Goal: Task Accomplishment & Management: Manage account settings

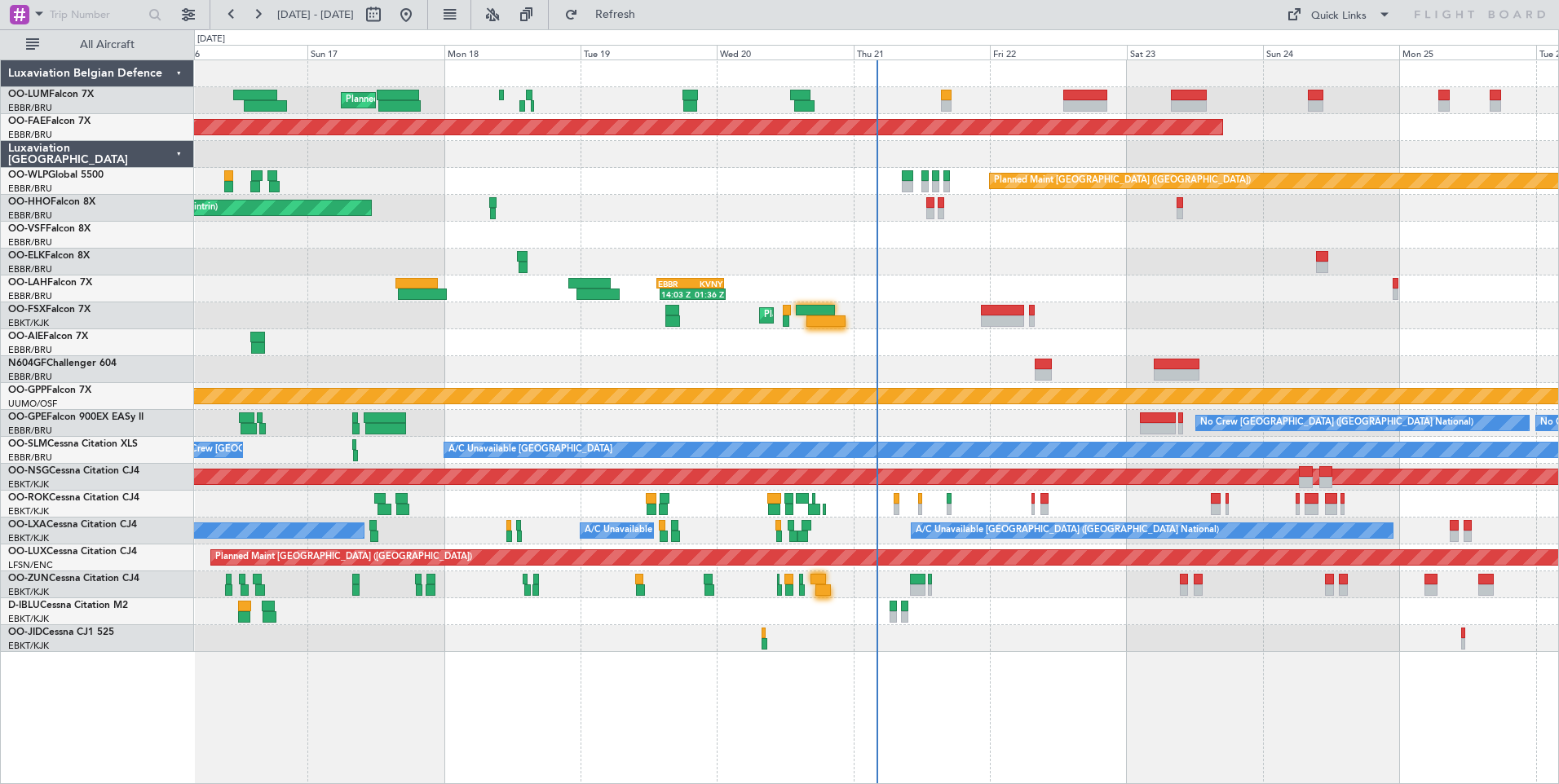
click at [633, 423] on div "No Crew [GEOGRAPHIC_DATA] ([GEOGRAPHIC_DATA] National) No Crew [GEOGRAPHIC_DATA…" at bounding box center [876, 423] width 1364 height 27
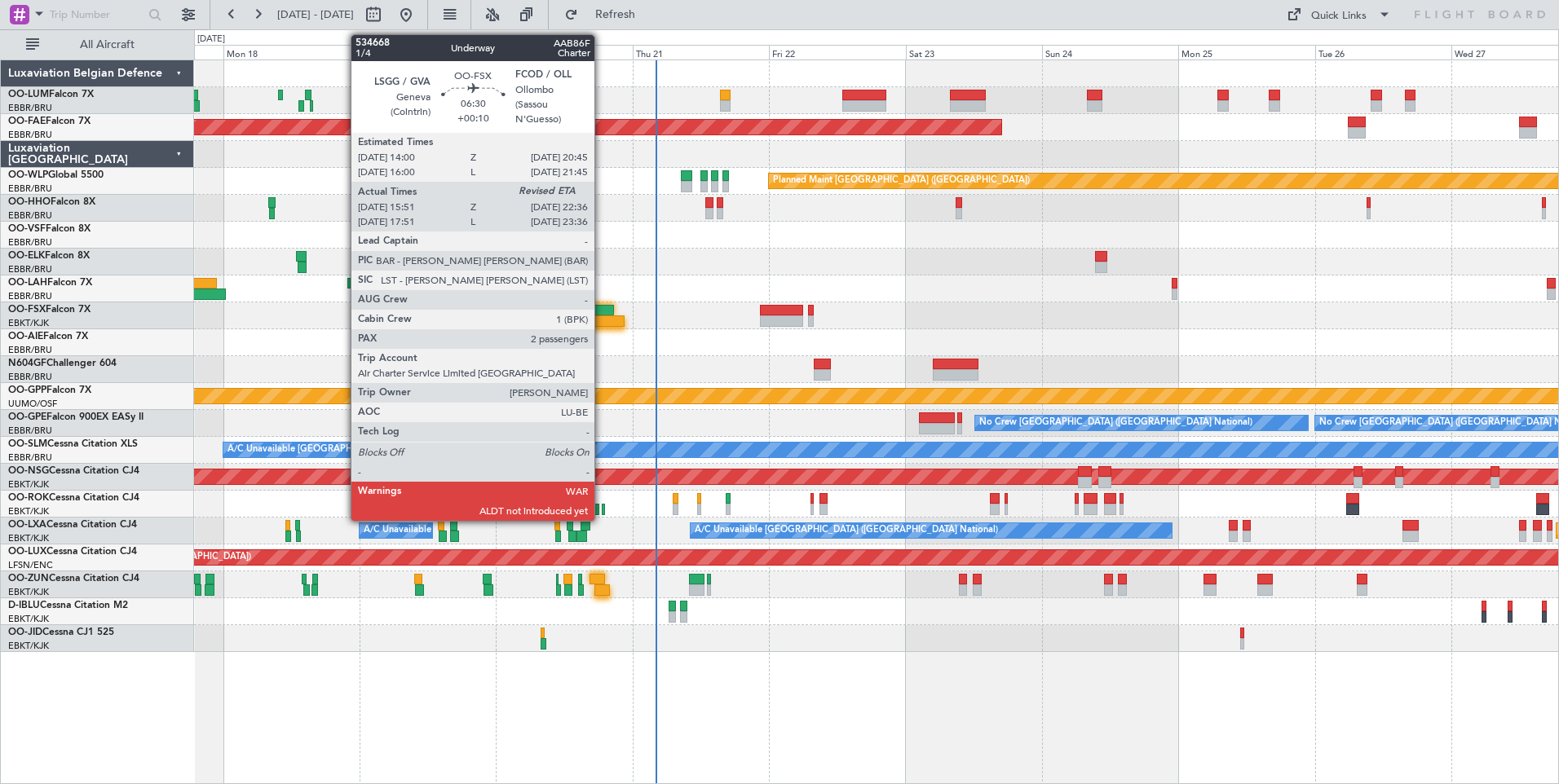
click at [602, 313] on div at bounding box center [593, 310] width 39 height 11
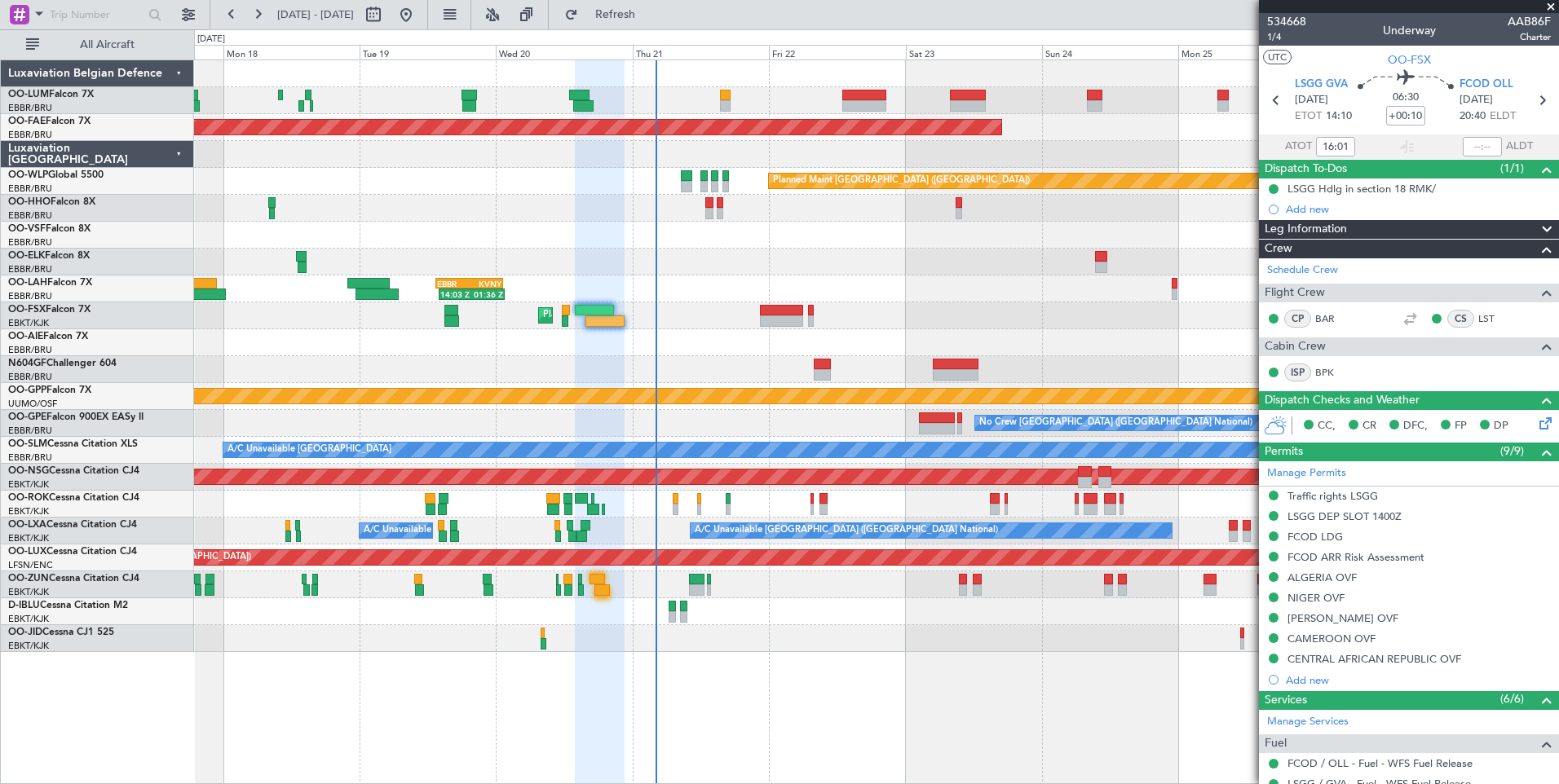
click at [745, 554] on div "Planned Maint [GEOGRAPHIC_DATA] ([GEOGRAPHIC_DATA] National) Planned Maint [GEO…" at bounding box center [876, 356] width 1364 height 591
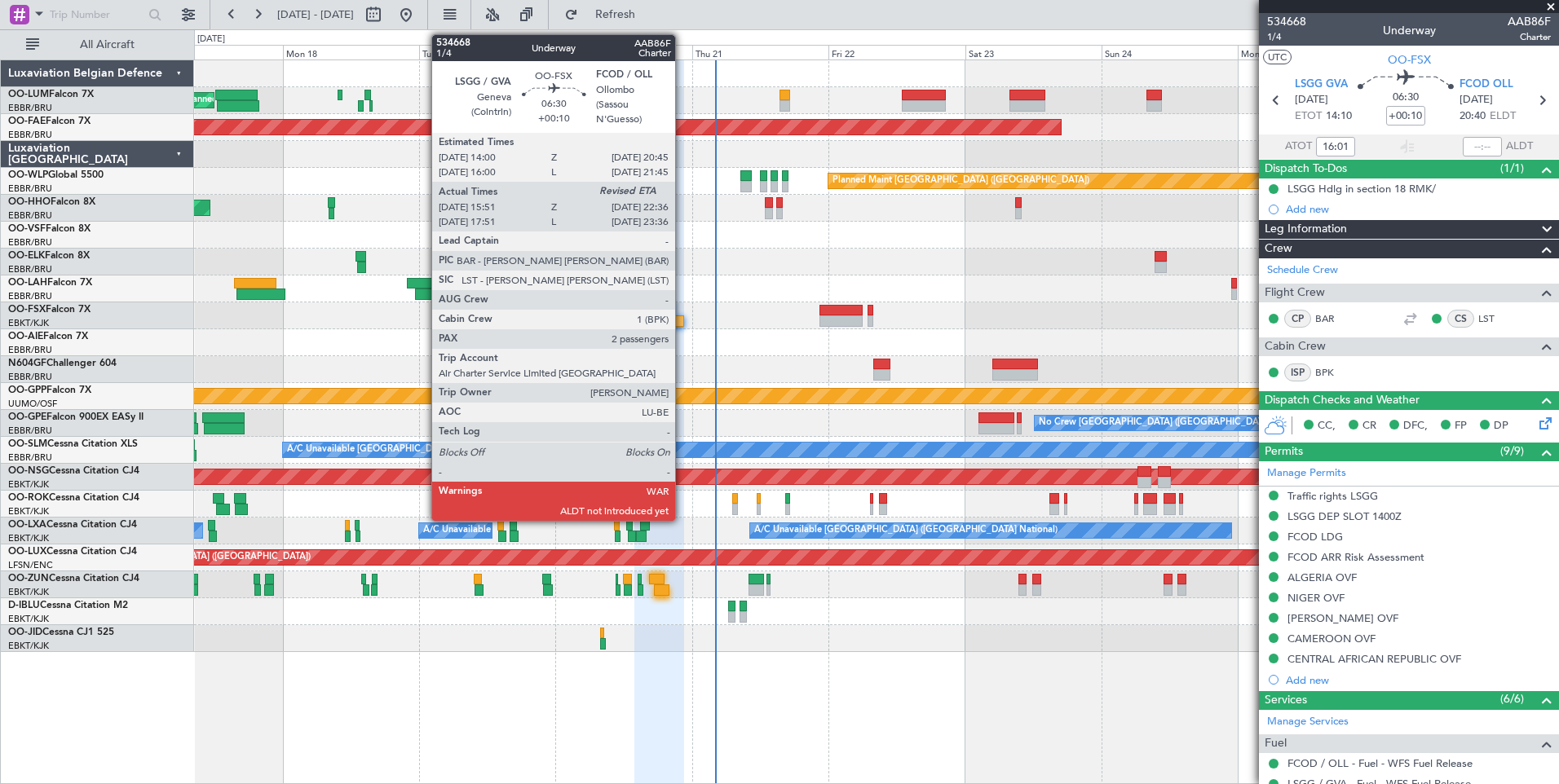
click at [682, 319] on div at bounding box center [664, 320] width 39 height 11
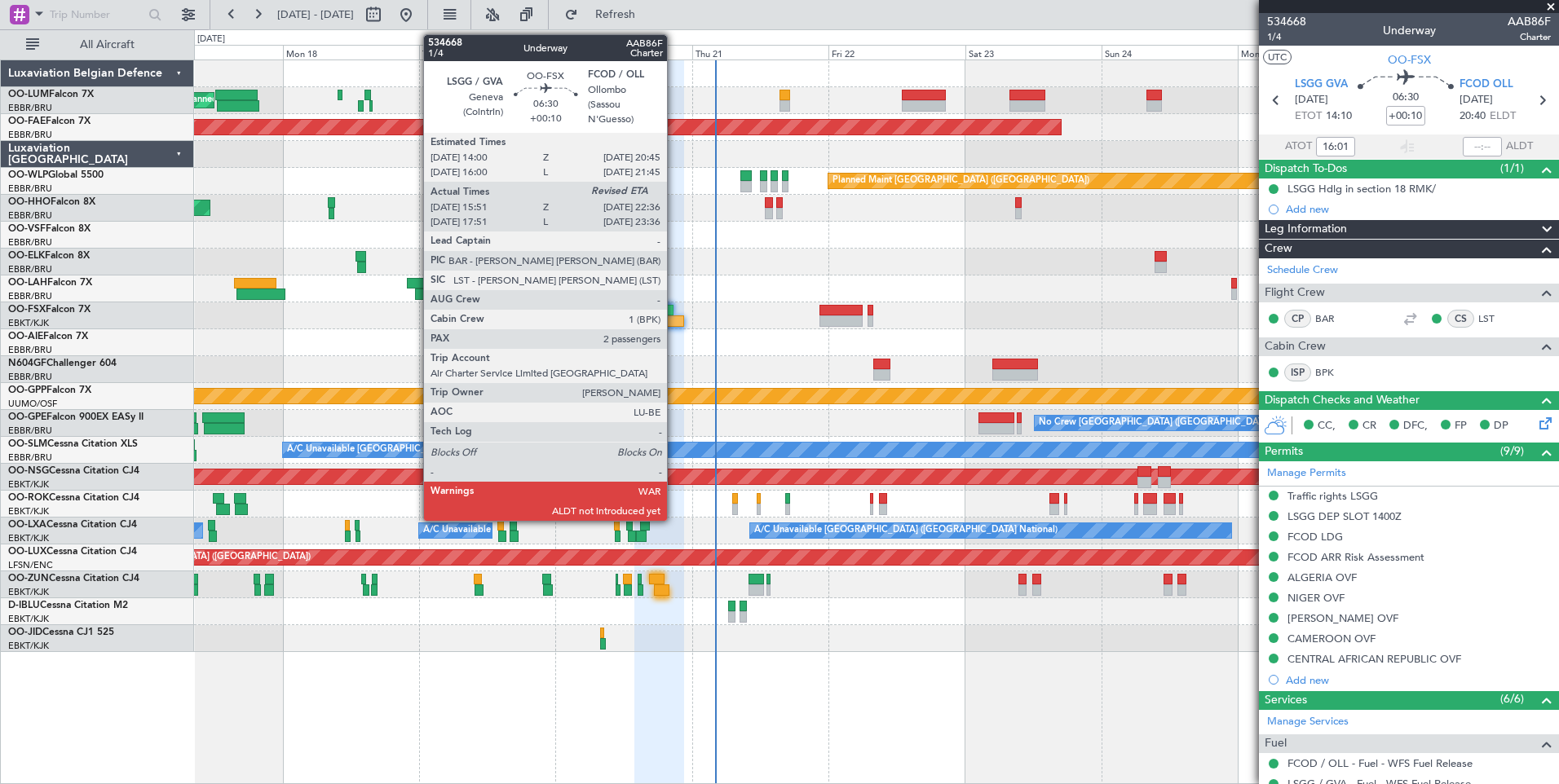
click at [675, 325] on div at bounding box center [664, 320] width 39 height 11
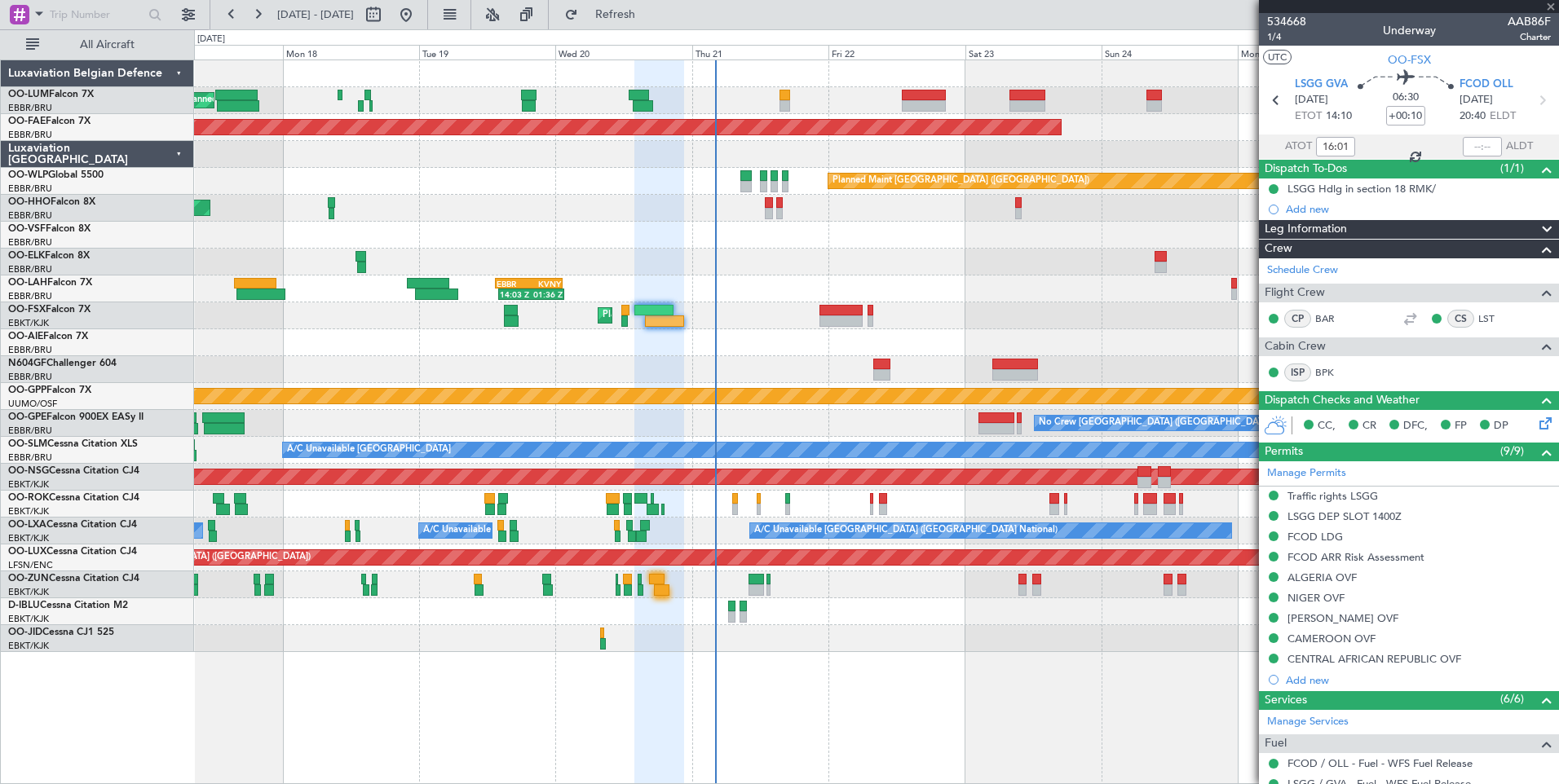
click at [1469, 146] on div at bounding box center [1481, 147] width 39 height 20
click at [1467, 149] on div at bounding box center [1481, 147] width 39 height 20
click at [1477, 143] on div at bounding box center [1481, 147] width 39 height 20
click at [1474, 144] on div at bounding box center [1481, 147] width 39 height 20
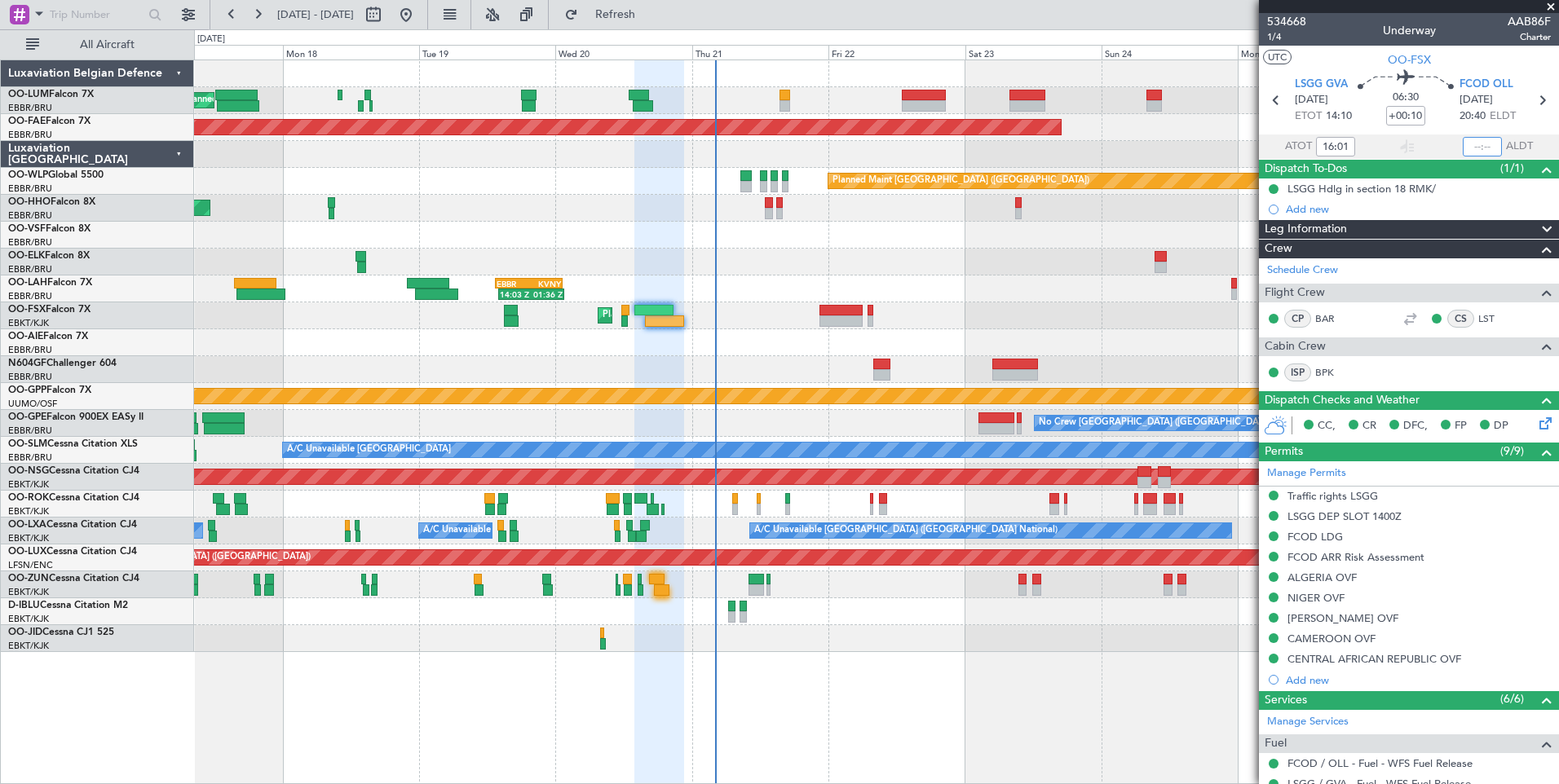
click at [1474, 145] on input "text" at bounding box center [1481, 147] width 39 height 20
type input "22:30"
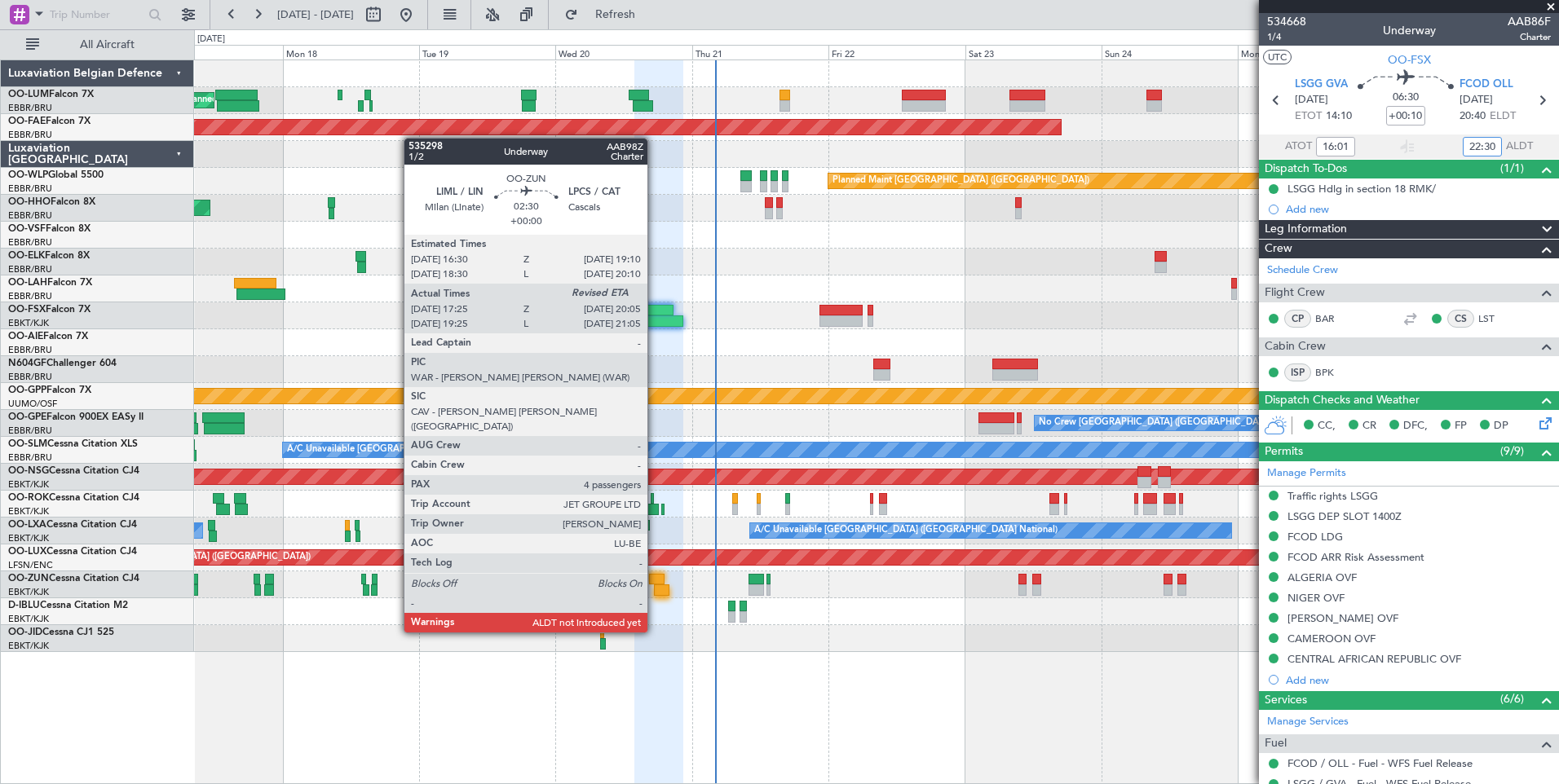
click at [652, 585] on div "Planned Maint Kortrijk-[GEOGRAPHIC_DATA]" at bounding box center [876, 585] width 1364 height 27
click at [654, 586] on div at bounding box center [662, 590] width 16 height 11
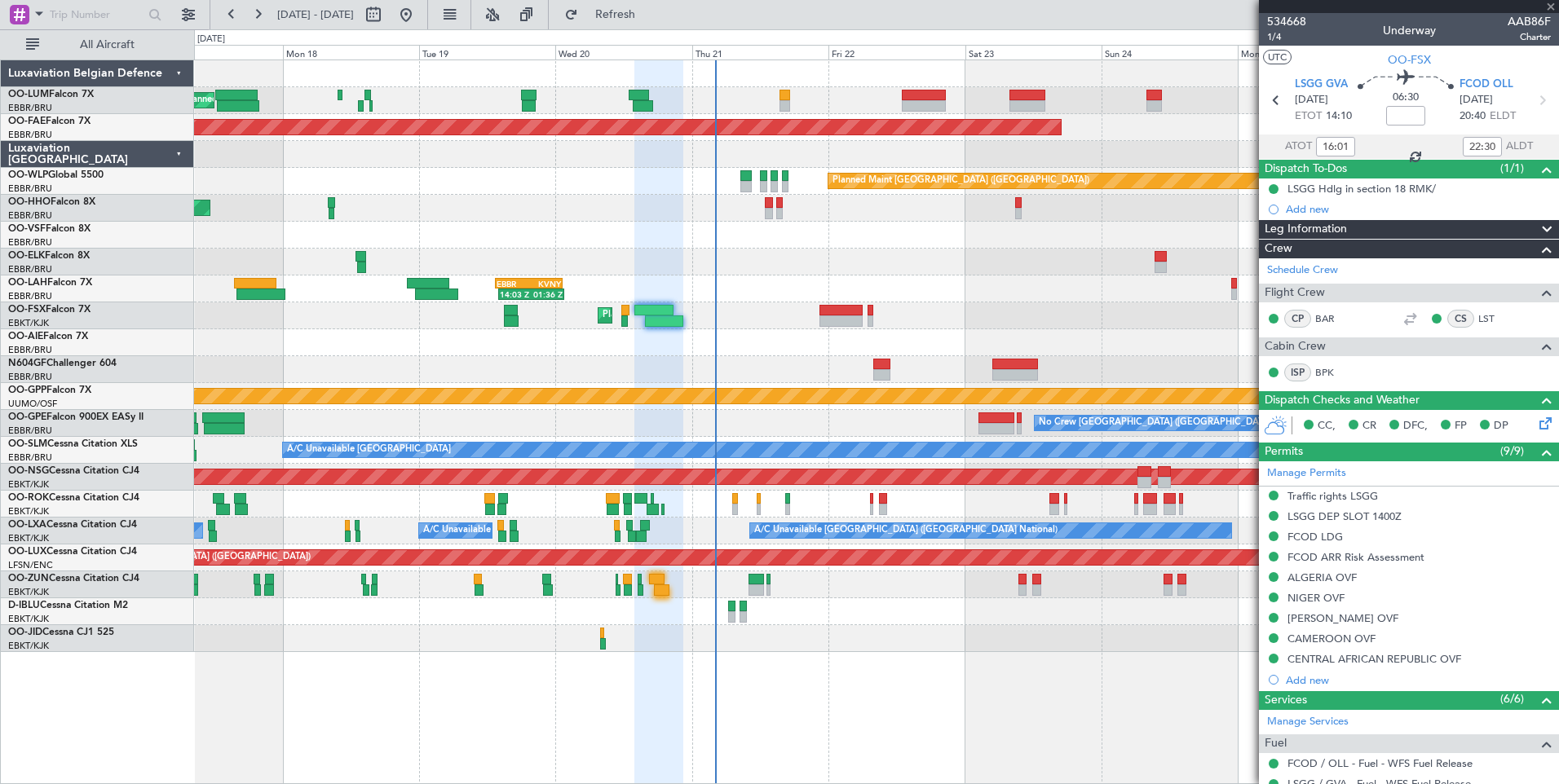
type input "17:30"
type input "4"
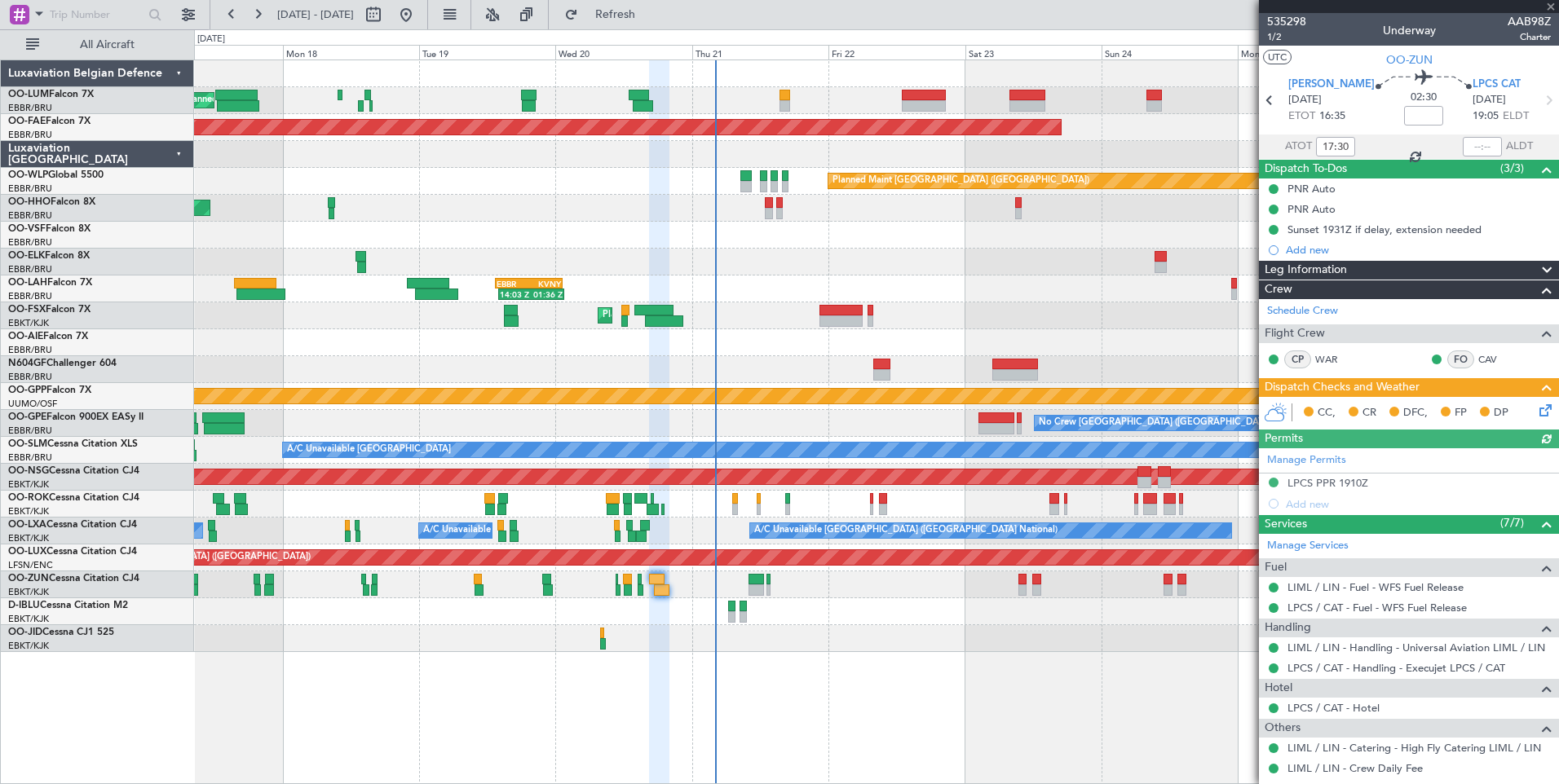
click at [1475, 142] on div at bounding box center [1481, 147] width 39 height 20
click at [1473, 149] on div at bounding box center [1481, 147] width 39 height 20
click at [1473, 150] on div at bounding box center [1481, 147] width 39 height 20
click at [1474, 148] on input "text" at bounding box center [1481, 147] width 39 height 20
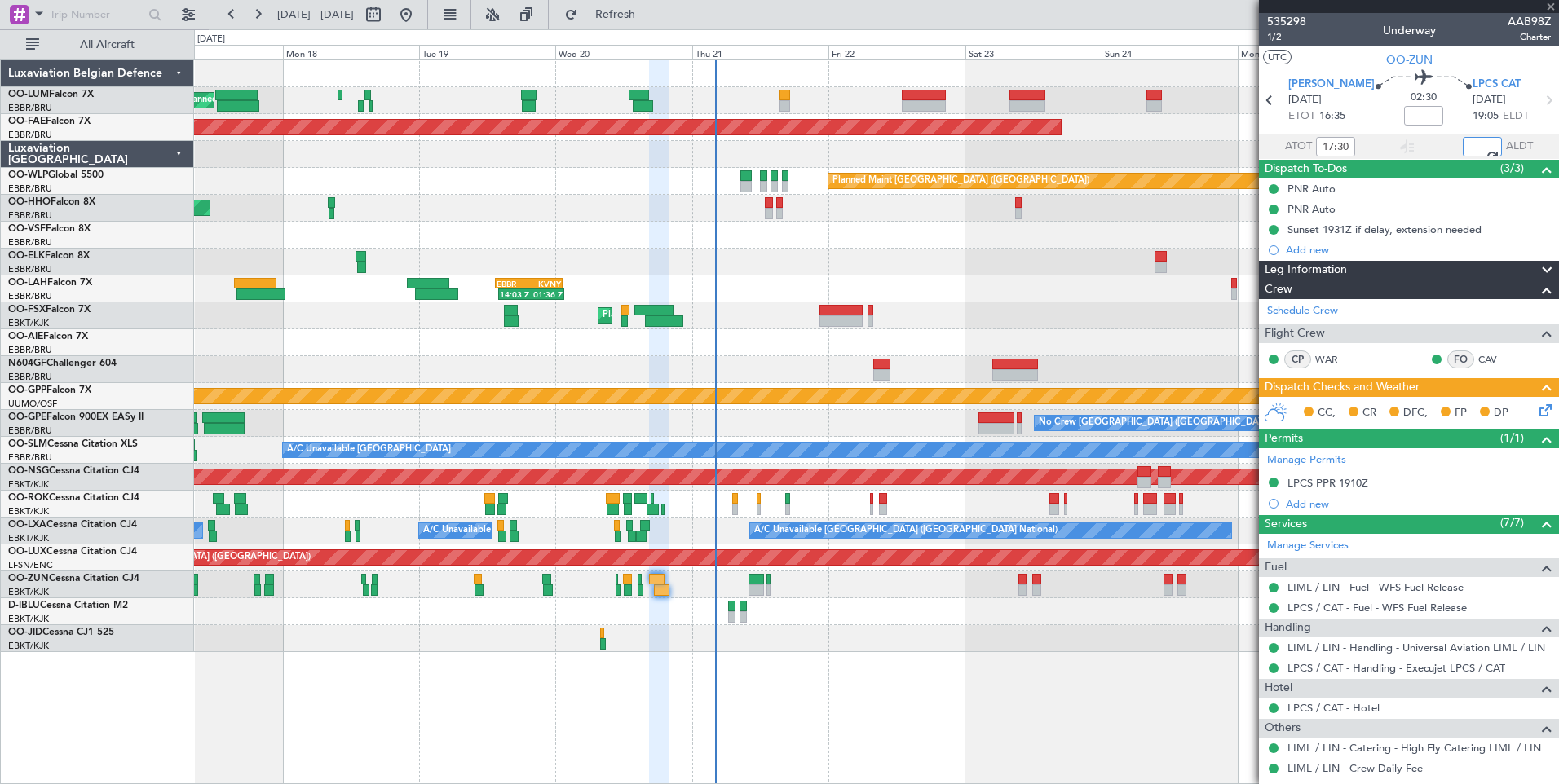
type input "20:15"
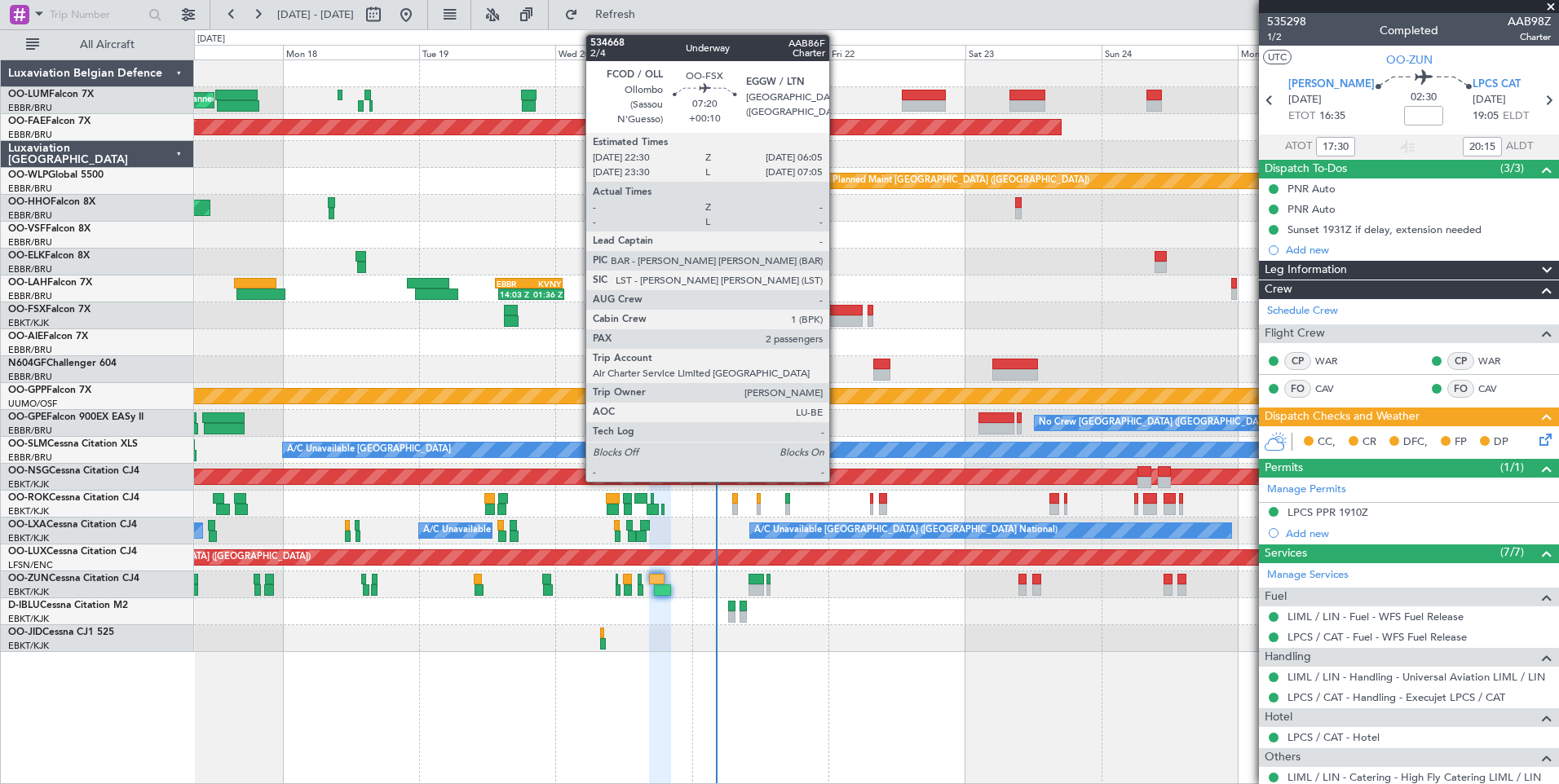
click at [836, 316] on div at bounding box center [841, 320] width 43 height 11
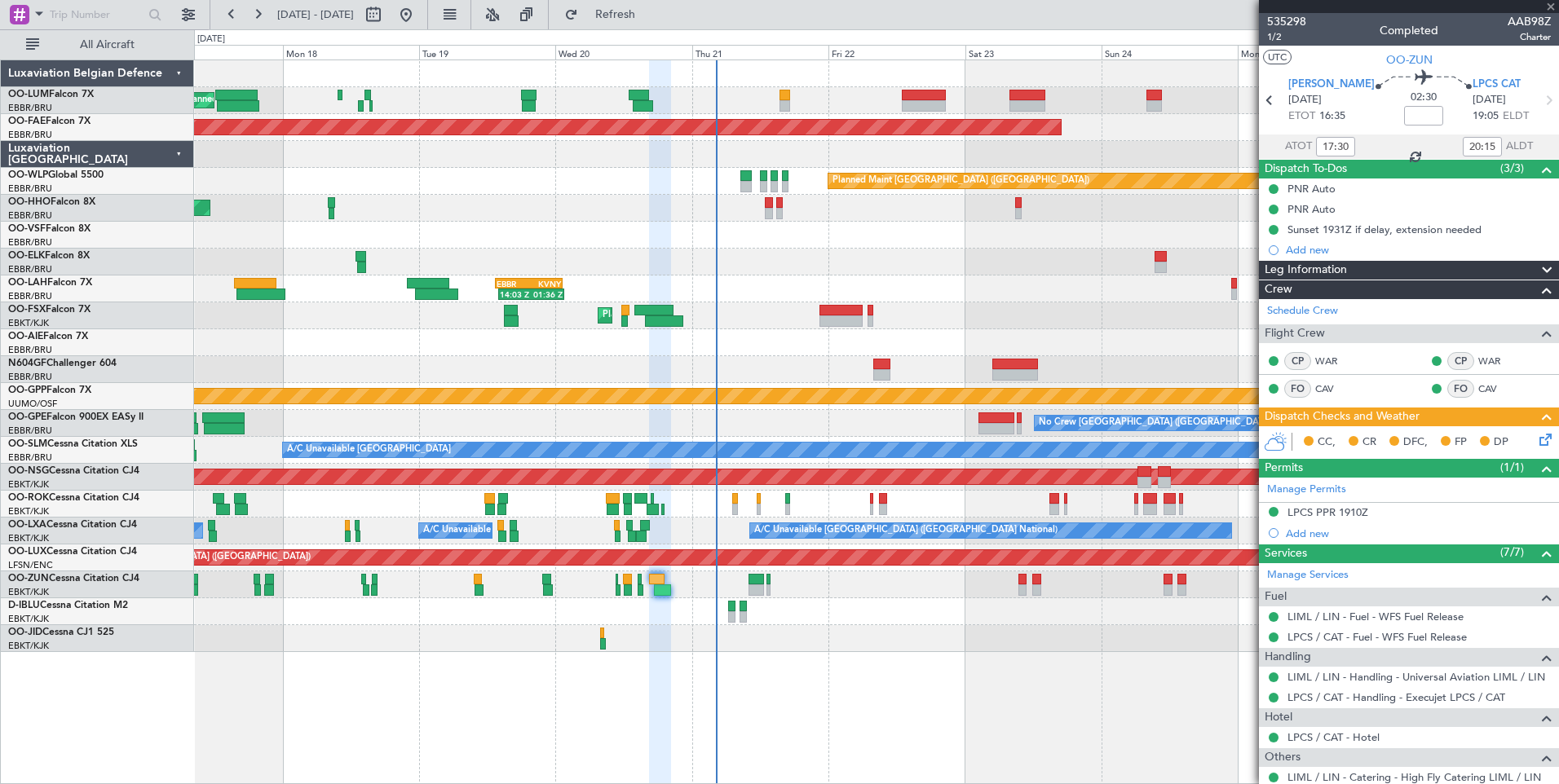
type input "+00:10"
type input "2"
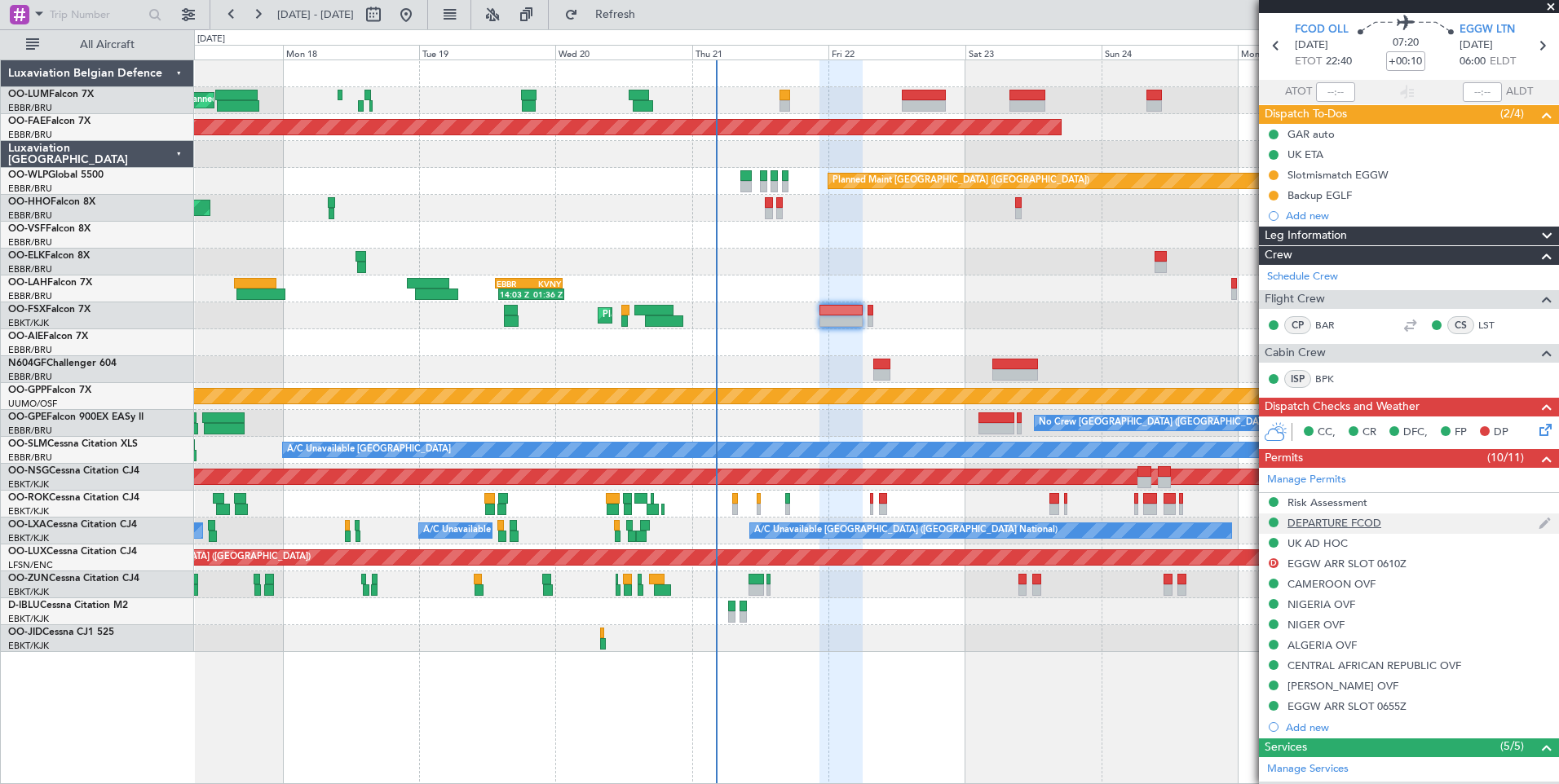
scroll to position [81, 0]
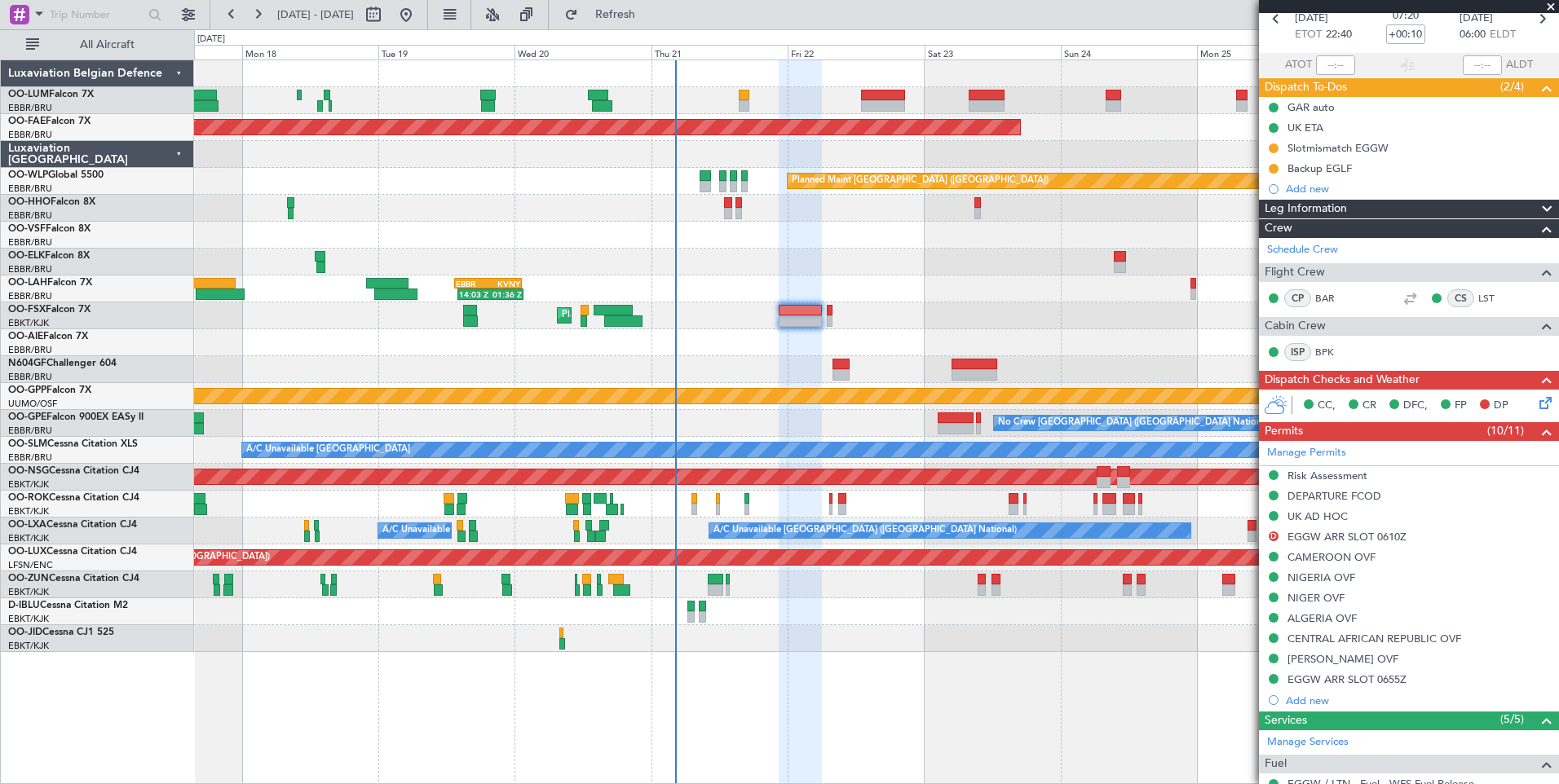
click at [888, 354] on div at bounding box center [876, 342] width 1364 height 27
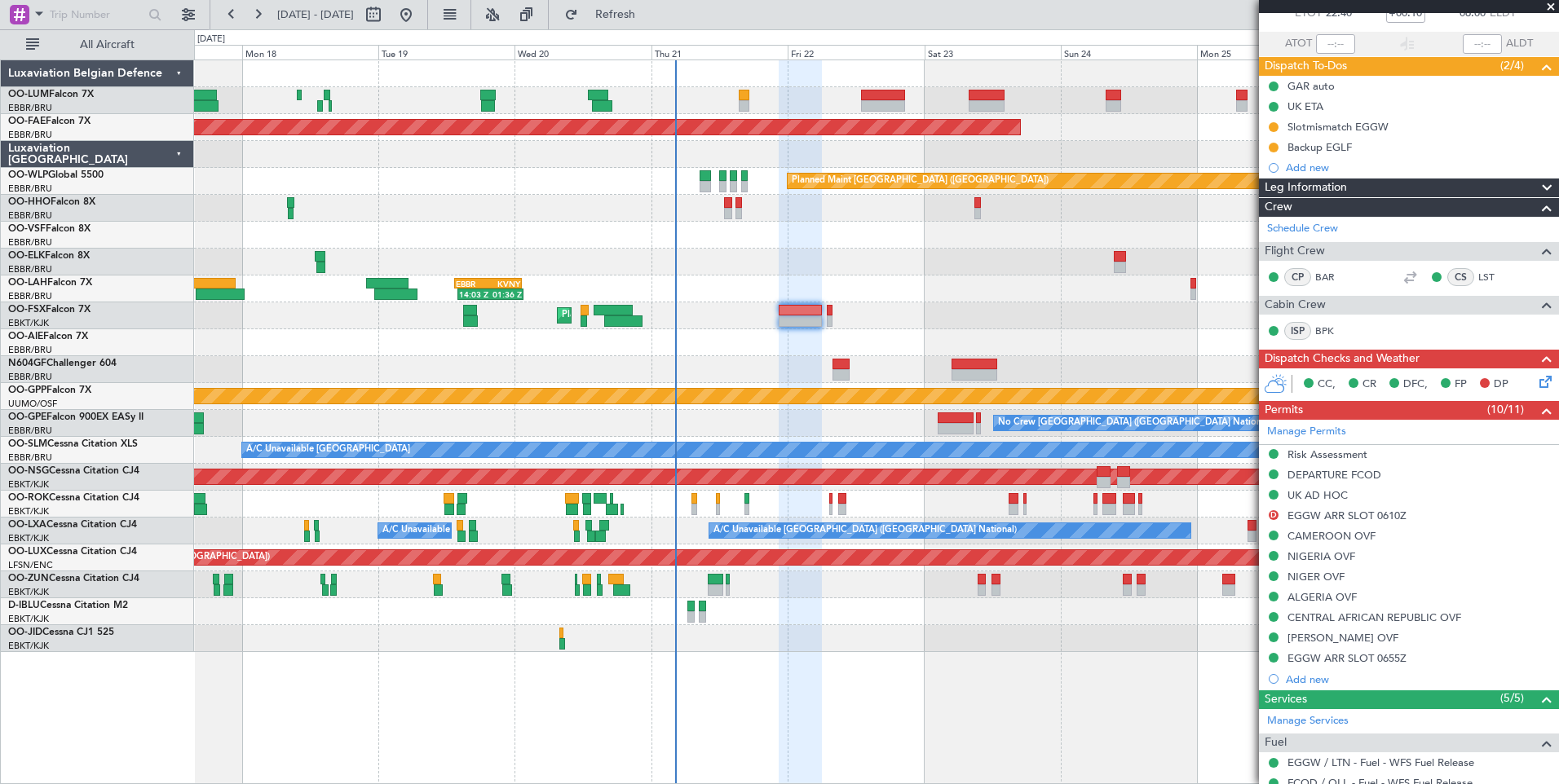
scroll to position [0, 0]
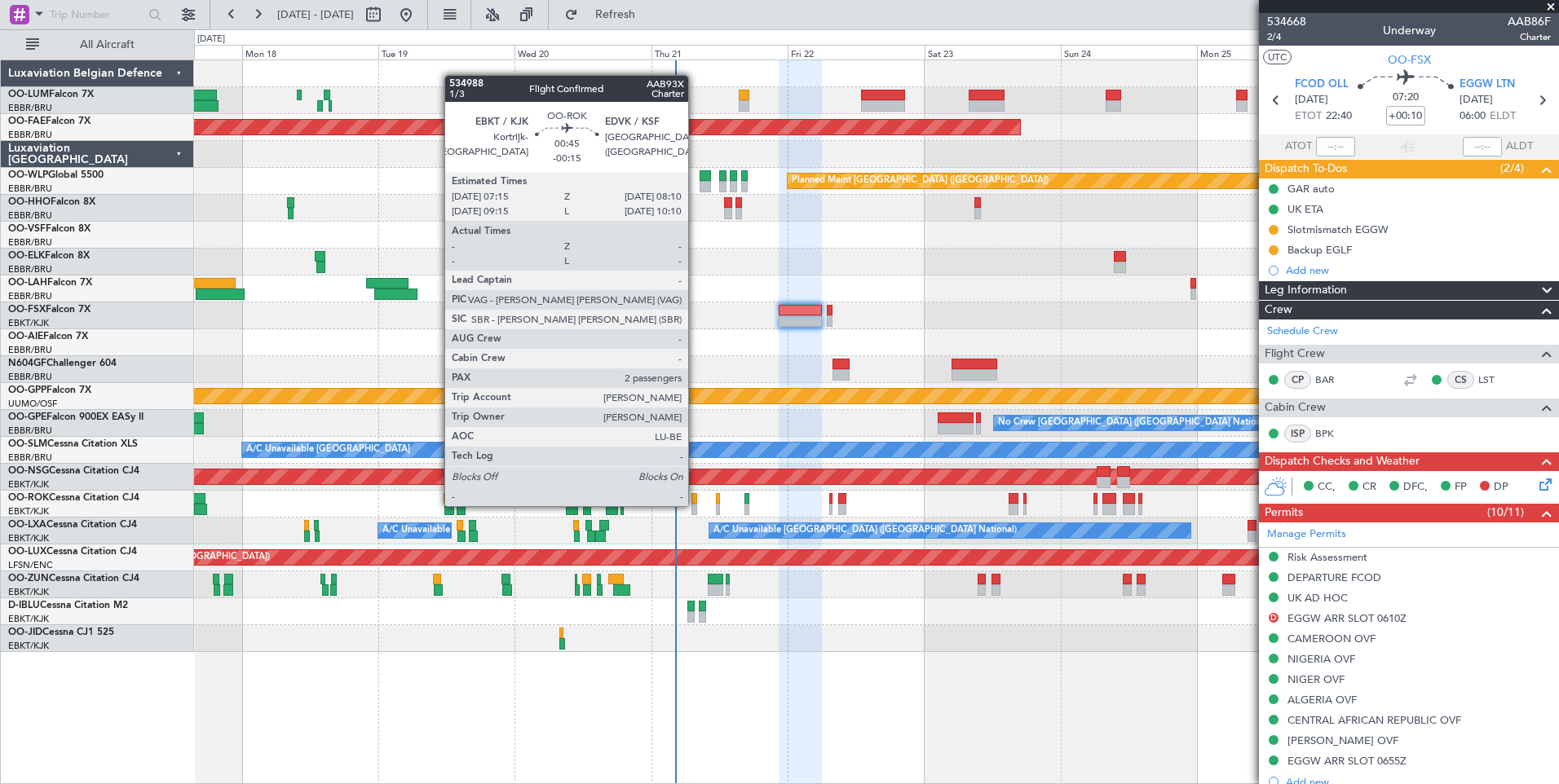
click at [695, 504] on div at bounding box center [694, 509] width 6 height 11
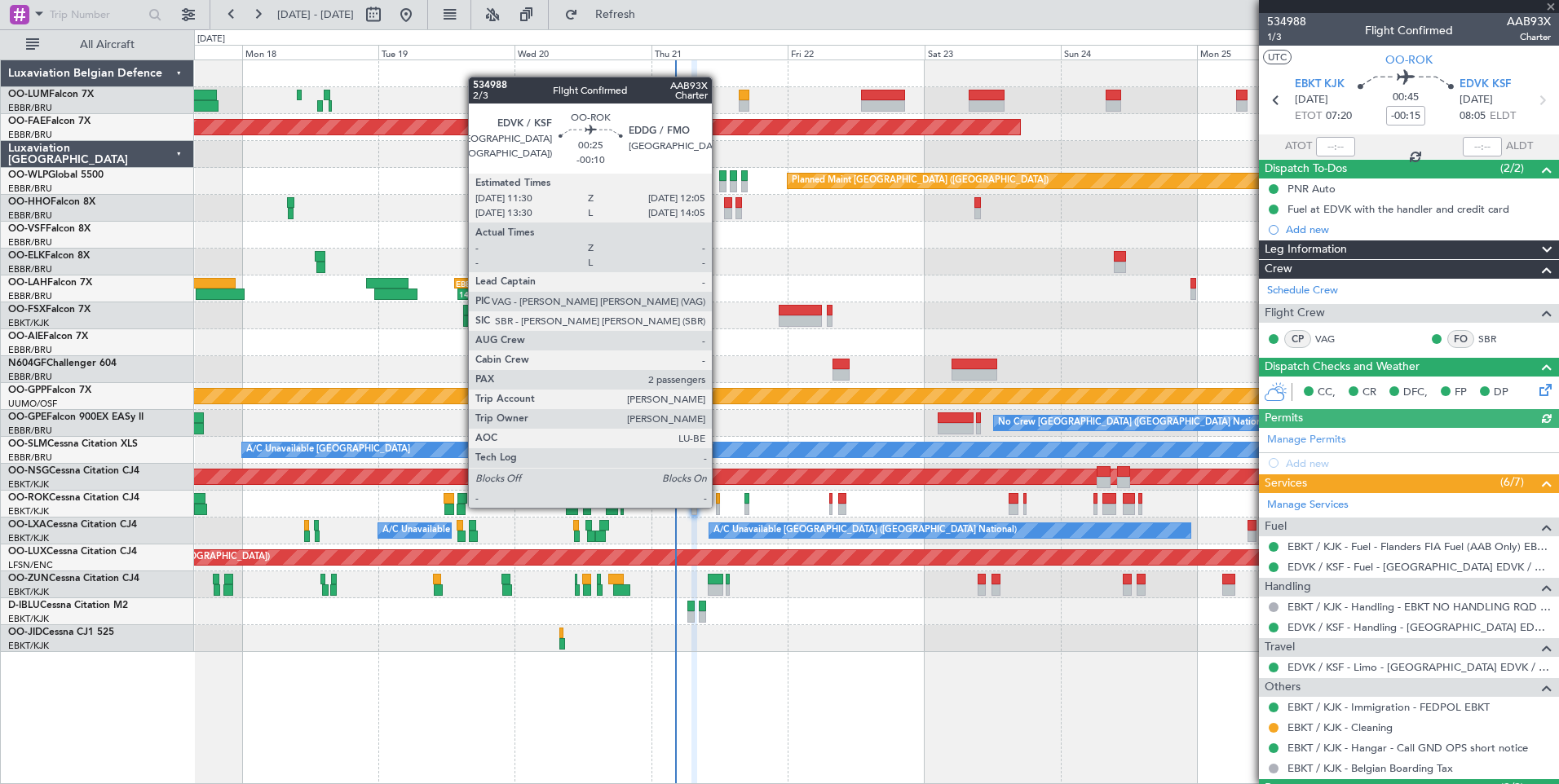
click at [719, 506] on div at bounding box center [718, 509] width 4 height 11
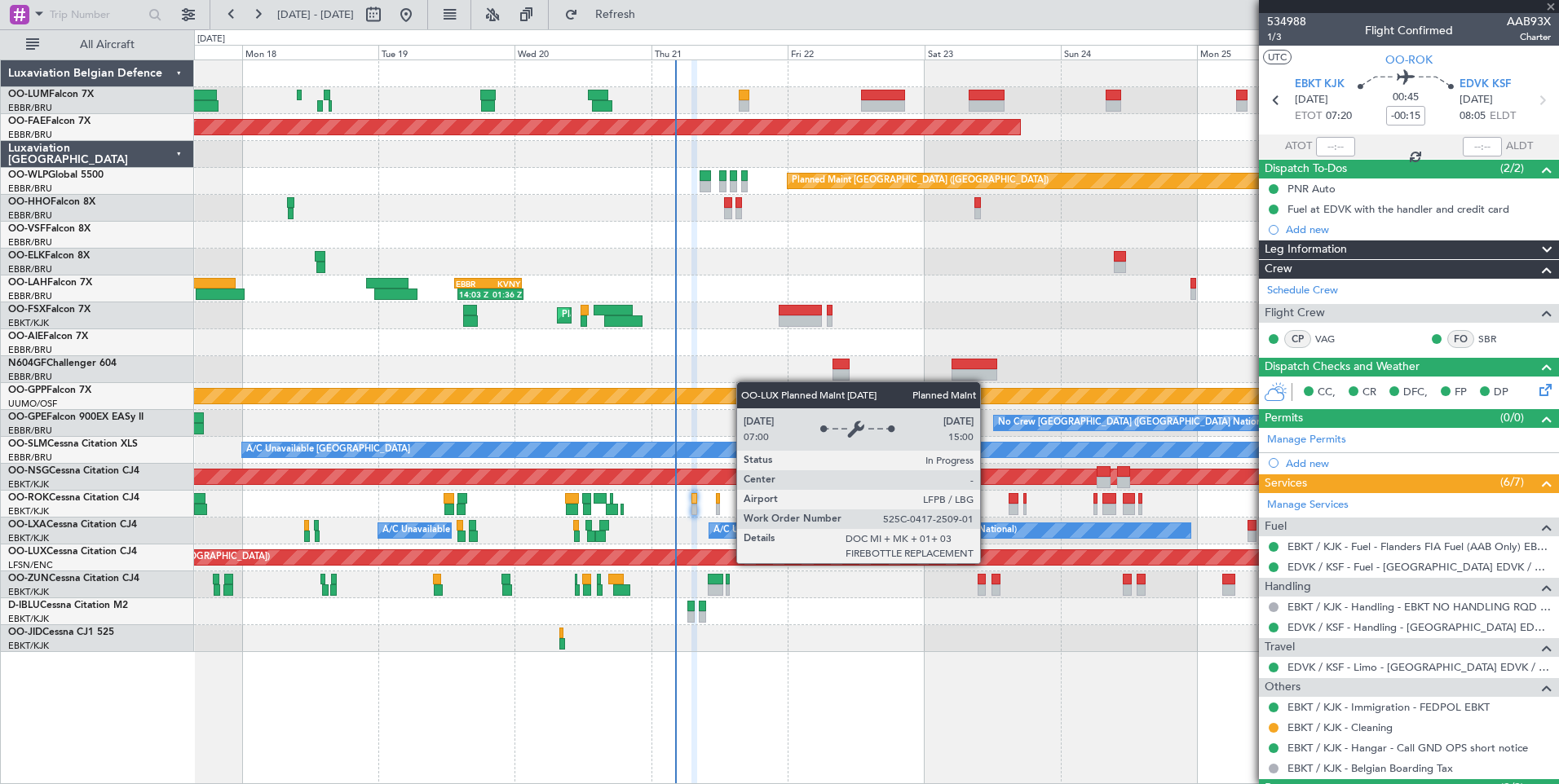
type input "-00:10"
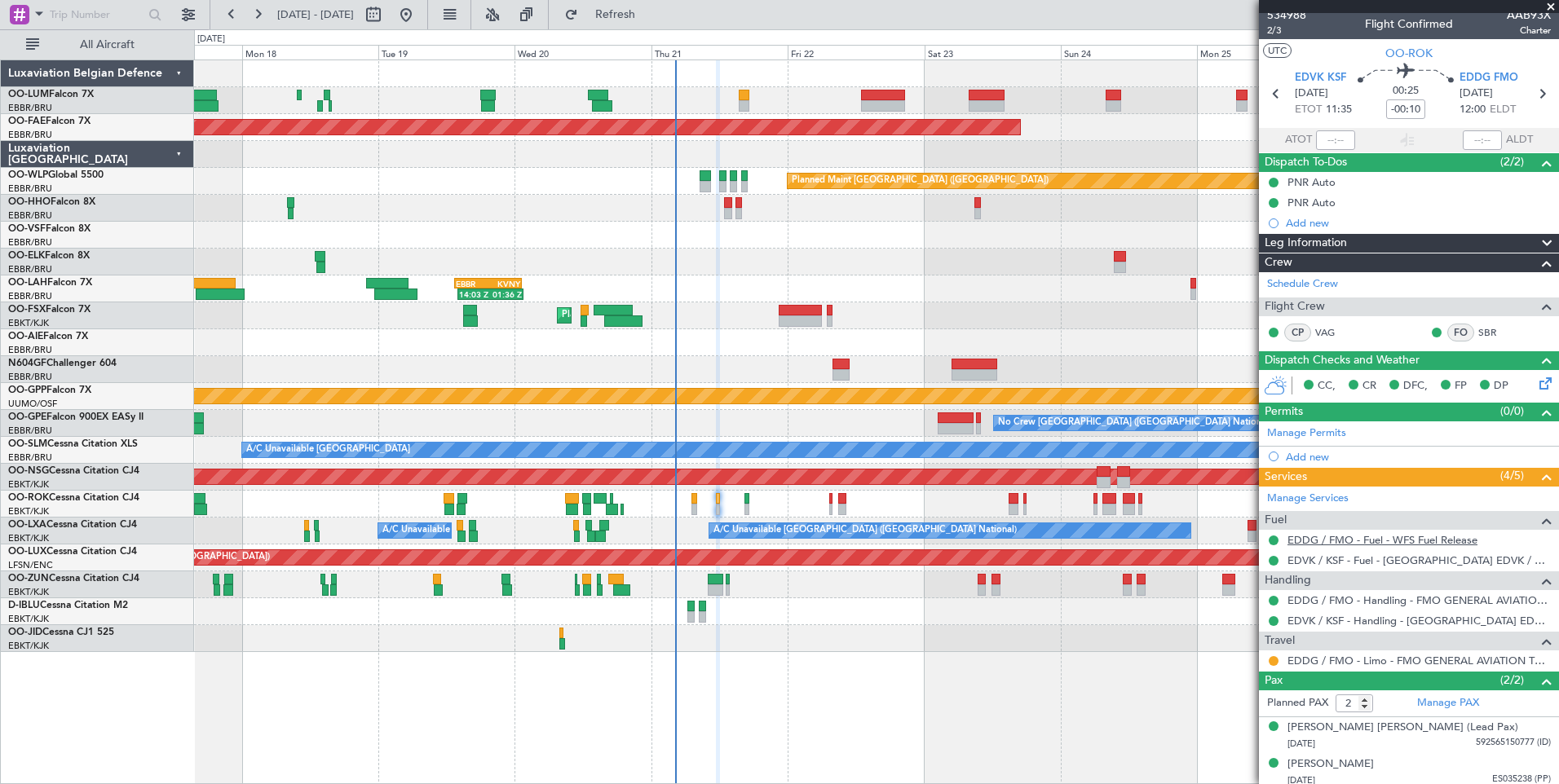
scroll to position [12, 0]
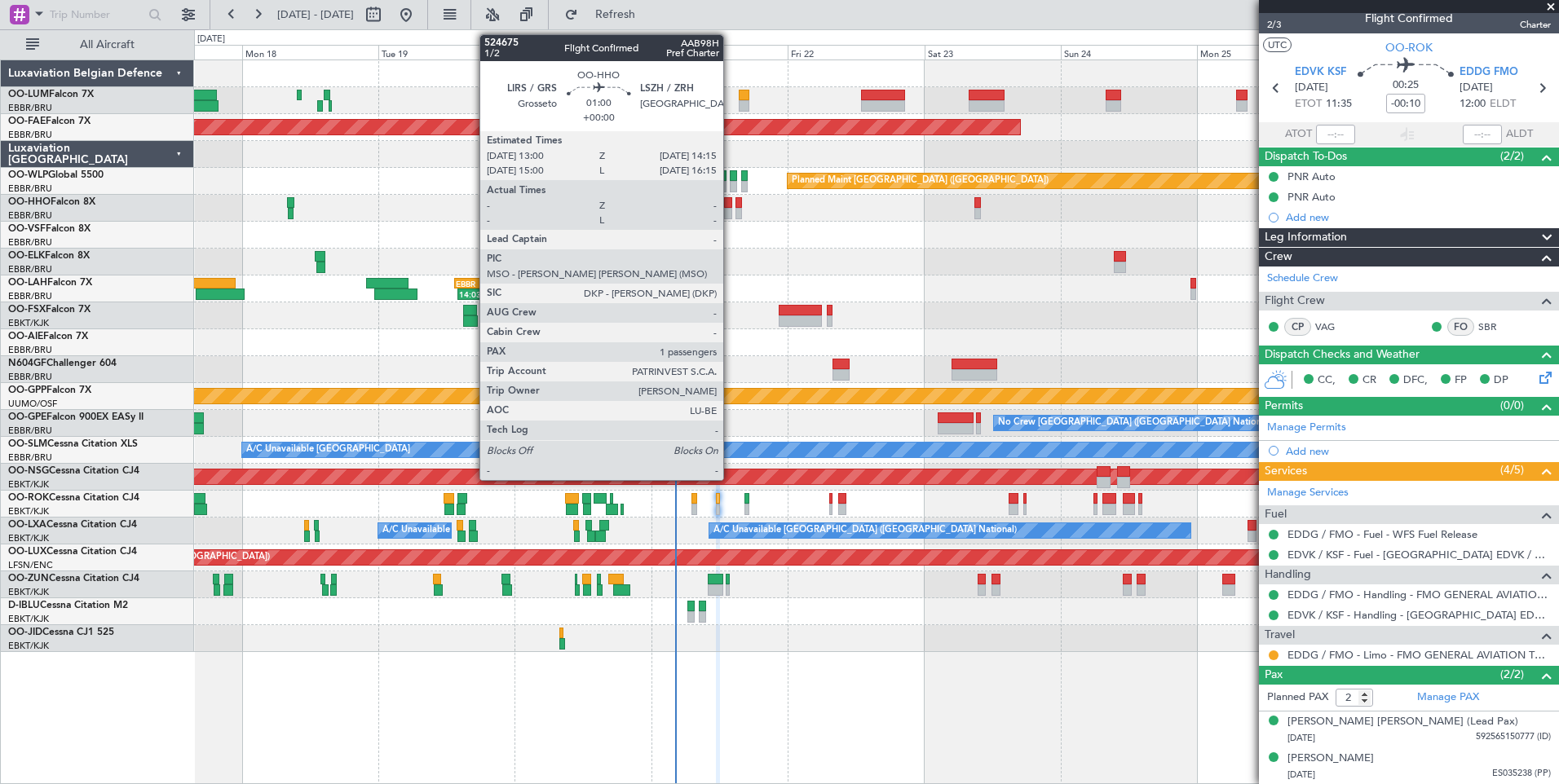
click at [731, 211] on div at bounding box center [727, 213] width 7 height 11
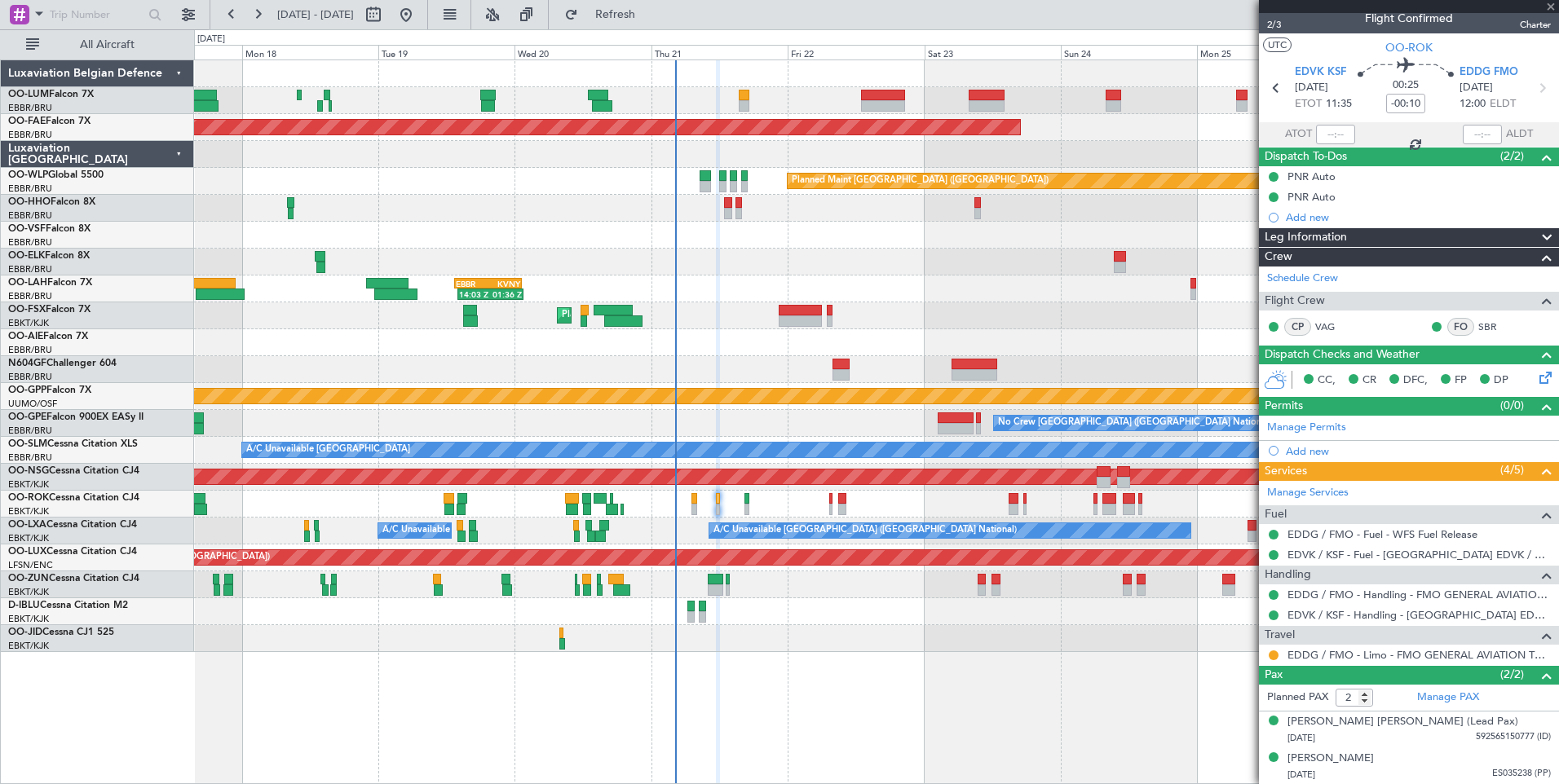
click at [744, 255] on div at bounding box center [876, 262] width 1364 height 27
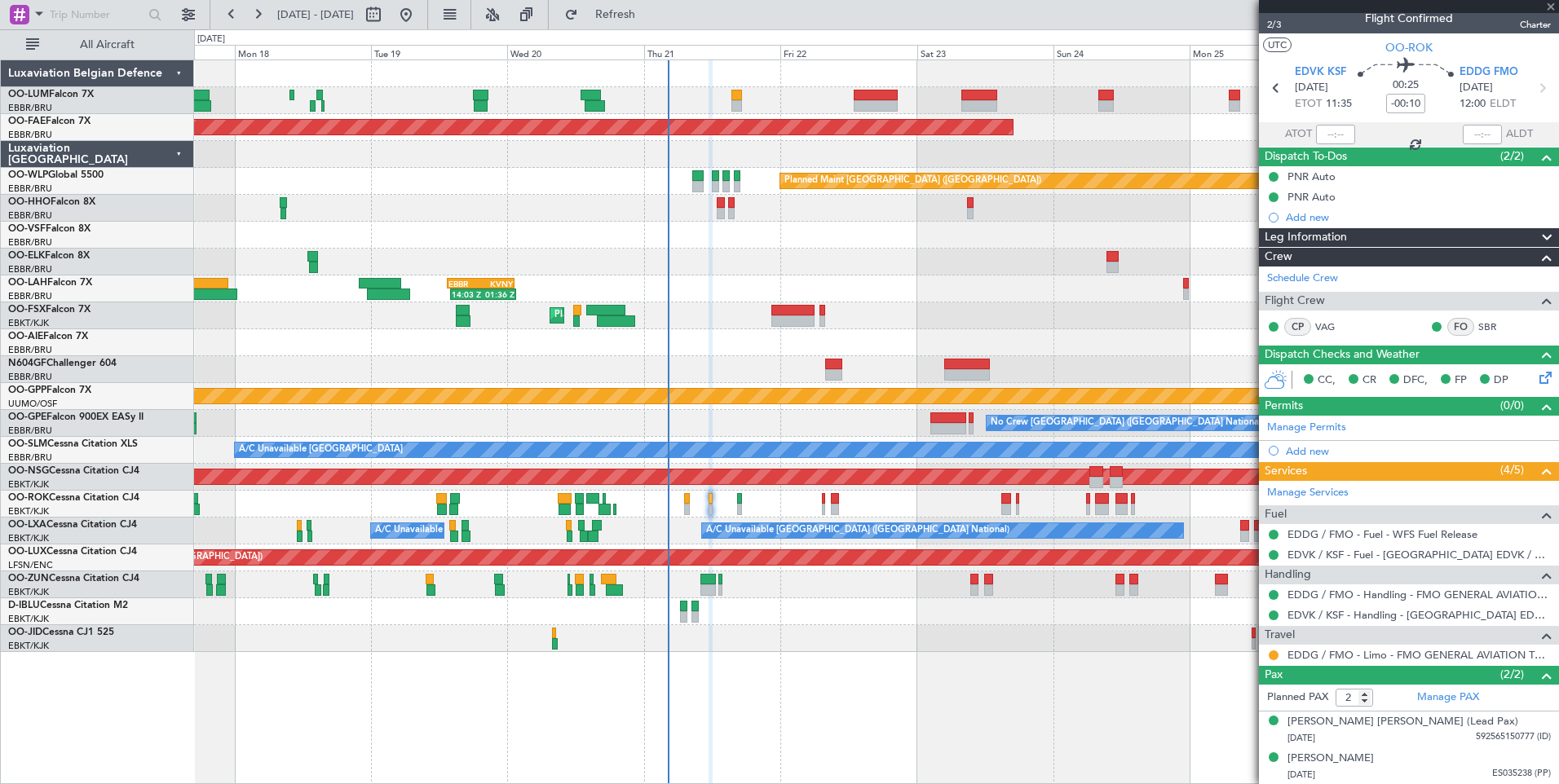
type input "1"
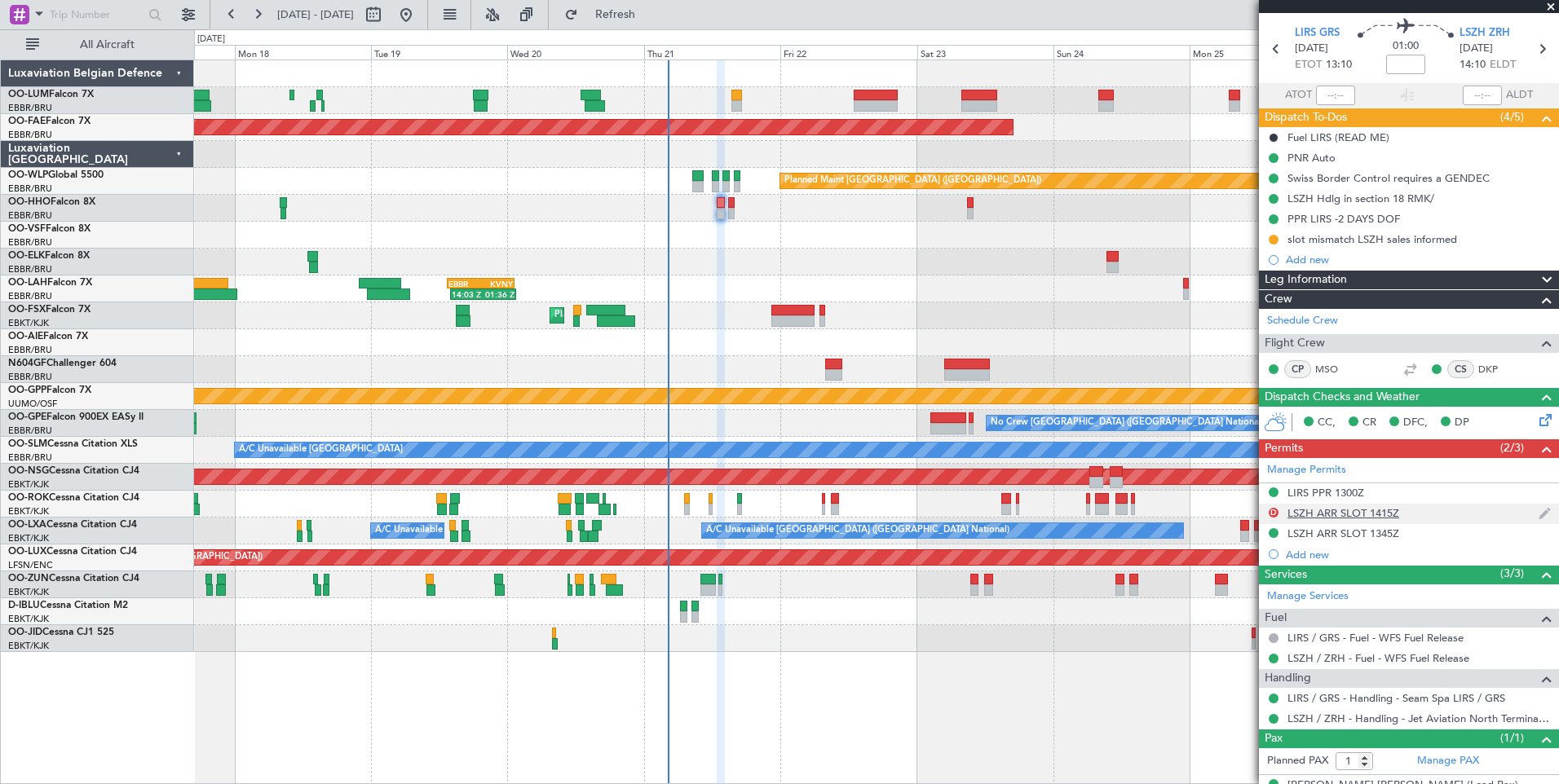
scroll to position [79, 0]
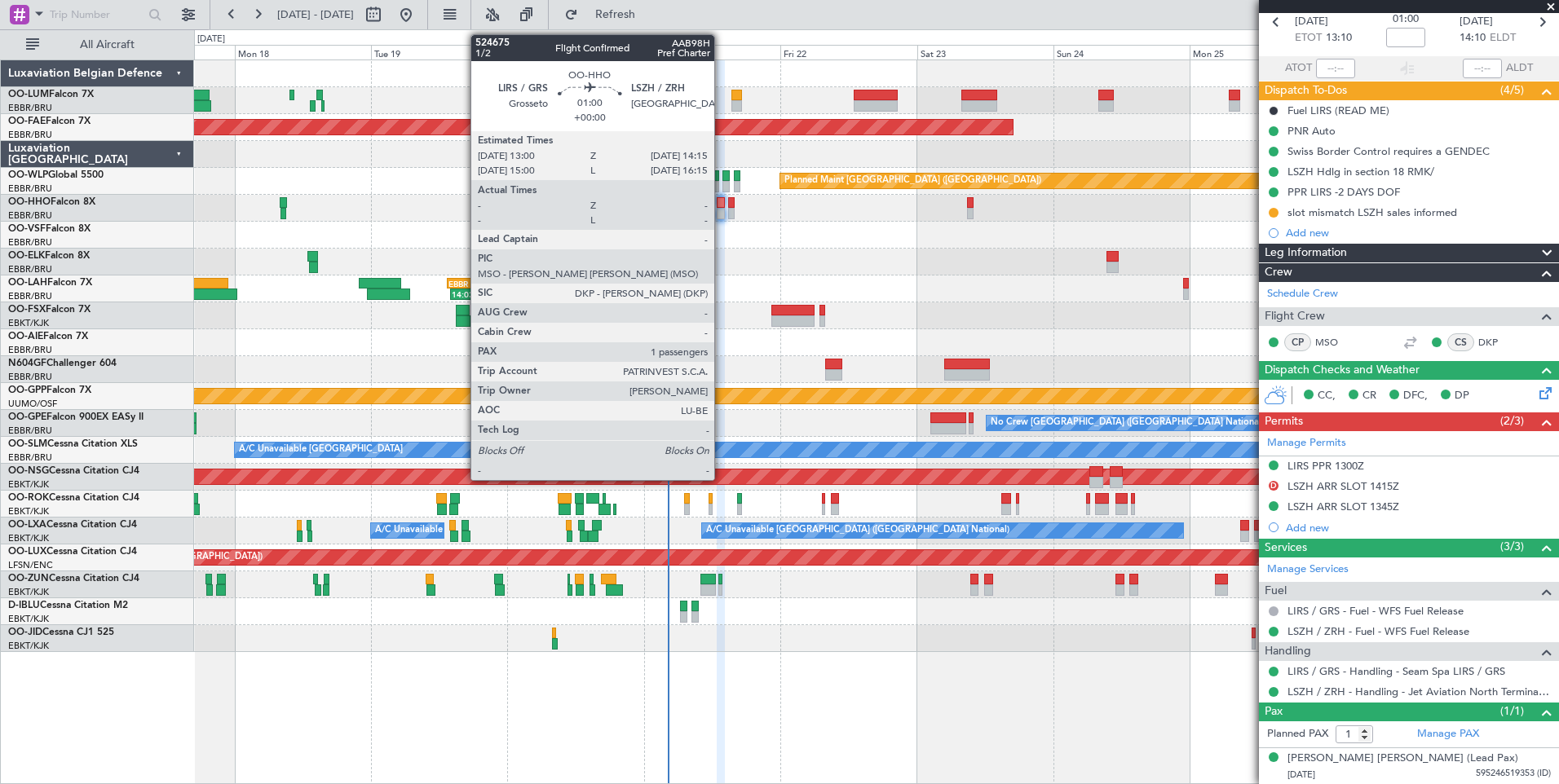
click at [721, 209] on div at bounding box center [720, 213] width 7 height 11
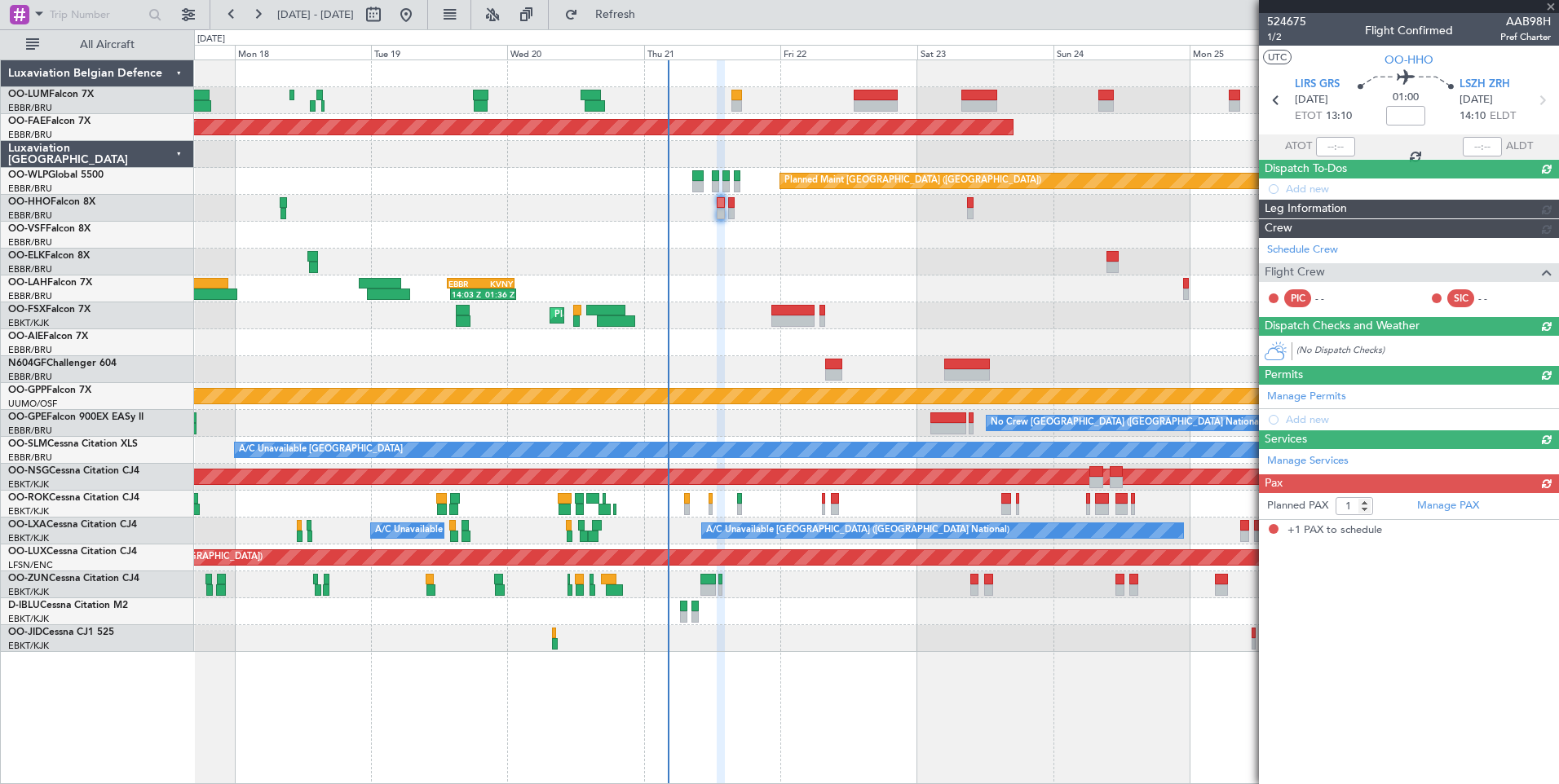
scroll to position [0, 0]
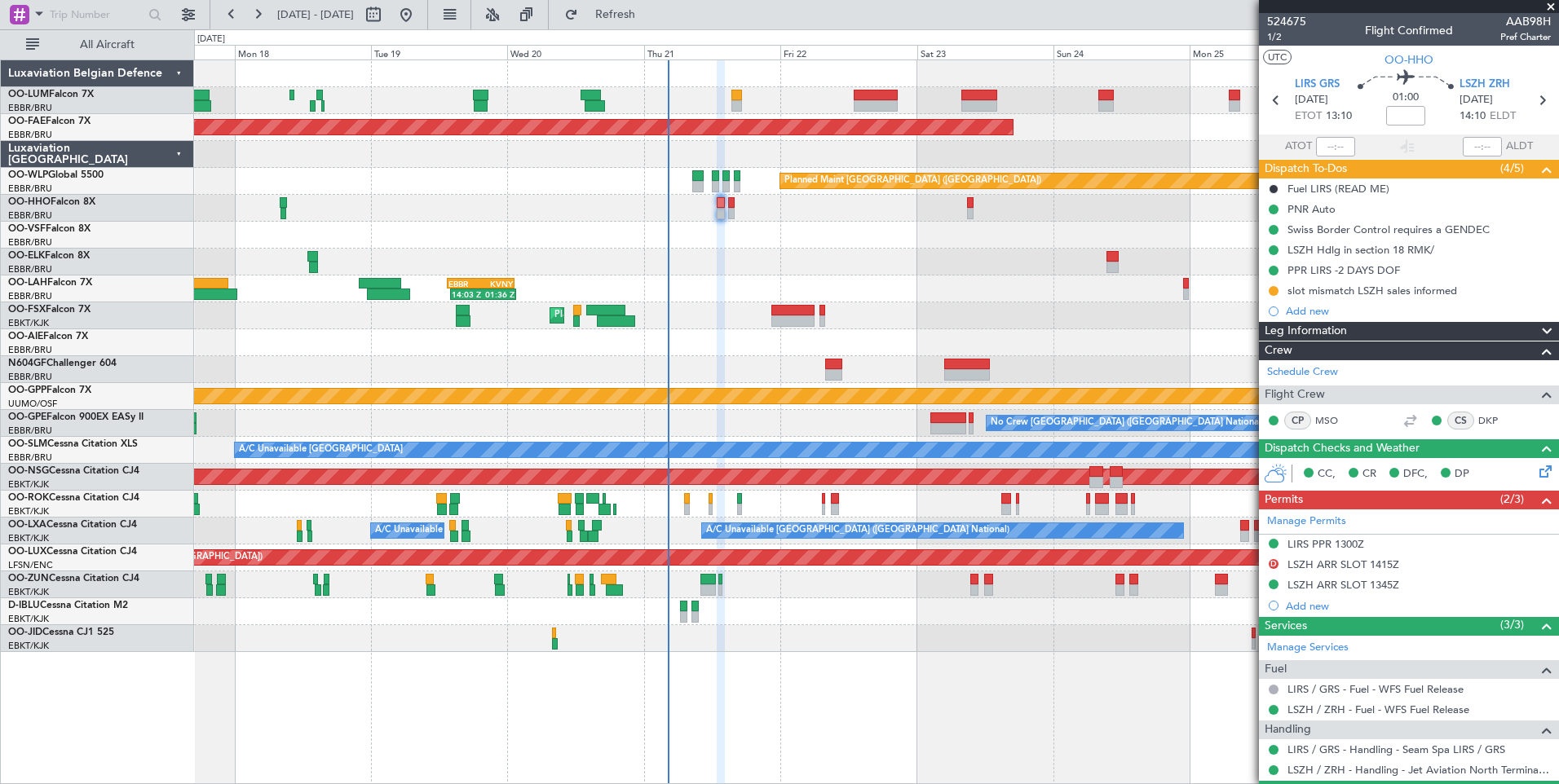
click at [835, 458] on div "A/C Unavailable Monchengladbach No Crew Brussels (Brussels National) No Crew Br…" at bounding box center [876, 450] width 1364 height 27
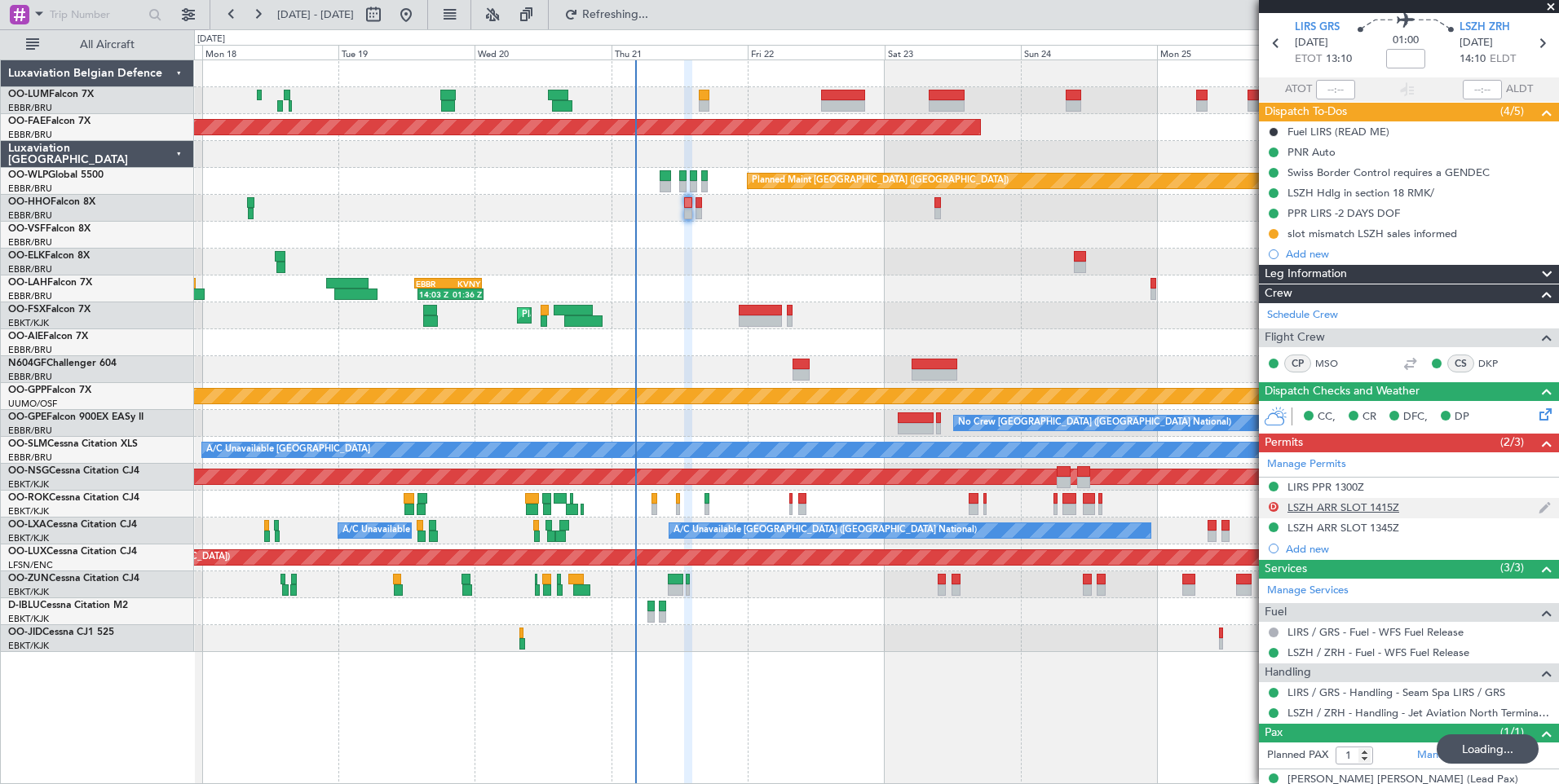
scroll to position [79, 0]
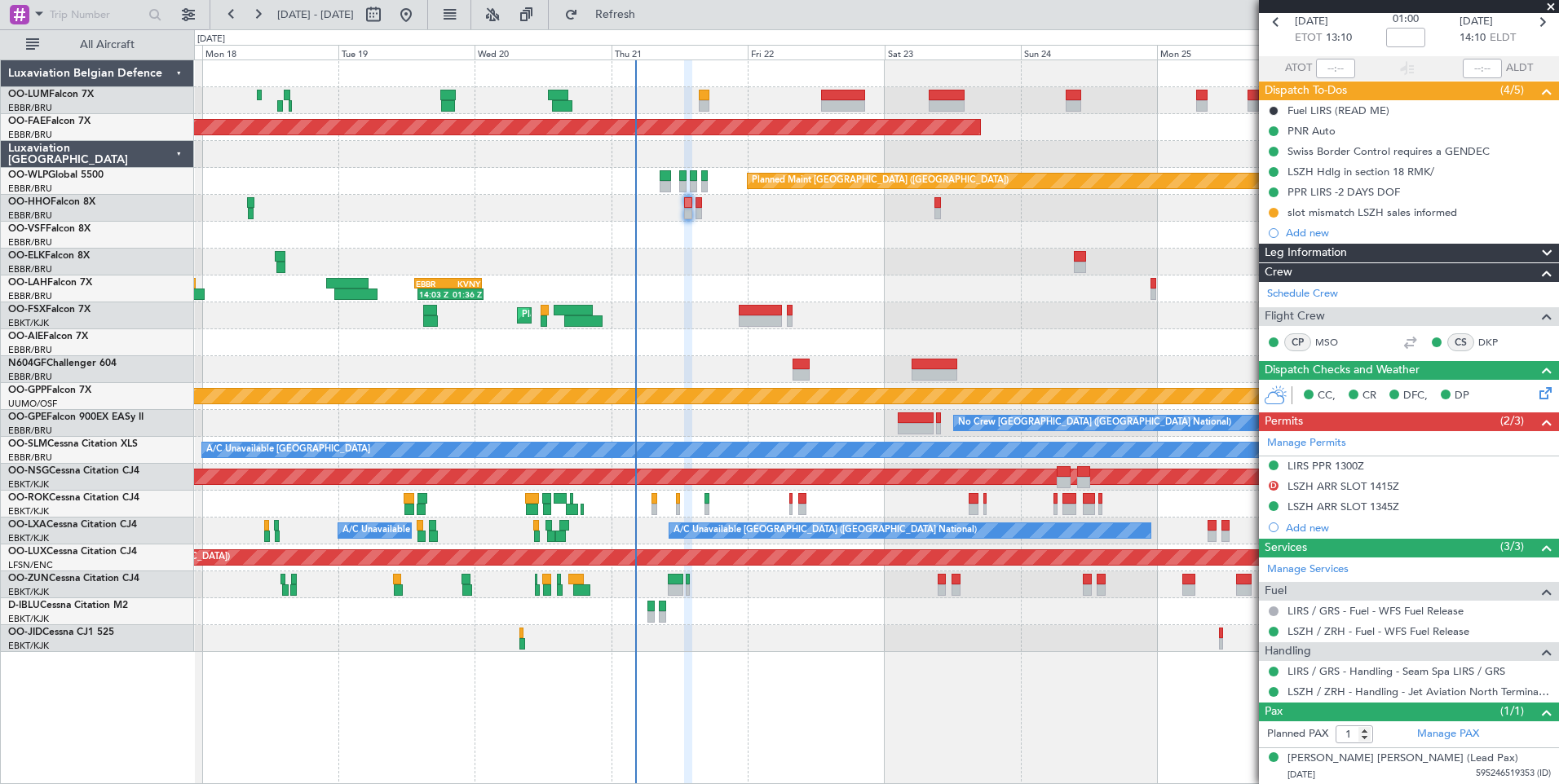
click at [708, 358] on div "Planned Maint Brussels (Brussels National) Planned Maint Brussels (Brussels Nat…" at bounding box center [876, 356] width 1364 height 591
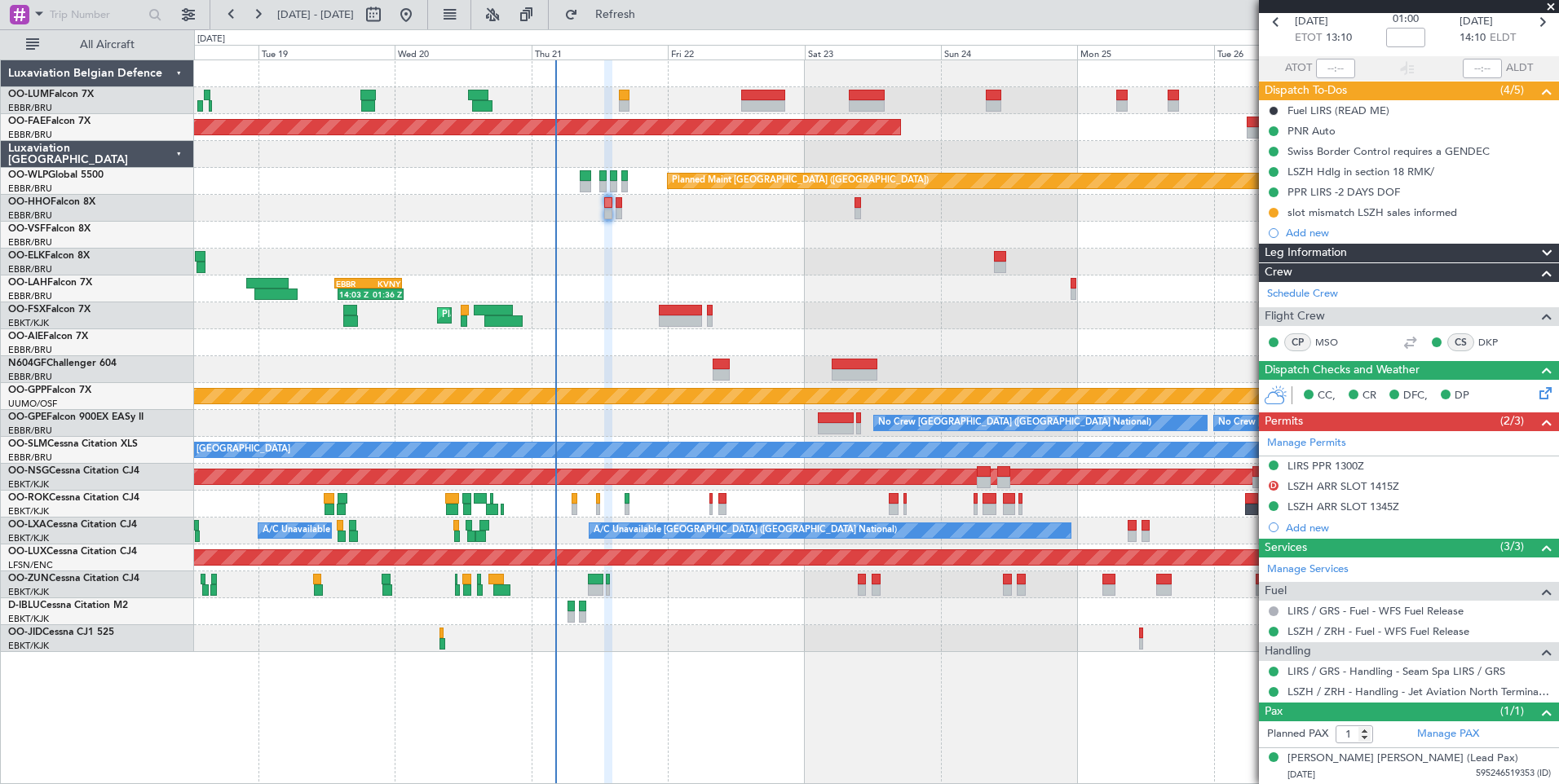
click at [725, 230] on div at bounding box center [876, 235] width 1364 height 27
click at [869, 298] on div "14:03 Z 01:36 Z EBBR 13:30 Z KVNY 01:15 Z" at bounding box center [876, 288] width 1364 height 27
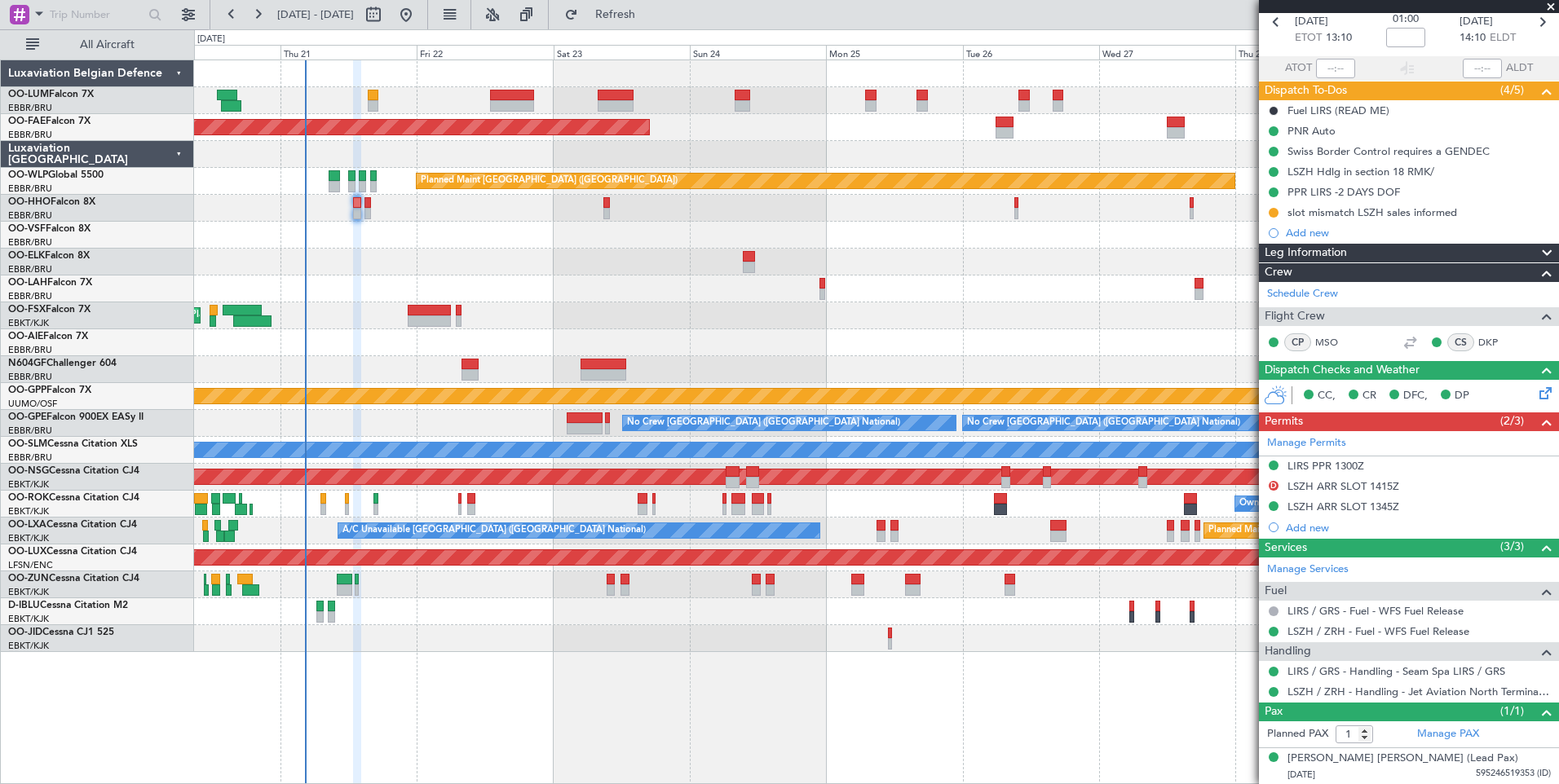
click at [688, 414] on div "Planned Maint [GEOGRAPHIC_DATA] ([GEOGRAPHIC_DATA] National) No Crew [GEOGRAPHI…" at bounding box center [876, 423] width 1364 height 27
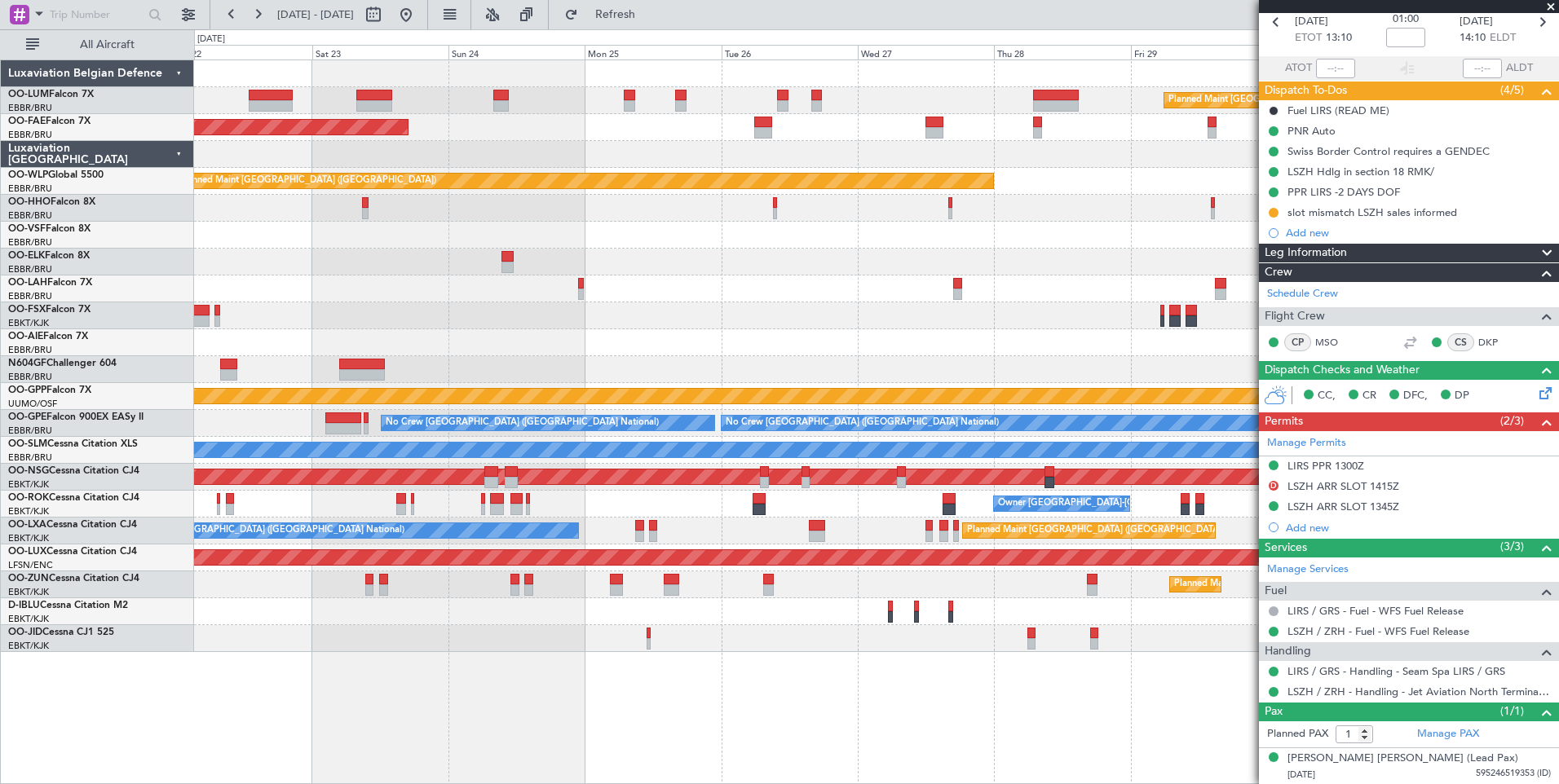
click at [562, 436] on div "Planned Maint [GEOGRAPHIC_DATA] ([GEOGRAPHIC_DATA] National) No Crew [GEOGRAPHI…" at bounding box center [876, 423] width 1364 height 27
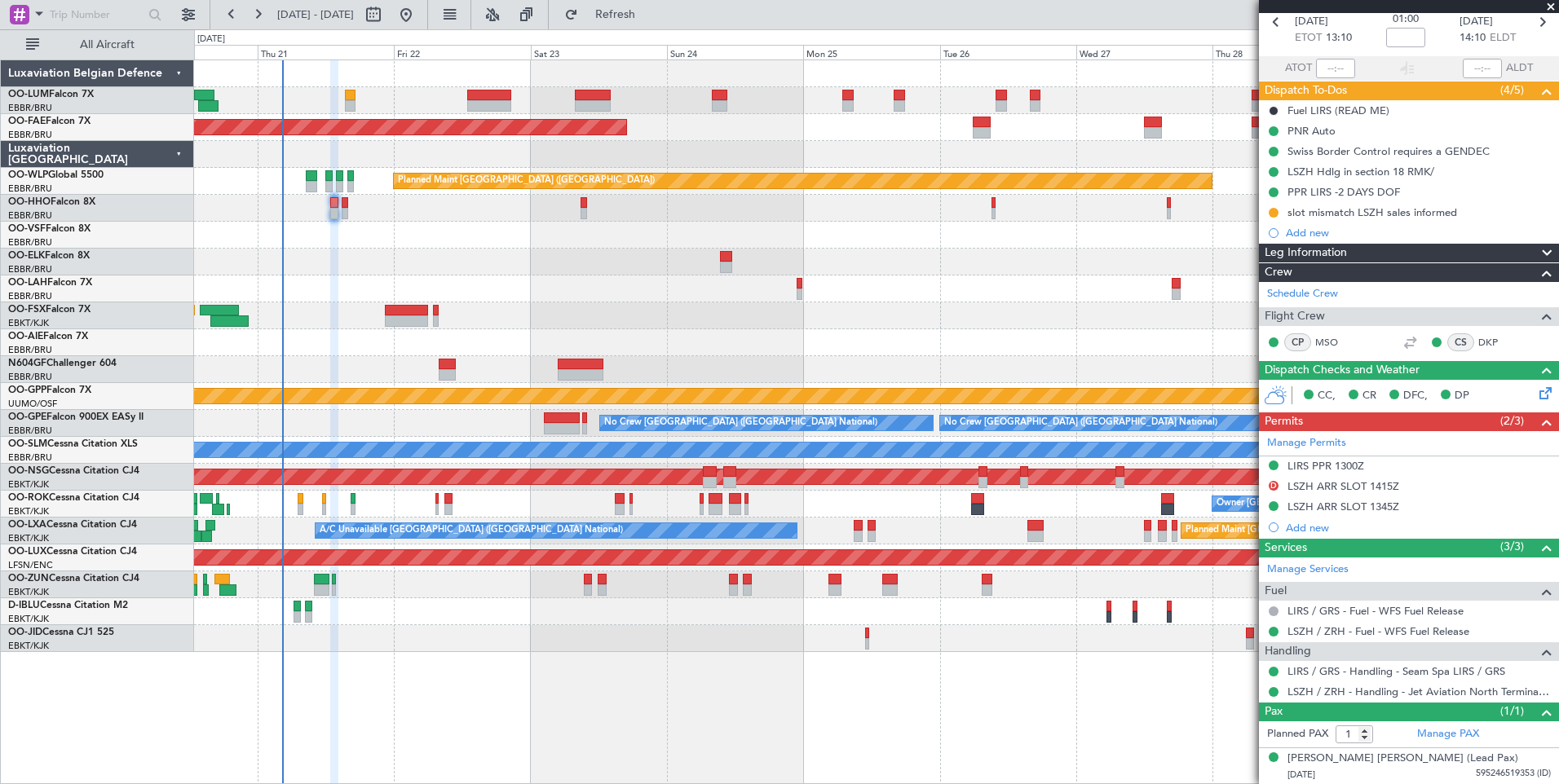
click at [749, 414] on div "Planned Maint Brussels (Brussels National) Planned Maint Kortrijk-Wevelgem Plan…" at bounding box center [876, 356] width 1364 height 591
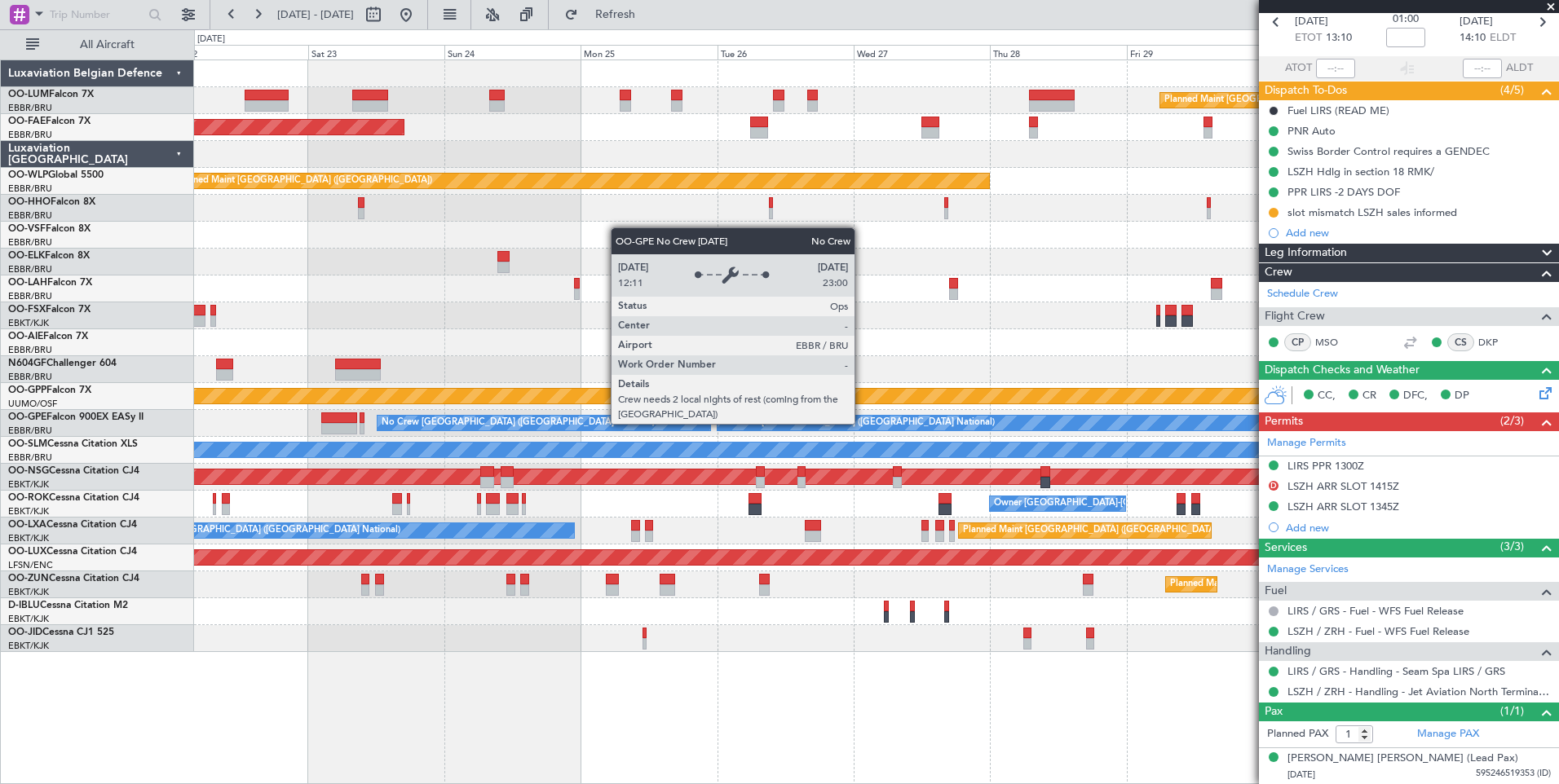
click at [633, 427] on div "No Crew [GEOGRAPHIC_DATA] ([GEOGRAPHIC_DATA] National)" at bounding box center [544, 422] width 333 height 15
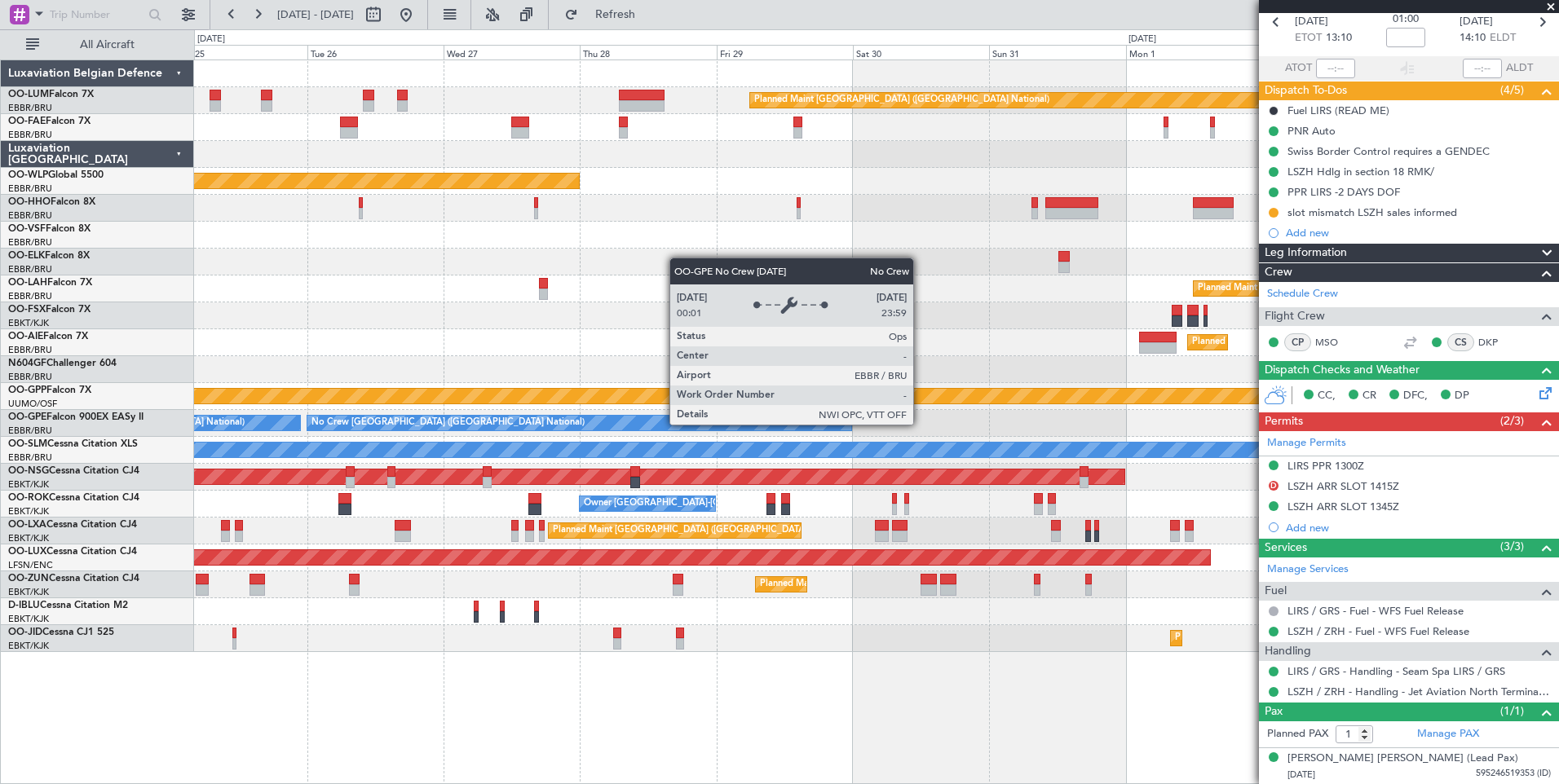
click at [464, 424] on div "No Crew [GEOGRAPHIC_DATA] ([GEOGRAPHIC_DATA] National)" at bounding box center [580, 422] width 545 height 15
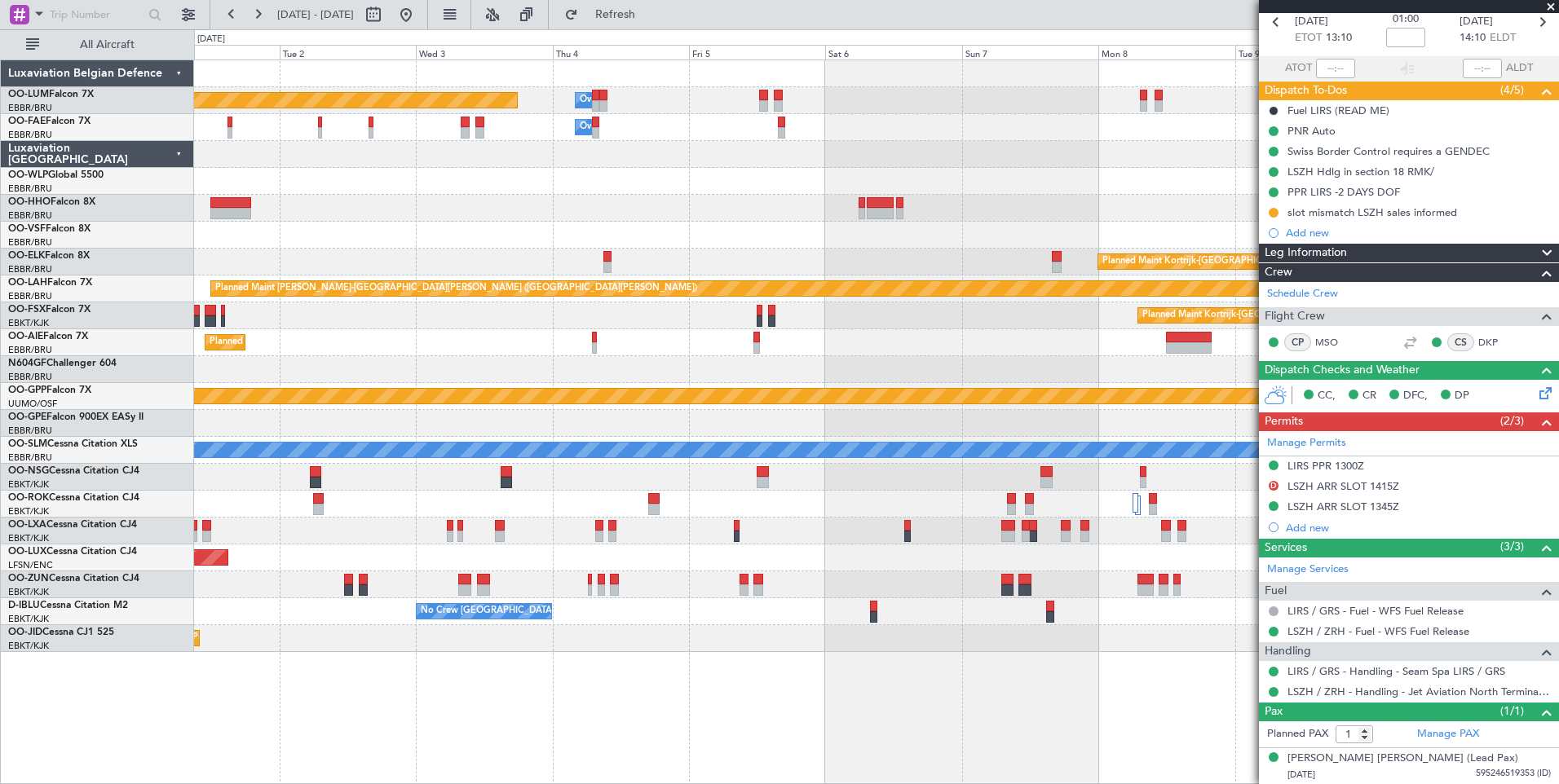
click at [141, 526] on div "Planned Maint Brussels (Brussels National) Owner Melsbroek Air Base Owner Melsb…" at bounding box center [779, 407] width 1559 height 755
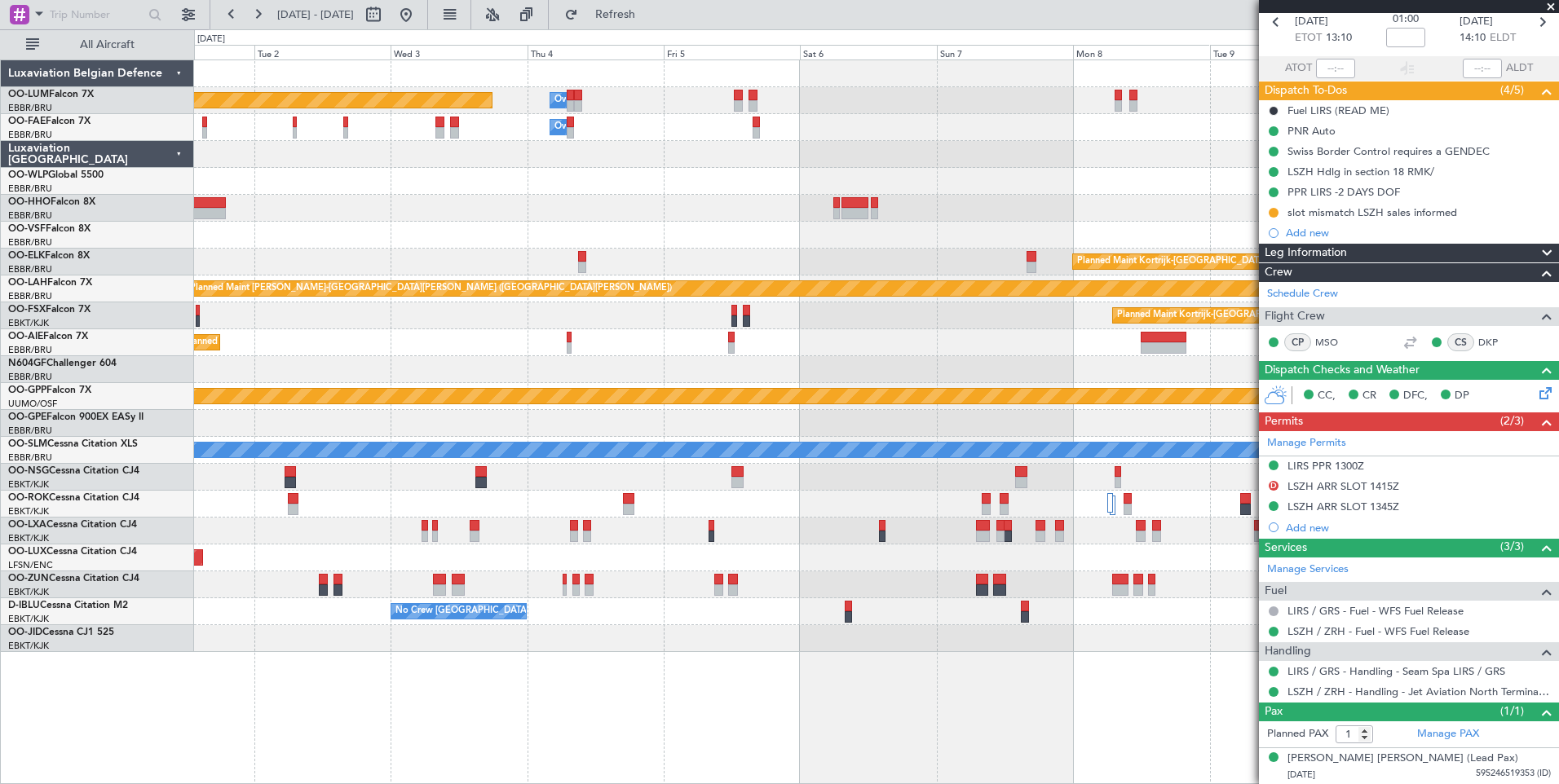
click at [385, 396] on div "Planned Maint Brussels (Brussels National) Owner Melsbroek Air Base Owner Melsb…" at bounding box center [876, 356] width 1364 height 591
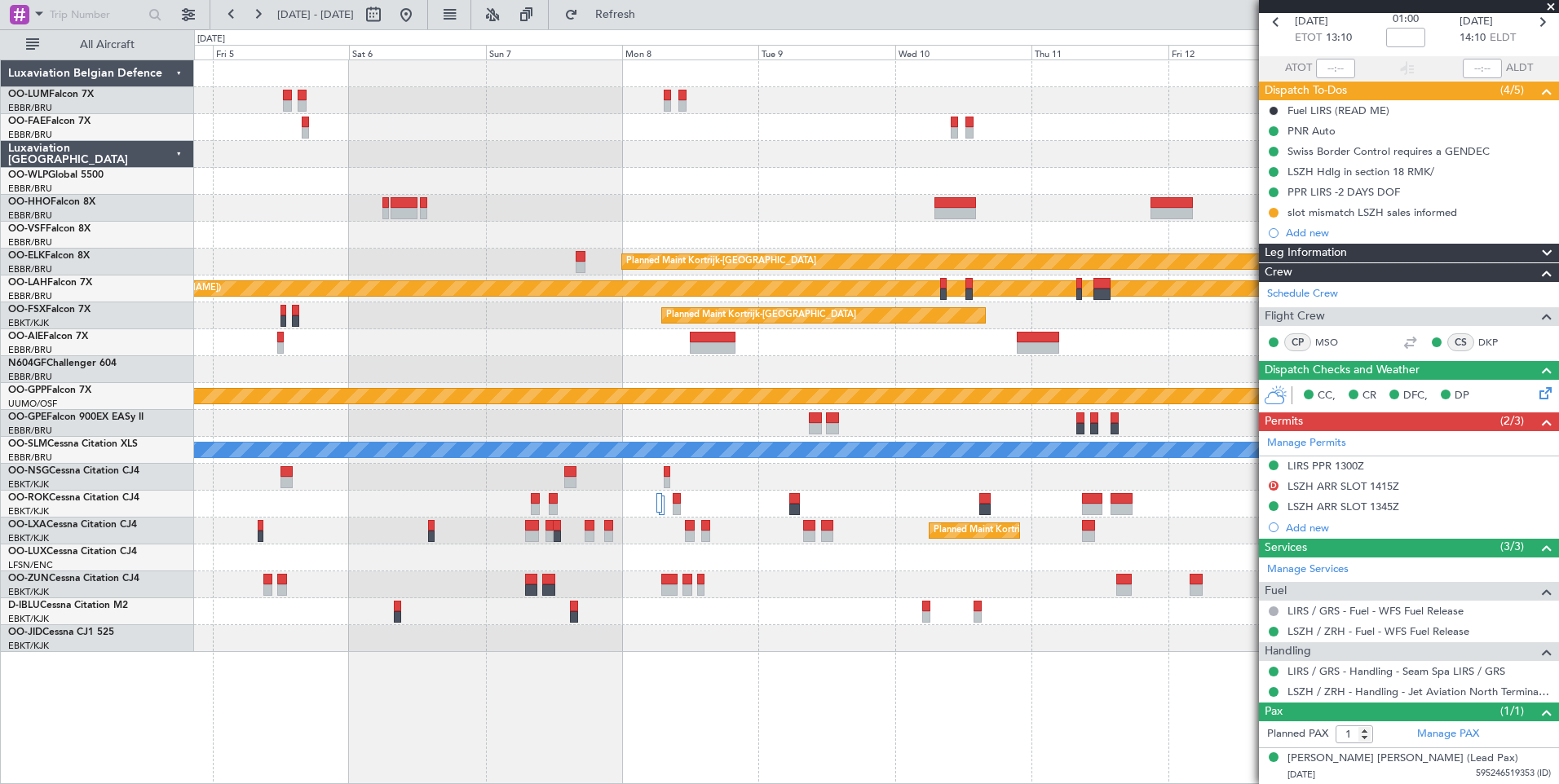
click at [669, 359] on div "Owner Melsbroek Air Base Planned Maint Brussels (Brussels National) Owner Melsb…" at bounding box center [876, 356] width 1364 height 591
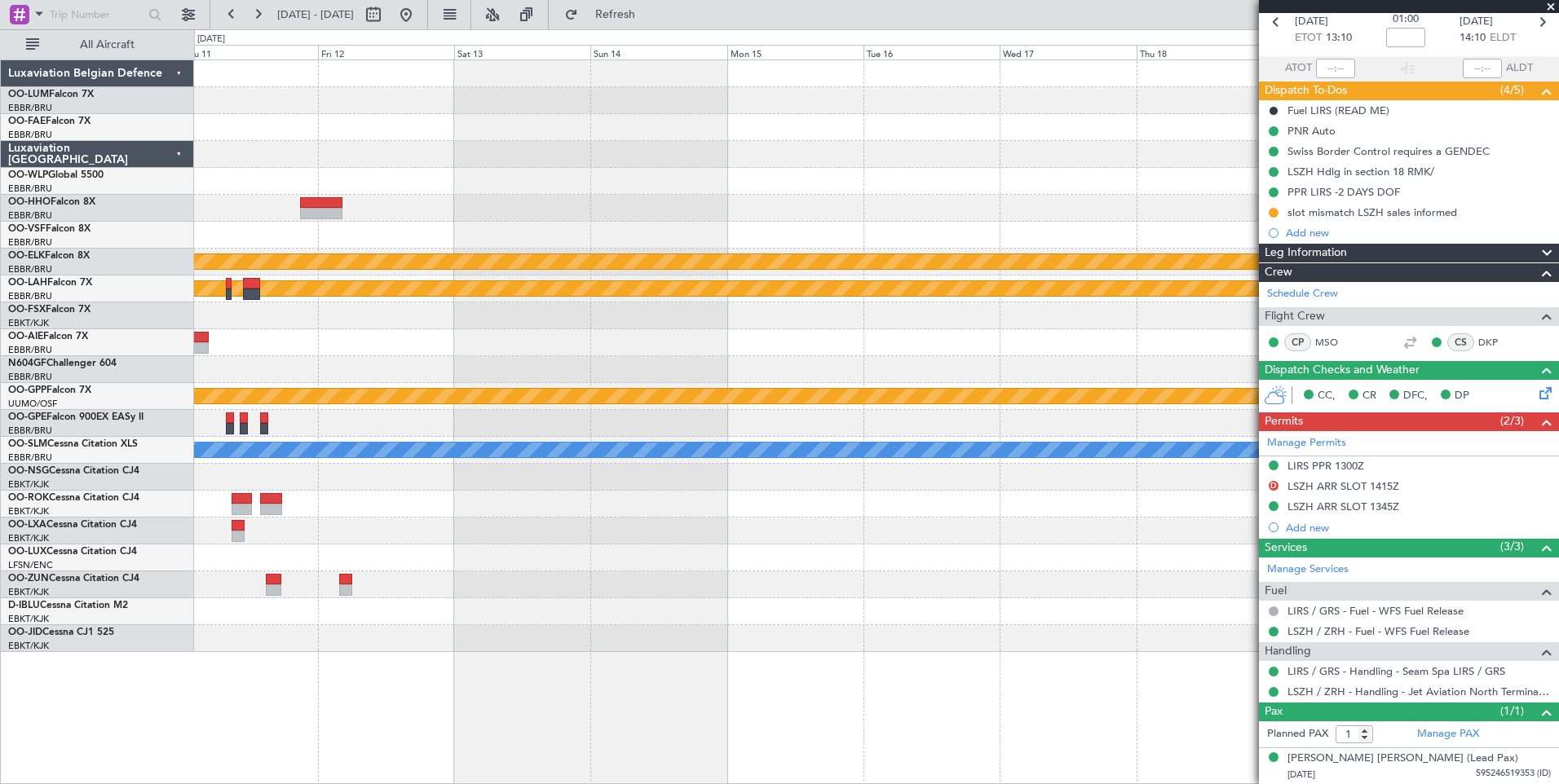
click at [440, 428] on div "Planned Maint Kortrijk-Wevelgem Planned Maint Alton-st Louis (St Louis Regl) Pl…" at bounding box center [876, 356] width 1364 height 591
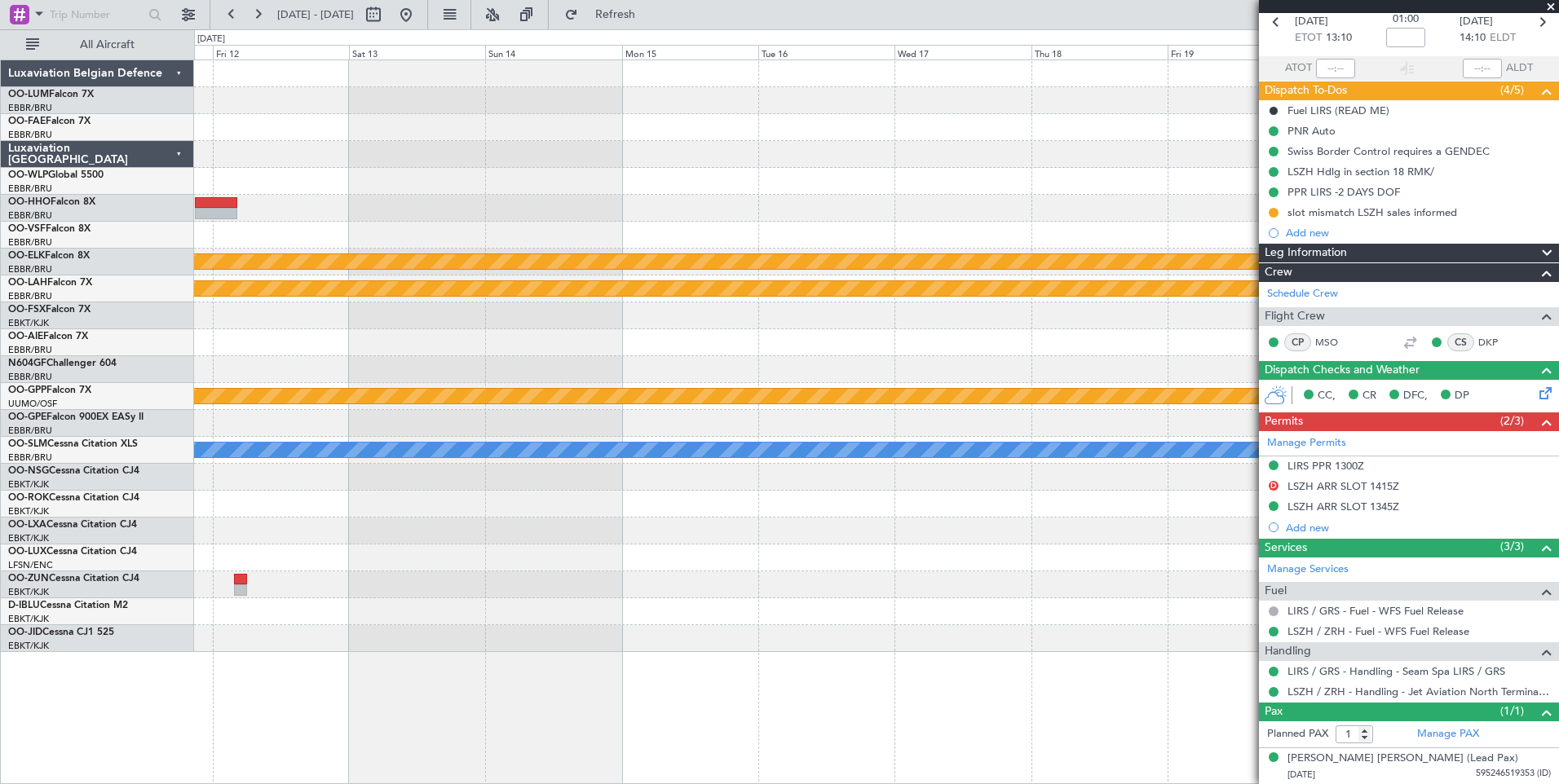
click at [279, 458] on div "Planned Maint Kortrijk-Wevelgem Planned Maint Alton-st Louis (St Louis Regl) Pl…" at bounding box center [876, 356] width 1364 height 591
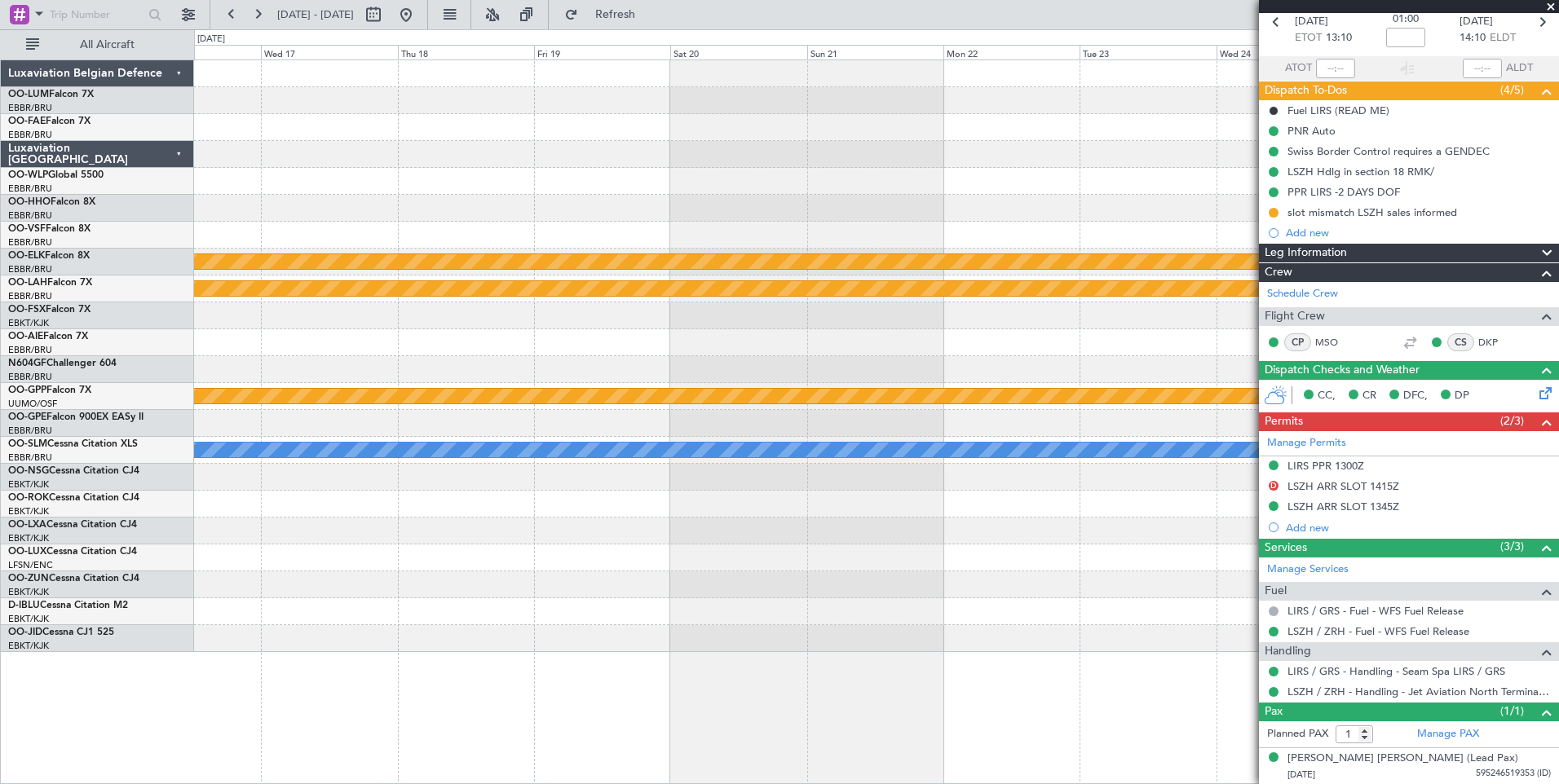
click at [349, 458] on div "Planned Maint Kortrijk-Wevelgem Planned Maint Alton-st Louis (St Louis Regl) Gr…" at bounding box center [876, 356] width 1364 height 591
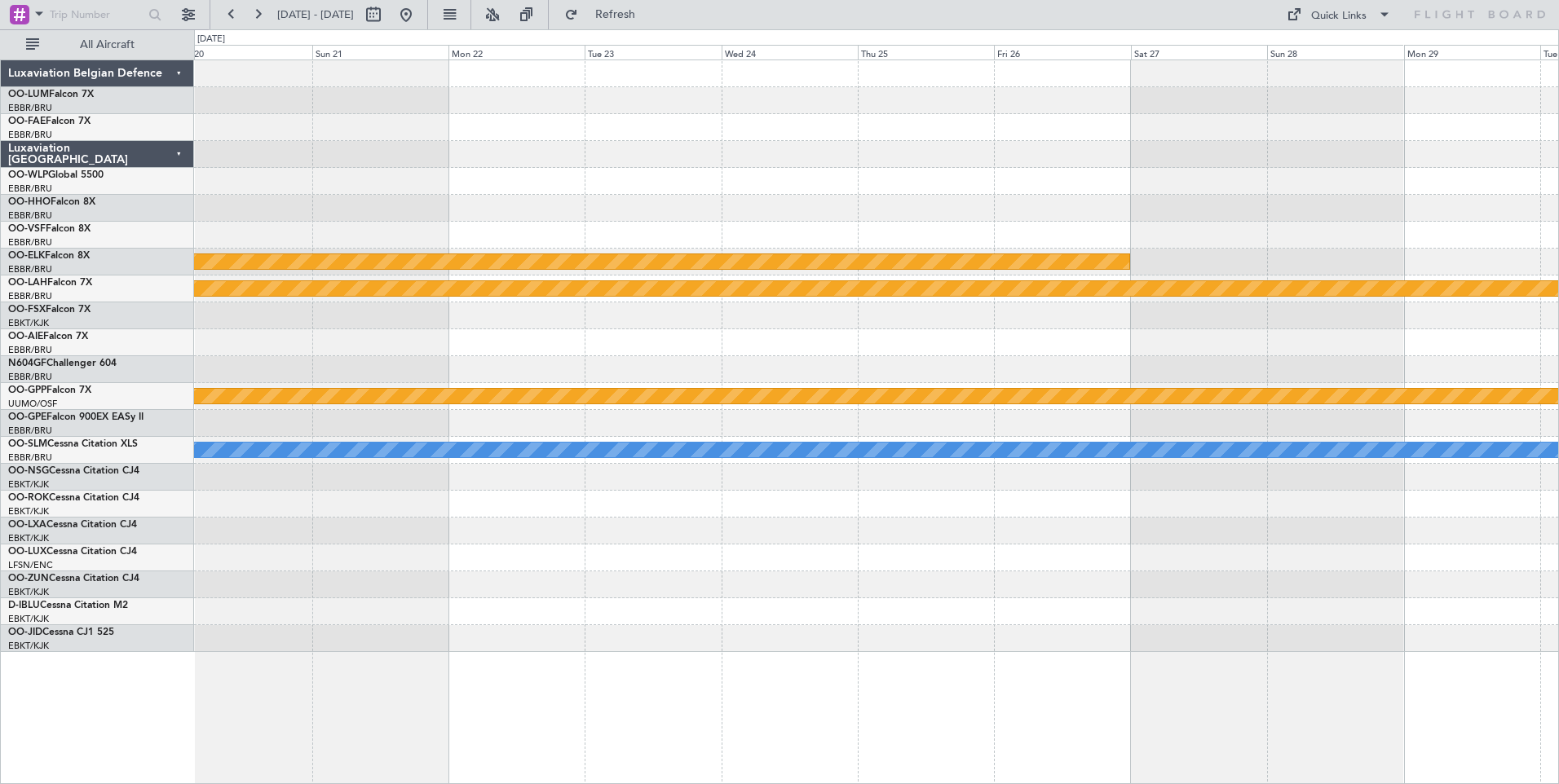
scroll to position [0, 0]
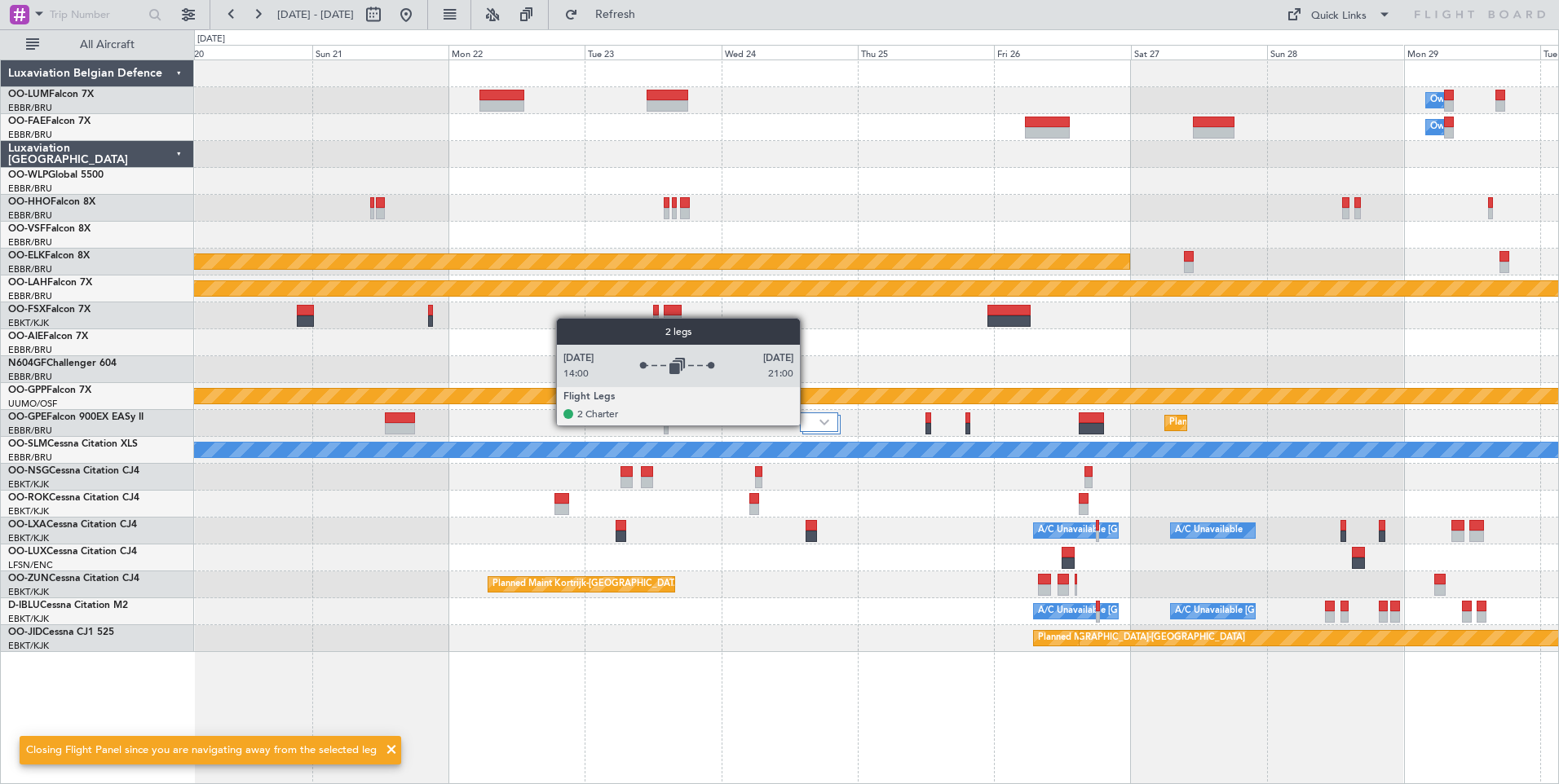
click at [807, 425] on div at bounding box center [818, 422] width 37 height 20
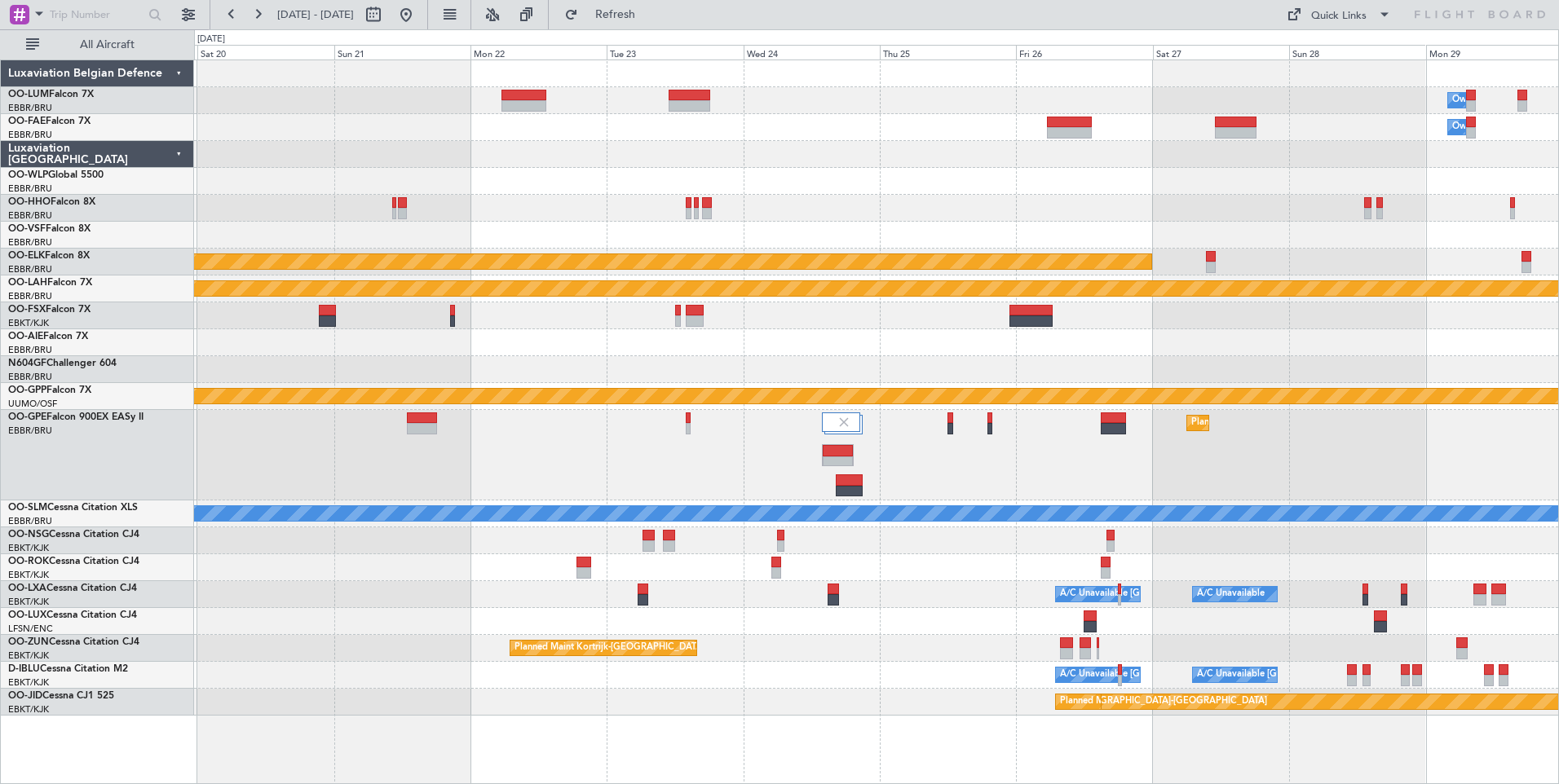
click at [692, 472] on div "Planned Maint [GEOGRAPHIC_DATA] ([GEOGRAPHIC_DATA] National)" at bounding box center [876, 455] width 1364 height 91
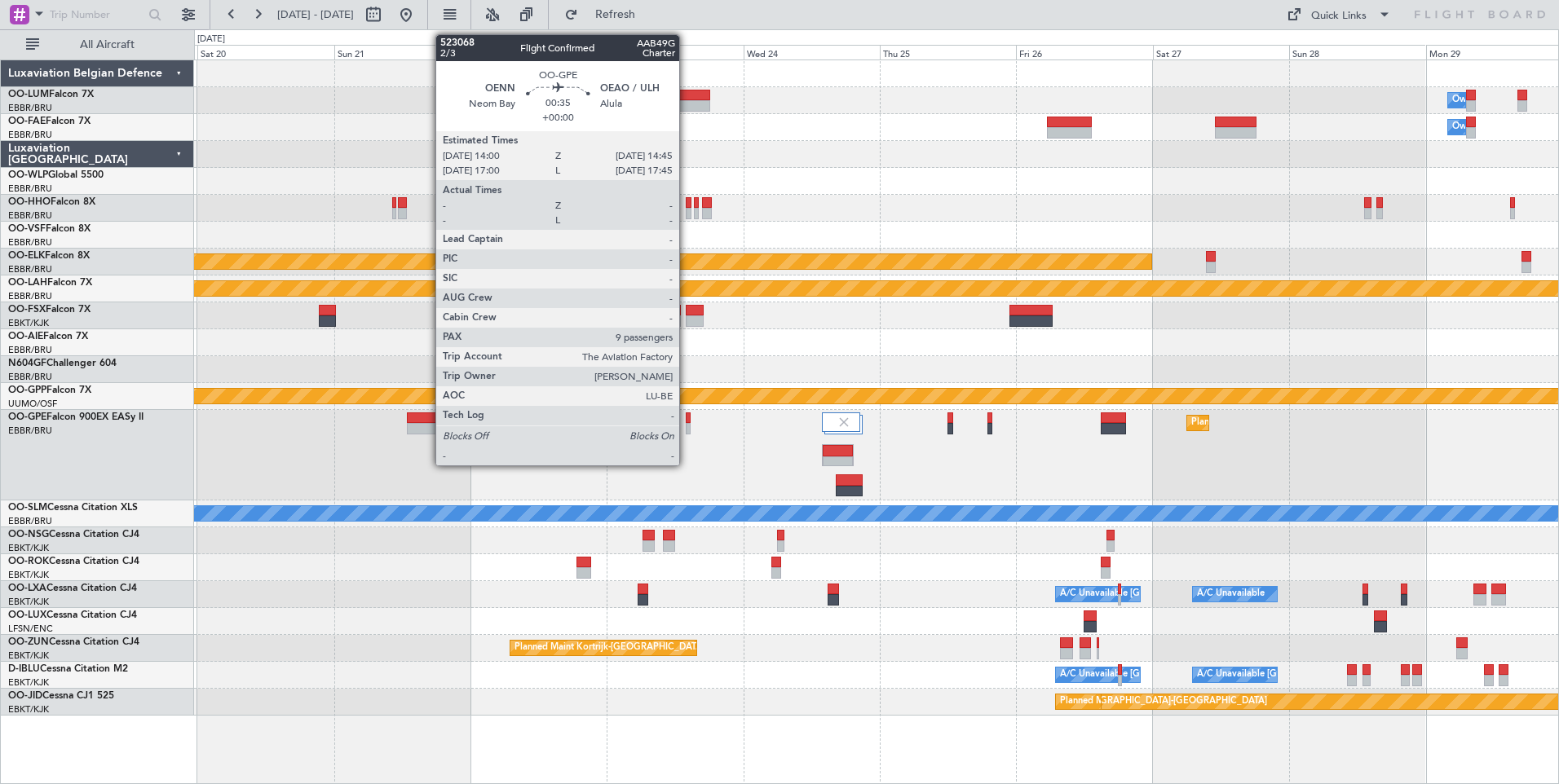
click at [687, 420] on div at bounding box center [688, 418] width 5 height 11
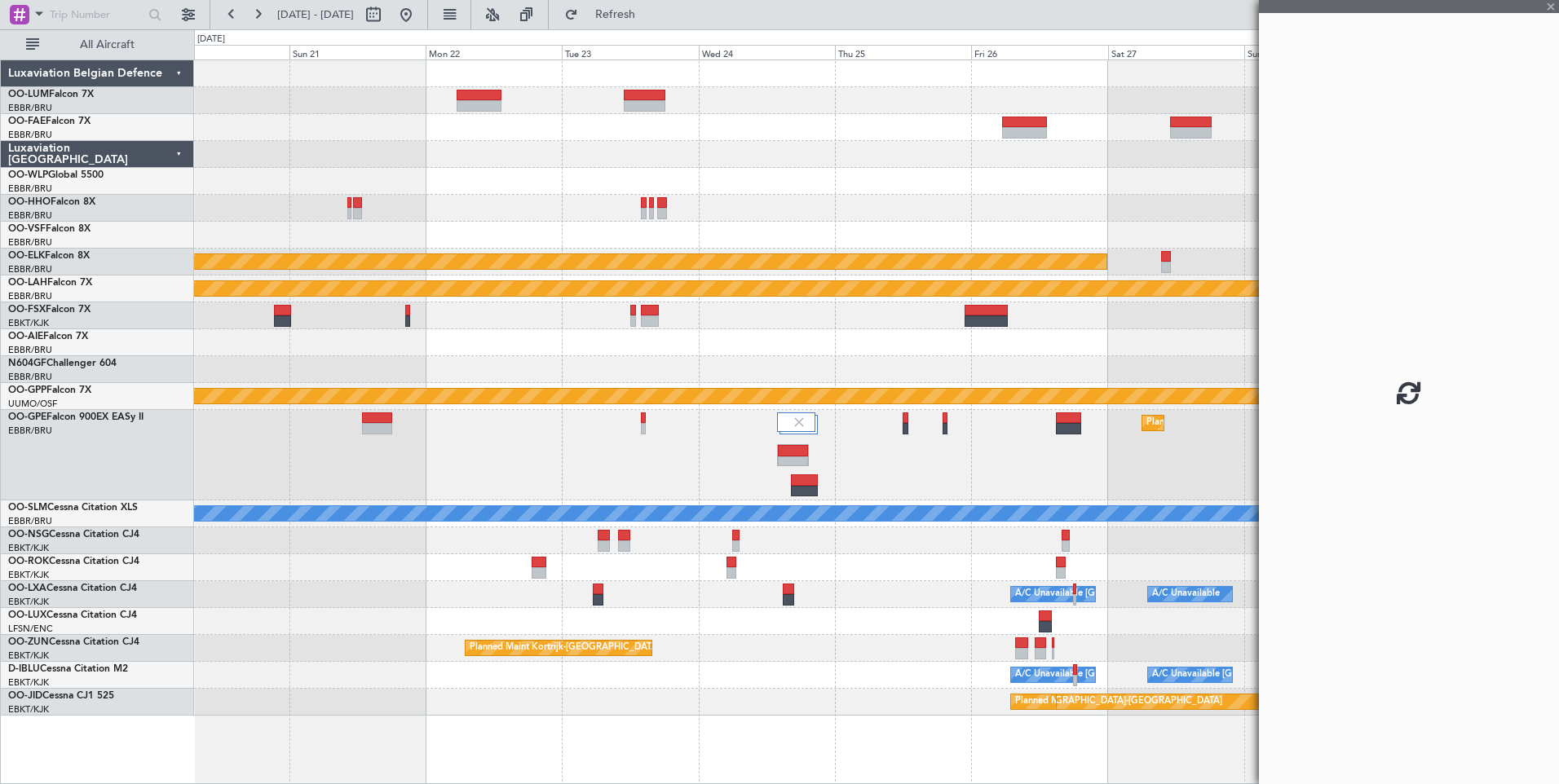
click at [586, 500] on div "Owner Melsbroek Air Base Owner Melsbroek Air Base Planned Maint Kortrijk-Wevelg…" at bounding box center [876, 388] width 1364 height 655
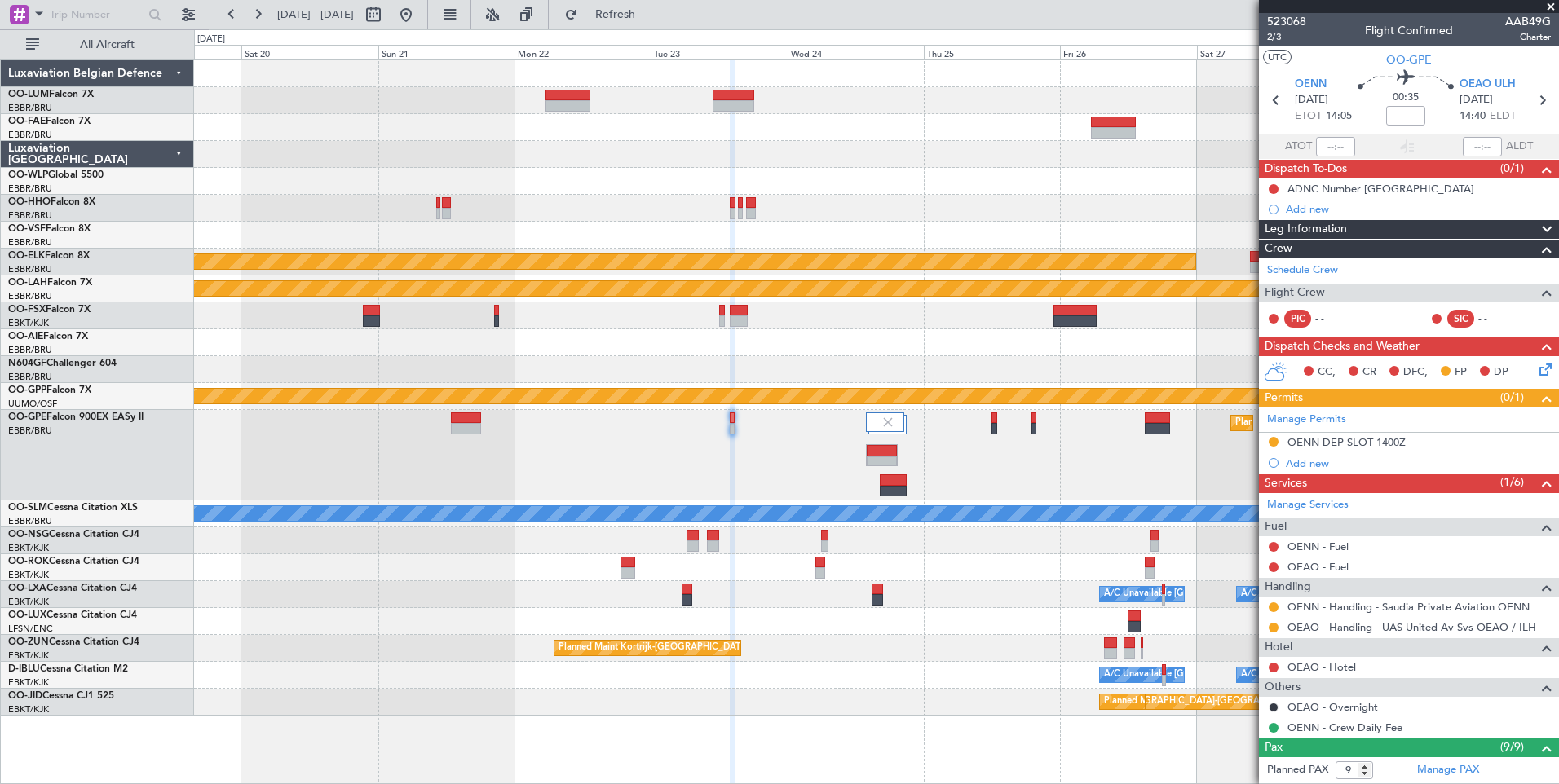
click at [650, 464] on div "Planned Maint Brussels (Brussels National) Planned Maint Brussels (Brussels Nat…" at bounding box center [876, 455] width 1364 height 91
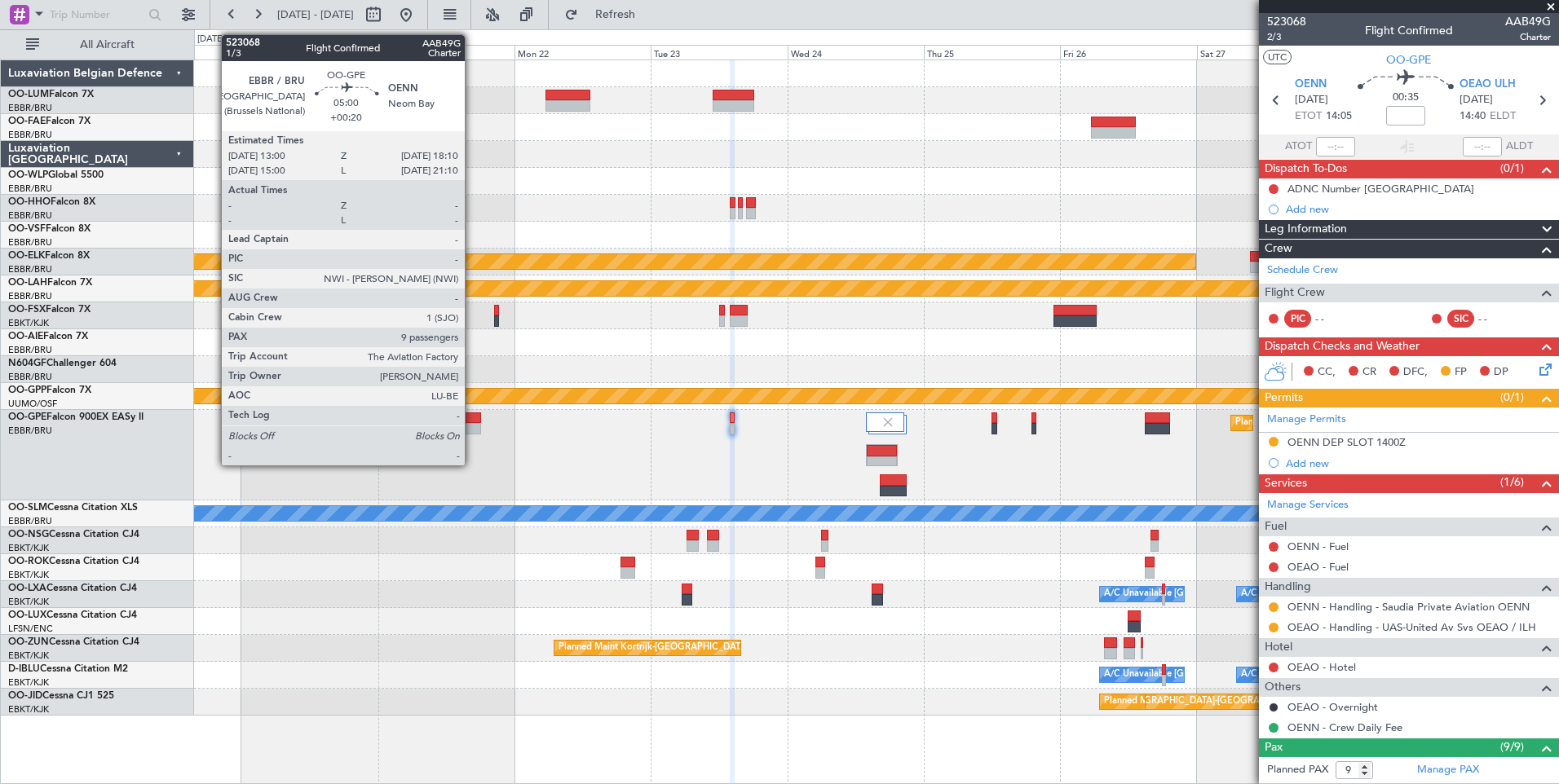
click at [472, 420] on div at bounding box center [466, 418] width 30 height 11
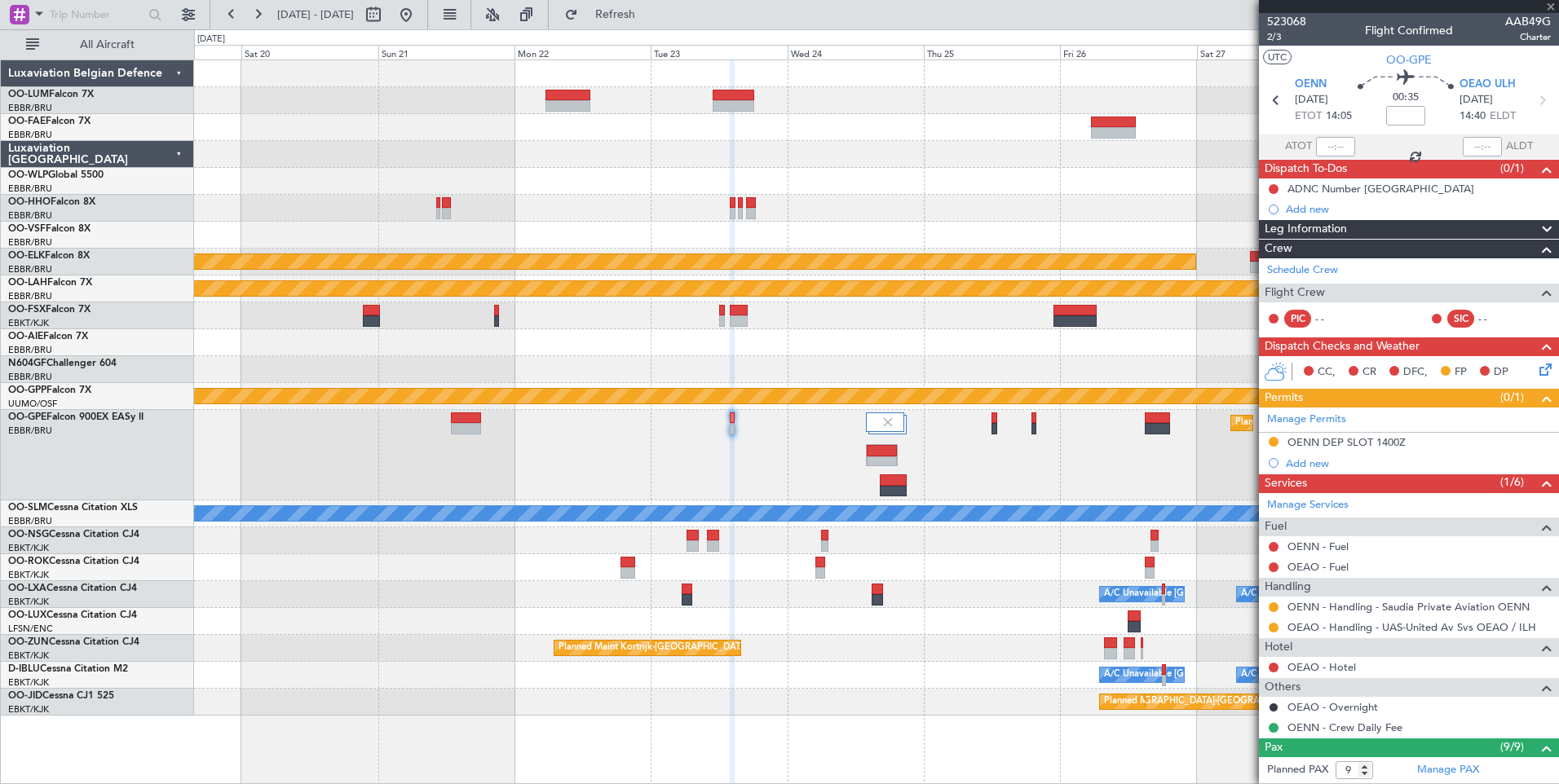
type input "+00:20"
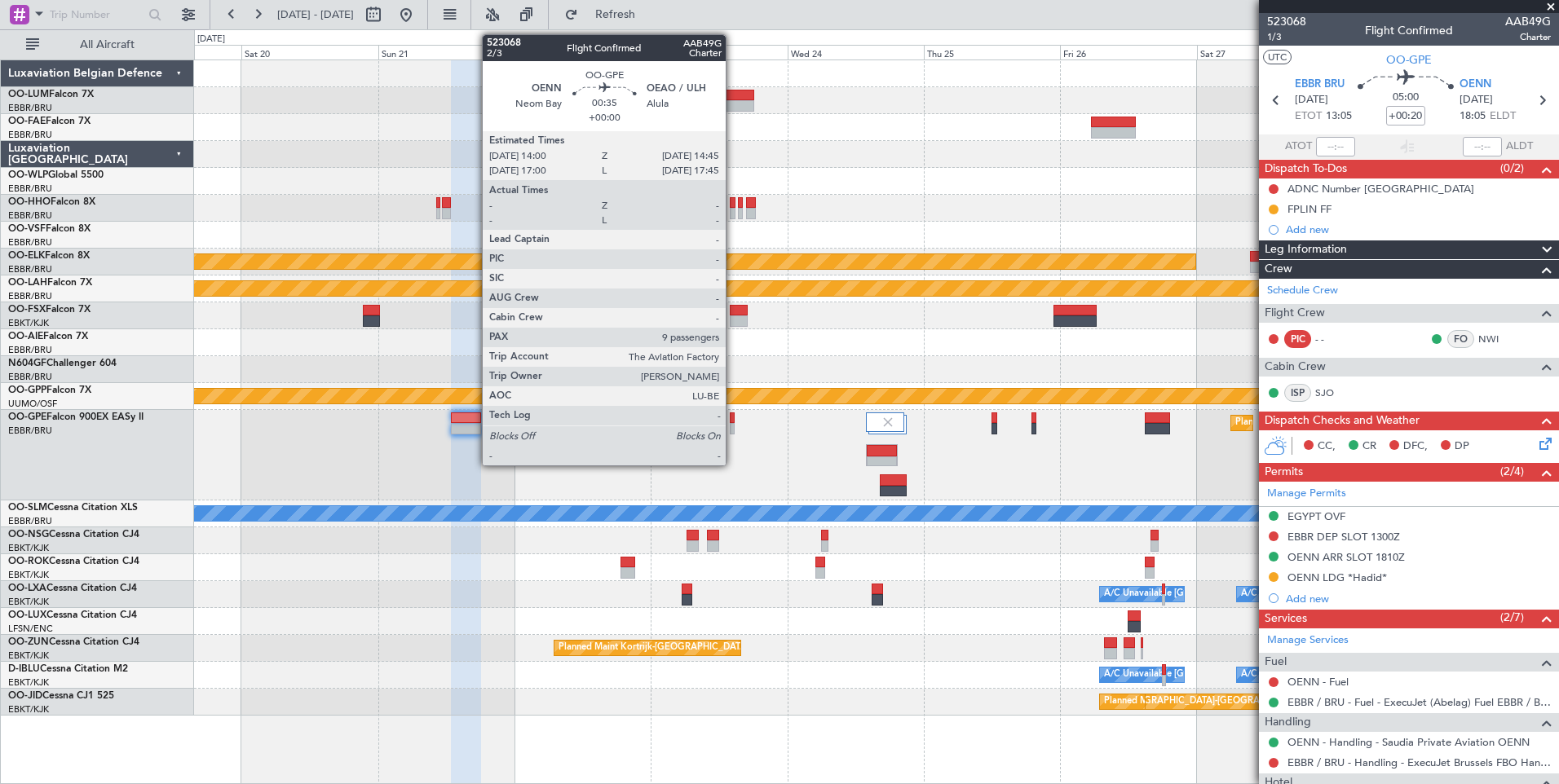
click at [733, 420] on div at bounding box center [732, 418] width 5 height 11
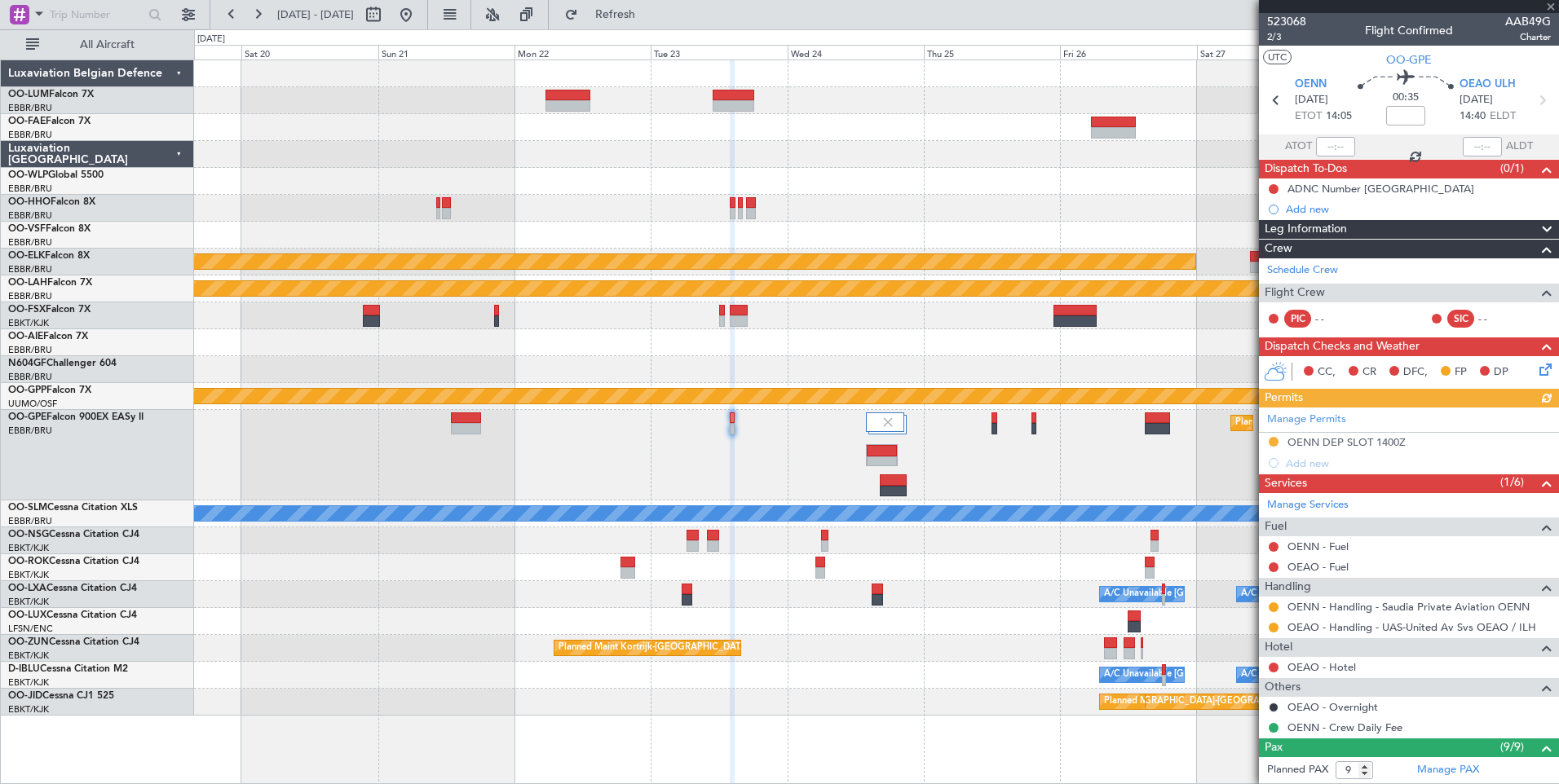
type input "+00:20"
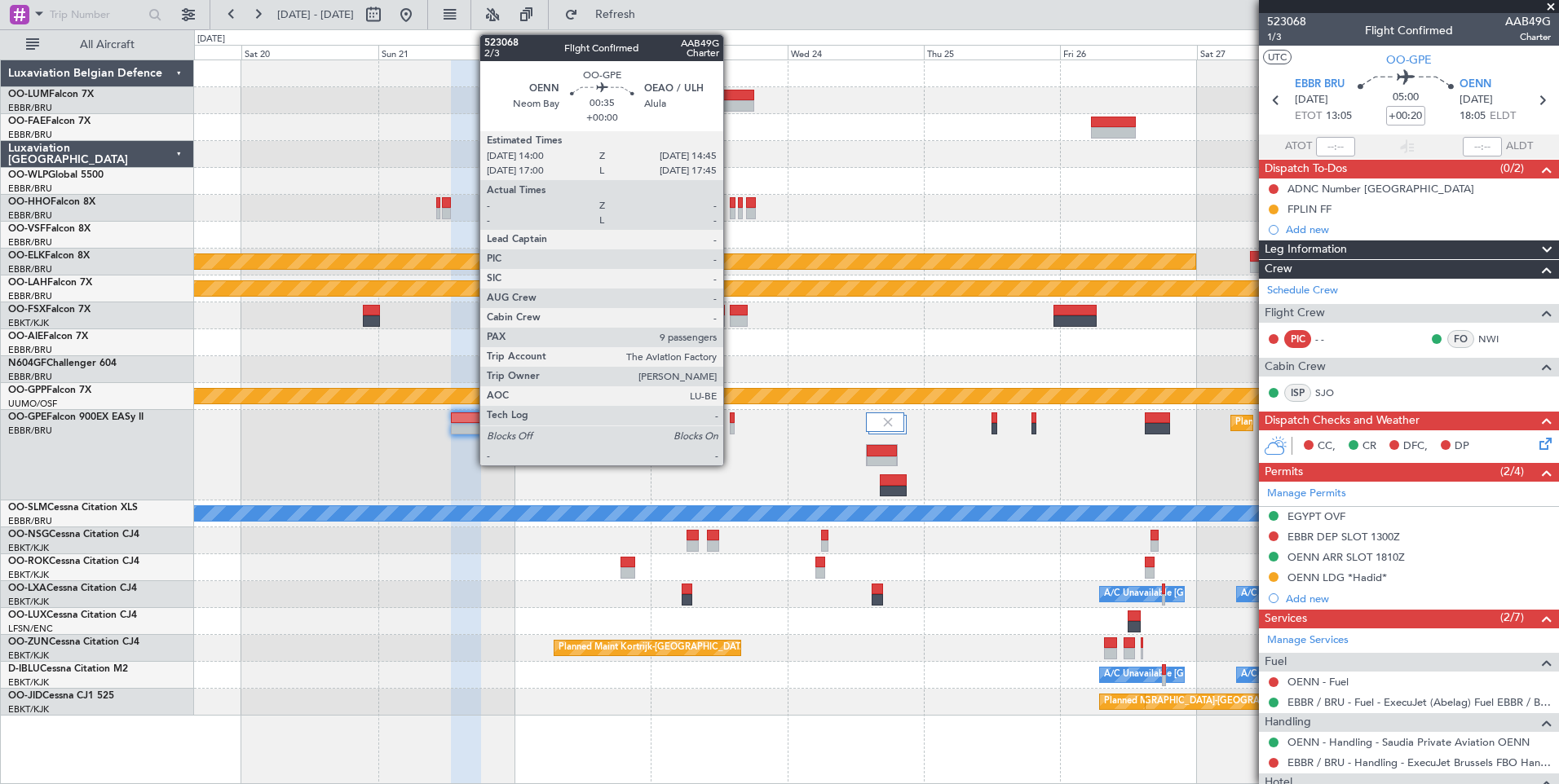
click at [731, 427] on div at bounding box center [732, 428] width 5 height 11
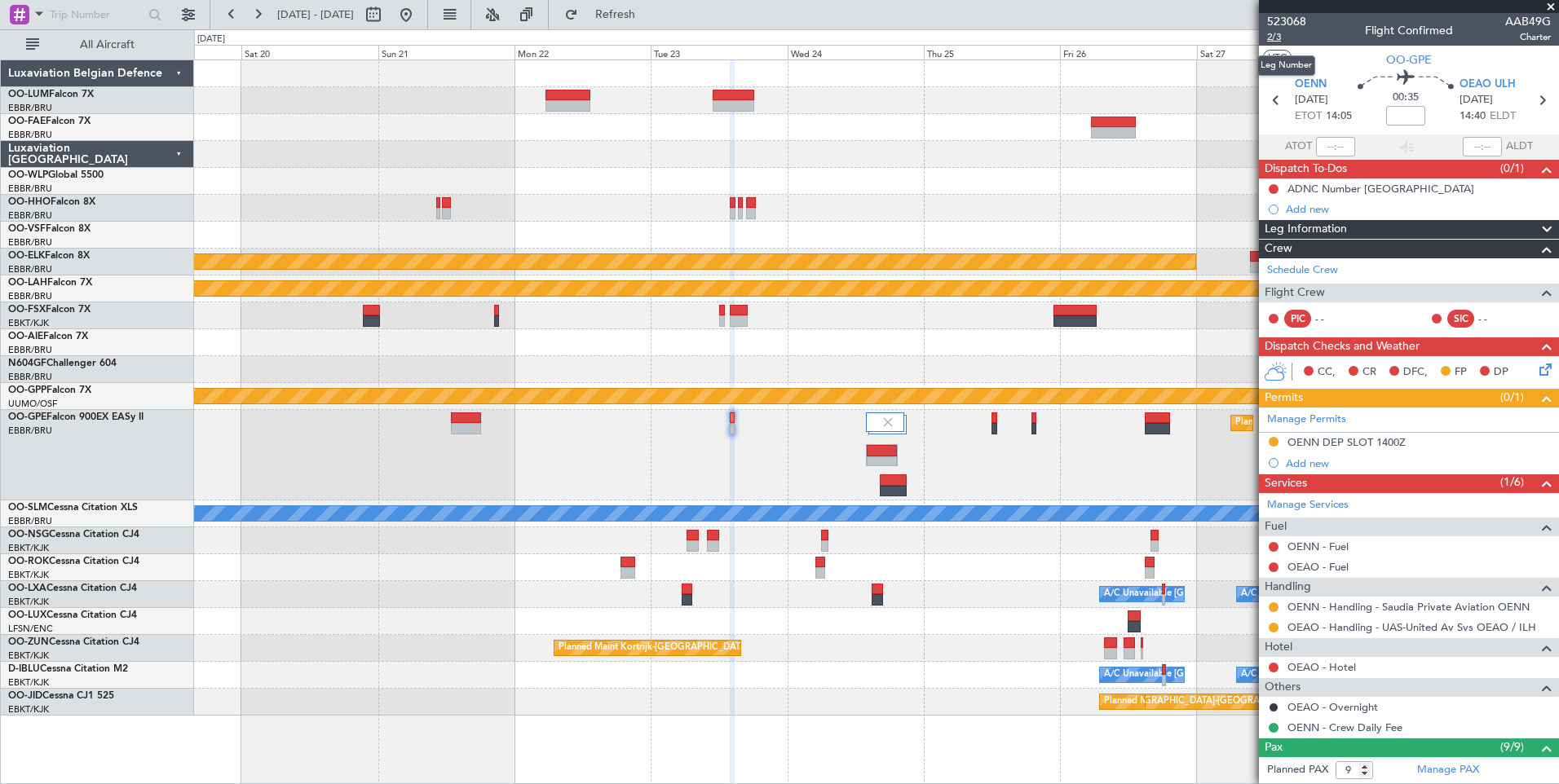
click at [1277, 37] on span "2/3" at bounding box center [1286, 37] width 39 height 14
click at [598, 391] on div "Grounded [PERSON_NAME]" at bounding box center [876, 396] width 1364 height 27
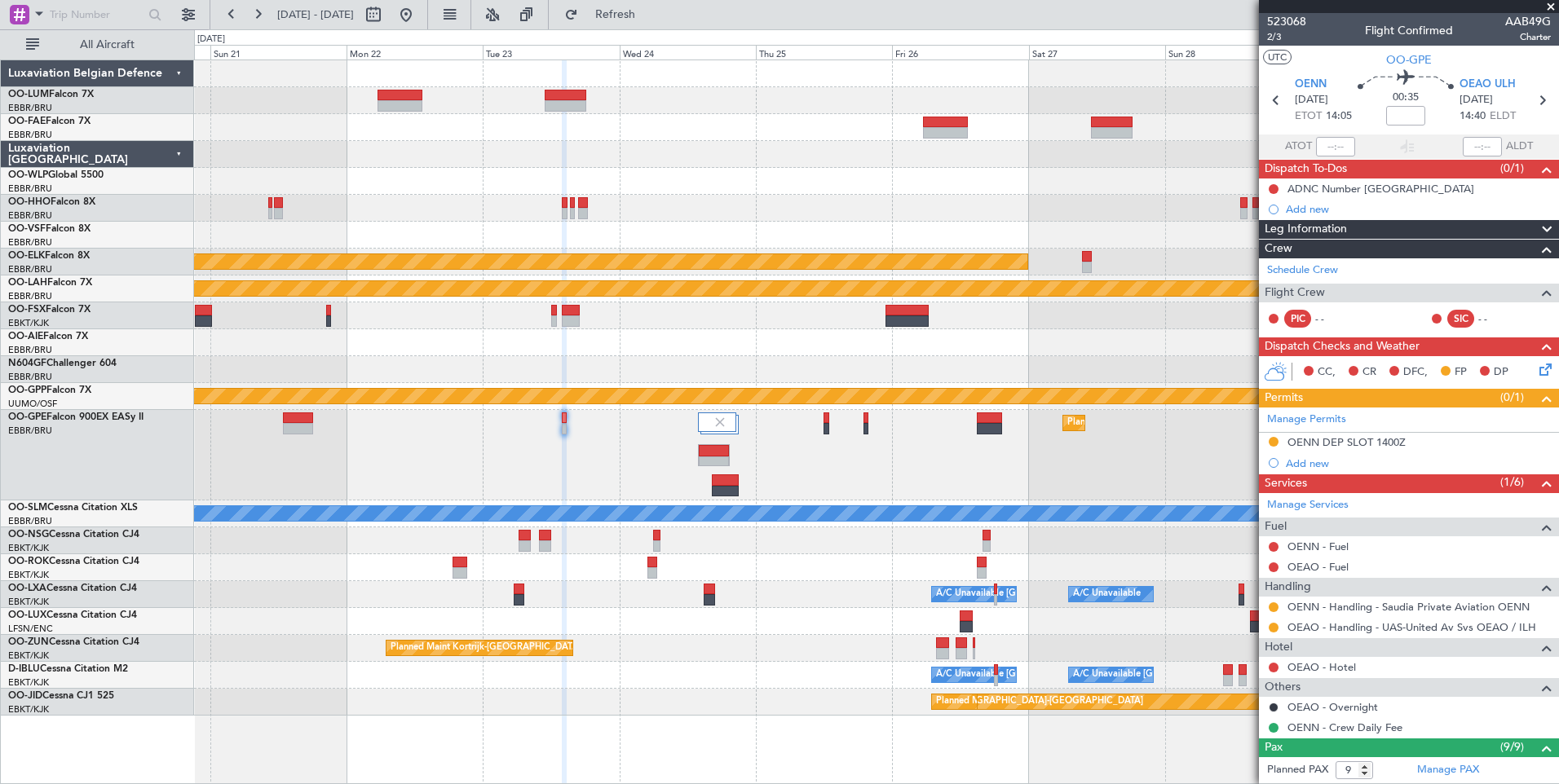
click at [583, 488] on div "Planned Maint [GEOGRAPHIC_DATA] ([GEOGRAPHIC_DATA] National)" at bounding box center [876, 455] width 1364 height 91
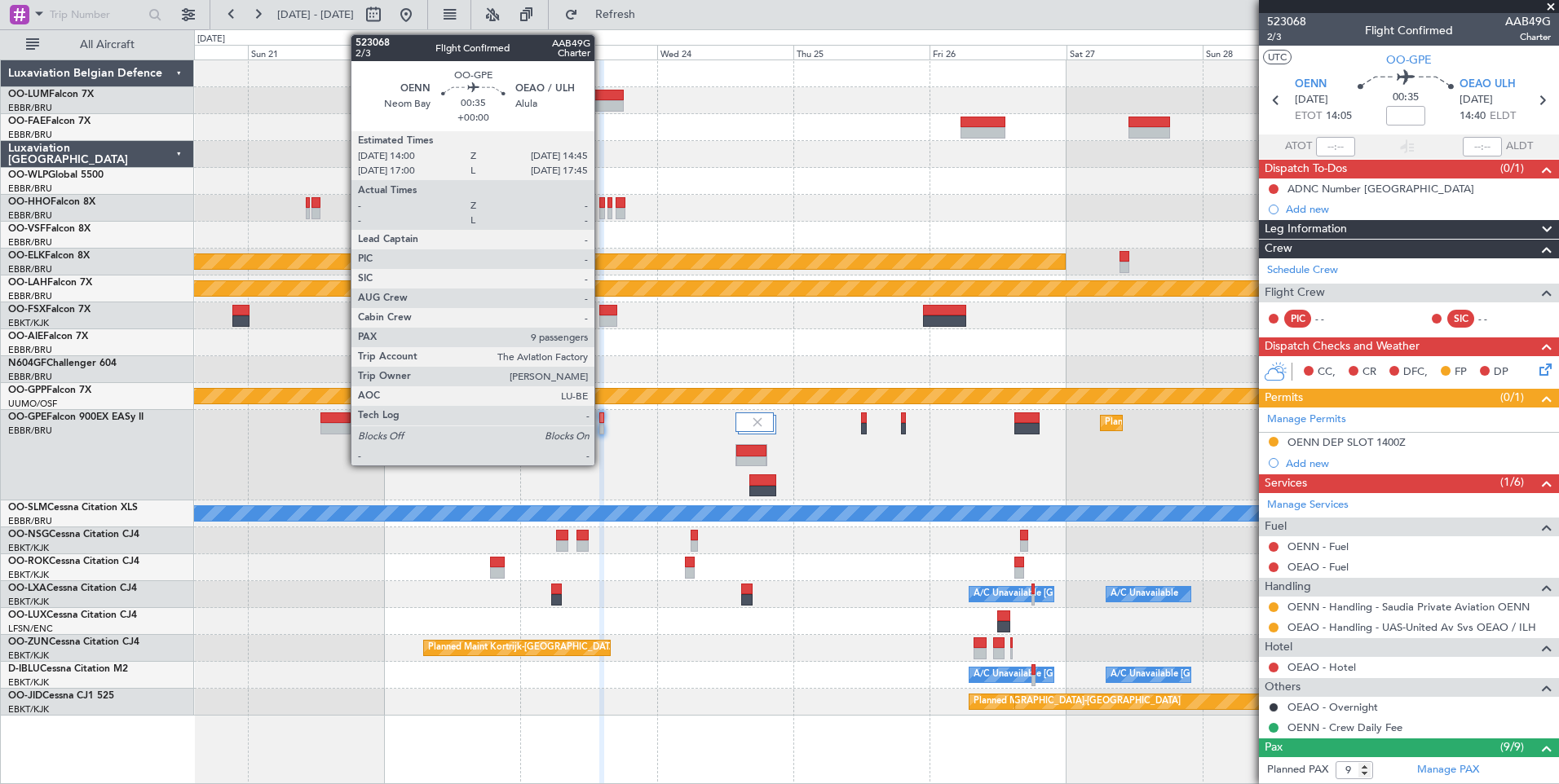
click at [602, 420] on div at bounding box center [602, 418] width 5 height 11
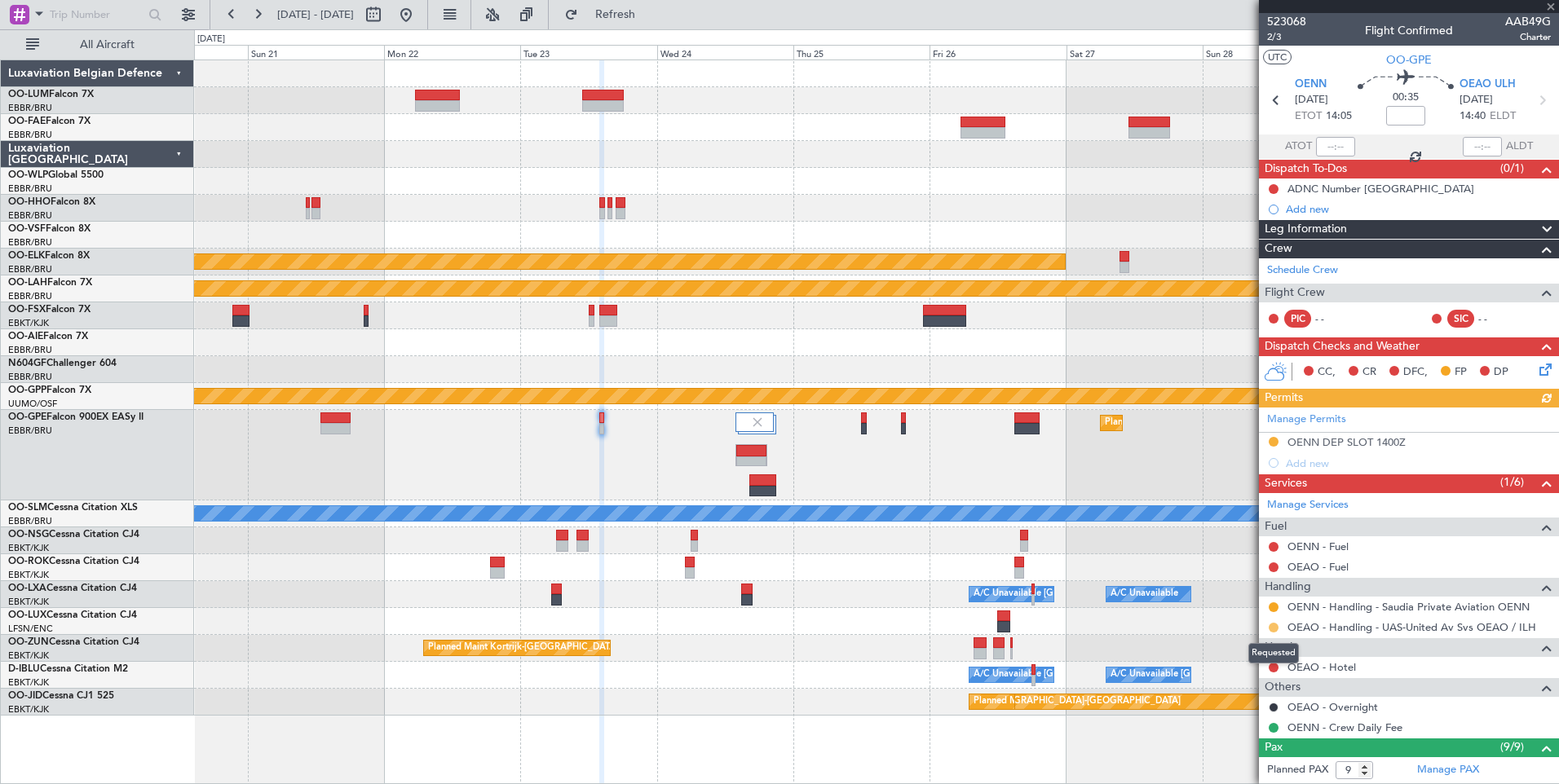
click at [1270, 625] on button at bounding box center [1273, 627] width 10 height 9
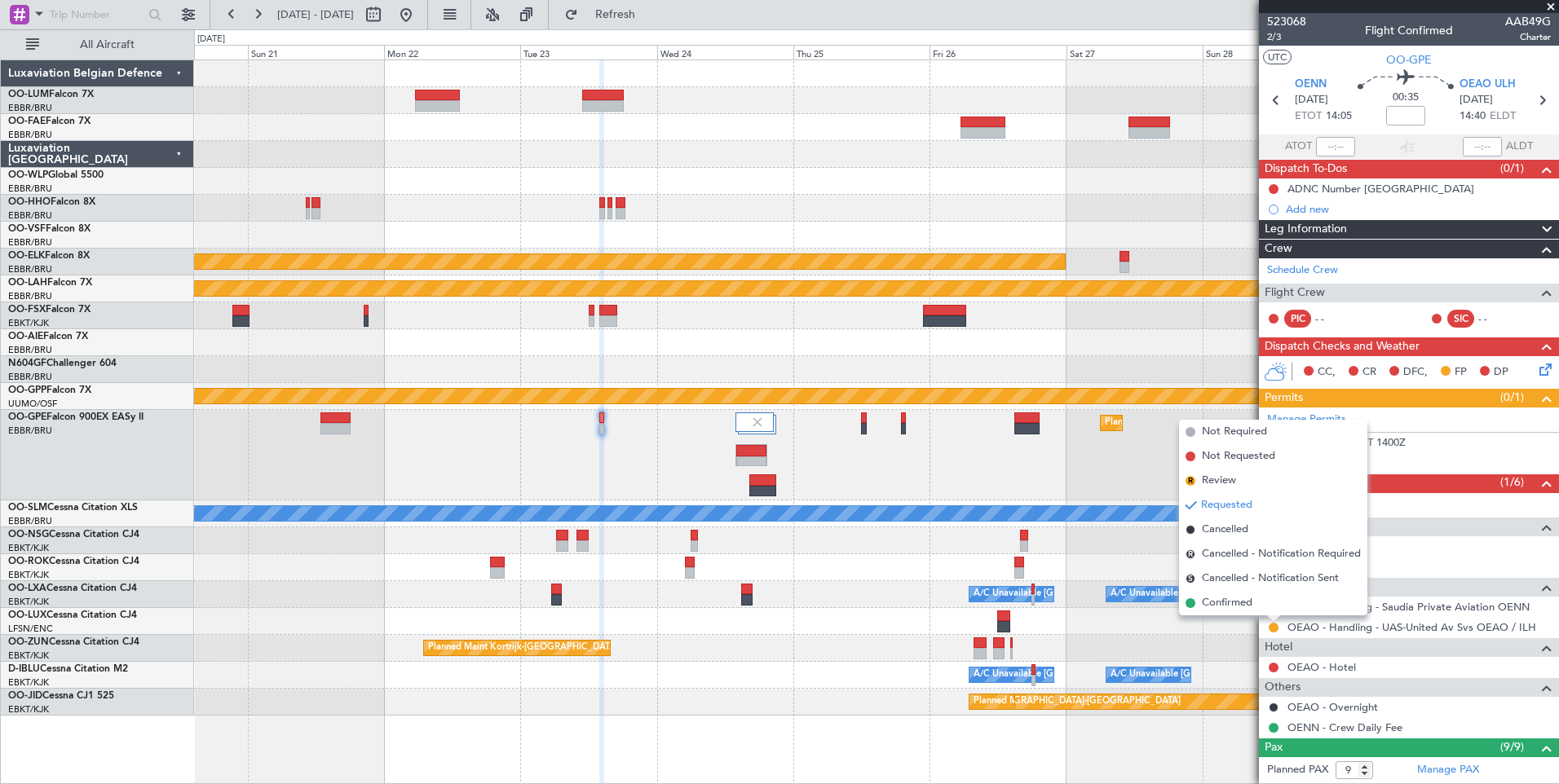
click at [707, 440] on div "Planned Maint [GEOGRAPHIC_DATA] ([GEOGRAPHIC_DATA] National)" at bounding box center [876, 455] width 1364 height 91
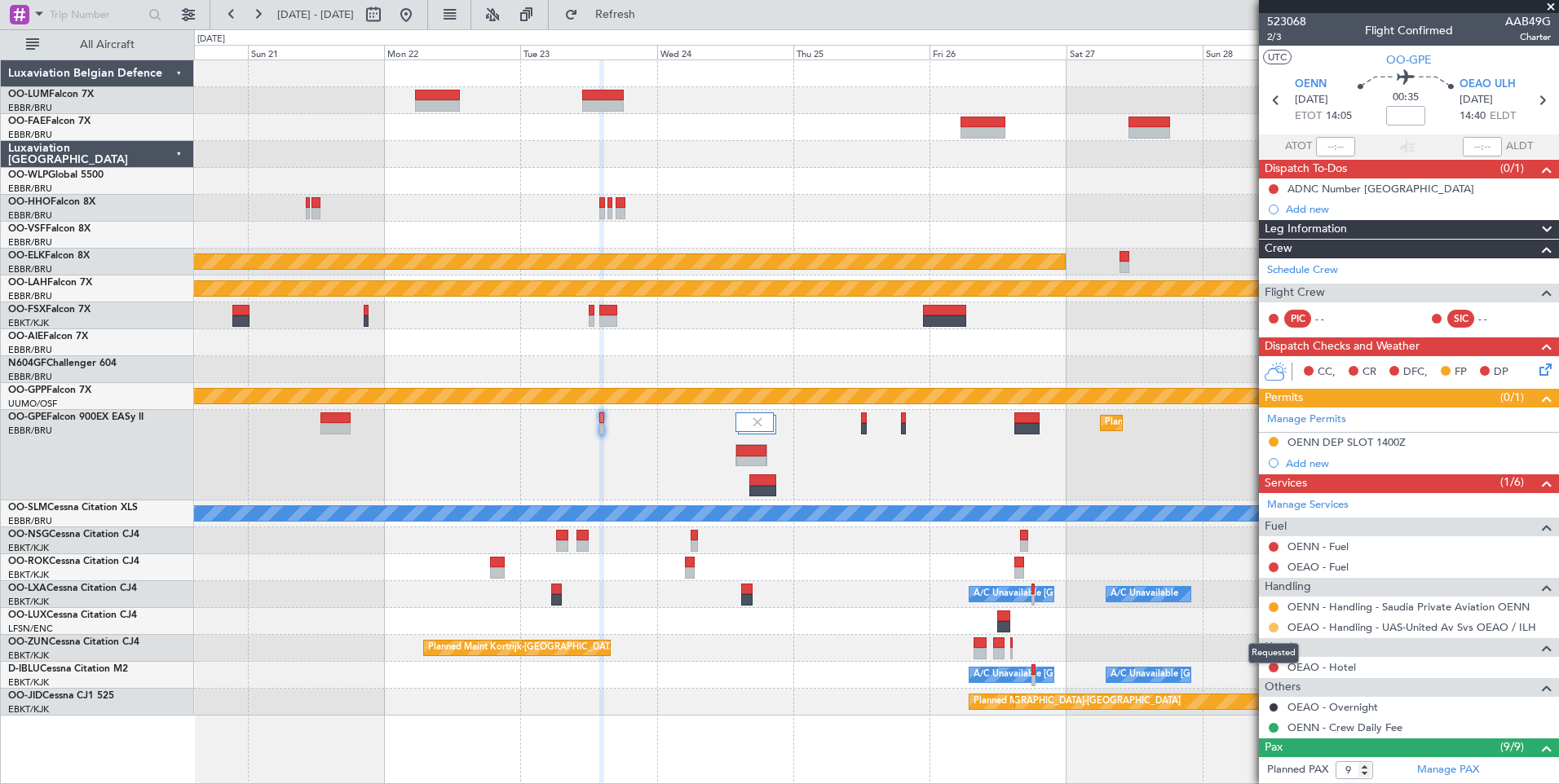
click at [1275, 625] on button at bounding box center [1273, 627] width 10 height 9
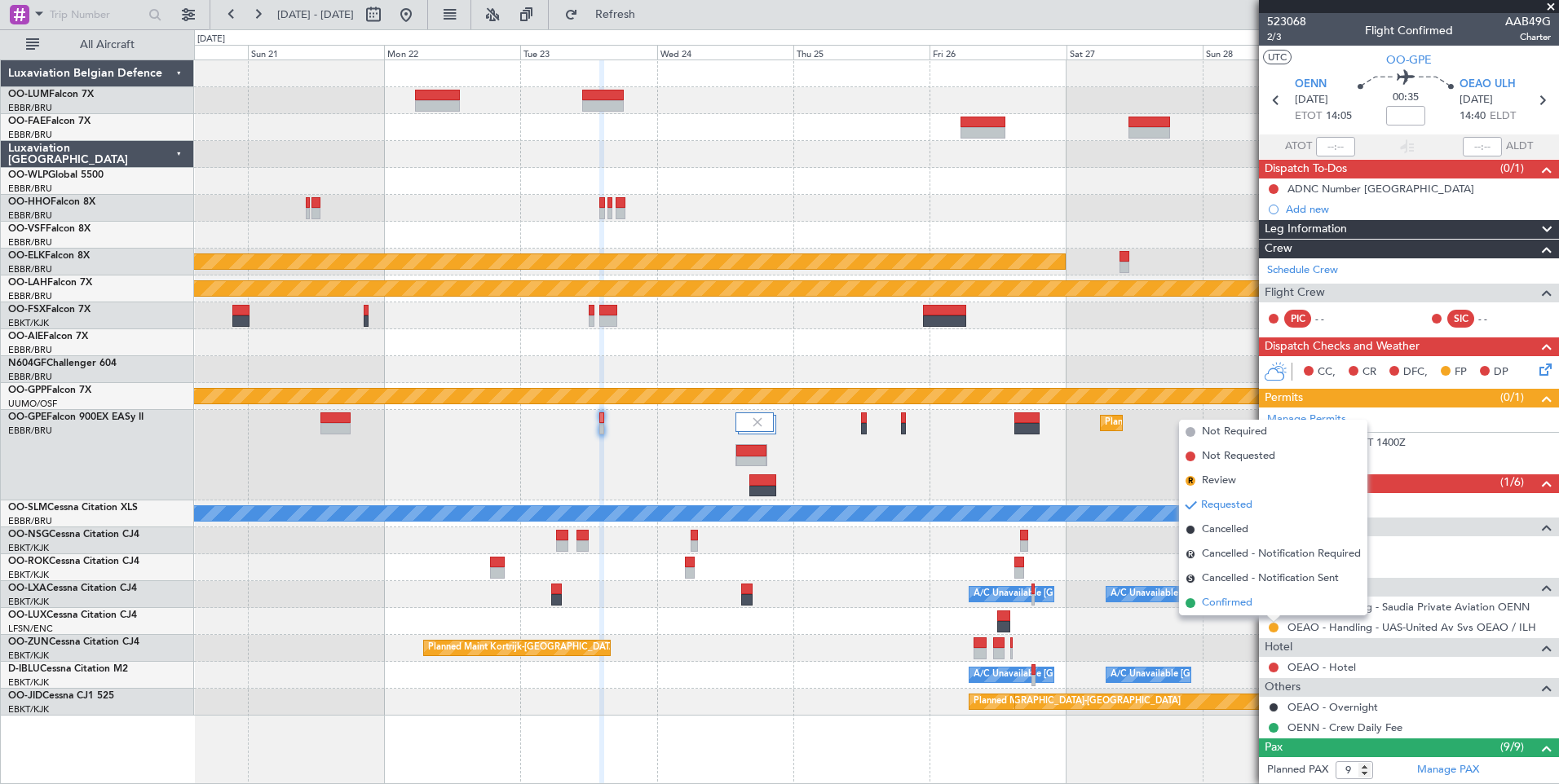
click at [1236, 597] on span "Confirmed" at bounding box center [1226, 603] width 51 height 16
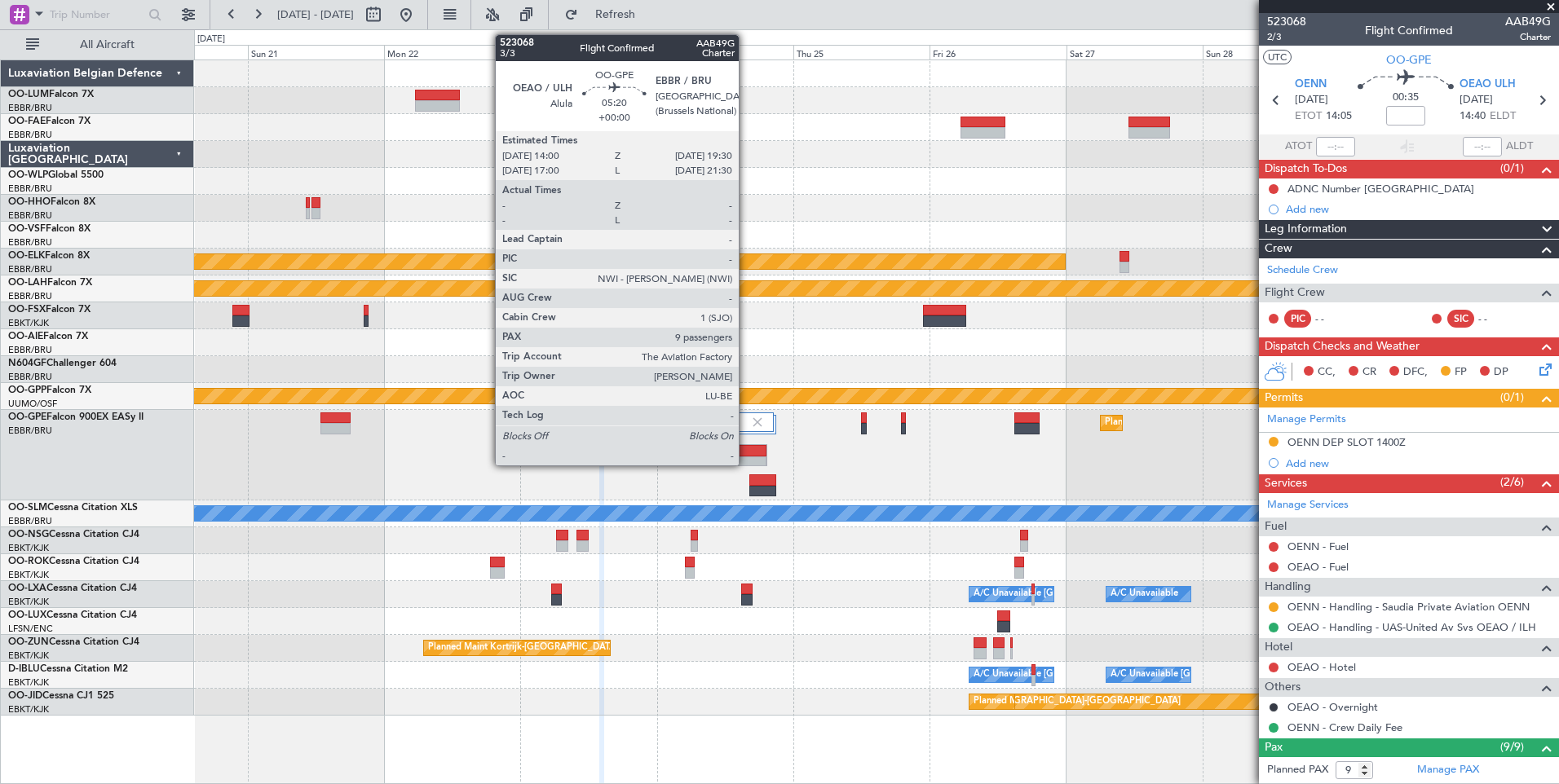
click at [746, 462] on div at bounding box center [751, 462] width 30 height 11
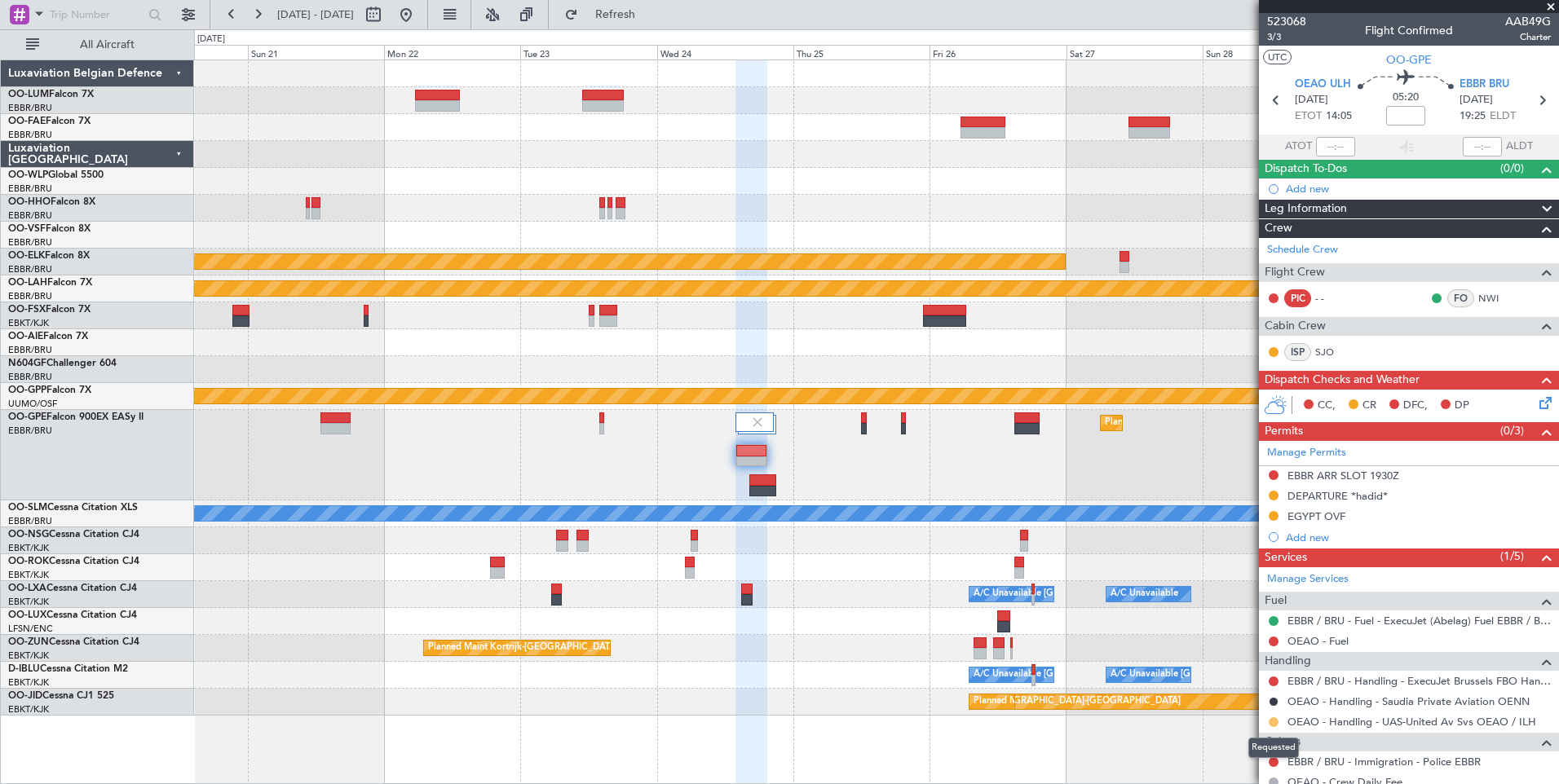
click at [1274, 718] on button at bounding box center [1273, 722] width 10 height 9
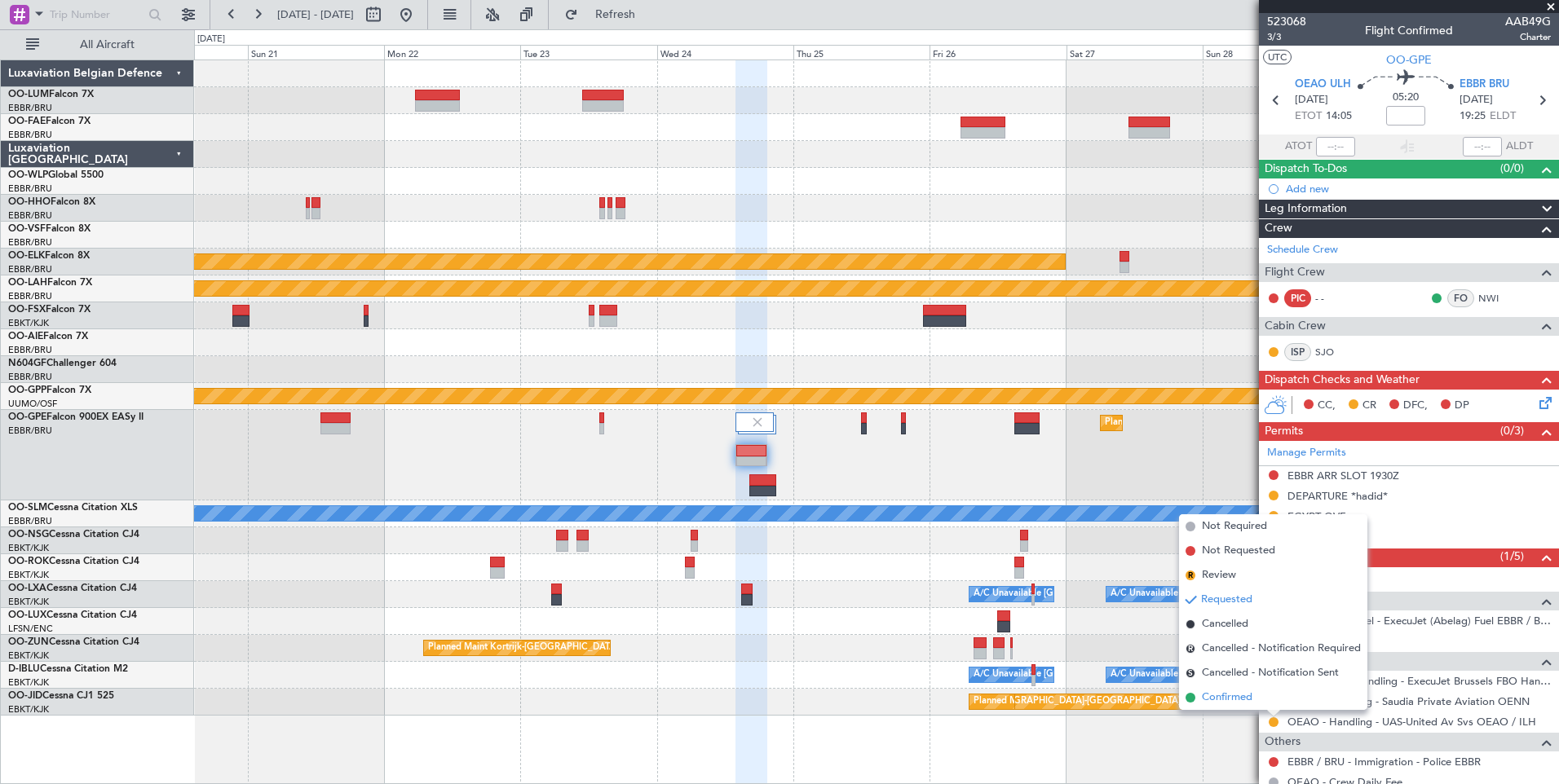
click at [1253, 697] on li "Confirmed" at bounding box center [1273, 698] width 188 height 24
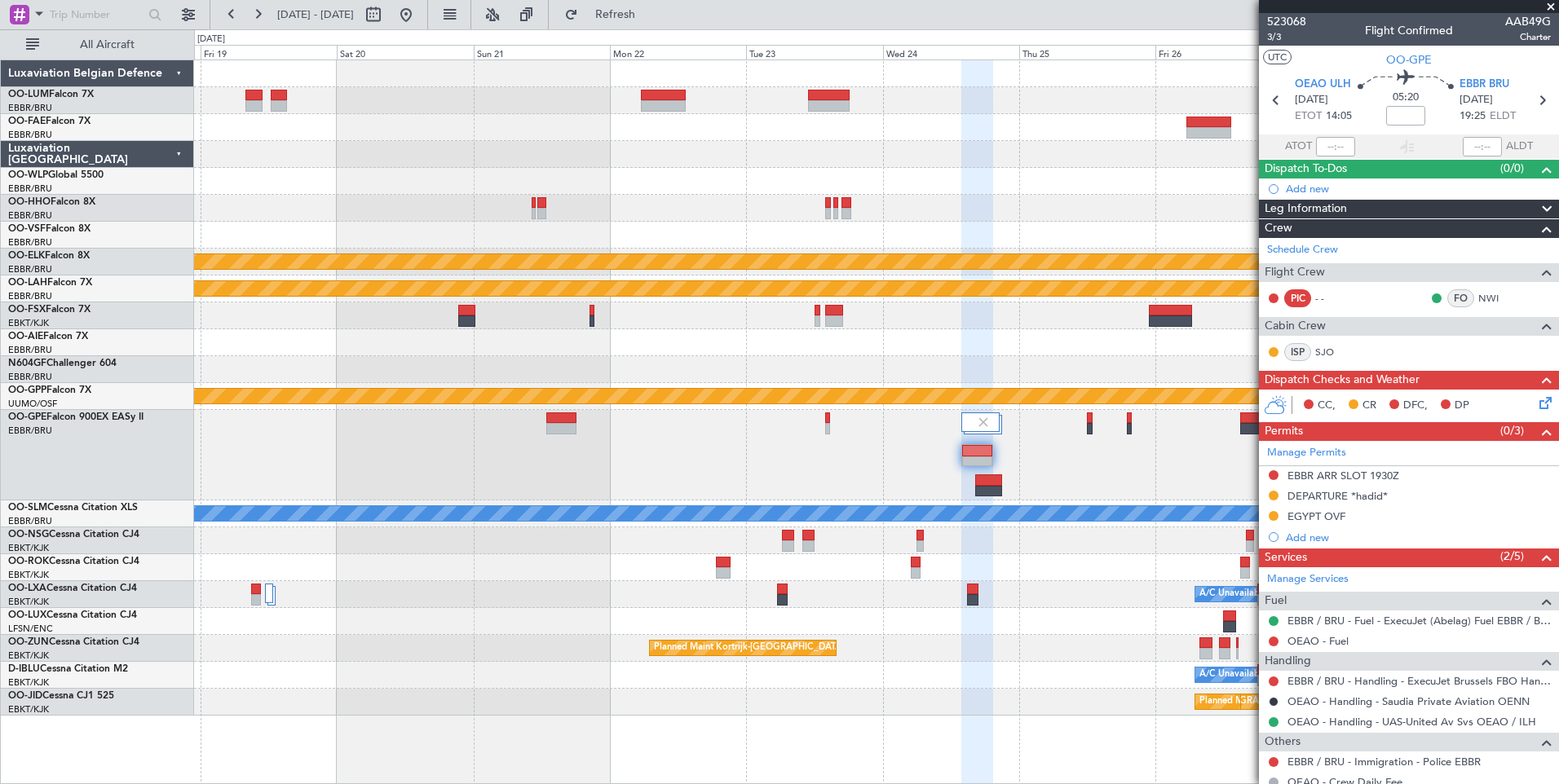
click at [786, 502] on div "A/C Unavailable [GEOGRAPHIC_DATA]" at bounding box center [876, 514] width 1364 height 27
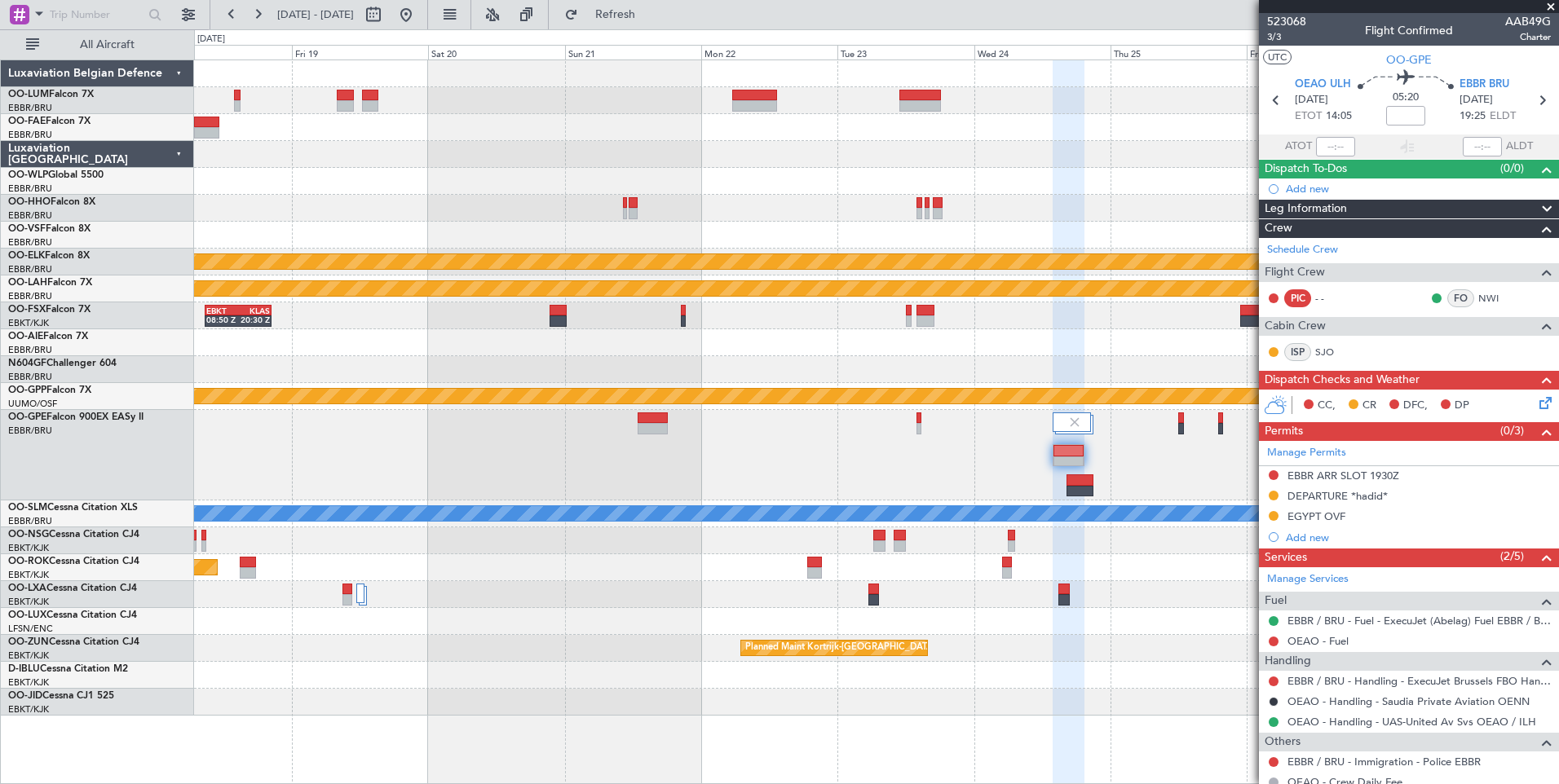
click at [929, 553] on div "Owner Melsbroek Air Base Owner Melsbroek Air Base Planned Maint Kortrijk-Wevelg…" at bounding box center [876, 388] width 1364 height 655
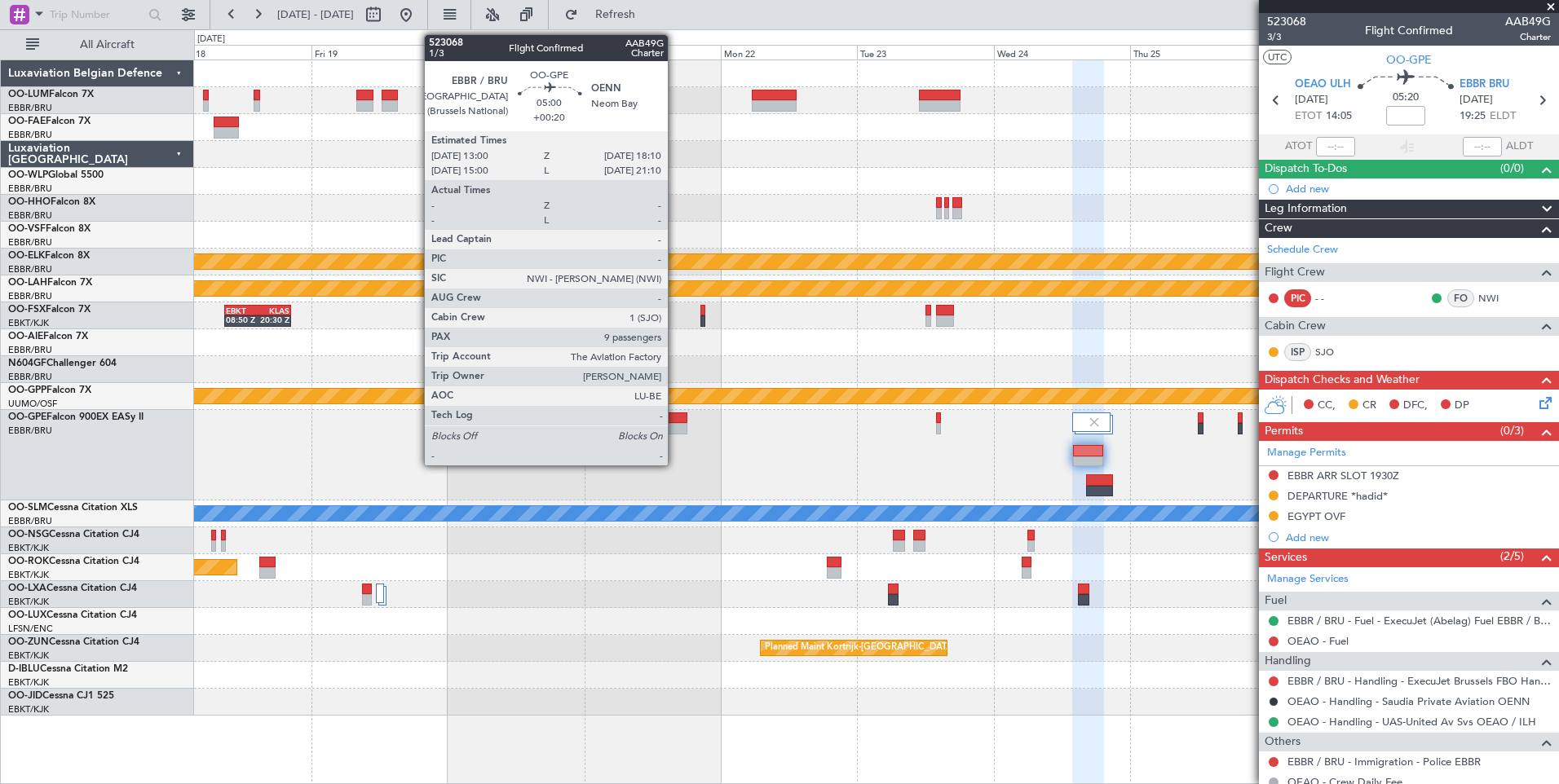
click at [675, 416] on div at bounding box center [672, 418] width 30 height 11
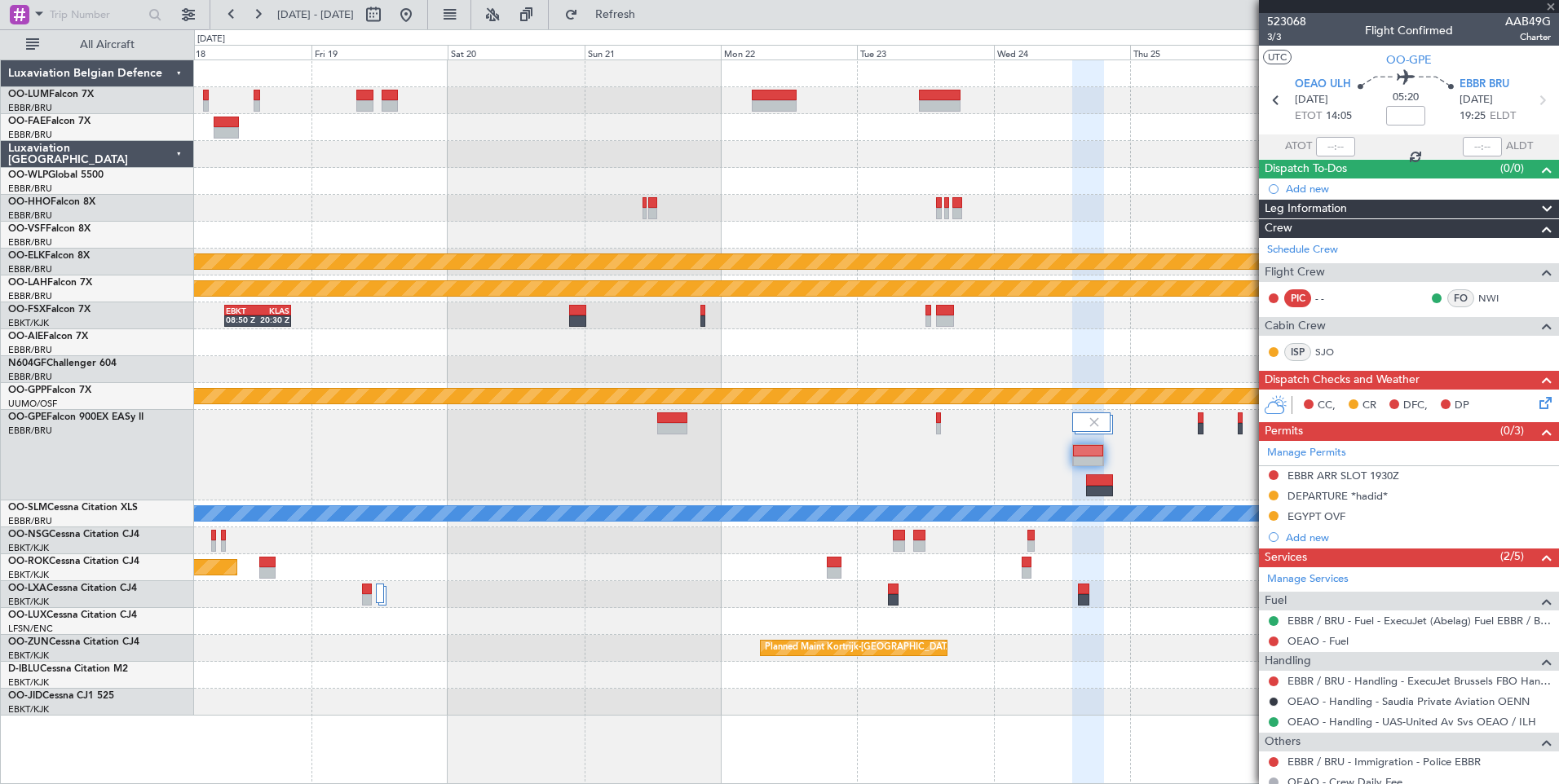
type input "+00:20"
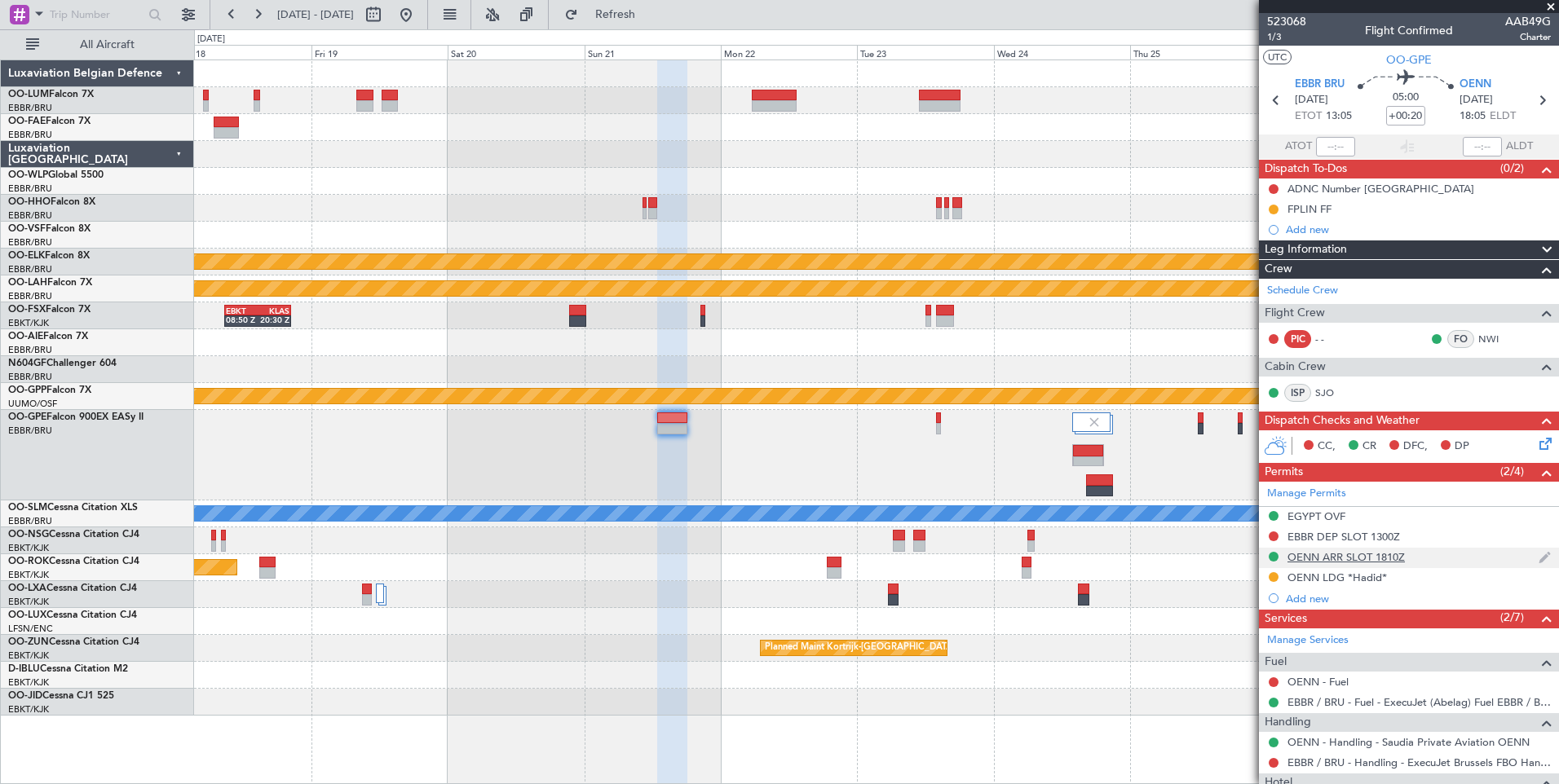
click at [1338, 553] on div "OENN ARR SLOT 1810Z" at bounding box center [1346, 557] width 117 height 14
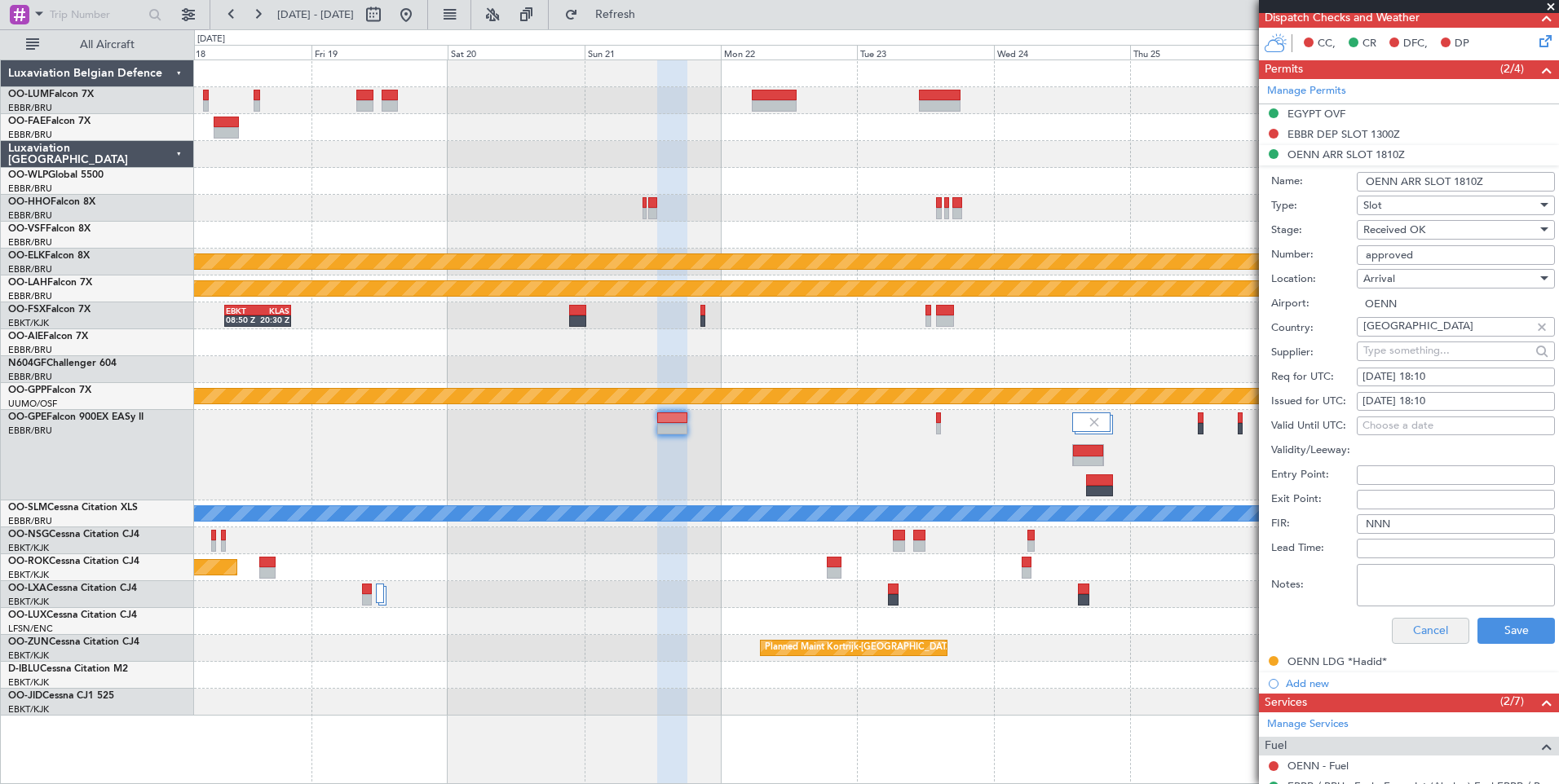
scroll to position [408, 0]
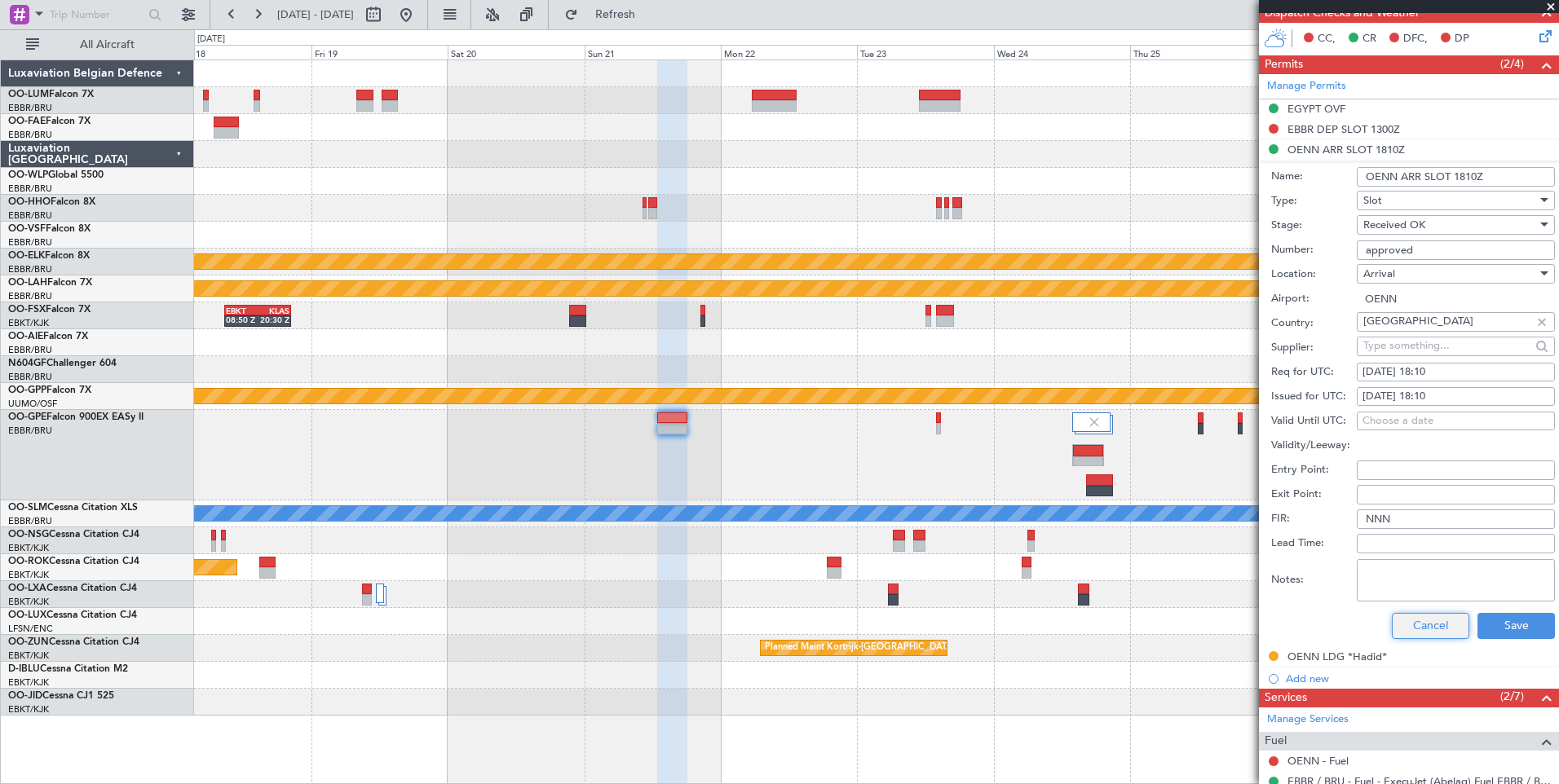
click at [1407, 629] on button "Cancel" at bounding box center [1430, 626] width 78 height 26
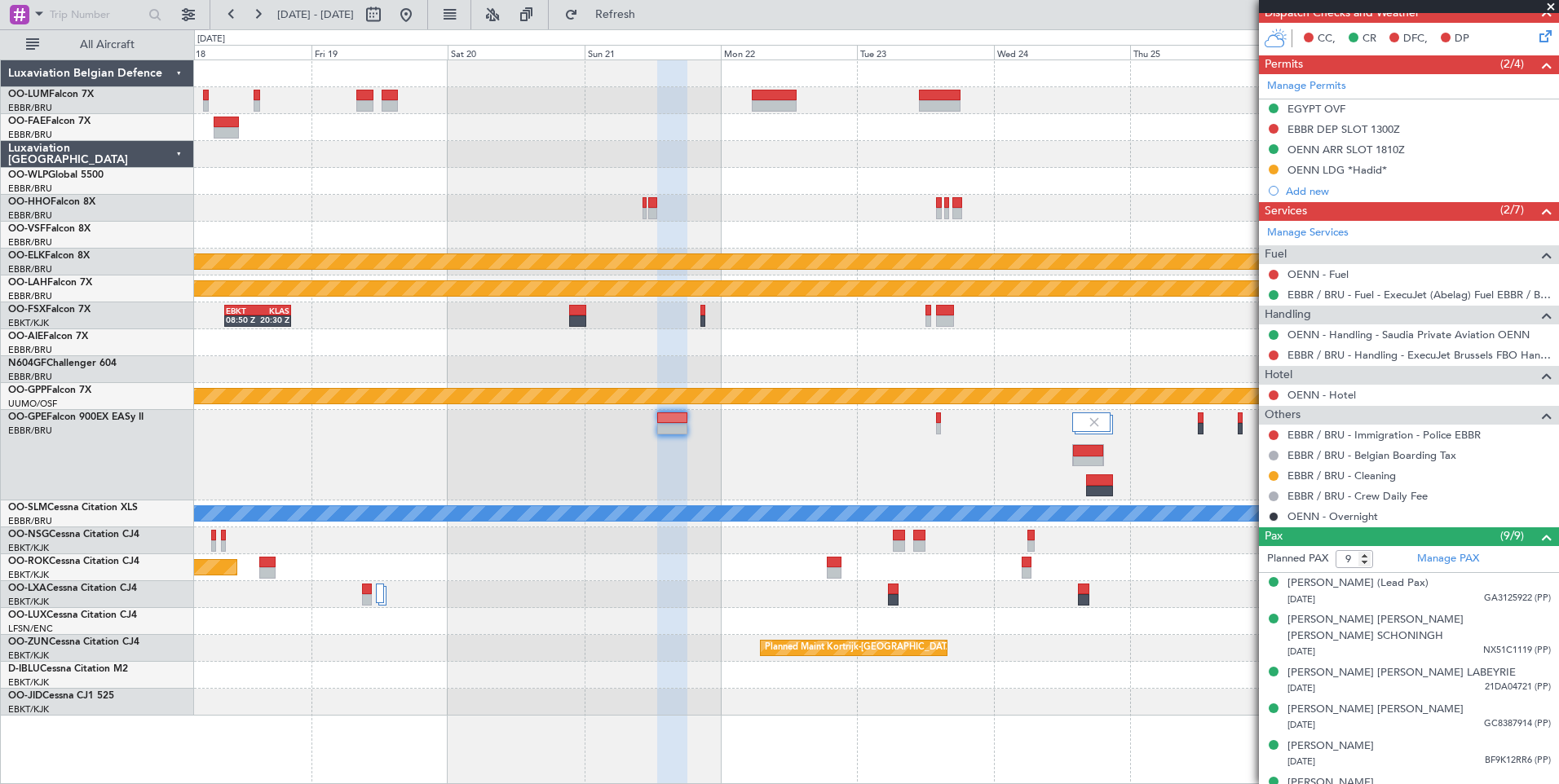
click at [941, 421] on div "Planned Maint Brussels (Brussels National) Planned Maint Brussels (Brussels Nat…" at bounding box center [876, 455] width 1364 height 91
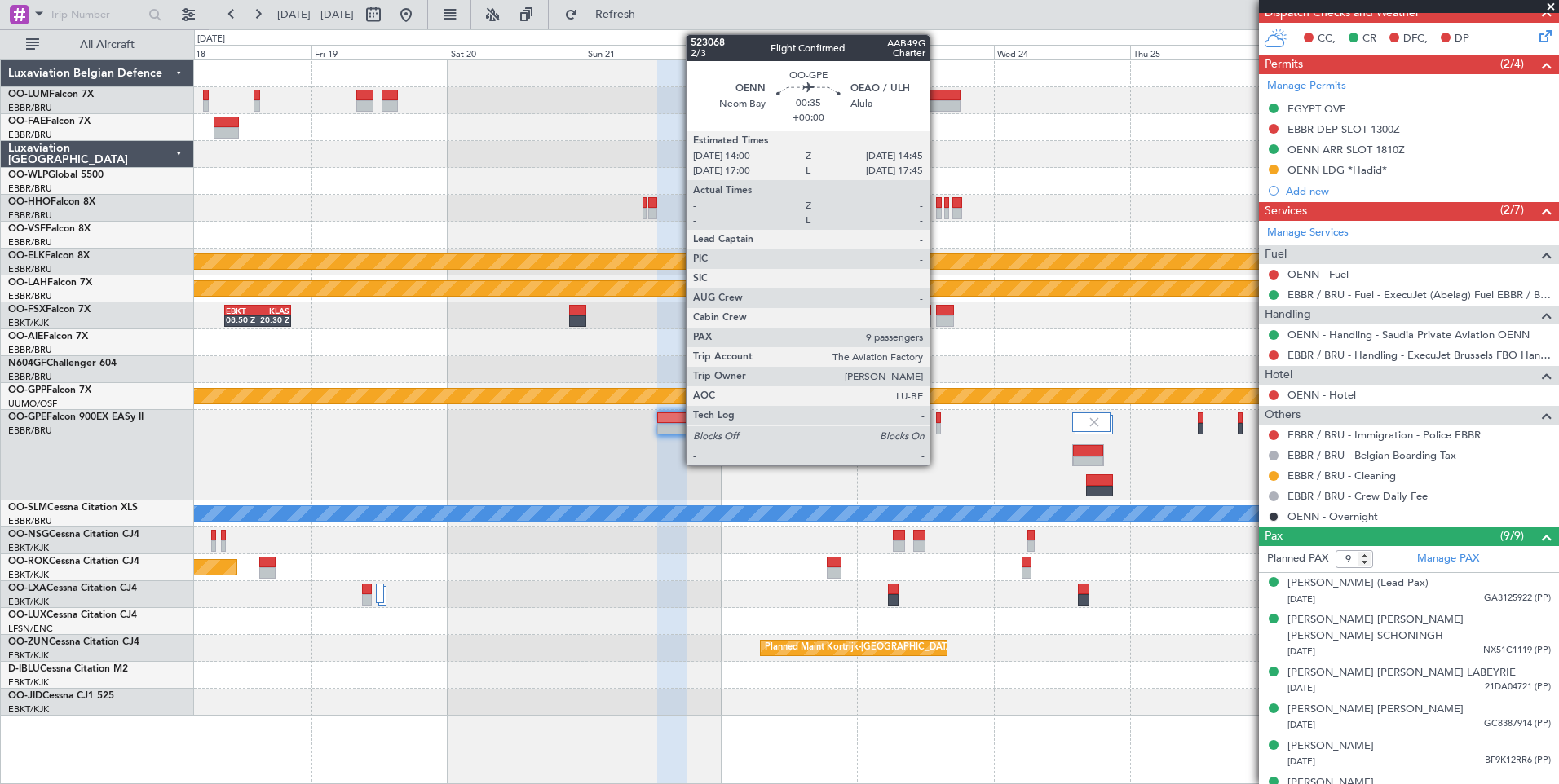
click at [937, 423] on div at bounding box center [939, 428] width 5 height 11
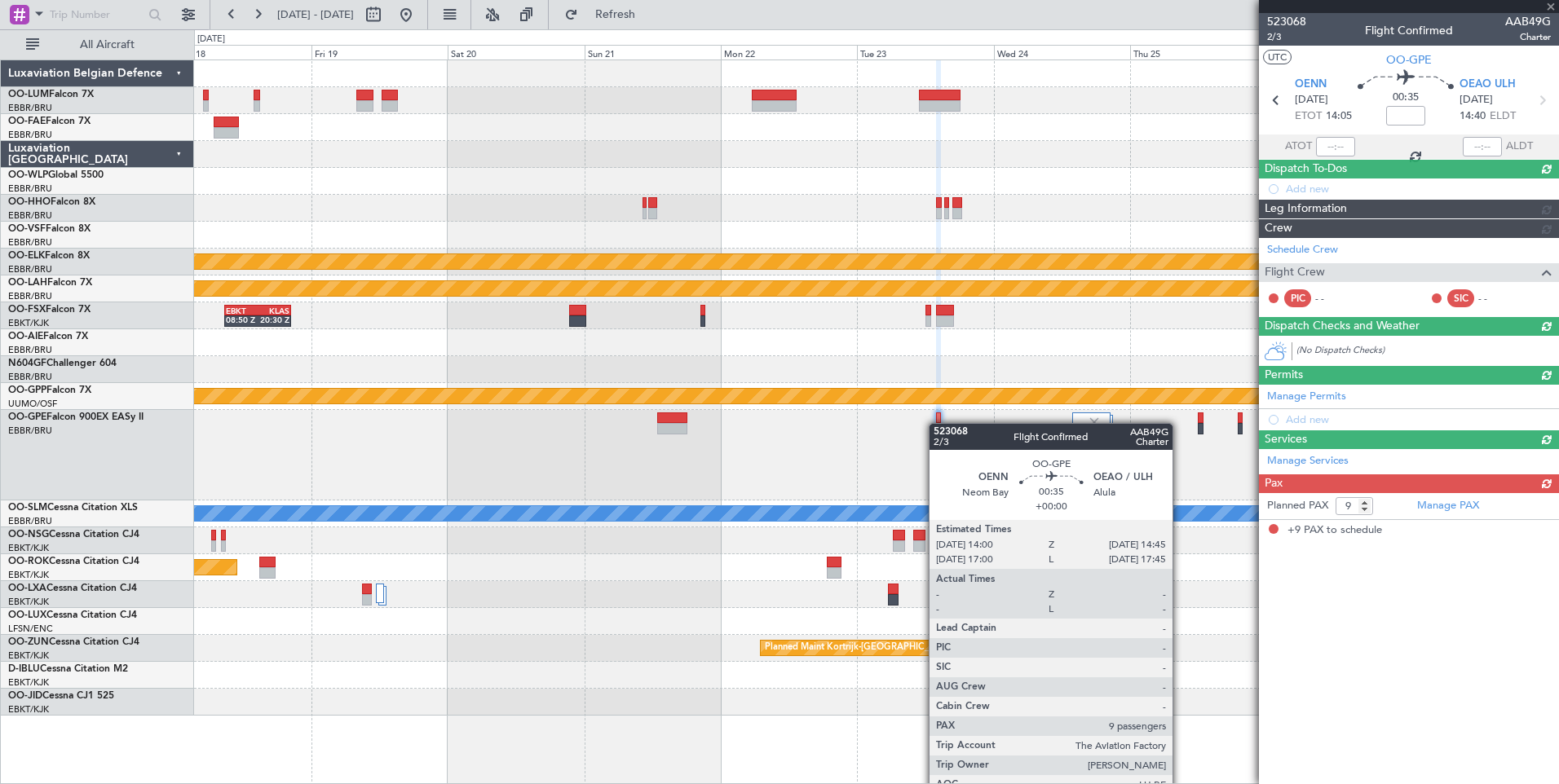
scroll to position [0, 0]
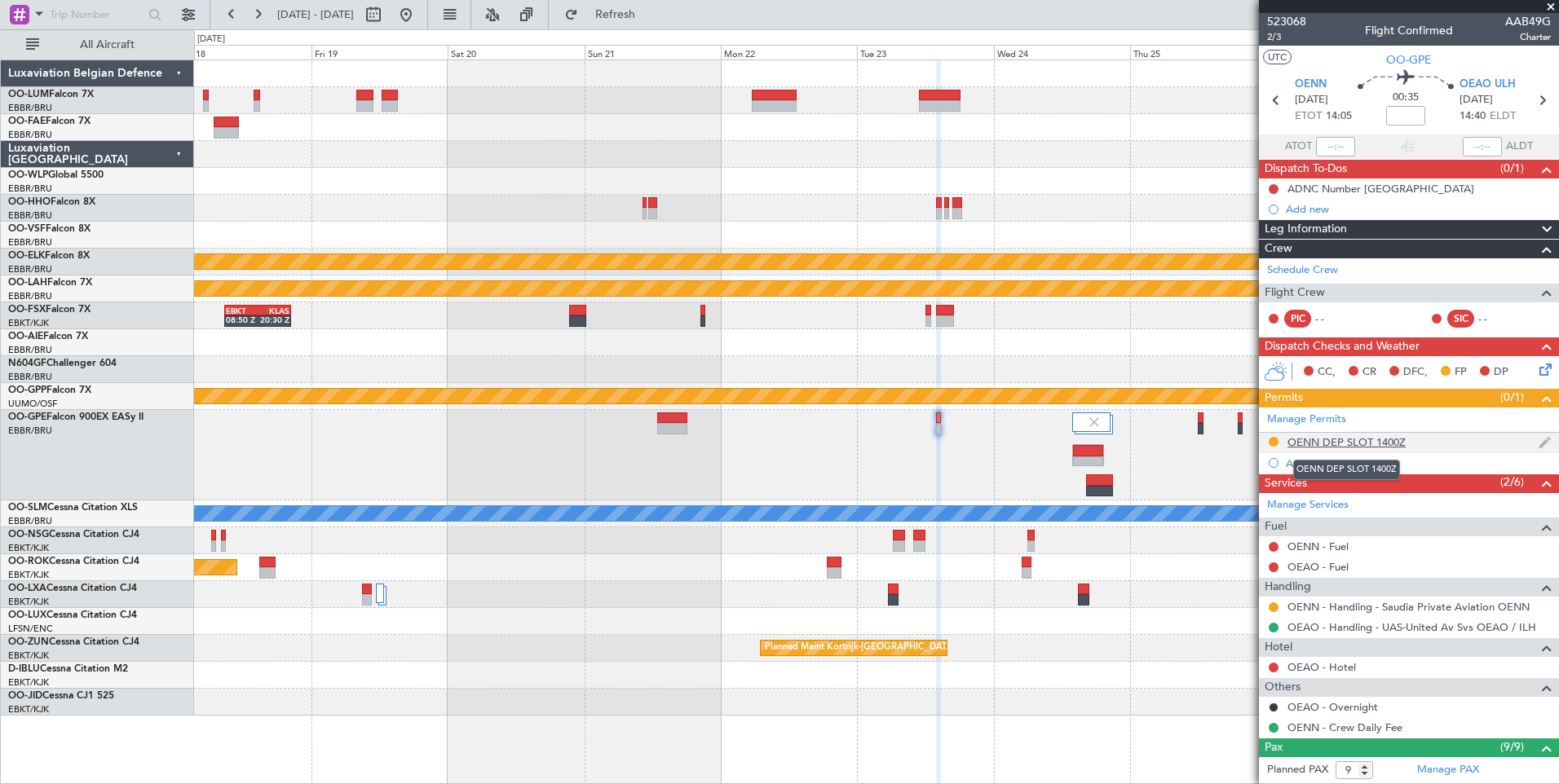
click at [1361, 439] on div "OENN DEP SLOT 1400Z" at bounding box center [1346, 442] width 118 height 14
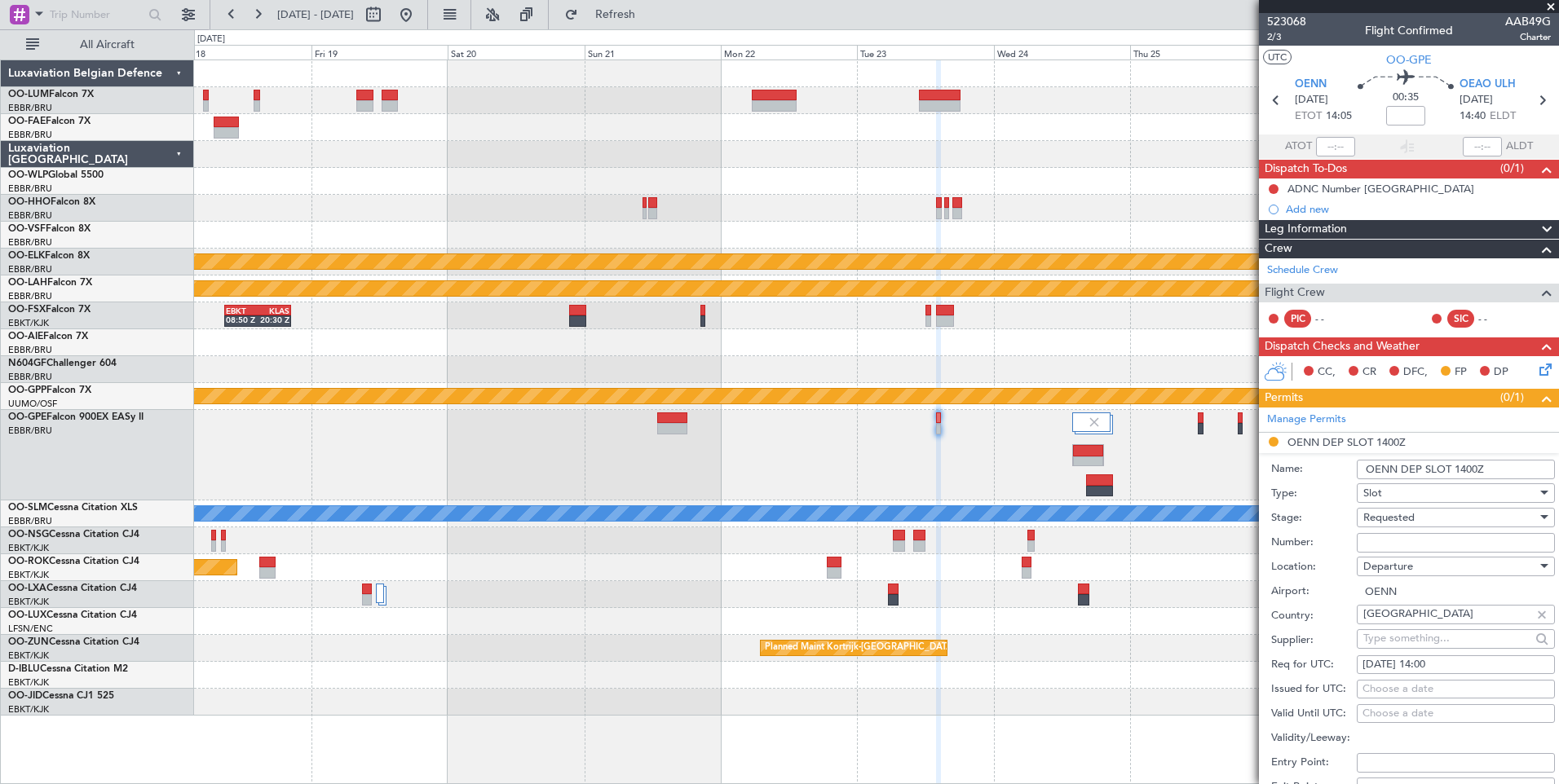
click at [1385, 538] on input "Number:" at bounding box center [1455, 542] width 198 height 20
click at [1374, 544] on input "aproved" at bounding box center [1455, 542] width 198 height 20
type input "approved"
click at [1423, 523] on div "Requested" at bounding box center [1449, 517] width 174 height 24
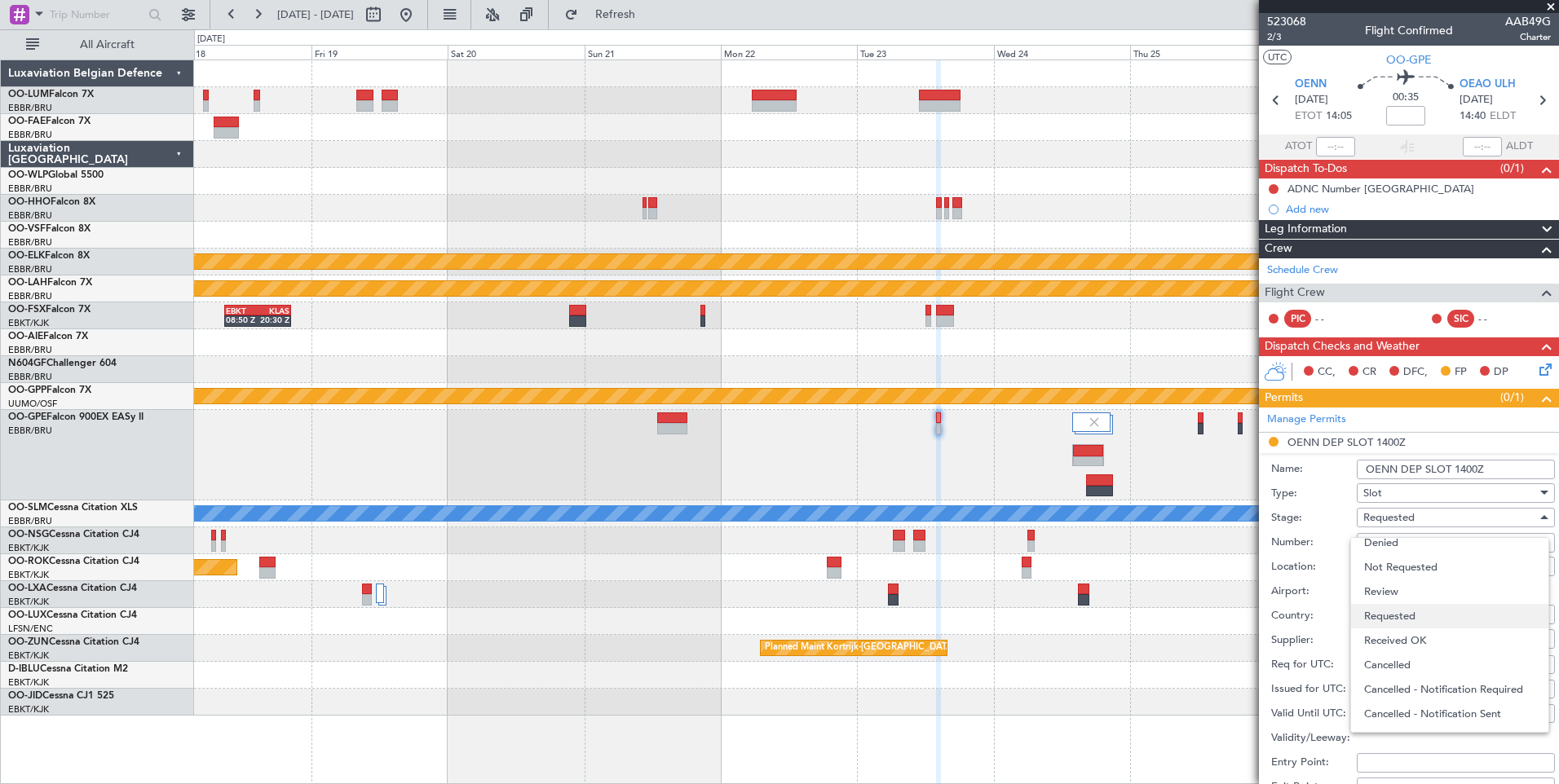
click at [1433, 625] on span "Requested" at bounding box center [1449, 616] width 171 height 24
click at [1414, 517] on span "Requested" at bounding box center [1388, 517] width 51 height 15
click at [1416, 642] on span "Received OK" at bounding box center [1449, 641] width 171 height 24
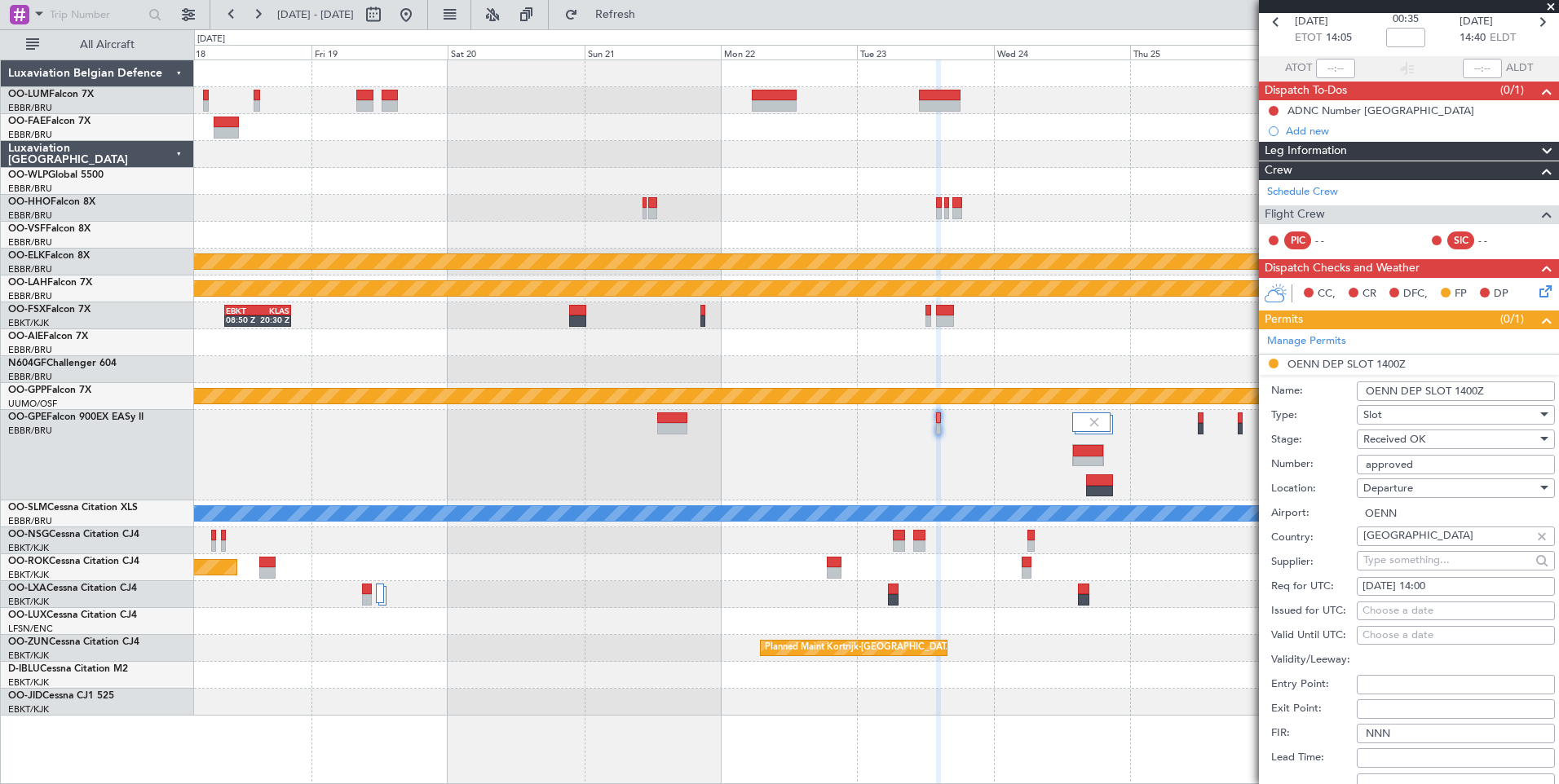
scroll to position [244, 0]
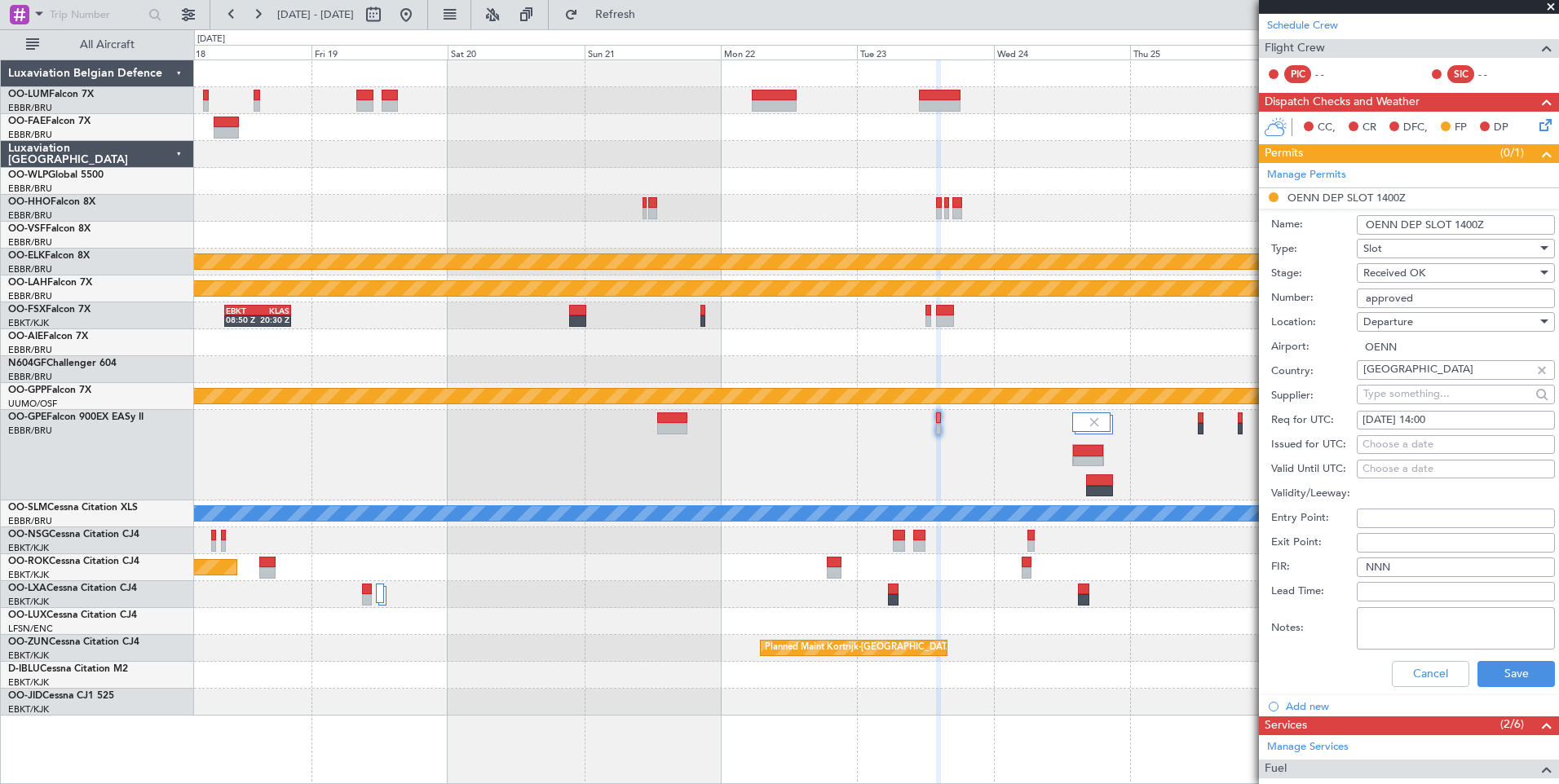
click at [1505, 641] on textarea "Notes:" at bounding box center [1455, 628] width 198 height 42
click at [1499, 662] on button "Save" at bounding box center [1516, 673] width 78 height 26
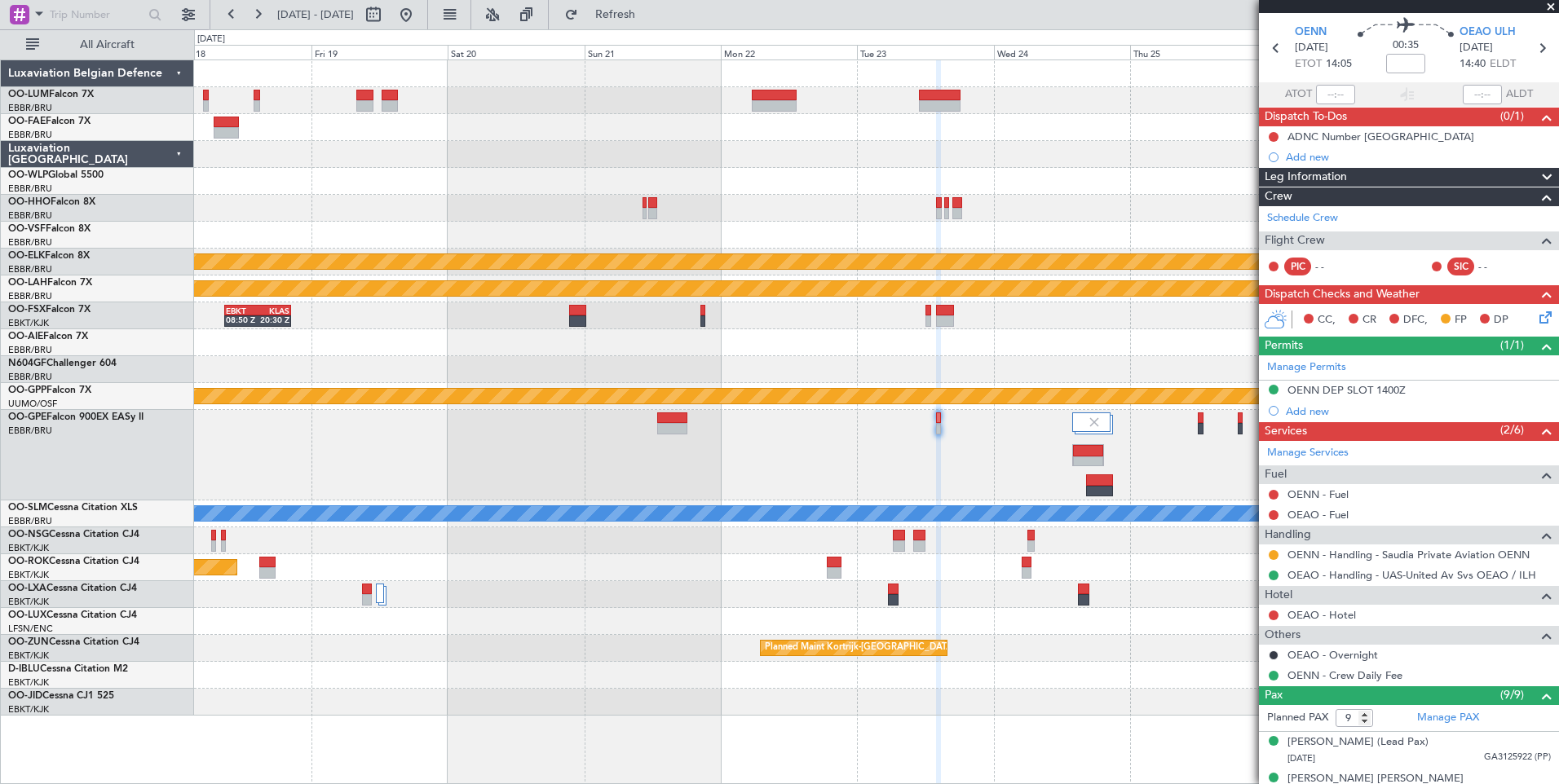
scroll to position [0, 0]
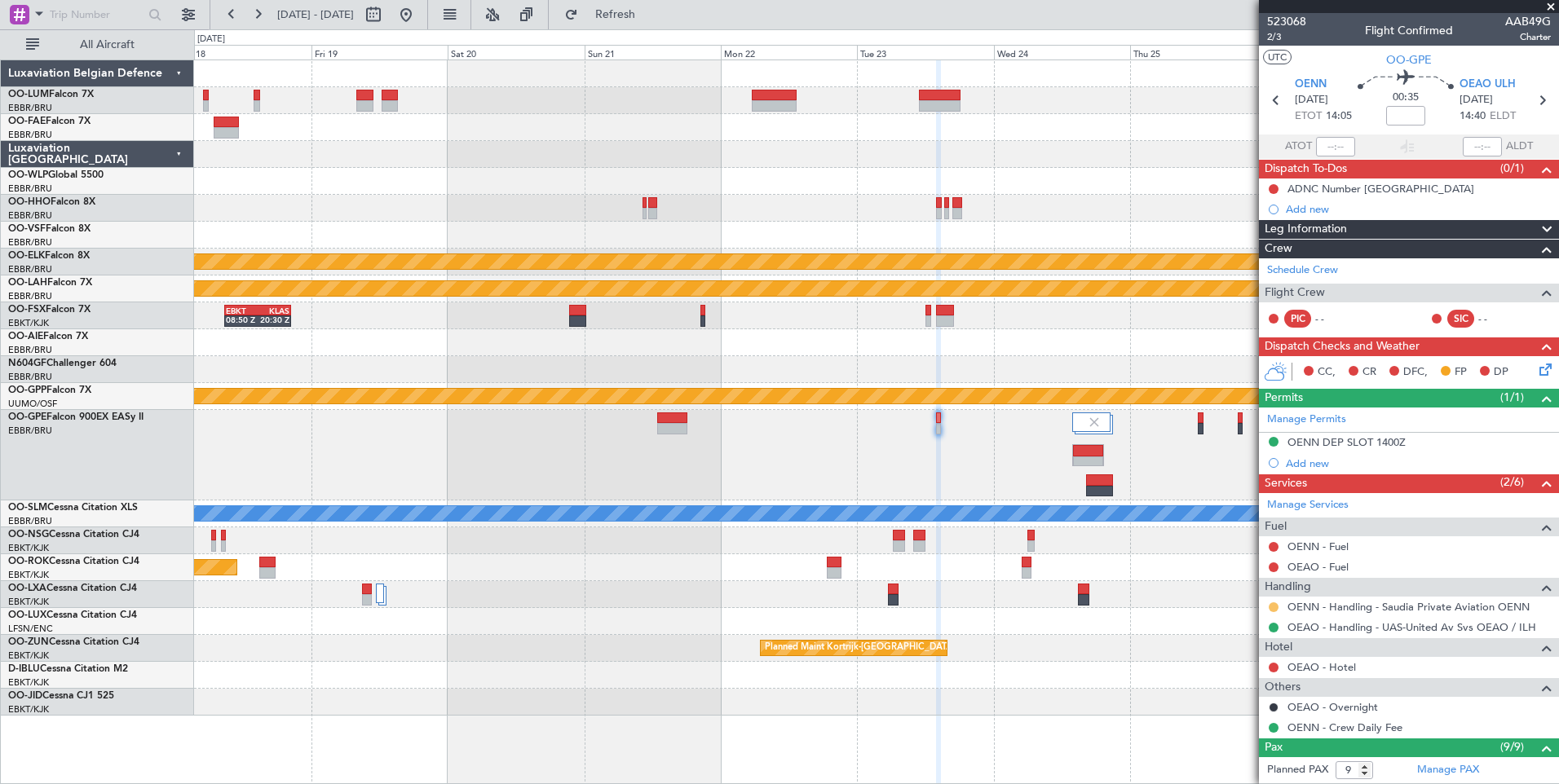
click at [1274, 604] on button at bounding box center [1273, 607] width 10 height 9
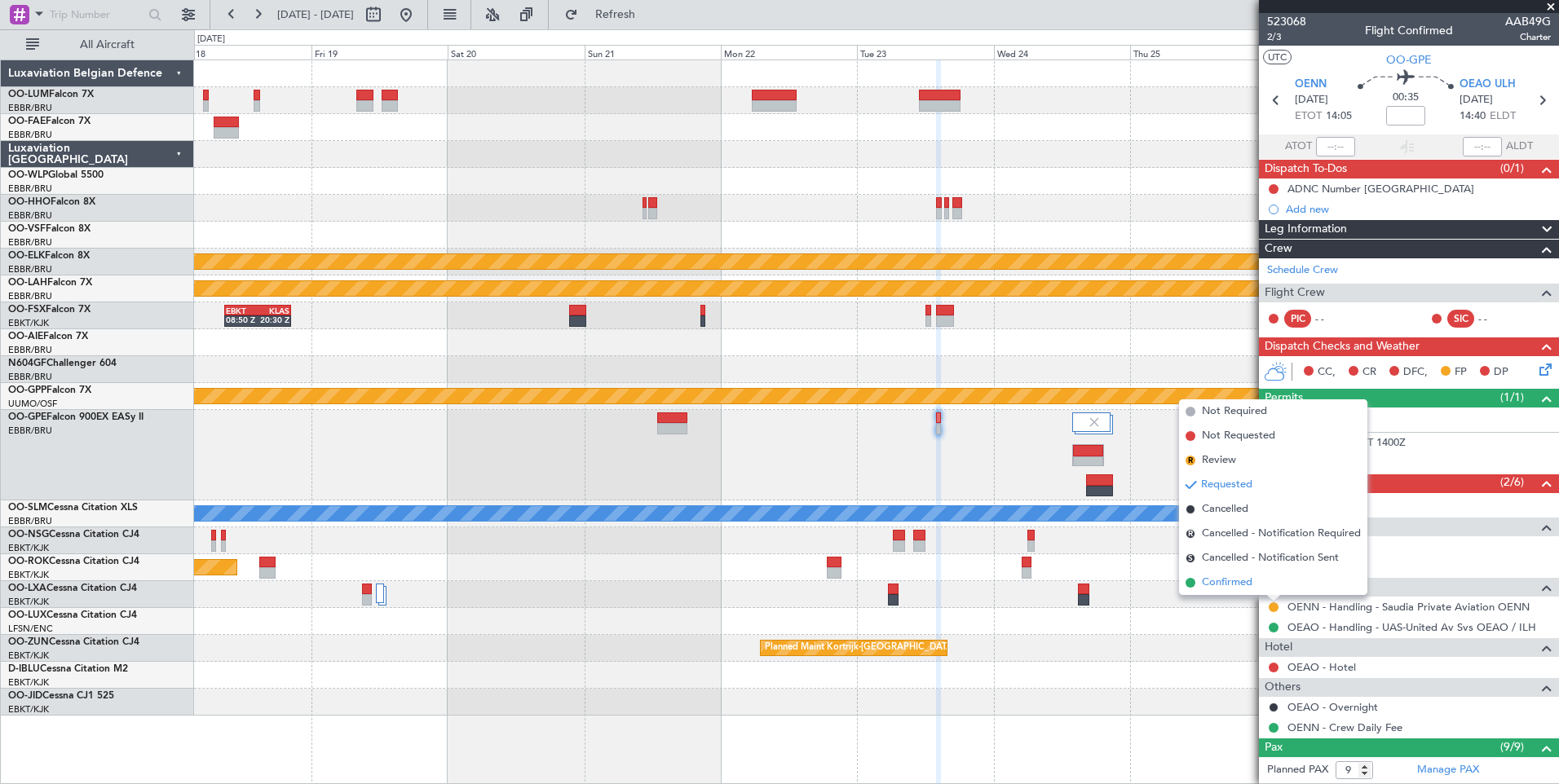
click at [1232, 578] on span "Confirmed" at bounding box center [1226, 582] width 51 height 16
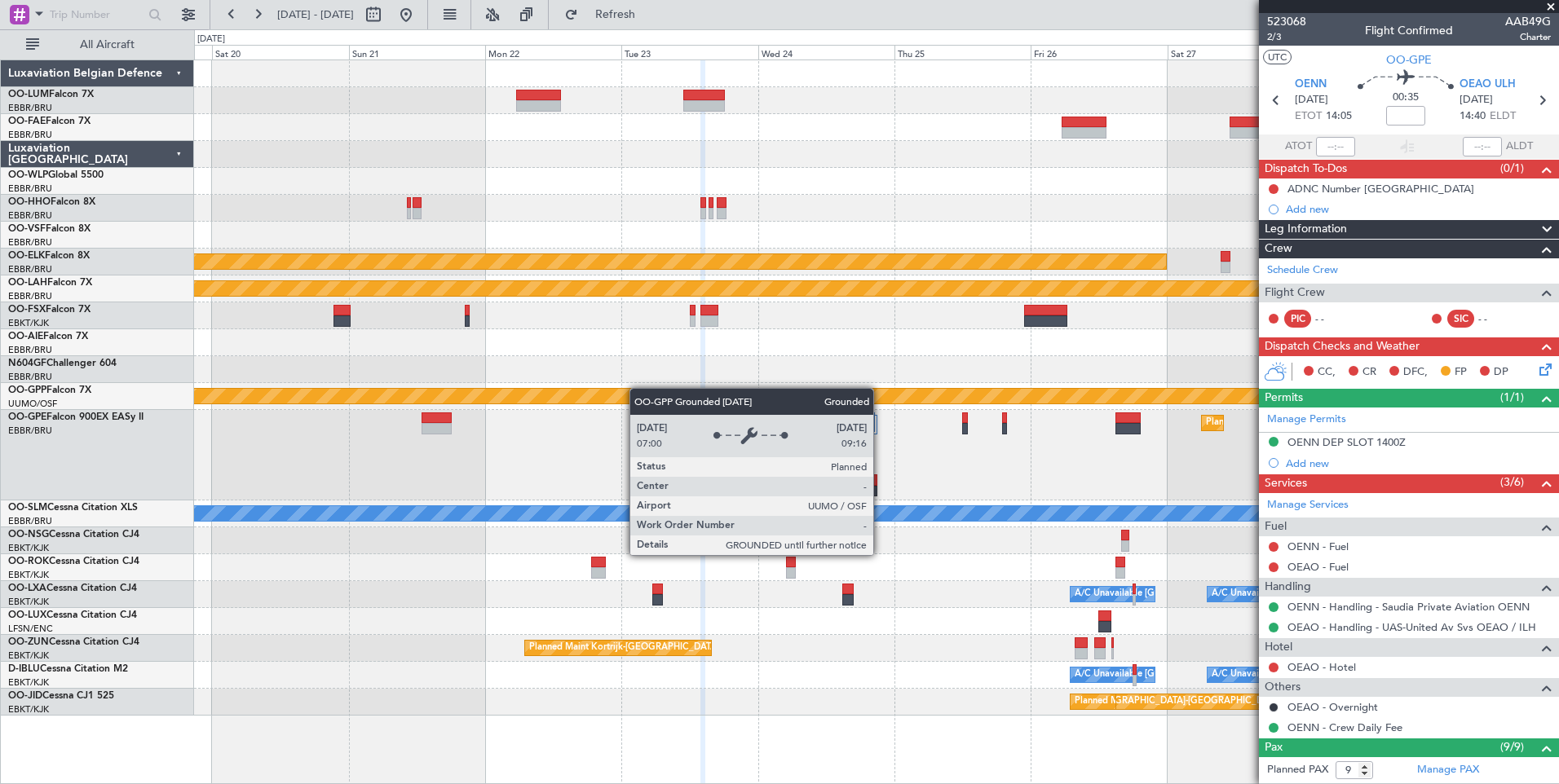
click at [580, 395] on div "Owner Melsbroek Air Base Owner Melsbroek Air Base Planned Maint Kortrijk-Wevelg…" at bounding box center [876, 388] width 1364 height 655
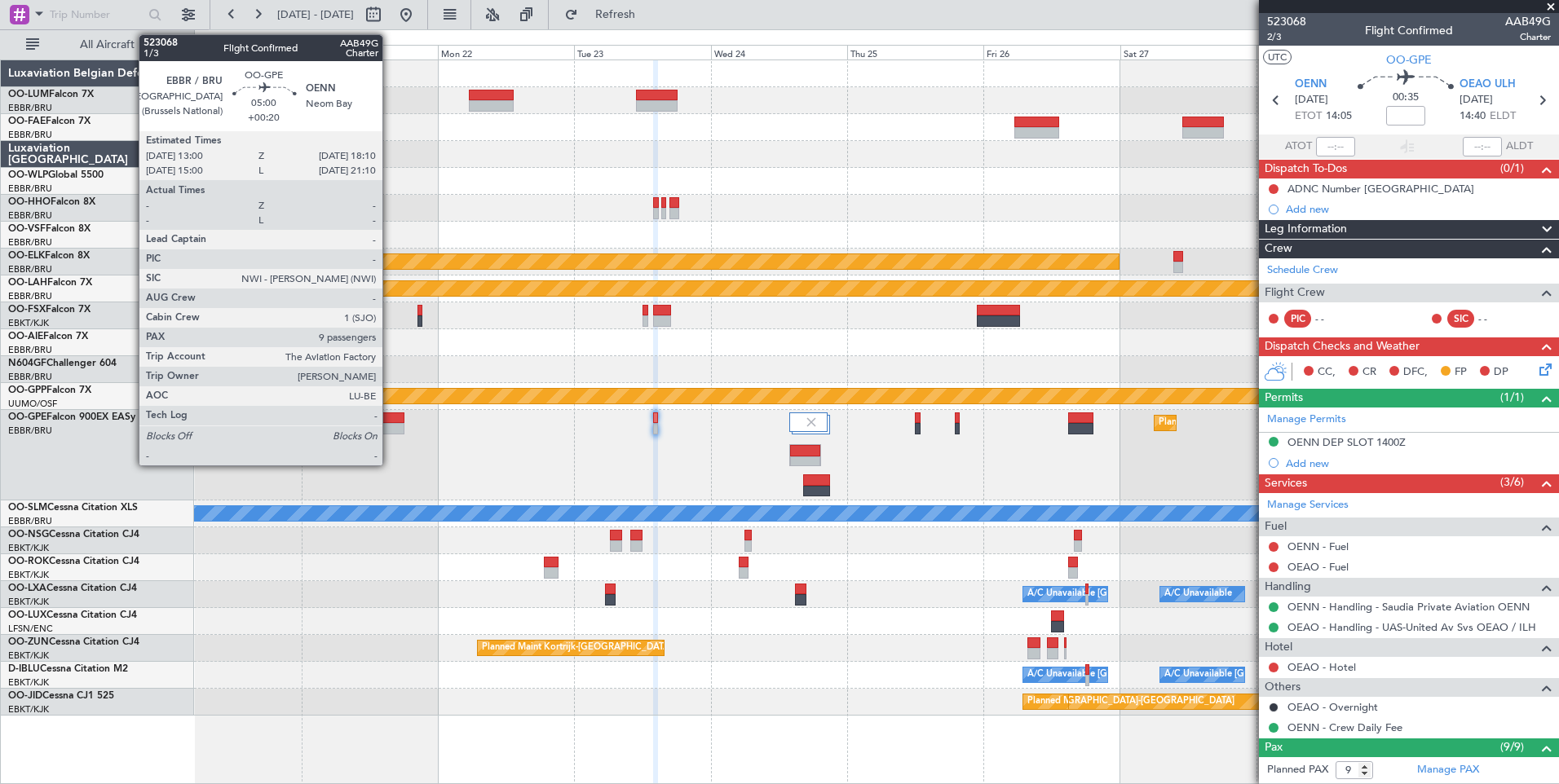
click at [390, 427] on div at bounding box center [389, 428] width 30 height 11
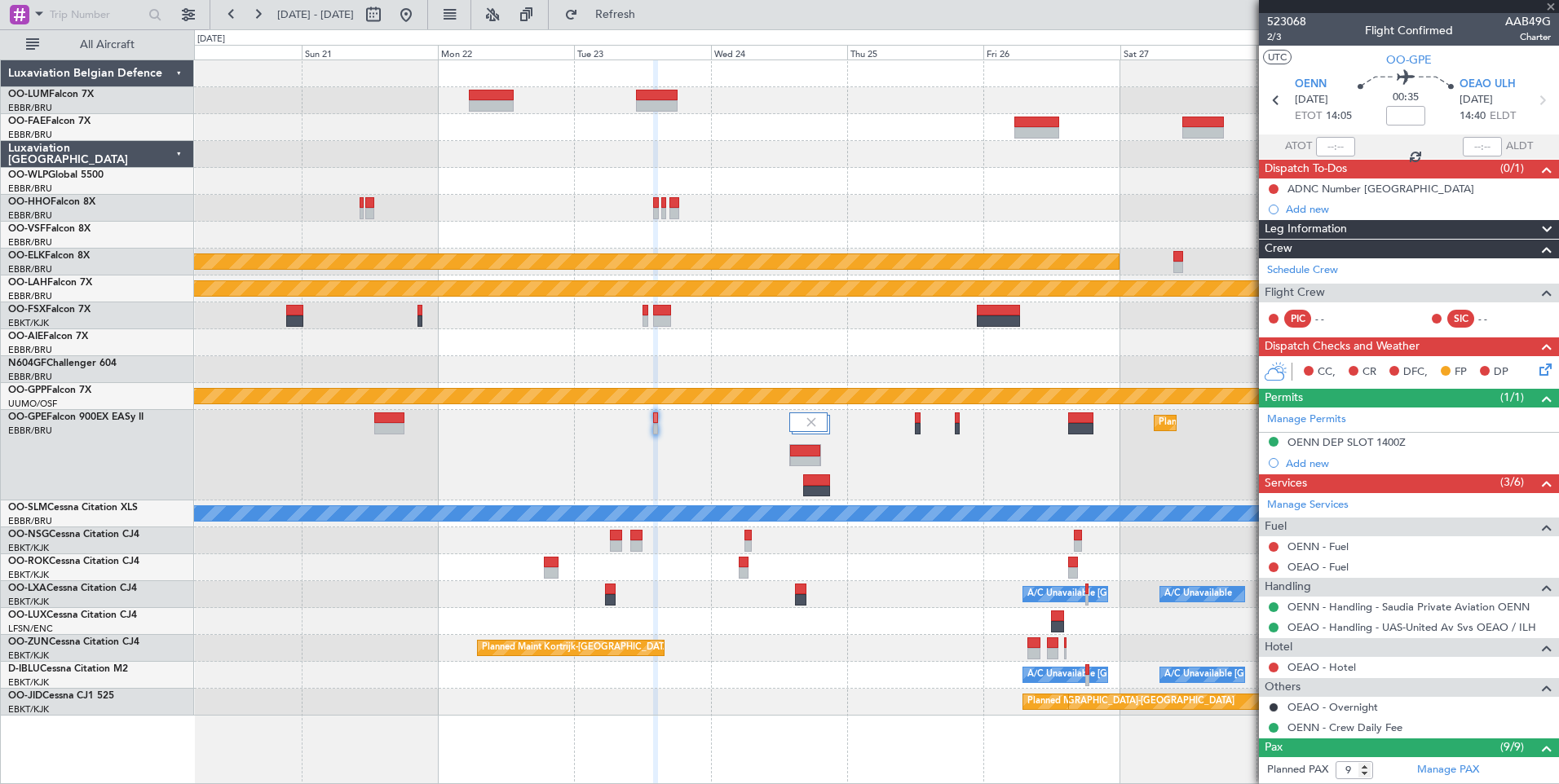
type input "+00:20"
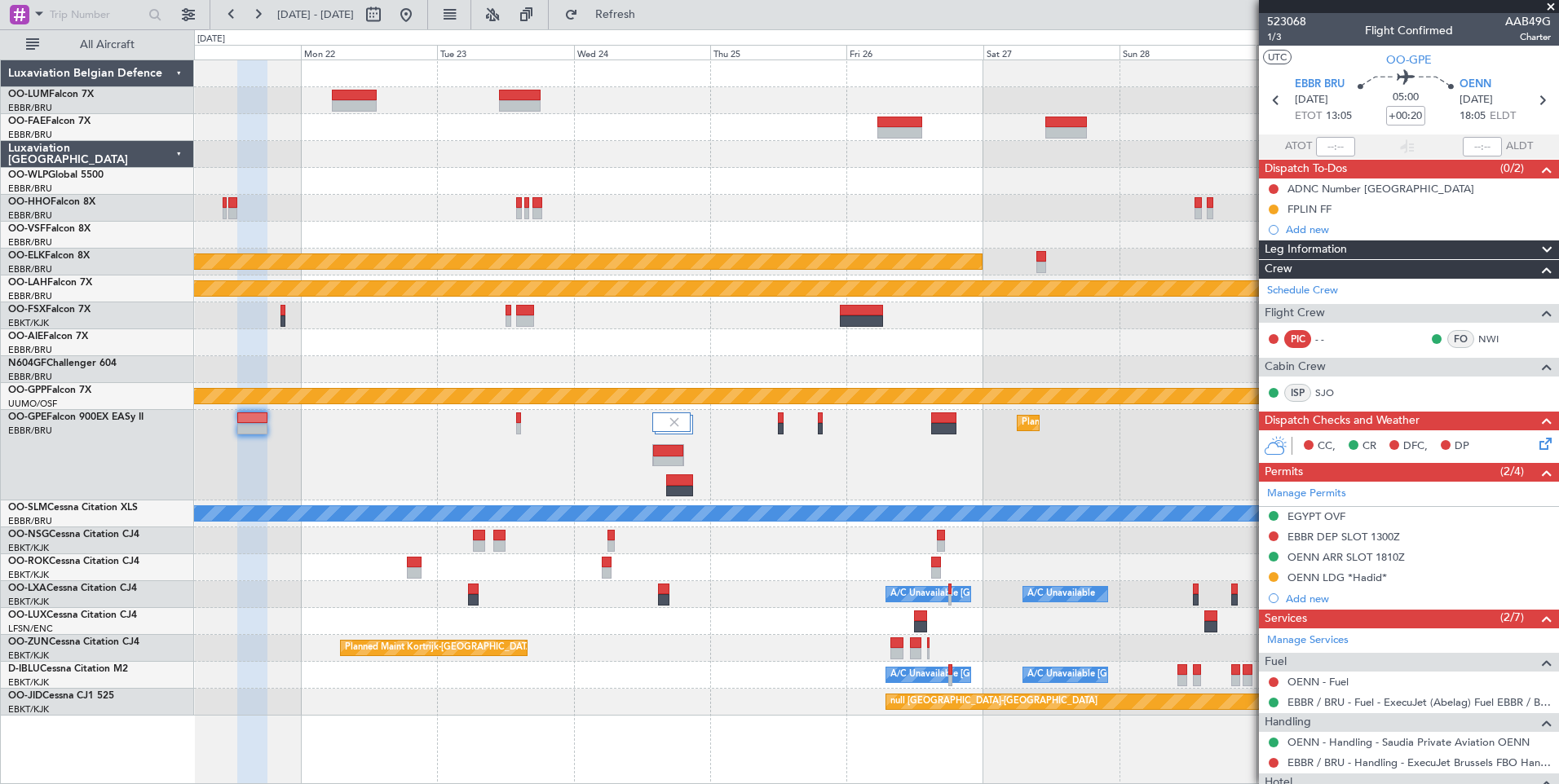
click at [808, 486] on div "Planned Maint [GEOGRAPHIC_DATA] ([GEOGRAPHIC_DATA] National)" at bounding box center [876, 455] width 1364 height 91
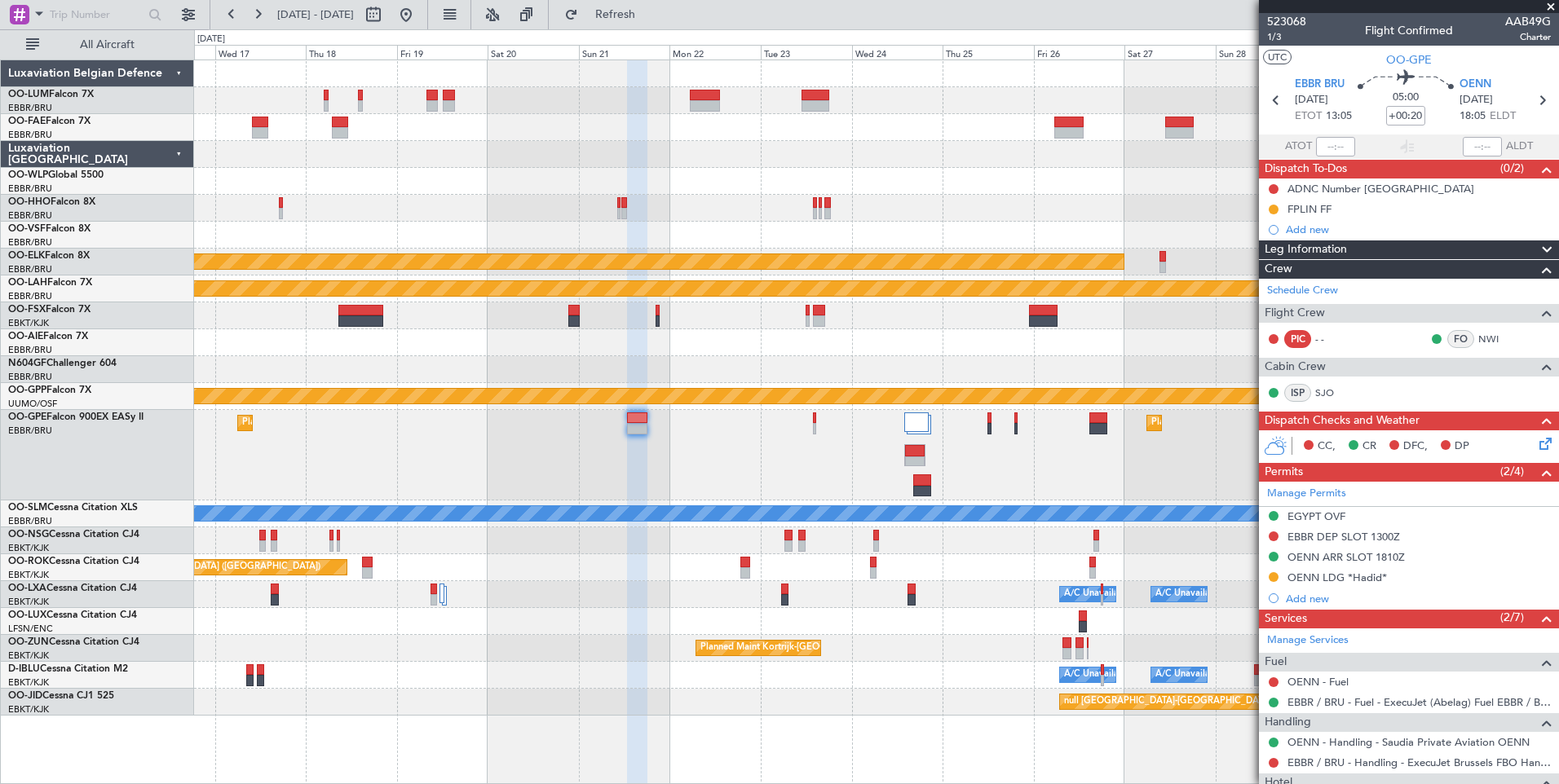
click at [924, 427] on div "Planned Maint Brussels (Brussels National) Planned Maint Brussels (Brussels Nat…" at bounding box center [876, 455] width 1364 height 91
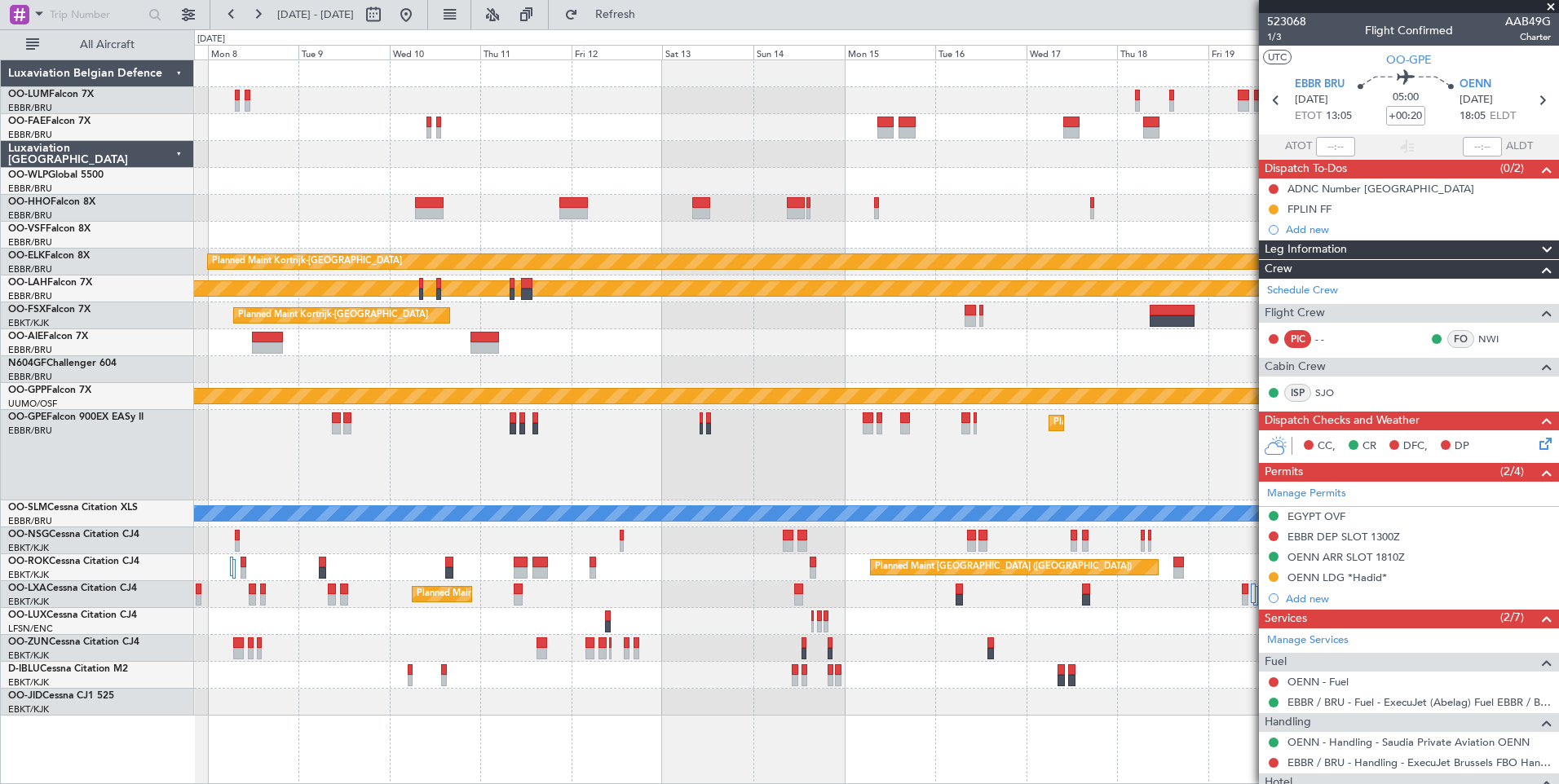
click at [947, 419] on div "Planned Maint [GEOGRAPHIC_DATA] ([GEOGRAPHIC_DATA] National)" at bounding box center [876, 455] width 1364 height 91
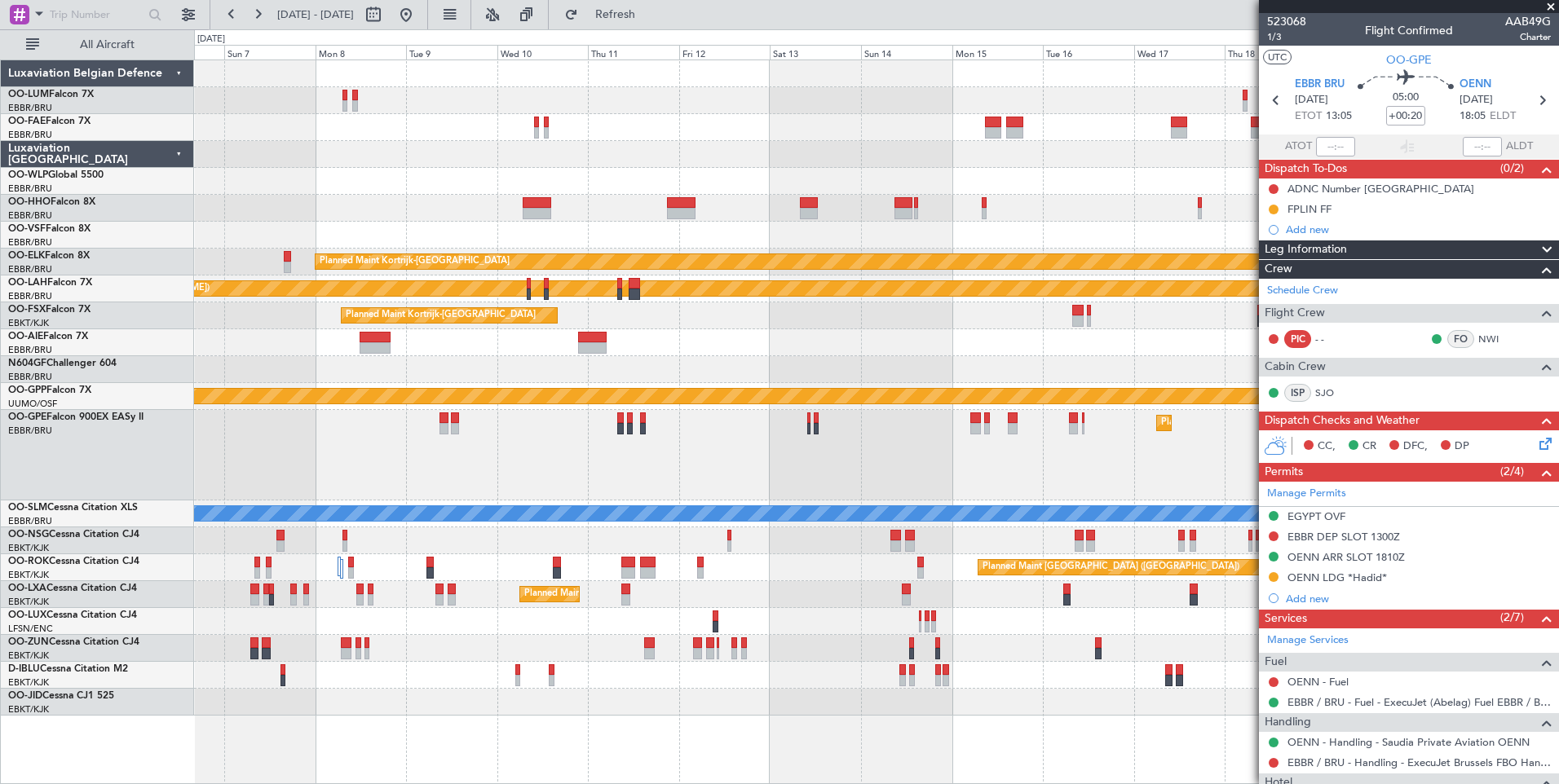
click at [728, 409] on div "Grounded [PERSON_NAME]" at bounding box center [876, 396] width 1364 height 27
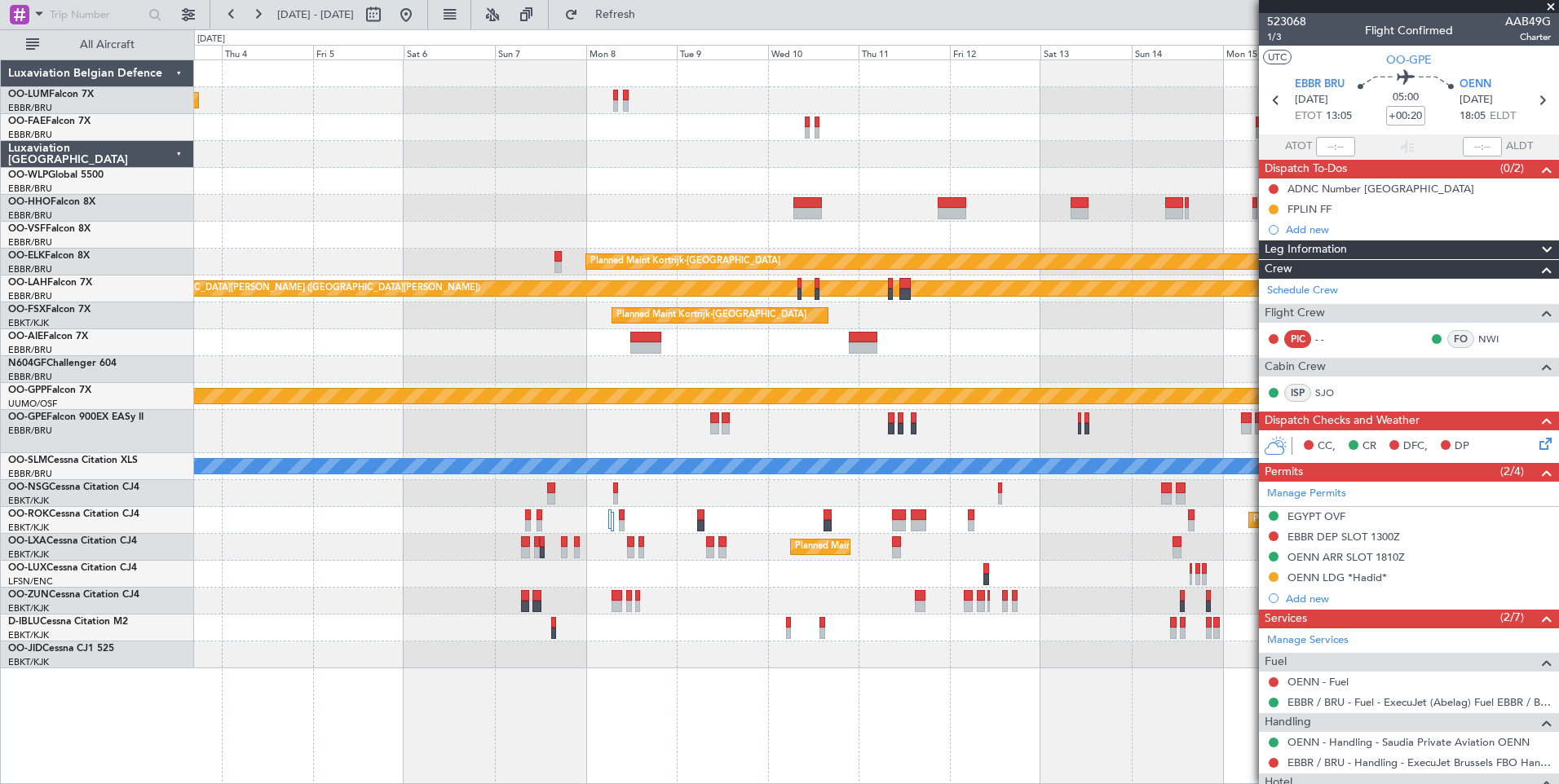
click at [1001, 323] on div "Planned Maint Kortrijk-[GEOGRAPHIC_DATA]" at bounding box center [876, 315] width 1364 height 27
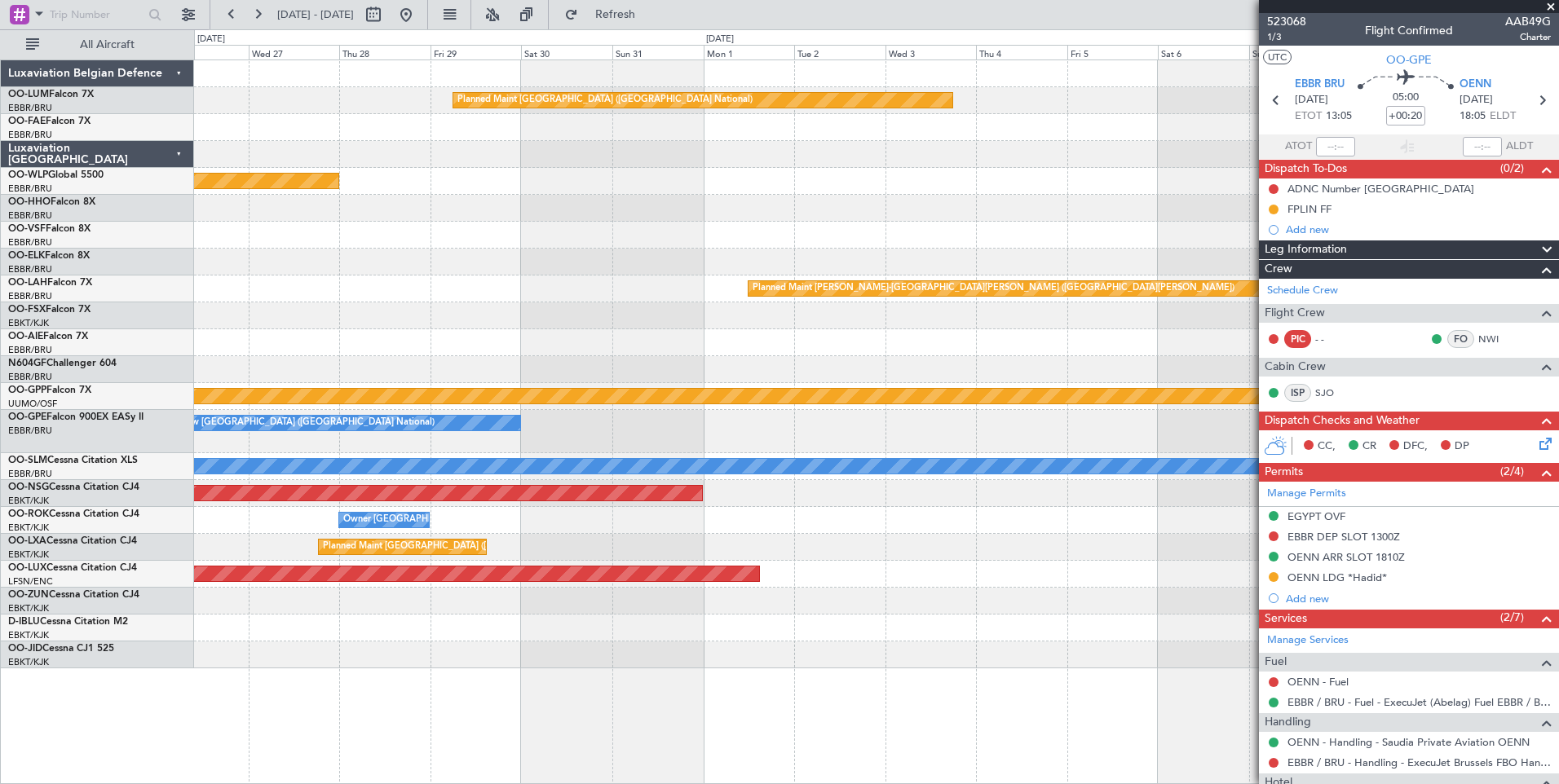
click at [852, 262] on div "Planned Maint Brussels (Brussels National) Planned Maint Kortrijk-Wevelgem Plan…" at bounding box center [876, 364] width 1364 height 608
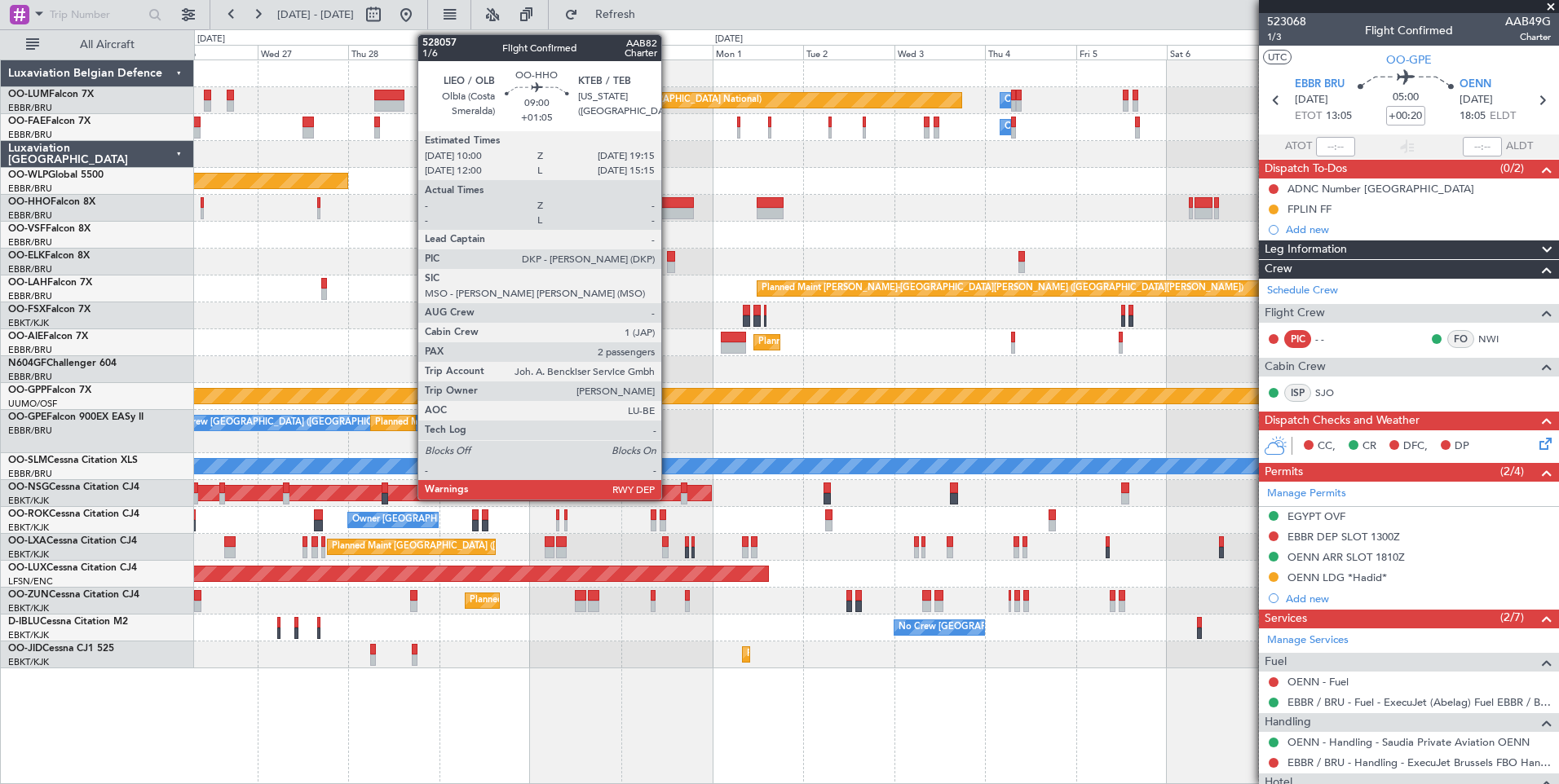
click at [669, 210] on div at bounding box center [675, 213] width 35 height 11
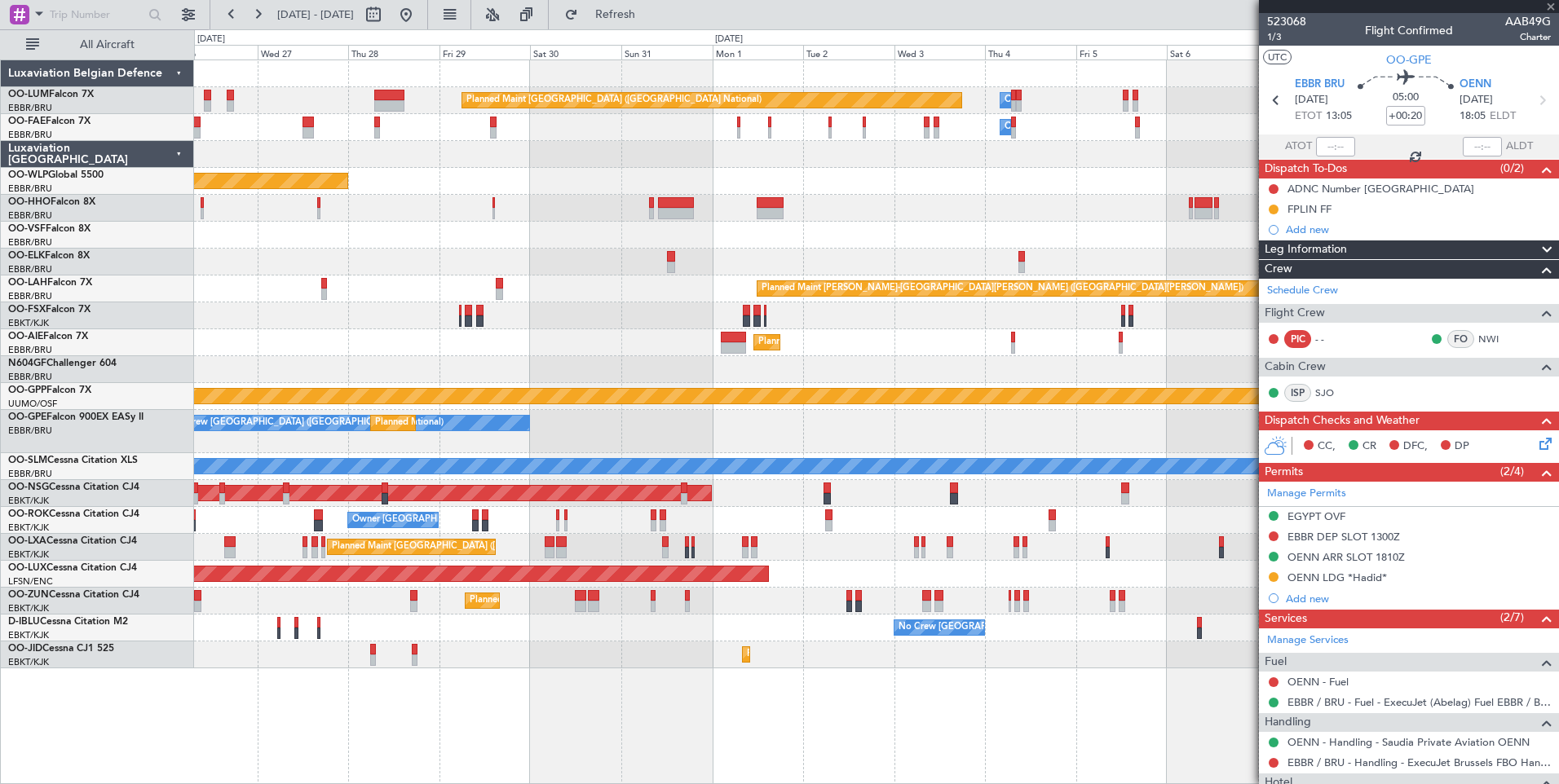
type input "+01:05"
type input "2"
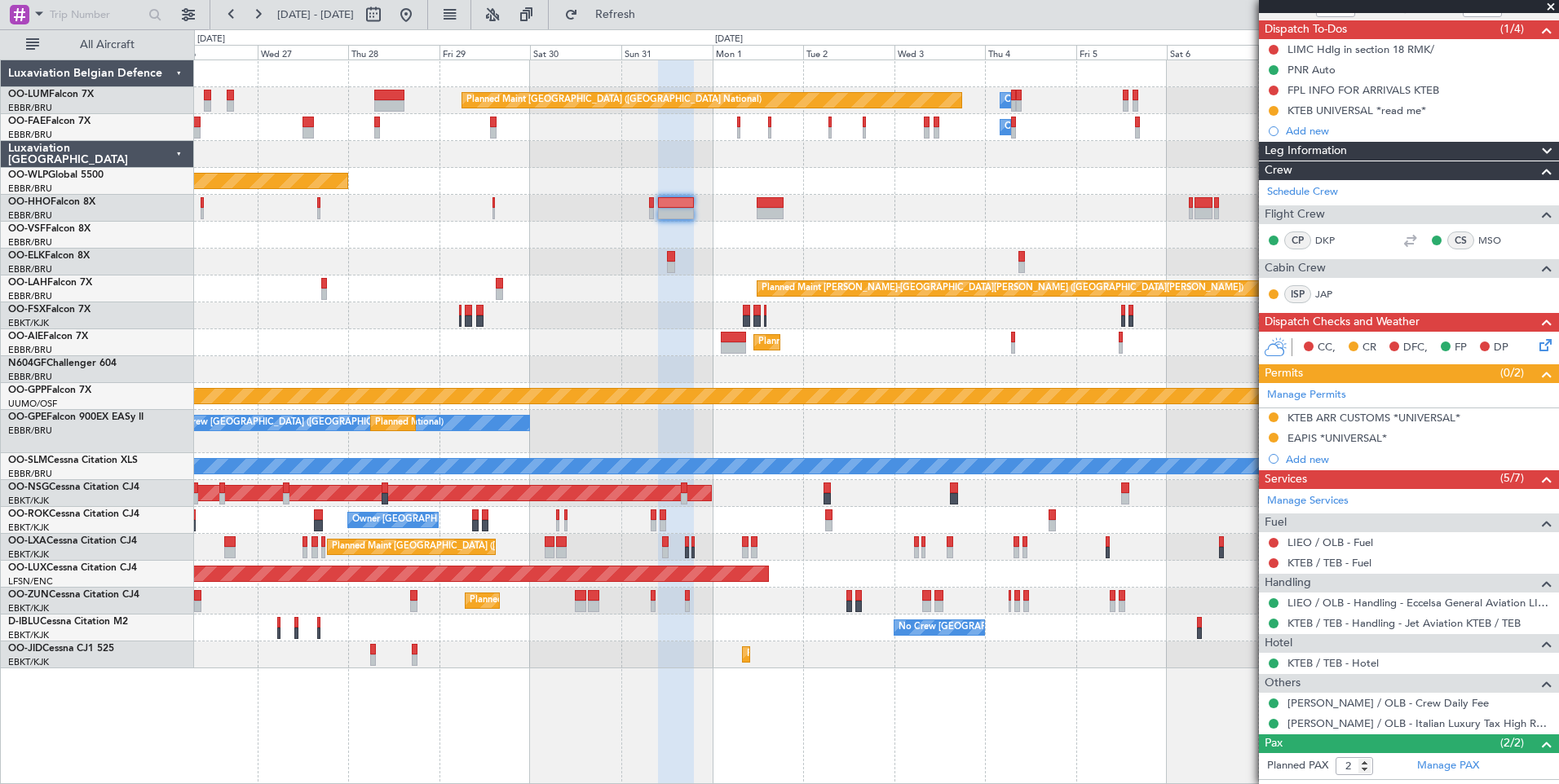
scroll to position [224, 0]
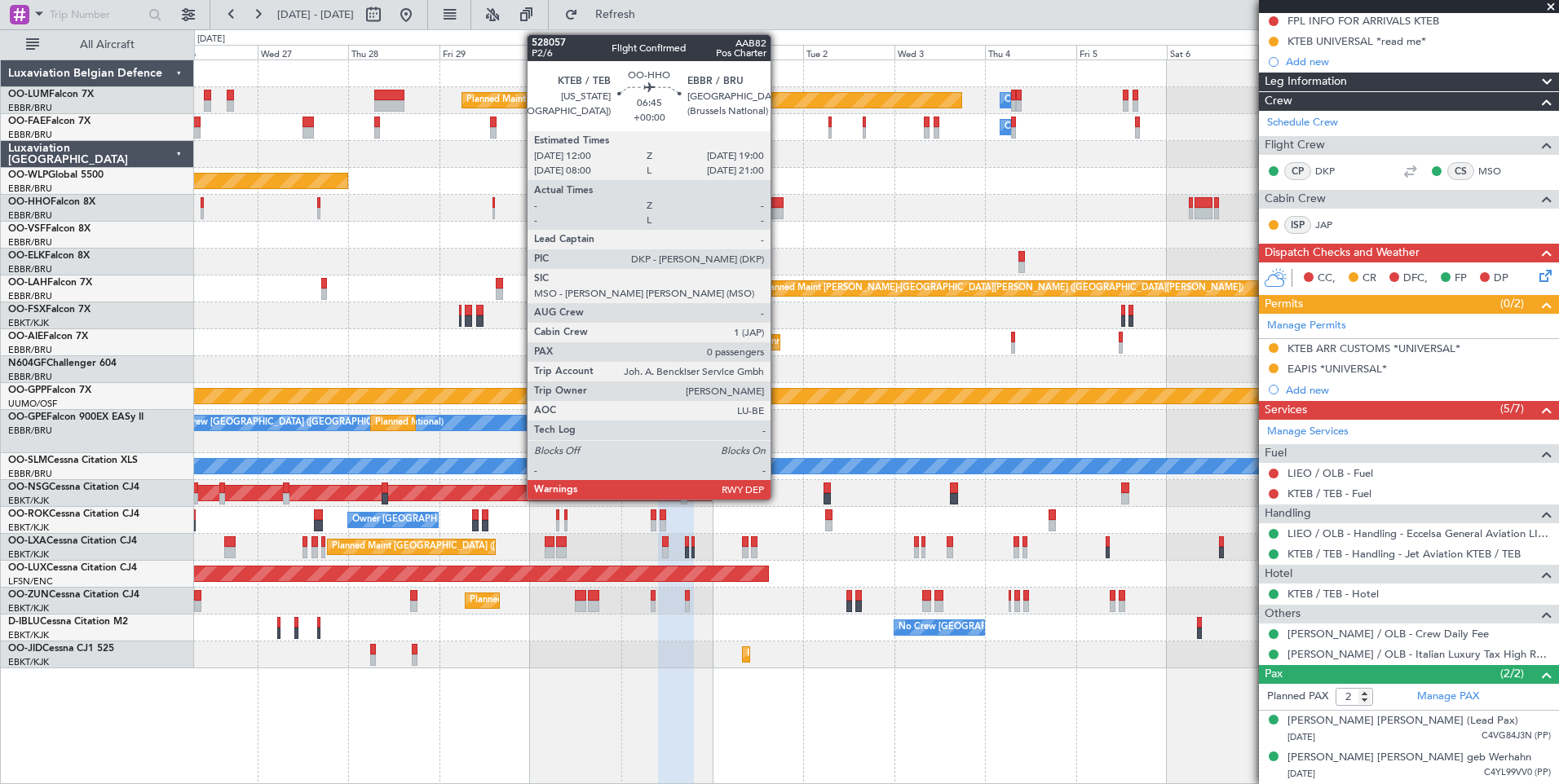
click at [777, 207] on div at bounding box center [770, 202] width 27 height 11
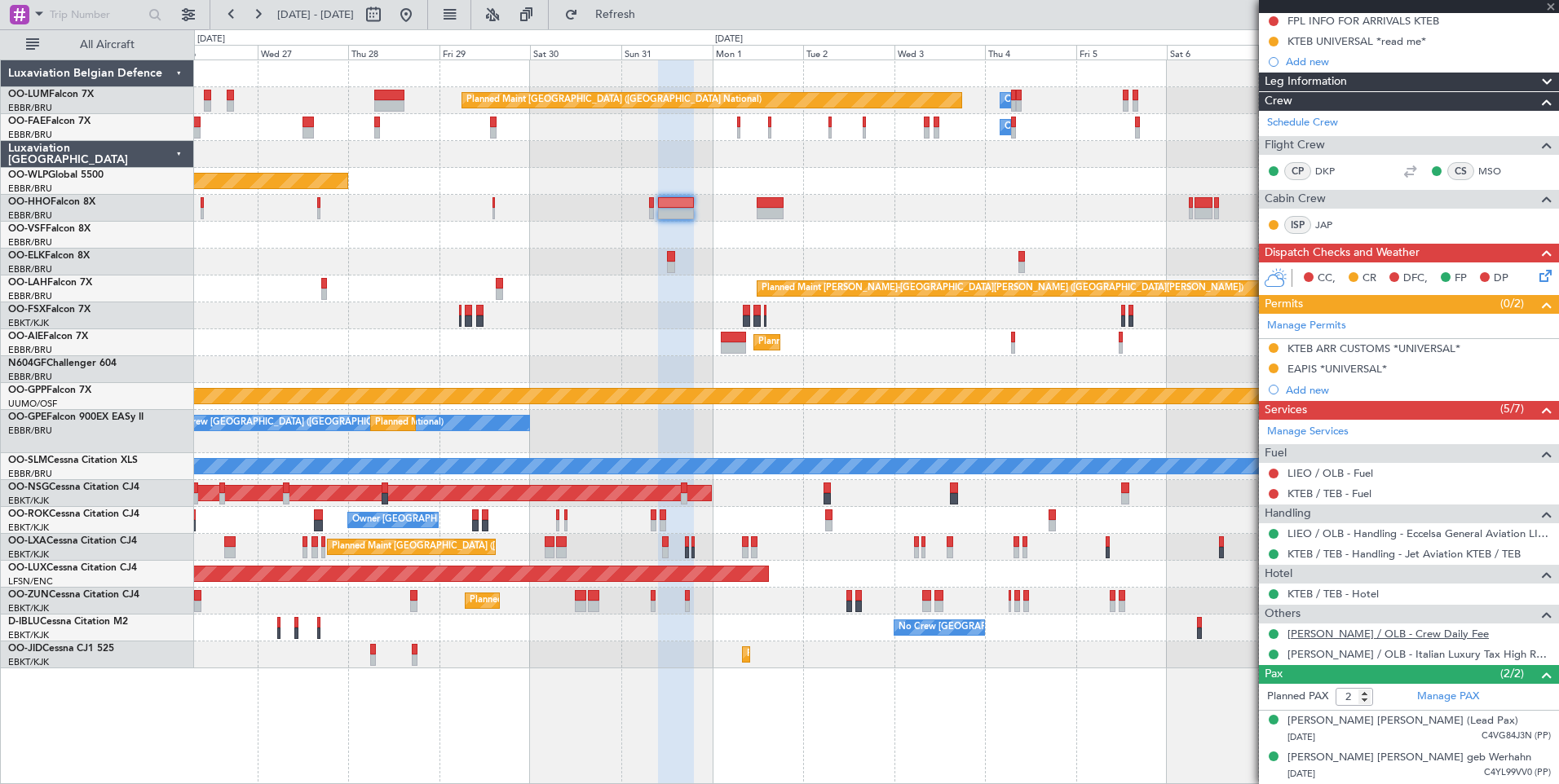
type input "0"
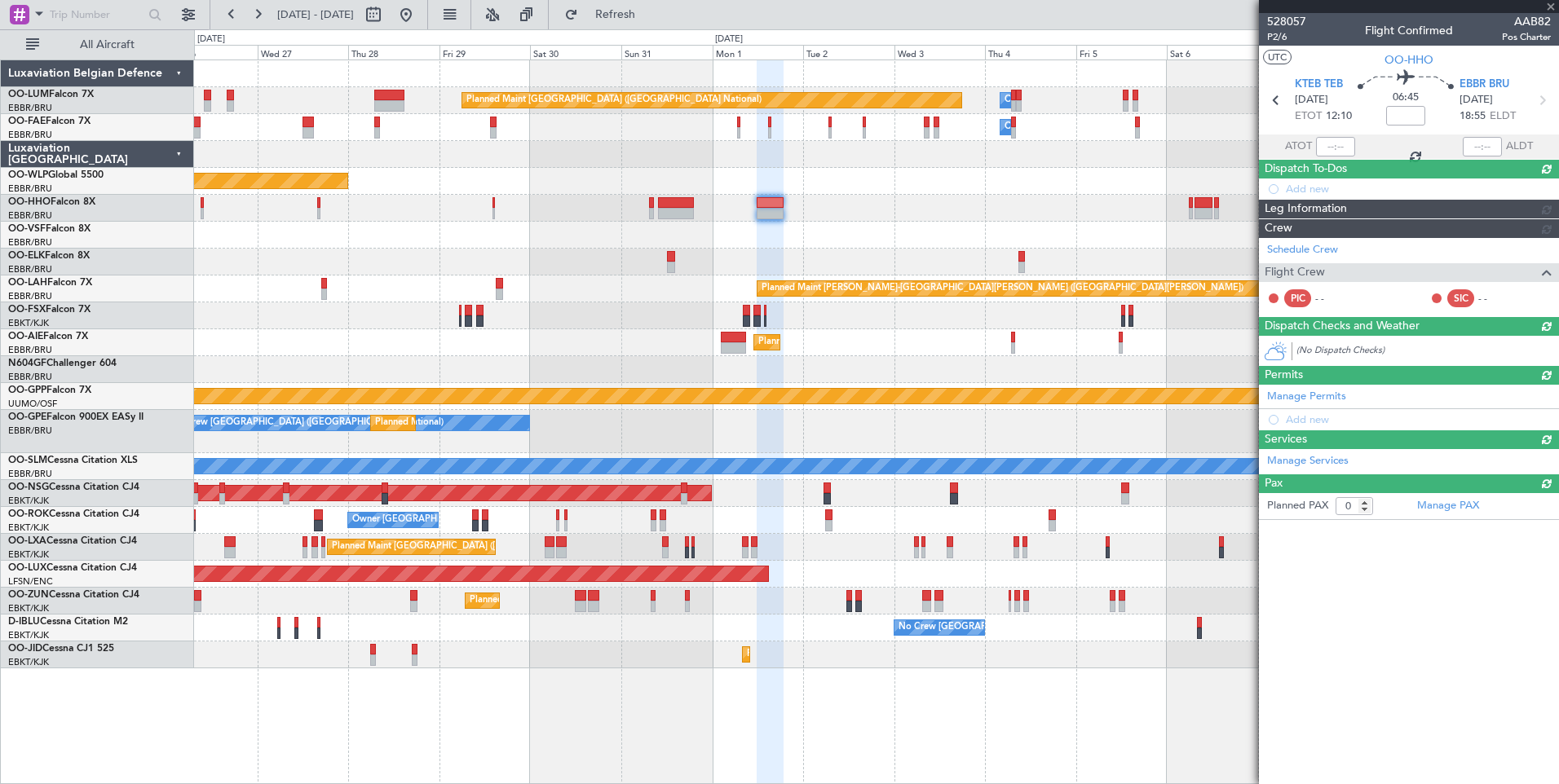
scroll to position [0, 0]
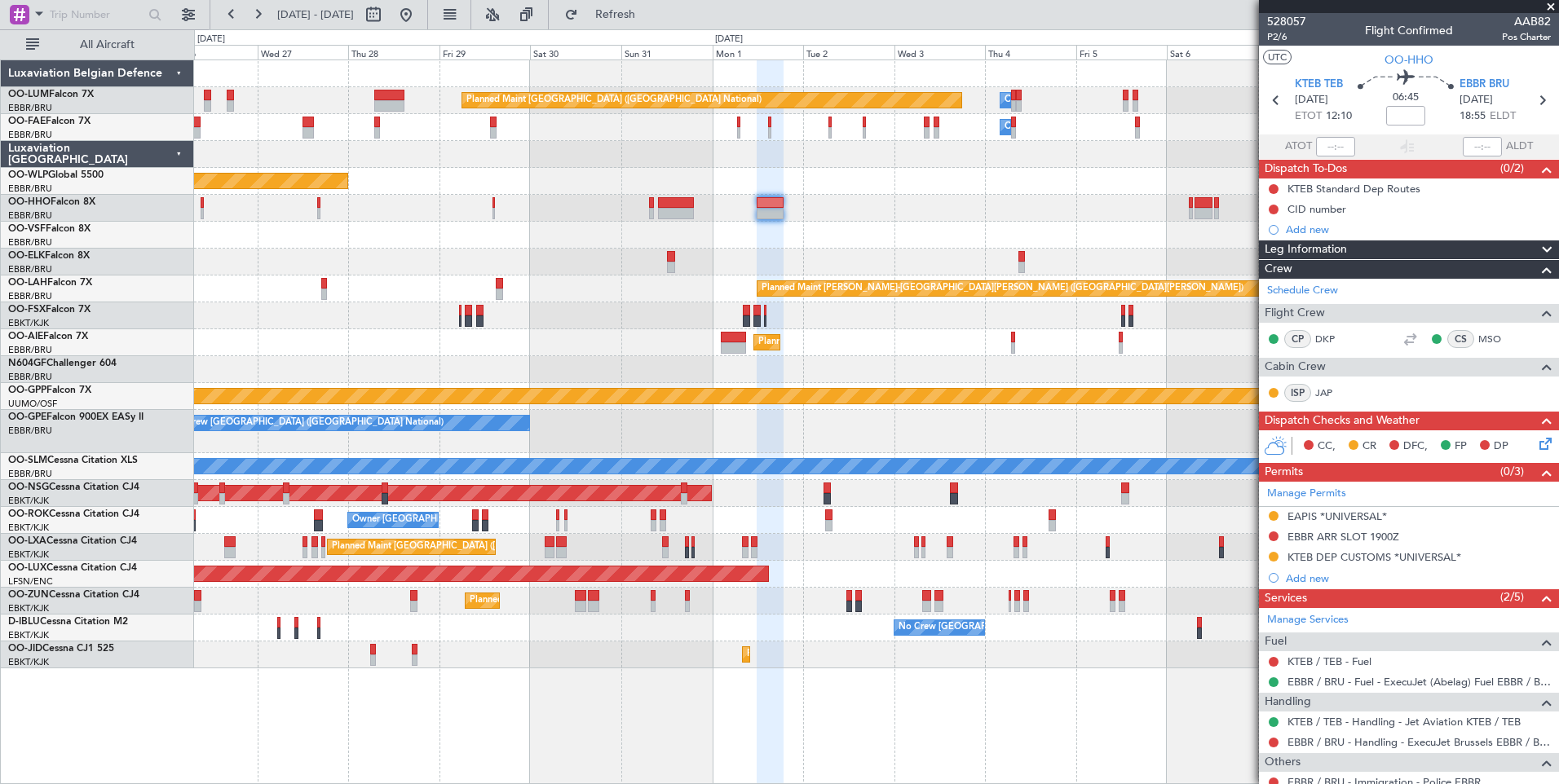
click at [419, 27] on button at bounding box center [406, 15] width 26 height 26
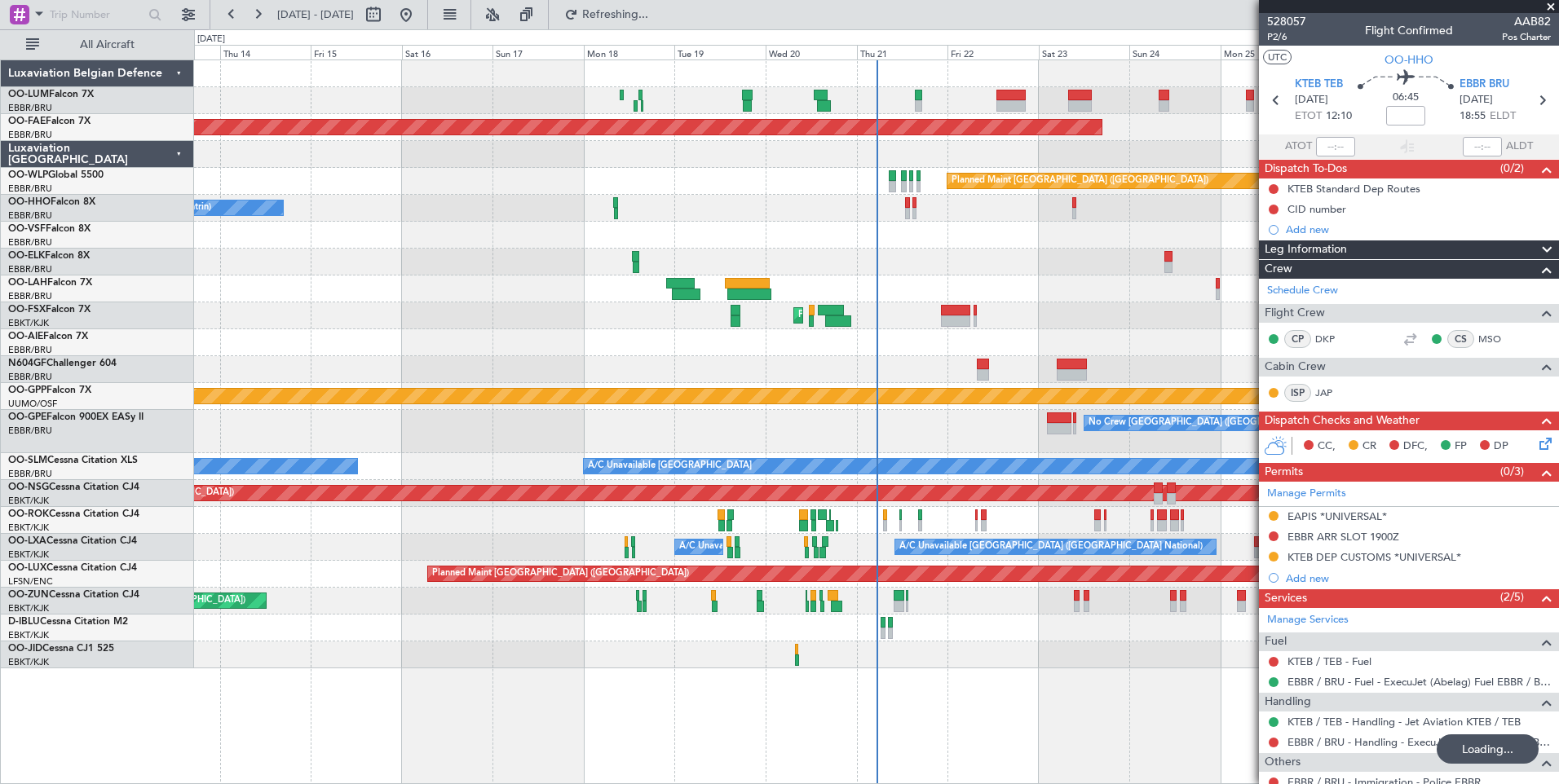
click at [736, 389] on div "Planned Maint Brussels (Brussels National) Planned Maint Kortrijk-Wevelgem Plan…" at bounding box center [876, 364] width 1364 height 608
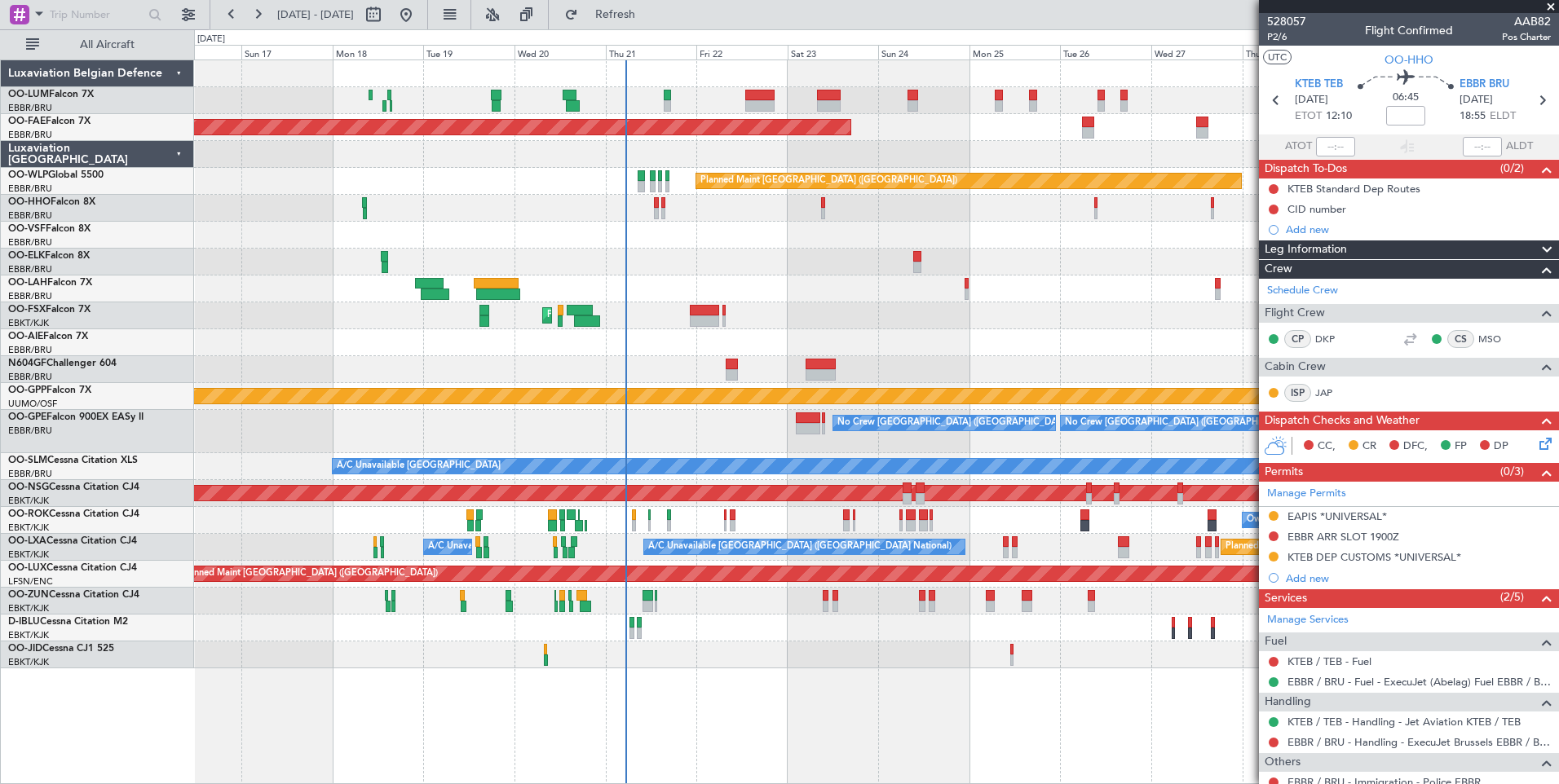
click at [705, 304] on div "Planned Maint Brussels (Brussels National) Owner Melsbroek Air Base Planned Mai…" at bounding box center [876, 364] width 1364 height 608
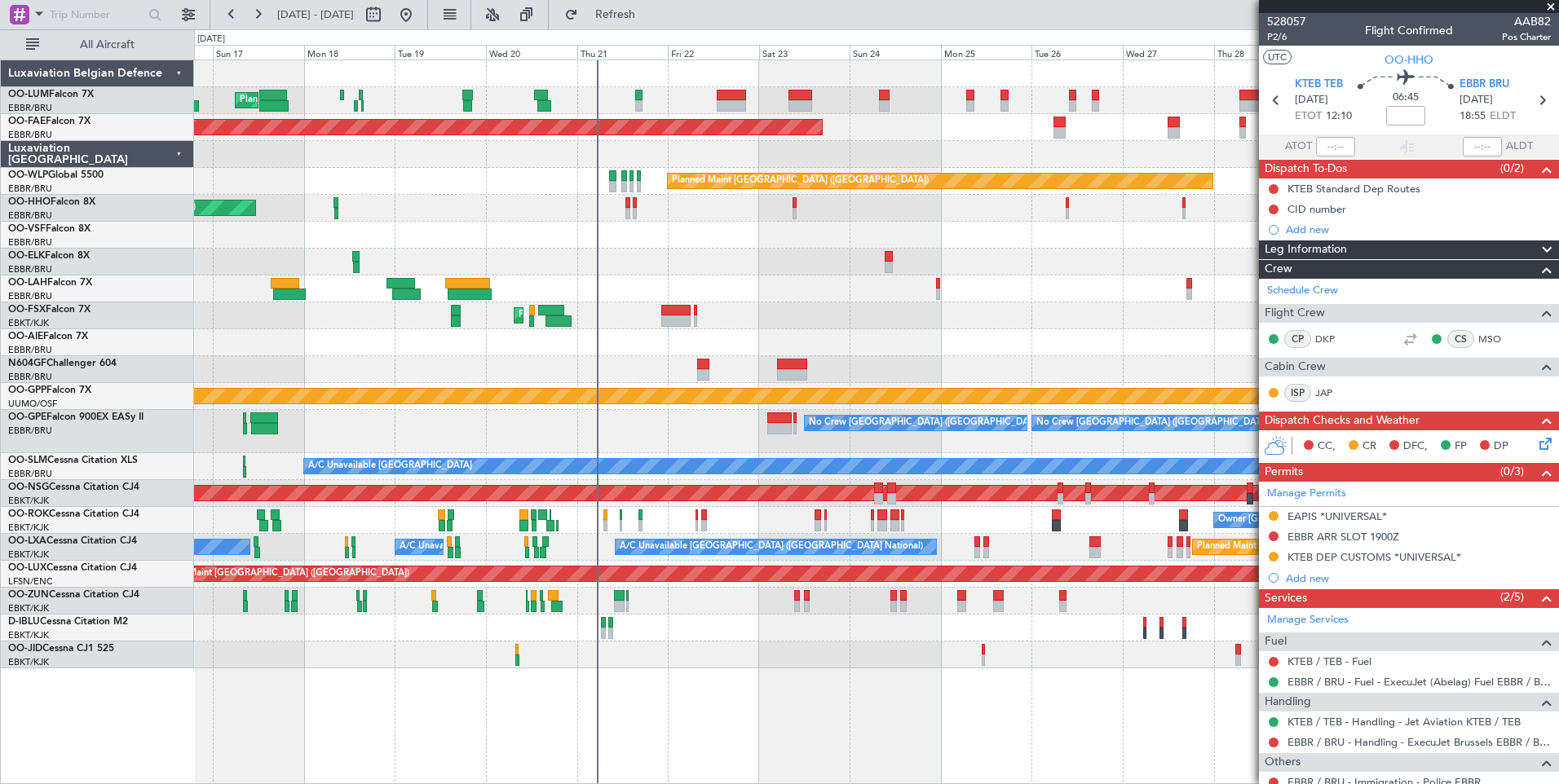
click at [720, 110] on div at bounding box center [732, 105] width 29 height 11
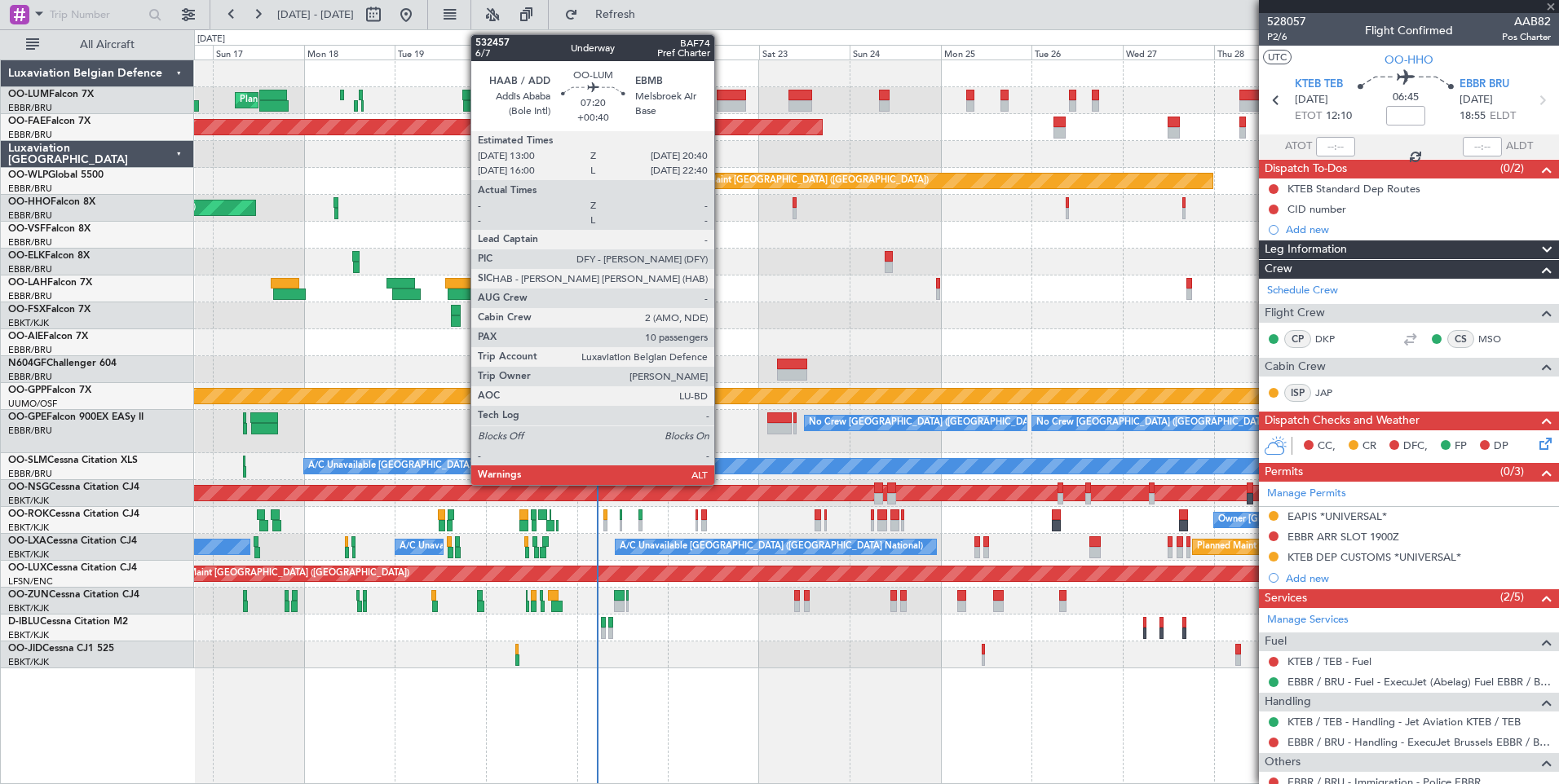
type input "+00:40"
type input "10"
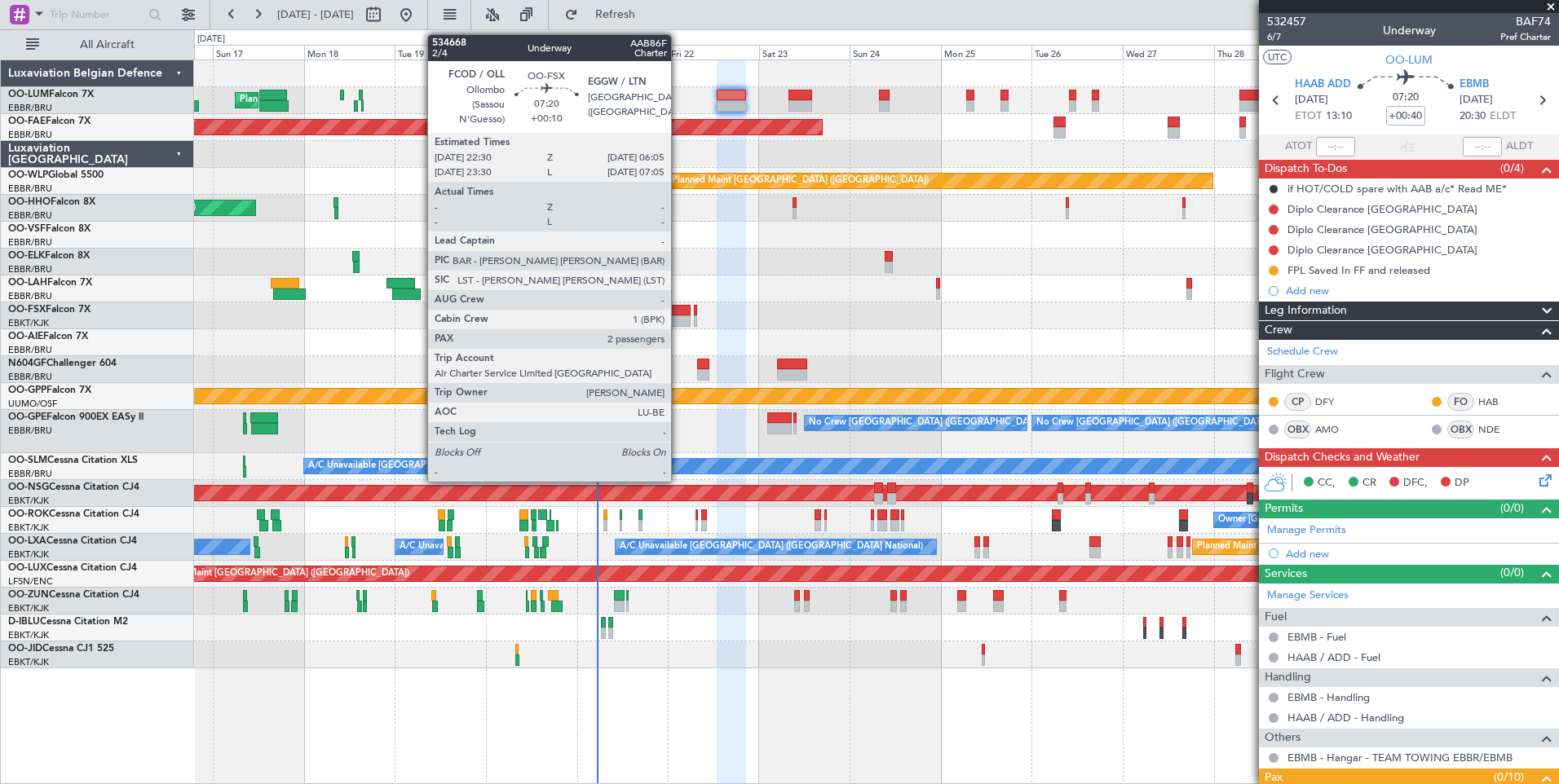
click at [677, 316] on div at bounding box center [675, 320] width 29 height 11
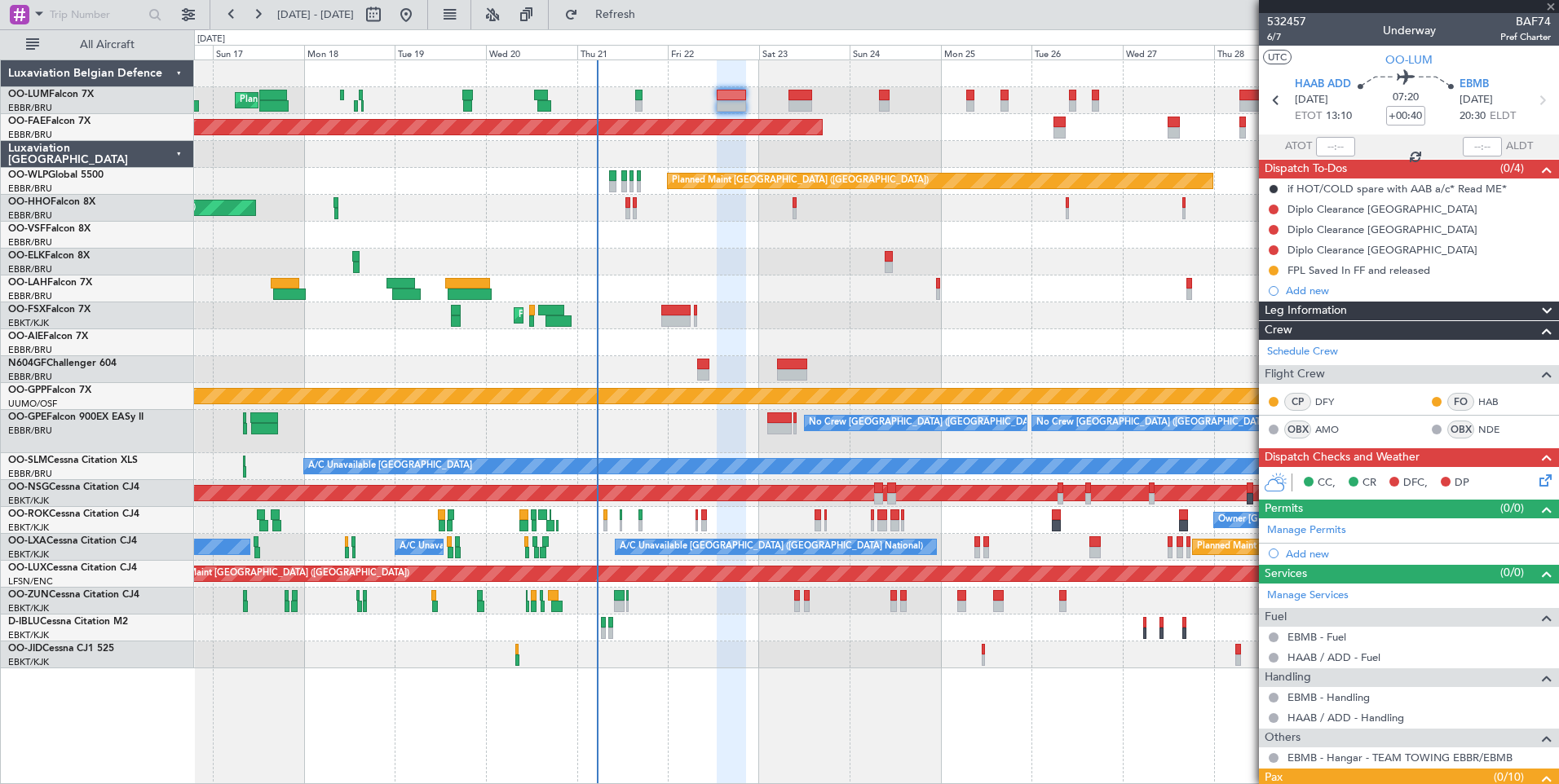
type input "+00:10"
type input "2"
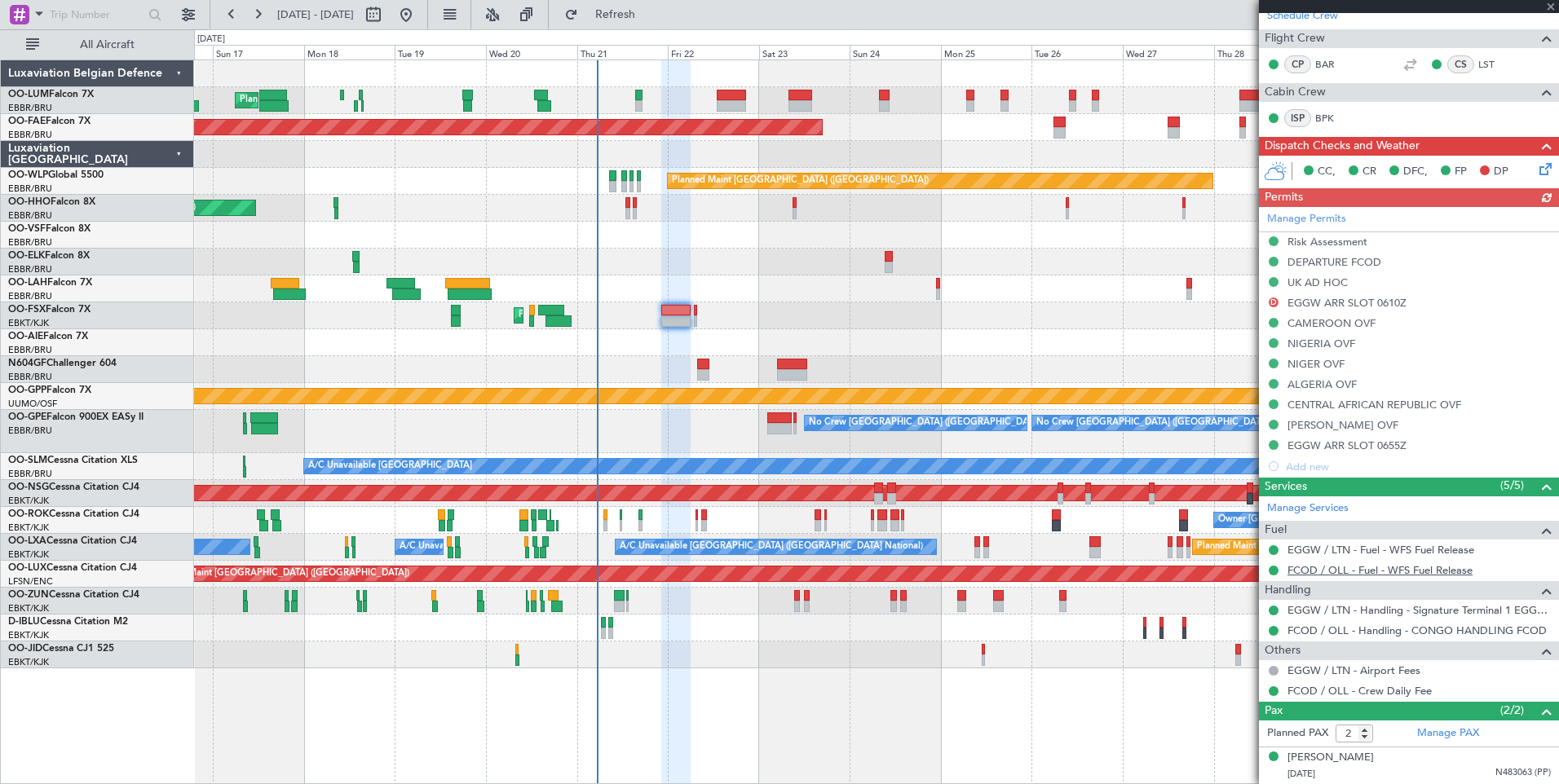
scroll to position [351, 0]
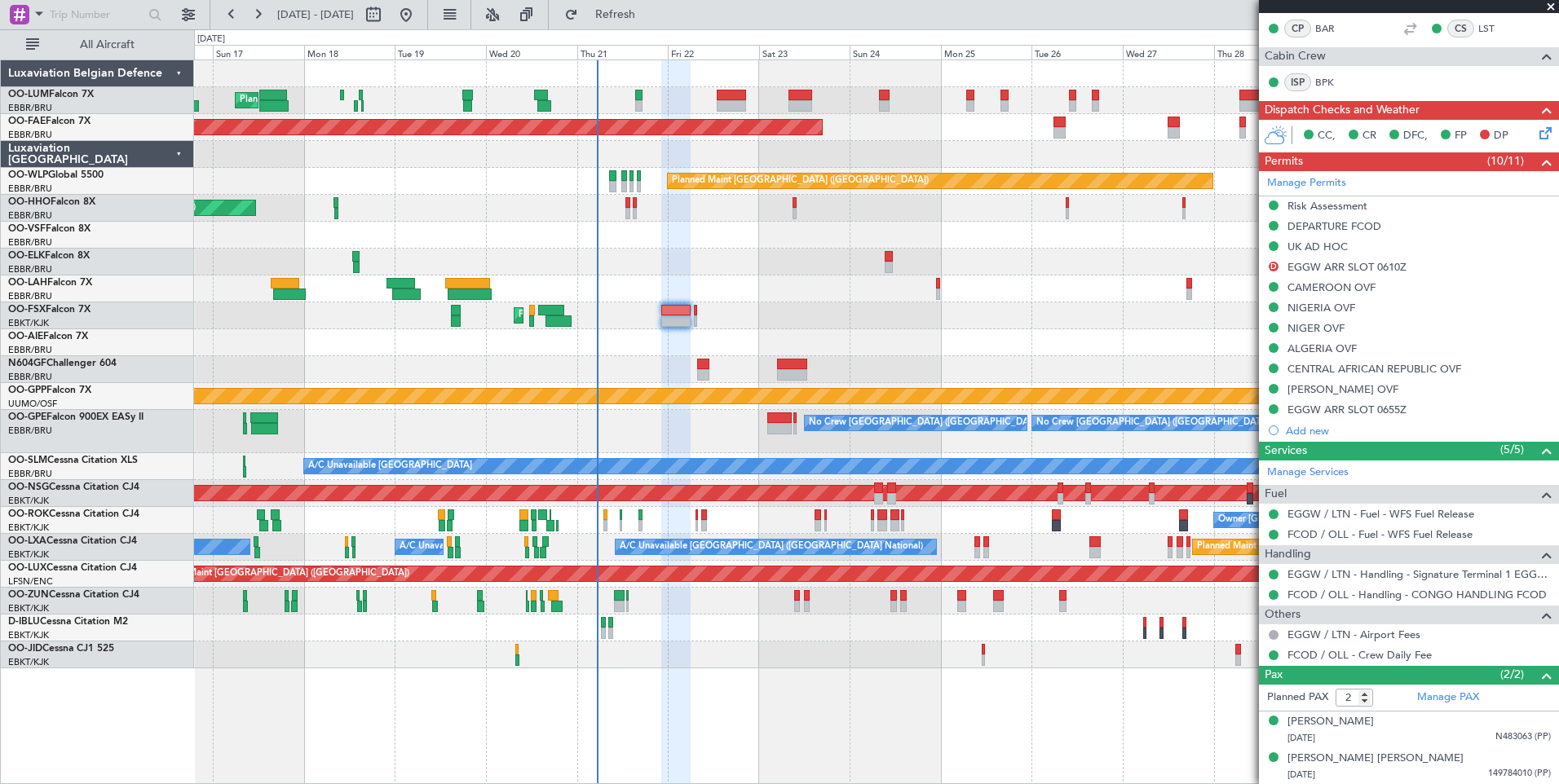
click at [1537, 137] on icon at bounding box center [1542, 130] width 13 height 13
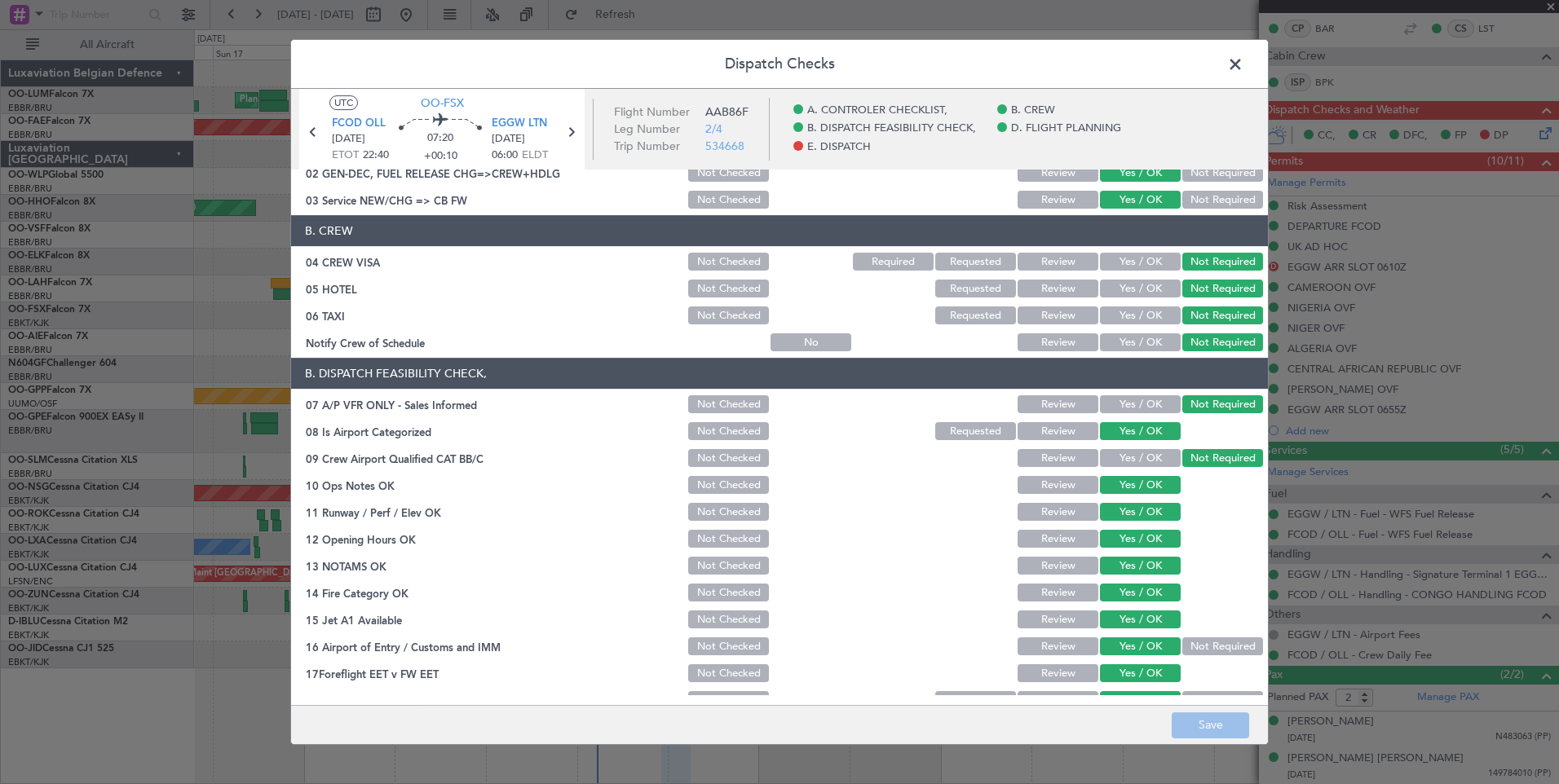
scroll to position [0, 0]
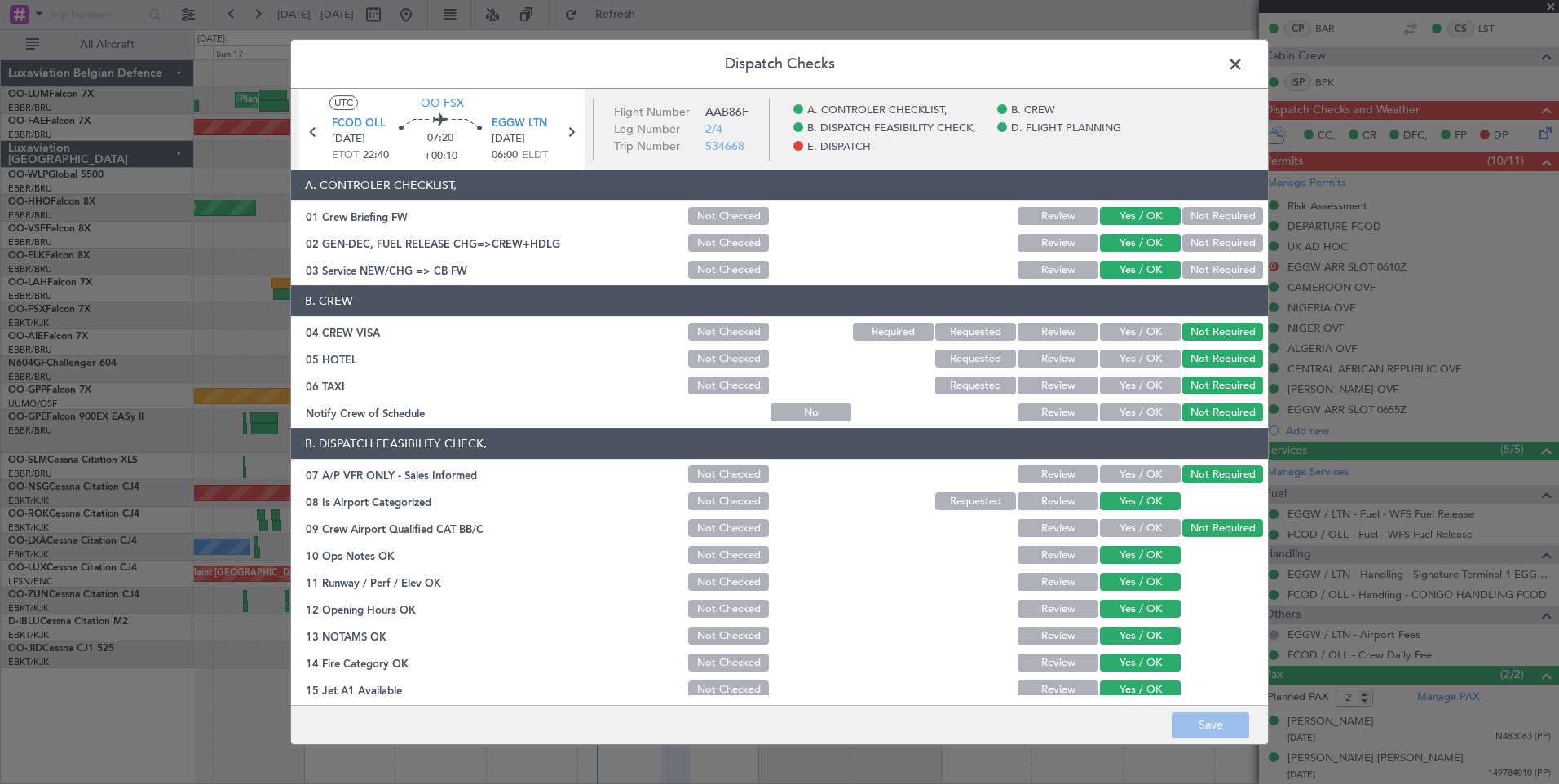
click at [1243, 56] on span at bounding box center [1243, 68] width 0 height 33
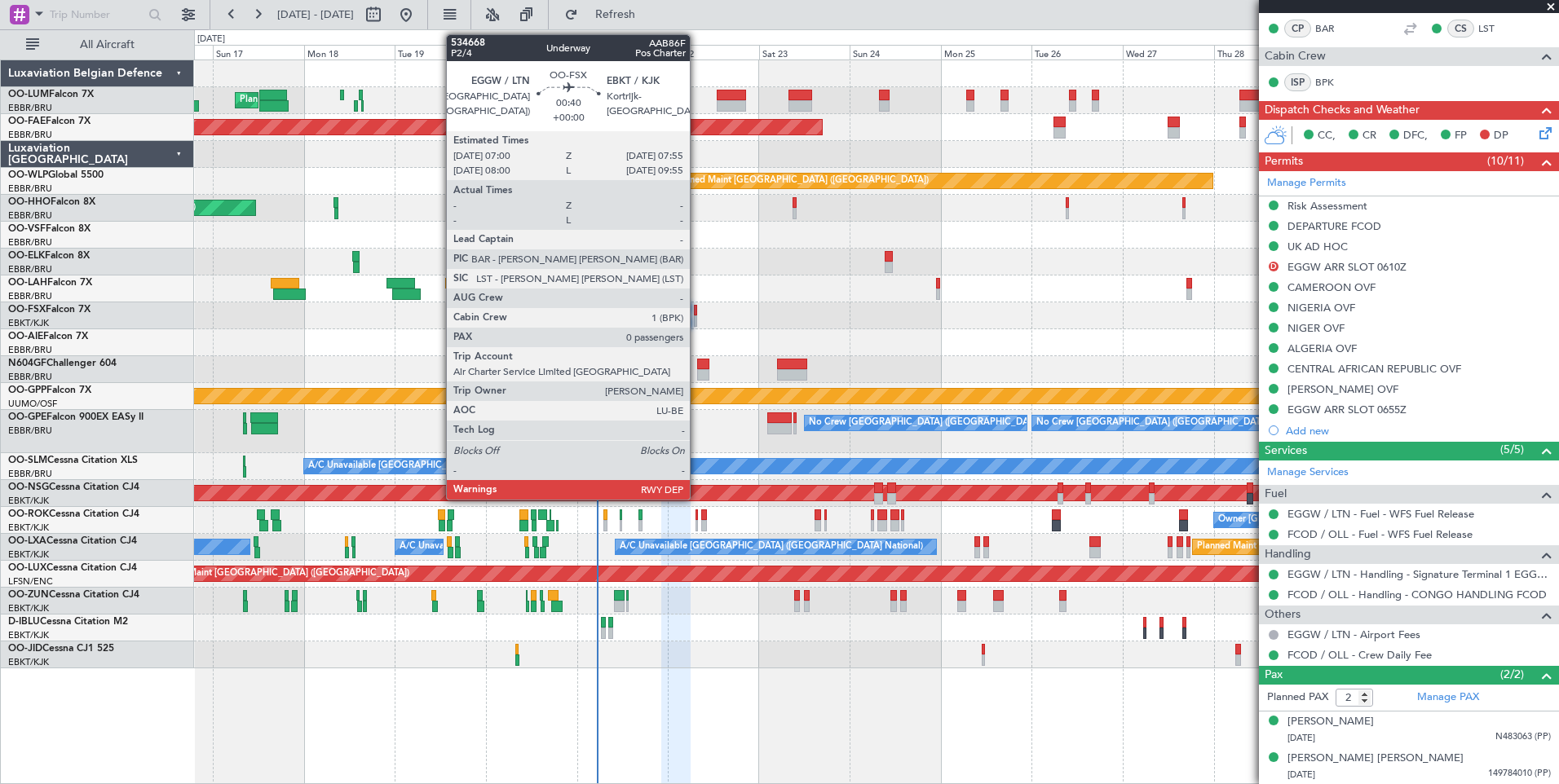
click at [697, 320] on div at bounding box center [695, 320] width 4 height 11
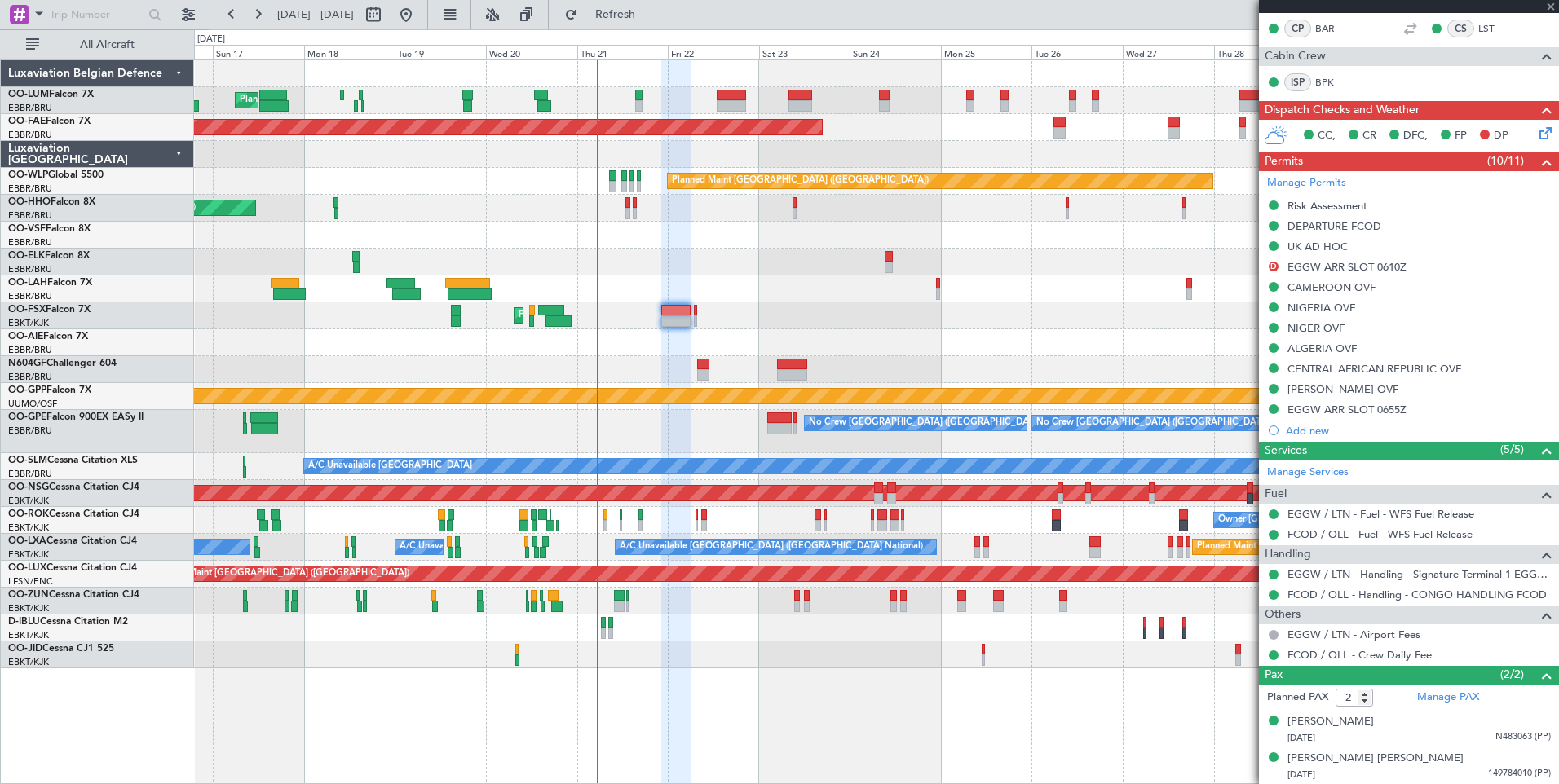
type input "0"
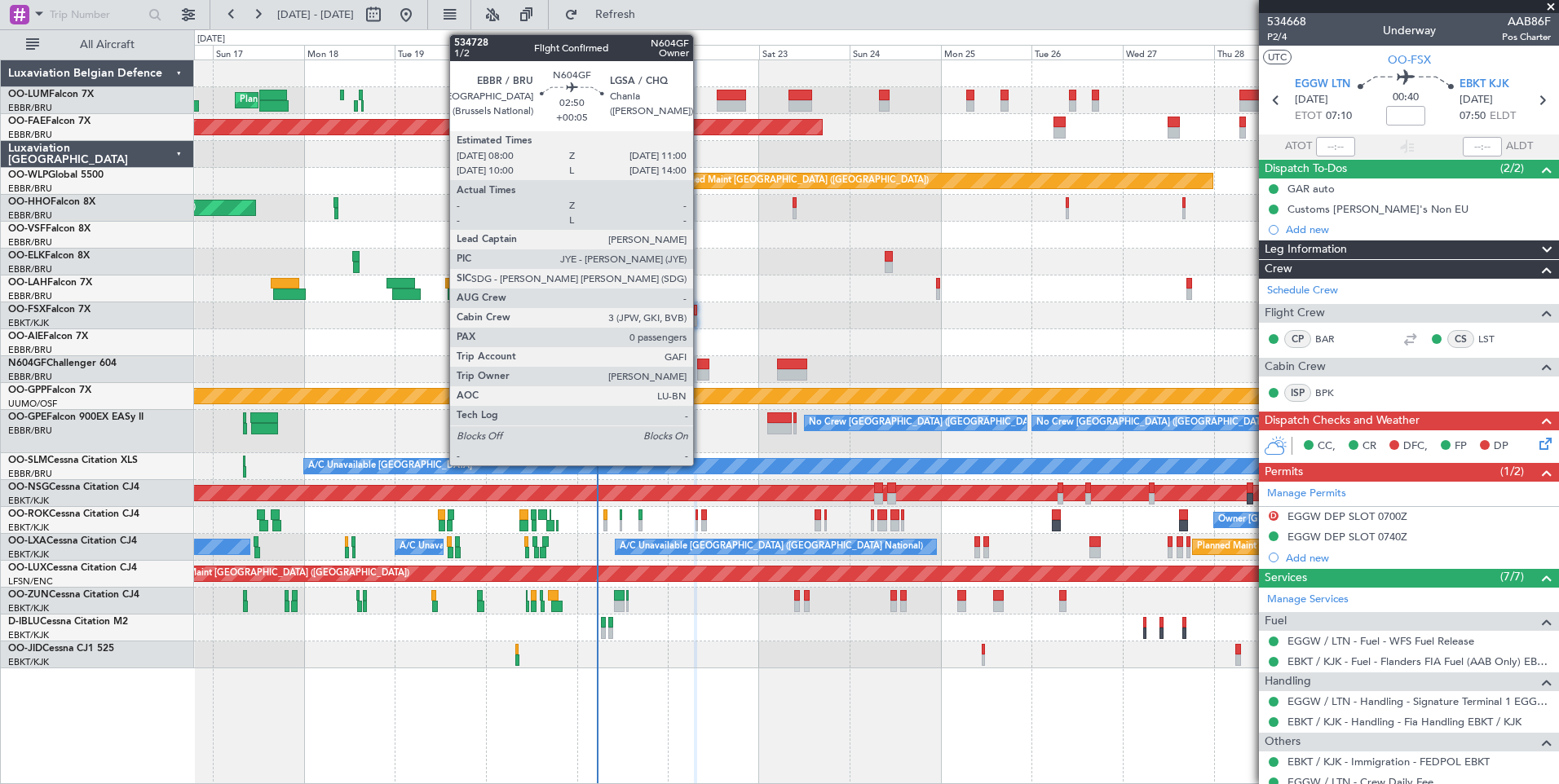
click at [700, 377] on div at bounding box center [702, 375] width 11 height 11
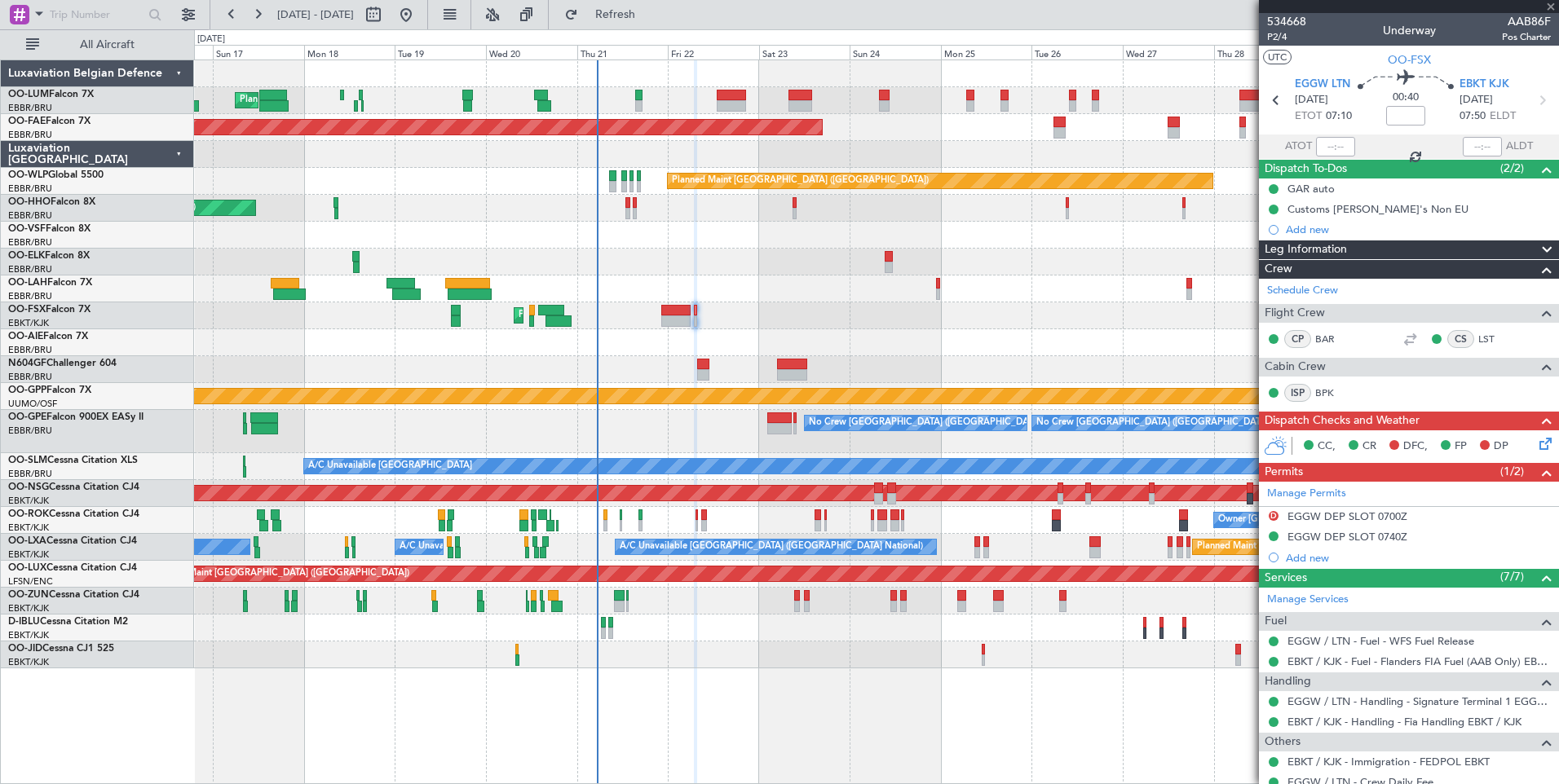
click at [677, 401] on div "Grounded [PERSON_NAME]" at bounding box center [876, 396] width 1364 height 27
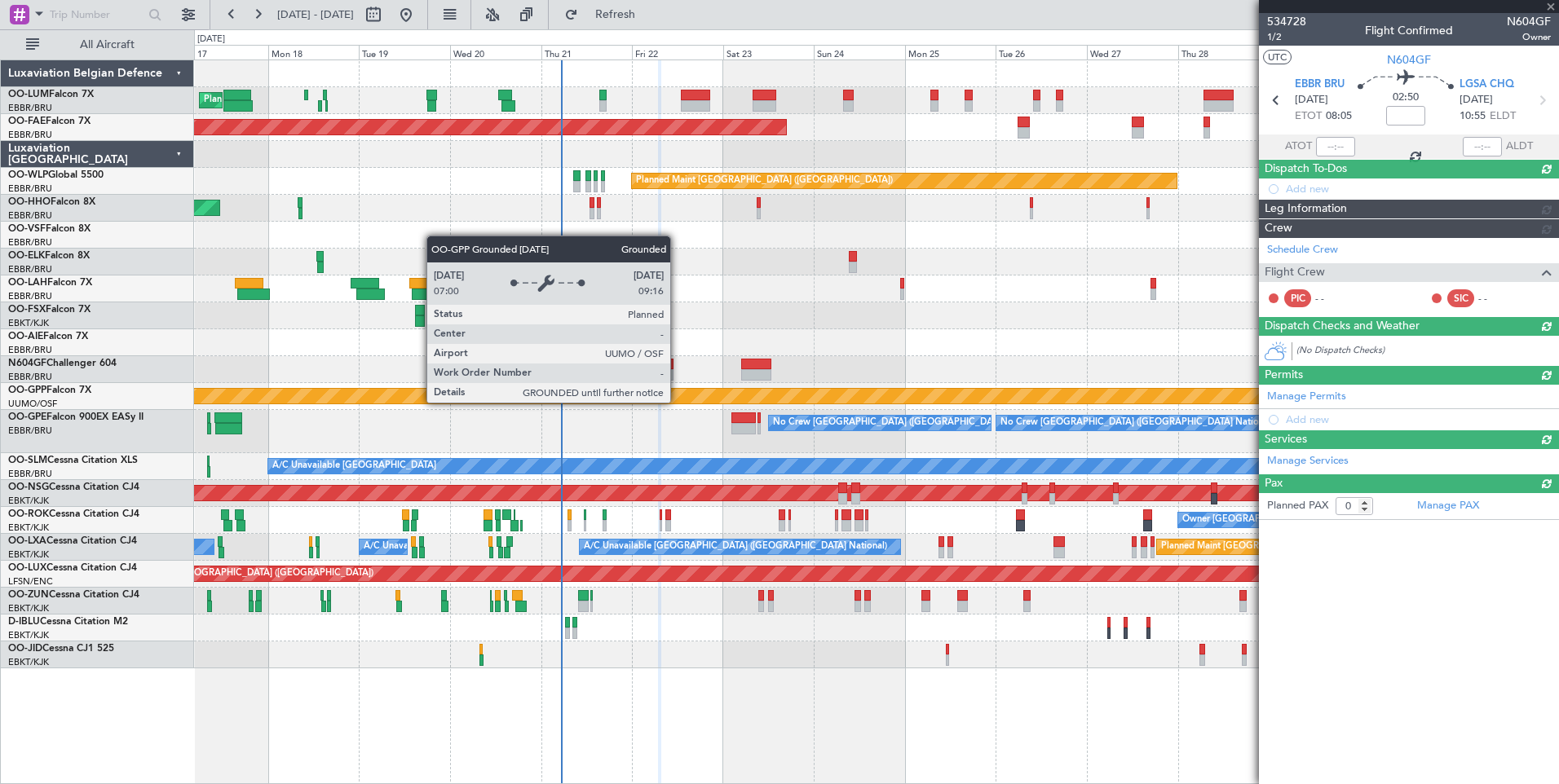
type input "+00:05"
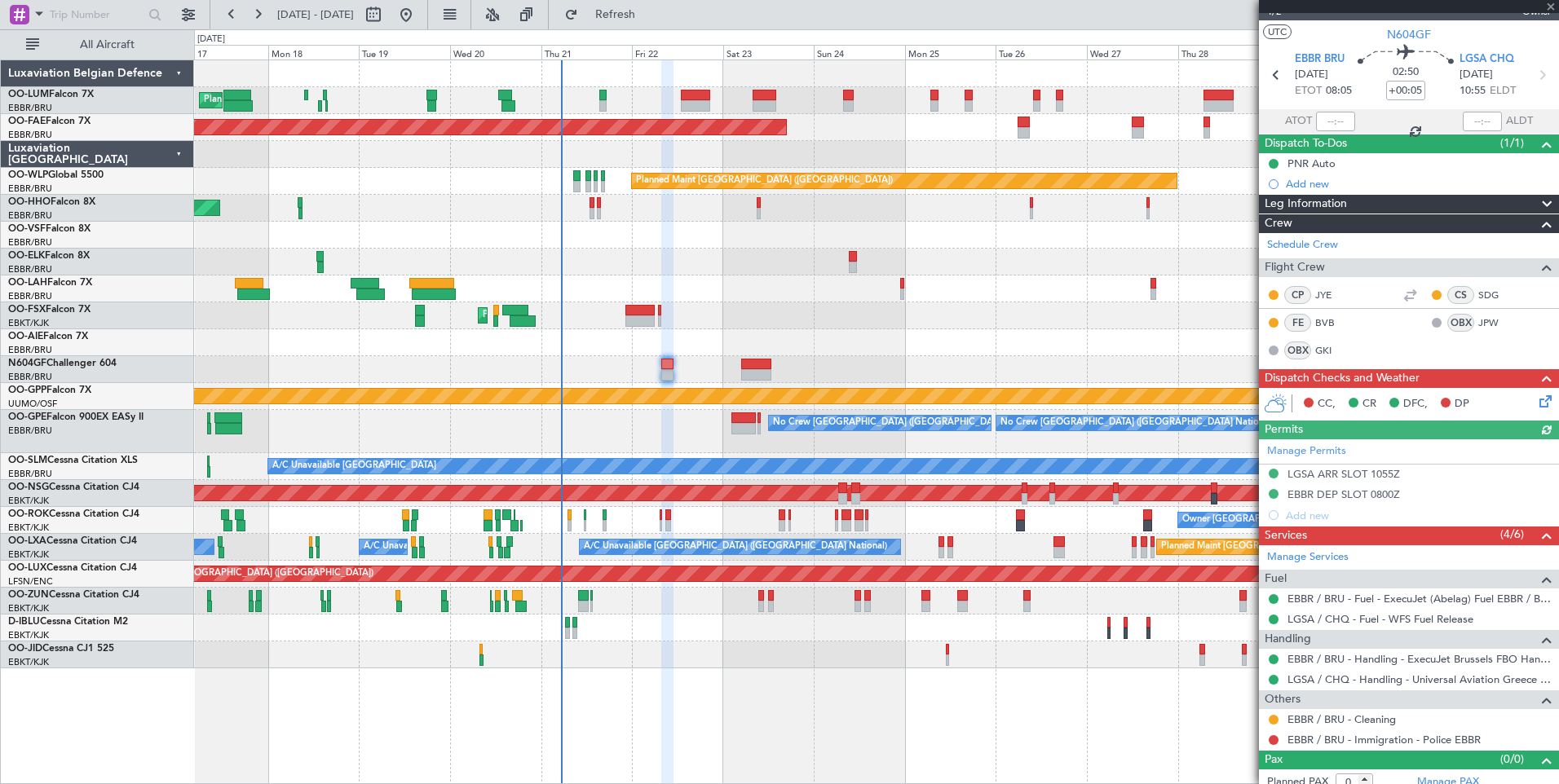
scroll to position [36, 0]
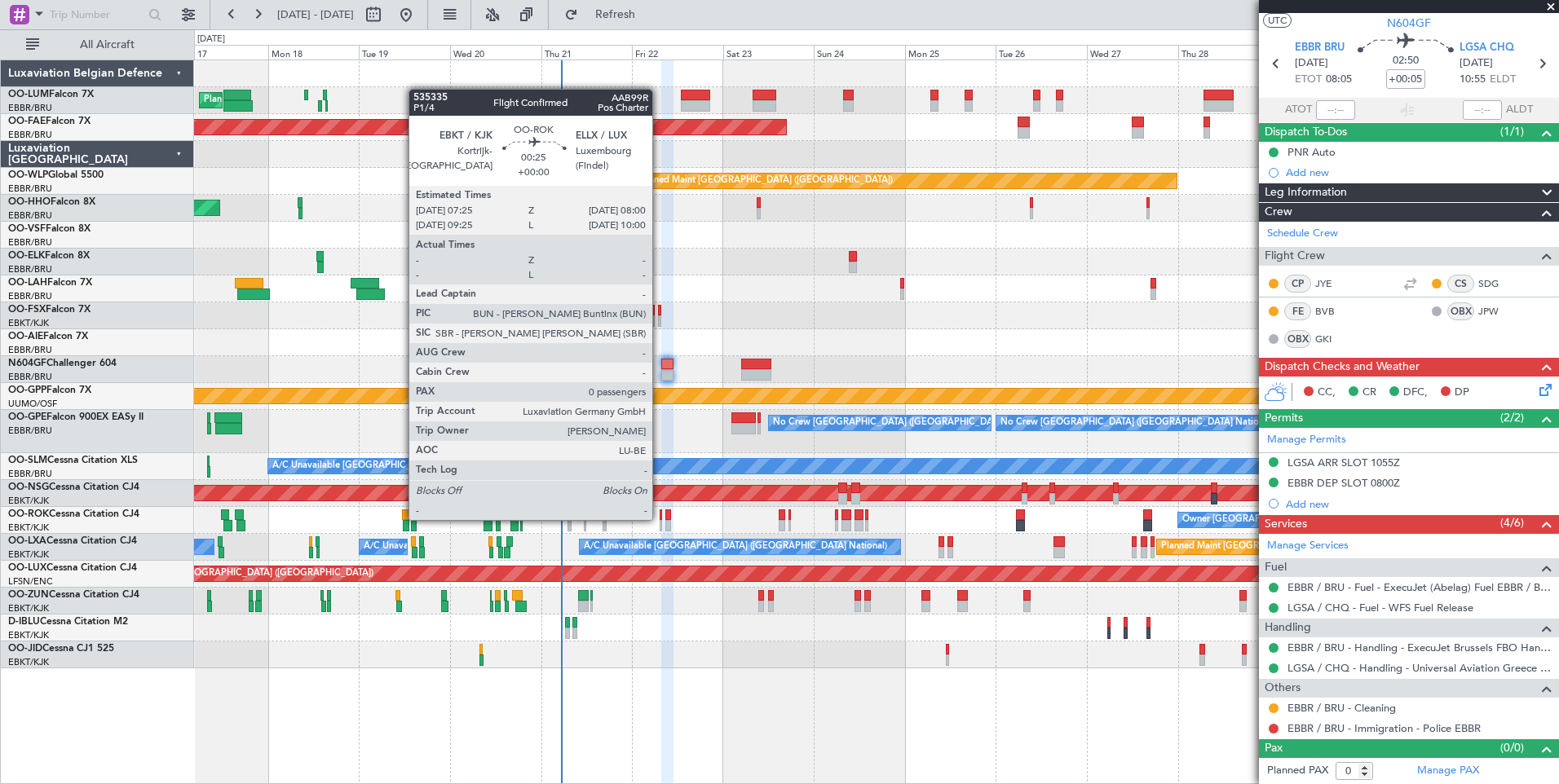
click at [660, 518] on div at bounding box center [661, 515] width 3 height 11
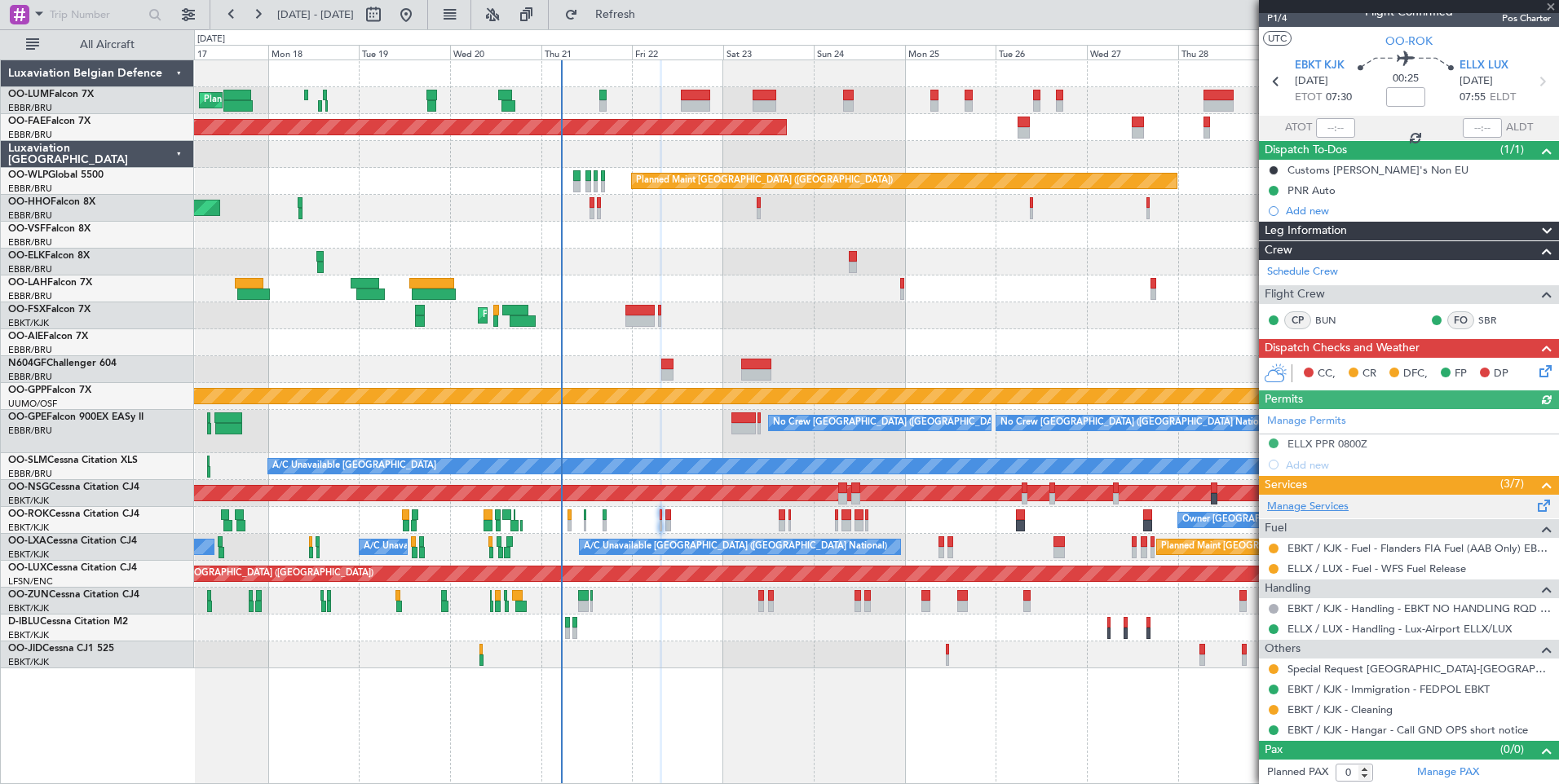
scroll to position [21, 0]
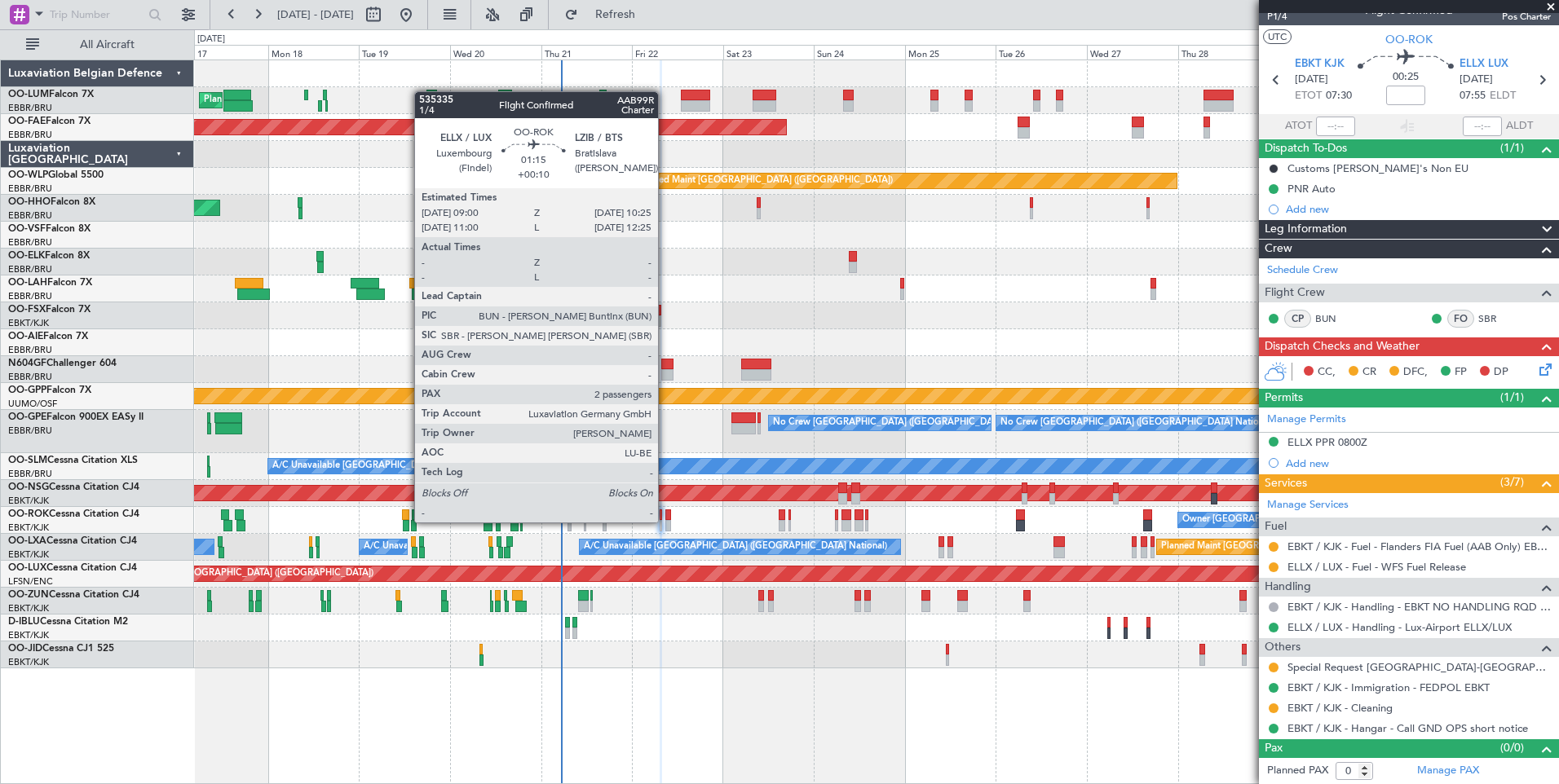
click at [665, 521] on div at bounding box center [668, 525] width 6 height 11
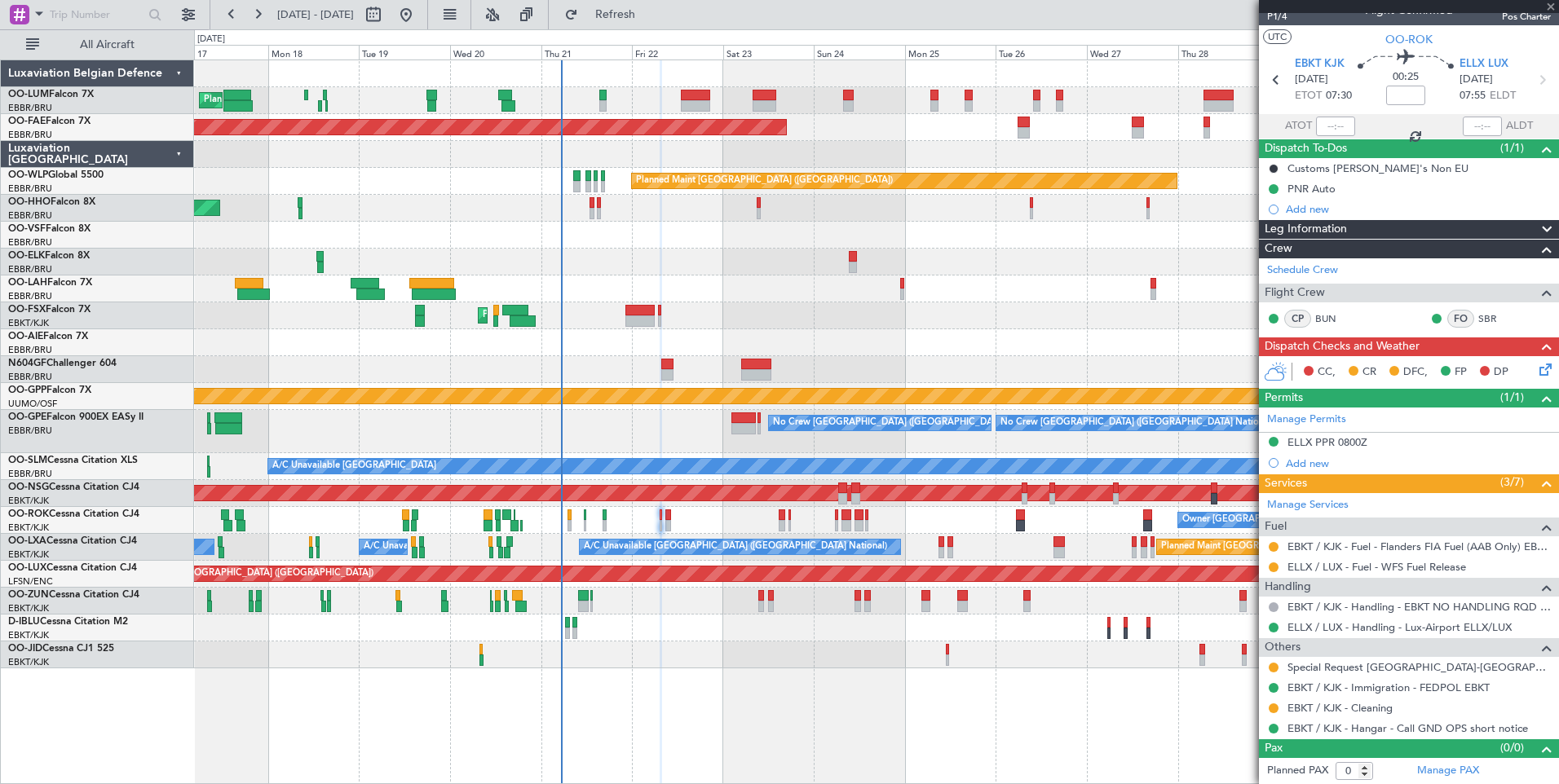
type input "+00:10"
type input "2"
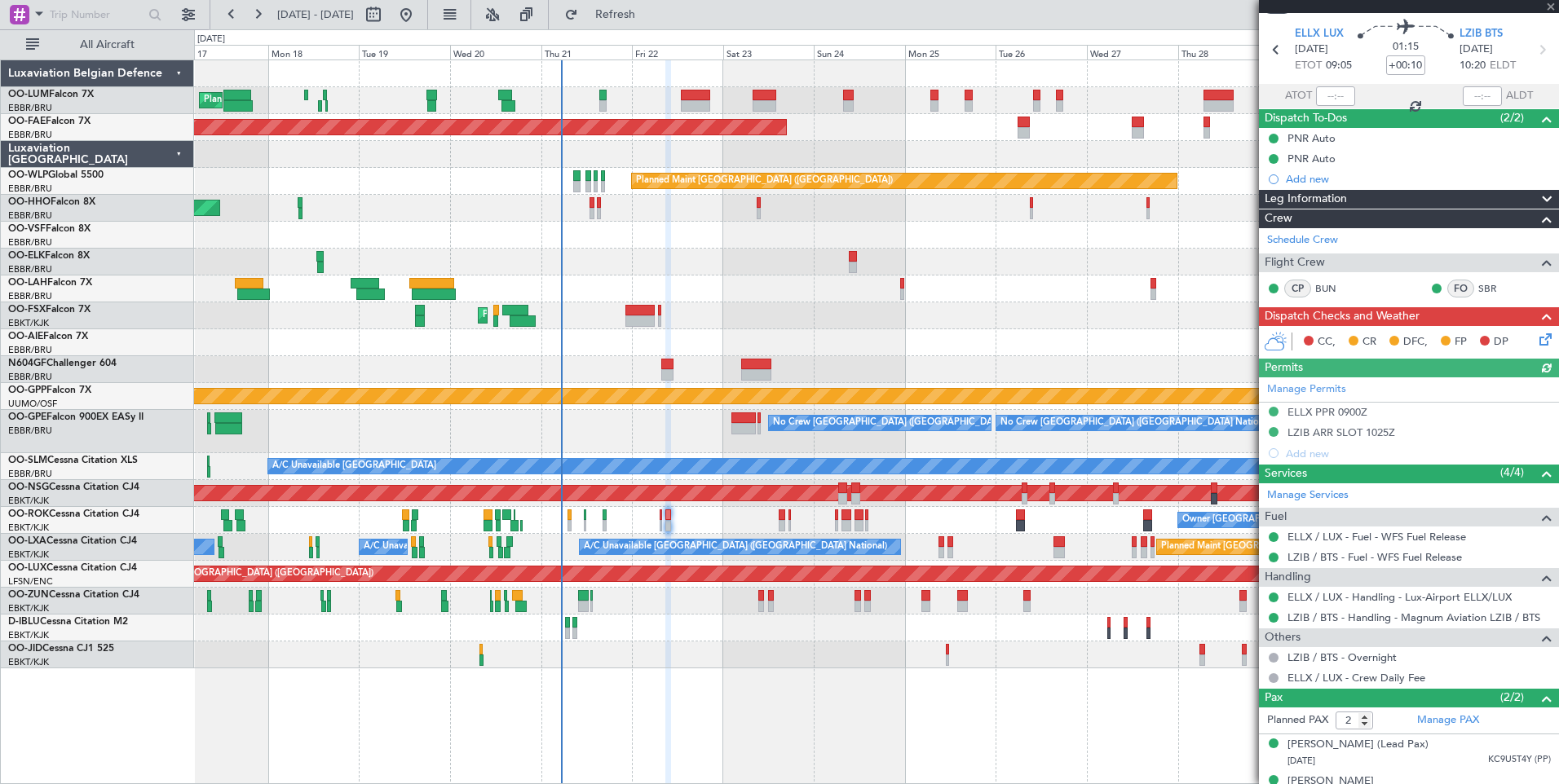
scroll to position [73, 0]
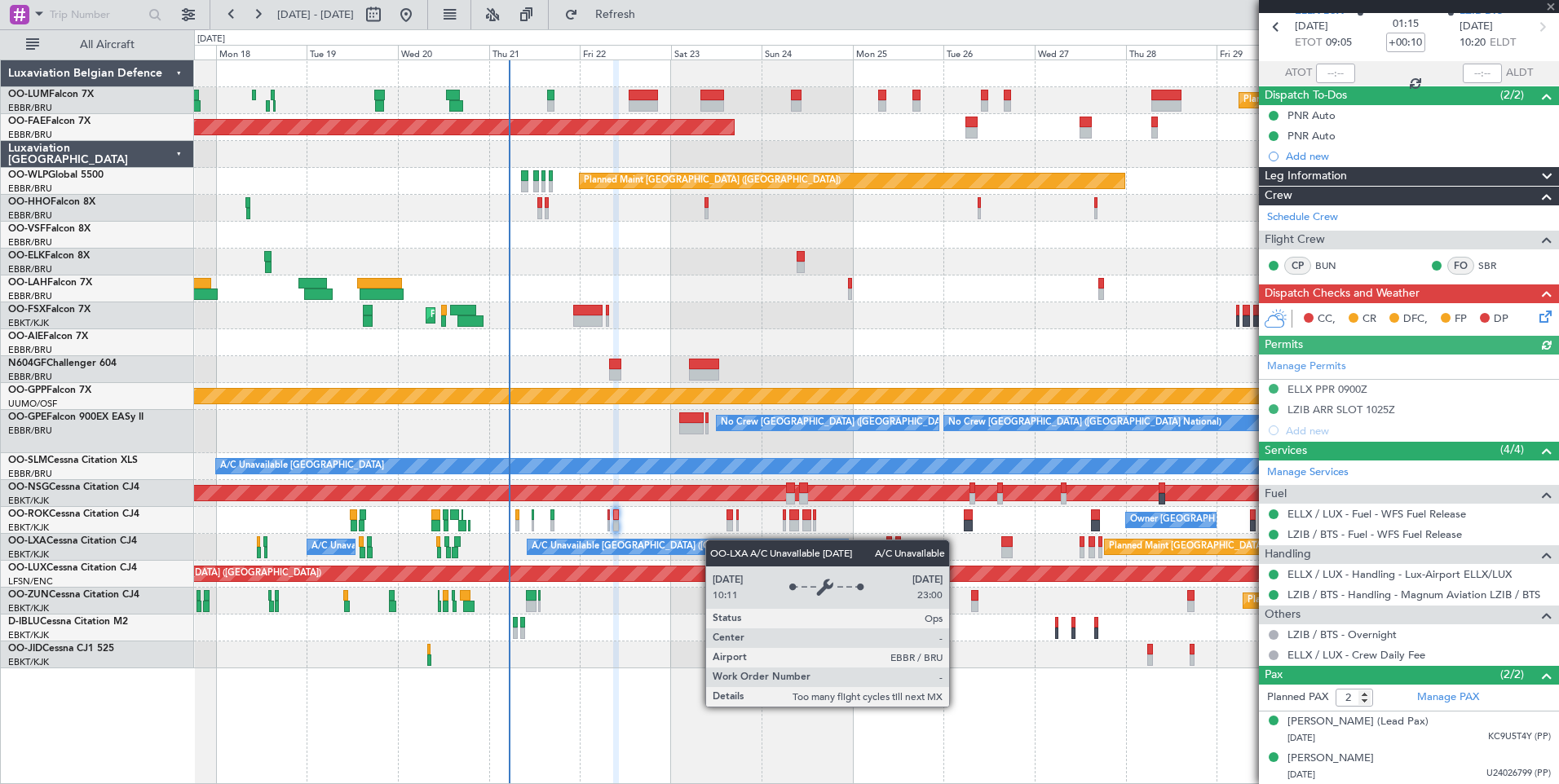
click at [684, 544] on div "A/C Unavailable Brussels (Brussels National) A/C Unavailable Brussels (Brussels…" at bounding box center [876, 547] width 1364 height 27
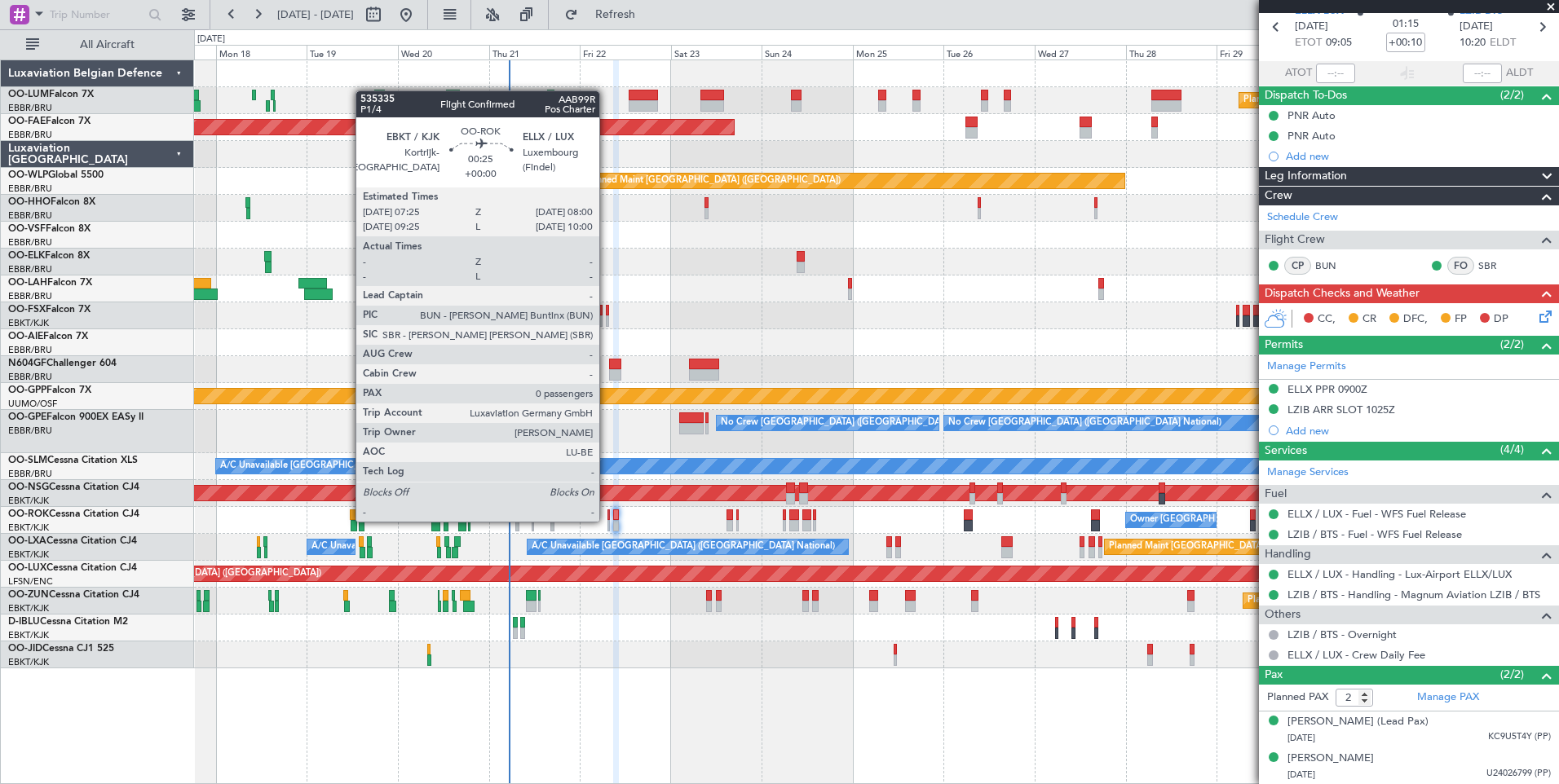
click at [607, 520] on div at bounding box center [608, 525] width 3 height 11
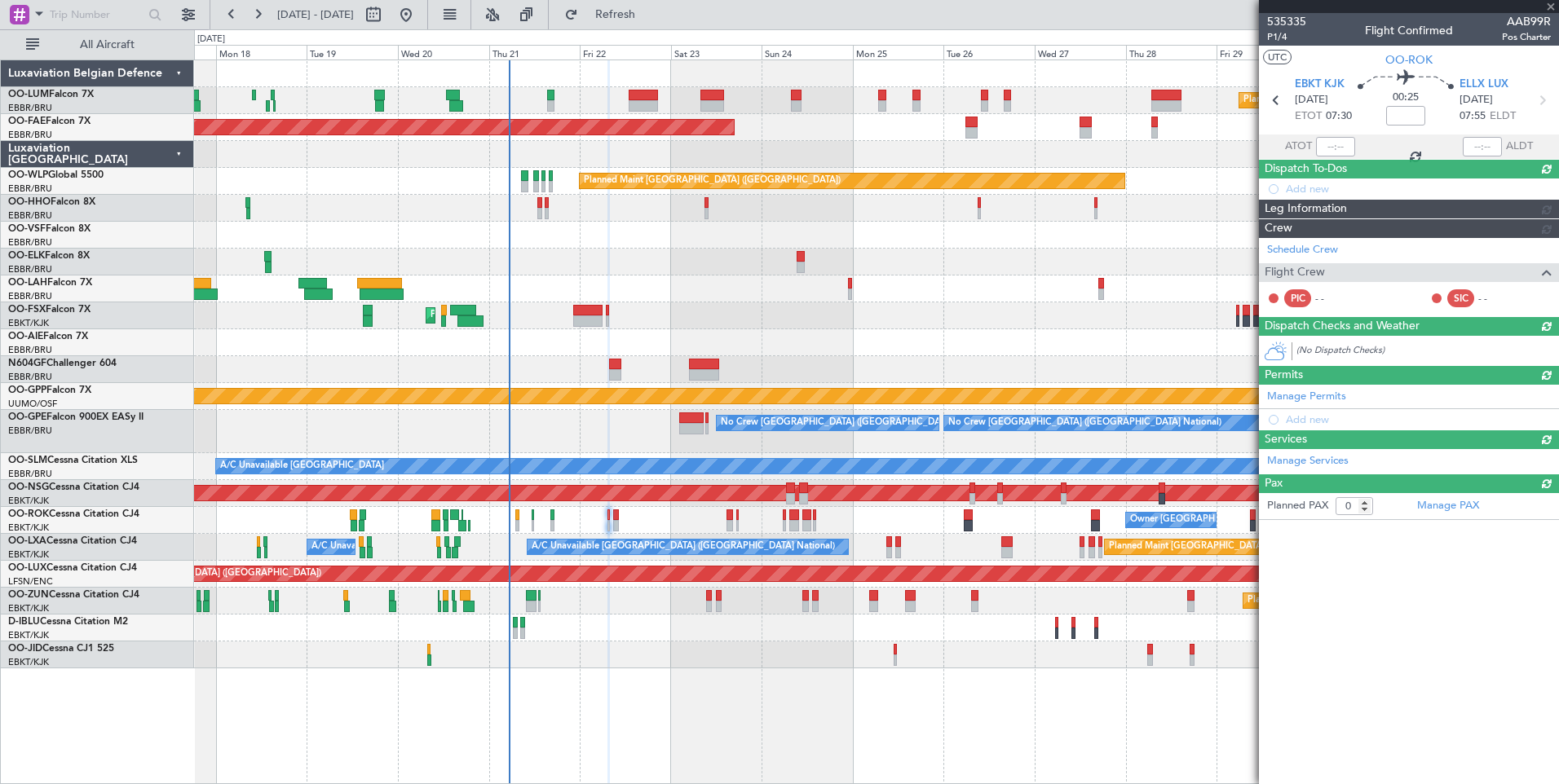
scroll to position [0, 0]
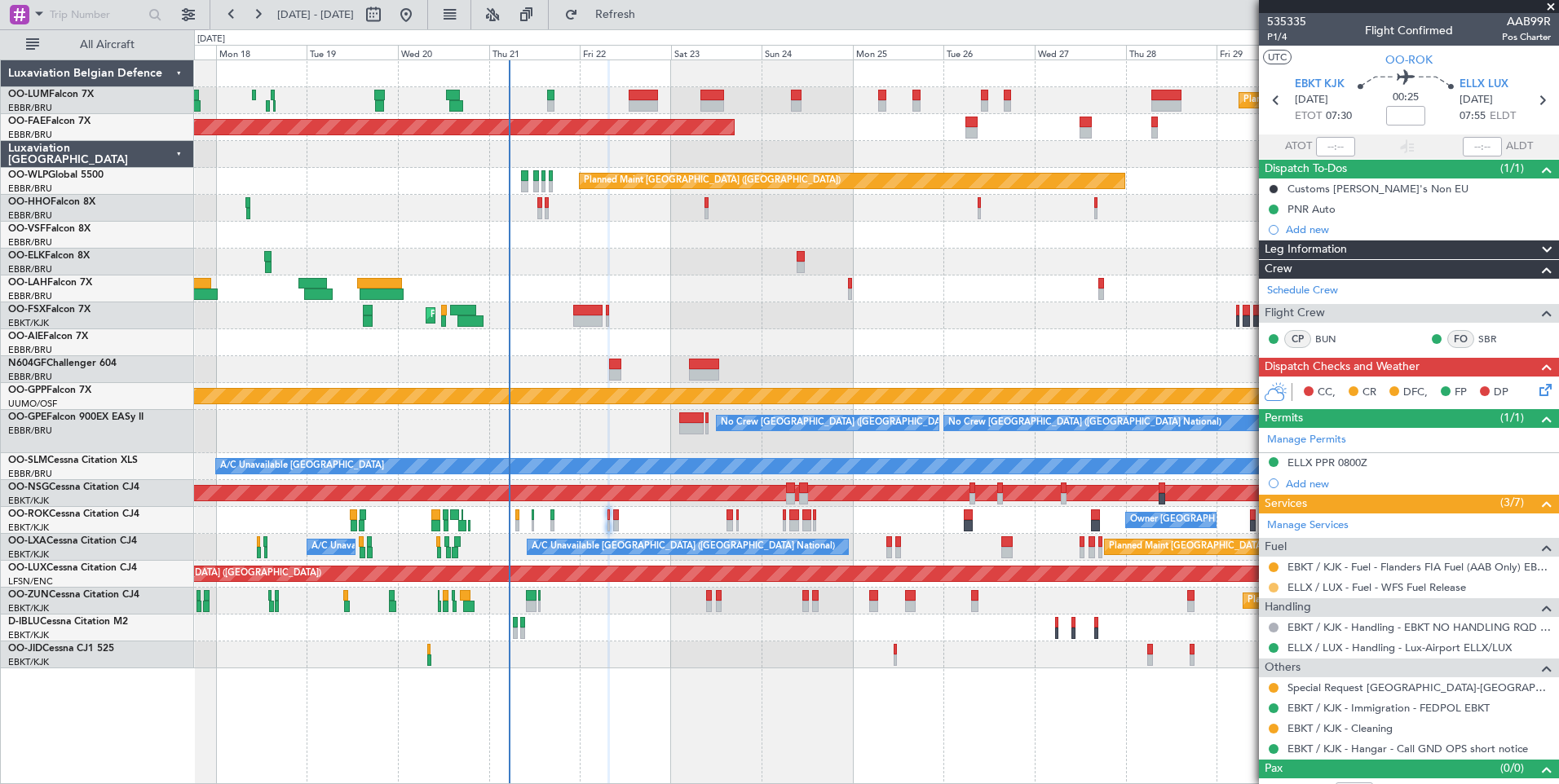
click at [1271, 590] on button at bounding box center [1273, 587] width 10 height 9
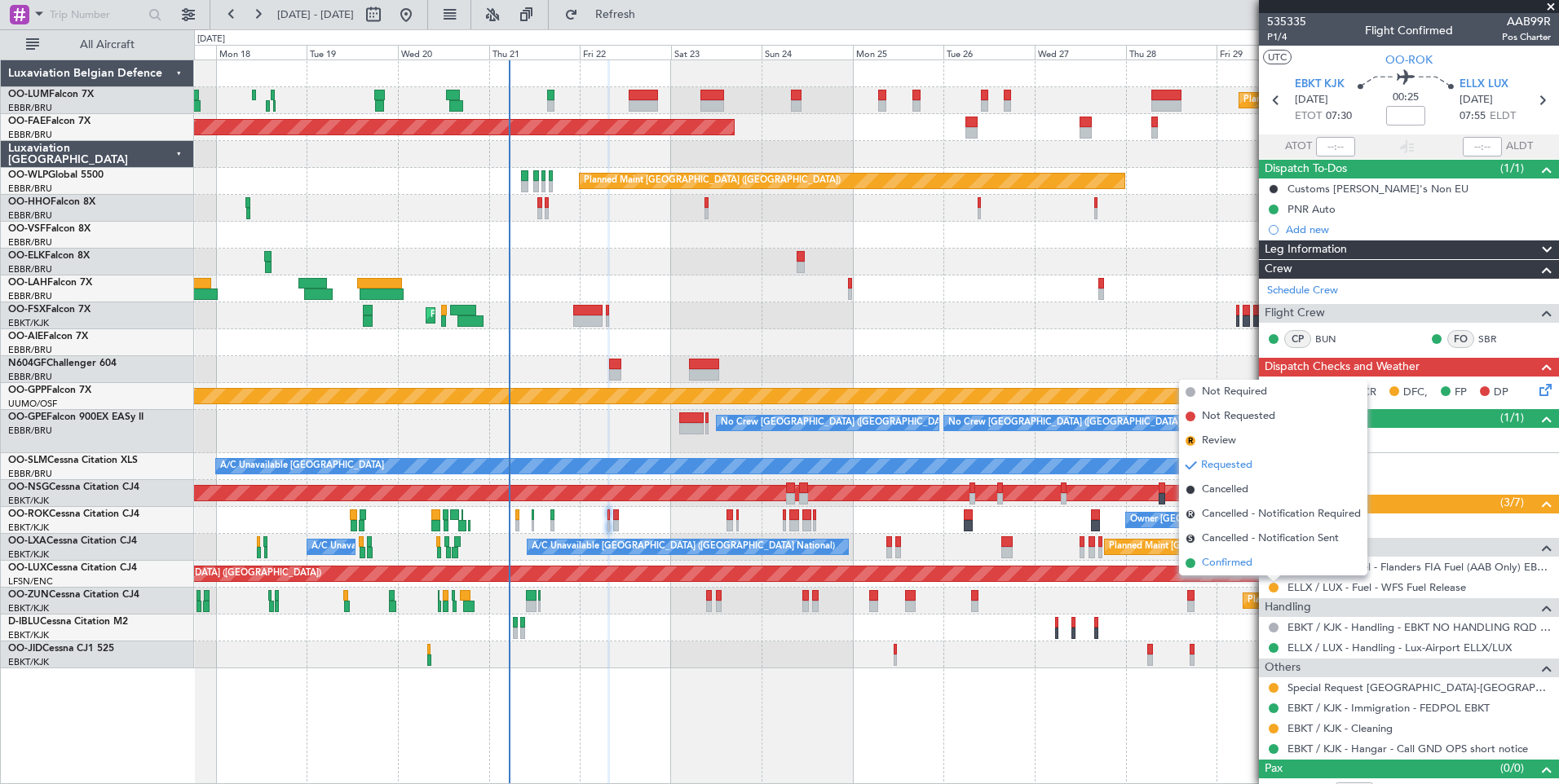
click at [1231, 563] on span "Confirmed" at bounding box center [1226, 563] width 51 height 16
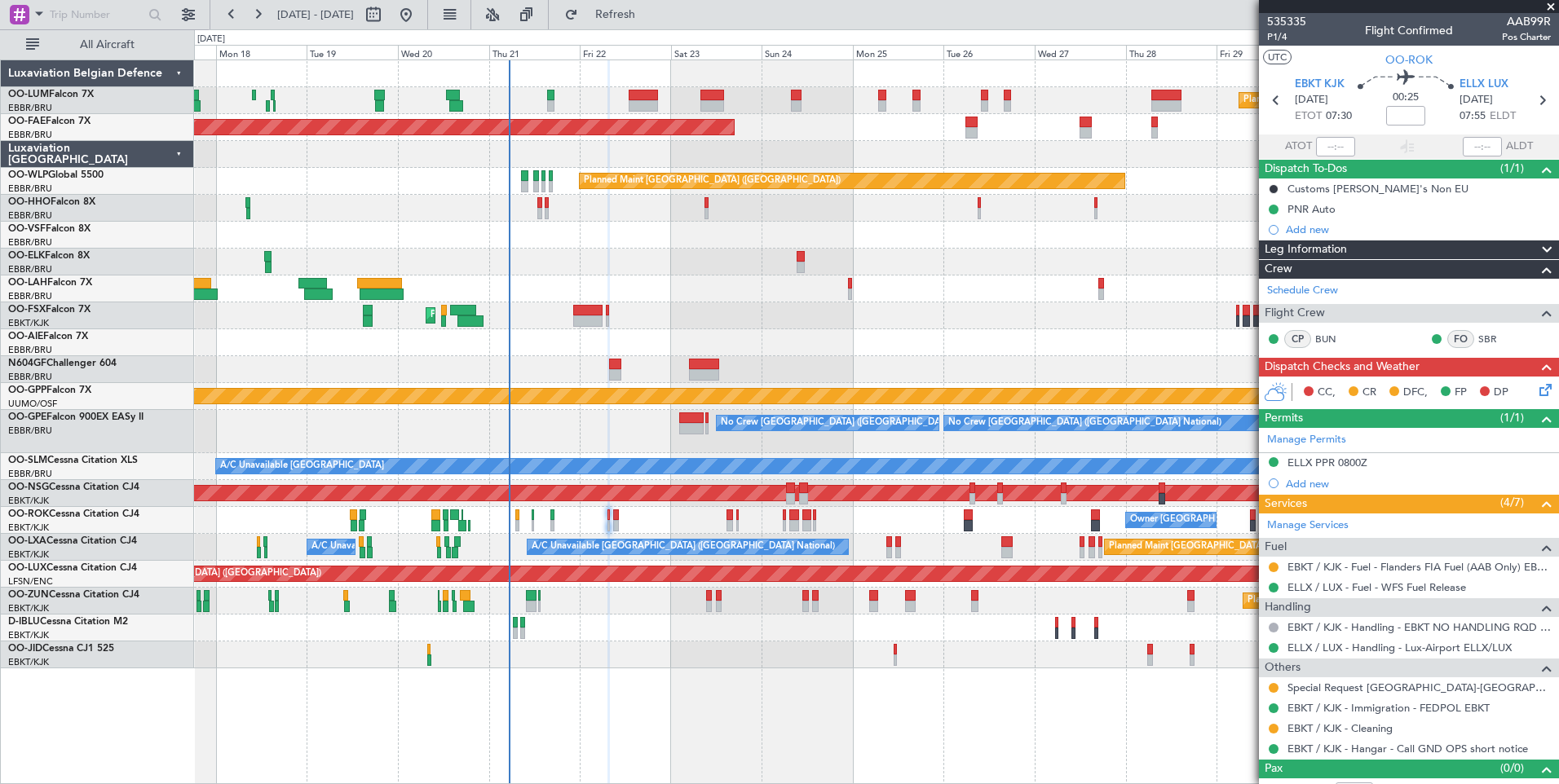
click at [711, 506] on div "Planned Maint Brussels (Brussels National) Planned Maint Brussels (Brussels Nat…" at bounding box center [876, 364] width 1364 height 608
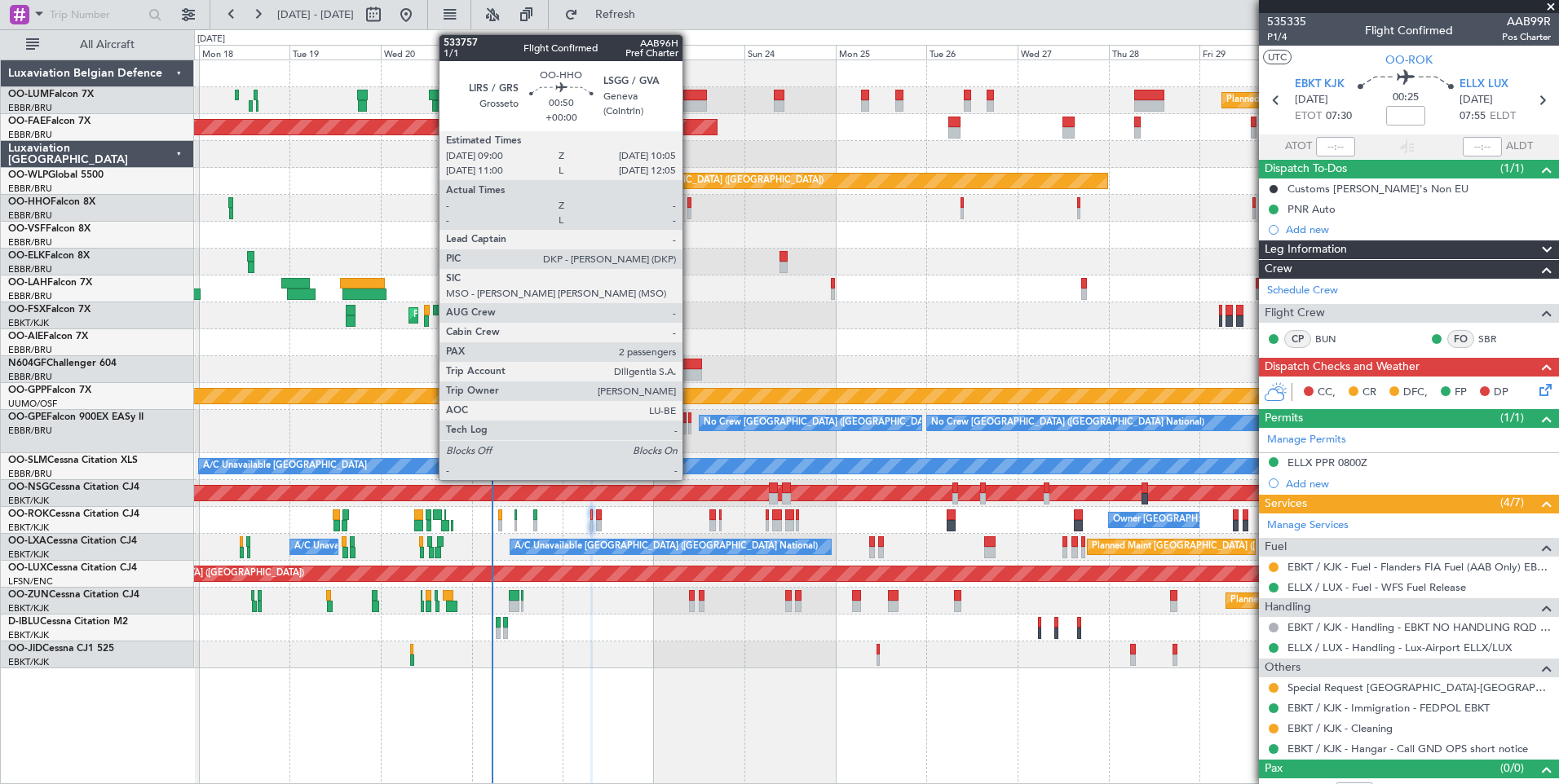
click at [690, 205] on div at bounding box center [690, 202] width 5 height 11
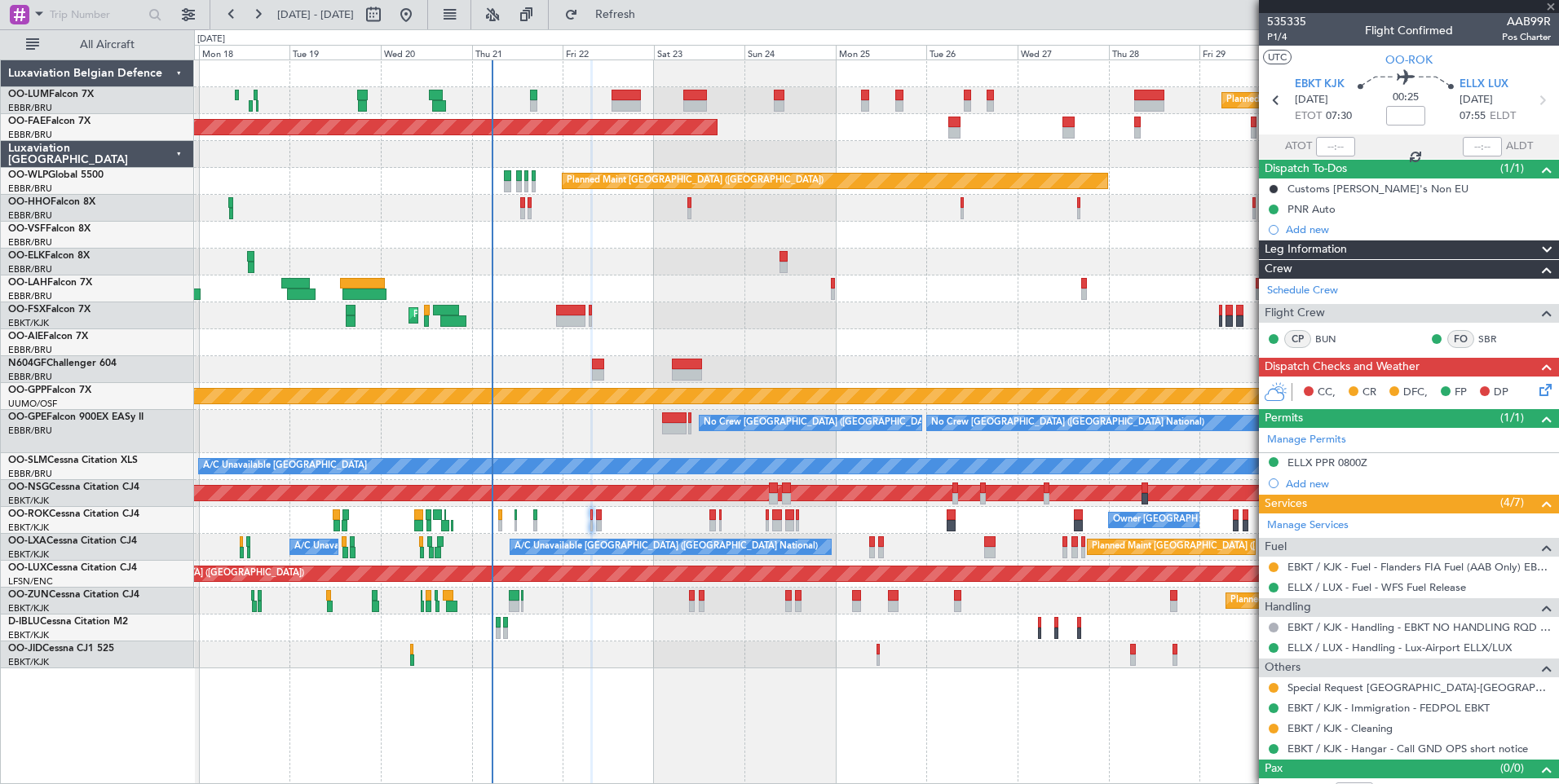
type input "2"
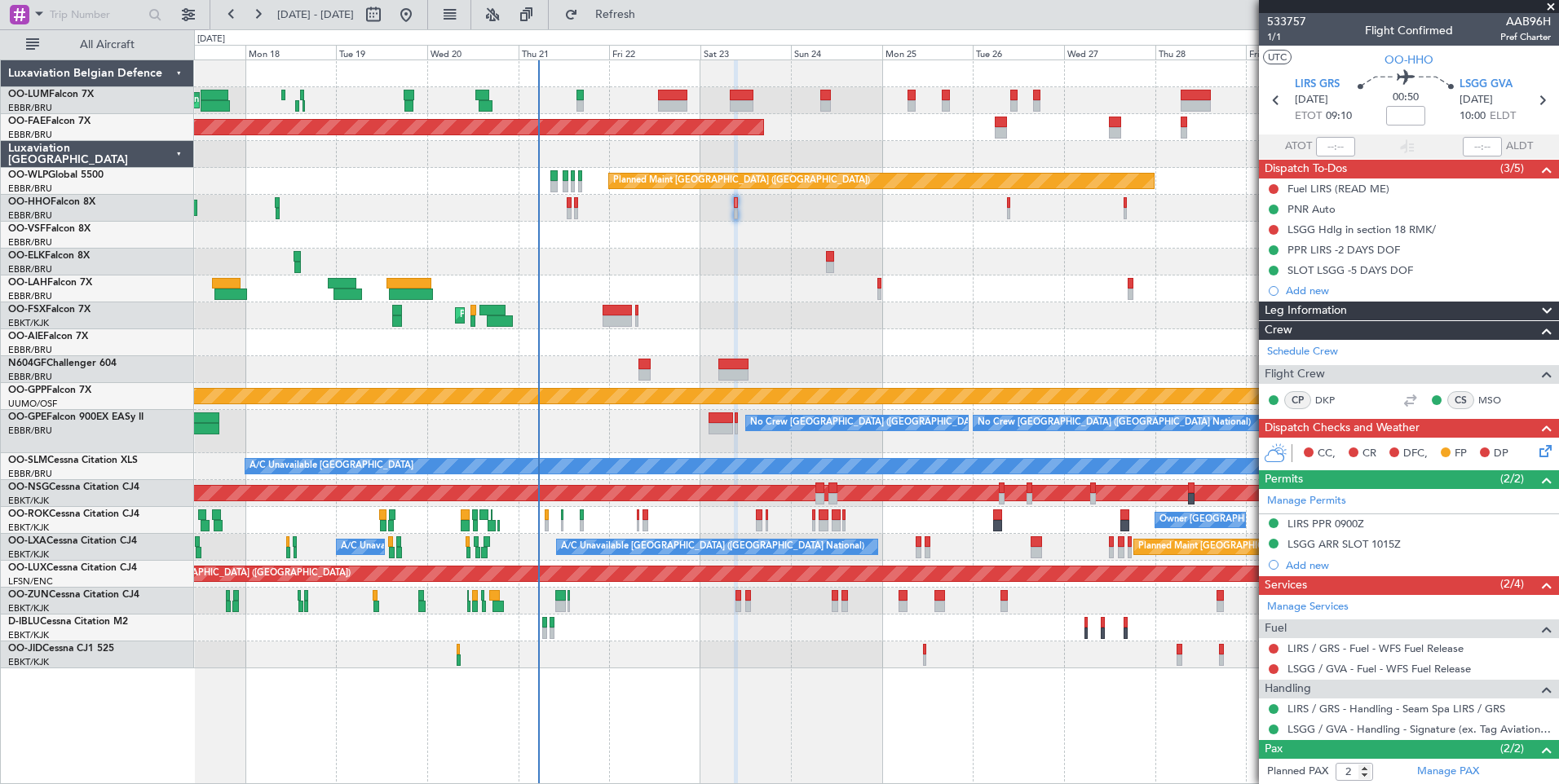
click at [719, 281] on div "Planned Maint [PERSON_NAME]-[GEOGRAPHIC_DATA][PERSON_NAME] ([GEOGRAPHIC_DATA][P…" at bounding box center [876, 288] width 1364 height 27
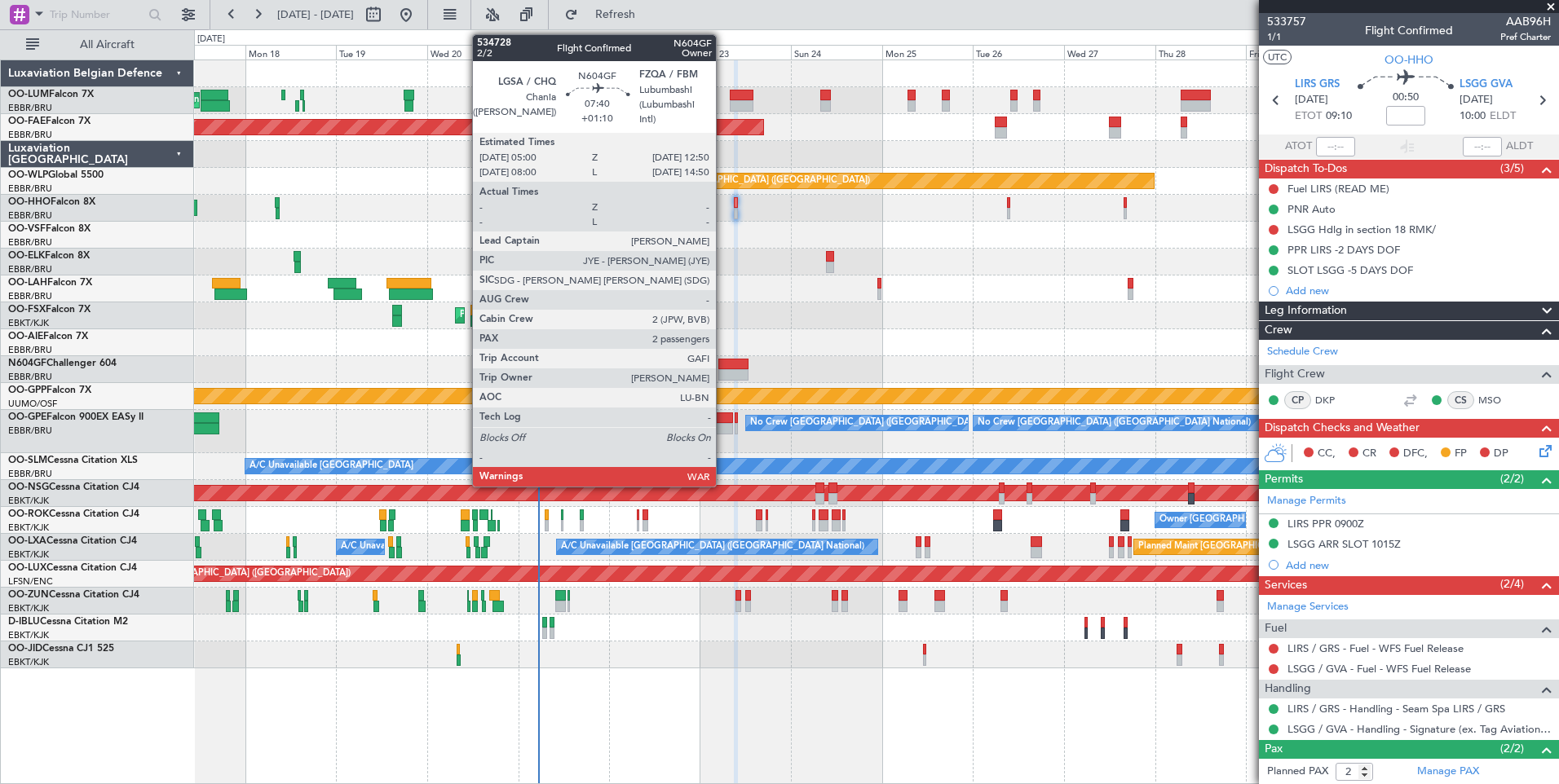
click at [723, 370] on div at bounding box center [733, 375] width 30 height 11
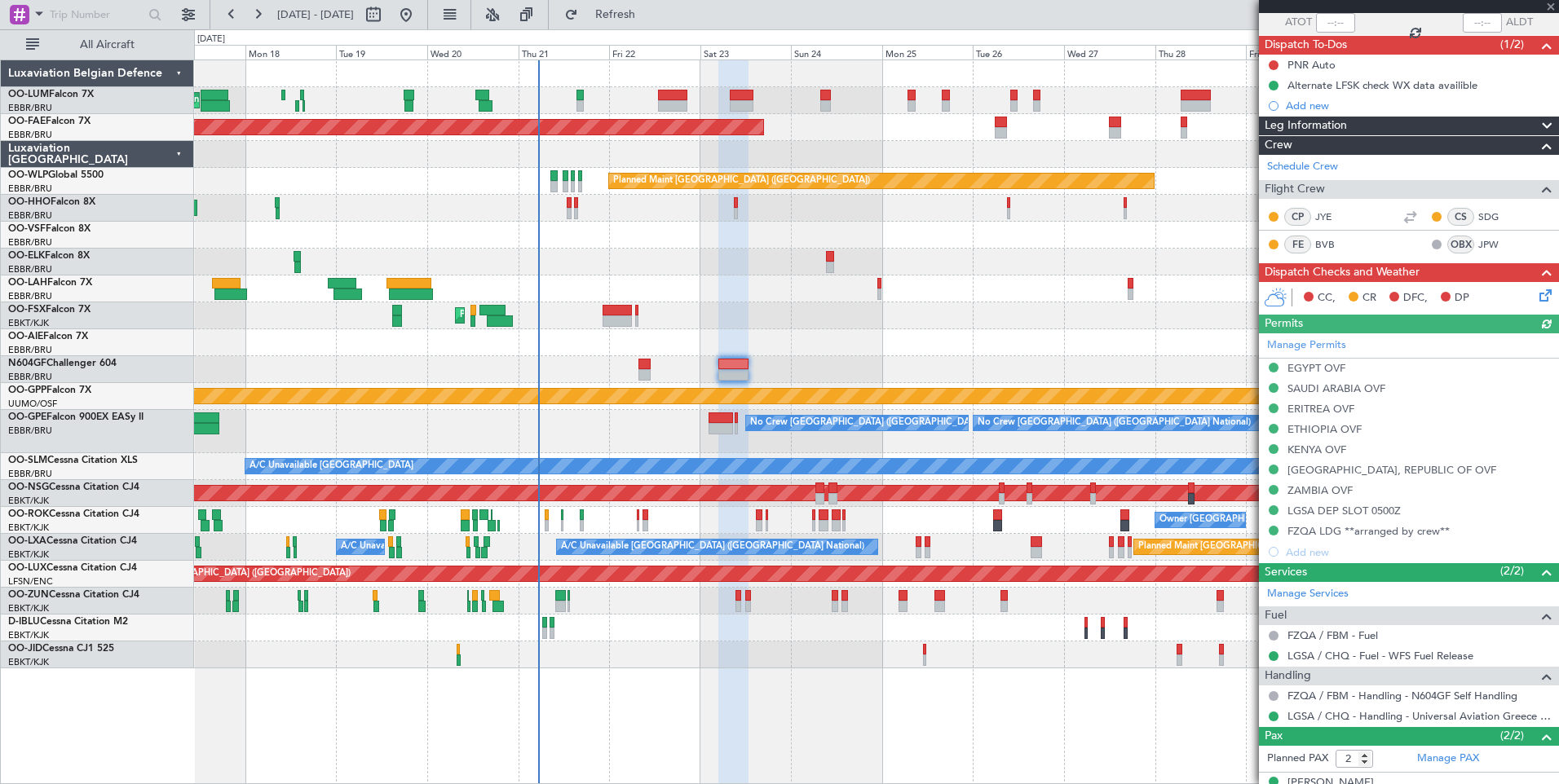
scroll to position [185, 0]
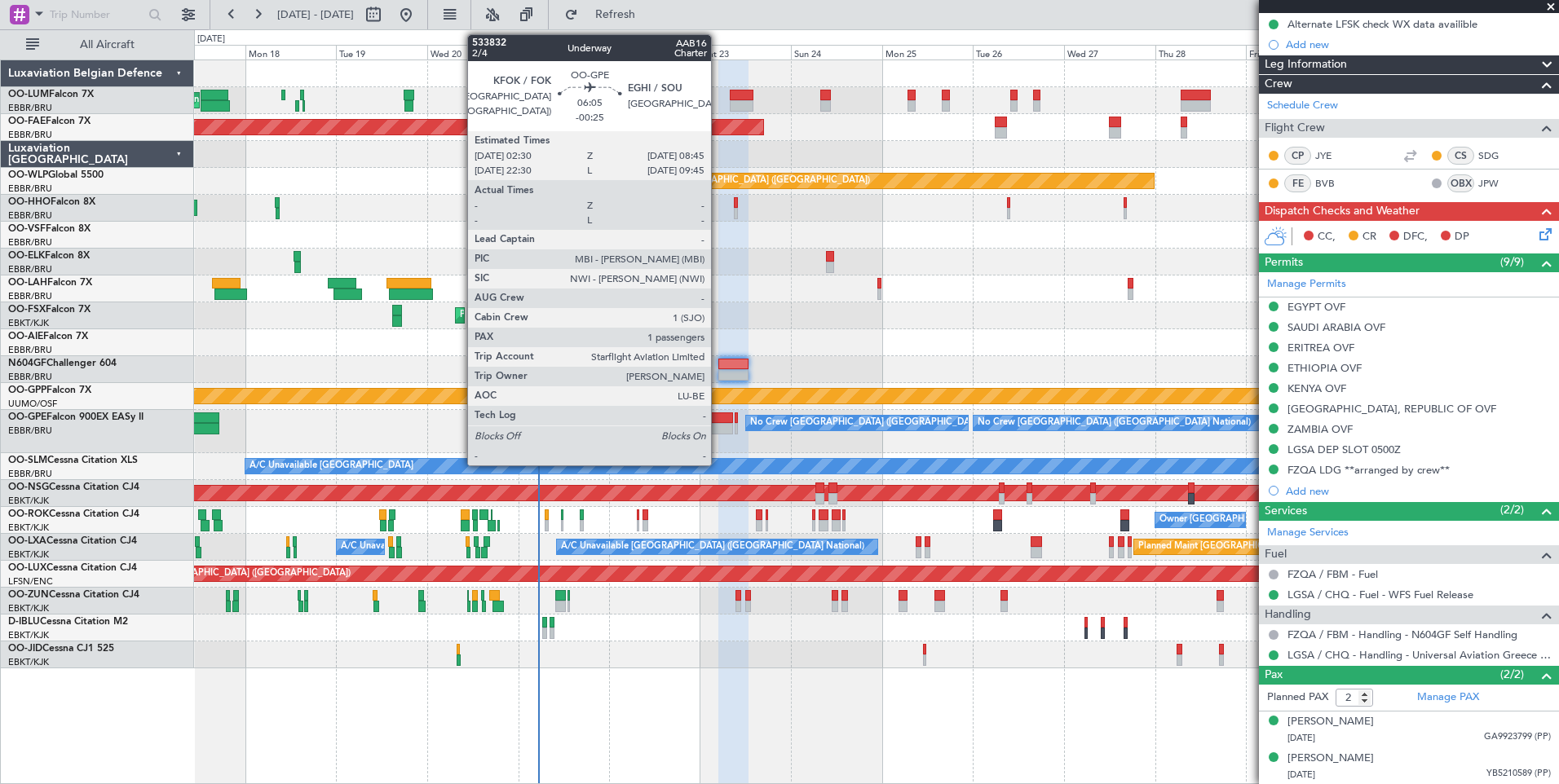
click at [719, 427] on div at bounding box center [720, 428] width 24 height 11
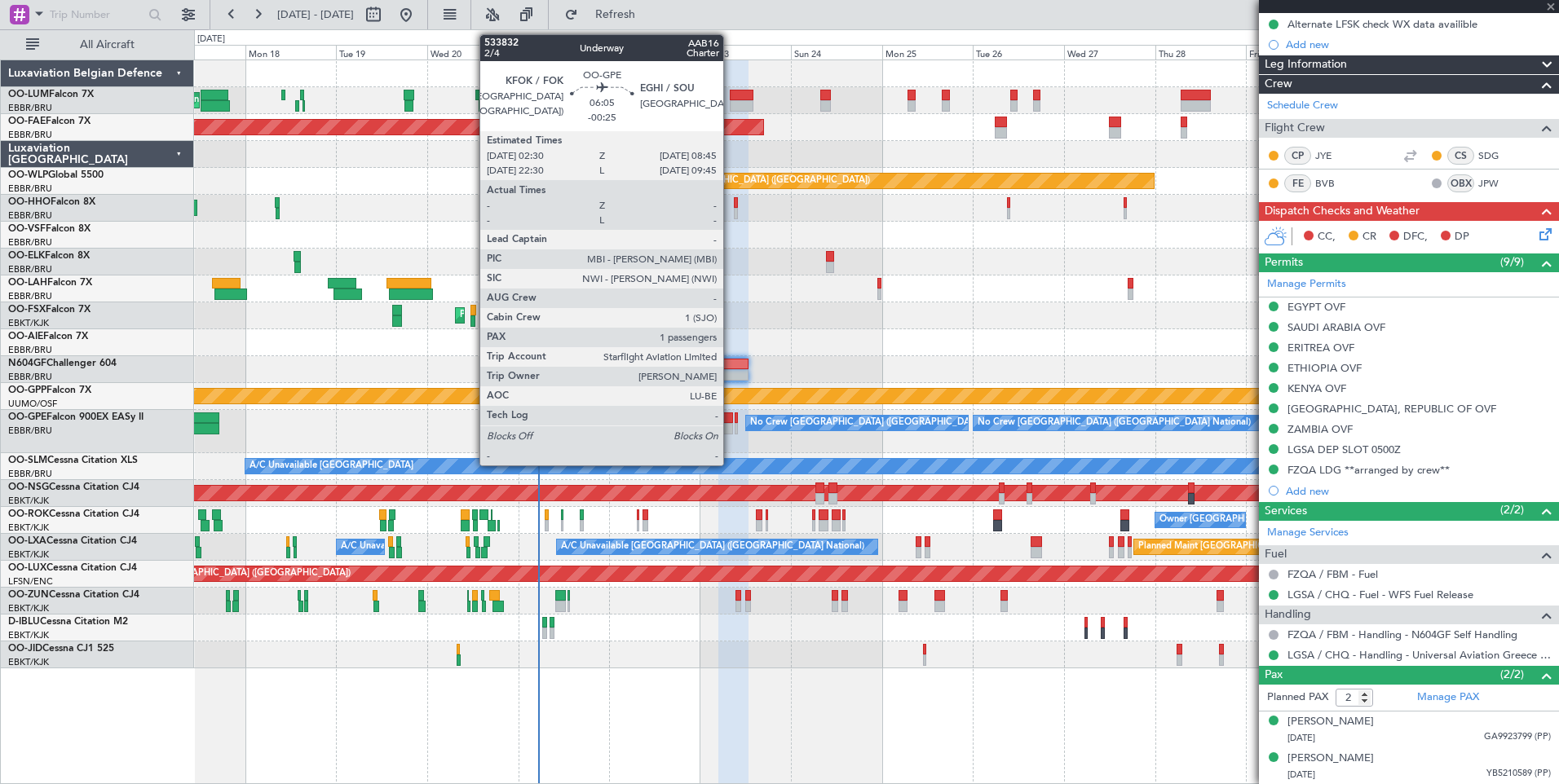
type input "-00:25"
type input "1"
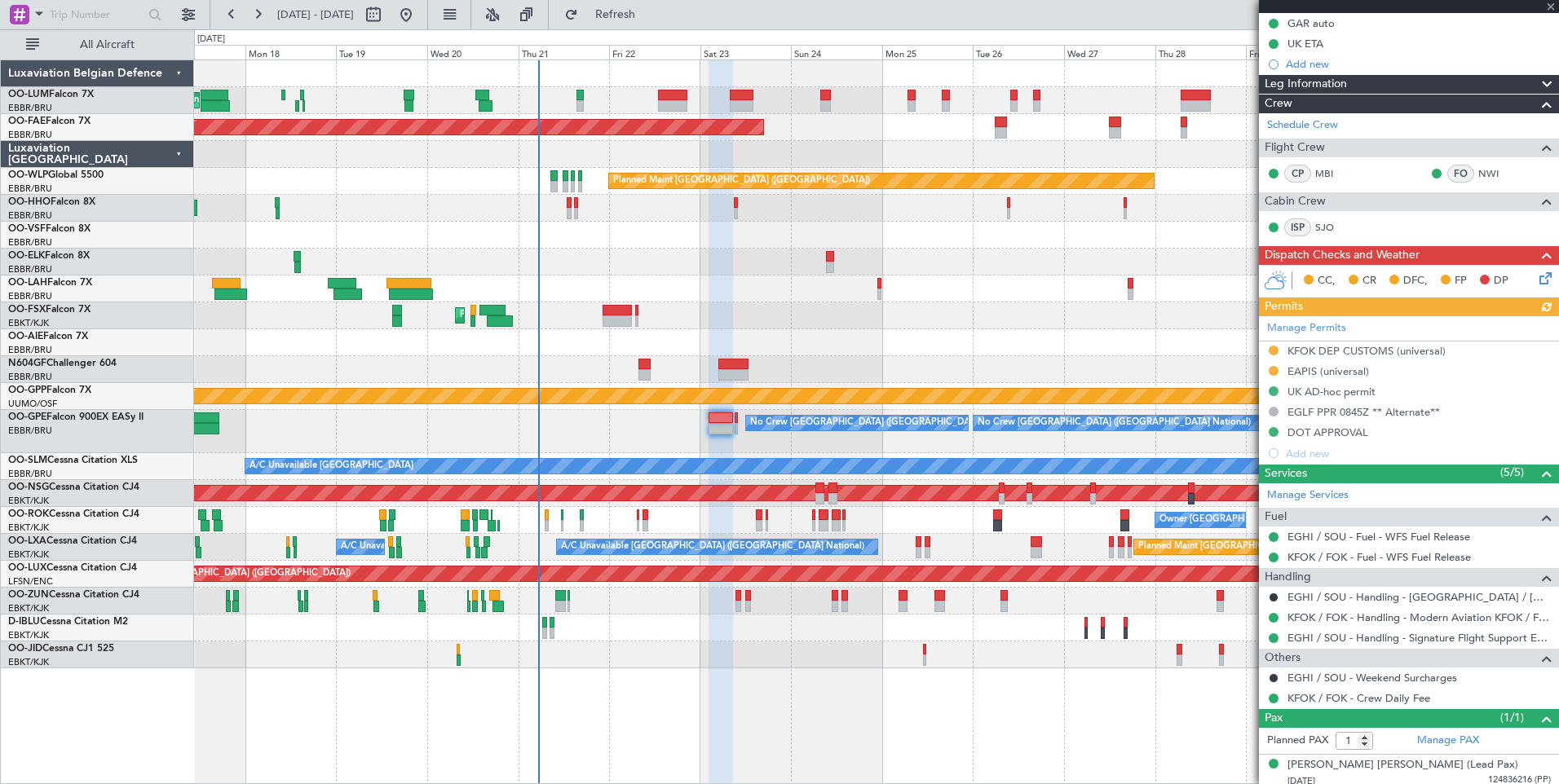
scroll to position [212, 0]
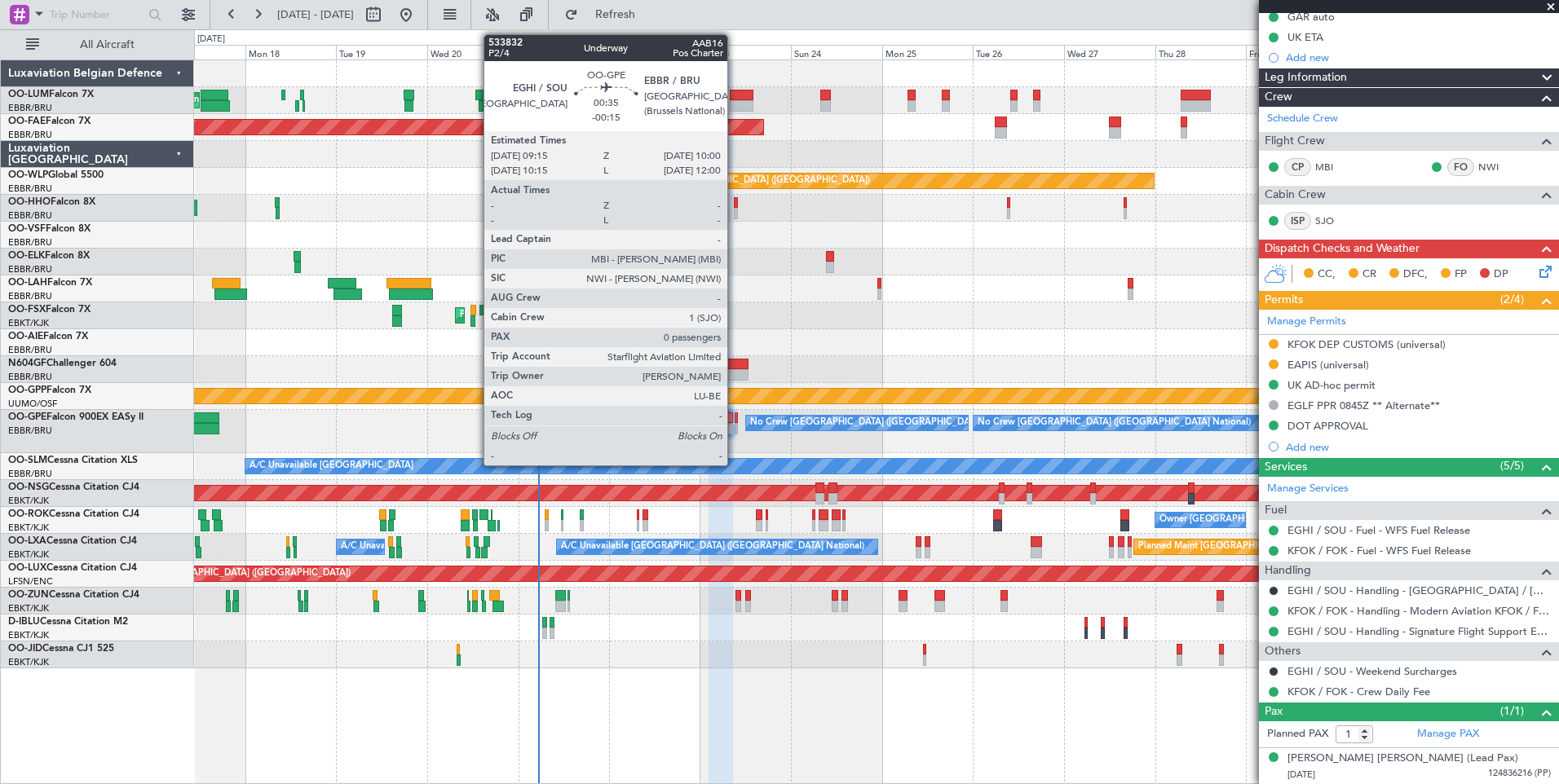
click at [734, 421] on div at bounding box center [736, 418] width 3 height 11
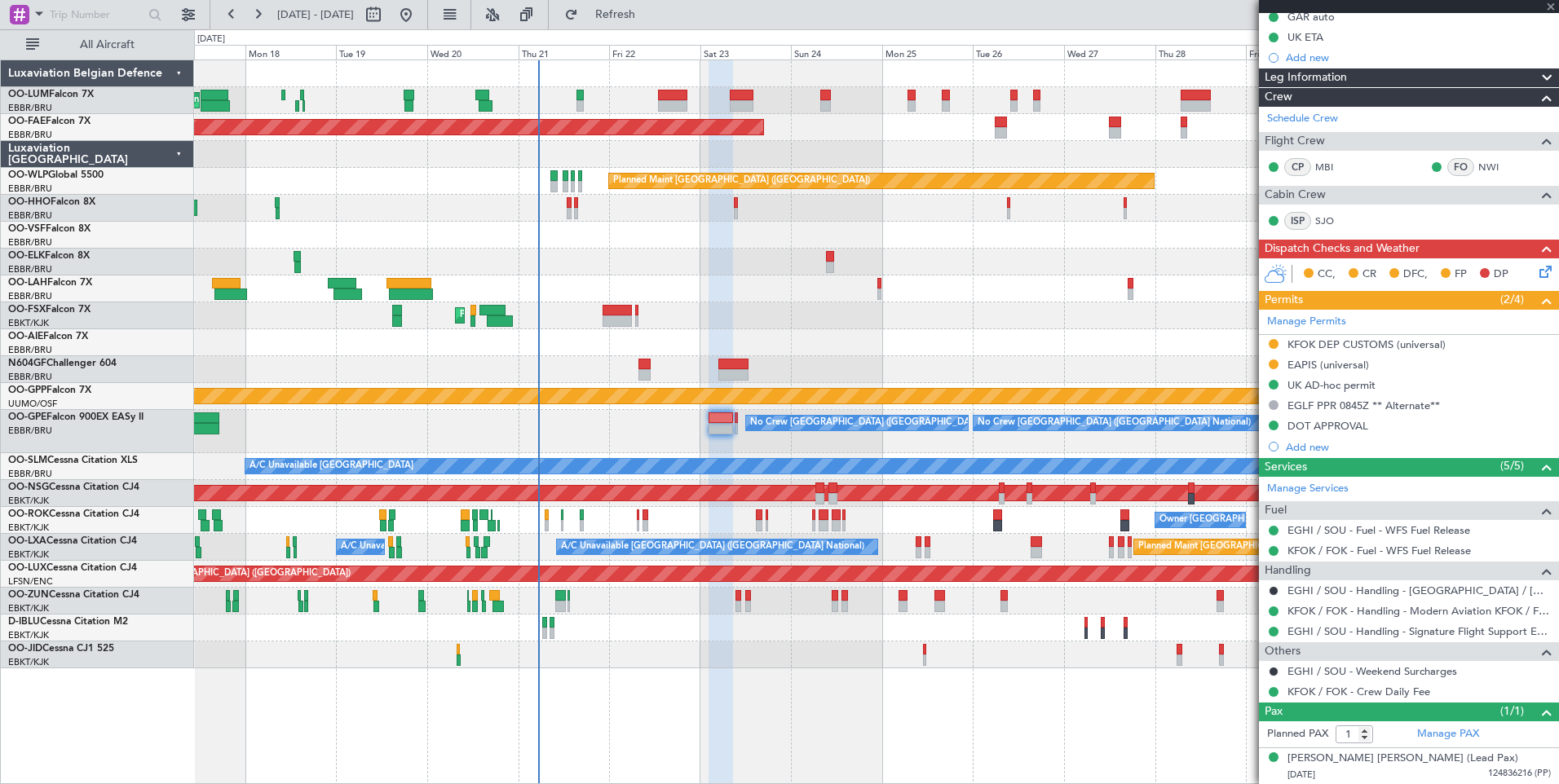
type input "-00:15"
type input "0"
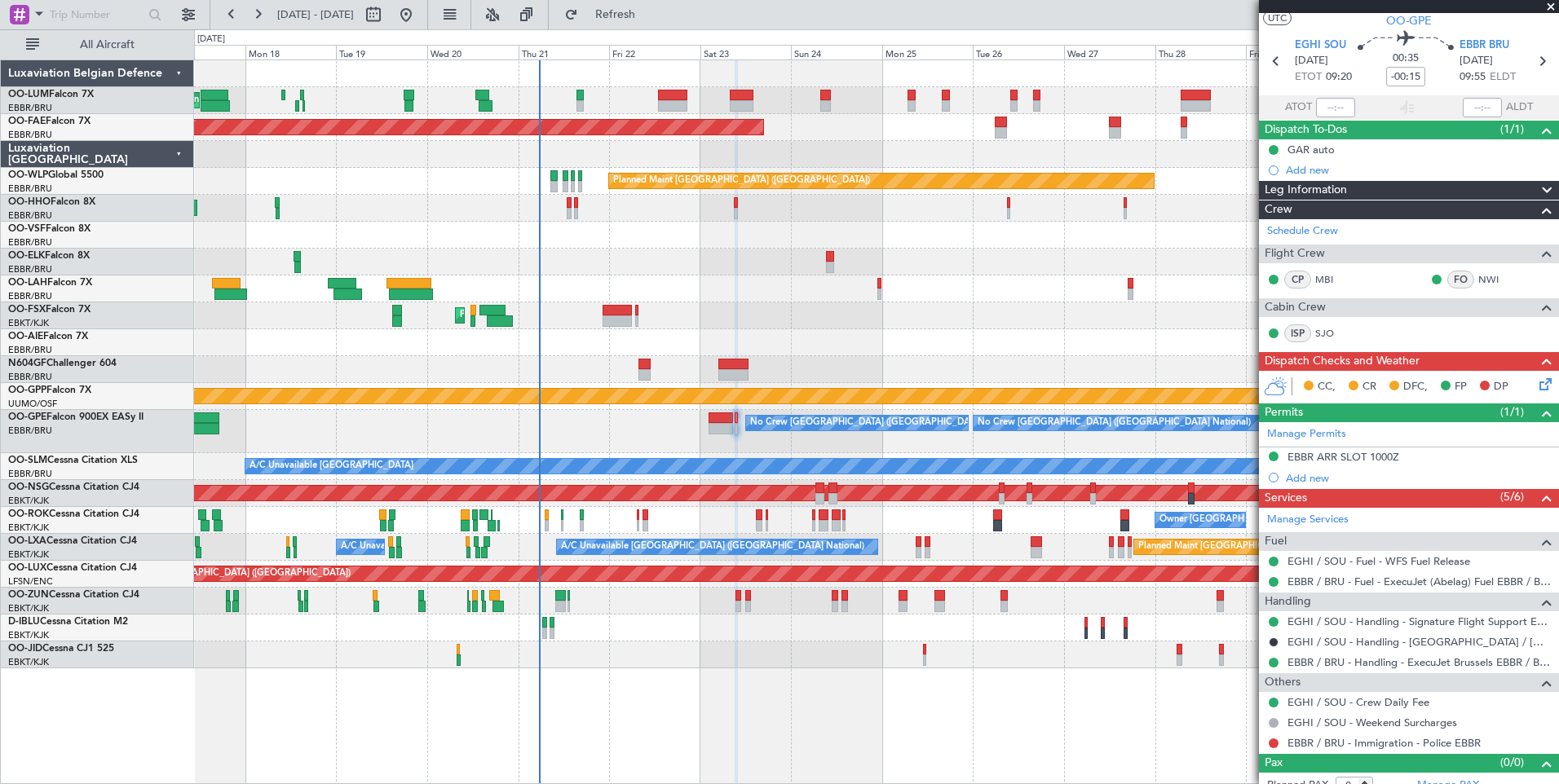
scroll to position [54, 0]
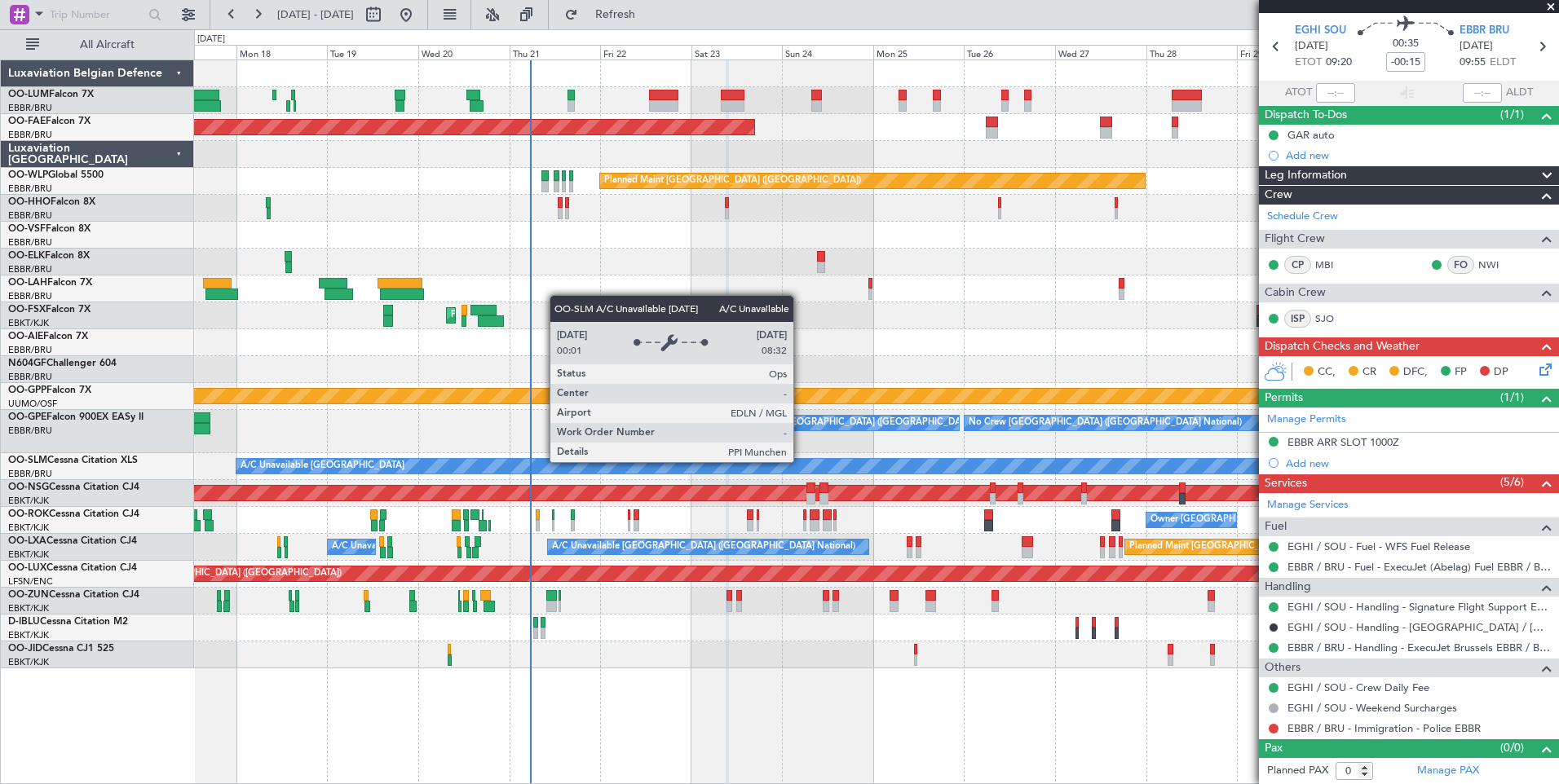
click at [791, 461] on div "A/C Unavailable [GEOGRAPHIC_DATA]" at bounding box center [1579, 465] width 2685 height 15
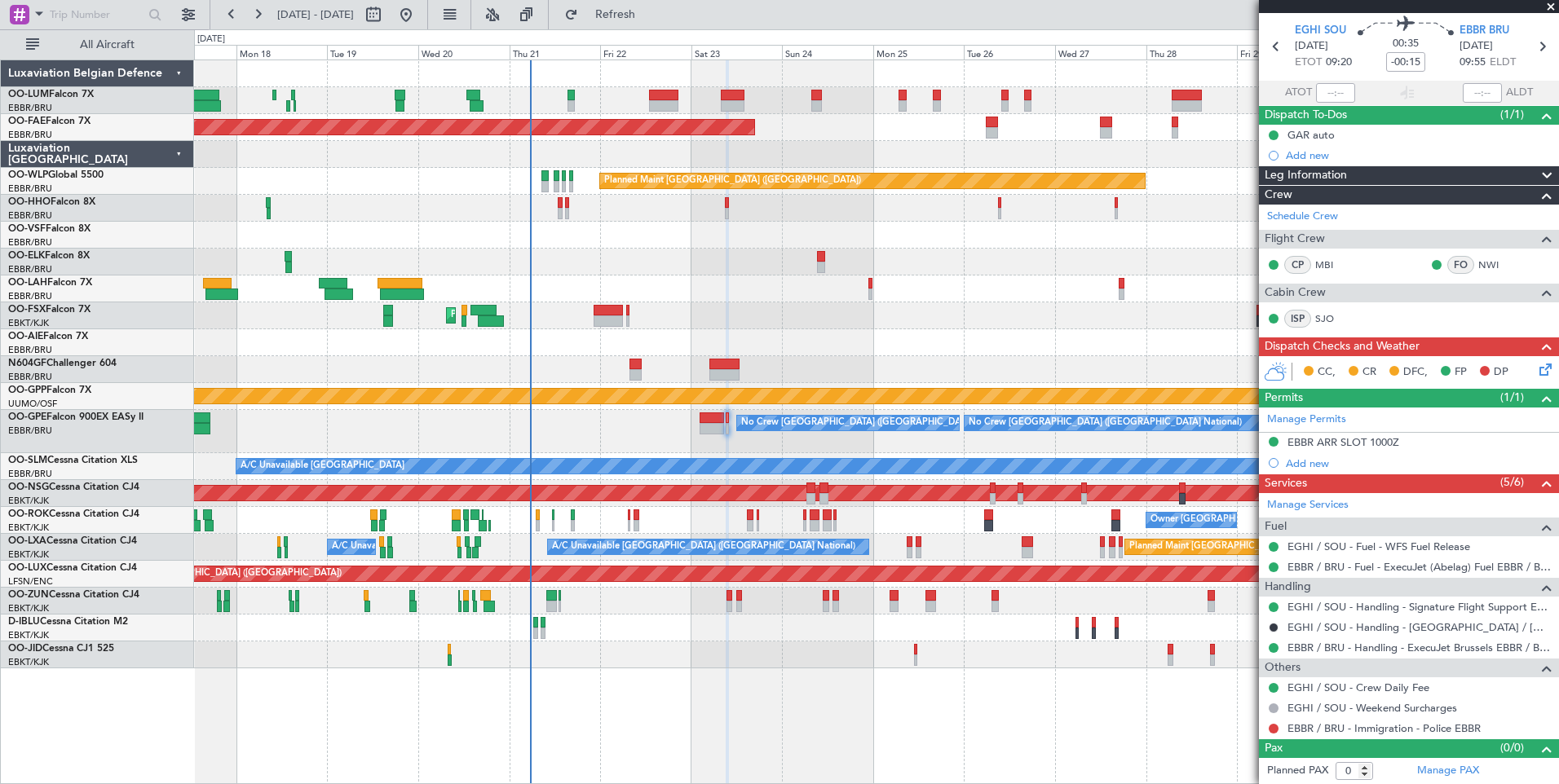
click at [748, 521] on div "Owner [GEOGRAPHIC_DATA]-[GEOGRAPHIC_DATA]" at bounding box center [876, 520] width 1364 height 27
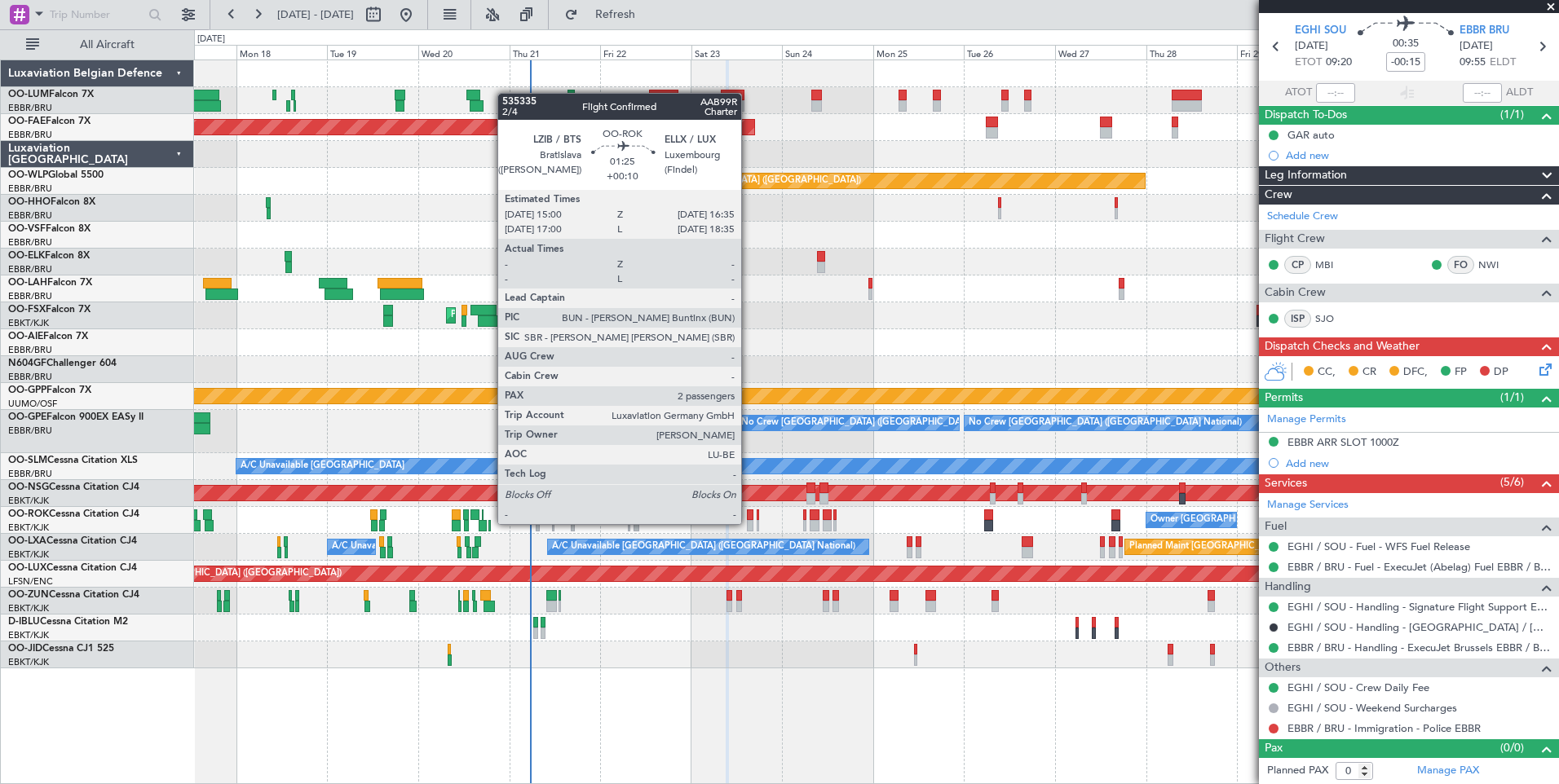
click at [749, 520] on div at bounding box center [751, 525] width 7 height 11
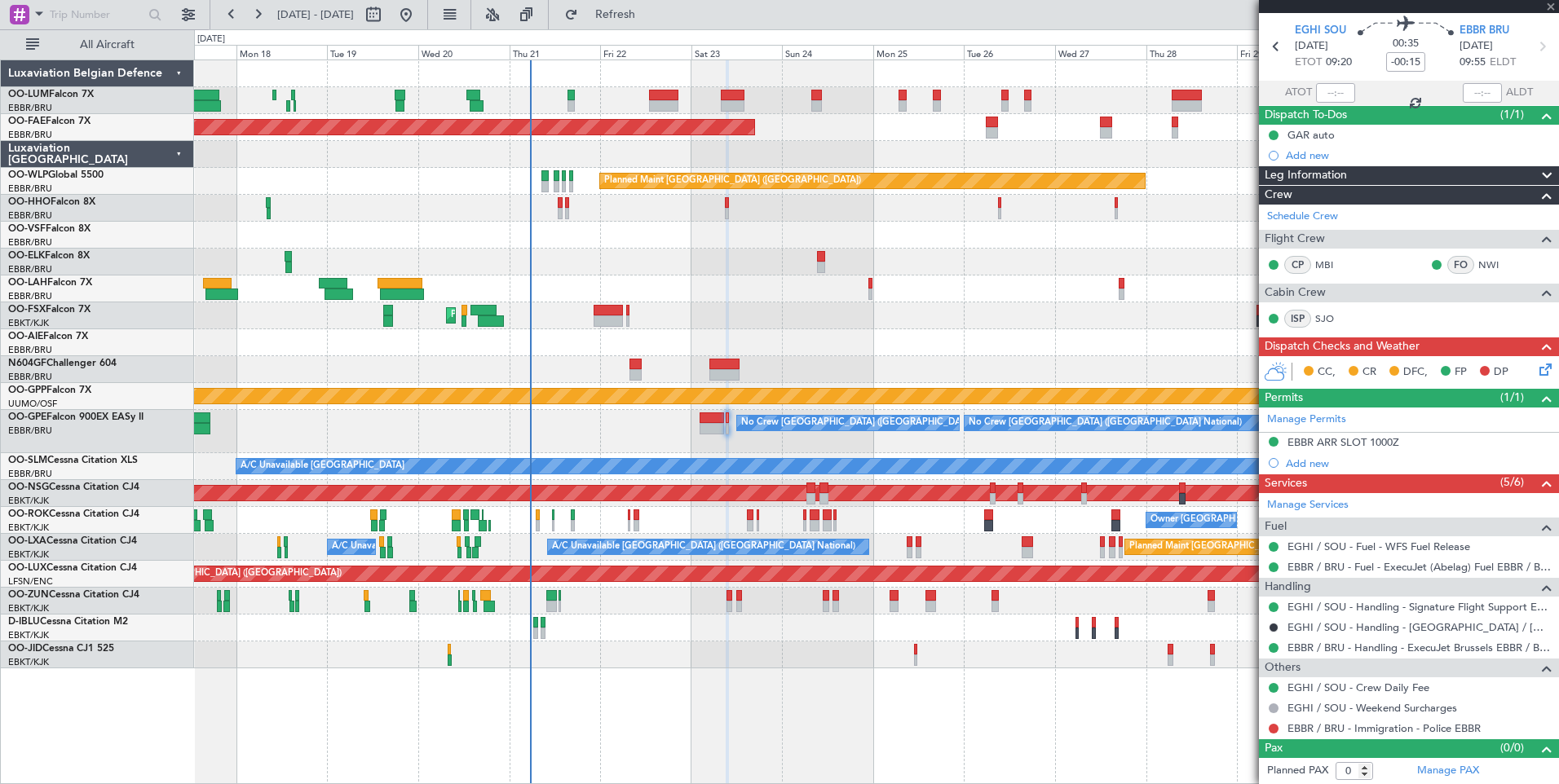
type input "+00:10"
type input "2"
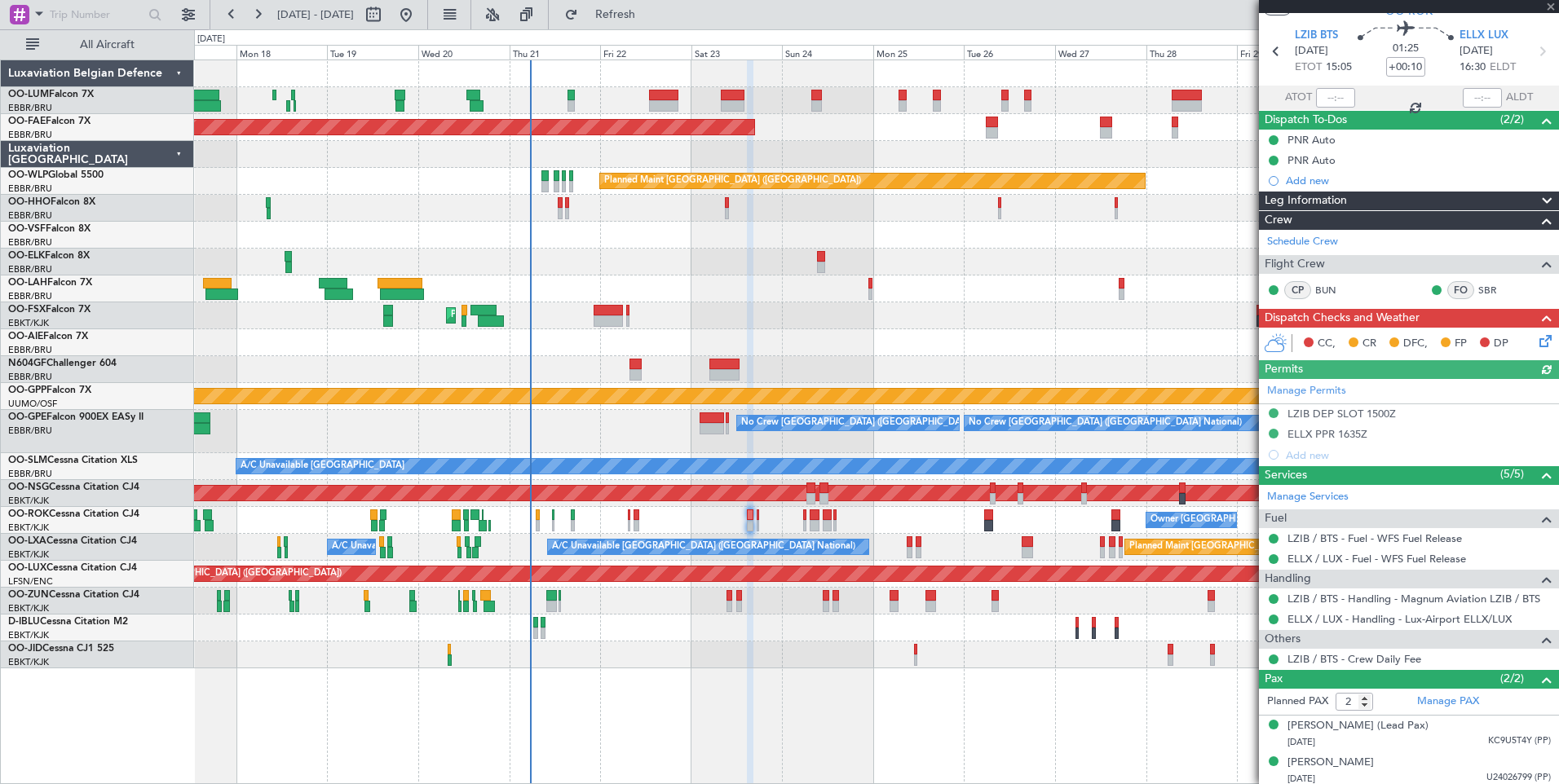
scroll to position [53, 0]
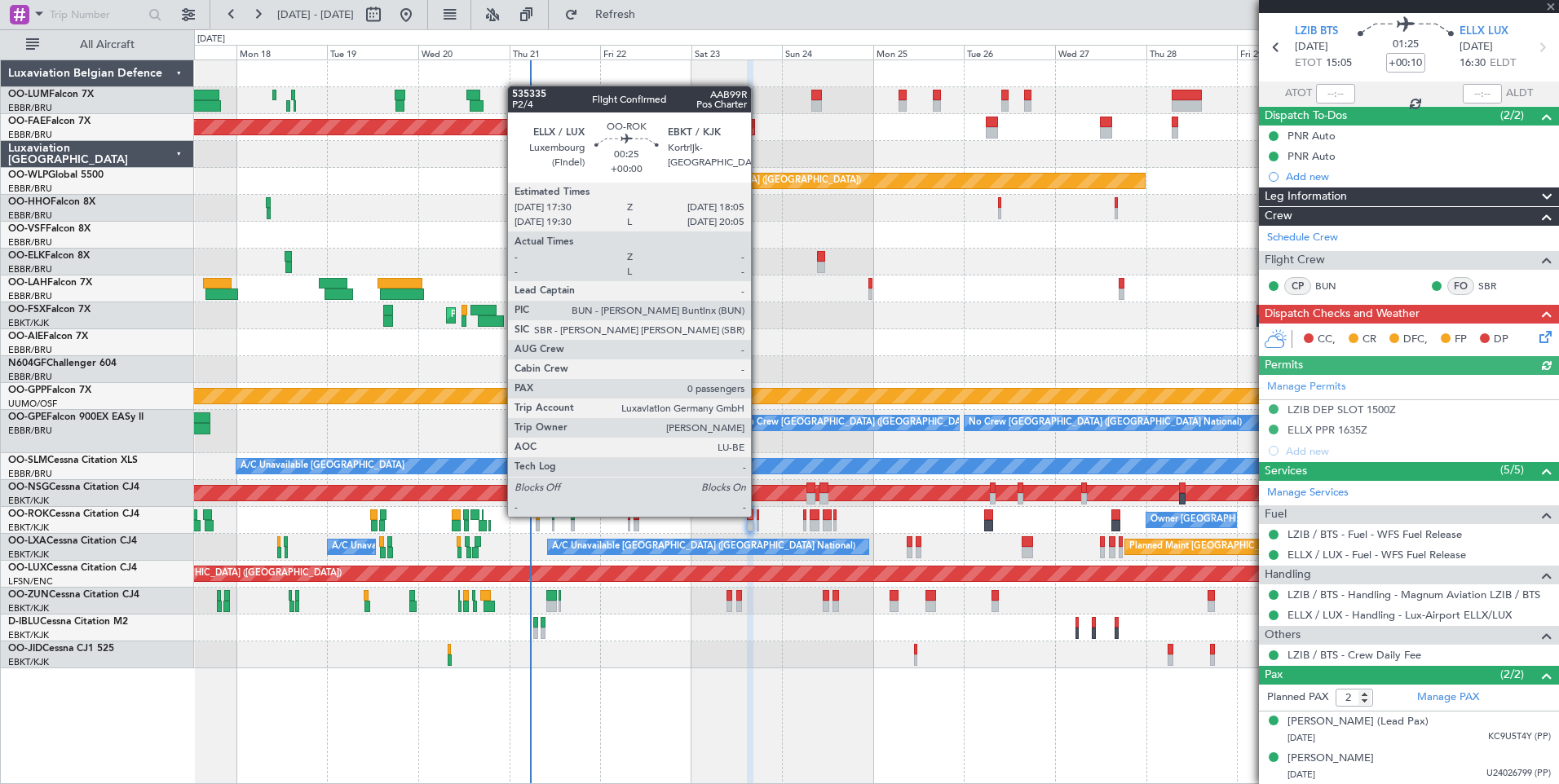
click at [757, 517] on div at bounding box center [757, 515] width 3 height 11
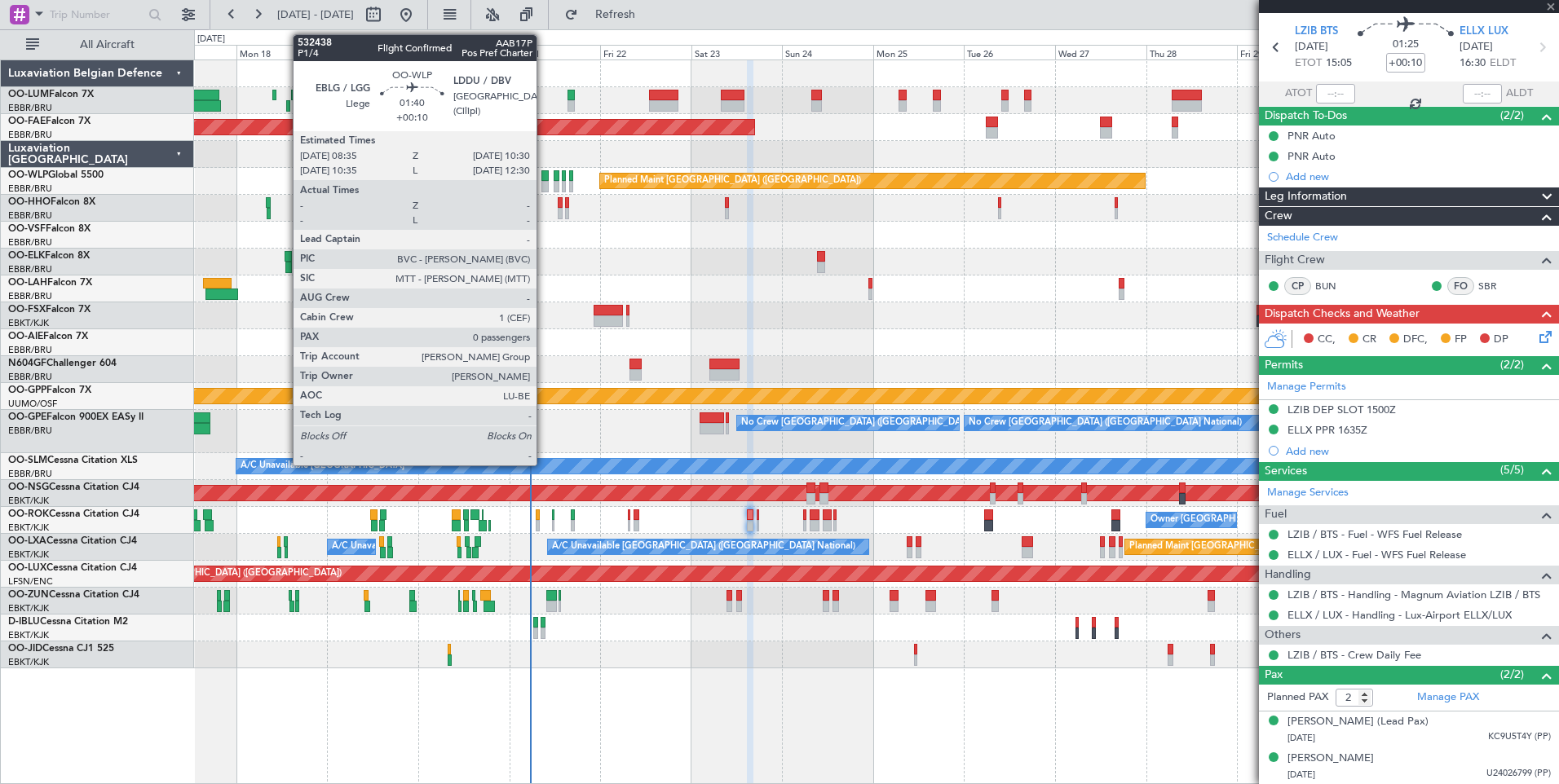
type input "0"
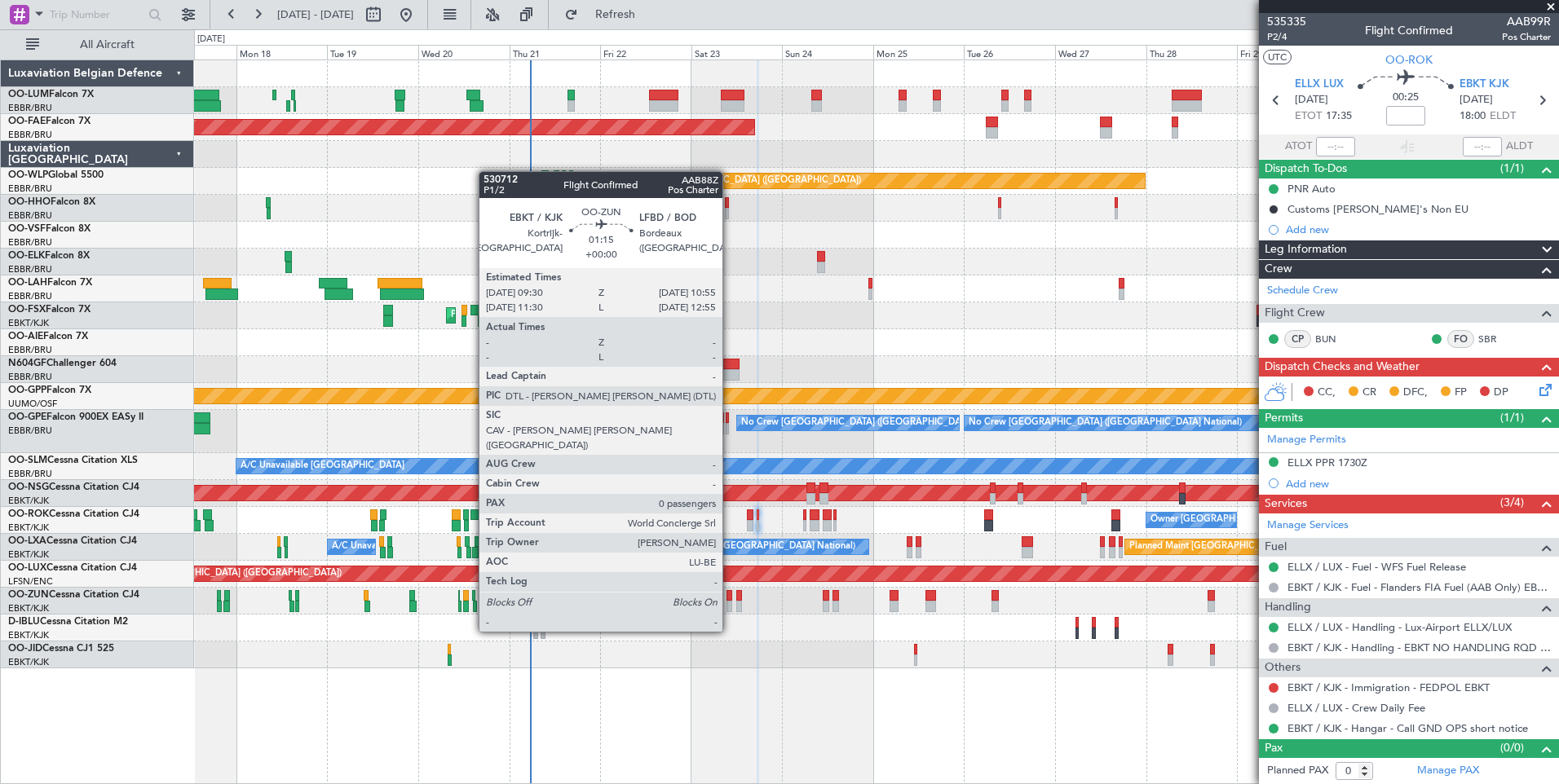
click at [730, 601] on div at bounding box center [729, 606] width 6 height 11
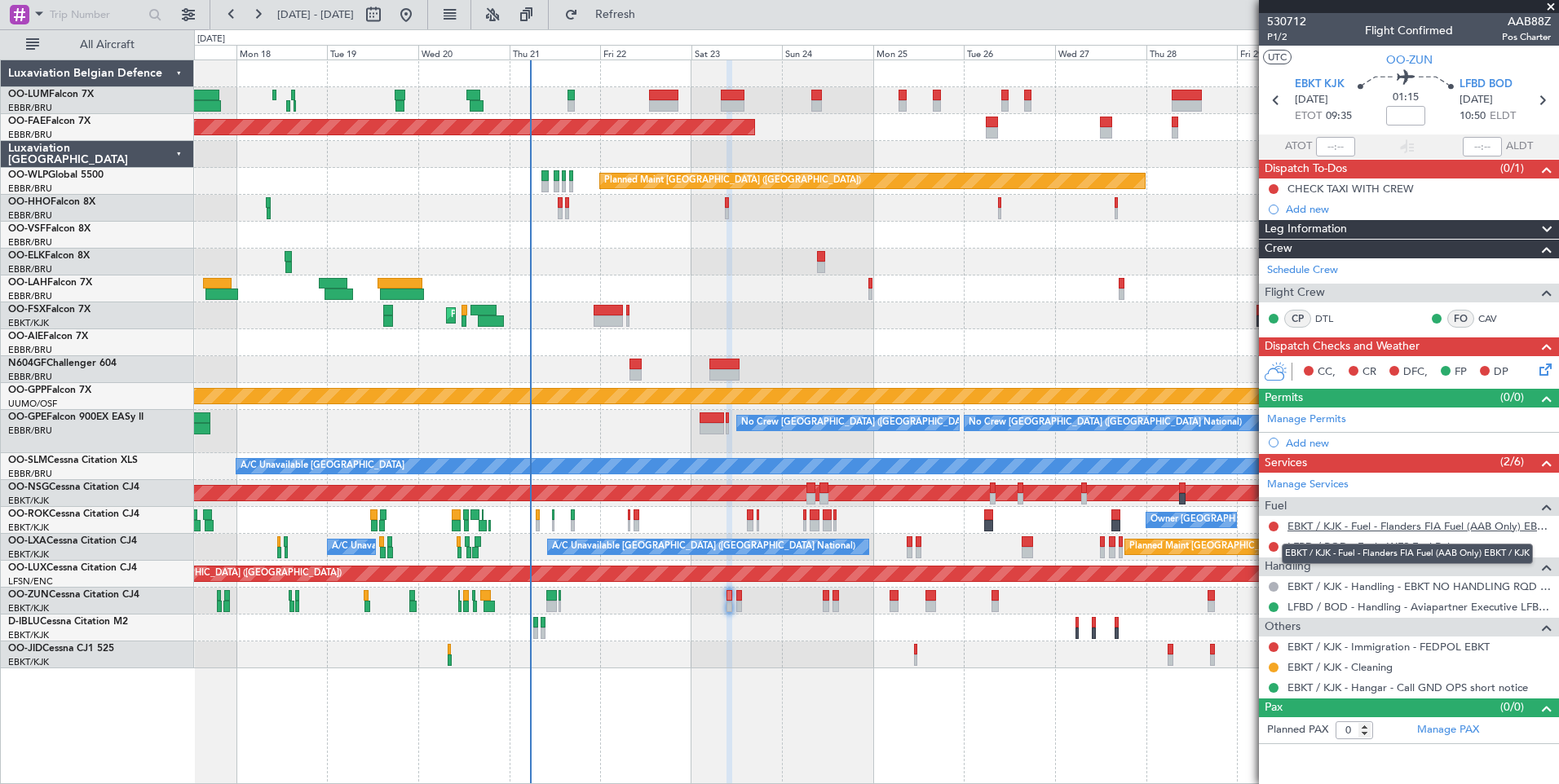
click at [1386, 521] on link "EBKT / KJK - Fuel - Flanders FIA Fuel (AAB Only) EBKT / KJK" at bounding box center [1418, 526] width 263 height 14
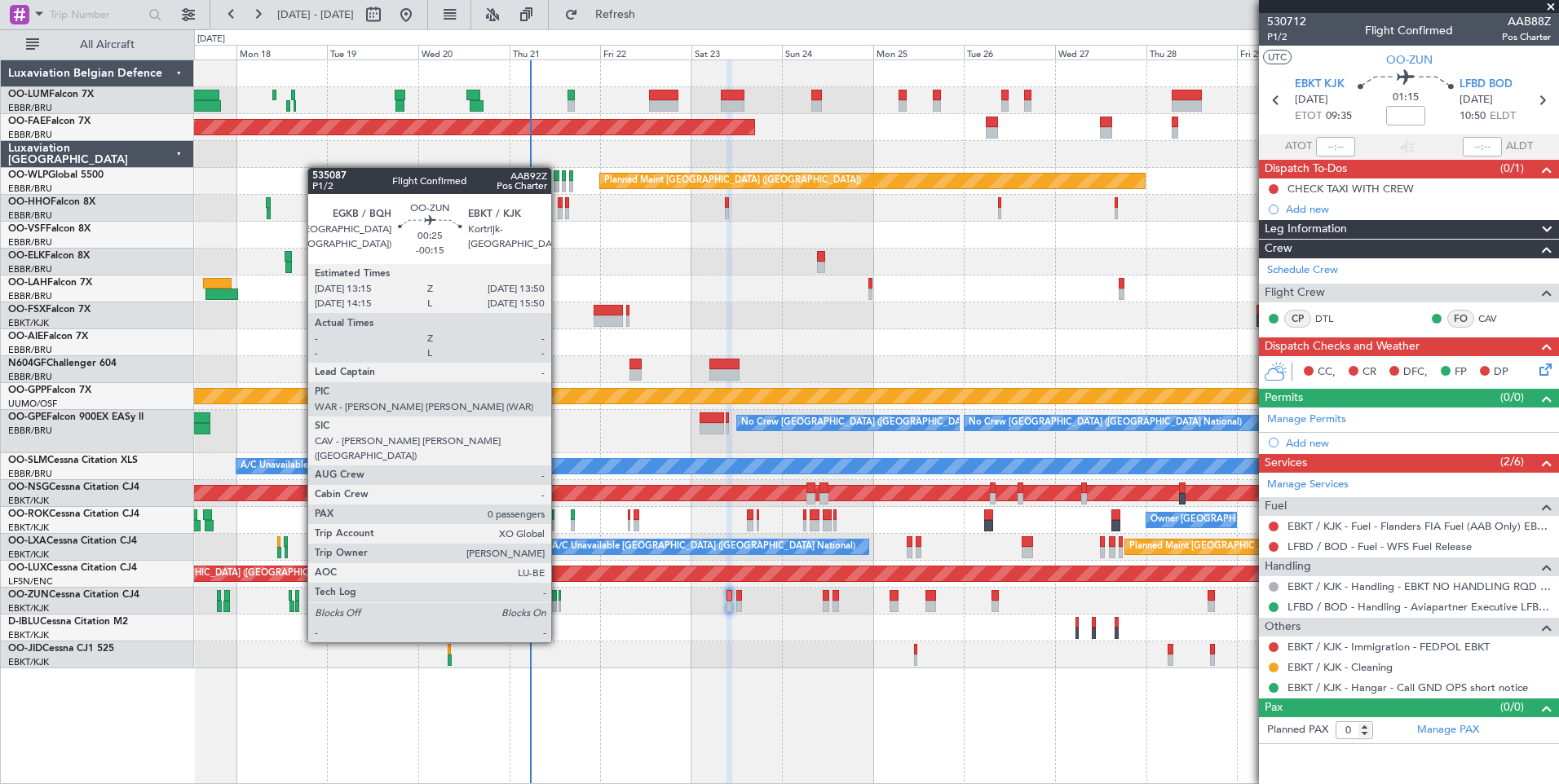
click at [559, 597] on div at bounding box center [560, 595] width 3 height 11
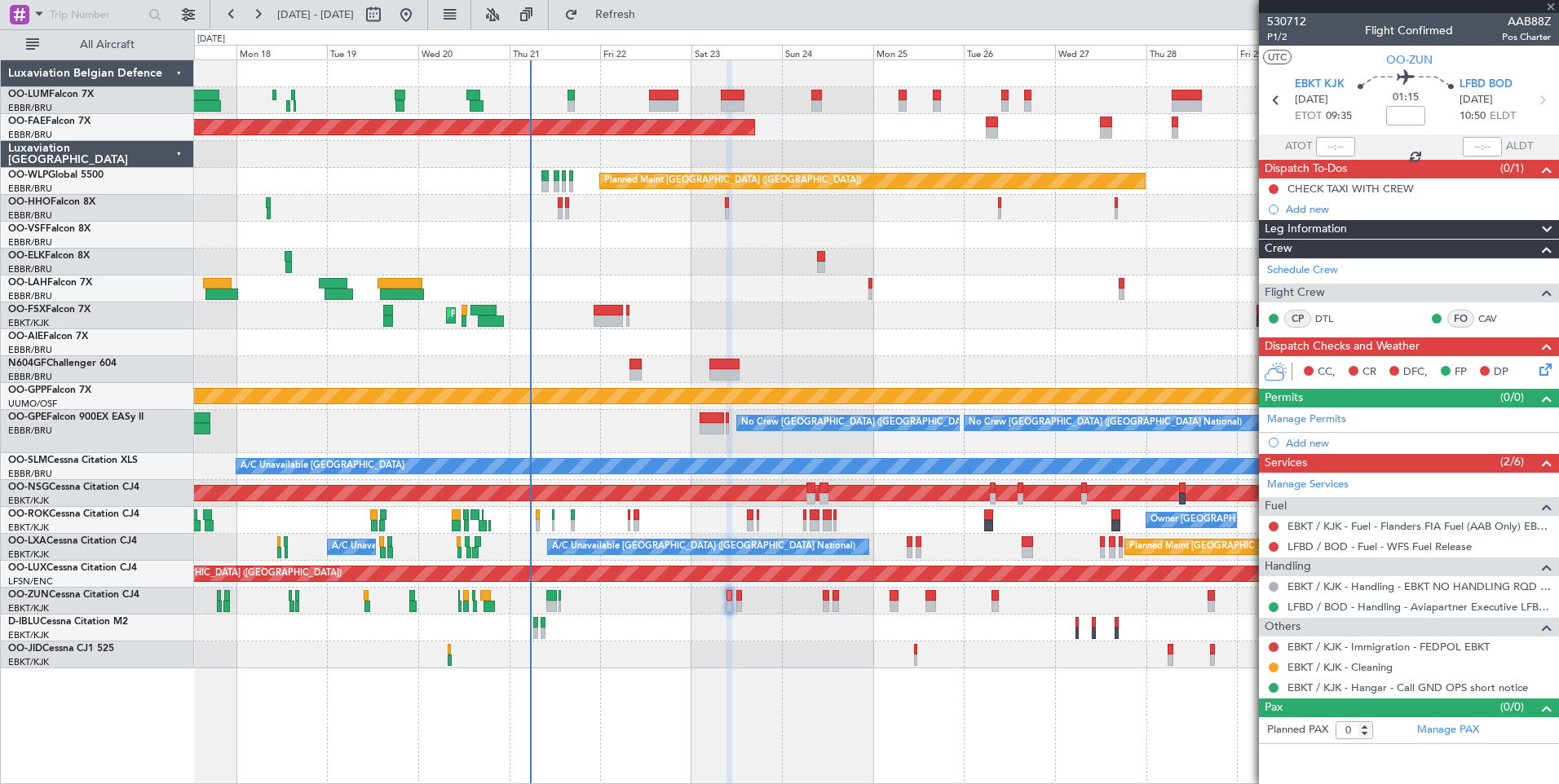
type input "-00:15"
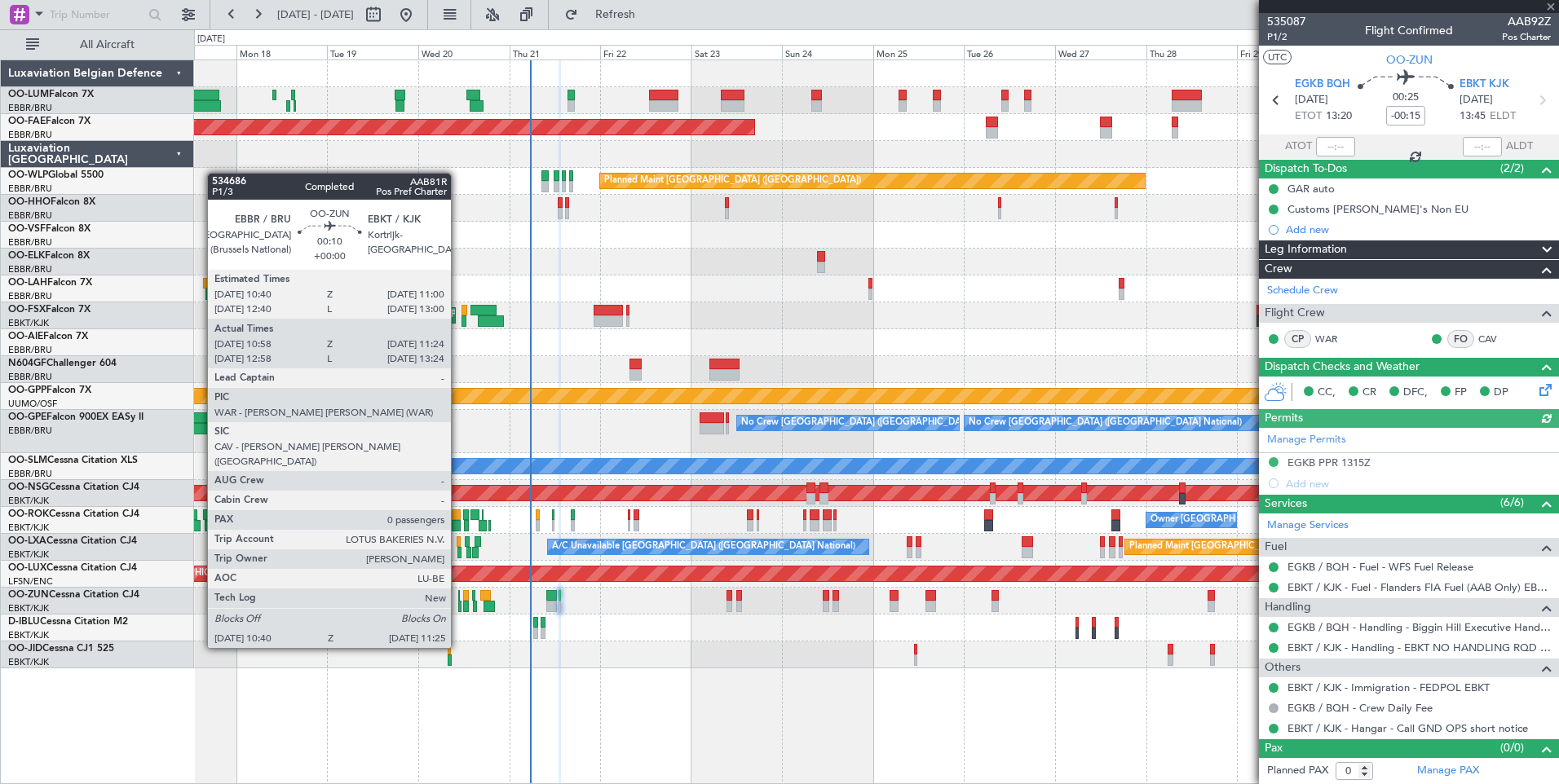
click at [459, 604] on div at bounding box center [459, 606] width 3 height 11
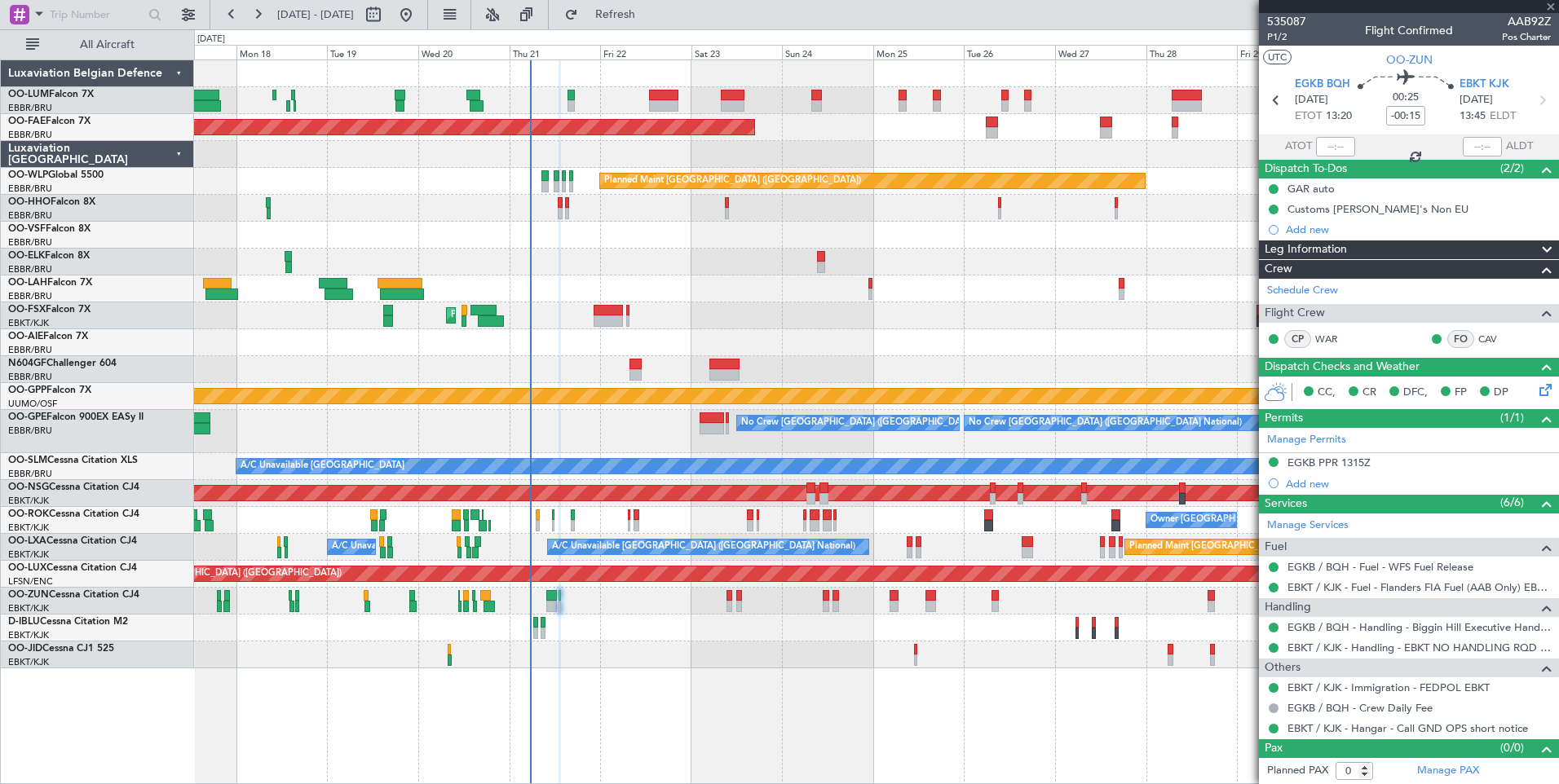
type input "11:03"
type input "11:19"
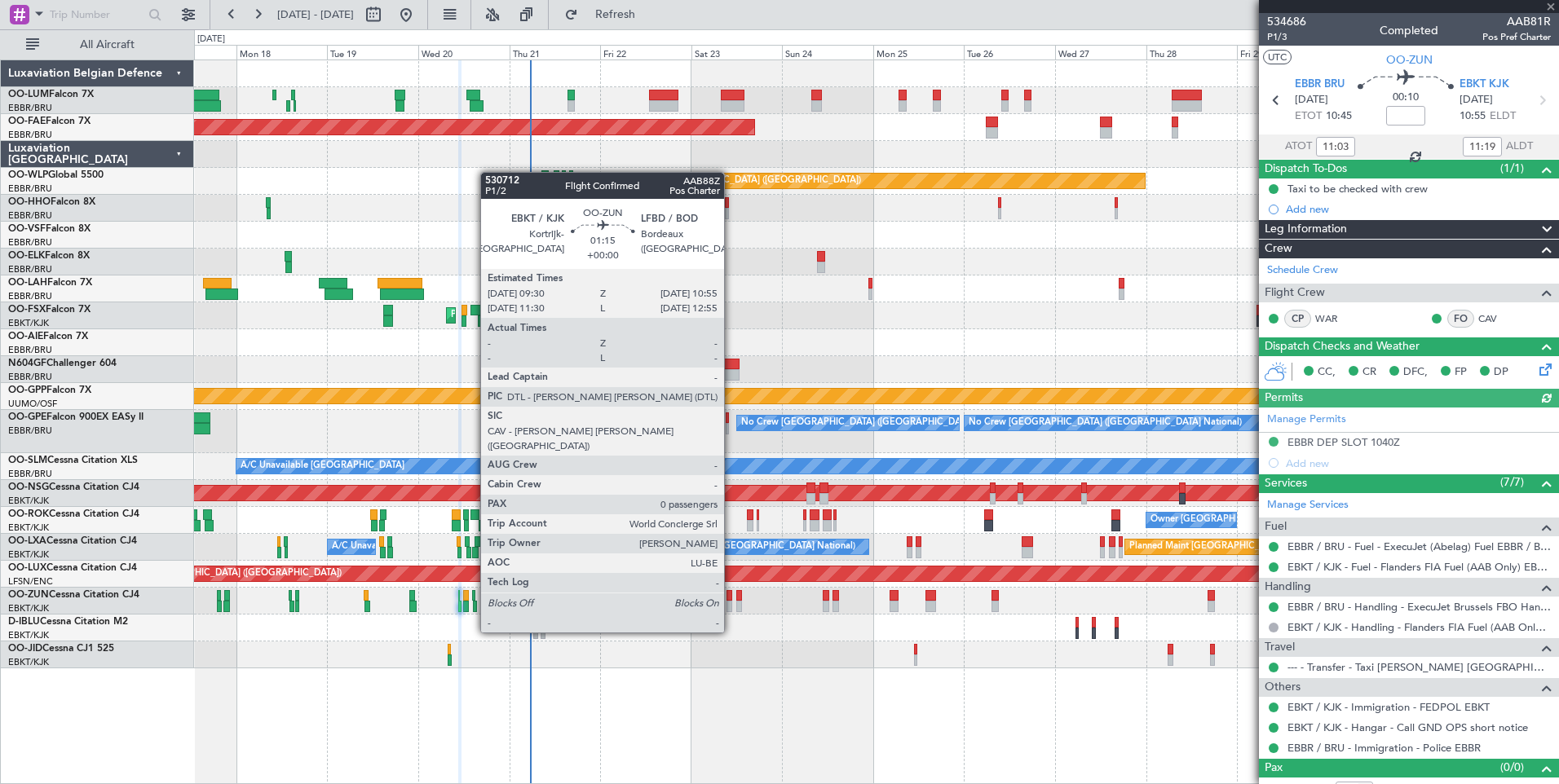
click at [732, 602] on div at bounding box center [729, 606] width 6 height 11
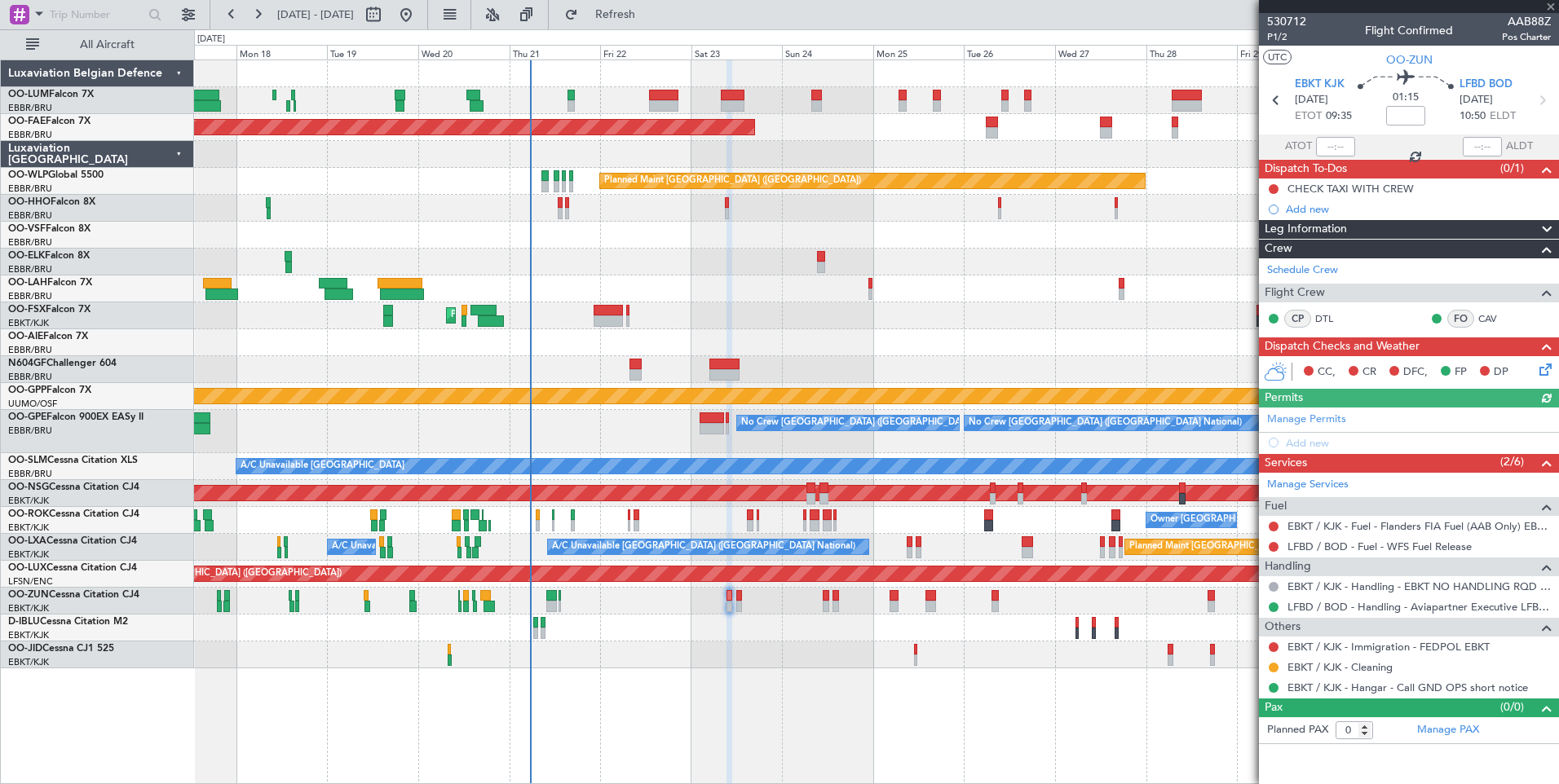
click at [694, 635] on div "No Crew [GEOGRAPHIC_DATA] ([GEOGRAPHIC_DATA] National)" at bounding box center [876, 628] width 1364 height 27
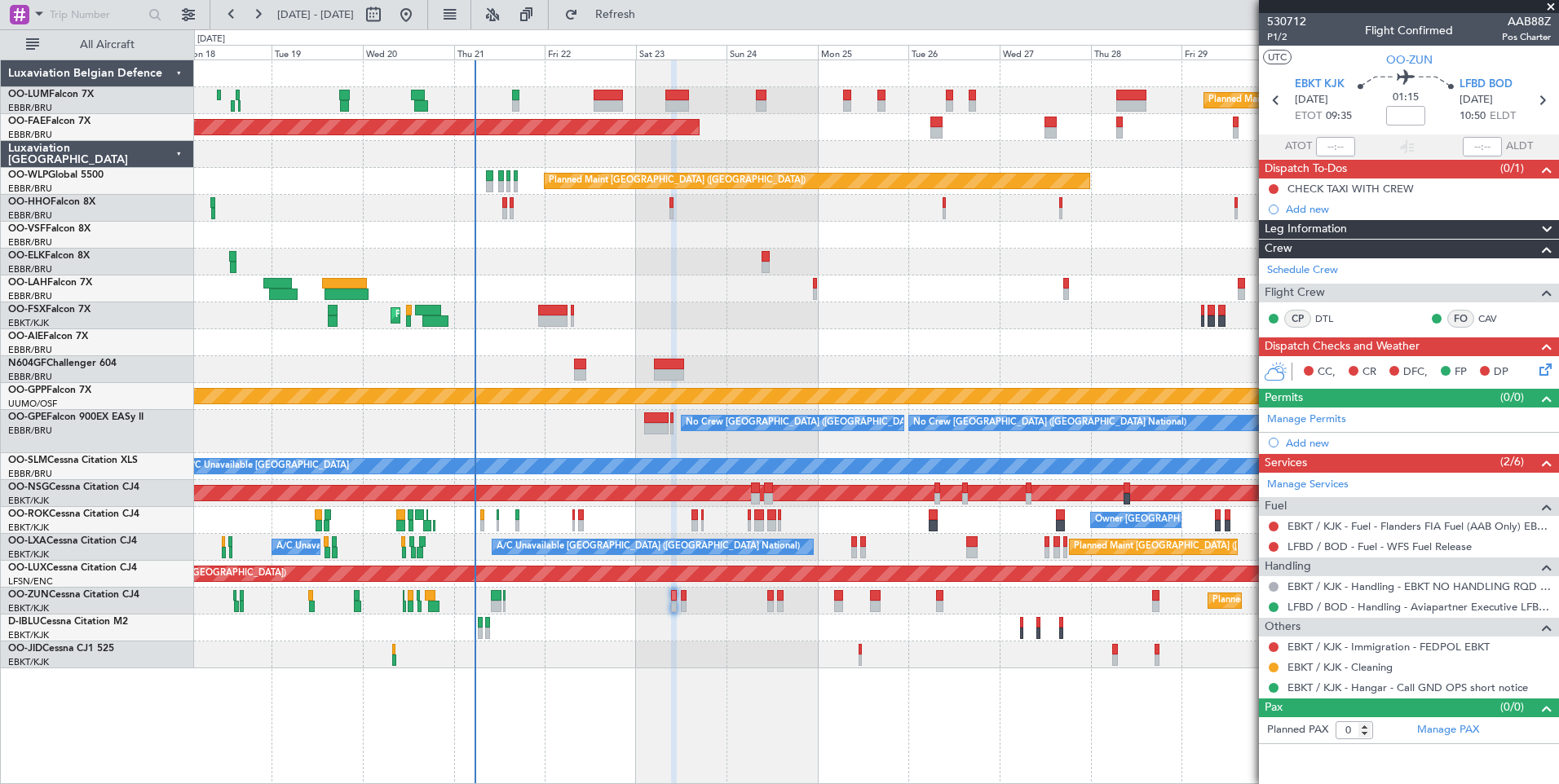
drag, startPoint x: 657, startPoint y: 20, endPoint x: 646, endPoint y: 28, distance: 13.6
click at [650, 20] on span "Refresh" at bounding box center [615, 14] width 68 height 11
click at [1303, 546] on link "LFBD / BOD - Fuel - WFS Fuel Release" at bounding box center [1378, 547] width 184 height 14
click at [642, 18] on span "Refresh" at bounding box center [615, 14] width 68 height 11
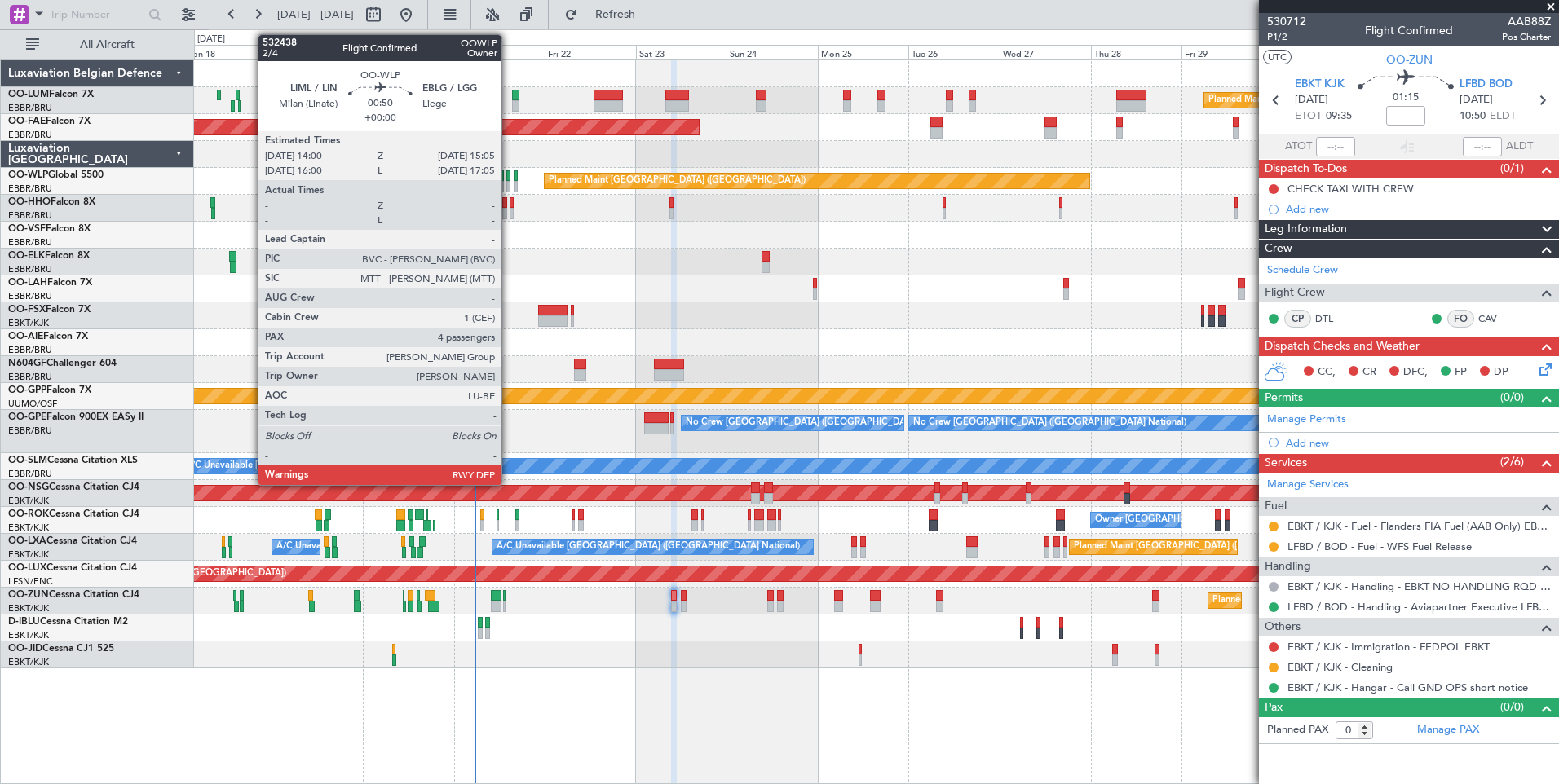
click at [509, 181] on div at bounding box center [509, 187] width 5 height 11
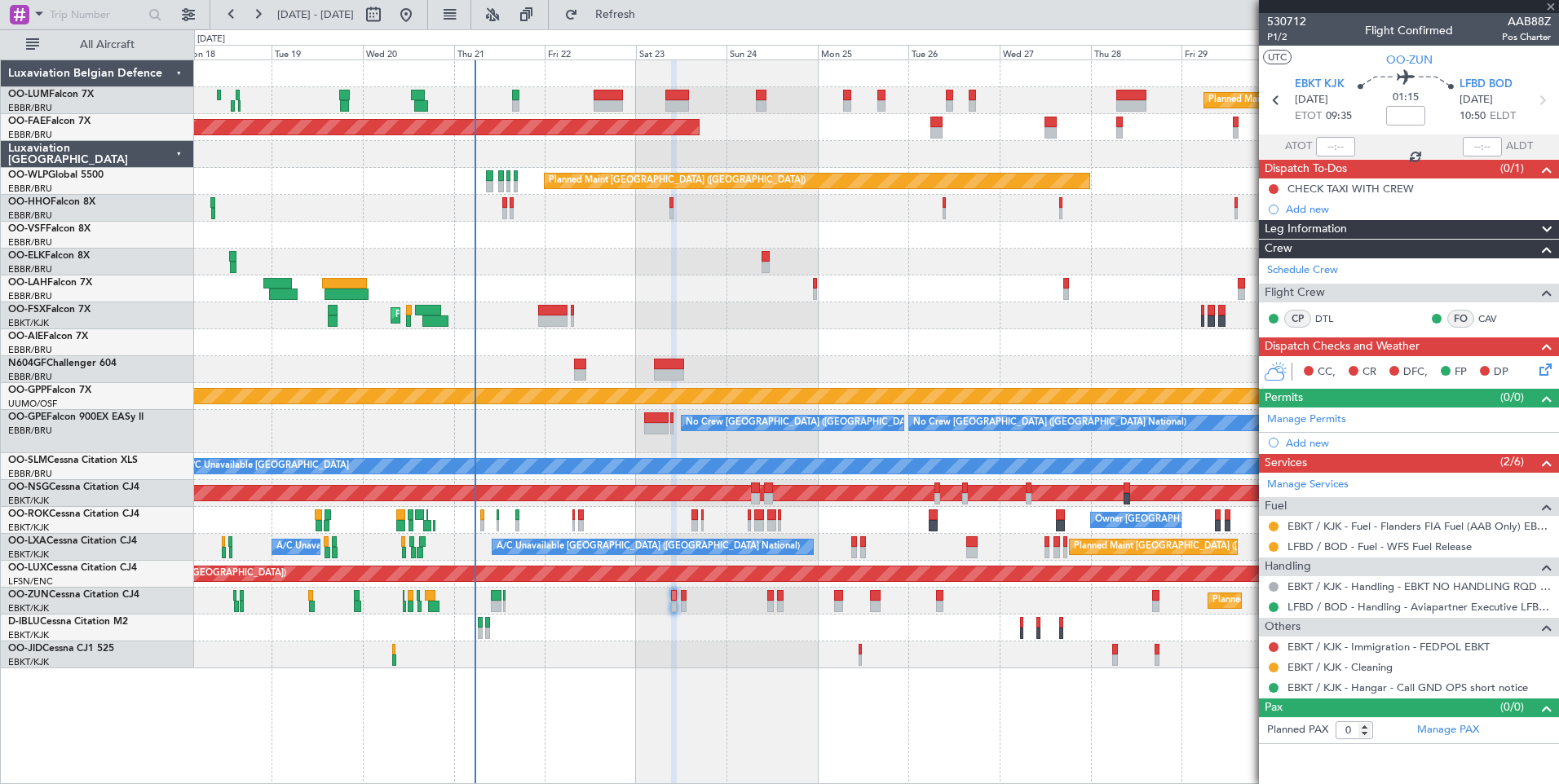
type input "4"
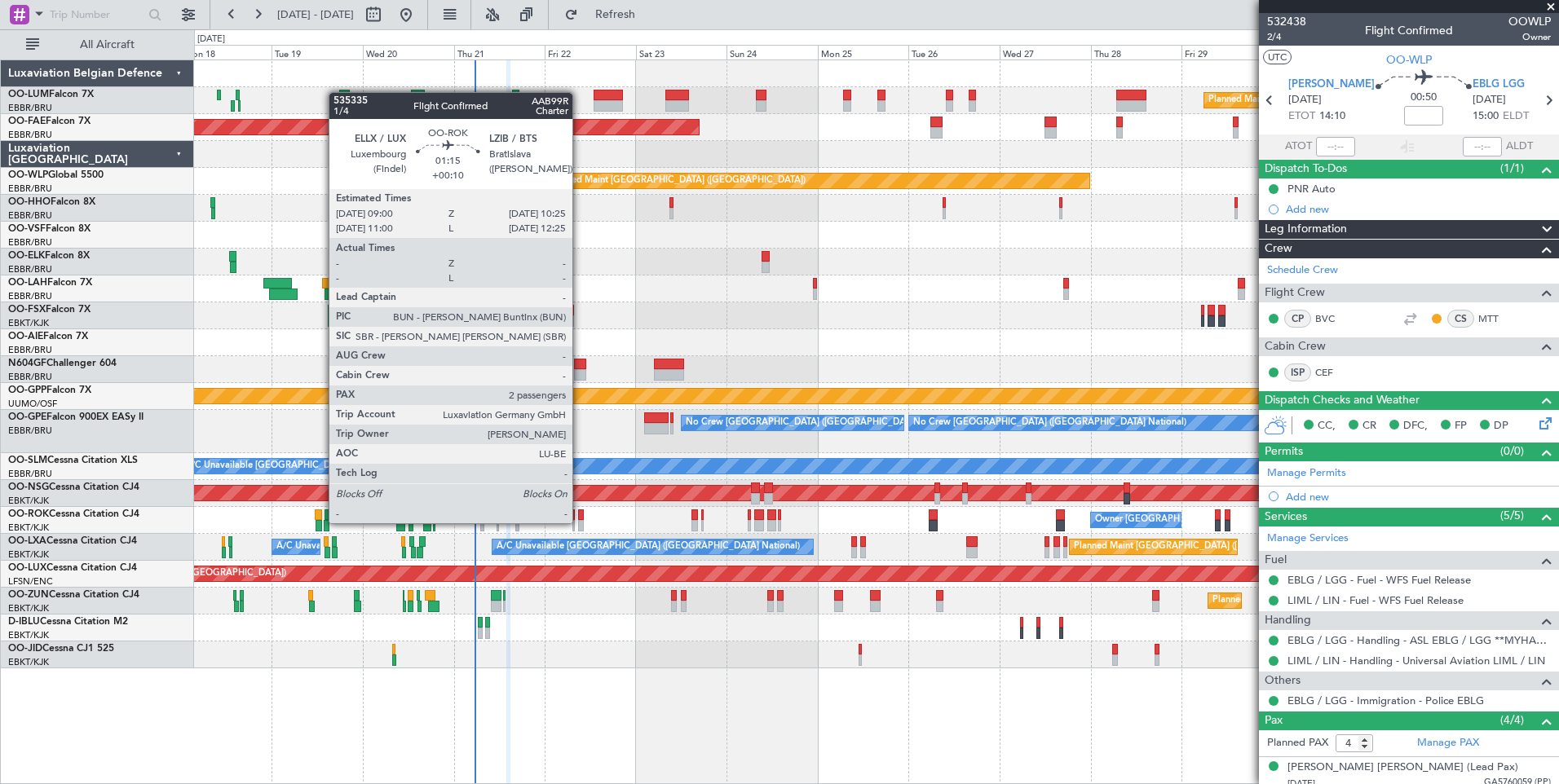
click at [580, 522] on div at bounding box center [580, 525] width 6 height 11
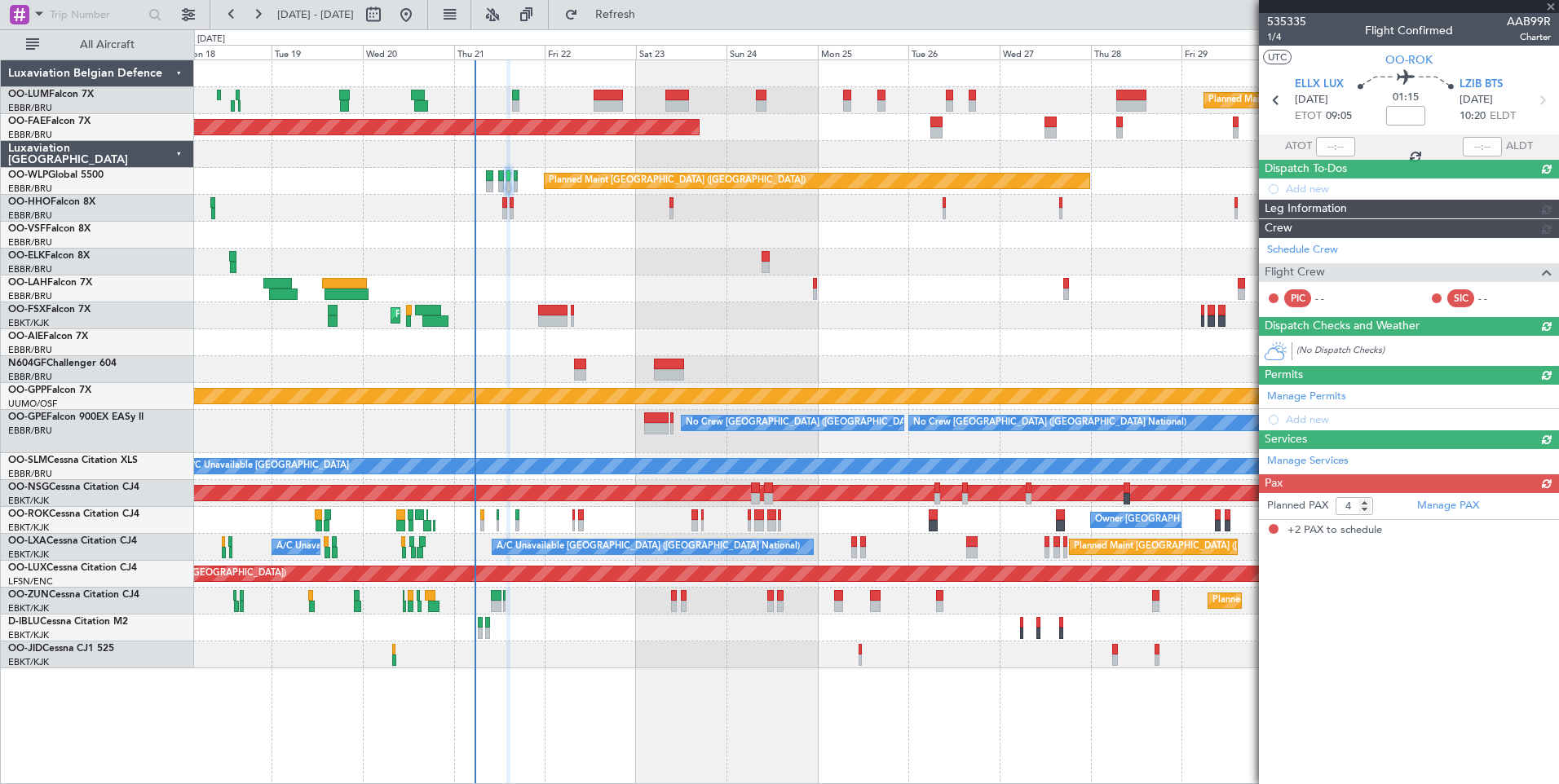
type input "+00:10"
type input "2"
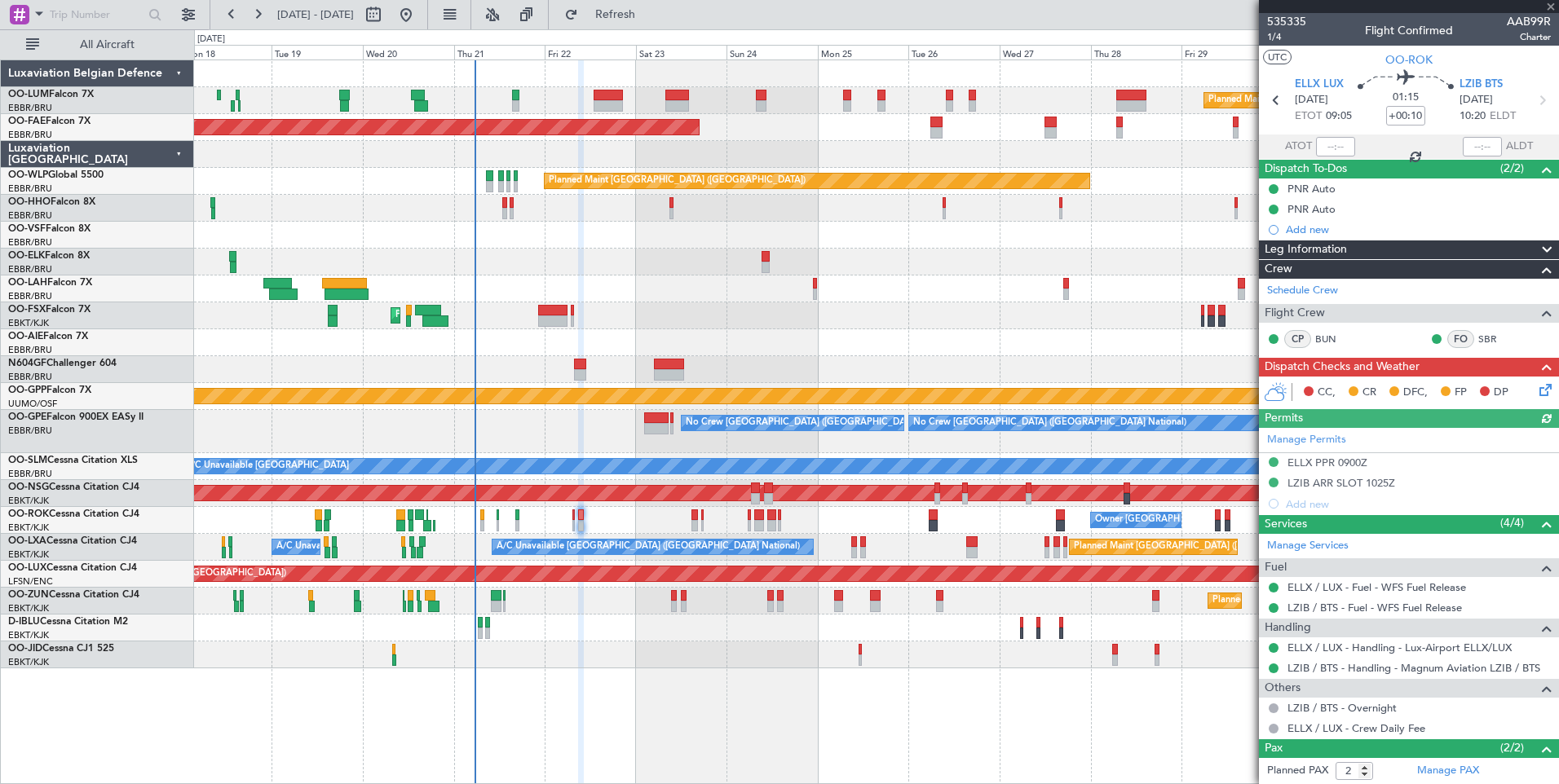
click at [669, 597] on div "Planned Maint Kortrijk-Wevelgem Unplanned Maint Paris (Le Bourget)" at bounding box center [876, 601] width 1364 height 27
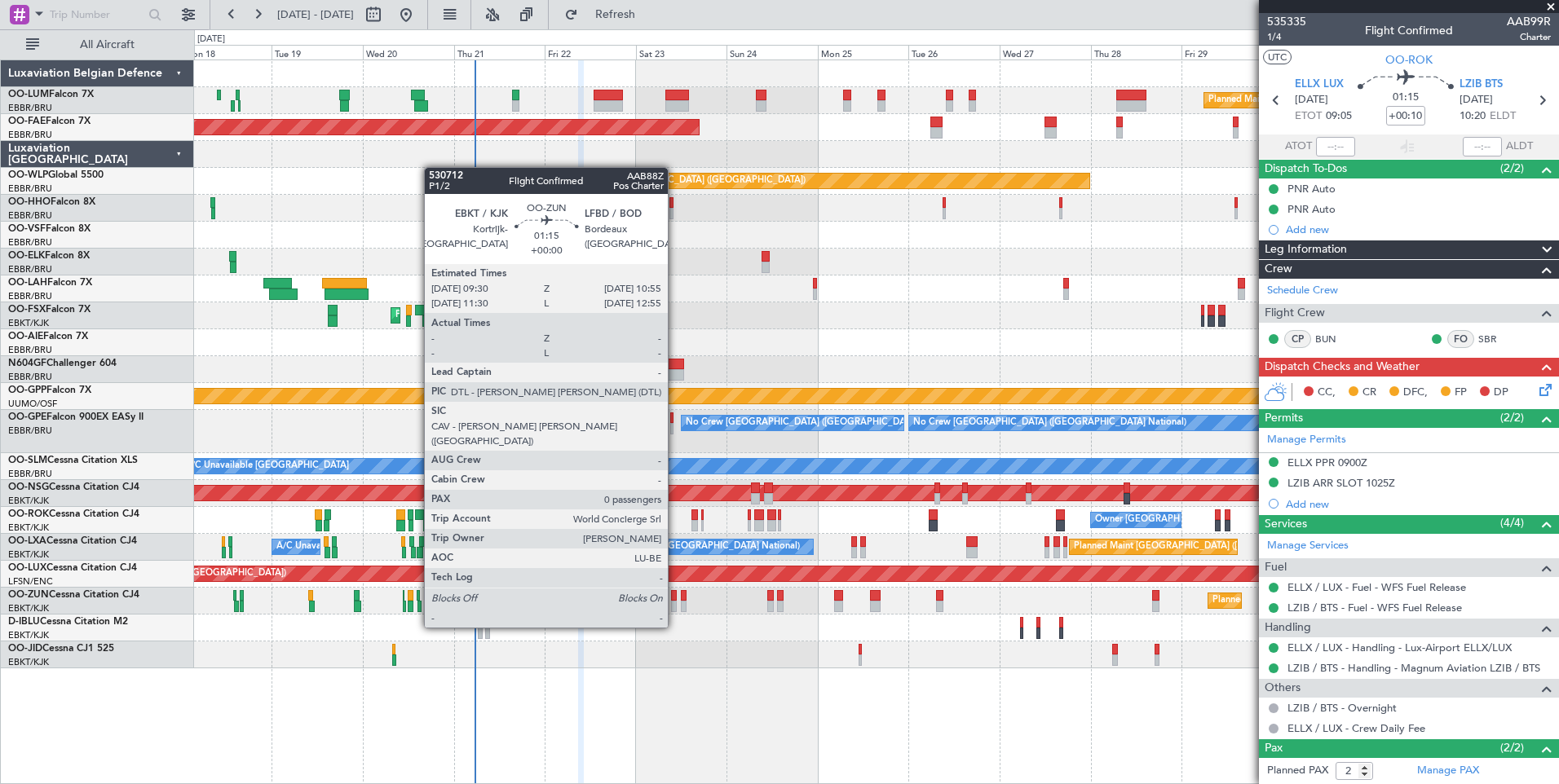
click at [676, 597] on div "Planned Maint Kortrijk-Wevelgem Unplanned Maint Paris (Le Bourget)" at bounding box center [876, 601] width 1364 height 27
click at [675, 601] on div at bounding box center [674, 606] width 6 height 11
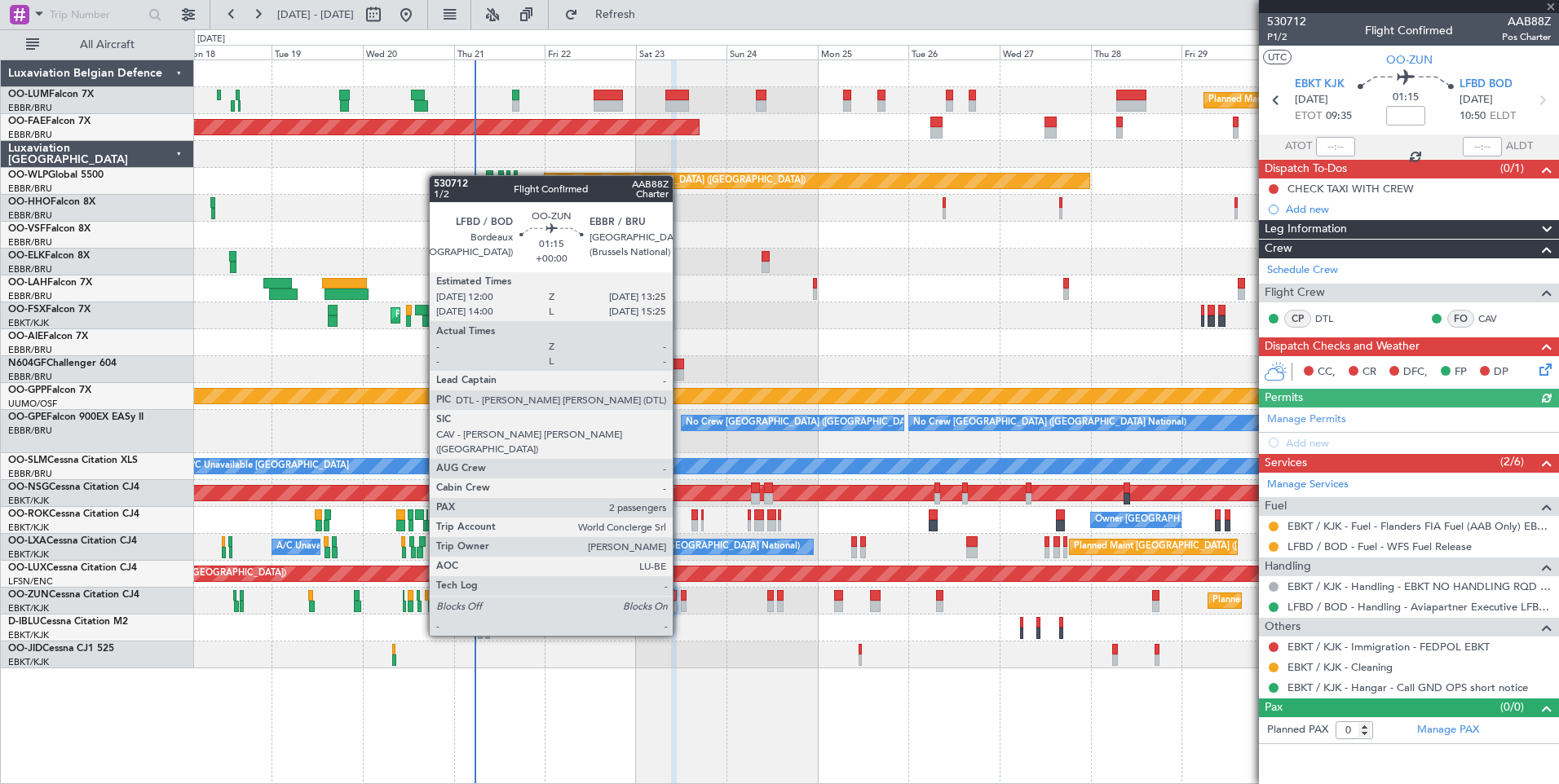
click at [681, 606] on div at bounding box center [683, 606] width 6 height 11
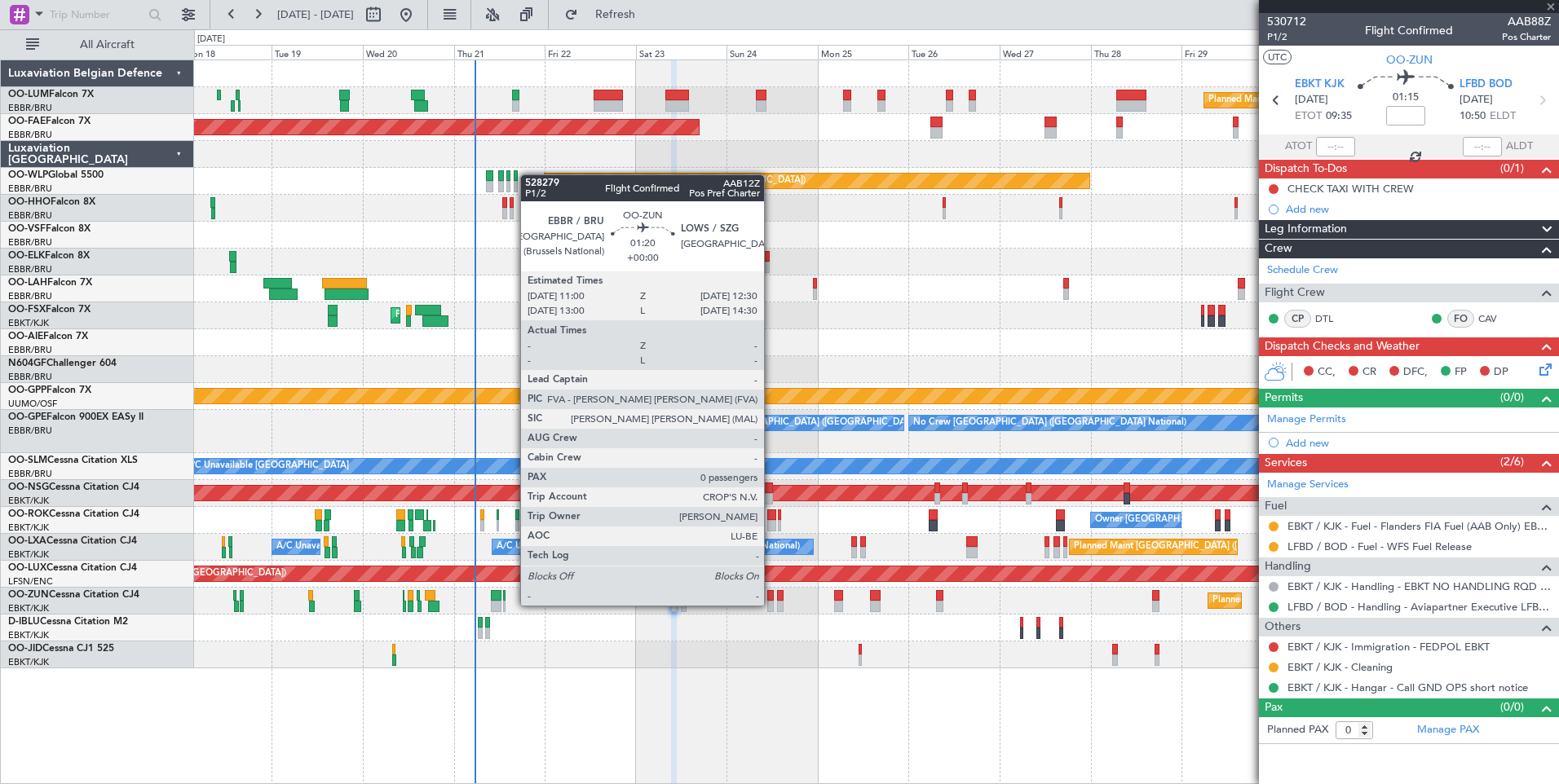
type input "2"
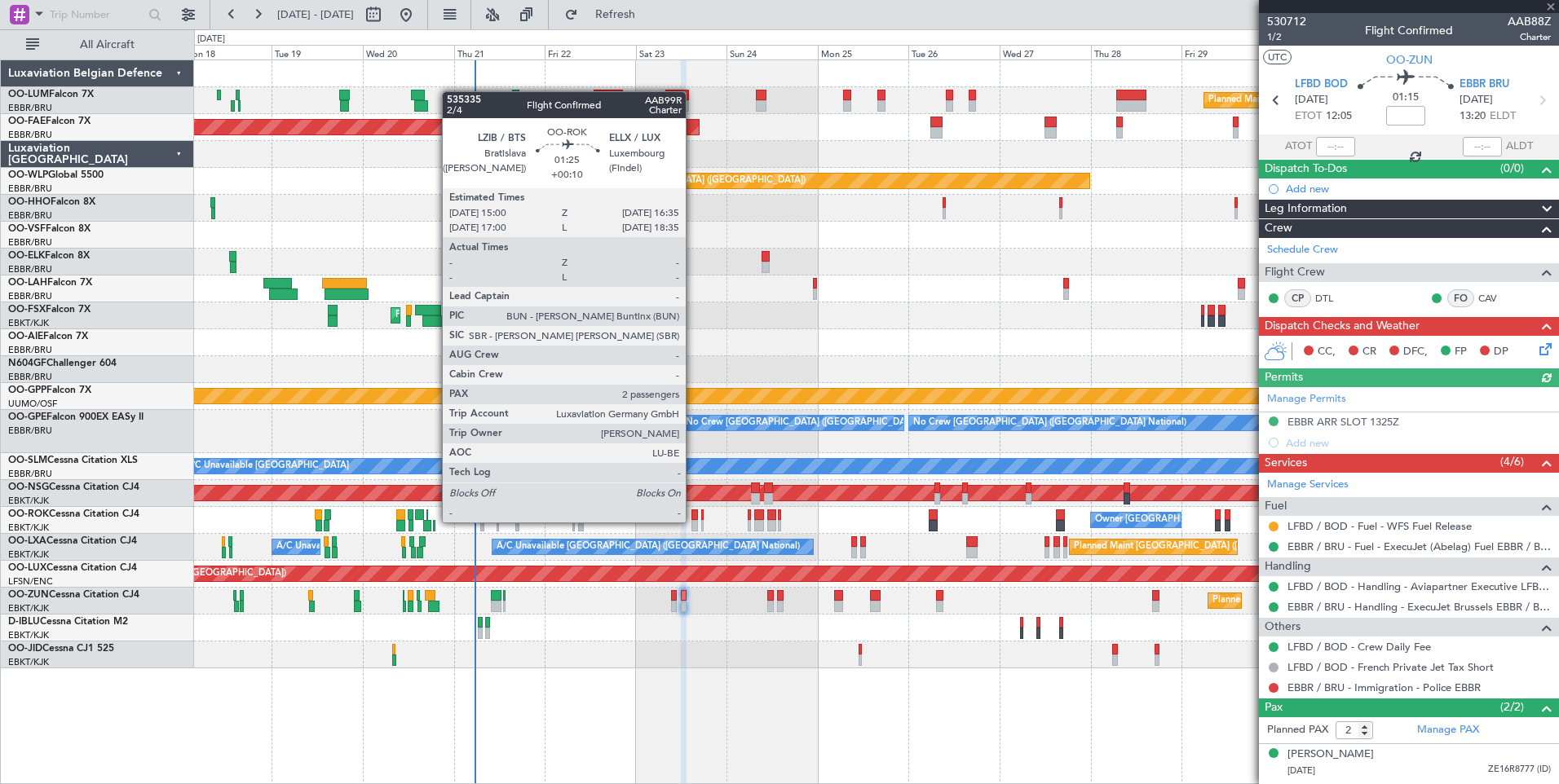
click at [693, 521] on div at bounding box center [694, 525] width 7 height 11
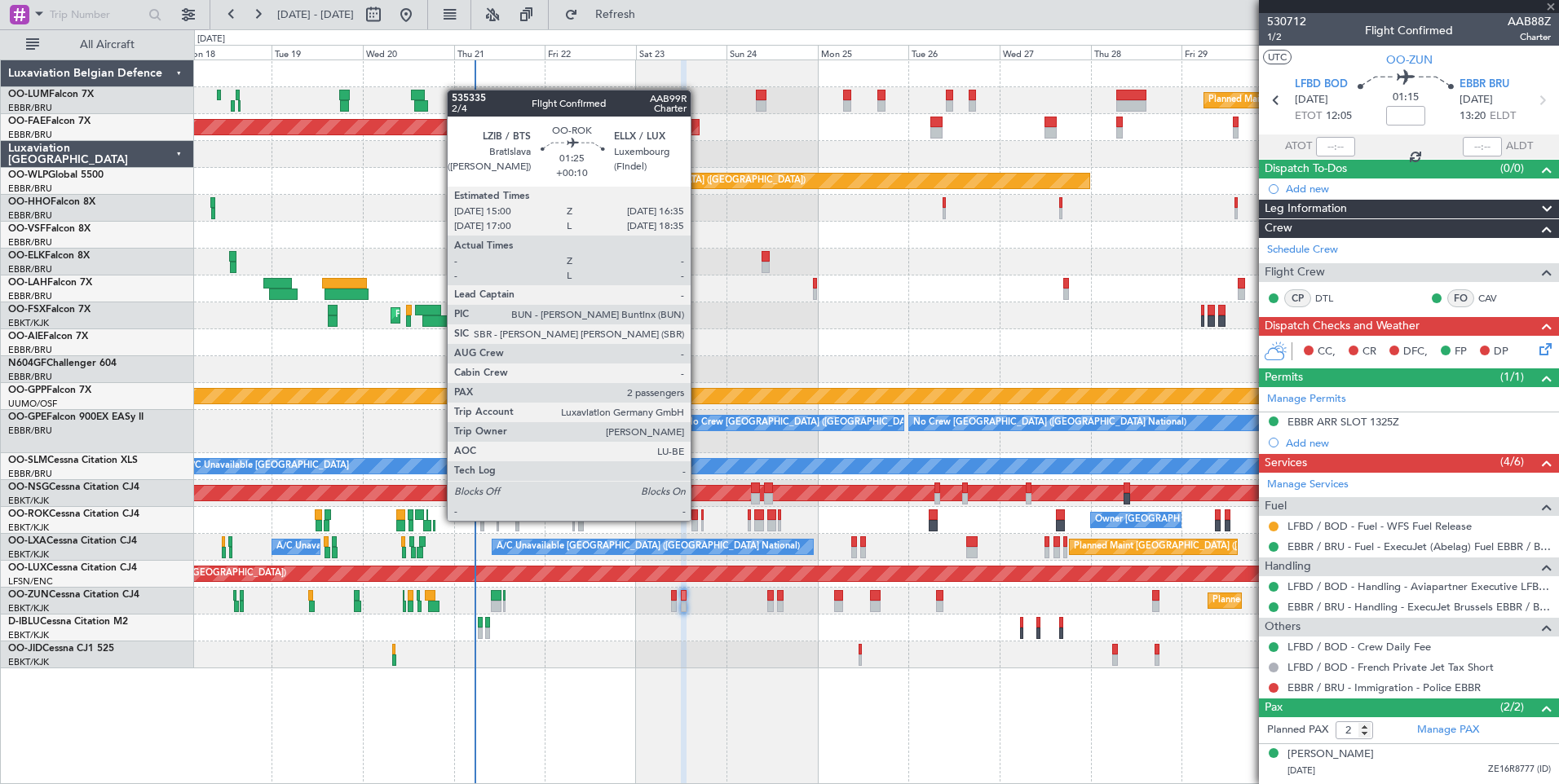
type input "+00:10"
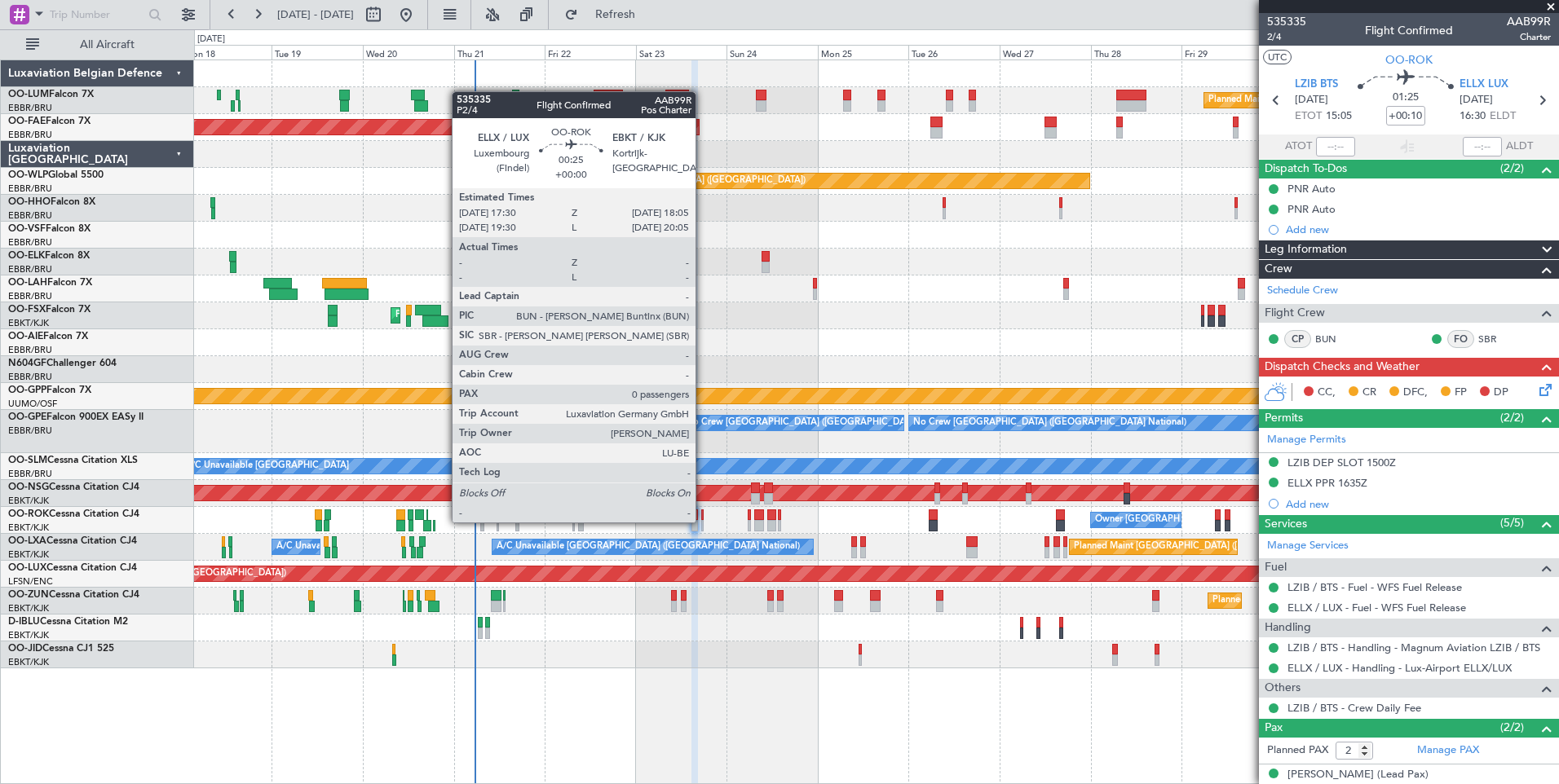
click at [703, 521] on div at bounding box center [702, 525] width 3 height 11
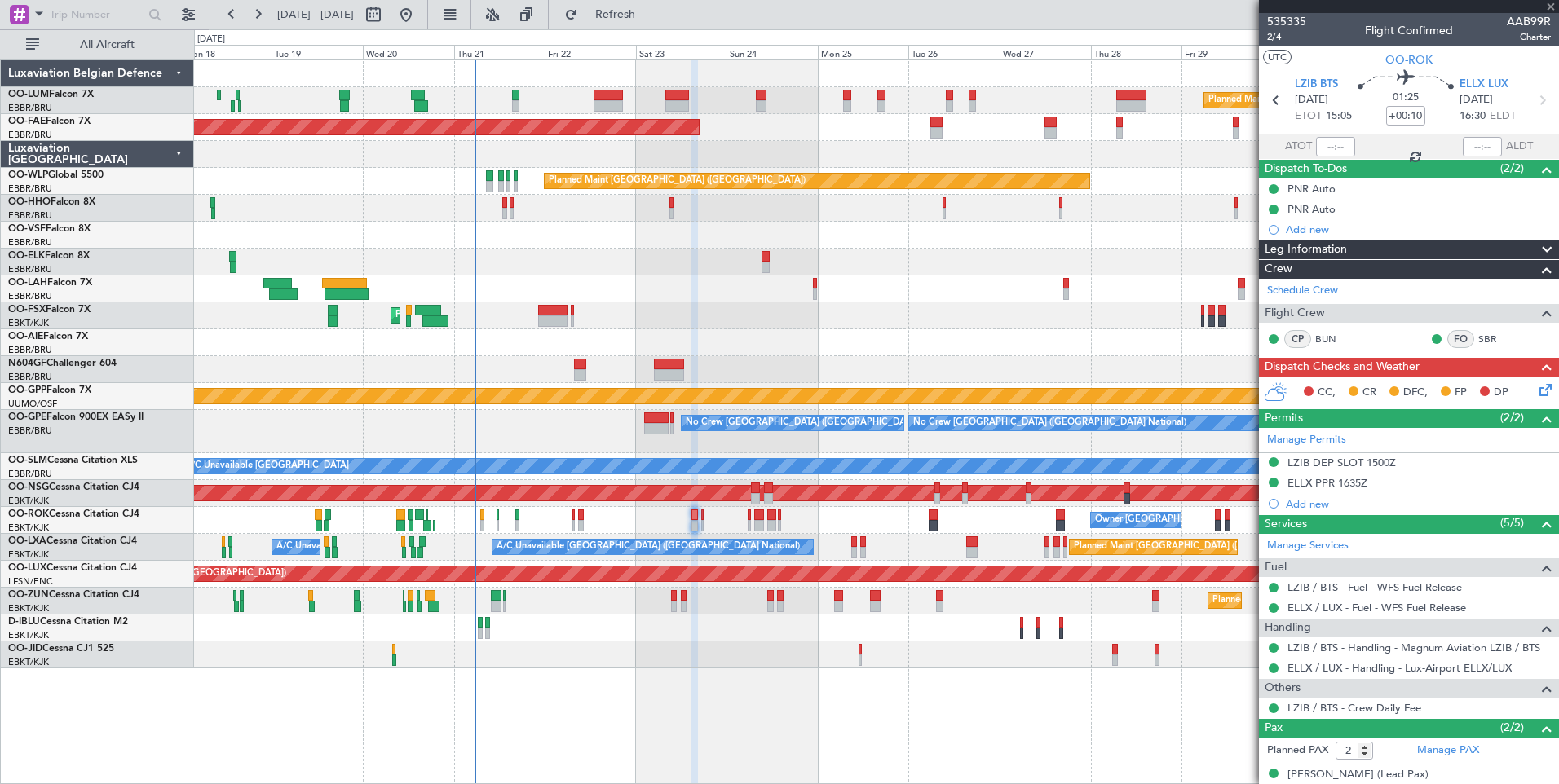
type input "0"
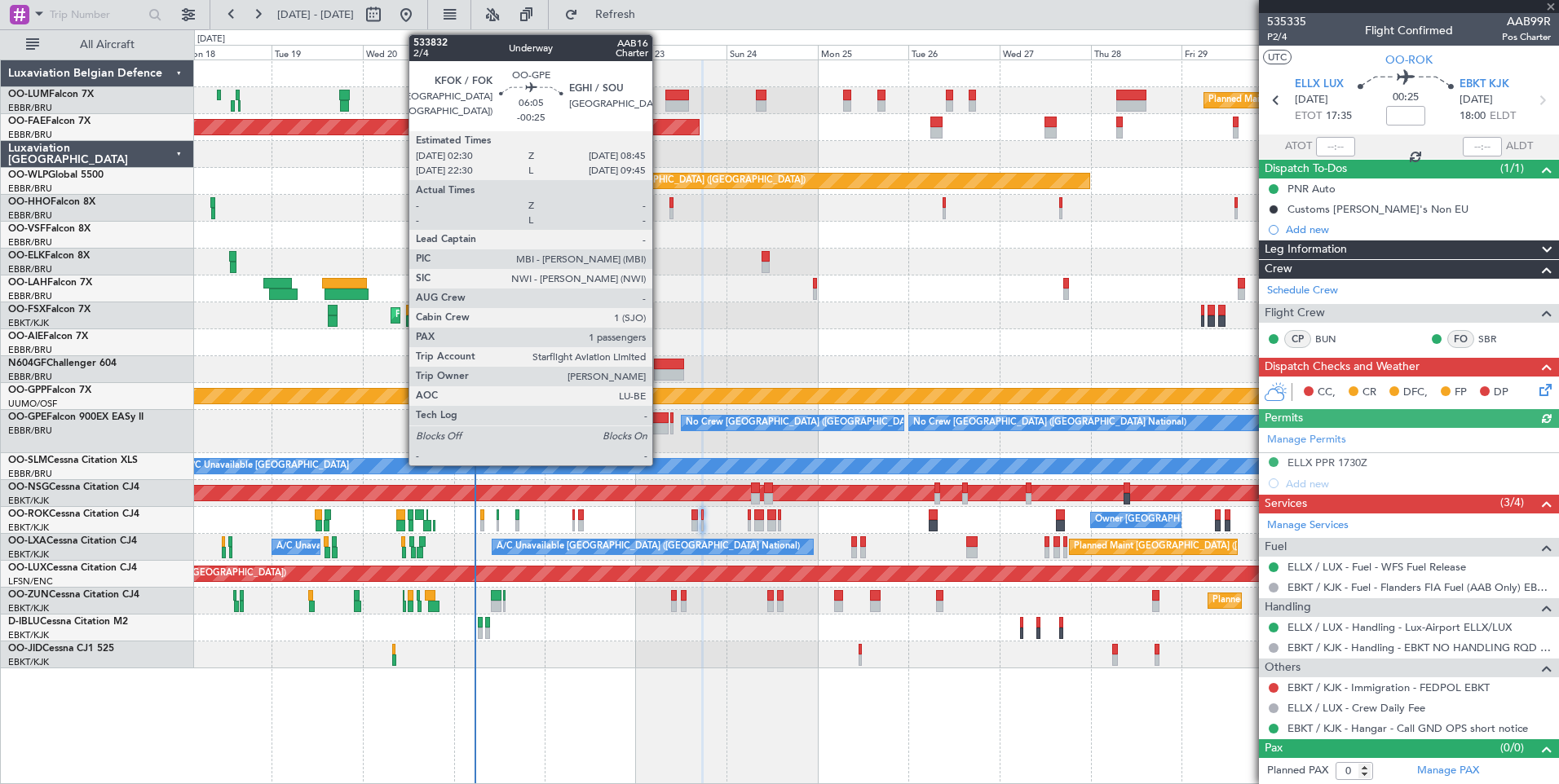
click at [661, 423] on div at bounding box center [656, 428] width 24 height 11
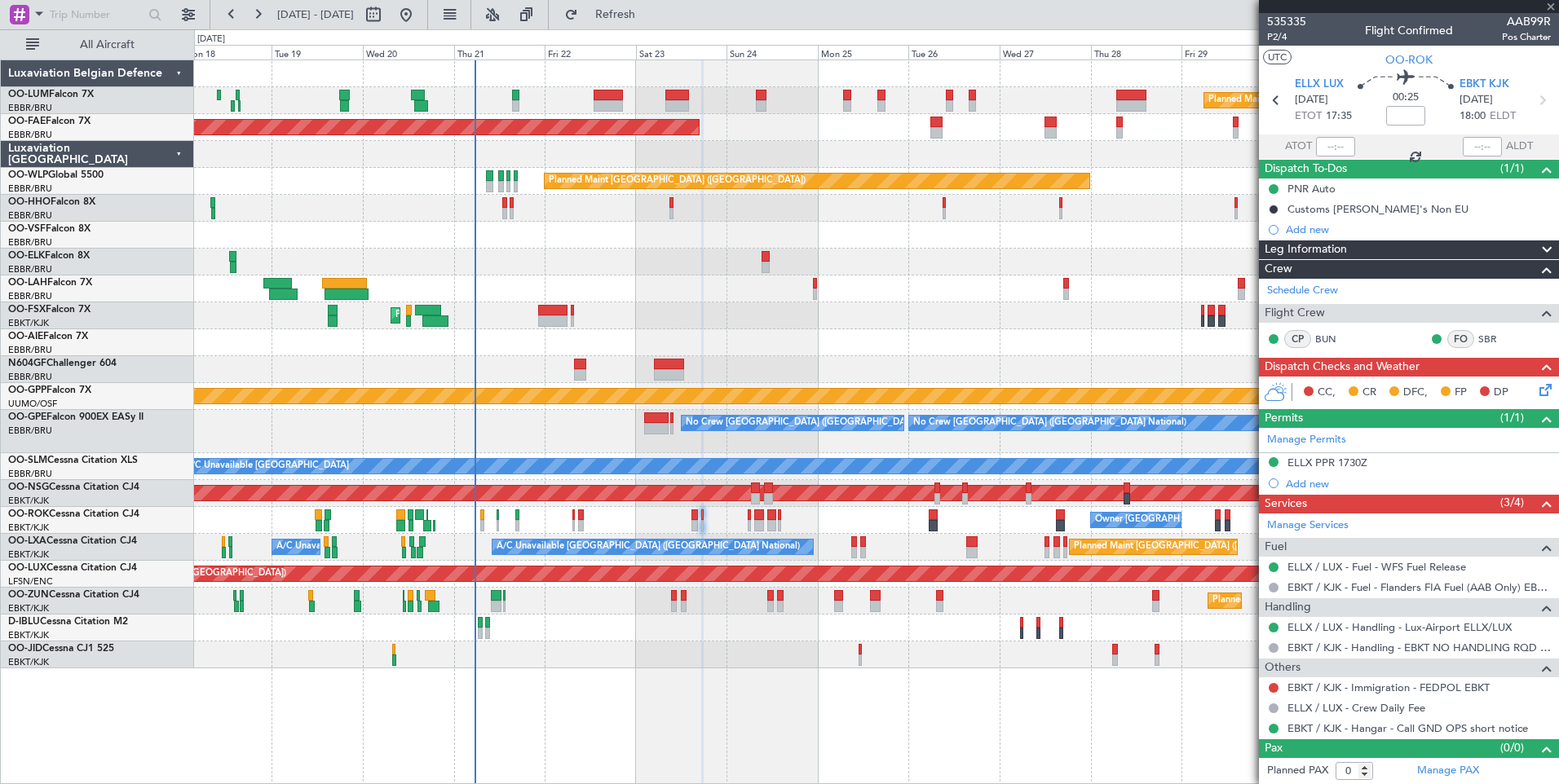
type input "-00:25"
type input "1"
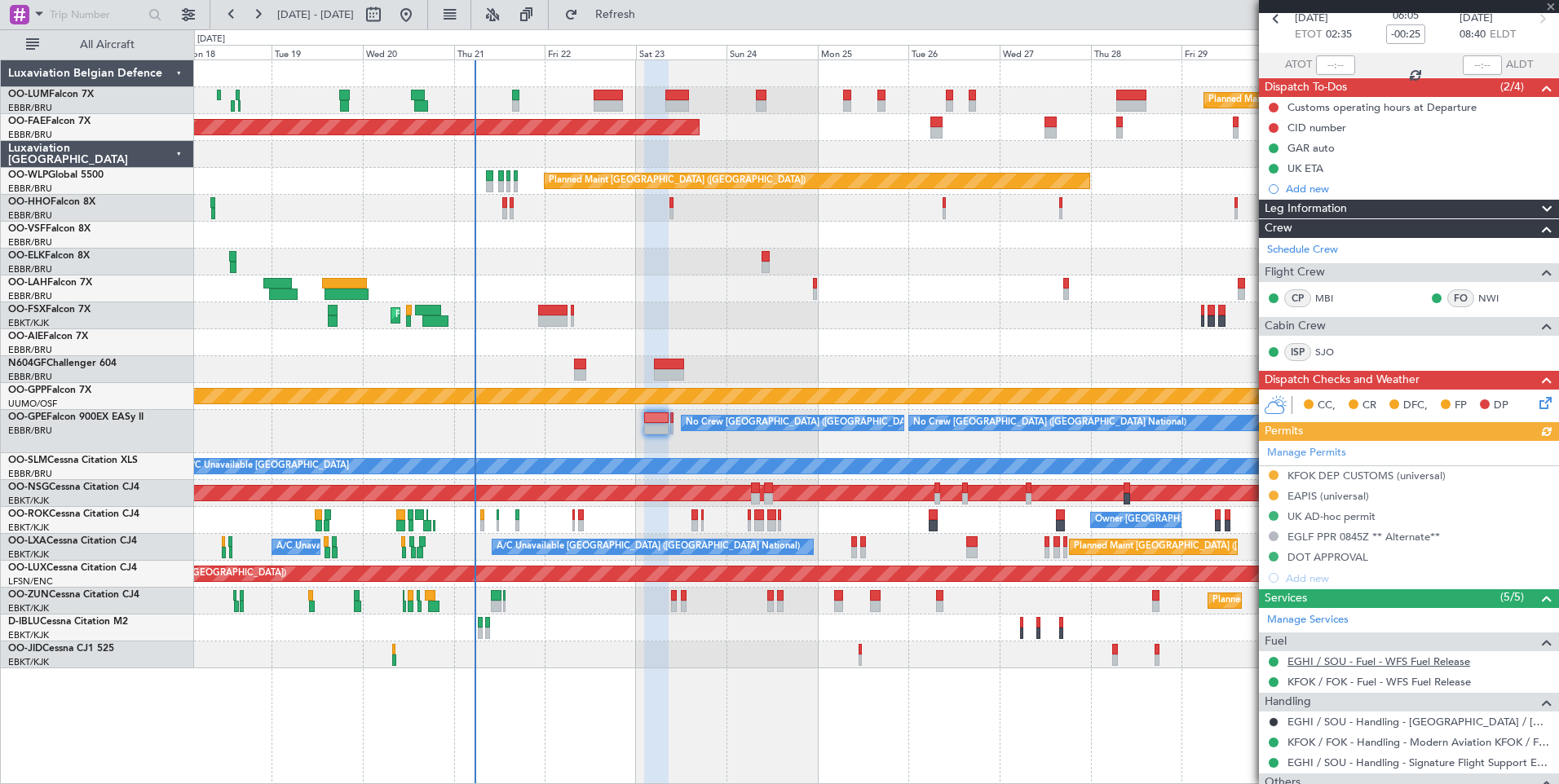
scroll to position [212, 0]
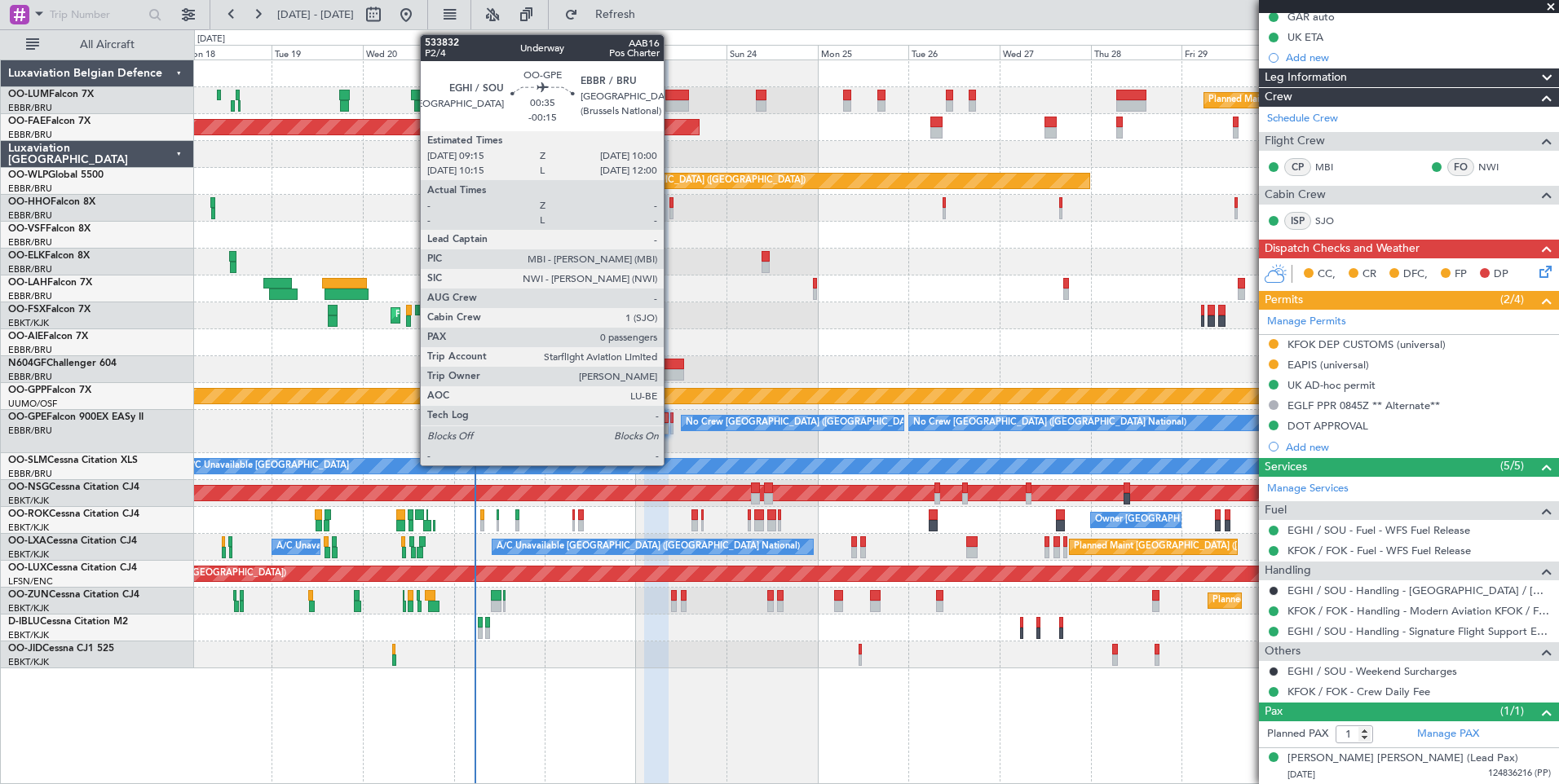
click at [671, 423] on div at bounding box center [672, 428] width 3 height 11
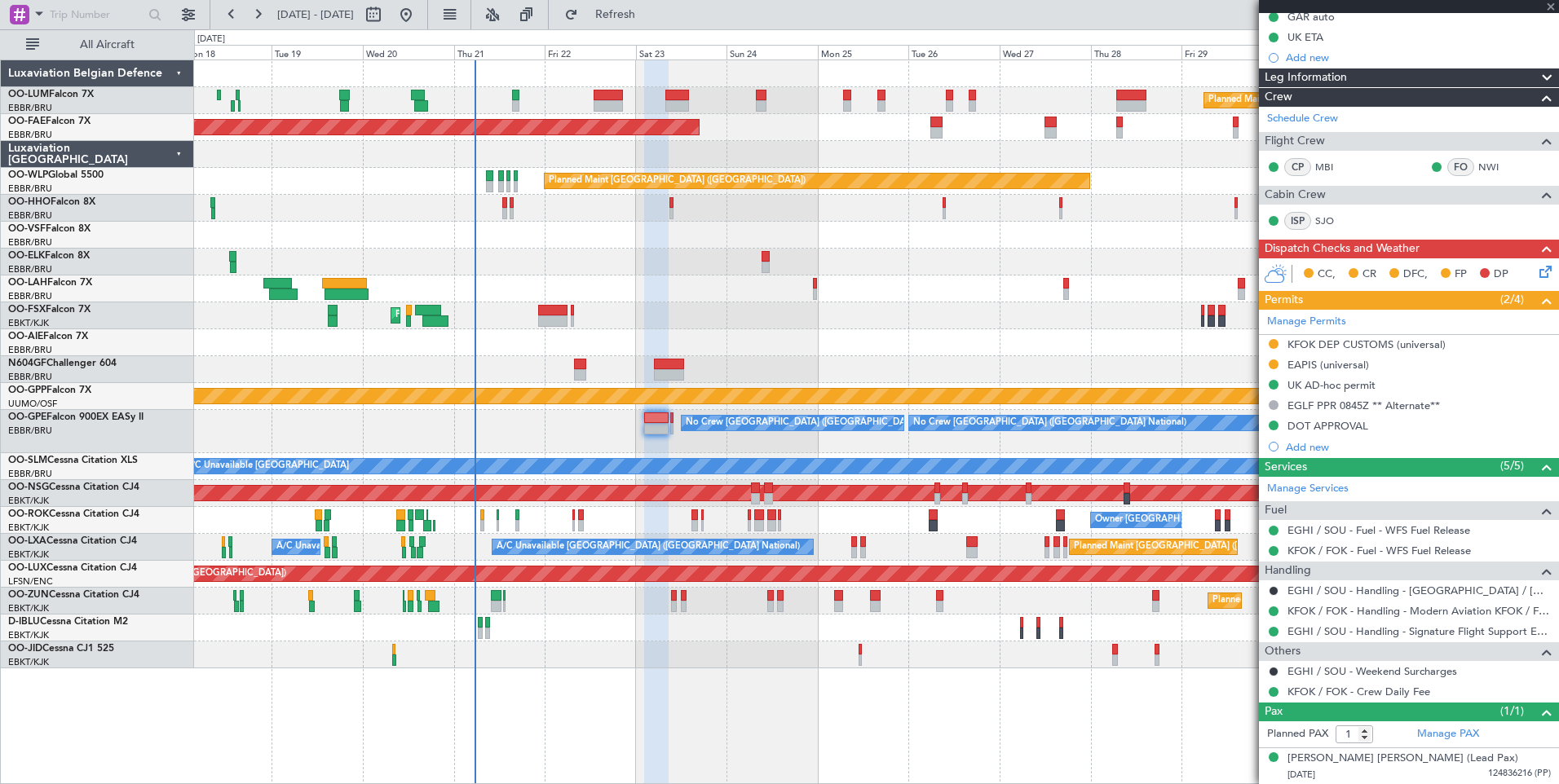
type input "-00:15"
type input "0"
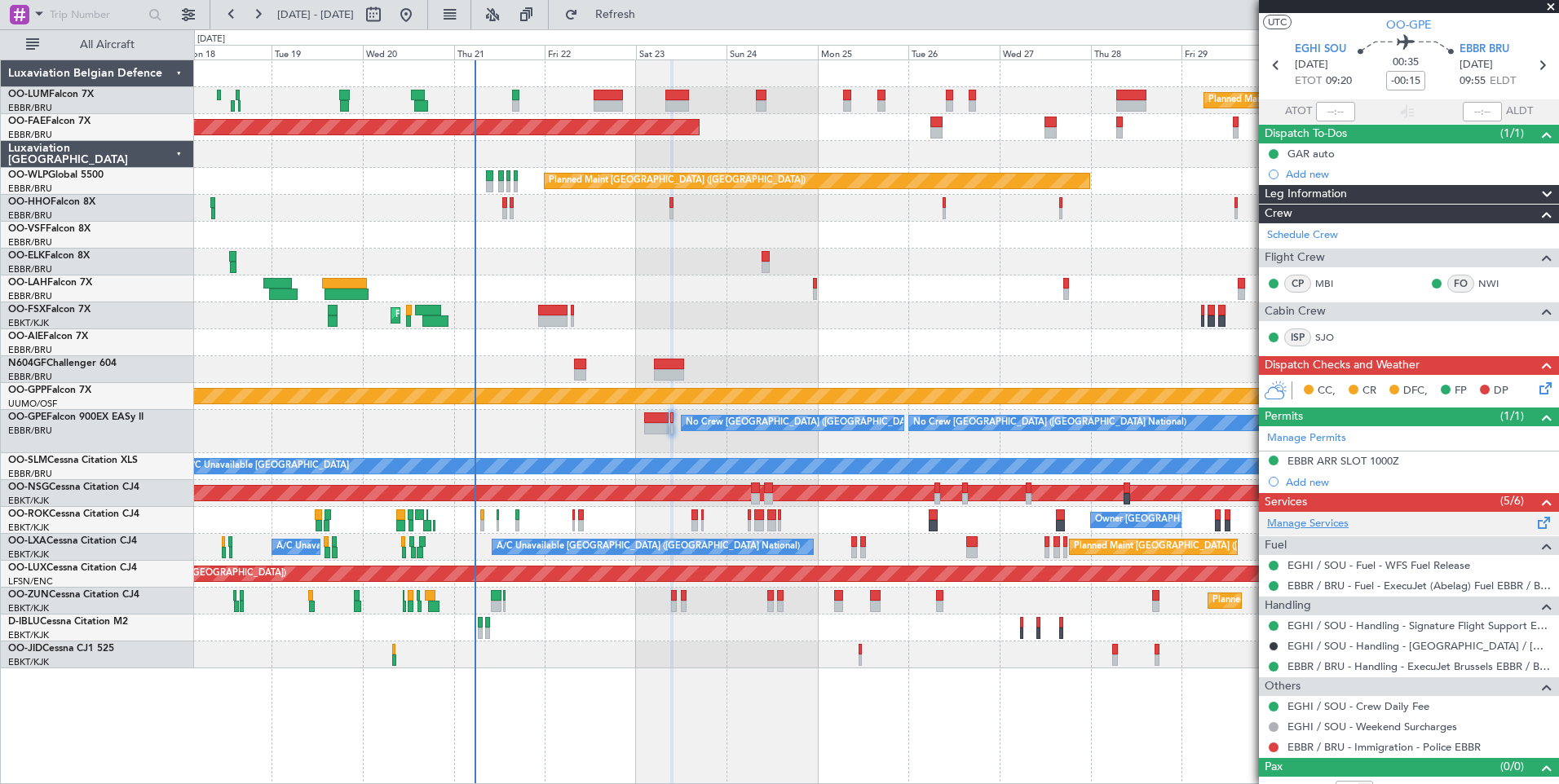
scroll to position [54, 0]
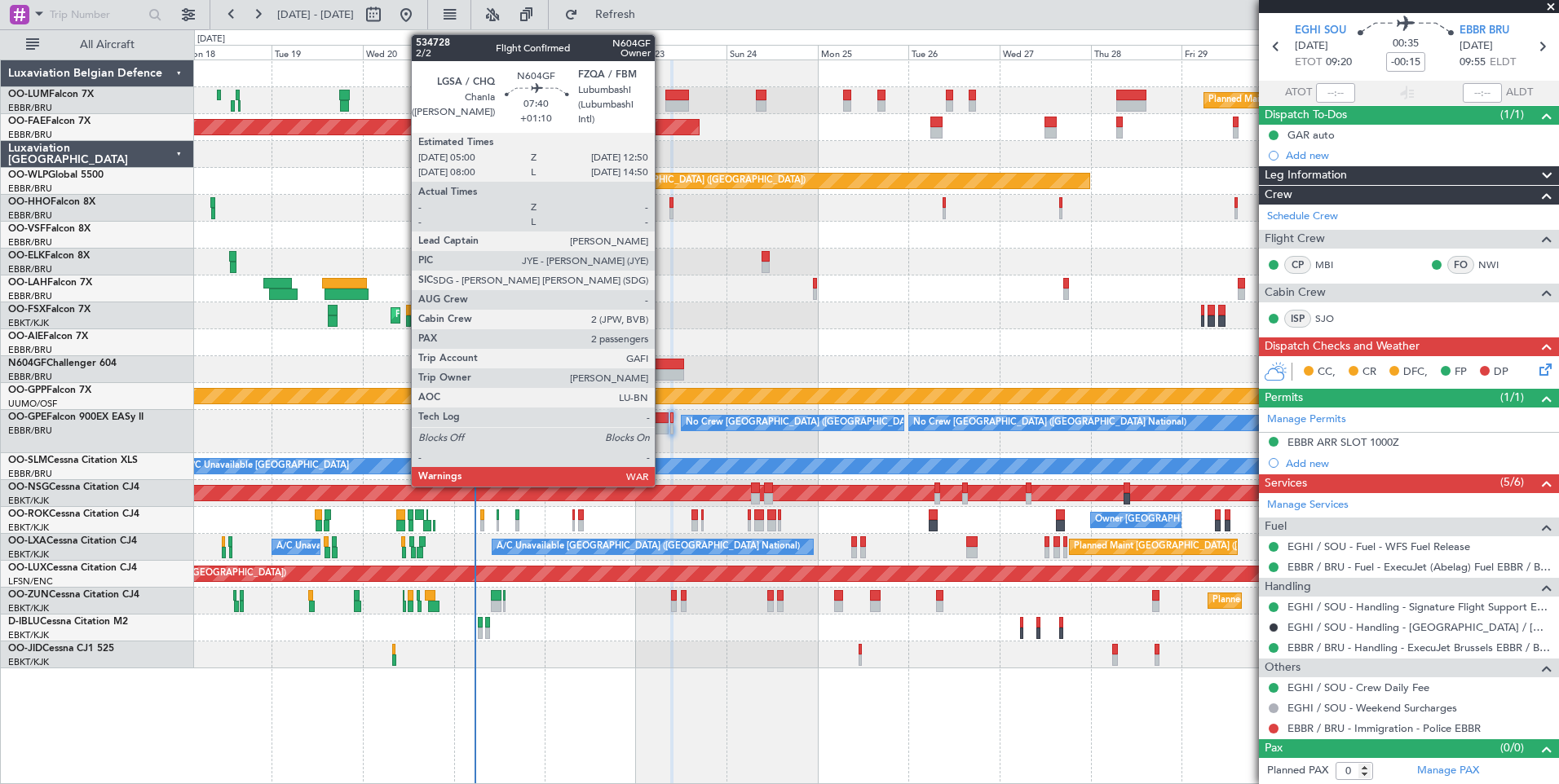
click at [662, 370] on div at bounding box center [669, 375] width 30 height 11
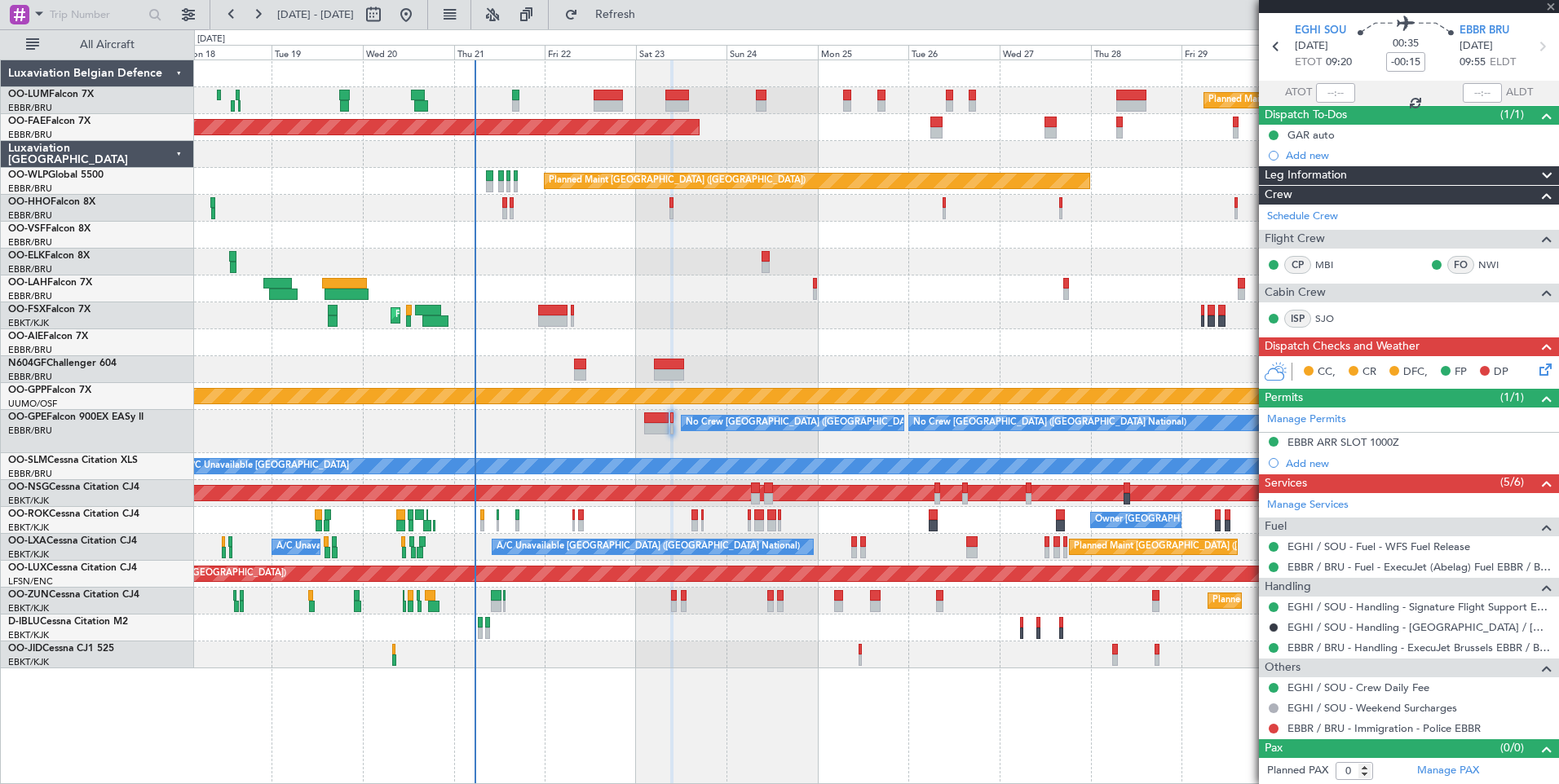
type input "+01:10"
type input "2"
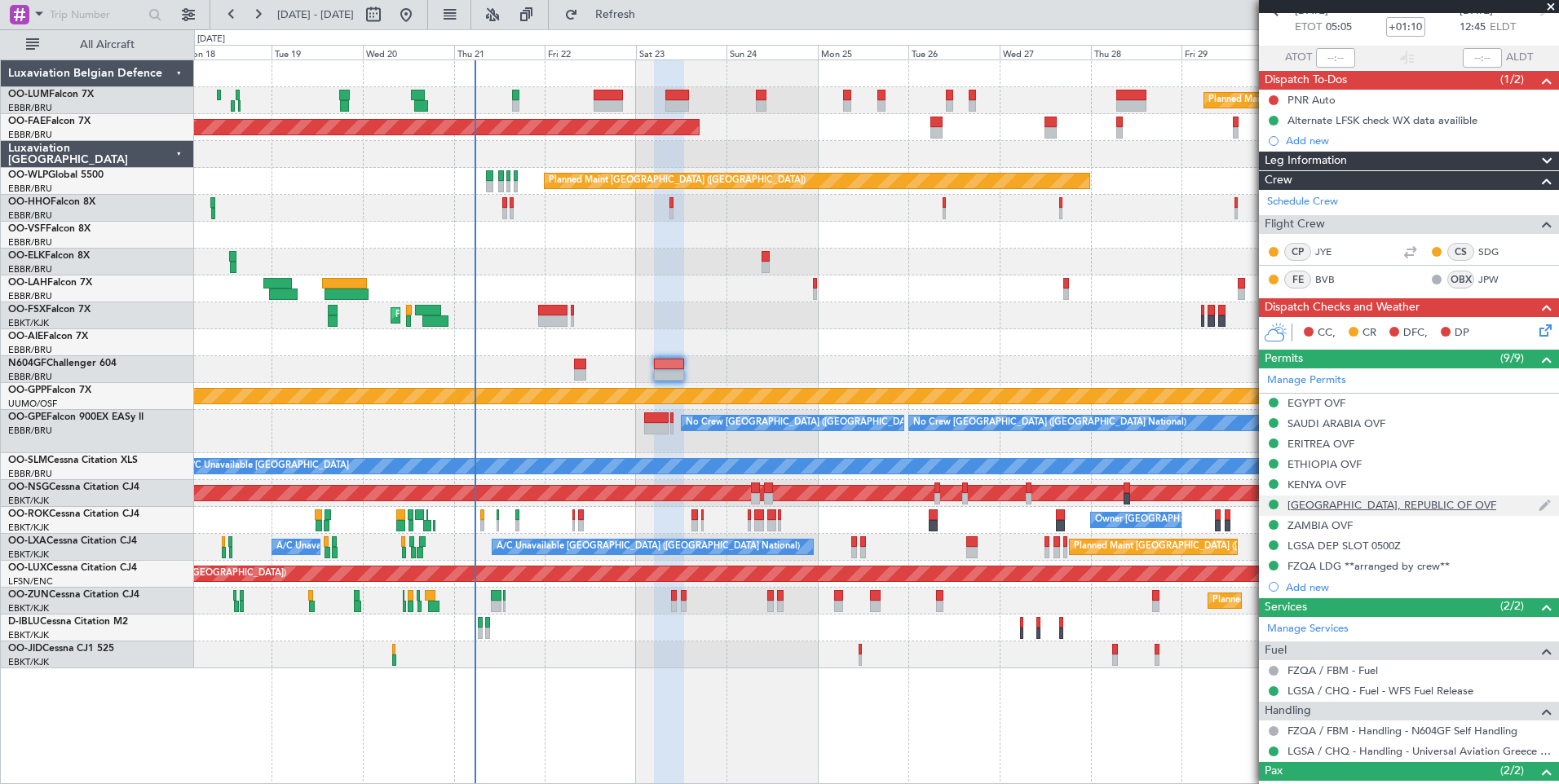
scroll to position [185, 0]
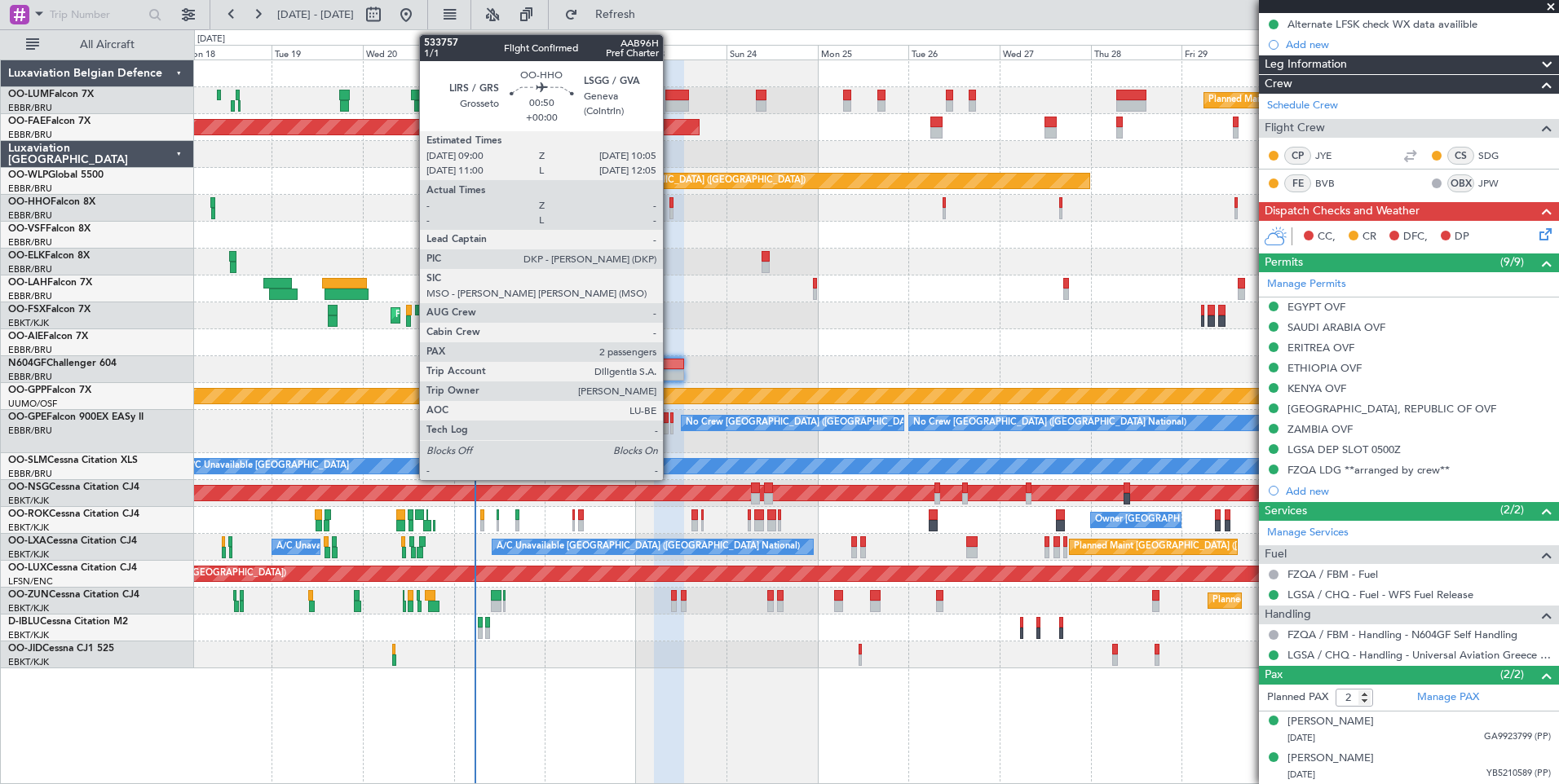
click at [670, 206] on div at bounding box center [672, 202] width 5 height 11
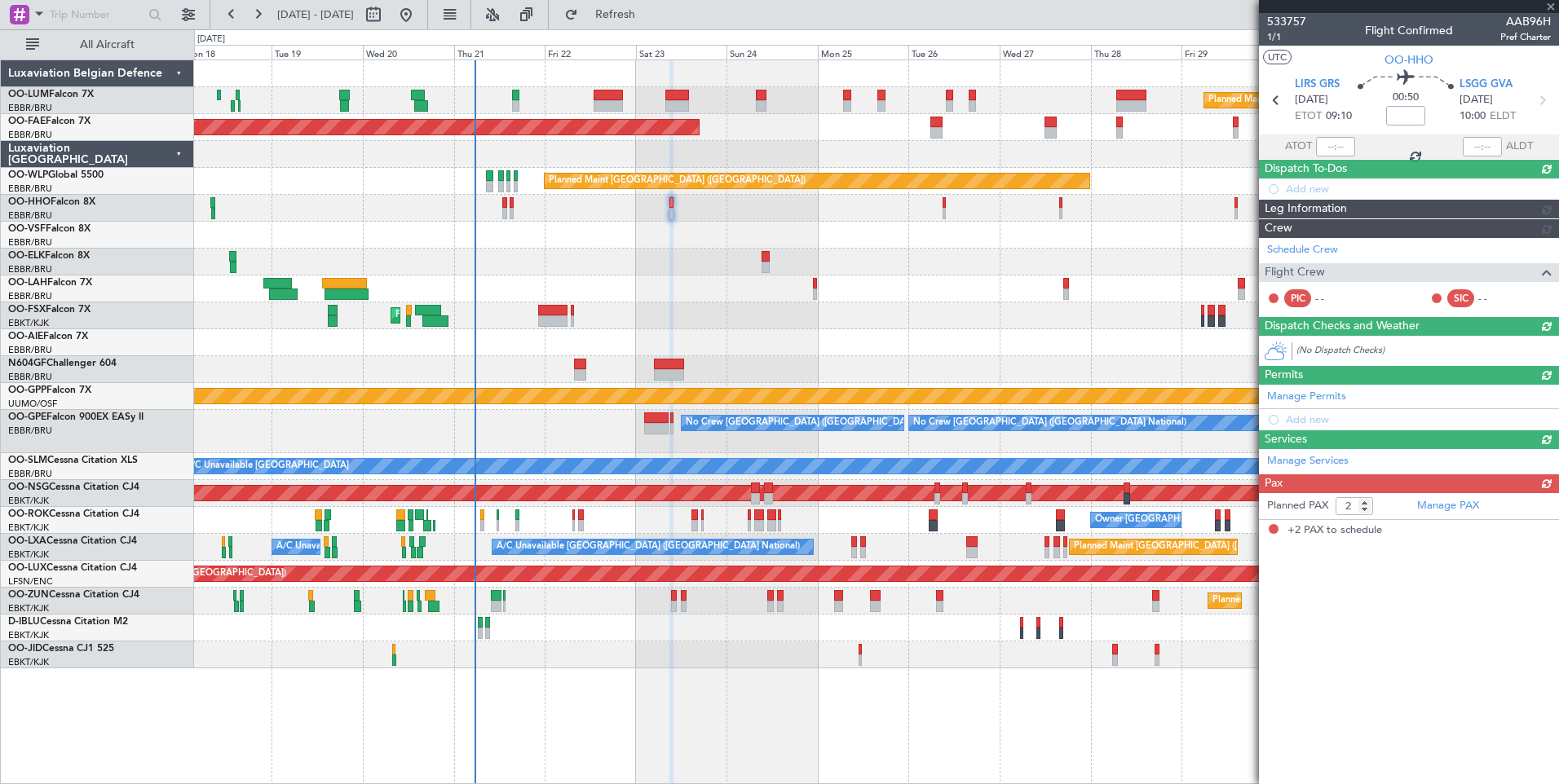
scroll to position [0, 0]
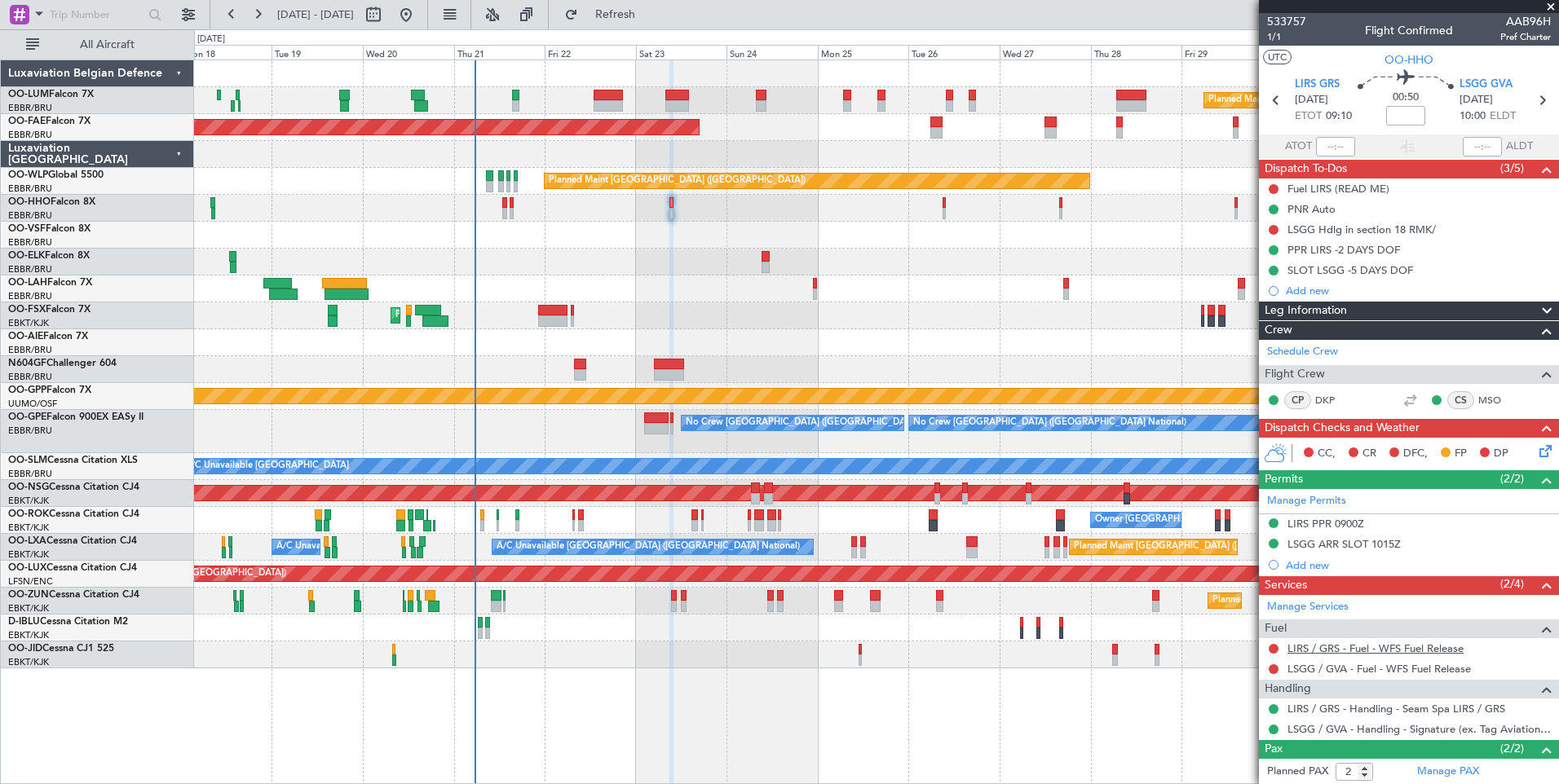
click at [1315, 651] on link "LIRS / GRS - Fuel - WFS Fuel Release" at bounding box center [1375, 648] width 176 height 14
click at [1322, 664] on mat-tooltip-component "LIRS / GRS - Fuel - WFS Fuel Release" at bounding box center [1375, 676] width 178 height 43
click at [1319, 673] on link "LSGG / GVA - Fuel - WFS Fuel Release" at bounding box center [1378, 668] width 183 height 14
click at [655, 22] on button "Refresh" at bounding box center [605, 15] width 98 height 26
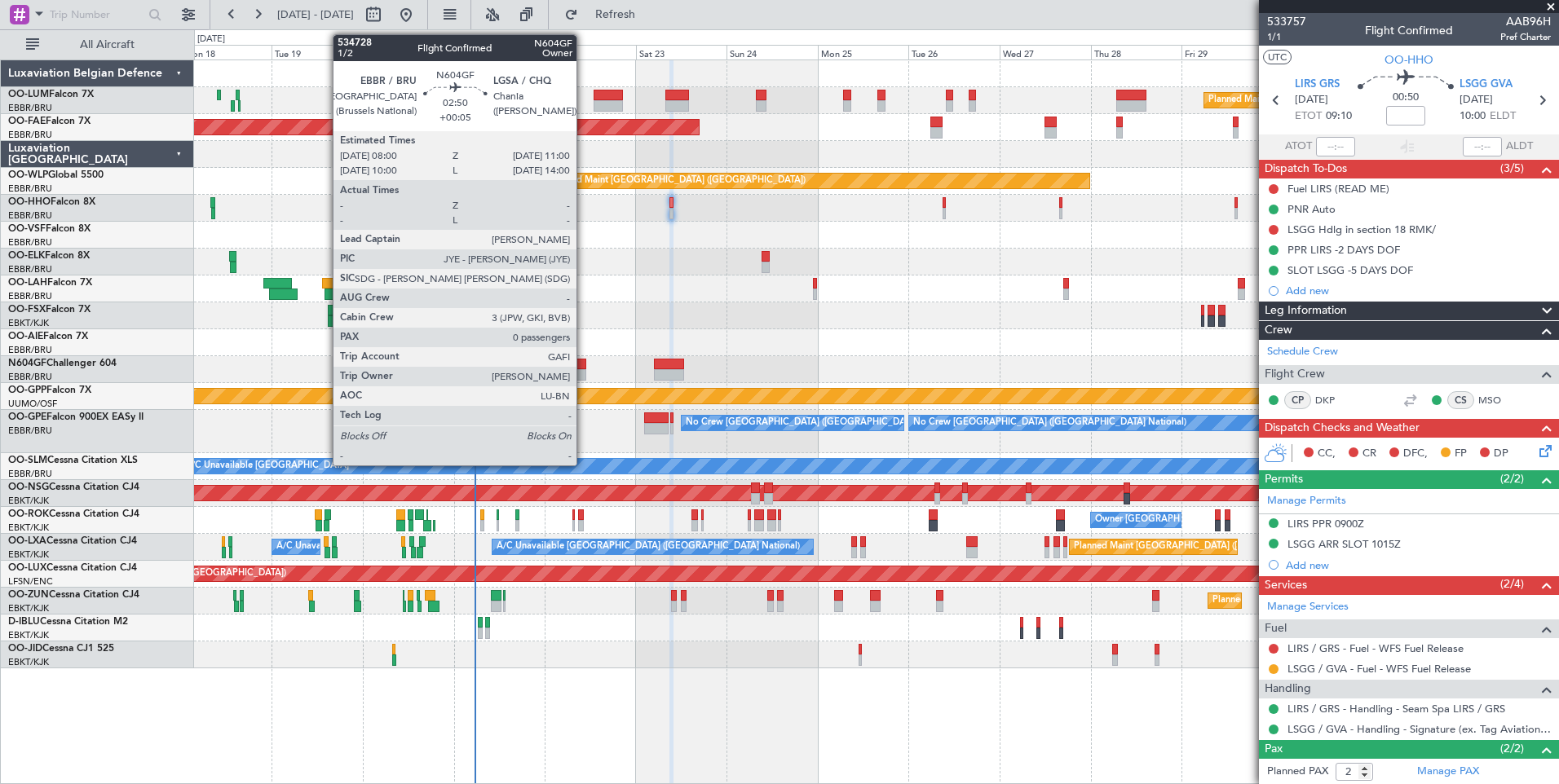
click at [584, 362] on div at bounding box center [579, 364] width 11 height 11
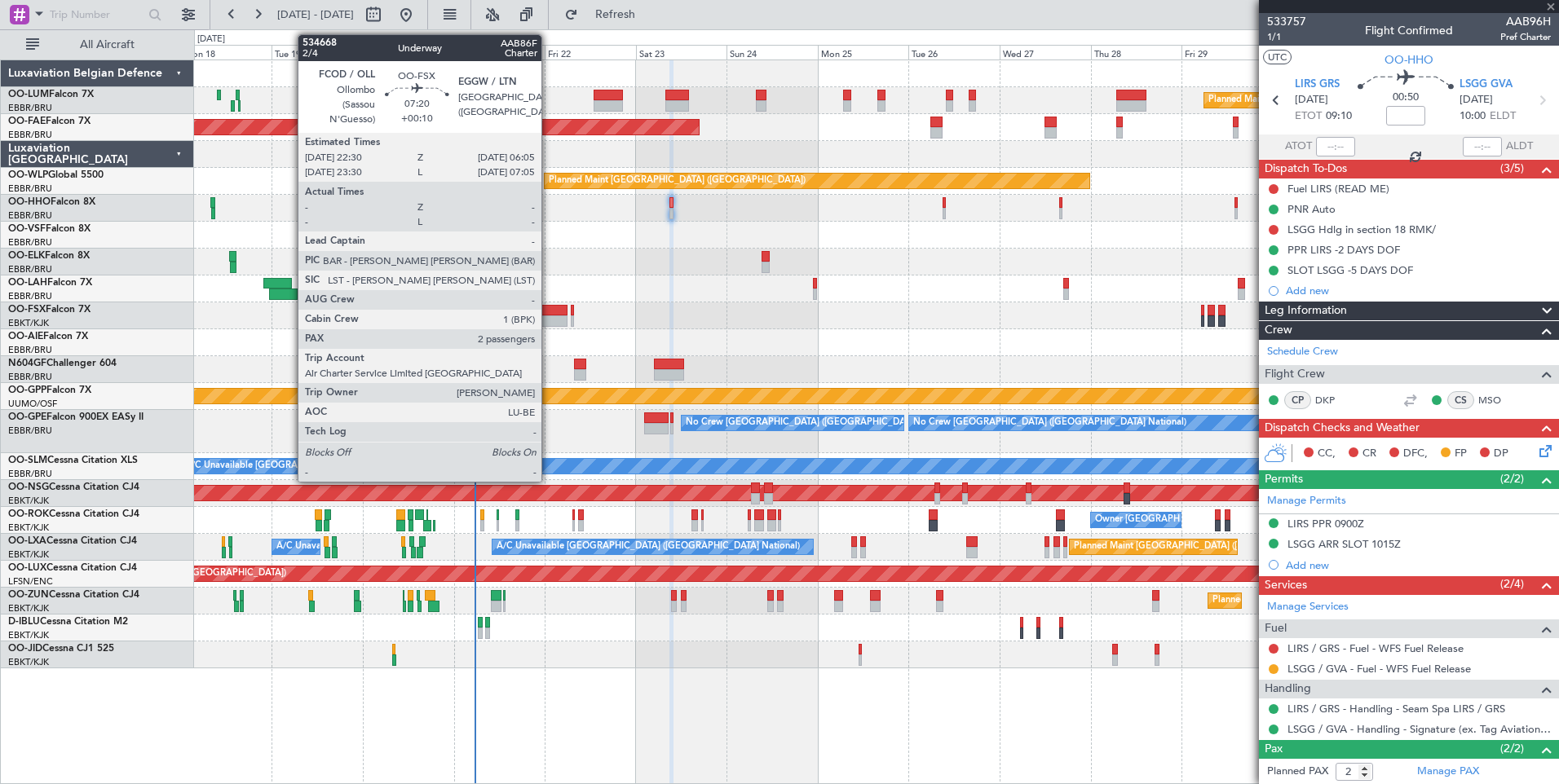
click at [548, 313] on div at bounding box center [553, 310] width 29 height 11
type input "+00:05"
type input "0"
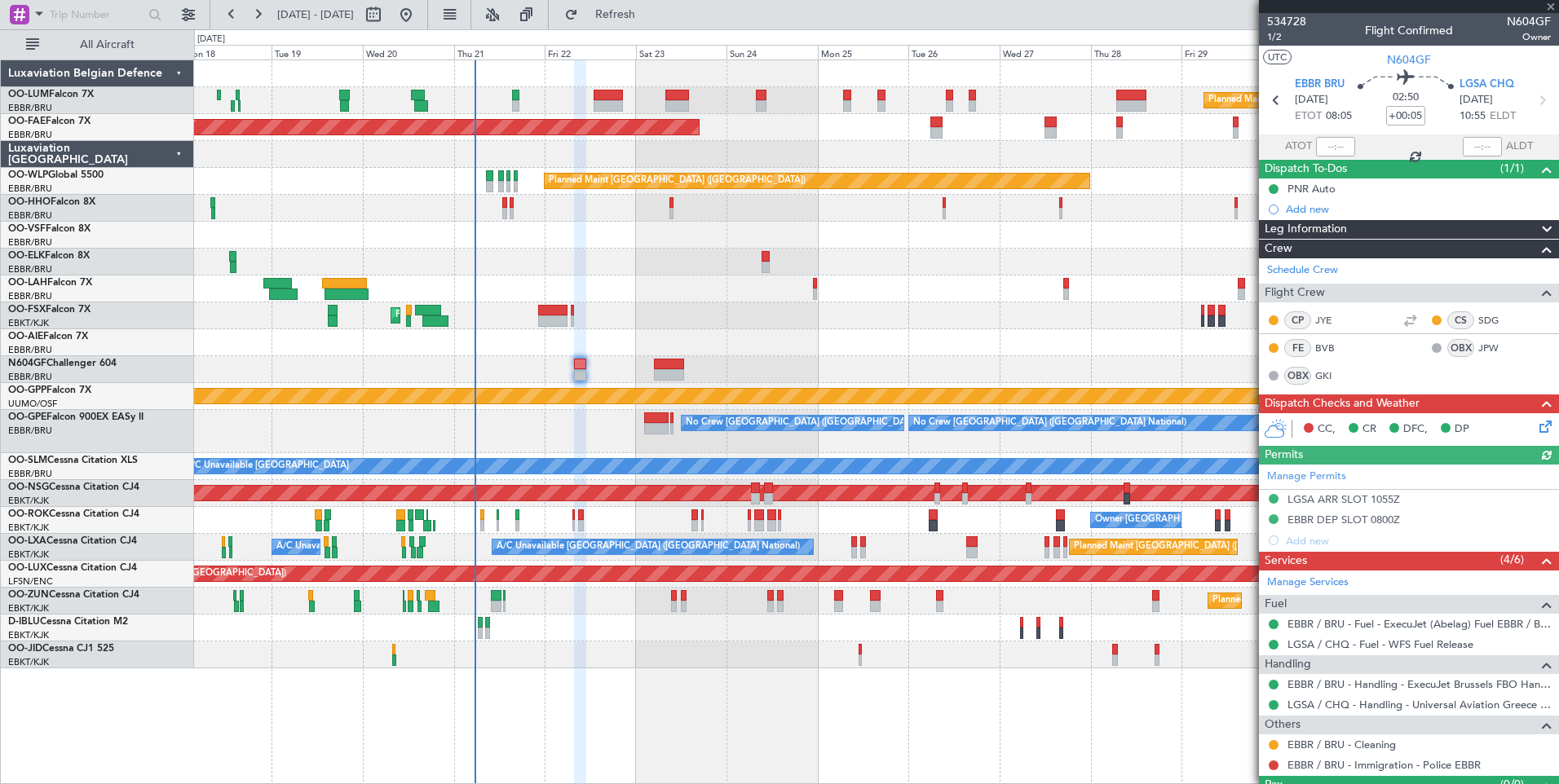
click at [658, 319] on div "Planned Maint Kortrijk-[GEOGRAPHIC_DATA]" at bounding box center [876, 315] width 1364 height 27
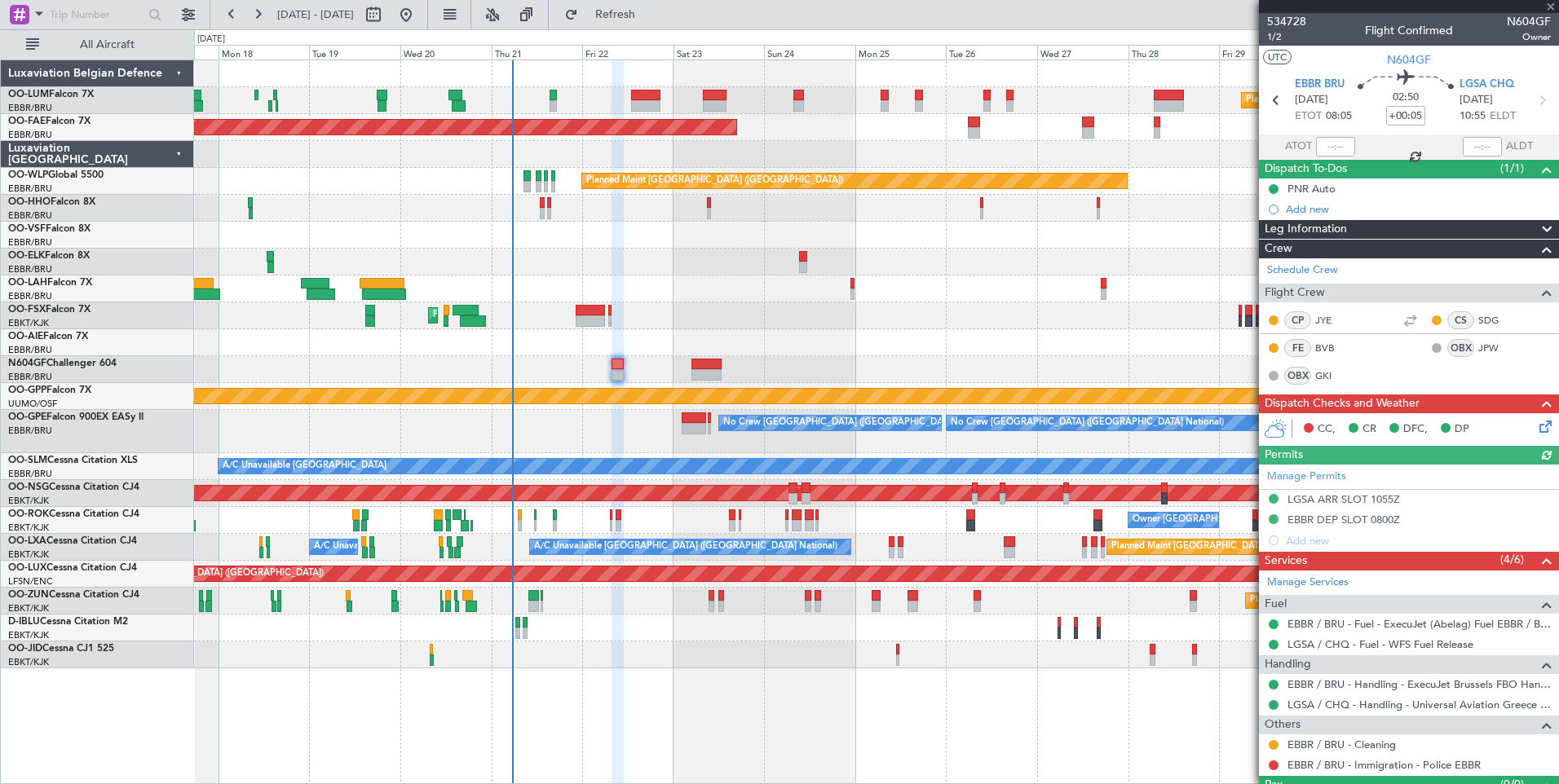
type input "+00:10"
type input "2"
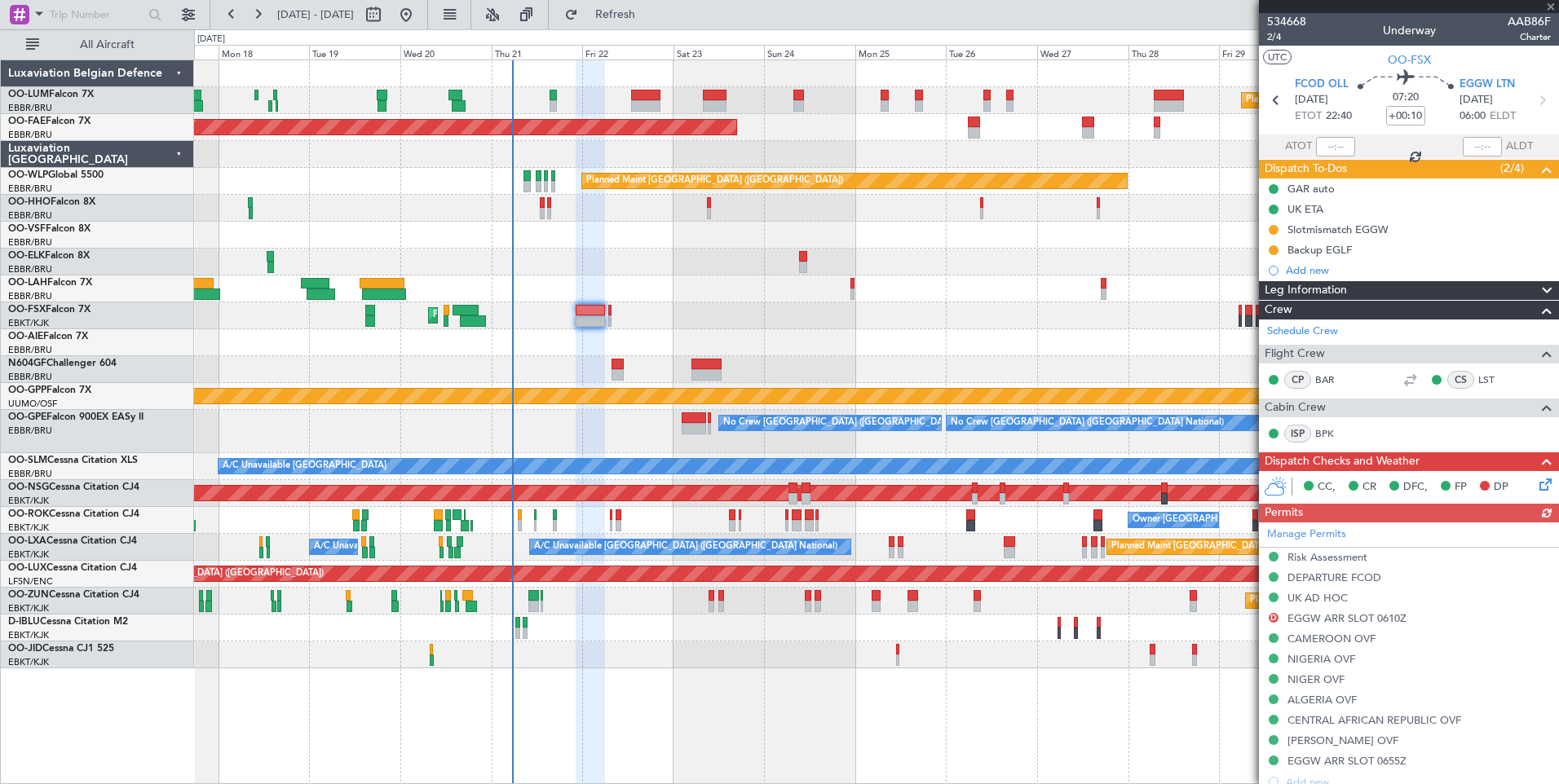
scroll to position [351, 0]
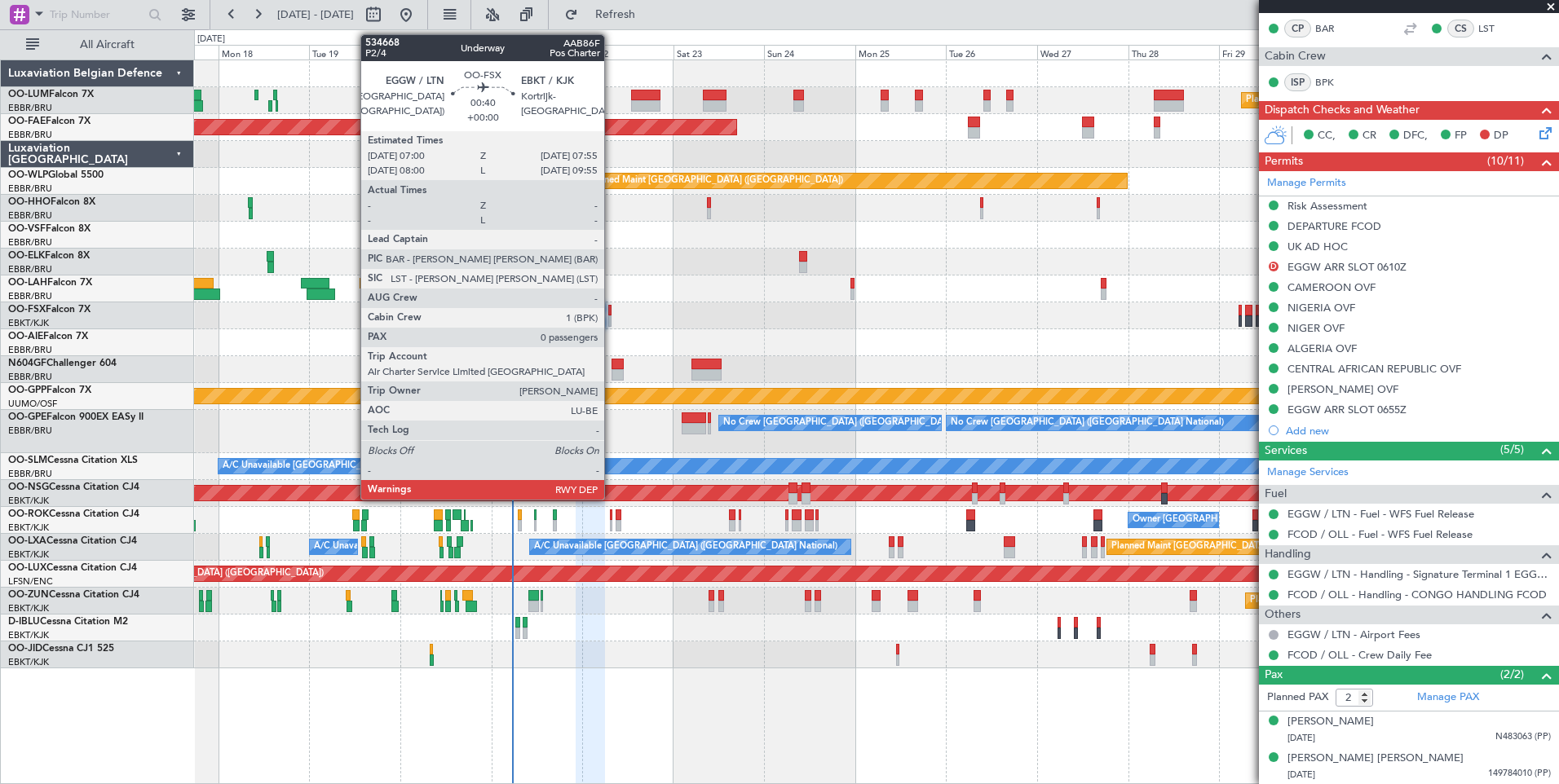
click at [612, 315] on div at bounding box center [610, 320] width 4 height 11
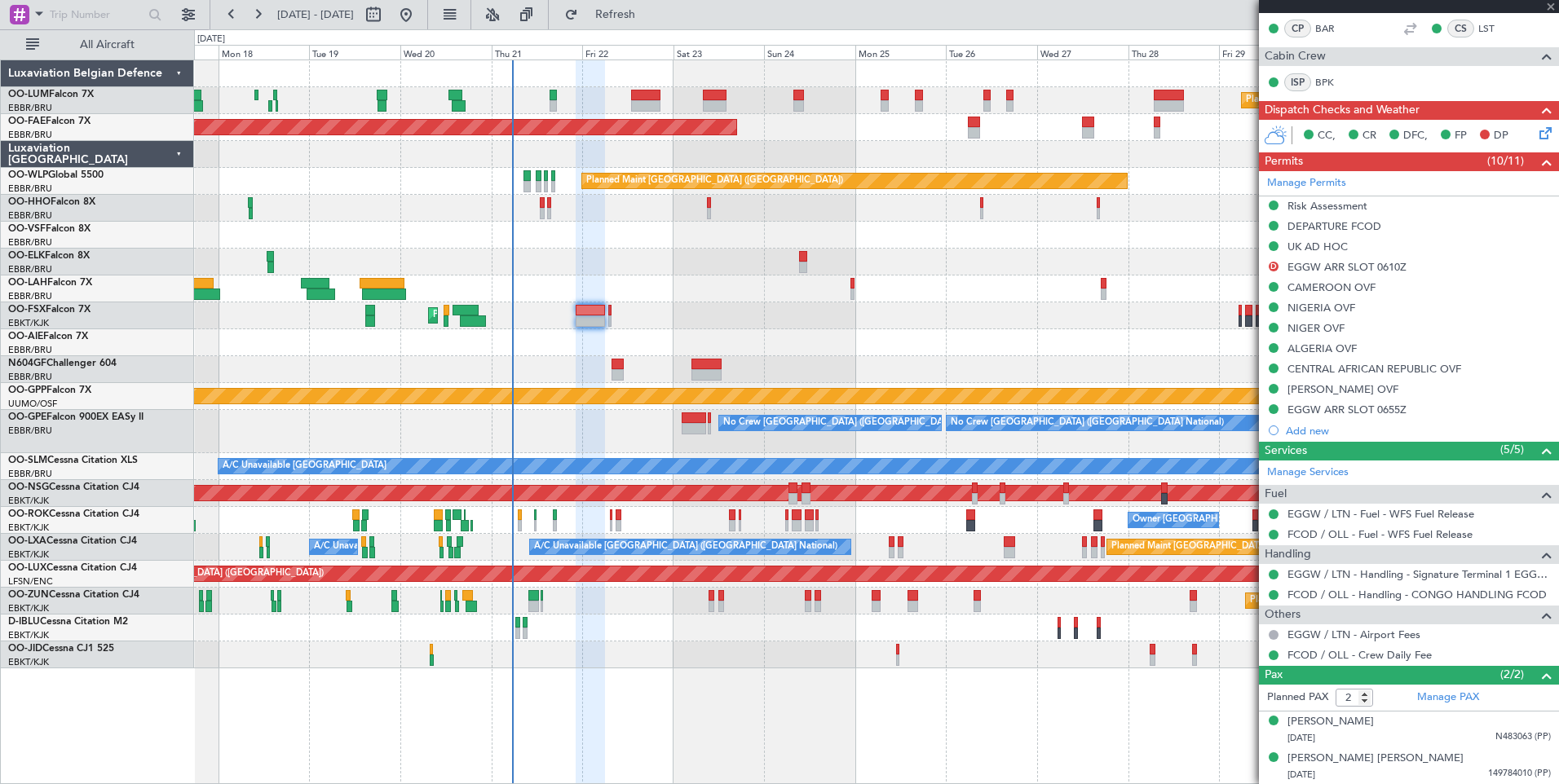
type input "0"
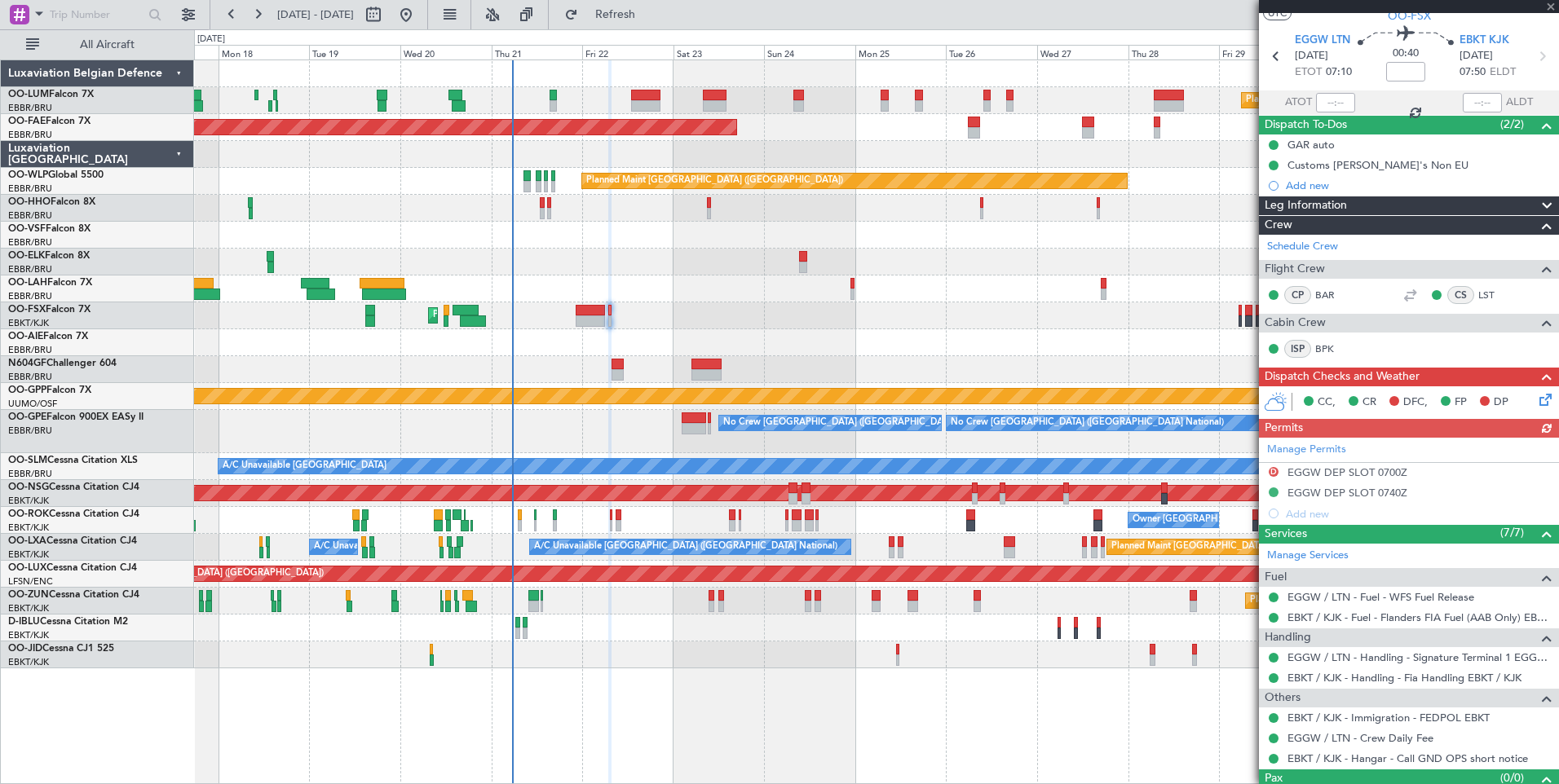
scroll to position [74, 0]
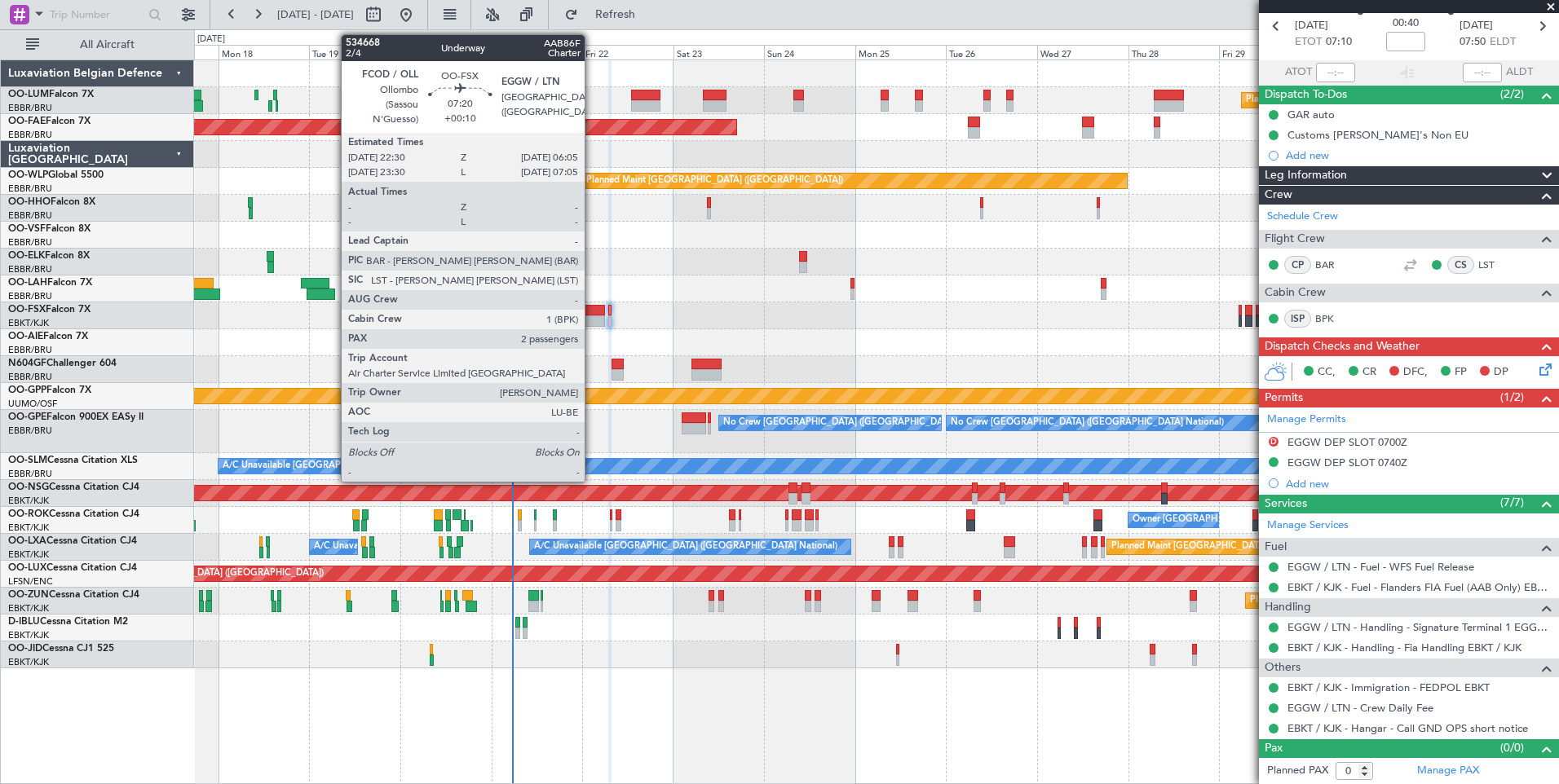
click at [592, 321] on div at bounding box center [590, 320] width 29 height 11
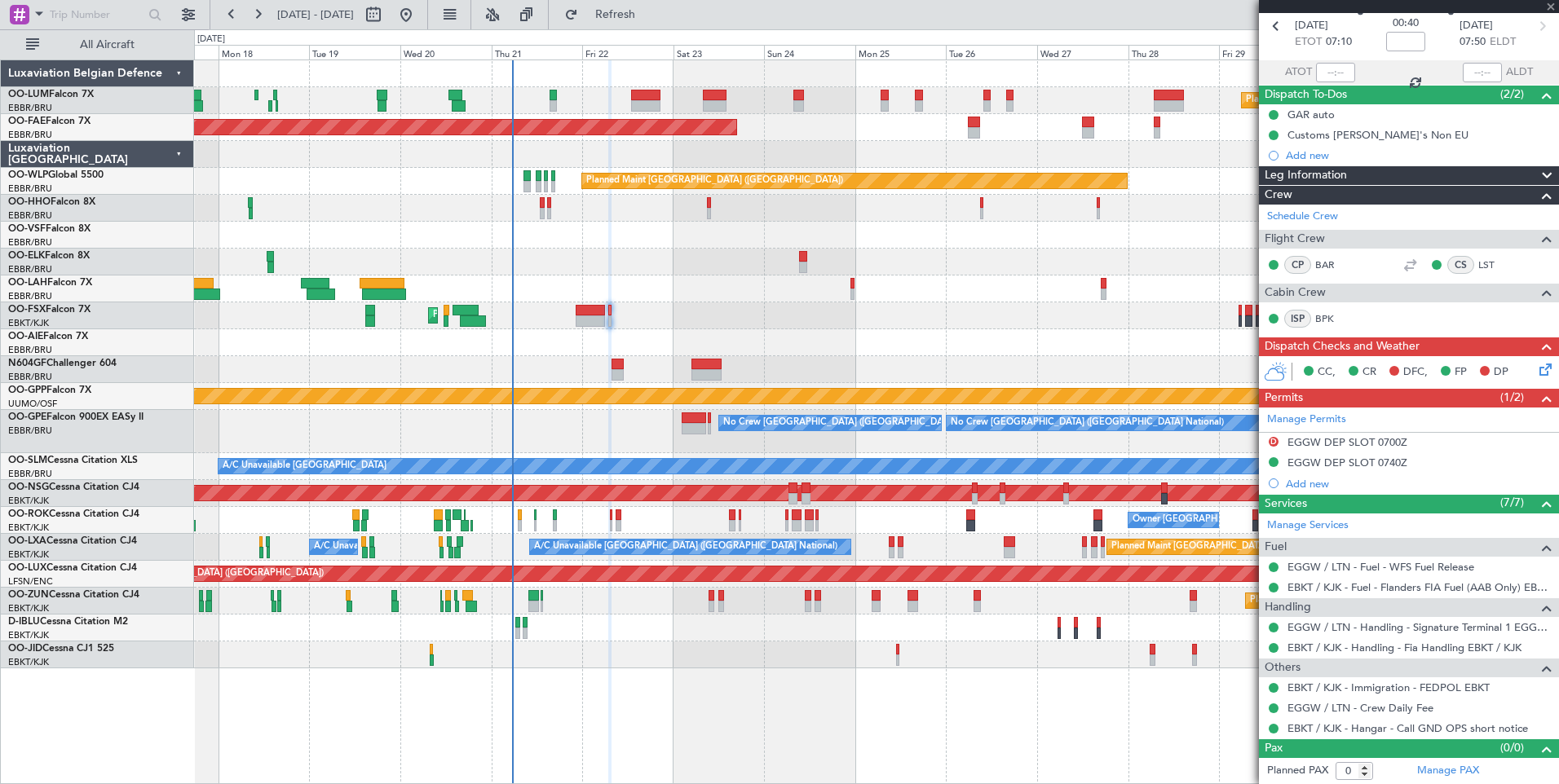
type input "+00:10"
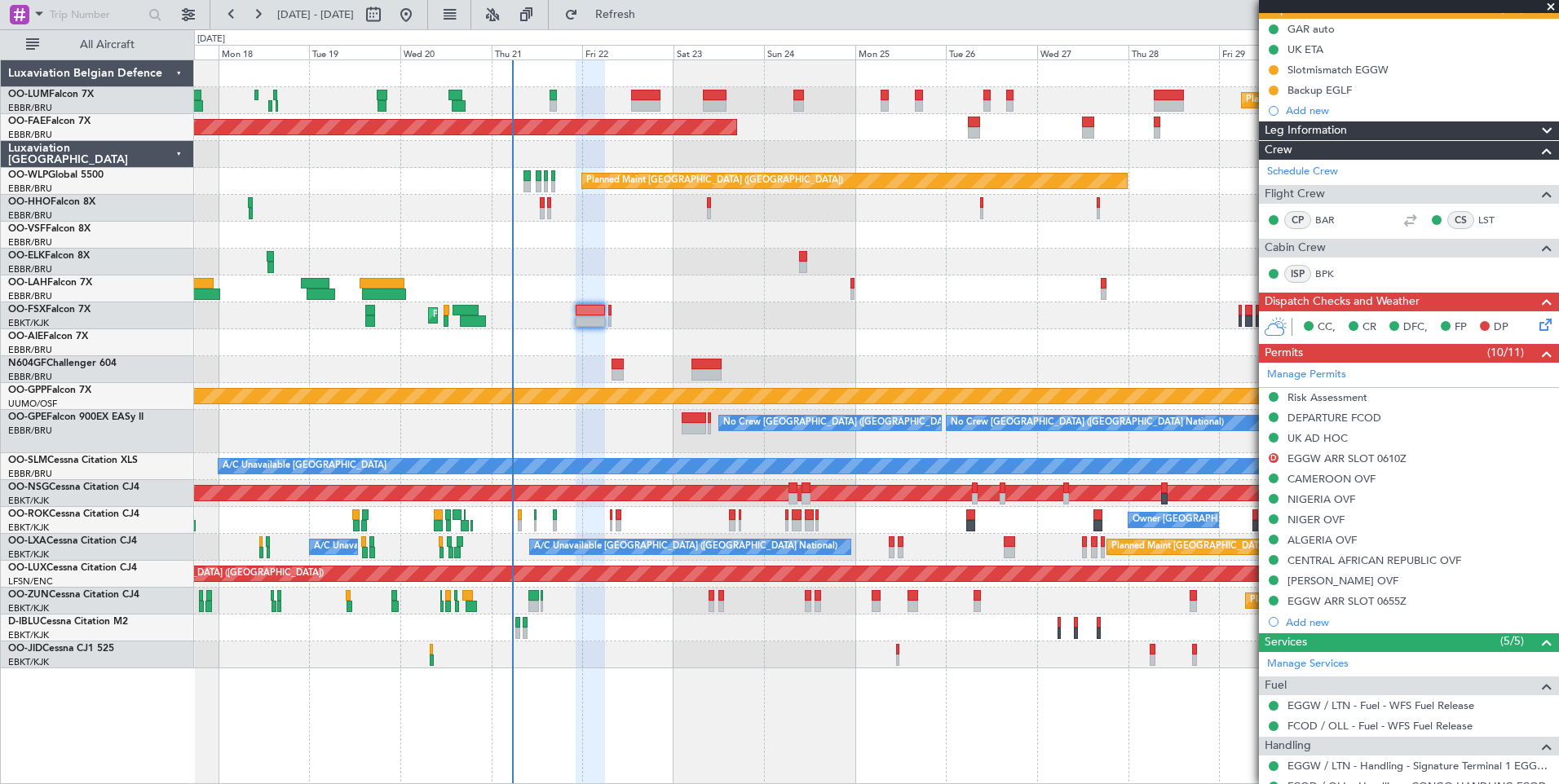
scroll to position [163, 0]
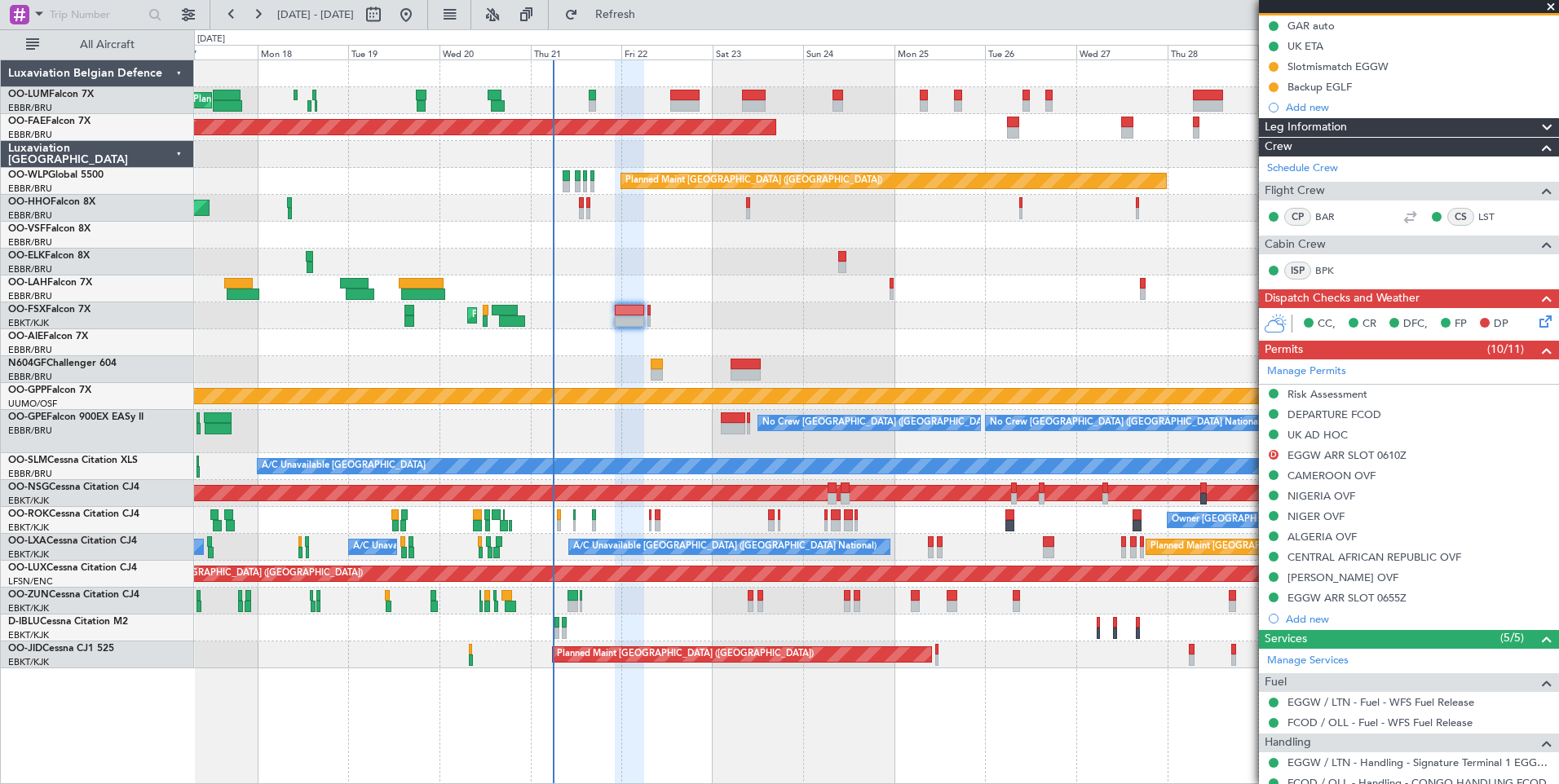
click at [636, 370] on div at bounding box center [876, 369] width 1364 height 27
click at [653, 286] on div "Planned Maint [PERSON_NAME]-[GEOGRAPHIC_DATA][PERSON_NAME] ([GEOGRAPHIC_DATA][P…" at bounding box center [876, 288] width 1364 height 27
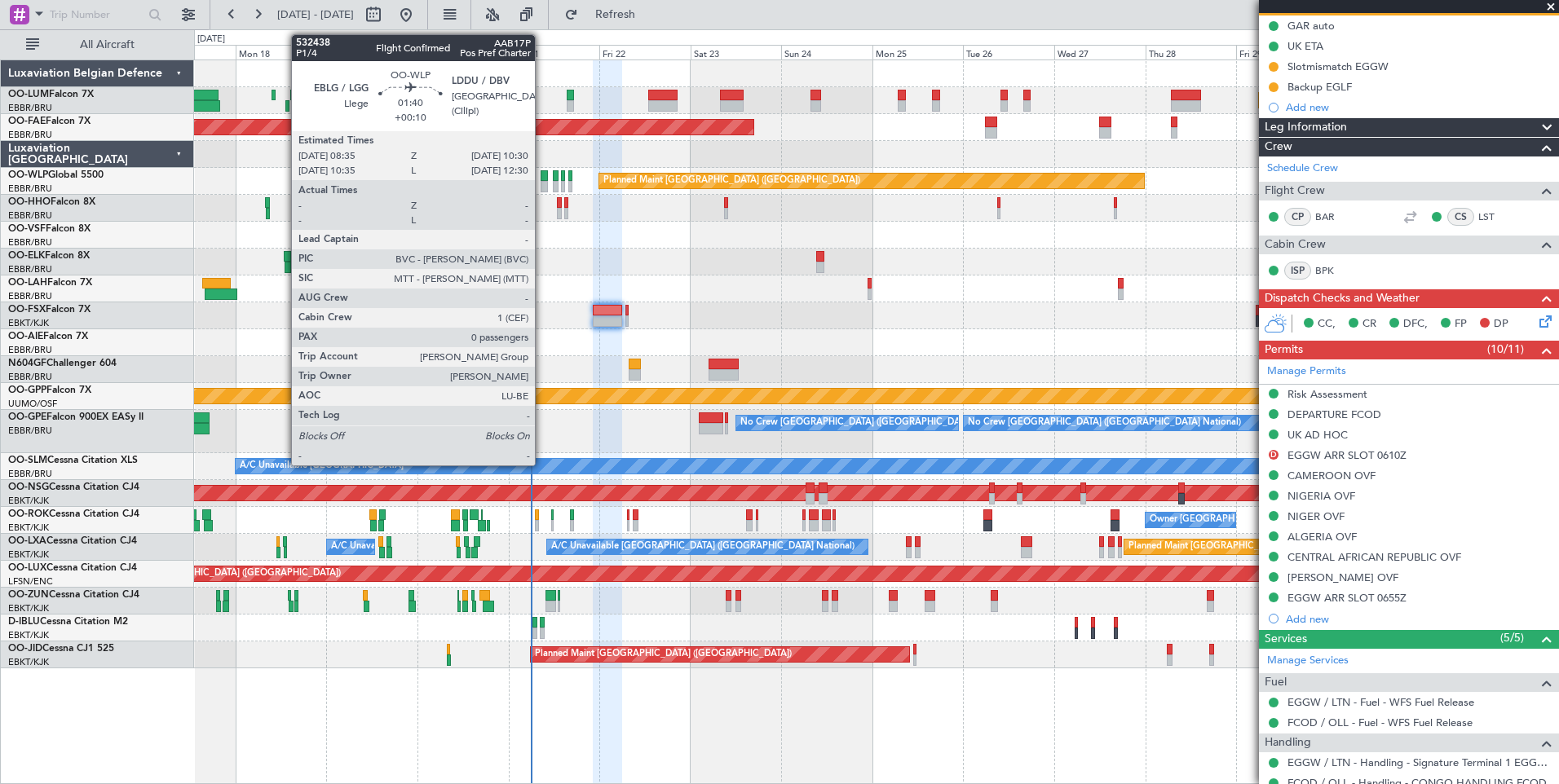
click at [544, 183] on div at bounding box center [544, 187] width 7 height 11
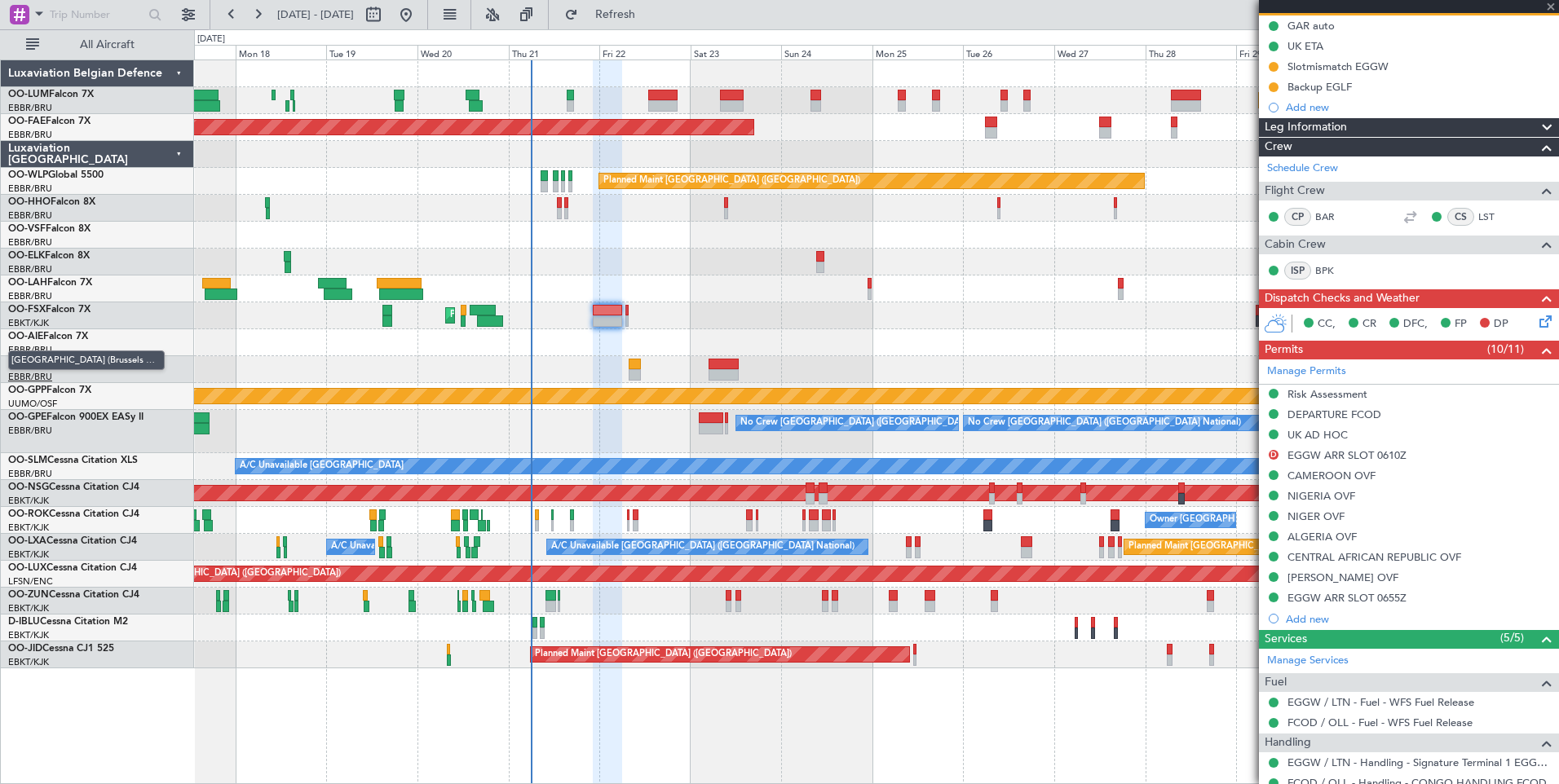
type input "0"
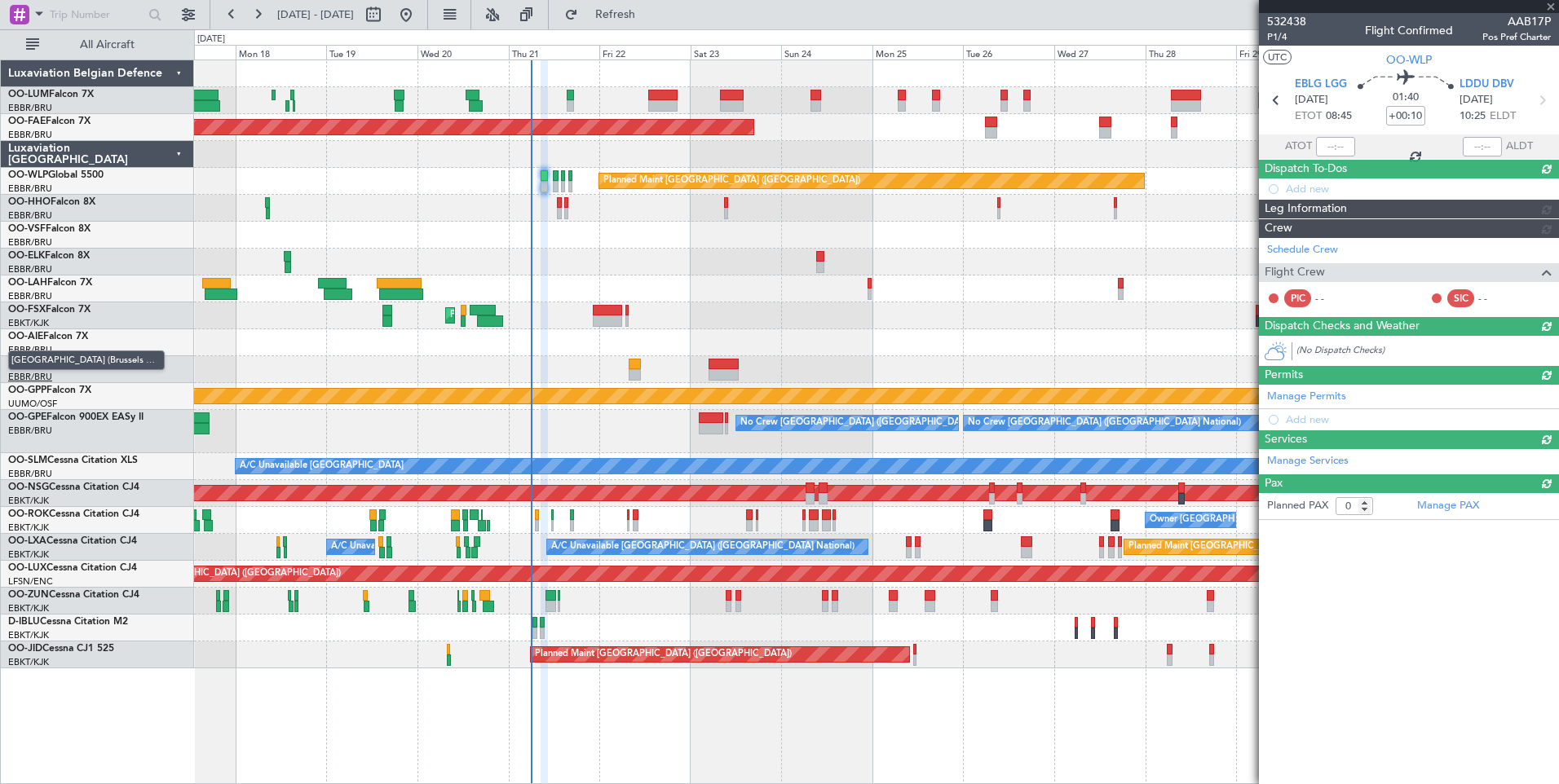
scroll to position [0, 0]
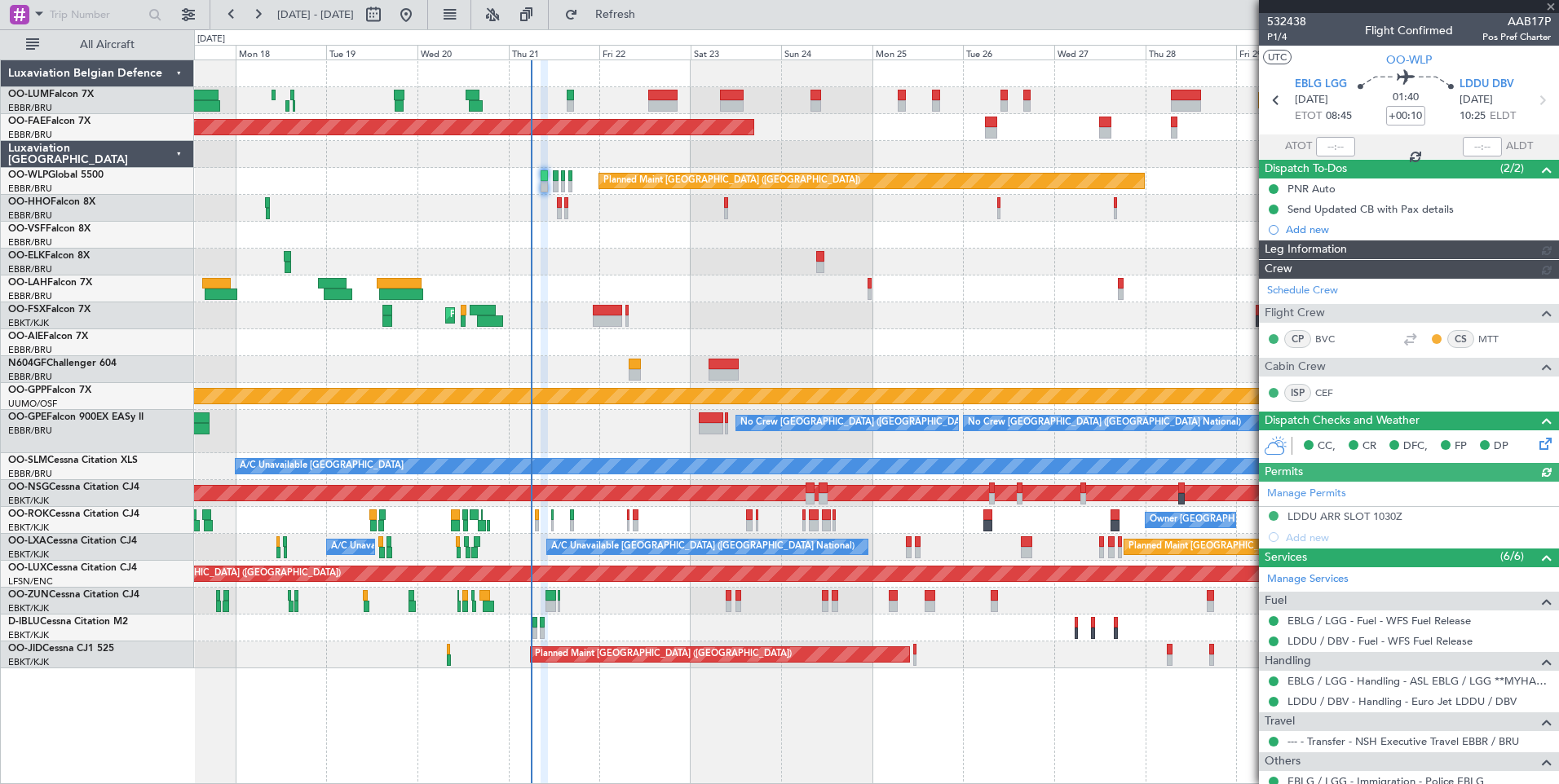
click at [632, 490] on div "Planned Maint [GEOGRAPHIC_DATA] ([GEOGRAPHIC_DATA] National) Planned Maint [GEO…" at bounding box center [876, 364] width 1364 height 608
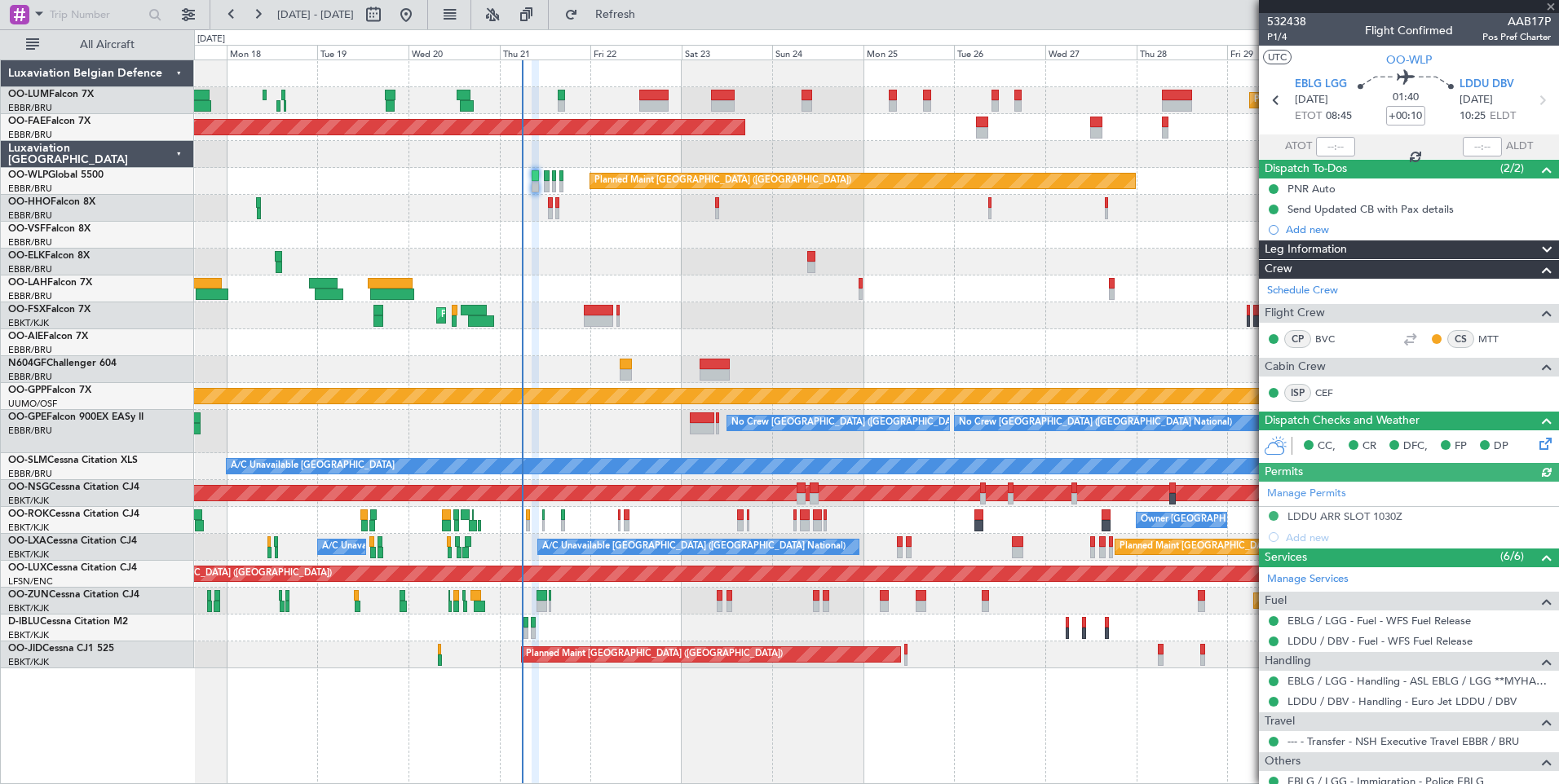
click at [575, 239] on div at bounding box center [876, 235] width 1364 height 27
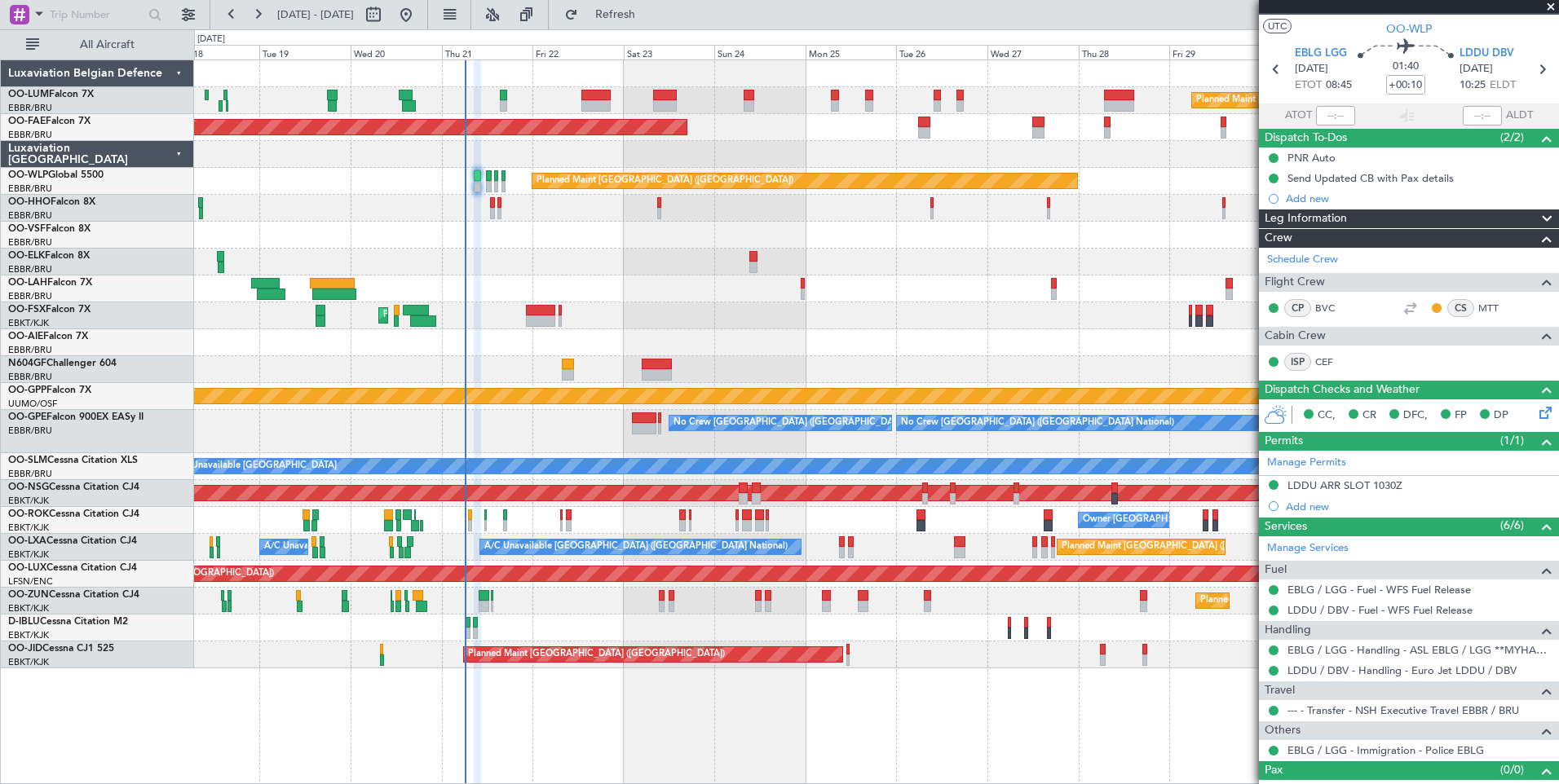
scroll to position [53, 0]
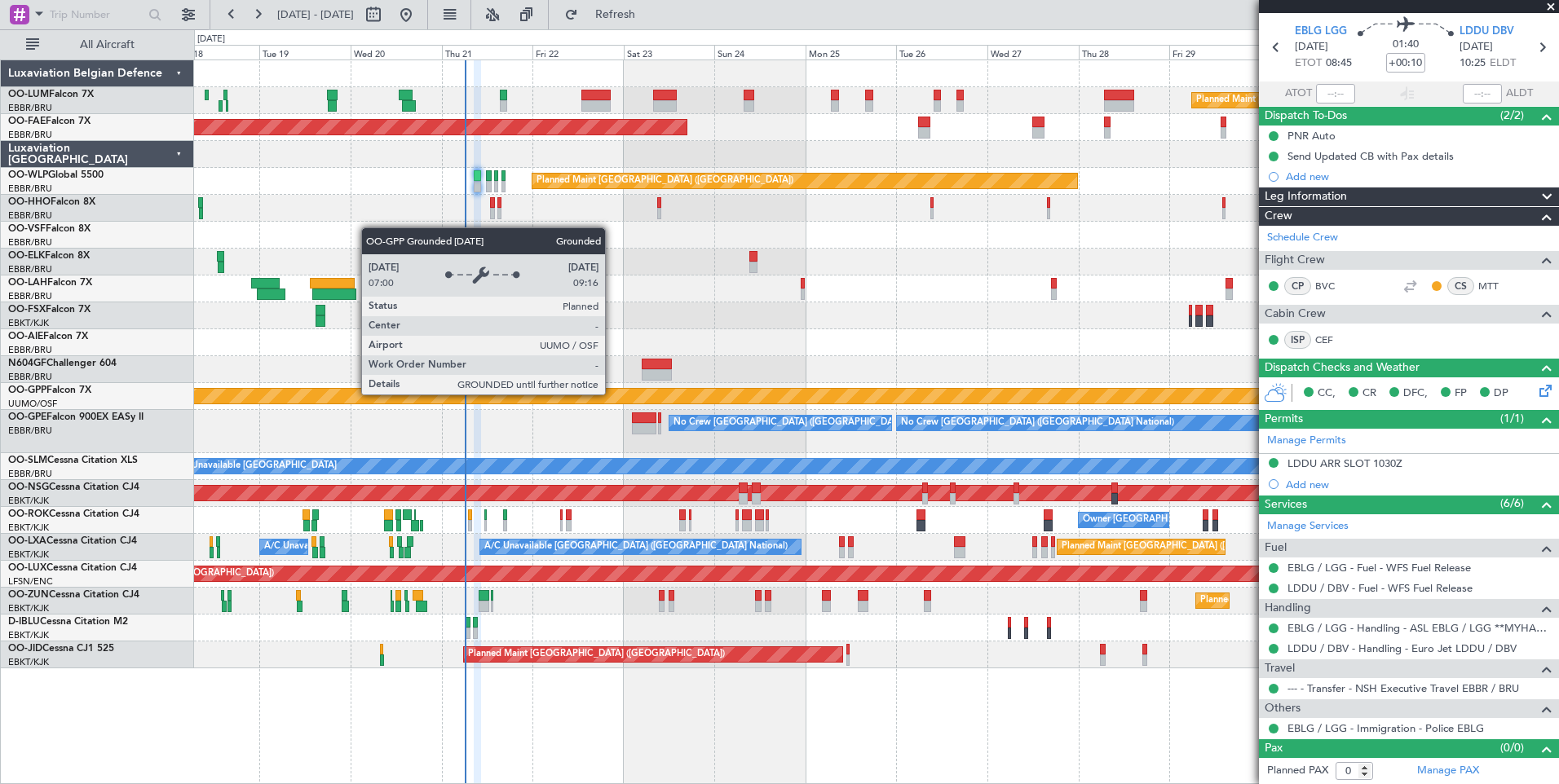
click at [708, 326] on div "Planned Maint Kortrijk-[GEOGRAPHIC_DATA]" at bounding box center [876, 315] width 1364 height 27
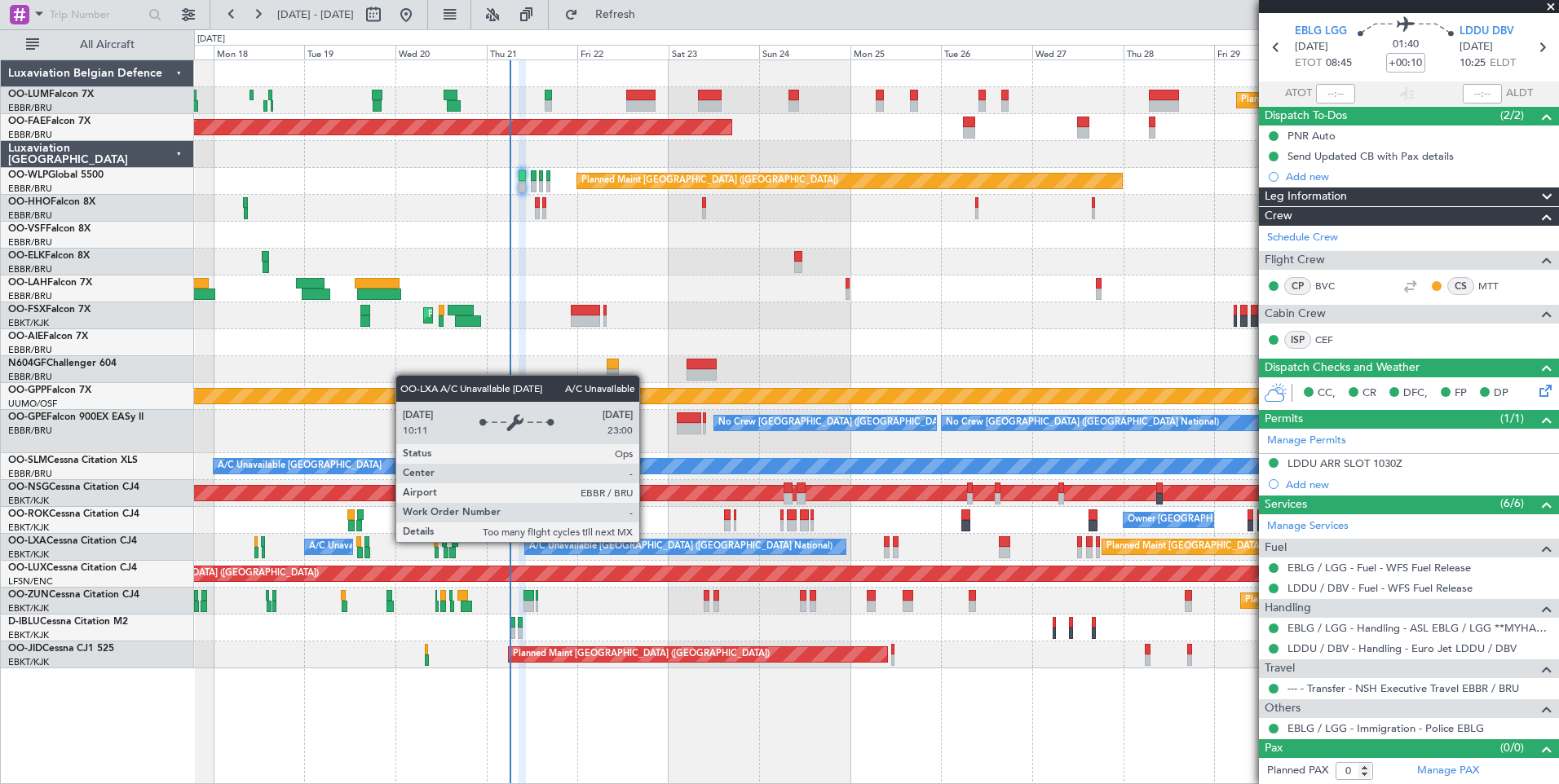
click at [614, 541] on div "A/C Unavailable [GEOGRAPHIC_DATA] ([GEOGRAPHIC_DATA] National)" at bounding box center [681, 547] width 303 height 24
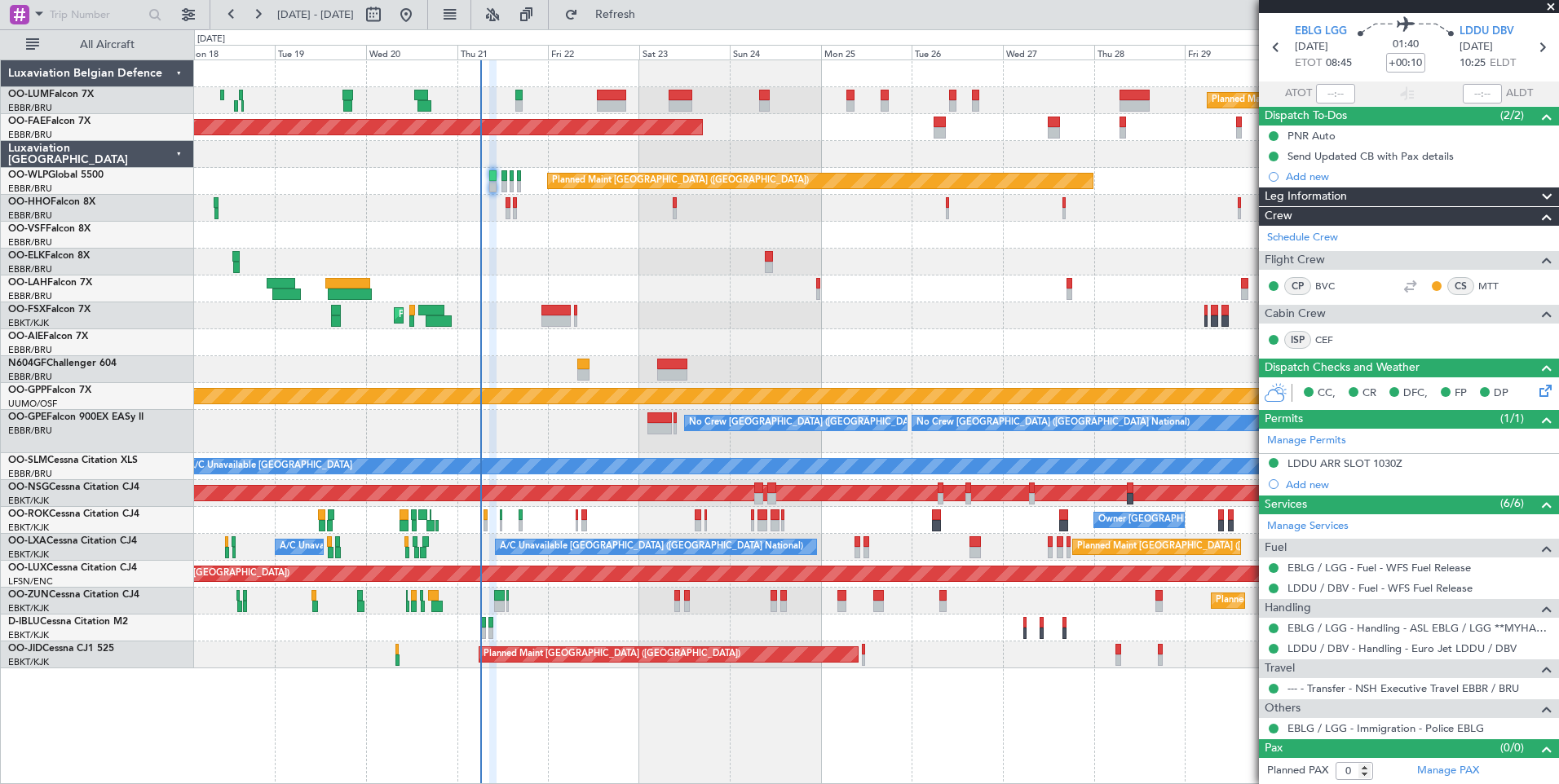
click at [621, 277] on div "Planned Maint [GEOGRAPHIC_DATA] ([GEOGRAPHIC_DATA] National) Planned Maint [GEO…" at bounding box center [876, 364] width 1364 height 608
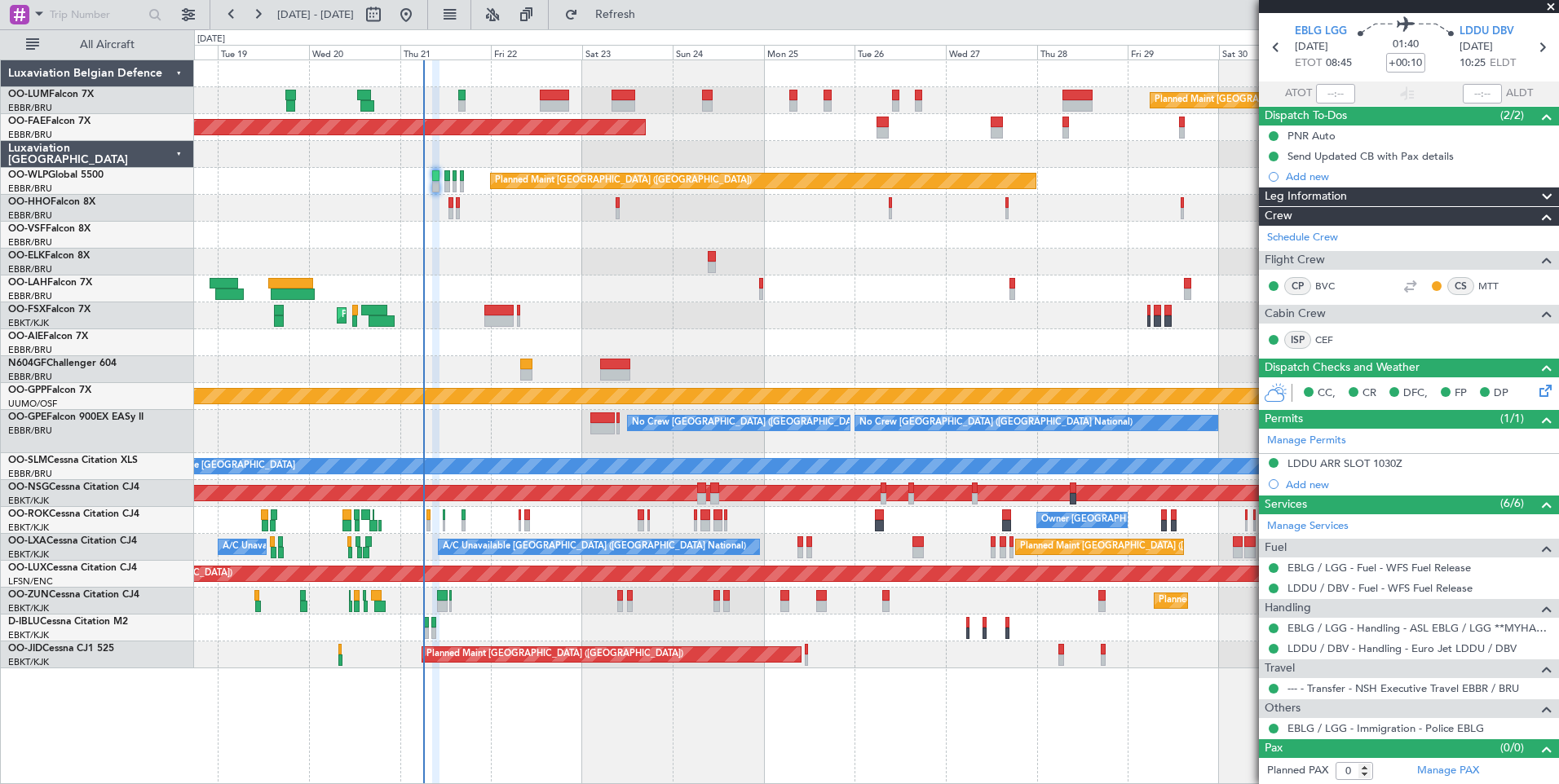
click at [580, 302] on div "Planned Maint [GEOGRAPHIC_DATA] ([GEOGRAPHIC_DATA] National) Planned Maint [GEO…" at bounding box center [876, 364] width 1364 height 608
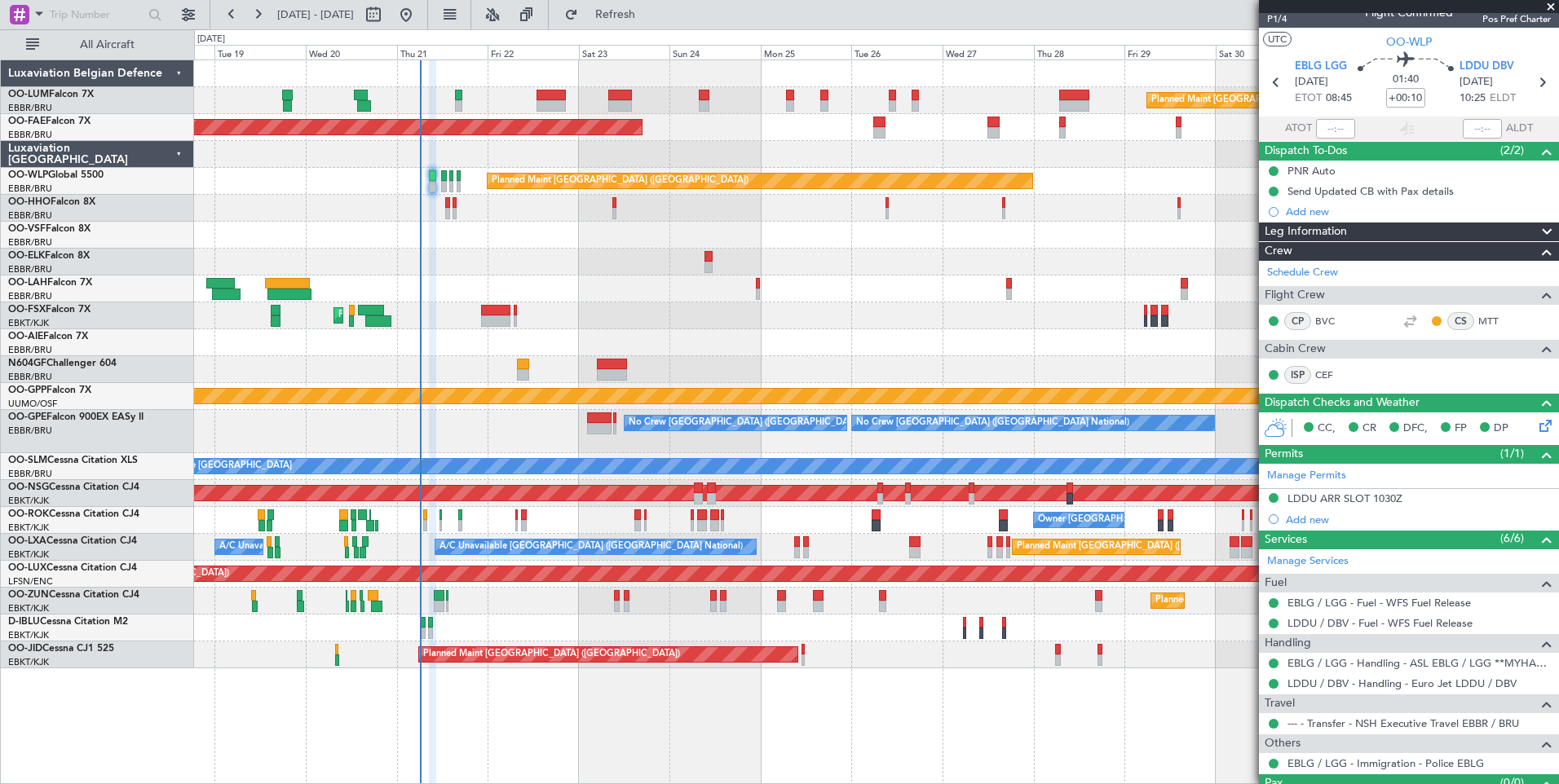
scroll to position [0, 0]
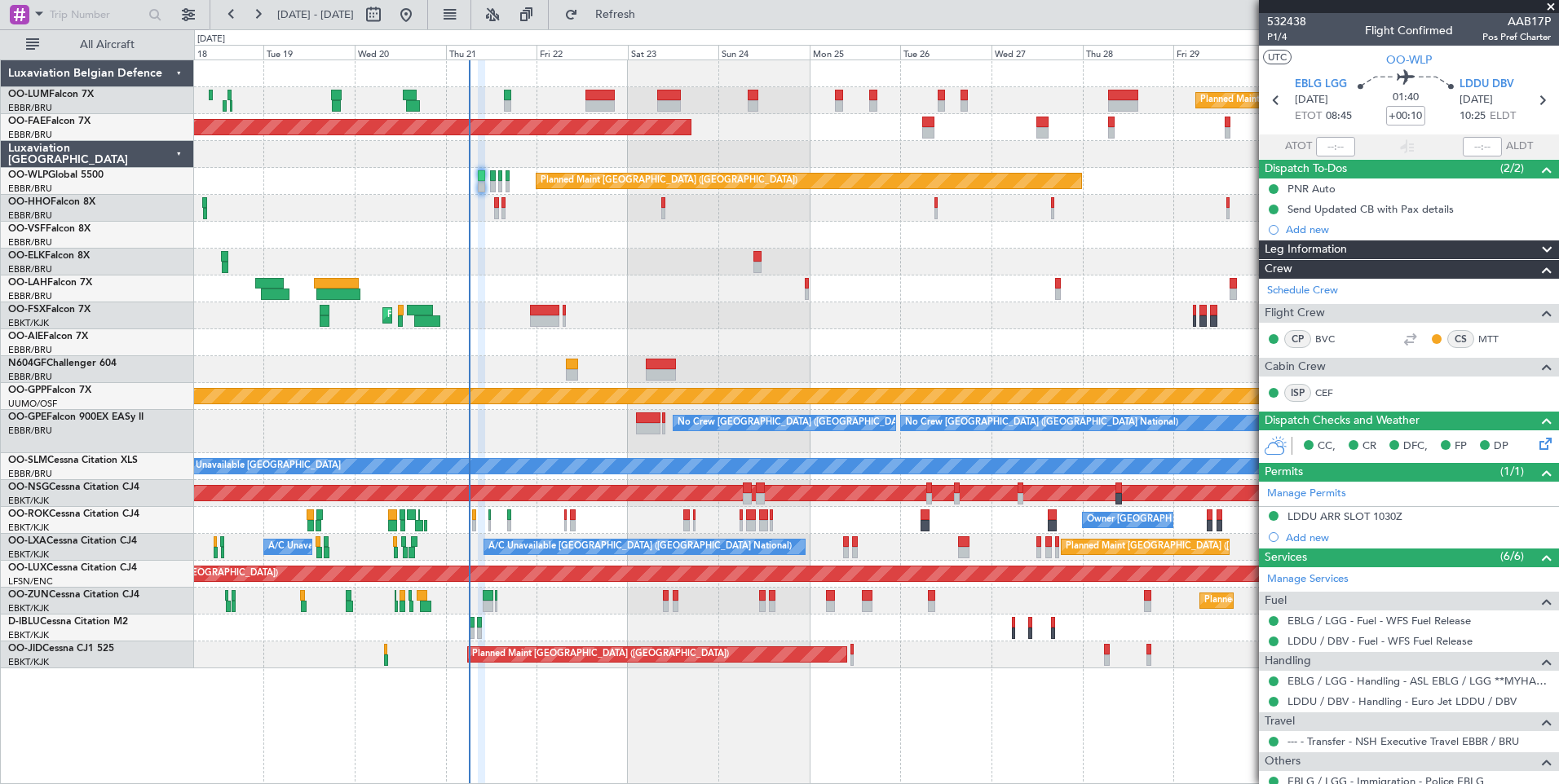
click at [529, 439] on div "Planned Maint Brussels (Brussels National) No Crew Brussels (Brussels National)…" at bounding box center [876, 432] width 1364 height 43
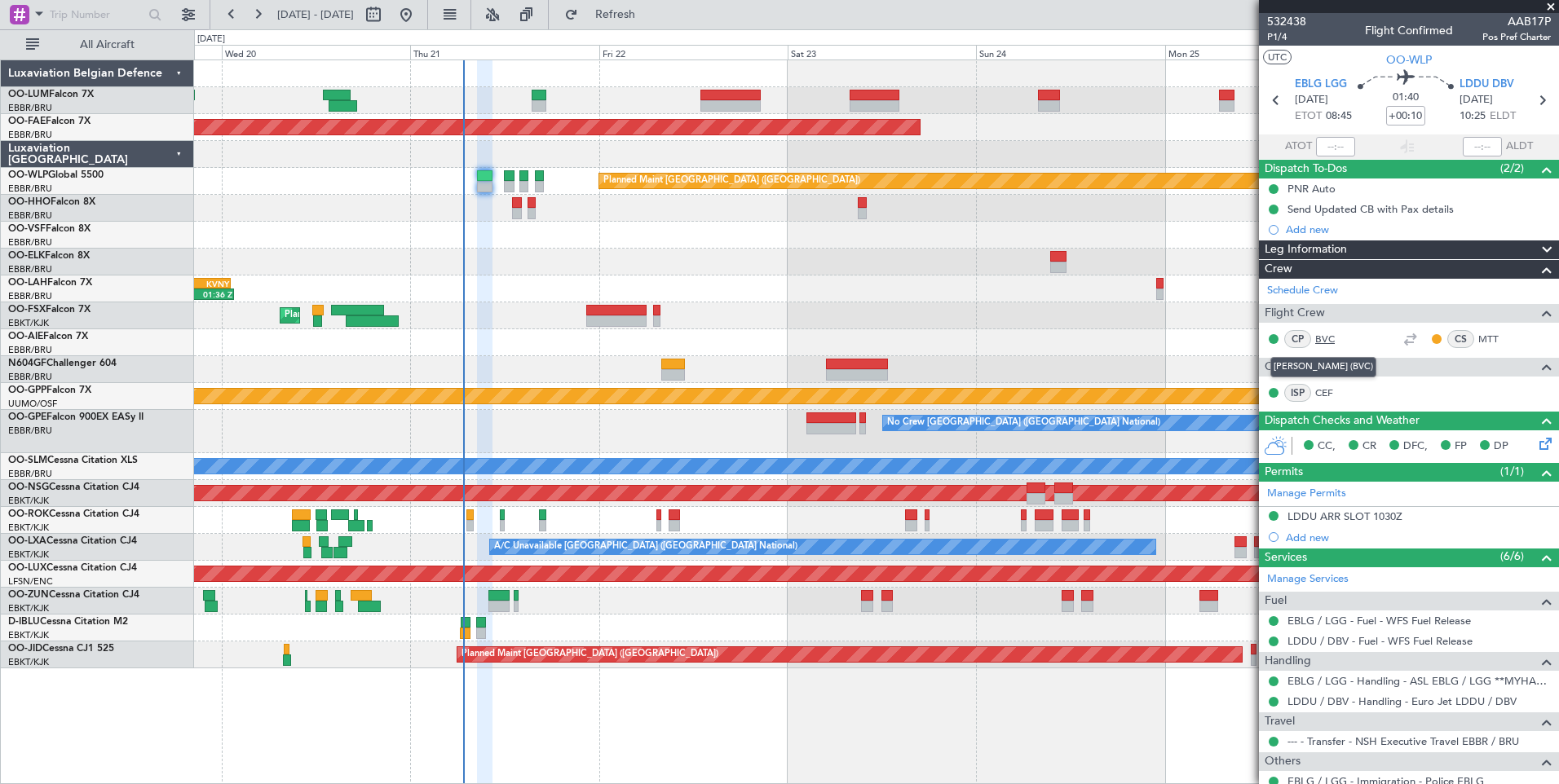
click at [1320, 334] on link "BVC" at bounding box center [1333, 338] width 36 height 15
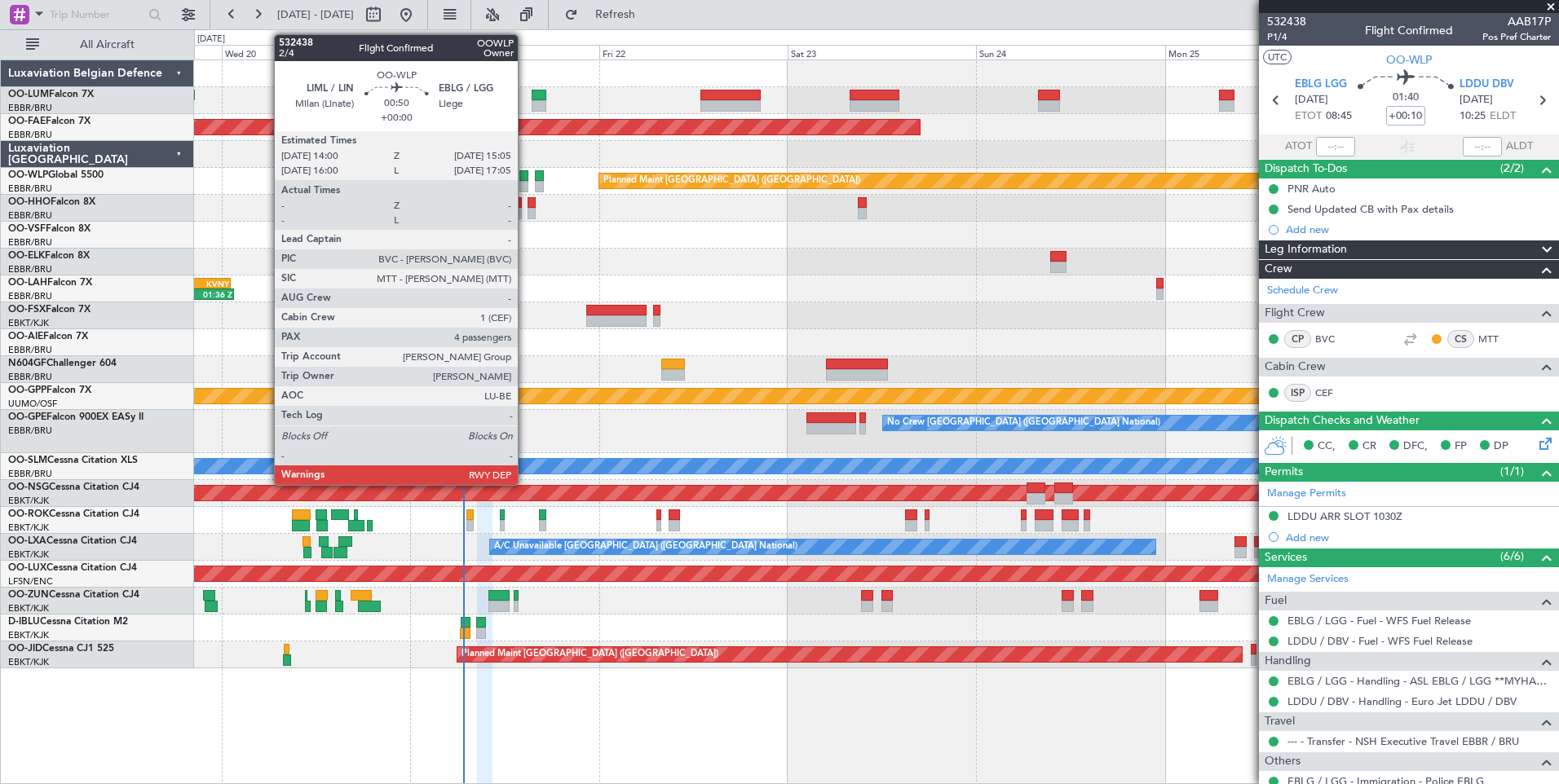
click at [525, 178] on div at bounding box center [523, 175] width 9 height 11
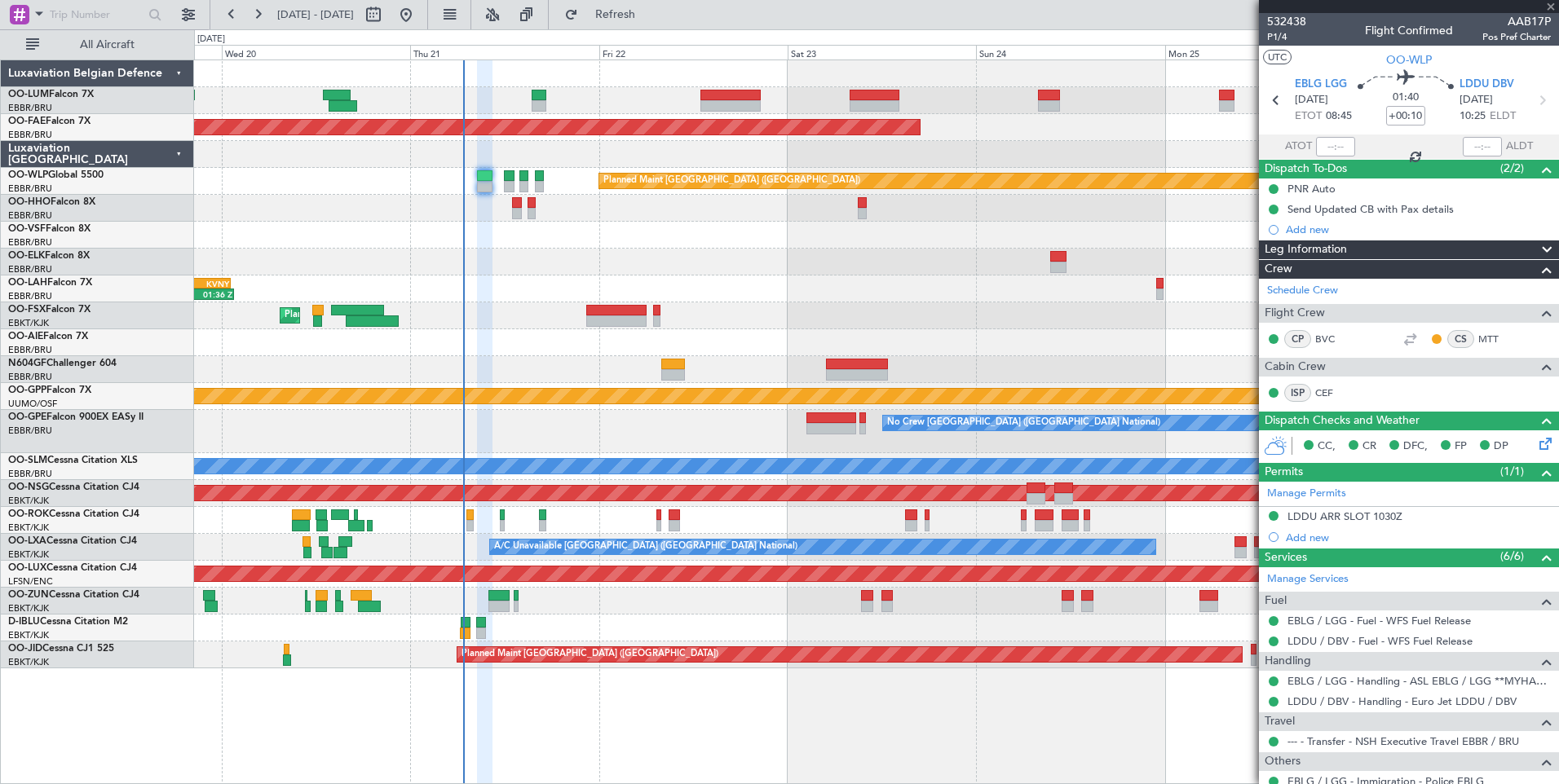
type input "4"
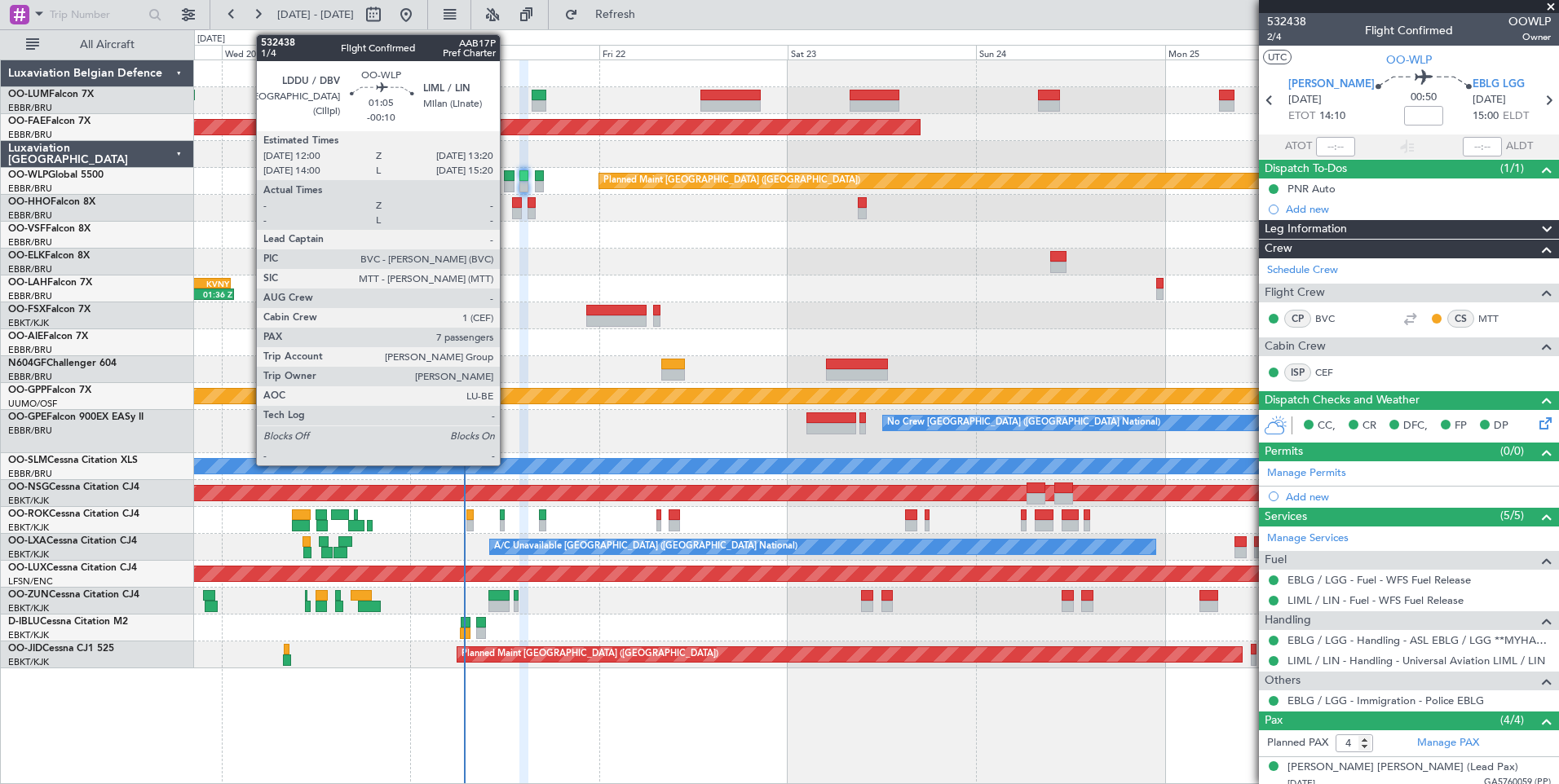
click at [507, 181] on div at bounding box center [509, 187] width 10 height 11
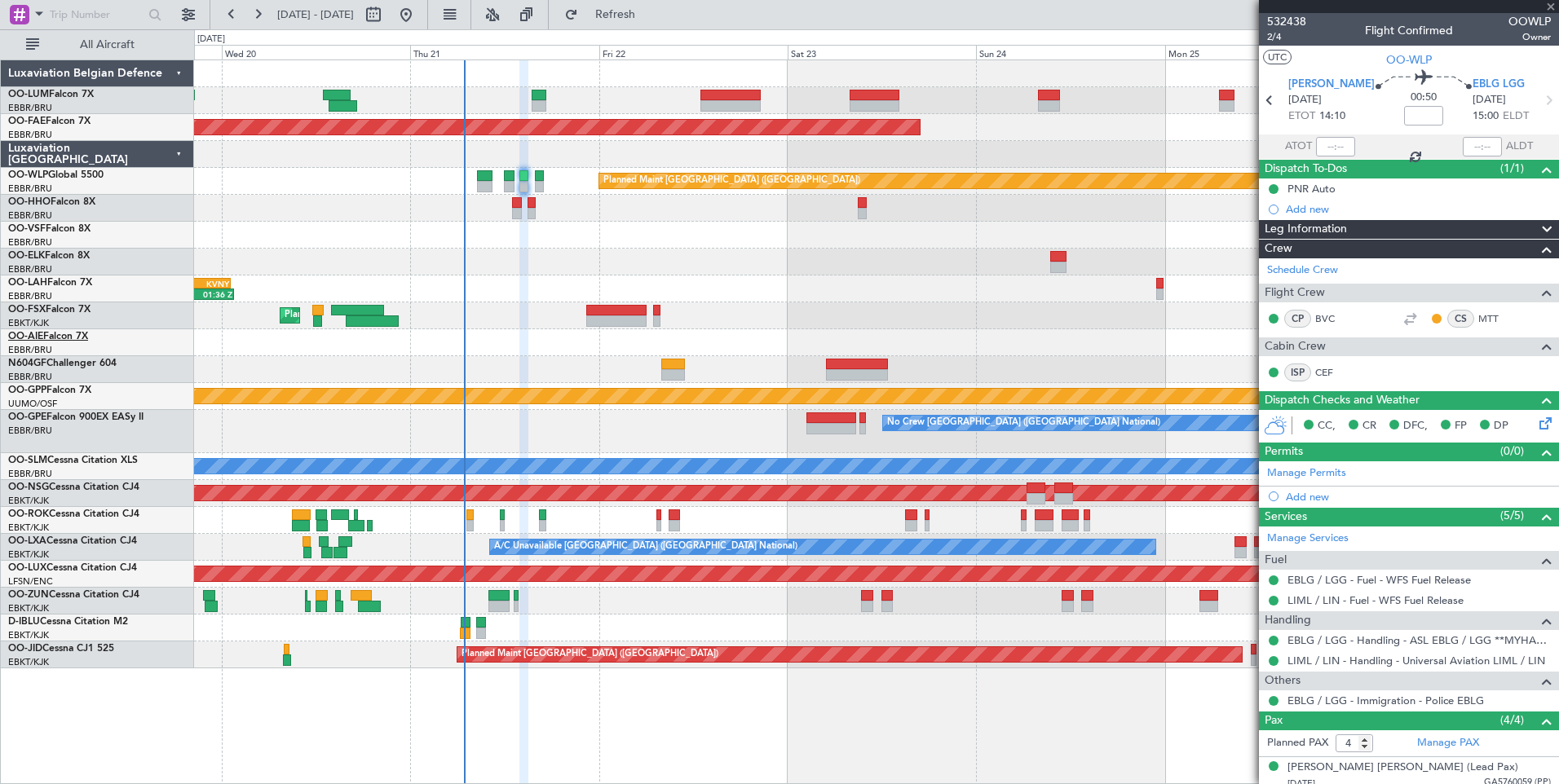
type input "-00:10"
type input "7"
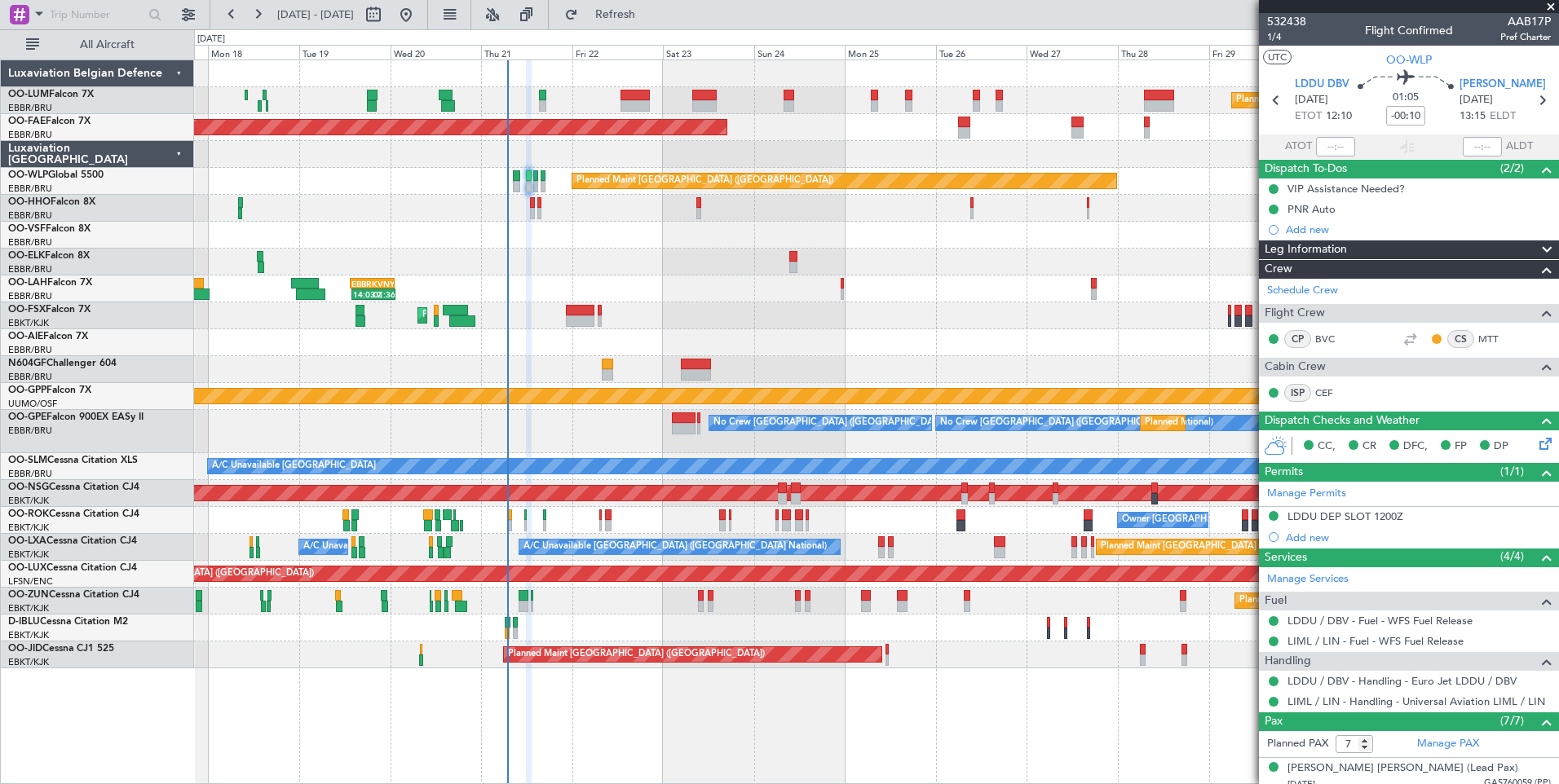
click at [574, 291] on div "14:03 Z 01:36 Z EBBR 13:30 Z KVNY 01:15 Z Planned Maint Alton-st Louis (St Loui…" at bounding box center [876, 288] width 1364 height 27
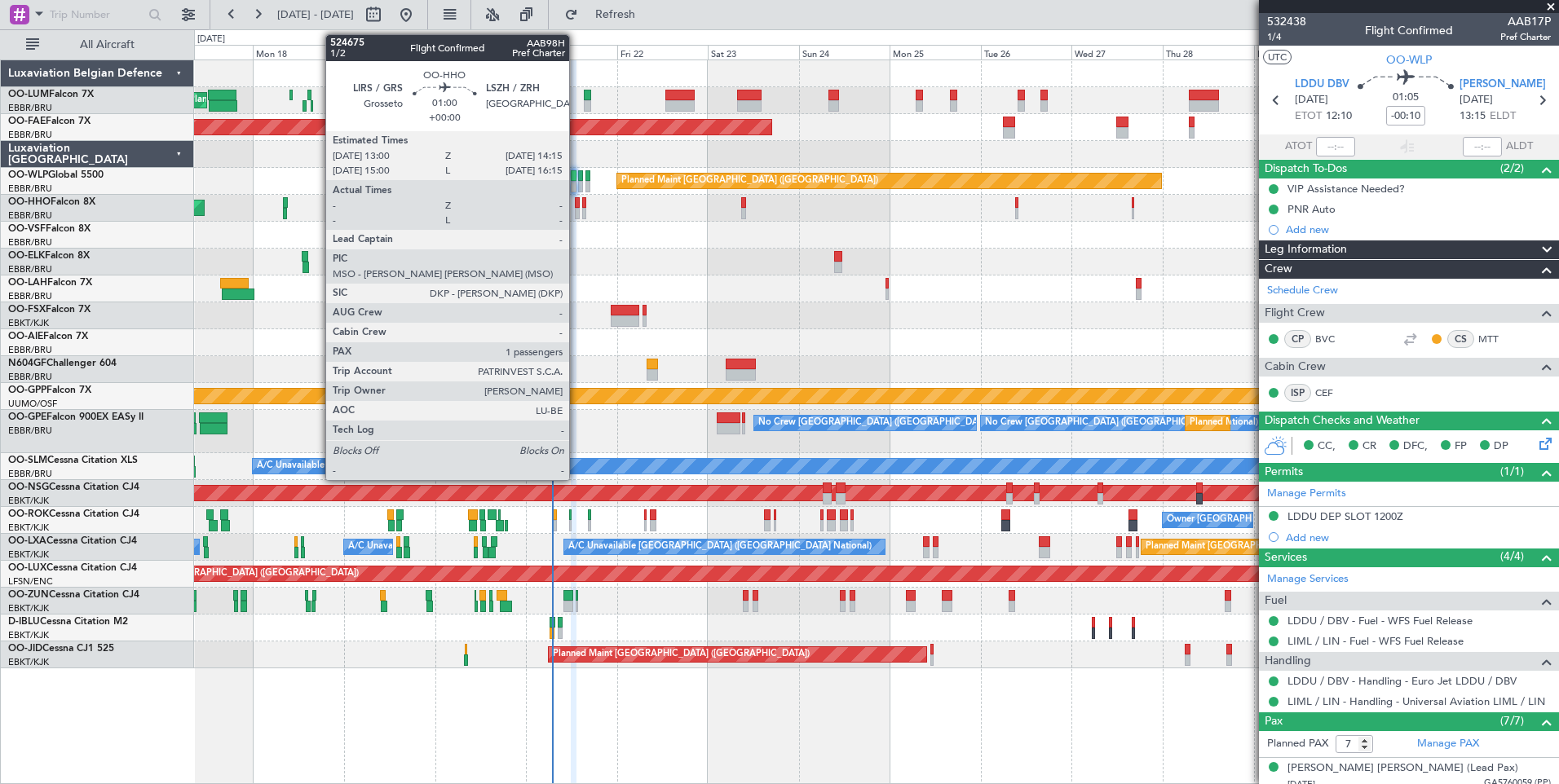
click at [580, 212] on div "- - LIEO 10:00 Z KTEB 19:15 Z AOG Maint Geneva (Cointrin) A/C Unavailable Genev…" at bounding box center [876, 208] width 1364 height 27
click at [577, 211] on div at bounding box center [577, 213] width 5 height 11
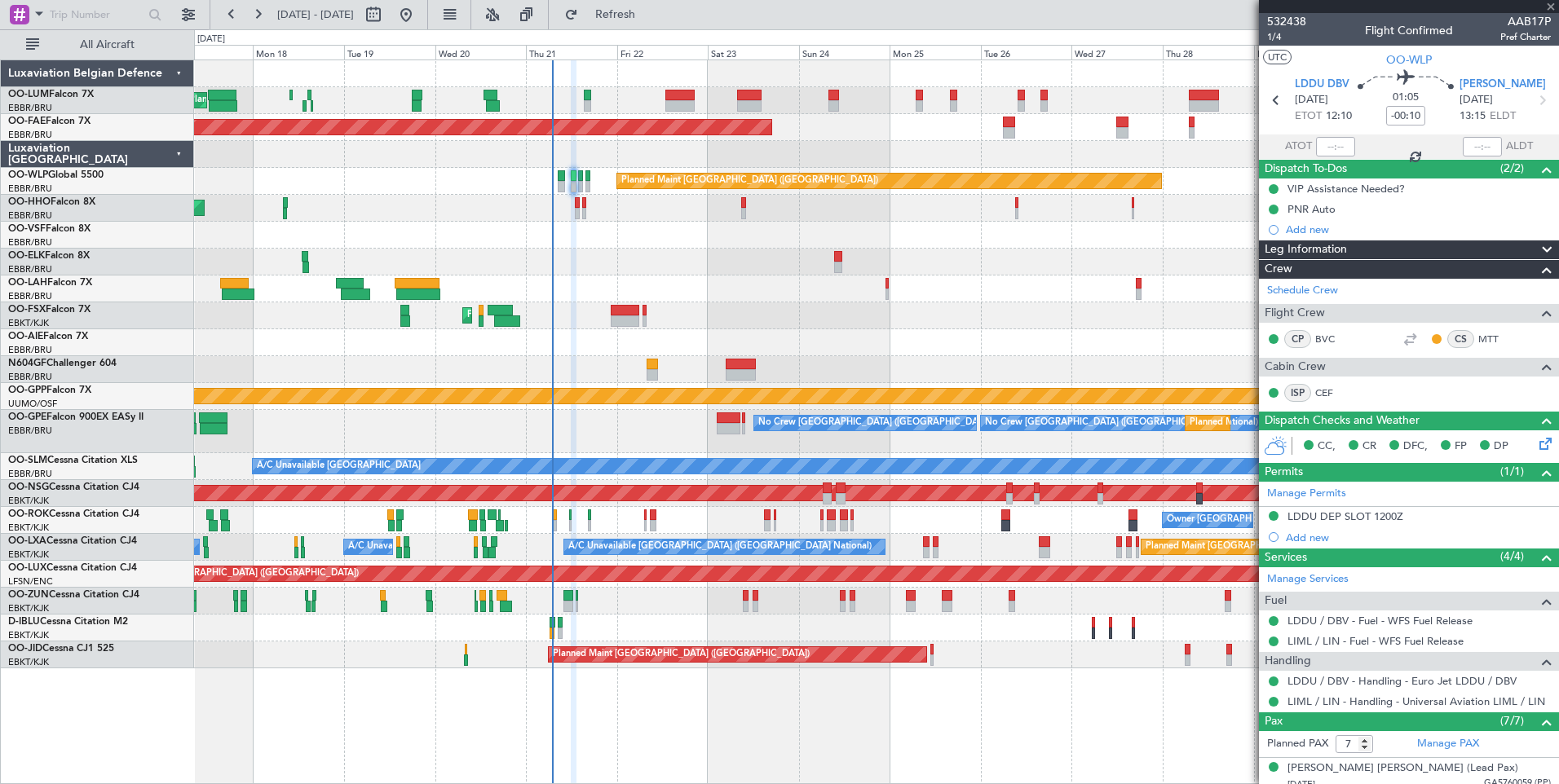
type input "1"
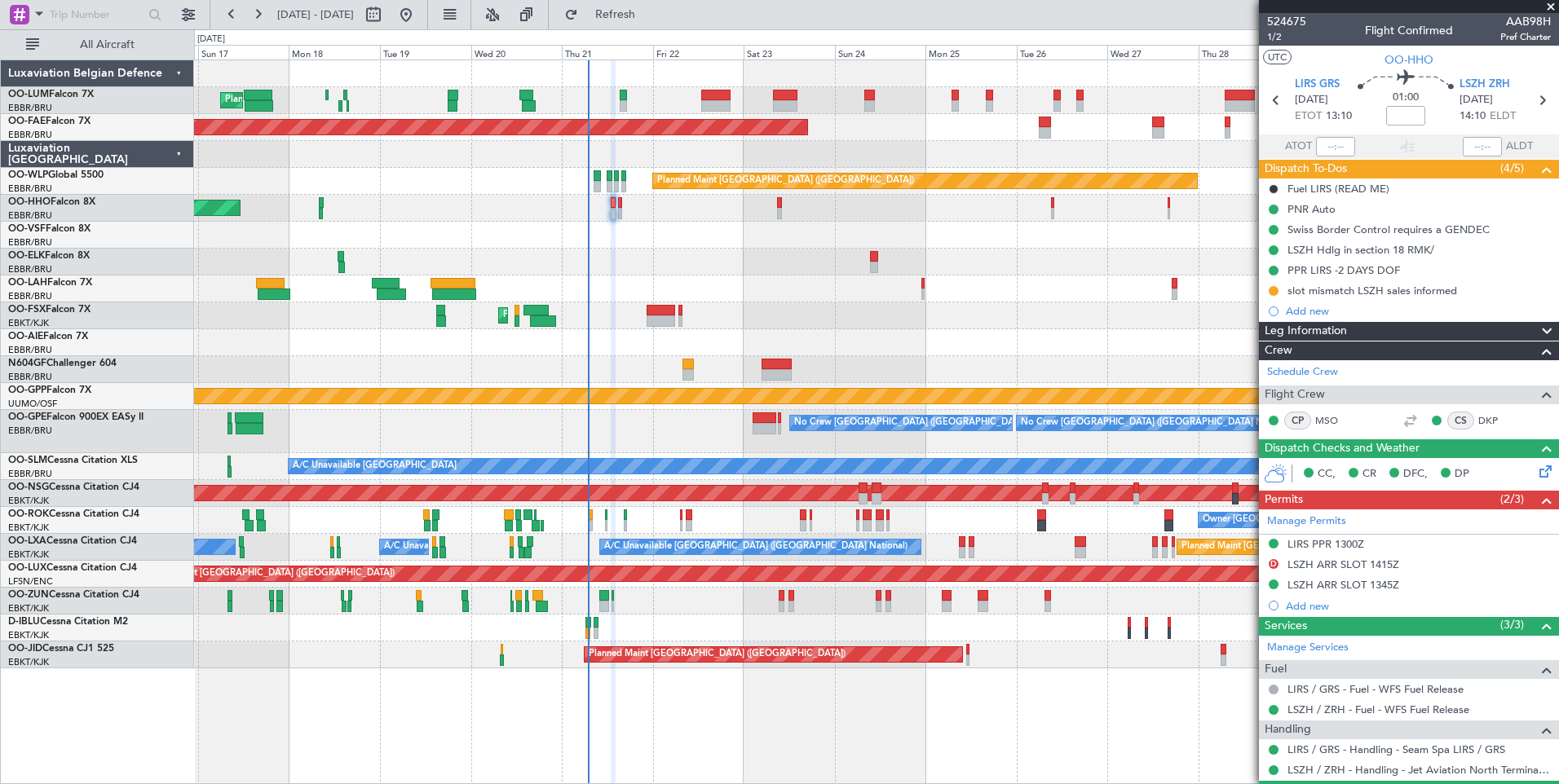
click at [618, 268] on div at bounding box center [876, 262] width 1364 height 27
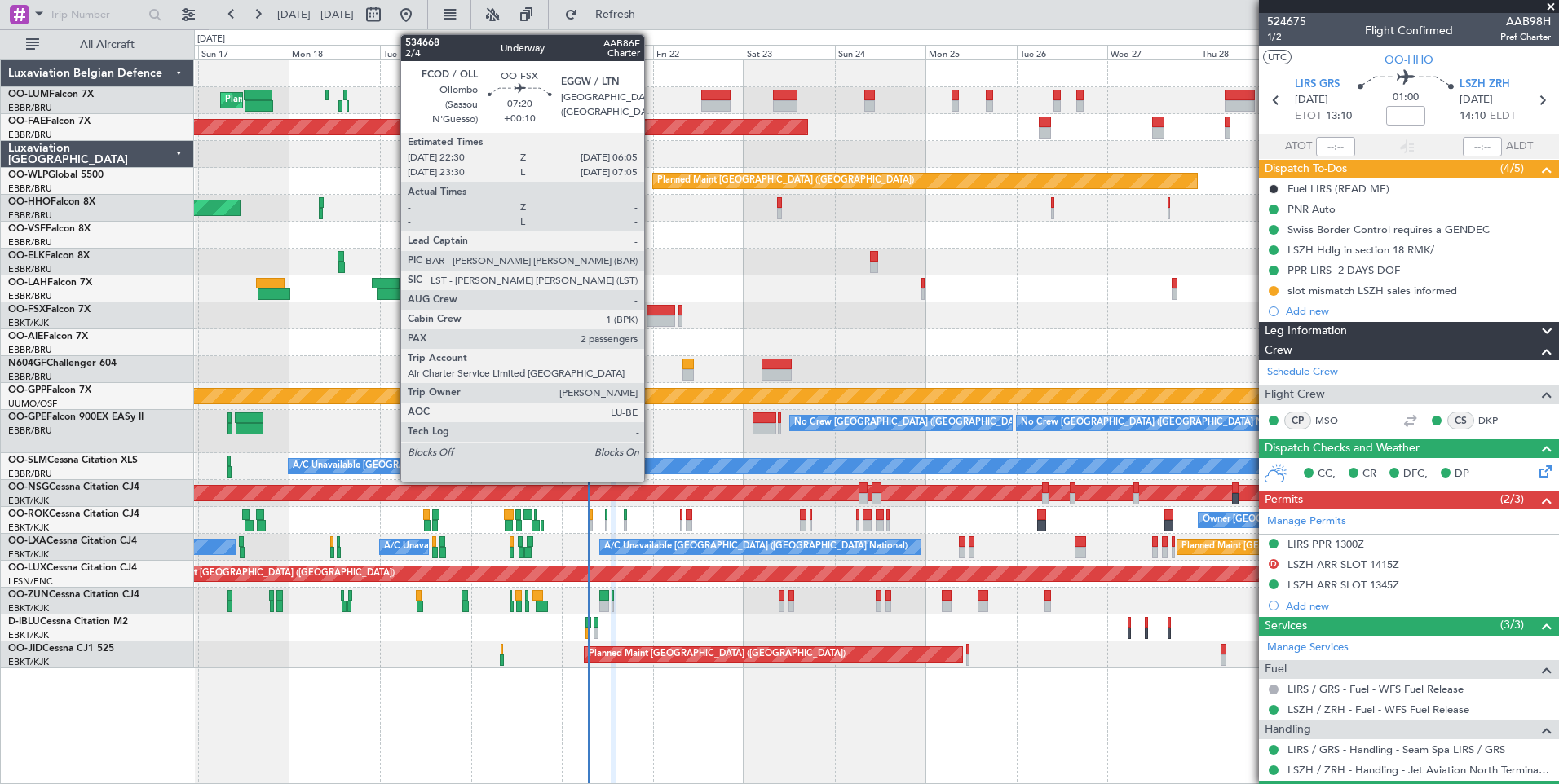
click at [651, 317] on div at bounding box center [661, 320] width 29 height 11
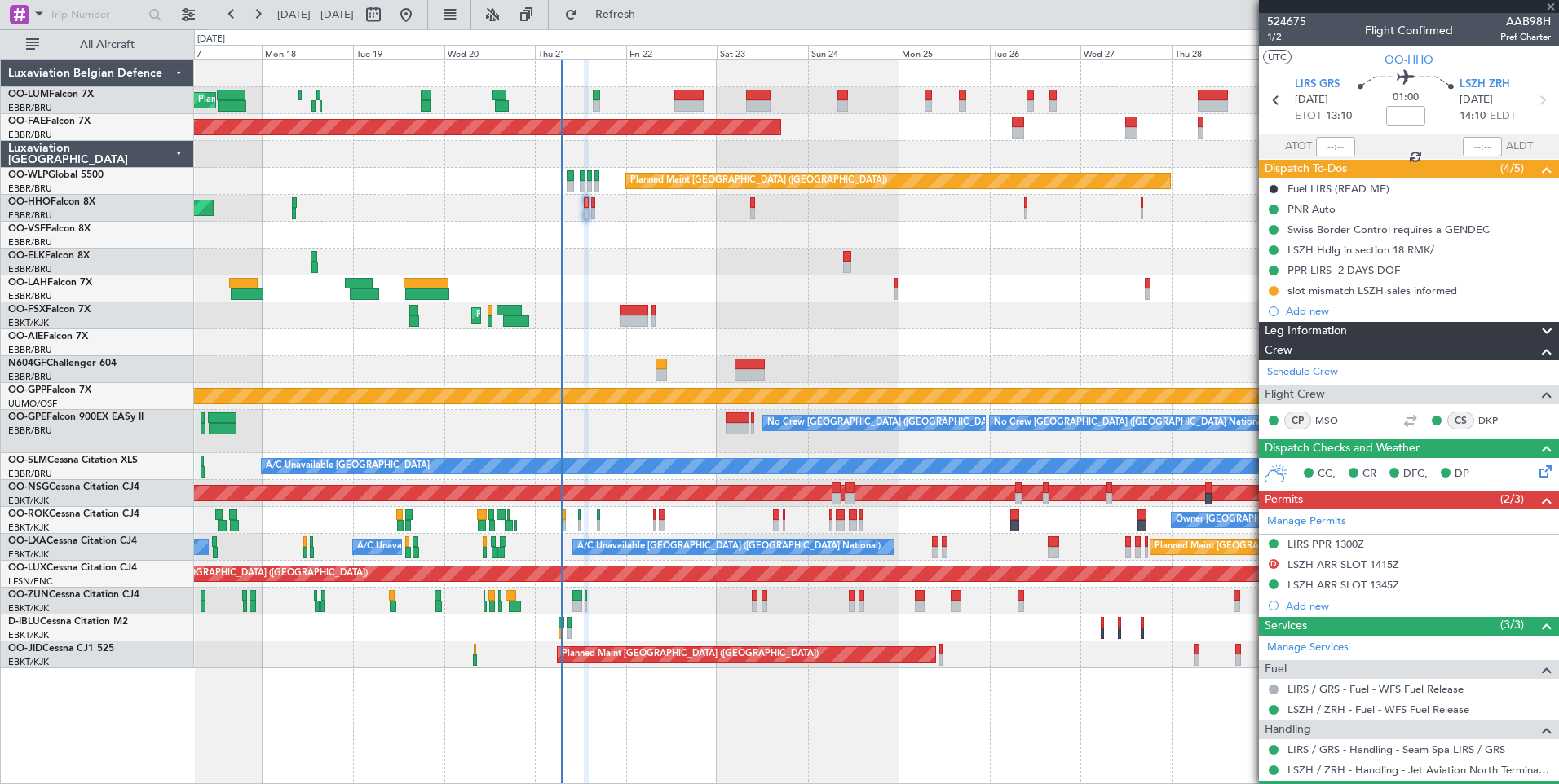
click at [627, 363] on div at bounding box center [876, 369] width 1364 height 27
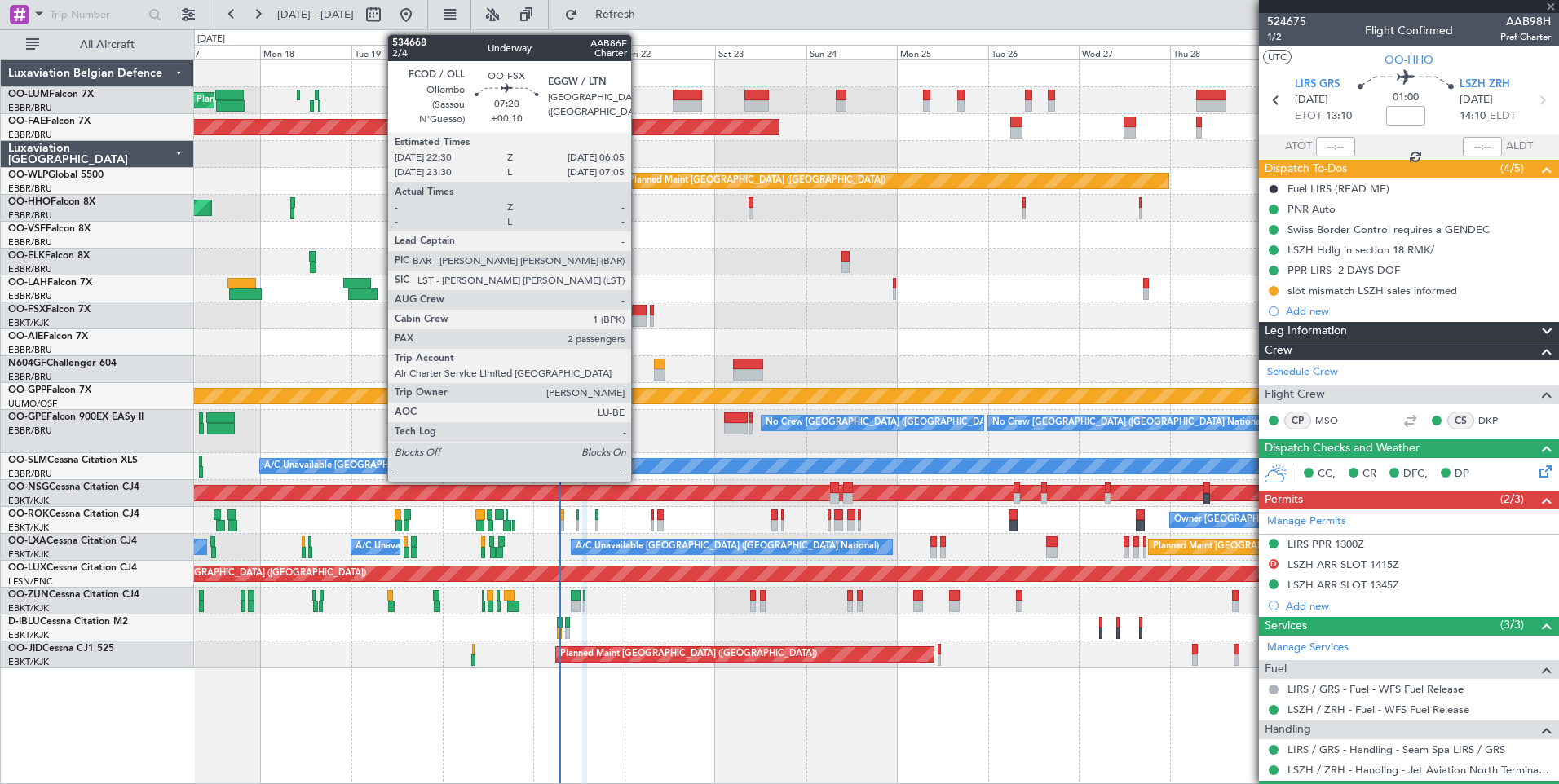
type input "+00:10"
type input "2"
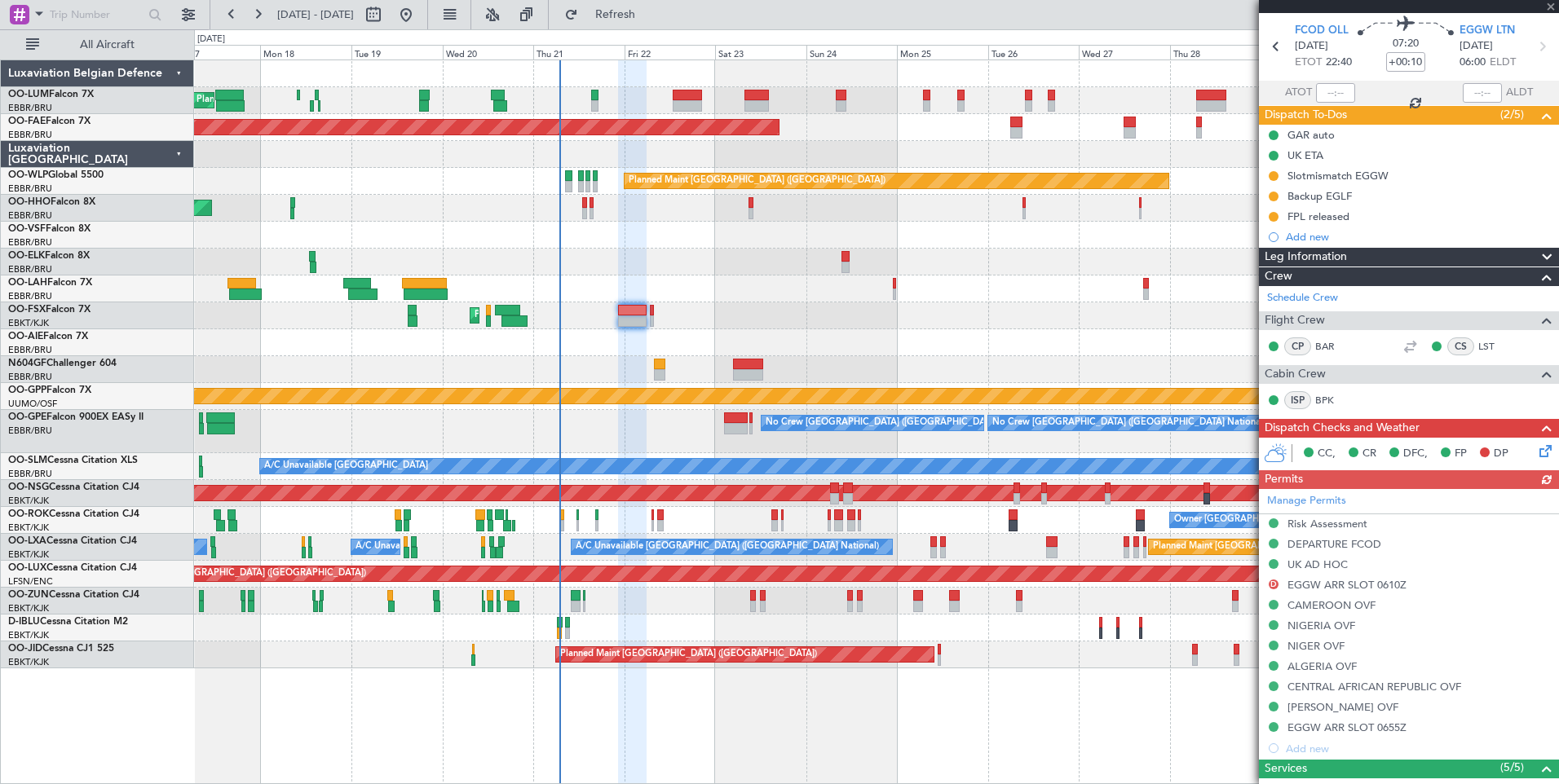
scroll to position [163, 0]
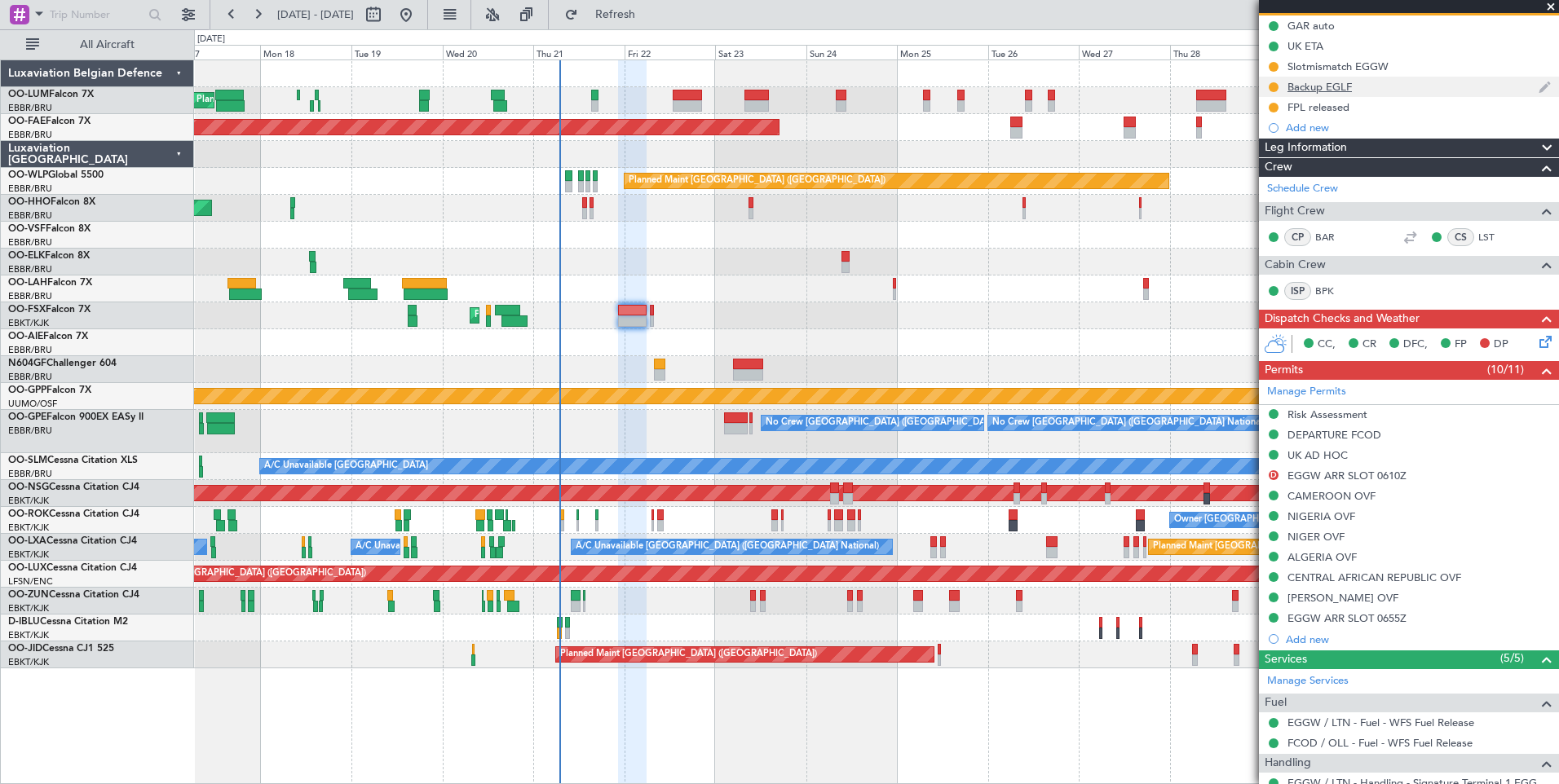
click at [1321, 84] on div "Backup EGLF" at bounding box center [1319, 86] width 65 height 14
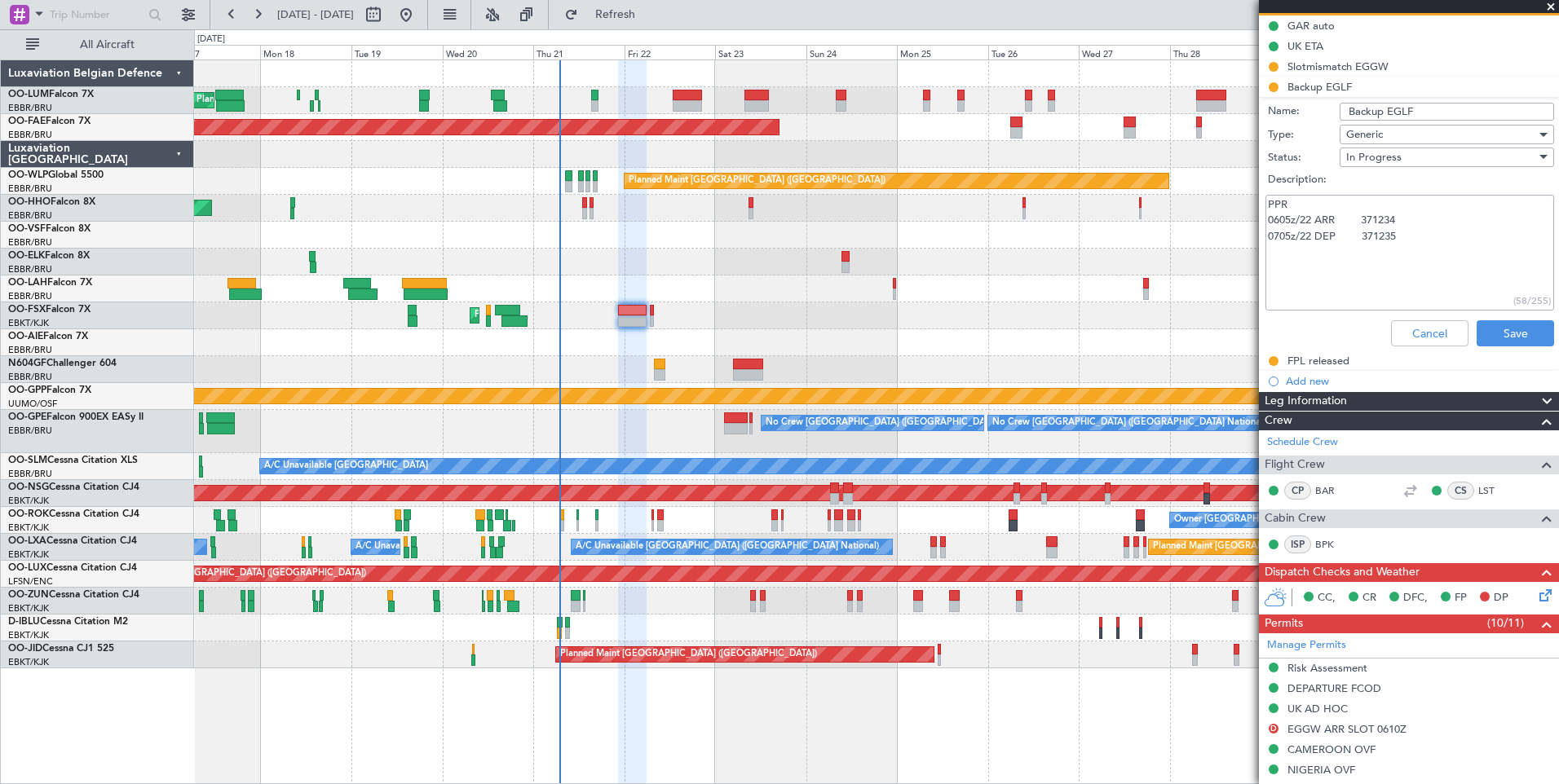
drag, startPoint x: 1299, startPoint y: 212, endPoint x: 1390, endPoint y: 255, distance: 100.6
click at [1392, 237] on textarea "PPR 0605z/22 ARR 371234 0705z/22 DEP 371235" at bounding box center [1410, 253] width 288 height 117
click at [1388, 259] on textarea "PPR 0605z/22 ARR 371234 0705z/22 DEP 371235" at bounding box center [1410, 253] width 288 height 117
click at [1416, 338] on button "Cancel" at bounding box center [1429, 333] width 78 height 26
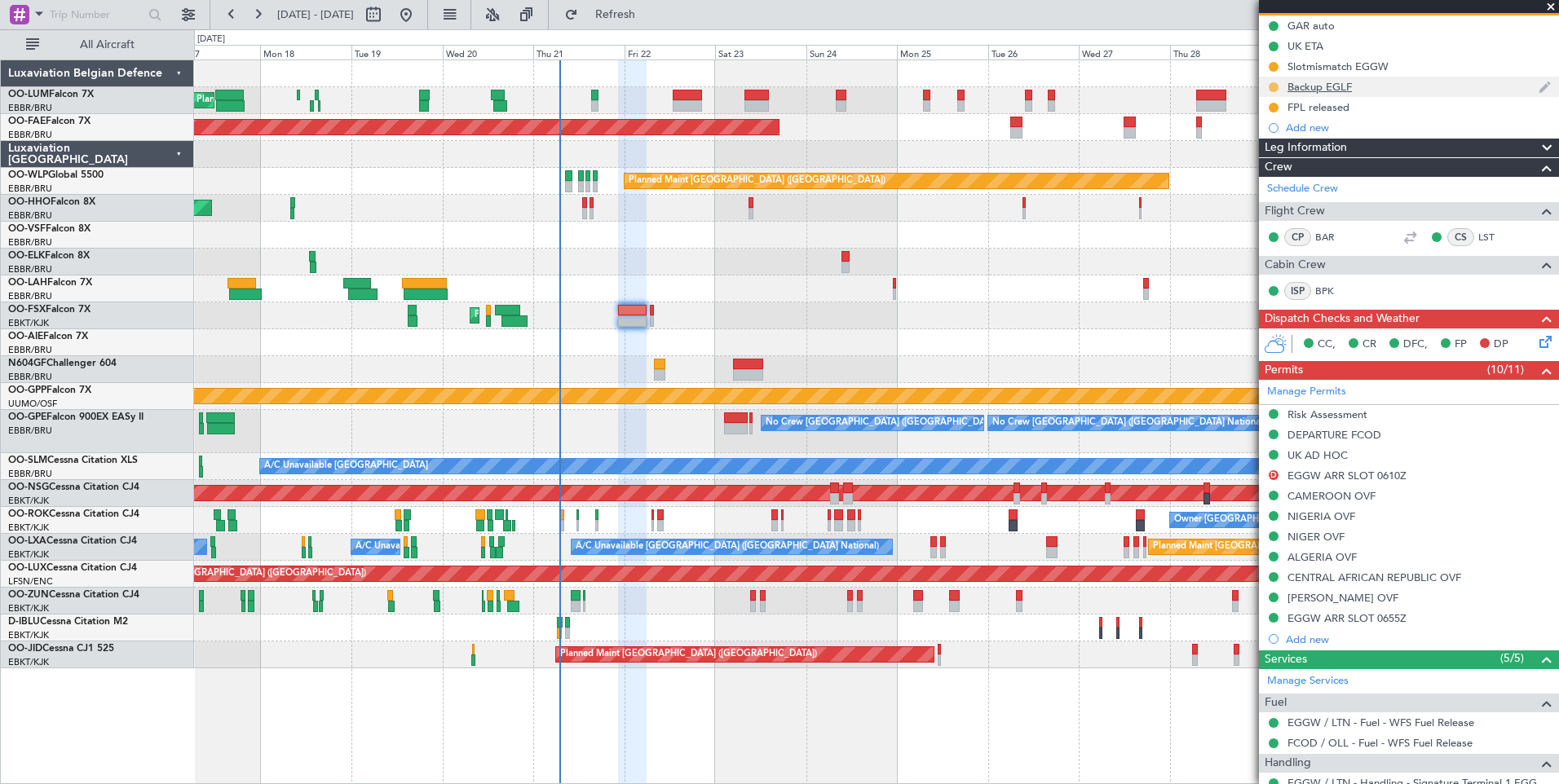
click at [1273, 82] on button at bounding box center [1273, 86] width 10 height 9
click at [1276, 161] on span "Completed" at bounding box center [1280, 159] width 54 height 16
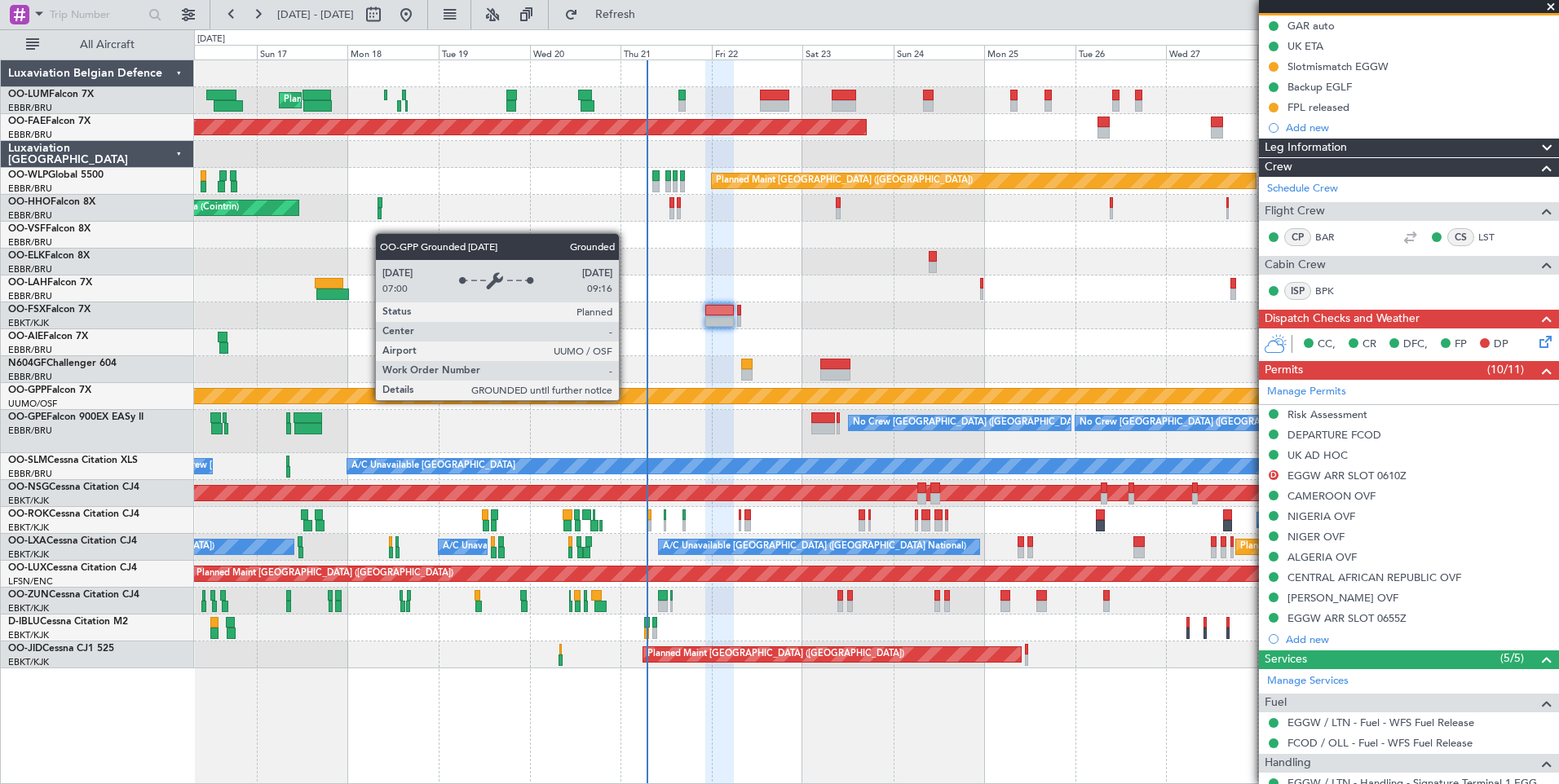
click at [713, 398] on div "Grounded [PERSON_NAME]" at bounding box center [876, 395] width 4091 height 15
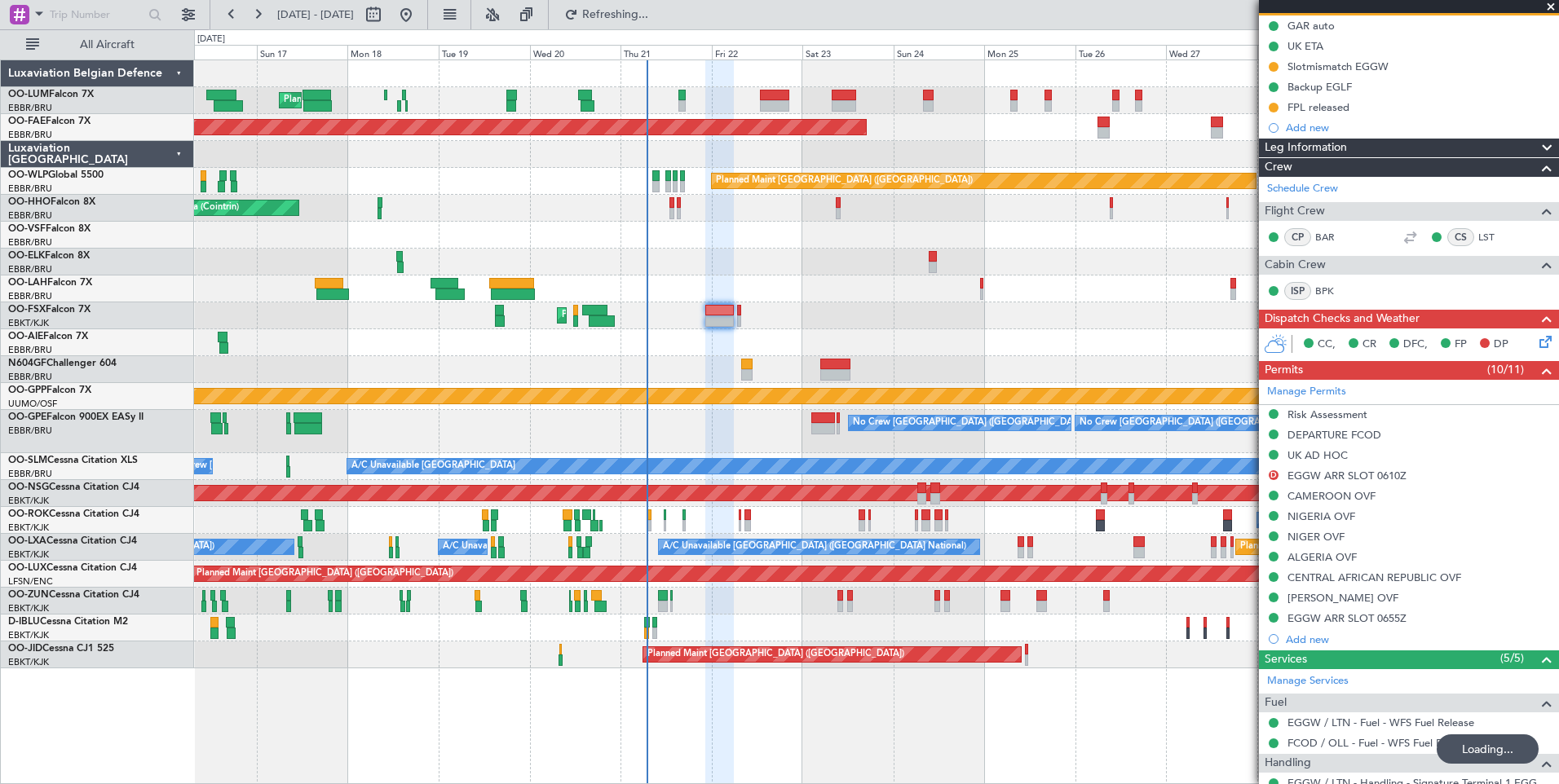
click at [735, 365] on div at bounding box center [876, 369] width 1364 height 27
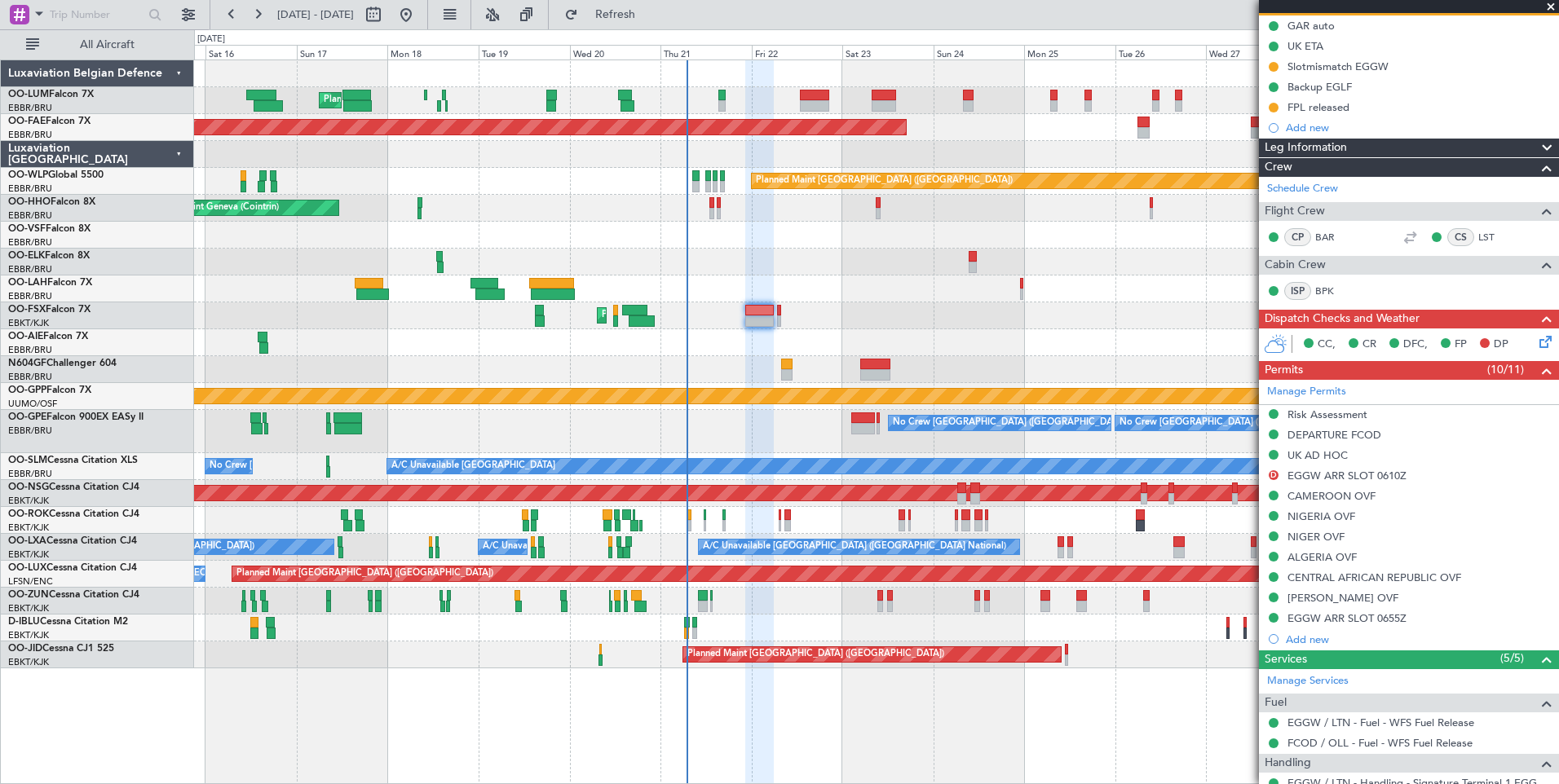
click at [825, 286] on div "Planned Maint [PERSON_NAME]-[GEOGRAPHIC_DATA][PERSON_NAME] ([GEOGRAPHIC_DATA][P…" at bounding box center [876, 288] width 1364 height 27
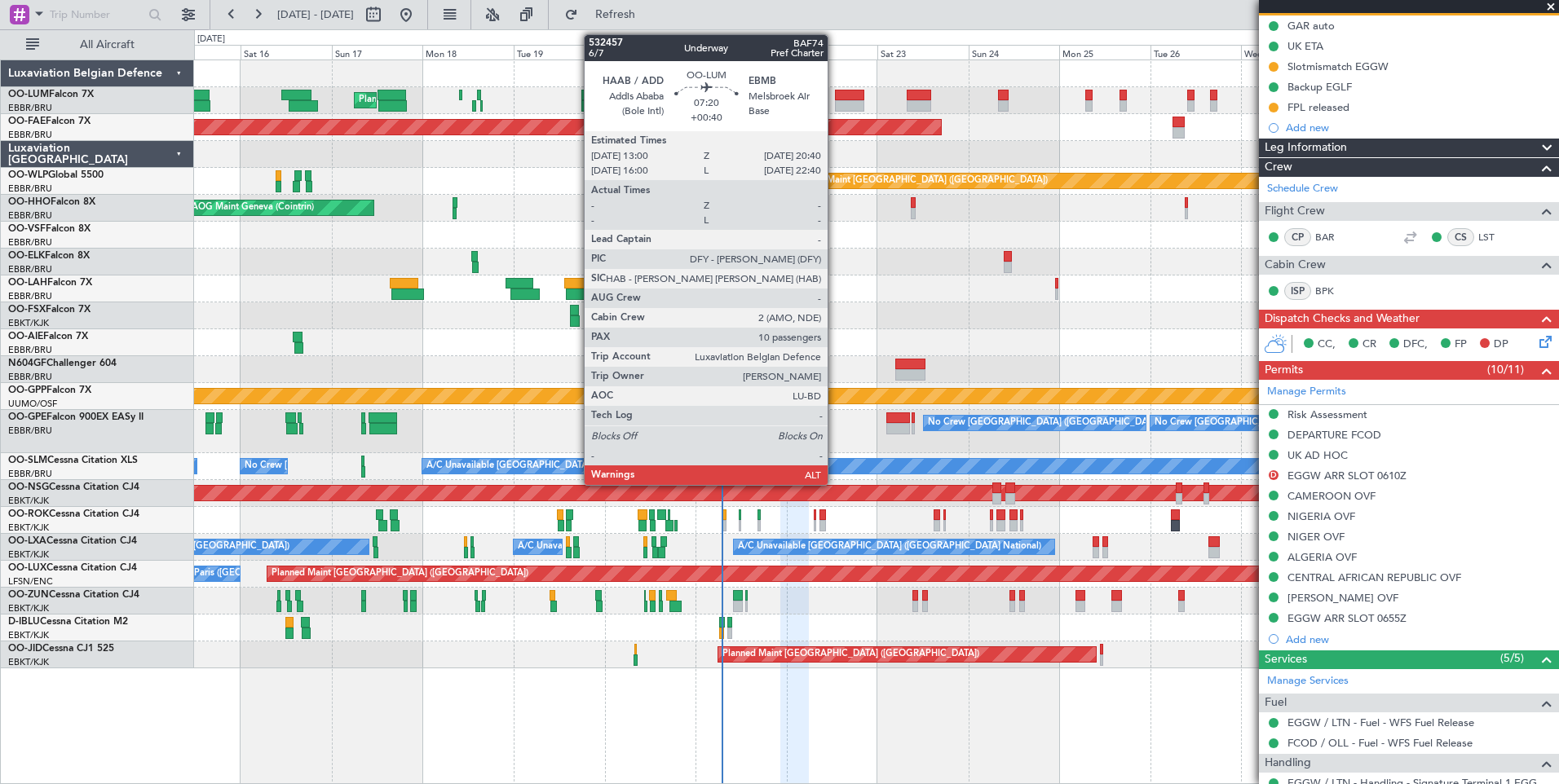
click at [835, 100] on div at bounding box center [850, 105] width 29 height 11
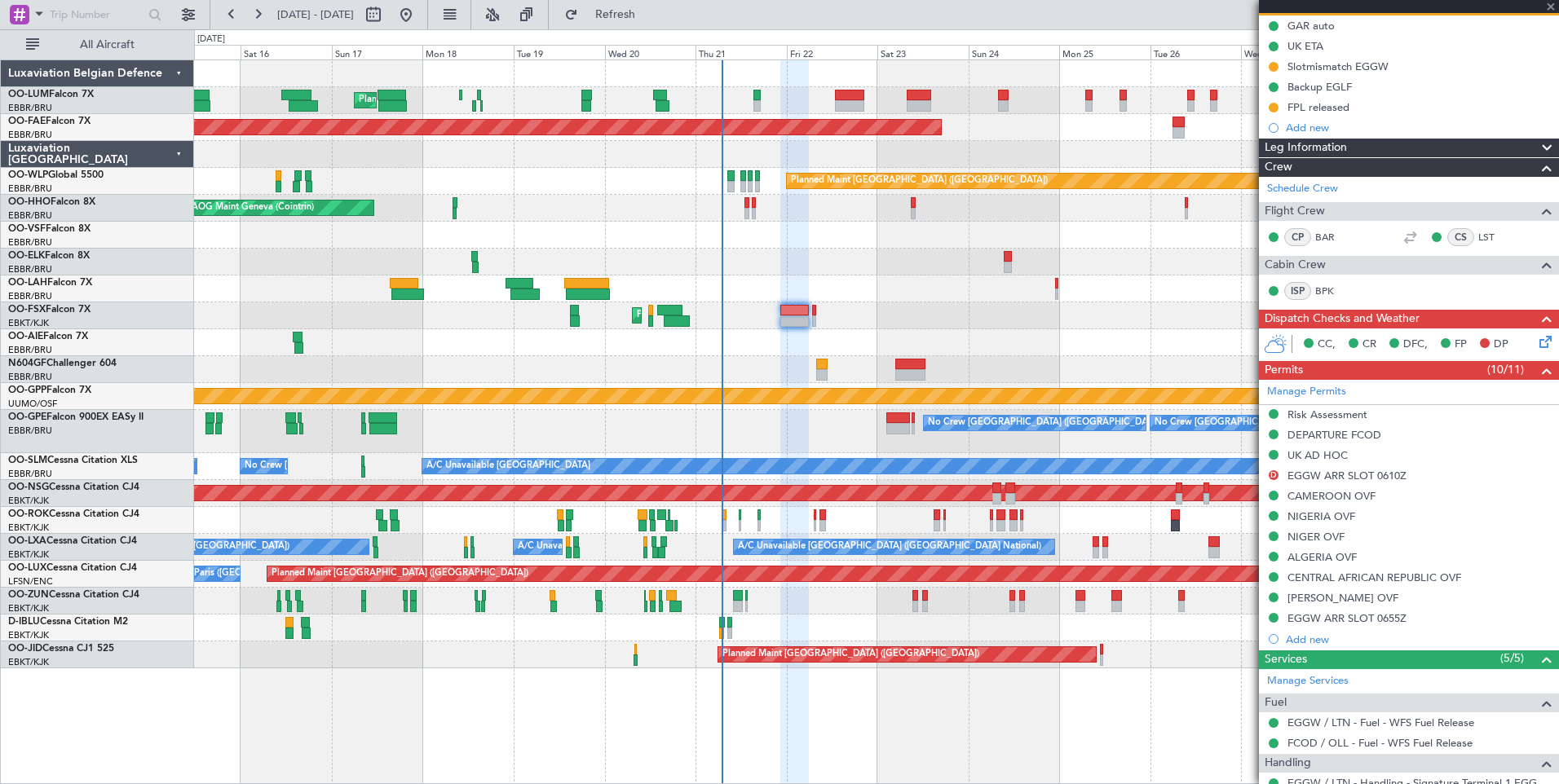
type input "+00:40"
type input "10"
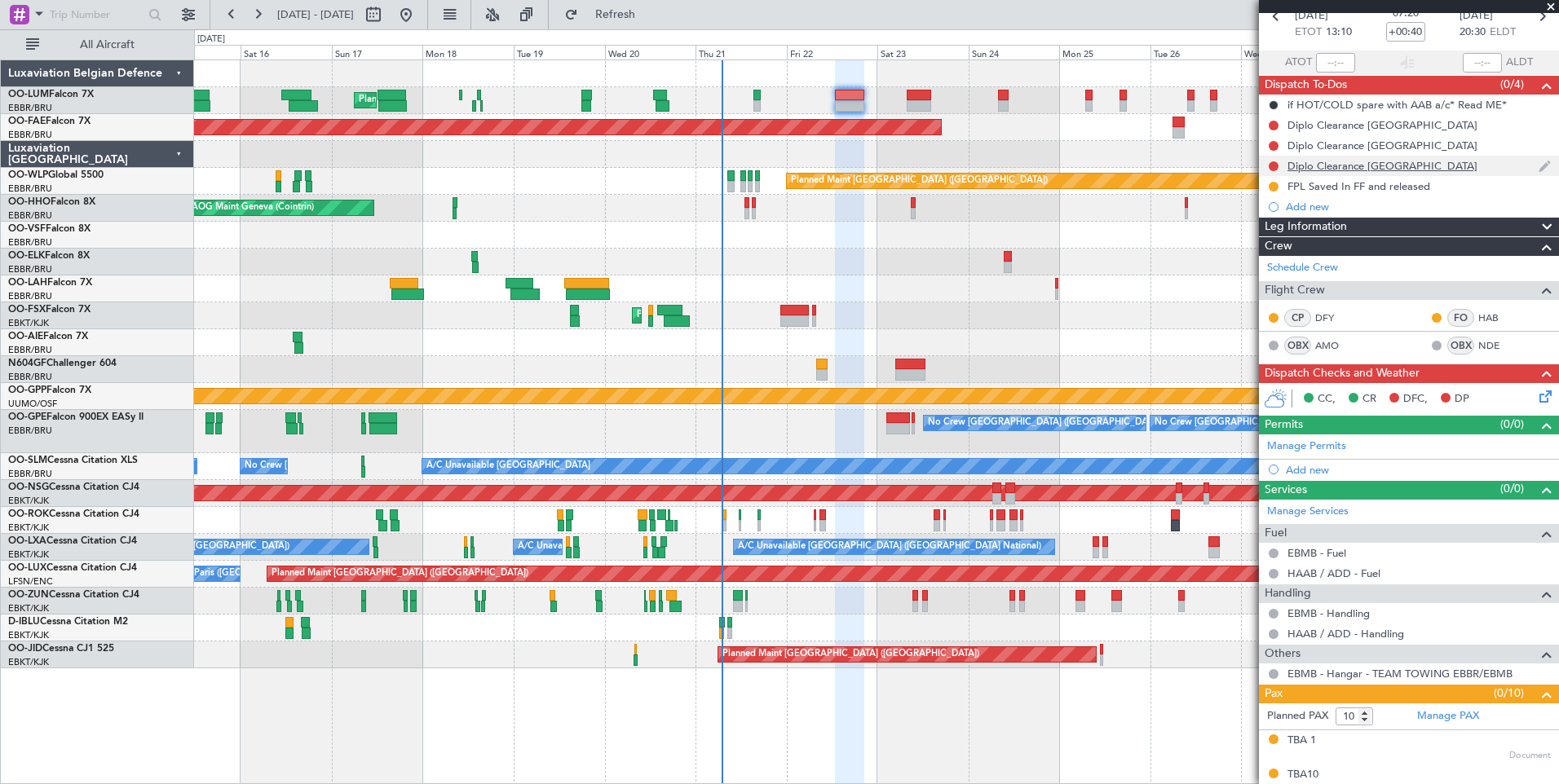
scroll to position [0, 0]
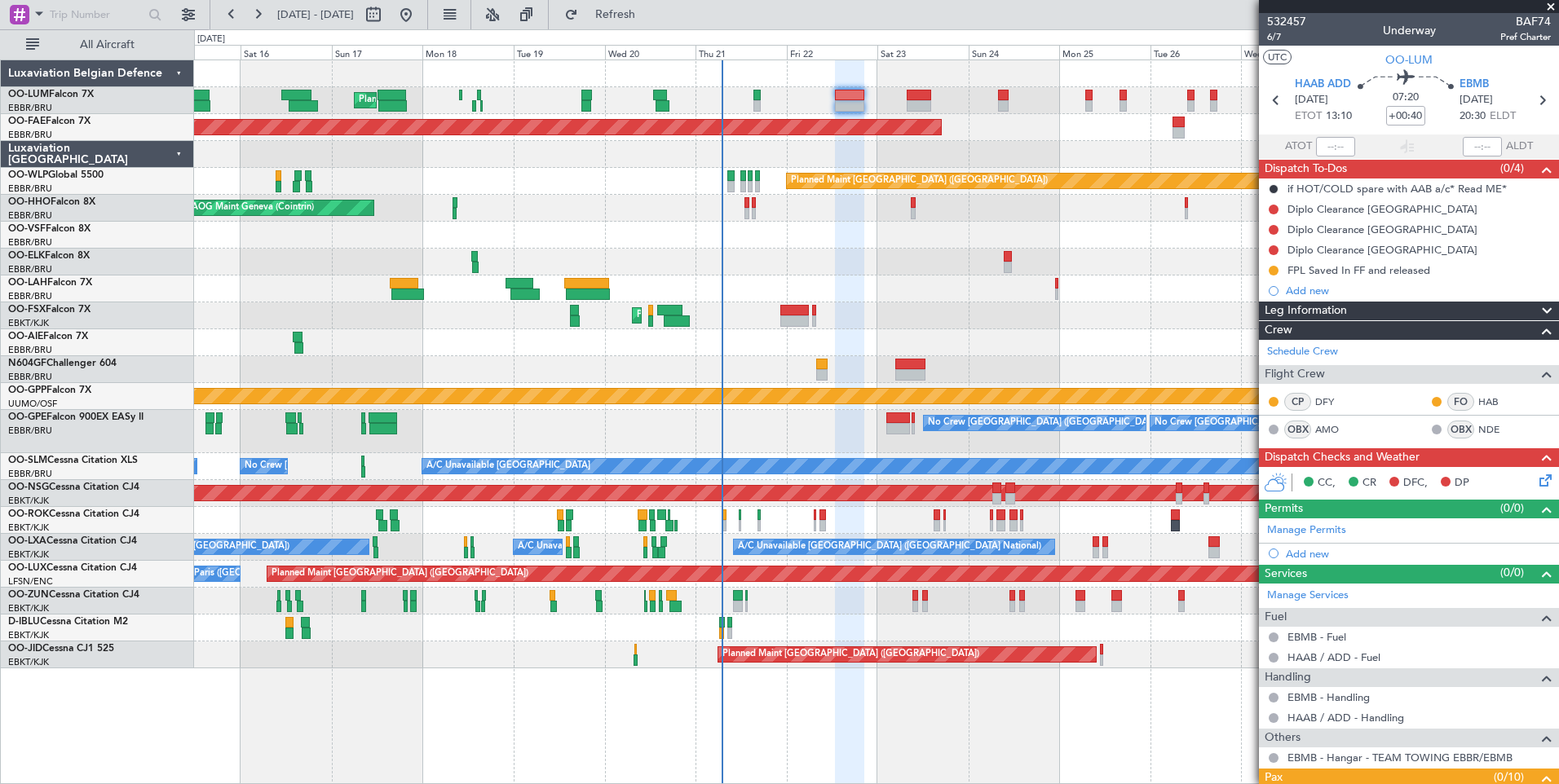
click at [827, 285] on div "Planned Maint [PERSON_NAME]-[GEOGRAPHIC_DATA][PERSON_NAME] ([GEOGRAPHIC_DATA][P…" at bounding box center [876, 288] width 1364 height 27
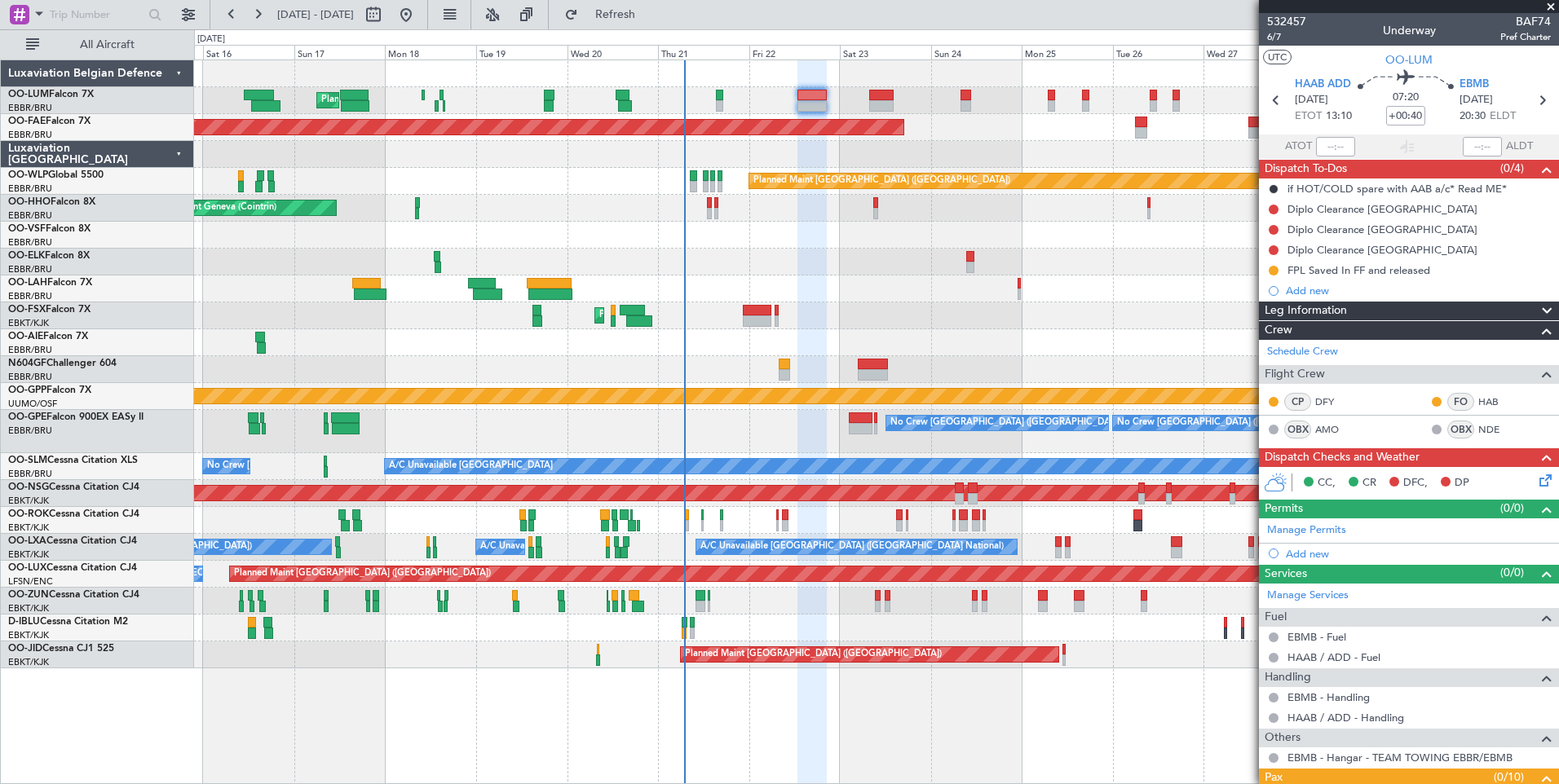
click at [810, 271] on div at bounding box center [876, 262] width 1364 height 27
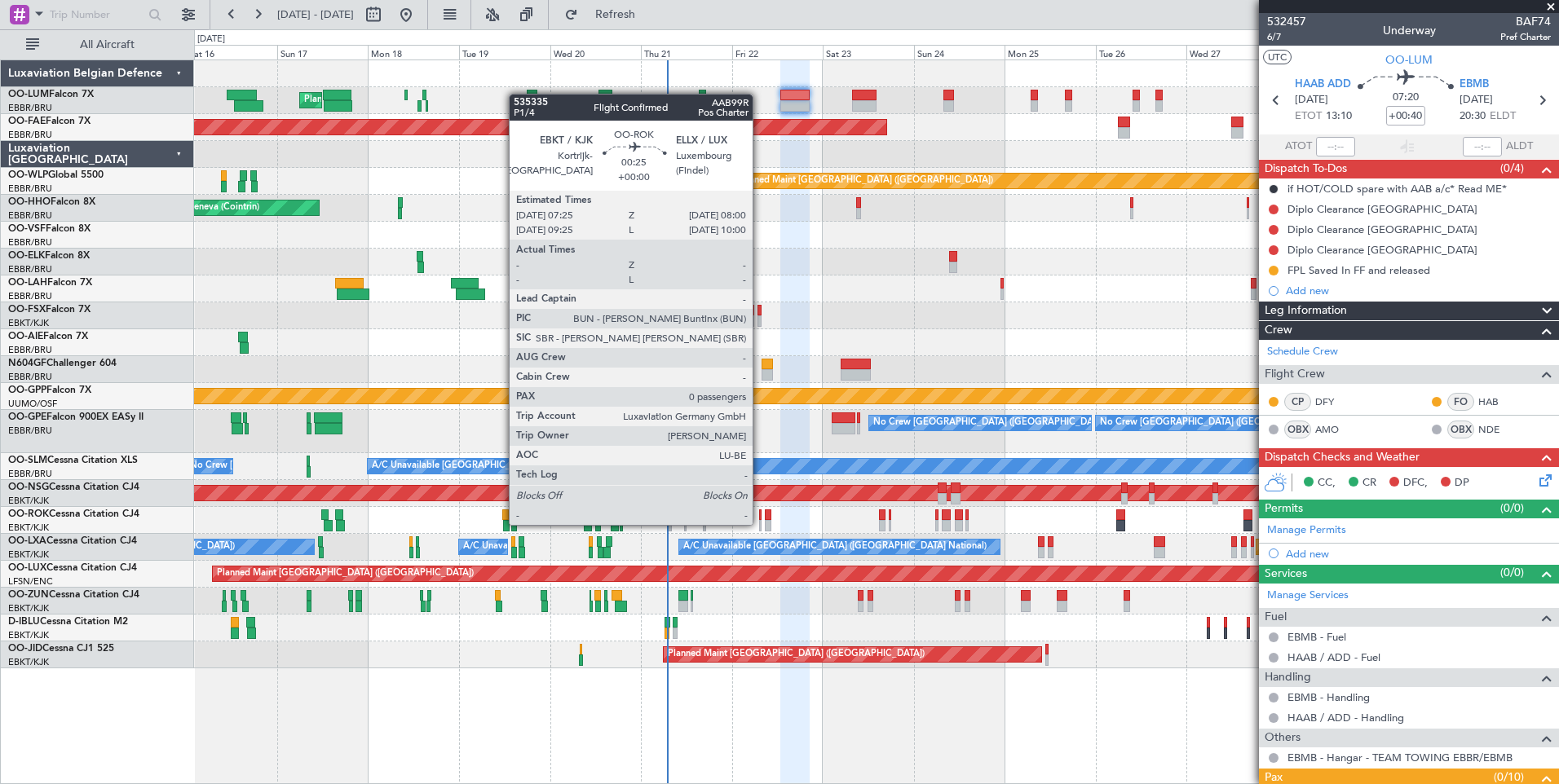
click at [760, 523] on div at bounding box center [760, 525] width 3 height 11
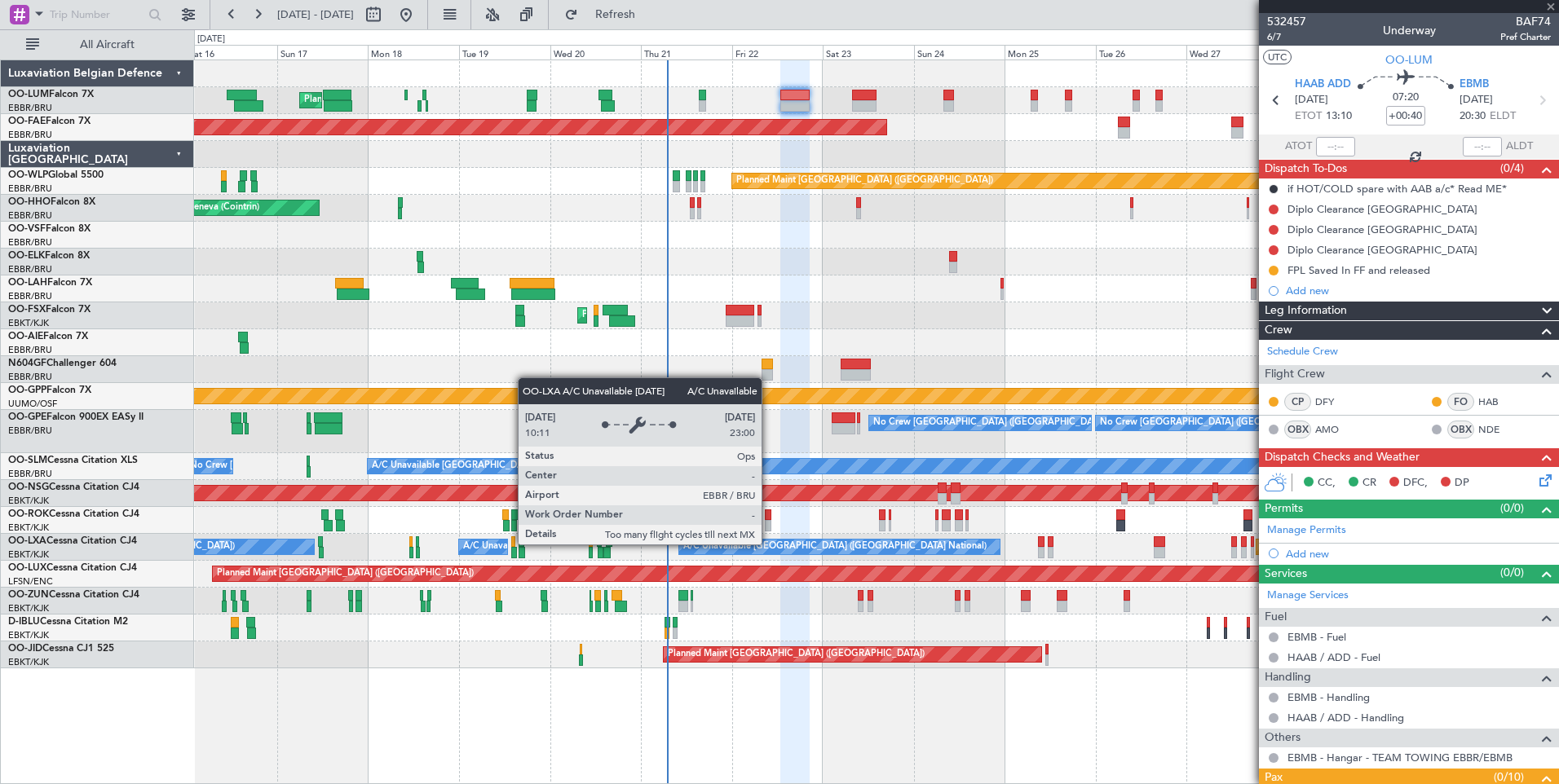
type input "0"
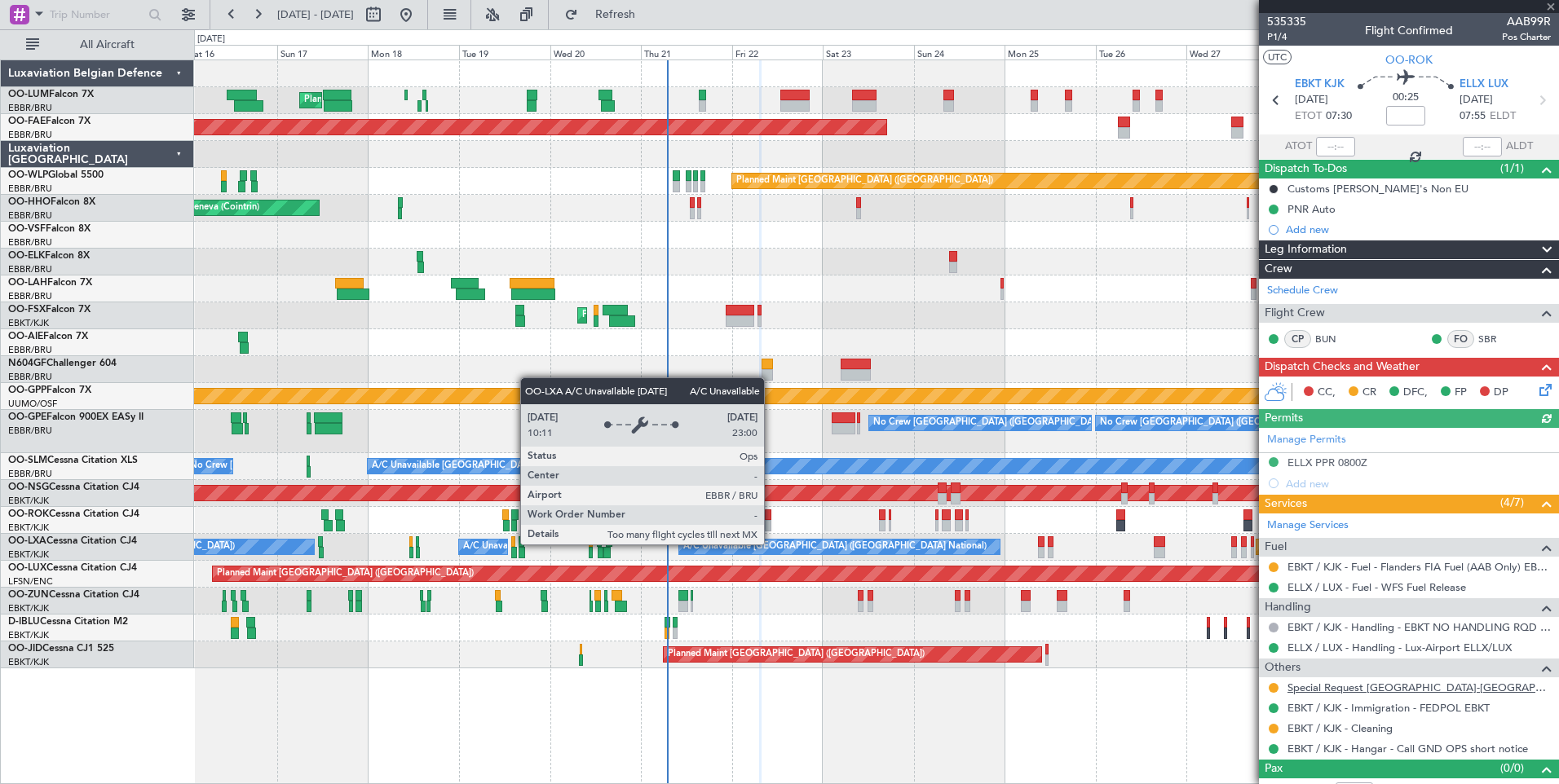
click at [1338, 686] on link "Special Request [GEOGRAPHIC_DATA]-[GEOGRAPHIC_DATA]" at bounding box center [1418, 687] width 263 height 14
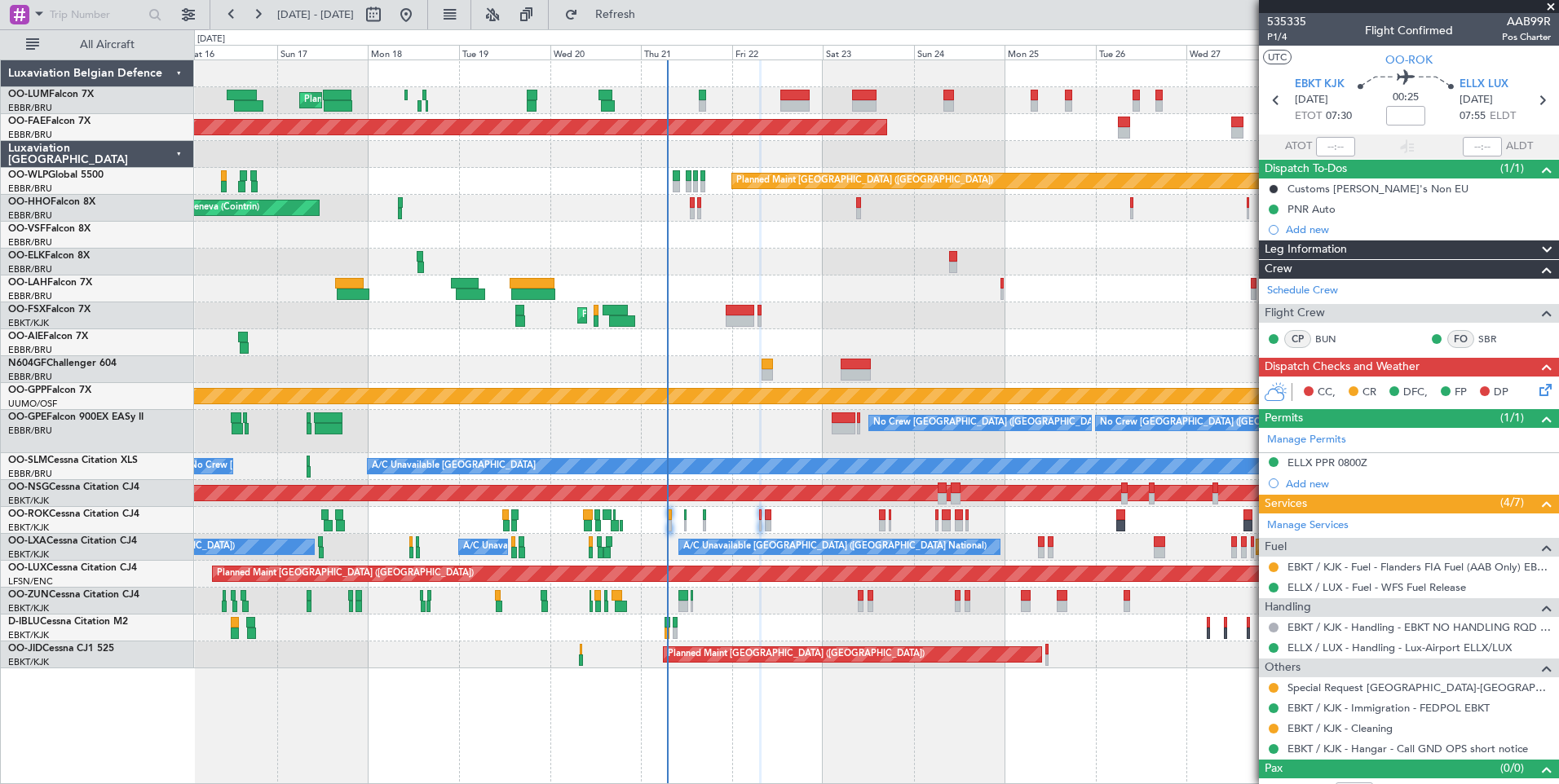
click at [707, 283] on div "Planned Maint Brussels (Brussels National) Planned Maint Brussels (Brussels Nat…" at bounding box center [876, 364] width 1364 height 608
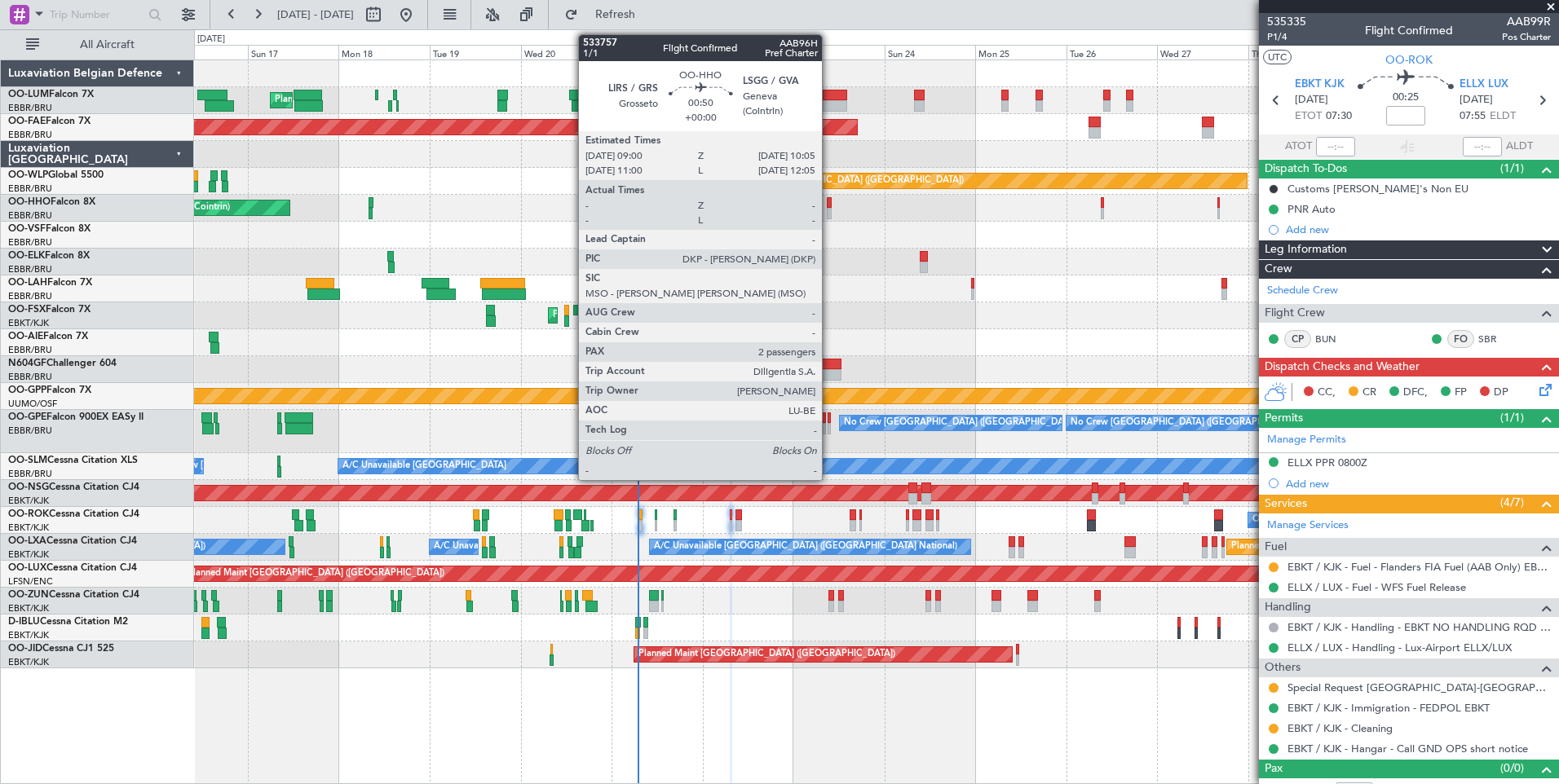
click at [829, 205] on div at bounding box center [829, 202] width 5 height 11
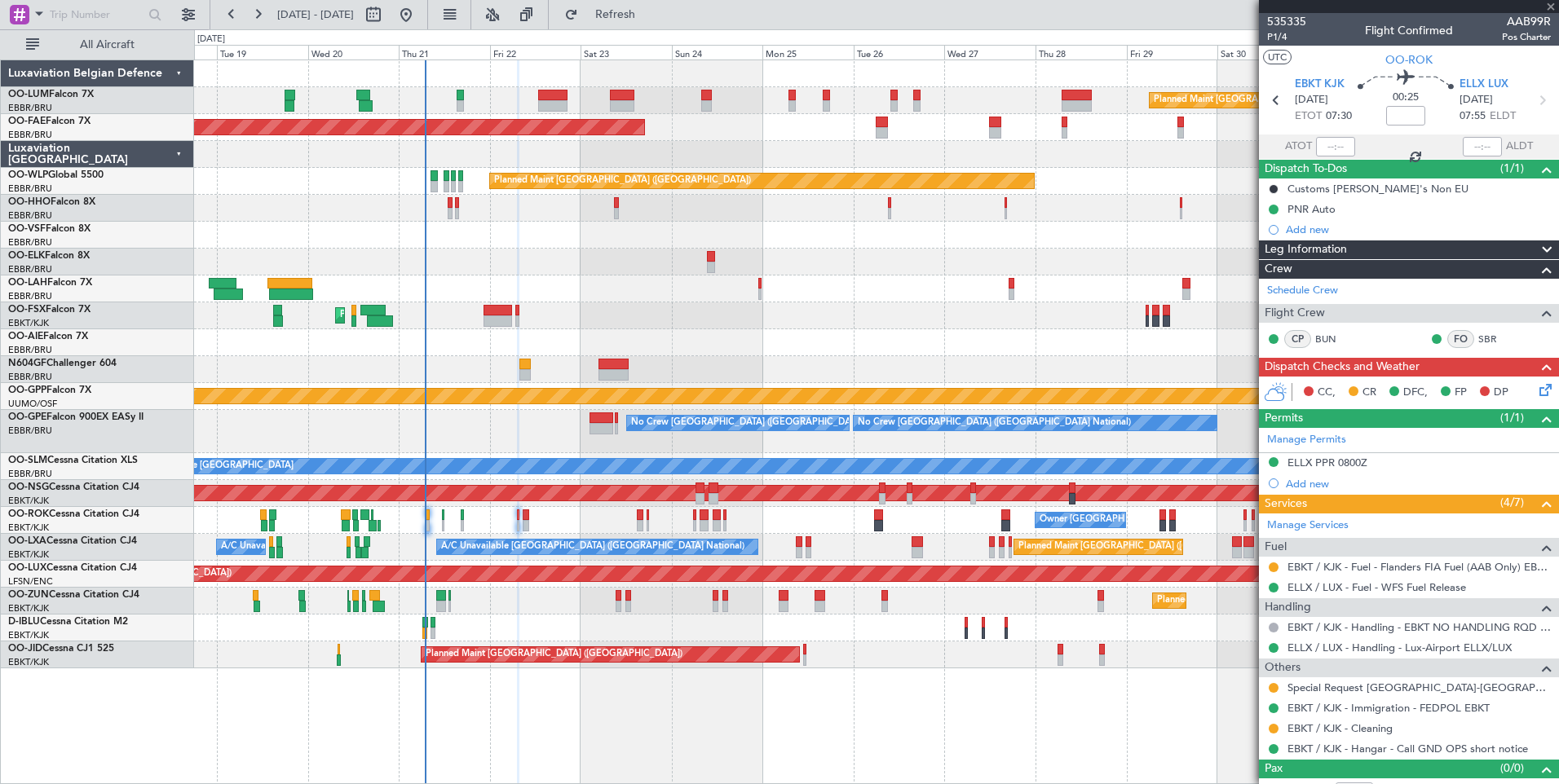
click at [667, 260] on div "Planned Maint [GEOGRAPHIC_DATA] ([GEOGRAPHIC_DATA] National) Planned Maint [GEO…" at bounding box center [876, 364] width 1364 height 608
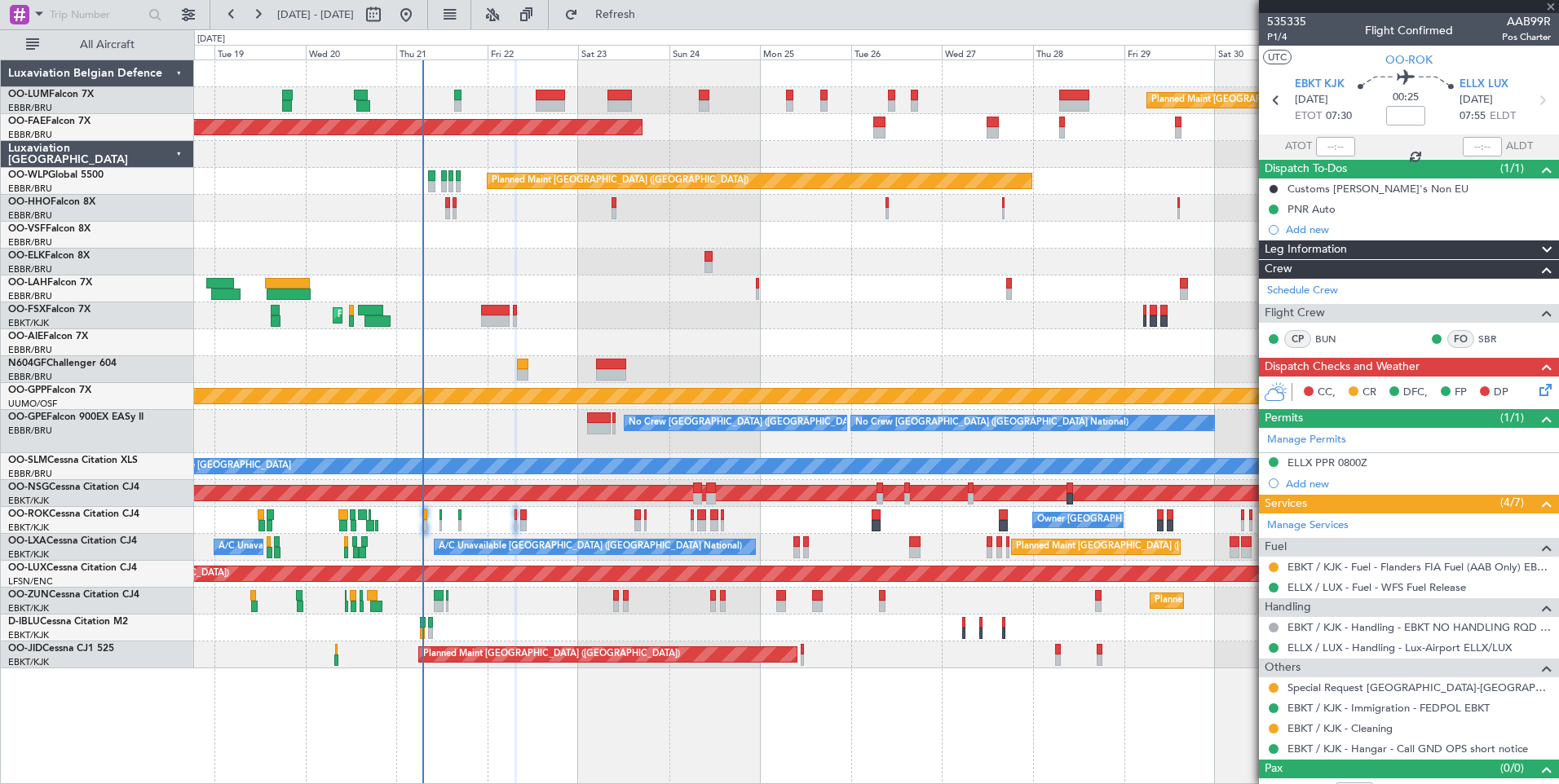
type input "2"
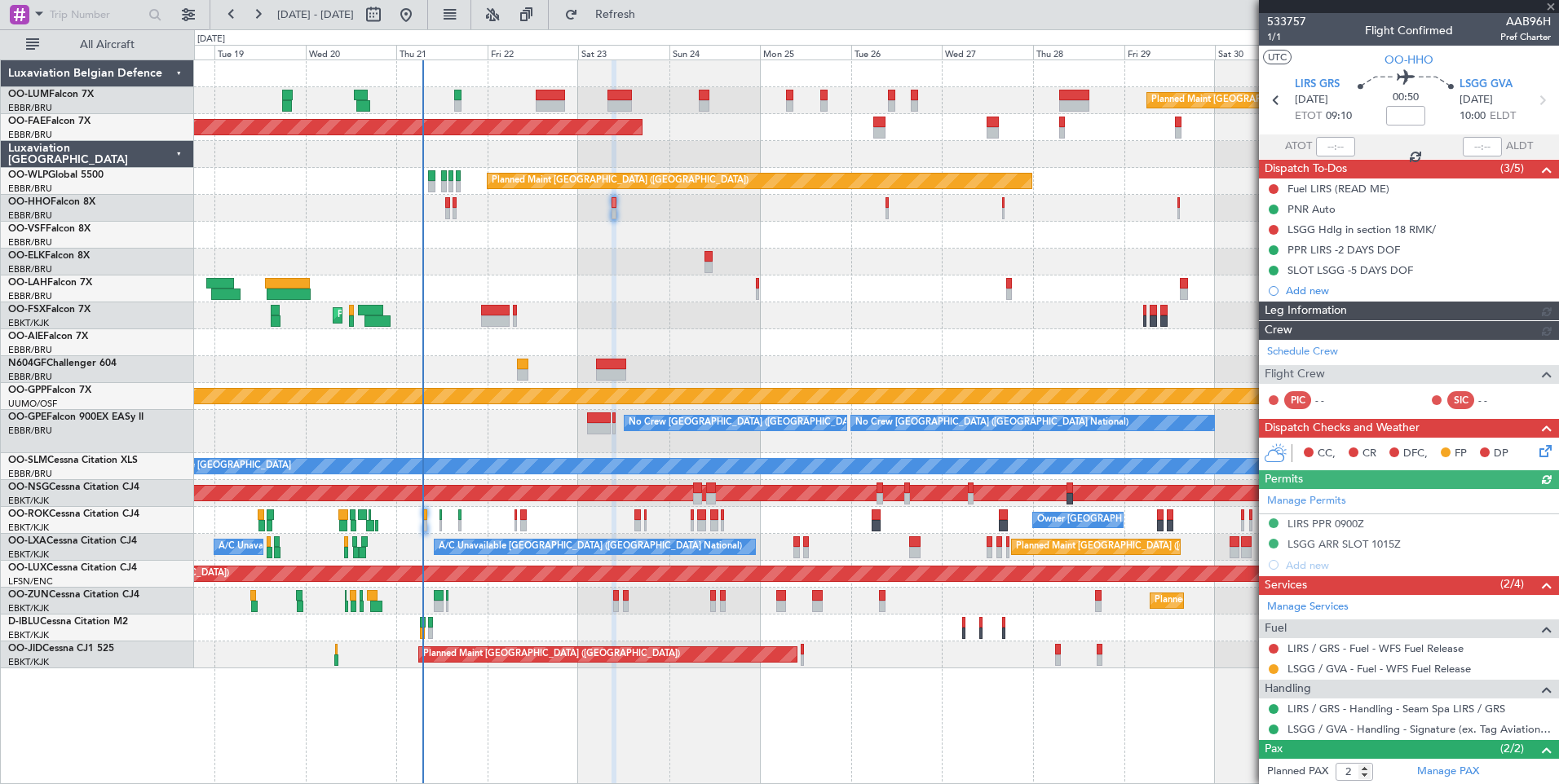
click at [619, 273] on div at bounding box center [876, 262] width 1364 height 27
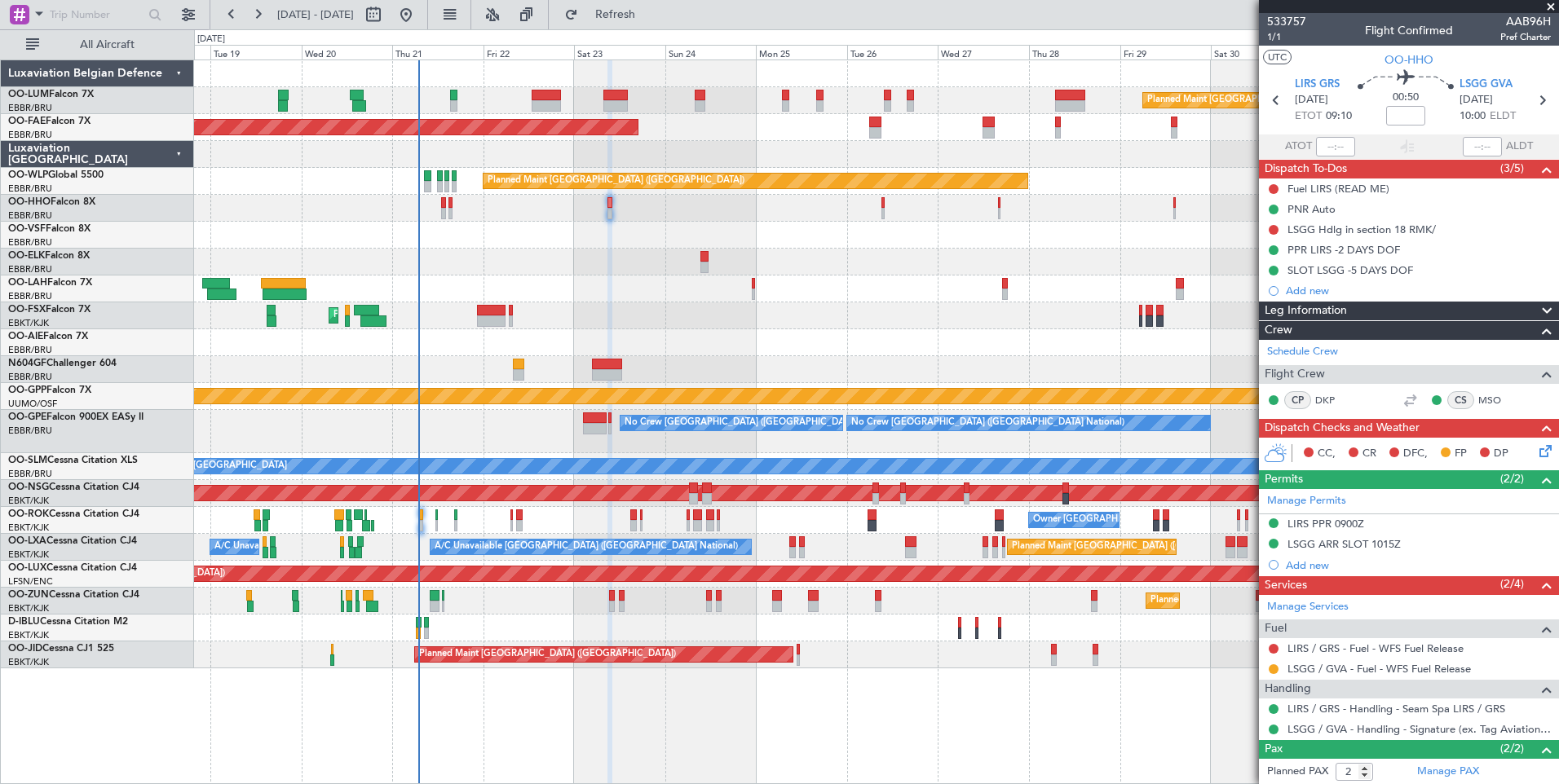
click at [625, 284] on div "Planned Maint [GEOGRAPHIC_DATA] ([GEOGRAPHIC_DATA] National) Planned Maint [GEO…" at bounding box center [876, 364] width 1364 height 608
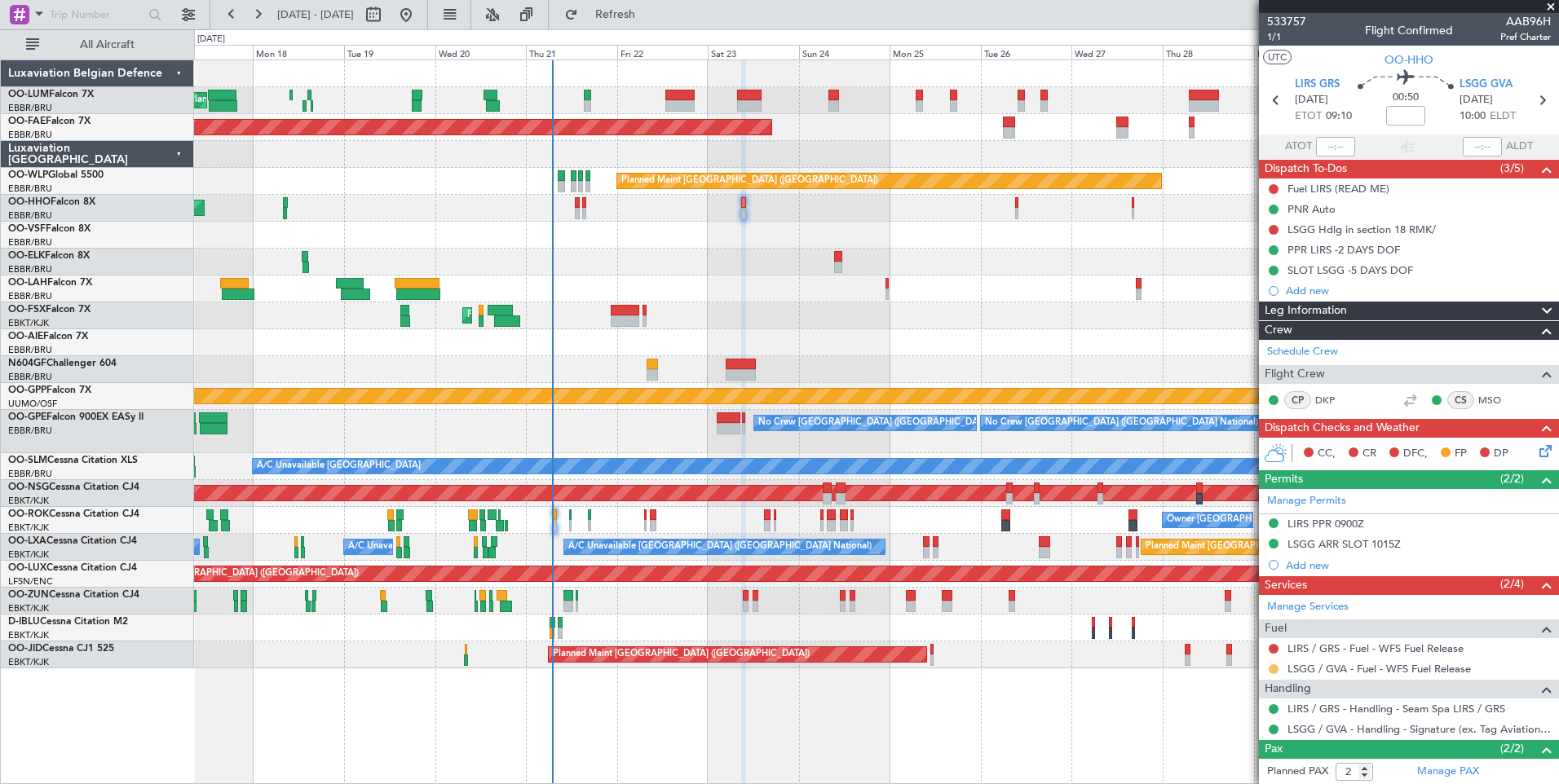
click at [1273, 671] on button at bounding box center [1273, 668] width 10 height 9
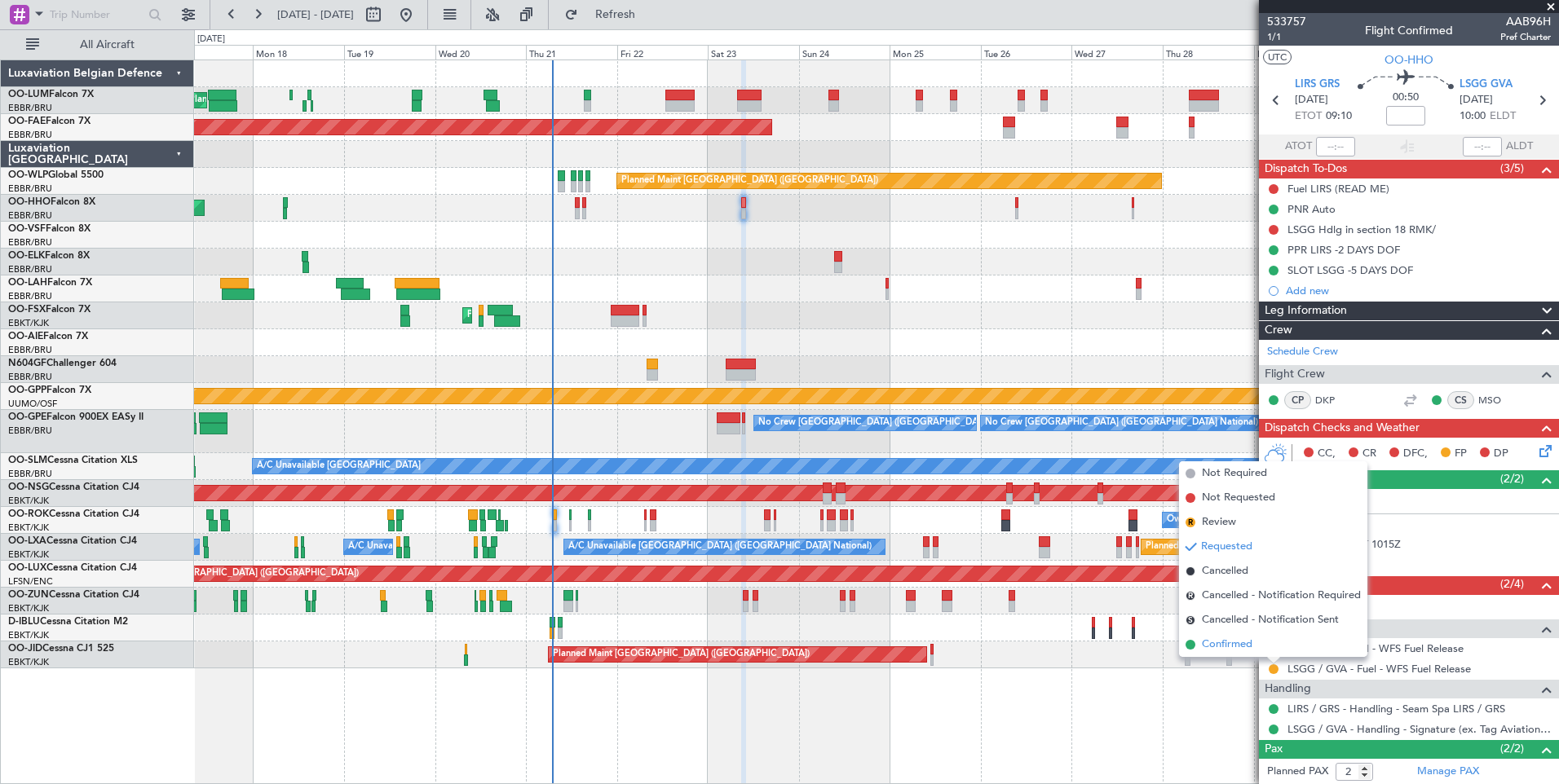
click at [1251, 641] on span "Confirmed" at bounding box center [1226, 644] width 51 height 16
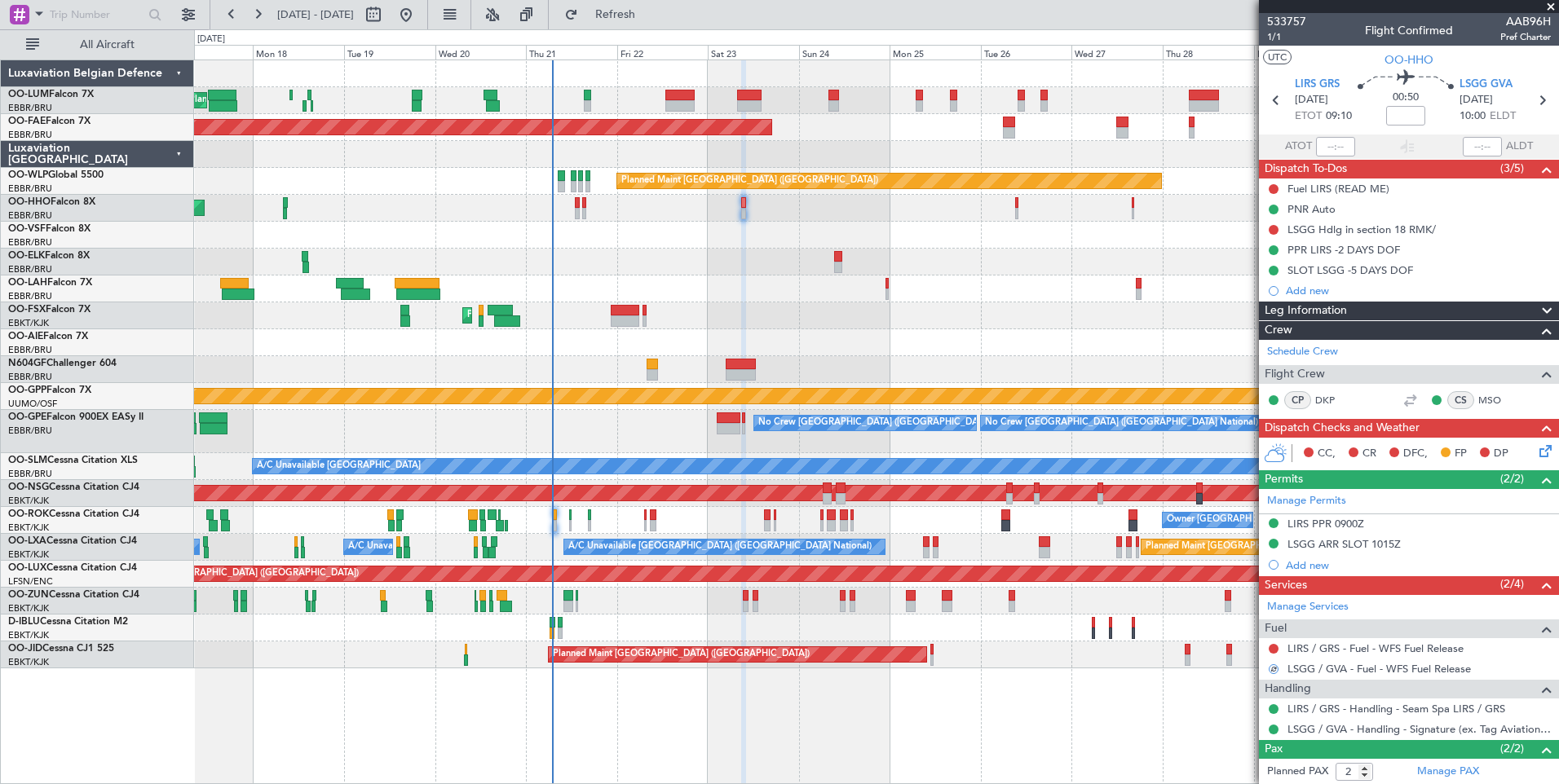
click at [1012, 209] on div "AOG Maint Geneva (Cointrin) A/C Unavailable Geneva (Cointrin)" at bounding box center [876, 208] width 1364 height 27
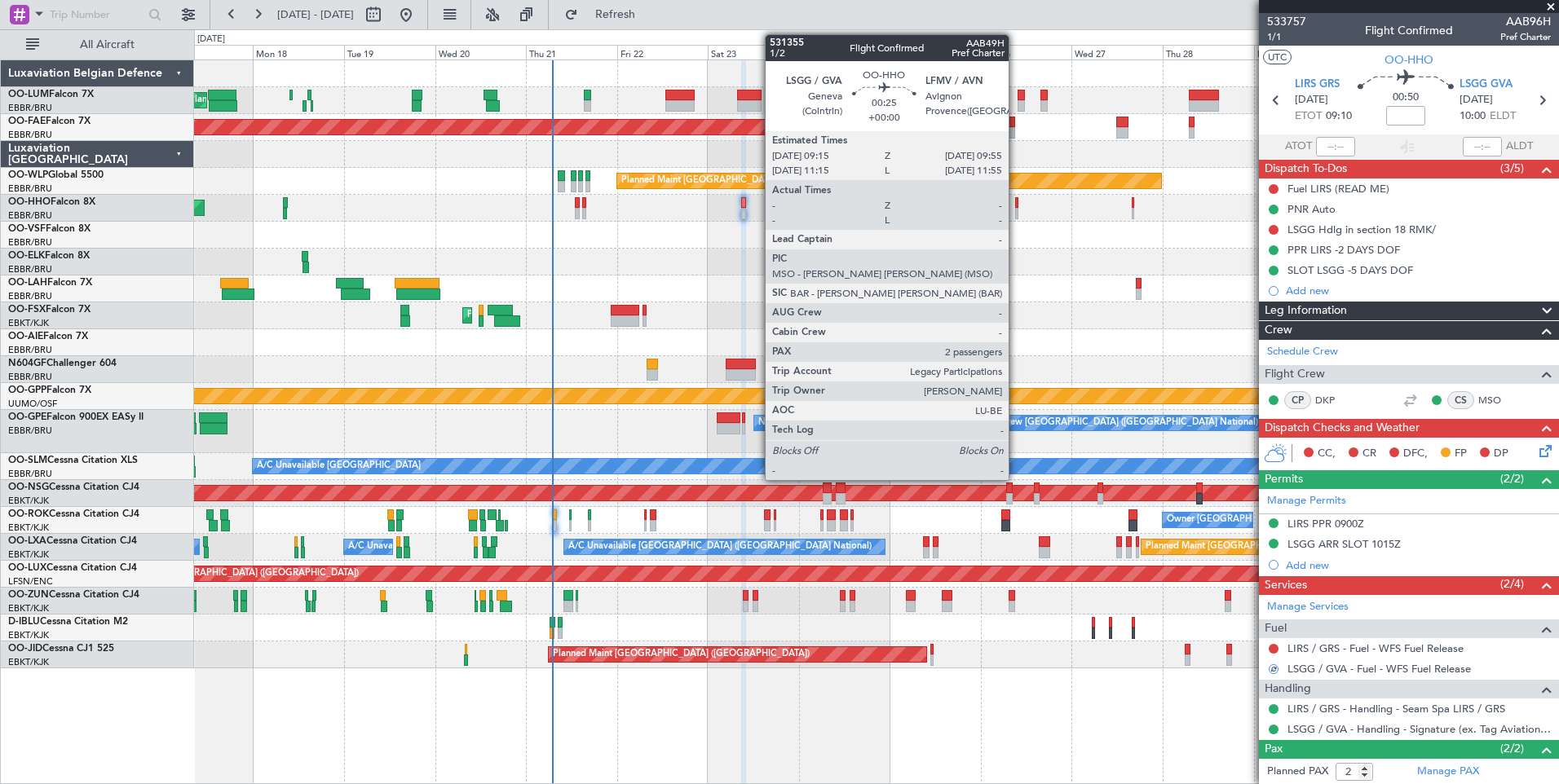
click at [1016, 208] on div at bounding box center [1017, 213] width 3 height 11
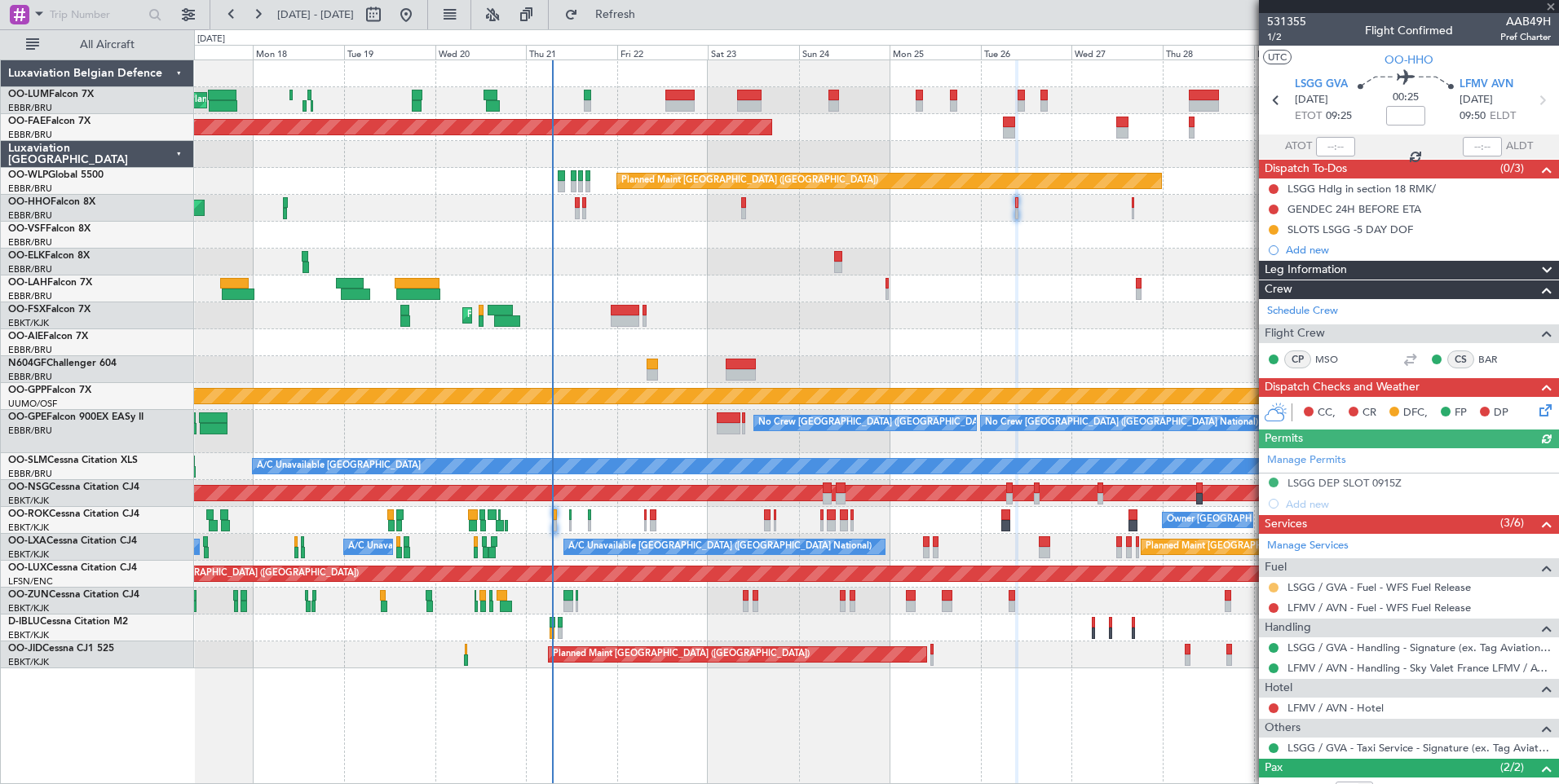
click at [1271, 587] on button at bounding box center [1273, 587] width 10 height 9
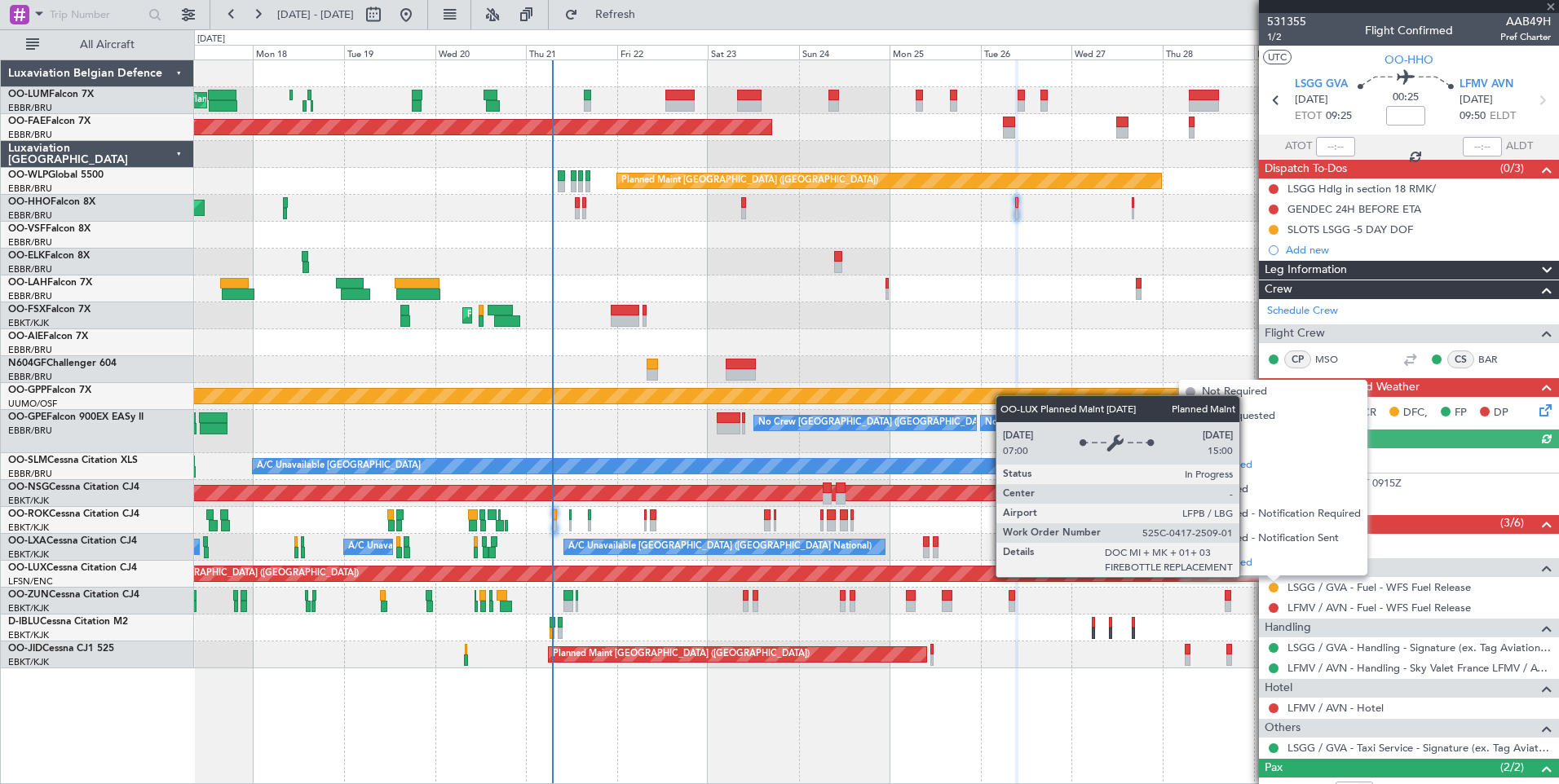
click at [1233, 565] on span "Confirmed" at bounding box center [1226, 563] width 51 height 16
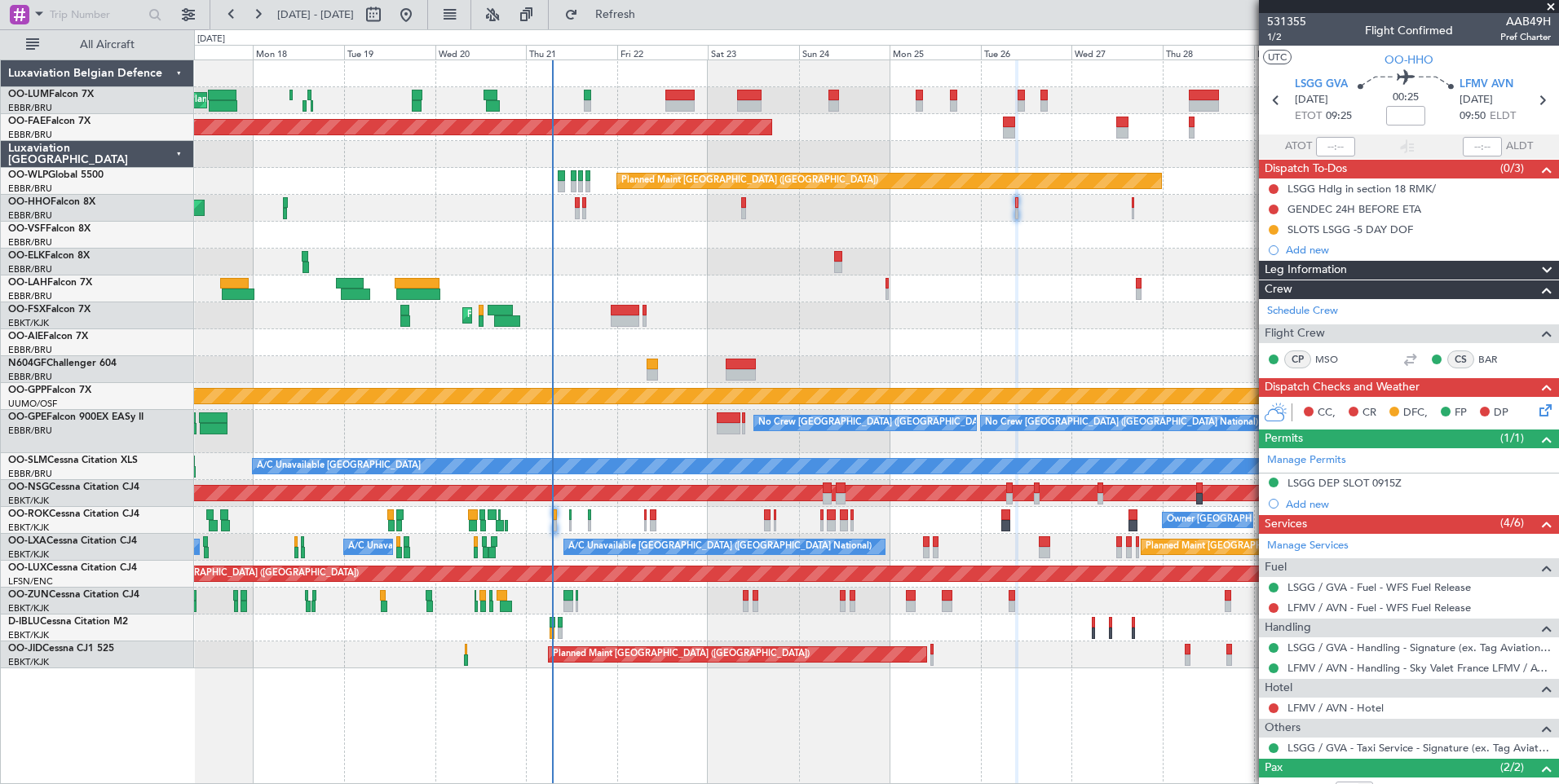
click at [649, 537] on div "Planned Maint Brussels (Brussels National) A/C Unavailable Brussels (Brussels N…" at bounding box center [876, 547] width 1364 height 27
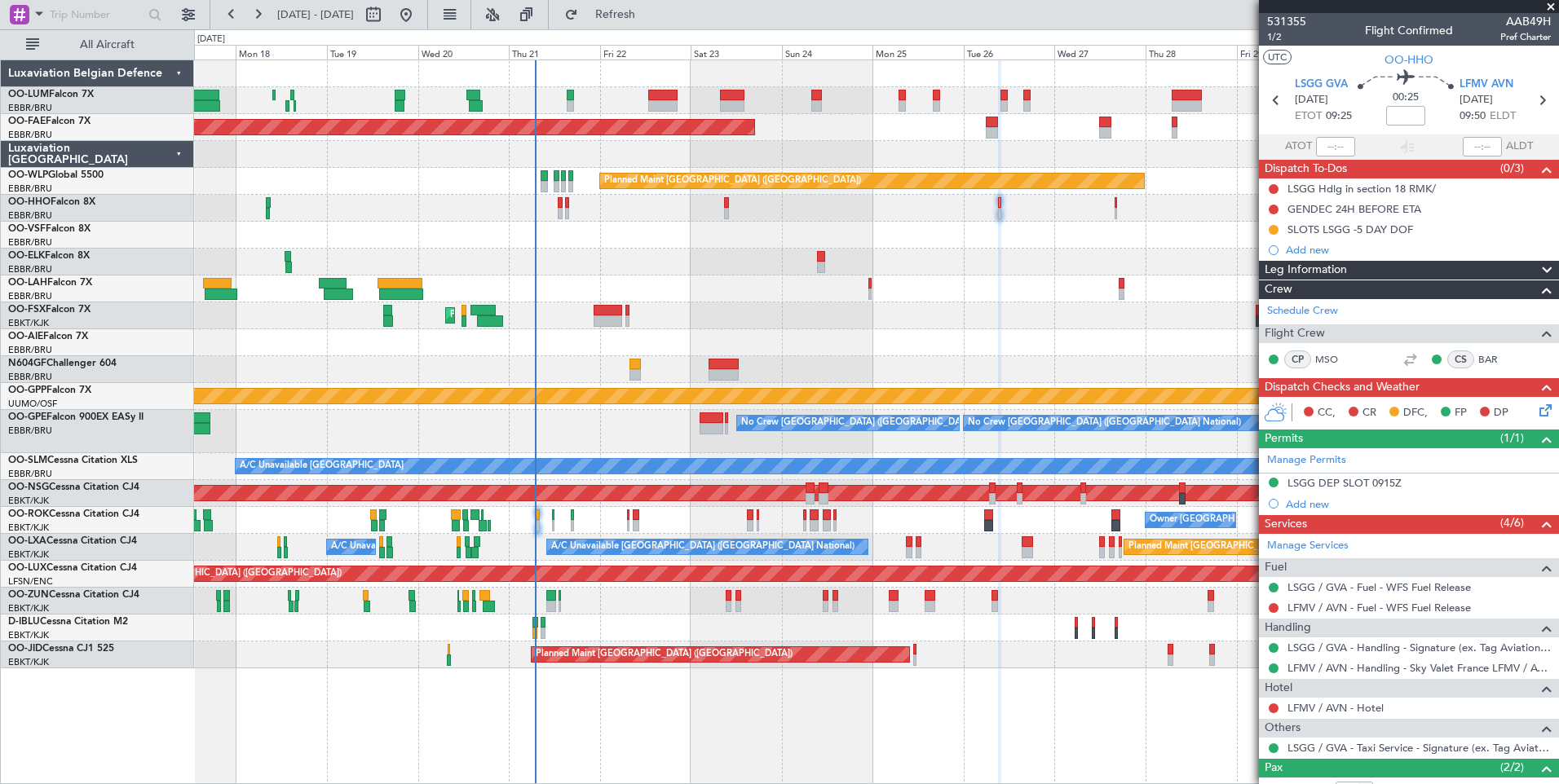
click at [616, 362] on div "Planned Maint [GEOGRAPHIC_DATA] ([GEOGRAPHIC_DATA] National) Planned Maint [GEO…" at bounding box center [876, 364] width 1364 height 608
click at [668, 466] on div "Planned Maint [GEOGRAPHIC_DATA] ([GEOGRAPHIC_DATA] National) Planned Maint [GEO…" at bounding box center [876, 364] width 1364 height 608
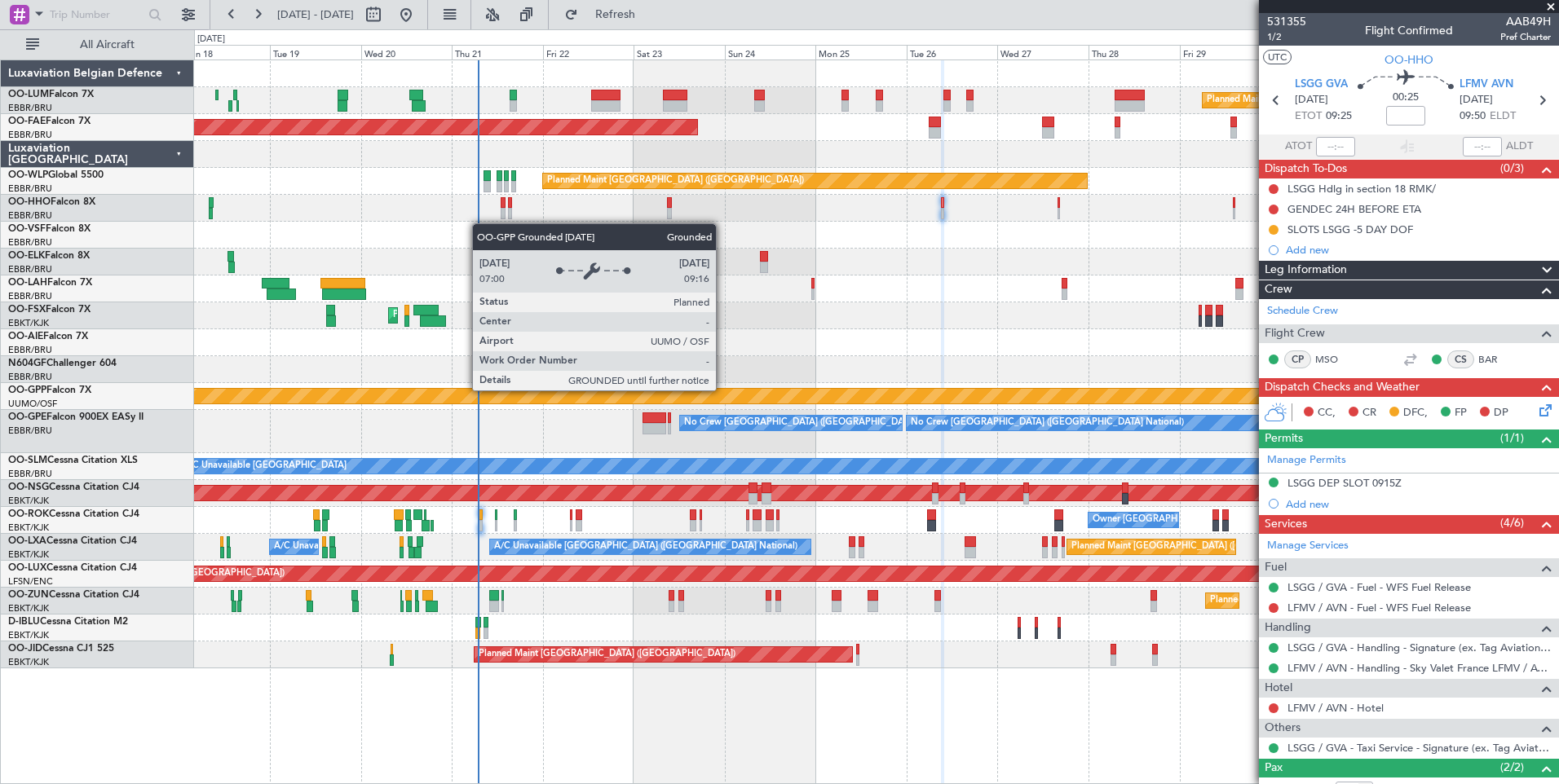
click at [688, 395] on div "Grounded [PERSON_NAME]" at bounding box center [876, 395] width 4091 height 15
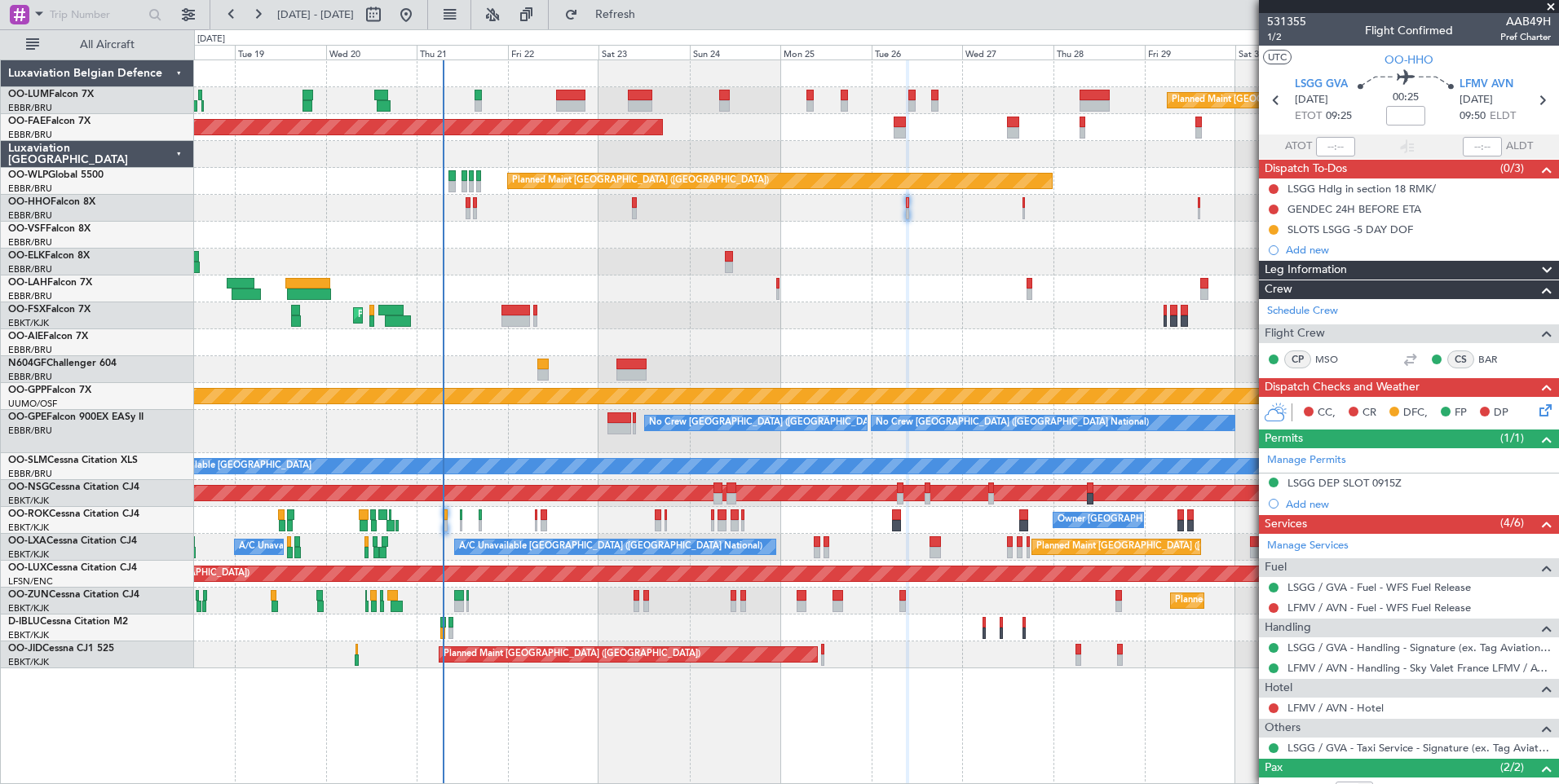
click at [628, 294] on div "Planned Maint [PERSON_NAME]-[GEOGRAPHIC_DATA][PERSON_NAME] ([GEOGRAPHIC_DATA][P…" at bounding box center [876, 288] width 1364 height 27
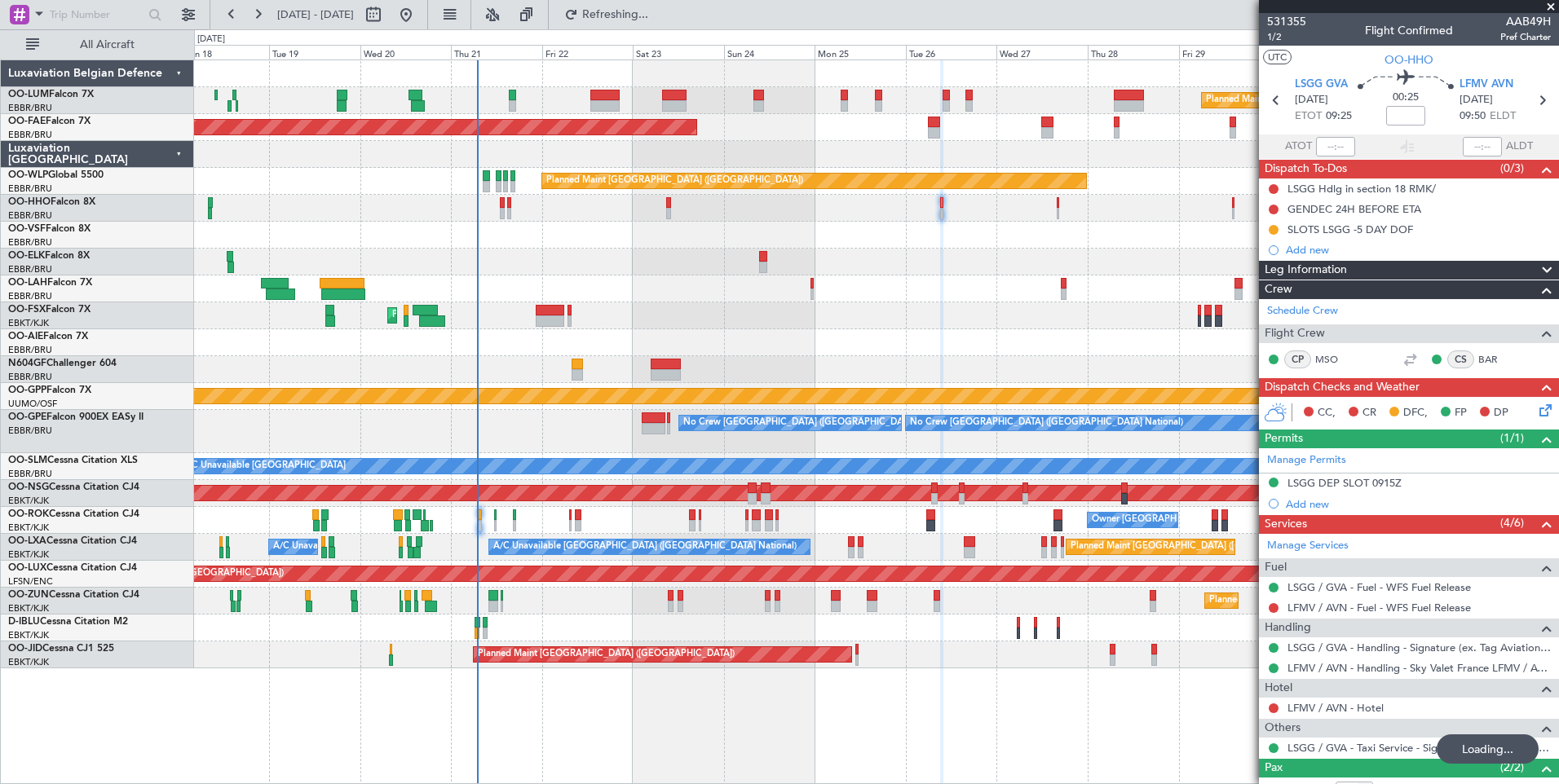
click at [684, 452] on div "Planned Maint [GEOGRAPHIC_DATA] ([GEOGRAPHIC_DATA] National) No Crew [GEOGRAPHI…" at bounding box center [876, 432] width 1364 height 43
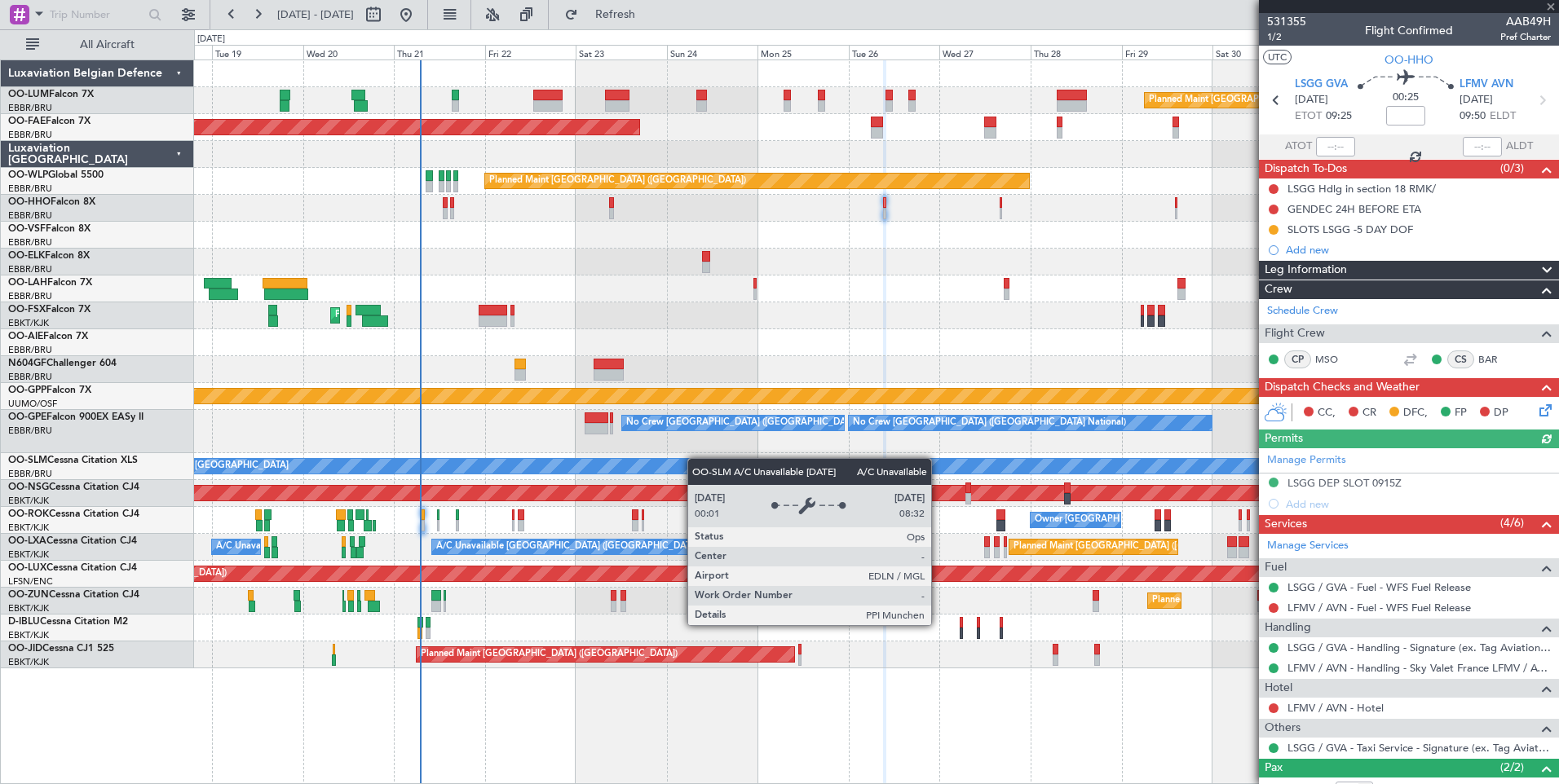
click at [644, 465] on div "A/C Unavailable Monchengladbach No Crew Brussels (Brussels National) No Crew Br…" at bounding box center [876, 466] width 1364 height 27
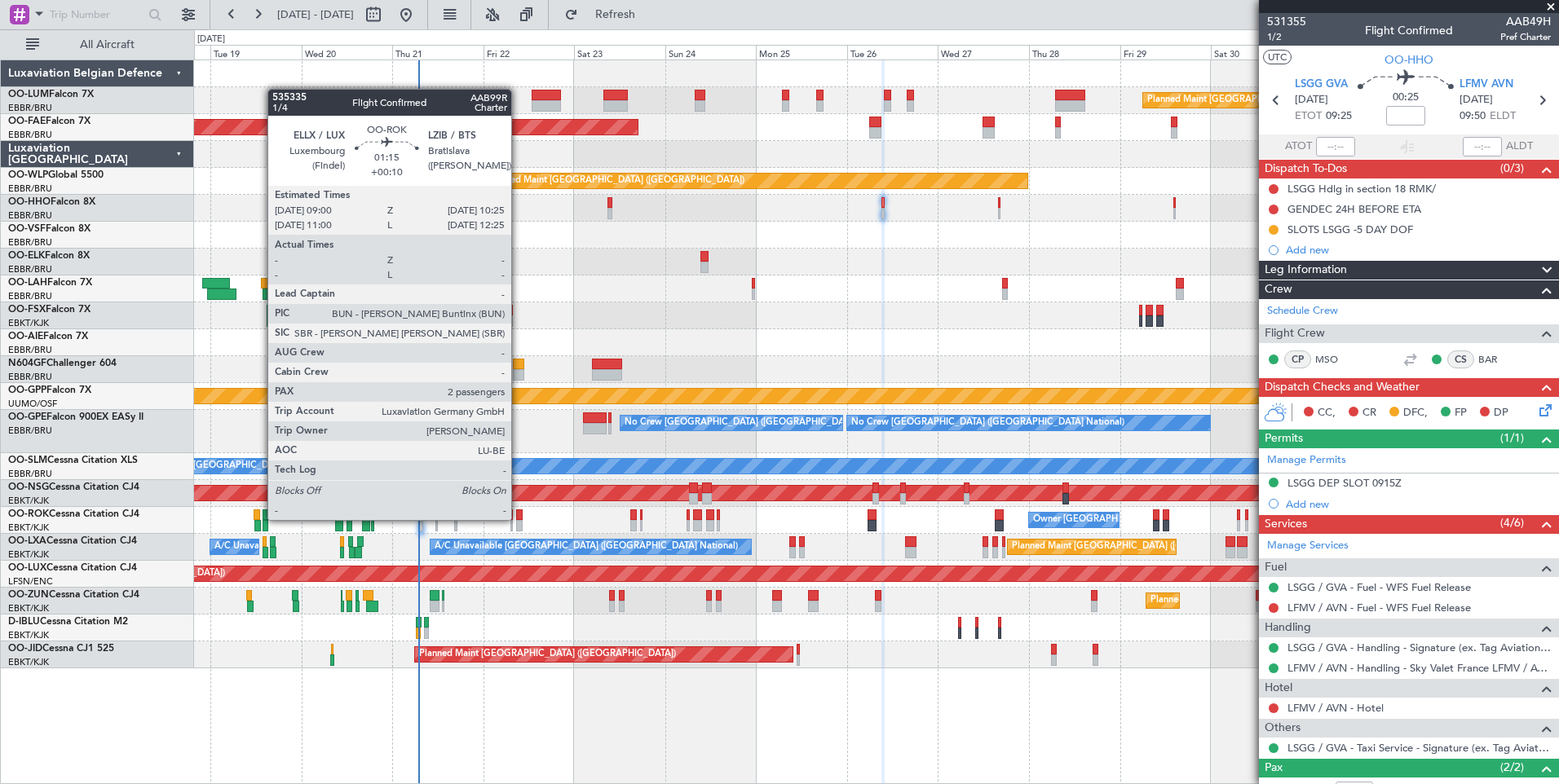
click at [518, 518] on div at bounding box center [518, 515] width 6 height 11
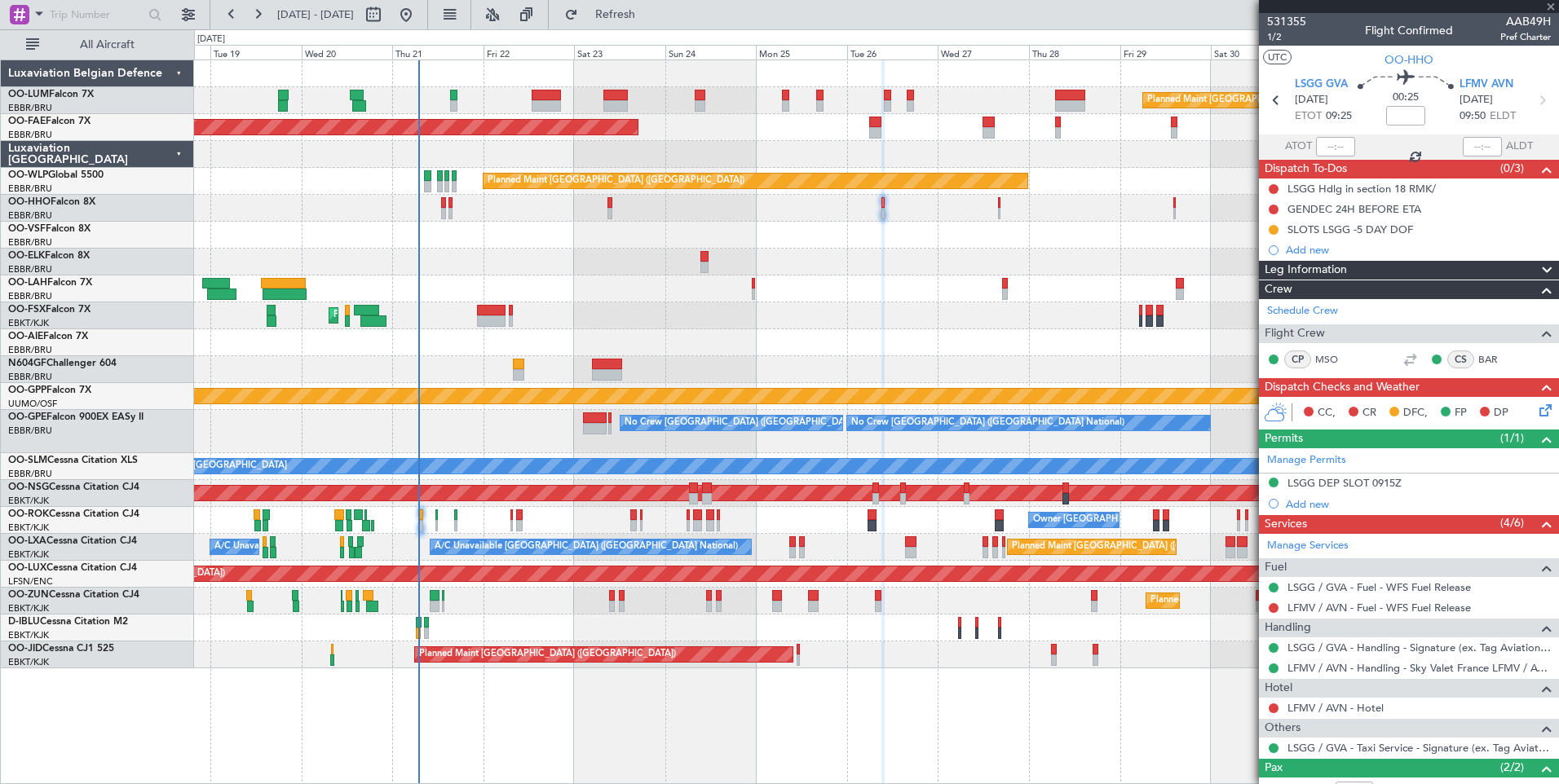
type input "+00:10"
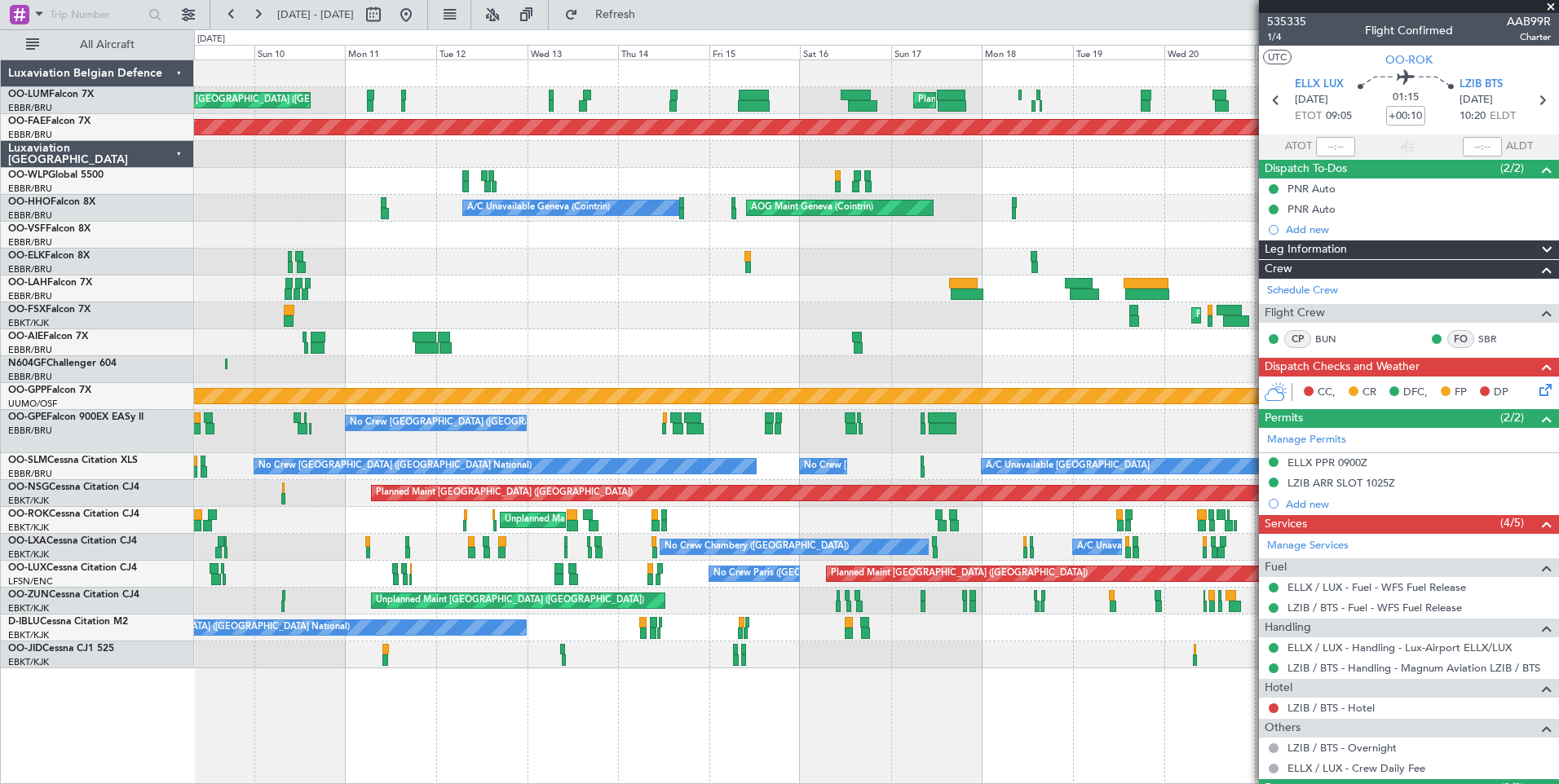
click at [1252, 409] on div "Planned Maint Brussels (Brussels National) Unplanned Maint Brussels (Brussels N…" at bounding box center [876, 364] width 1364 height 608
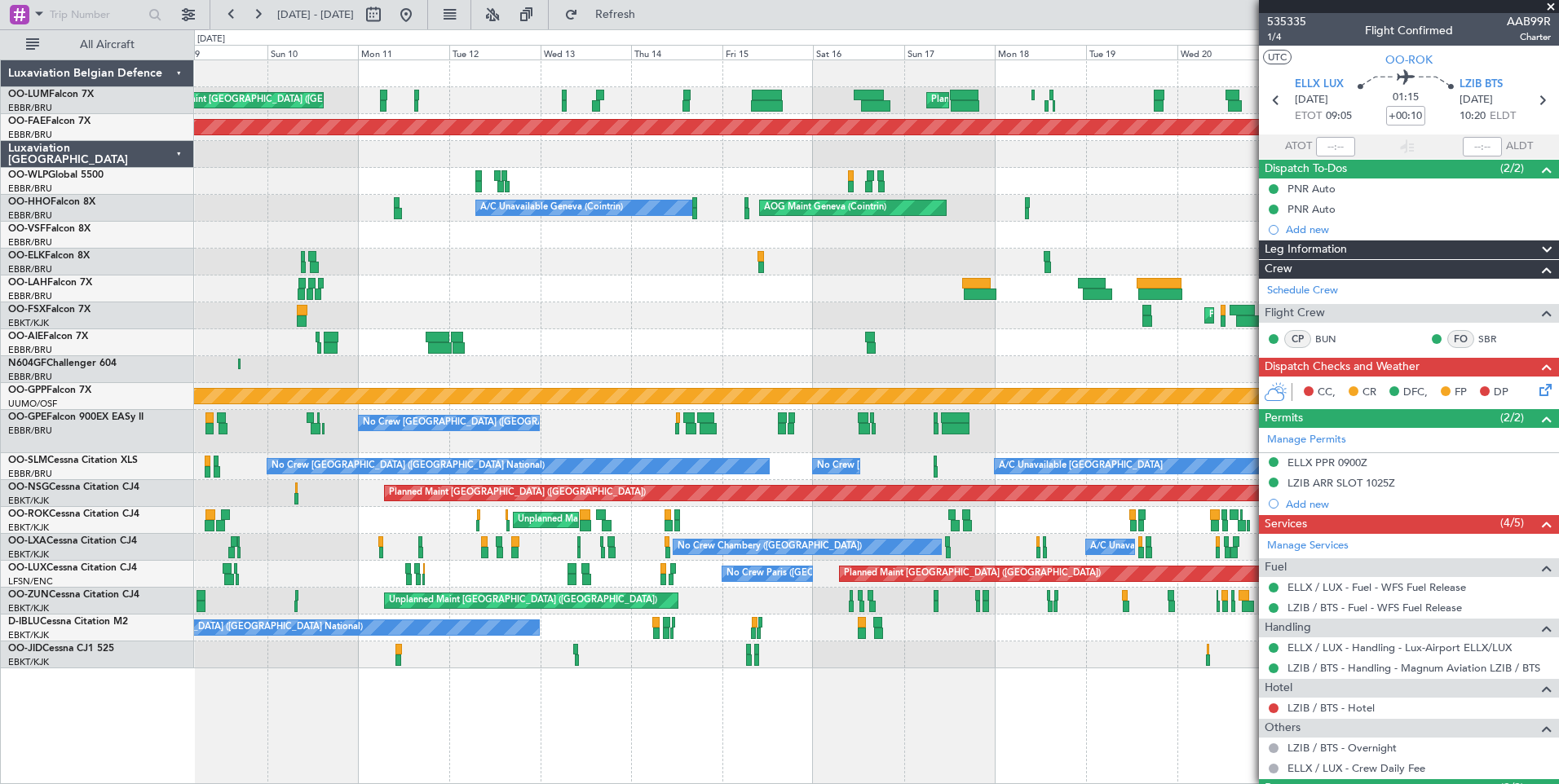
click at [1036, 324] on div "Planned Maint Brussels (Brussels National) Unplanned Maint Brussels (Brussels N…" at bounding box center [876, 364] width 1364 height 608
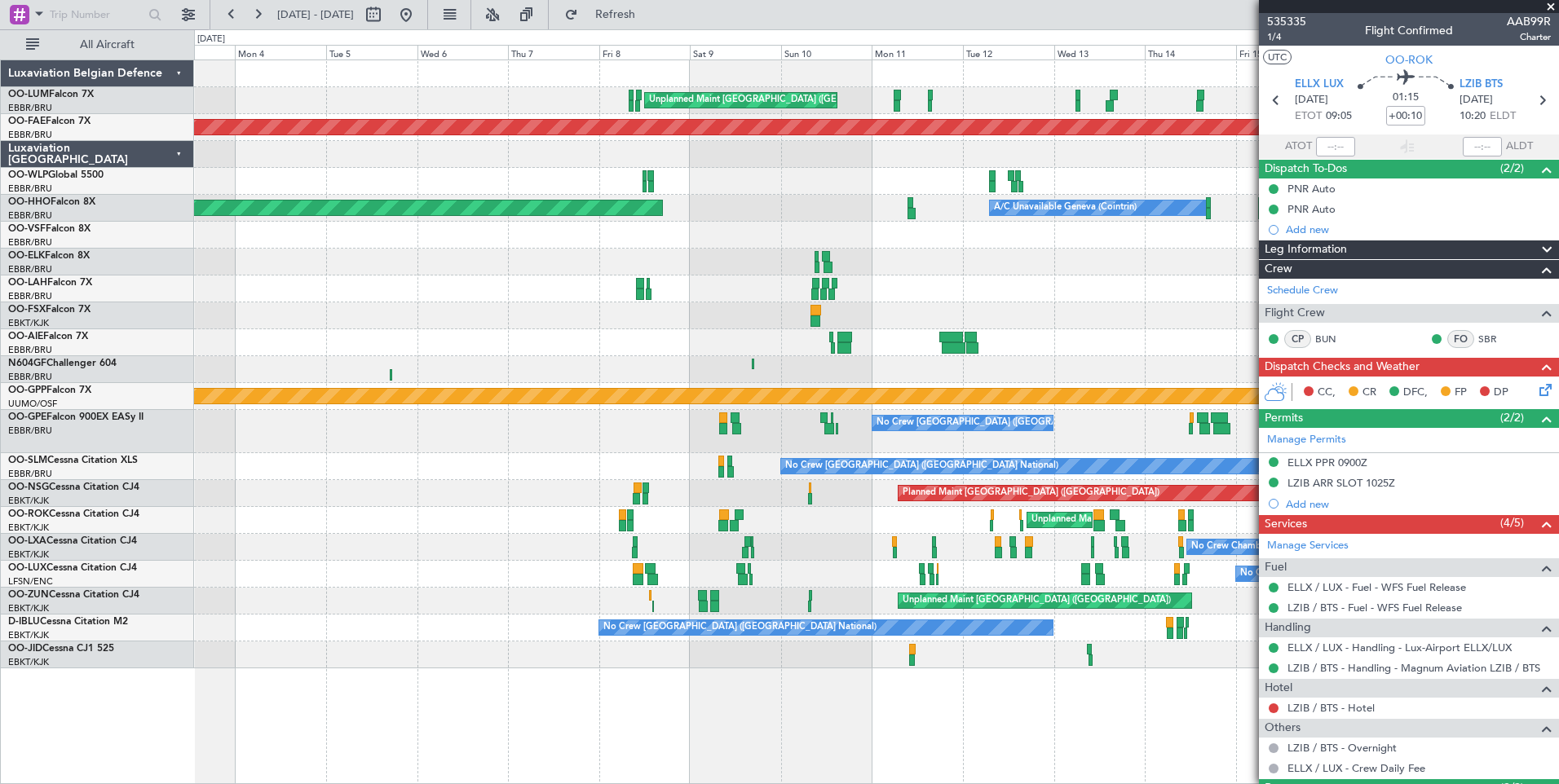
click at [1387, 313] on fb-app "18 Aug 2025 - 02 Sep 2025 Refresh Quick Links All Aircraft Planned Maint Brusse…" at bounding box center [779, 398] width 1559 height 772
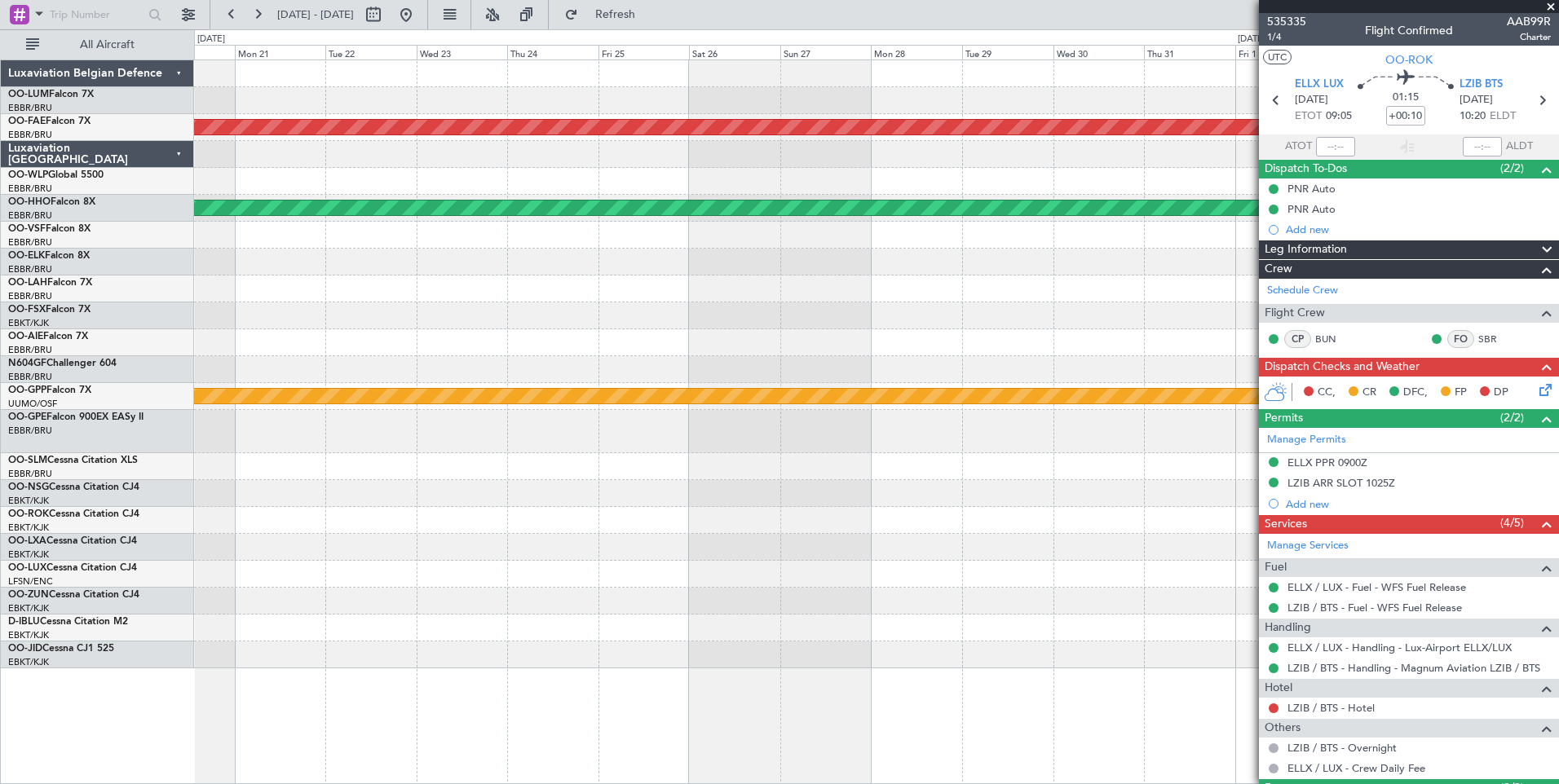
click at [1367, 313] on fb-app "18 Aug 2025 - 02 Sep 2025 Refresh Quick Links All Aircraft Planned Maint Kortri…" at bounding box center [779, 398] width 1559 height 772
click at [1028, 365] on div at bounding box center [876, 369] width 1364 height 27
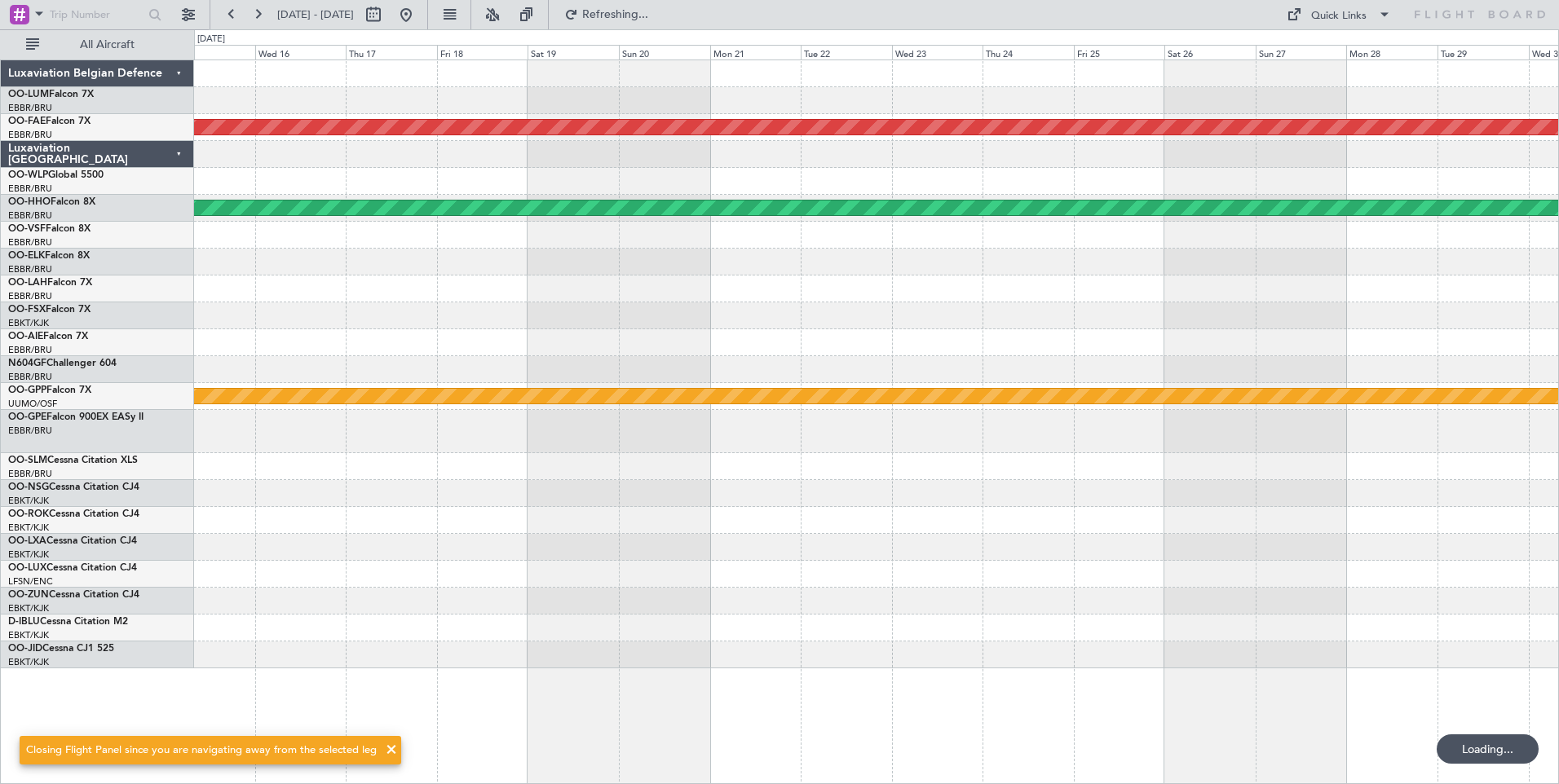
click at [910, 357] on div at bounding box center [876, 369] width 1364 height 27
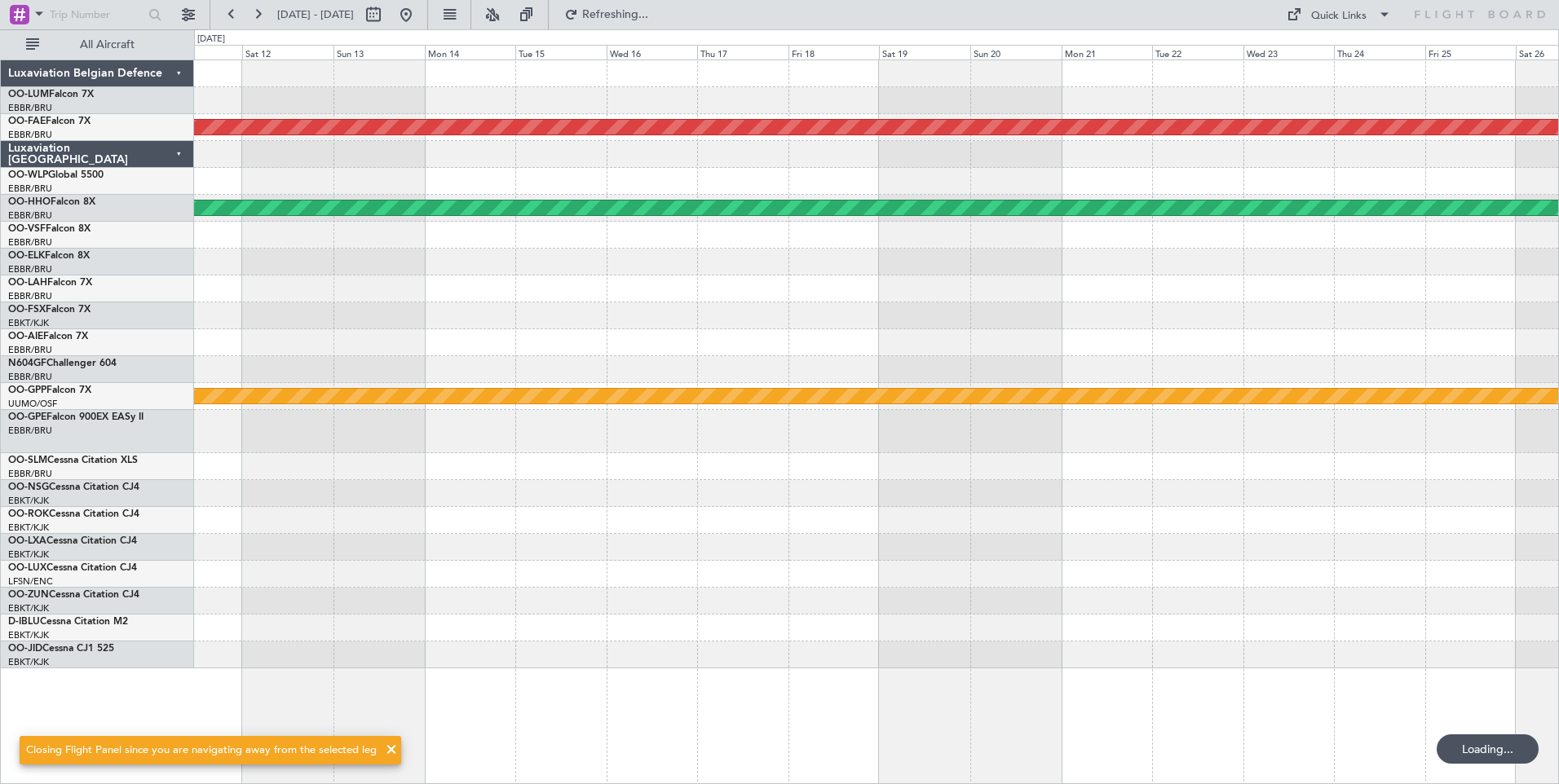
click at [769, 345] on div at bounding box center [876, 342] width 1364 height 27
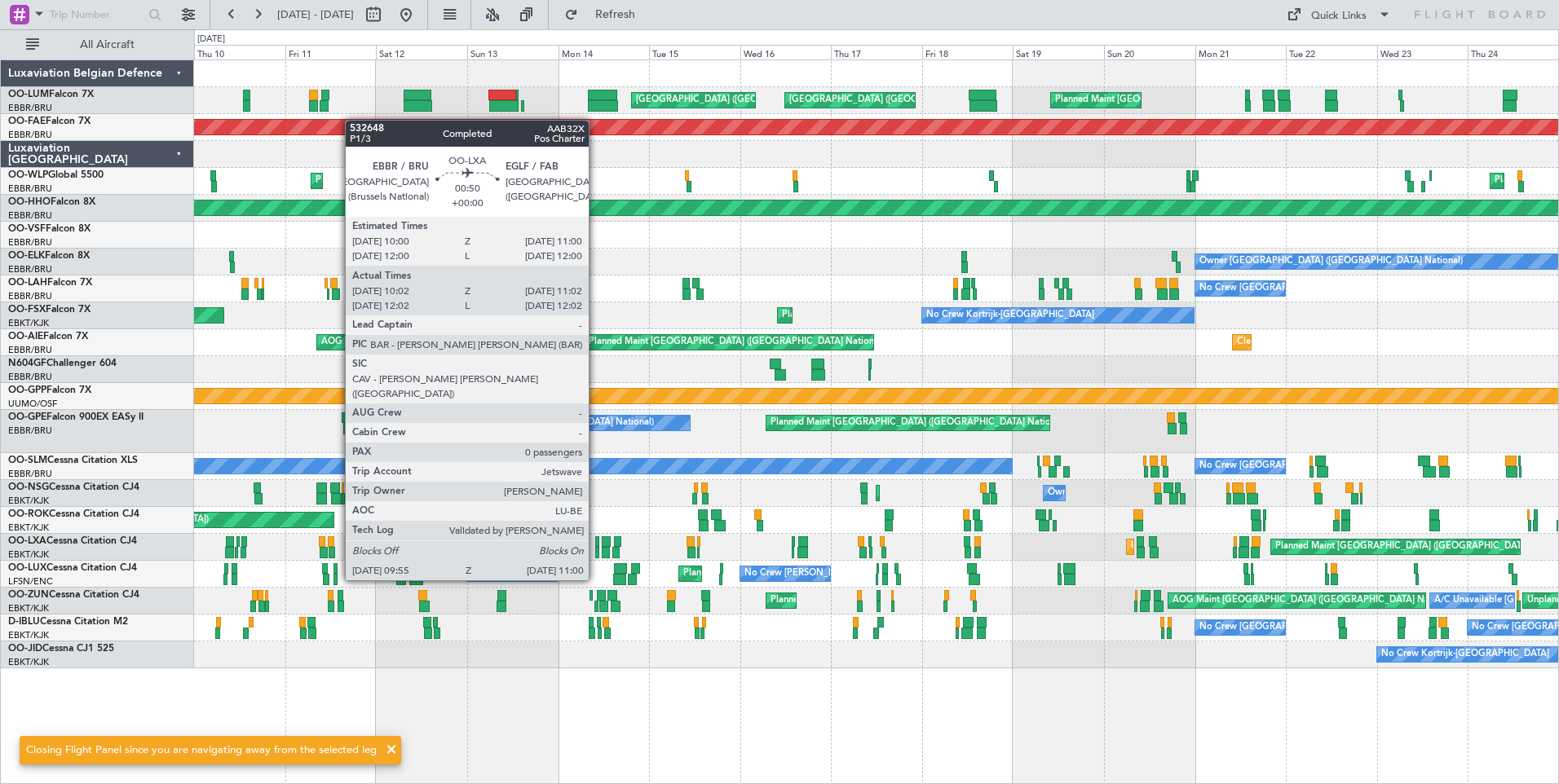
click at [596, 551] on div at bounding box center [598, 552] width 5 height 11
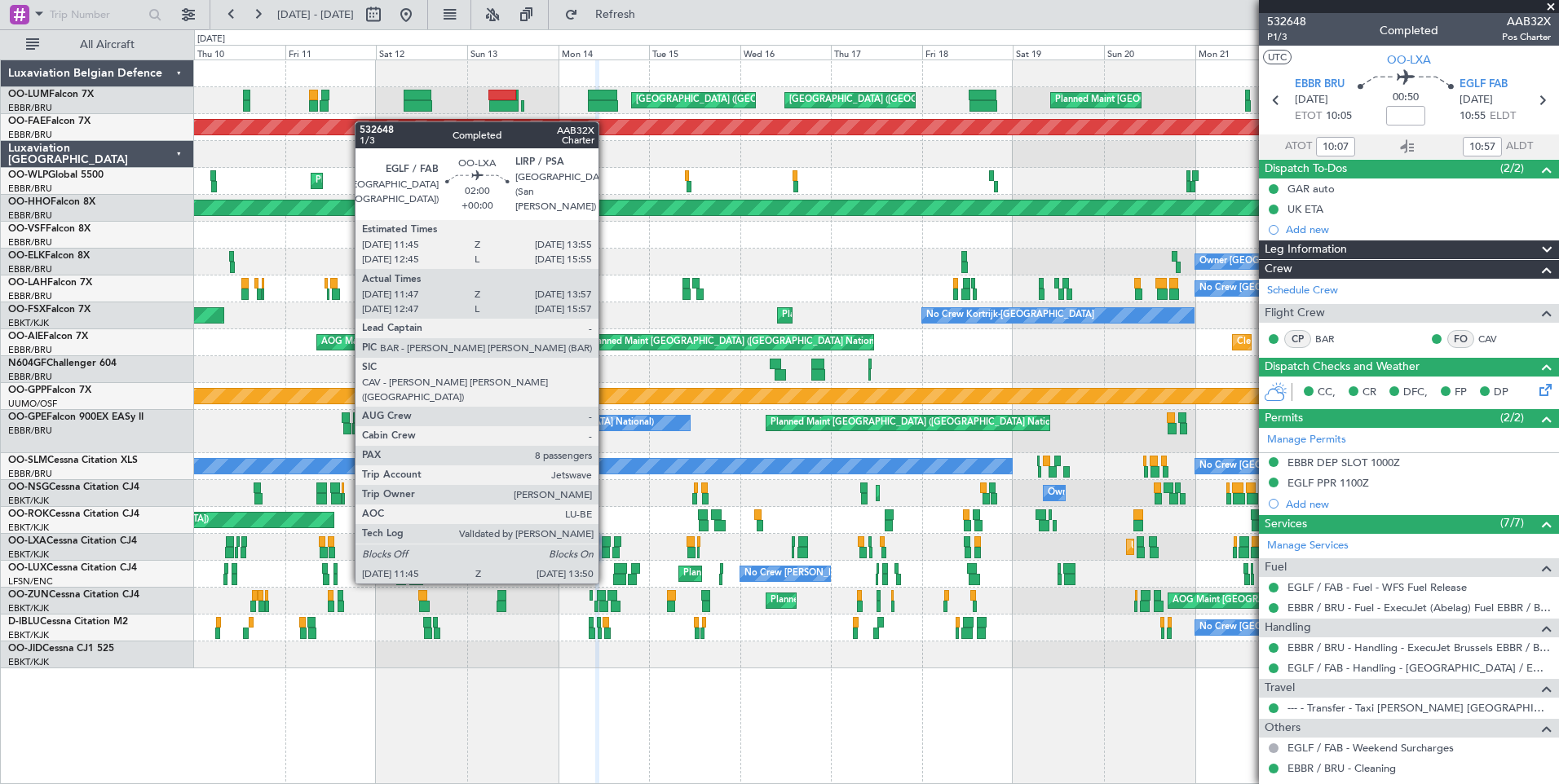
click at [605, 551] on div at bounding box center [605, 552] width 8 height 11
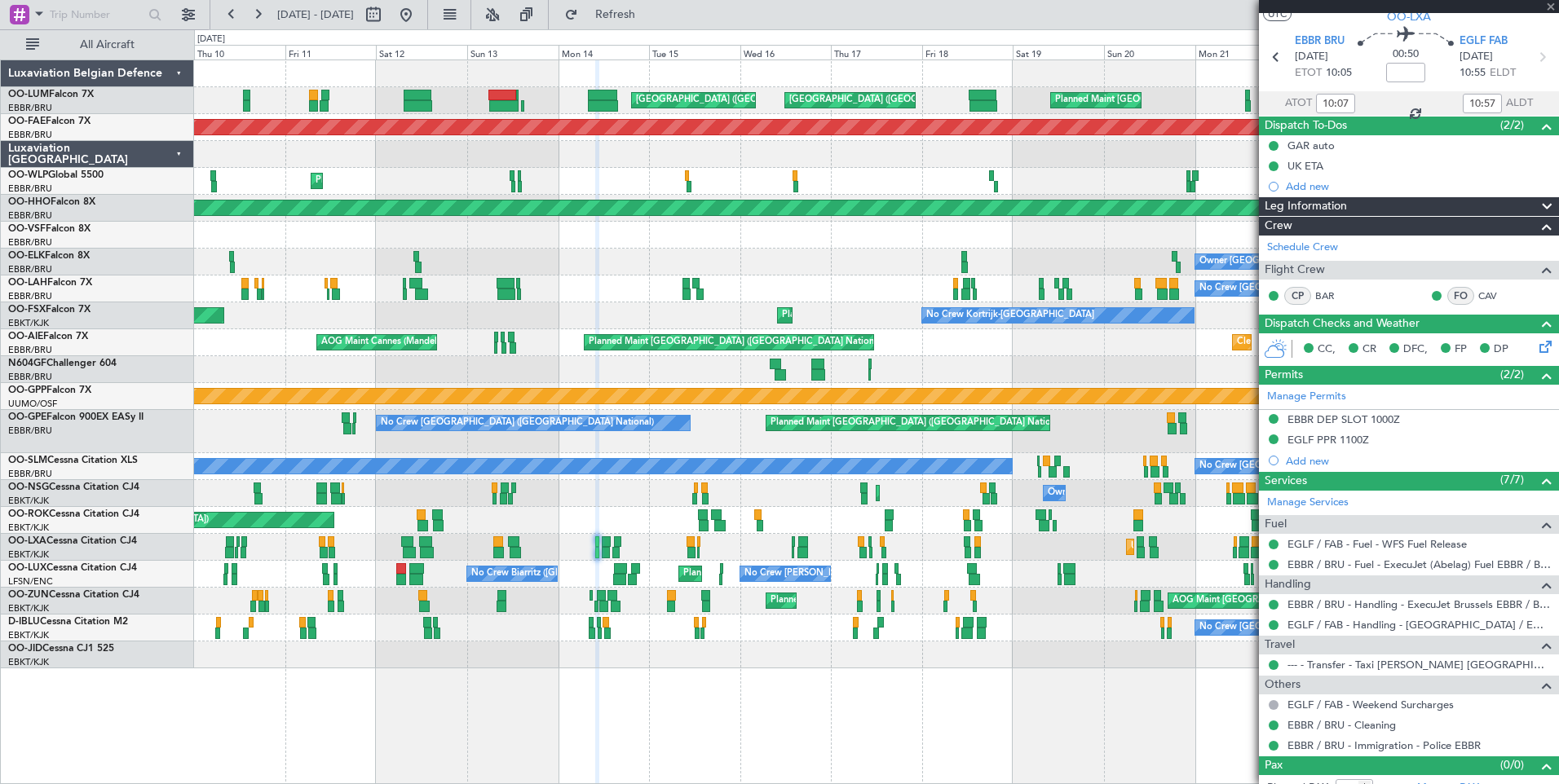
scroll to position [60, 0]
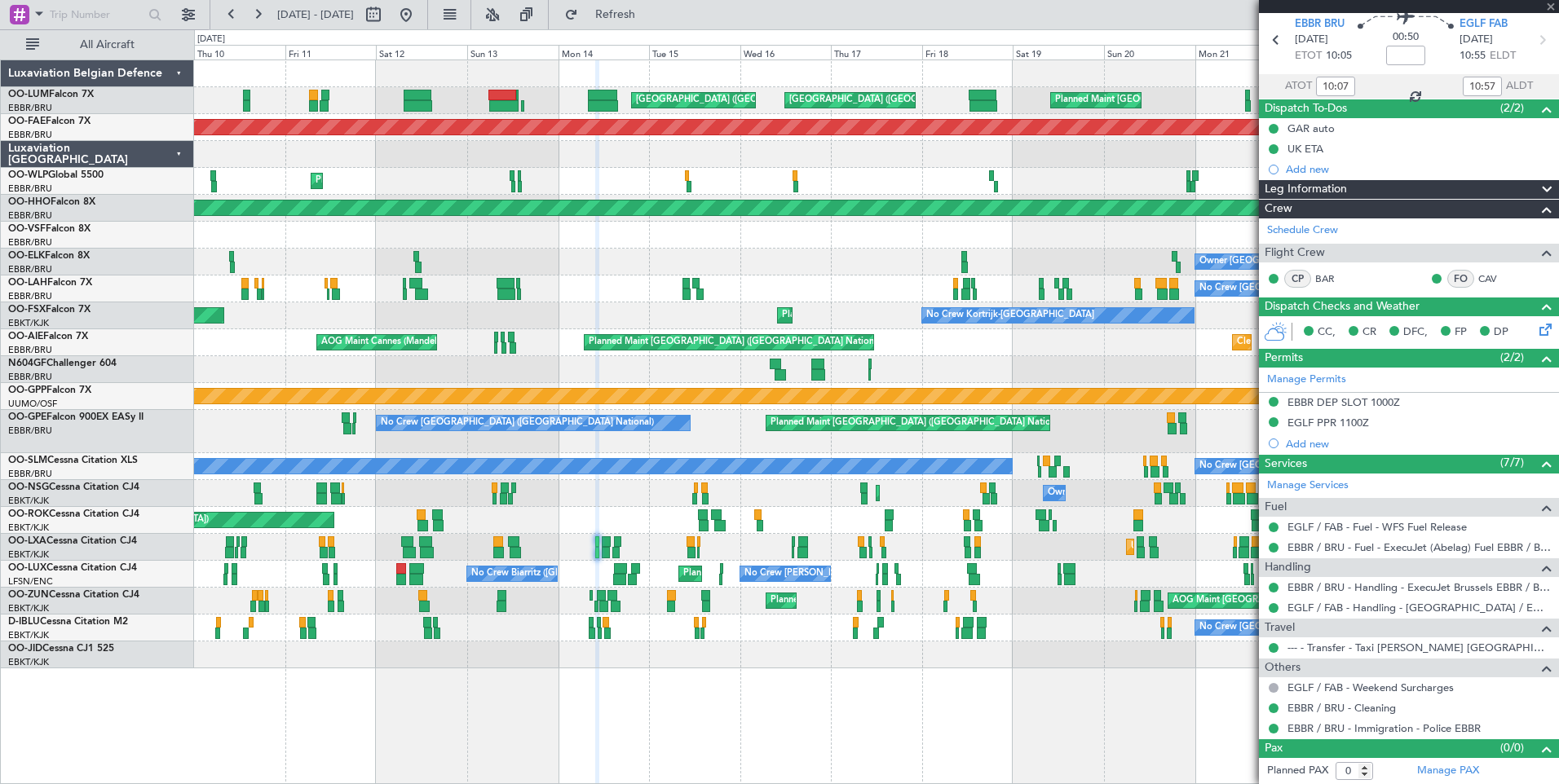
type input "11:52"
type input "13:52"
type input "8"
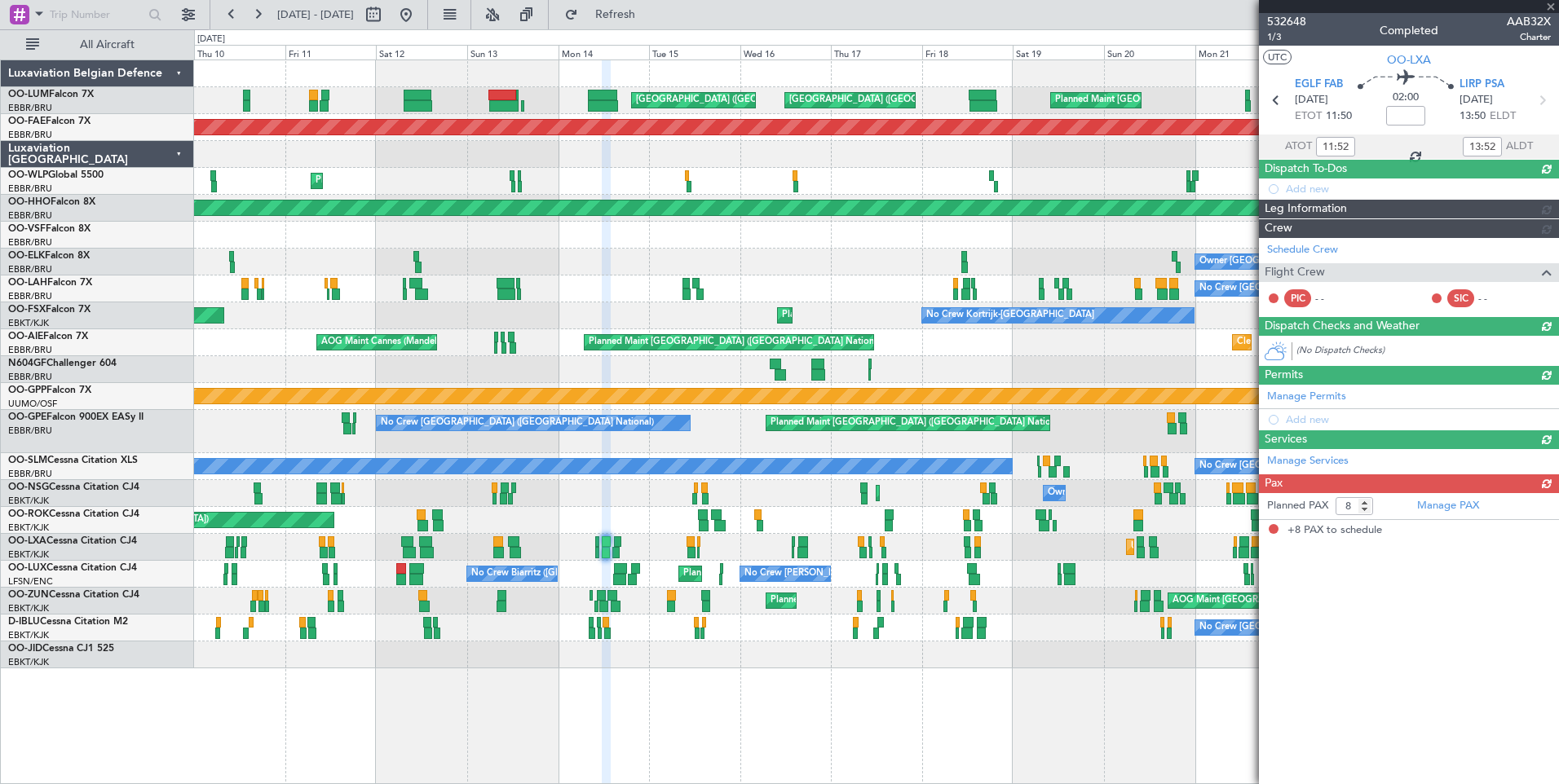
scroll to position [0, 0]
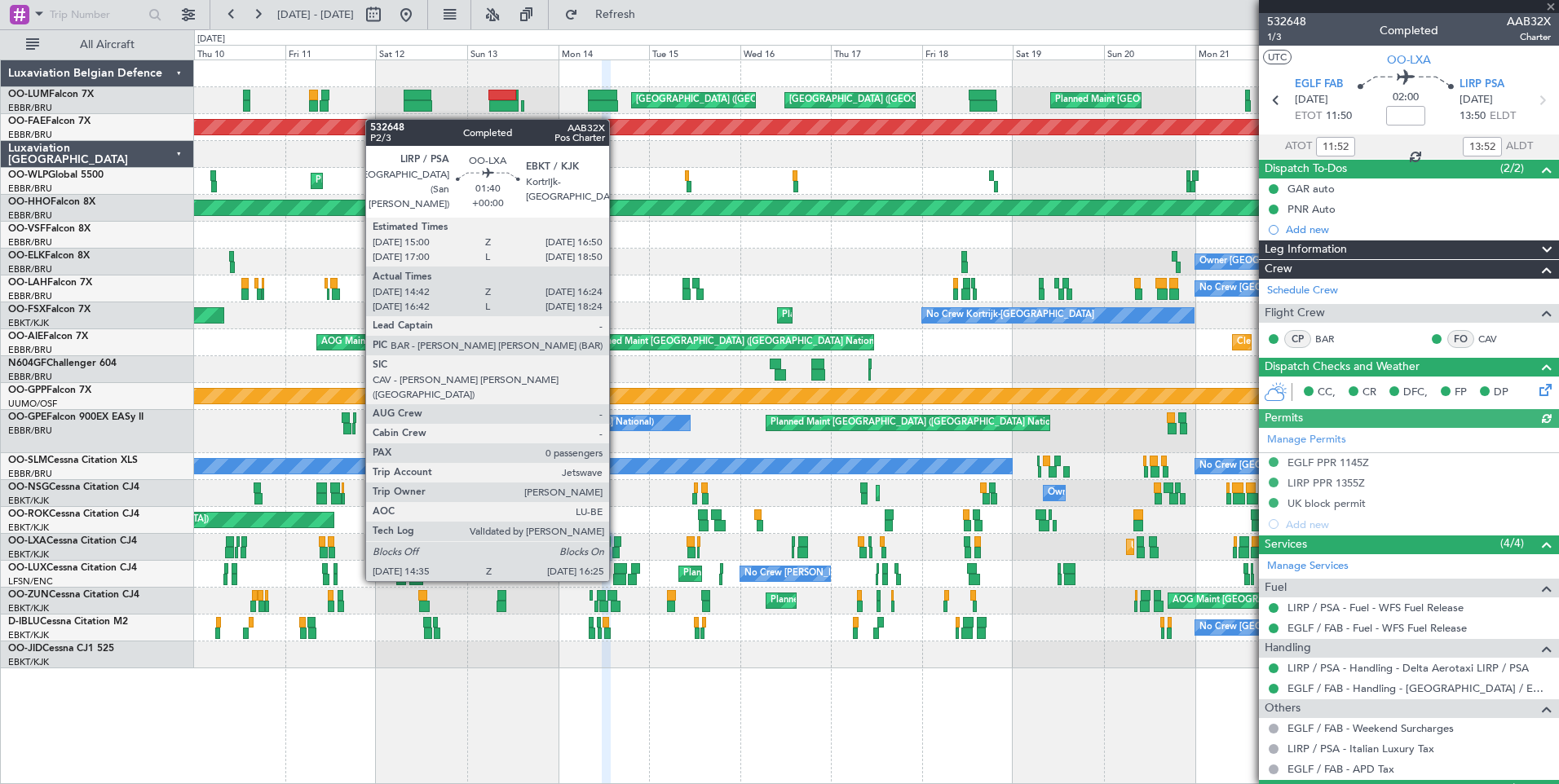
click at [617, 548] on div at bounding box center [616, 552] width 7 height 11
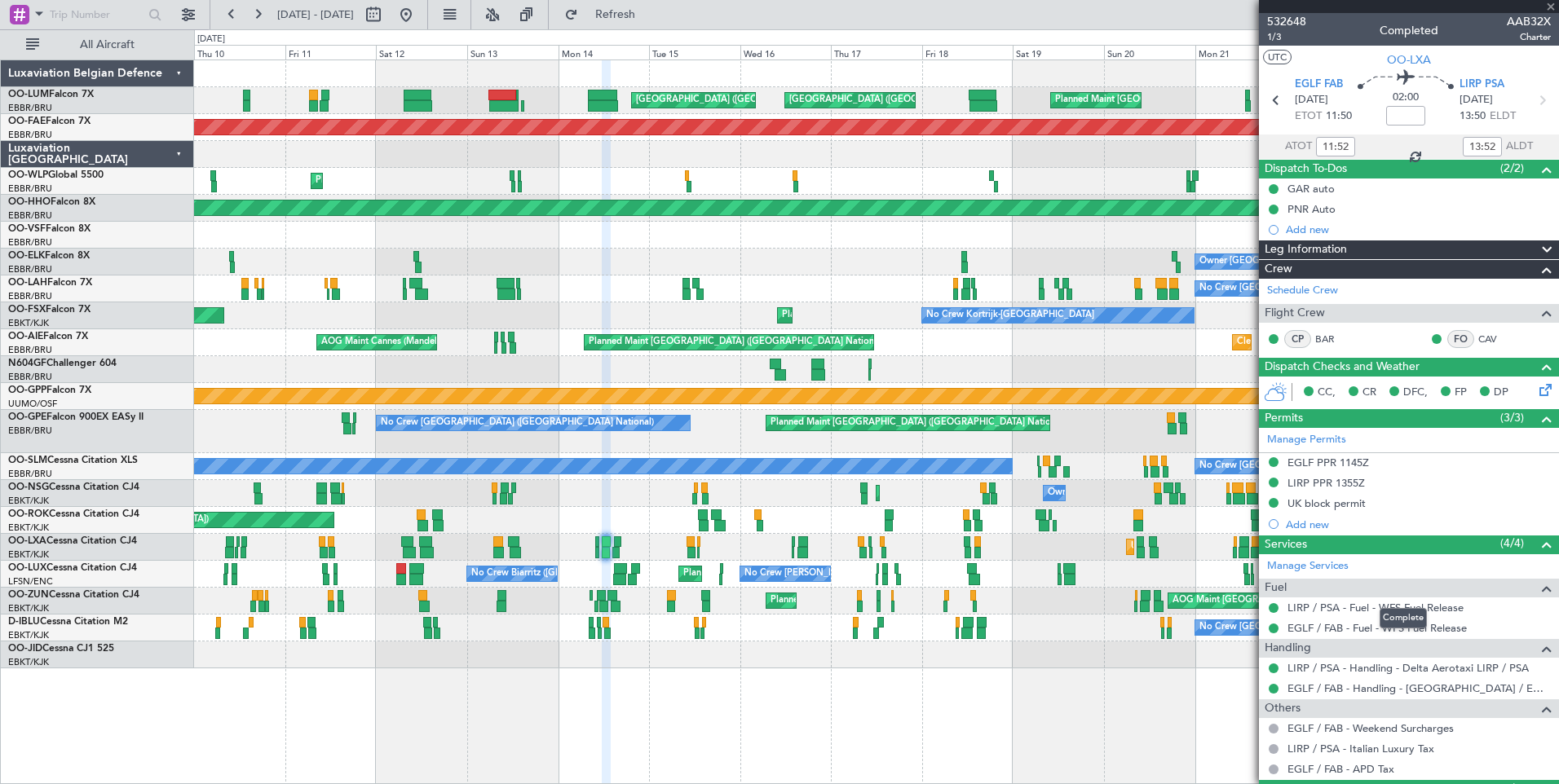
type input "14:47"
type input "16:19"
type input "0"
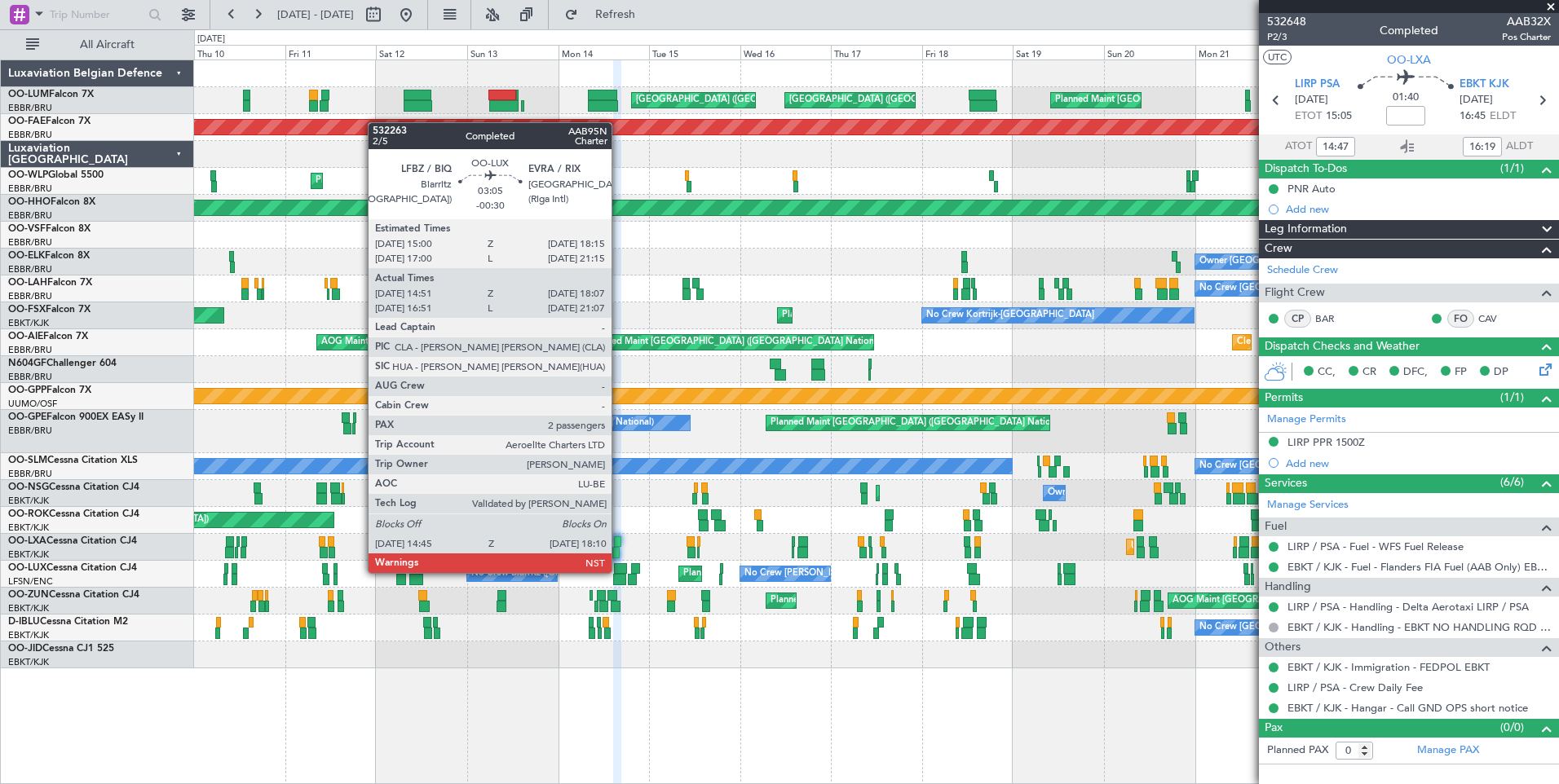
click at [618, 572] on div at bounding box center [620, 568] width 13 height 11
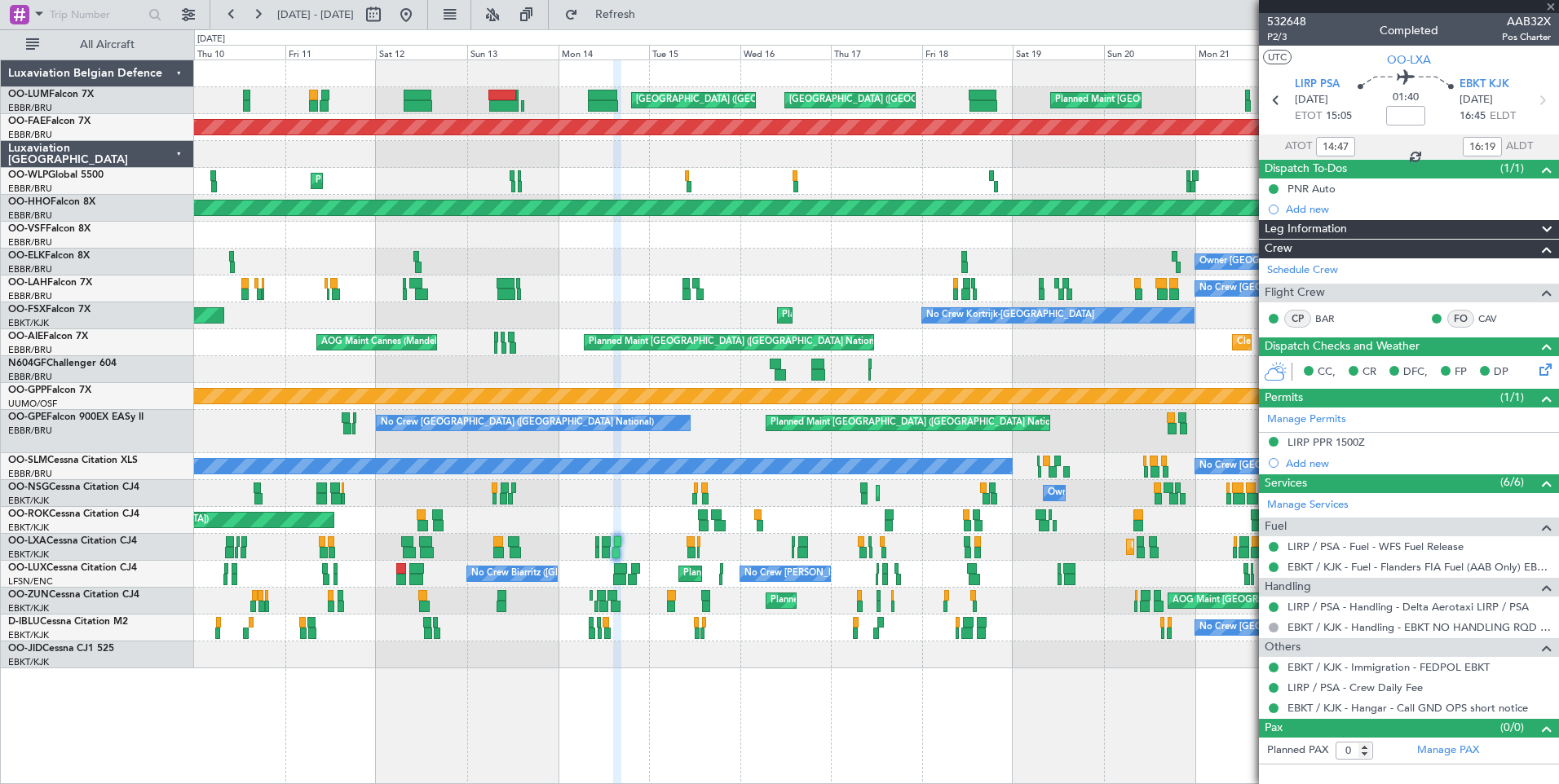
type input "-00:30"
type input "14:56"
type input "18:02"
type input "2"
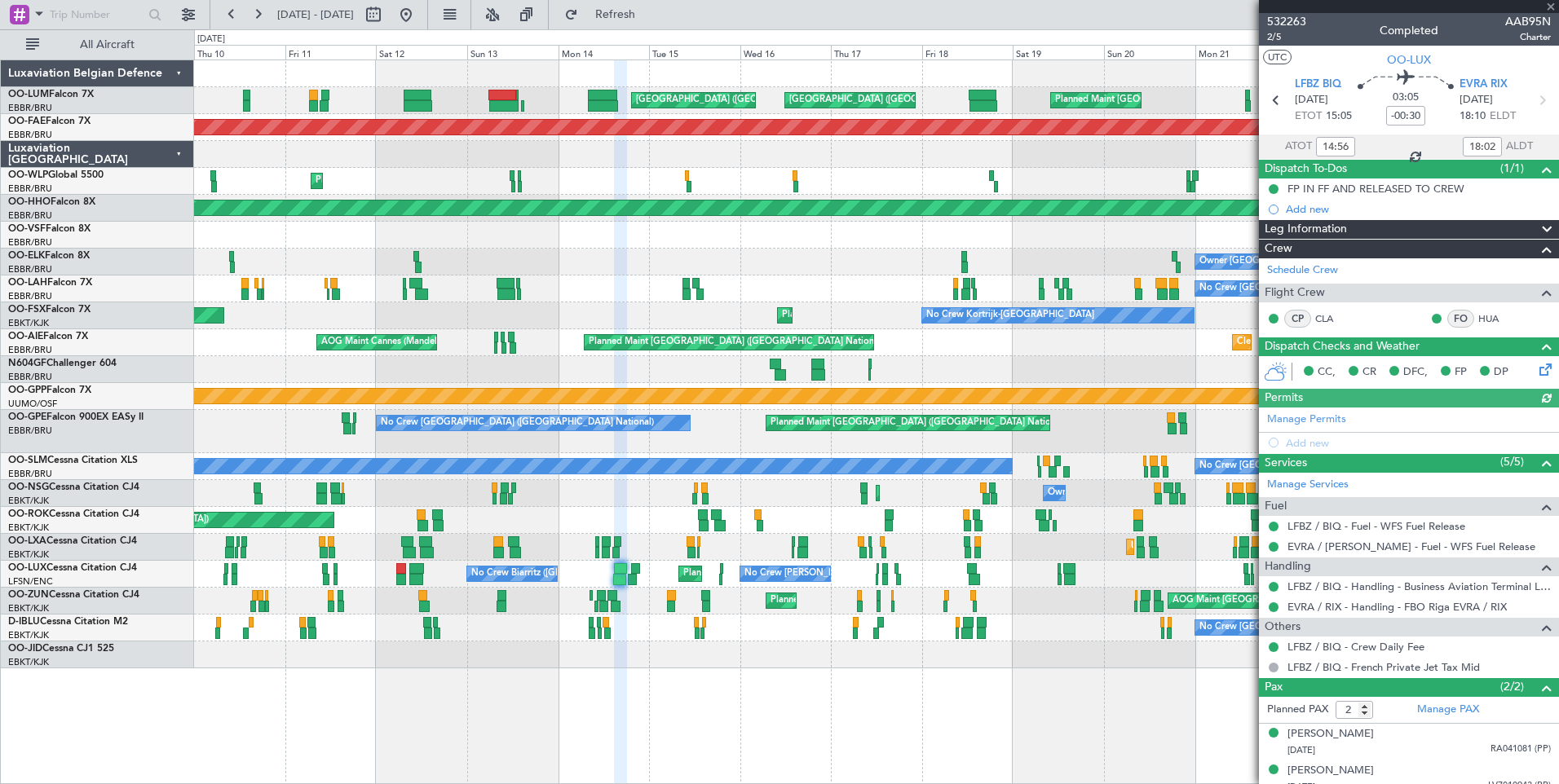
click at [637, 574] on div "Planned Maint Brussels (Brussels National) No Crew Nancy (Essey) No Crew Biarri…" at bounding box center [876, 573] width 1364 height 27
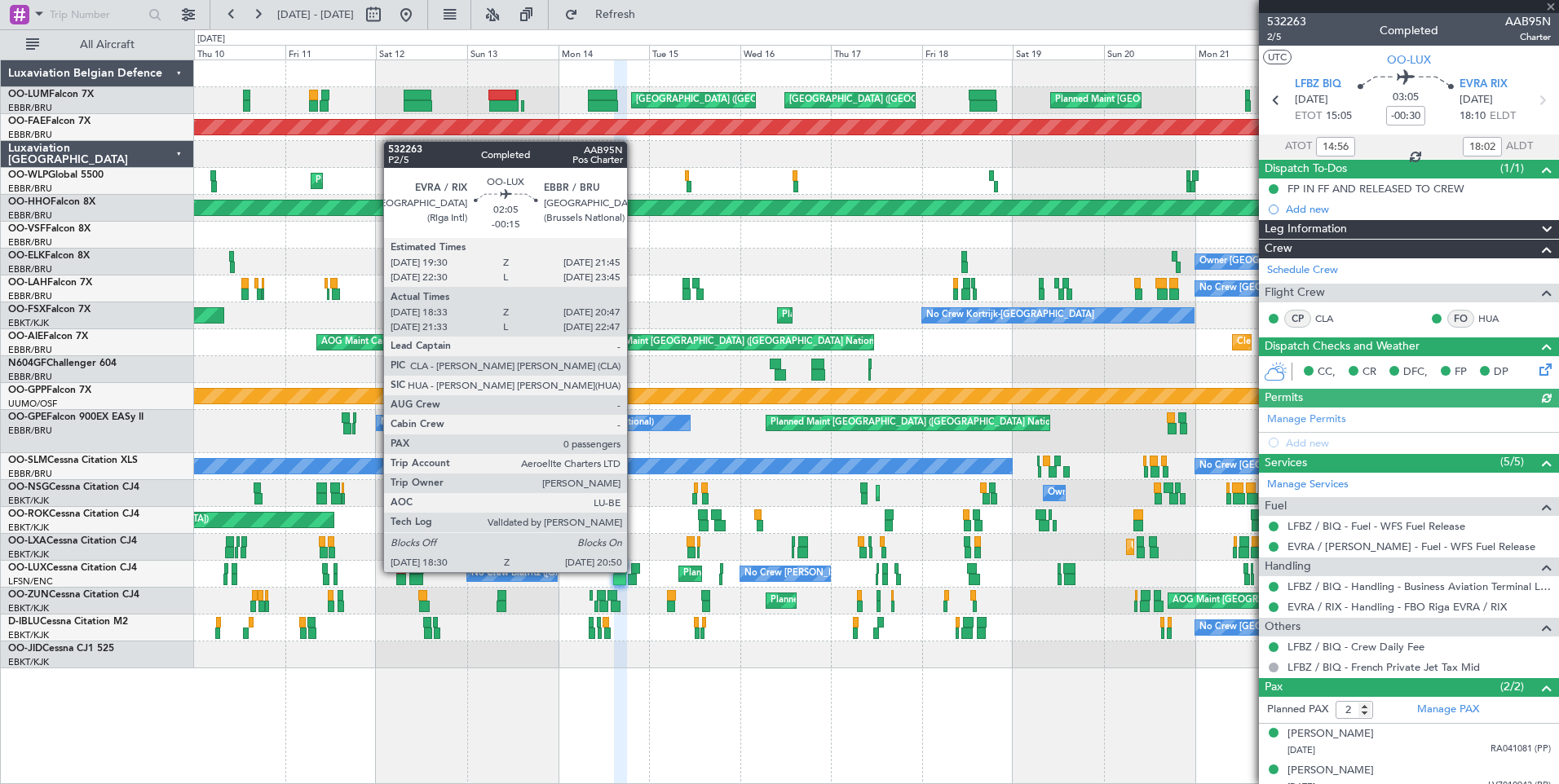
click at [634, 572] on div at bounding box center [636, 568] width 9 height 11
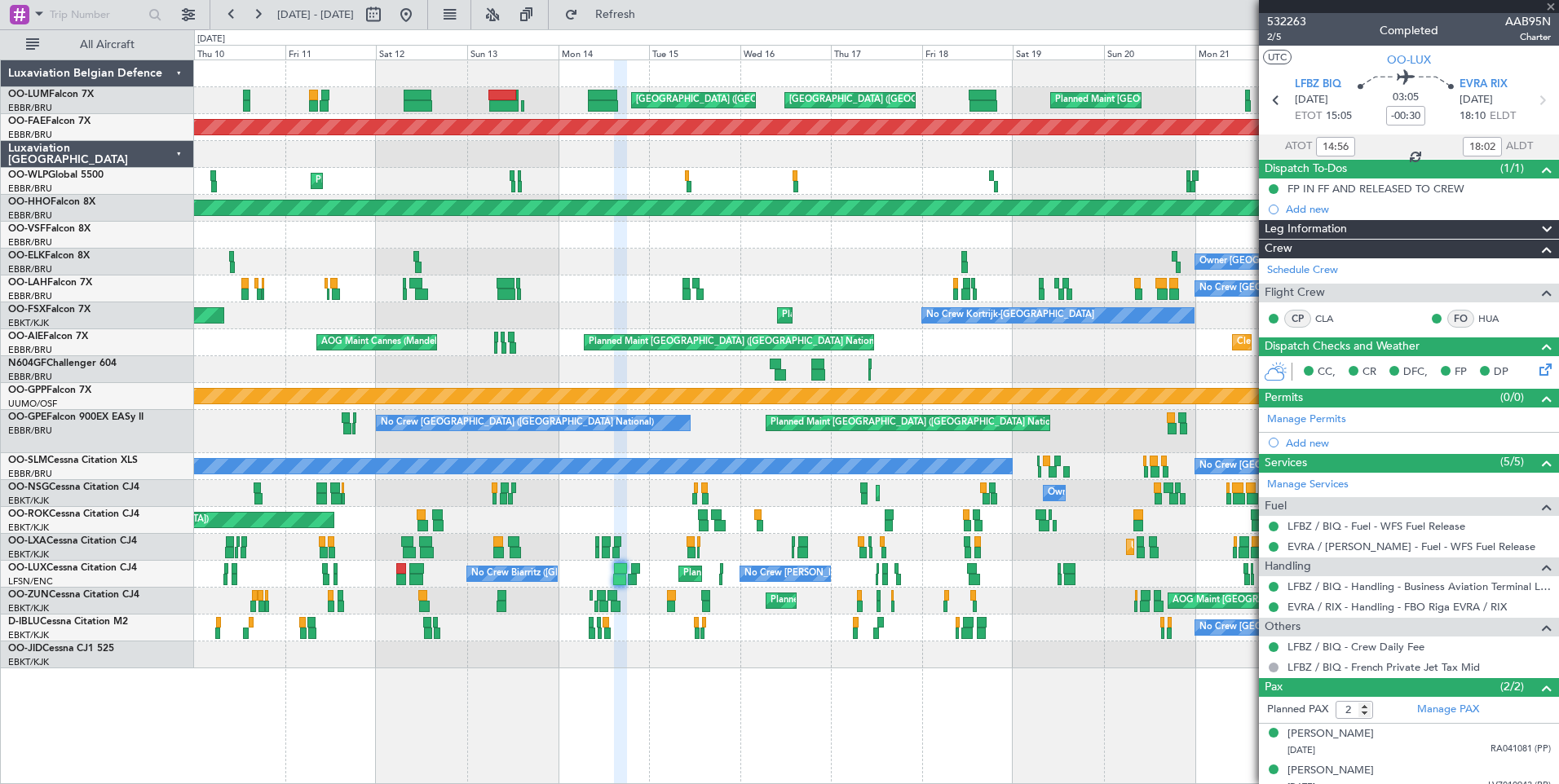
type input "-00:15"
type input "18:38"
type input "20:42"
type input "0"
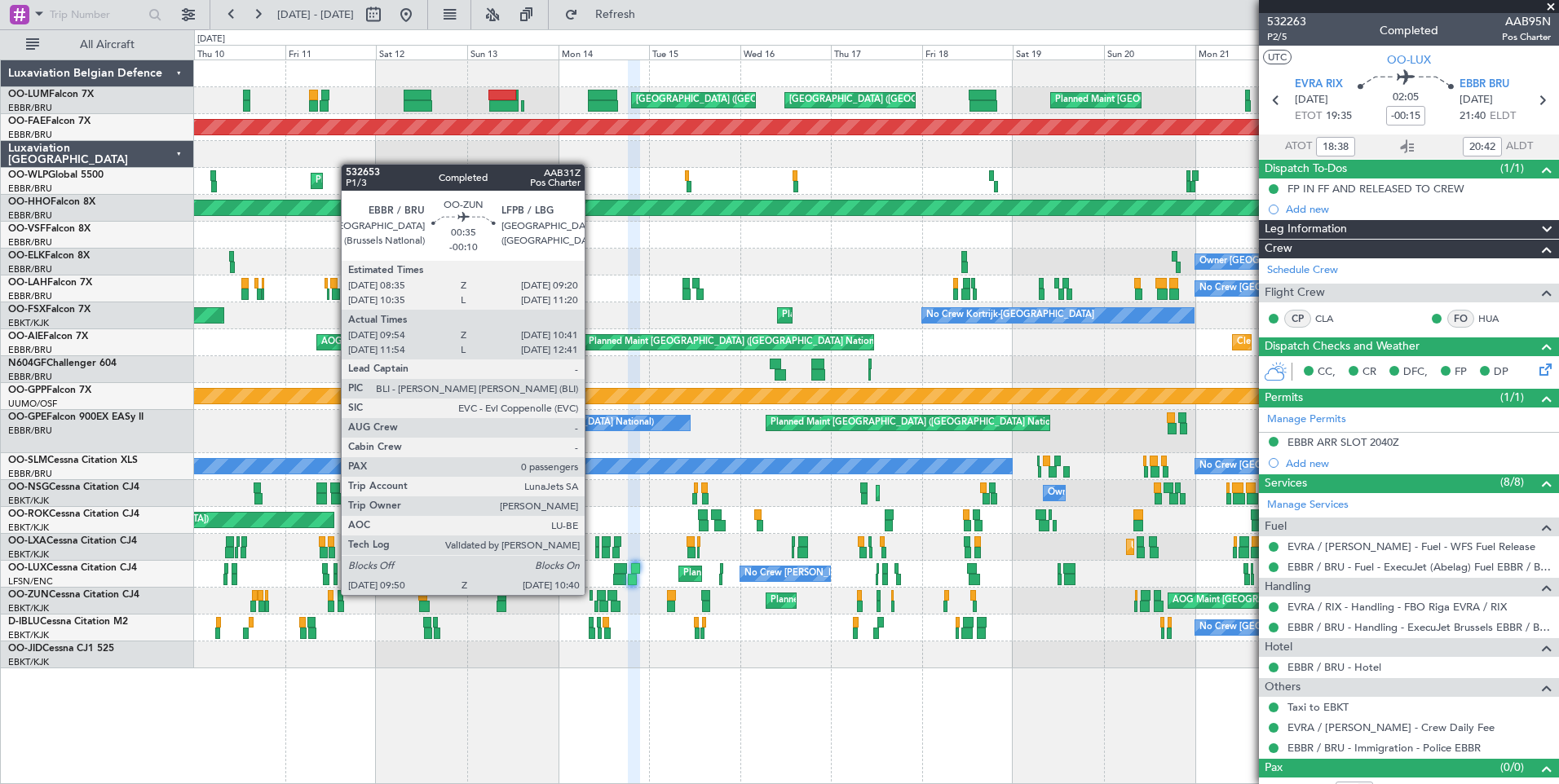
click at [592, 595] on div at bounding box center [591, 595] width 3 height 11
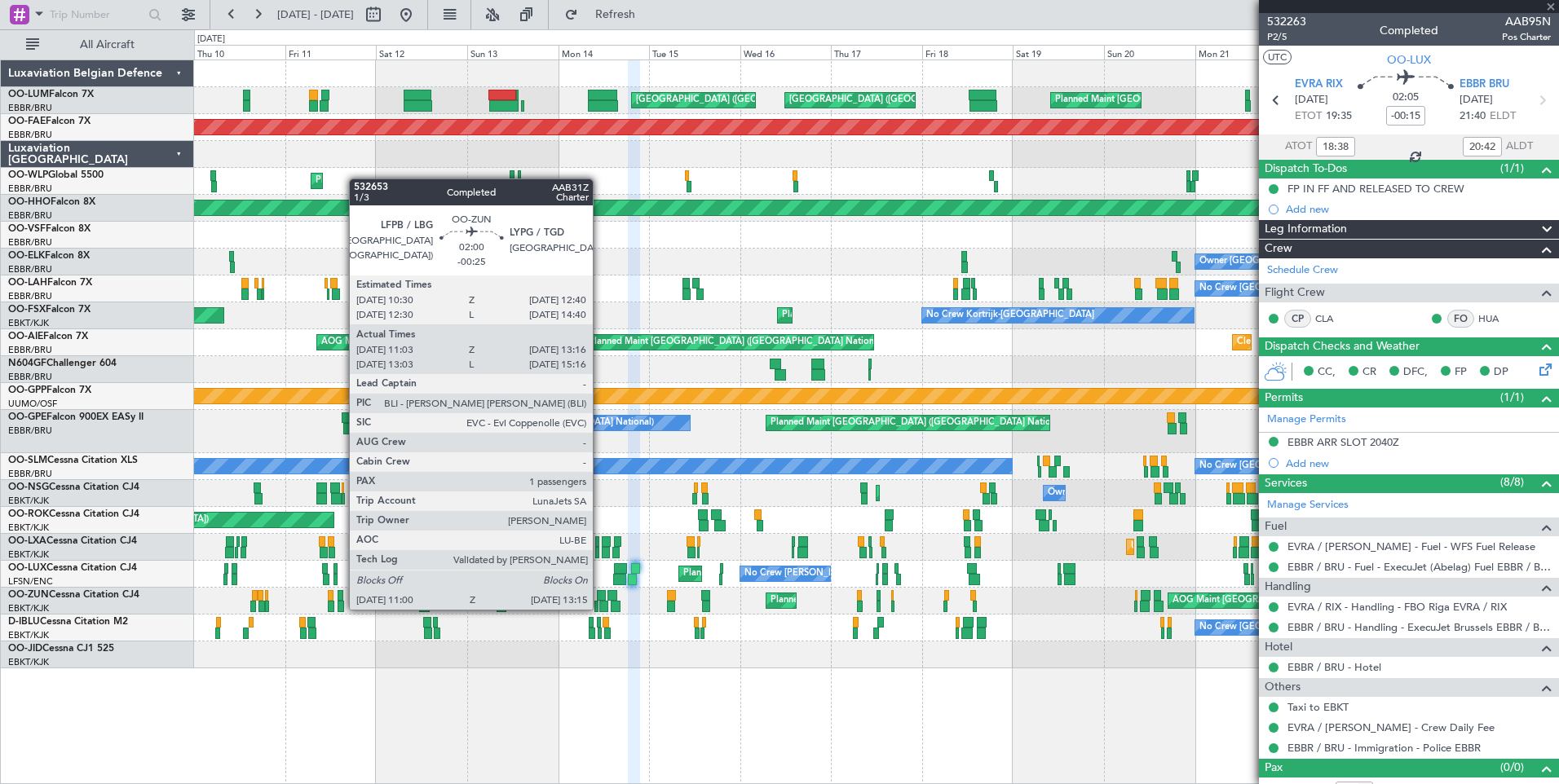
type input "-00:10"
type input "09:59"
type input "10:36"
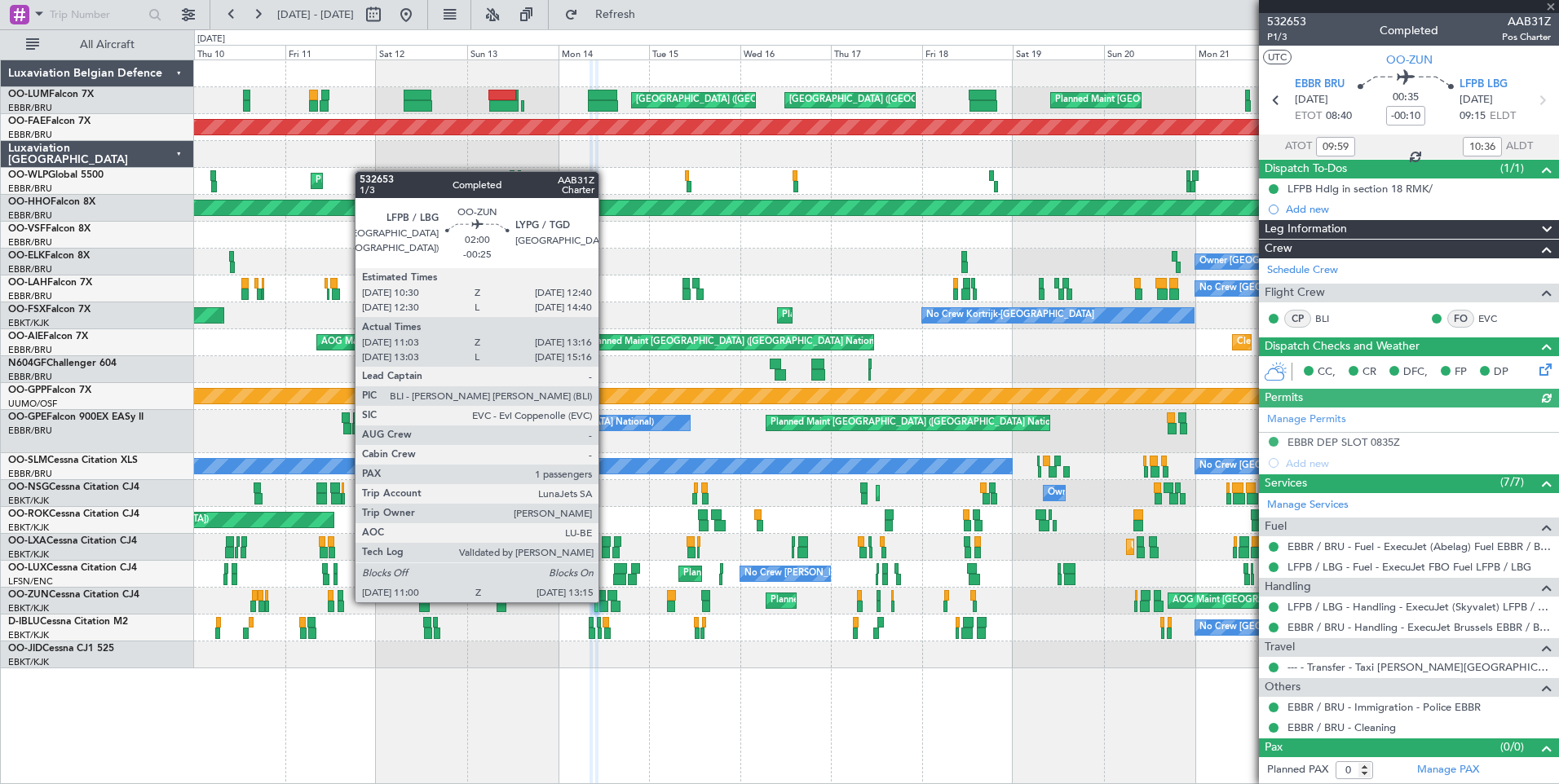
click at [605, 600] on div at bounding box center [601, 595] width 9 height 11
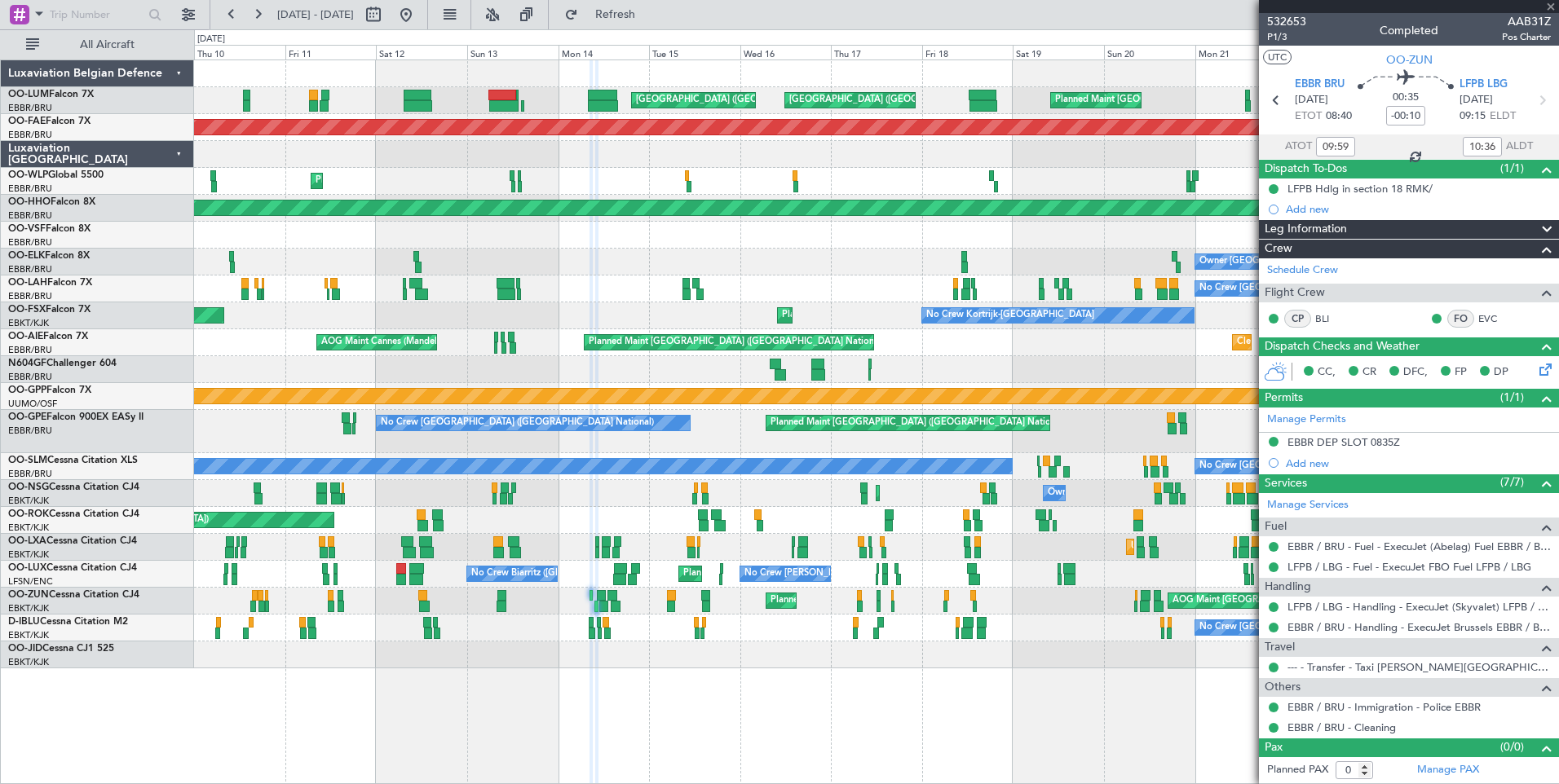
type input "-00:25"
type input "11:08"
type input "13:11"
type input "1"
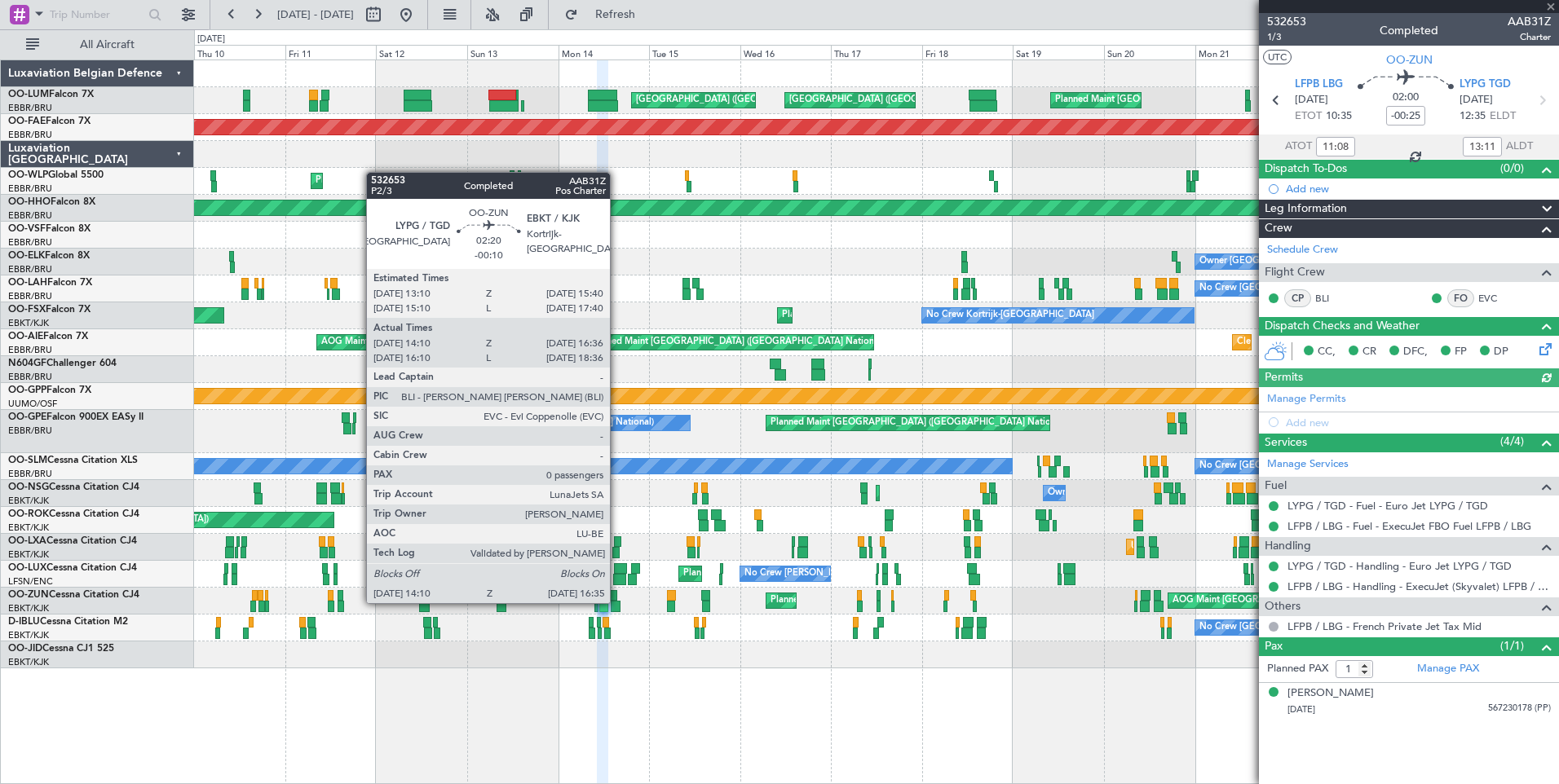
click at [618, 602] on div at bounding box center [615, 606] width 10 height 11
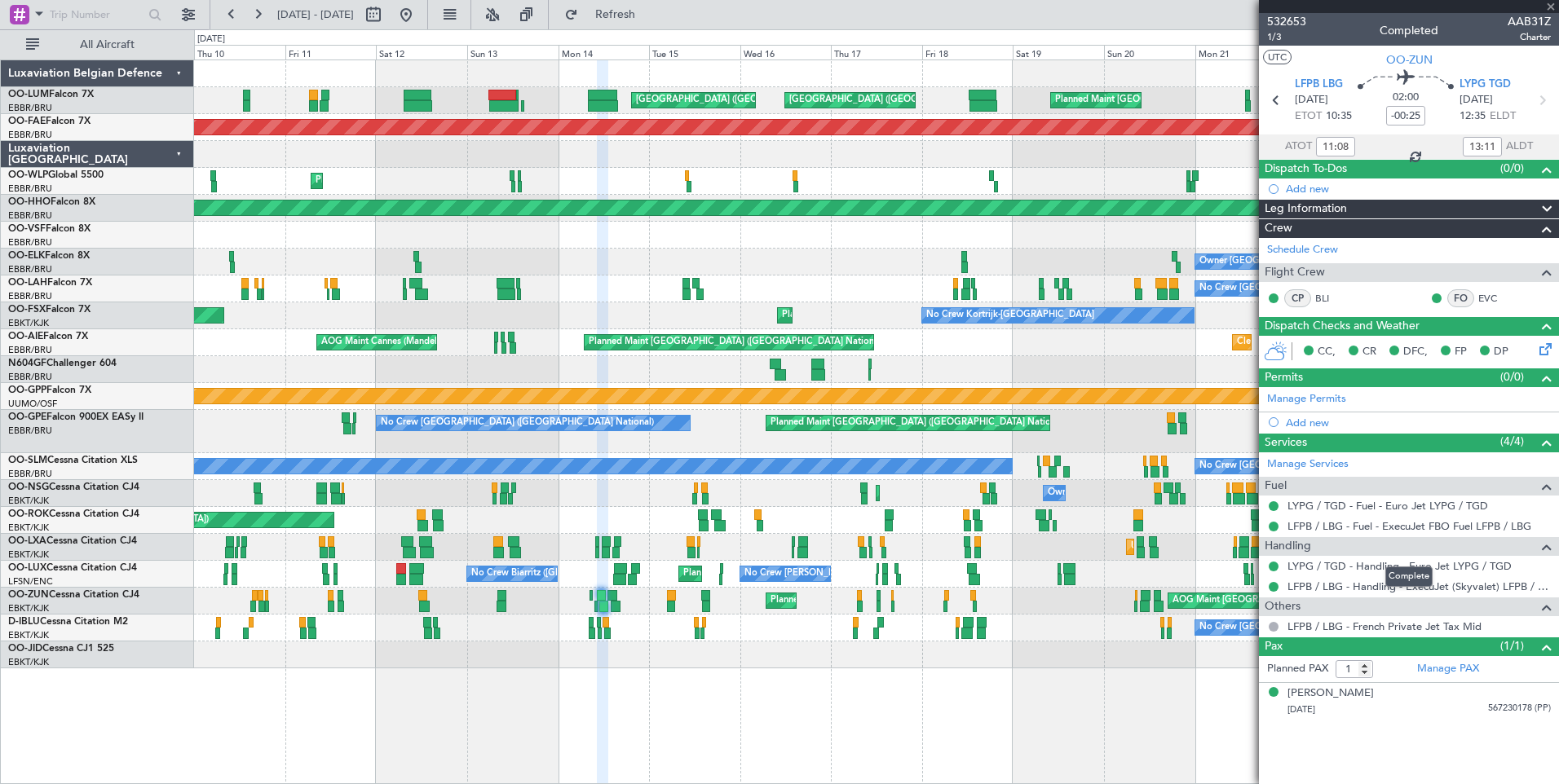
type input "-00:10"
type input "14:15"
type input "16:31"
type input "0"
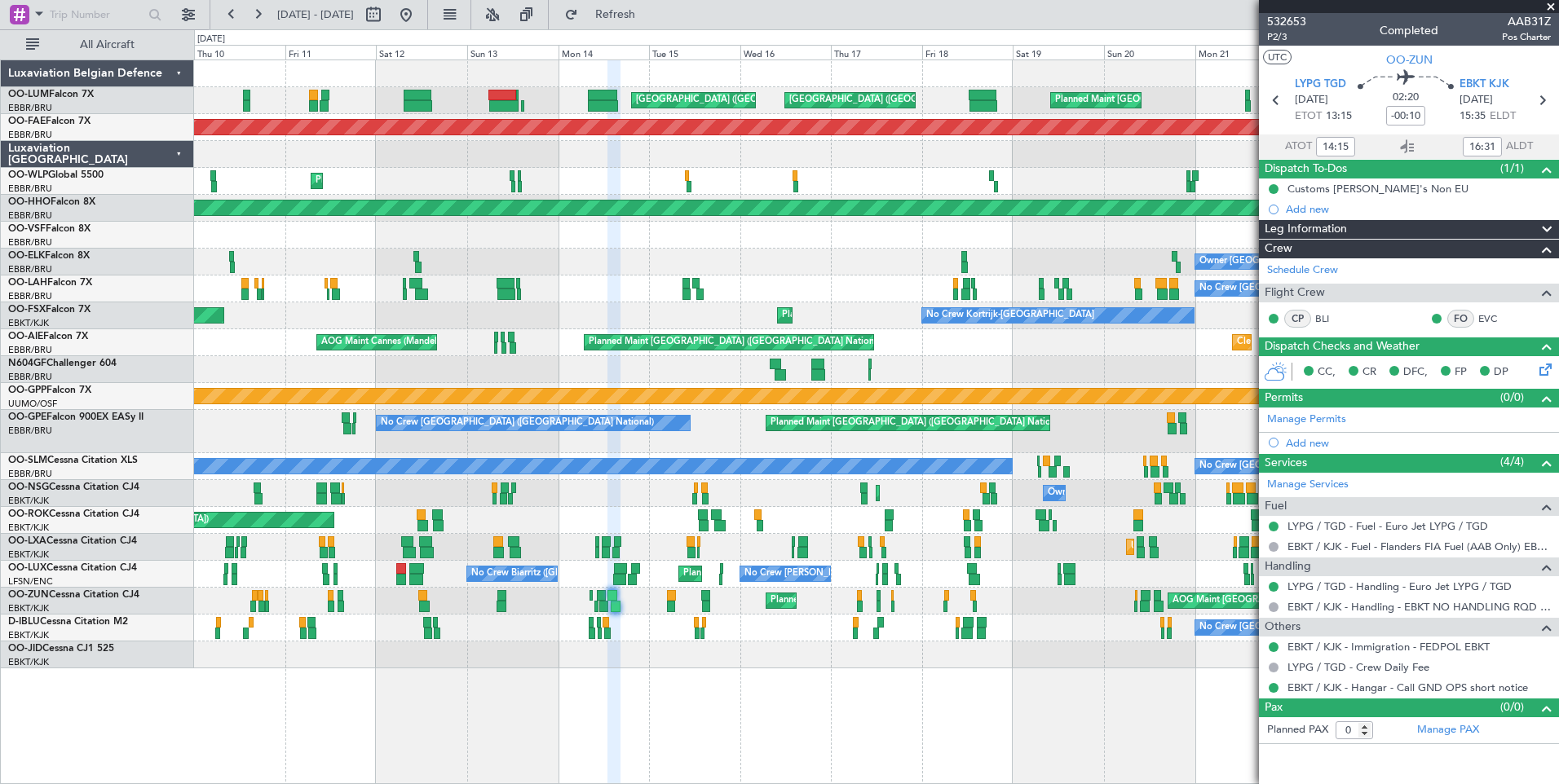
click at [688, 652] on div "No Crew Kortrijk-[GEOGRAPHIC_DATA]" at bounding box center [876, 654] width 1364 height 27
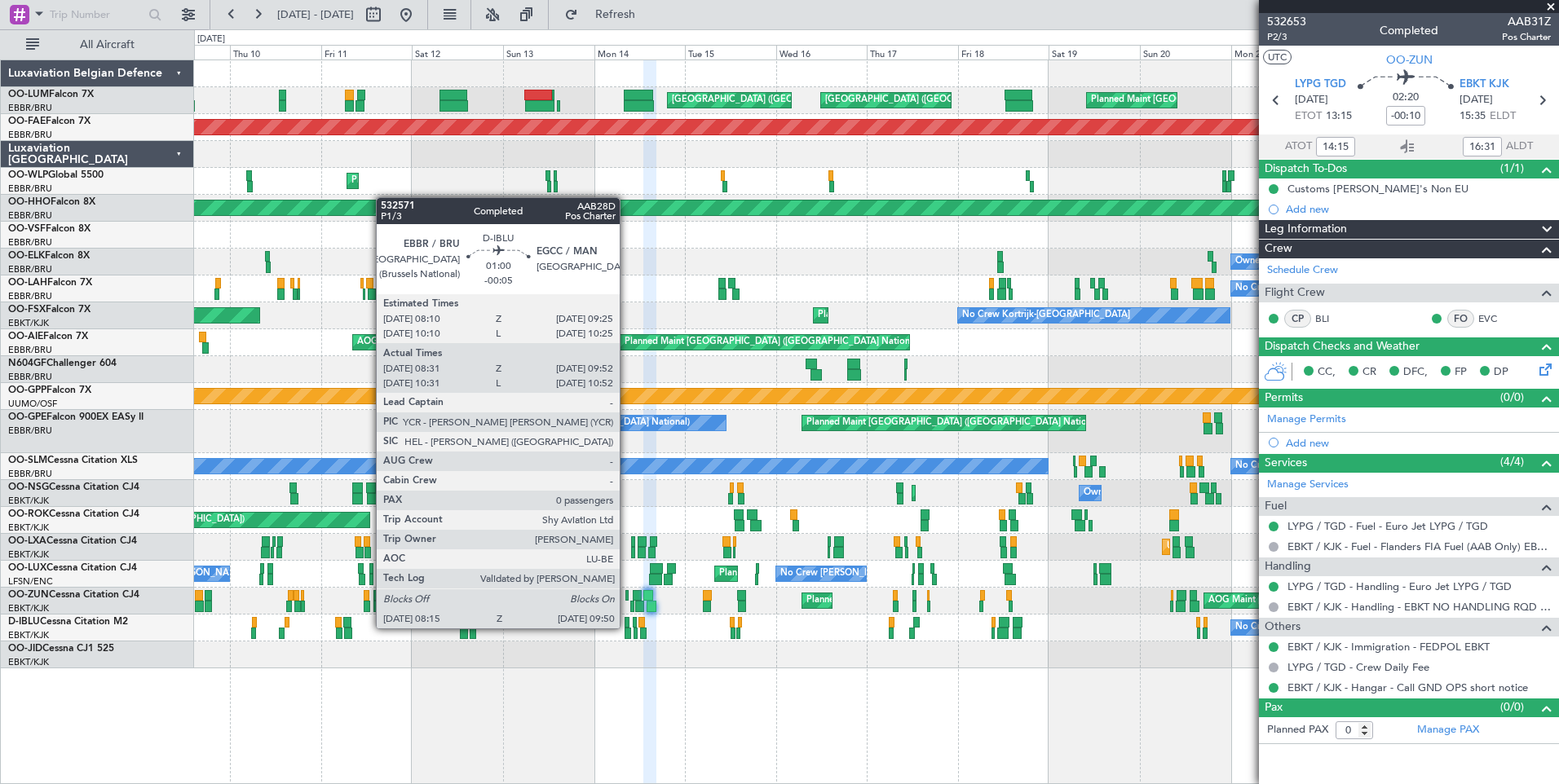
click at [627, 629] on div at bounding box center [628, 633] width 7 height 11
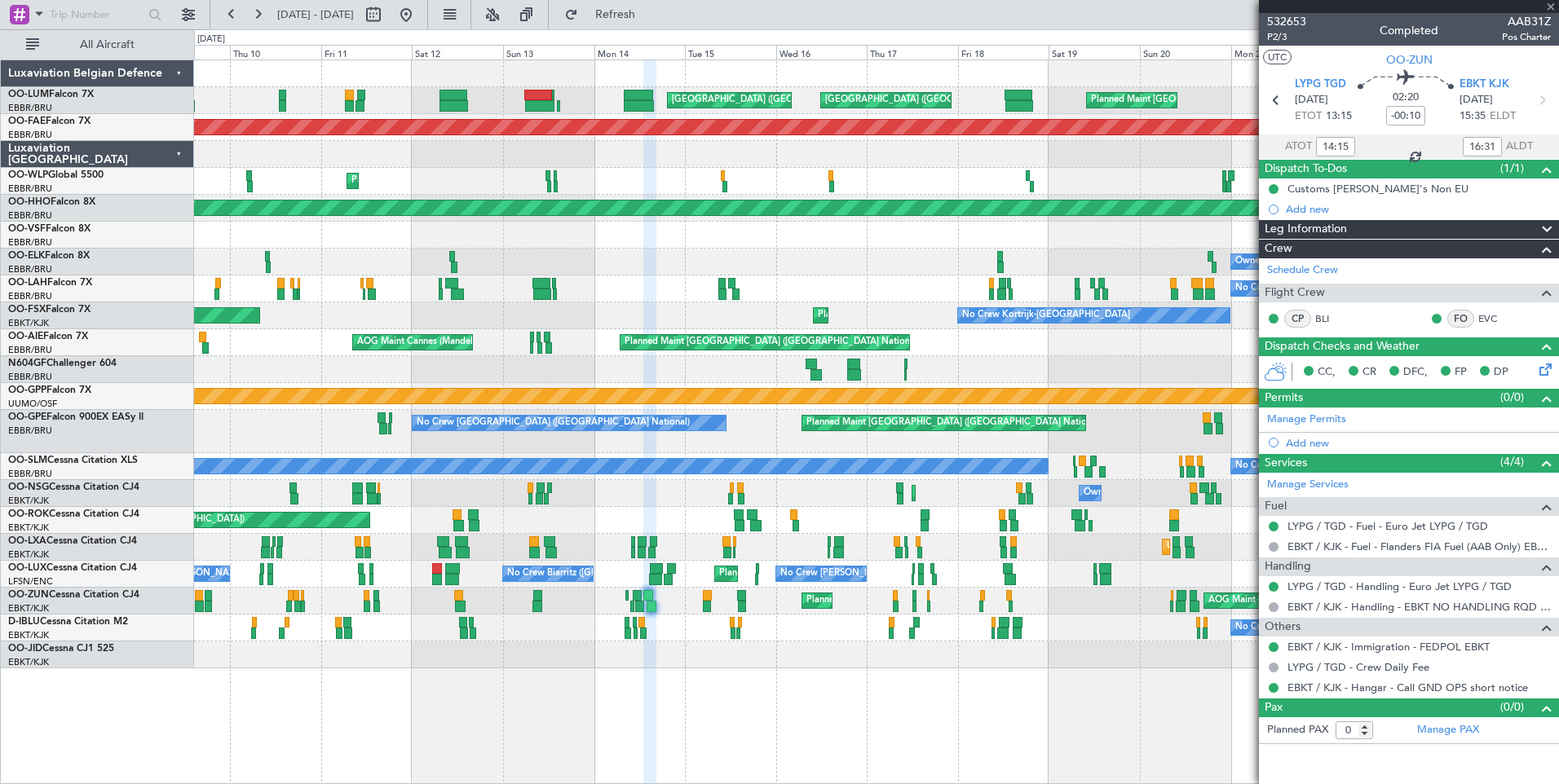
type input "-00:05"
type input "08:41"
type input "09:47"
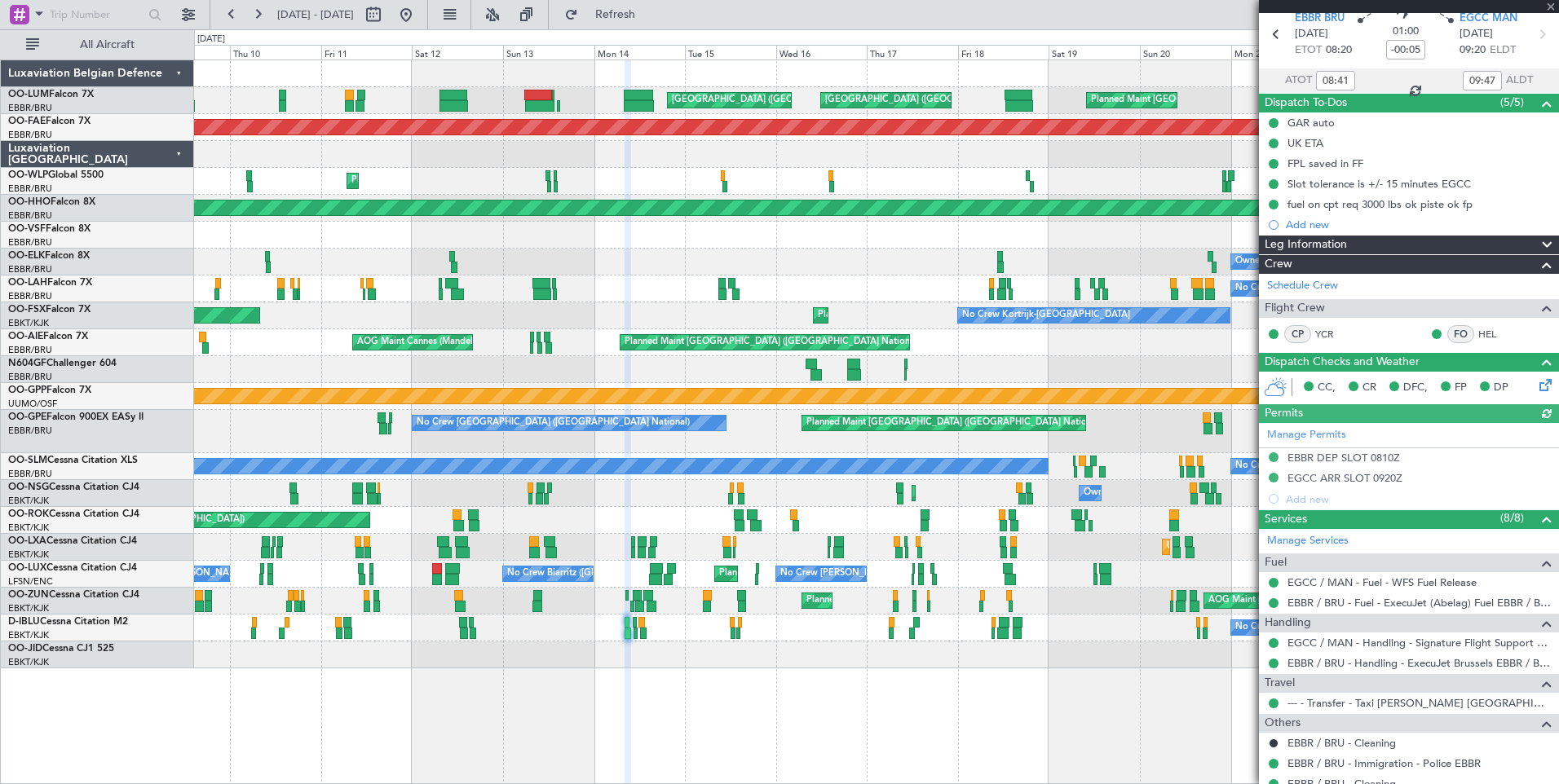
scroll to position [142, 0]
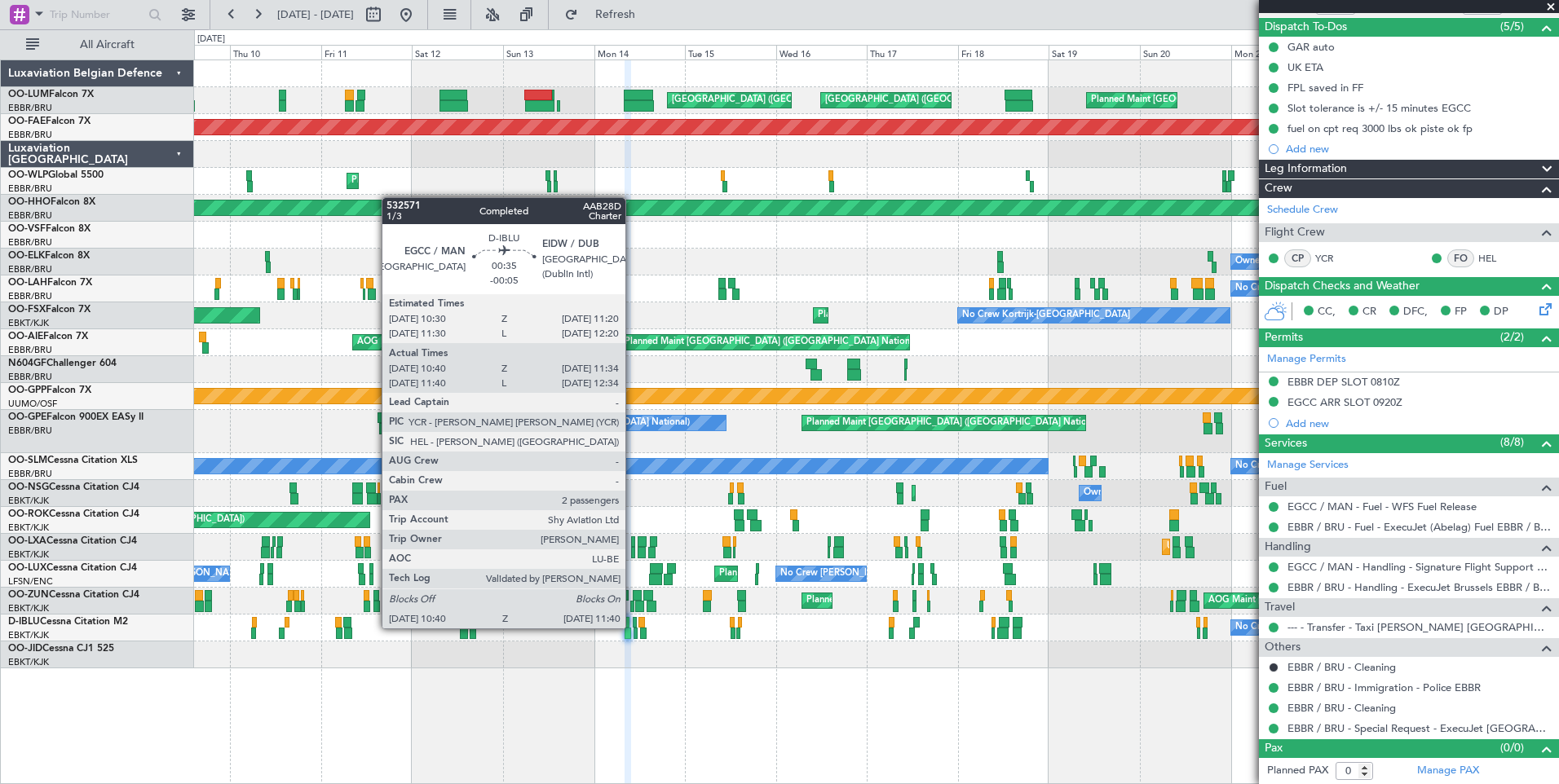
click at [632, 627] on div at bounding box center [634, 623] width 3 height 11
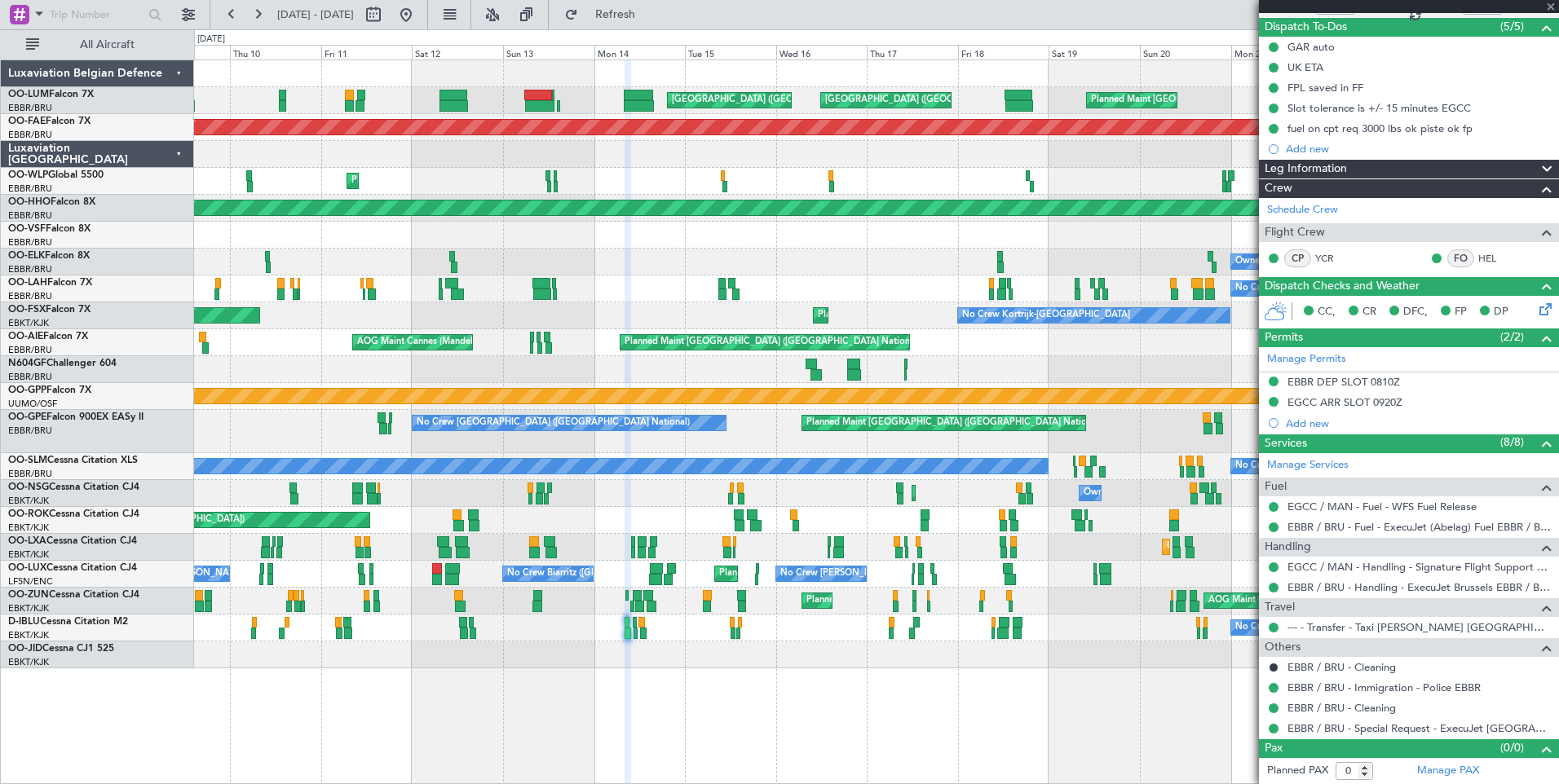
type input "10:50"
type input "11:29"
type input "2"
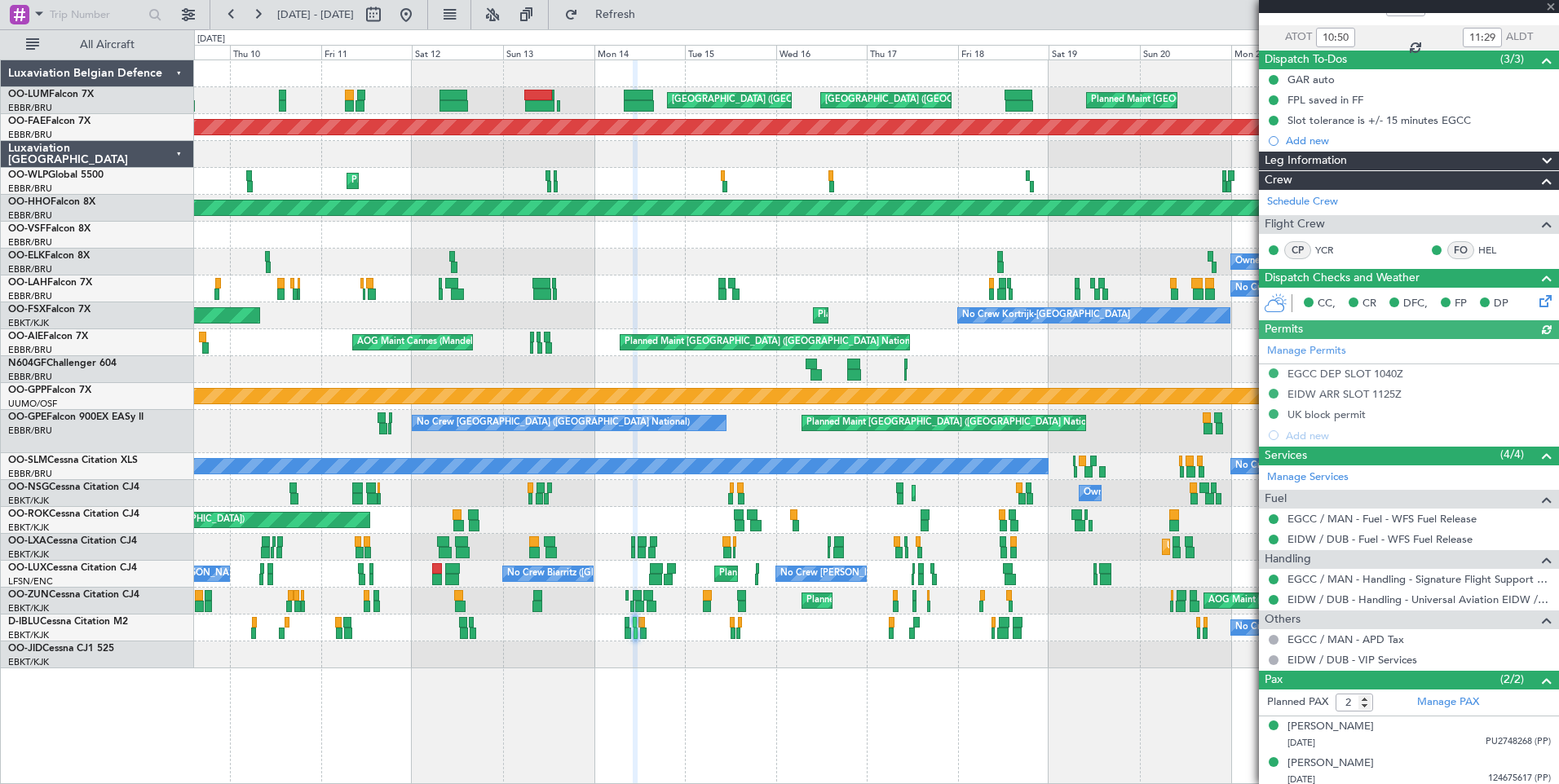
scroll to position [114, 0]
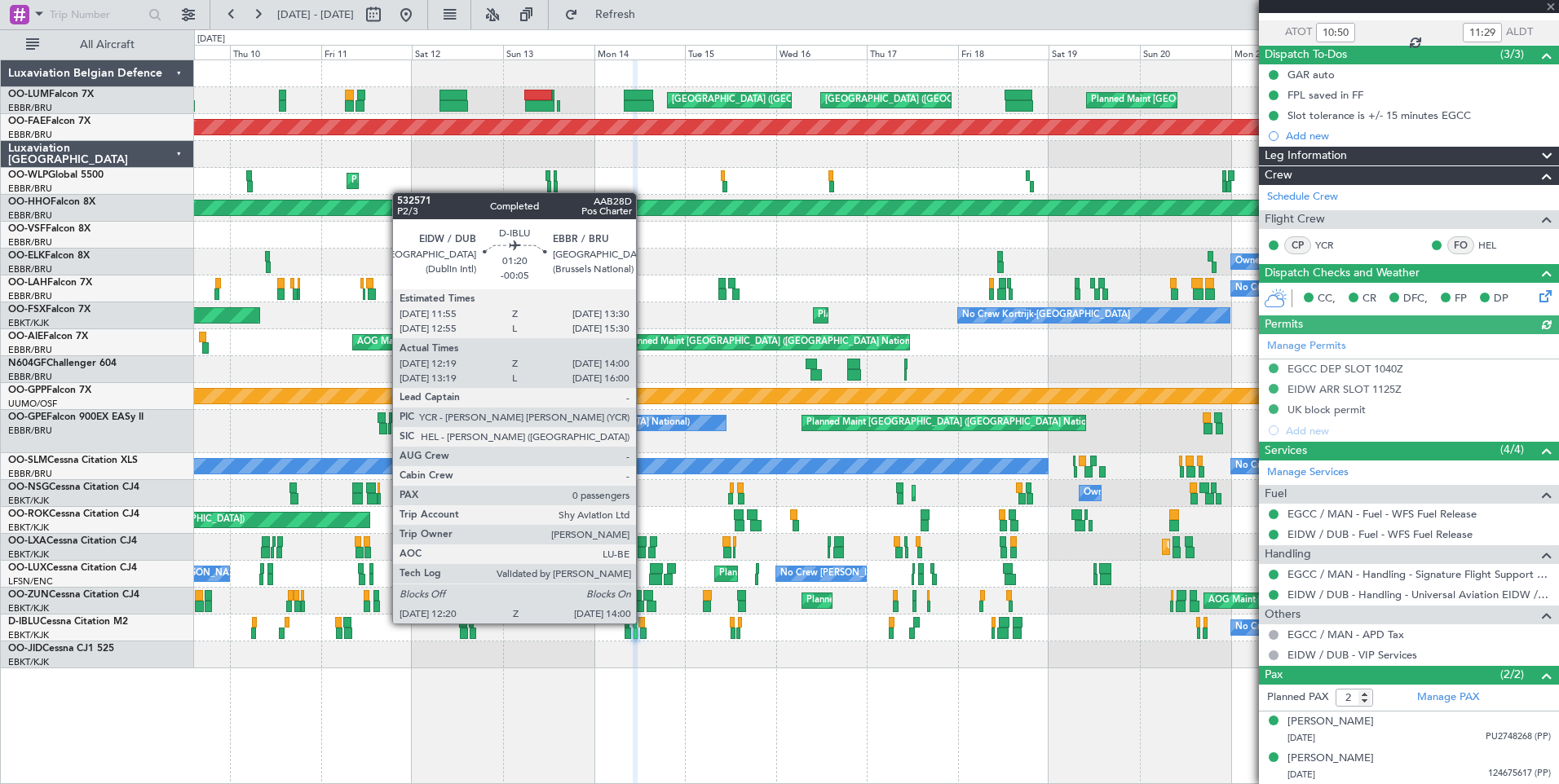
click at [643, 623] on div at bounding box center [642, 623] width 7 height 11
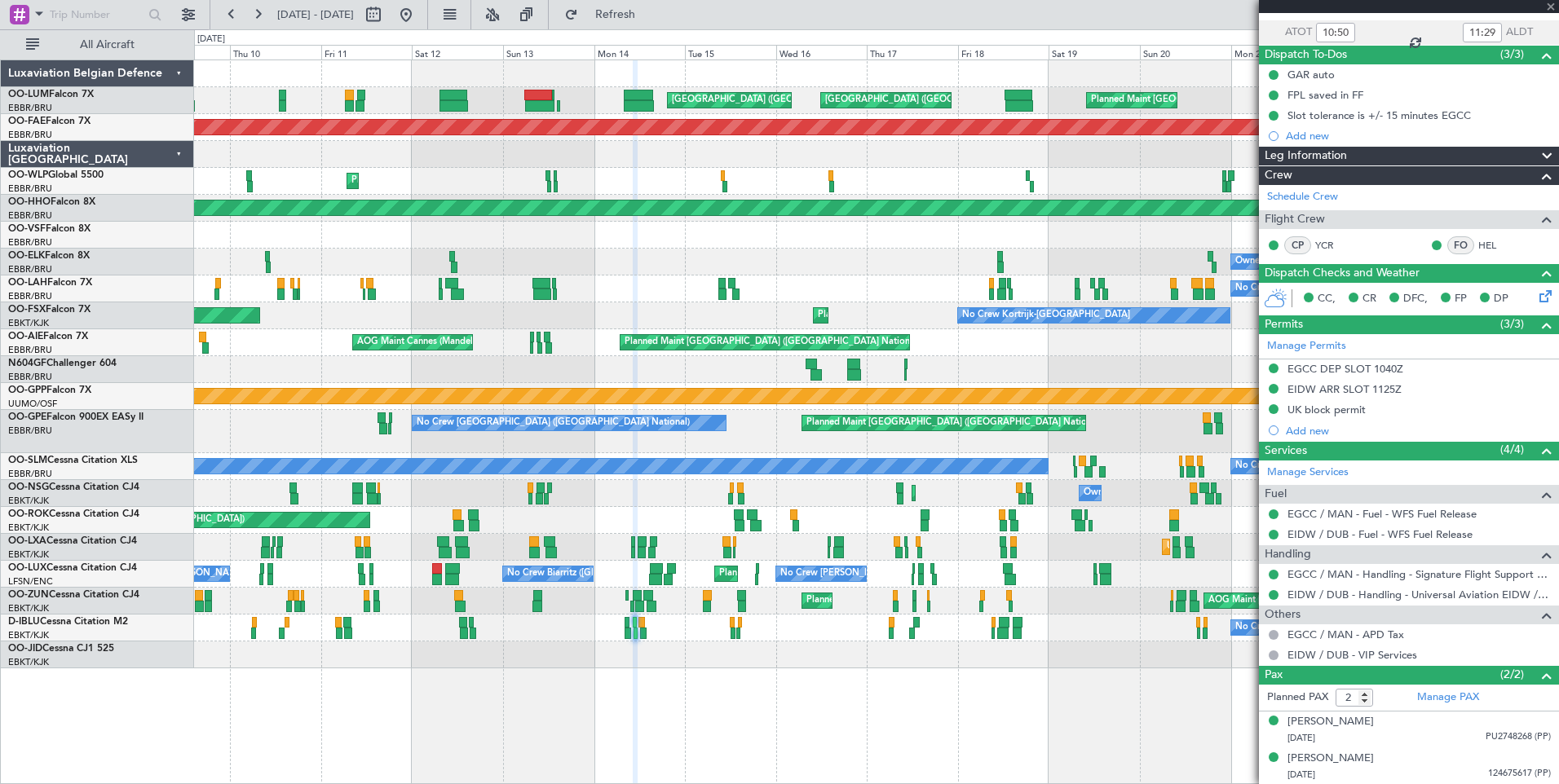
type input "12:29"
type input "13:55"
type input "0"
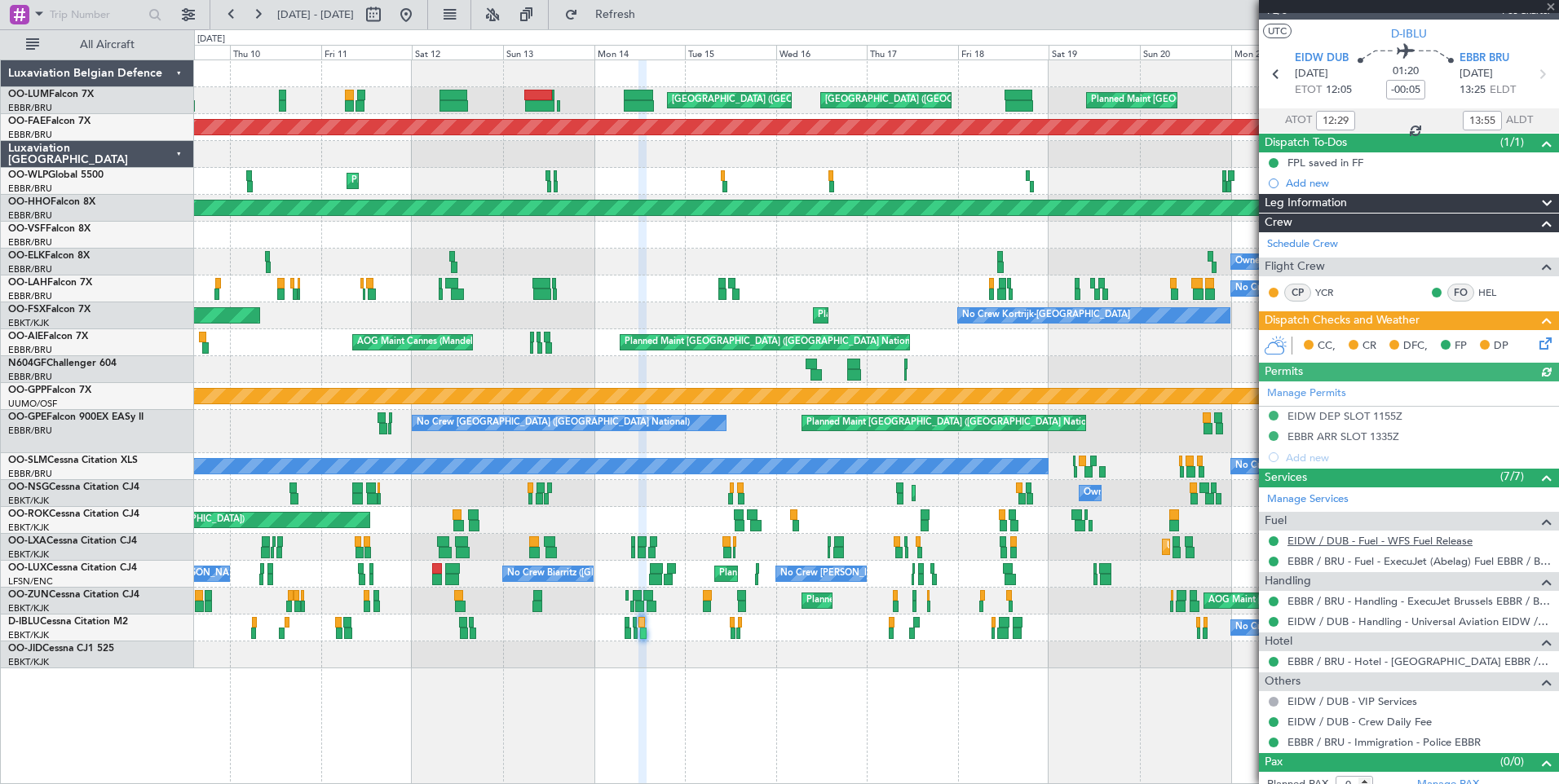
scroll to position [40, 0]
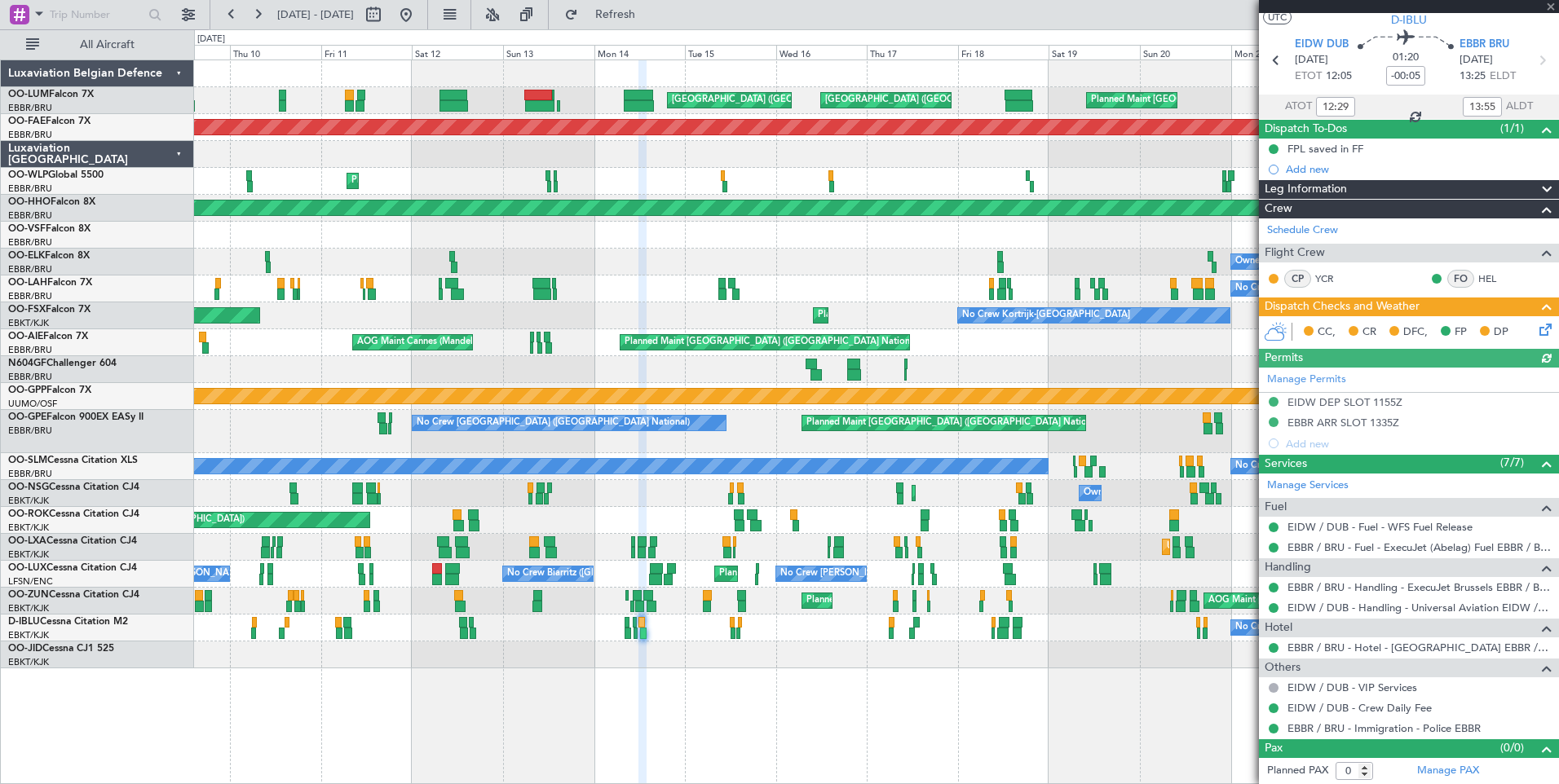
click at [675, 661] on div "No Crew Kortrijk-[GEOGRAPHIC_DATA]" at bounding box center [876, 654] width 1364 height 27
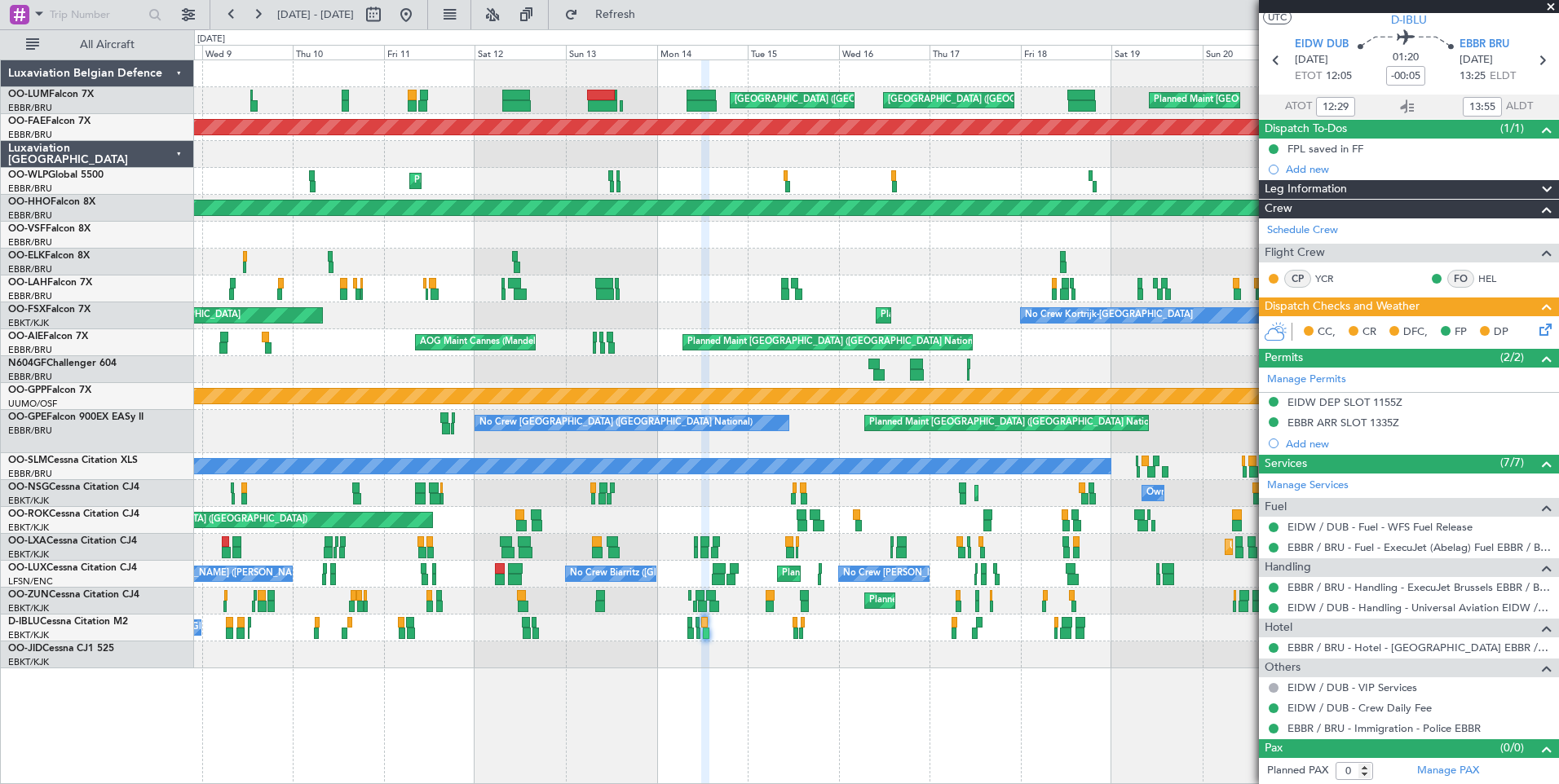
click at [653, 667] on div "No Crew Kortrijk-[GEOGRAPHIC_DATA]" at bounding box center [876, 654] width 1364 height 27
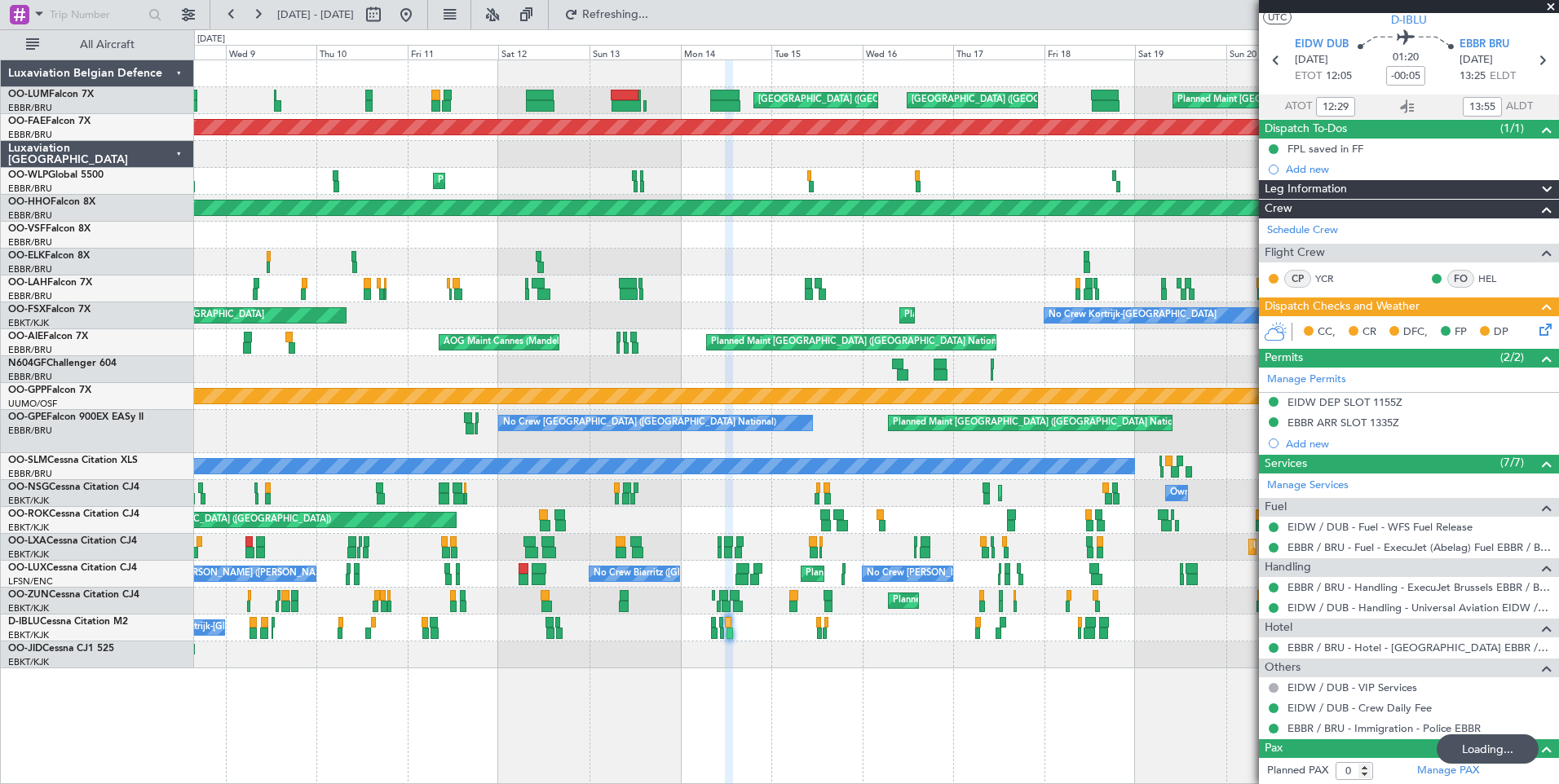
click at [694, 673] on div "Planned Maint Brussels (Brussels National) AOG Maint Camp Springs (Joint Base A…" at bounding box center [877, 421] width 1365 height 724
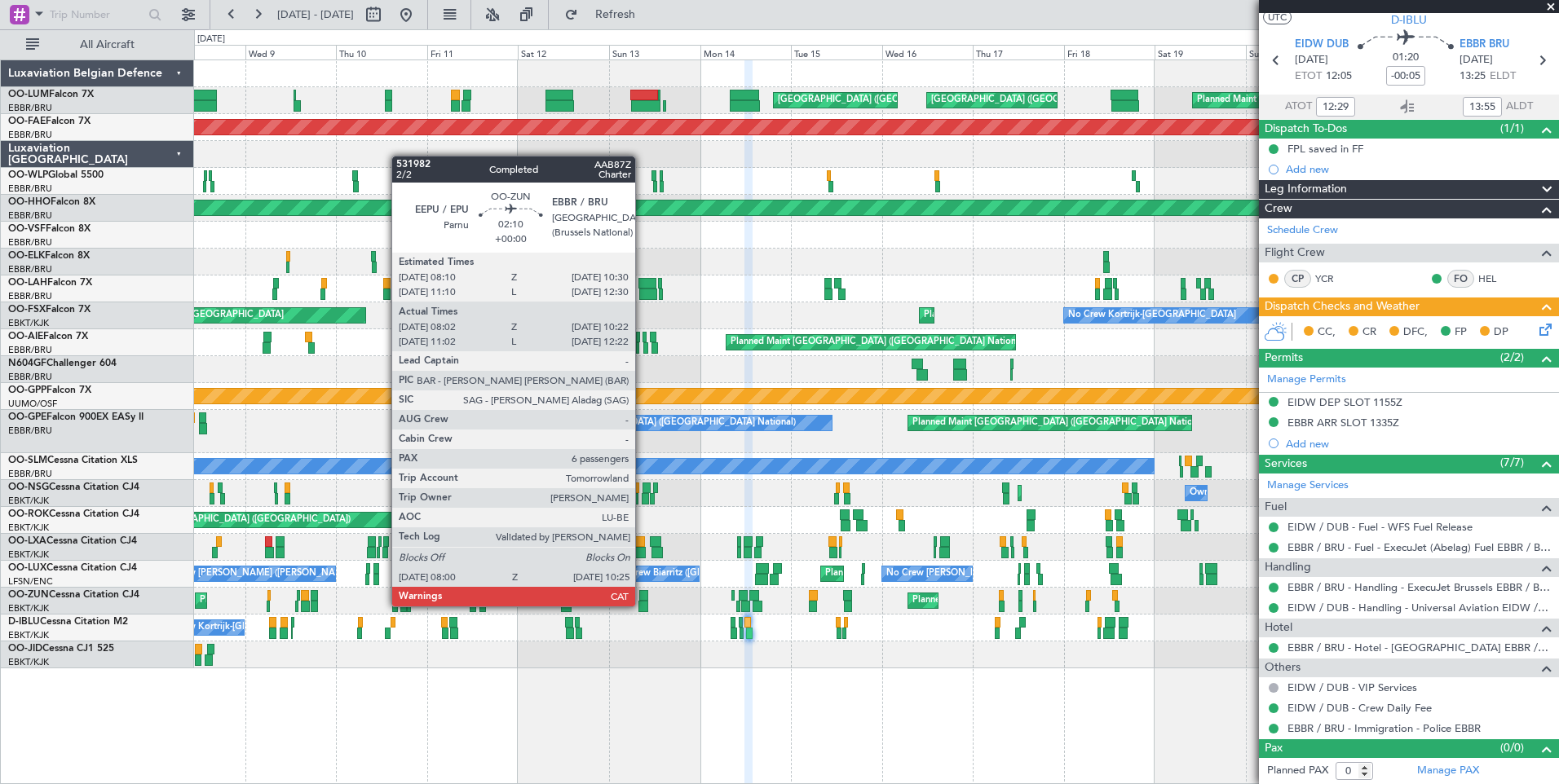
click at [643, 606] on div at bounding box center [643, 606] width 10 height 11
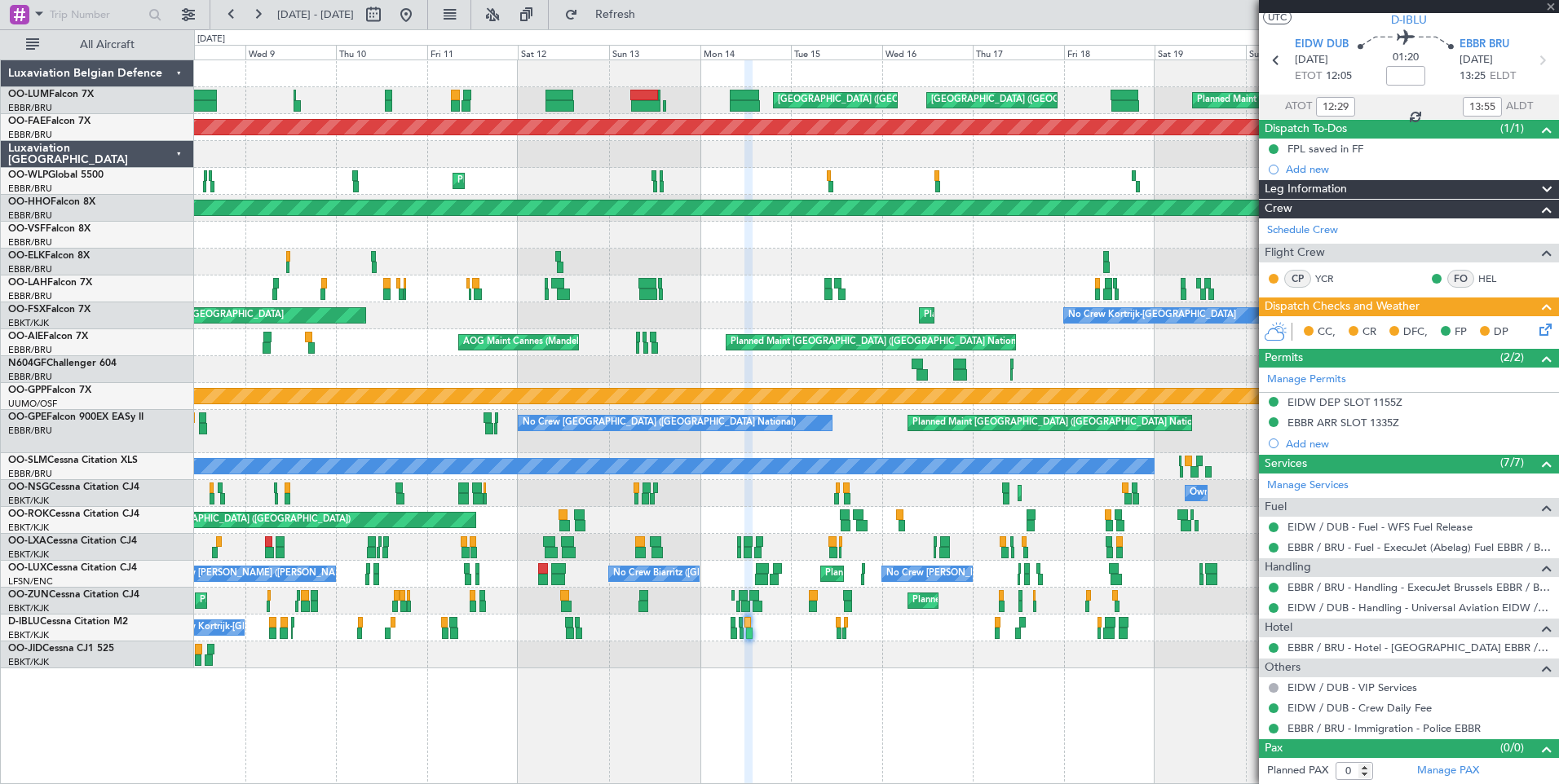
type input "08:07"
type input "10:17"
type input "6"
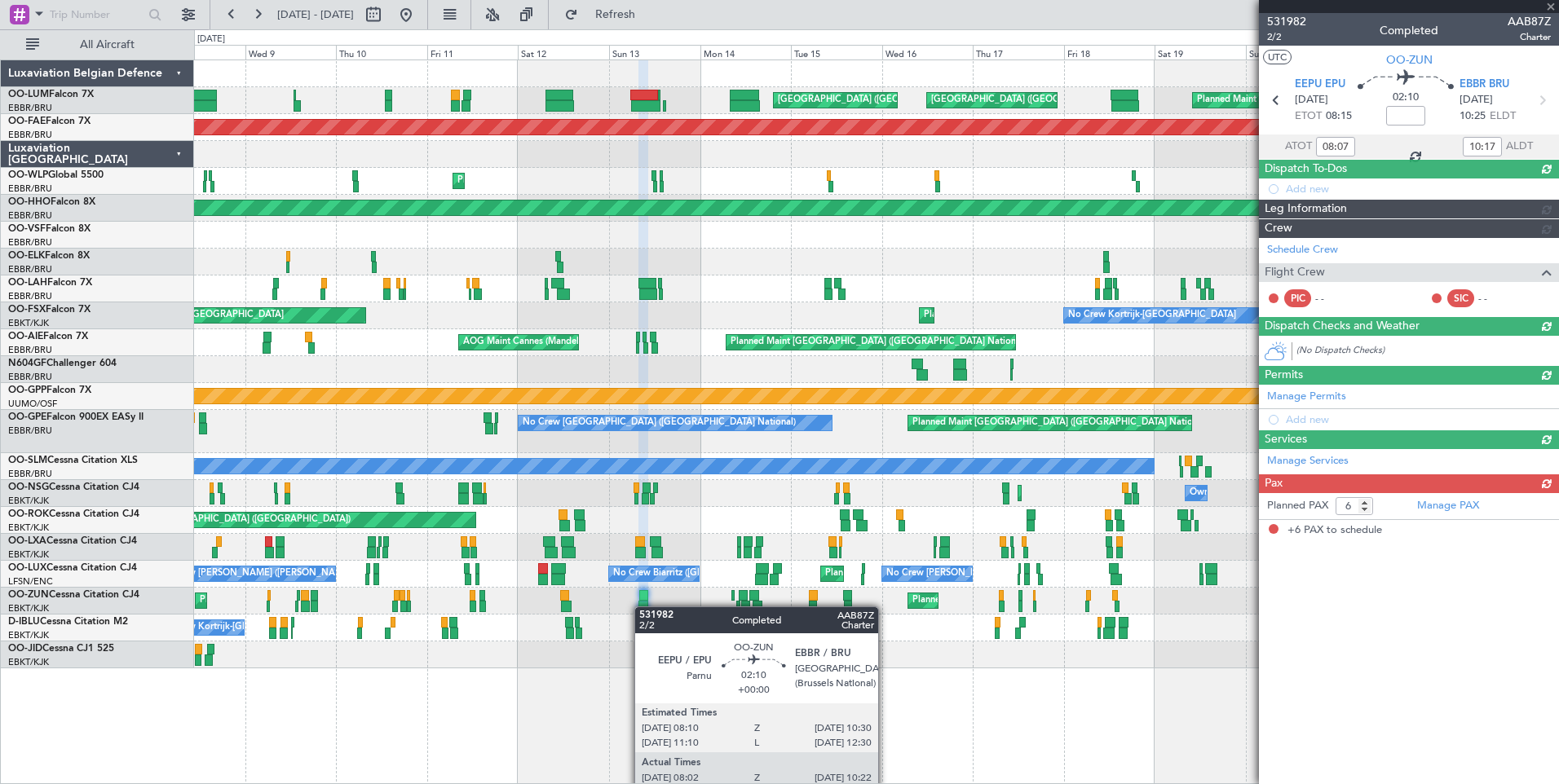
scroll to position [0, 0]
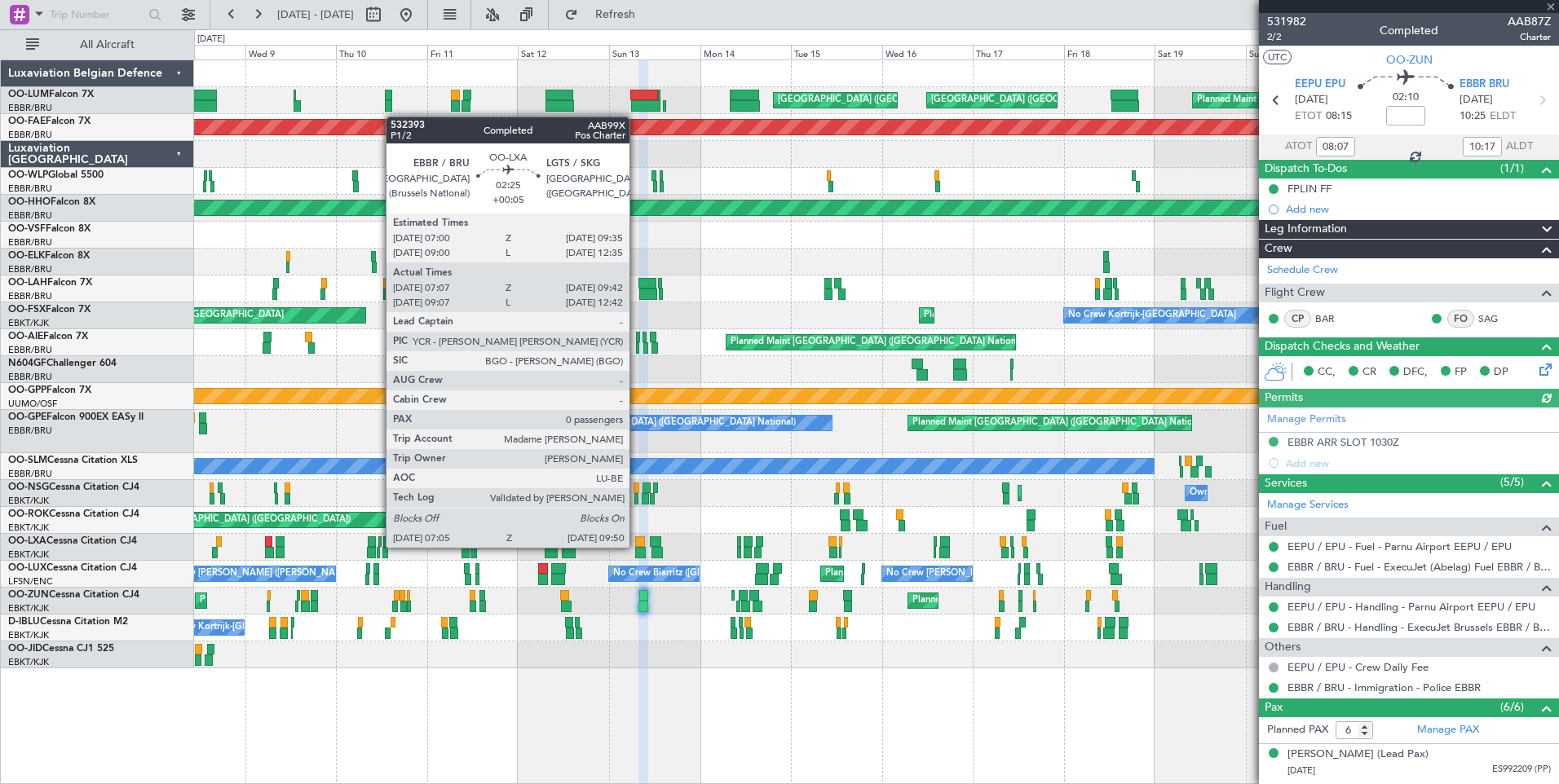
click at [637, 547] on div at bounding box center [640, 552] width 10 height 11
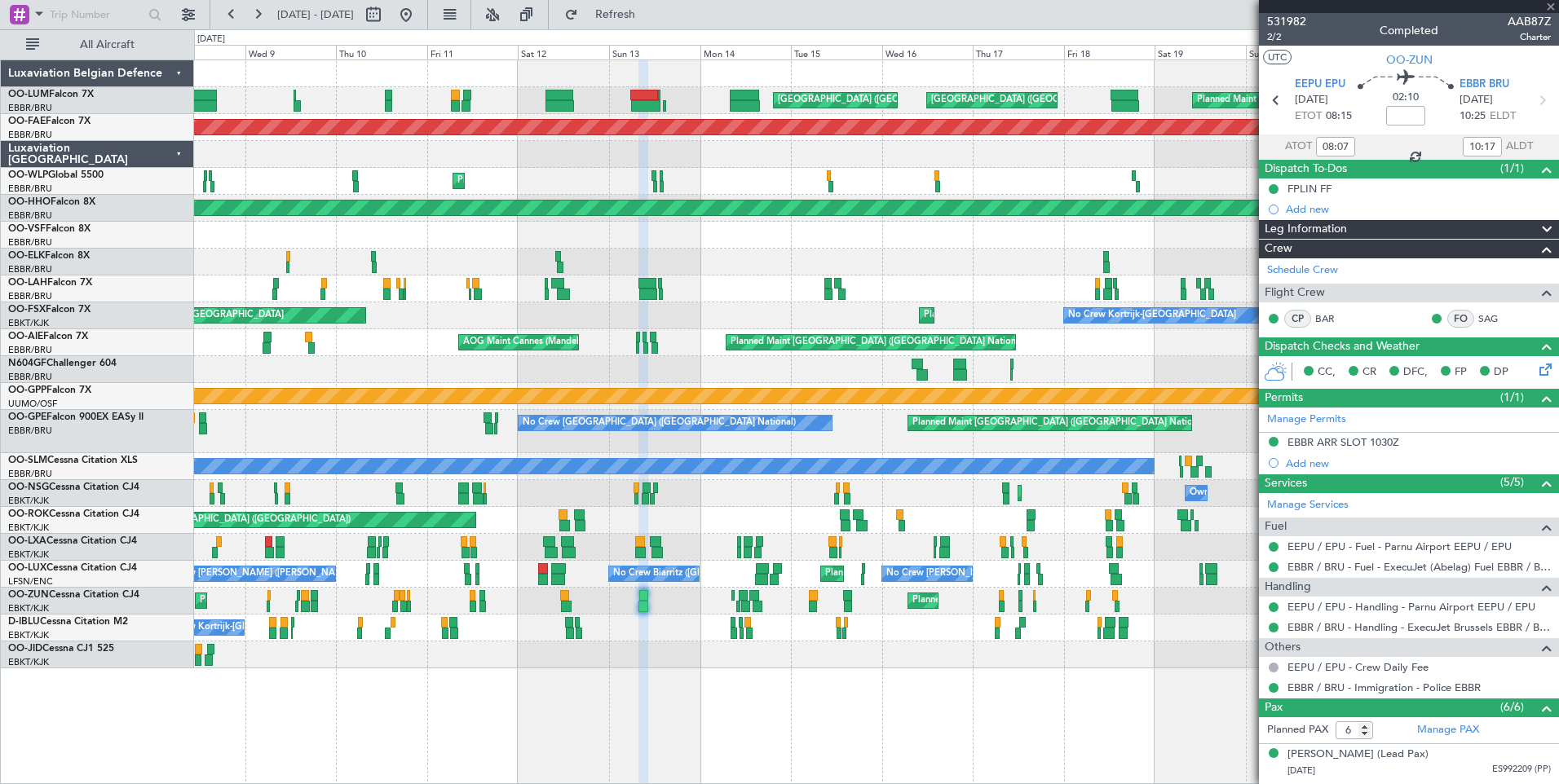
type input "+00:05"
type input "07:12"
type input "09:37"
type input "0"
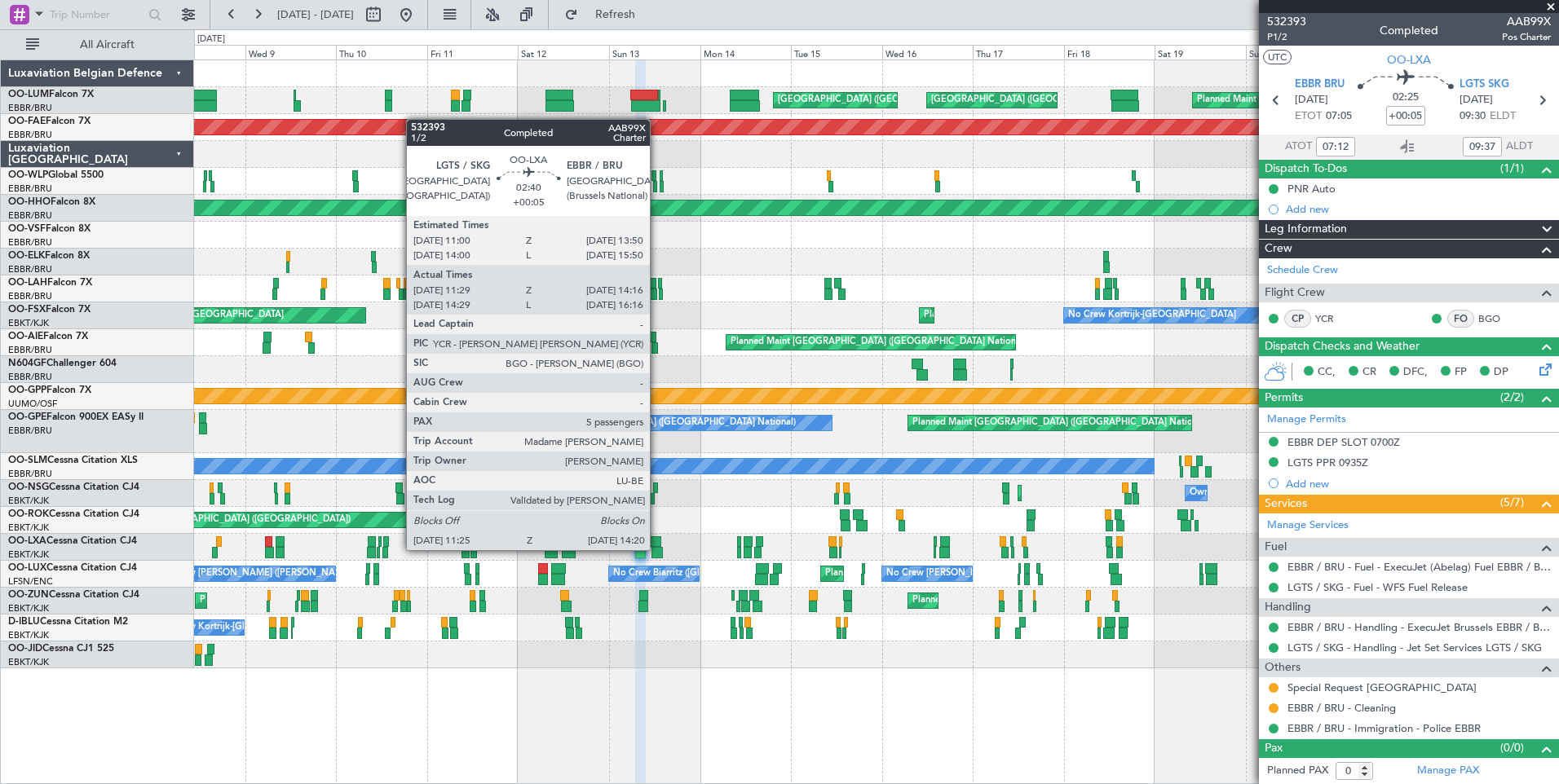
click at [657, 550] on div at bounding box center [656, 552] width 11 height 11
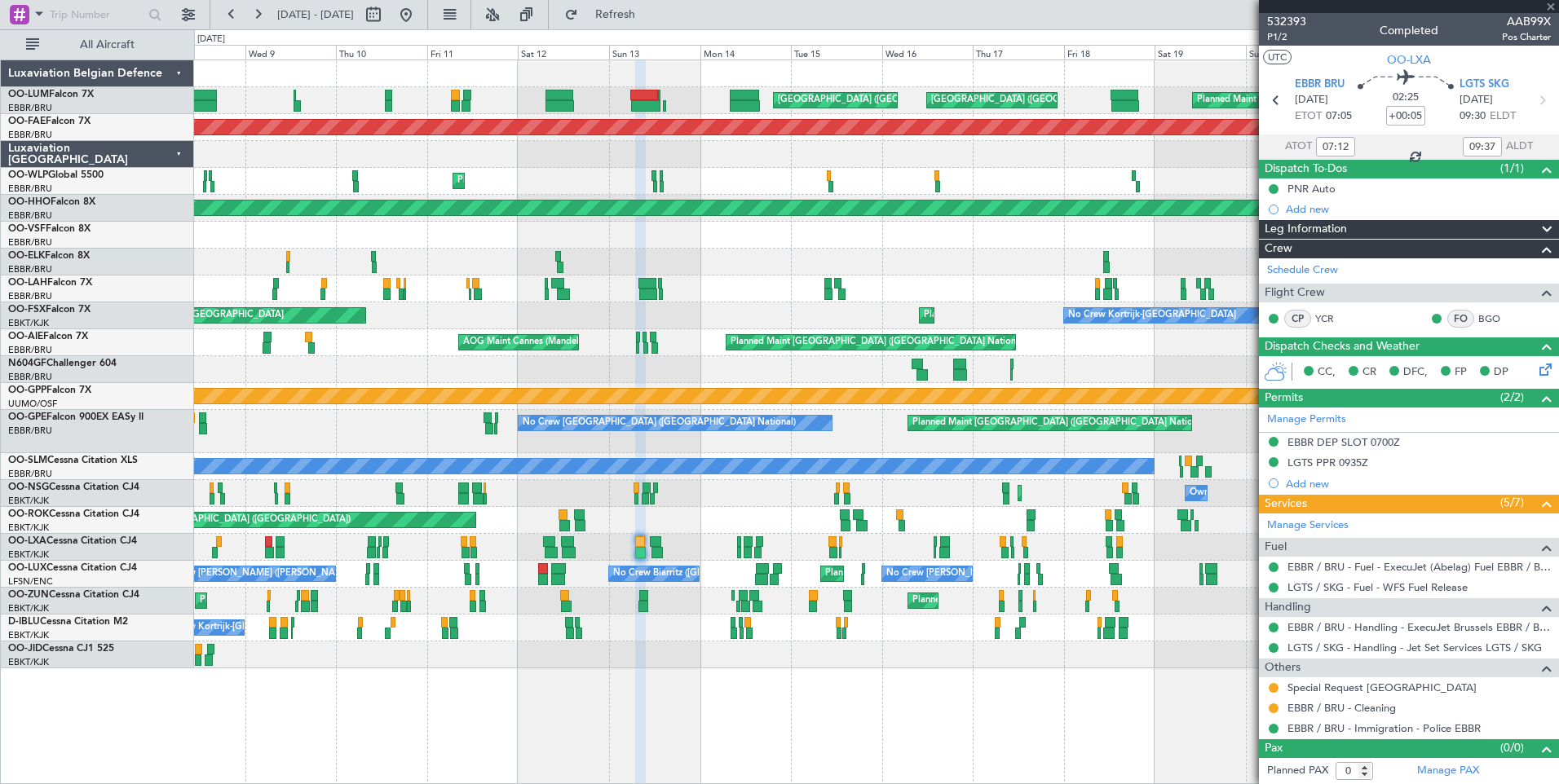
type input "11:34"
type input "14:11"
type input "5"
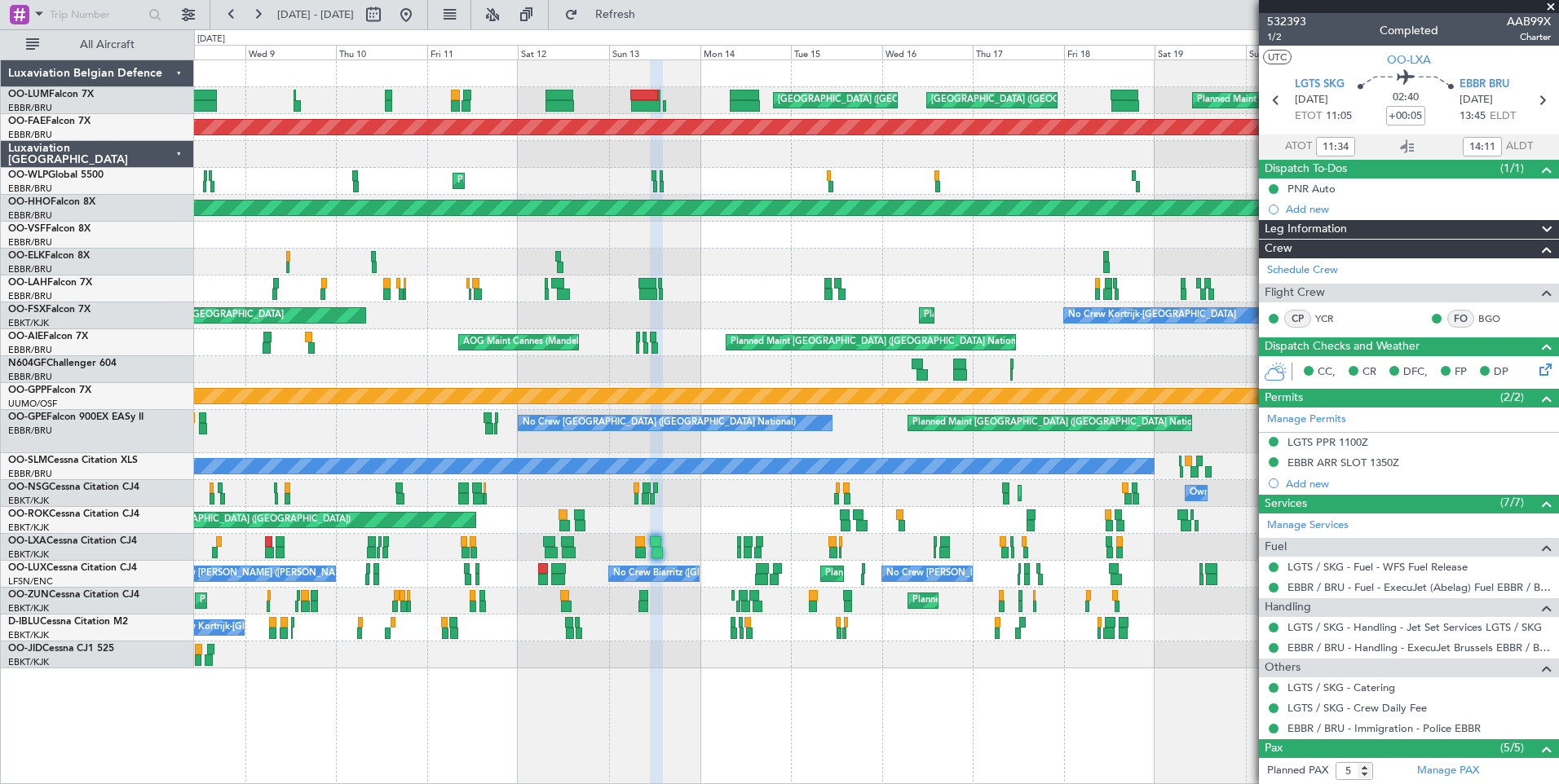
click at [1219, 477] on div "Planned Maint Brussels (Brussels National) AOG Maint Camp Springs (Joint Base A…" at bounding box center [876, 364] width 1364 height 608
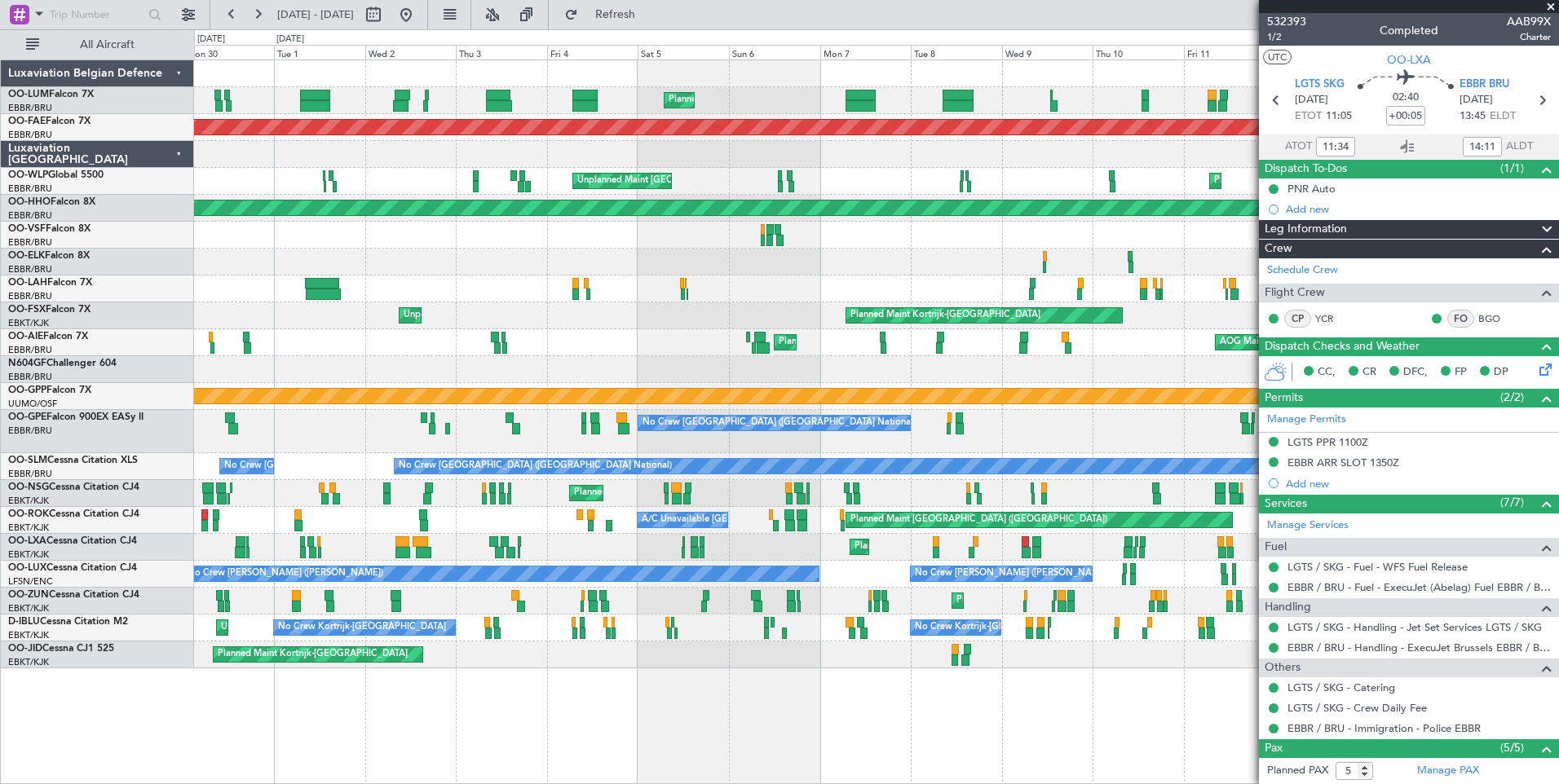
click at [954, 507] on div "Planned Maint Paris (Le Bourget) A/C Unavailable Kortrijk-Wevelgem" at bounding box center [876, 520] width 1364 height 27
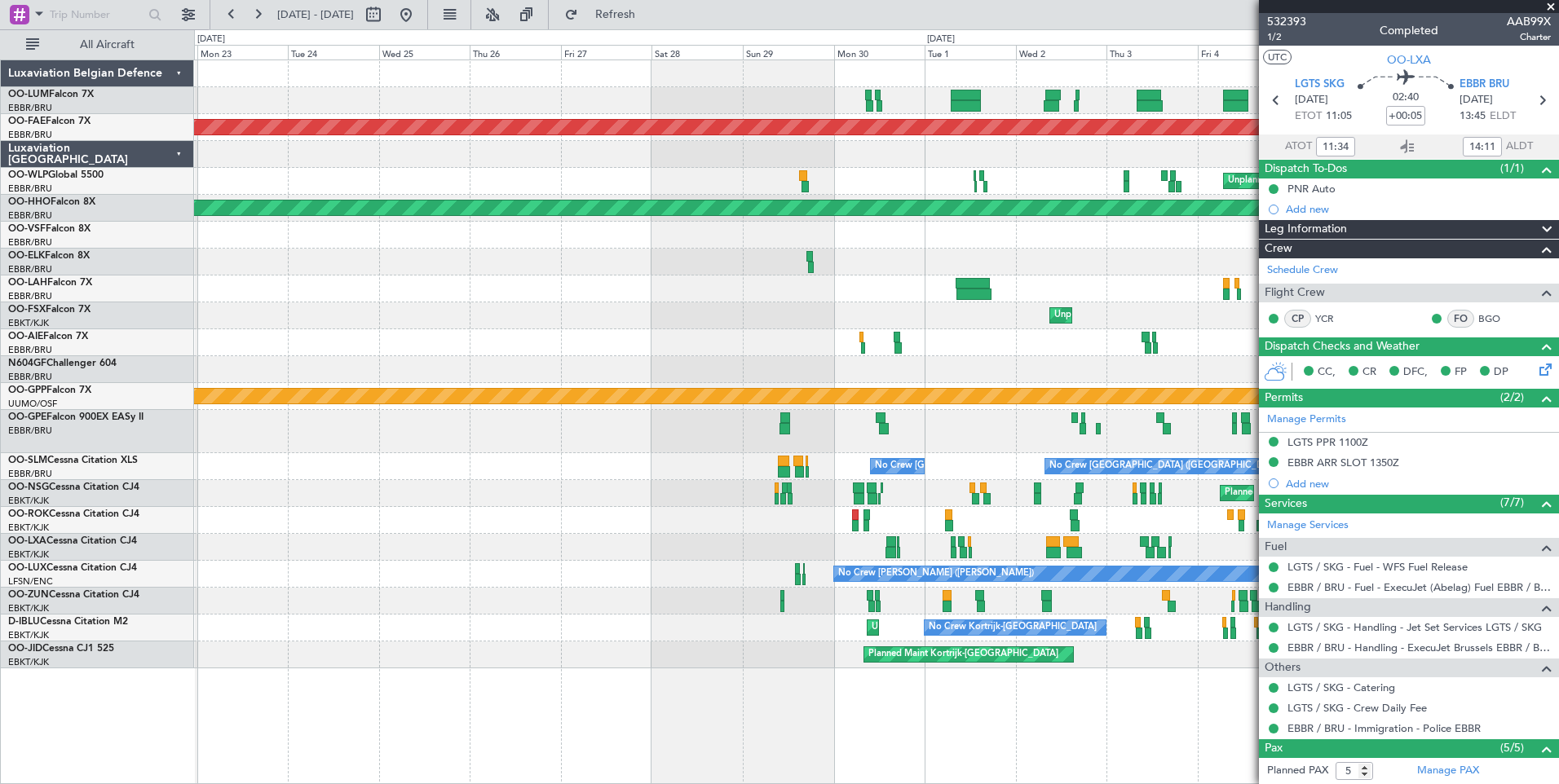
click at [1055, 458] on div "Planned Maint Brussels (Brussels National) Planned Maint Kortrijk-Wevelgem Unpl…" at bounding box center [876, 364] width 1364 height 608
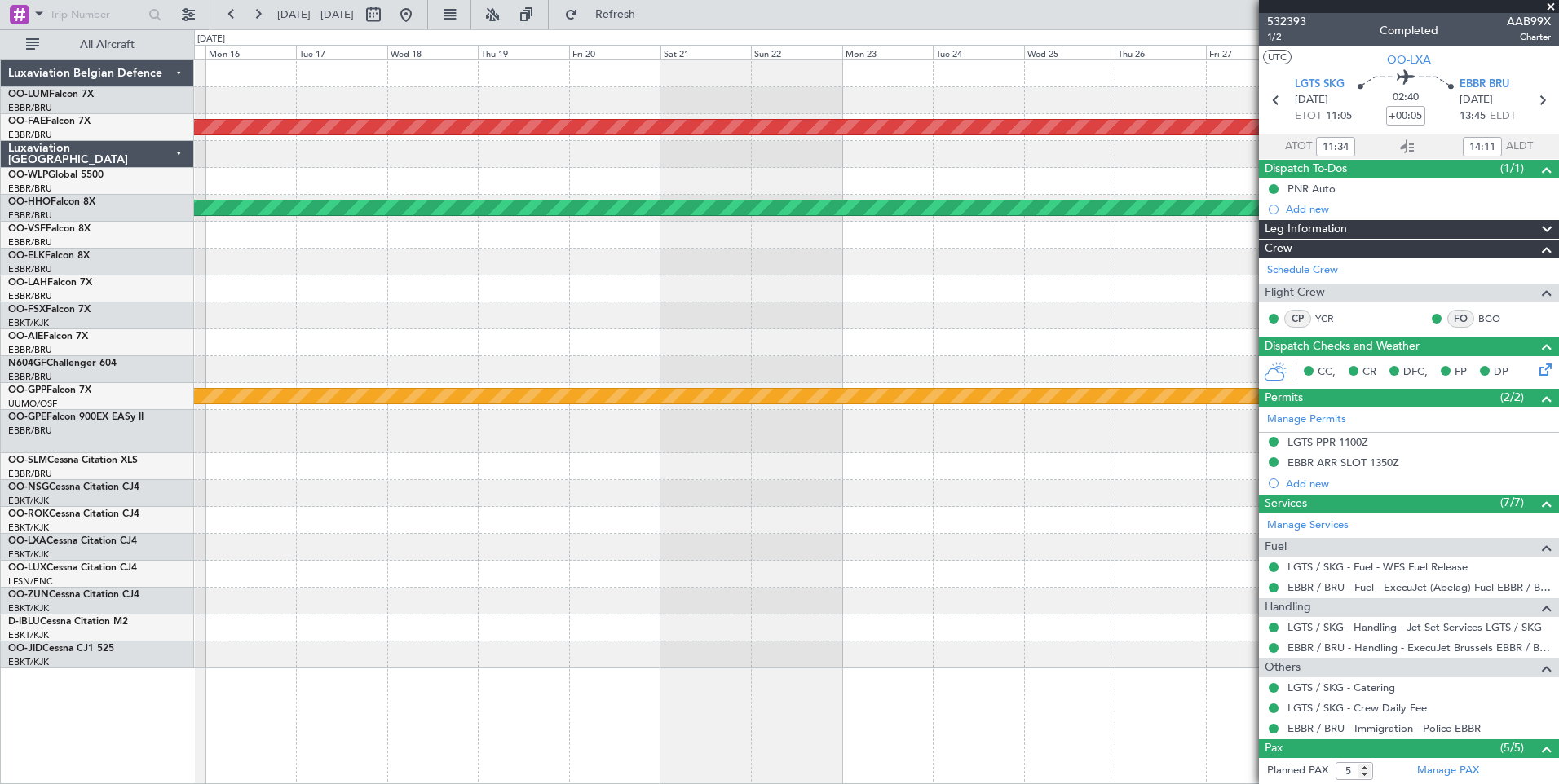
click at [1126, 439] on div "Planned Maint Kortrijk-Wevelgem Unplanned Maint Basel-Mulhouse Planned Maint Ge…" at bounding box center [876, 364] width 1364 height 608
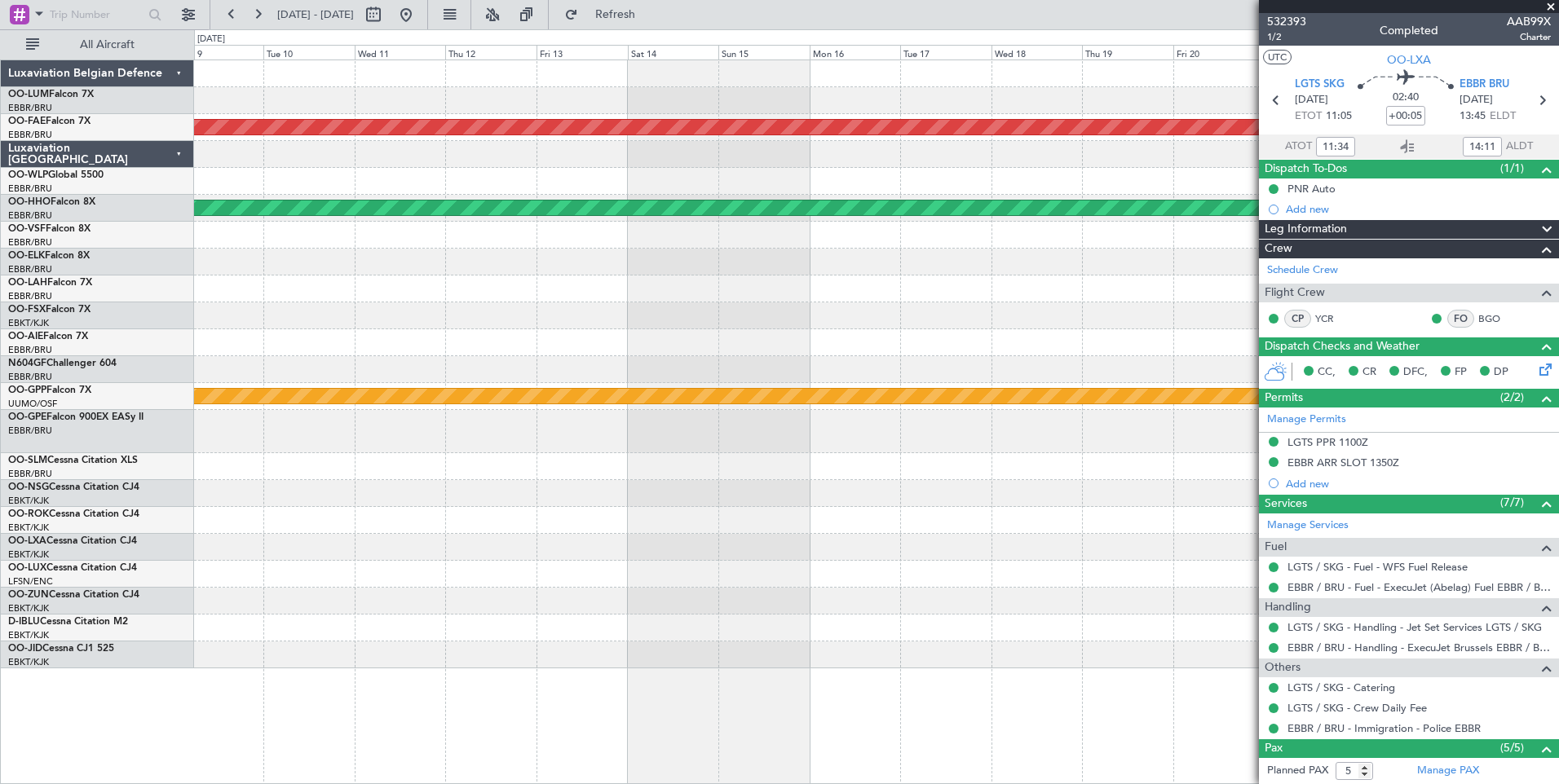
click at [1087, 454] on div "Planned Maint Kortrijk-Wevelgem Planned Maint Geneva (Cointrin) Grounded Ostafy…" at bounding box center [876, 364] width 1364 height 608
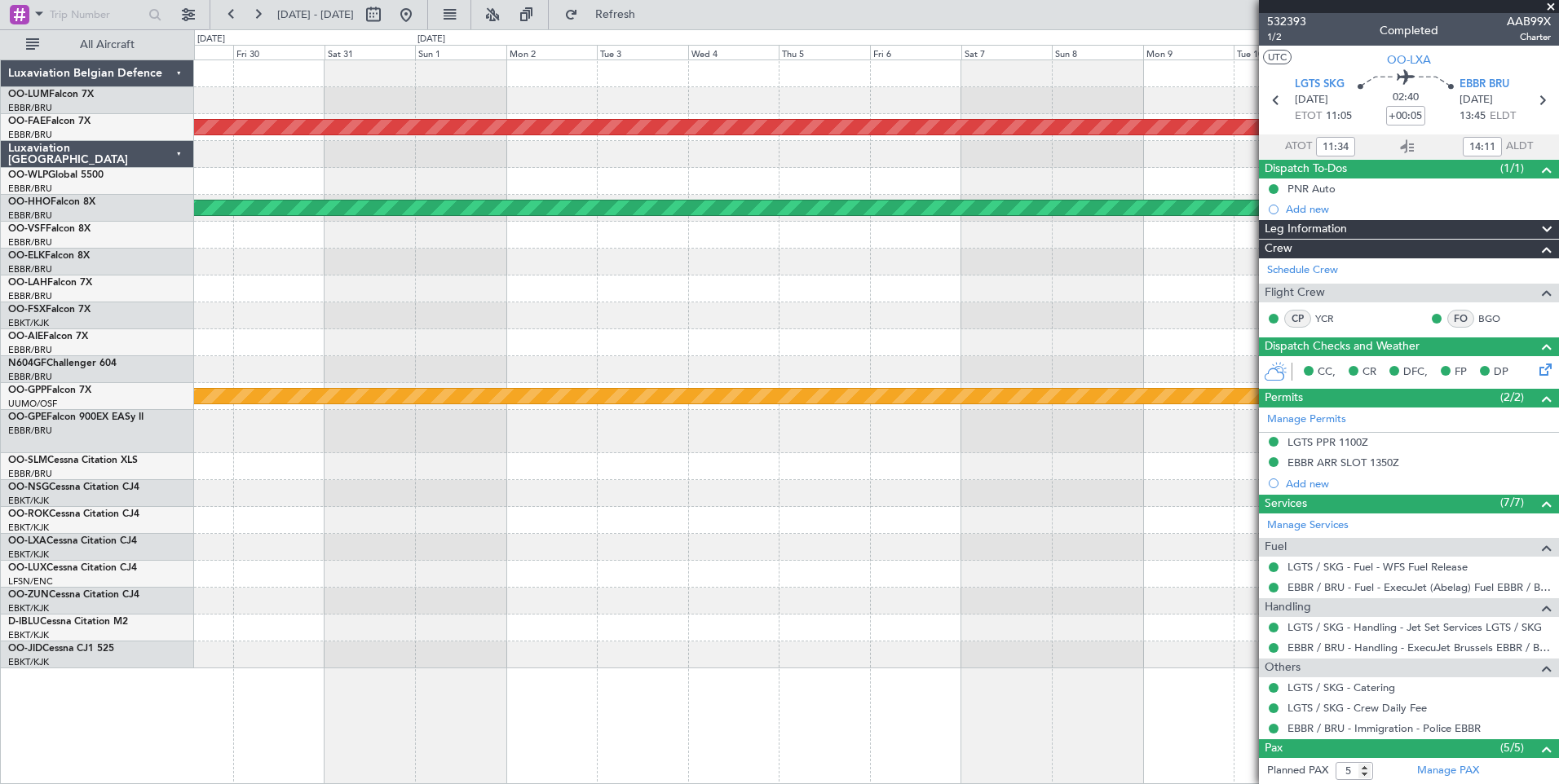
click at [1073, 442] on div at bounding box center [876, 432] width 1364 height 43
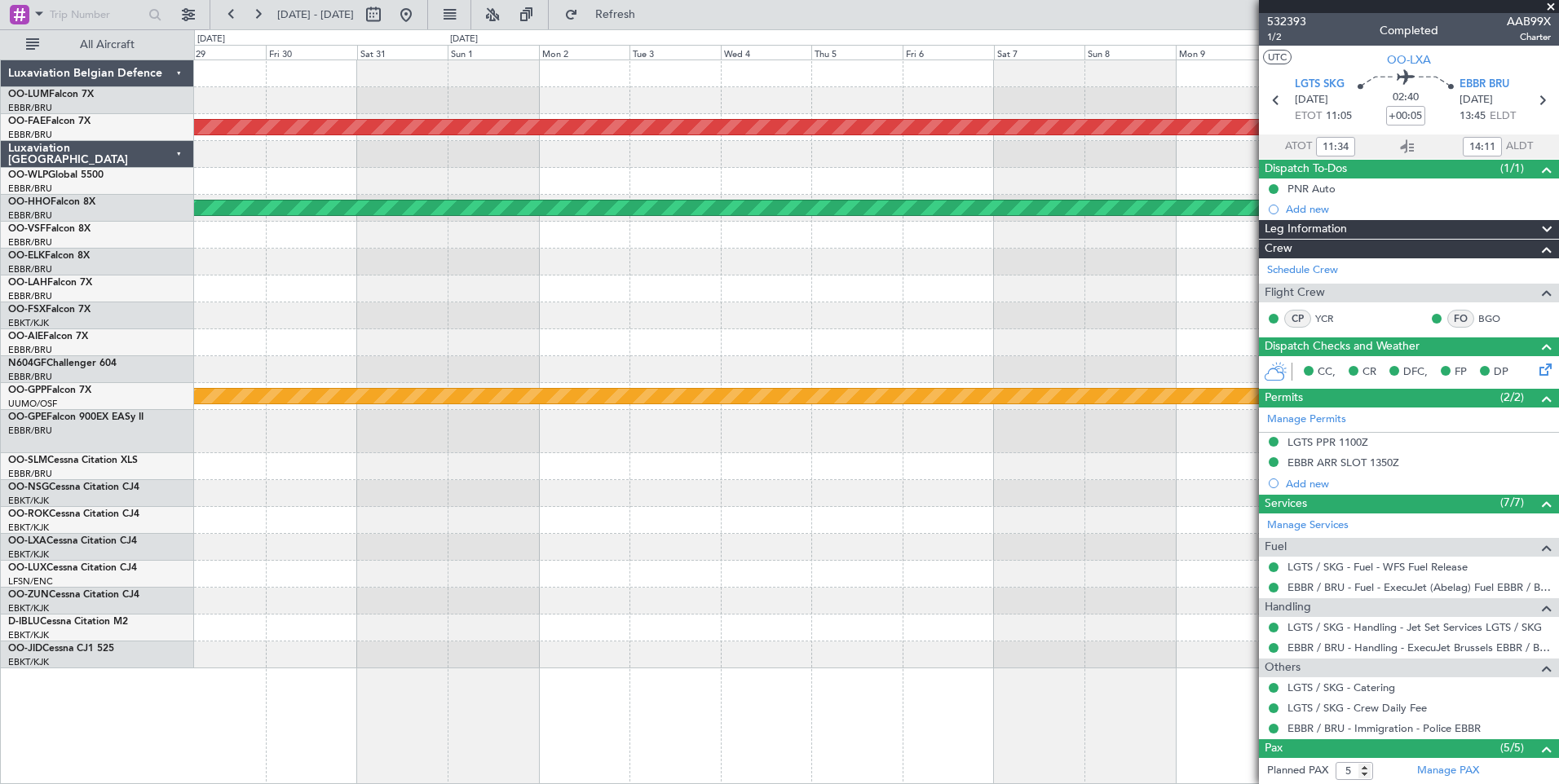
click at [933, 461] on div at bounding box center [876, 466] width 1364 height 27
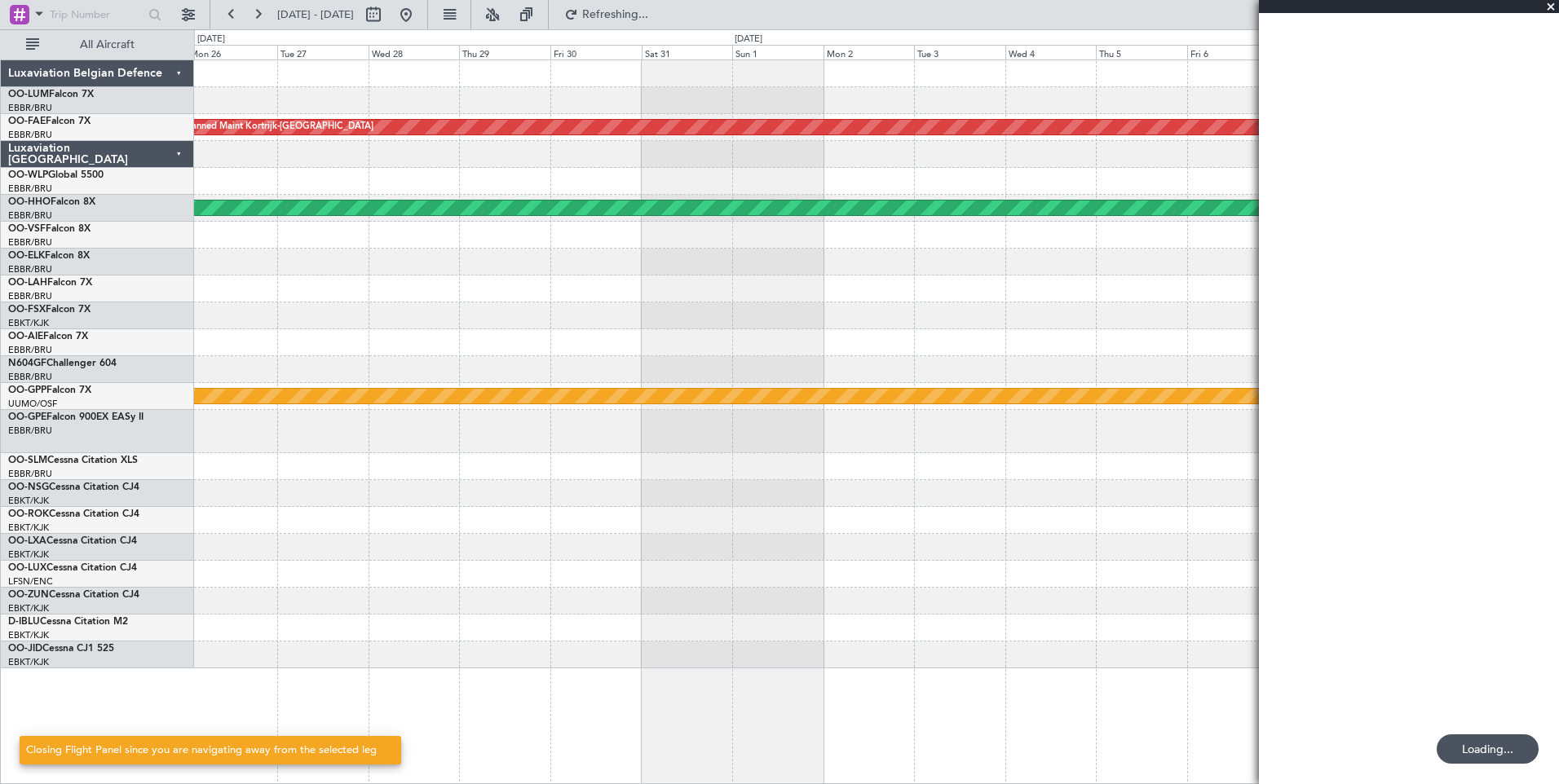
click at [27, 588] on div "Planned Maint Kortrijk-Wevelgem Planned Maint Geneva (Cointrin) Grounded Ostafy…" at bounding box center [779, 407] width 1559 height 755
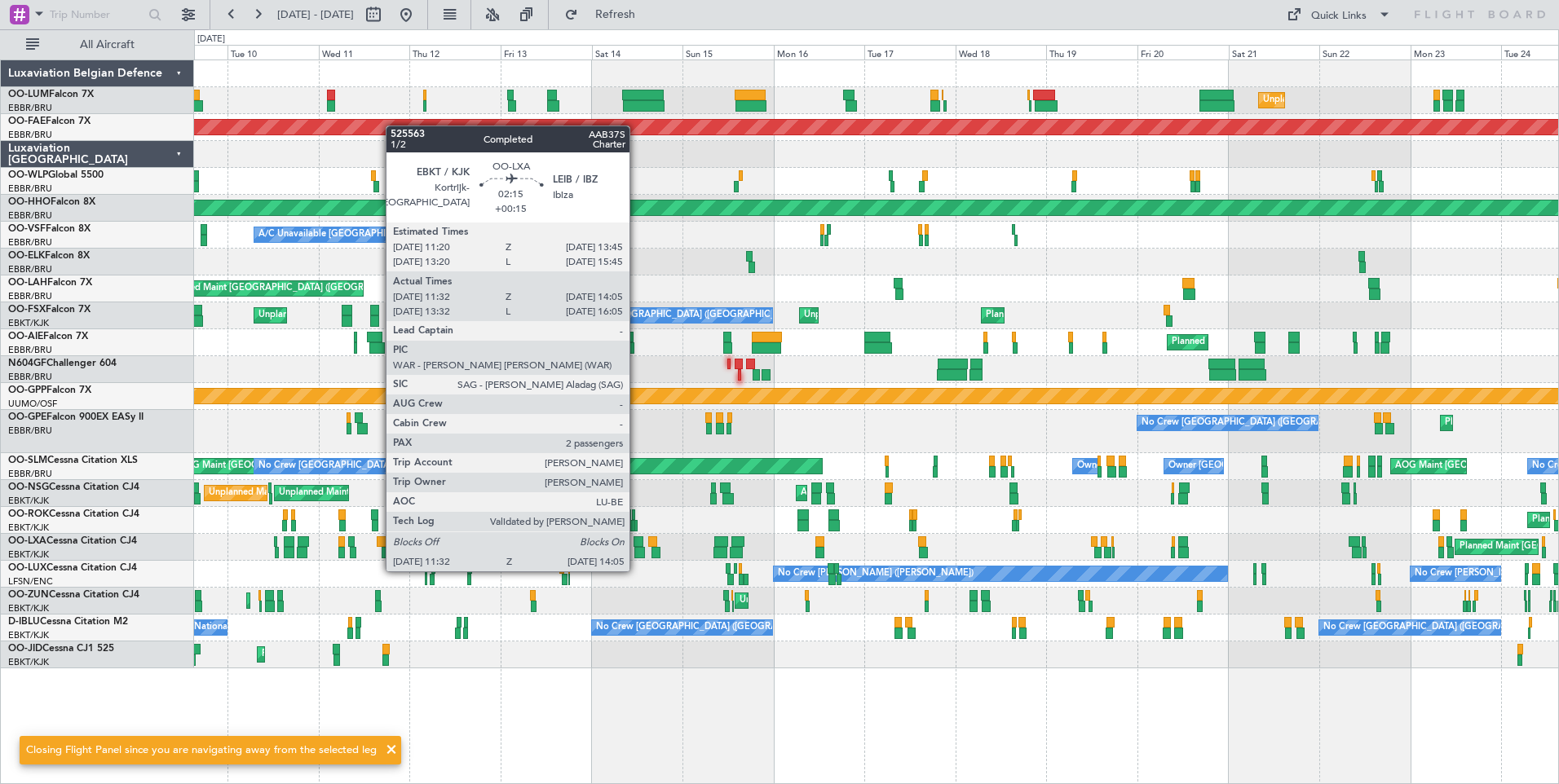
click at [637, 555] on div at bounding box center [638, 552] width 10 height 11
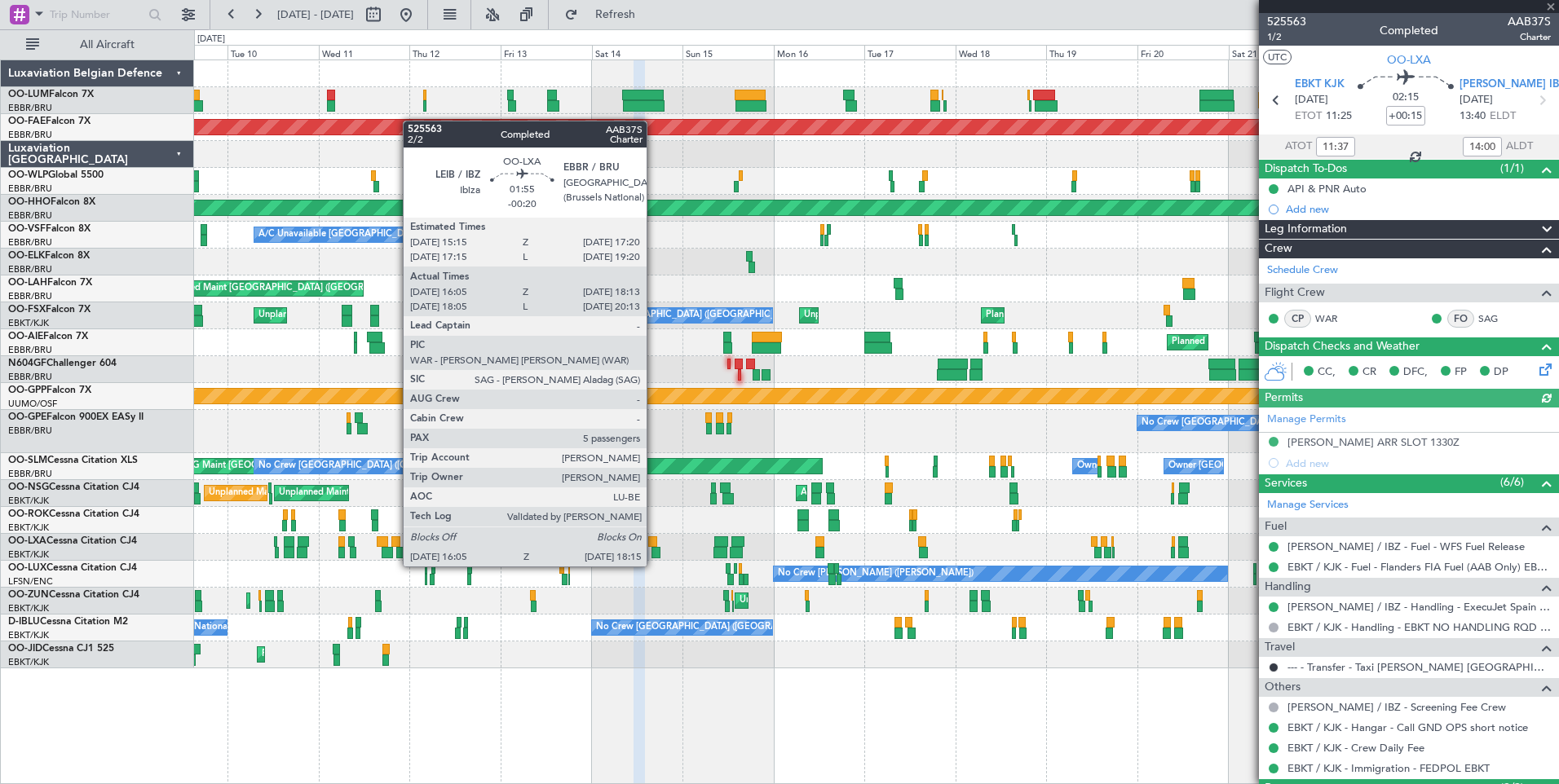
click at [654, 552] on div at bounding box center [656, 552] width 9 height 11
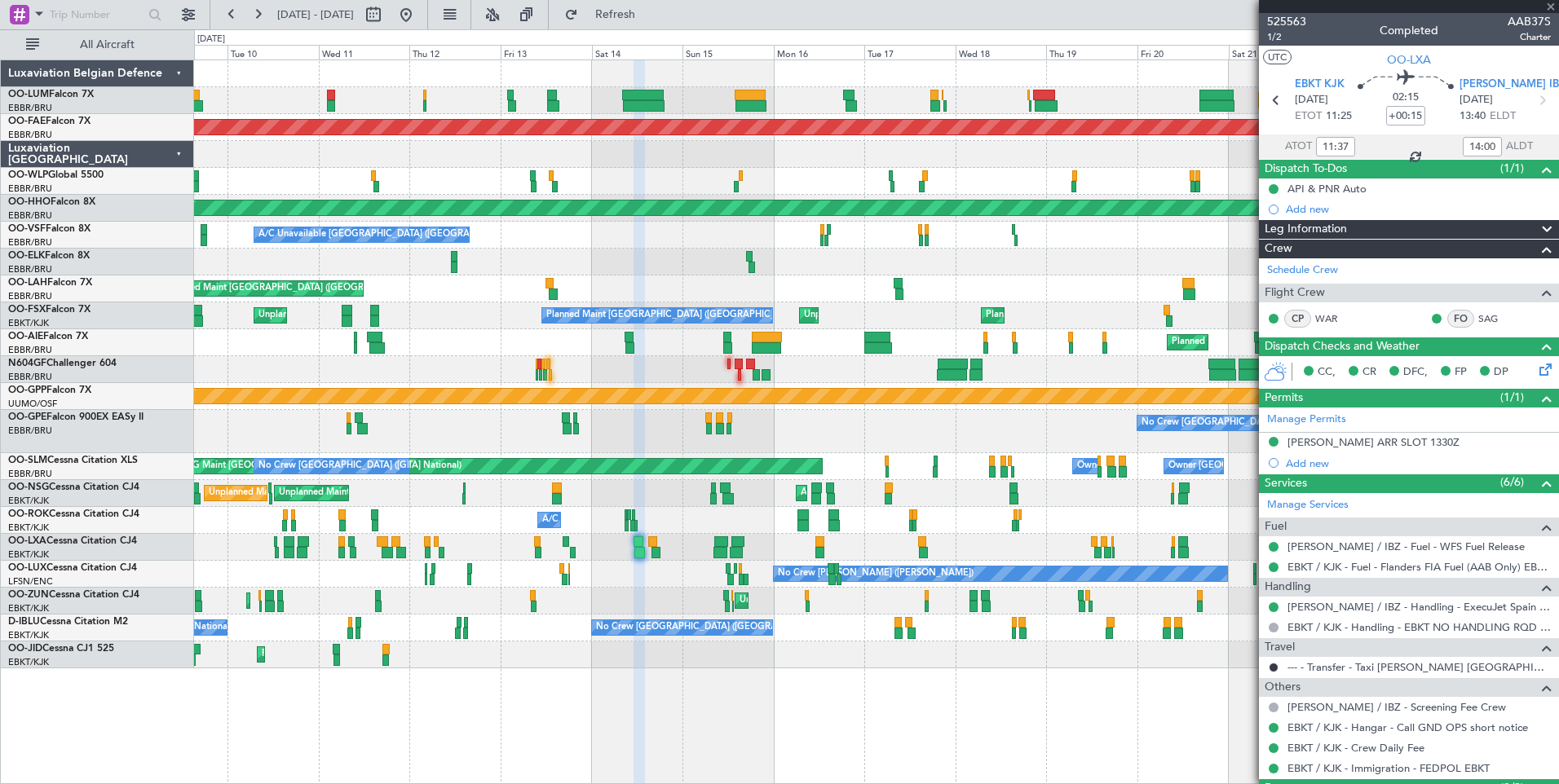
type input "-00:20"
type input "16:10"
type input "18:08"
type input "5"
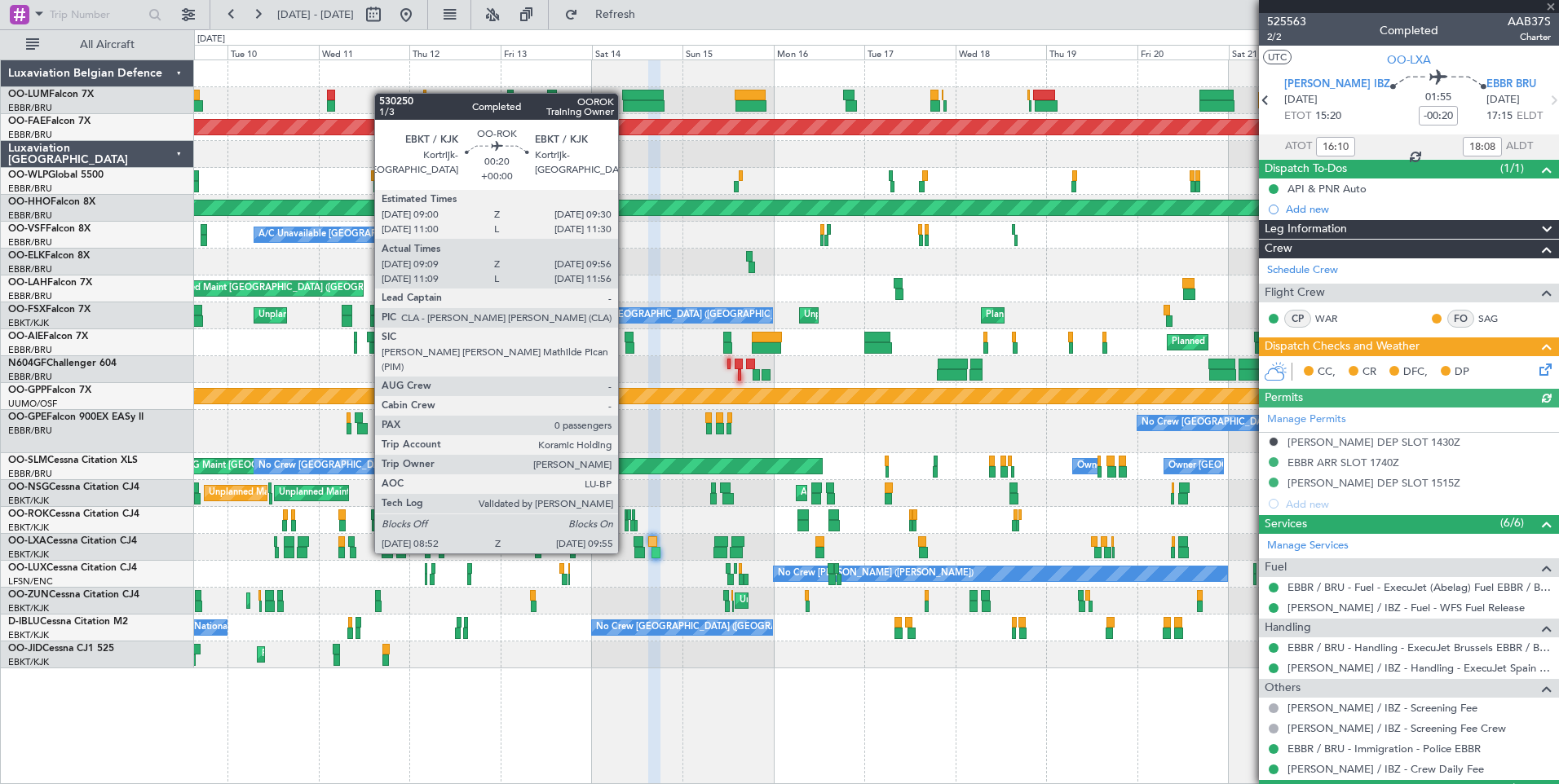
click at [625, 522] on div at bounding box center [626, 525] width 4 height 11
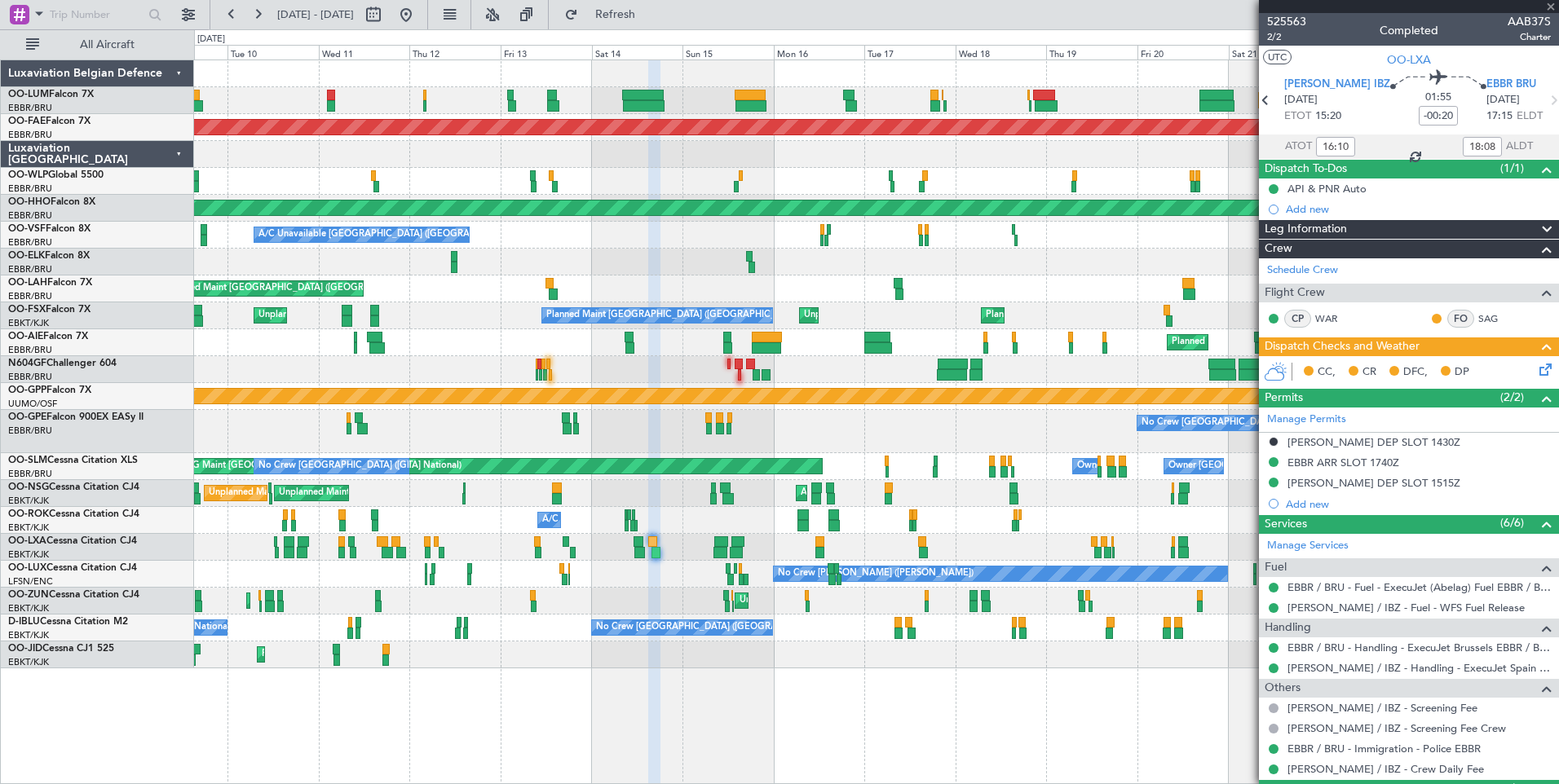
type input "09:14"
type input "09:51"
type input "0"
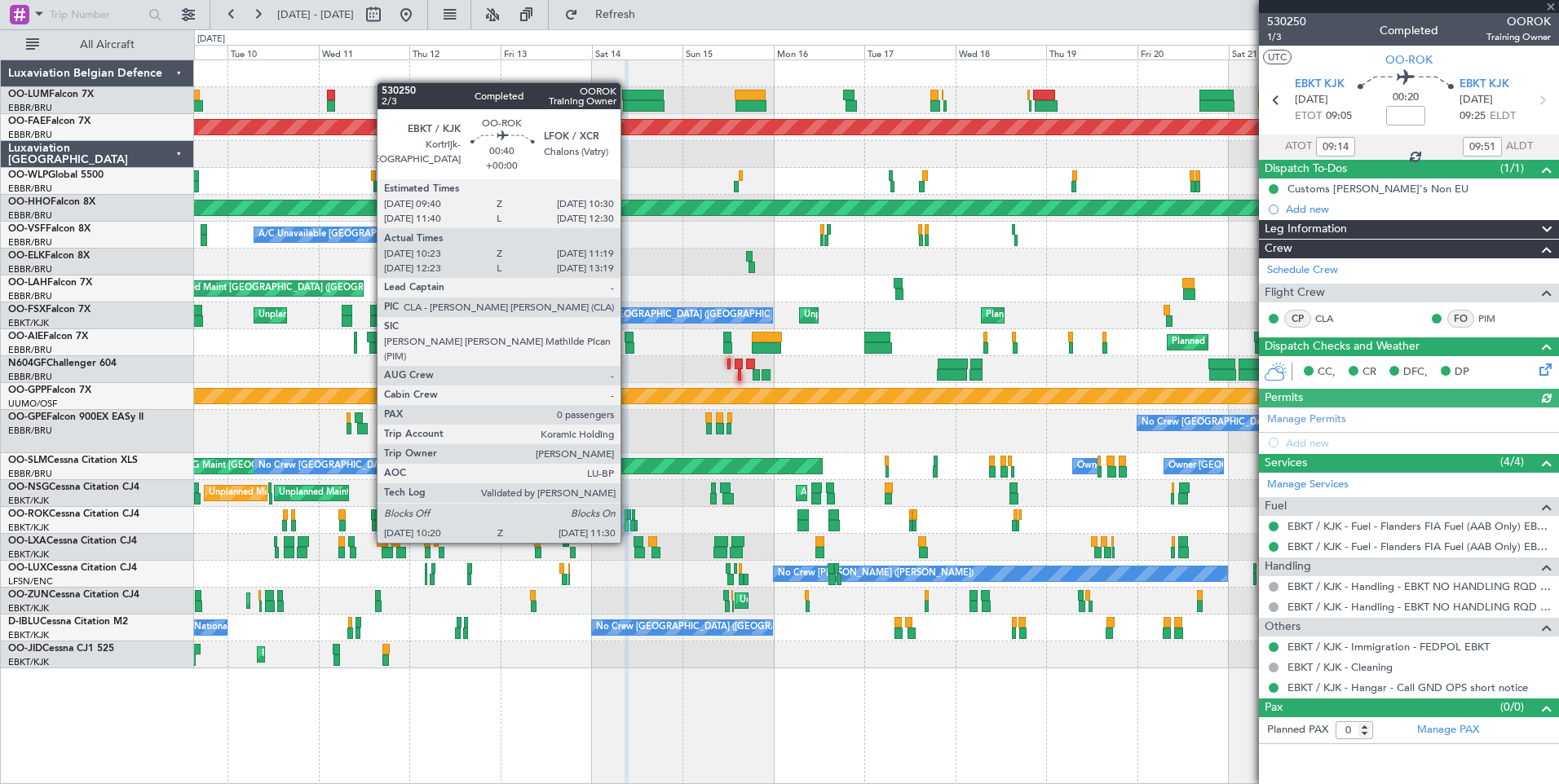
click at [628, 512] on div at bounding box center [629, 515] width 3 height 11
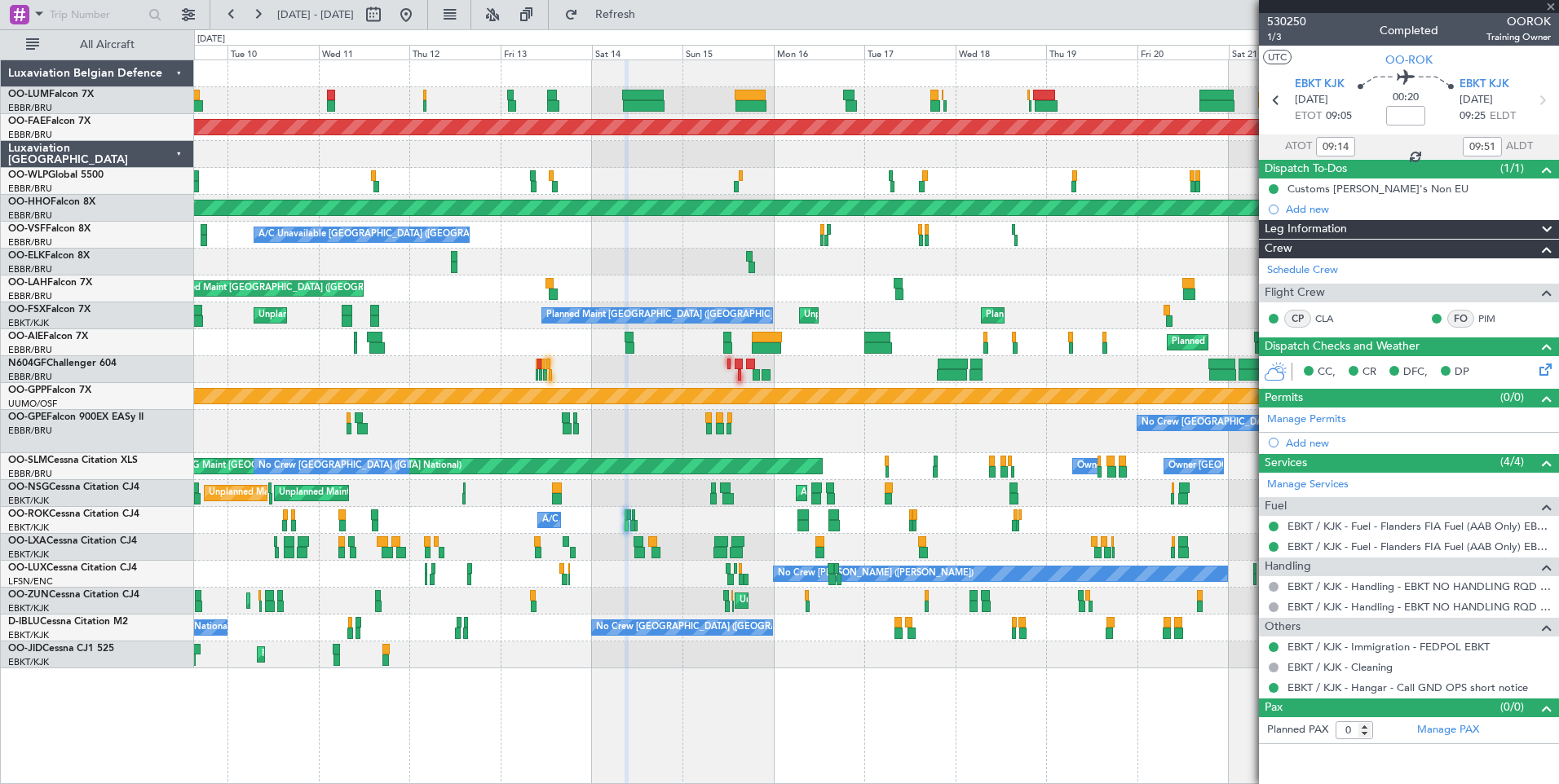
type input "10:28"
type input "11:14"
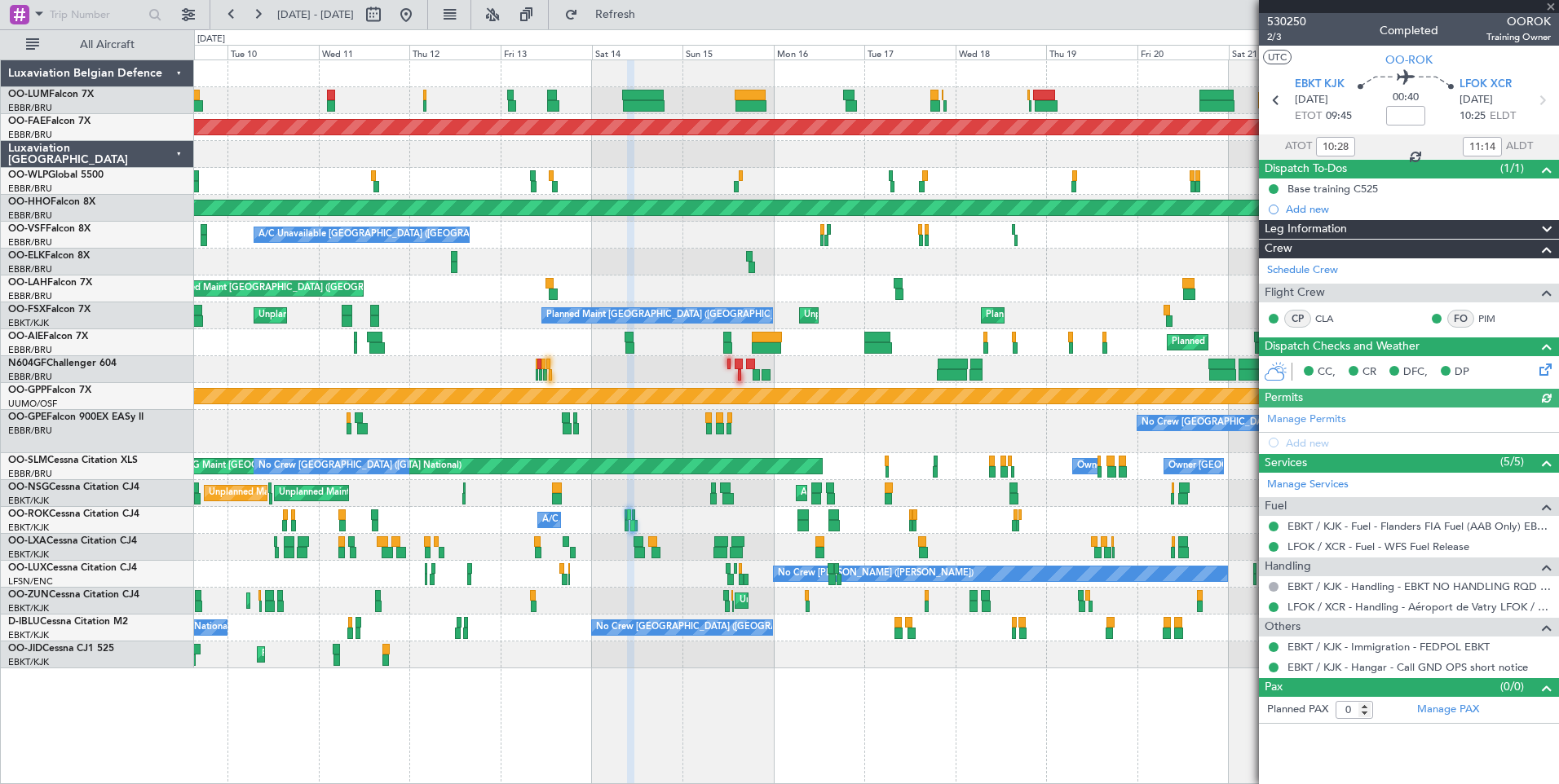
click at [635, 515] on div "A/C Unavailable Planned Maint Kortrijk-Wevelgem" at bounding box center [876, 520] width 1364 height 27
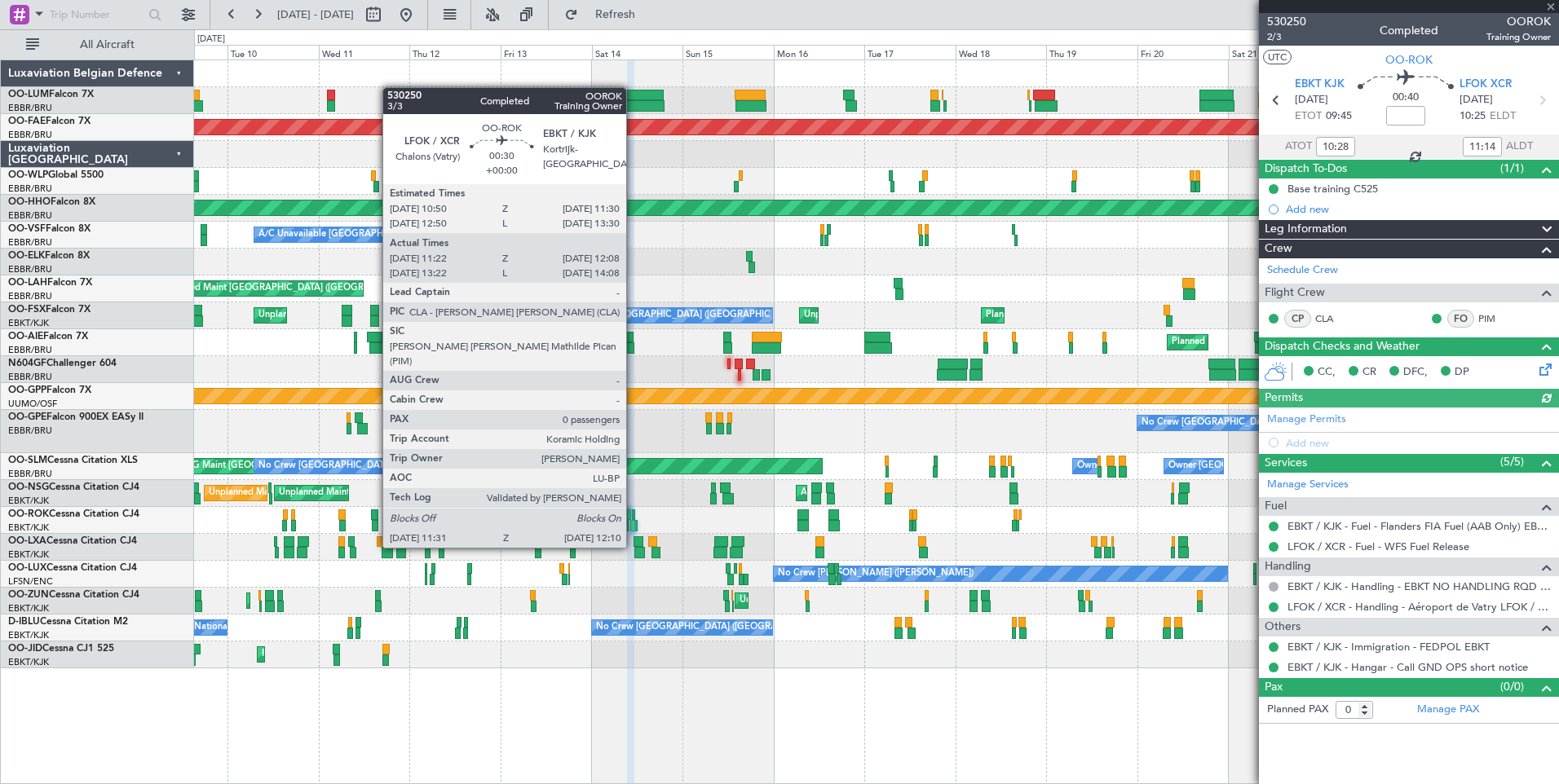
click at [633, 516] on div at bounding box center [633, 515] width 3 height 11
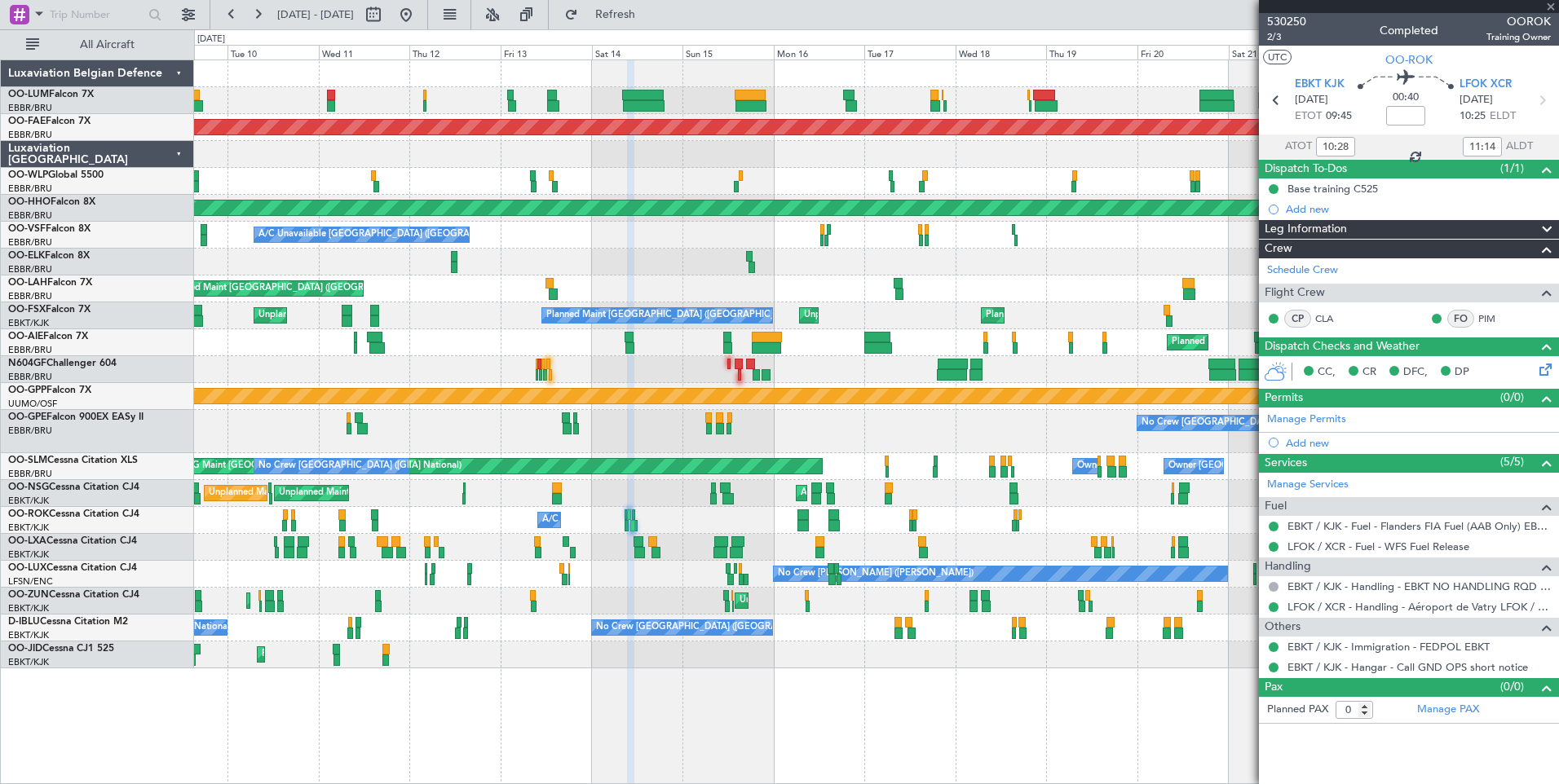
type input "11:27"
type input "12:03"
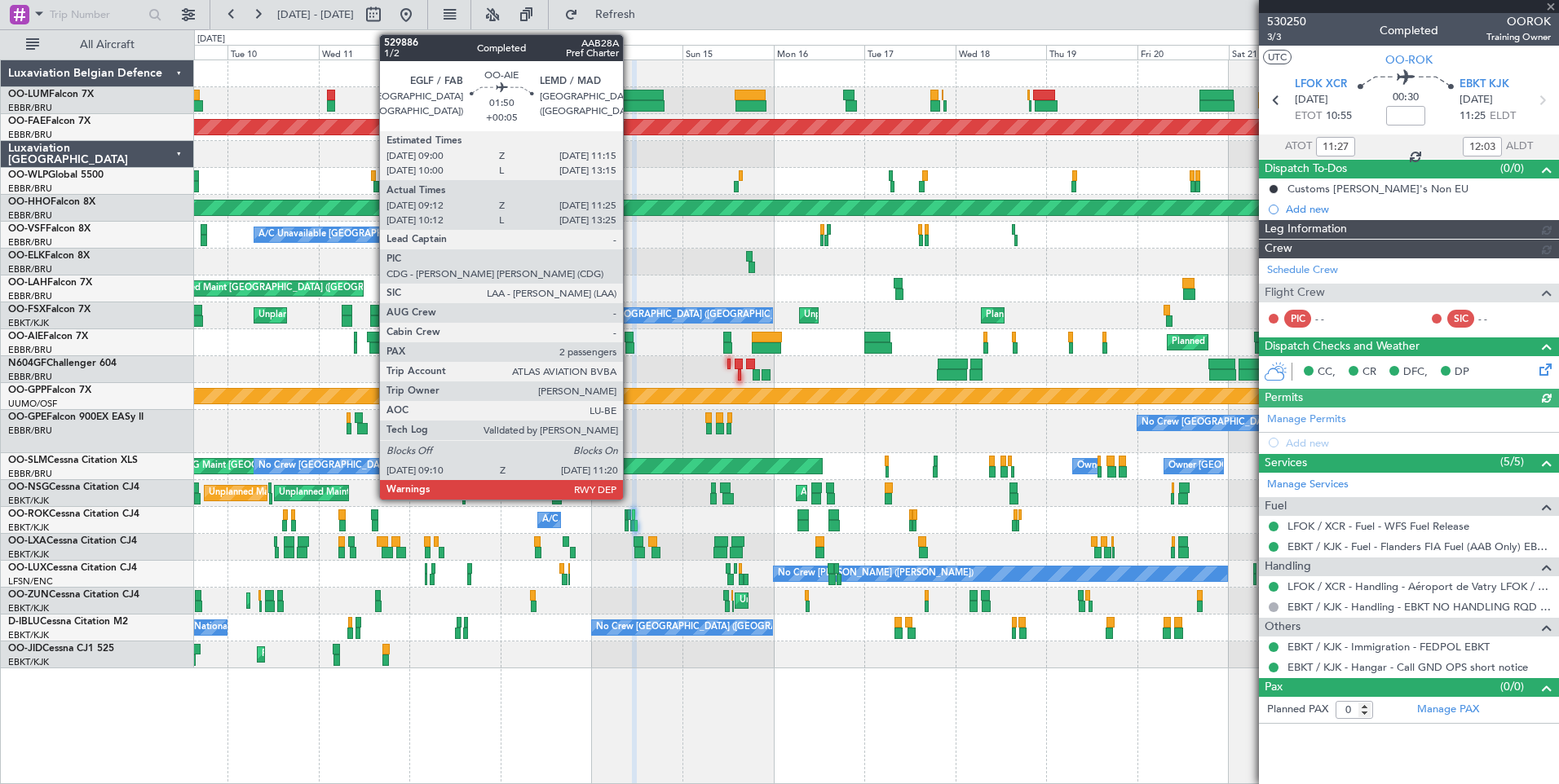
click at [631, 338] on div at bounding box center [629, 337] width 9 height 11
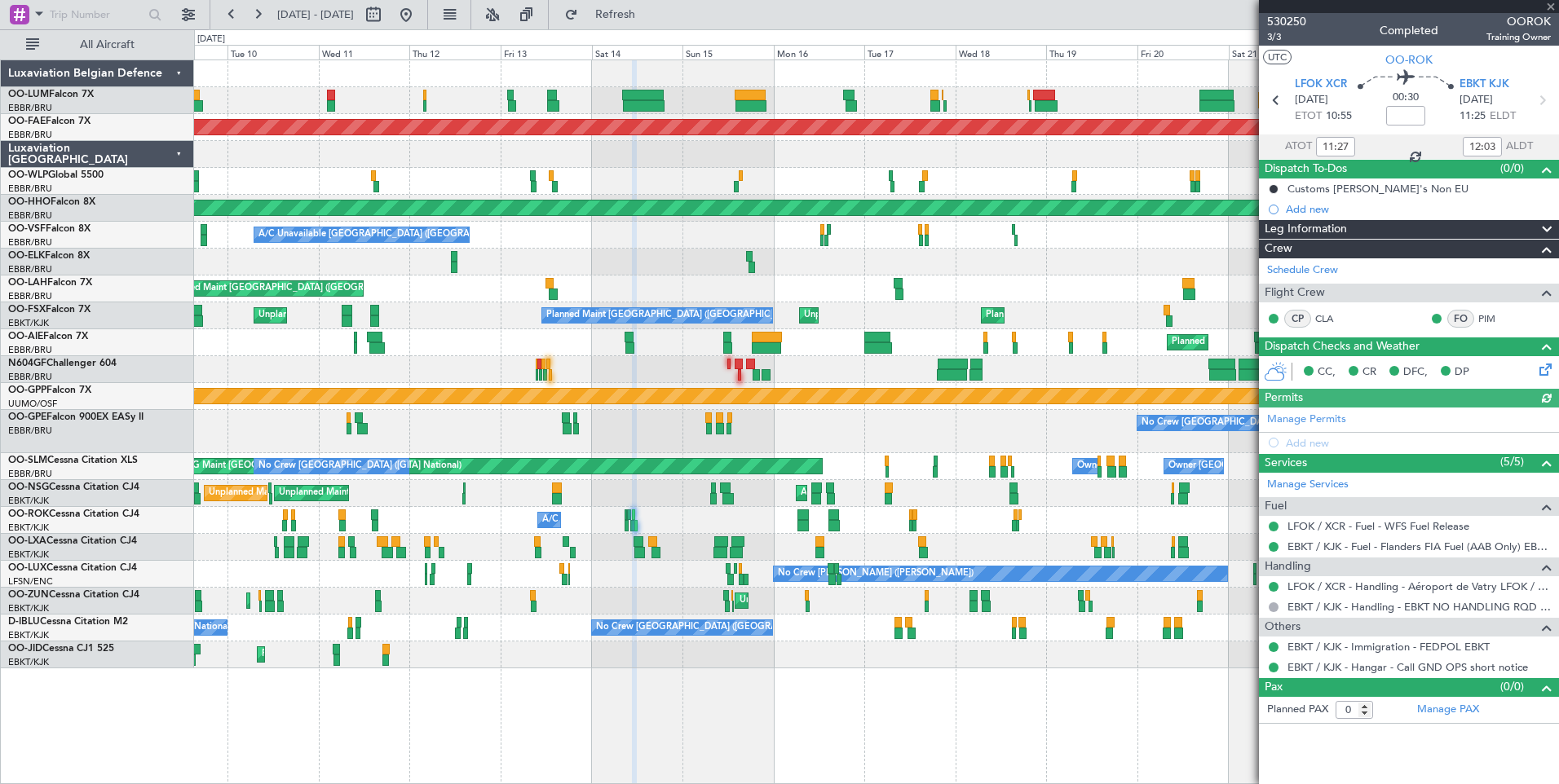
type input "+00:05"
type input "09:22"
type input "11:10"
type input "2"
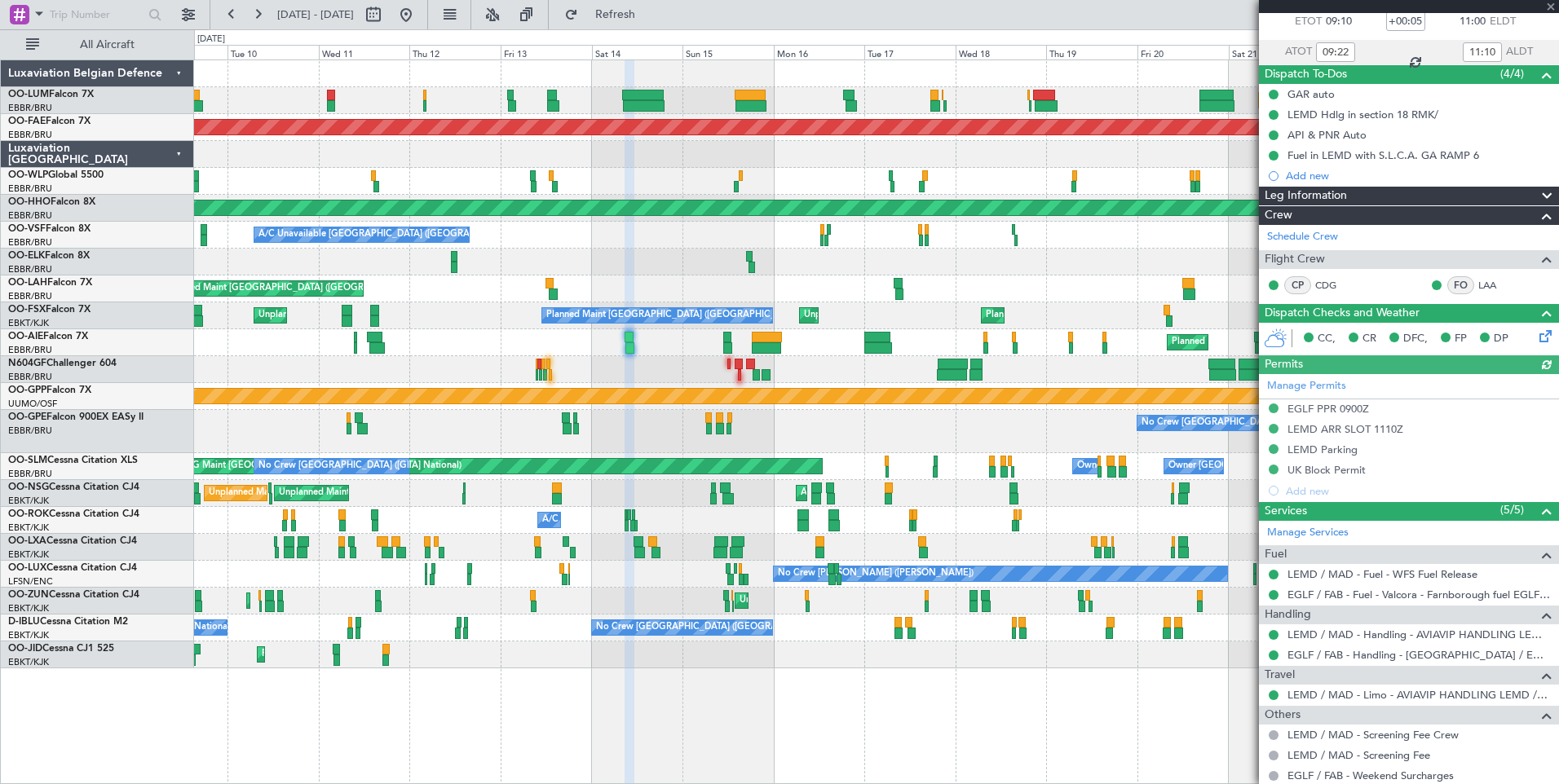
scroll to position [231, 0]
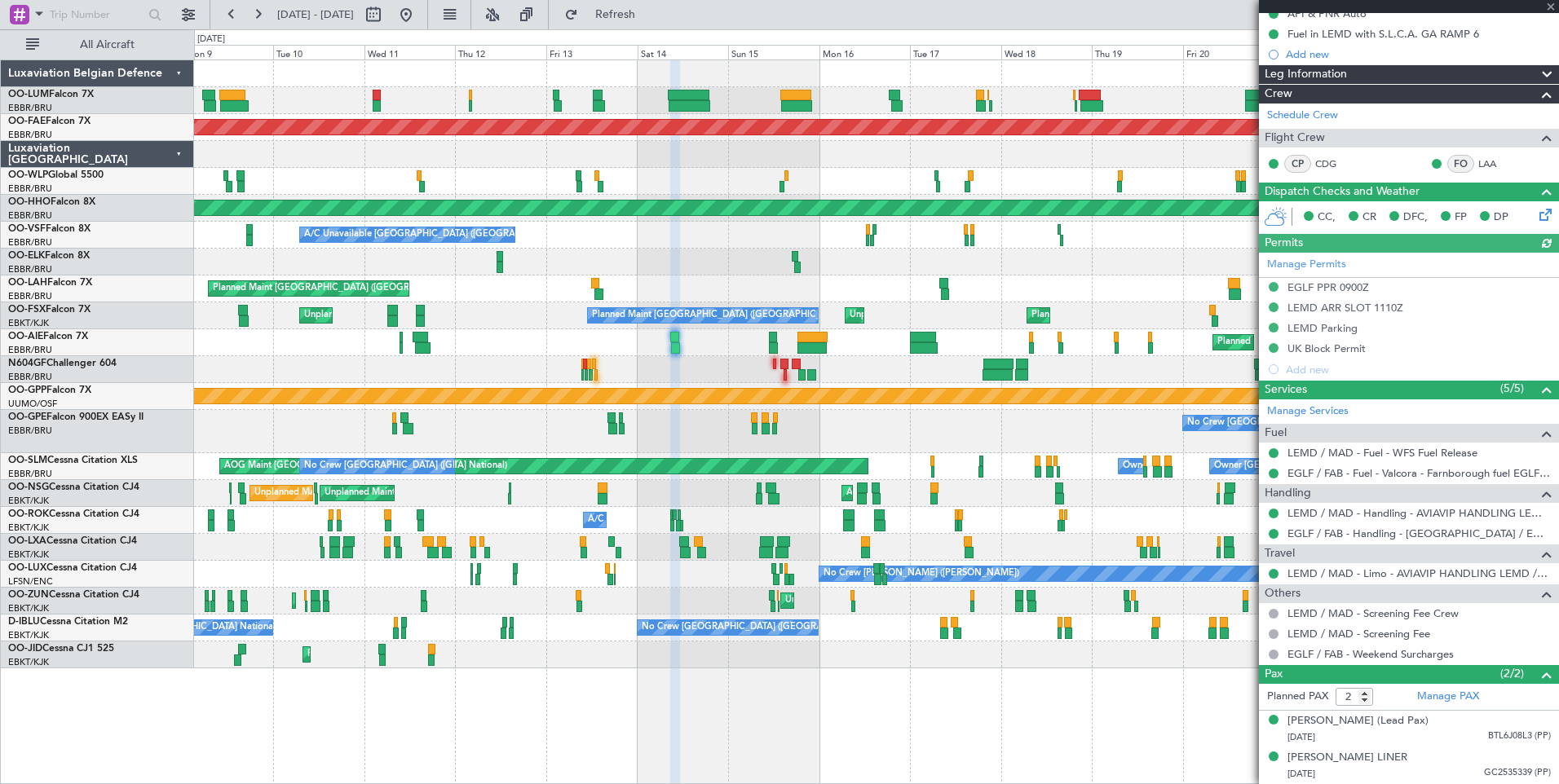
click at [638, 369] on div at bounding box center [876, 369] width 1364 height 27
click at [751, 383] on div "Unplanned Maint Melsbroek Air Base Planned Maint Kortrijk-Wevelgem Planned Main…" at bounding box center [876, 364] width 1364 height 608
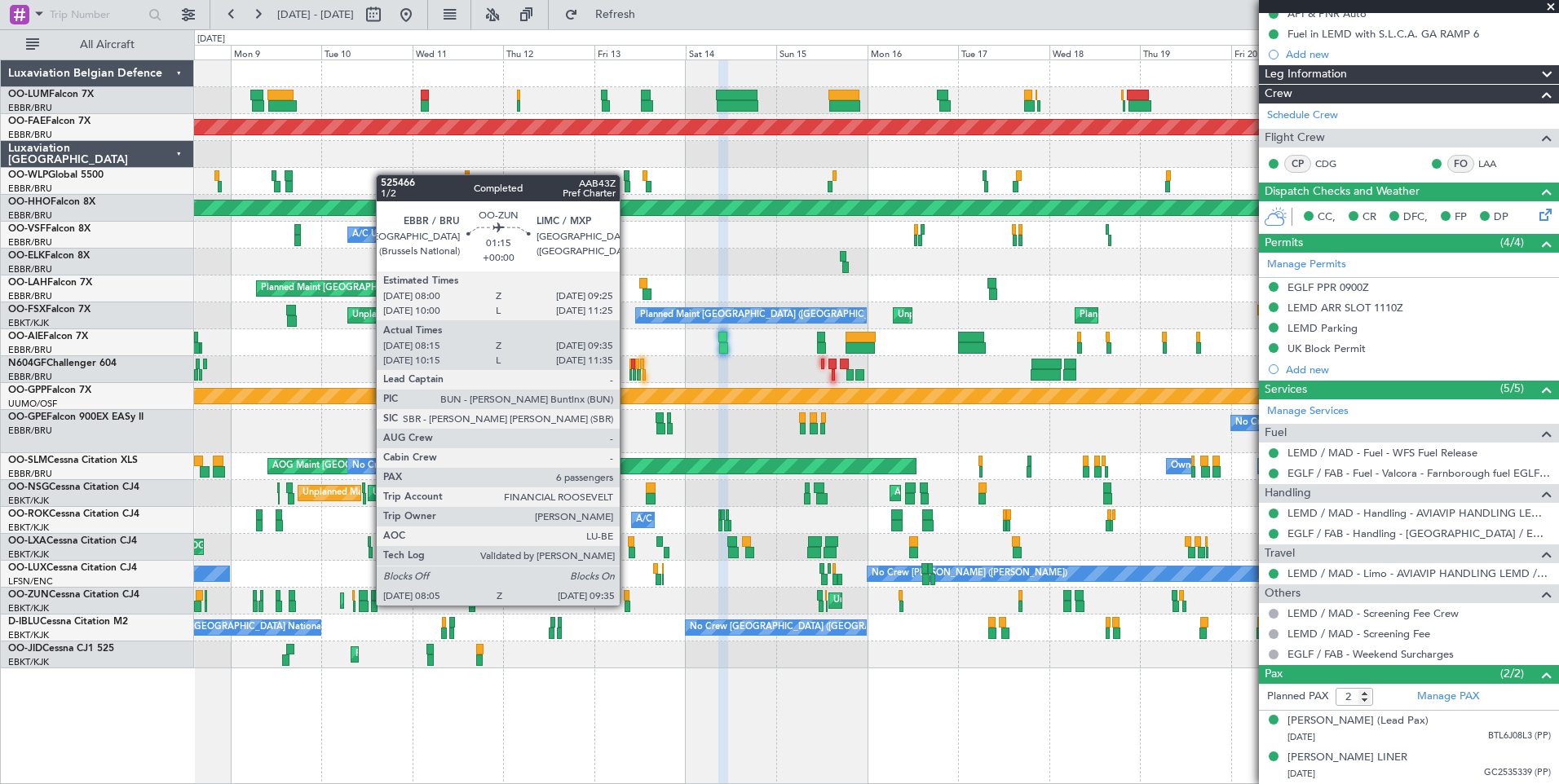
click at [627, 605] on div at bounding box center [627, 606] width 6 height 11
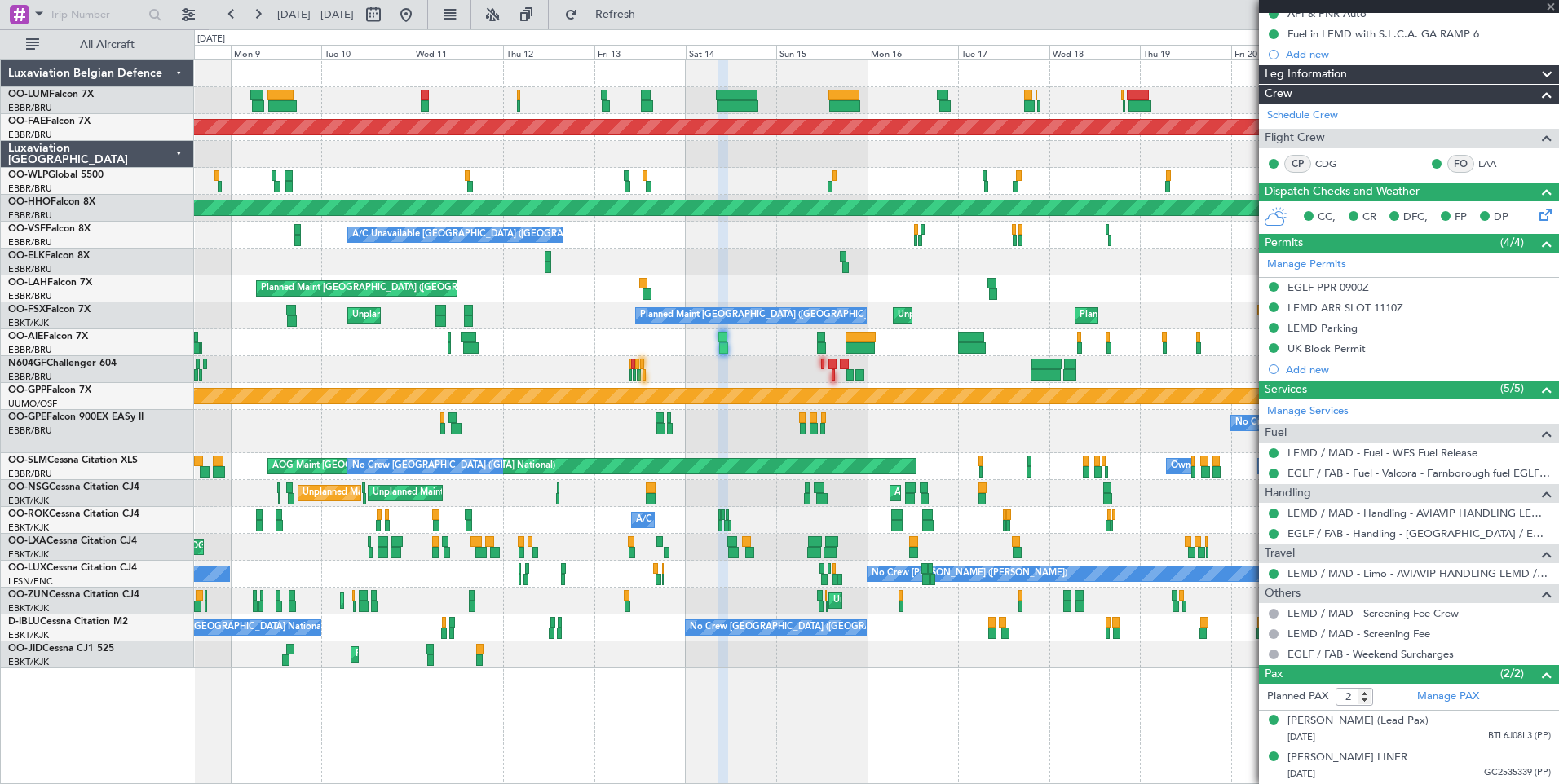
type input "08:20"
type input "09:30"
type input "6"
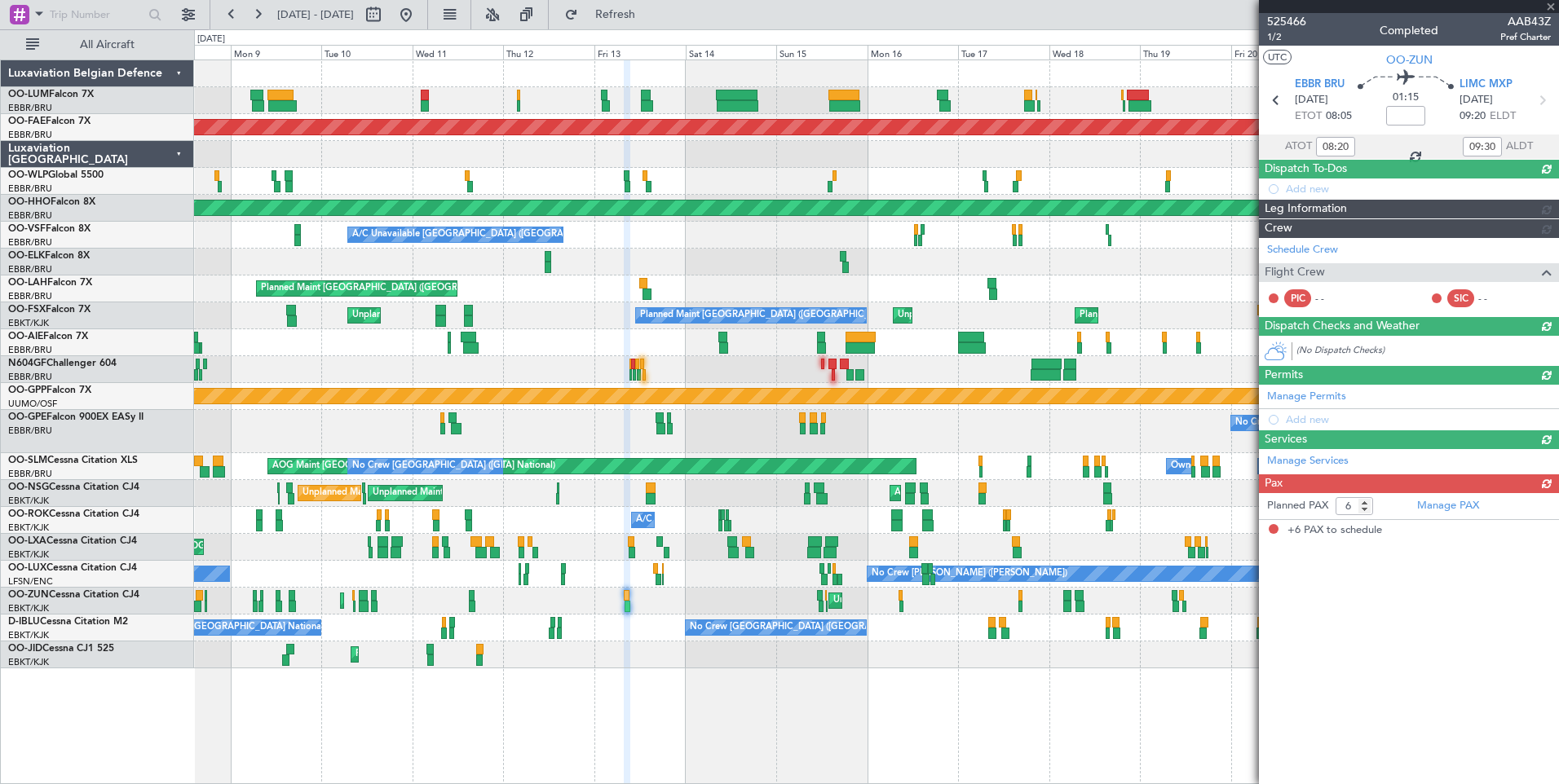
scroll to position [0, 0]
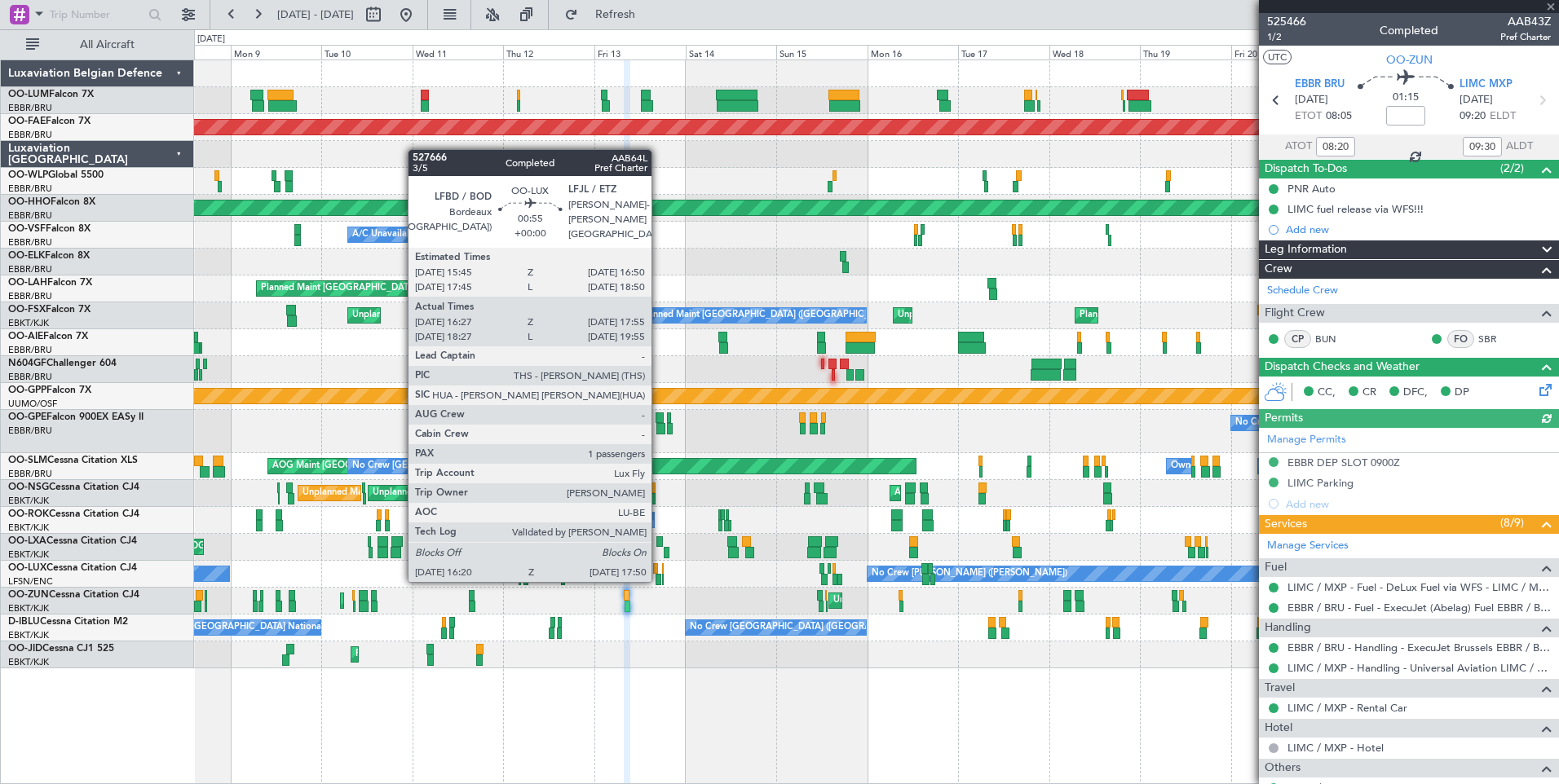
click at [659, 579] on div at bounding box center [658, 579] width 6 height 11
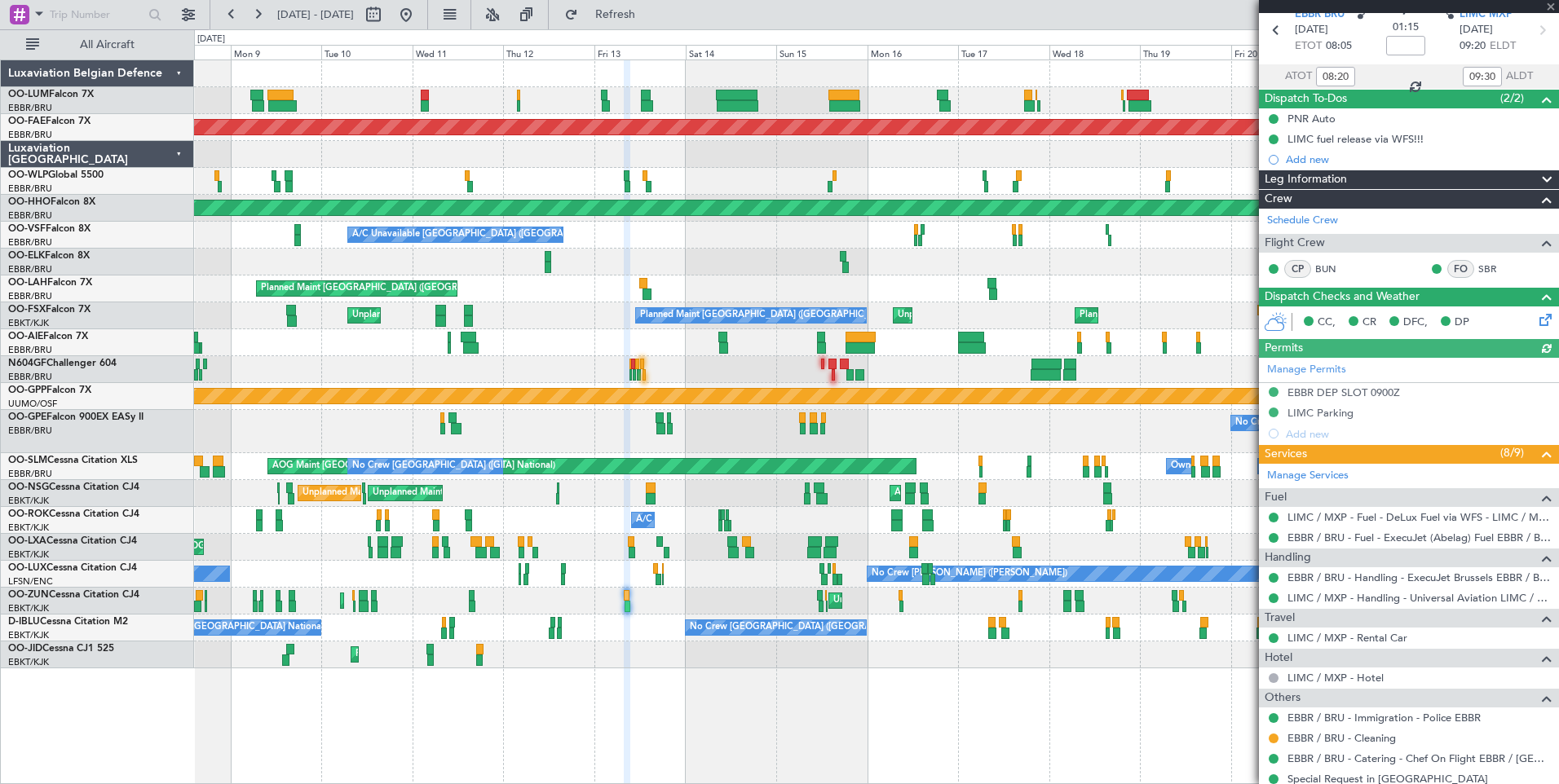
scroll to position [163, 0]
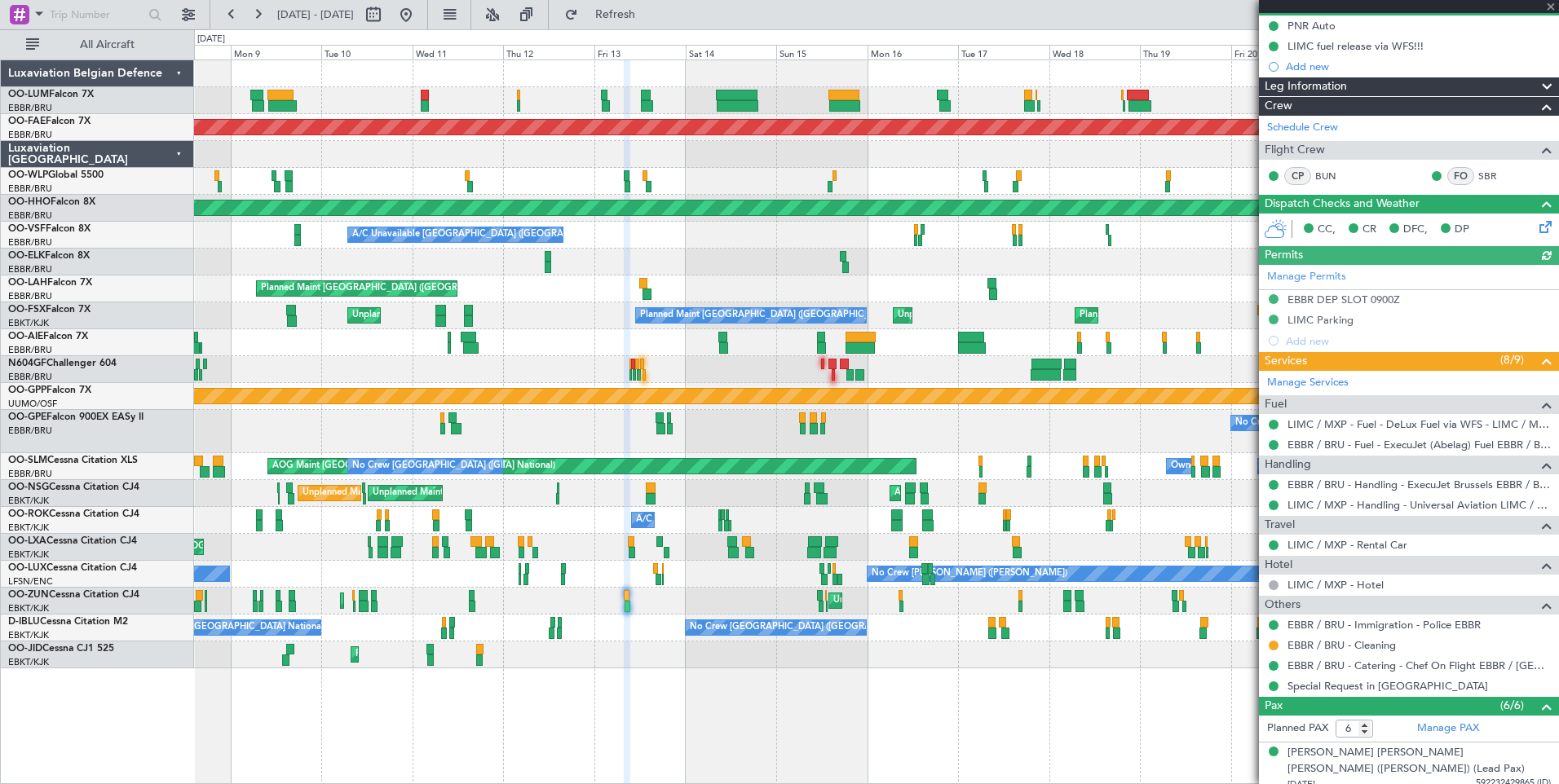
type input "16:32"
type input "17:50"
type input "1"
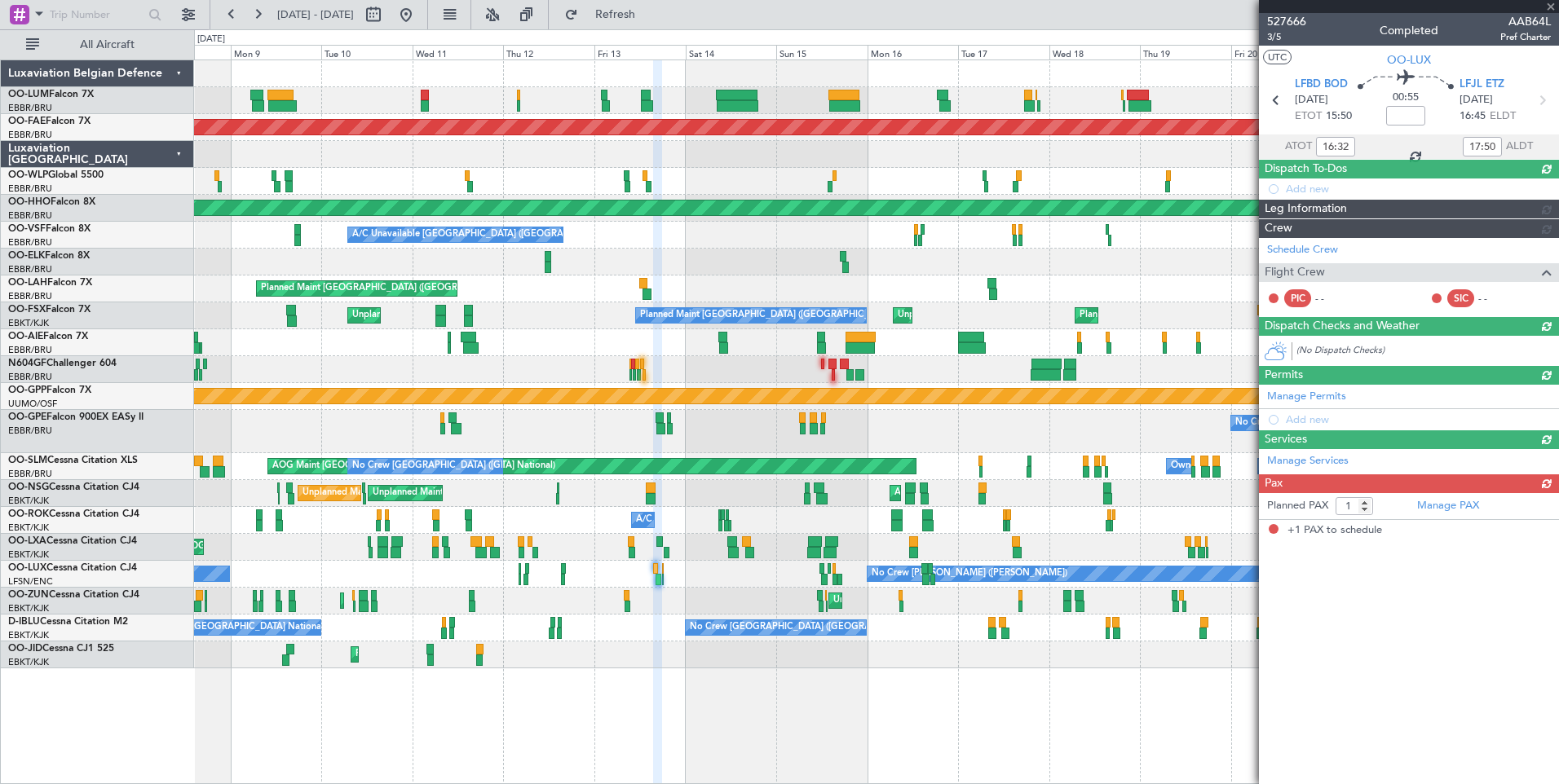
scroll to position [0, 0]
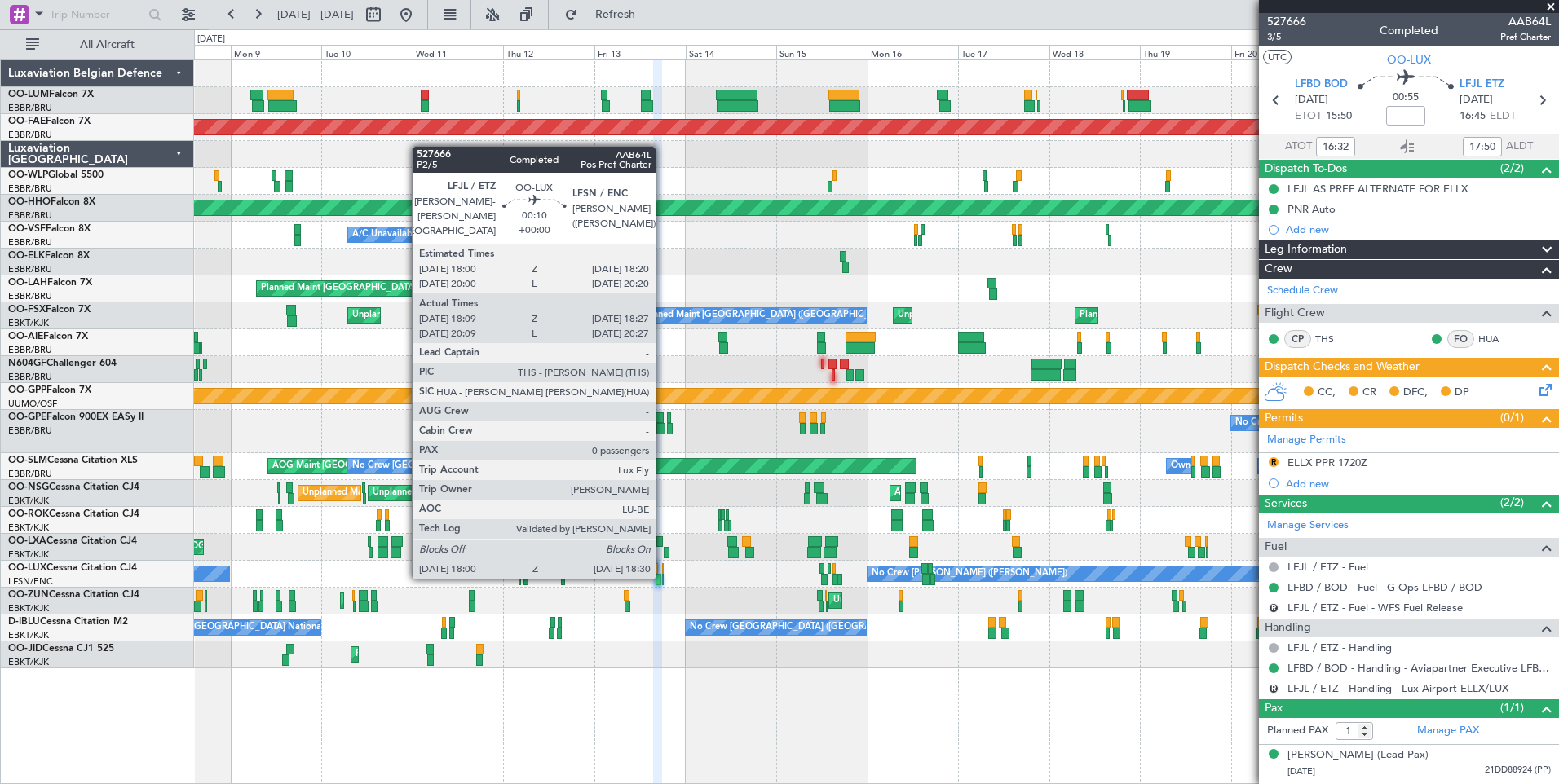
click at [662, 575] on div at bounding box center [662, 579] width 3 height 11
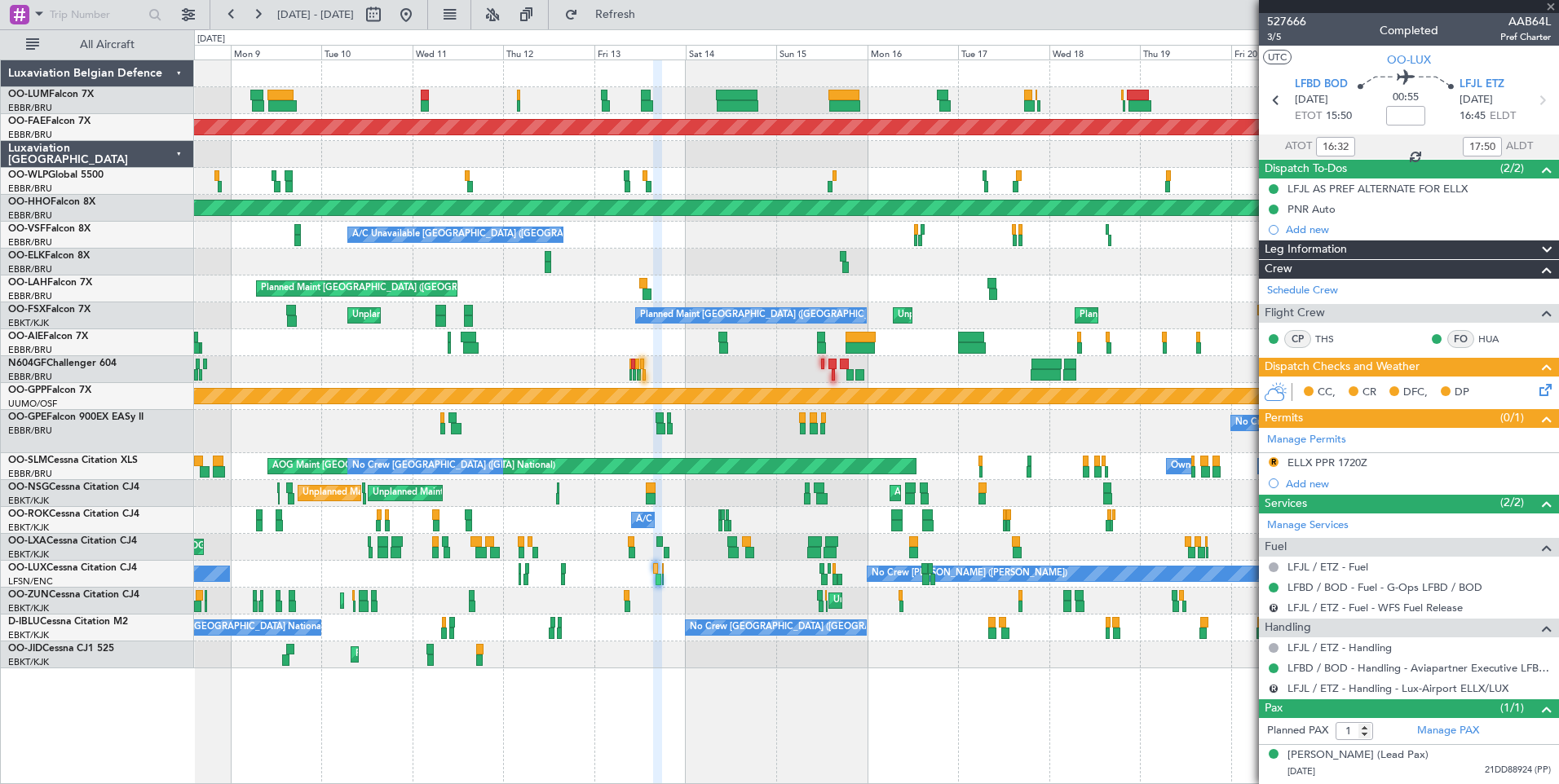
type input "18:14"
type input "18:22"
type input "0"
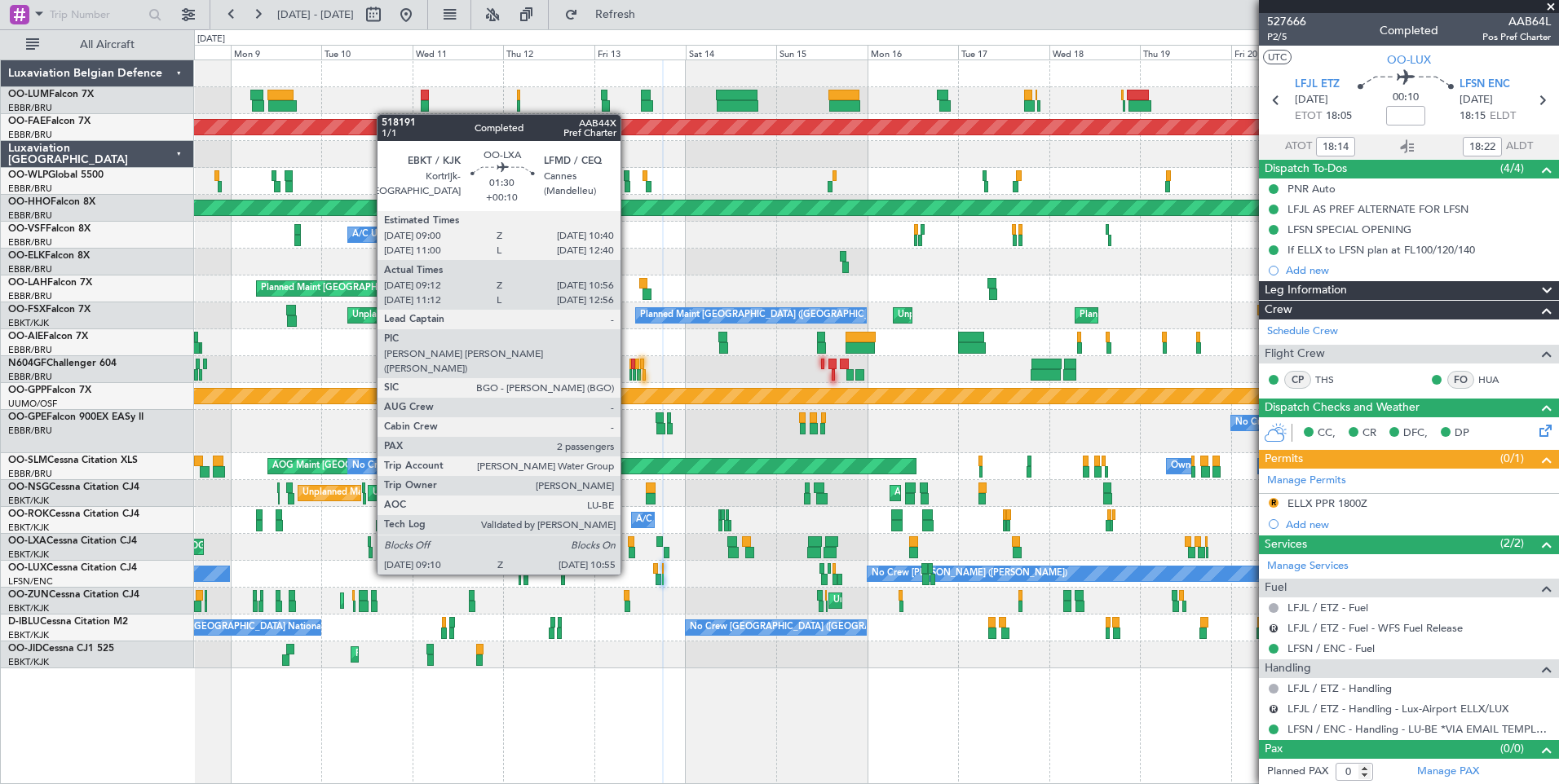
click at [628, 544] on div at bounding box center [631, 541] width 7 height 11
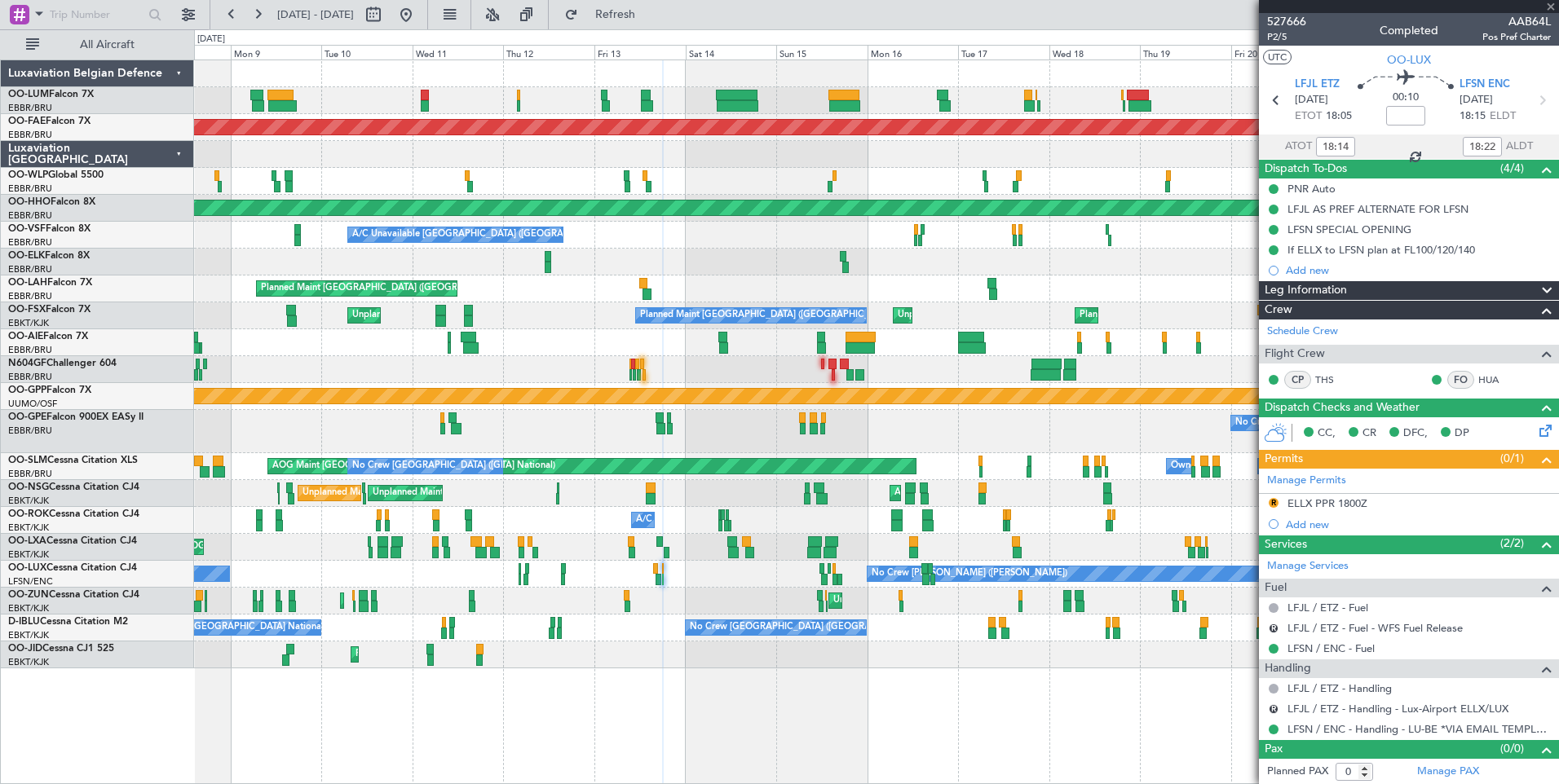
type input "+00:10"
type input "09:17"
type input "10:51"
type input "2"
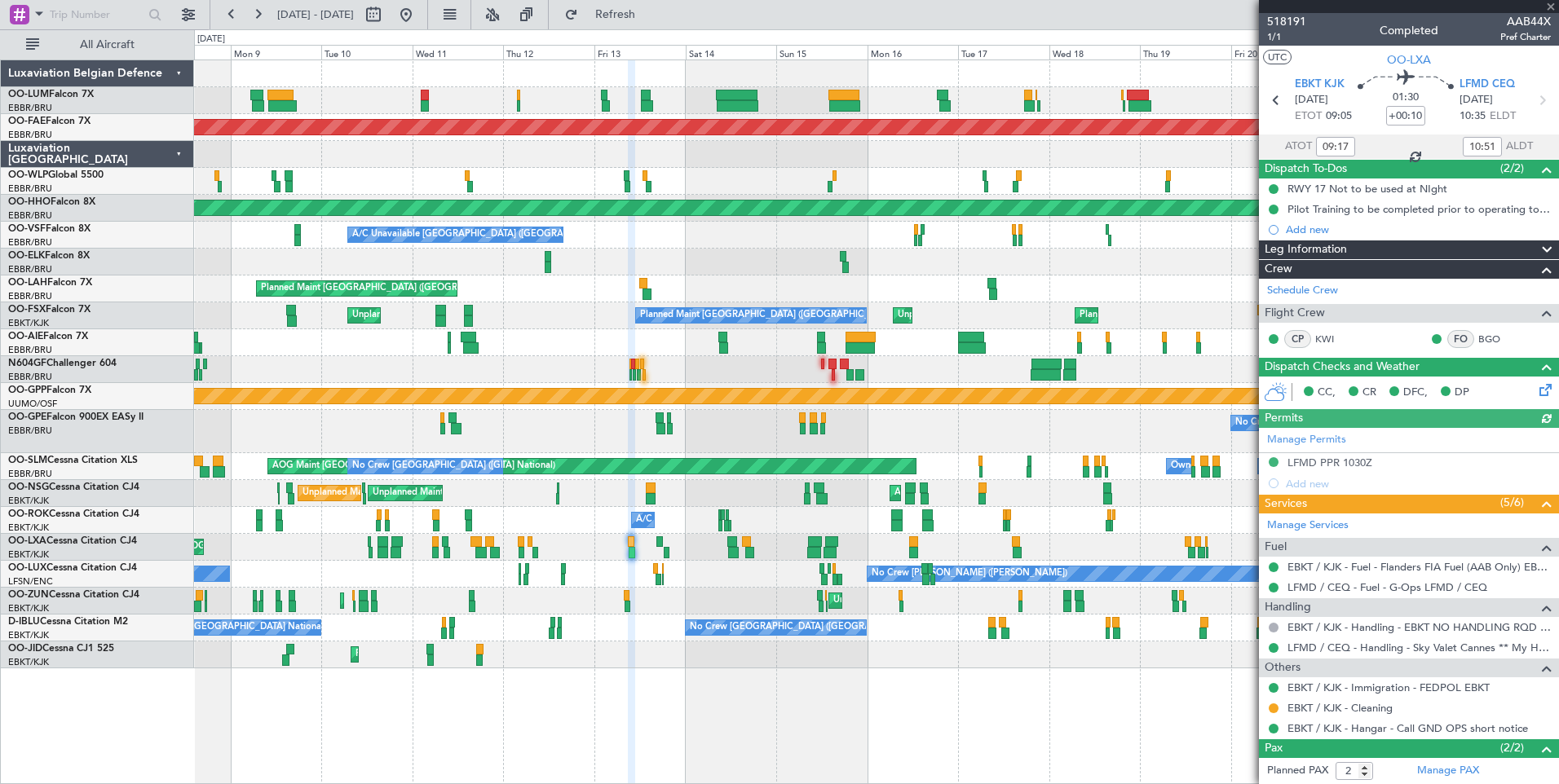
click at [662, 547] on div "Planned Maint Paris (Le Bourget) Planned Maint Paris (Le Bourget) AOG Maint Kor…" at bounding box center [876, 547] width 1364 height 27
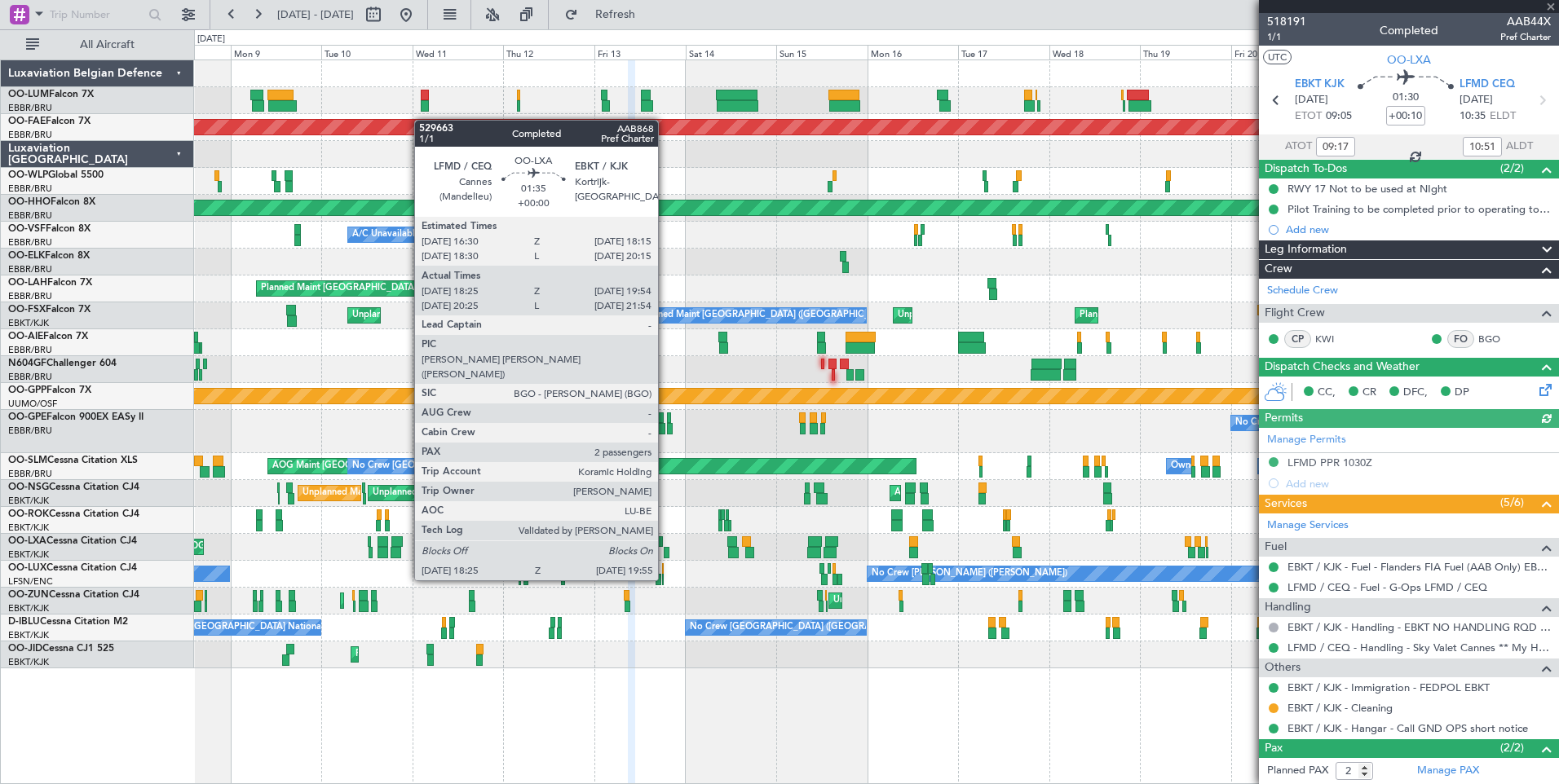
click at [665, 549] on div at bounding box center [666, 552] width 6 height 11
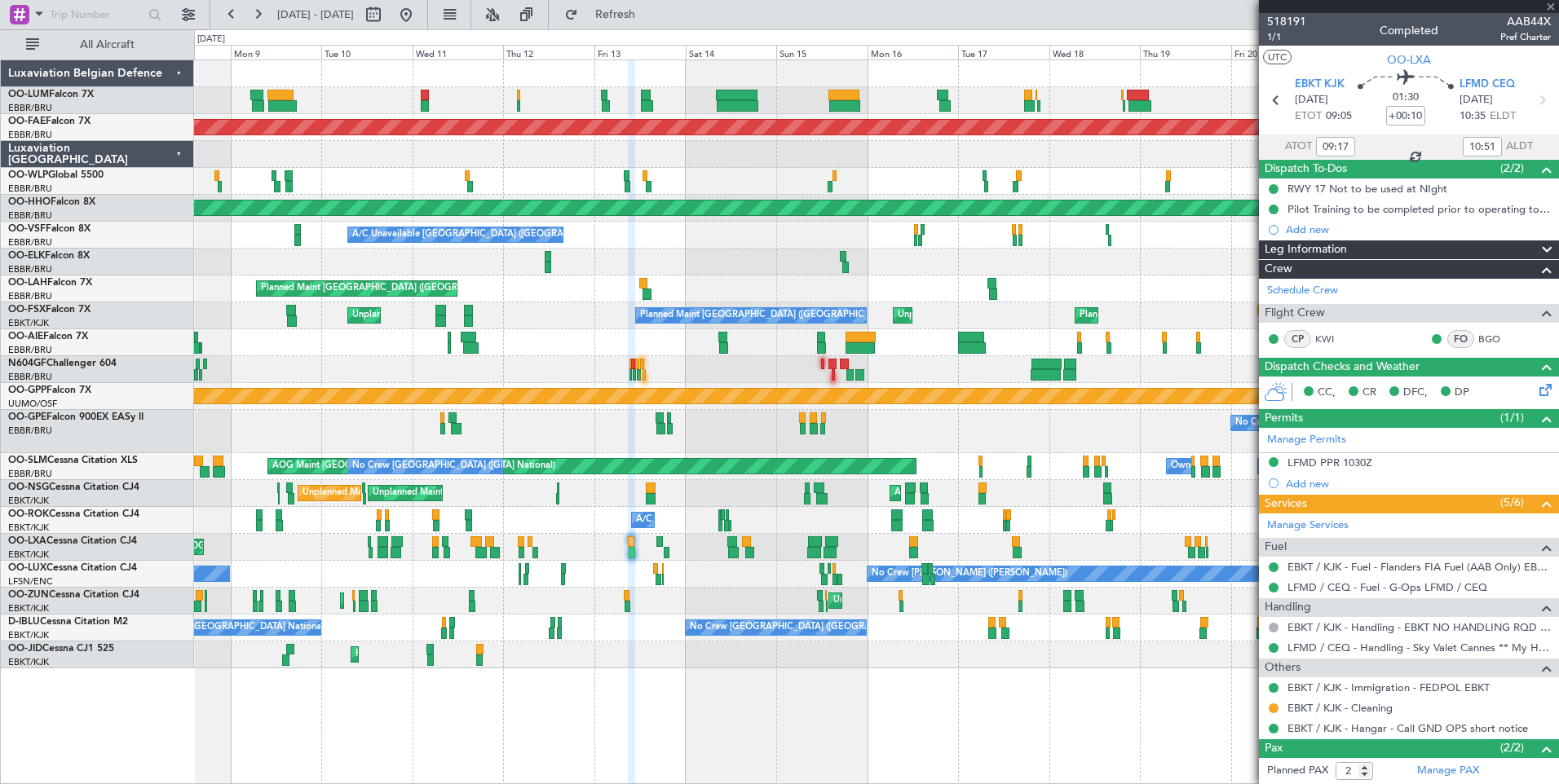
type input "18:30"
type input "19:49"
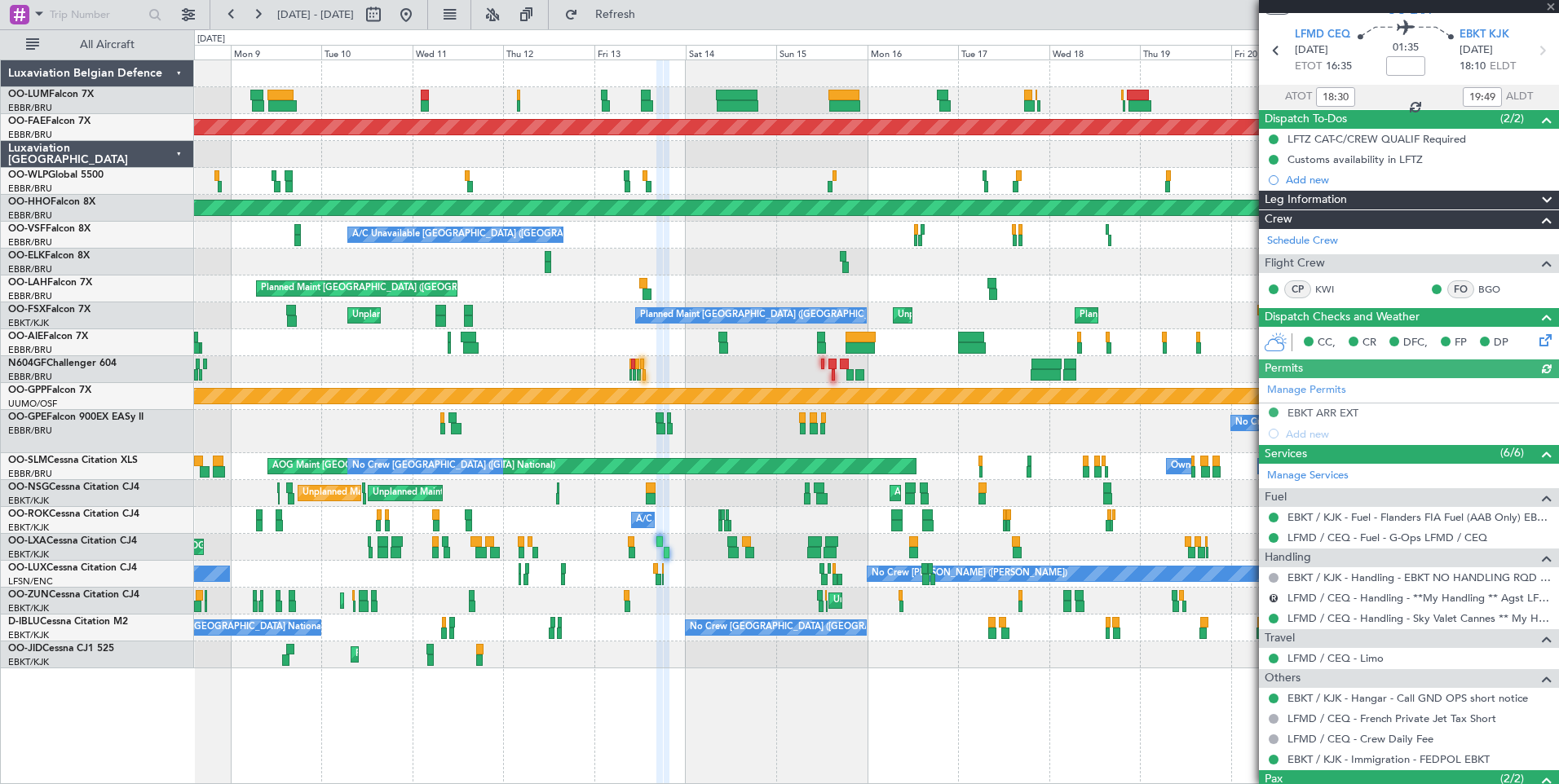
scroll to position [81, 0]
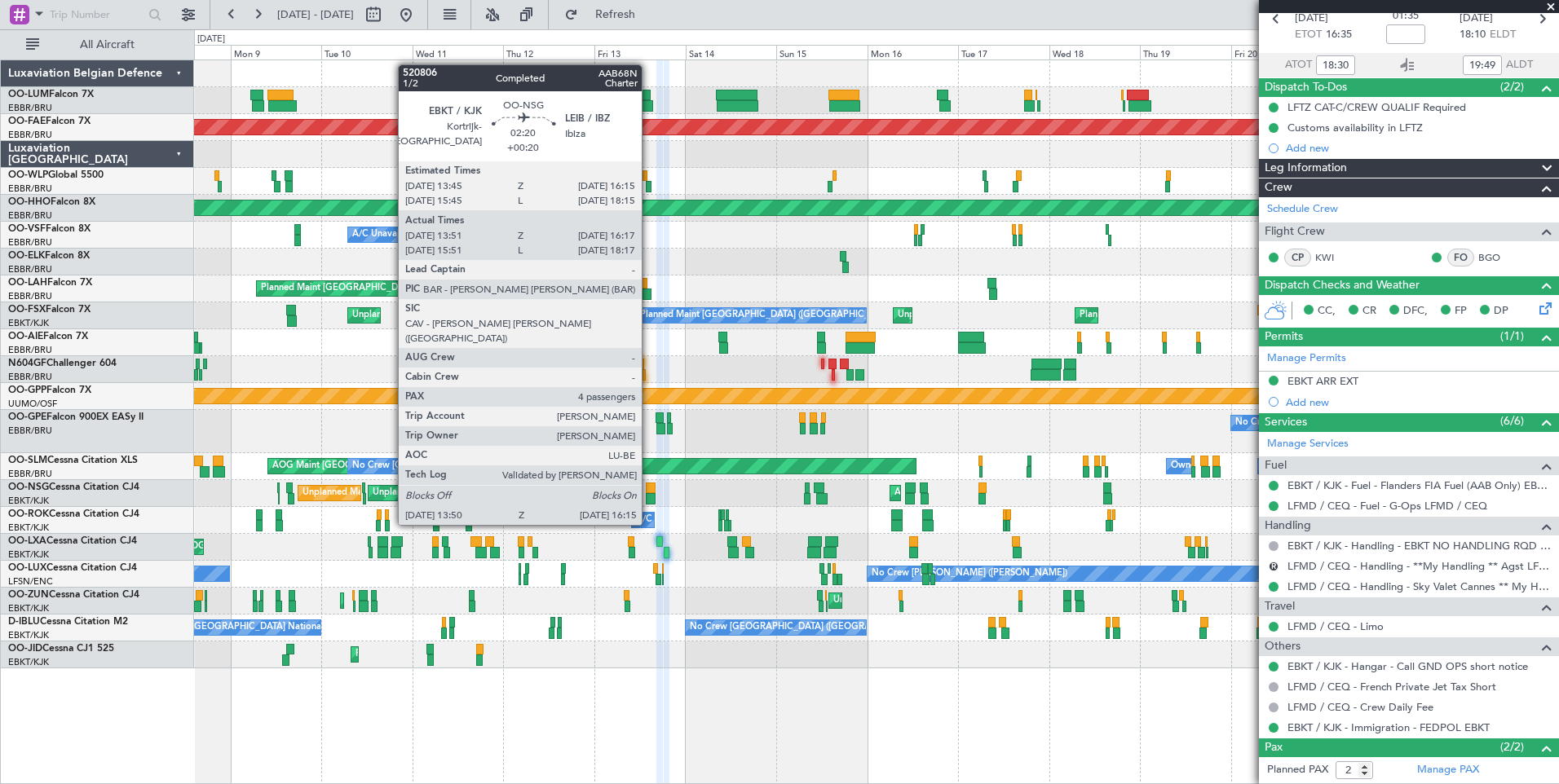
click at [649, 494] on div at bounding box center [650, 498] width 10 height 11
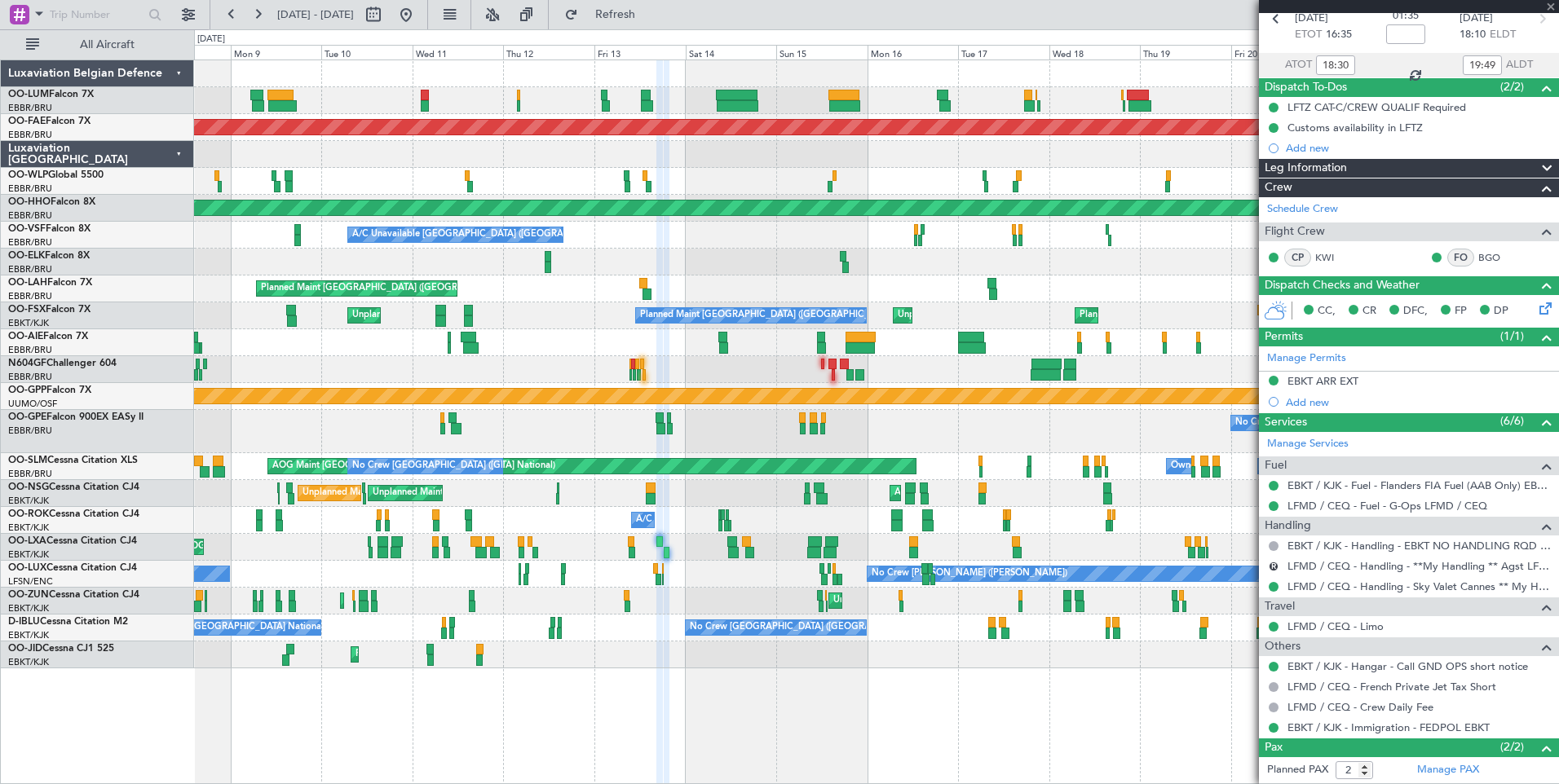
type input "+00:20"
type input "13:56"
type input "16:12"
type input "4"
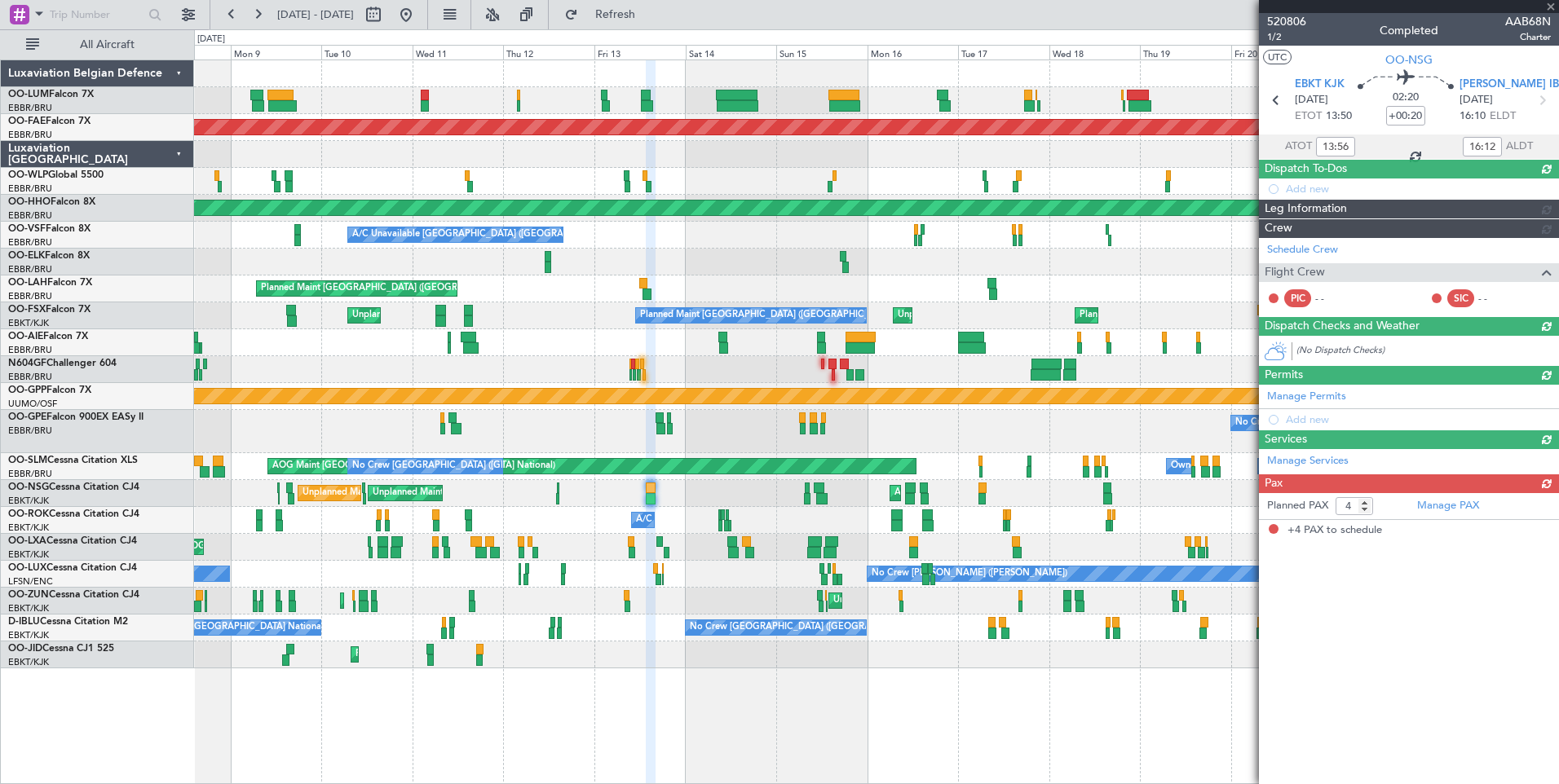
scroll to position [0, 0]
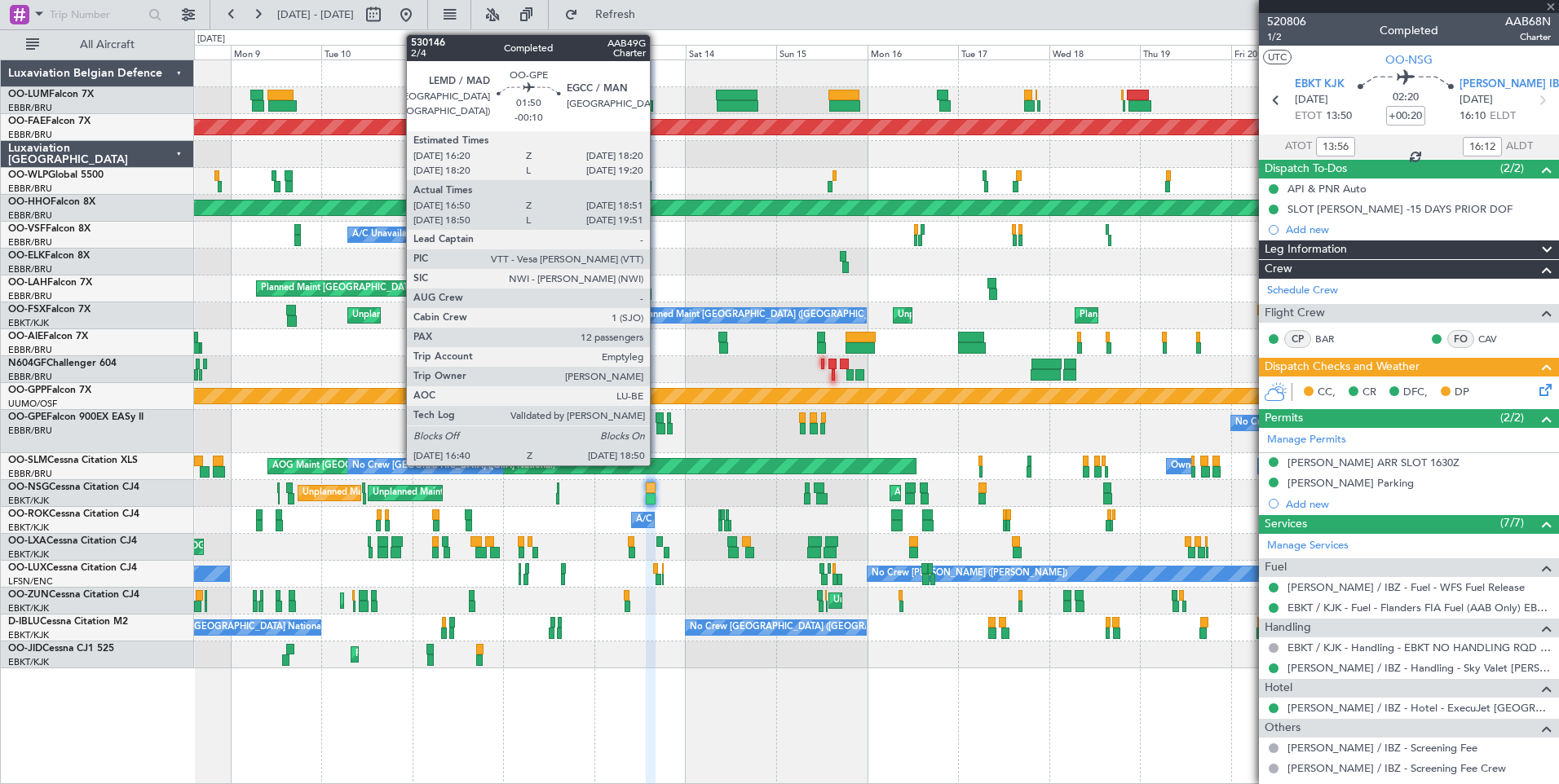
type input "-00:10"
type input "16:55"
type input "18:46"
type input "12"
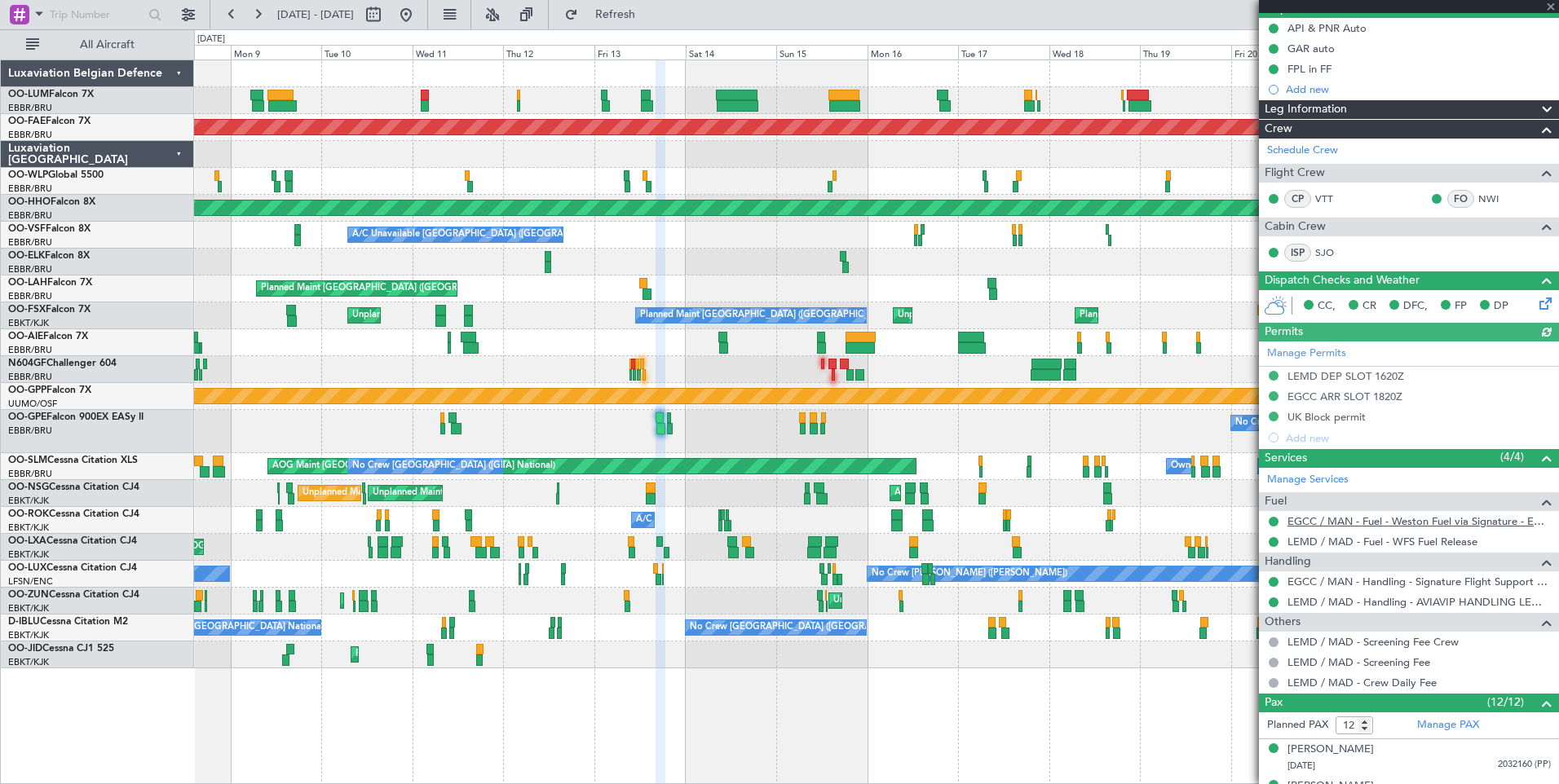
scroll to position [326, 0]
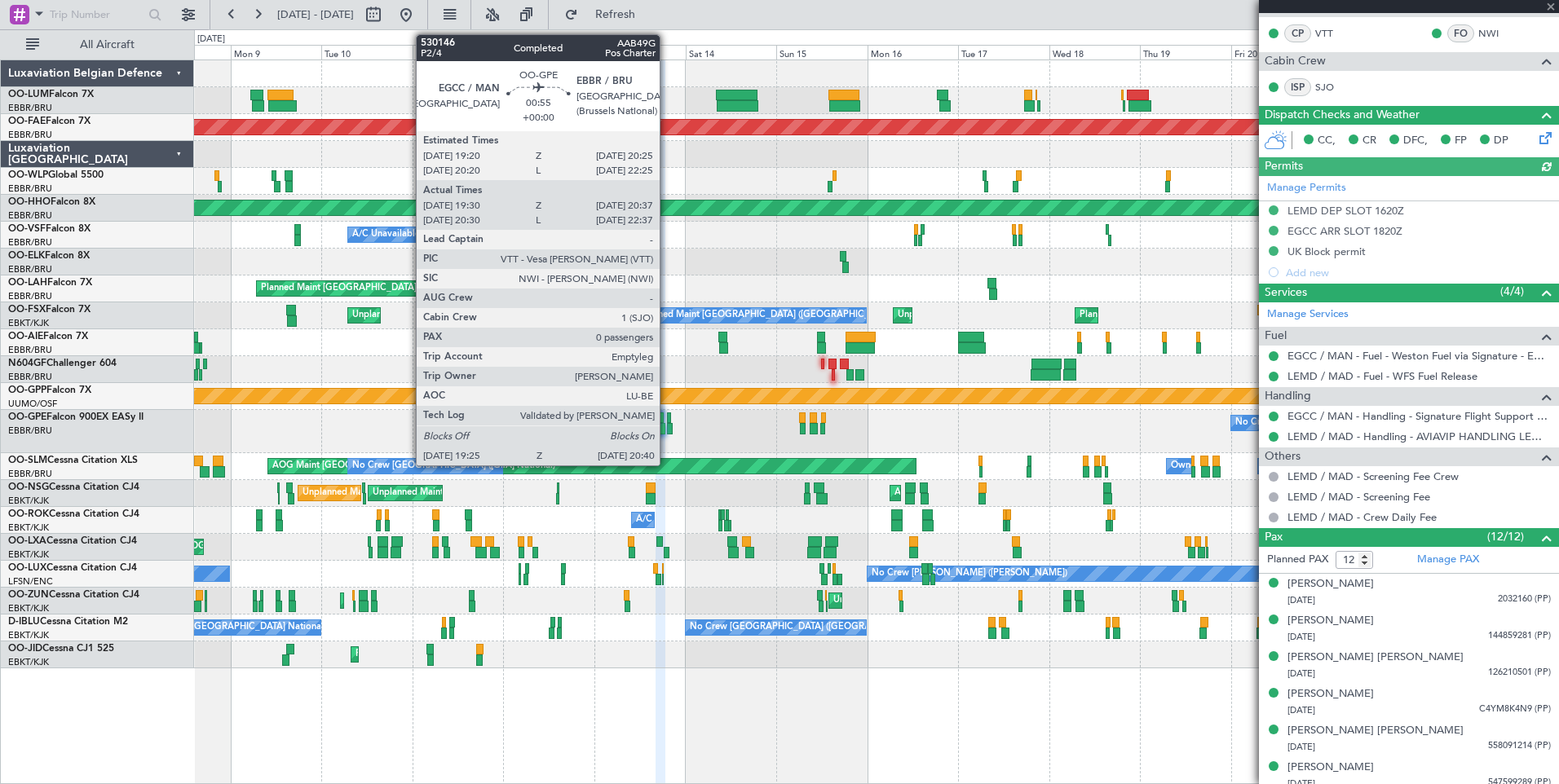
click at [667, 428] on div at bounding box center [669, 428] width 5 height 11
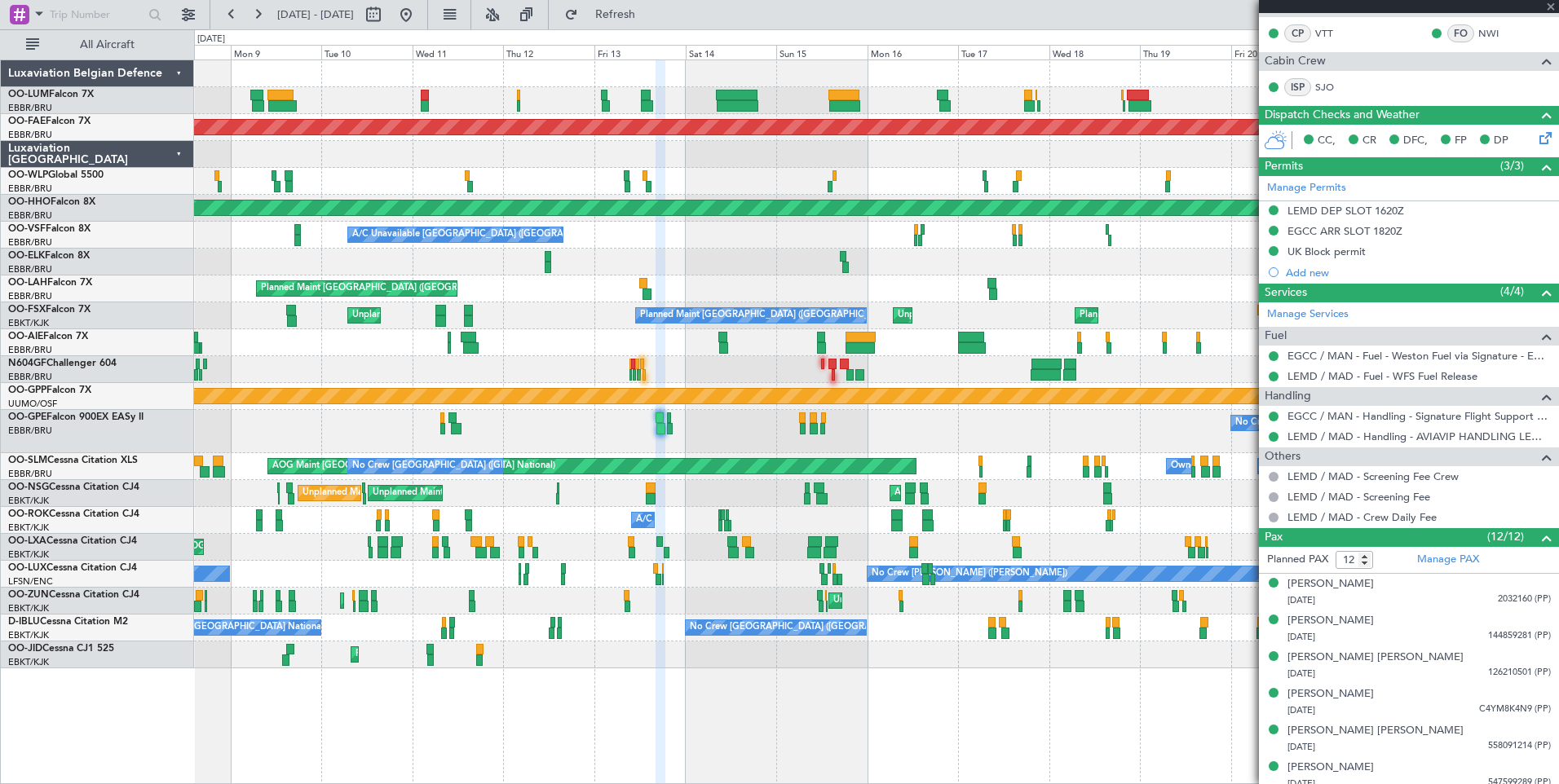
type input "19:35"
type input "20:32"
type input "0"
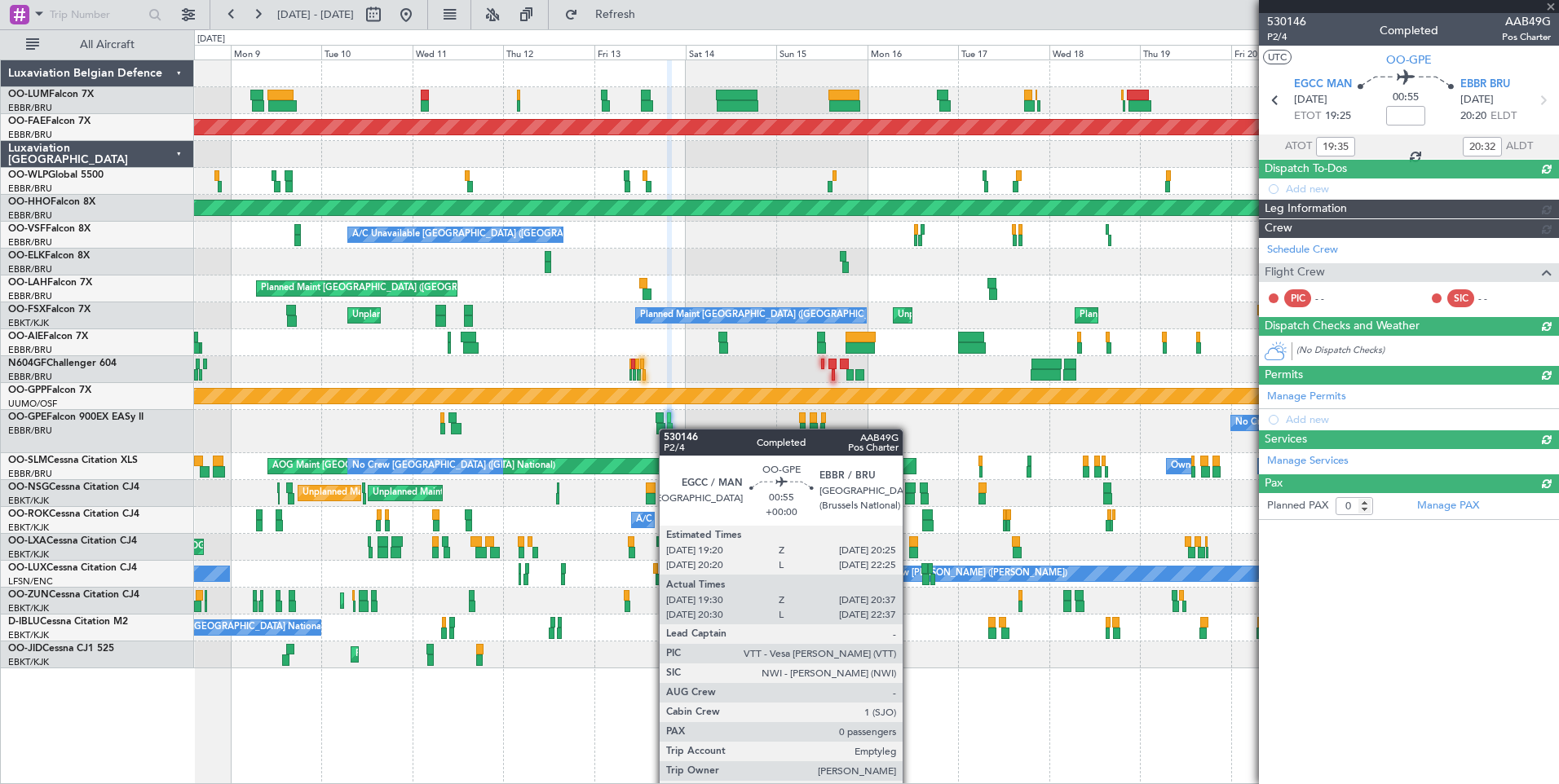
scroll to position [0, 0]
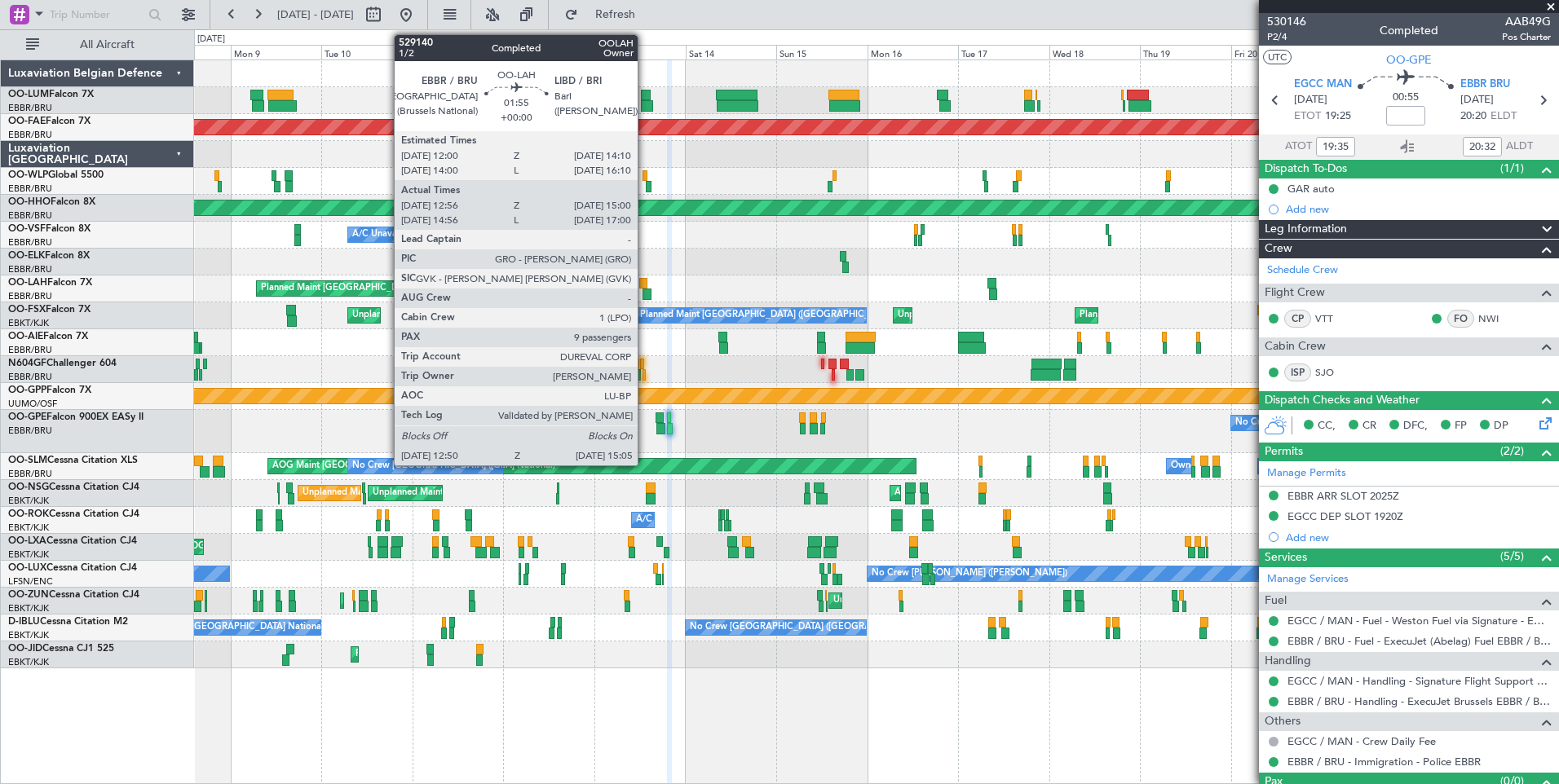
click at [645, 296] on div at bounding box center [647, 294] width 9 height 11
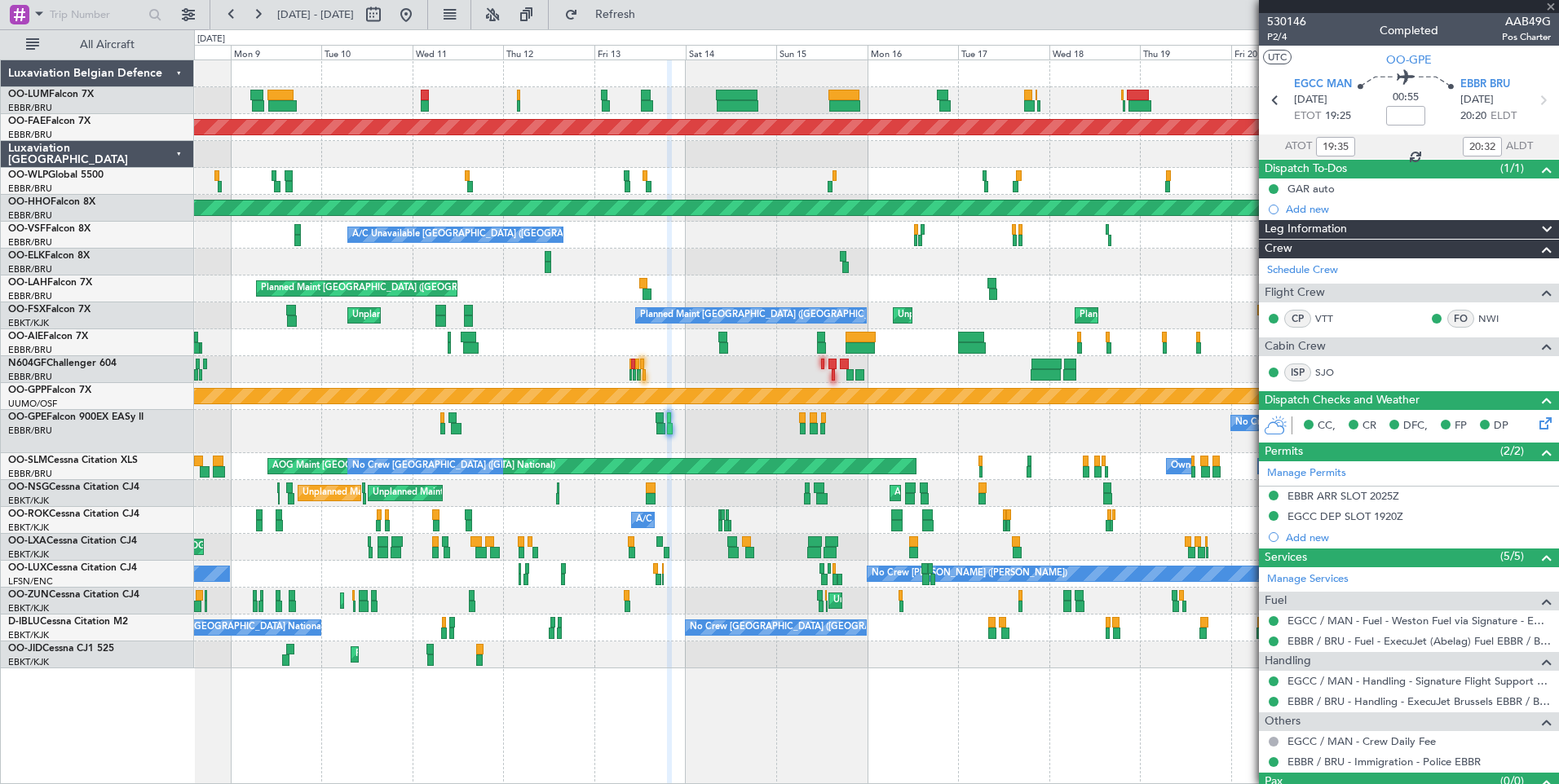
type input "13:06"
type input "14:55"
type input "9"
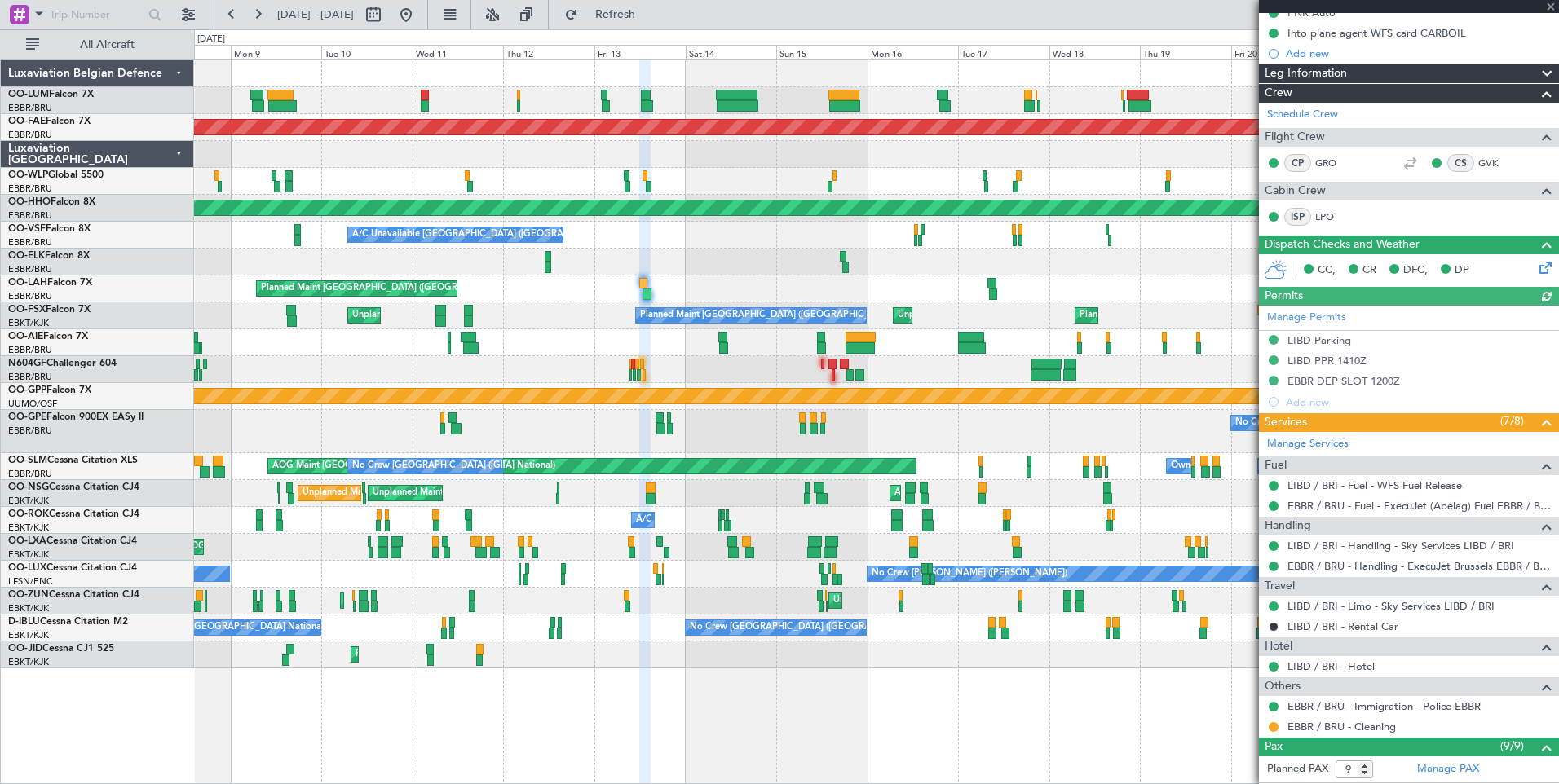
scroll to position [408, 0]
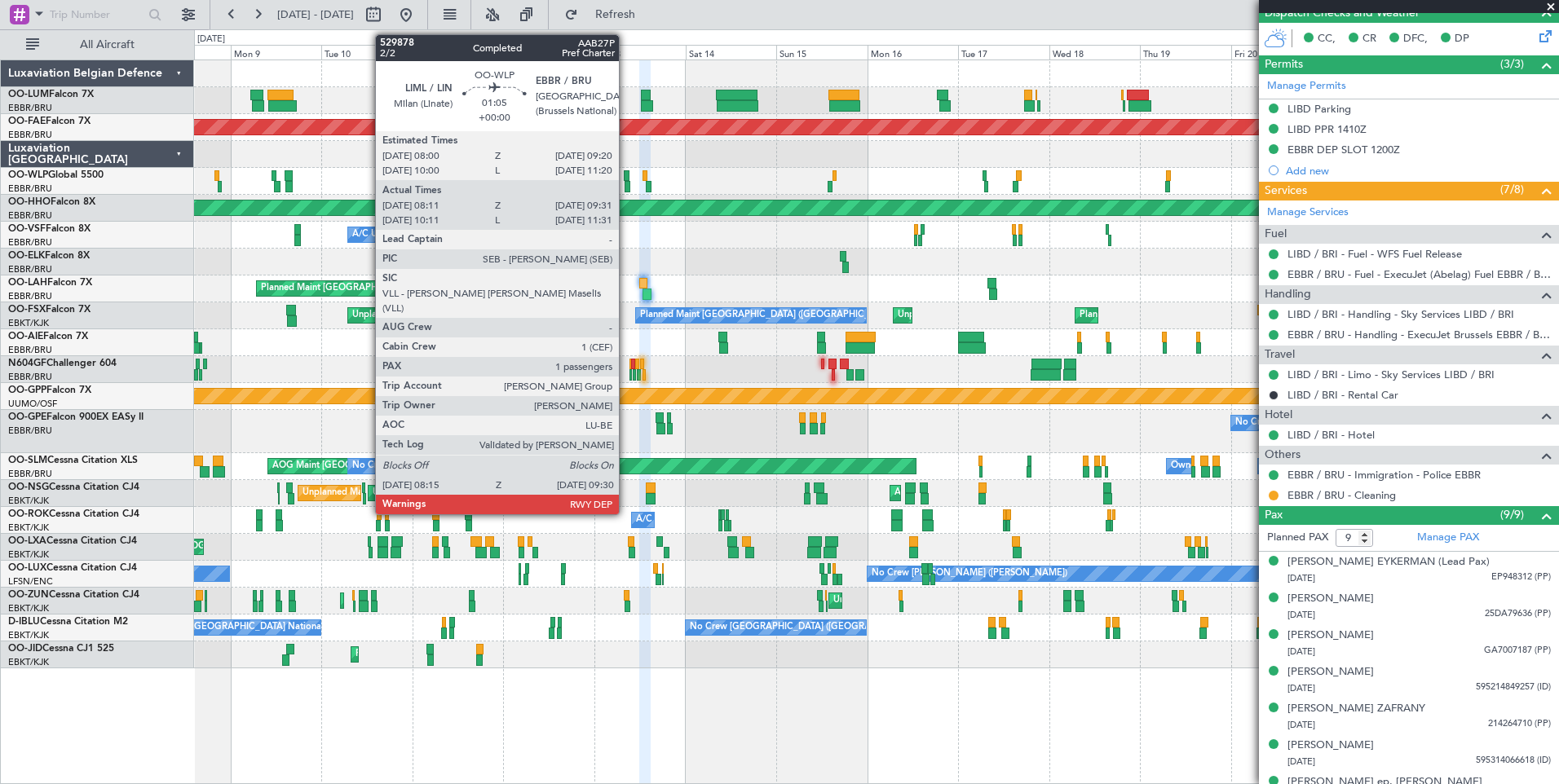
click at [626, 184] on div at bounding box center [627, 187] width 5 height 11
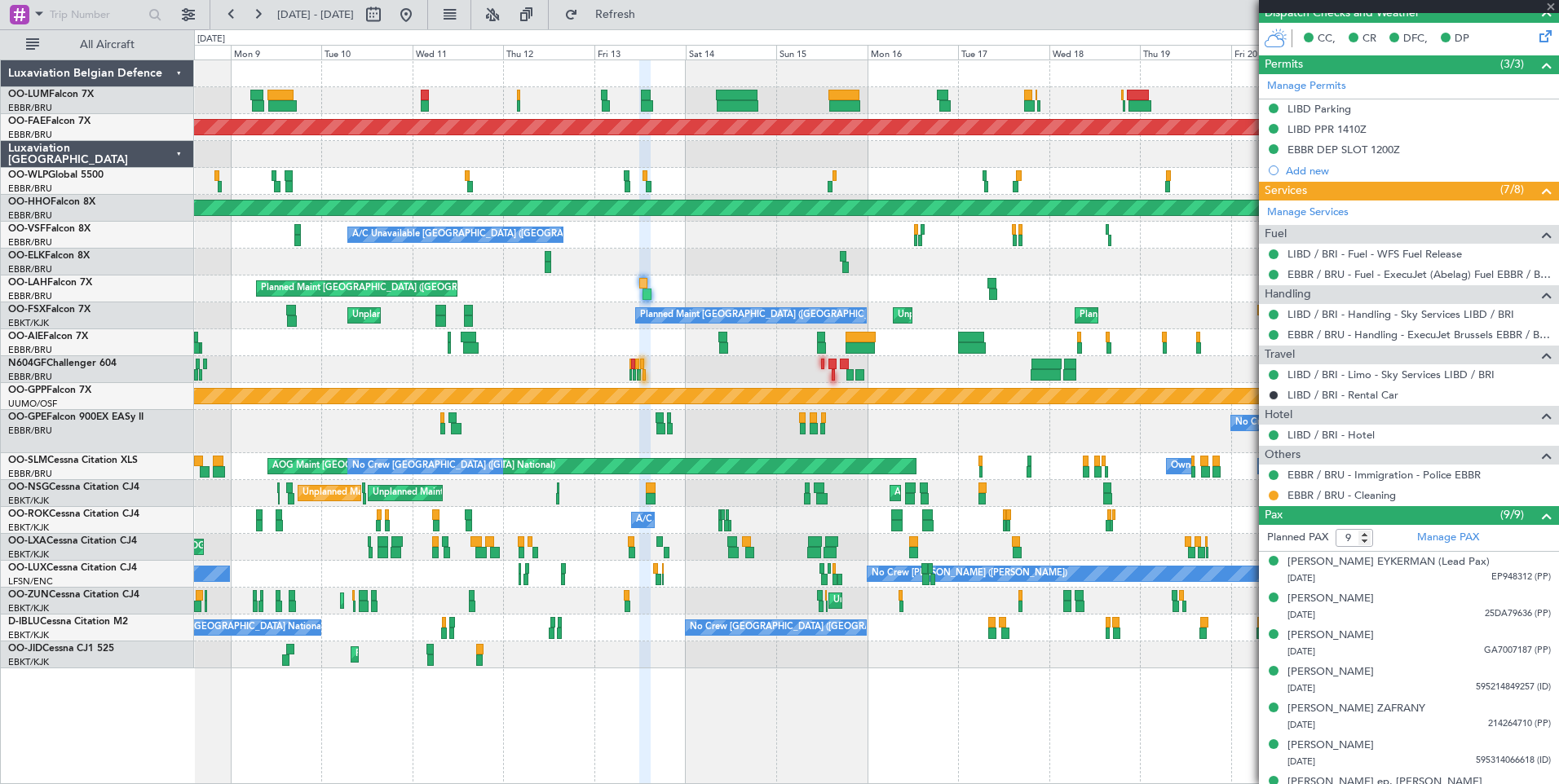
type input "08:21"
type input "09:26"
type input "1"
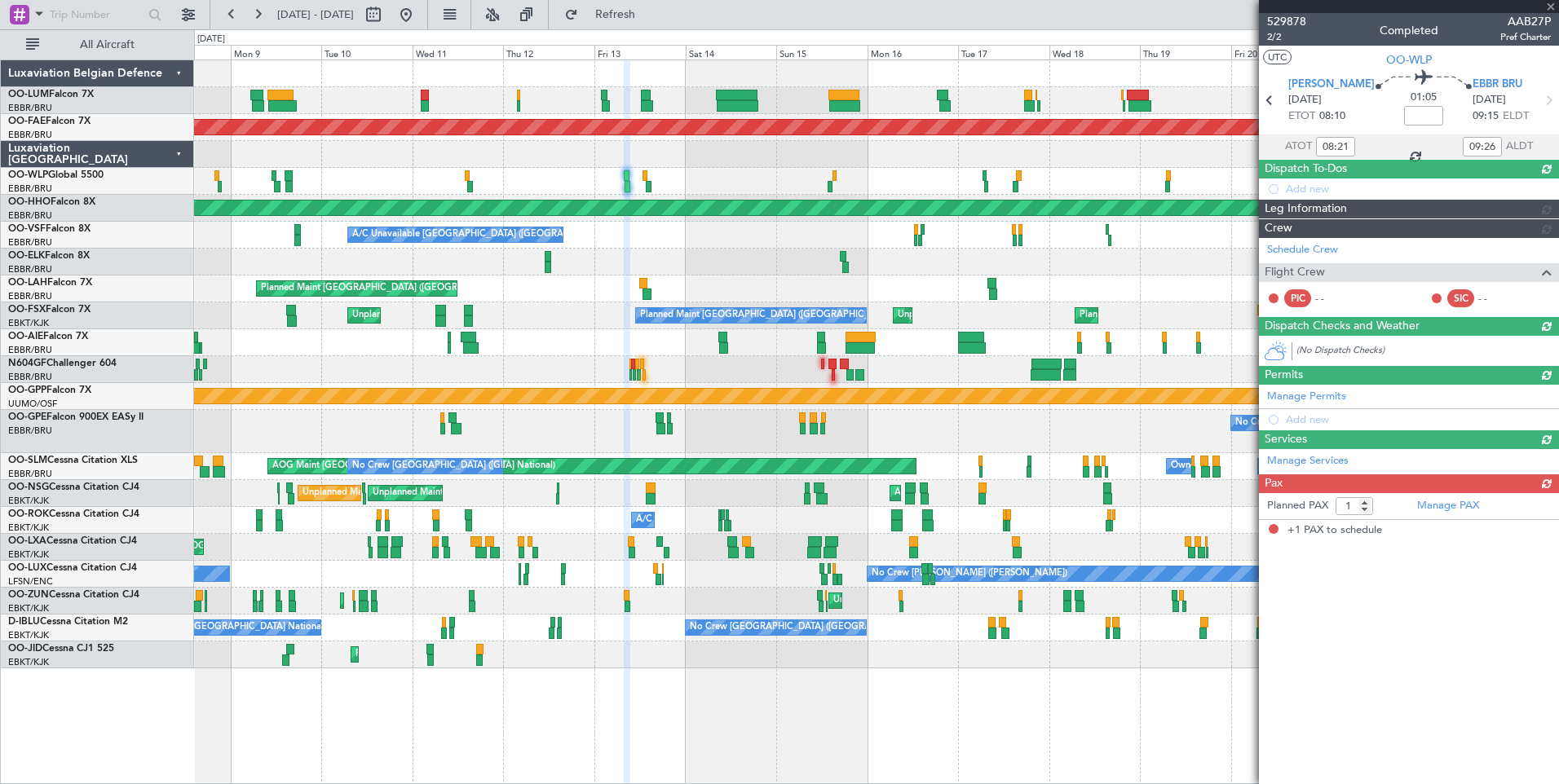
scroll to position [0, 0]
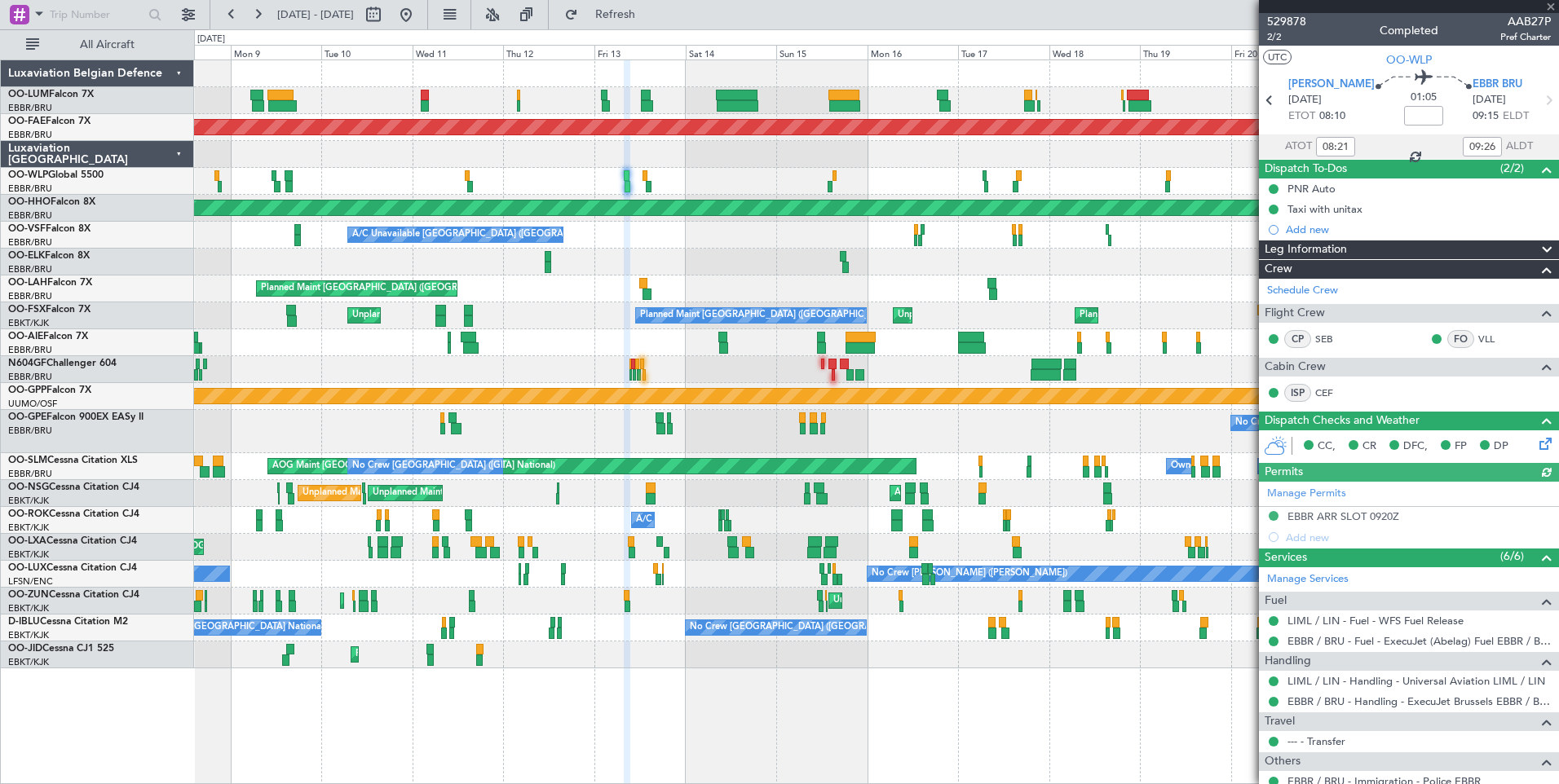
click at [652, 185] on div at bounding box center [876, 180] width 1364 height 27
click at [650, 179] on div at bounding box center [876, 180] width 1364 height 27
click at [645, 184] on div at bounding box center [876, 180] width 1364 height 27
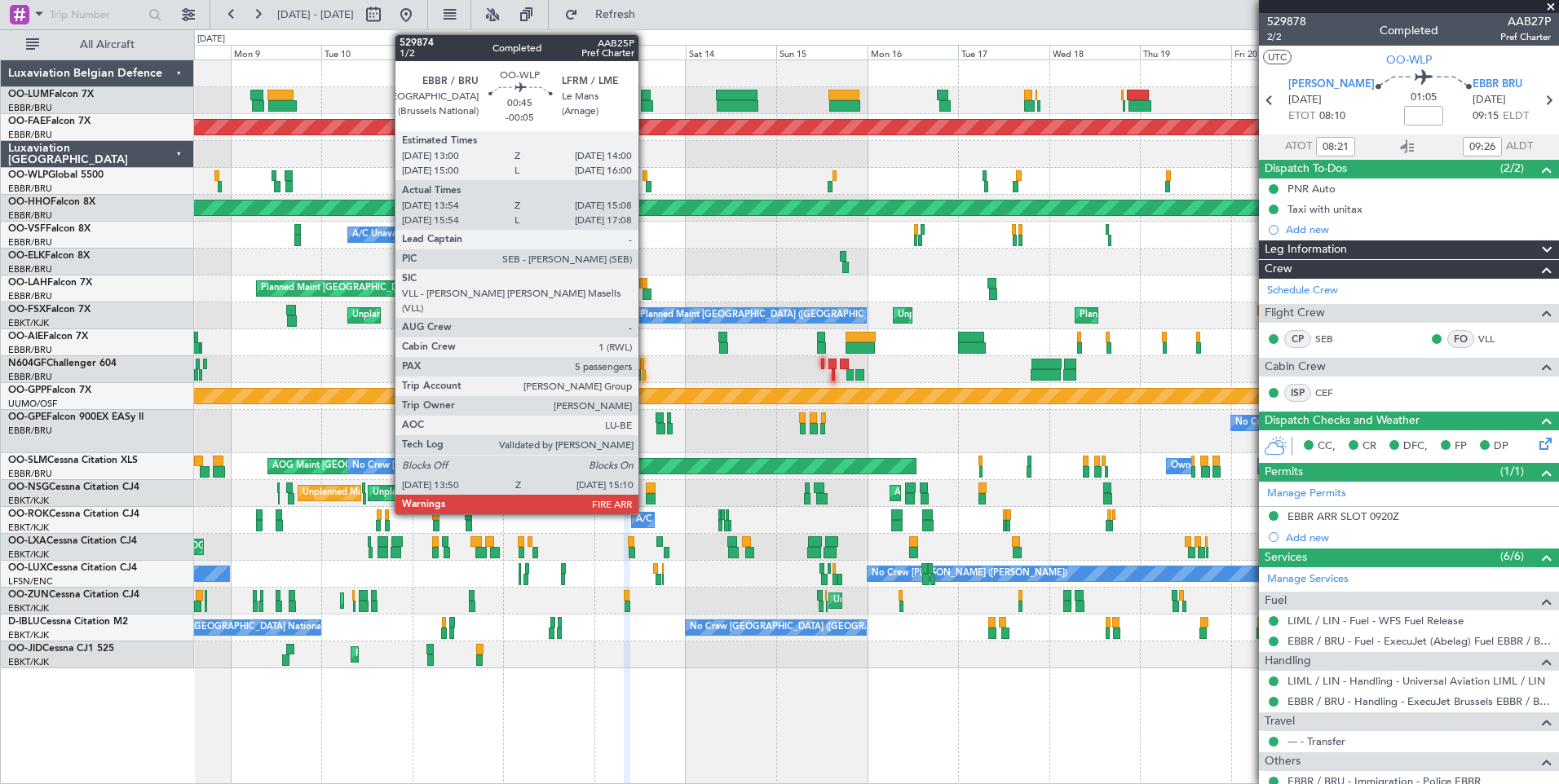
click at [646, 186] on div at bounding box center [649, 187] width 6 height 11
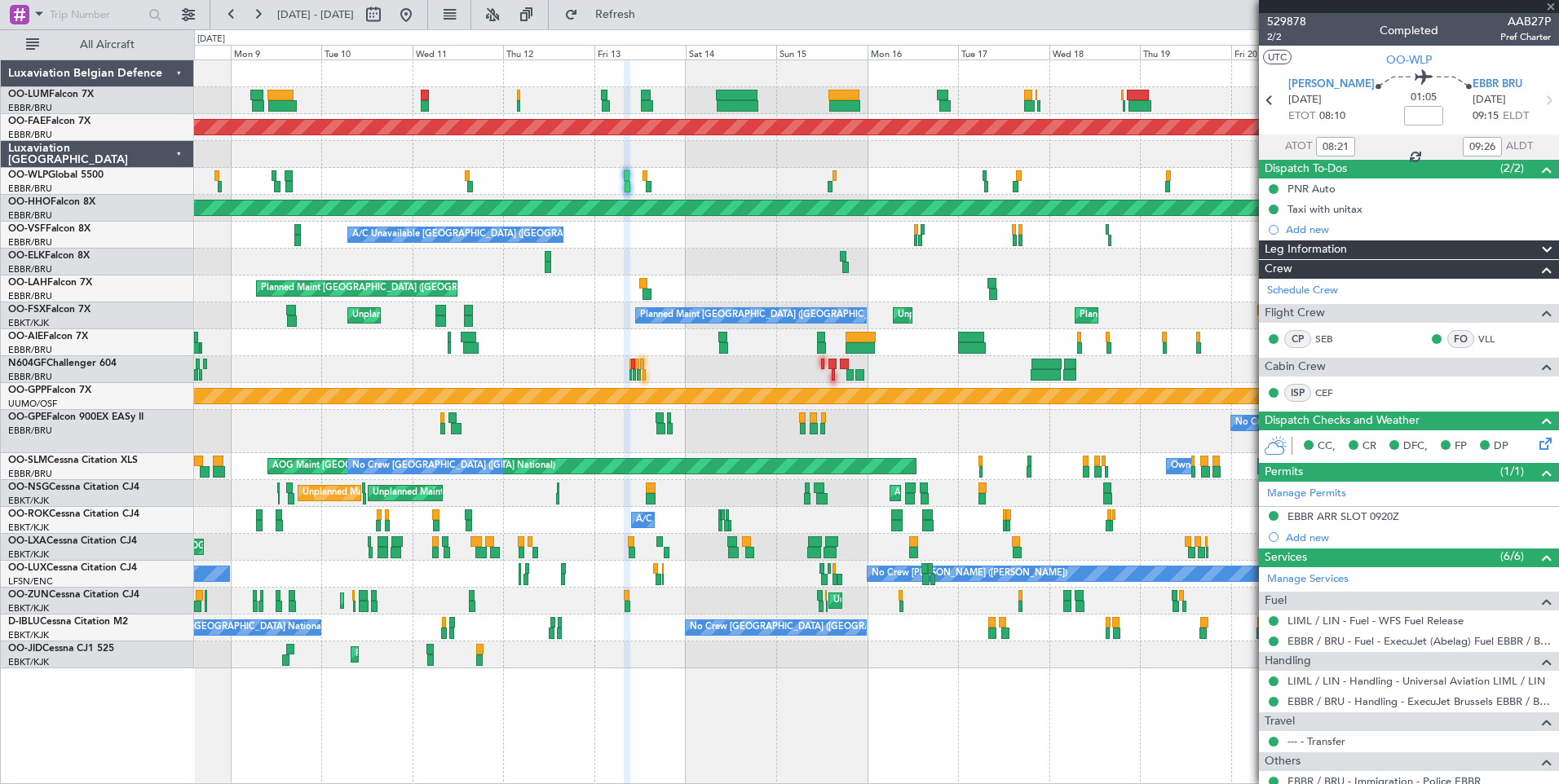
type input "-00:05"
type input "14:04"
type input "15:03"
type input "5"
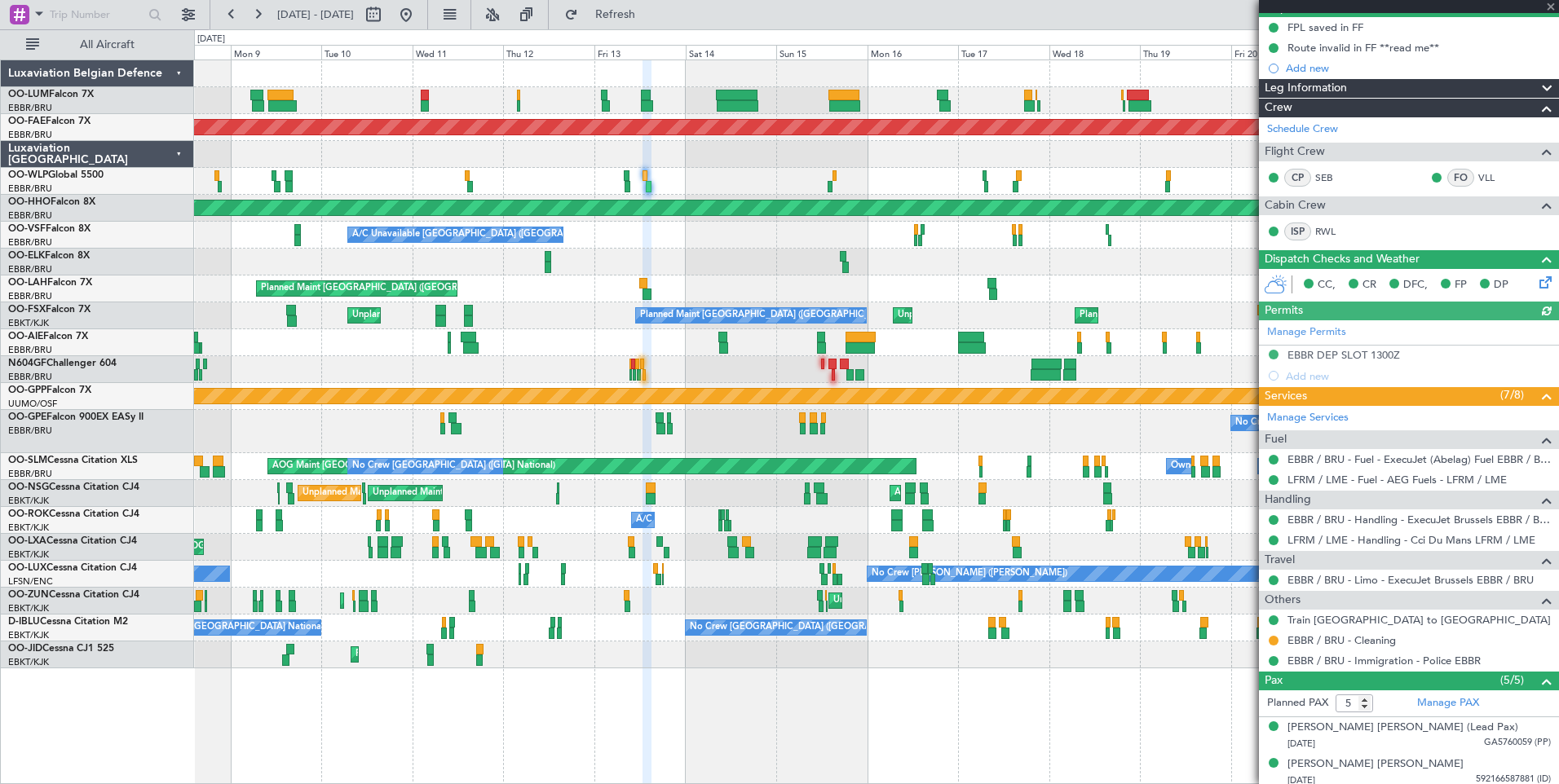
scroll to position [163, 0]
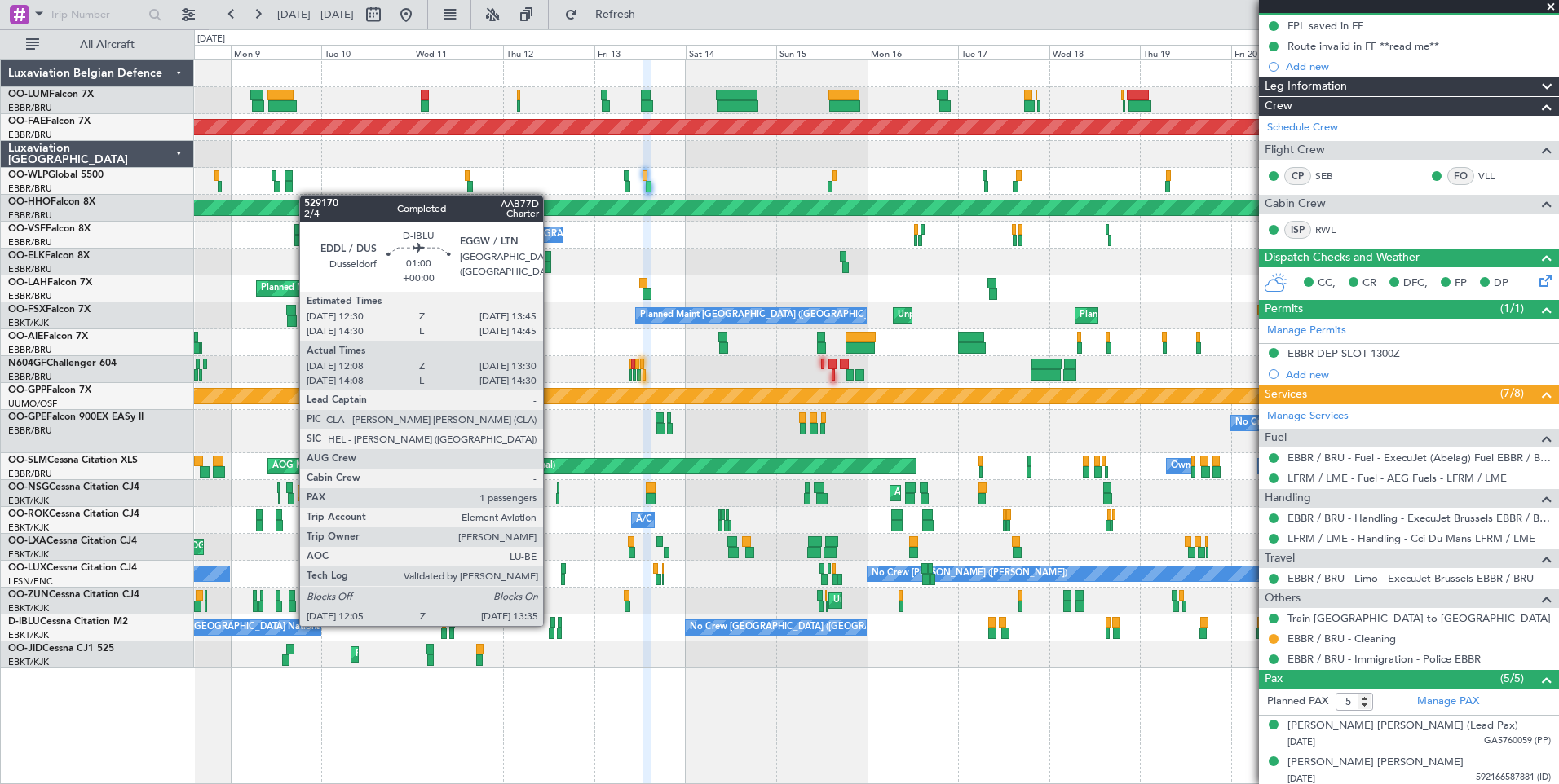
click at [550, 624] on div at bounding box center [553, 623] width 5 height 11
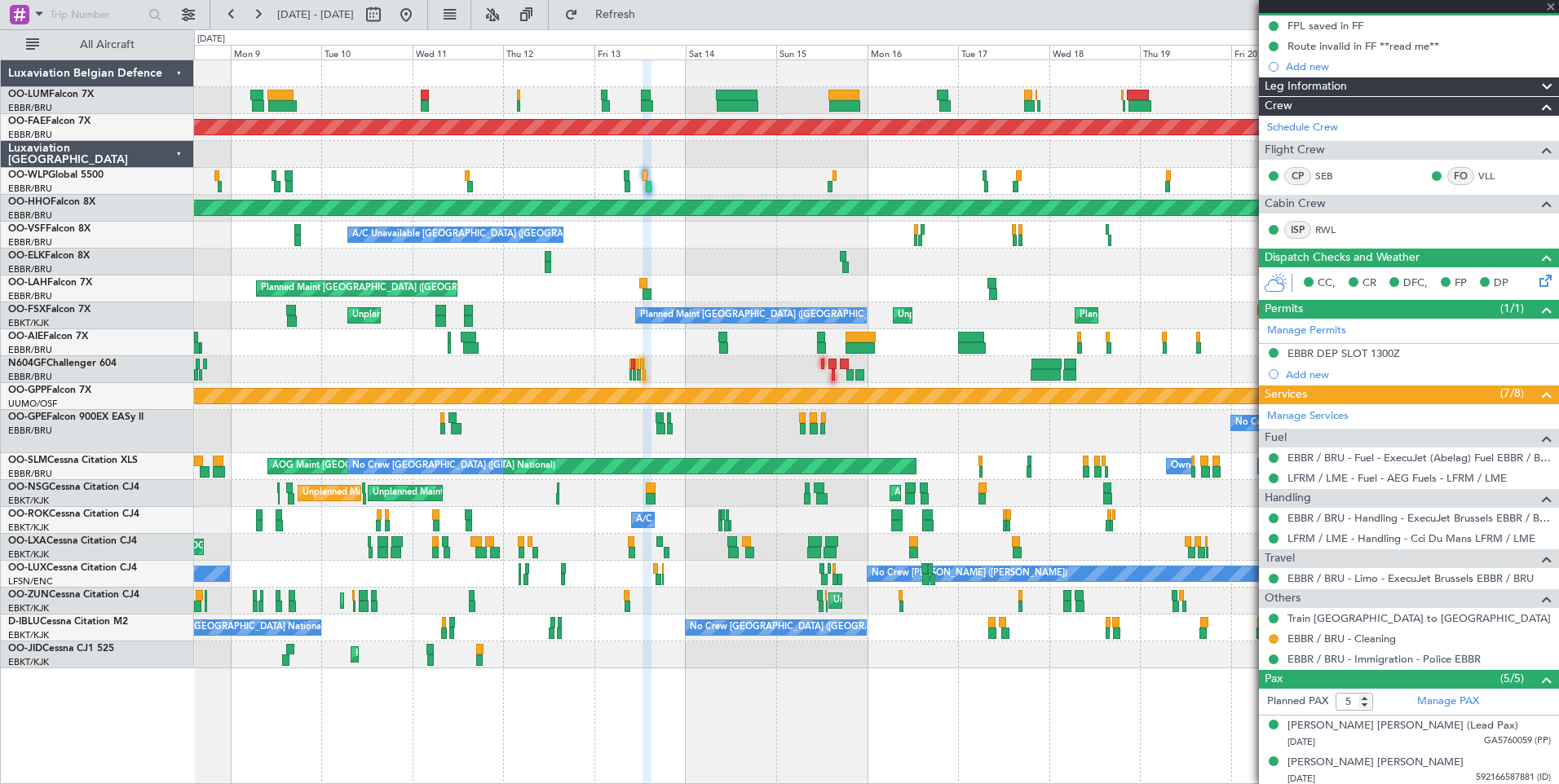
type input "12:18"
type input "13:25"
type input "1"
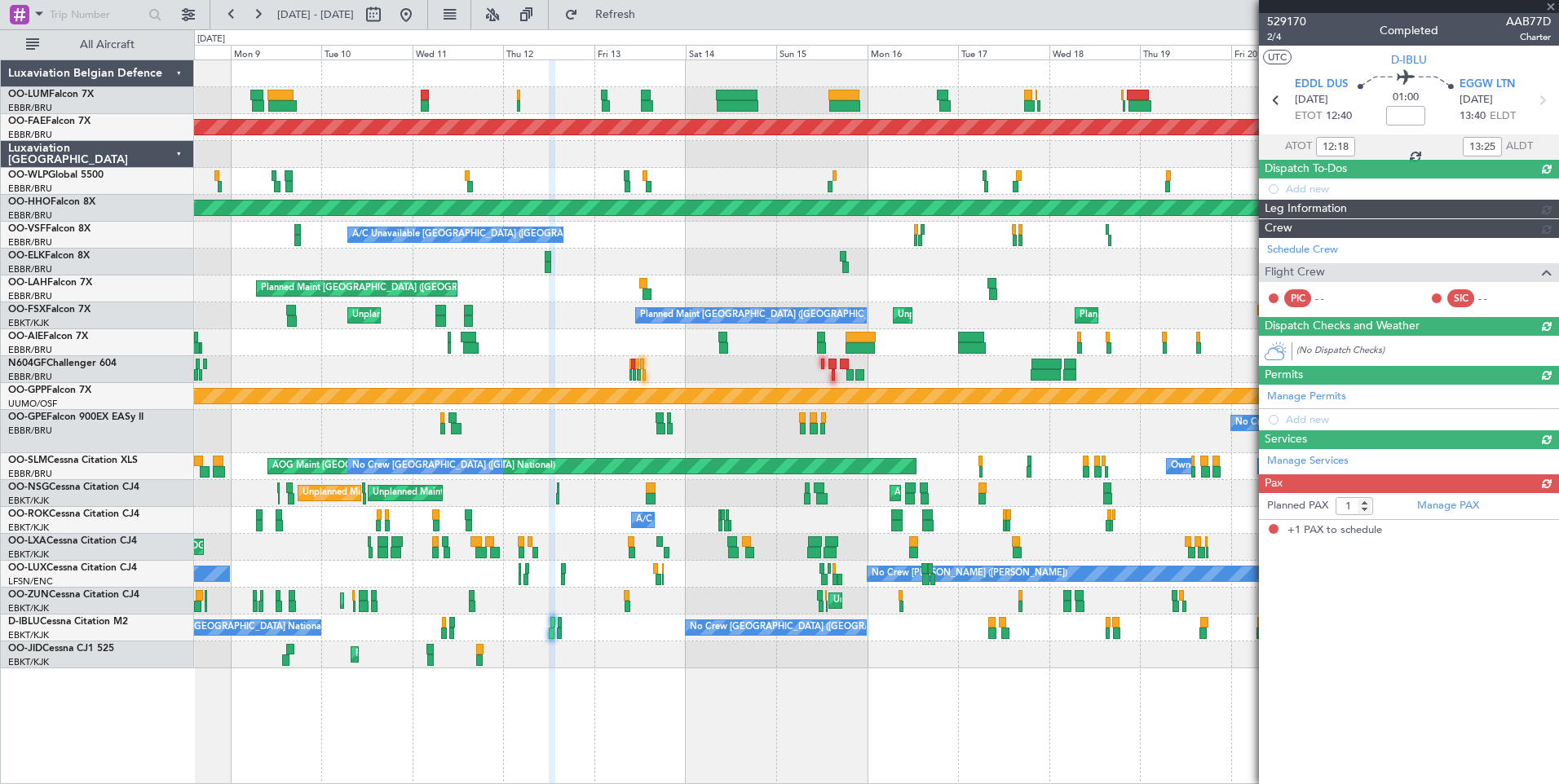
scroll to position [0, 0]
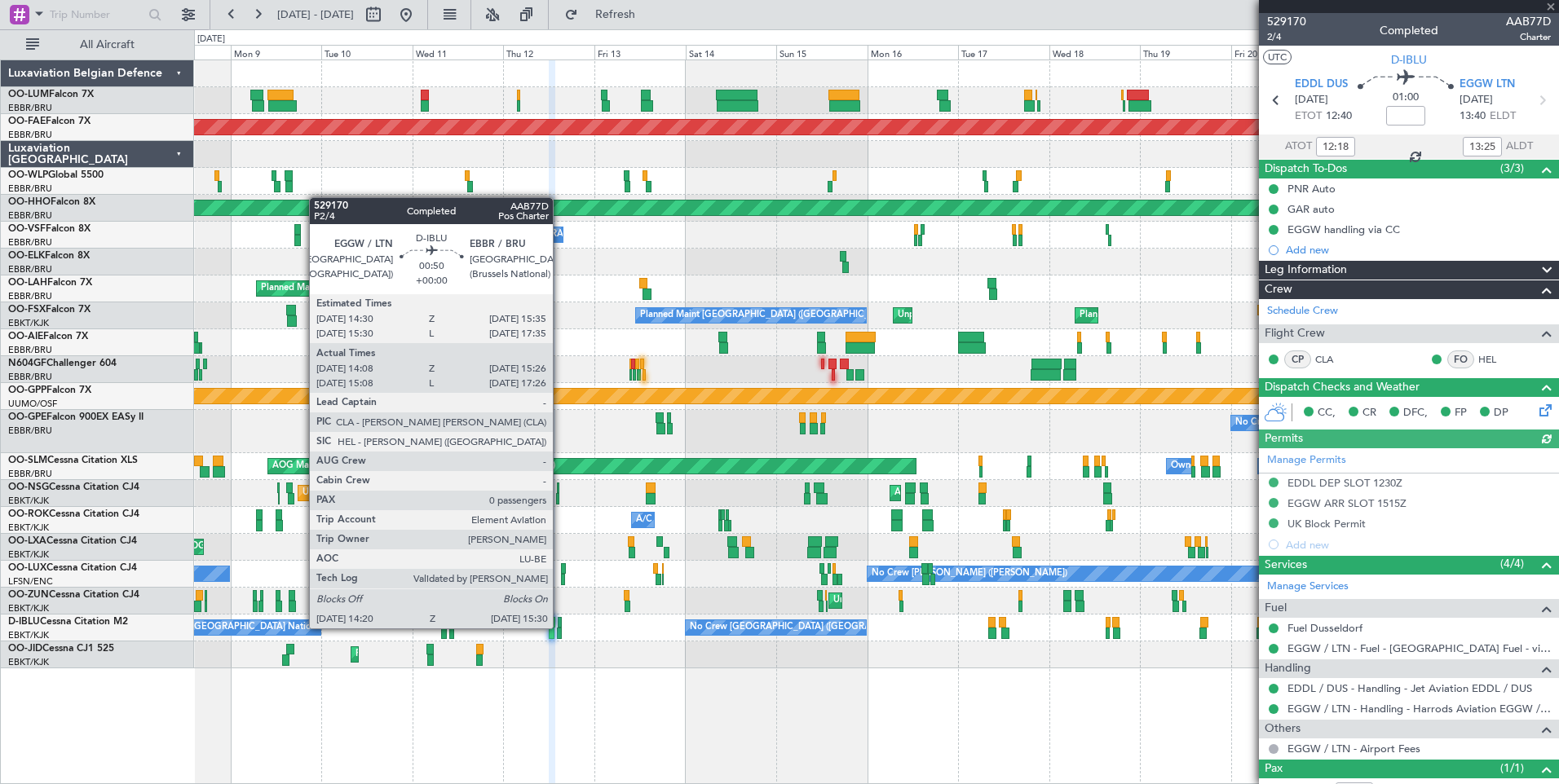
click at [561, 629] on div at bounding box center [560, 633] width 5 height 11
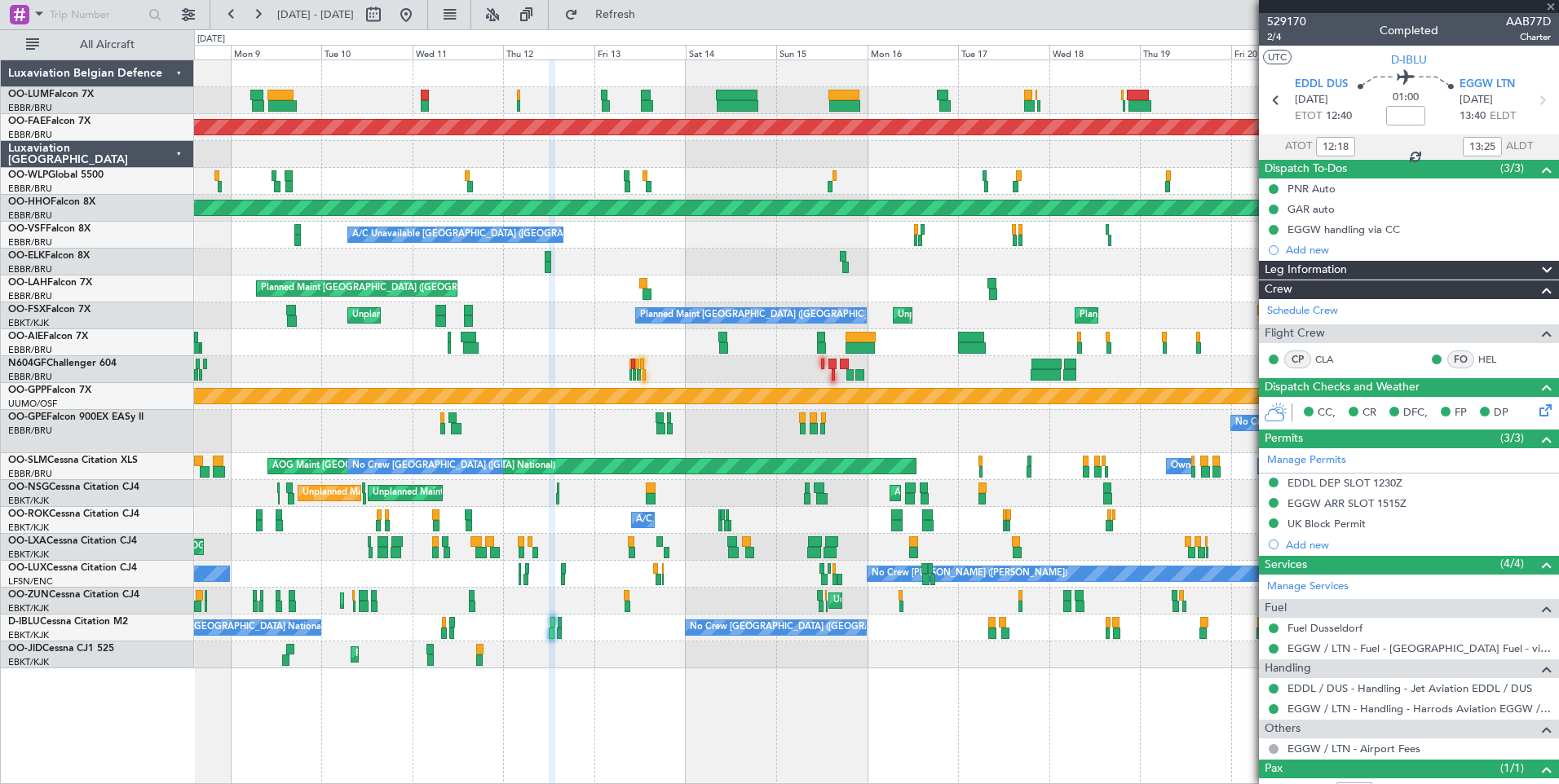
type input "14:18"
type input "15:21"
type input "0"
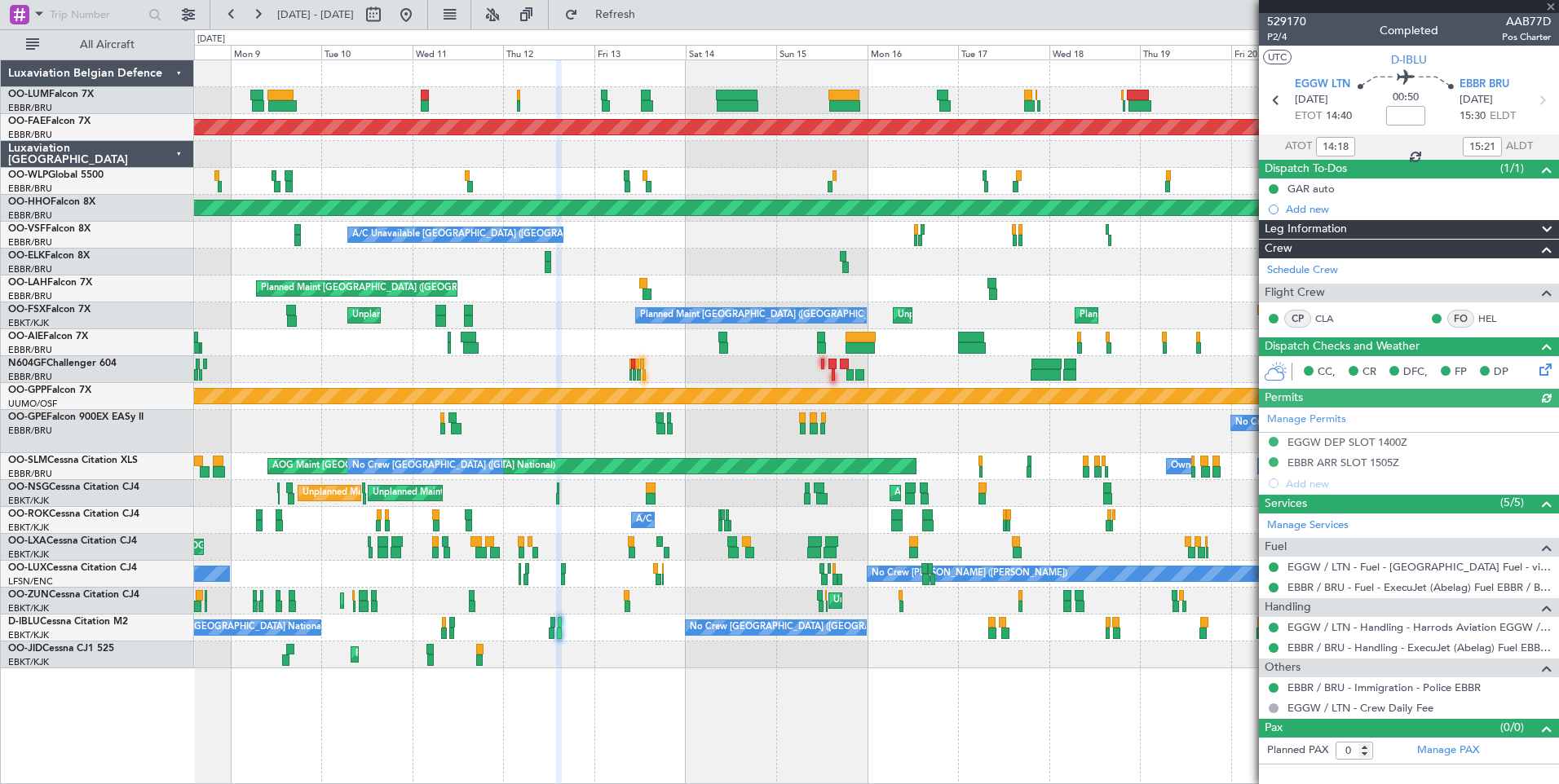
click at [567, 575] on div "No Crew [PERSON_NAME] ([PERSON_NAME]) No Crew [PERSON_NAME] ([PERSON_NAME]) No …" at bounding box center [876, 573] width 1364 height 27
click at [566, 571] on div "No Crew [PERSON_NAME] ([PERSON_NAME]) No Crew [PERSON_NAME] ([PERSON_NAME]) No …" at bounding box center [876, 573] width 1364 height 27
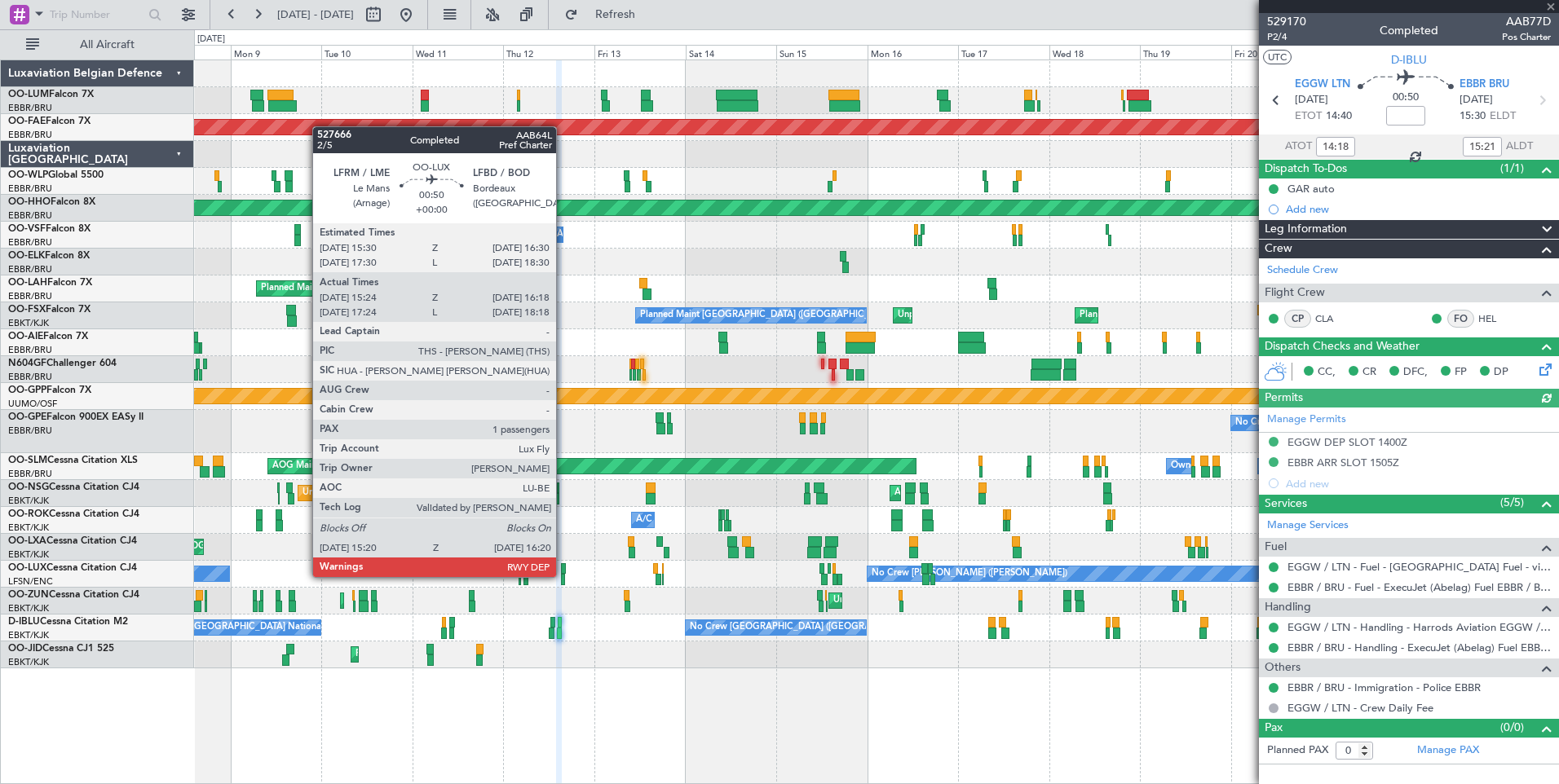
click at [563, 575] on div at bounding box center [562, 579] width 4 height 11
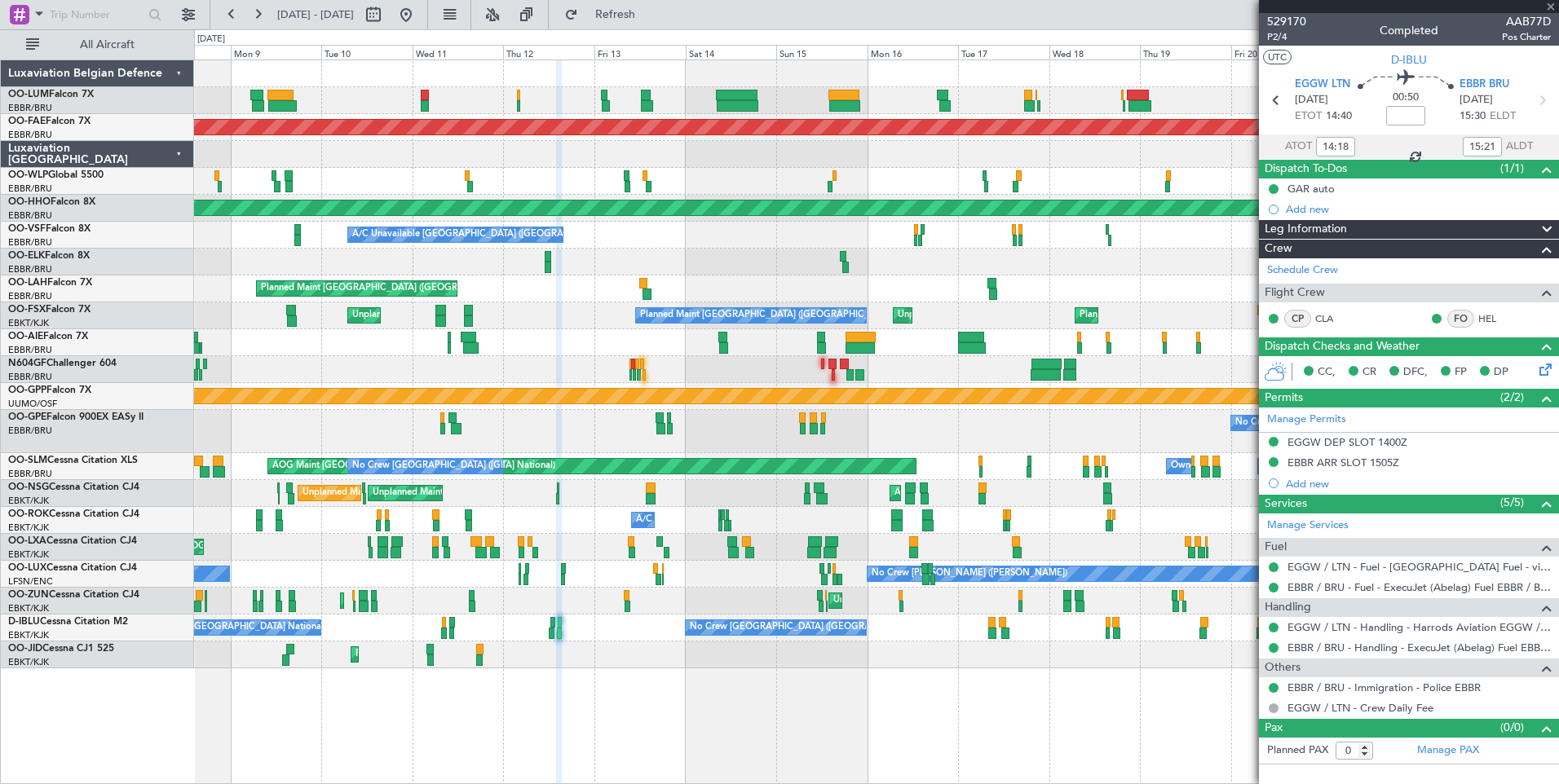
type input "15:29"
type input "16:13"
type input "1"
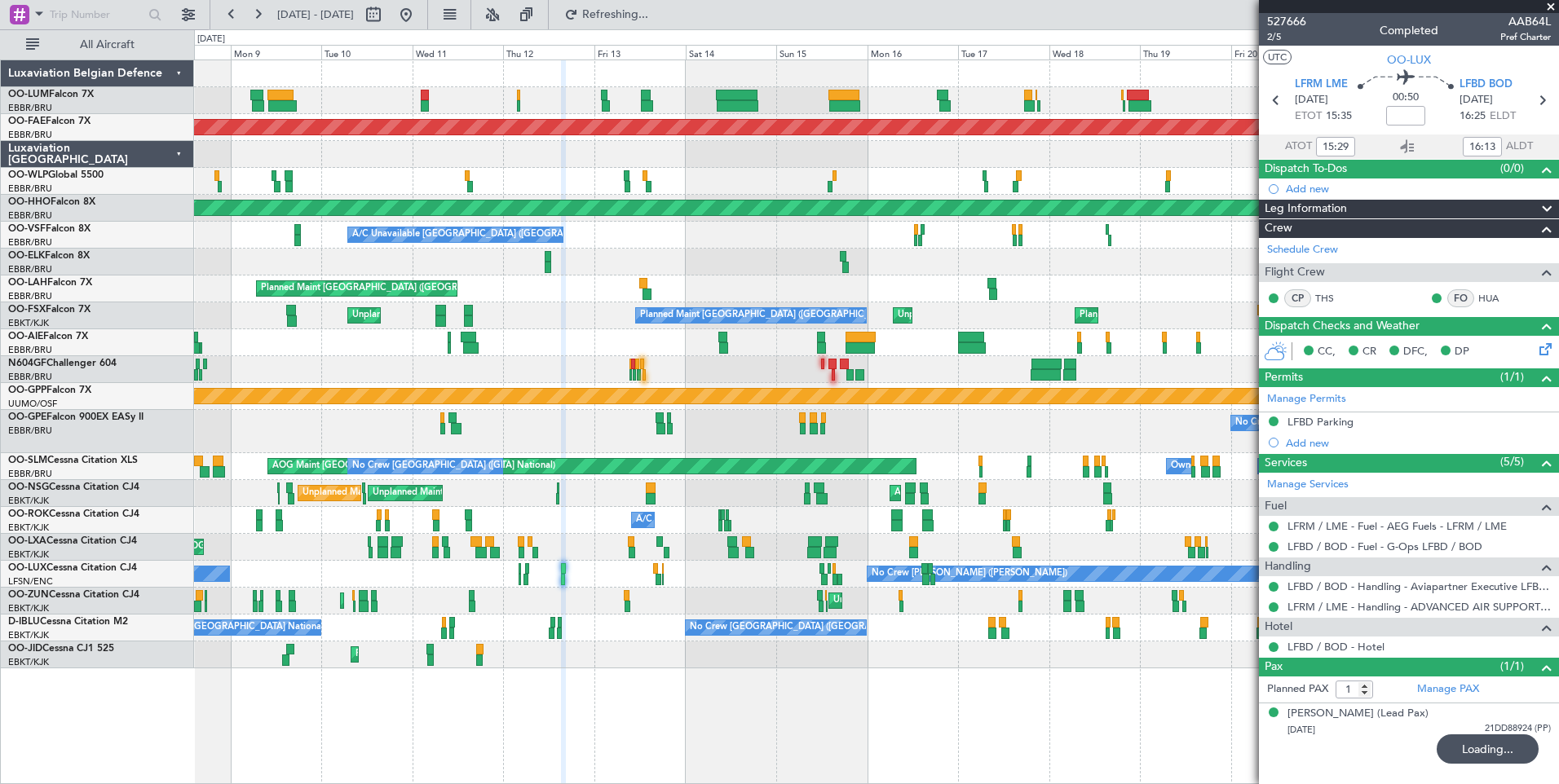
click at [521, 573] on div "No Crew [PERSON_NAME] ([PERSON_NAME]) No Crew [PERSON_NAME] ([PERSON_NAME]) No …" at bounding box center [876, 573] width 1364 height 27
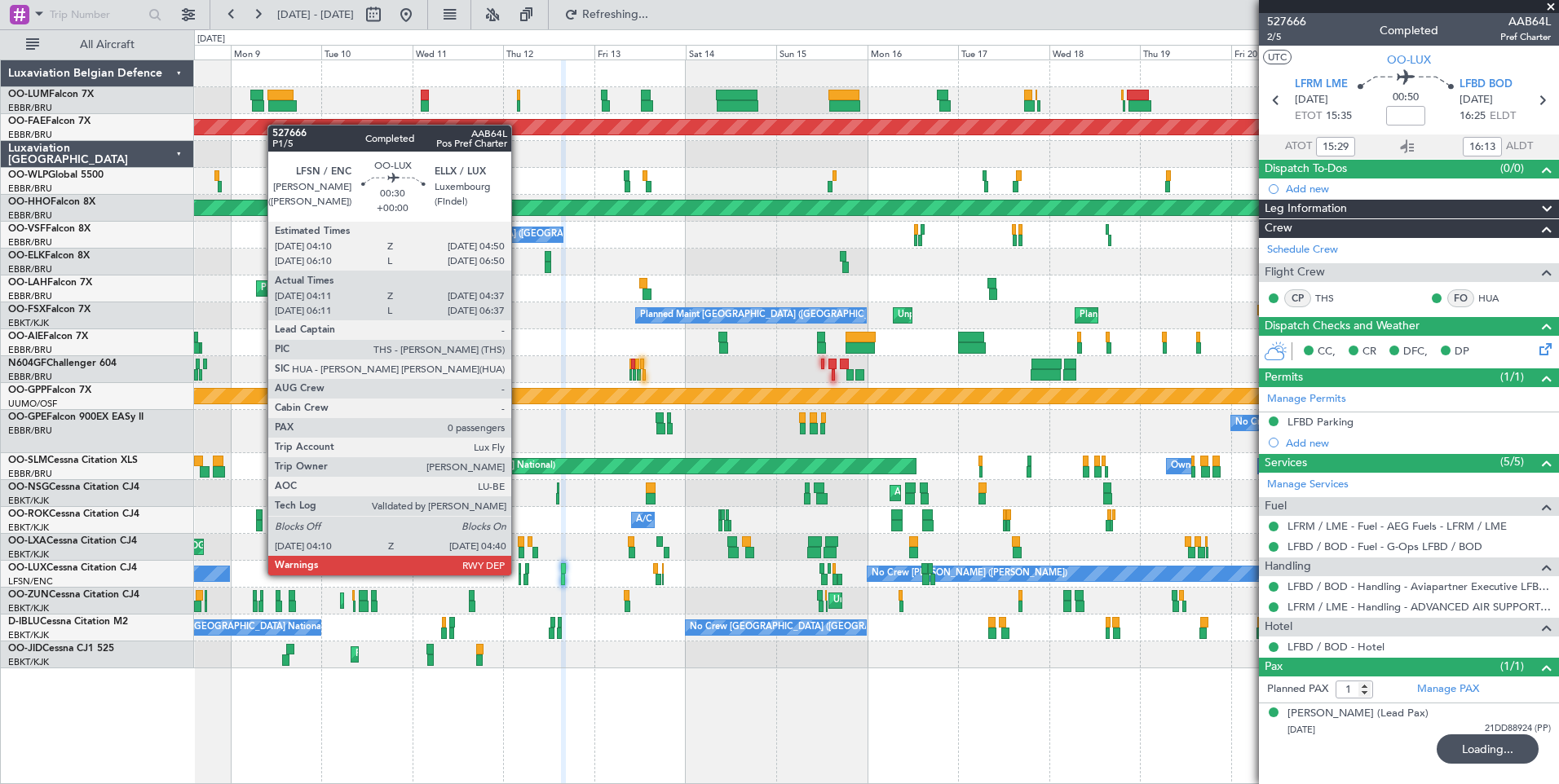
click at [518, 573] on div at bounding box center [519, 579] width 3 height 11
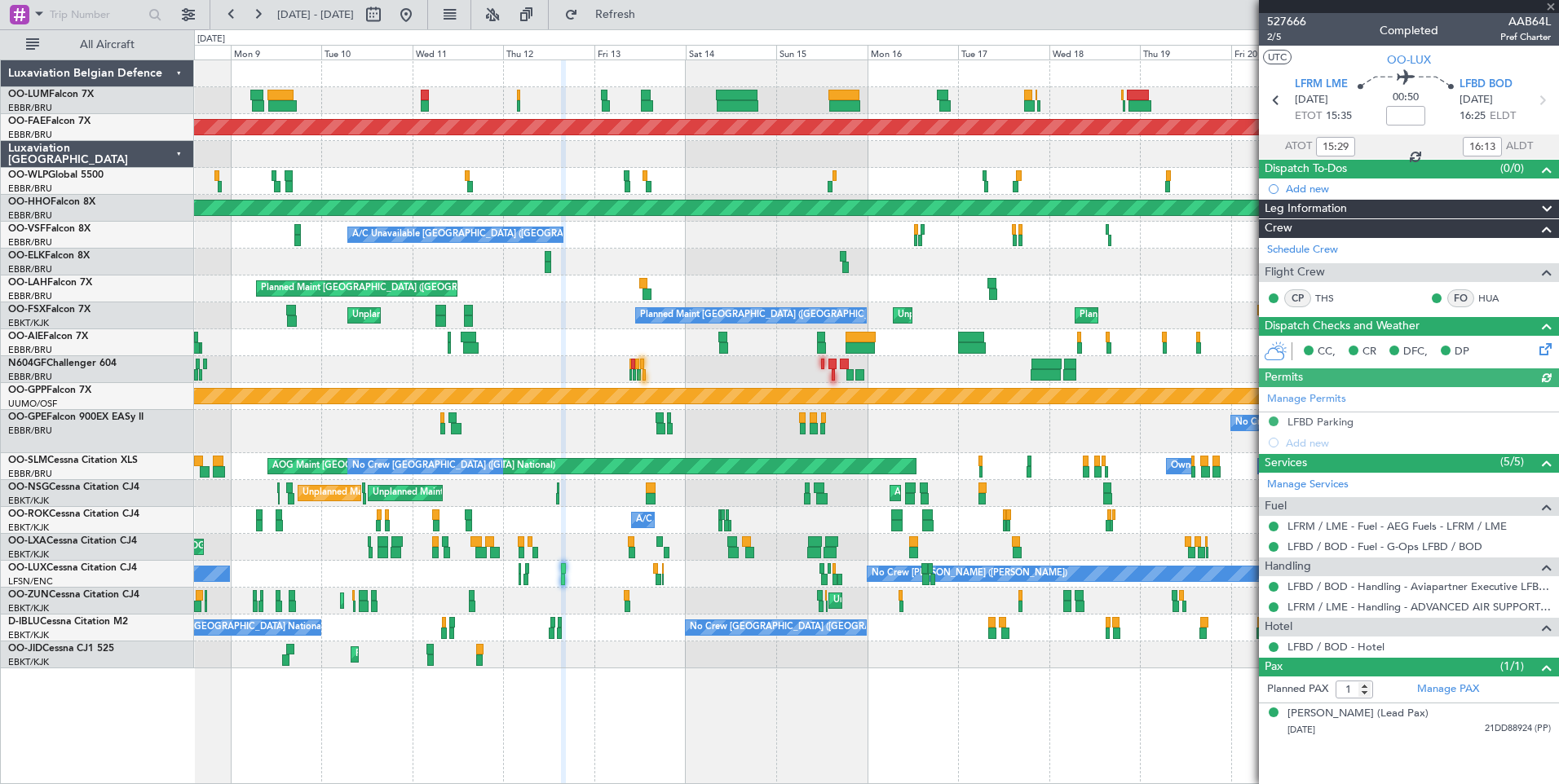
type input "04:16"
type input "04:32"
type input "0"
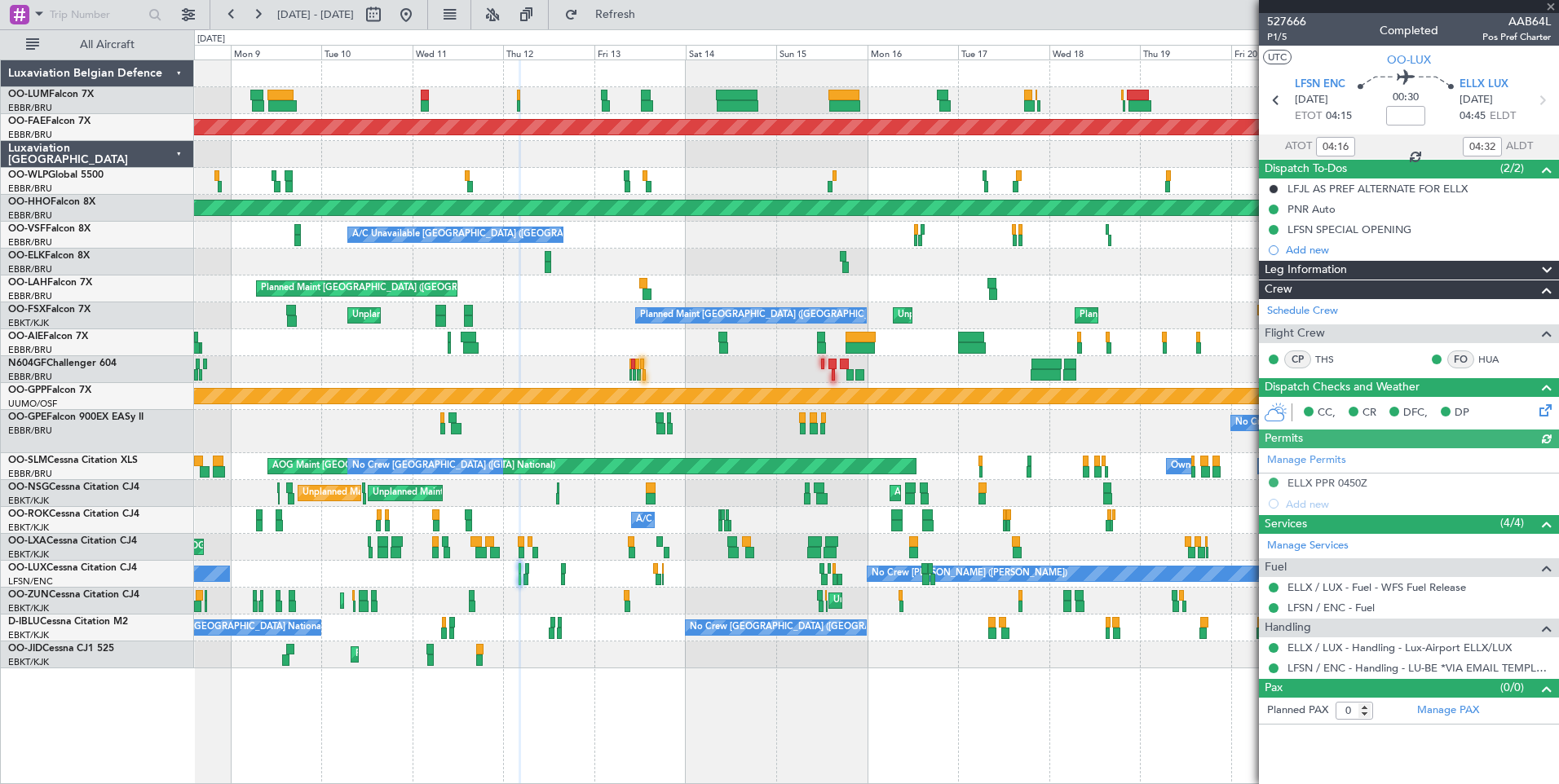
click at [529, 576] on div "No Crew [PERSON_NAME] ([PERSON_NAME]) No Crew [PERSON_NAME] ([PERSON_NAME]) No …" at bounding box center [876, 573] width 1364 height 27
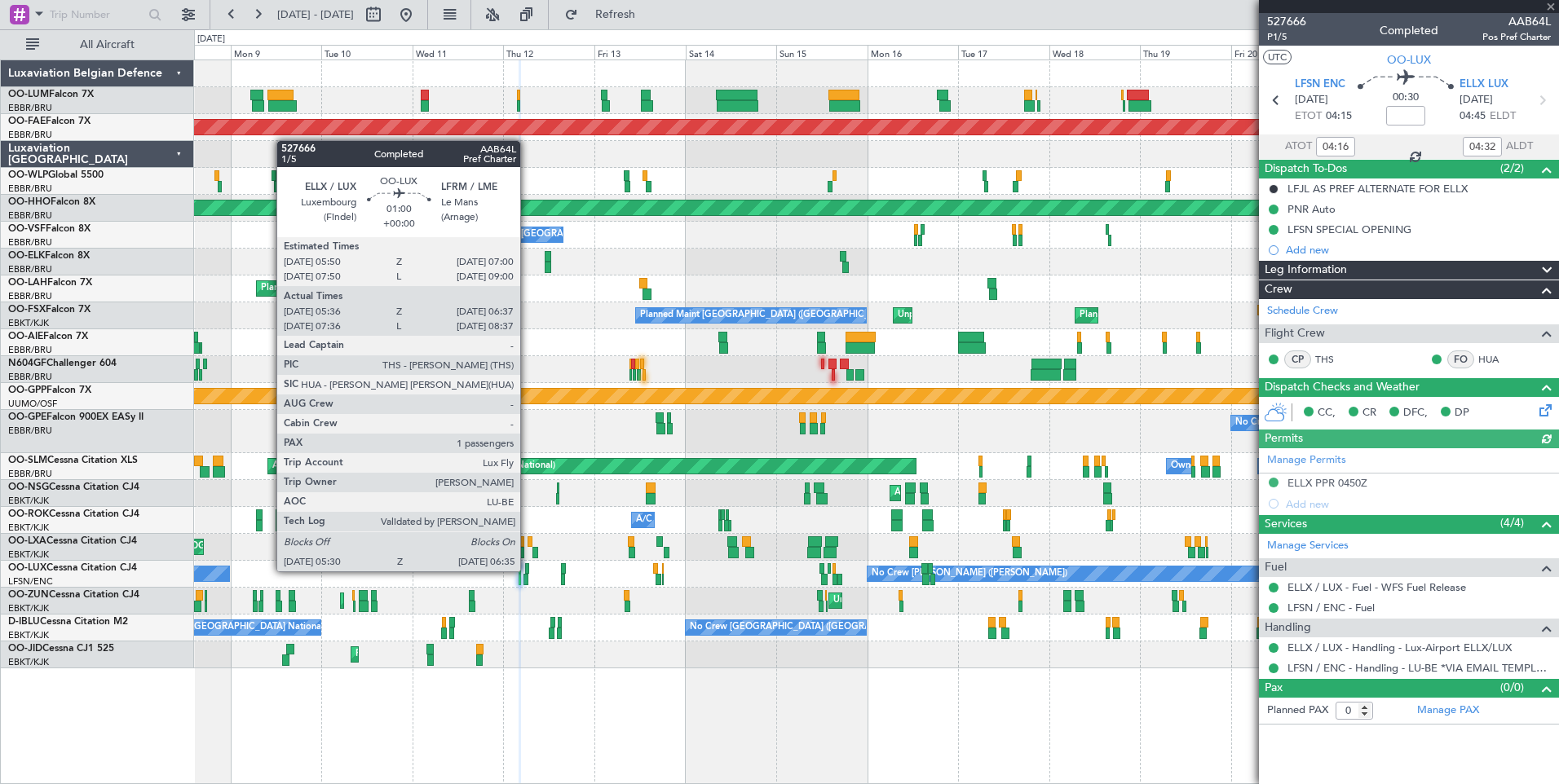
click at [528, 570] on div at bounding box center [528, 568] width 5 height 11
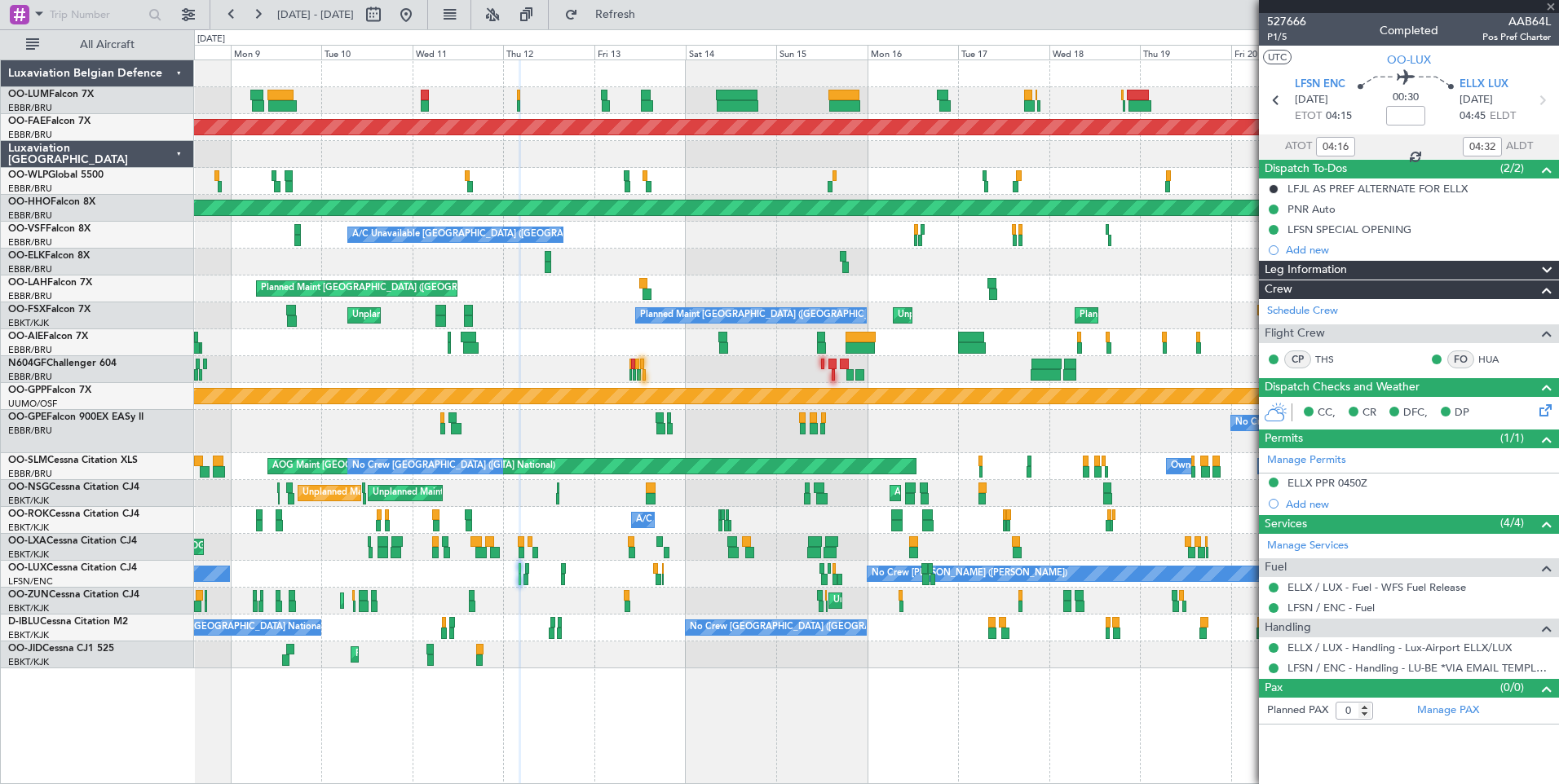
type input "05:41"
type input "06:32"
type input "1"
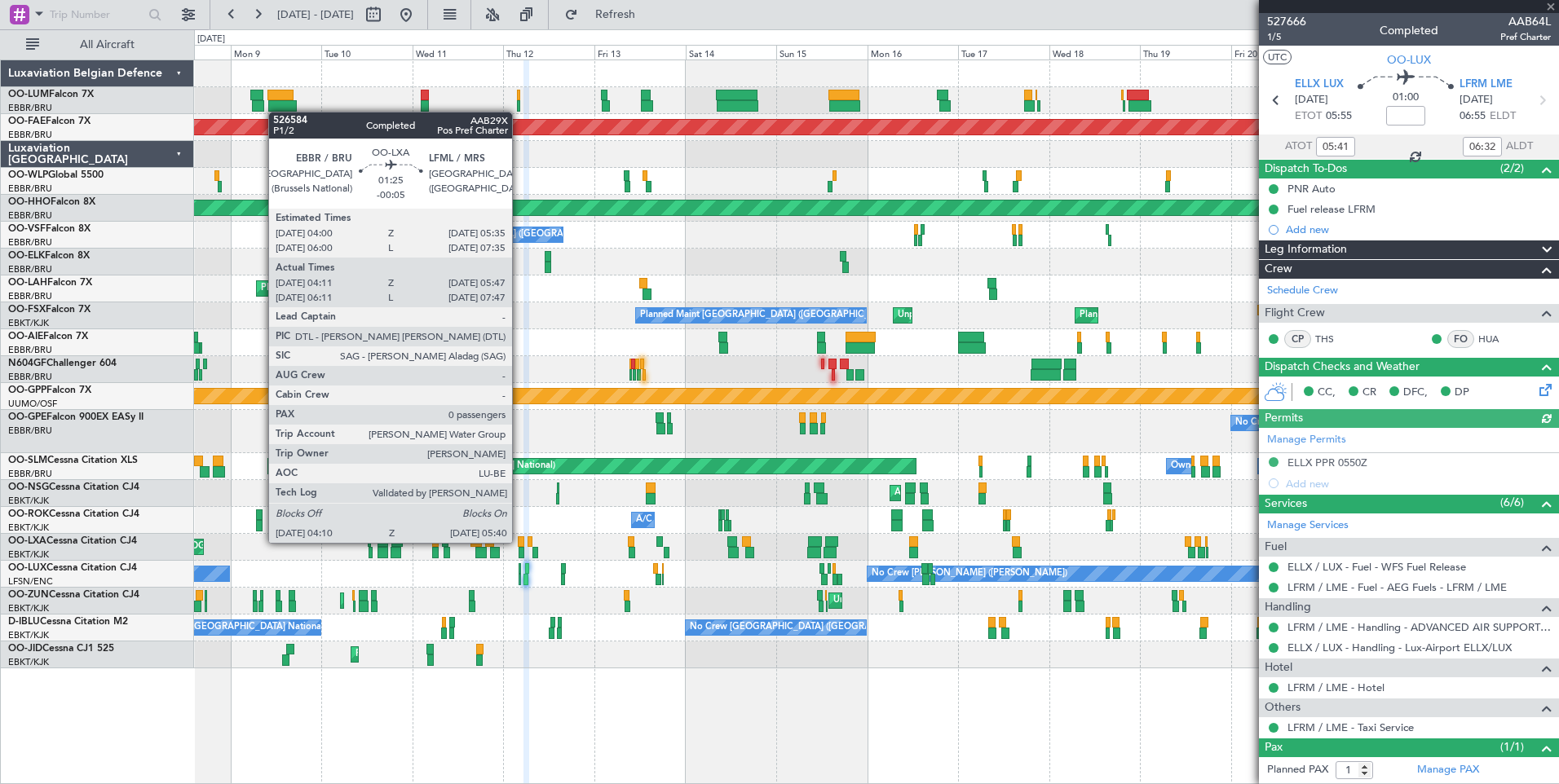
click at [517, 544] on div at bounding box center [521, 541] width 7 height 11
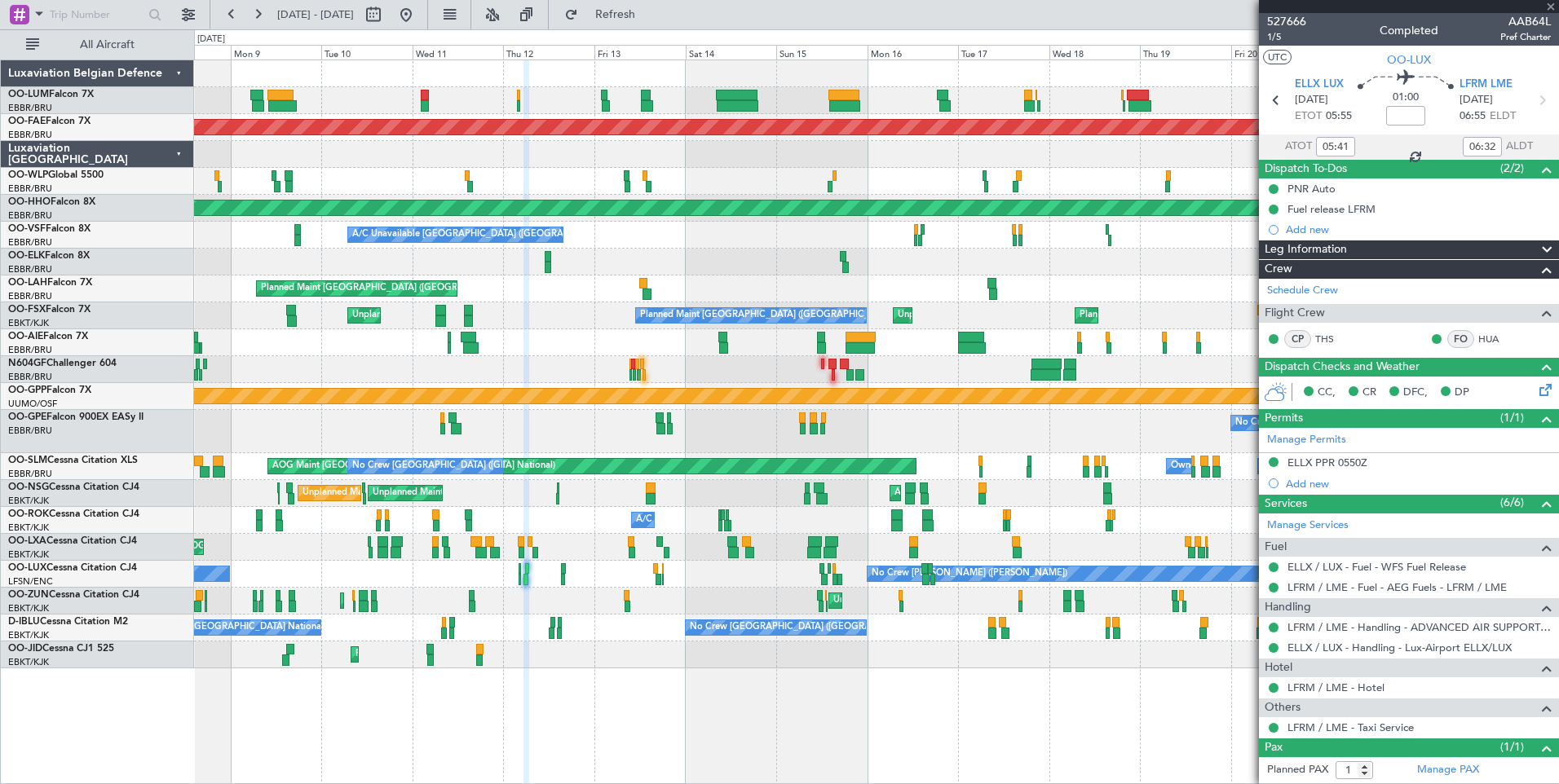
type input "-00:05"
type input "04:16"
type input "05:42"
type input "0"
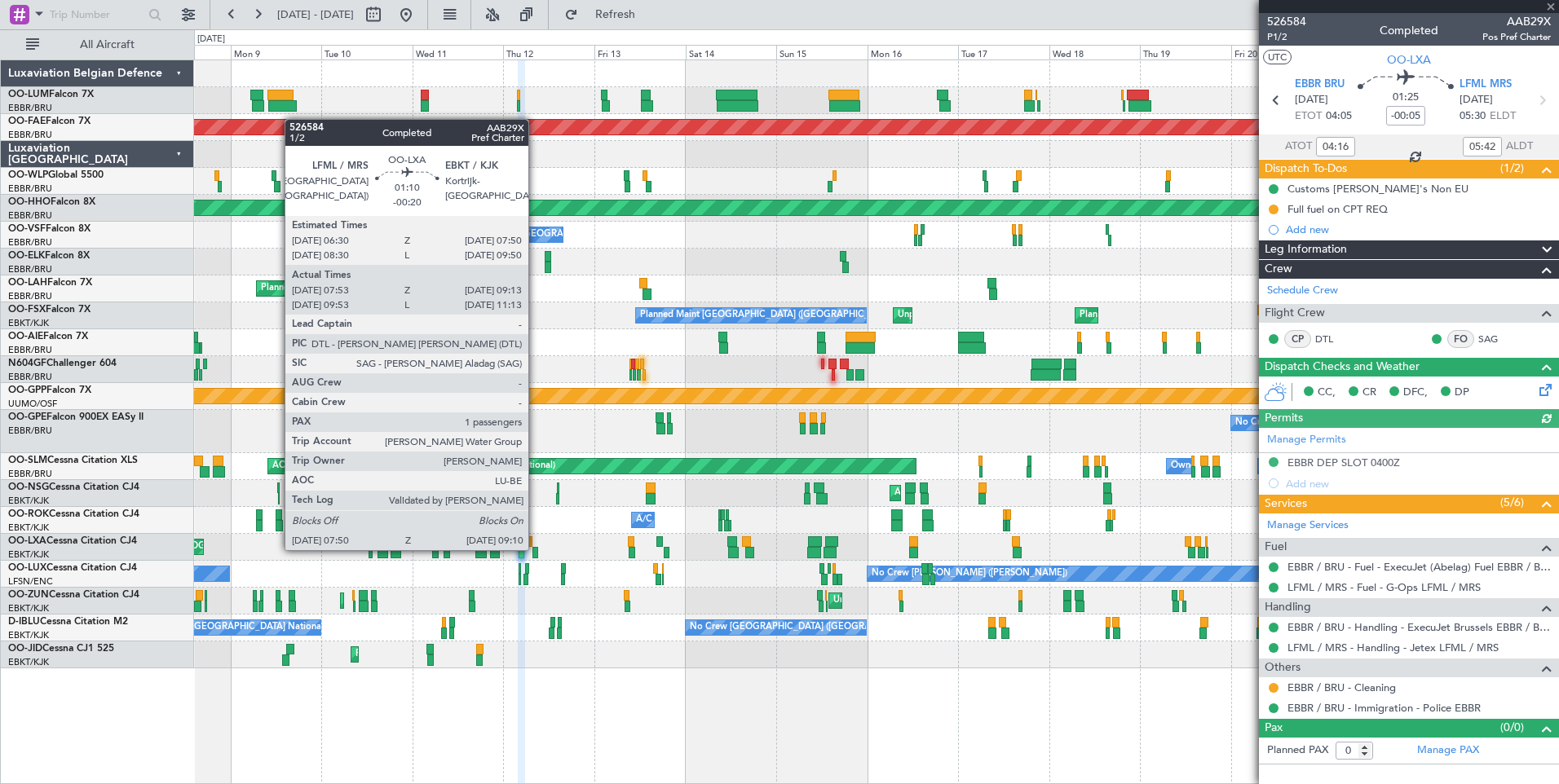
click at [536, 548] on div at bounding box center [535, 552] width 6 height 11
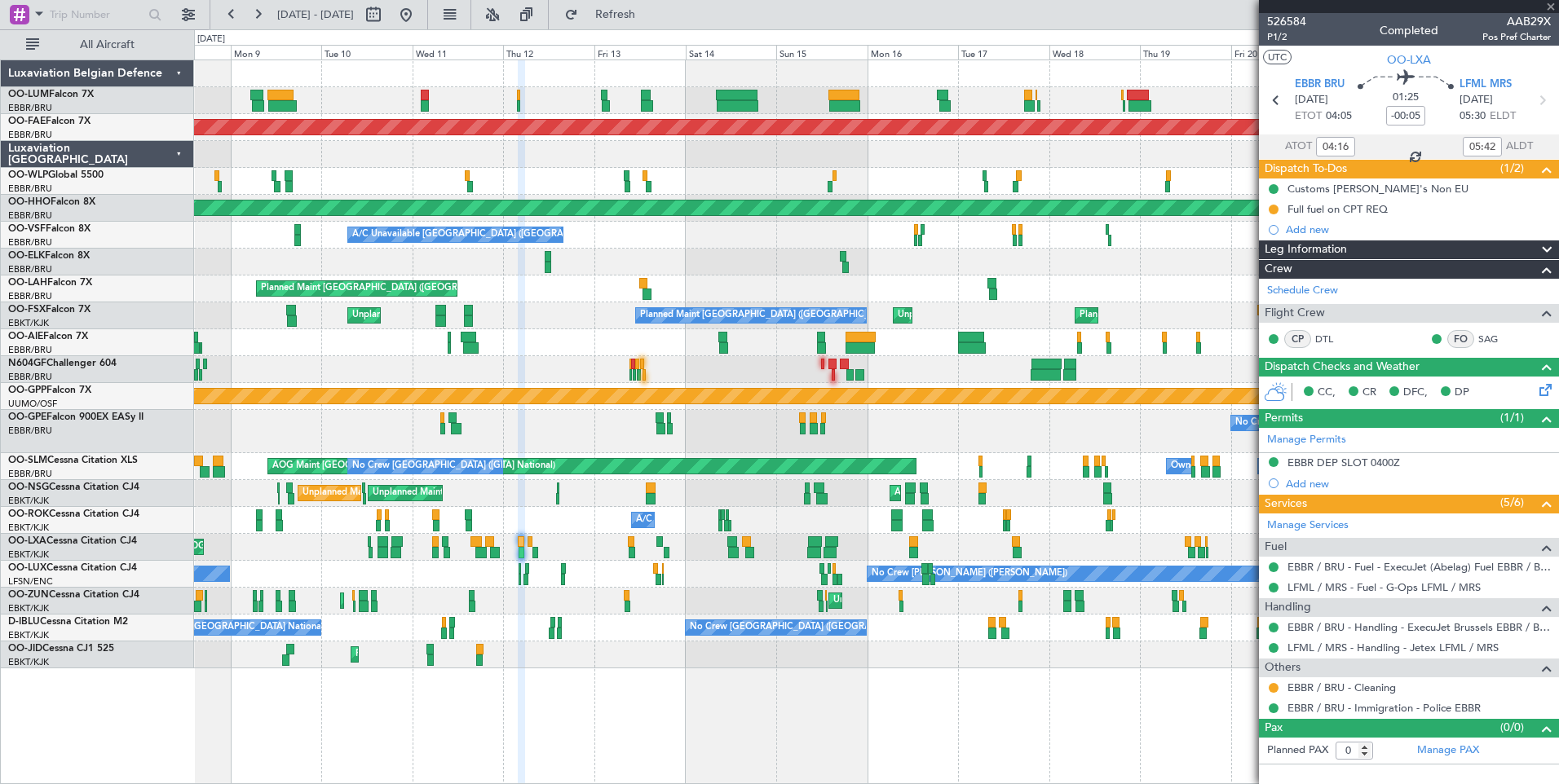
type input "-00:20"
type input "07:58"
type input "09:08"
type input "1"
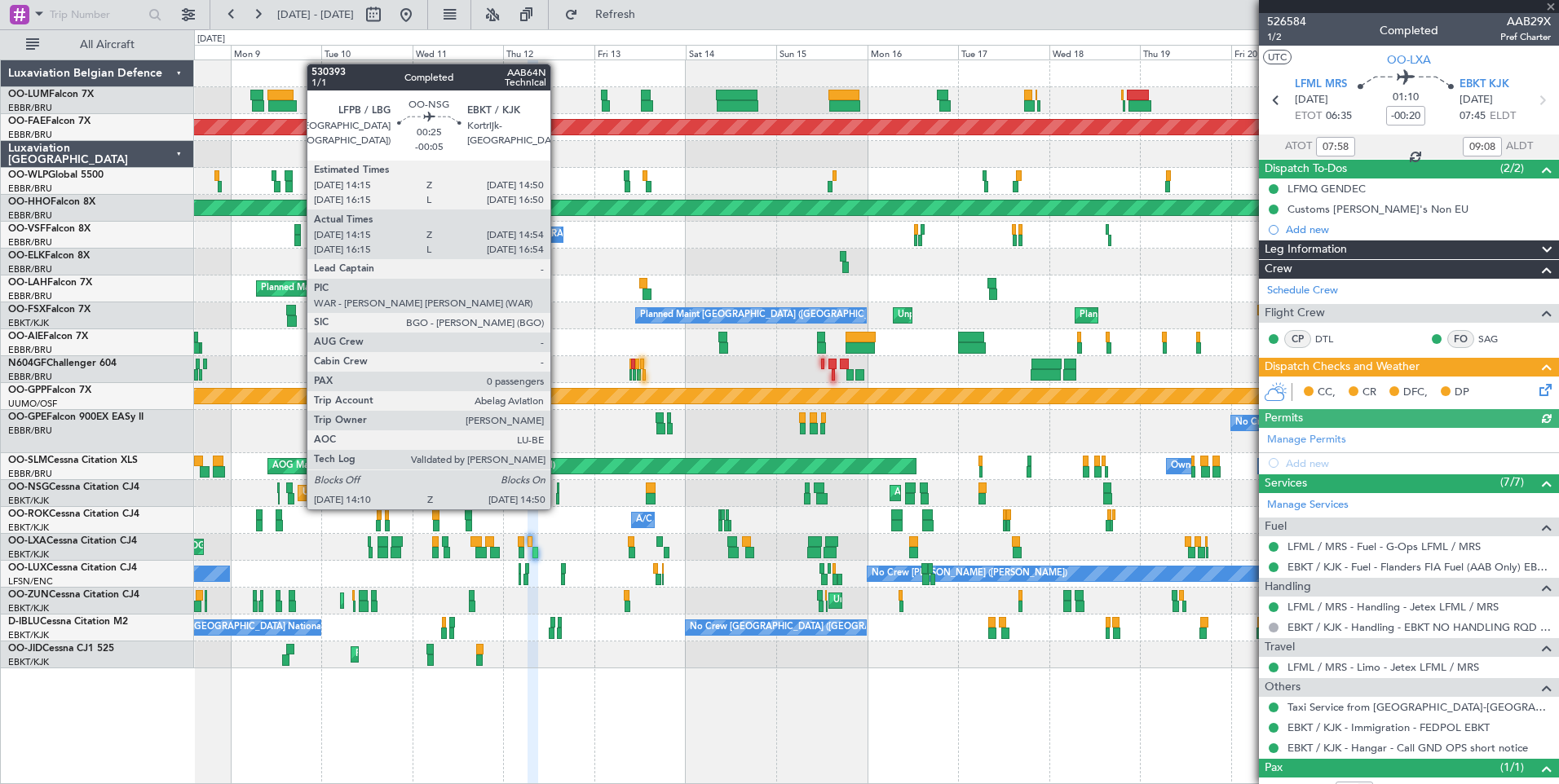
click at [558, 493] on div at bounding box center [558, 498] width 3 height 11
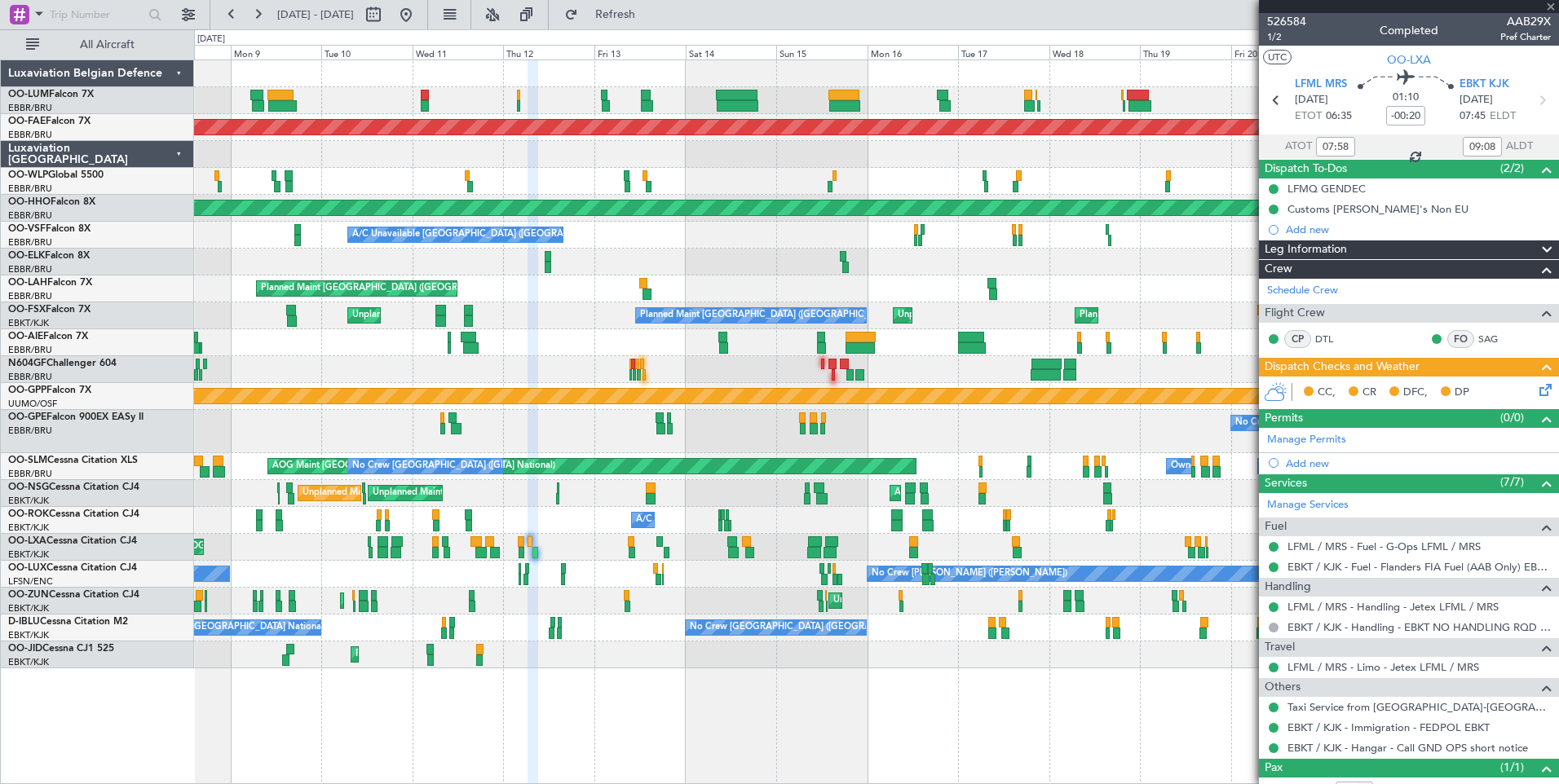
type input "-00:05"
type input "14:20"
type input "14:49"
type input "0"
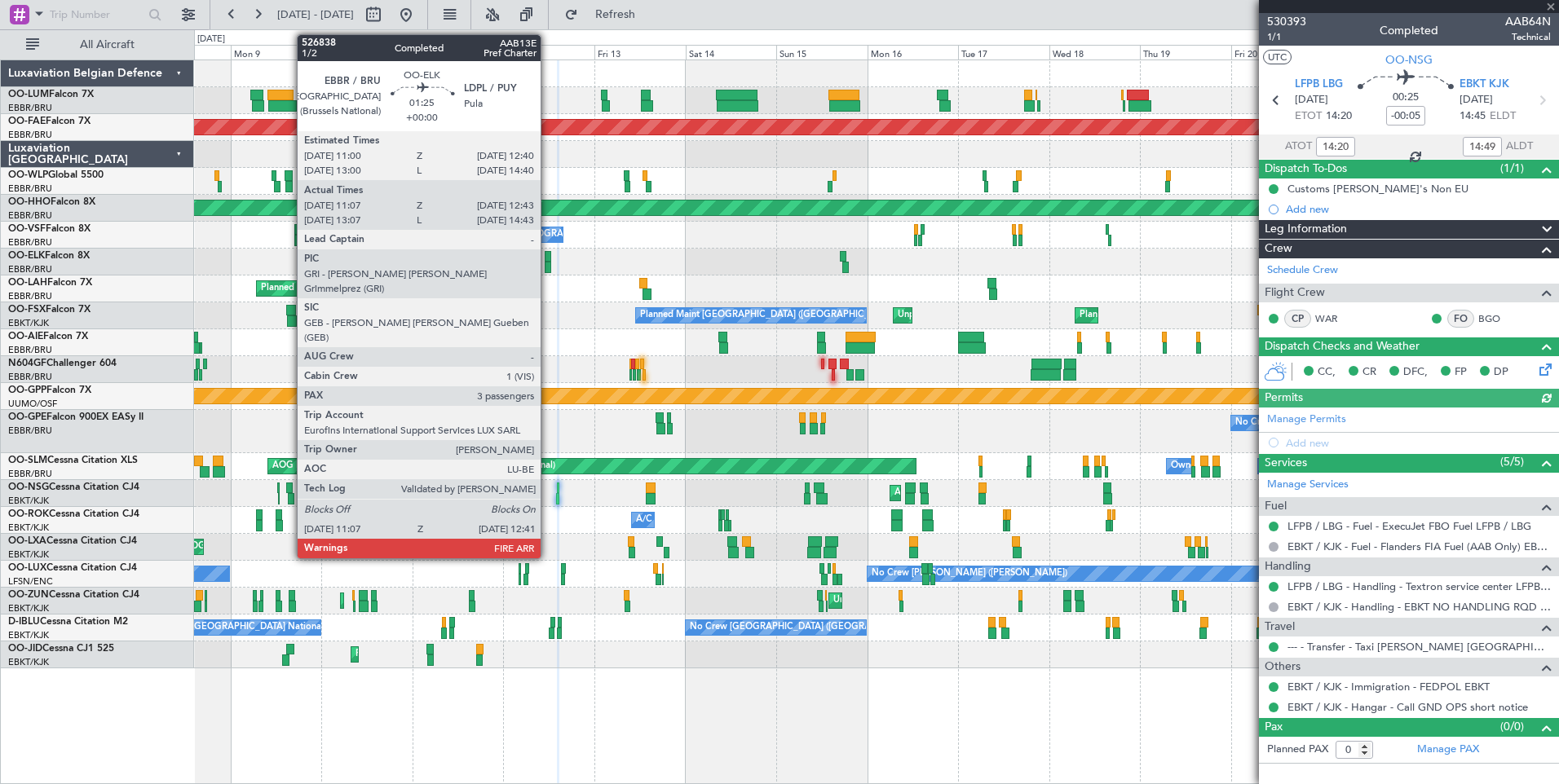
click at [548, 268] on div at bounding box center [548, 267] width 7 height 11
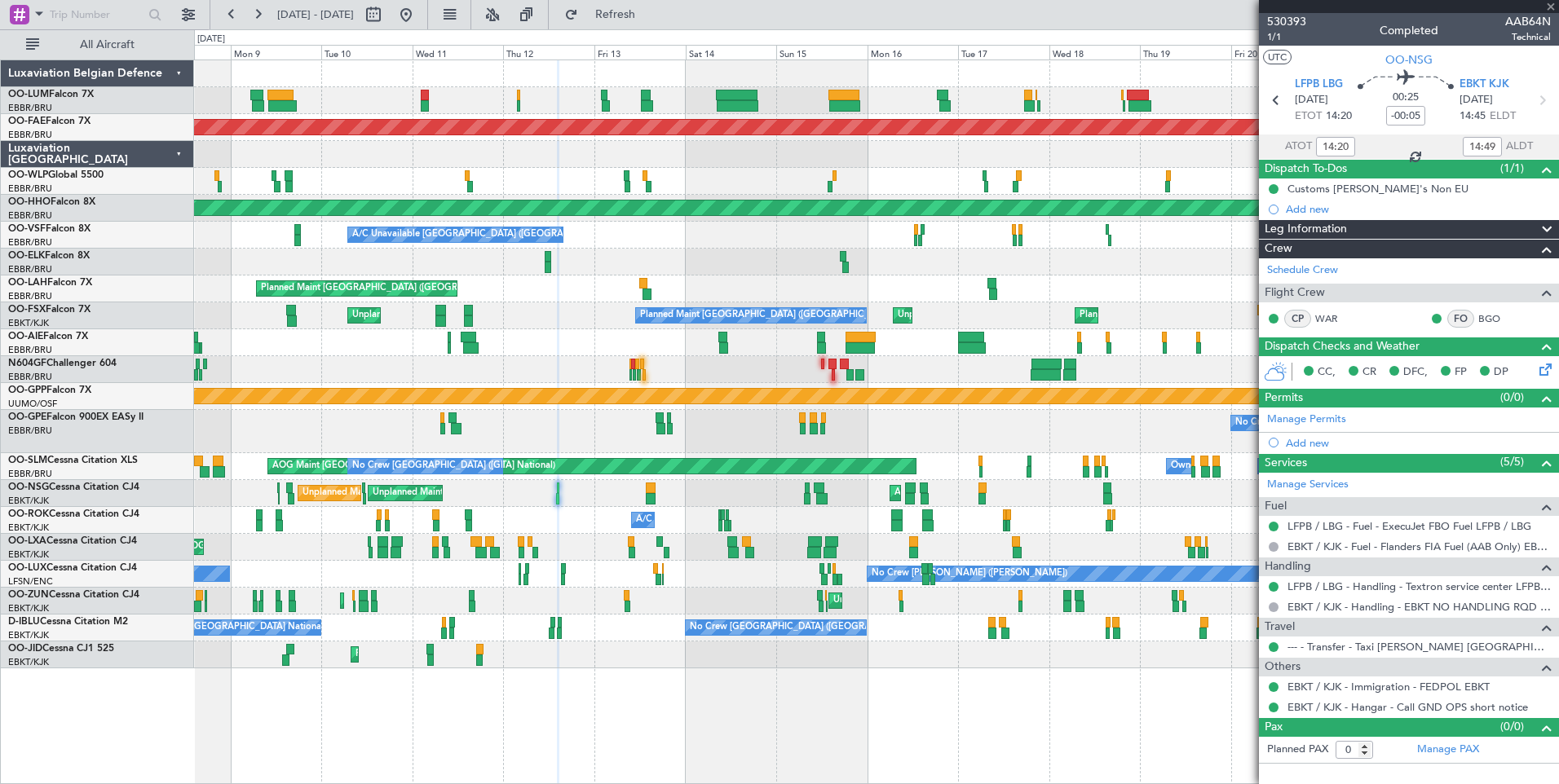
type input "11:17"
type input "12:38"
type input "3"
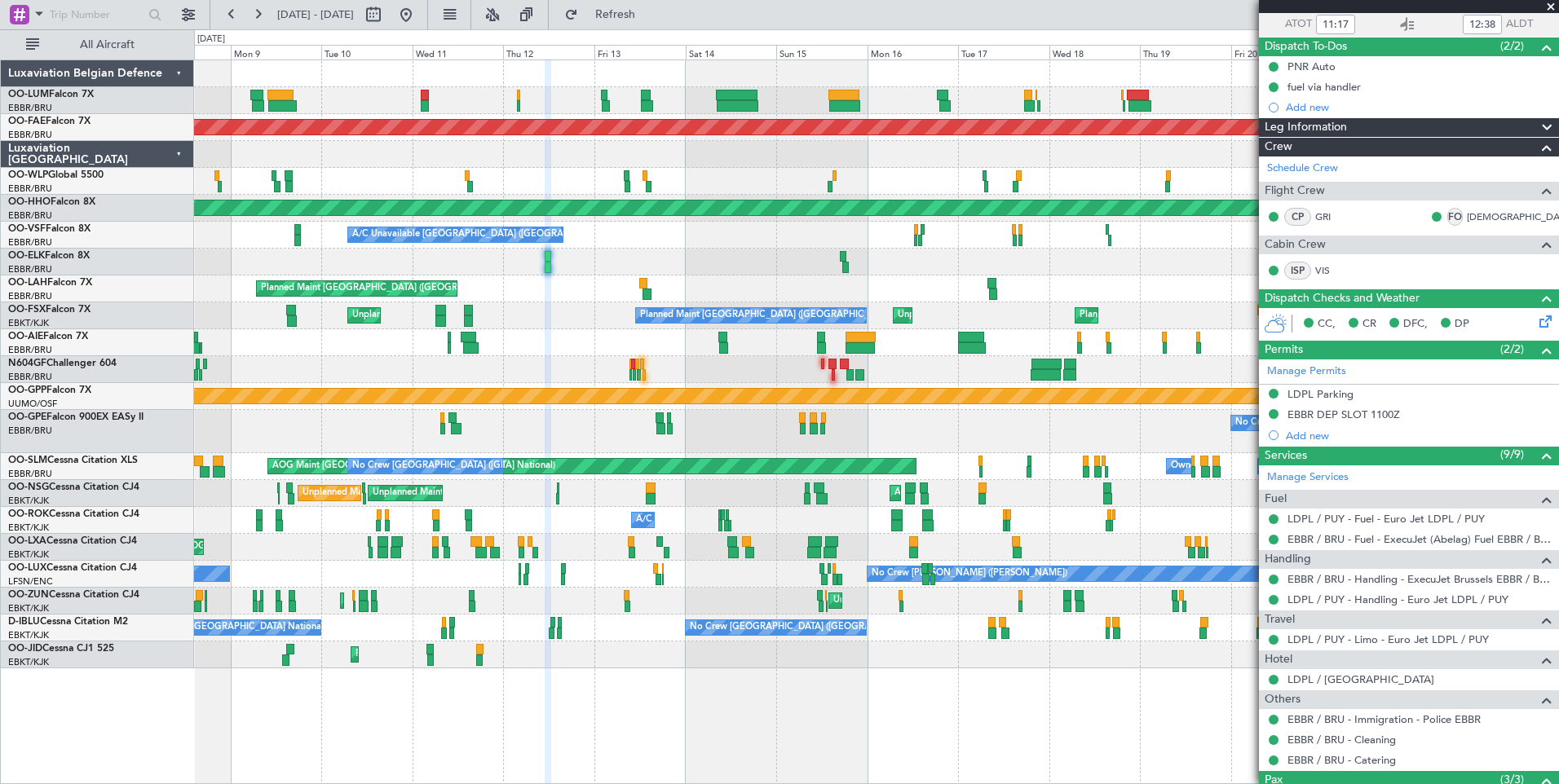
scroll to position [123, 0]
click at [419, 19] on button at bounding box center [406, 15] width 26 height 26
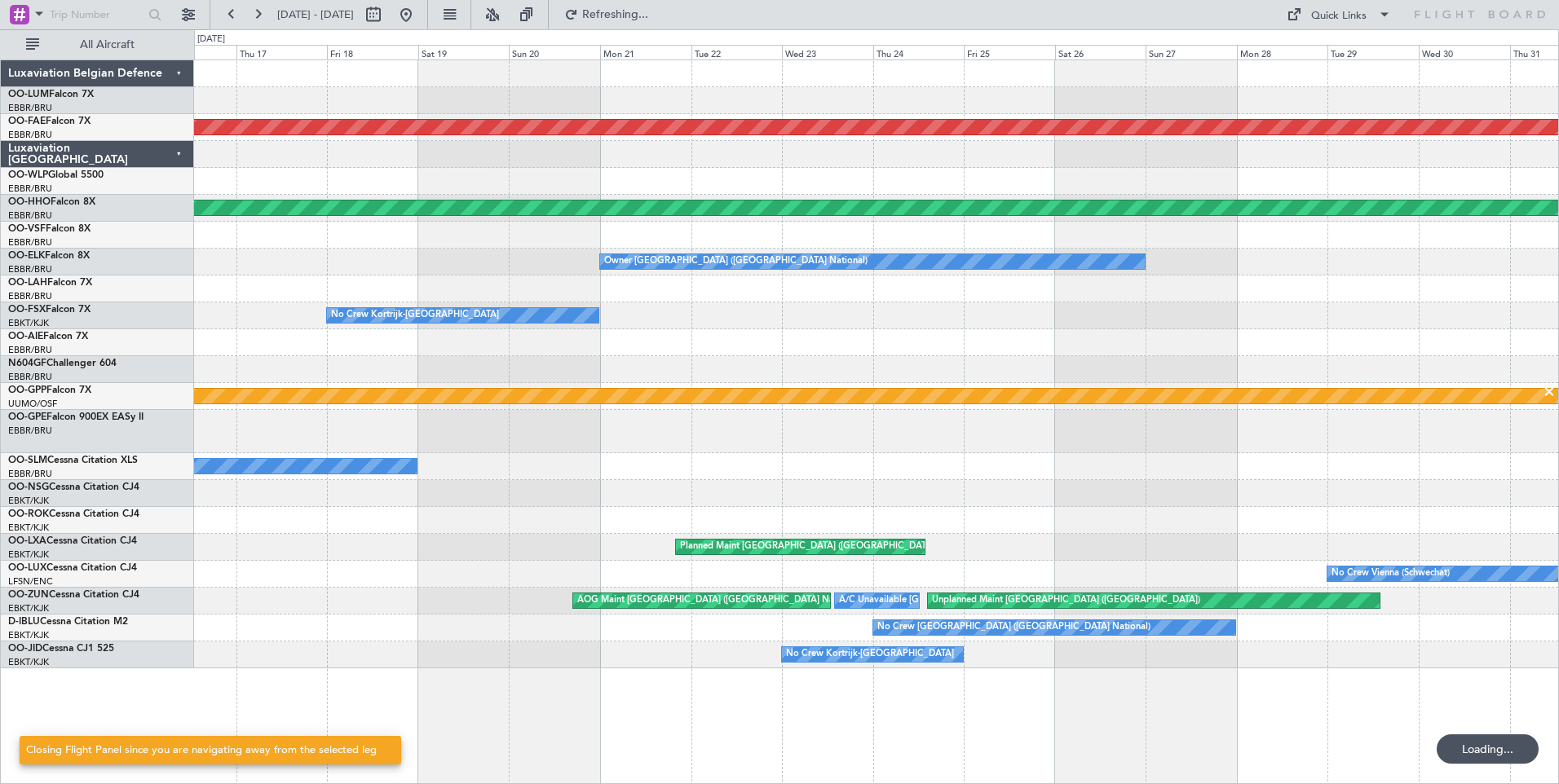
scroll to position [0, 0]
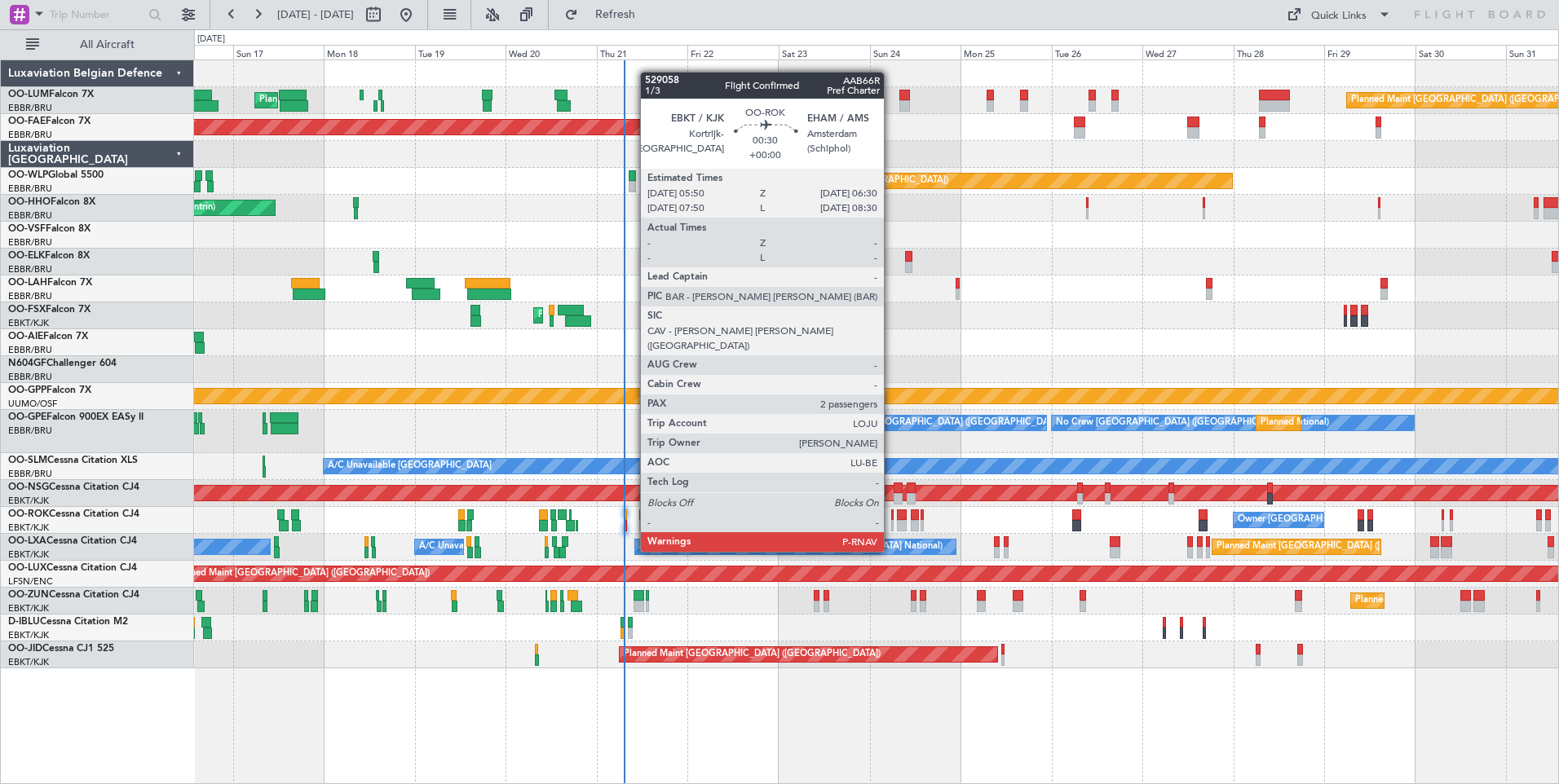
click at [891, 521] on div at bounding box center [893, 525] width 3 height 11
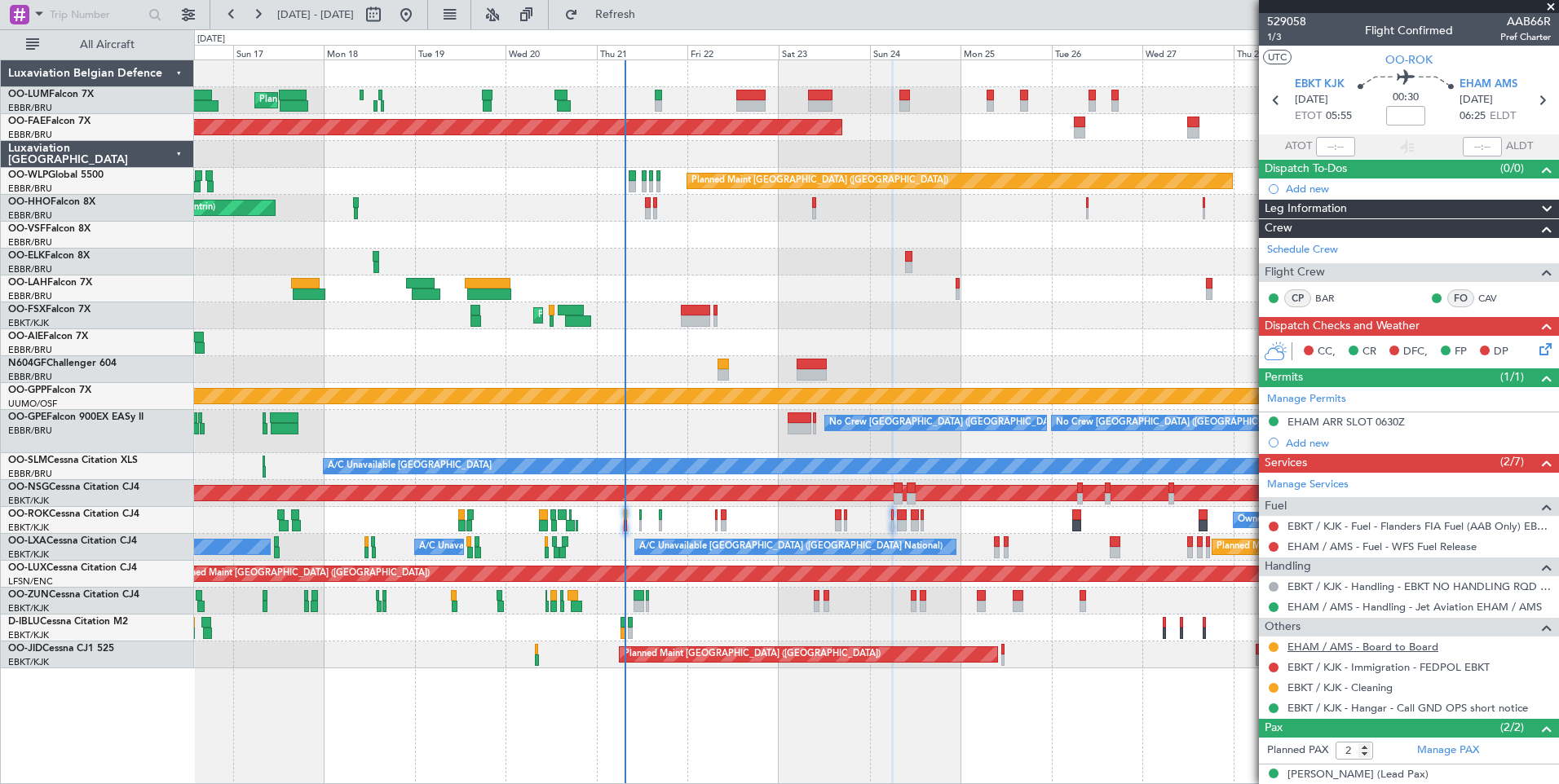
click at [1335, 648] on link "EHAM / AMS - Board to Board" at bounding box center [1362, 647] width 151 height 14
click at [650, 16] on span "Refresh" at bounding box center [615, 14] width 68 height 11
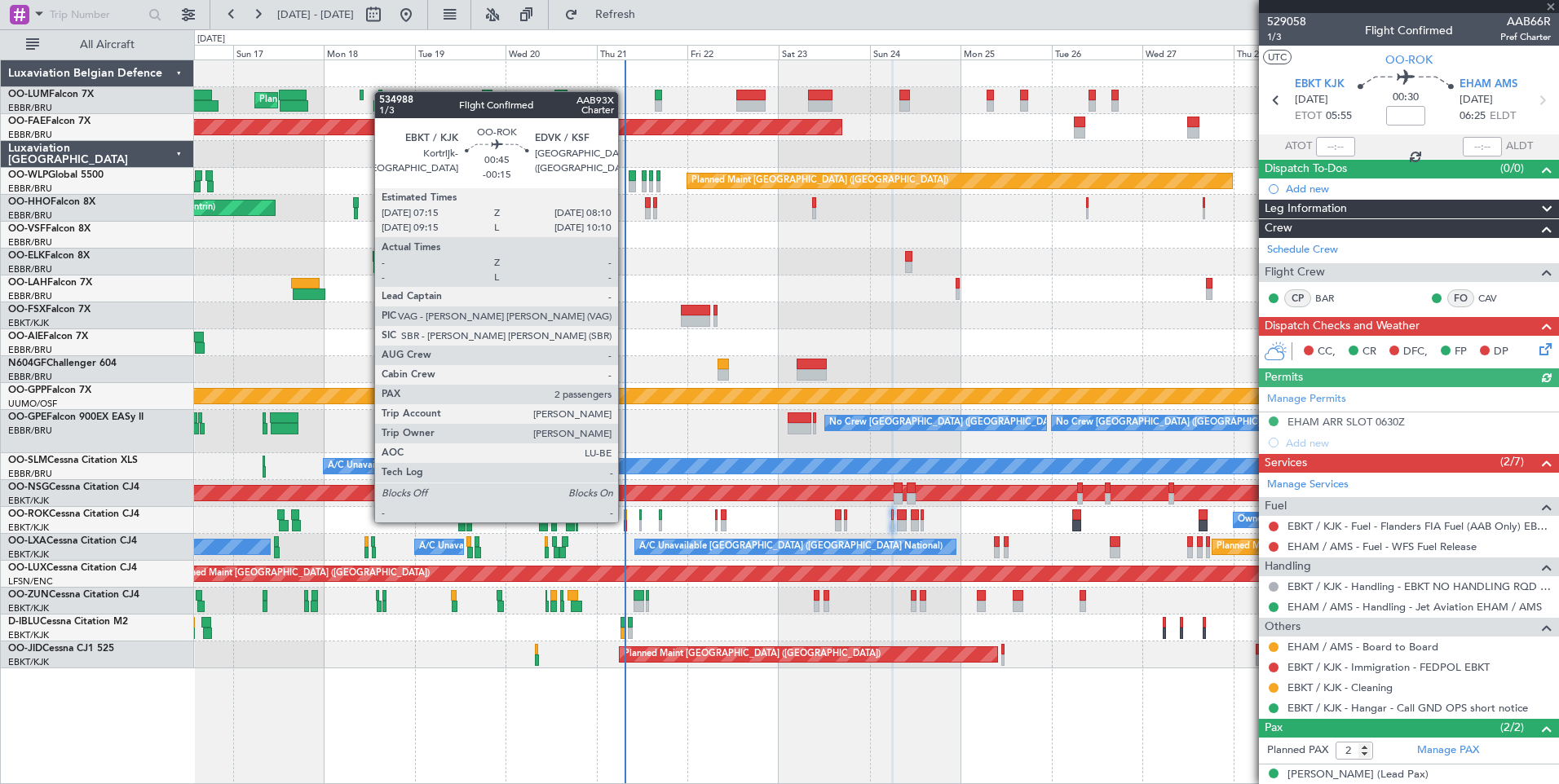
click at [625, 521] on div at bounding box center [625, 525] width 4 height 11
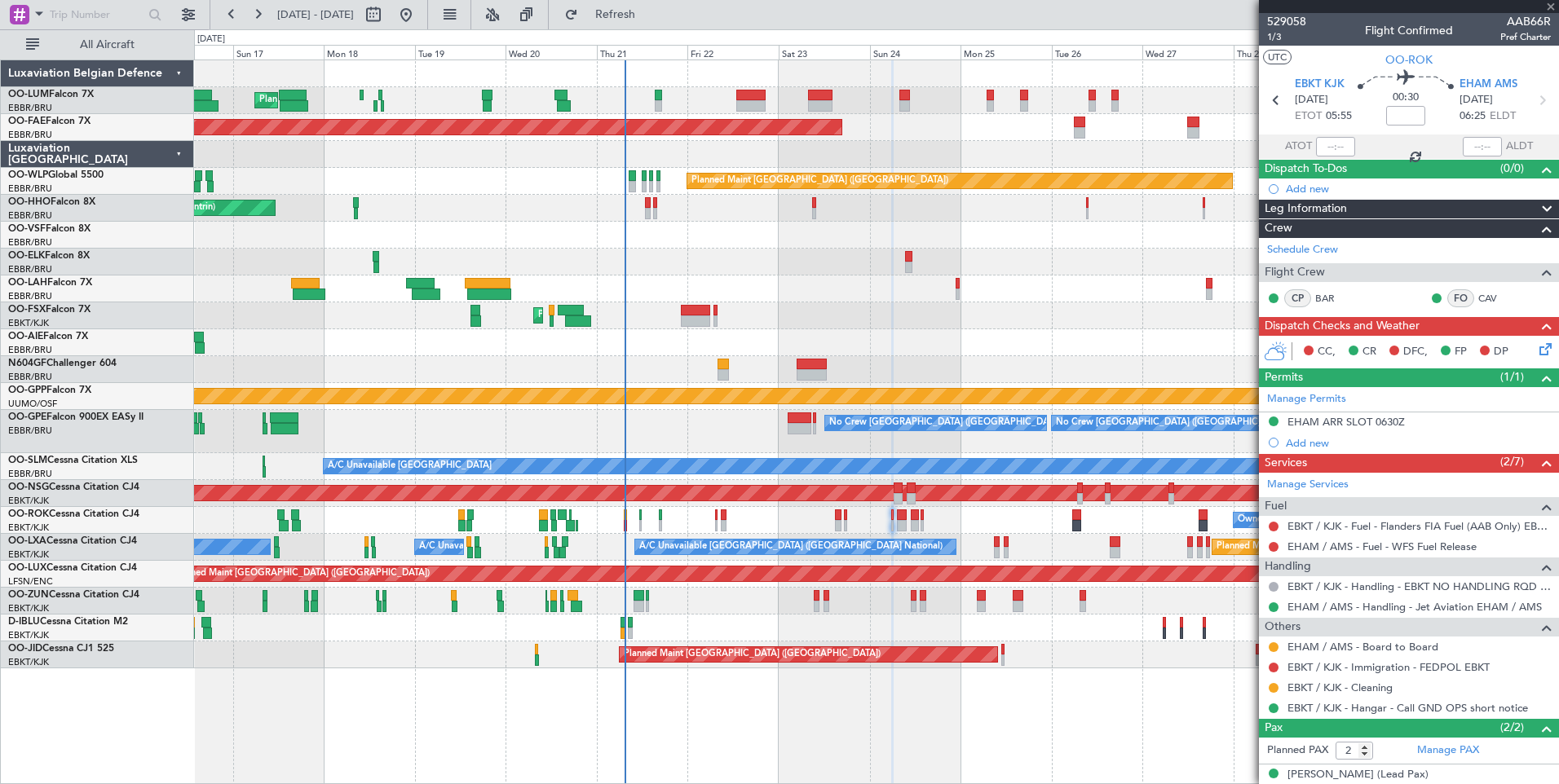
type input "-00:15"
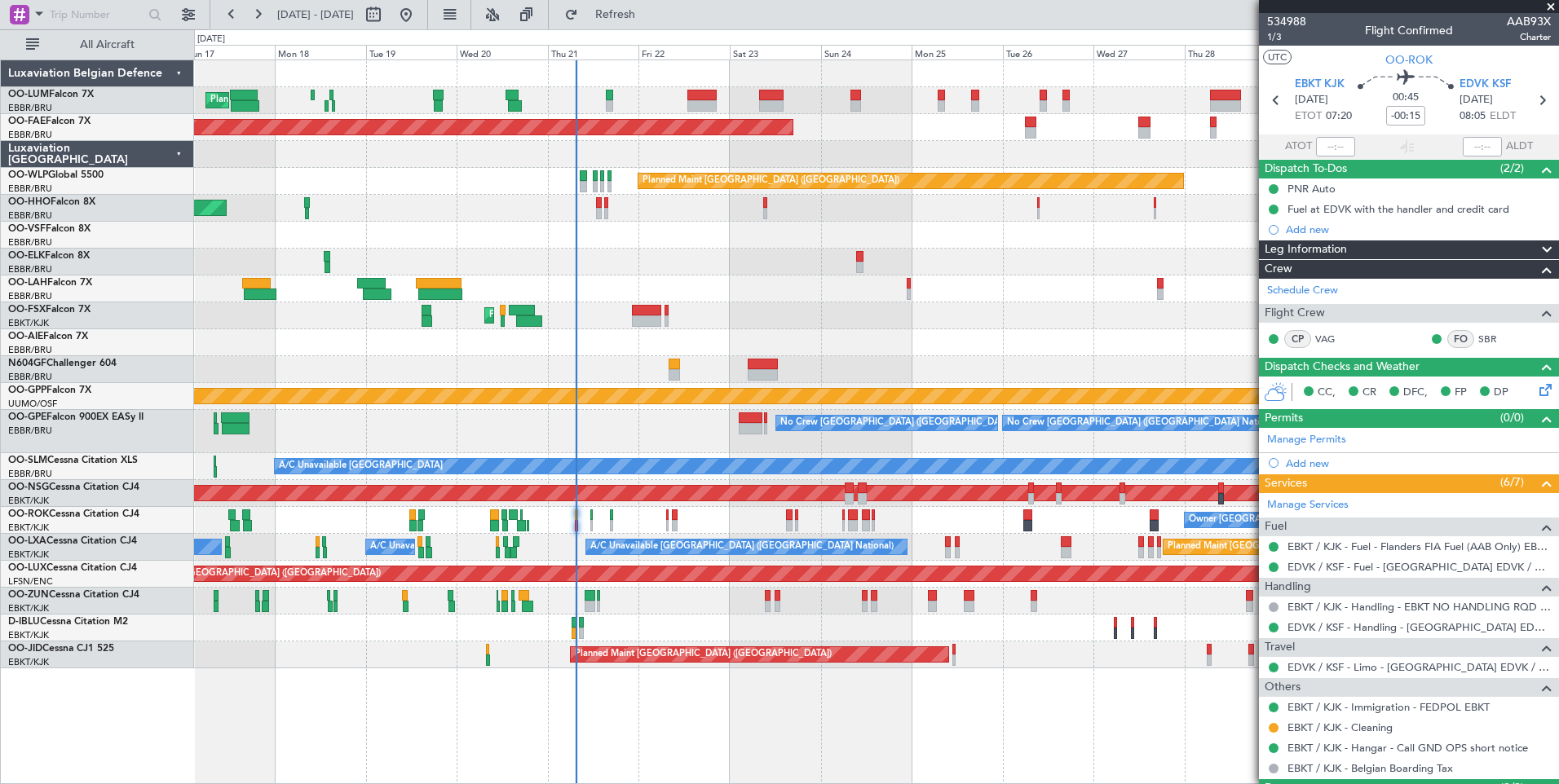
click at [776, 275] on div "Planned Maint Brussels (Brussels National) Planned Maint Brussels (Brussels Nat…" at bounding box center [876, 364] width 1364 height 608
click at [663, 303] on div "Planned Maint Brussels (Brussels National) Planned Maint Brussels (Brussels Nat…" at bounding box center [876, 364] width 1364 height 608
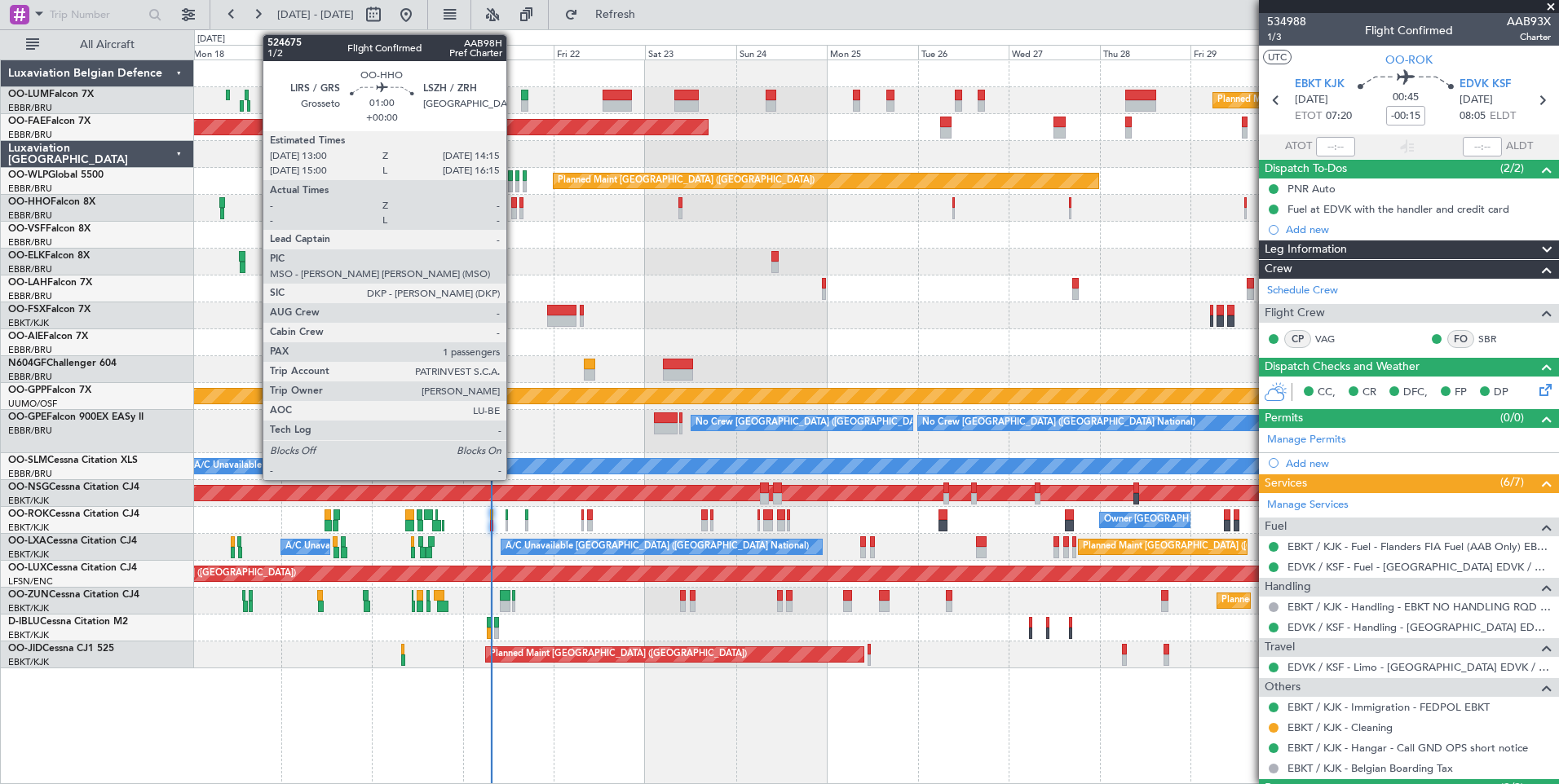
click at [514, 210] on div at bounding box center [514, 213] width 5 height 11
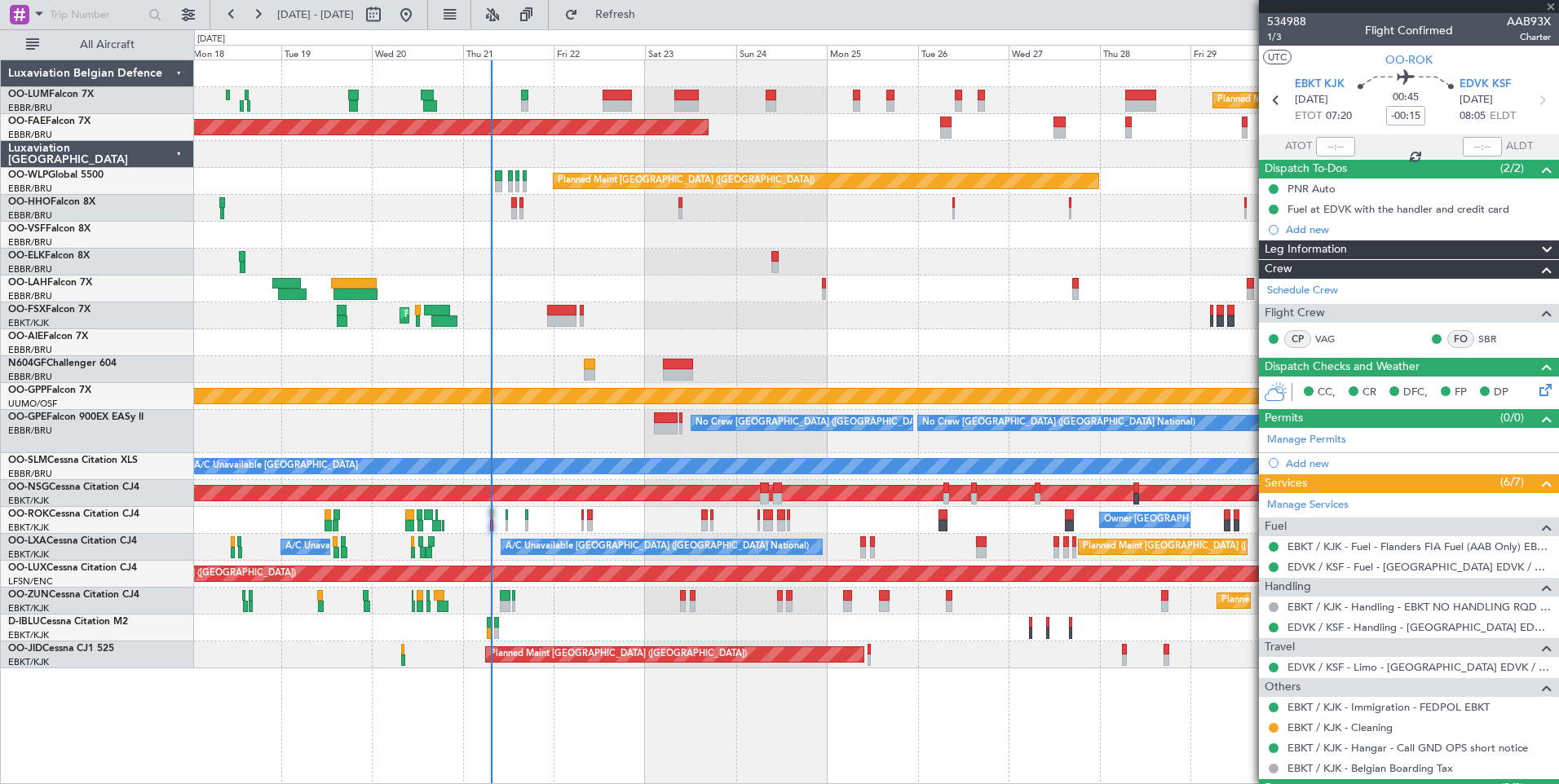
type input "1"
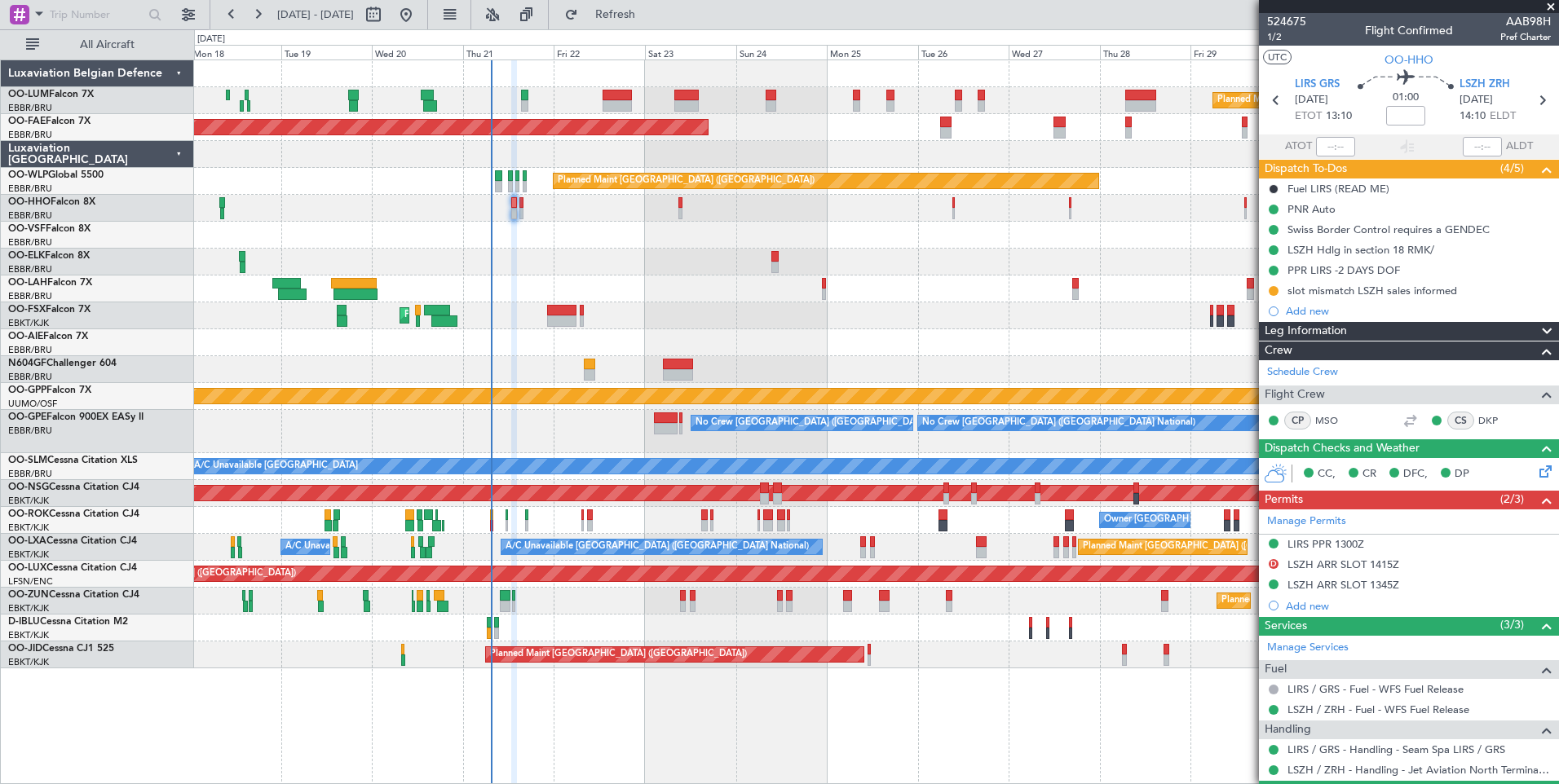
click at [661, 269] on div at bounding box center [876, 262] width 1364 height 27
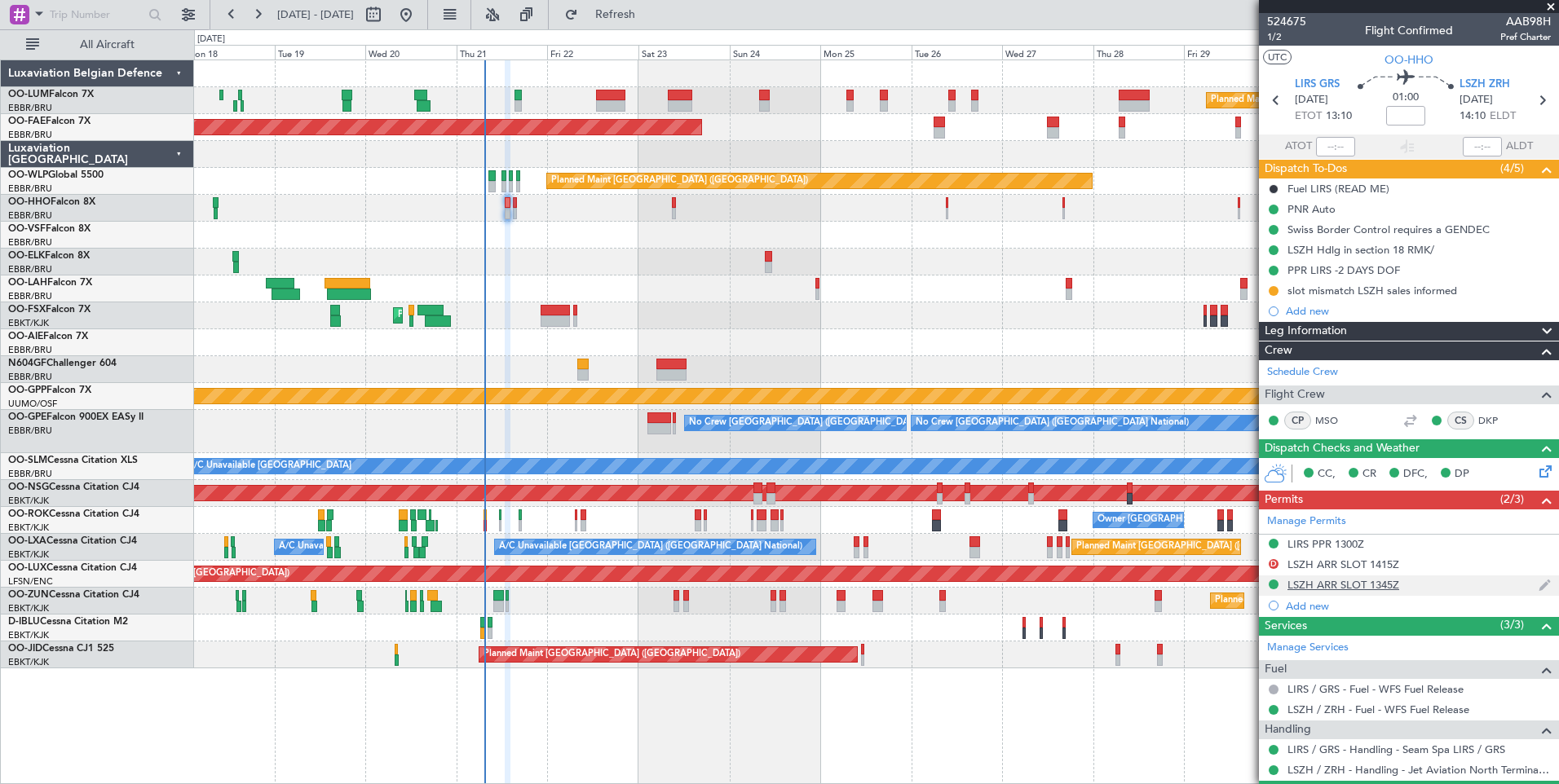
scroll to position [79, 0]
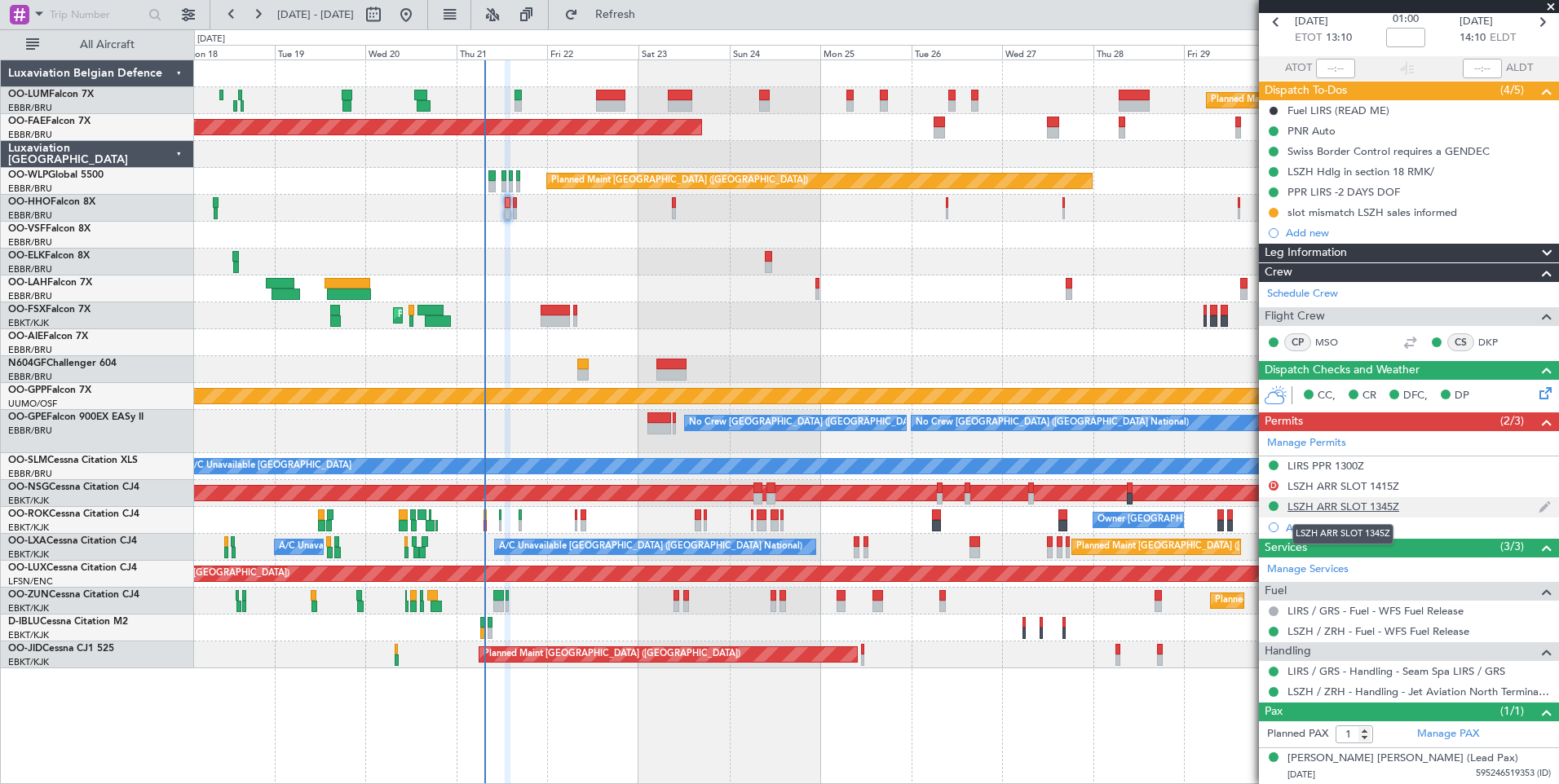
click at [1345, 506] on div "LSZH ARR SLOT 1345Z" at bounding box center [1342, 507] width 111 height 14
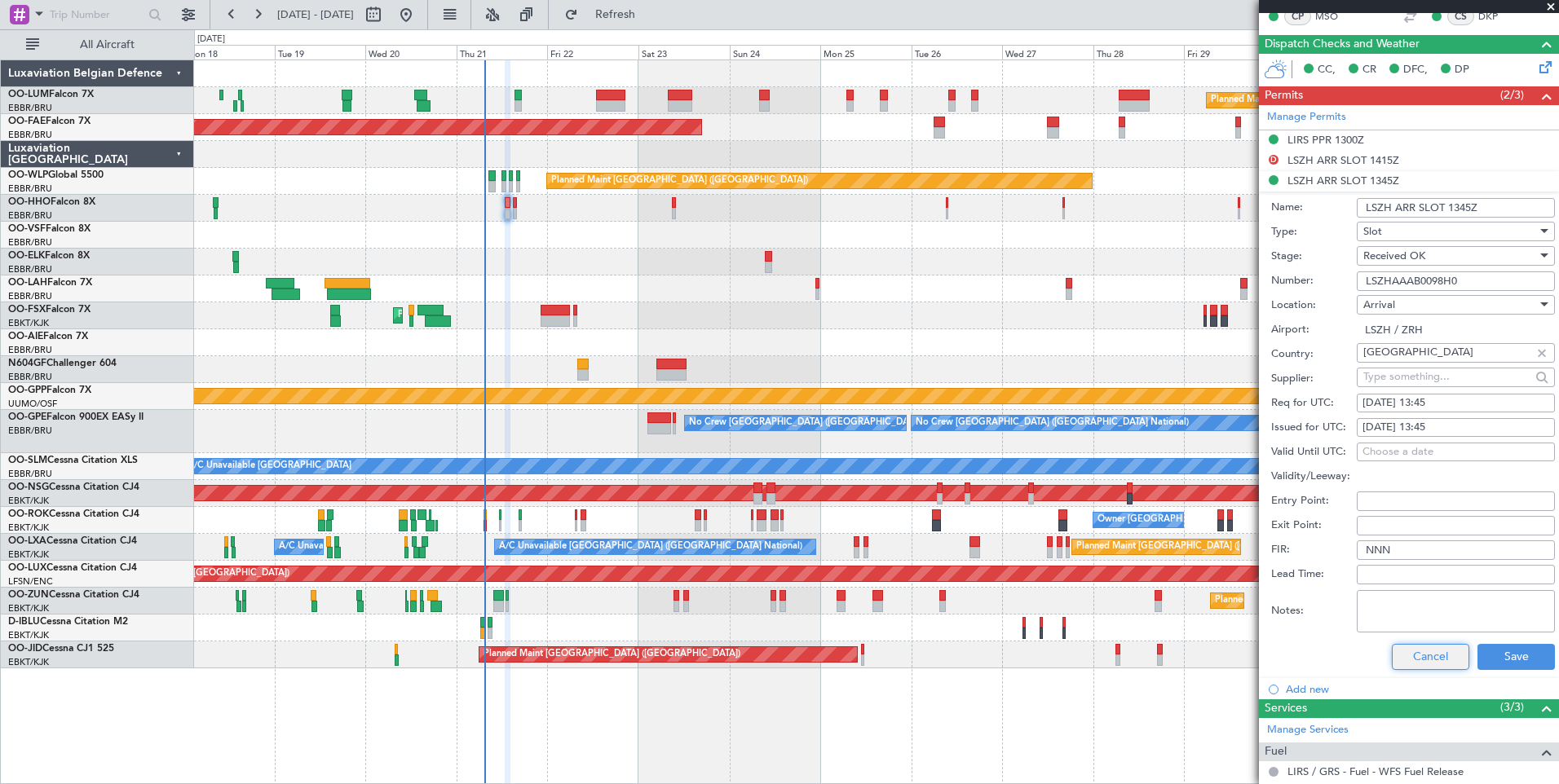
click at [1423, 663] on button "Cancel" at bounding box center [1430, 657] width 78 height 26
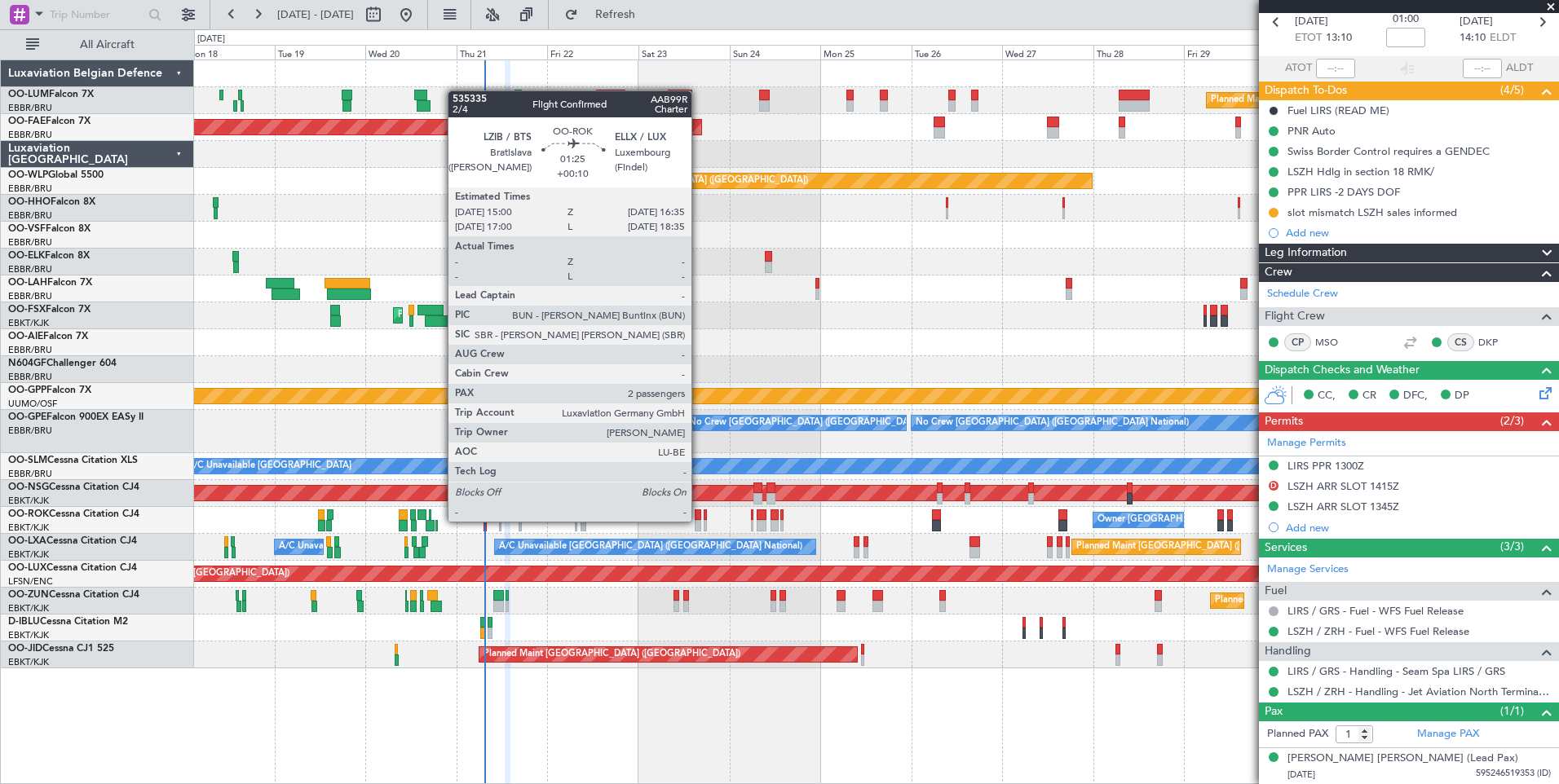
click at [699, 520] on div at bounding box center [698, 525] width 7 height 11
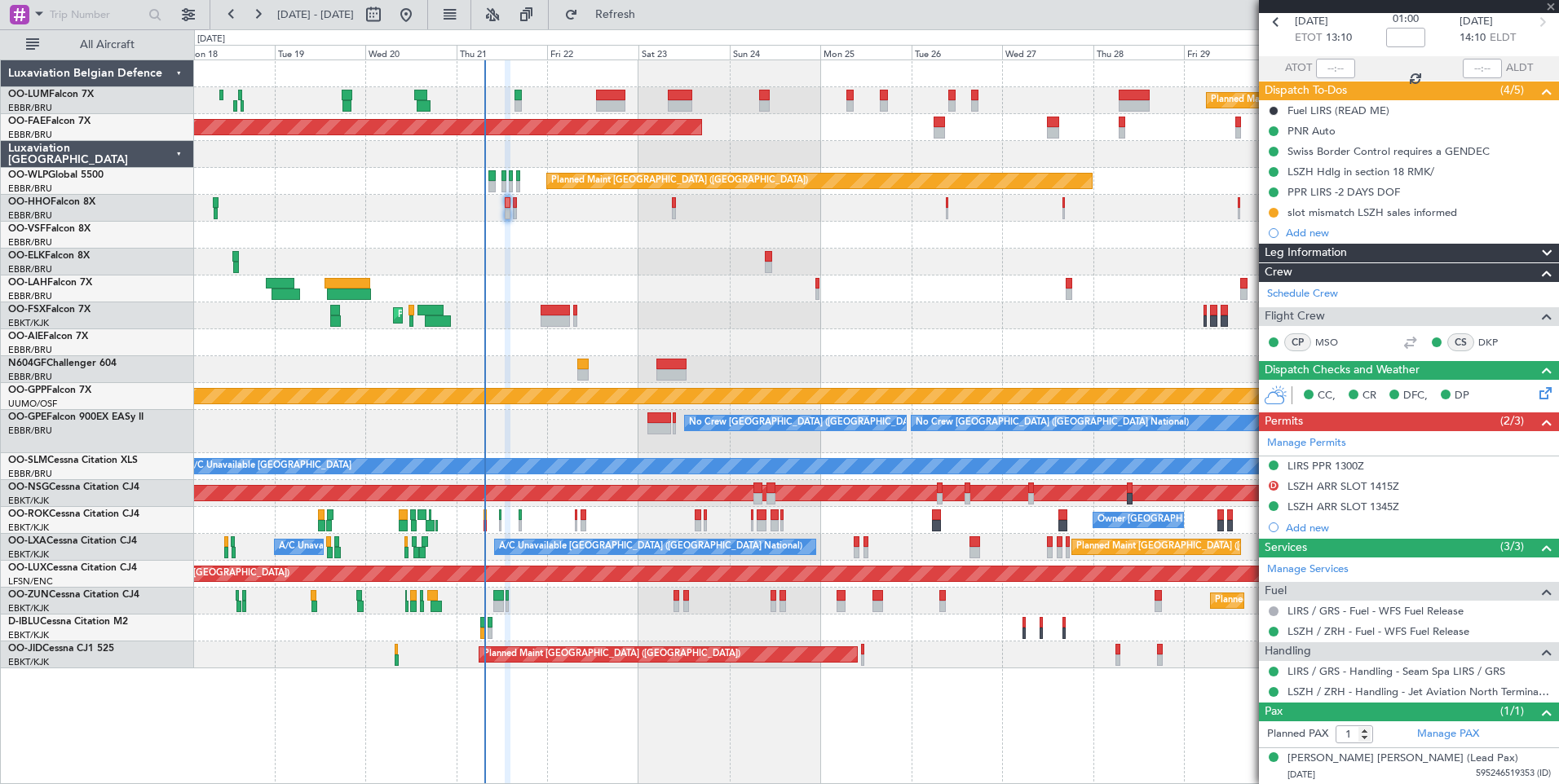
type input "+00:10"
type input "2"
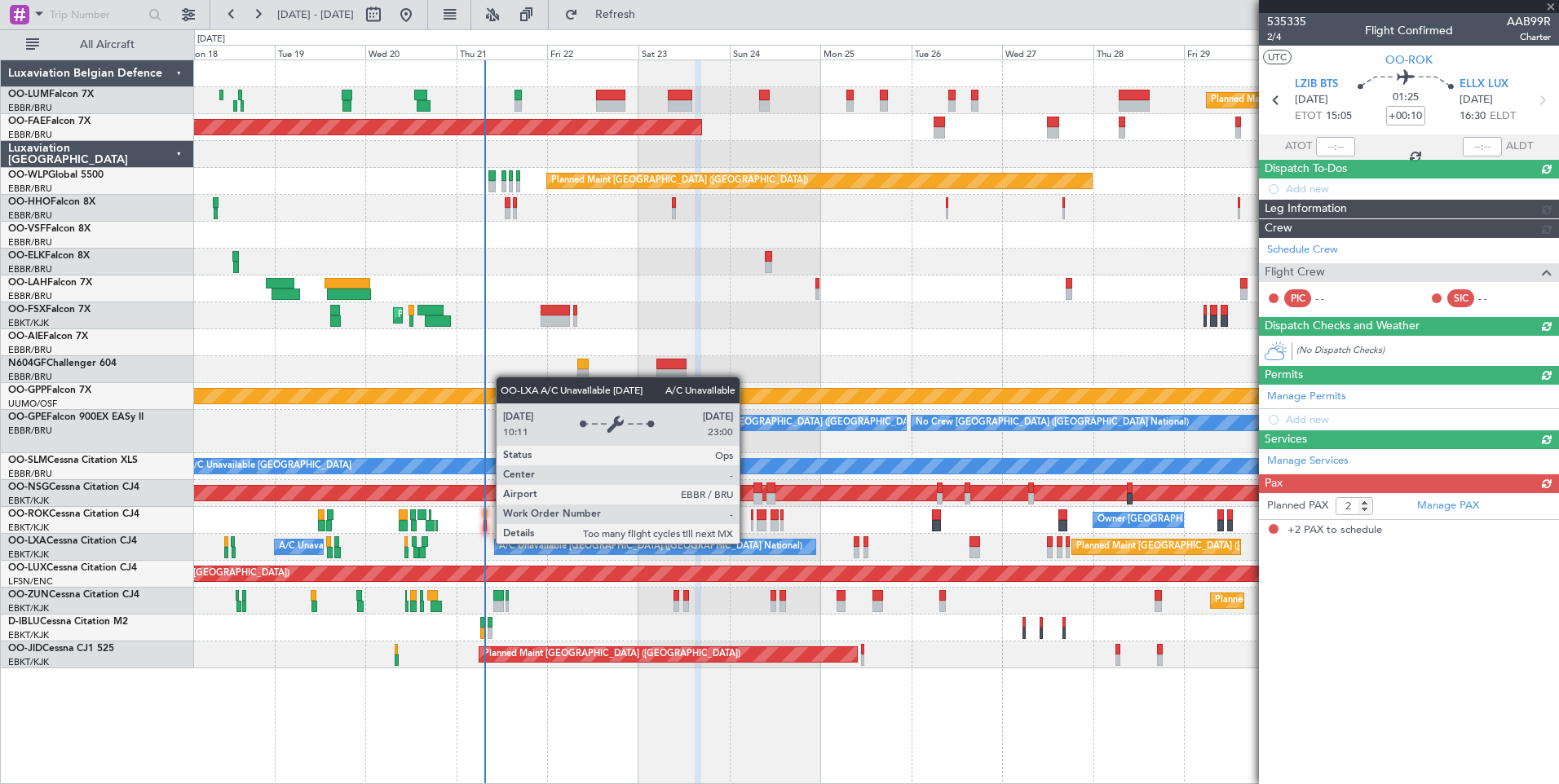
scroll to position [0, 0]
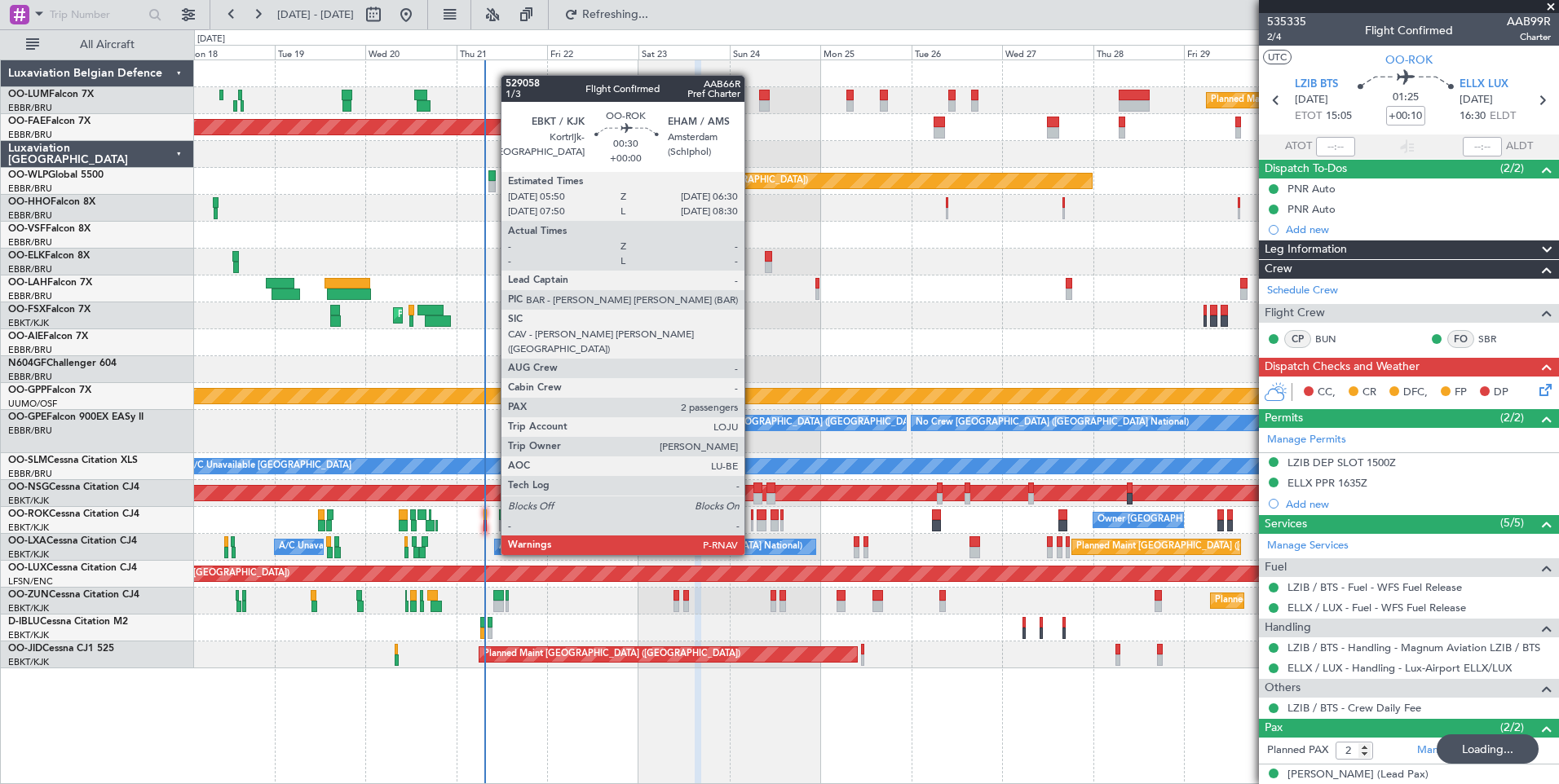
click at [751, 524] on div at bounding box center [752, 525] width 3 height 11
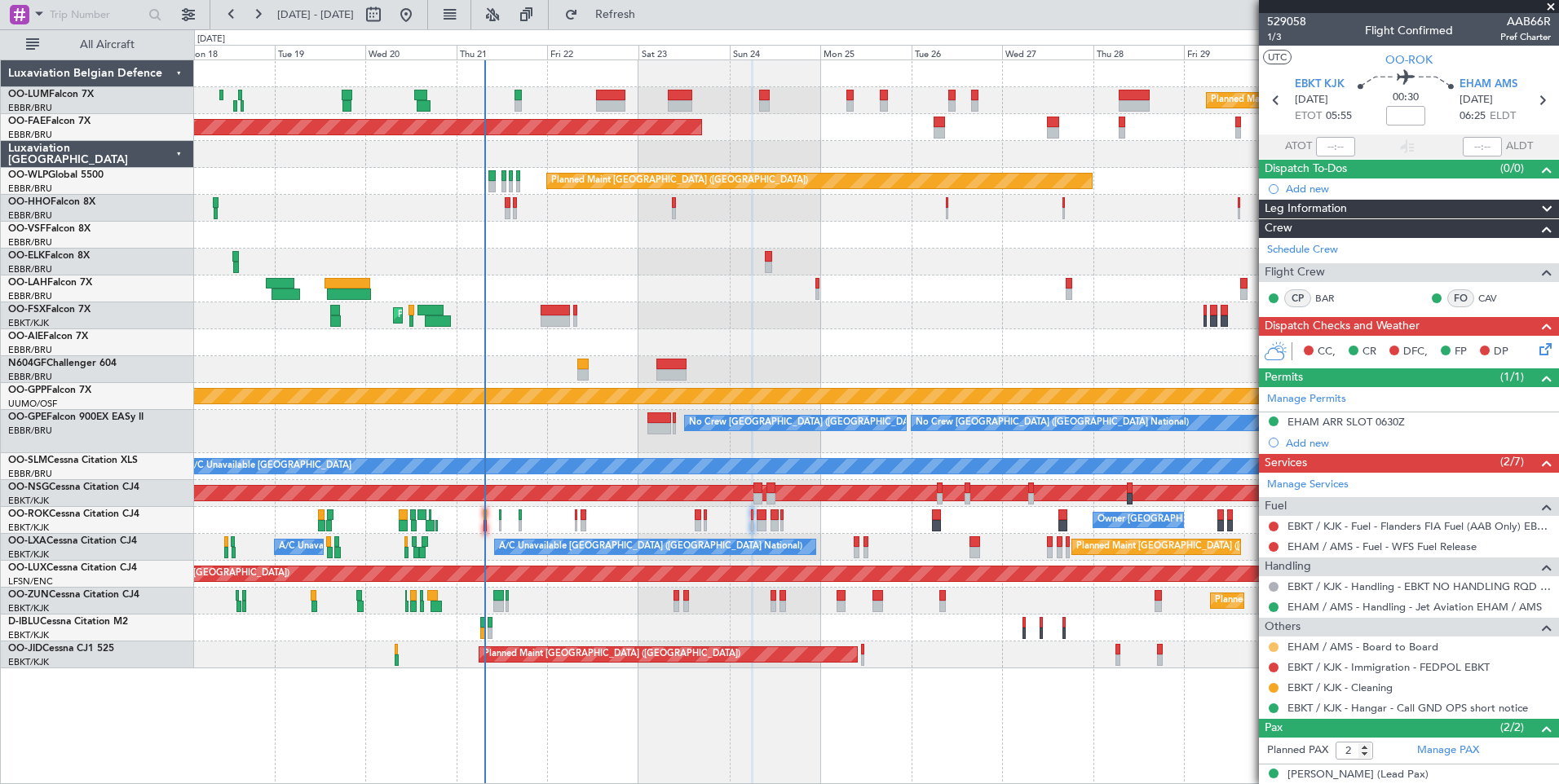
click at [1277, 643] on button at bounding box center [1273, 647] width 10 height 9
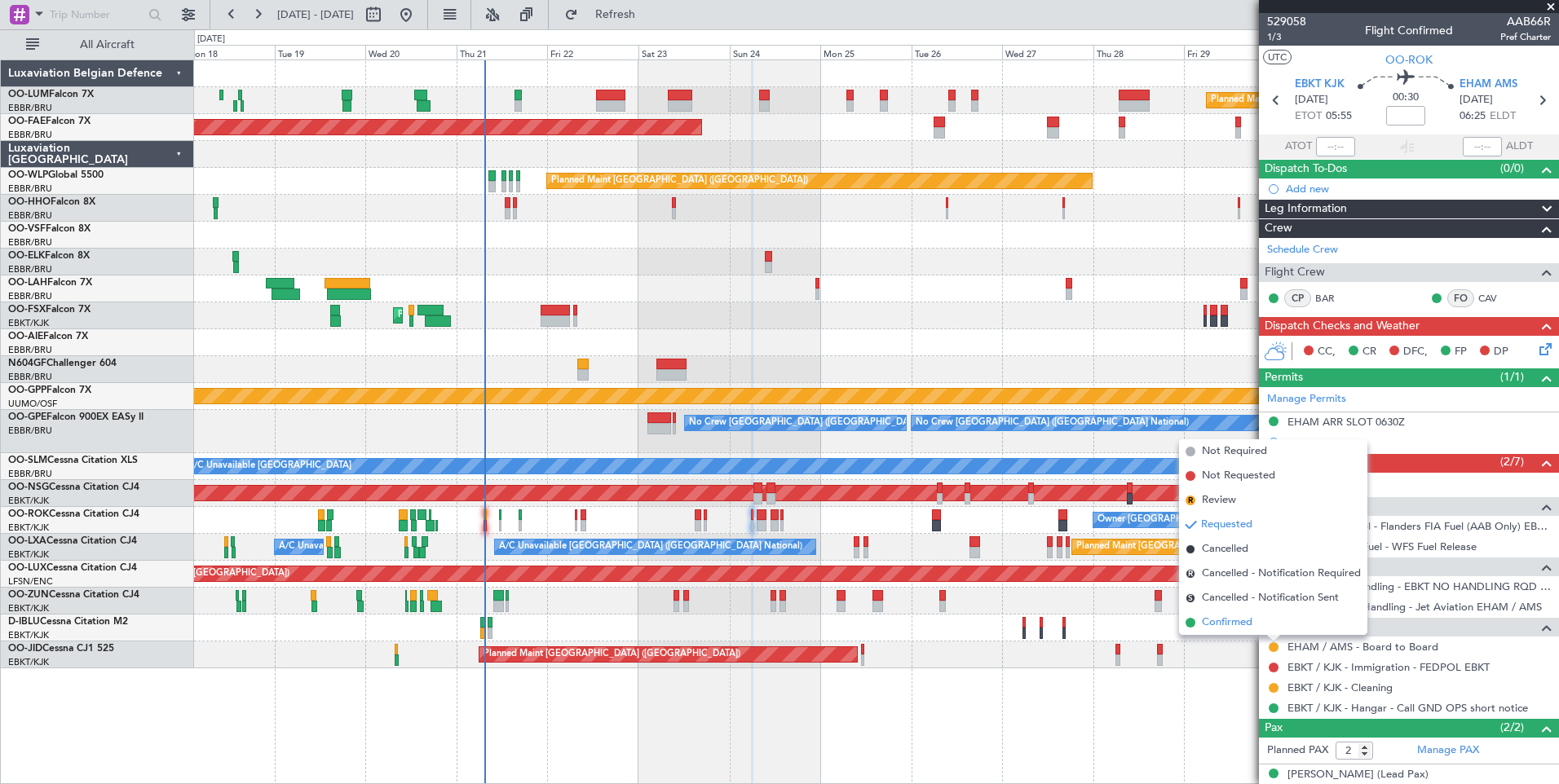
click at [1233, 625] on span "Confirmed" at bounding box center [1226, 623] width 51 height 16
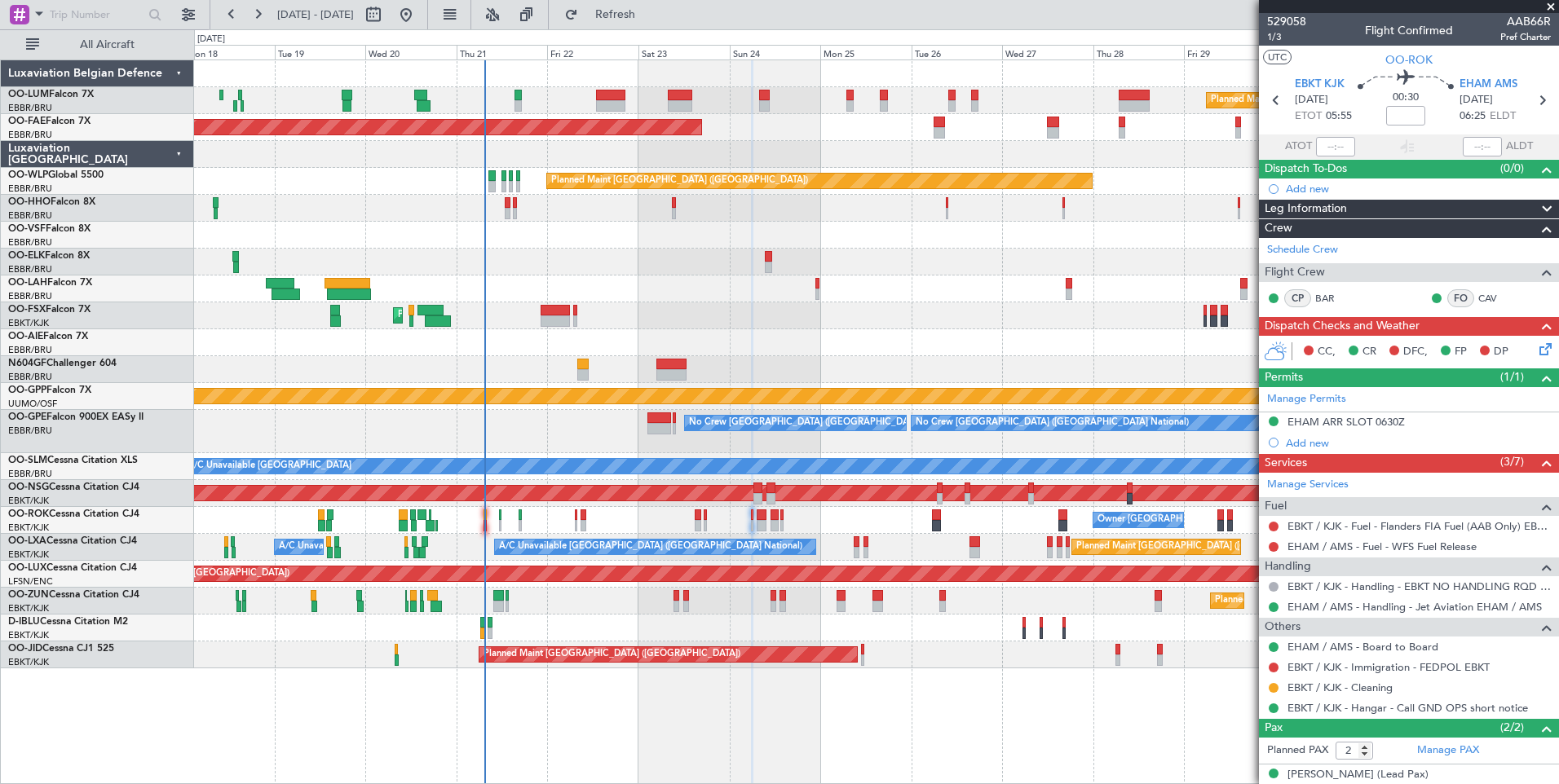
click at [781, 357] on div "Planned Maint Brussels (Brussels National) Planned Maint Brussels (Brussels Nat…" at bounding box center [876, 364] width 1364 height 608
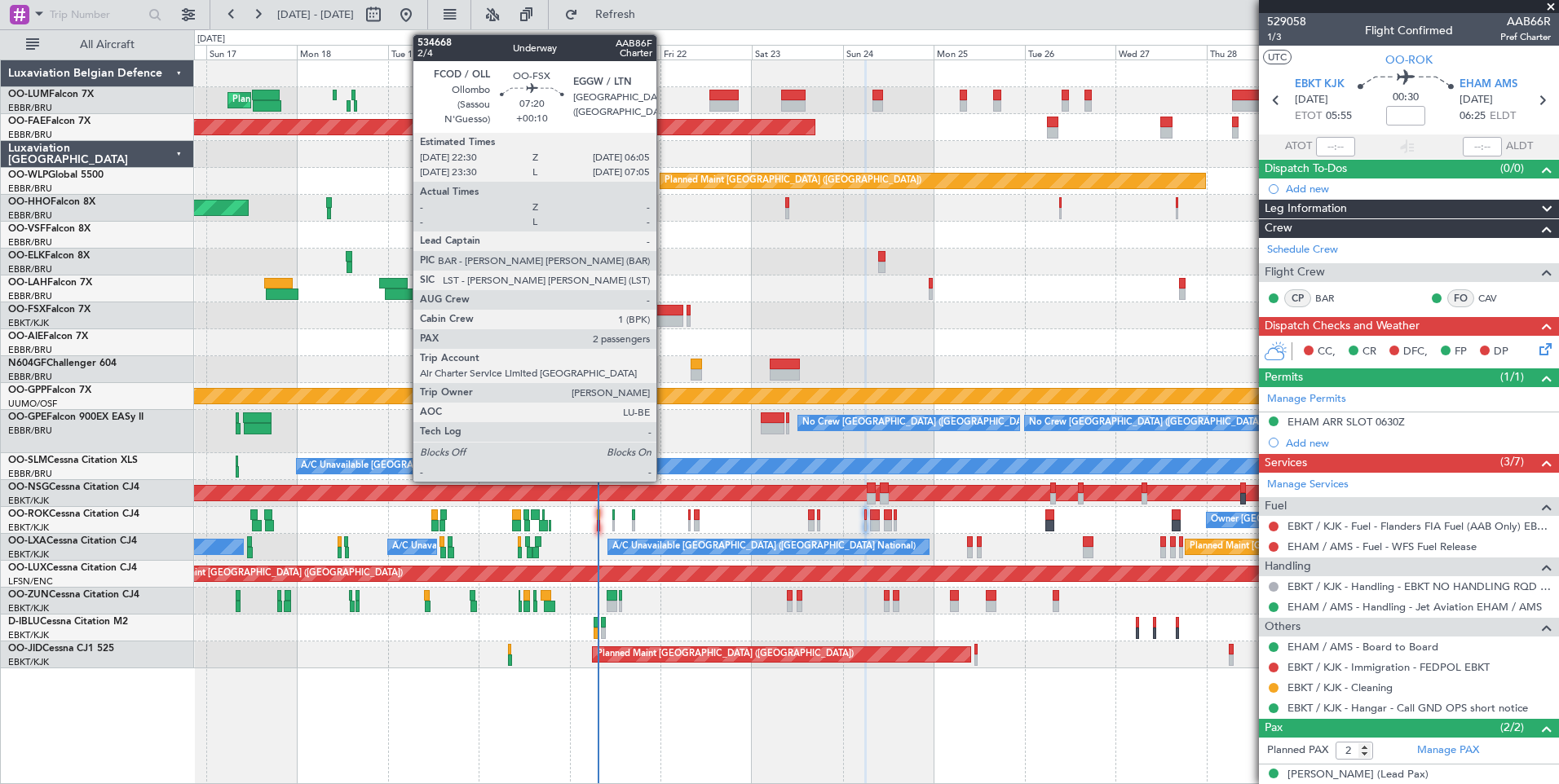
click at [663, 316] on div at bounding box center [669, 320] width 29 height 11
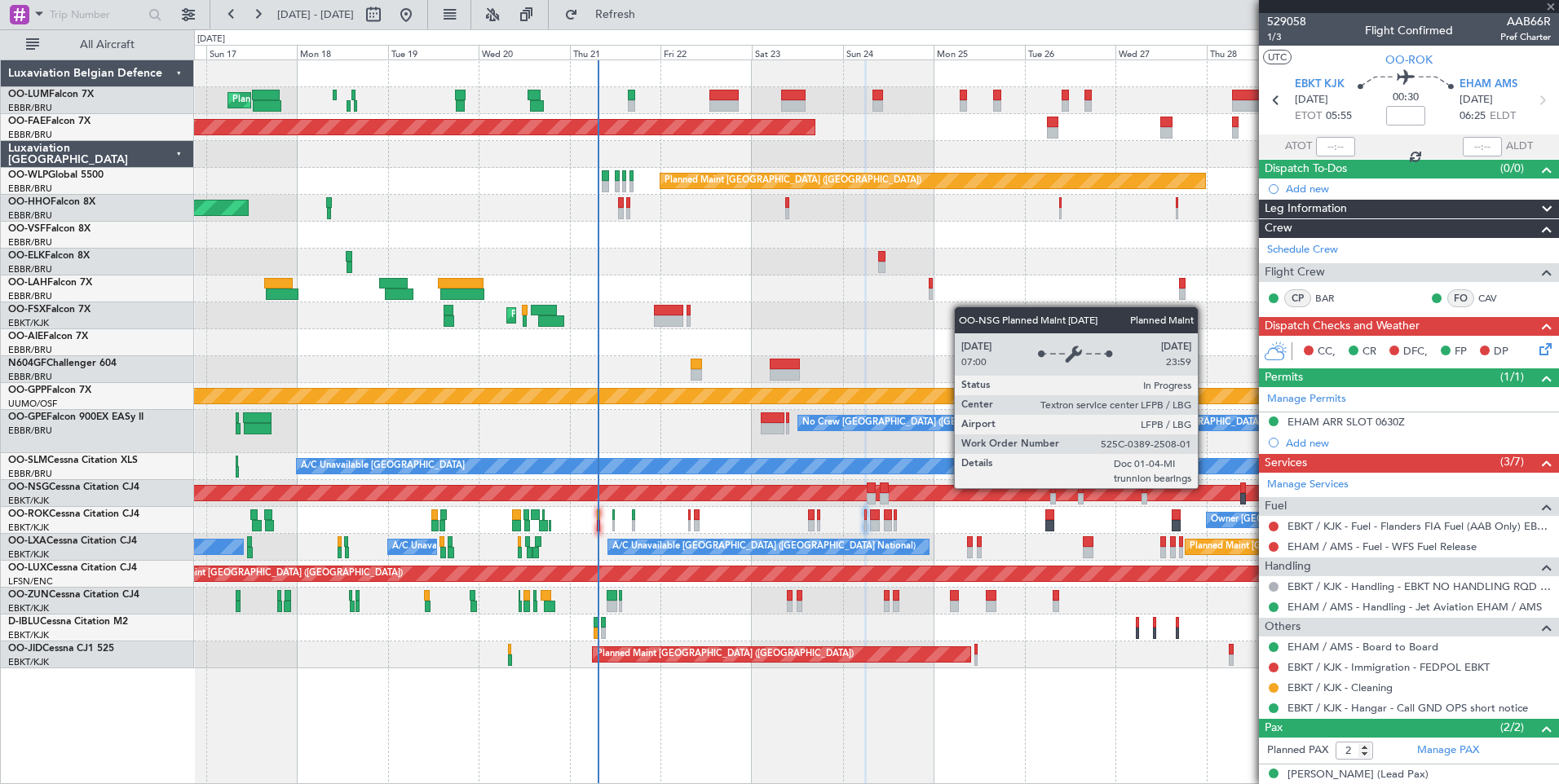
type input "+00:10"
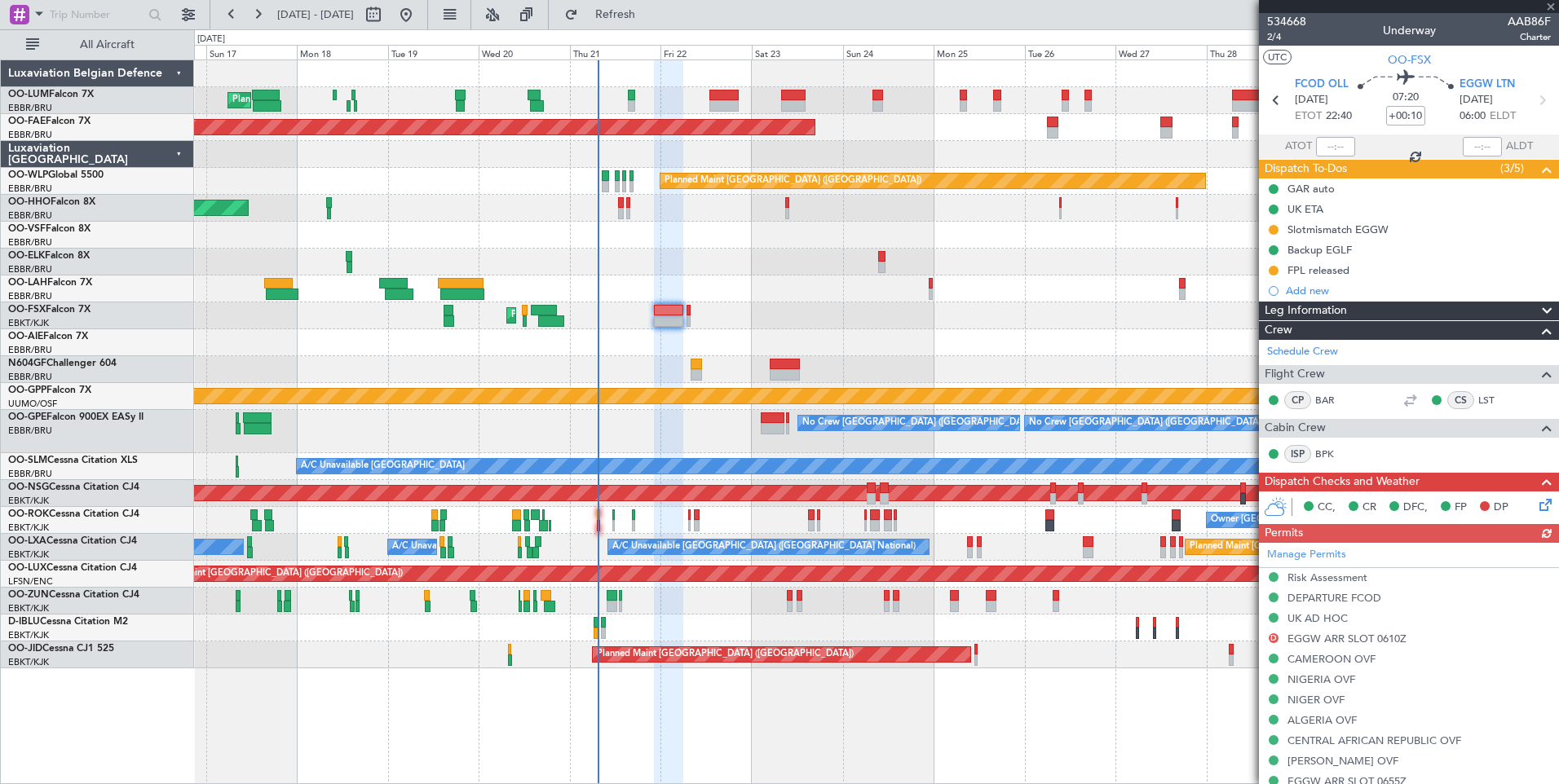
scroll to position [81, 0]
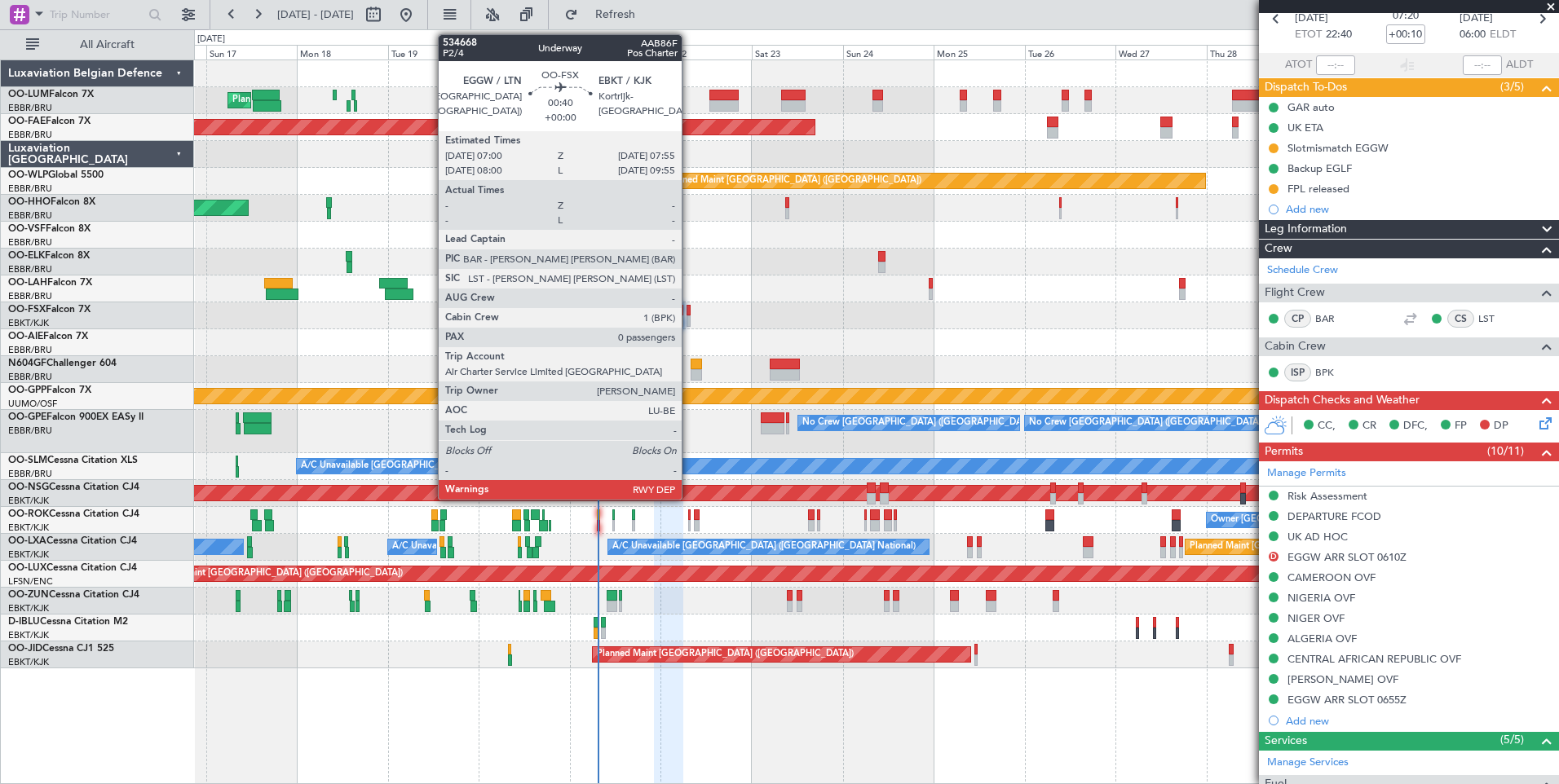
click at [689, 315] on div at bounding box center [688, 320] width 4 height 11
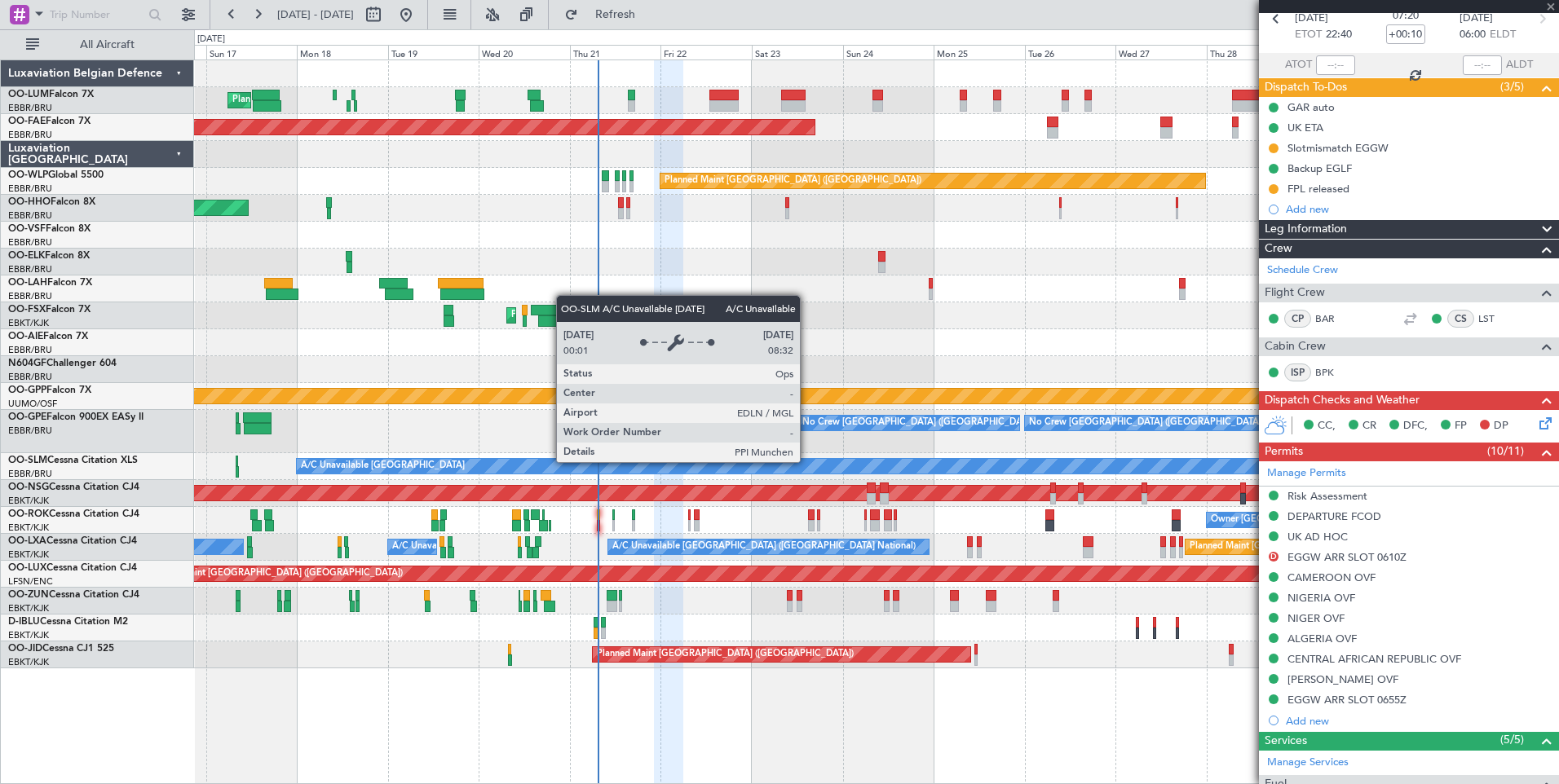
type input "0"
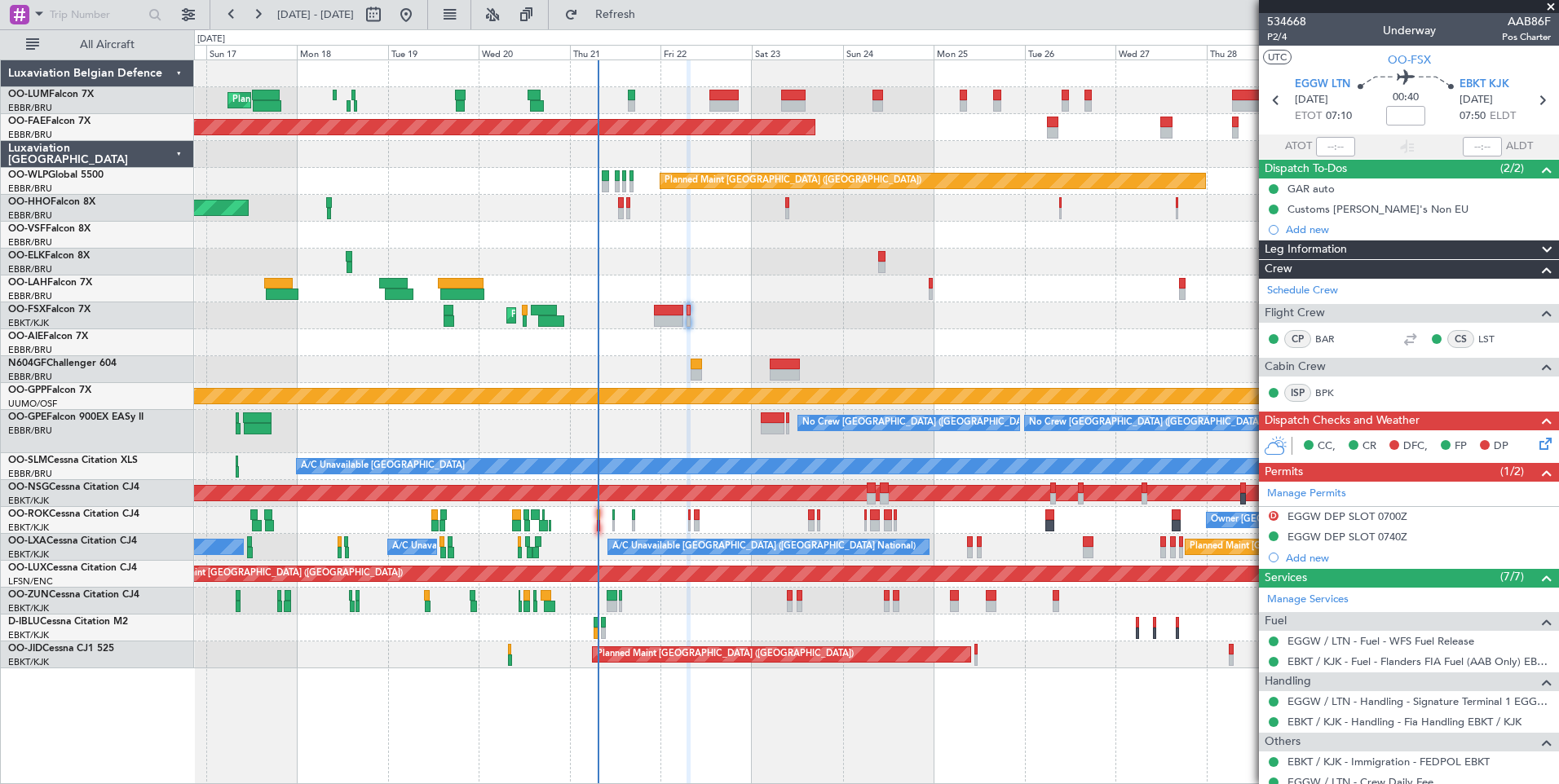
click at [601, 519] on div "Owner Kortrijk-Wevelgem Unplanned Maint Kortrijk-Wevelgem" at bounding box center [876, 520] width 1364 height 27
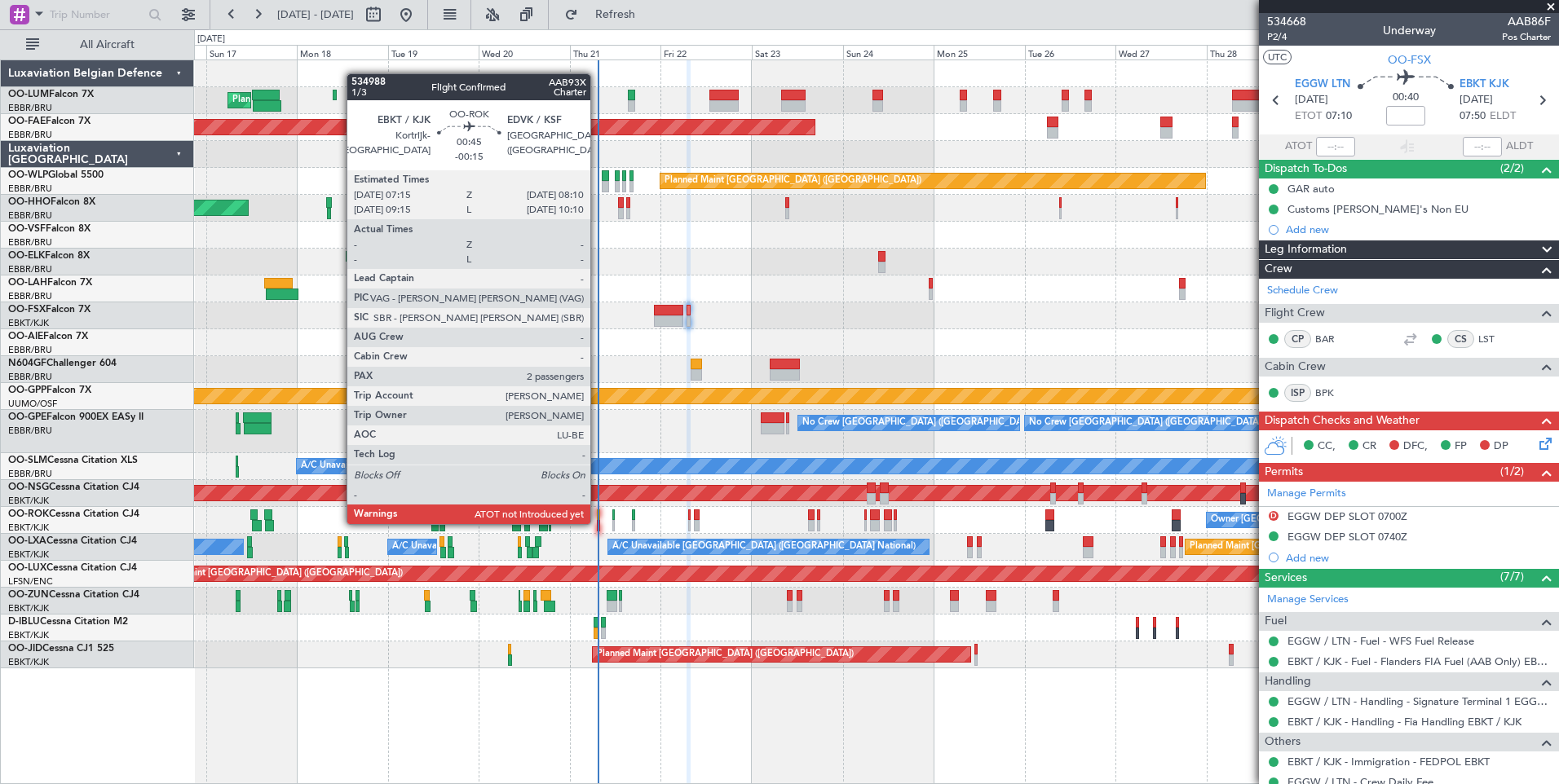
click at [598, 522] on div at bounding box center [599, 525] width 4 height 11
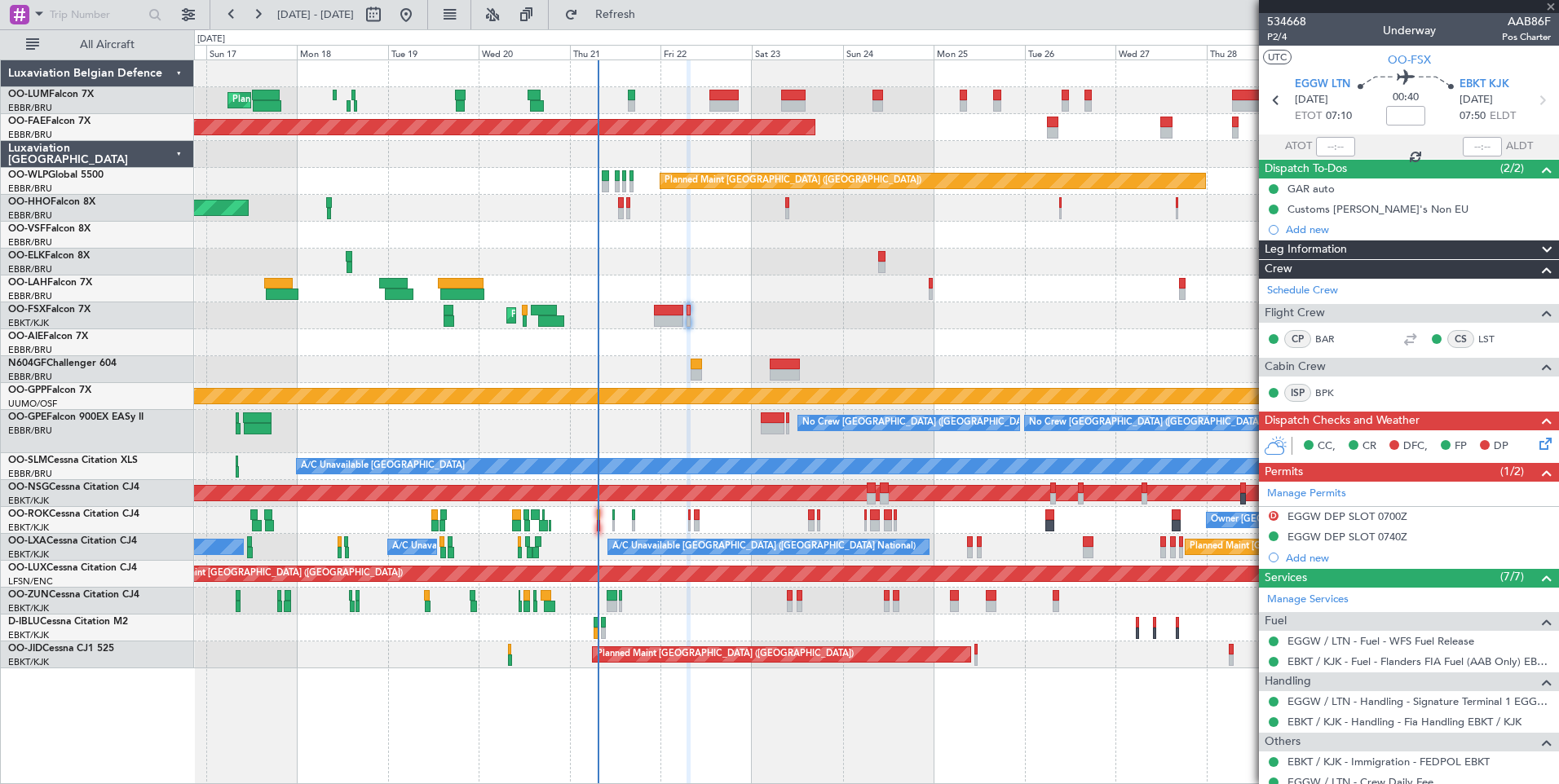
type input "-00:15"
type input "2"
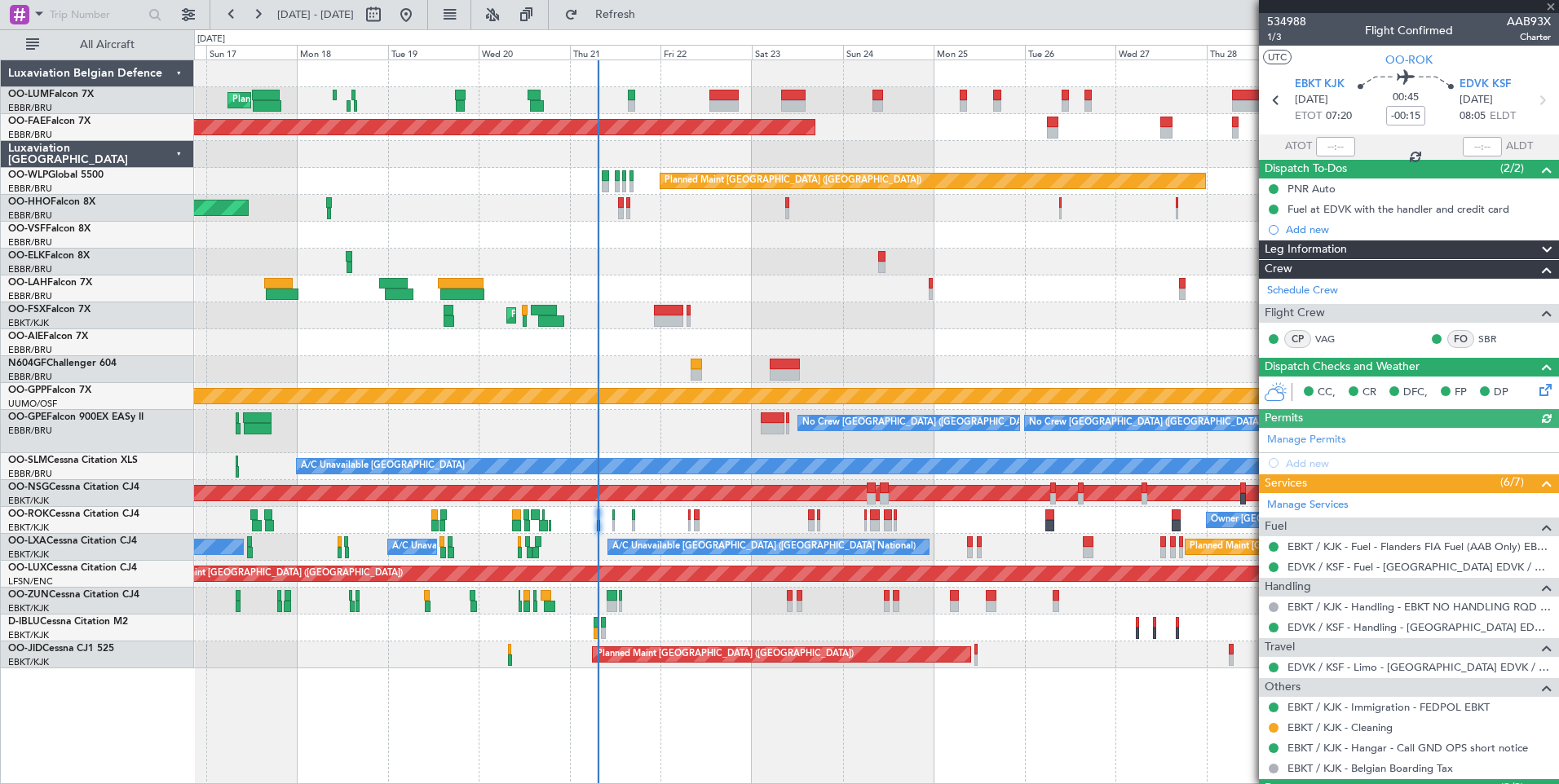
click at [1334, 143] on div at bounding box center [1334, 147] width 39 height 20
click at [1328, 149] on div at bounding box center [1334, 147] width 39 height 20
click at [1340, 144] on input "text" at bounding box center [1334, 147] width 39 height 20
type input "07:25"
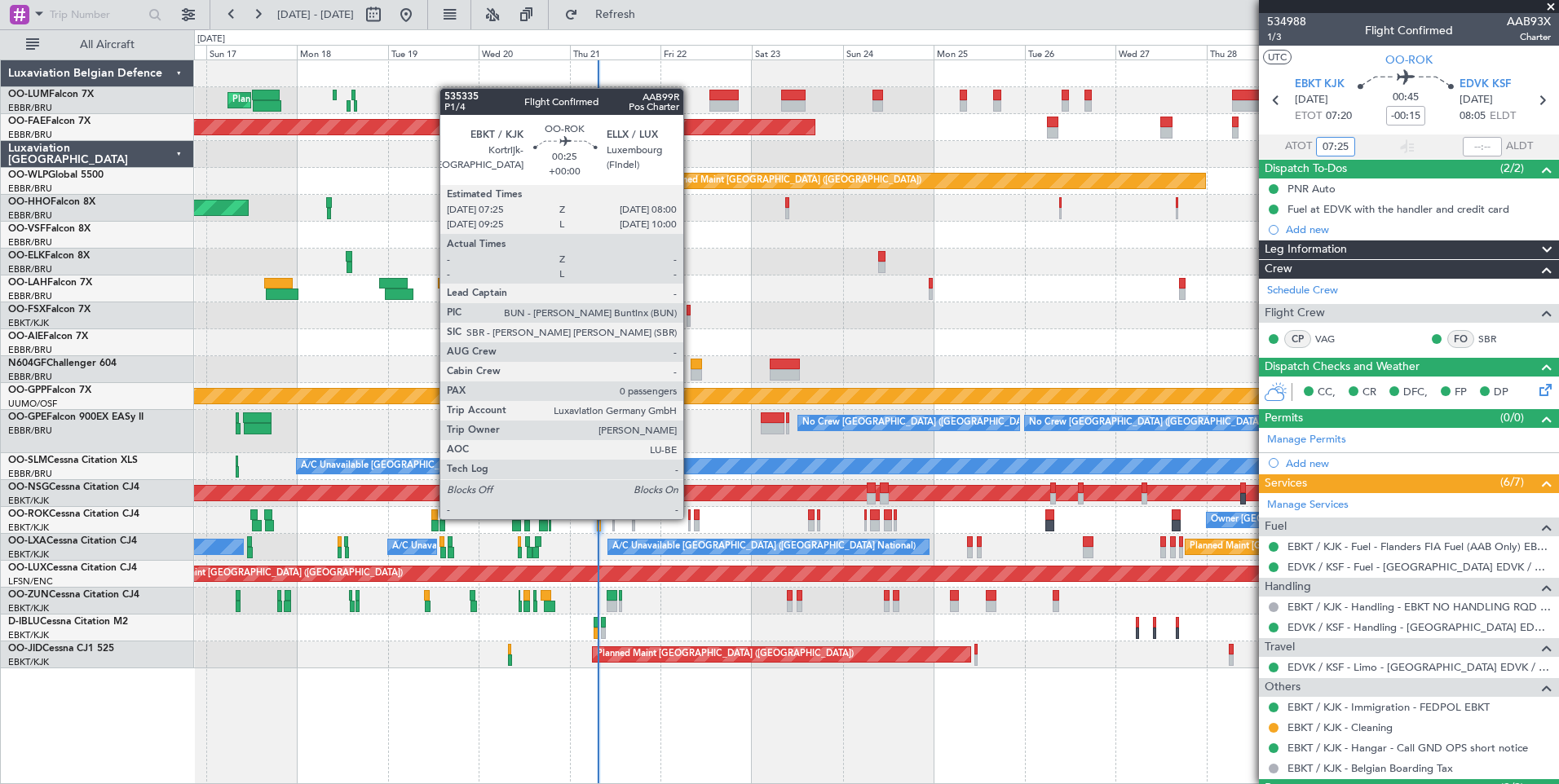
click at [690, 517] on div at bounding box center [689, 515] width 3 height 11
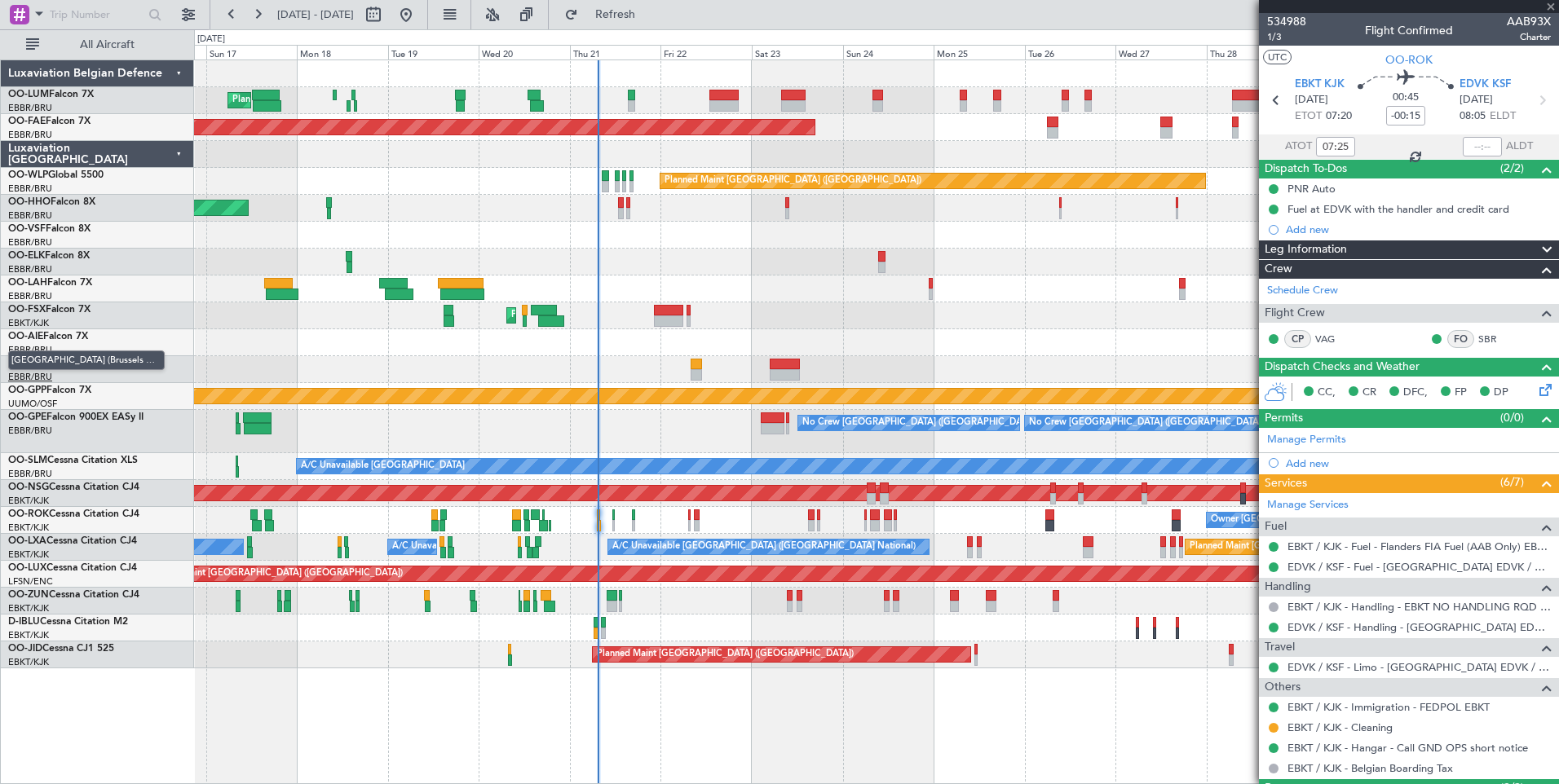
type input "0"
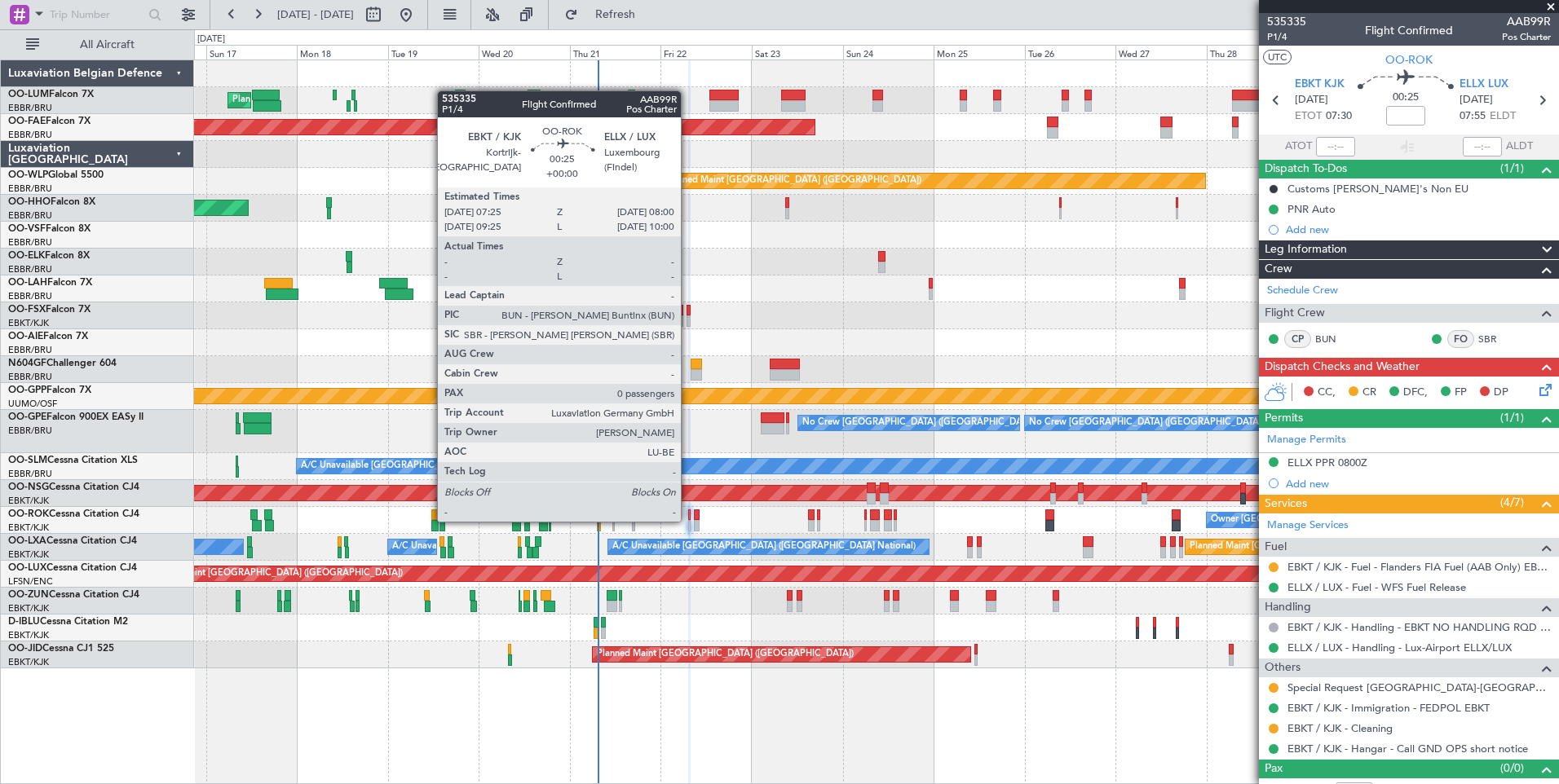
click at [688, 520] on div at bounding box center [689, 525] width 3 height 11
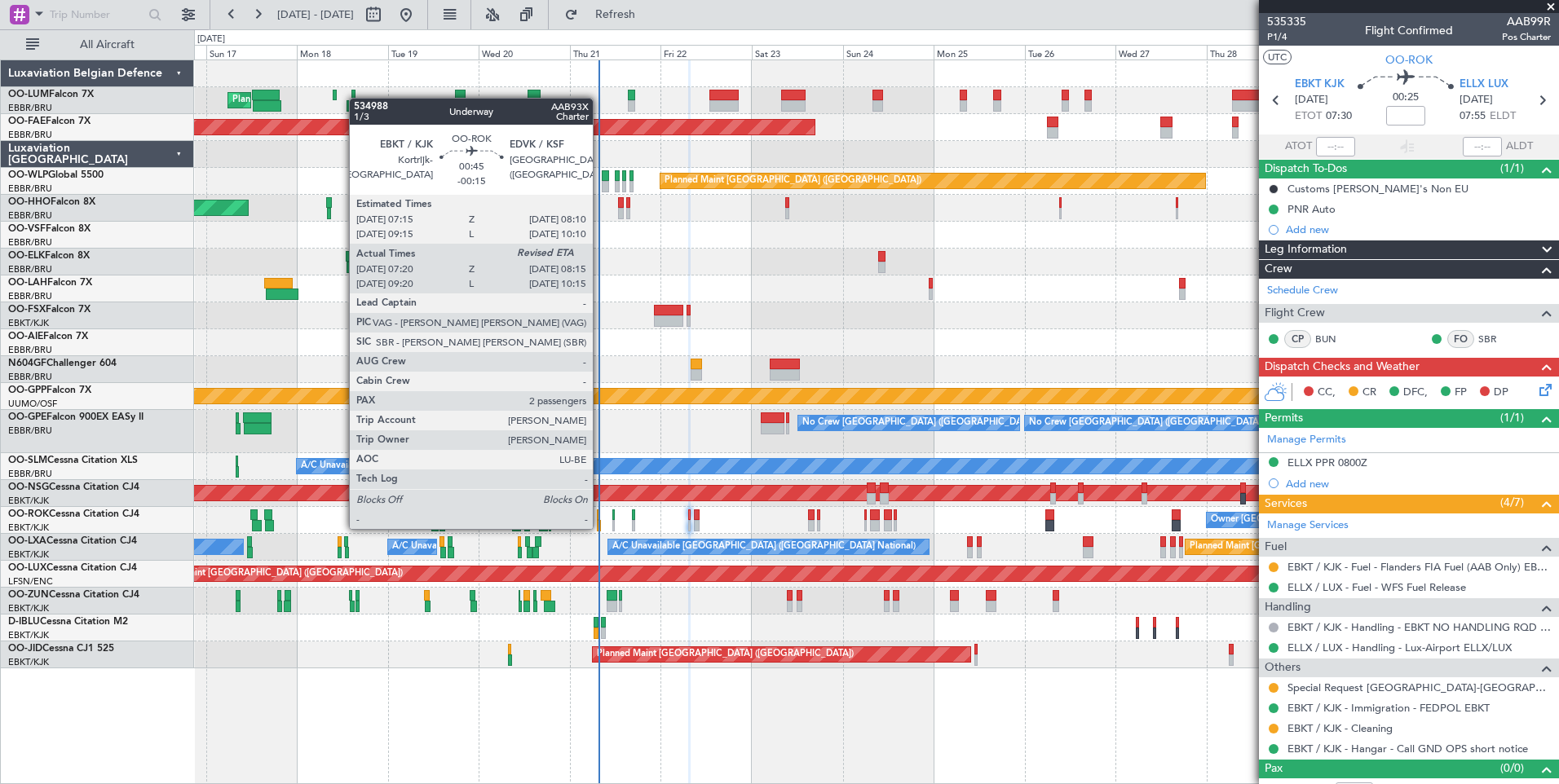
click at [600, 528] on div at bounding box center [599, 525] width 4 height 11
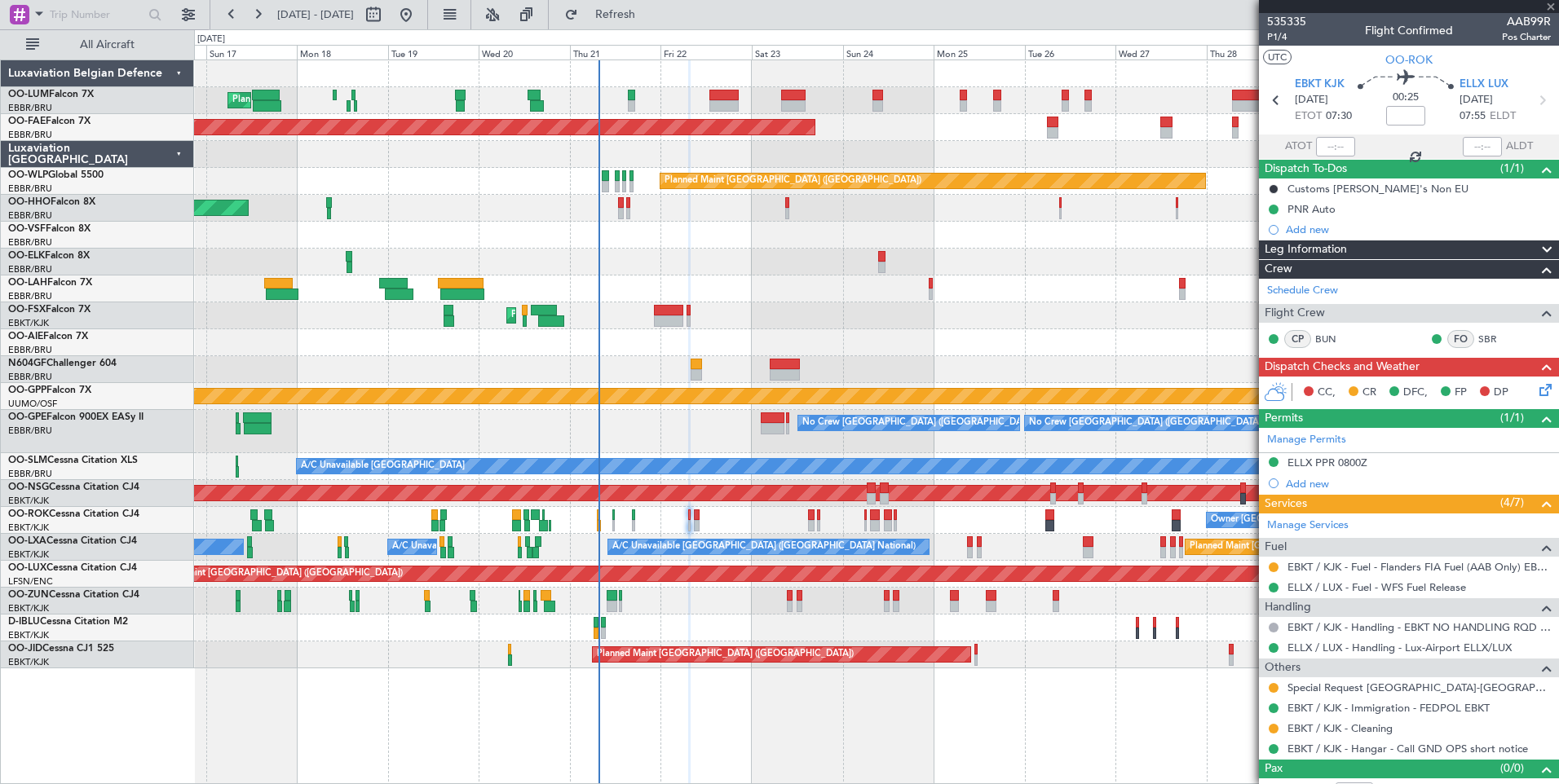
type input "-00:15"
type input "07:25"
type input "2"
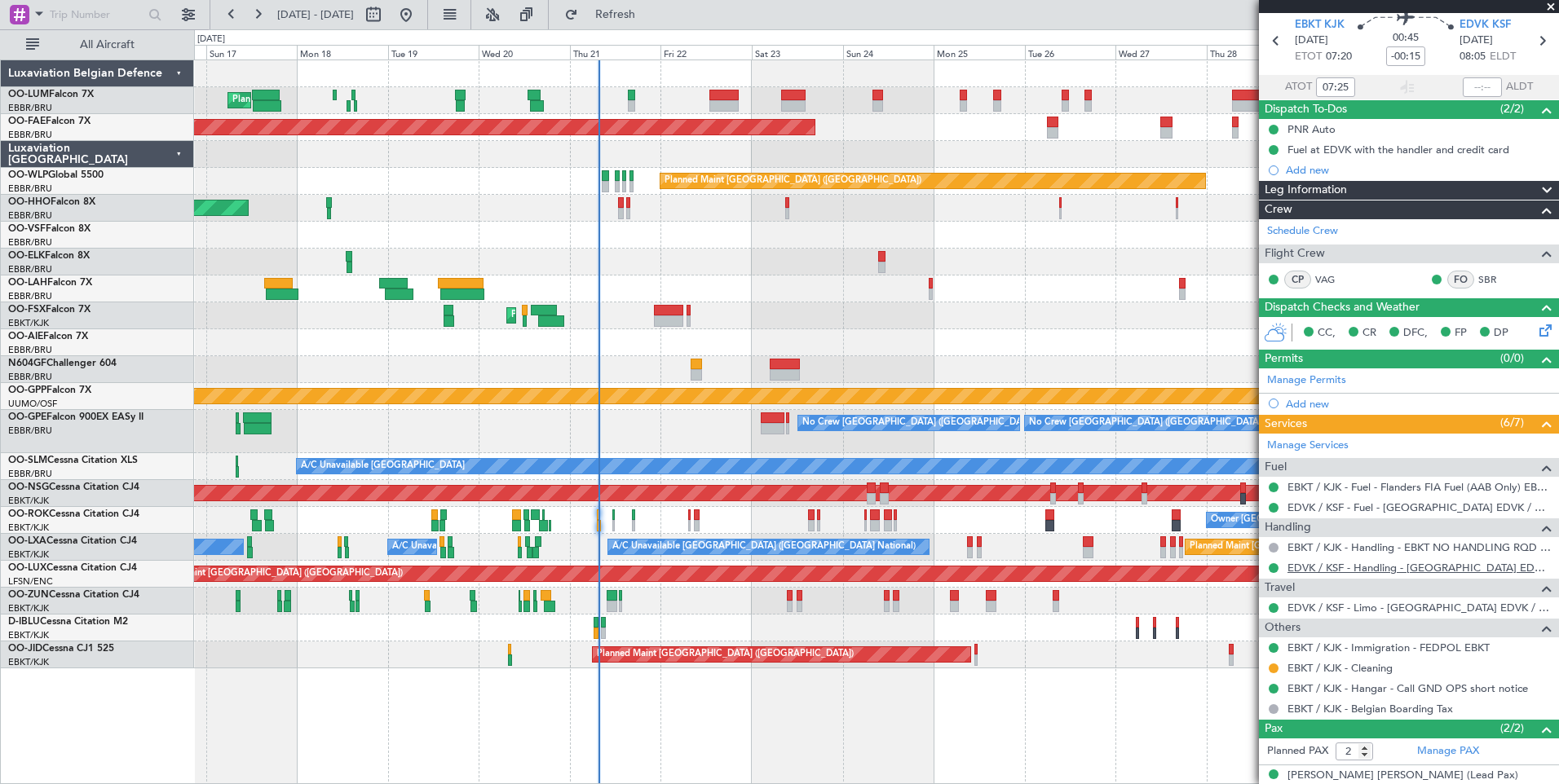
scroll to position [113, 0]
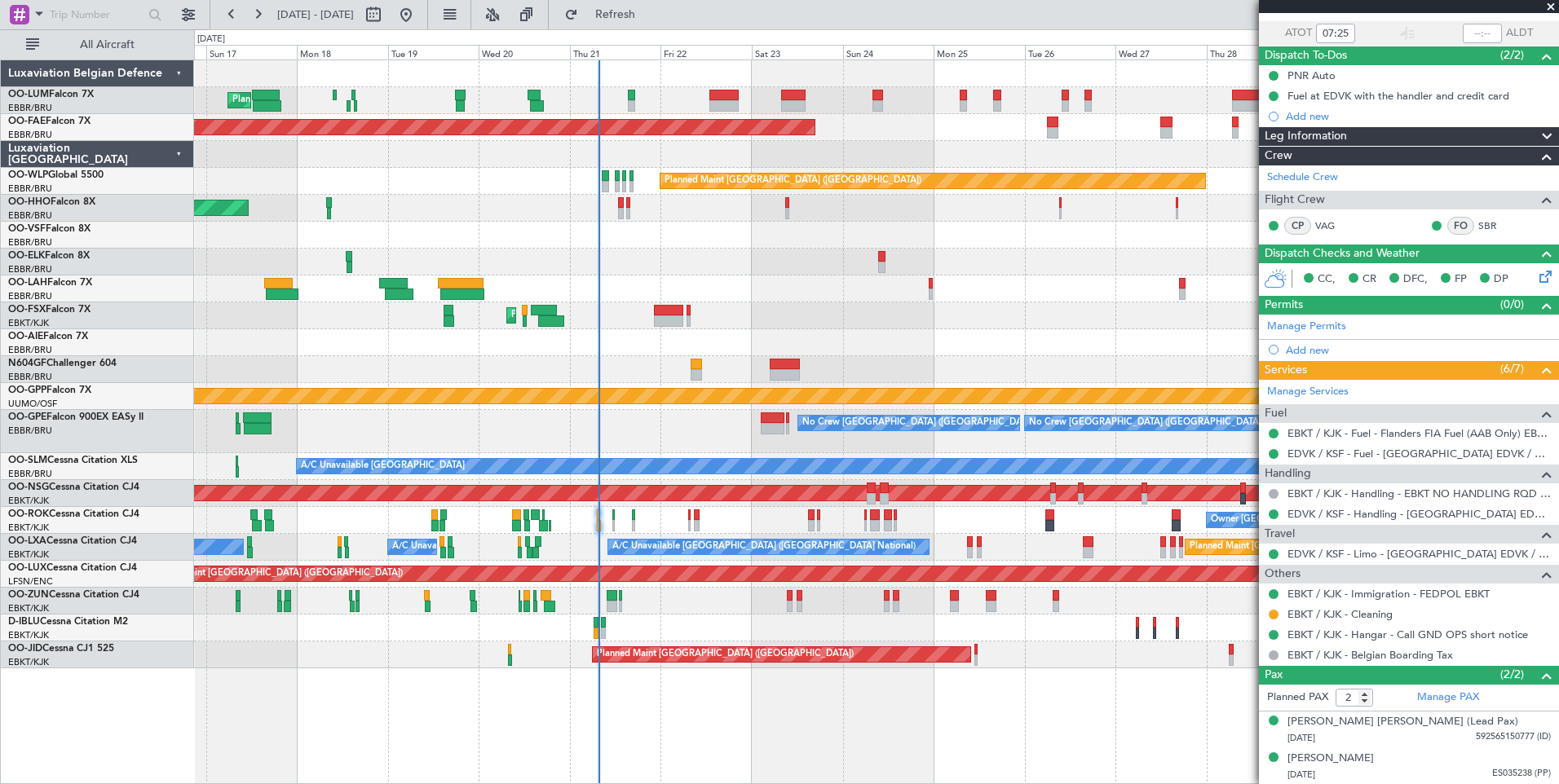
click at [666, 429] on div "No Crew Brussels (Brussels National) Planned Maint Brussels (Brussels National)…" at bounding box center [876, 432] width 1364 height 43
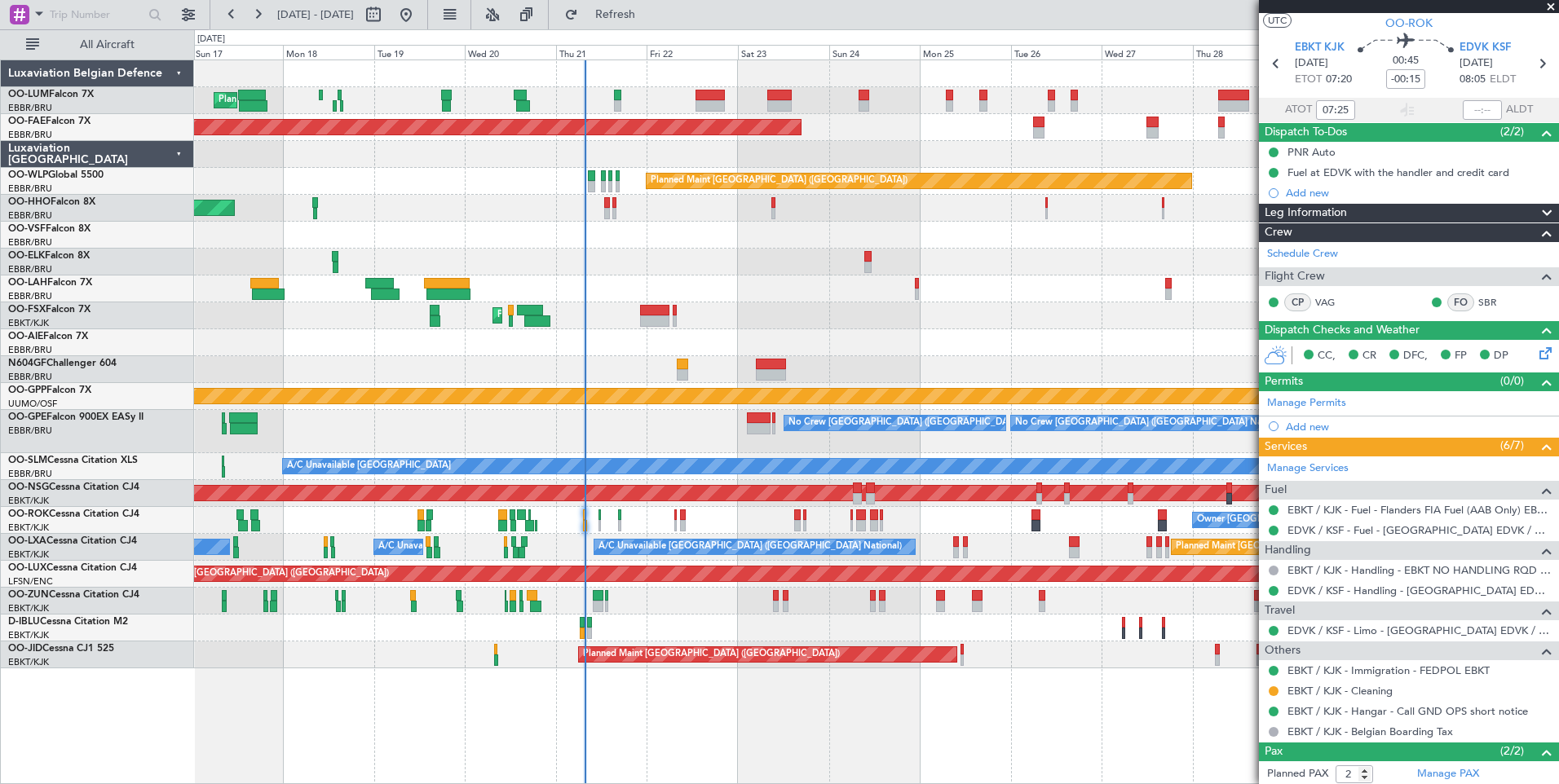
scroll to position [0, 0]
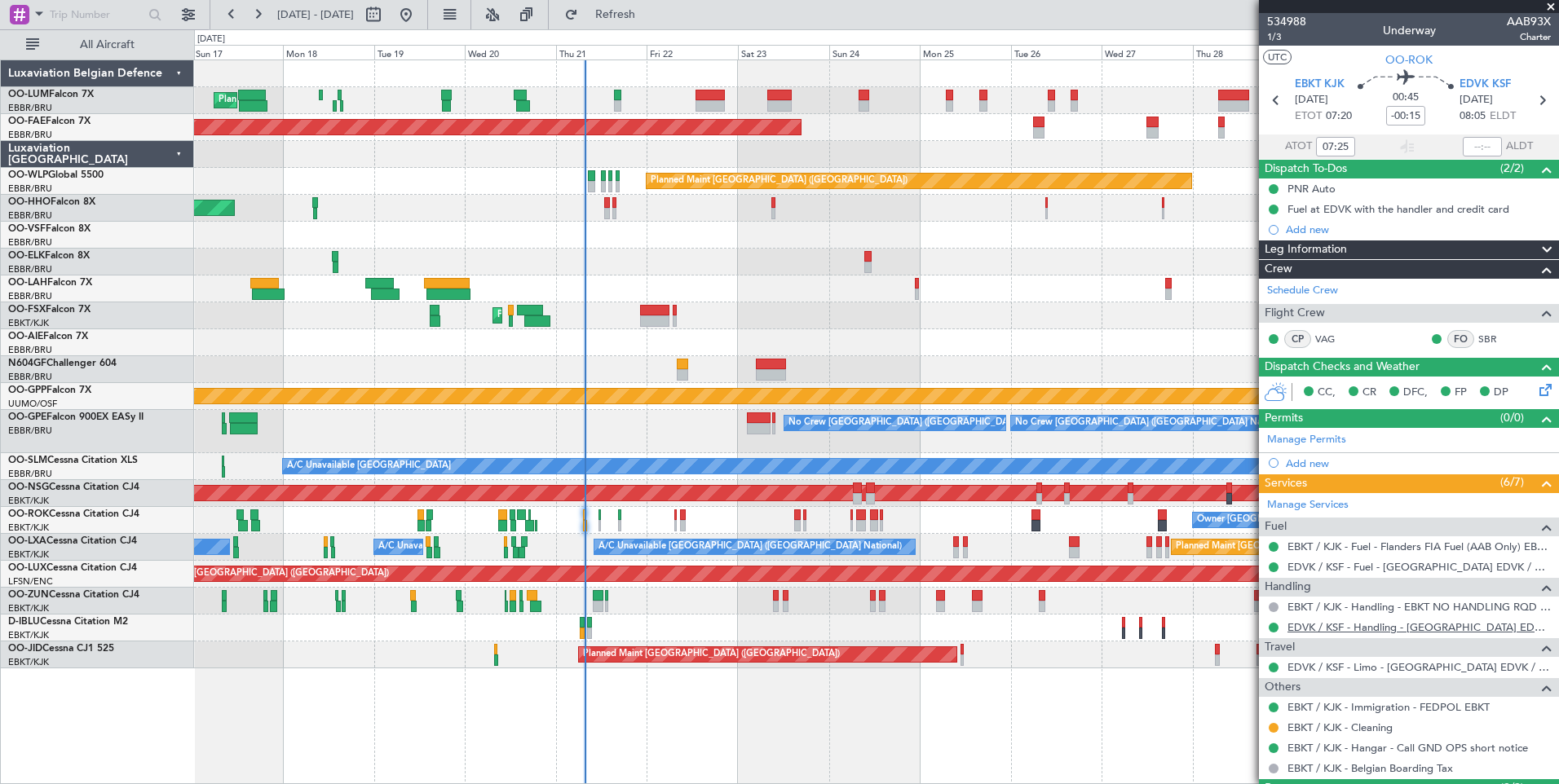
click at [1331, 630] on link "EDVK / KSF - Handling - Kassel Airport EDVK / KSF" at bounding box center [1418, 627] width 263 height 14
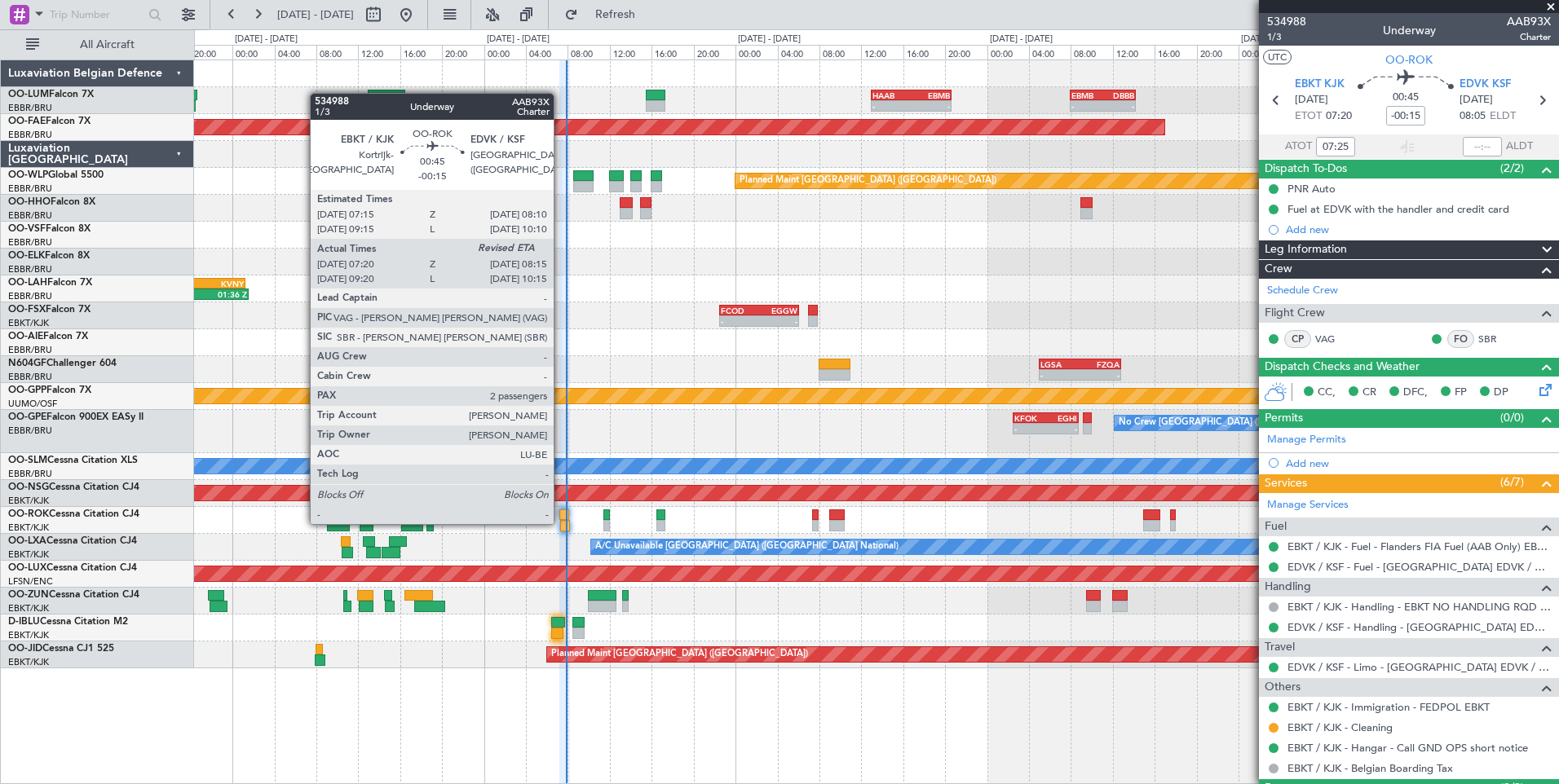
click at [561, 522] on div at bounding box center [564, 525] width 10 height 11
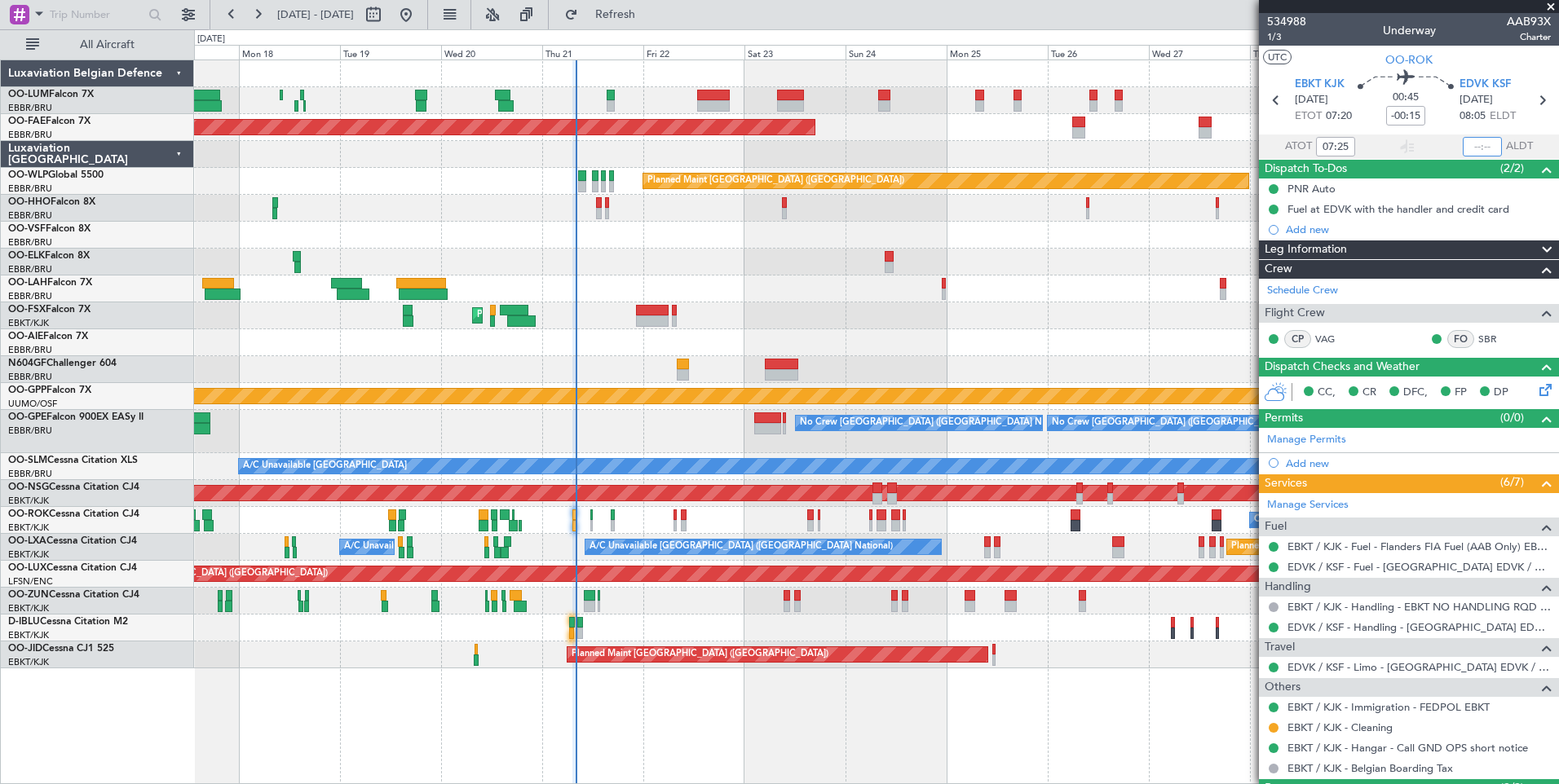
click at [1472, 148] on input "text" at bounding box center [1481, 147] width 39 height 20
type input "07:28"
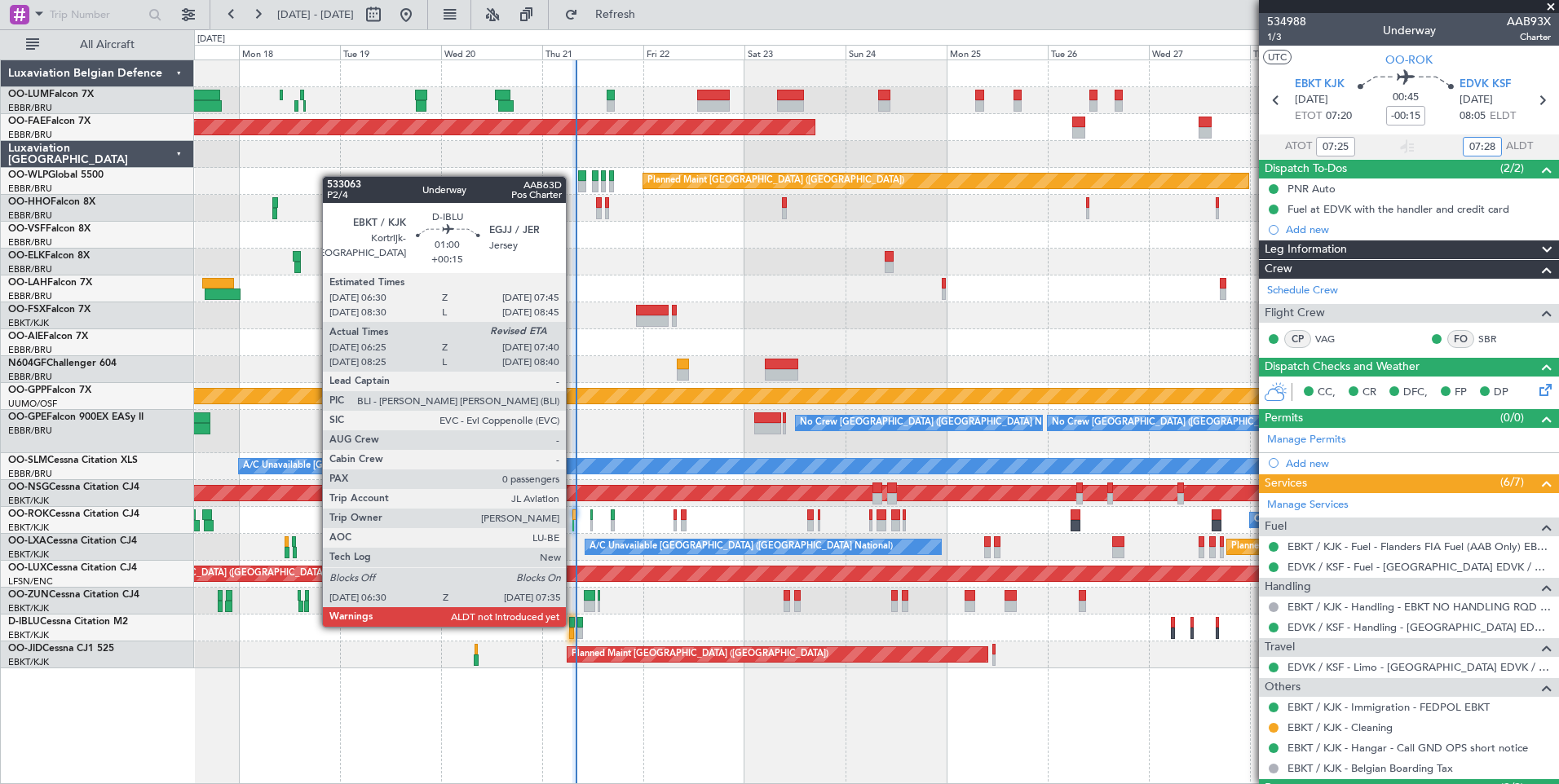
click at [574, 625] on div at bounding box center [572, 623] width 6 height 11
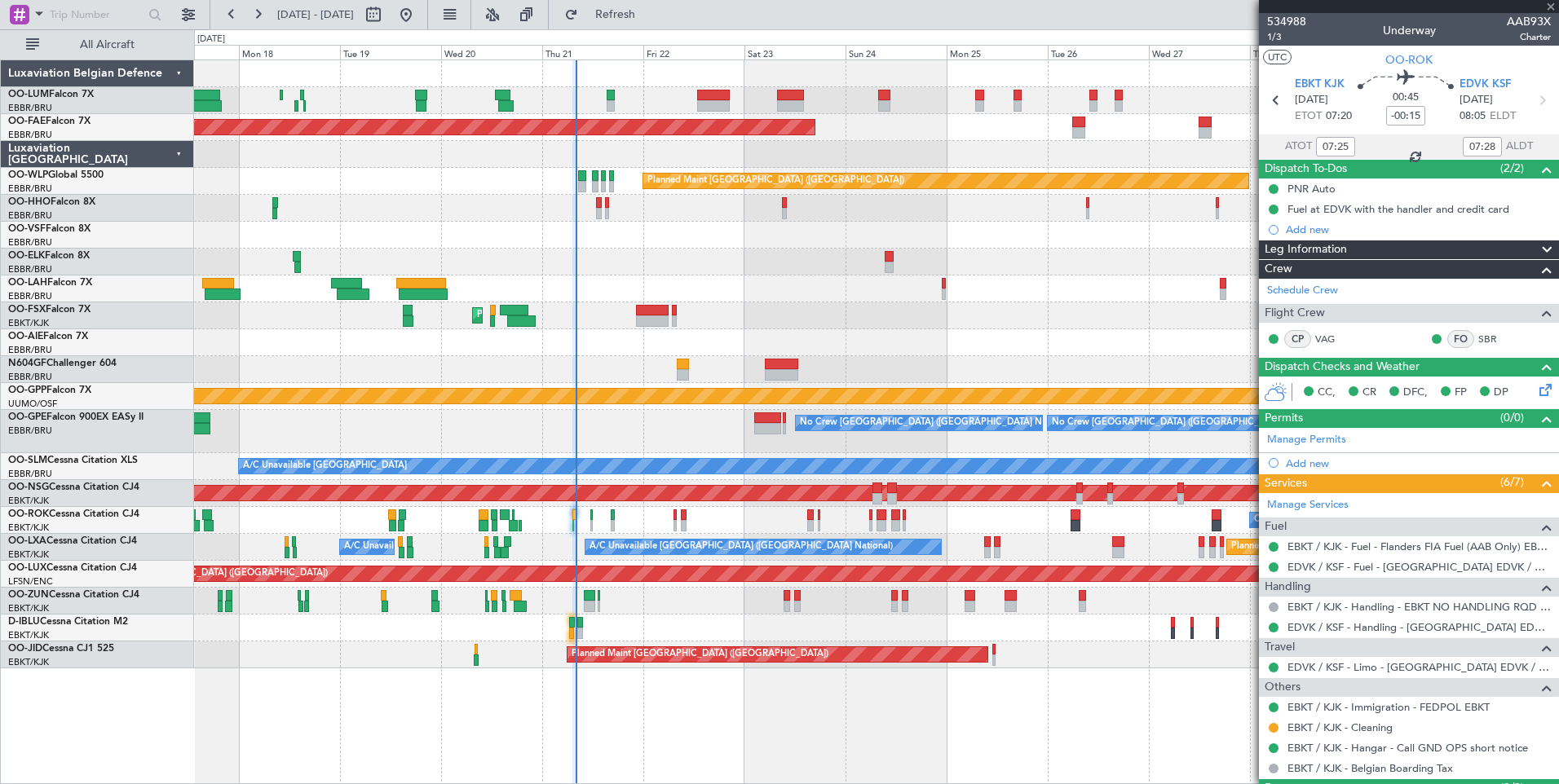
type input "+00:15"
type input "06:35"
type input "0"
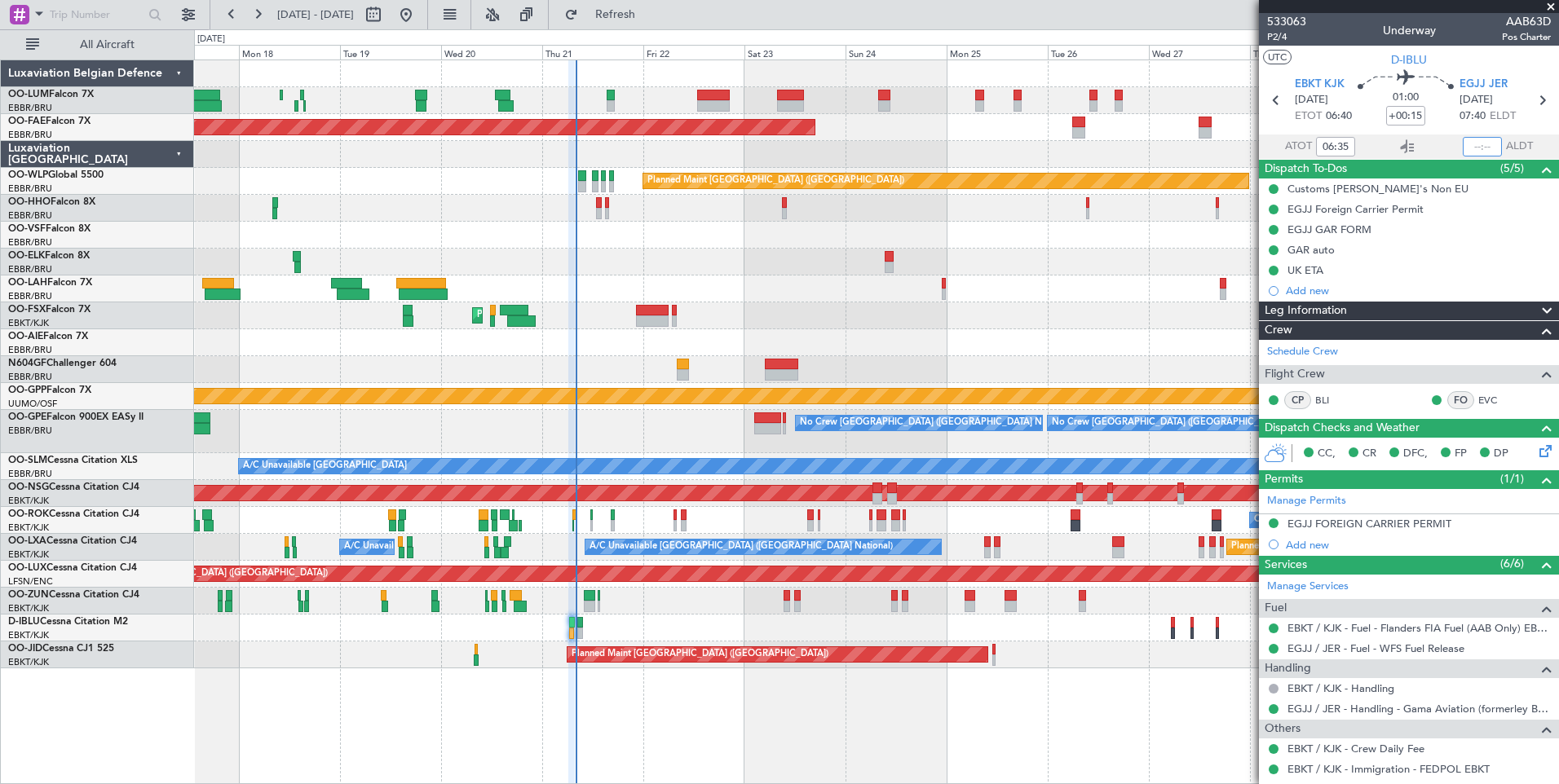
click at [1482, 149] on input "text" at bounding box center [1481, 147] width 39 height 20
type input "07:28"
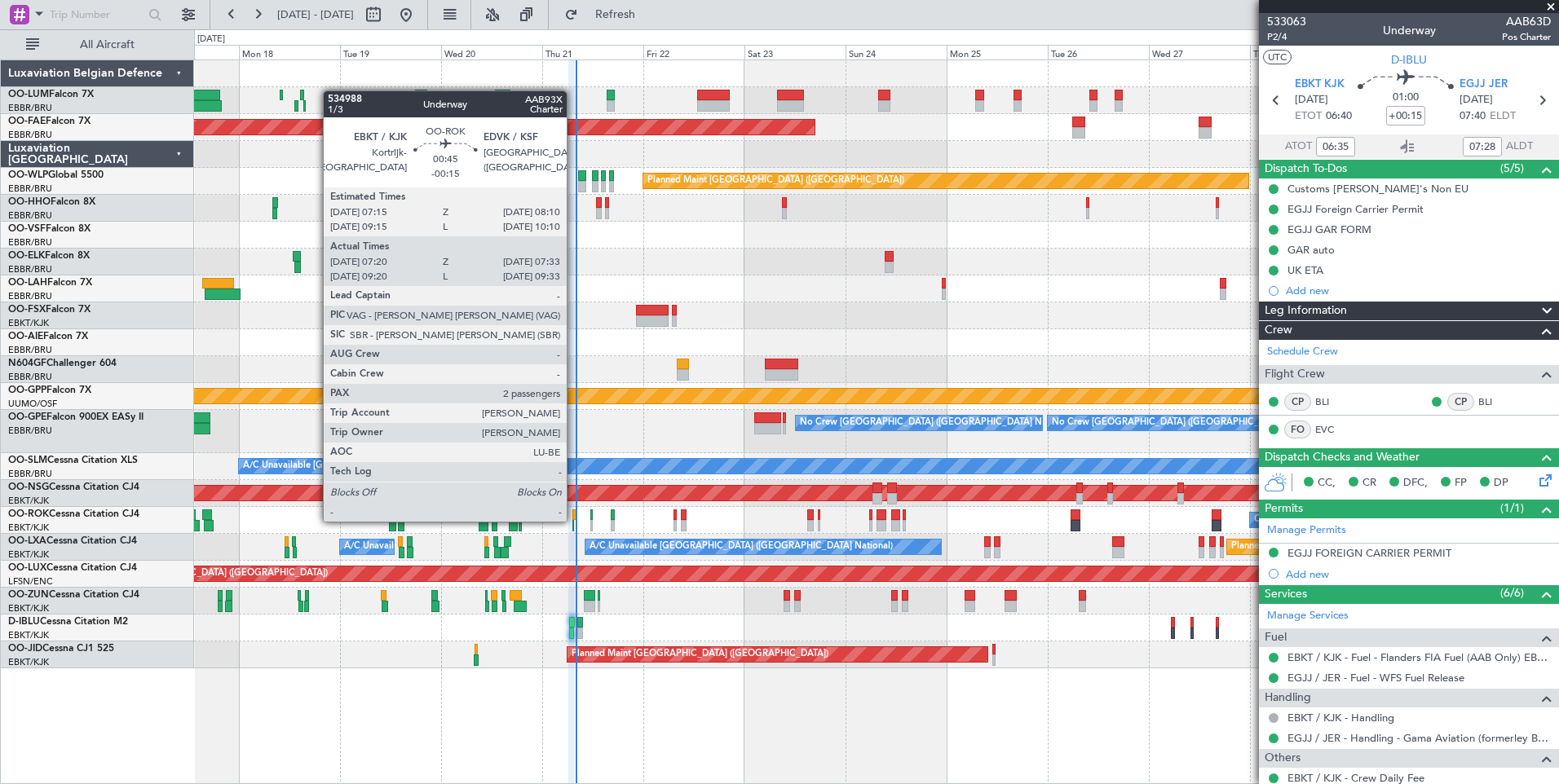
click at [574, 520] on div at bounding box center [574, 525] width 2 height 11
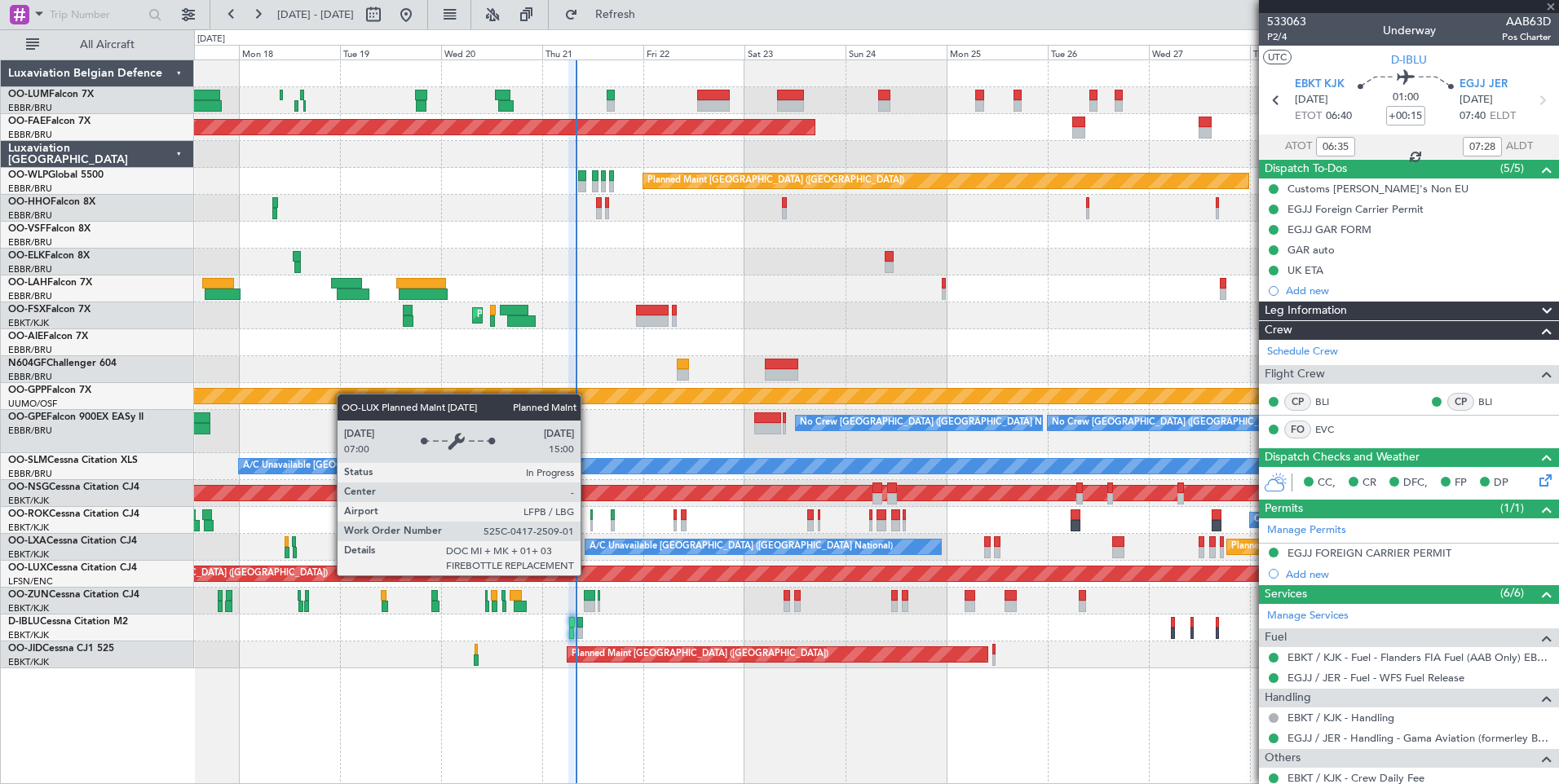
type input "-00:15"
type input "07:25"
type input "2"
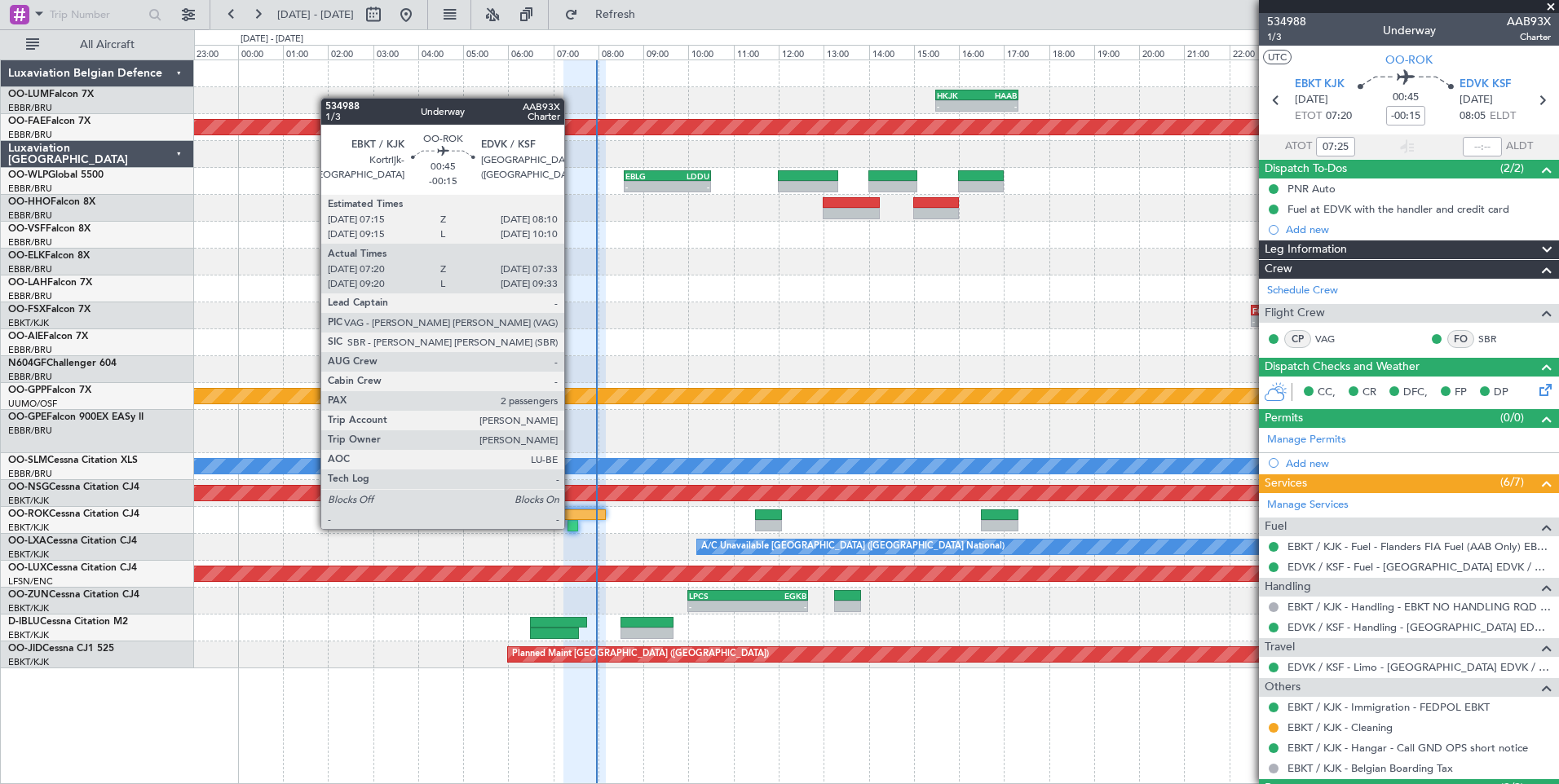
click at [572, 528] on div at bounding box center [572, 525] width 10 height 11
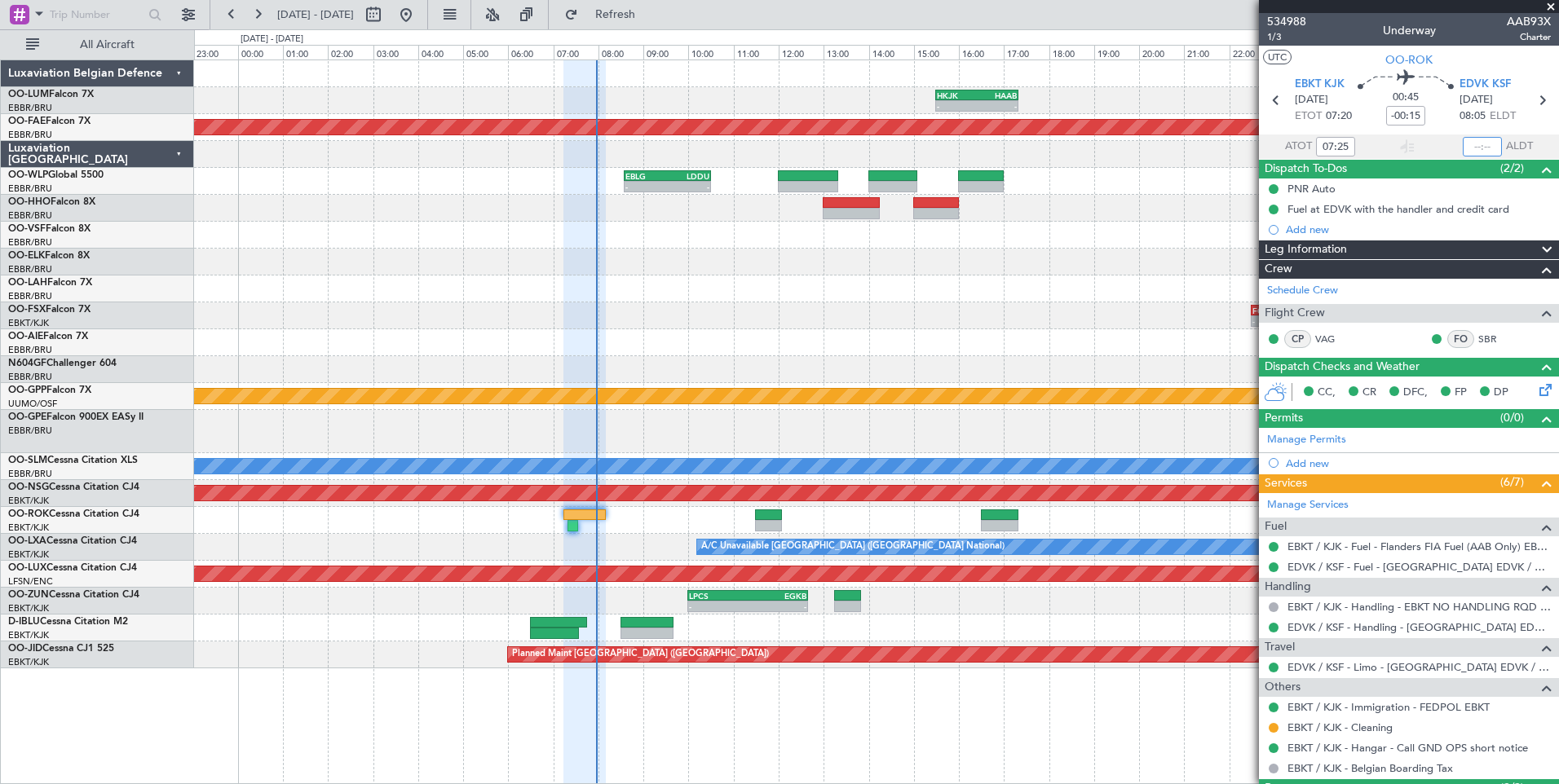
click at [1470, 145] on input "text" at bounding box center [1481, 147] width 39 height 20
click at [1481, 138] on mat-tooltip-component "Estimated Landing Time" at bounding box center [1482, 145] width 129 height 43
click at [1481, 138] on div "Estimated Landing Time" at bounding box center [1483, 146] width 106 height 21
drag, startPoint x: 1481, startPoint y: 138, endPoint x: 1420, endPoint y: 155, distance: 63.3
click at [1420, 155] on mat-tooltip-component "Estimated Landing Time" at bounding box center [1482, 145] width 129 height 43
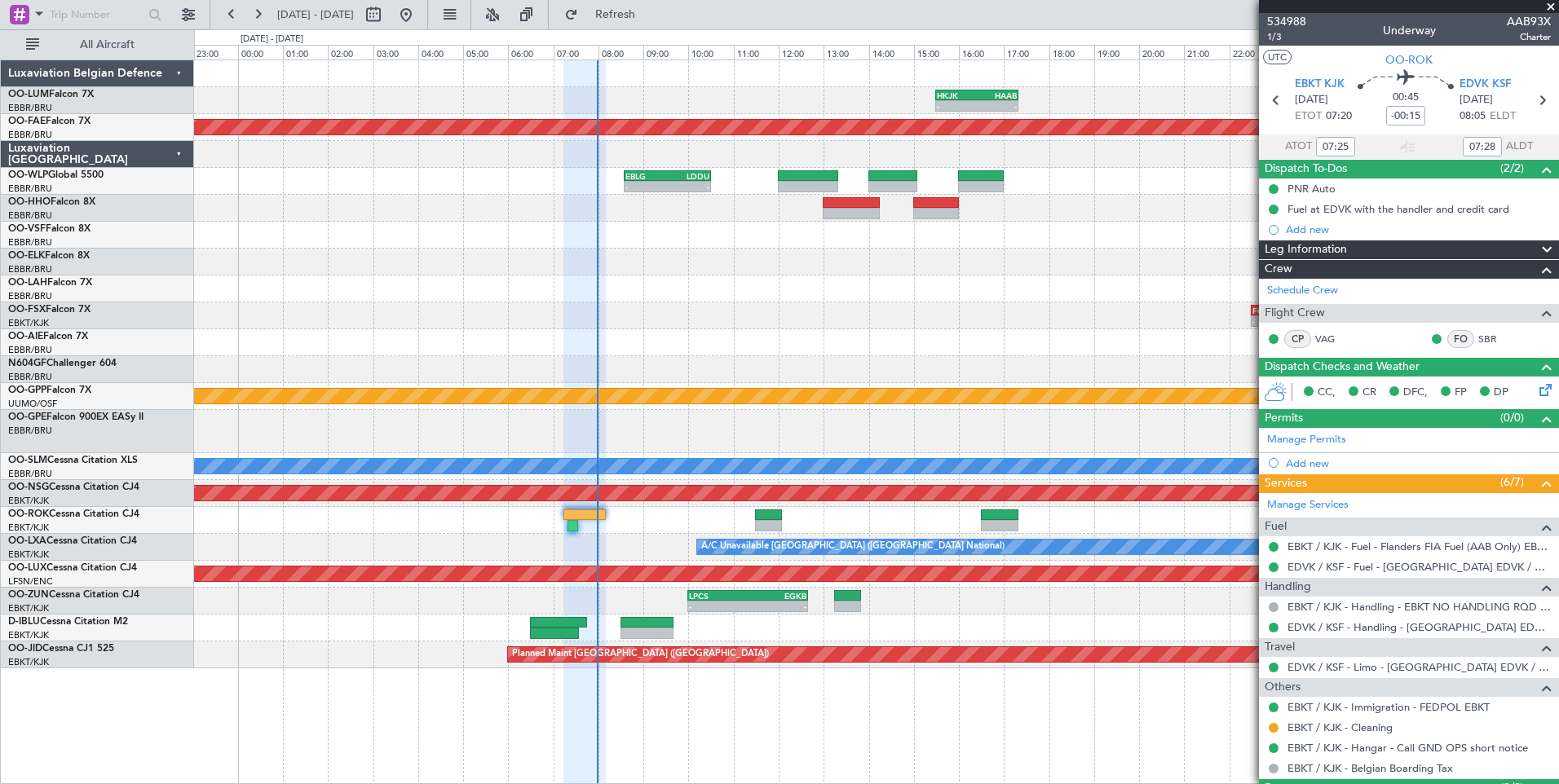
click at [1408, 138] on div at bounding box center [1407, 147] width 20 height 20
click at [1480, 145] on input "07:28" at bounding box center [1481, 147] width 39 height 20
type input "07:47"
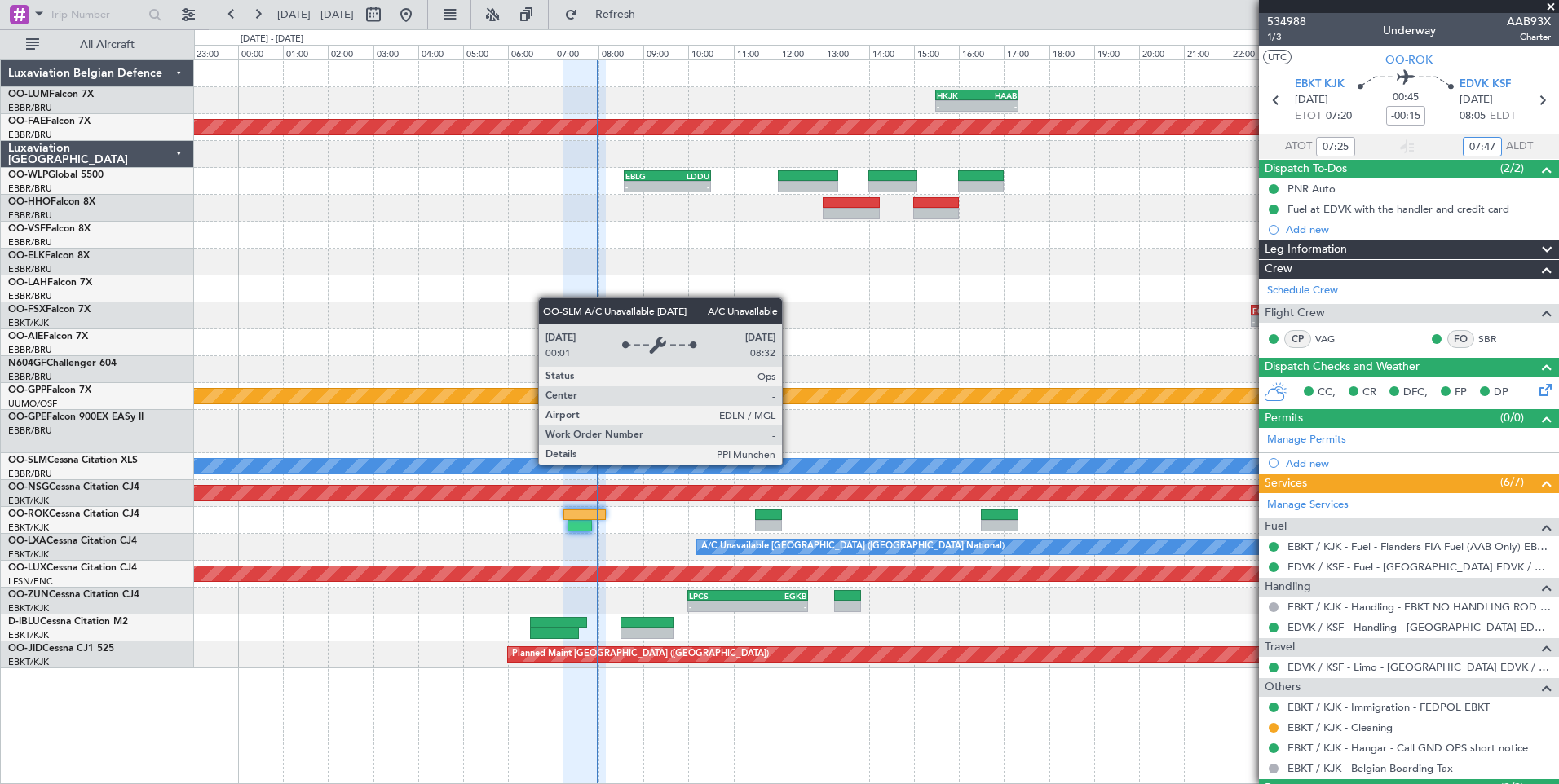
click at [670, 442] on div at bounding box center [876, 432] width 1364 height 43
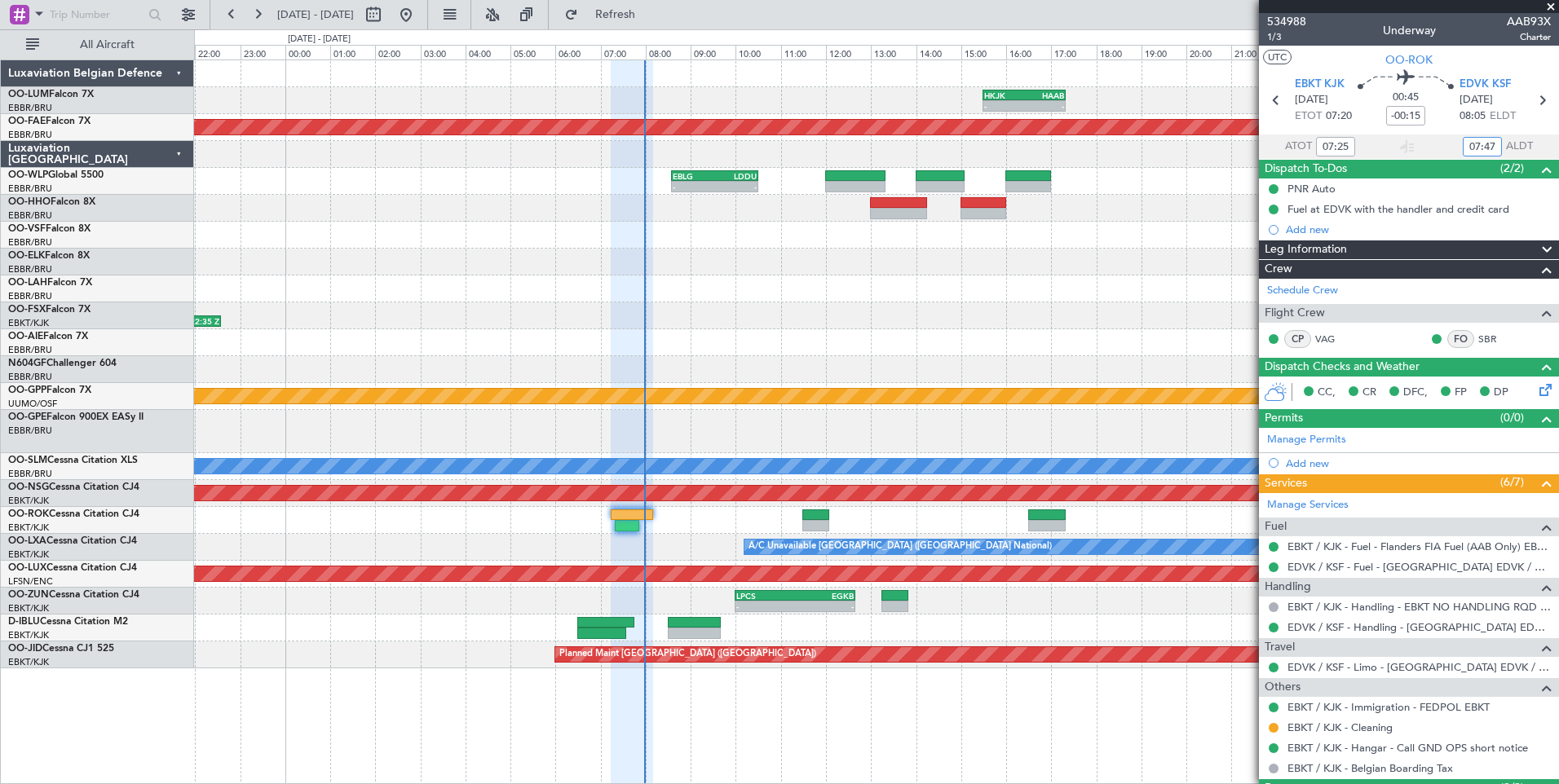
click at [551, 555] on div "- - HKJK 15:30 Z HAAB 17:20 Z 13:45 Z 17:15 Z FZQA 13:00 Z HKJK 16:30 Z Planned…" at bounding box center [876, 364] width 1364 height 608
click at [947, 320] on div "- - FCOD 22:30 Z EGGW 06:05 Z 15:51 Z 22:35 Z LSGG 14:00 Z FCOD 20:45 Z" at bounding box center [876, 315] width 1364 height 27
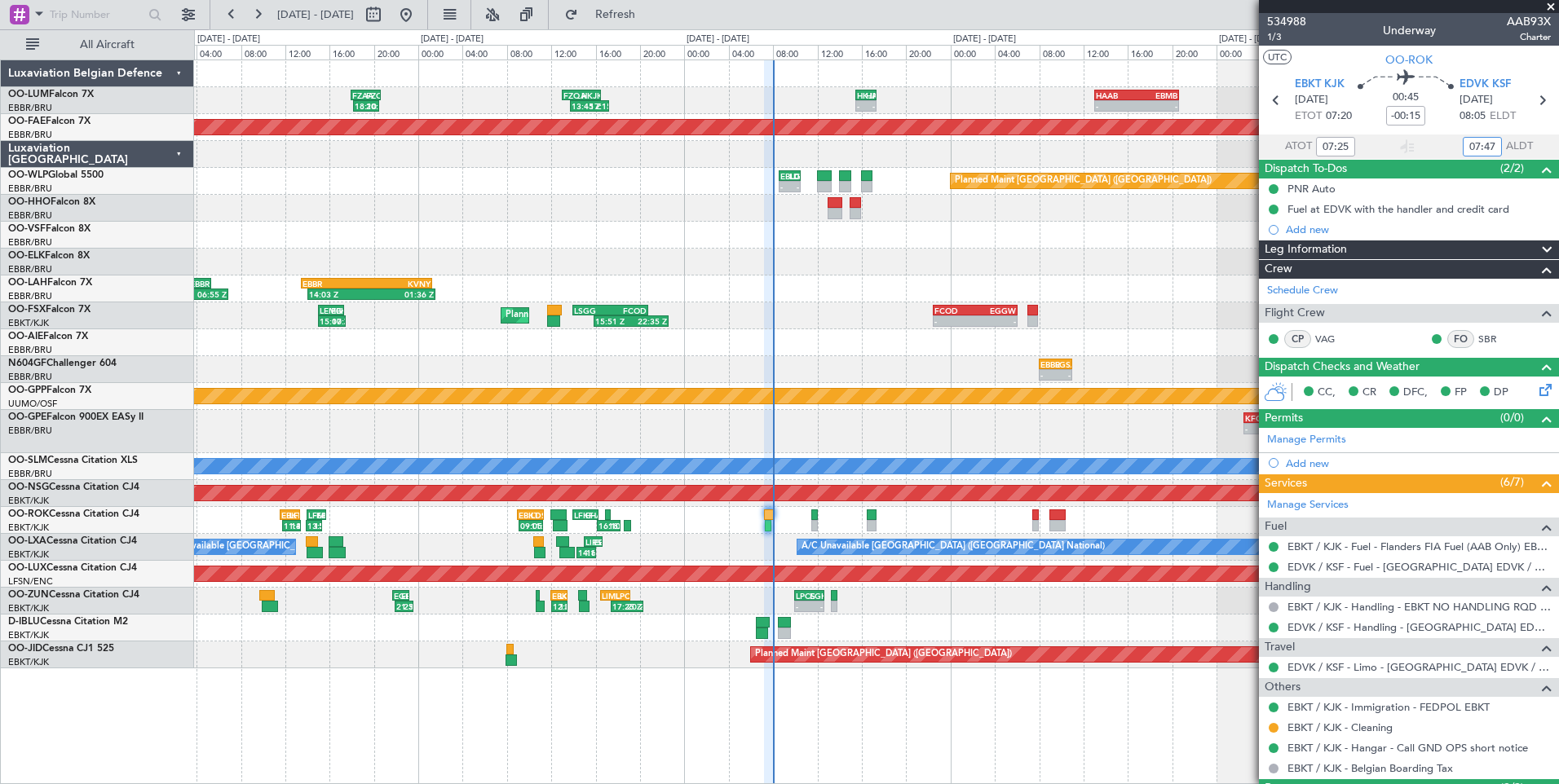
click at [601, 300] on div "- - HKJK 15:30 Z HAAB 17:20 Z 13:45 Z 17:15 Z FZQA 13:00 Z HKJK 16:30 Z - - HAA…" at bounding box center [876, 364] width 1364 height 608
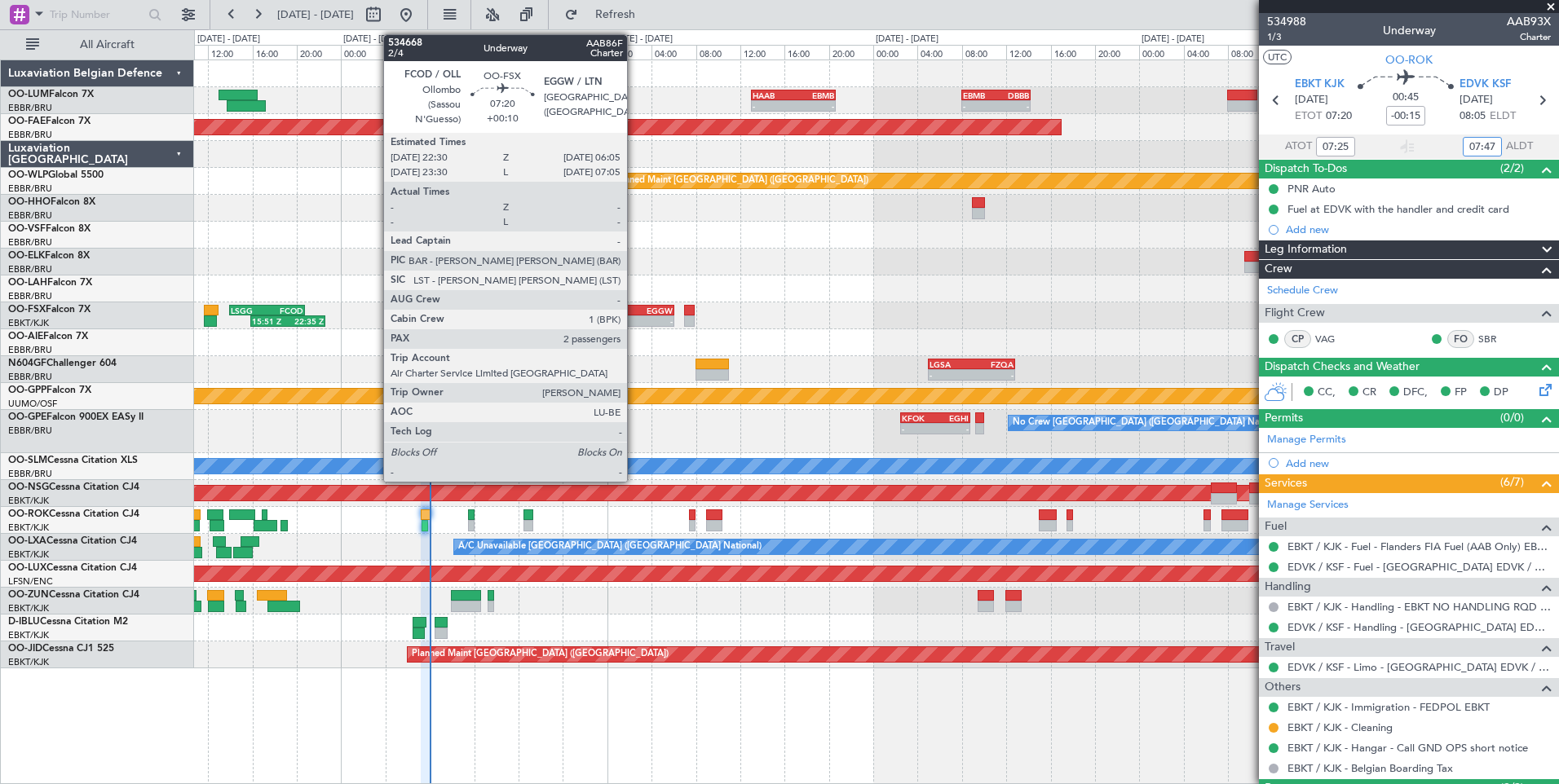
click at [634, 313] on div "EGGW" at bounding box center [651, 310] width 41 height 9
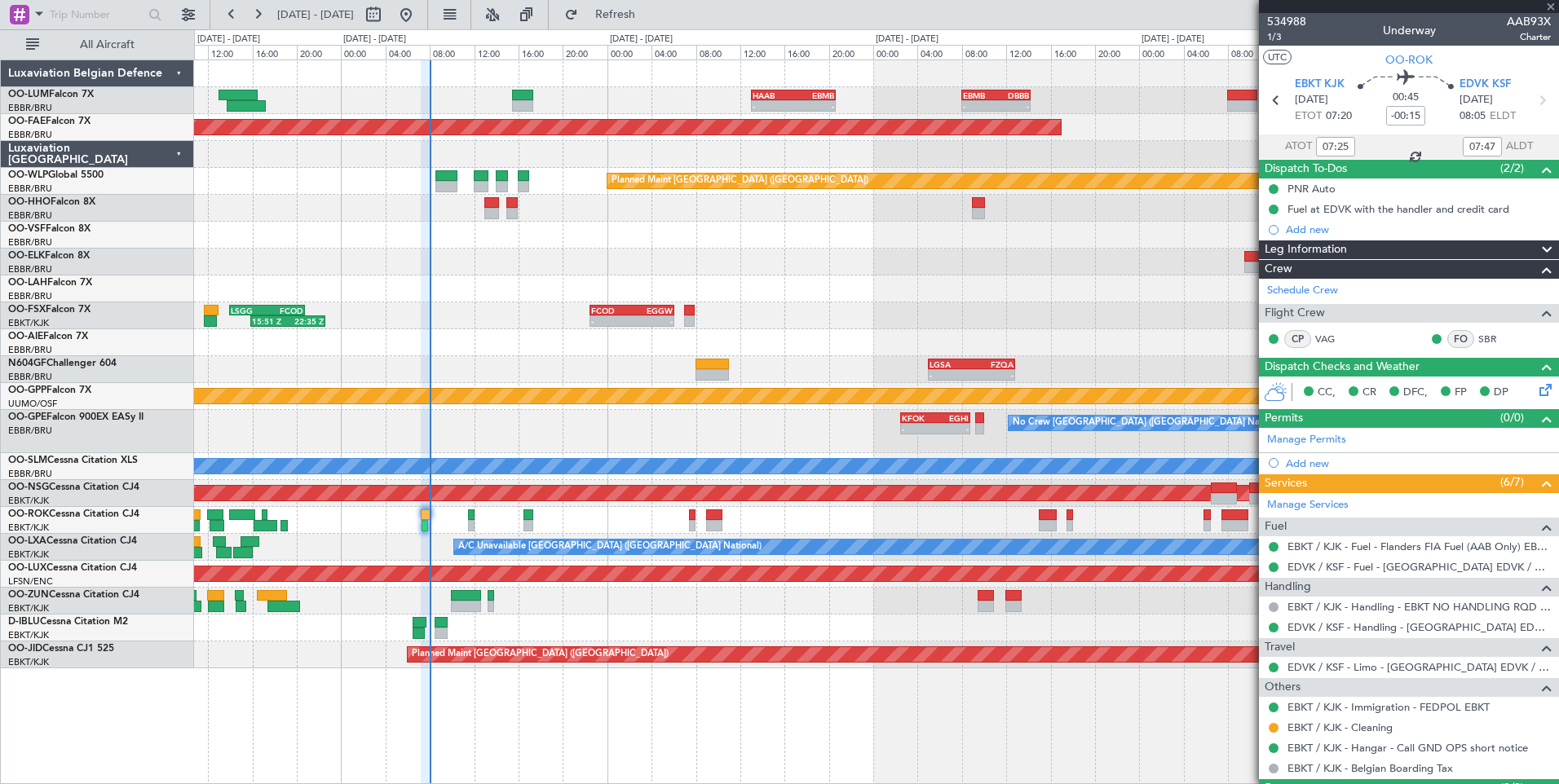
type input "+00:10"
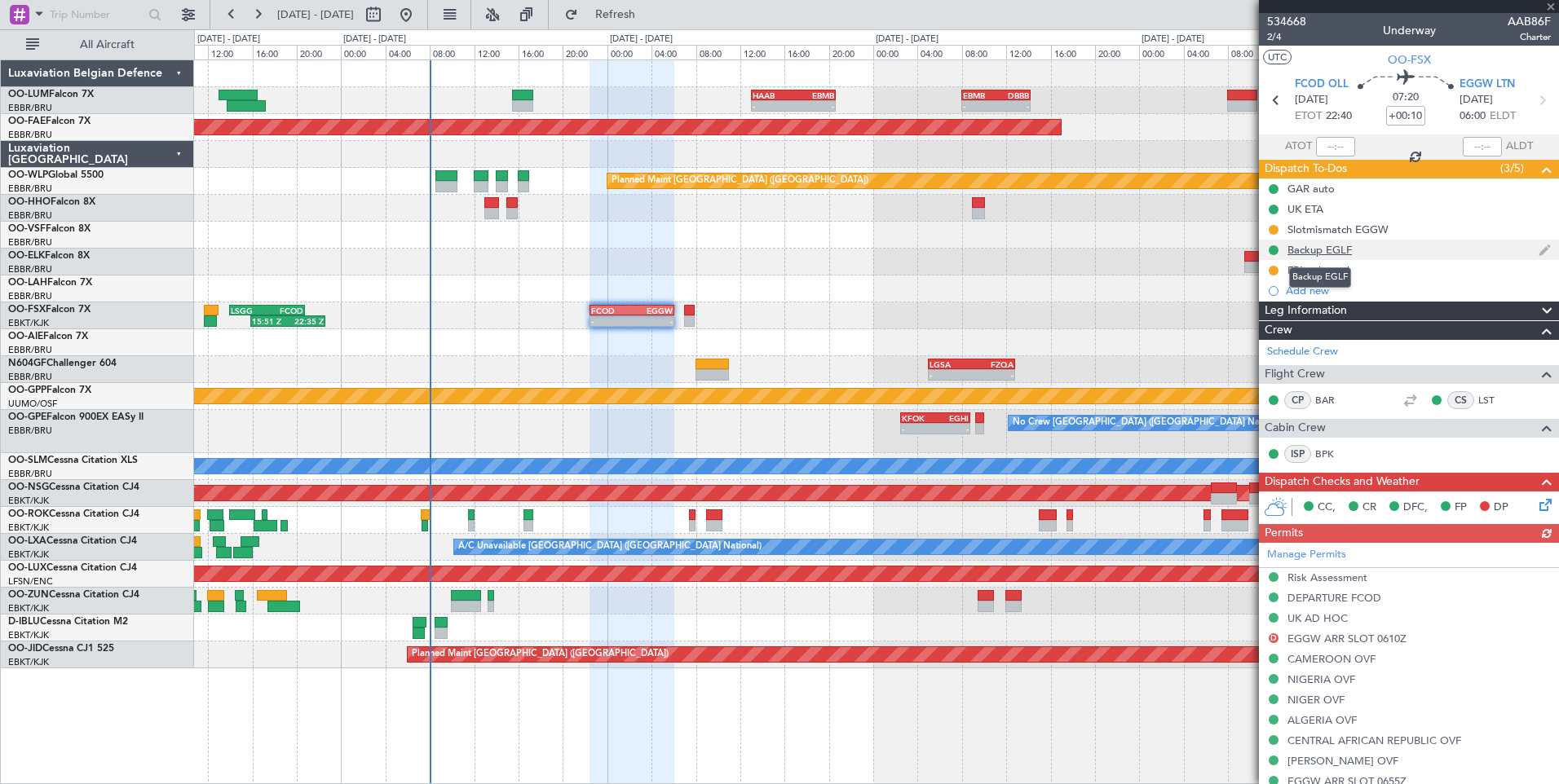
click at [1329, 252] on div "Backup EGLF" at bounding box center [1319, 250] width 65 height 14
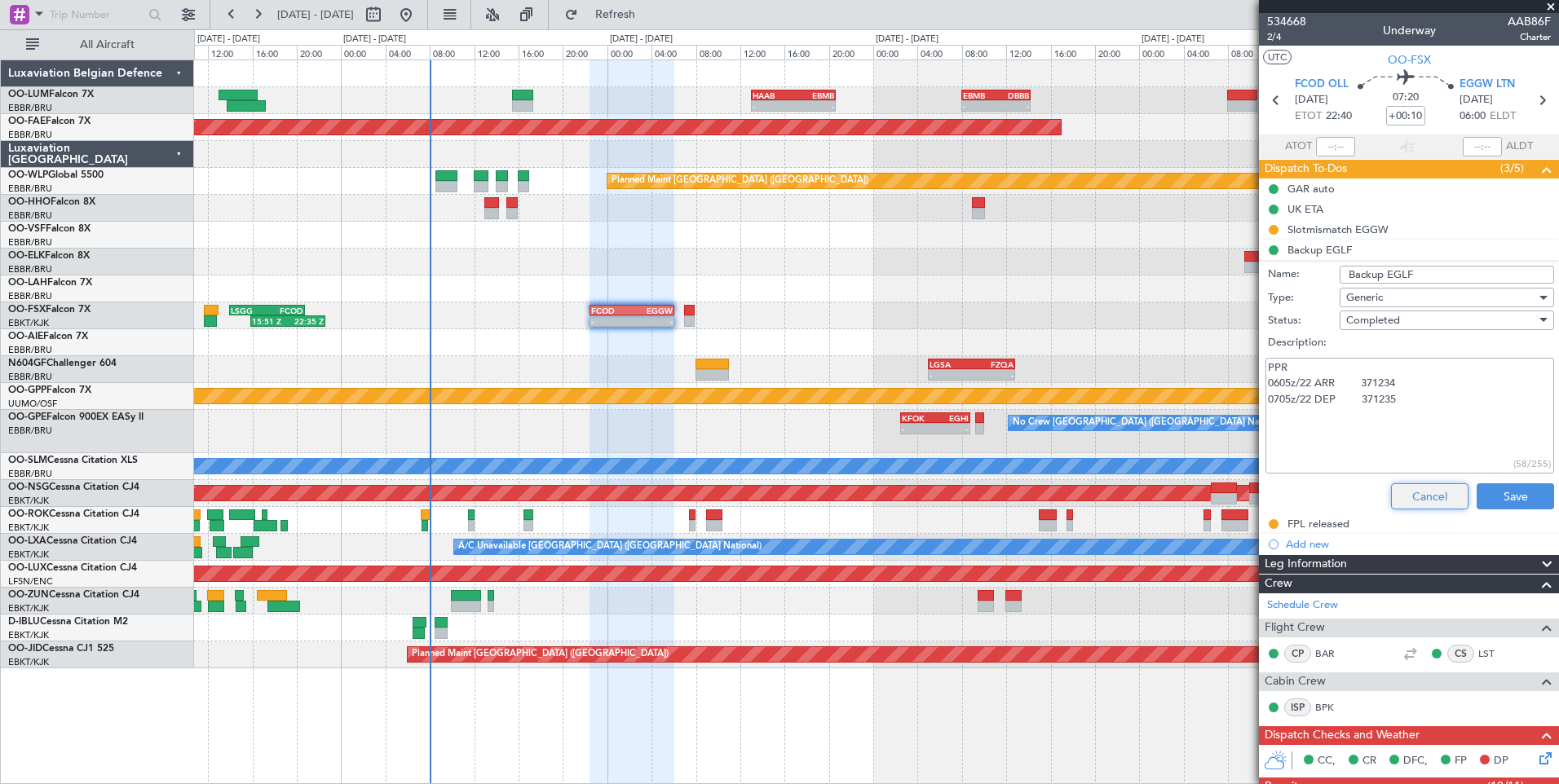
click at [1395, 497] on button "Cancel" at bounding box center [1429, 496] width 78 height 26
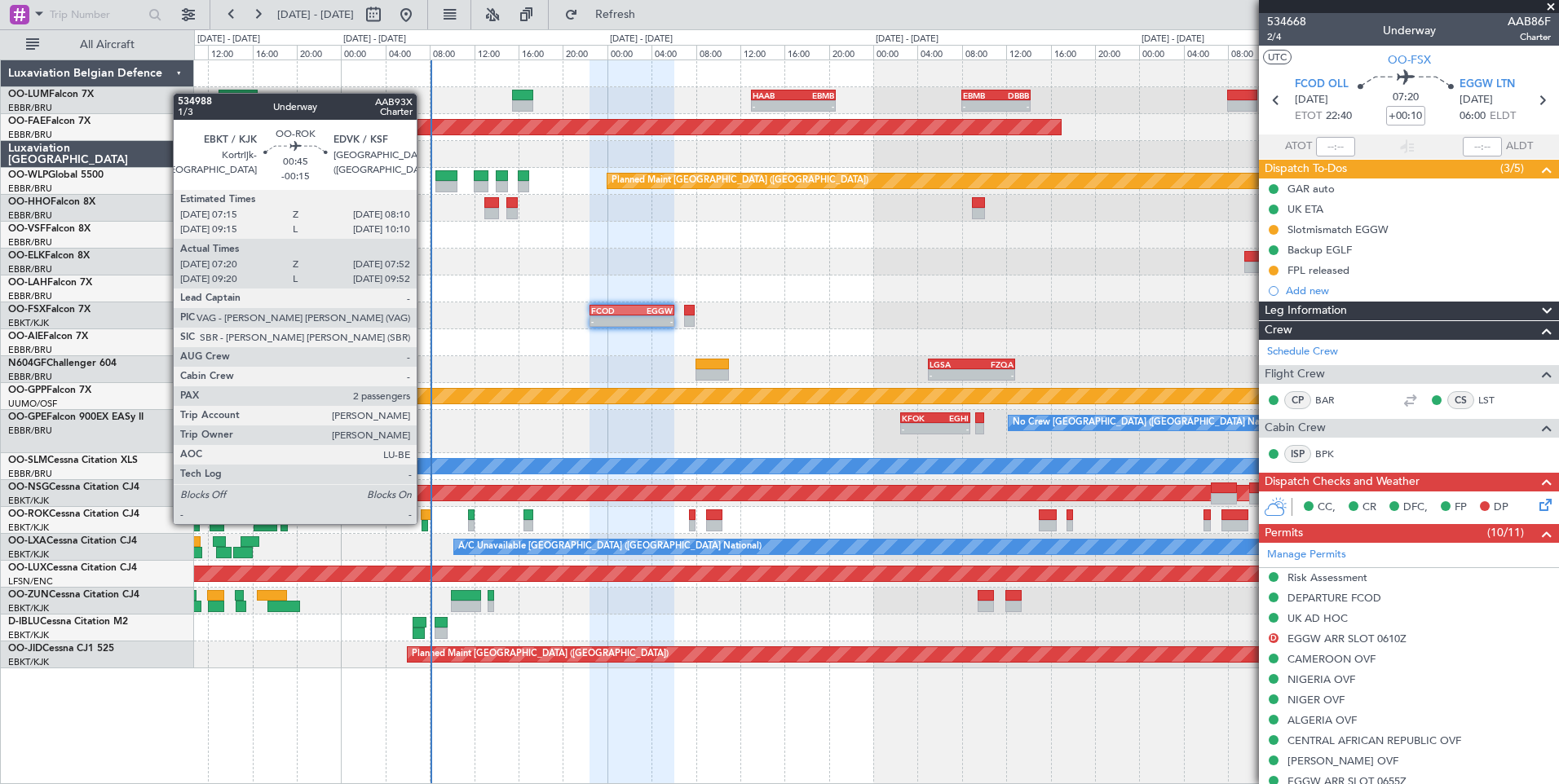
click at [424, 522] on div at bounding box center [425, 525] width 7 height 11
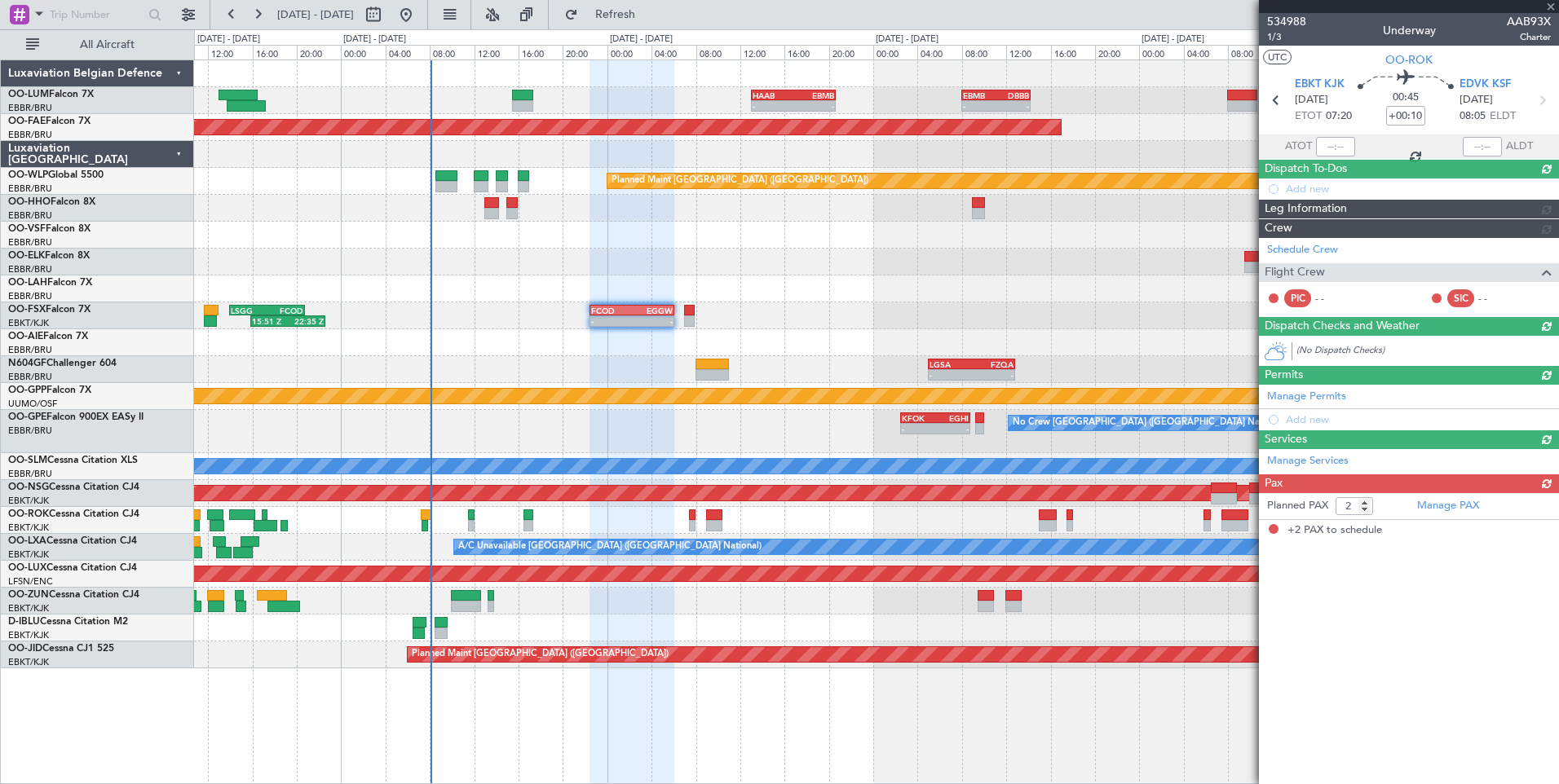
type input "-00:15"
type input "07:25"
type input "07:47"
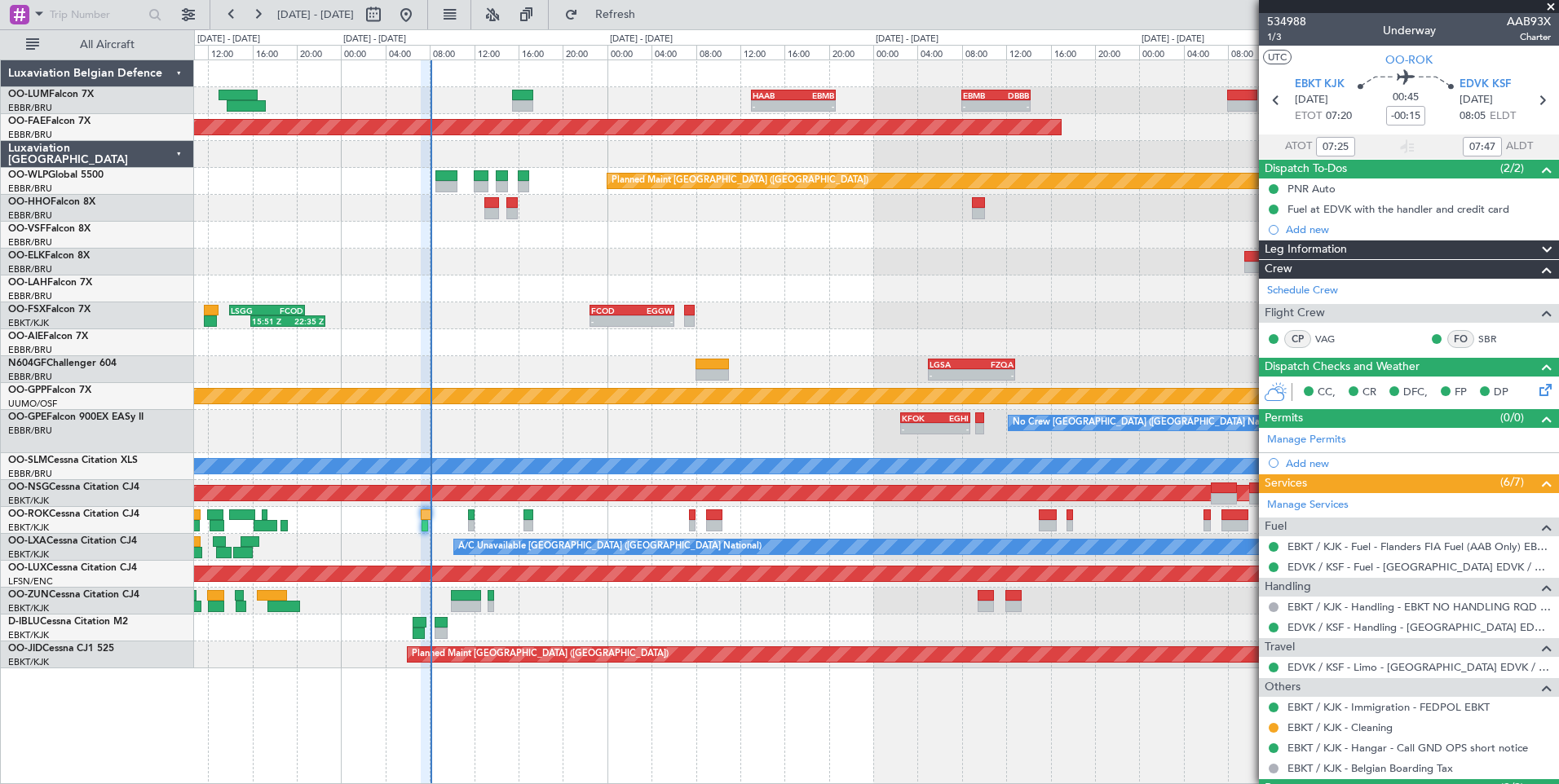
scroll to position [113, 0]
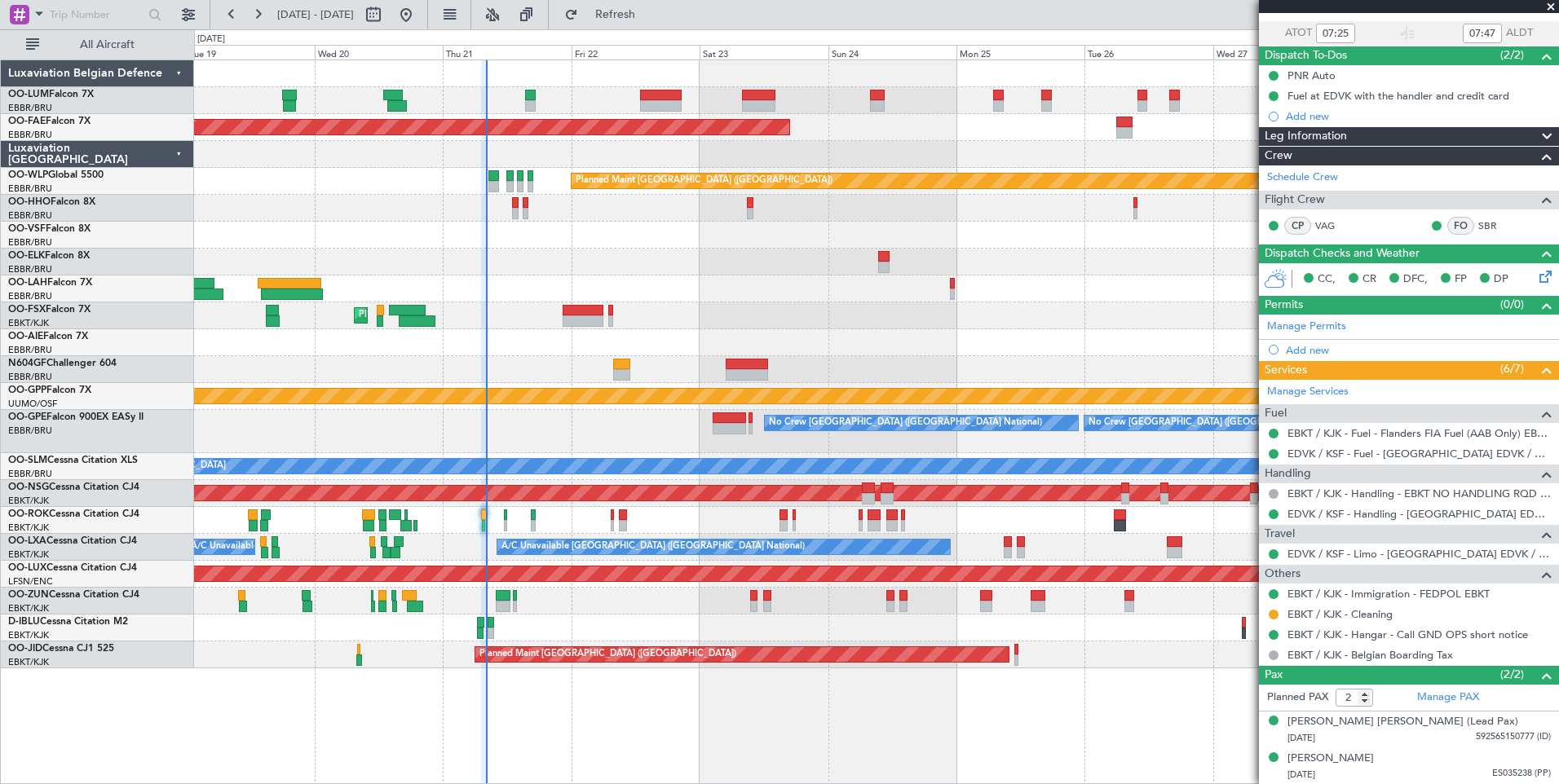
click at [657, 484] on div "Planned Maint [GEOGRAPHIC_DATA] ([GEOGRAPHIC_DATA] National) Planned Maint [GEO…" at bounding box center [876, 364] width 1364 height 608
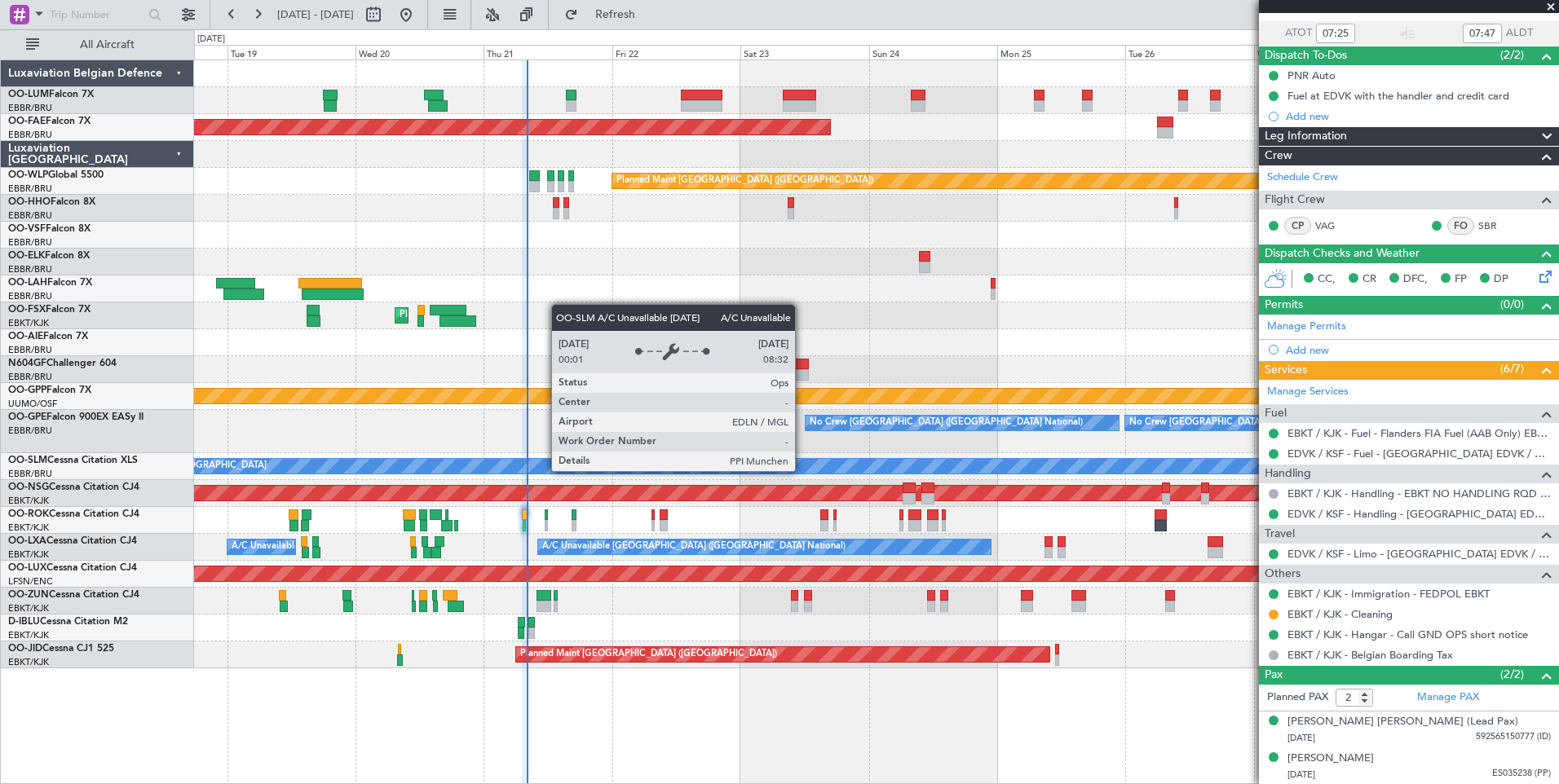
click at [711, 472] on div "A/C Unavailable [GEOGRAPHIC_DATA]" at bounding box center [1510, 465] width 2823 height 15
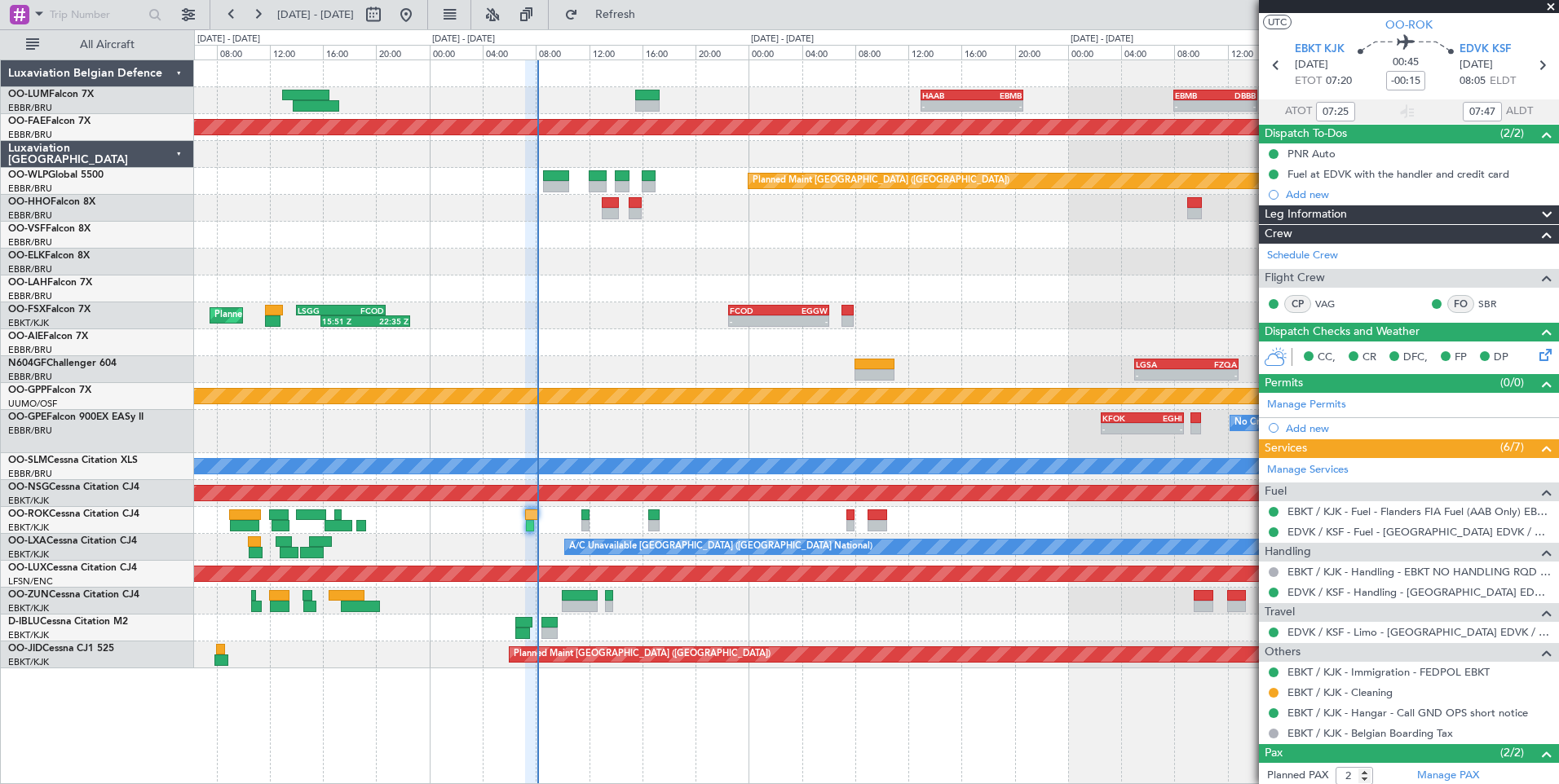
scroll to position [0, 0]
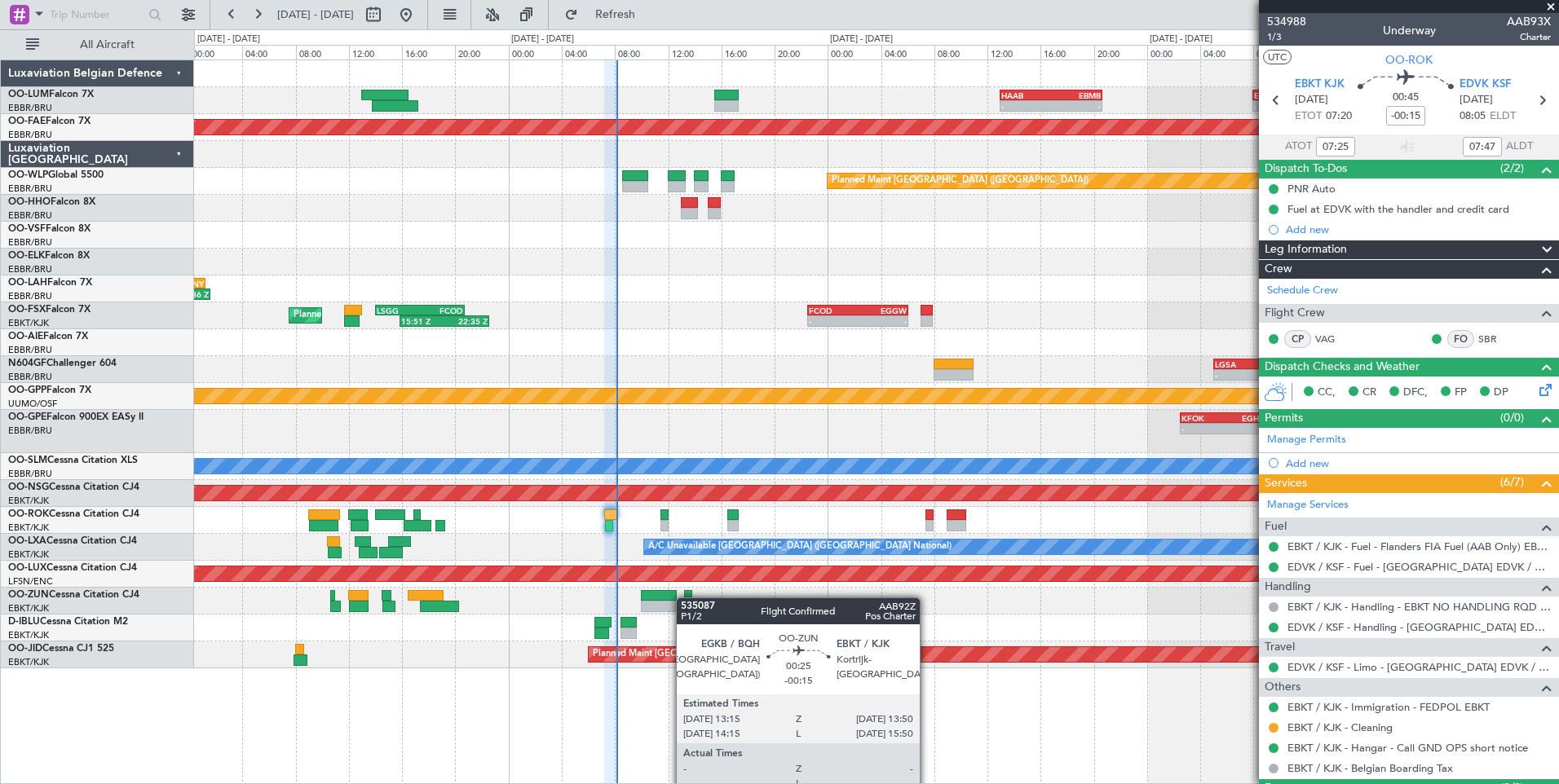
click at [685, 597] on div at bounding box center [688, 595] width 8 height 11
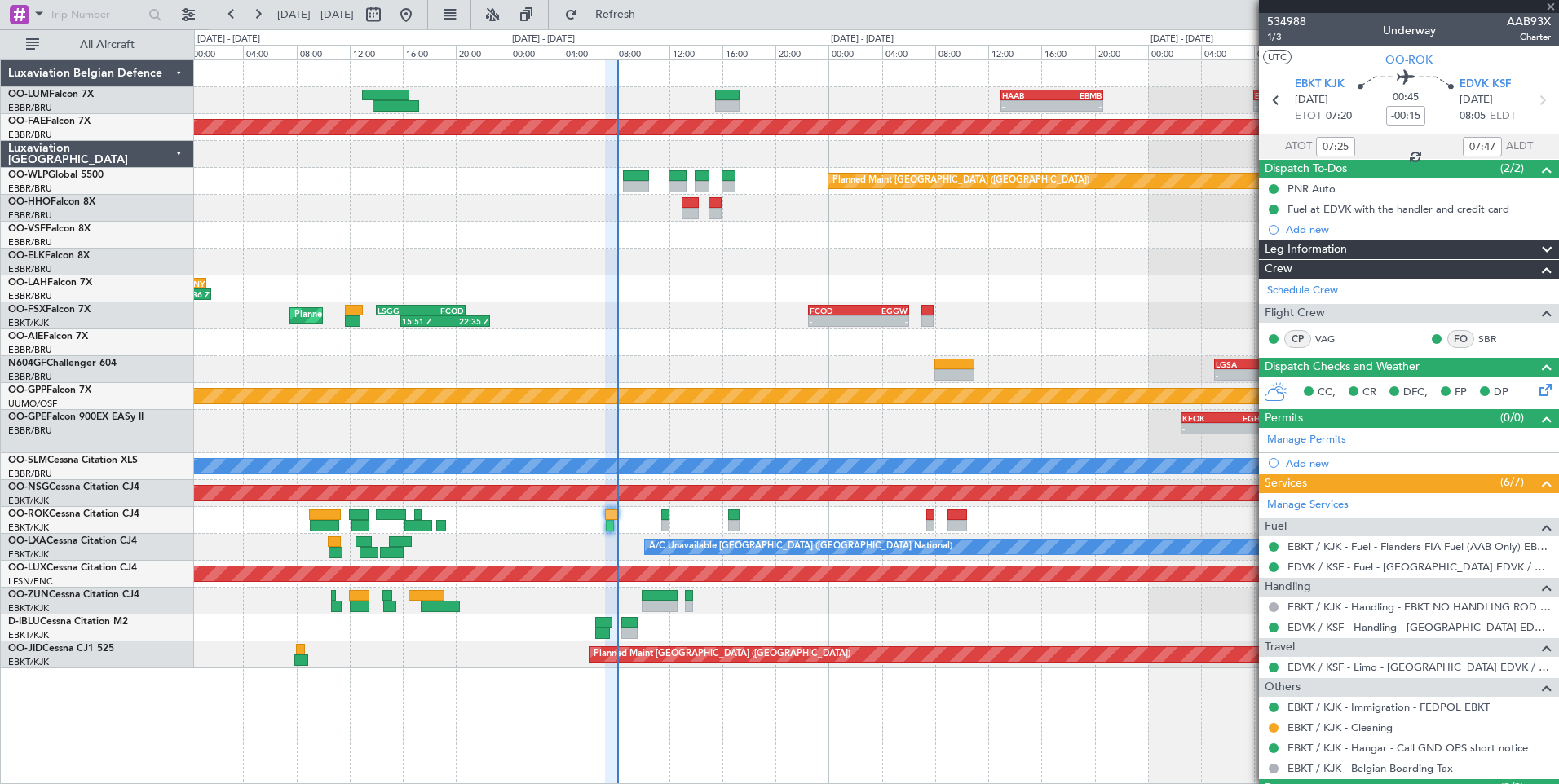
type input "0"
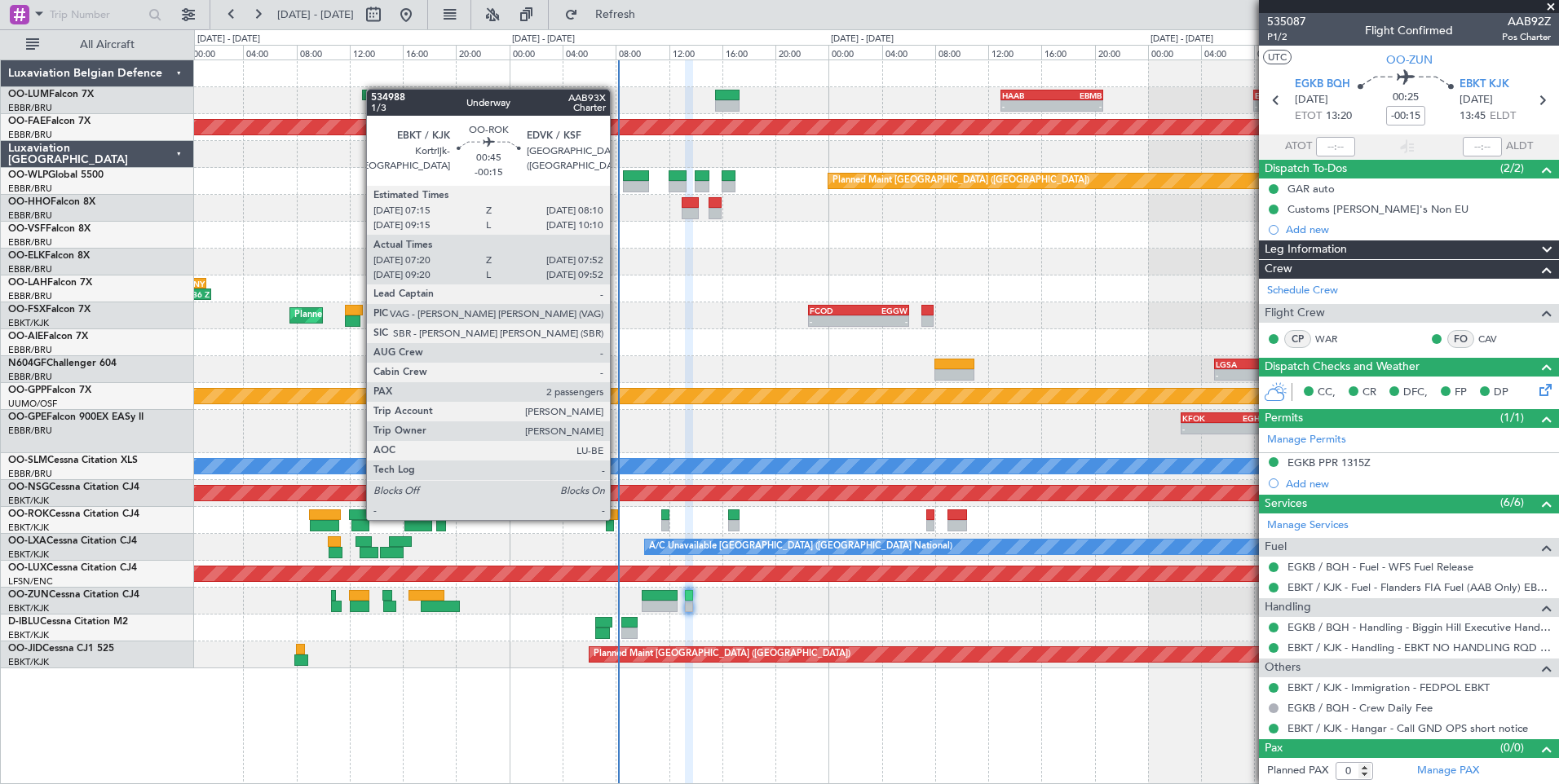
click at [618, 518] on div at bounding box center [611, 515] width 12 height 11
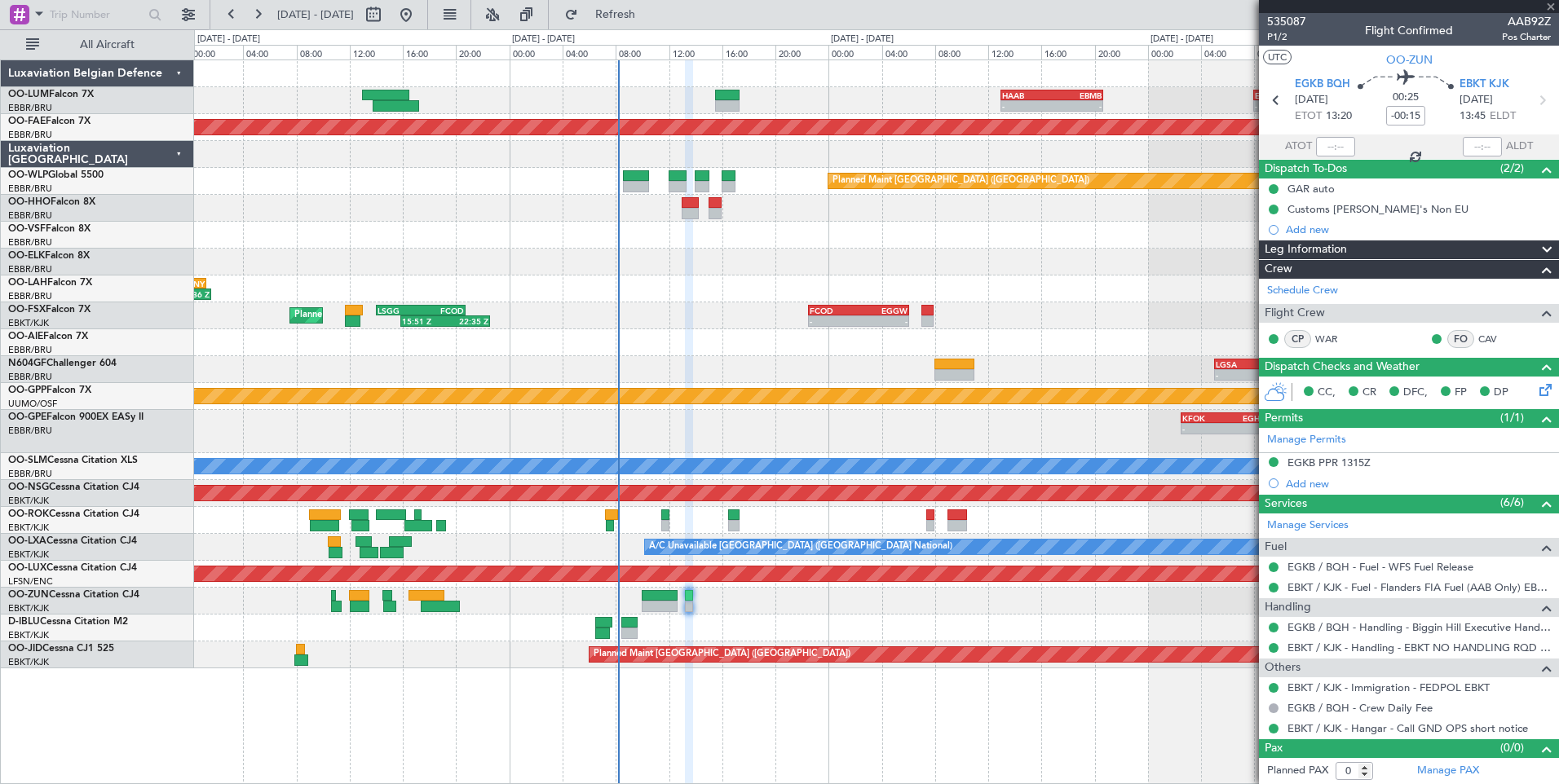
type input "07:25"
type input "07:47"
type input "2"
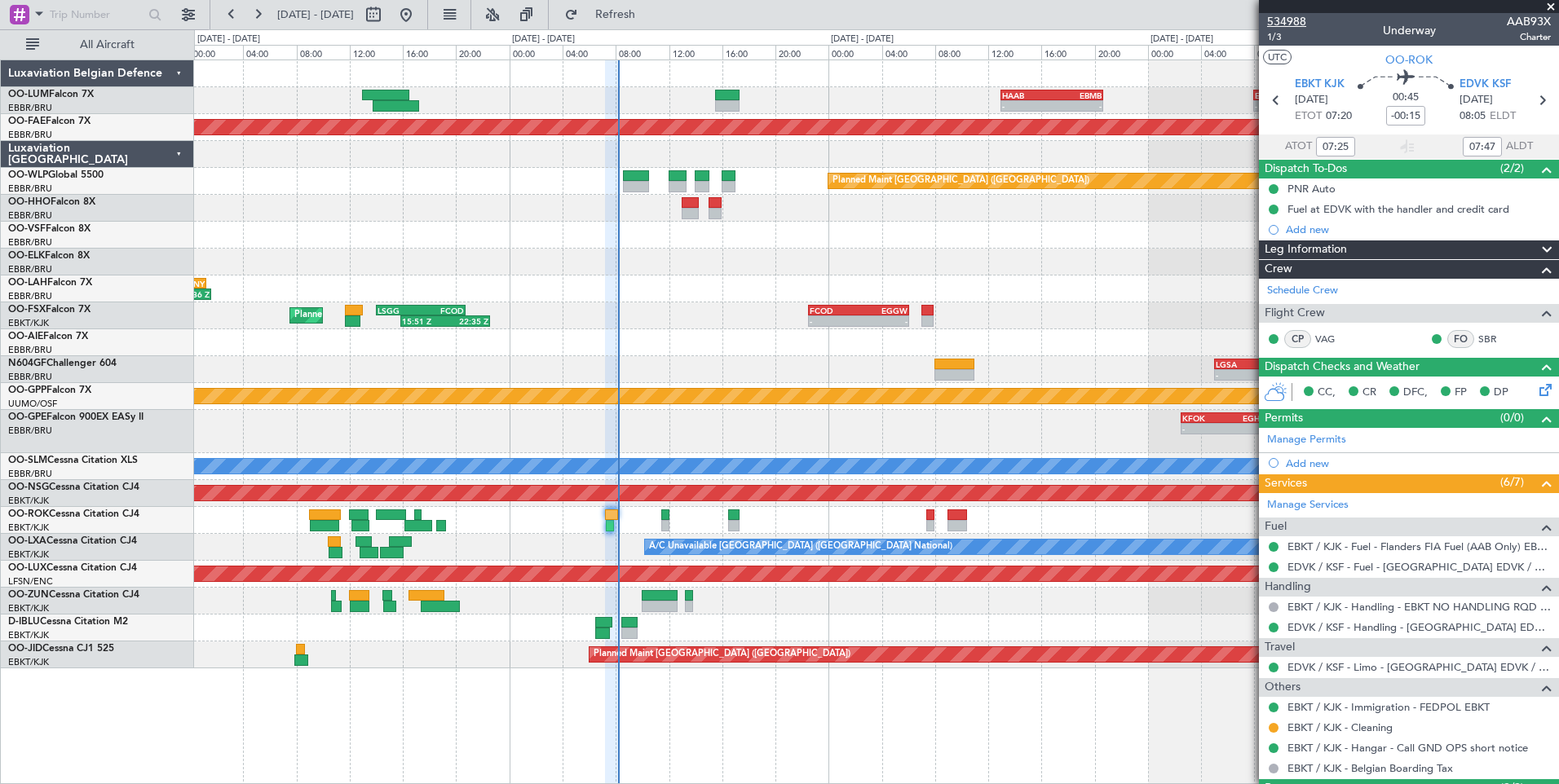
click at [1276, 28] on span "534988" at bounding box center [1286, 22] width 39 height 17
type input "09:25"
type input "09:47"
type input "07:25"
type input "07:47"
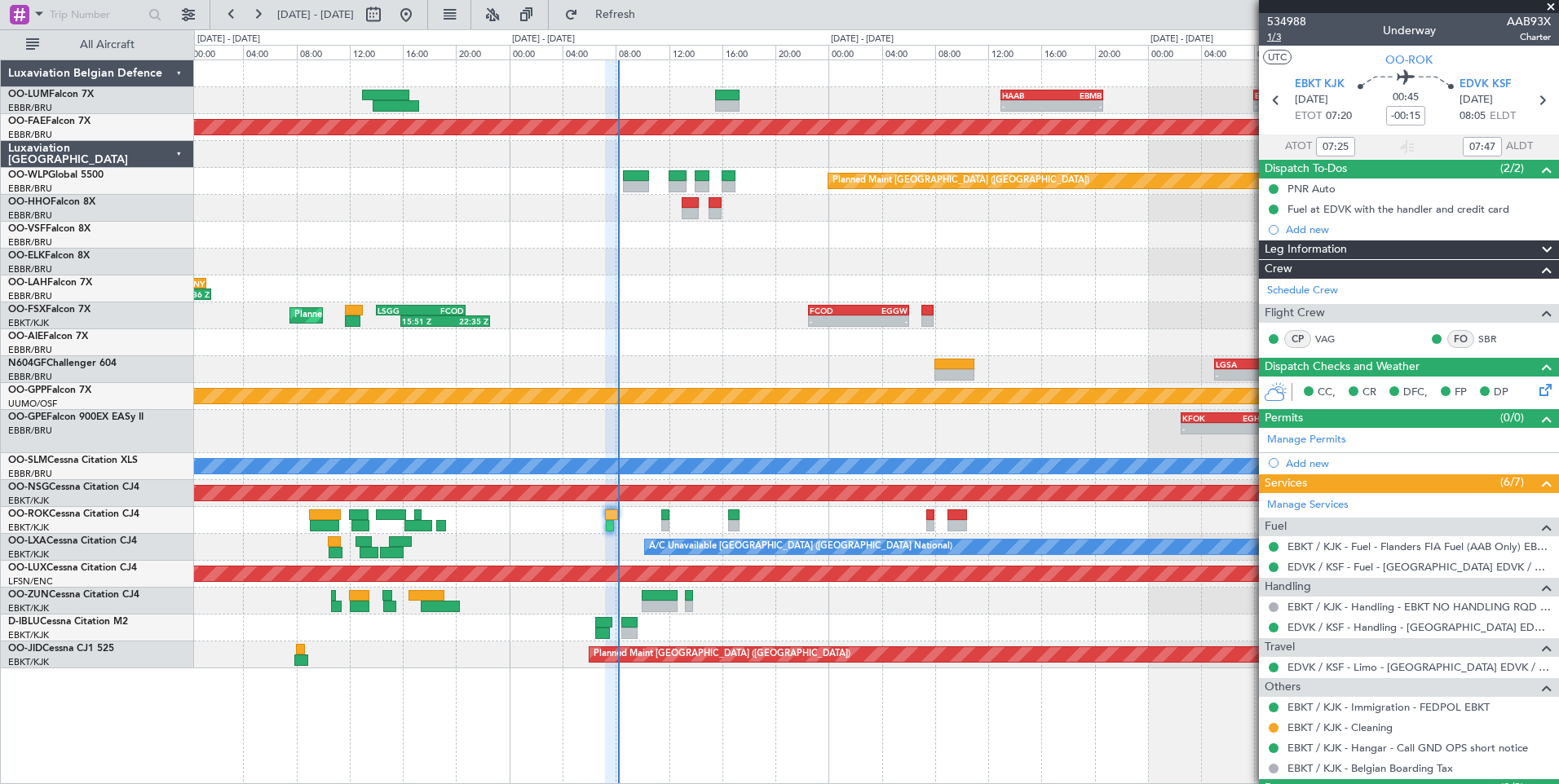
click at [1280, 36] on span "1/3" at bounding box center [1286, 37] width 39 height 14
click at [650, 15] on span "Refresh" at bounding box center [615, 14] width 68 height 11
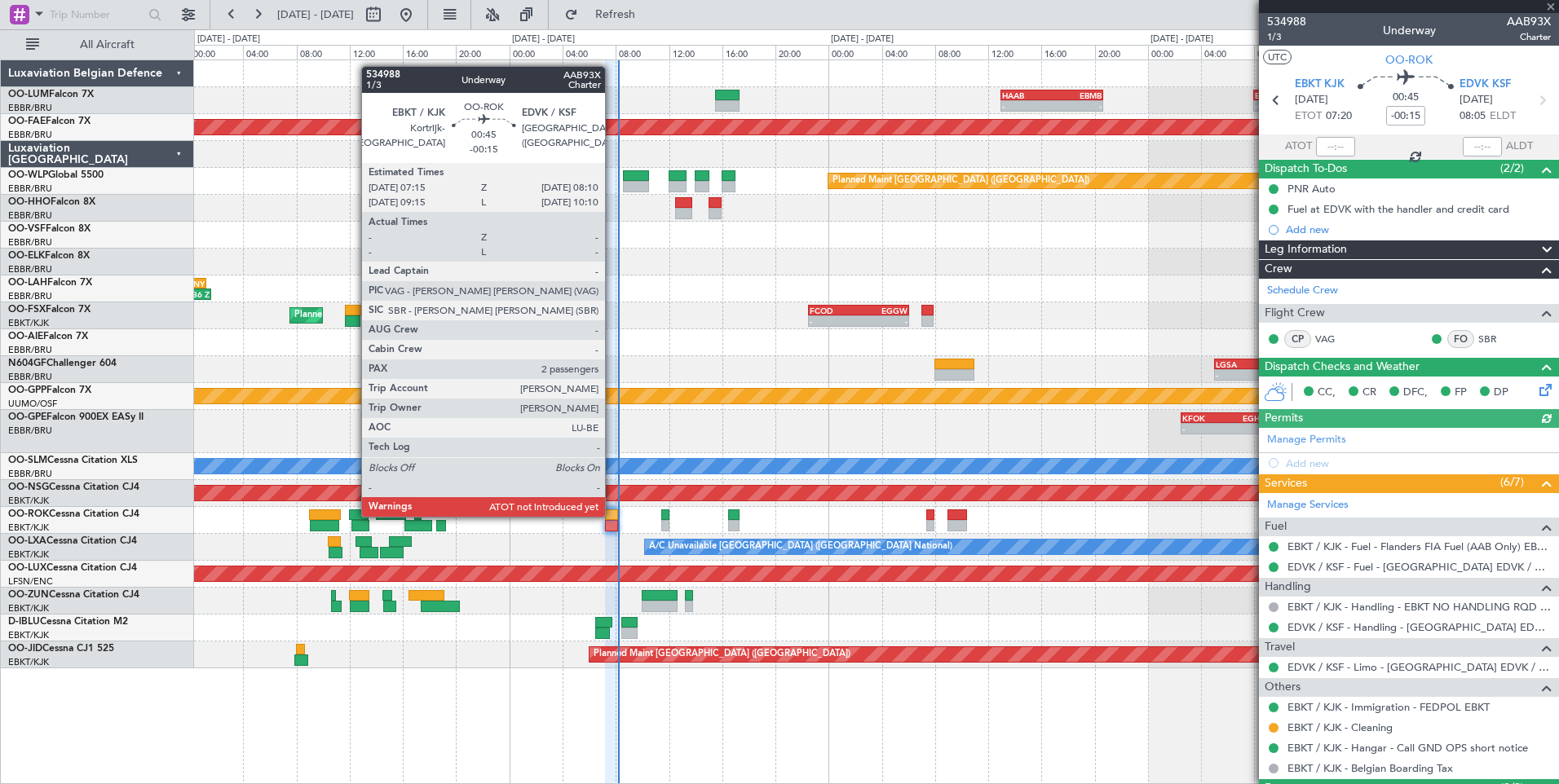
click at [612, 515] on div at bounding box center [611, 515] width 12 height 11
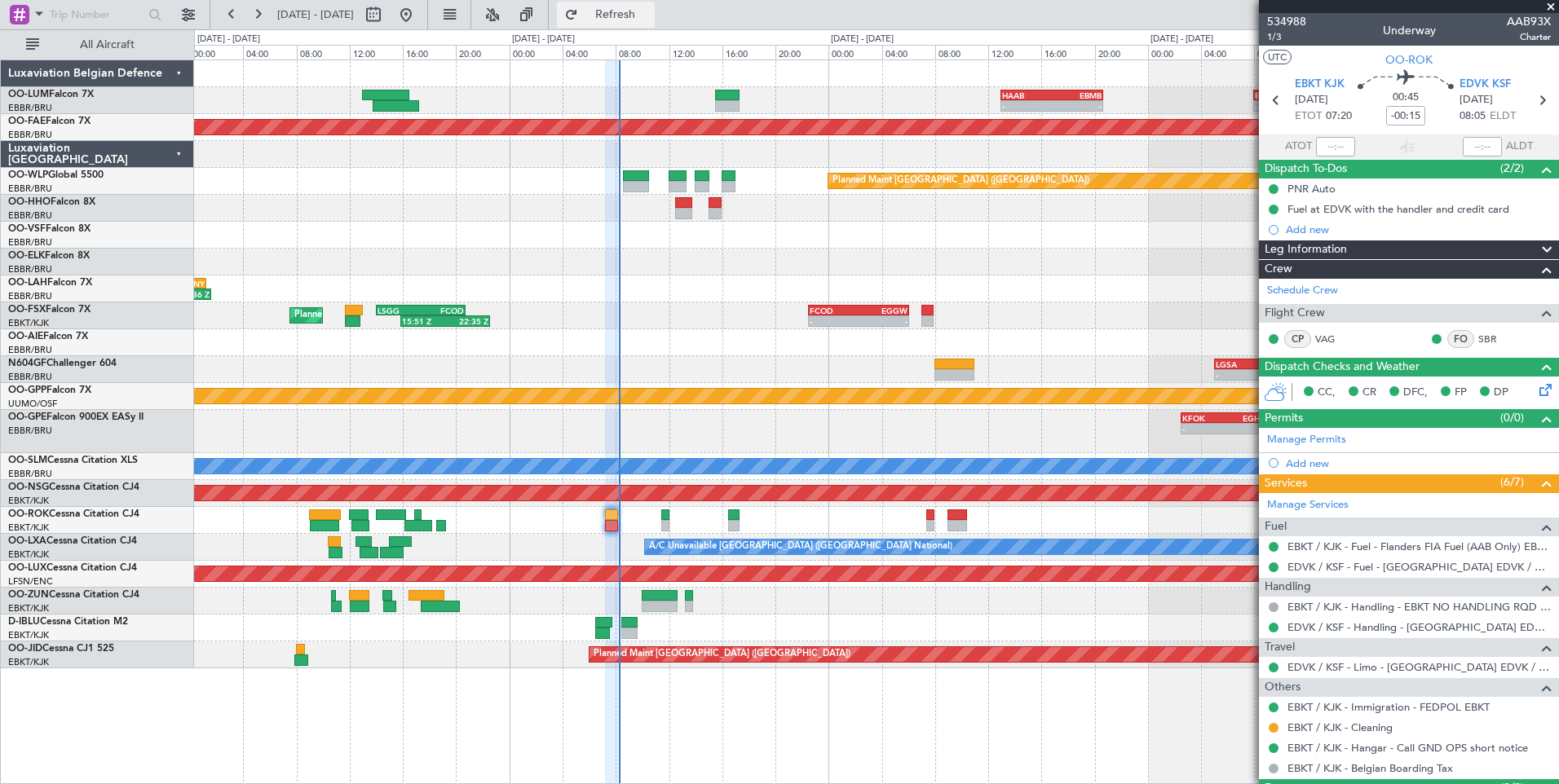
click at [650, 14] on span "Refresh" at bounding box center [615, 14] width 68 height 11
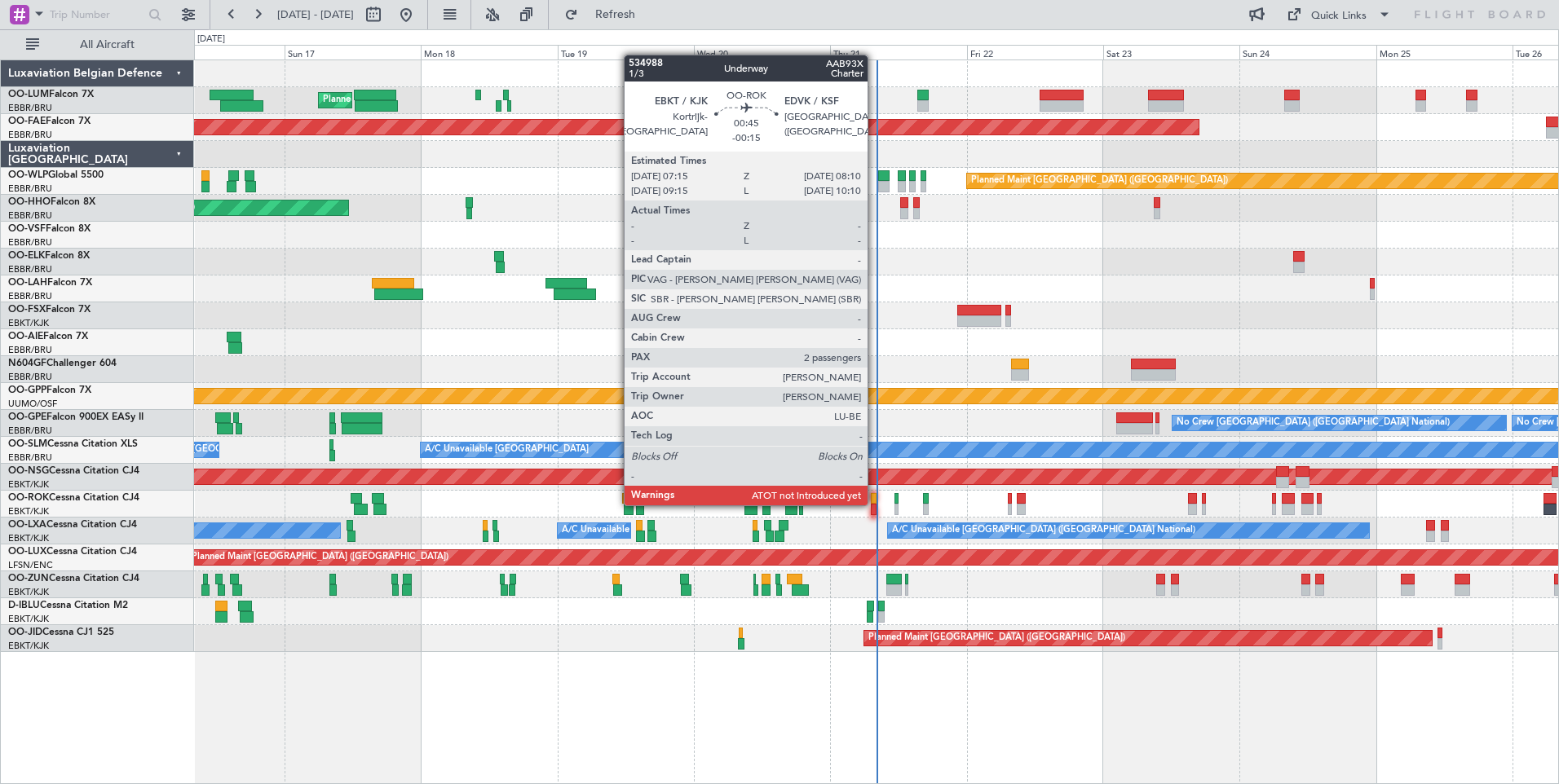
click at [873, 503] on div at bounding box center [873, 509] width 6 height 11
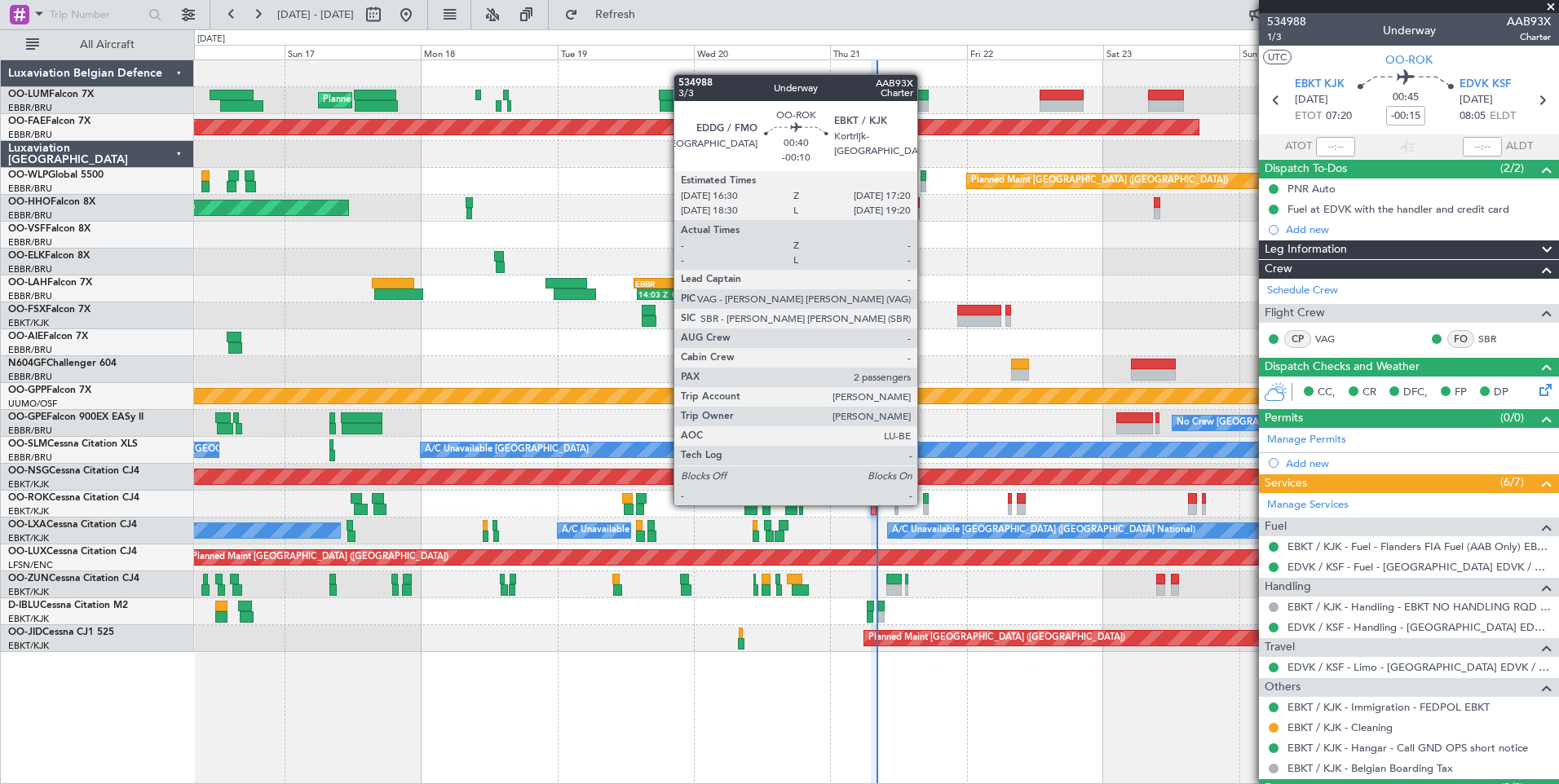
click at [924, 503] on div at bounding box center [925, 509] width 5 height 11
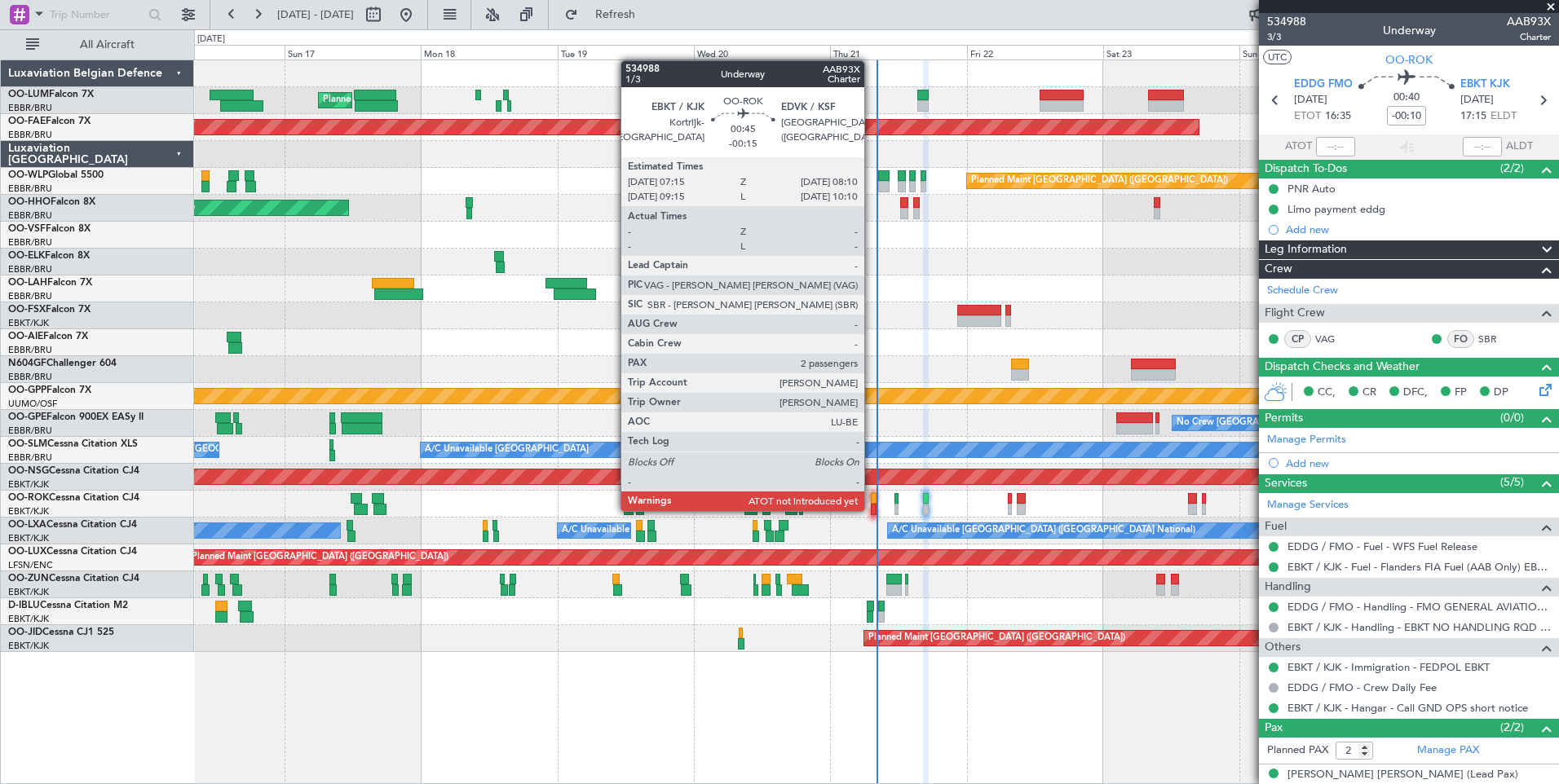
click at [871, 509] on div at bounding box center [873, 509] width 6 height 11
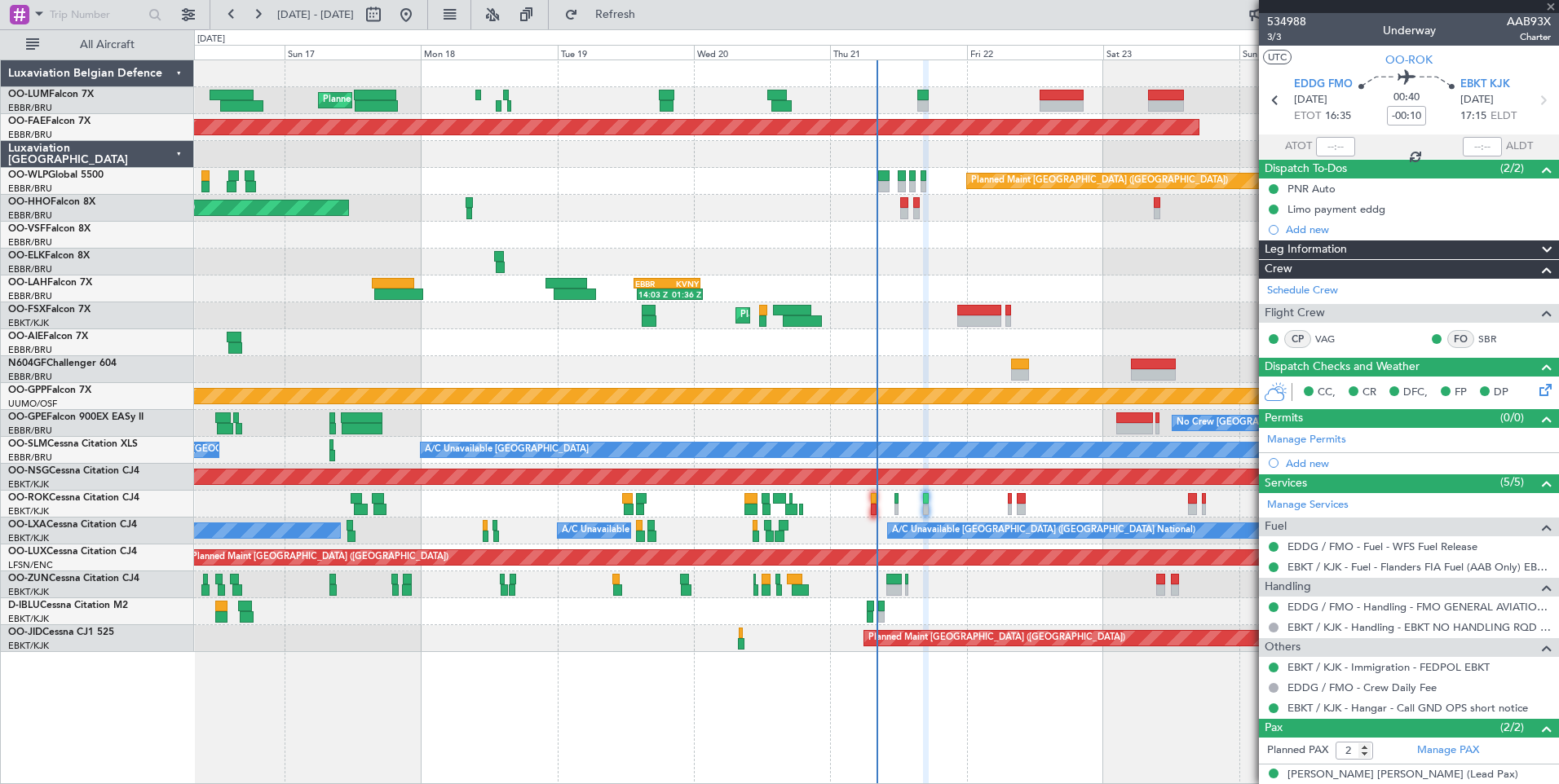
type input "-00:15"
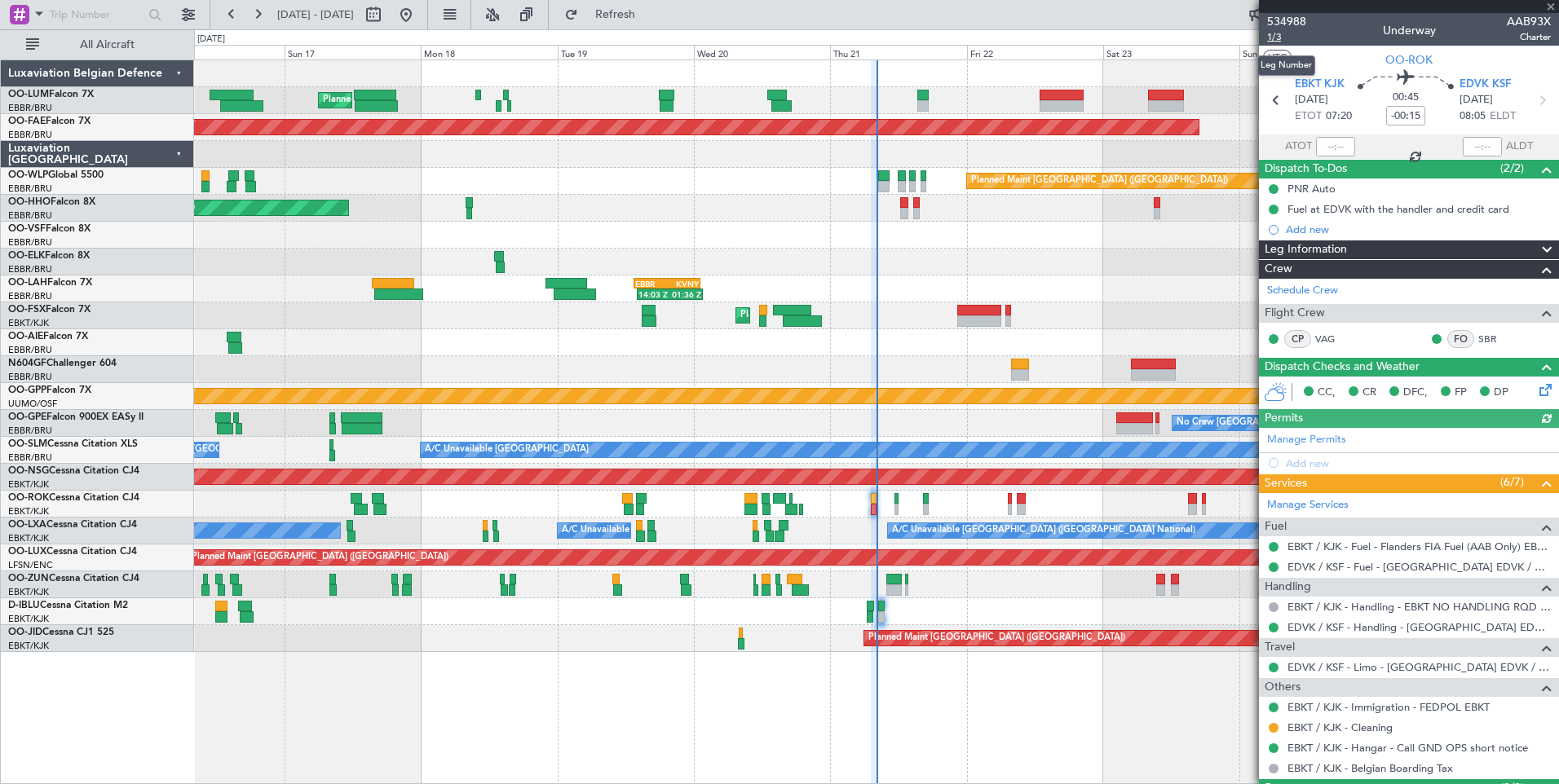
click at [1275, 36] on span "1/3" at bounding box center [1286, 37] width 39 height 14
click at [650, 10] on span "Refresh" at bounding box center [615, 14] width 68 height 11
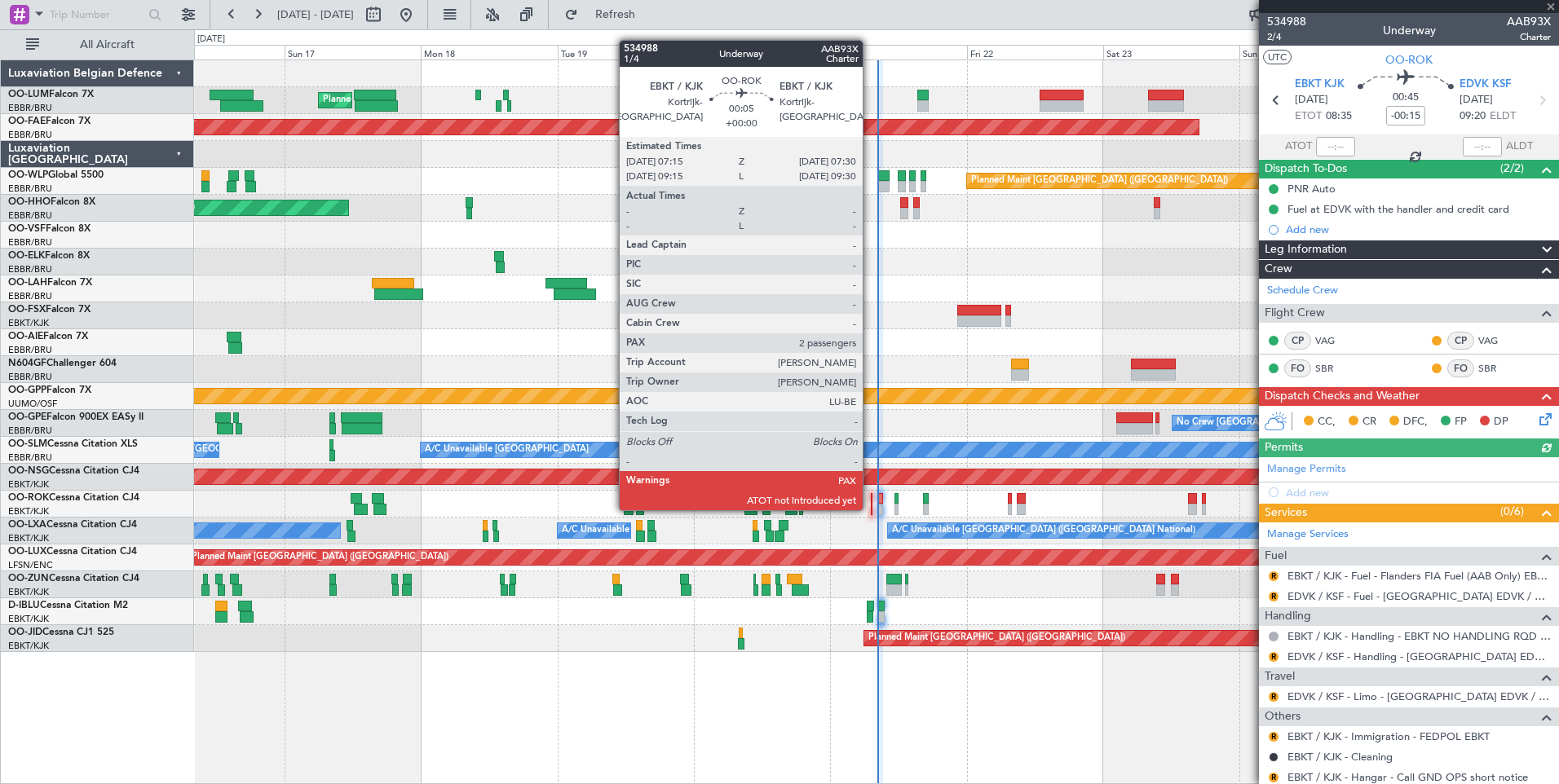
click at [871, 509] on div at bounding box center [871, 509] width 2 height 11
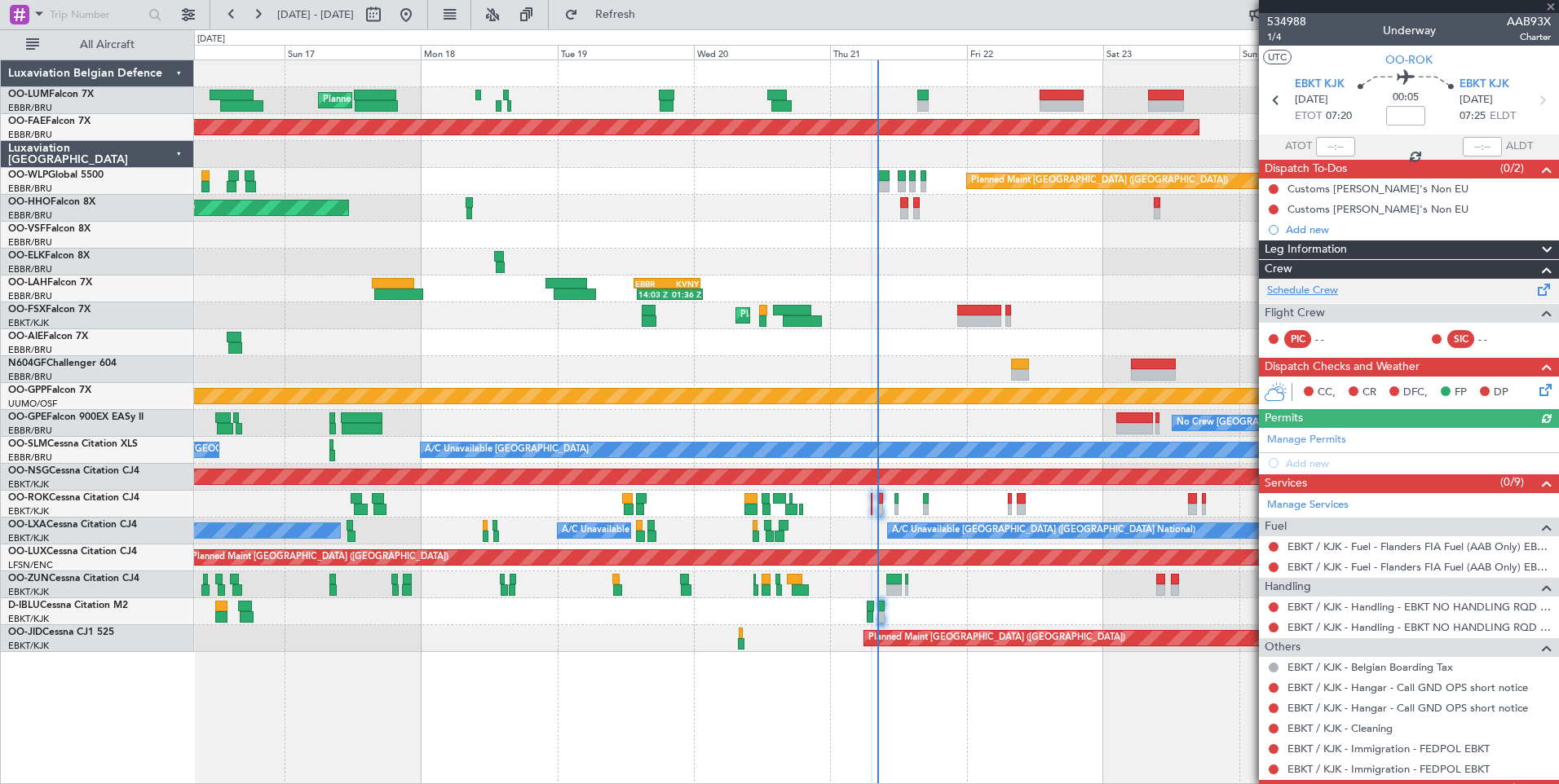
click at [1309, 294] on link "Schedule Crew" at bounding box center [1302, 291] width 71 height 16
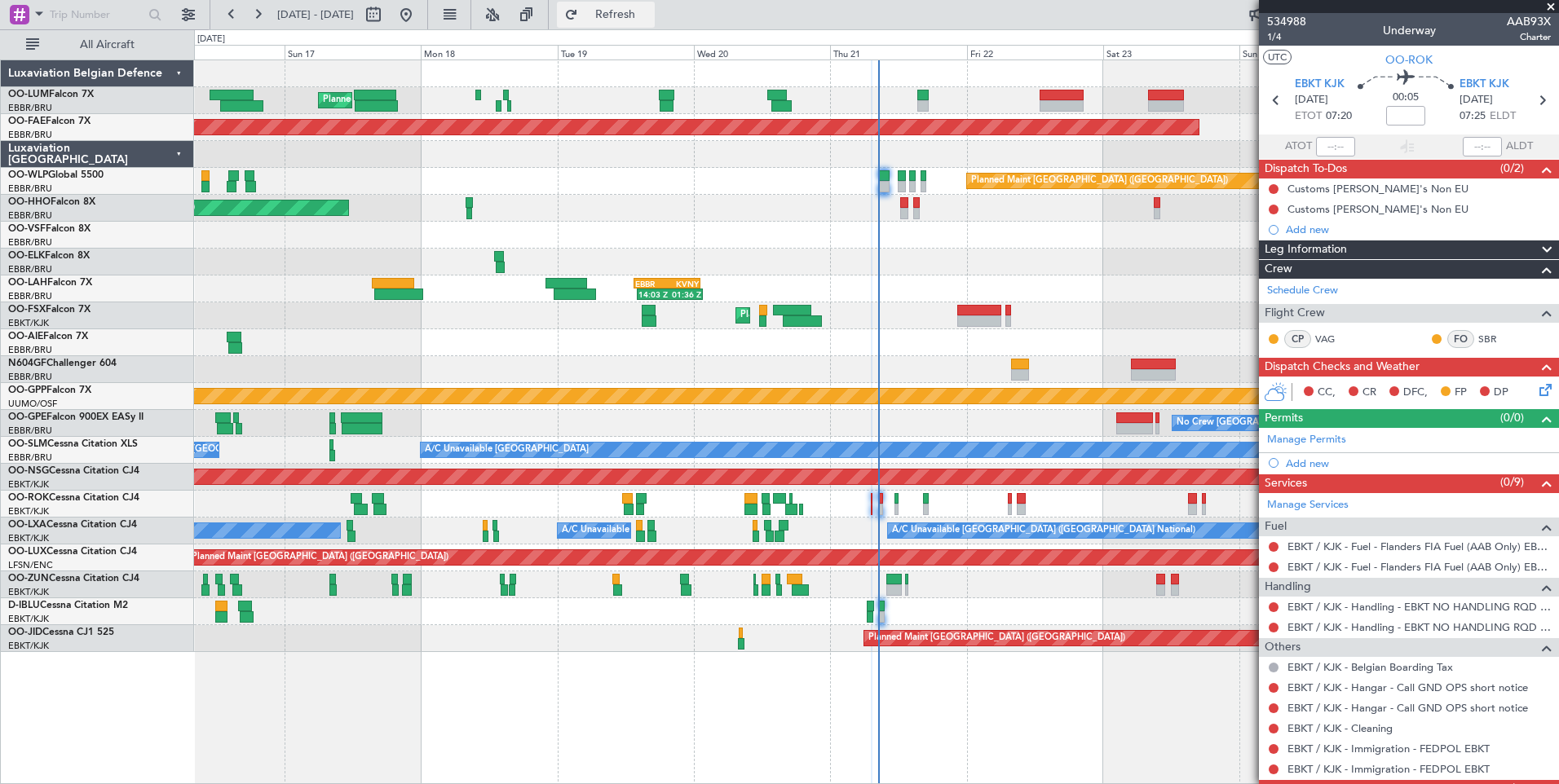
click at [650, 9] on span "Refresh" at bounding box center [615, 14] width 68 height 11
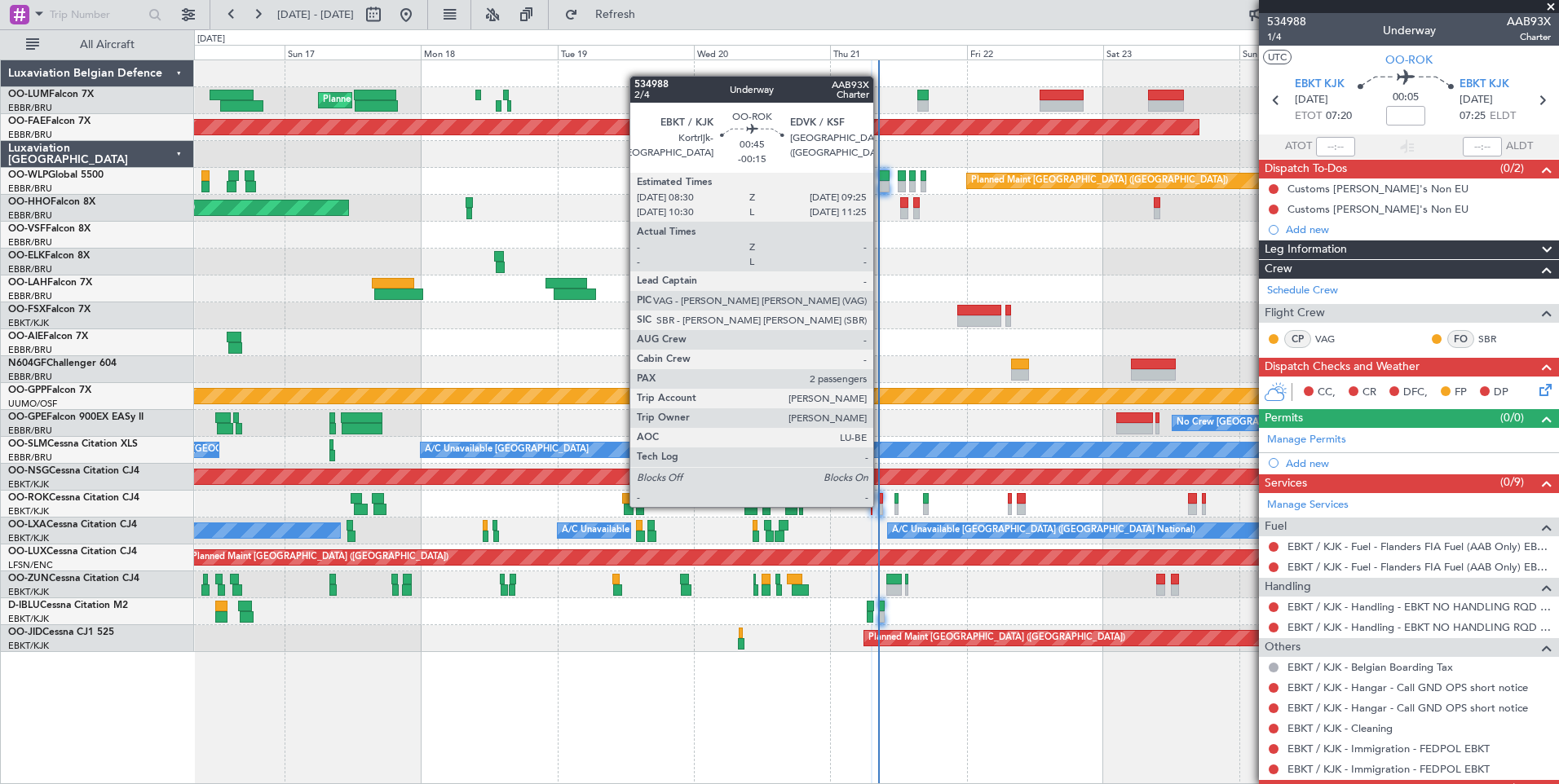
click at [880, 505] on div at bounding box center [881, 509] width 6 height 11
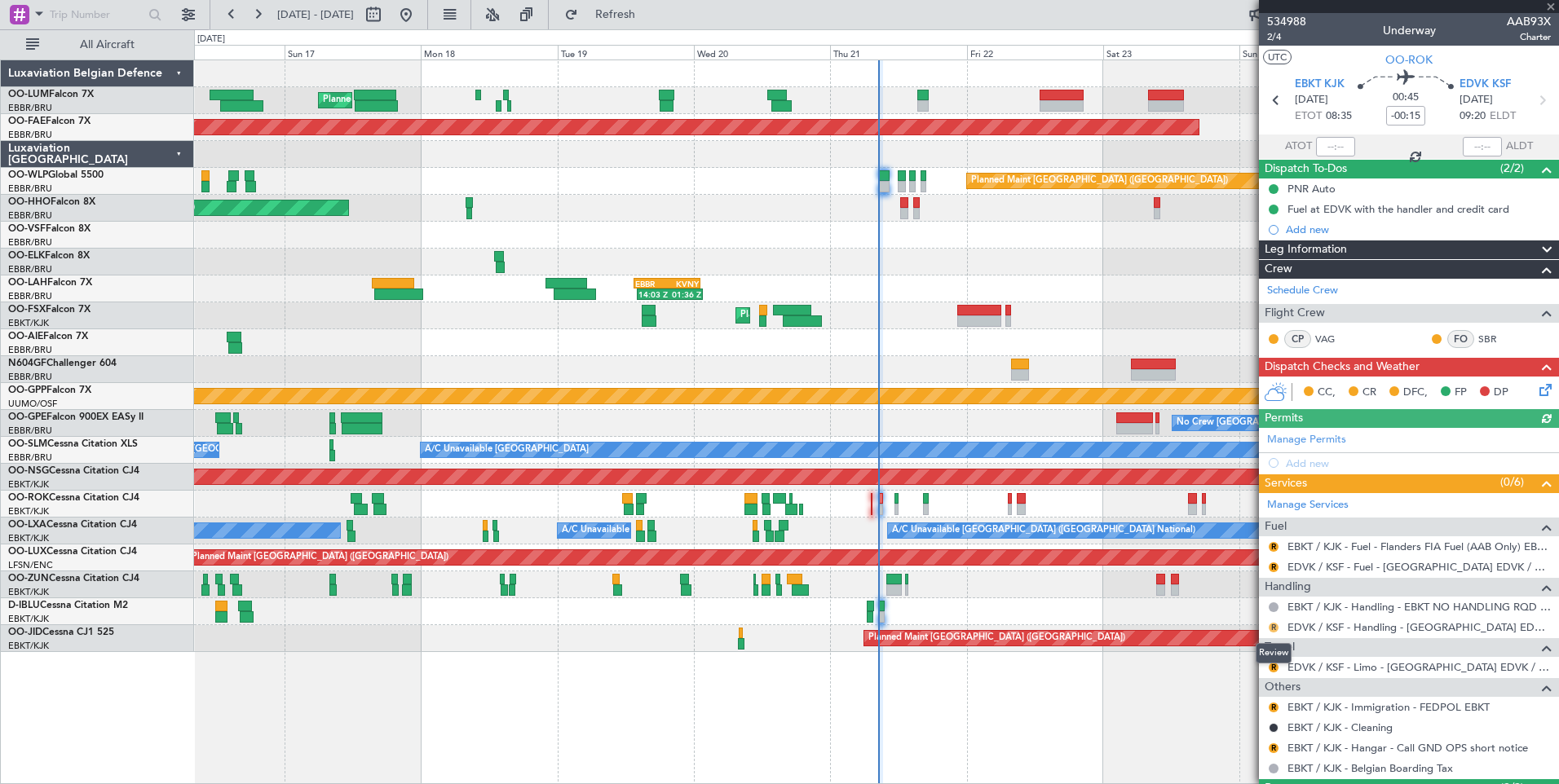
click at [1271, 627] on button "R" at bounding box center [1273, 627] width 10 height 9
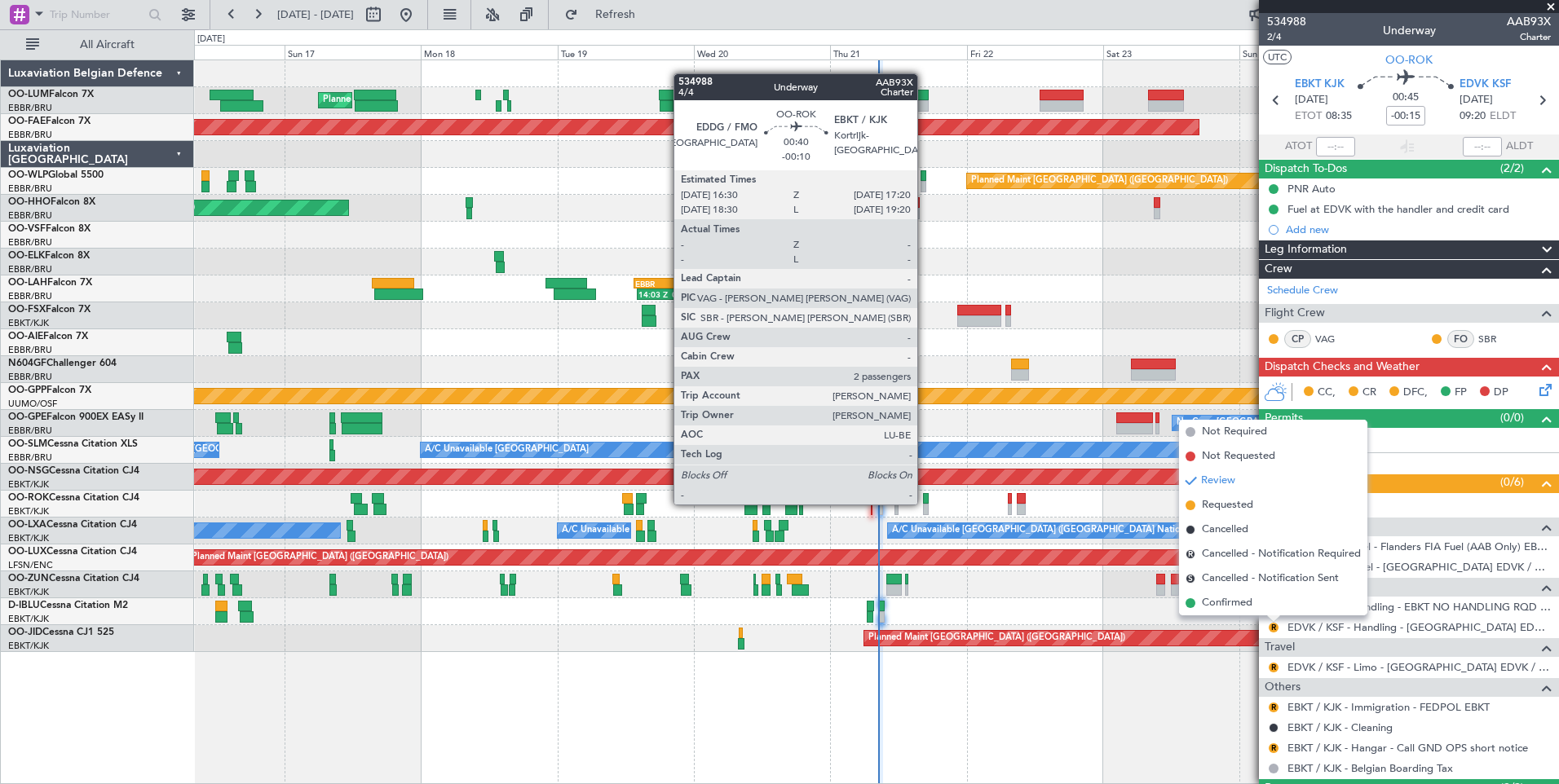
click at [924, 503] on div at bounding box center [925, 498] width 5 height 11
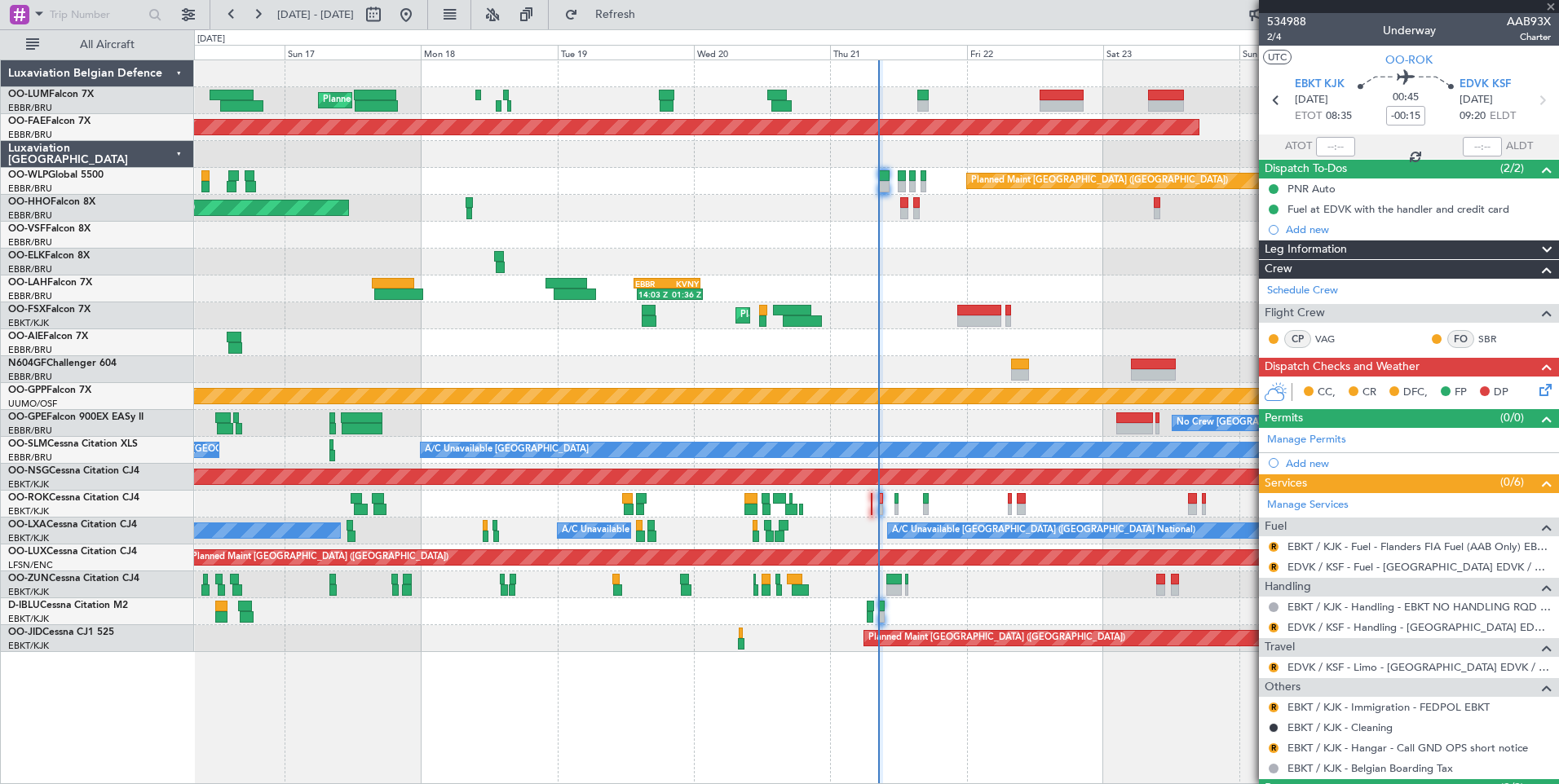
type input "-00:10"
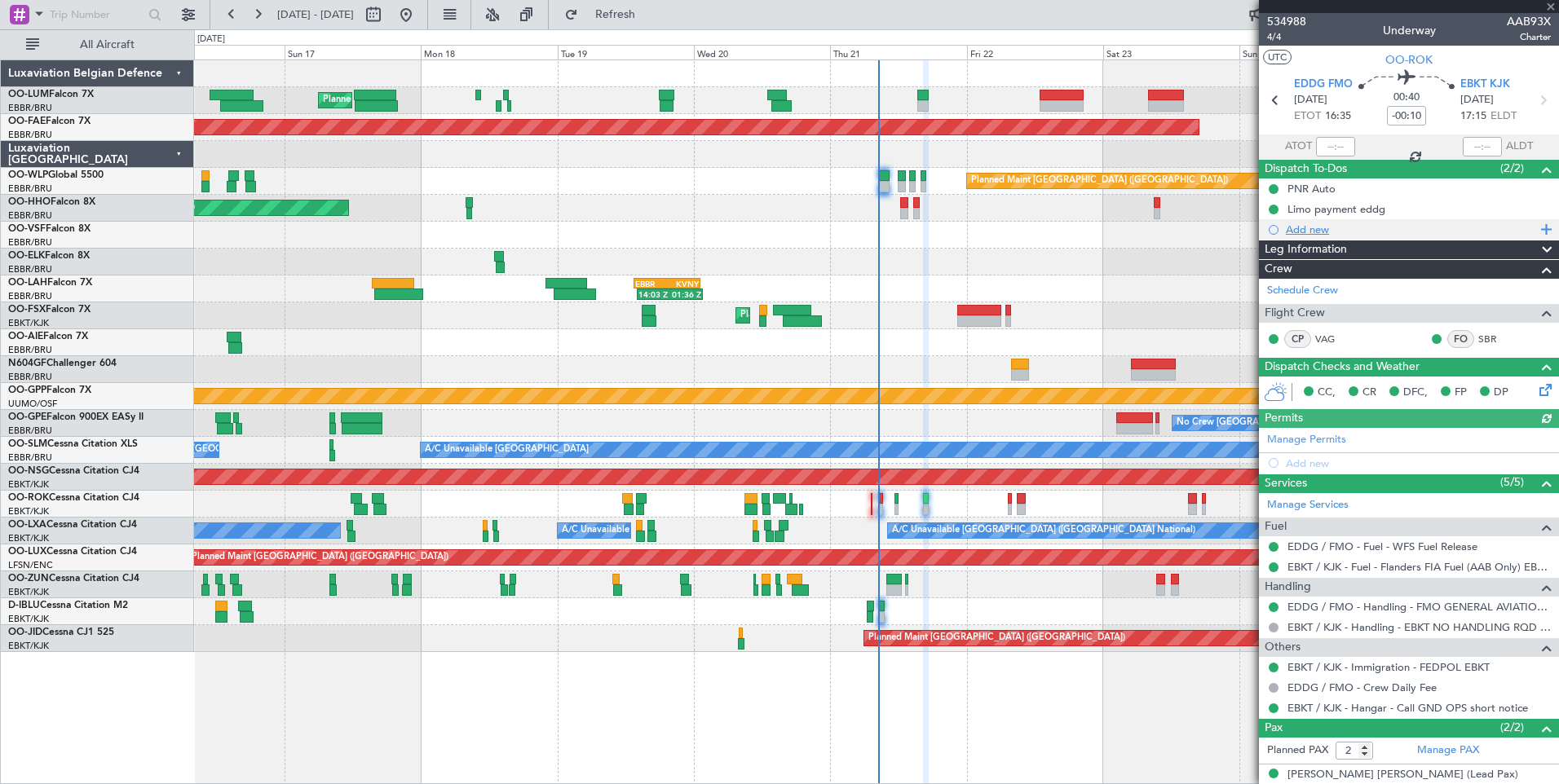
click at [1313, 231] on div "Add new" at bounding box center [1410, 230] width 250 height 14
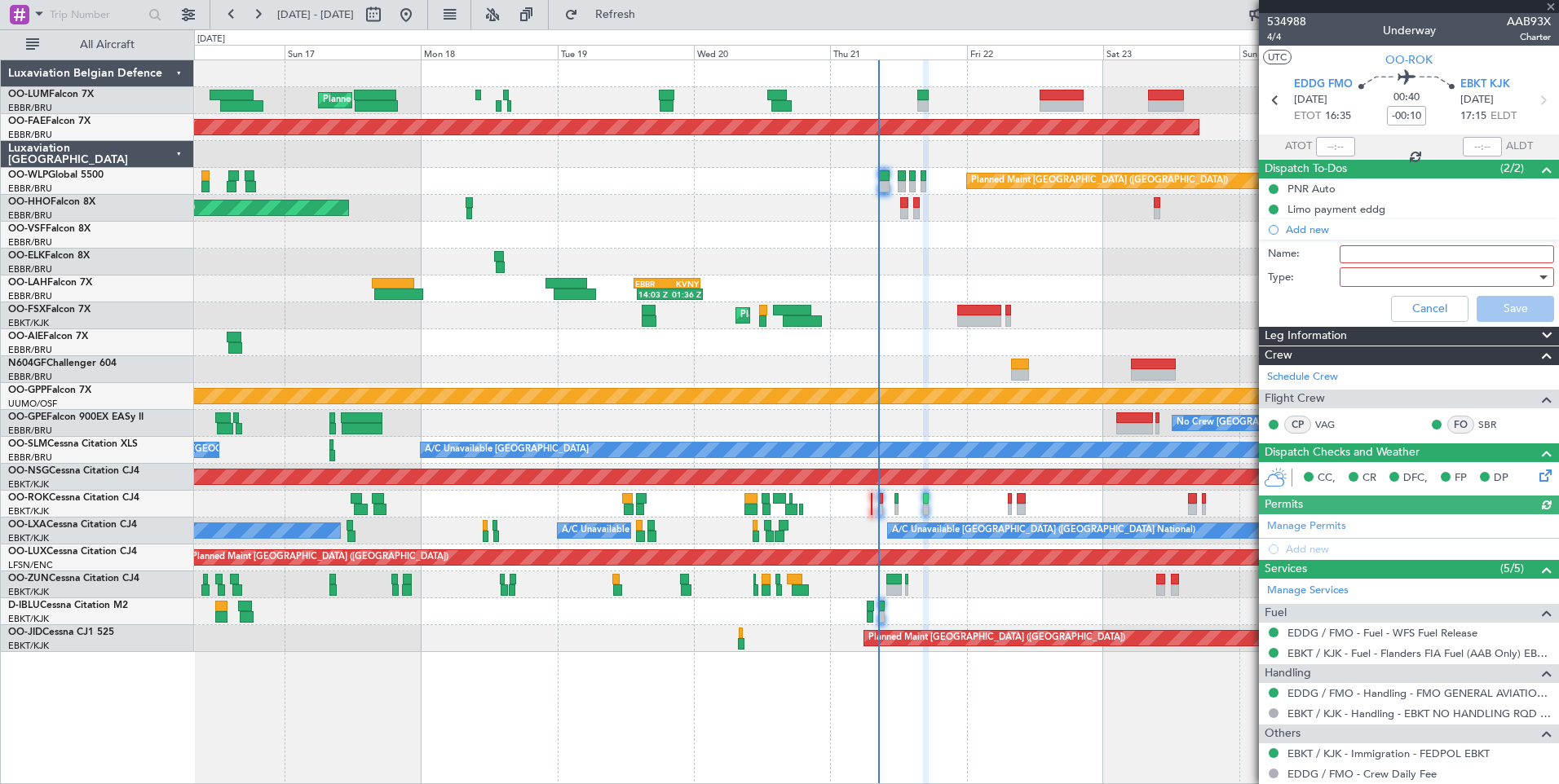
click at [1383, 260] on input "Name:" at bounding box center [1447, 254] width 214 height 18
click at [1453, 254] on input "Latest on Block 2025MT EBKT" at bounding box center [1447, 254] width 214 height 18
click at [1453, 254] on input "Latest on Block 2025T EBKT" at bounding box center [1447, 254] width 214 height 18
click at [1402, 269] on div at bounding box center [1441, 277] width 190 height 24
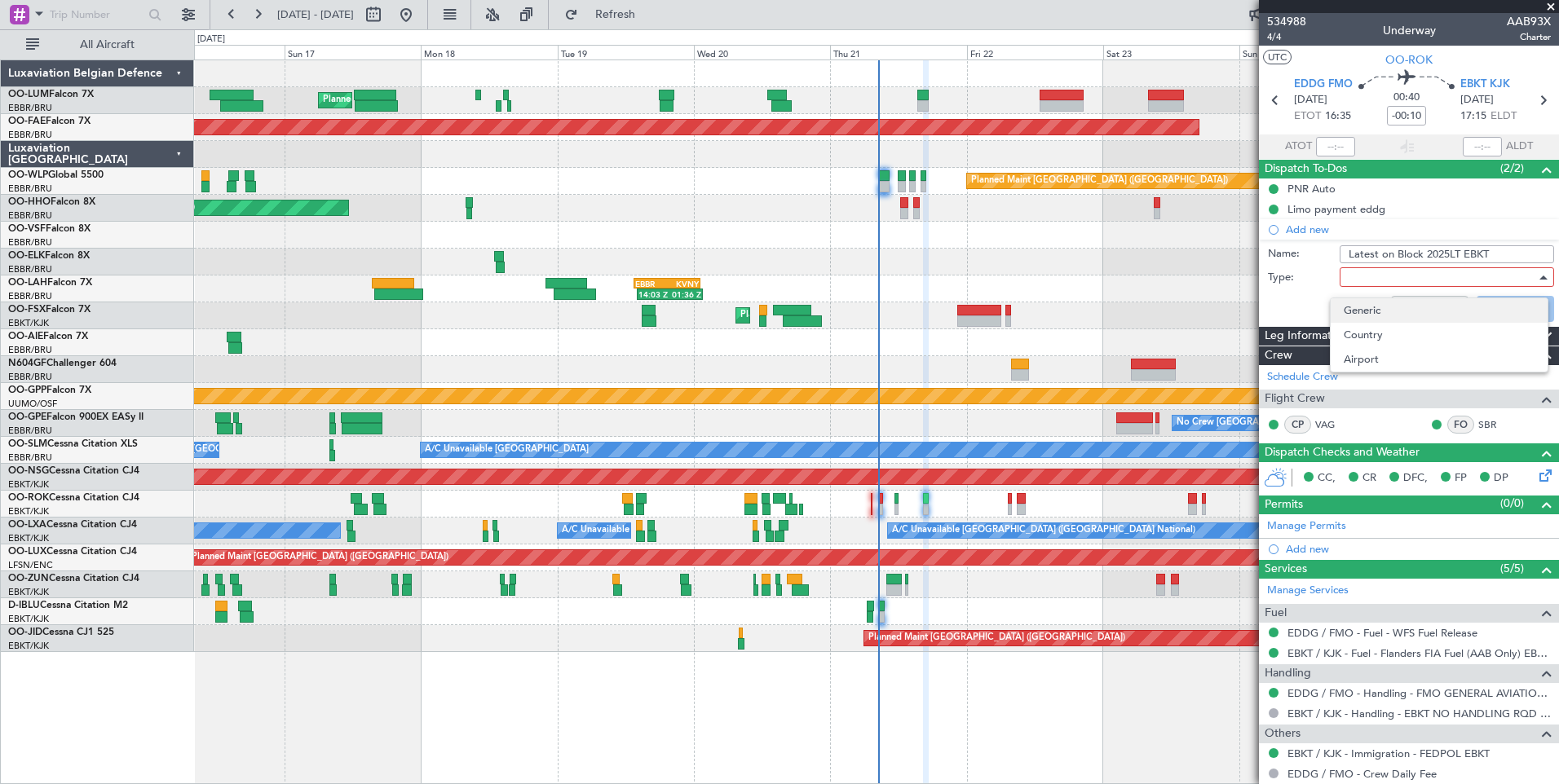
click at [1387, 302] on span "Generic" at bounding box center [1438, 310] width 191 height 24
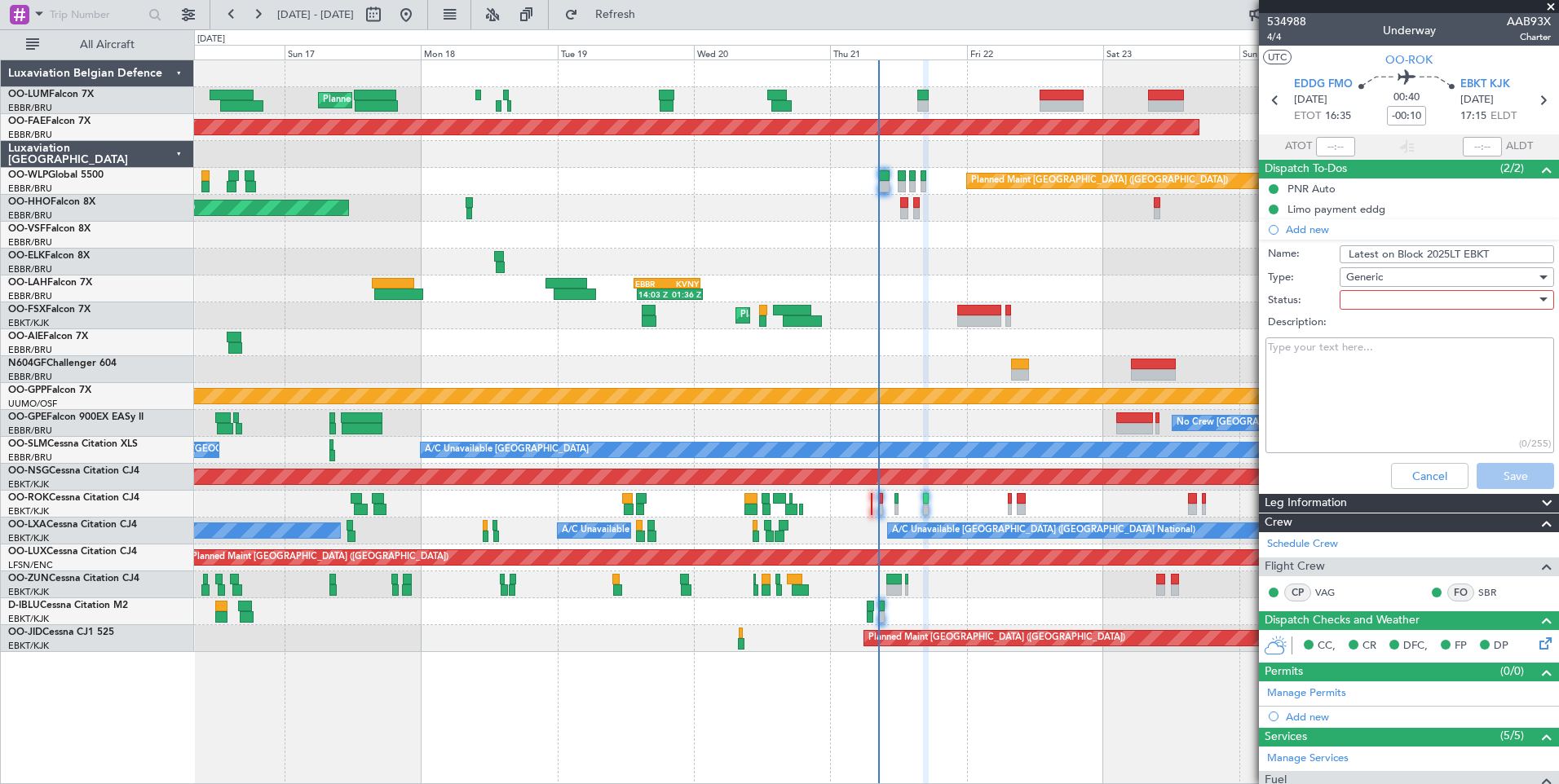
click at [1373, 299] on div at bounding box center [1441, 300] width 190 height 24
click at [1375, 325] on span "Not Started" at bounding box center [1438, 332] width 191 height 24
click at [1433, 247] on input "Latest on Block 2025LT EBKT" at bounding box center [1447, 254] width 214 height 18
type input "Latest on Block 20:25LT EBKT"
click at [1300, 367] on textarea "Description:" at bounding box center [1410, 395] width 288 height 117
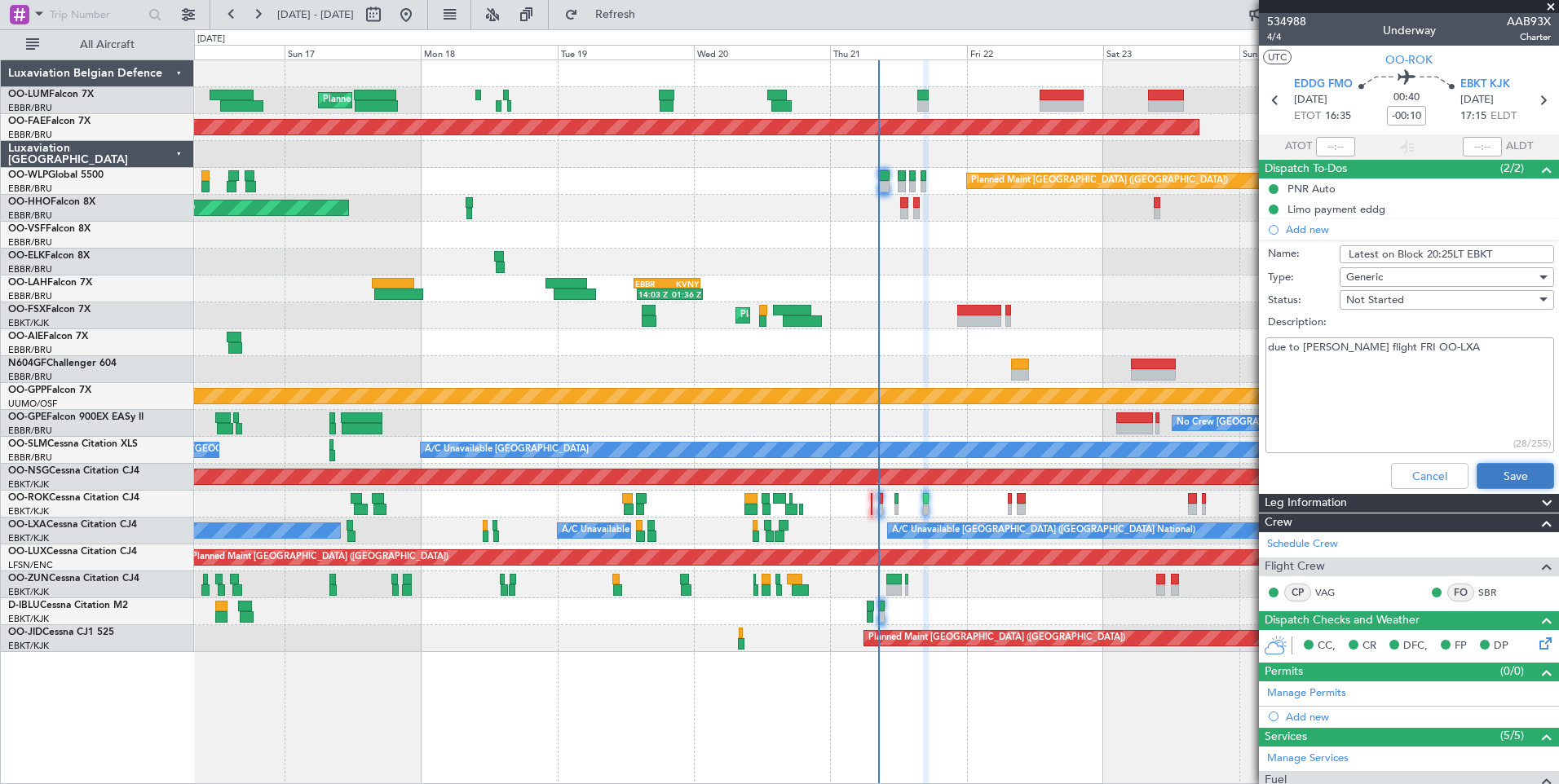
click at [1480, 476] on button "Save" at bounding box center [1515, 476] width 78 height 26
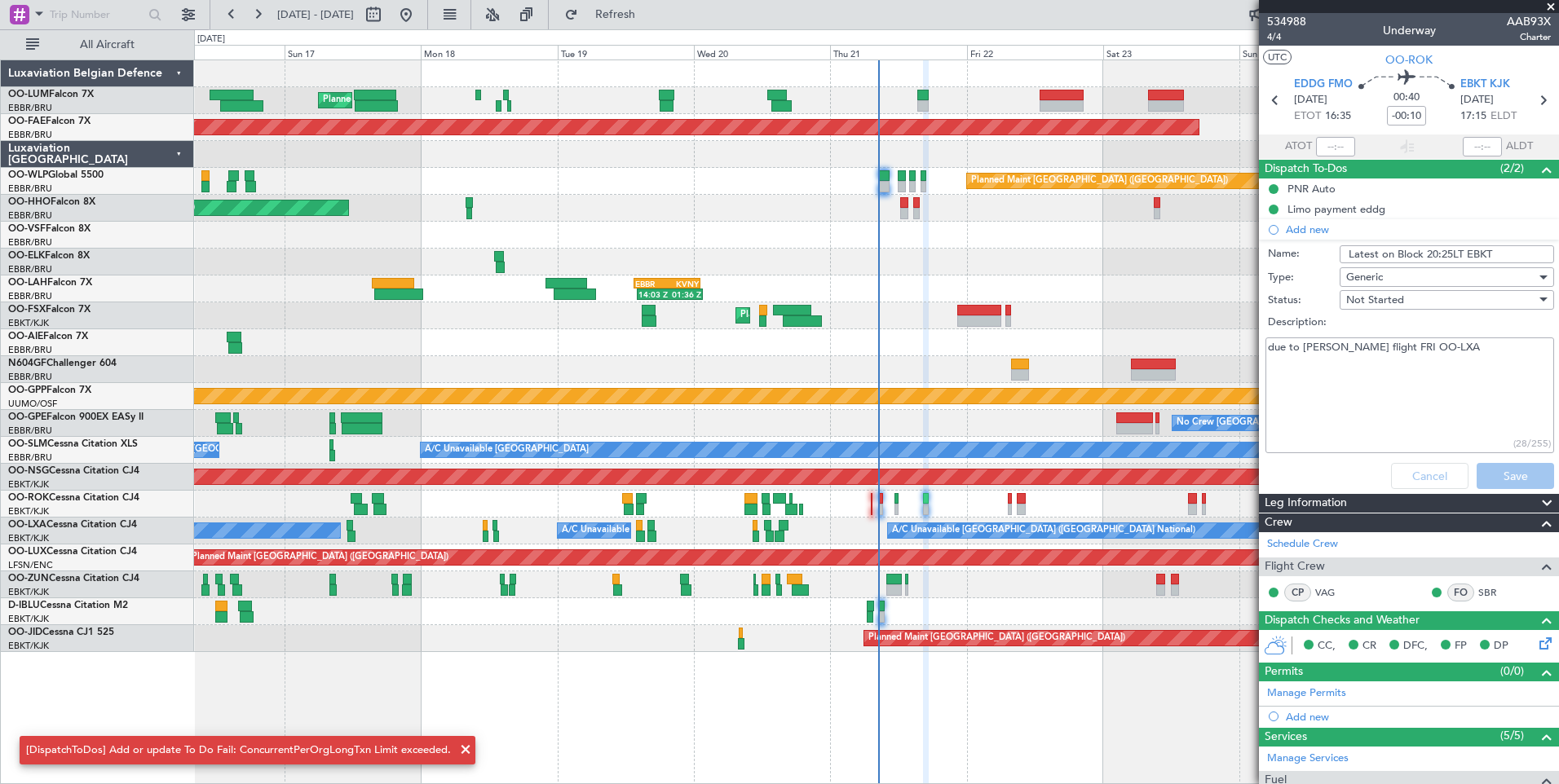
click at [1432, 396] on textarea "due to SAM flight FRI OO-LXA" at bounding box center [1410, 395] width 288 height 117
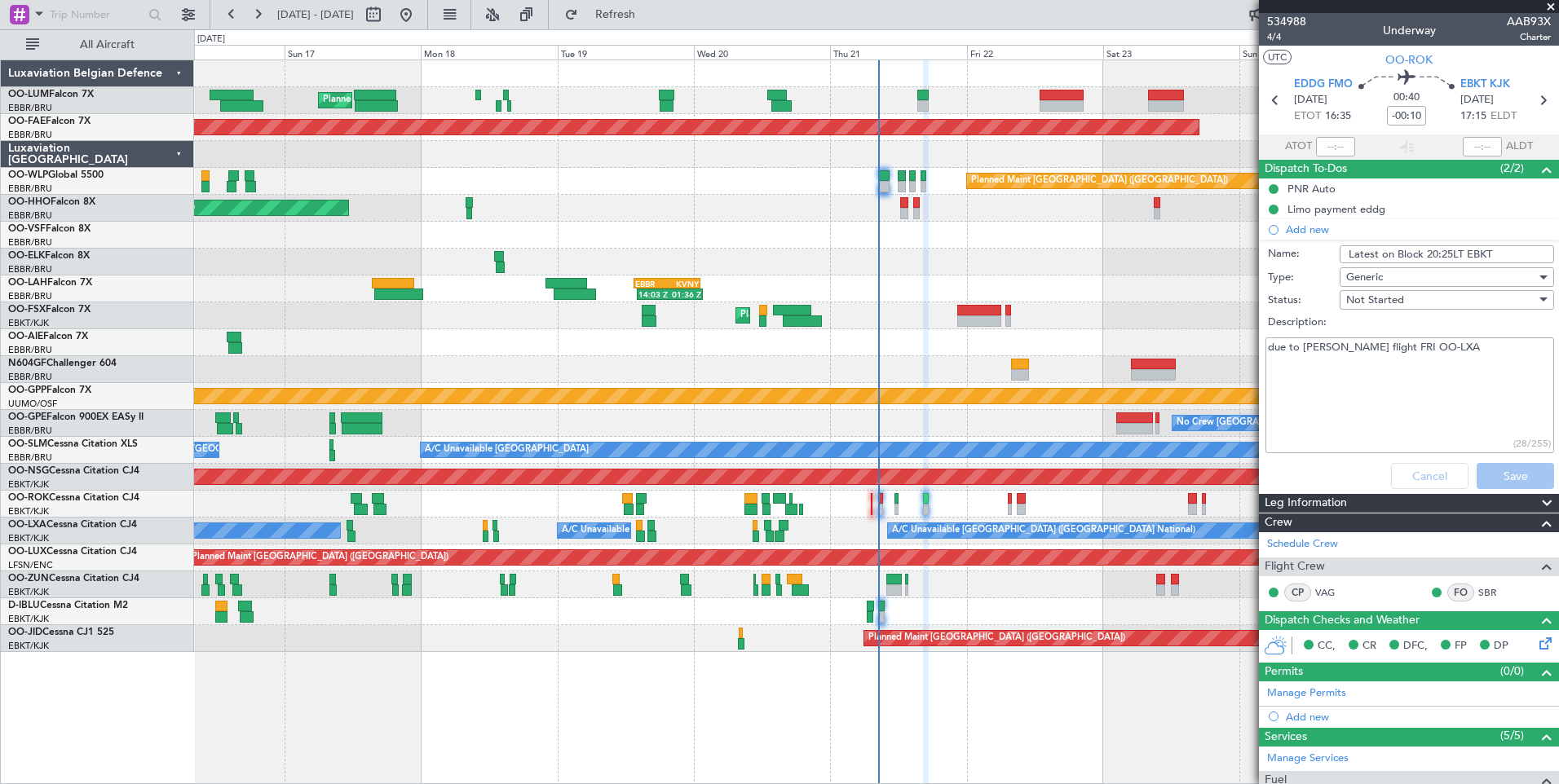
click at [1454, 363] on textarea "due to SAM flight FRI OO-LXA" at bounding box center [1410, 395] width 288 height 117
click at [1491, 472] on div "Cancel Save" at bounding box center [1404, 476] width 307 height 39
click at [1400, 349] on textarea "due to SAM flight FRI OO-LXA" at bounding box center [1410, 395] width 288 height 117
click at [1409, 381] on textarea "due to SAM flight FRI OOLXA" at bounding box center [1410, 395] width 288 height 117
type textarea "due to SAM flight FRI OOLXA"
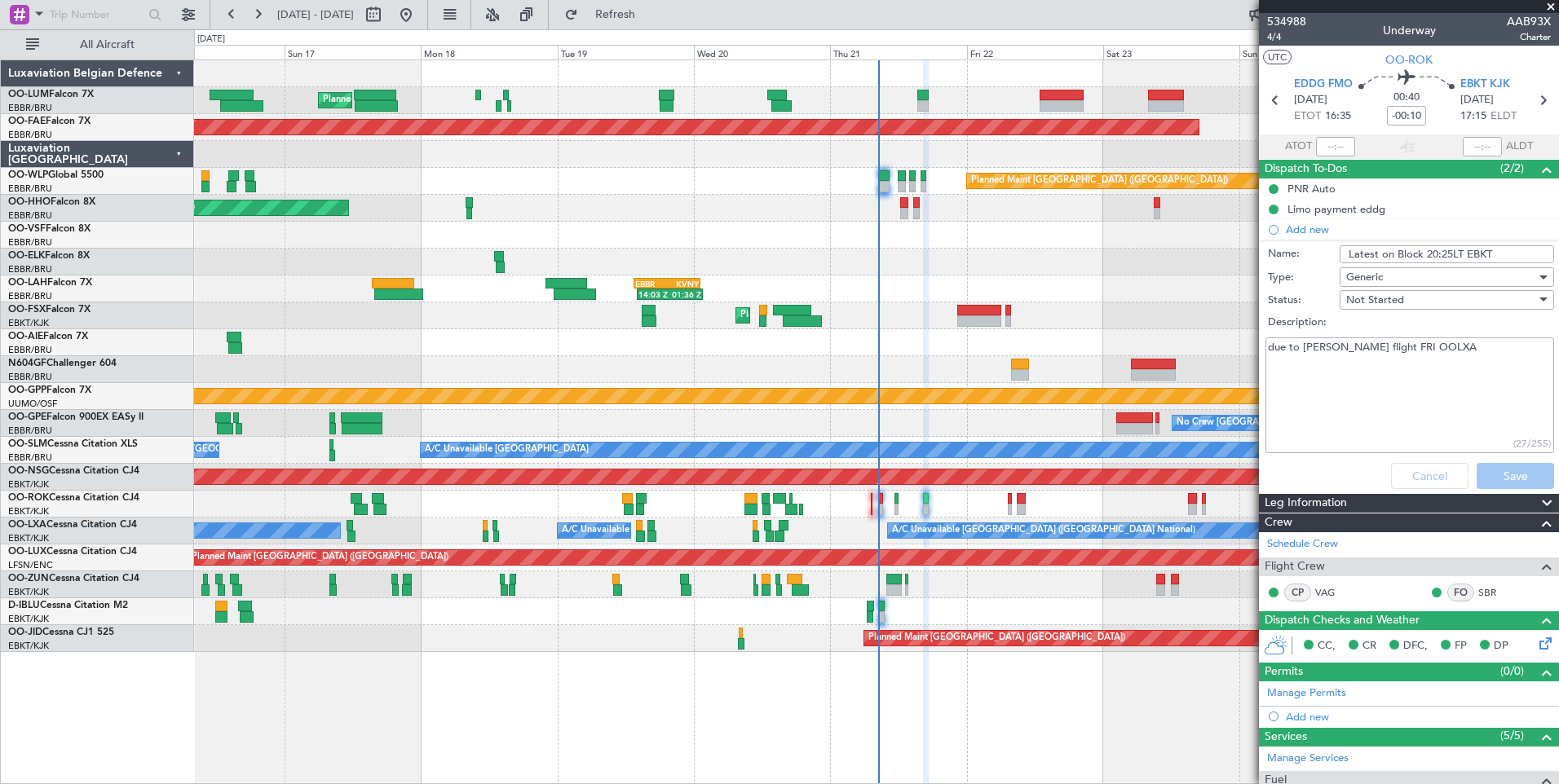
click at [1503, 477] on div "Cancel Save" at bounding box center [1404, 476] width 307 height 39
click at [1423, 301] on div "Not Started" at bounding box center [1441, 300] width 190 height 24
click at [1377, 361] on span "In Progress" at bounding box center [1438, 357] width 191 height 24
click at [1485, 468] on div "Cancel Save" at bounding box center [1404, 476] width 307 height 39
click at [1071, 317] on div "Planned Maint Kortrijk-[GEOGRAPHIC_DATA]" at bounding box center [876, 315] width 1364 height 27
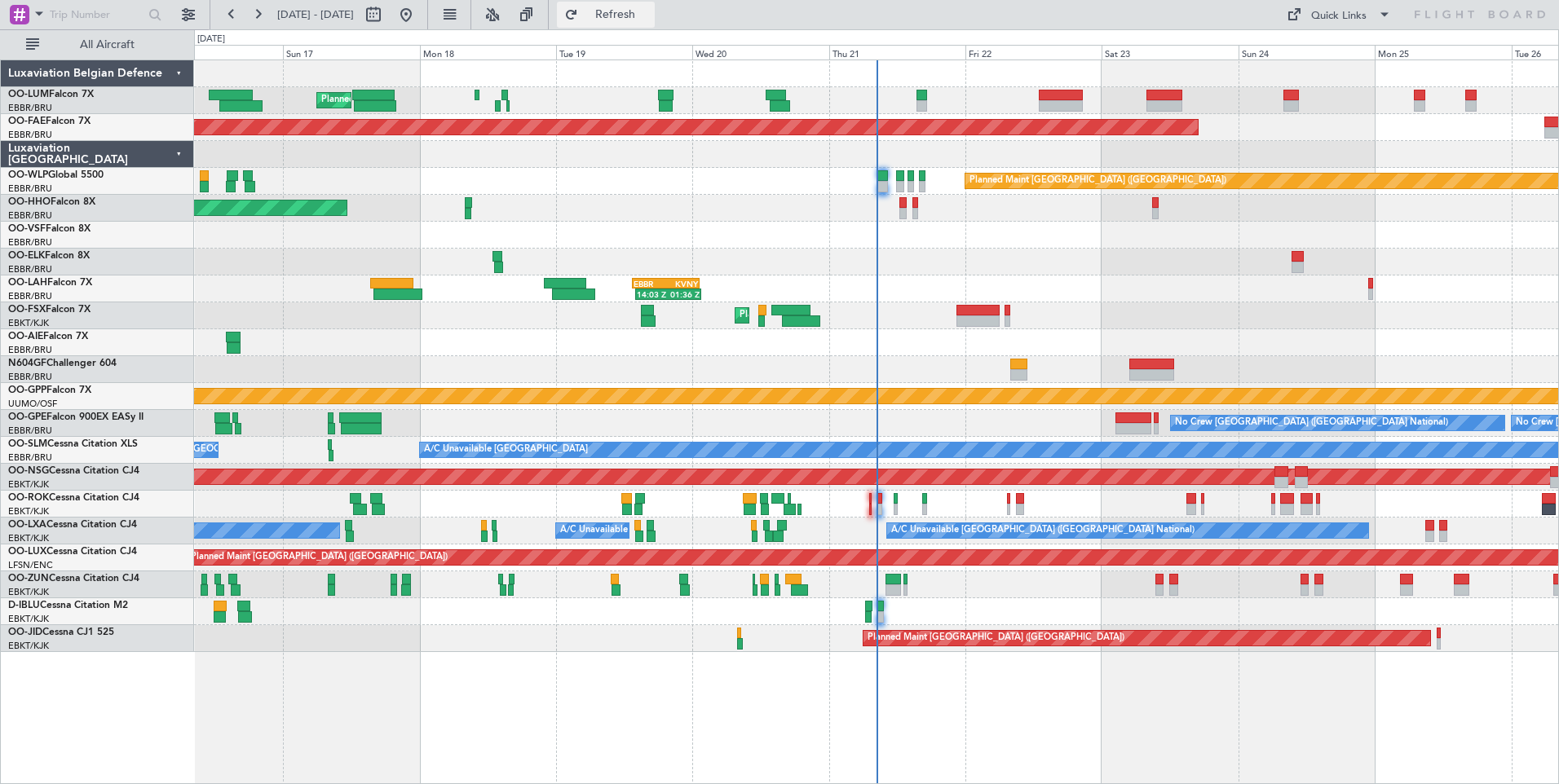
click at [655, 22] on button "Refresh" at bounding box center [605, 15] width 98 height 26
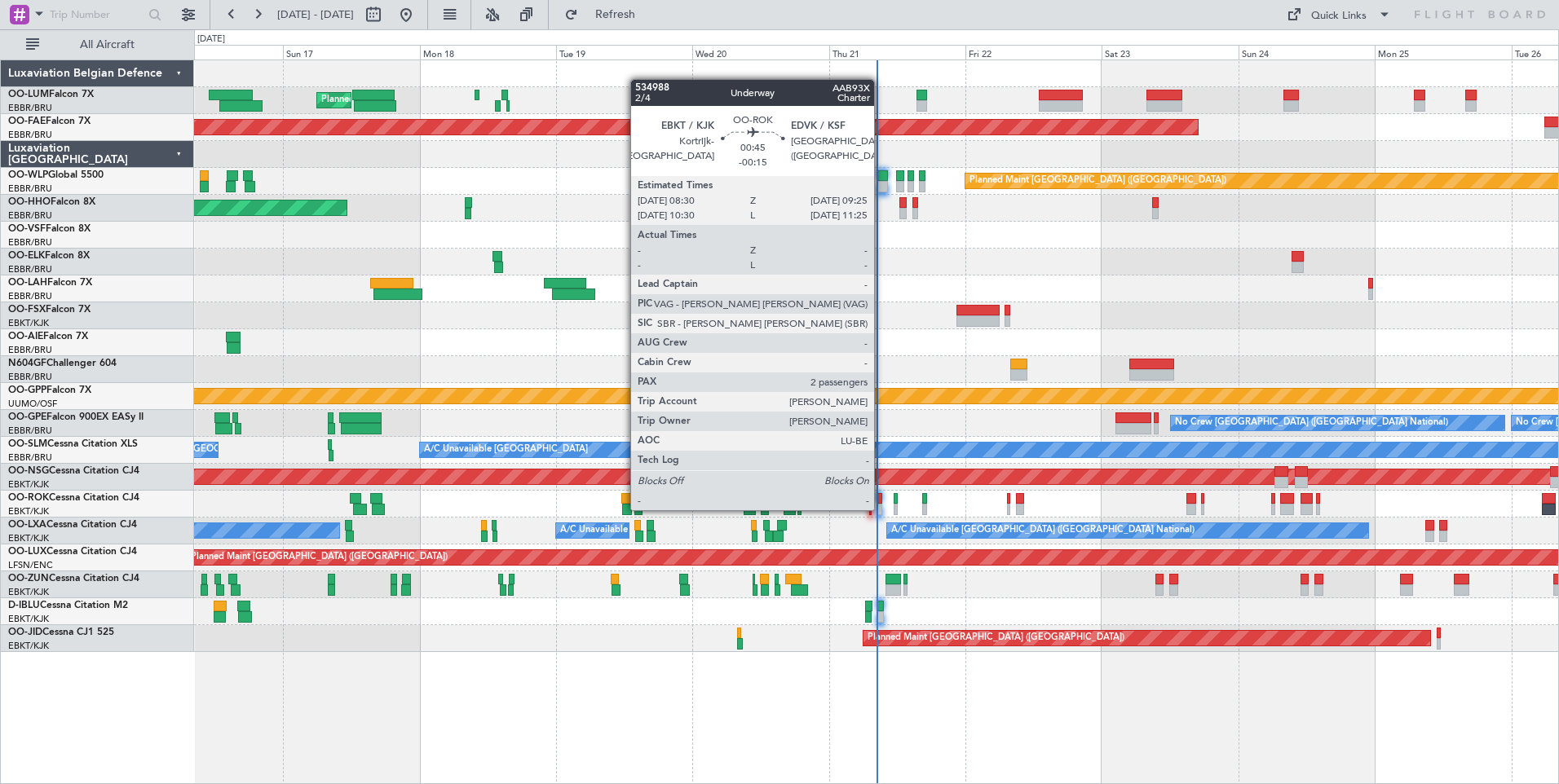
click at [882, 509] on div "Owner [GEOGRAPHIC_DATA]-[GEOGRAPHIC_DATA]" at bounding box center [876, 503] width 1364 height 27
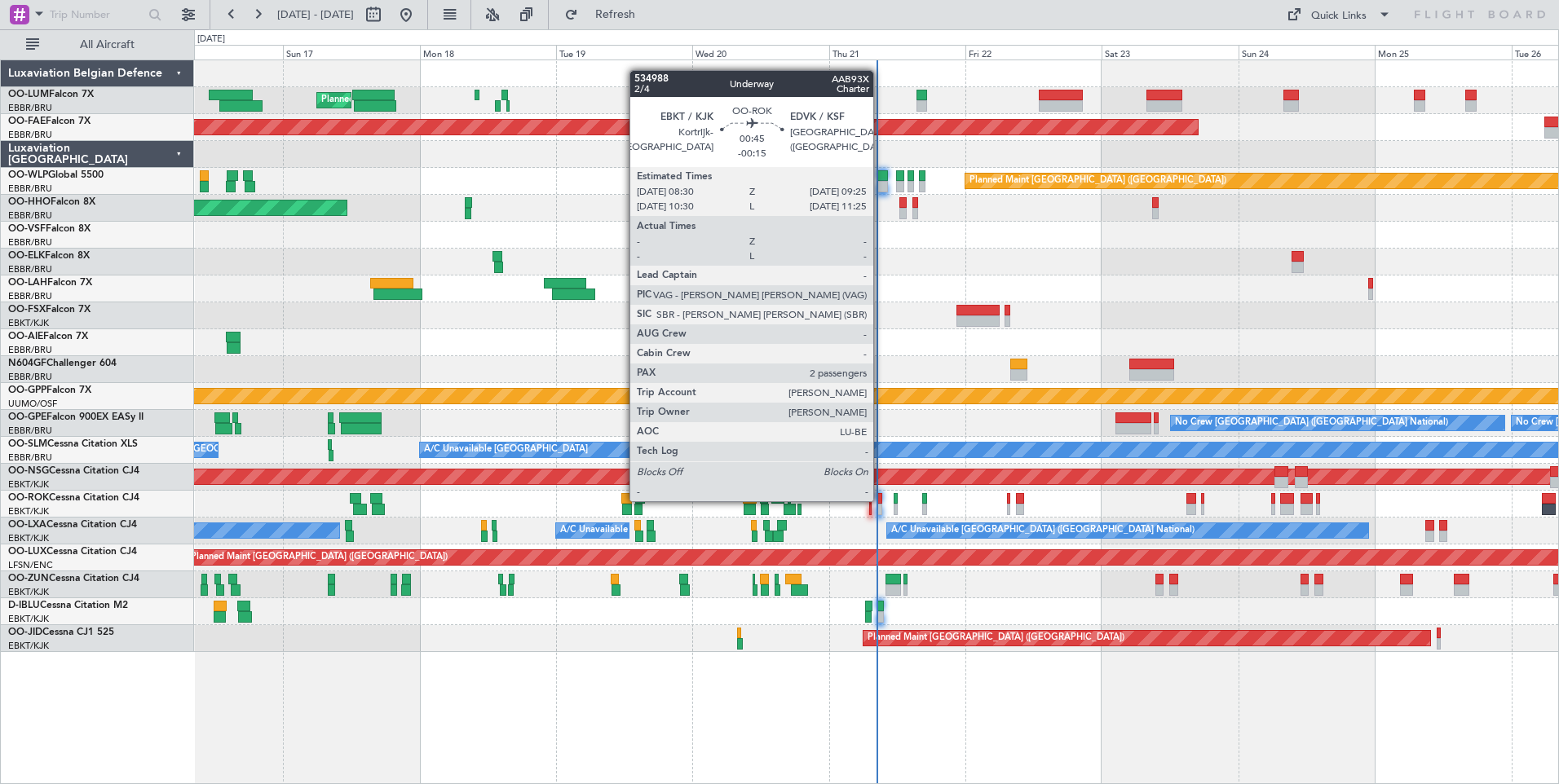
click at [880, 500] on div at bounding box center [879, 498] width 6 height 11
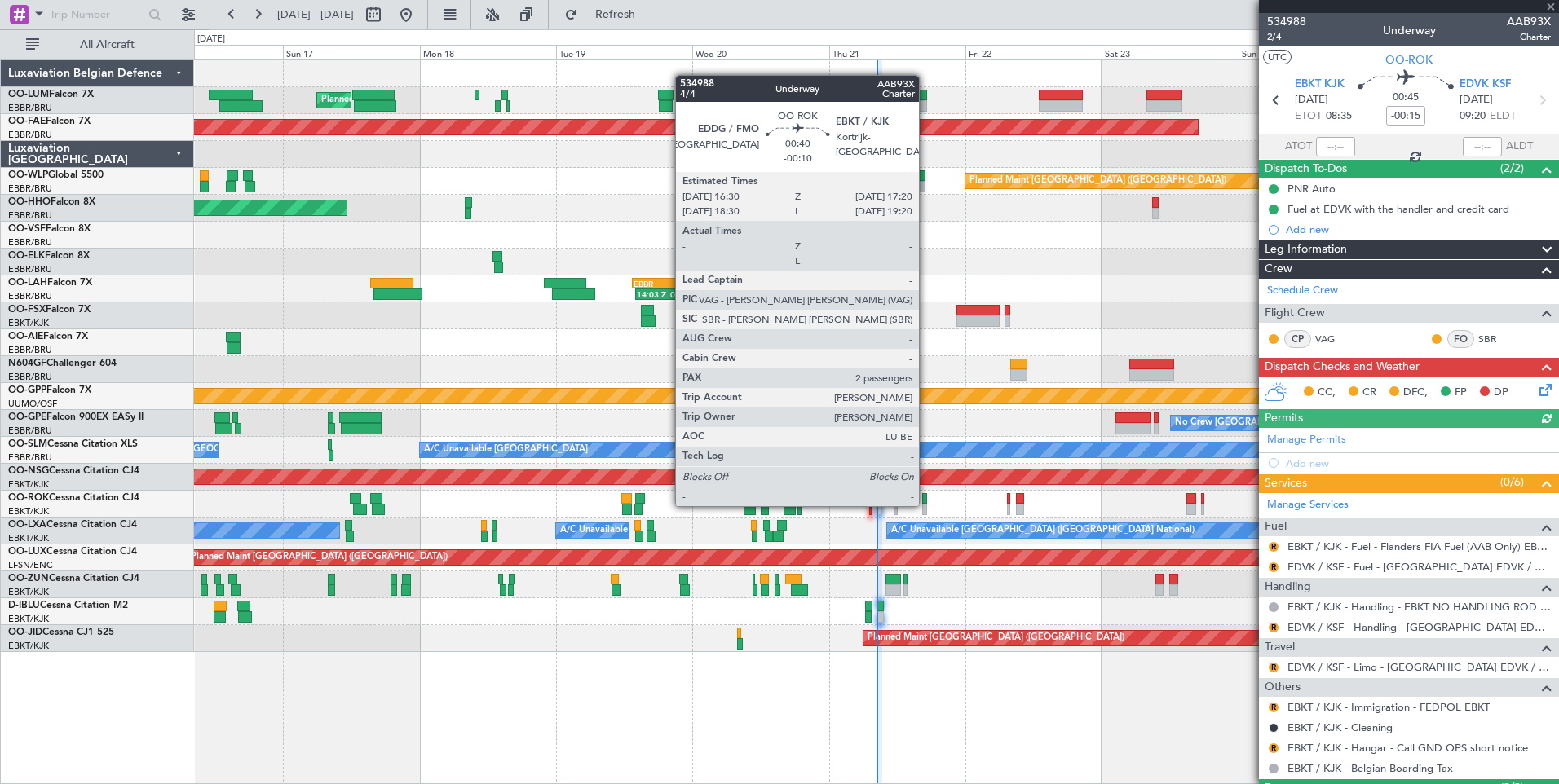
click at [926, 504] on div at bounding box center [925, 509] width 5 height 11
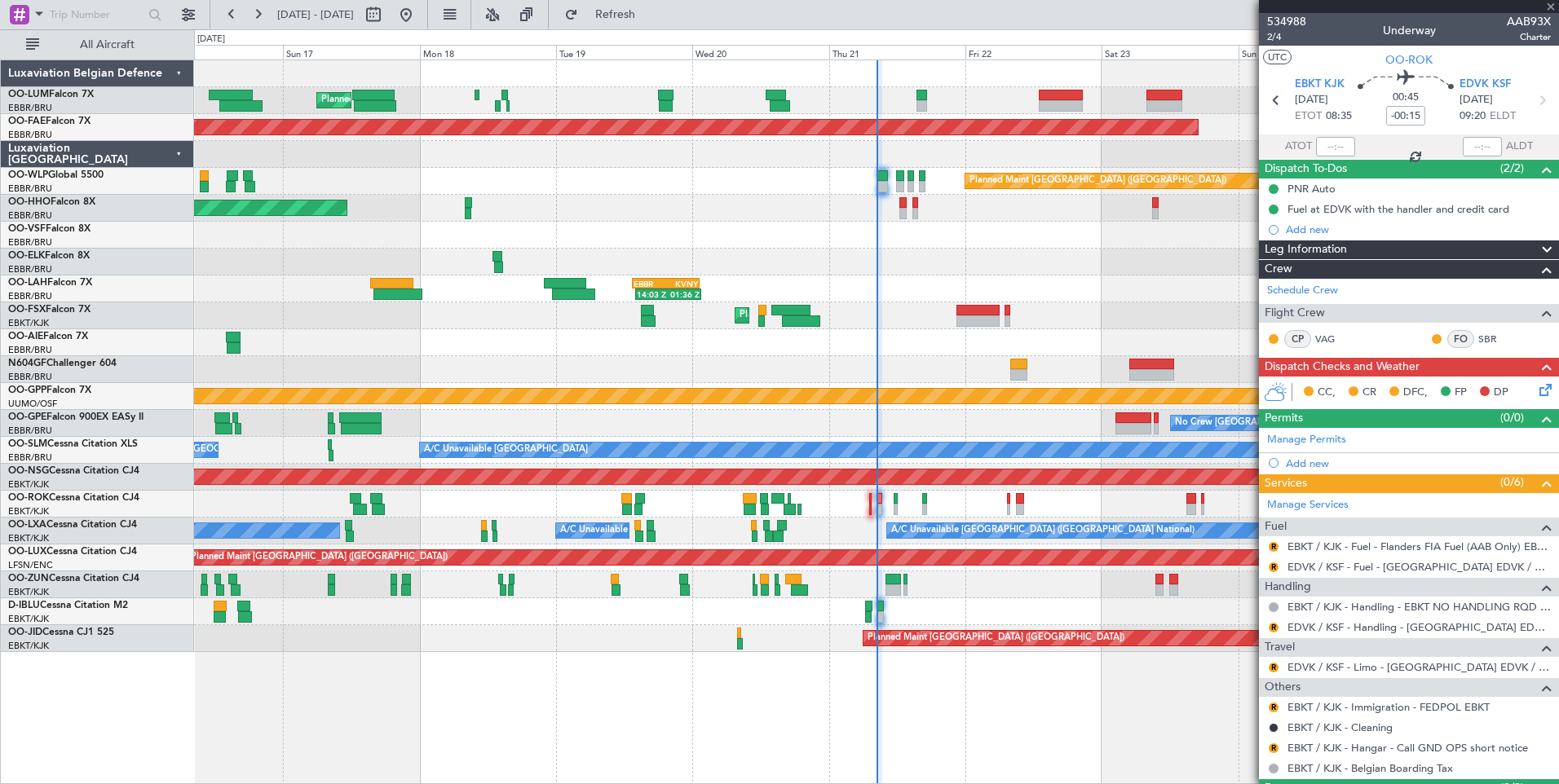
type input "-00:10"
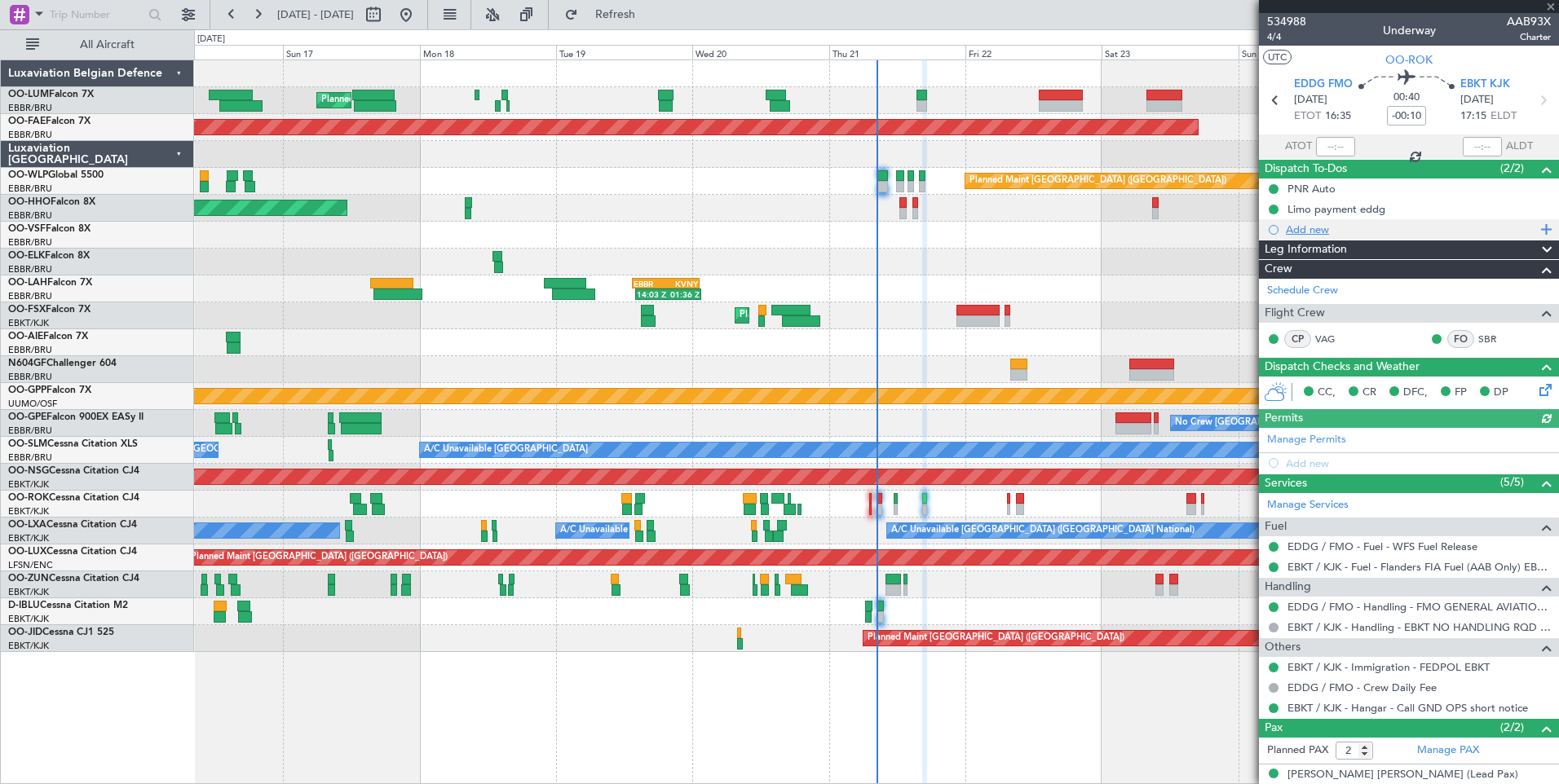
click at [1310, 232] on div "Add new" at bounding box center [1410, 230] width 250 height 14
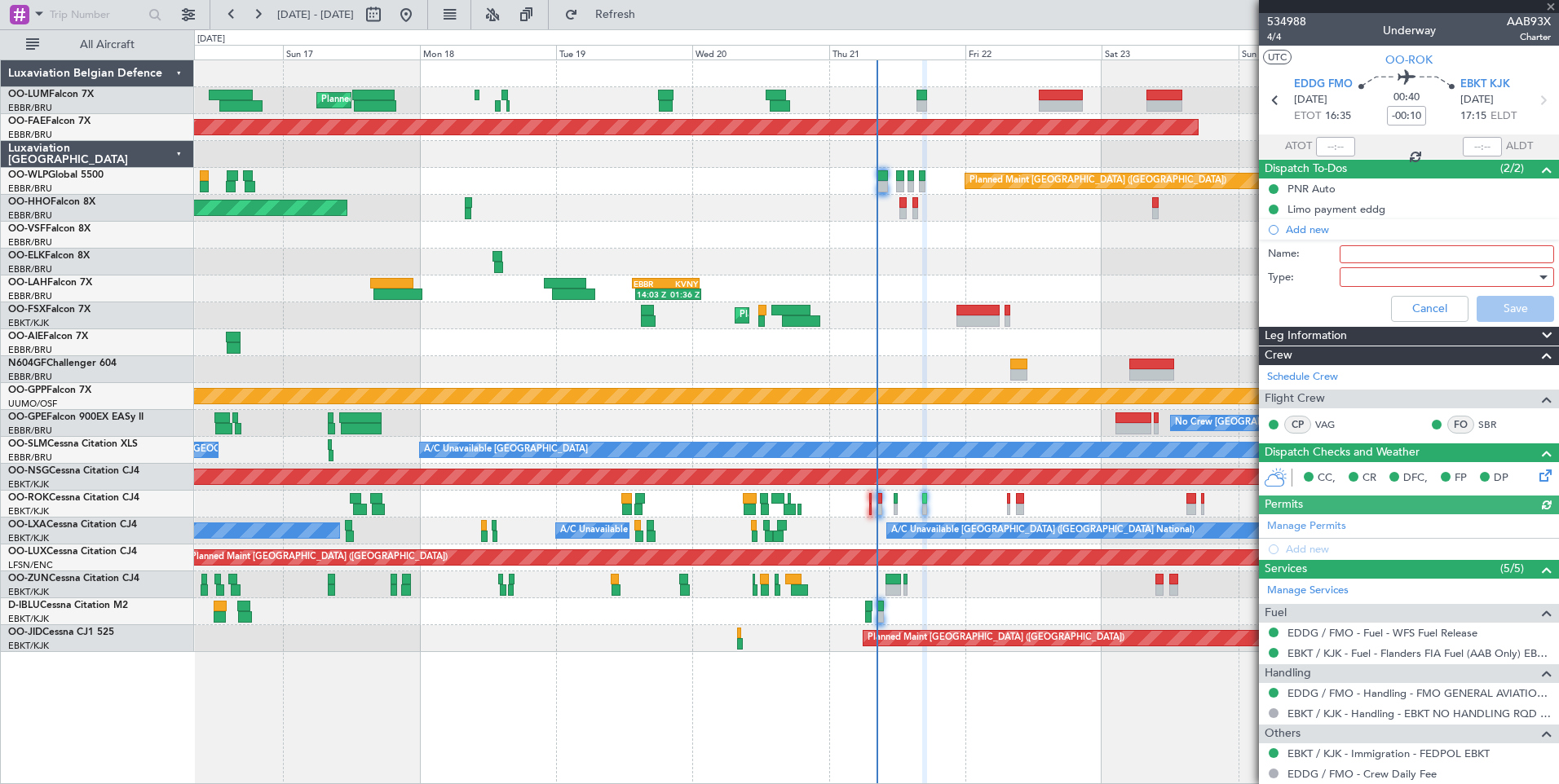
click at [1387, 255] on input "Name:" at bounding box center [1447, 254] width 214 height 18
type input "20:25LT latest on block EBKT"
click at [1381, 288] on div at bounding box center [1441, 277] width 190 height 24
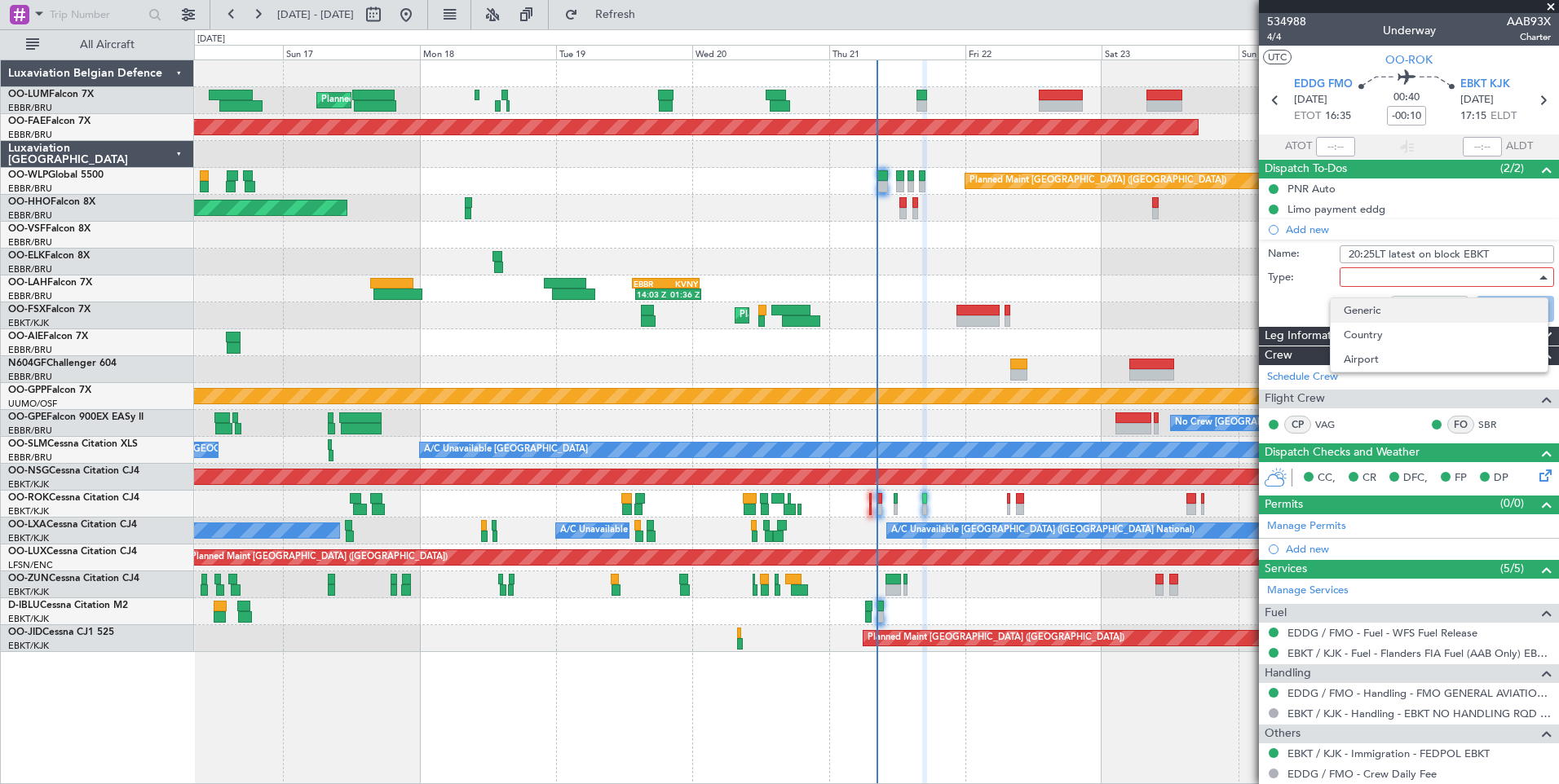
click at [1368, 304] on span "Generic" at bounding box center [1438, 310] width 191 height 24
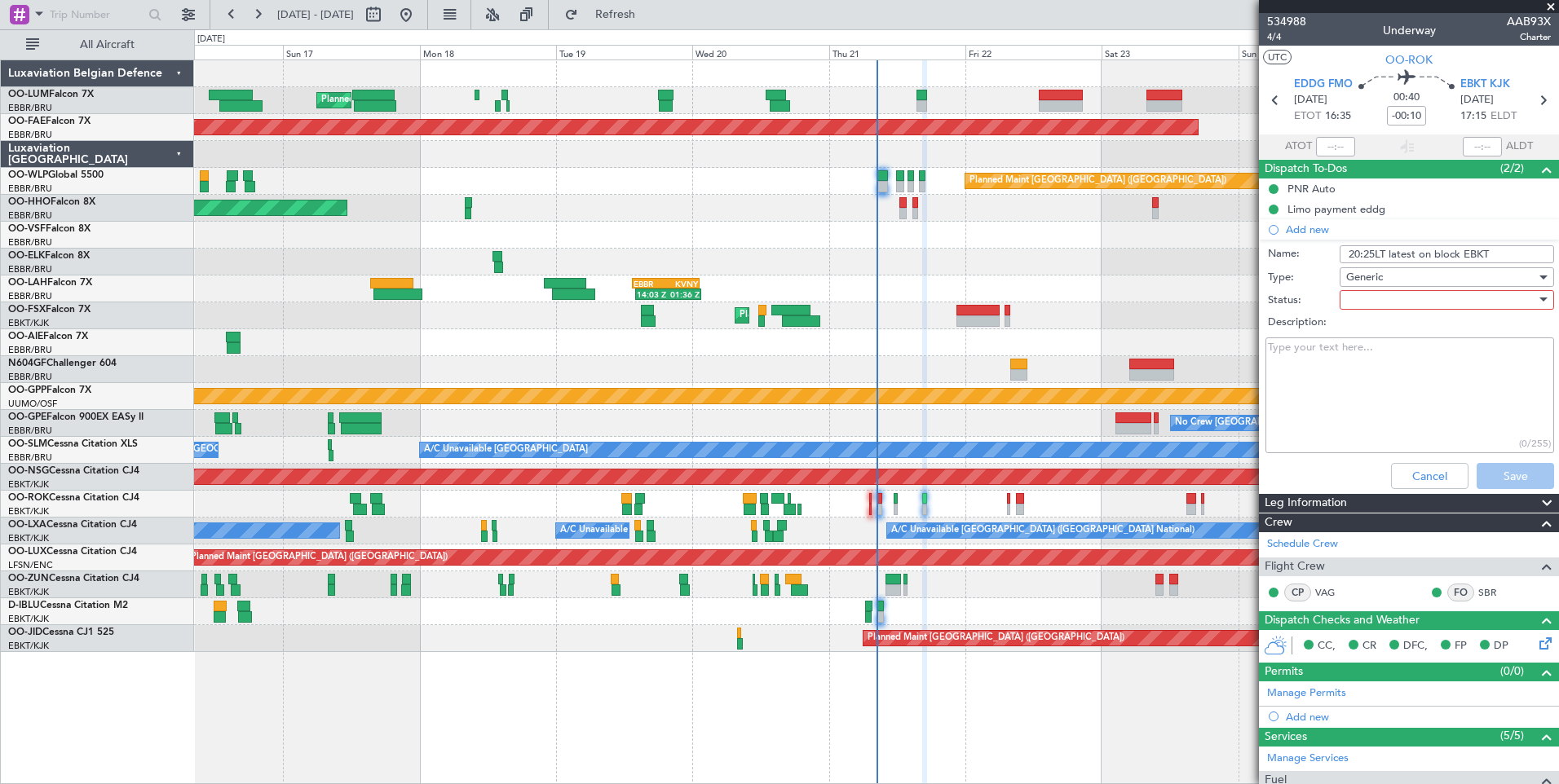
click at [1365, 299] on div at bounding box center [1441, 300] width 190 height 24
click at [1368, 327] on span "Not Started" at bounding box center [1438, 332] width 191 height 24
click at [1363, 329] on label "Description:" at bounding box center [1417, 322] width 299 height 16
click at [1363, 338] on textarea "Description:" at bounding box center [1410, 395] width 288 height 117
click at [1312, 389] on textarea "Description:" at bounding box center [1410, 395] width 288 height 117
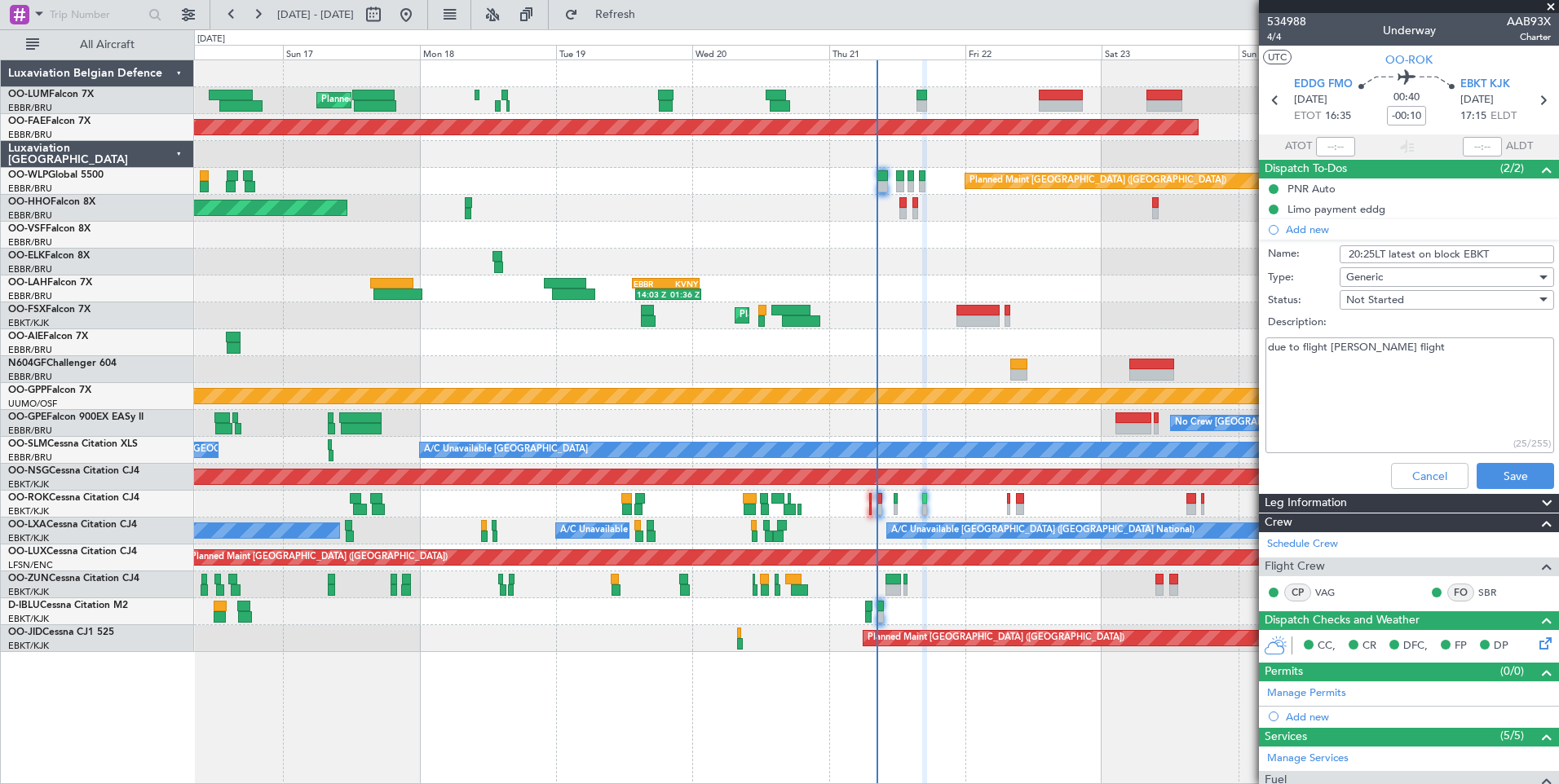
click at [1390, 345] on textarea "due to flight SAM flight" at bounding box center [1410, 395] width 288 height 117
type textarea "due to flight SAM flight FRI OOLXA."
click at [1493, 472] on button "Save" at bounding box center [1515, 476] width 78 height 26
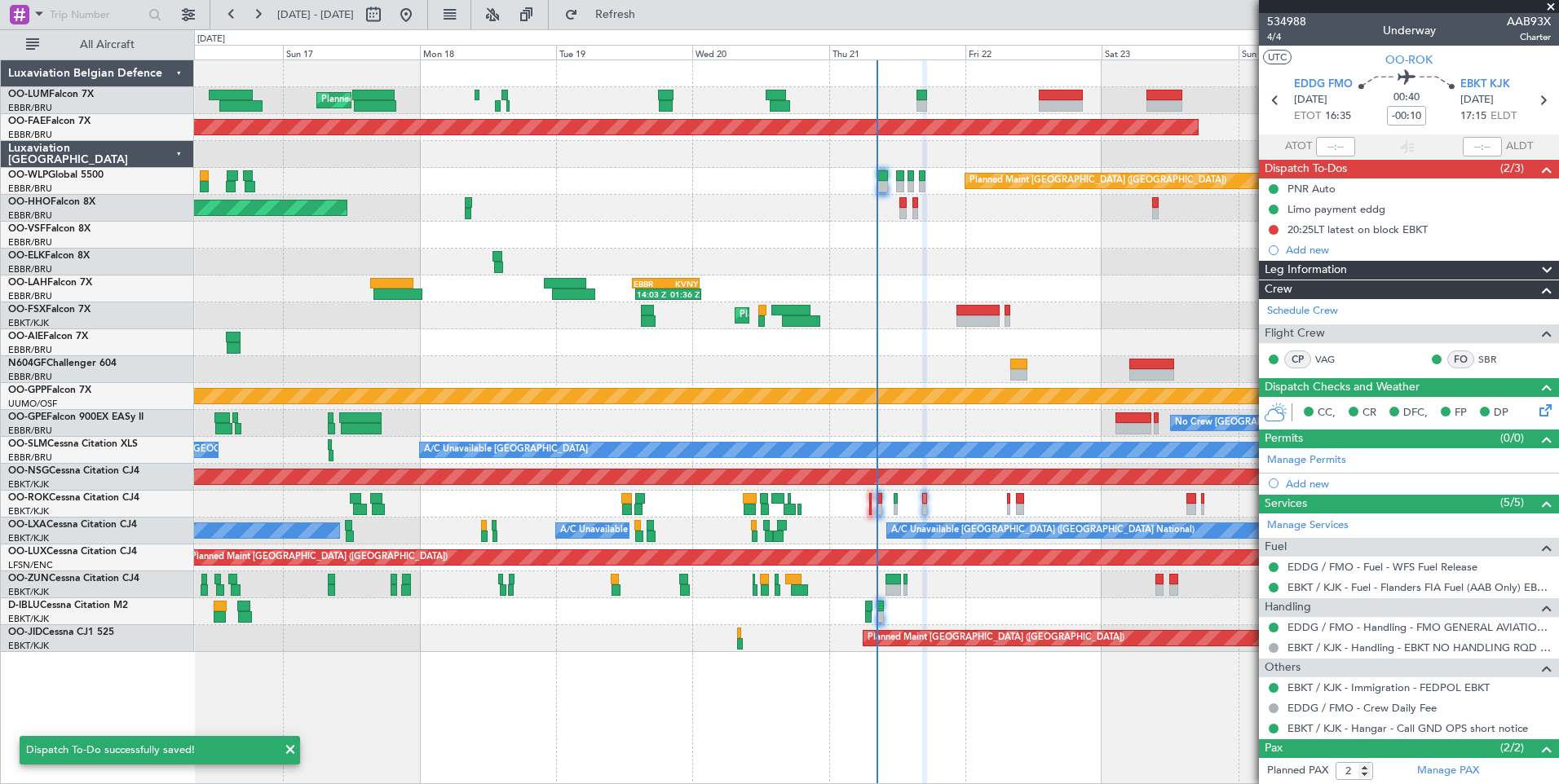
click at [1043, 501] on div "Owner [GEOGRAPHIC_DATA]-[GEOGRAPHIC_DATA]" at bounding box center [876, 503] width 1364 height 27
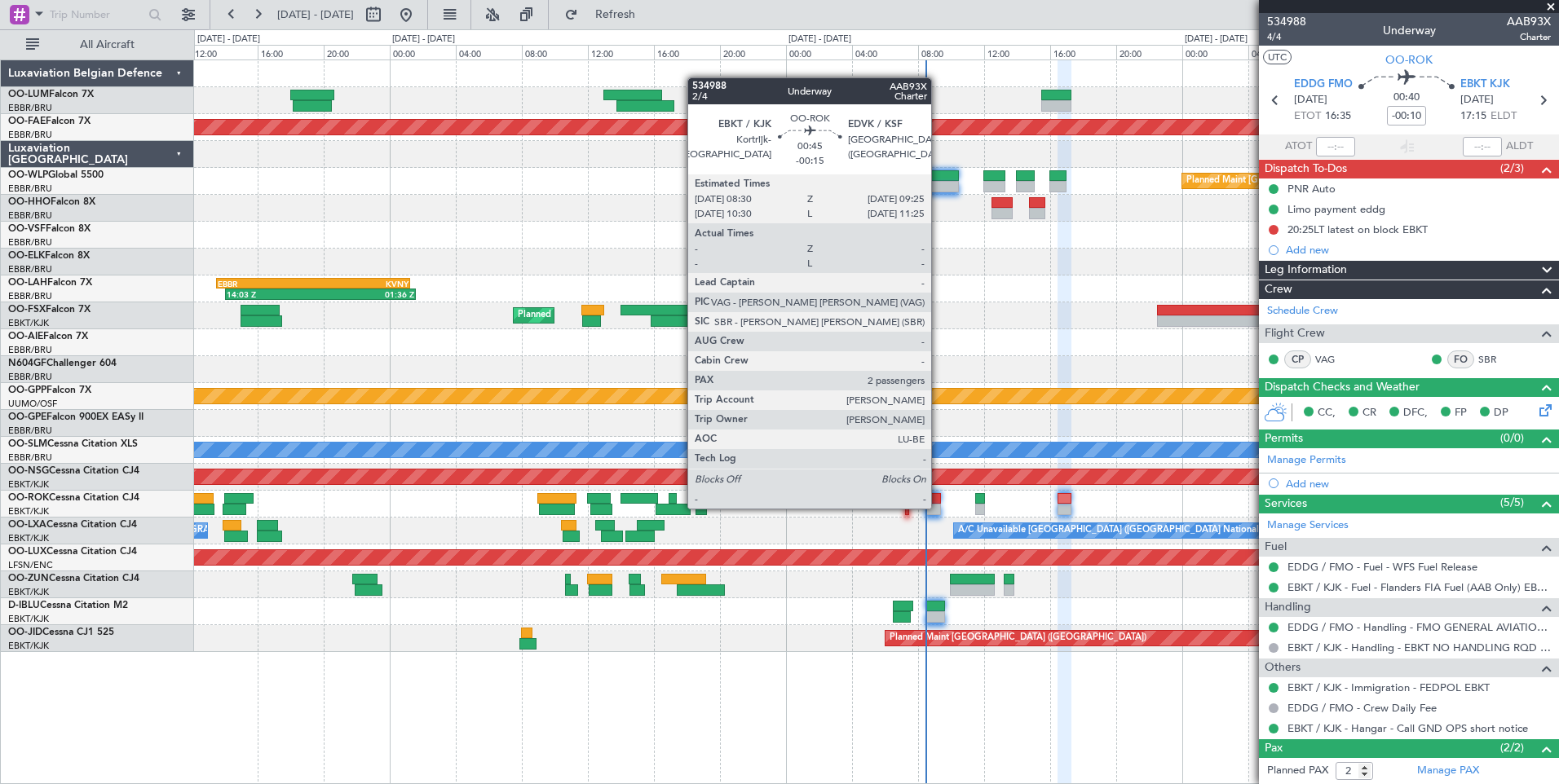
click at [938, 507] on div at bounding box center [933, 509] width 16 height 11
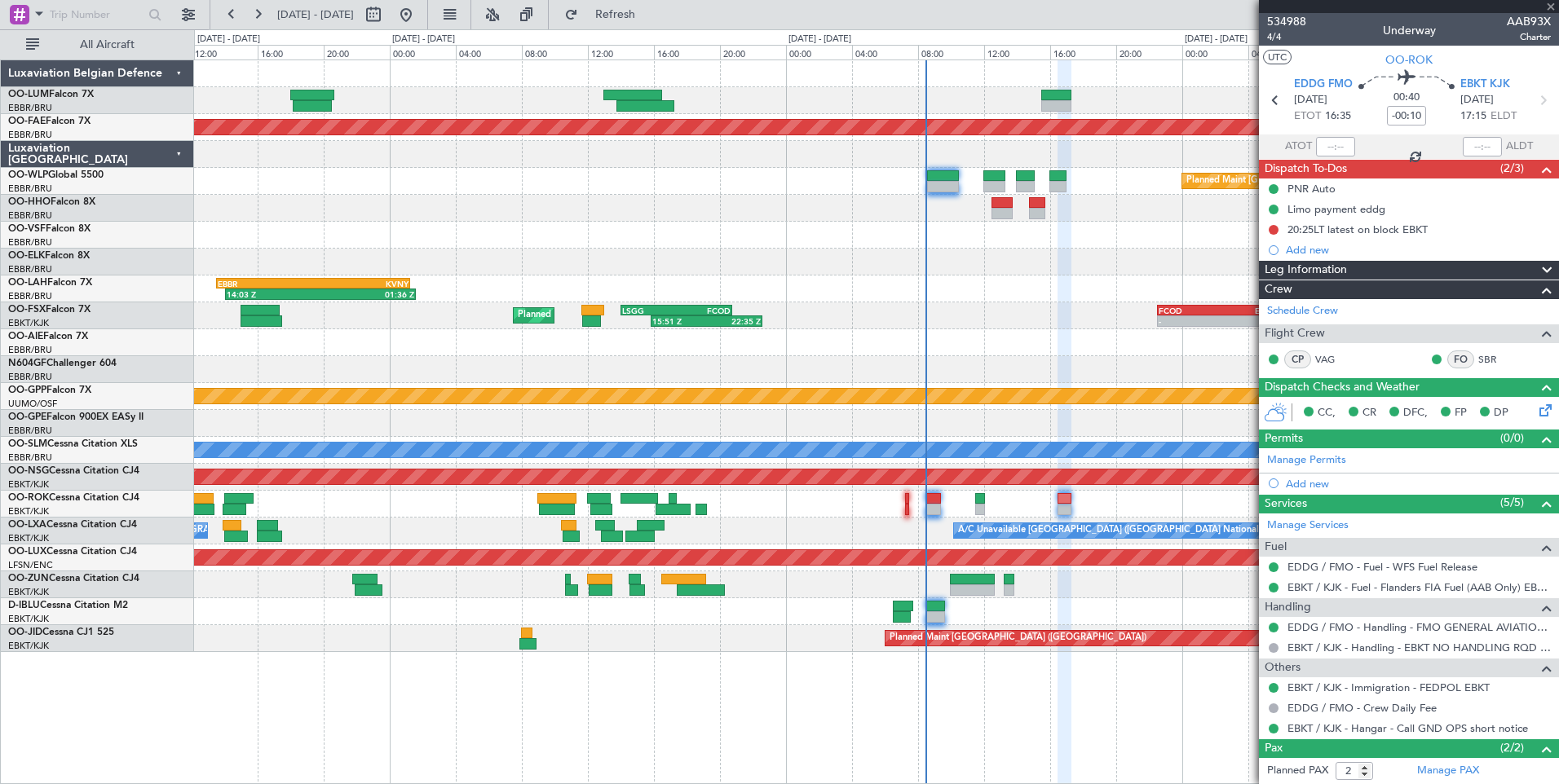
type input "-00:15"
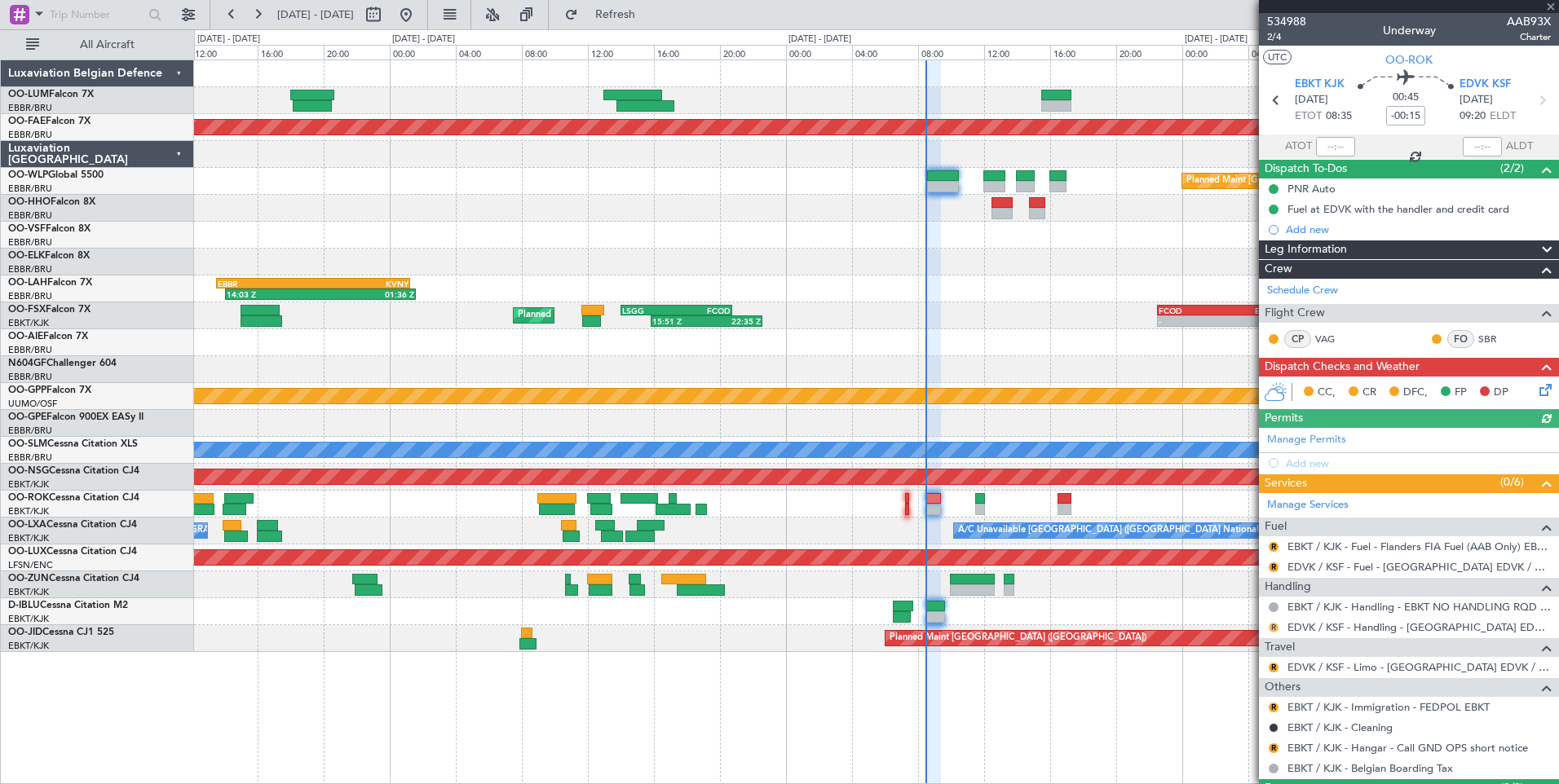
click at [1274, 628] on button "R" at bounding box center [1273, 627] width 10 height 9
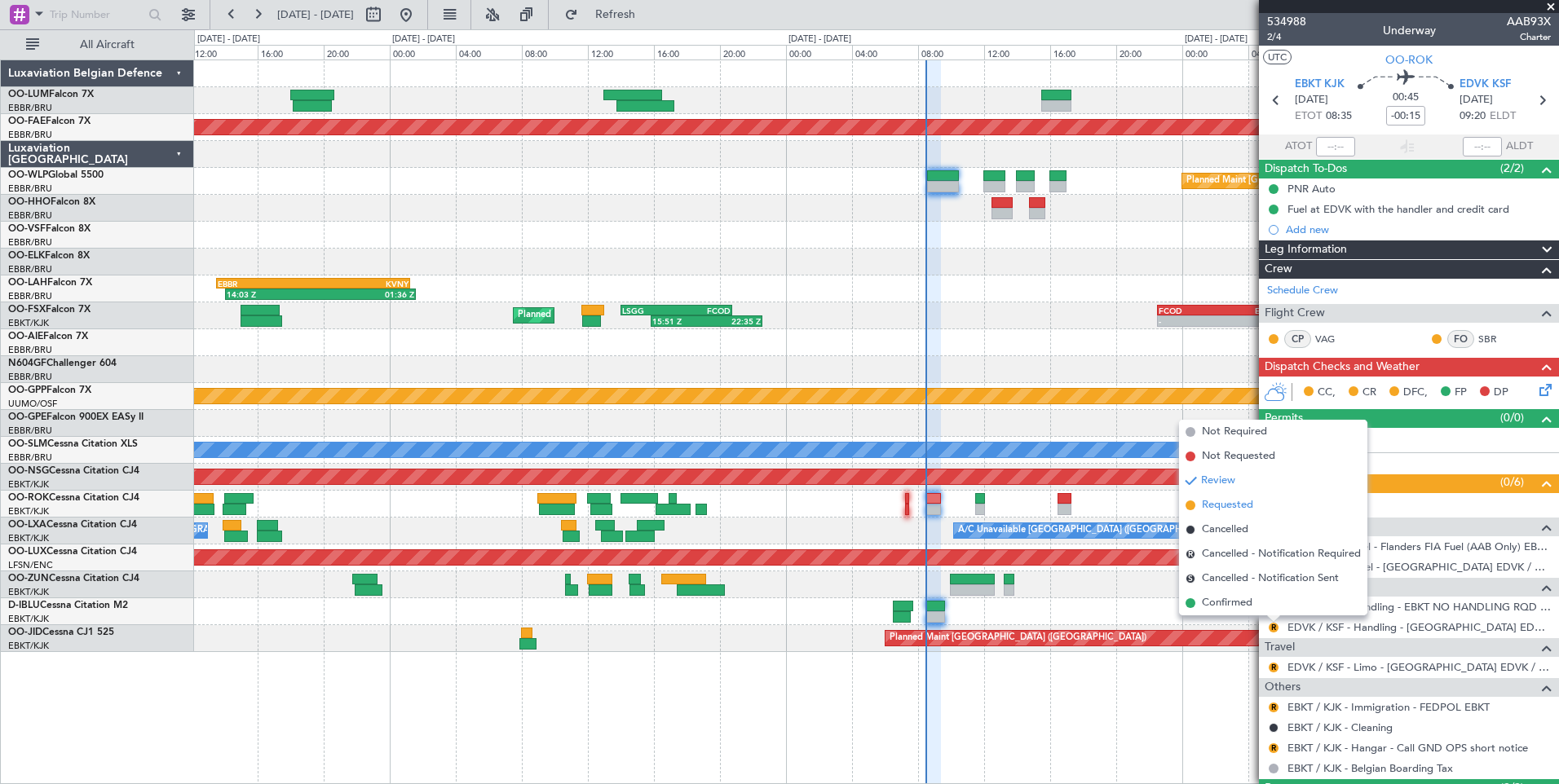
click at [1238, 508] on span "Requested" at bounding box center [1226, 505] width 51 height 16
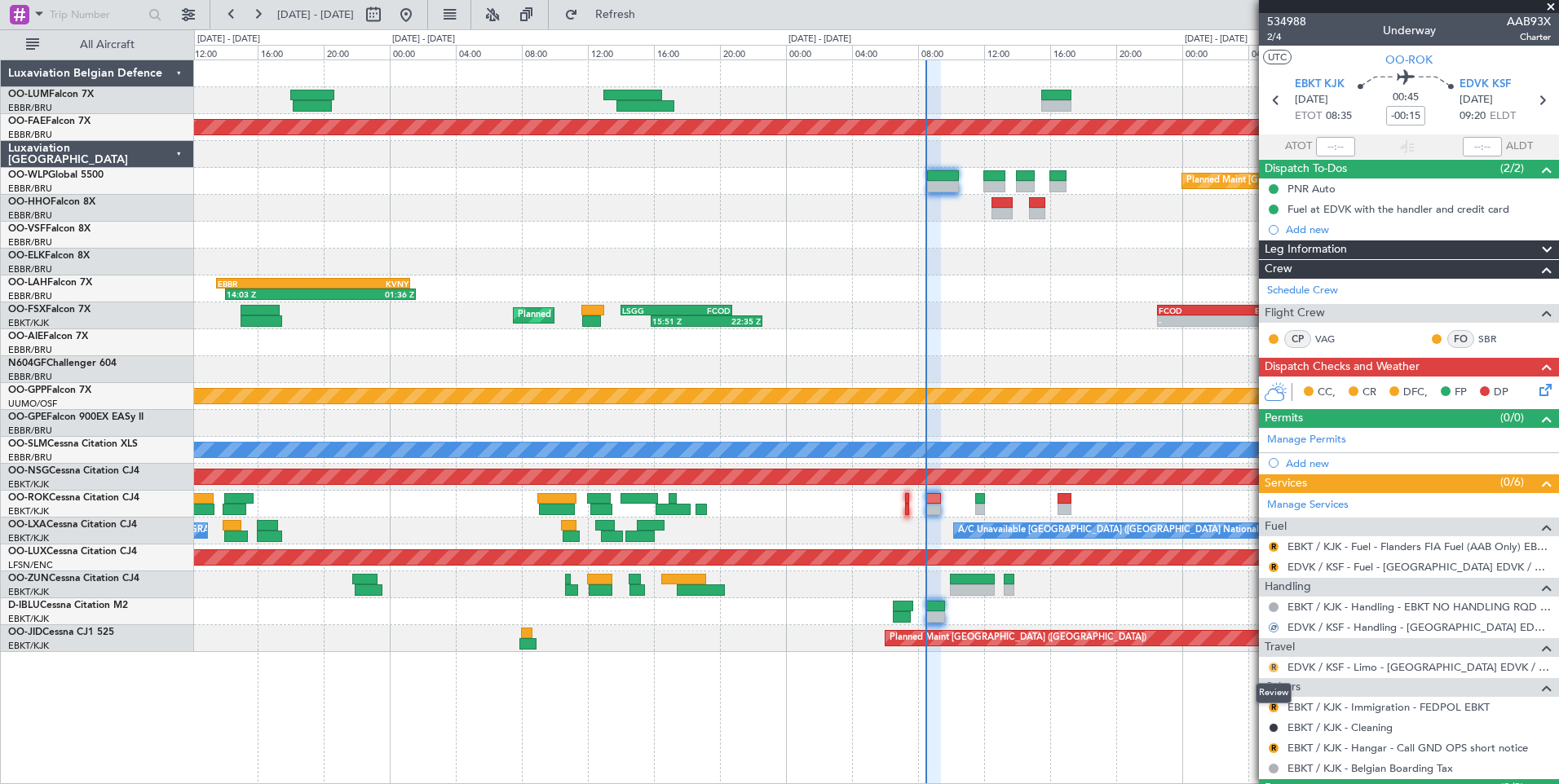
click at [1271, 667] on button "R" at bounding box center [1273, 667] width 10 height 9
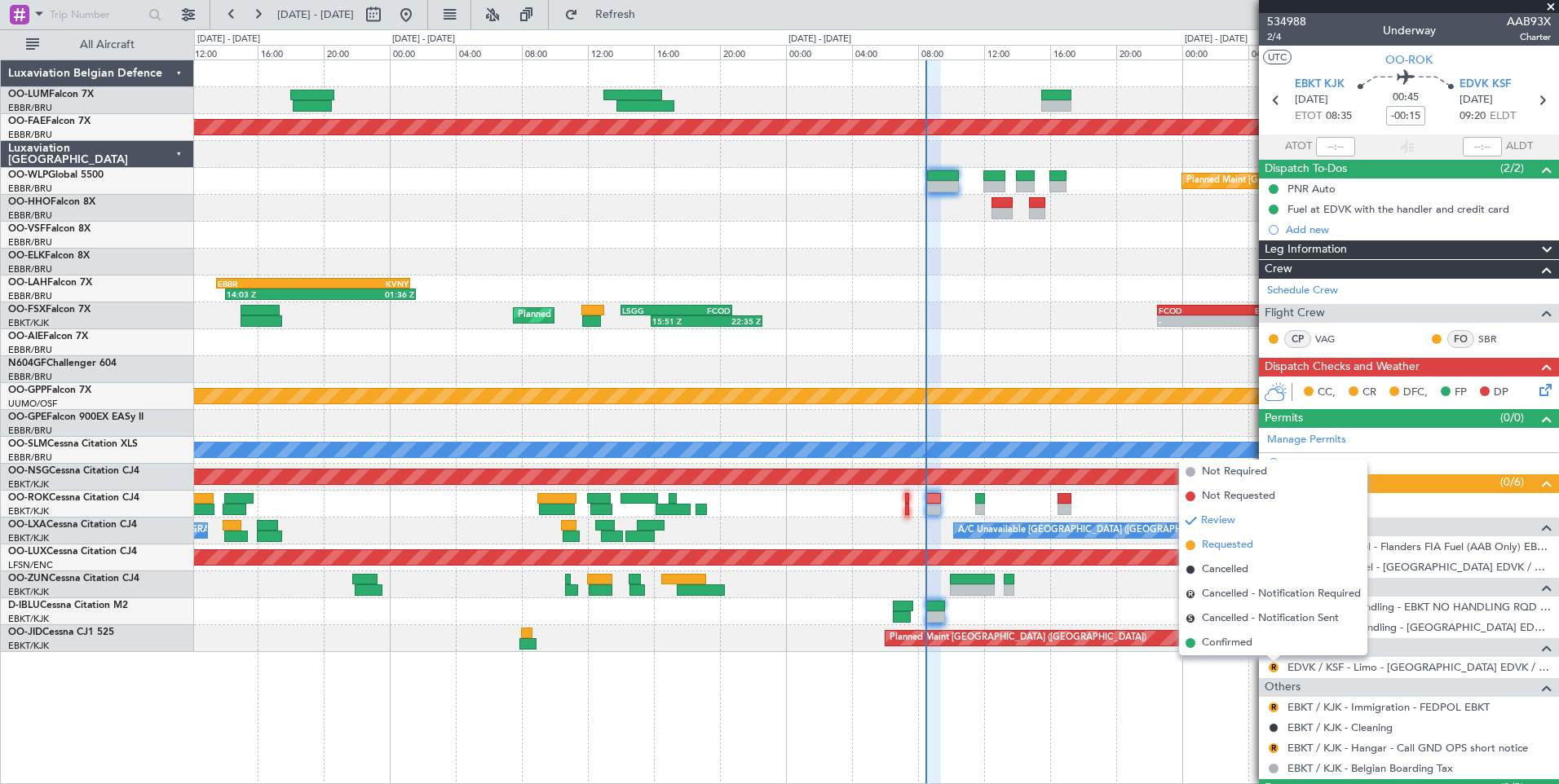
click at [1232, 542] on span "Requested" at bounding box center [1226, 545] width 51 height 16
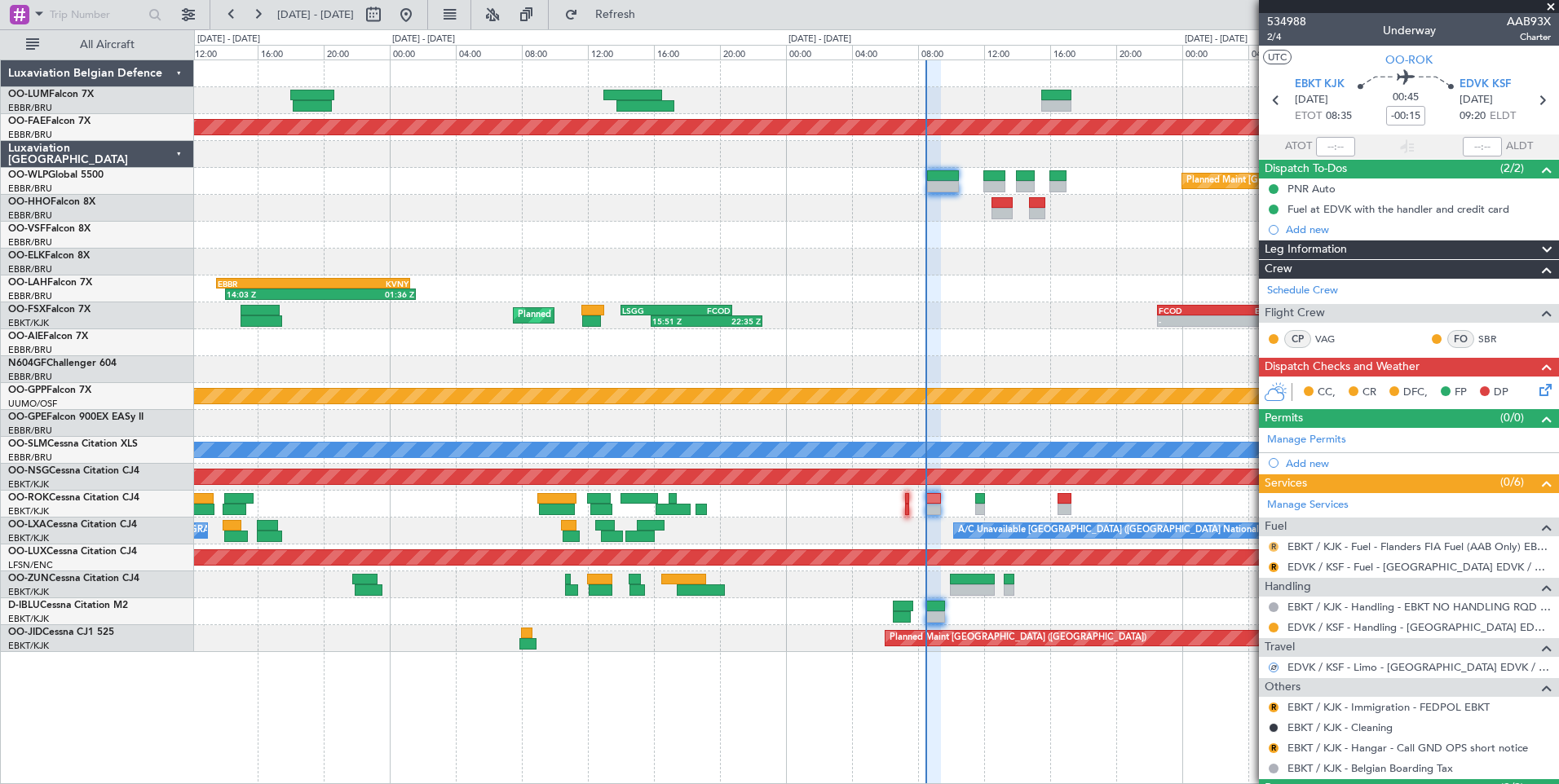
click at [1273, 544] on button "R" at bounding box center [1273, 547] width 10 height 9
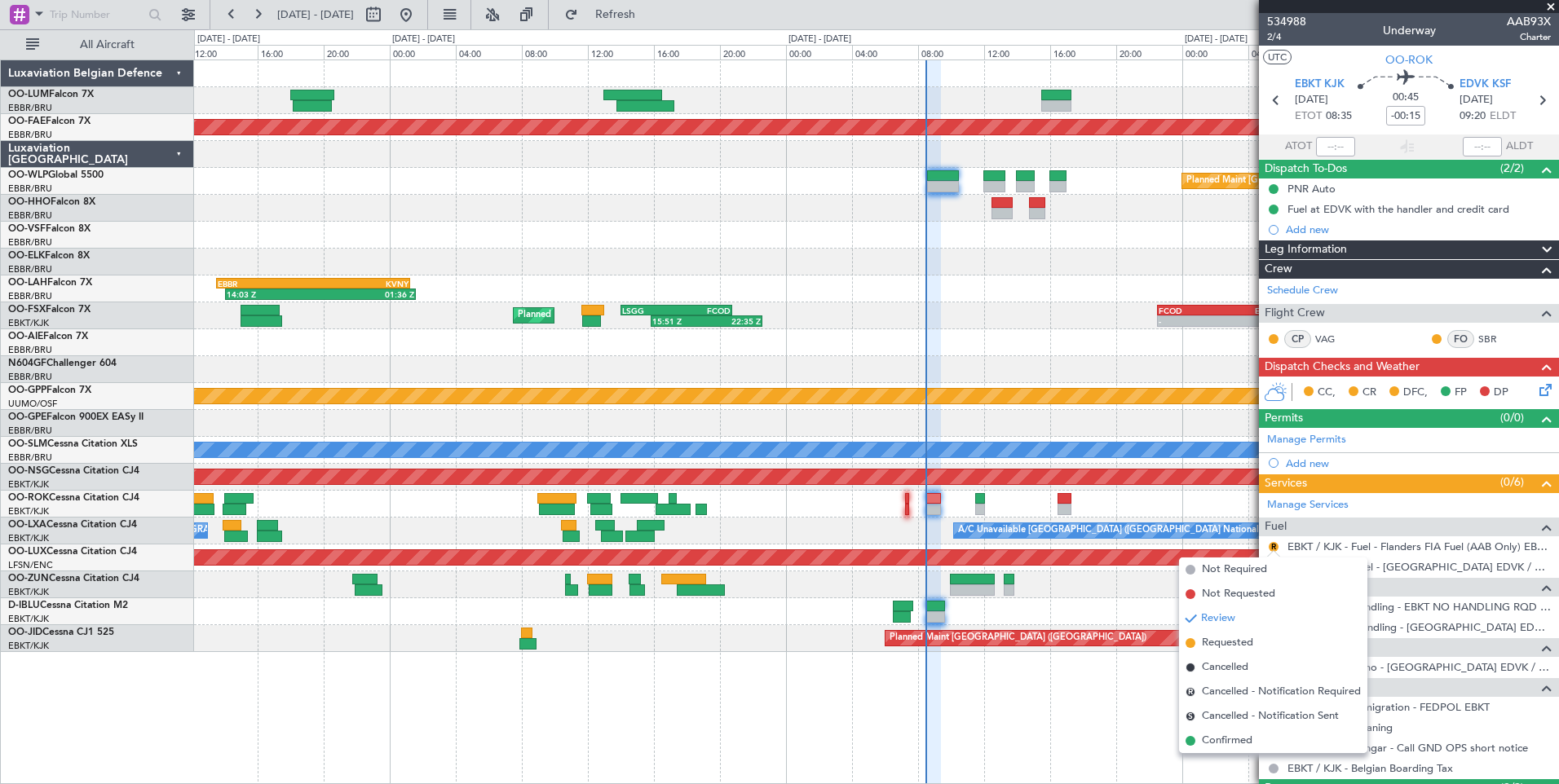
click at [1242, 760] on div "- - HAAB 13:00 Z EBMB 20:40 Z - - EBMB 08:00 Z DBBB 14:15 Z Planned Maint Kortr…" at bounding box center [877, 421] width 1365 height 724
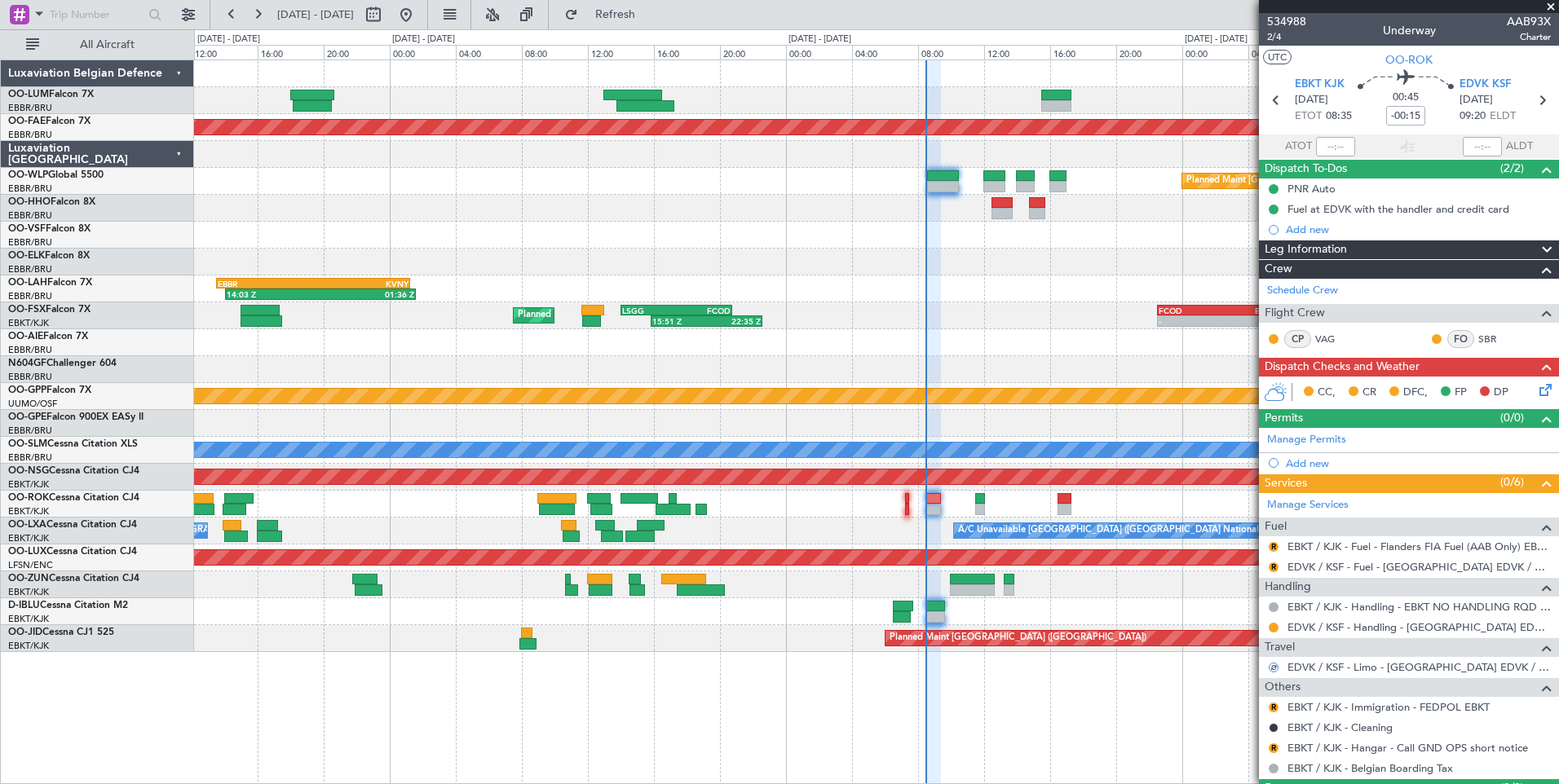
click at [1238, 743] on div "- - HAAB 13:00 Z EBMB 20:40 Z - - EBMB 08:00 Z DBBB 14:15 Z Planned Maint Kortr…" at bounding box center [877, 421] width 1365 height 724
click at [1277, 546] on button "R" at bounding box center [1273, 547] width 10 height 9
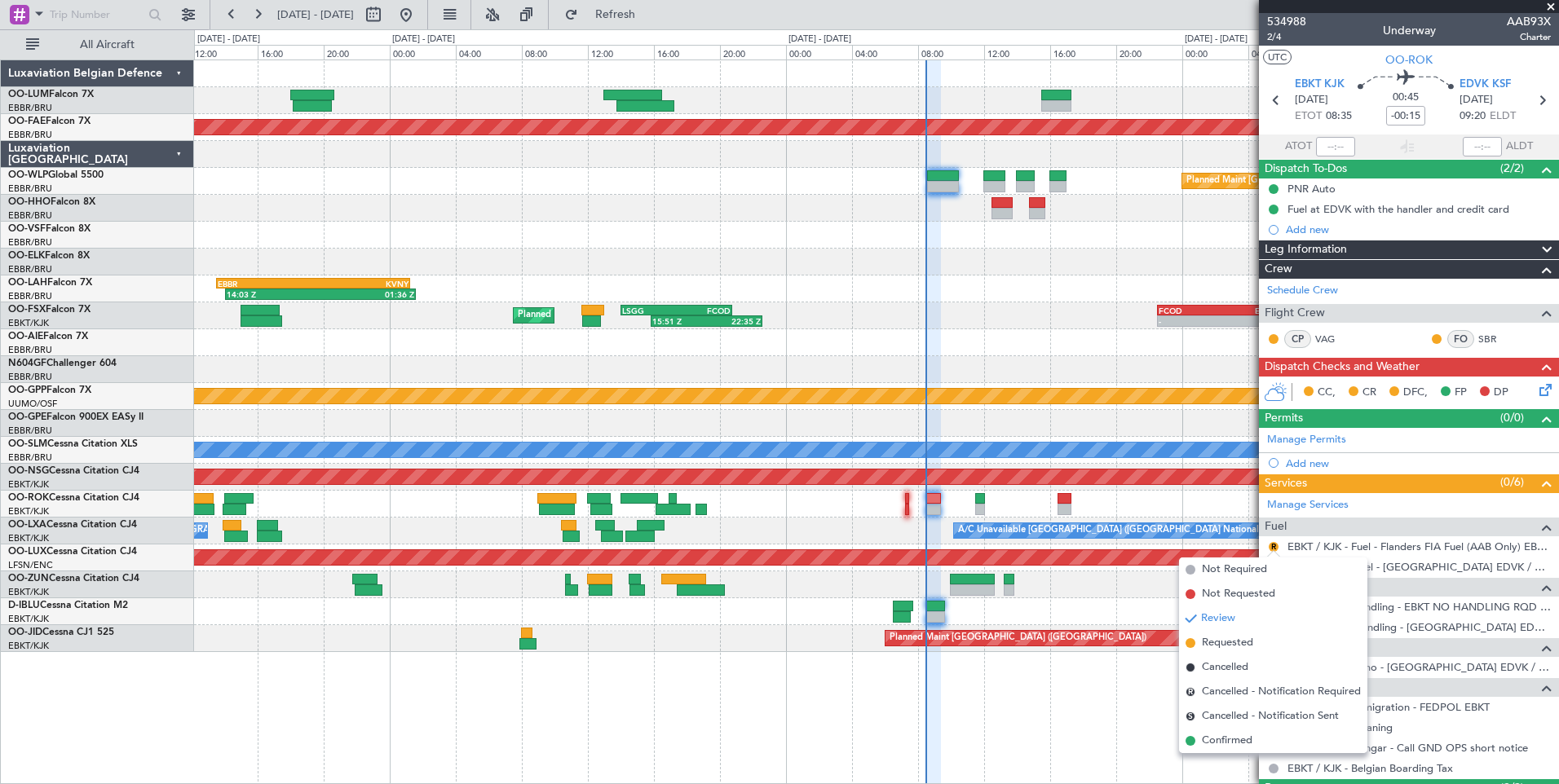
drag, startPoint x: 1228, startPoint y: 743, endPoint x: 1286, endPoint y: 629, distance: 127.9
click at [1227, 742] on span "Confirmed" at bounding box center [1226, 741] width 51 height 16
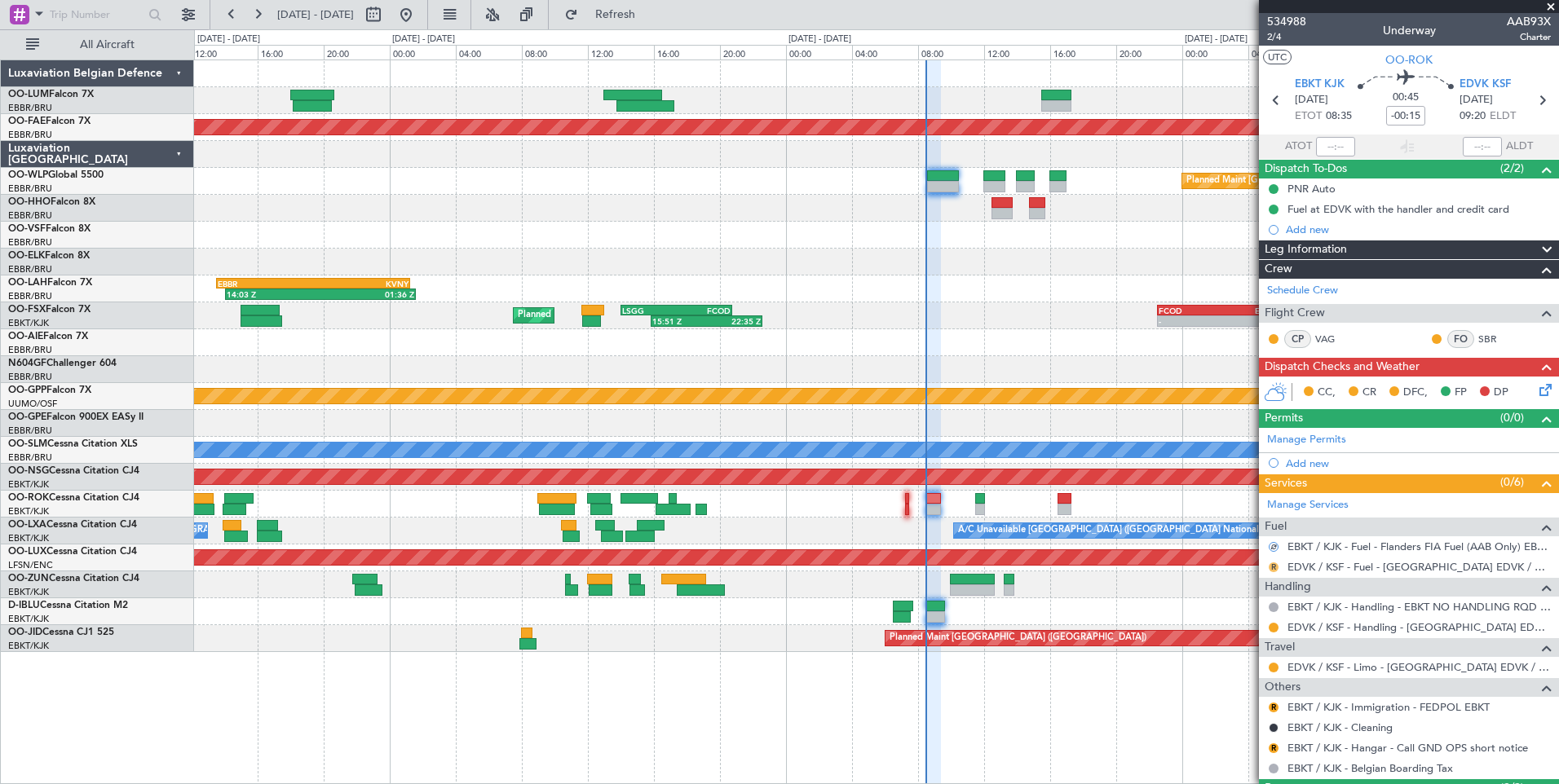
click at [1275, 568] on button "R" at bounding box center [1273, 566] width 10 height 9
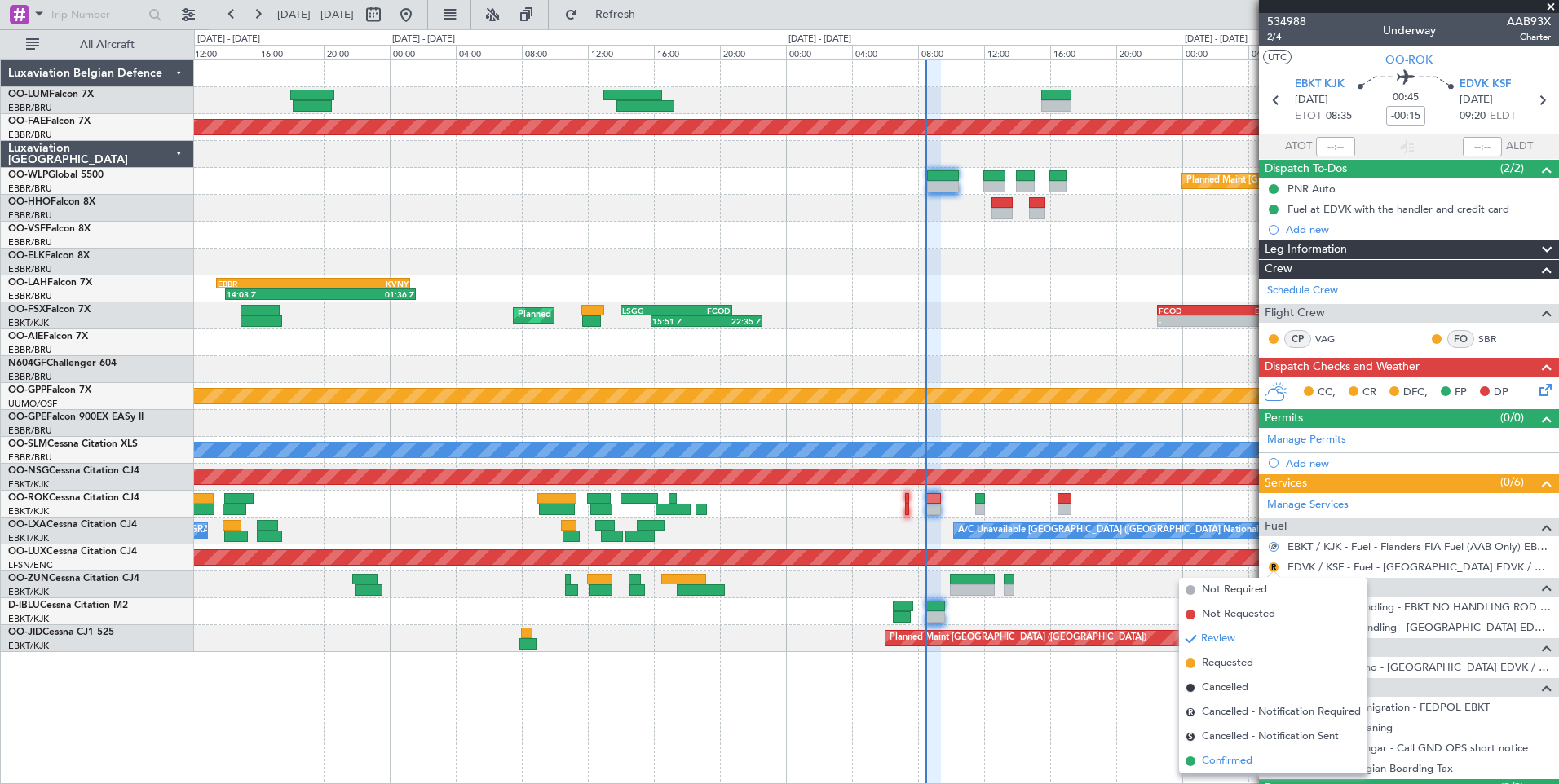
click at [1240, 753] on span "Confirmed" at bounding box center [1226, 761] width 51 height 16
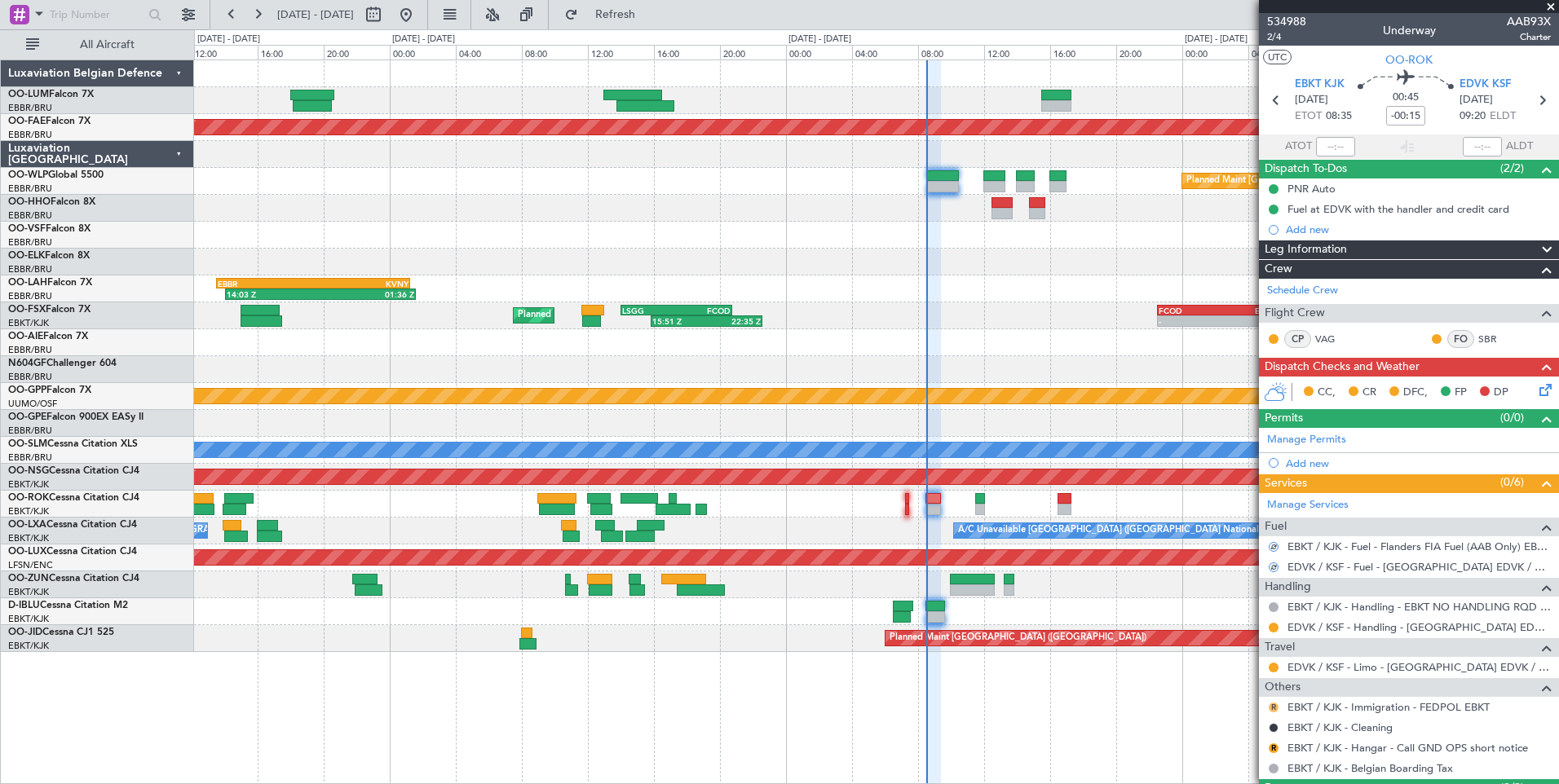
click at [1271, 705] on button "R" at bounding box center [1273, 707] width 10 height 9
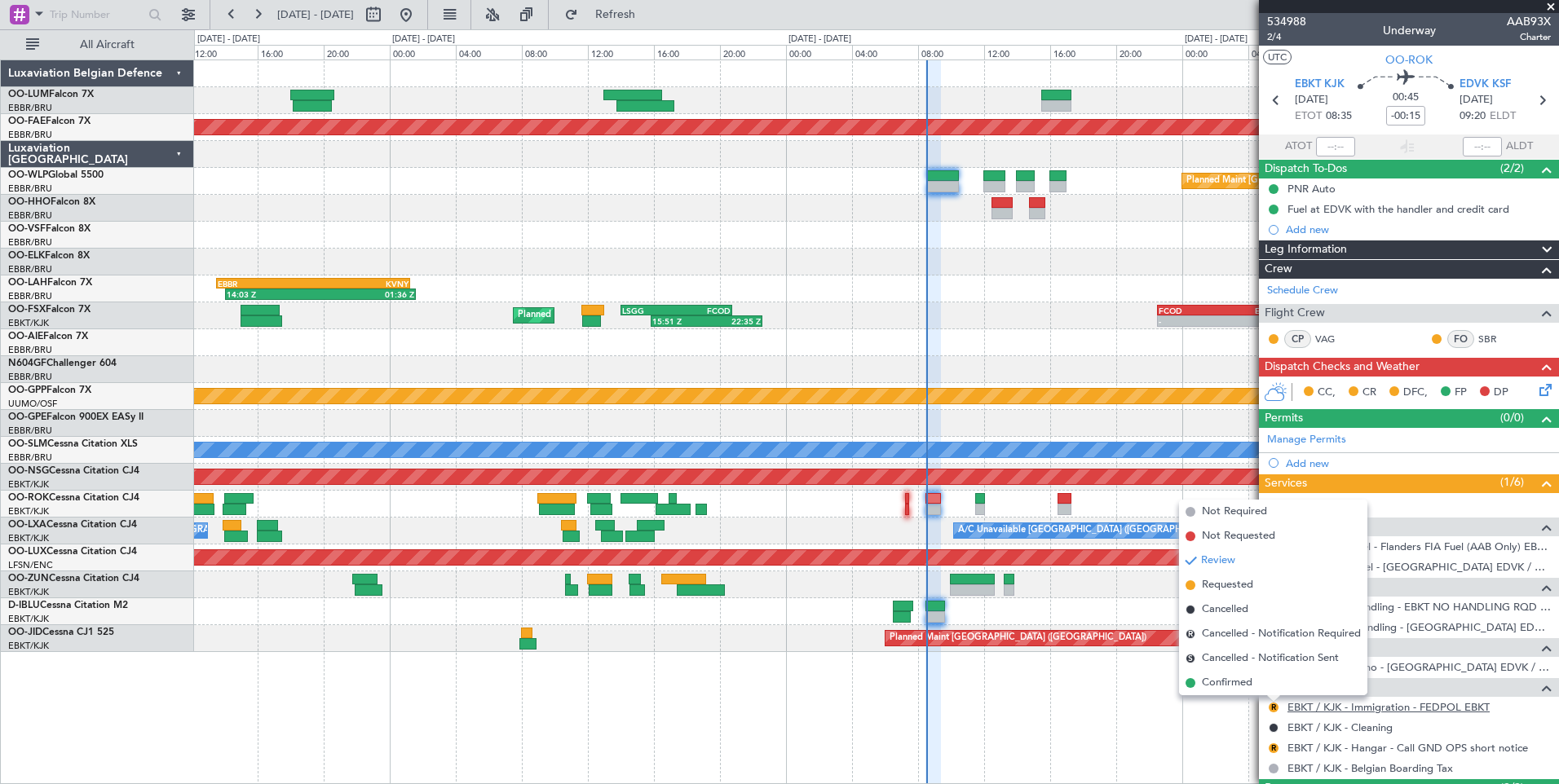
click at [1341, 705] on link "EBKT / KJK - Immigration - FEDPOL EBKT" at bounding box center [1388, 707] width 202 height 14
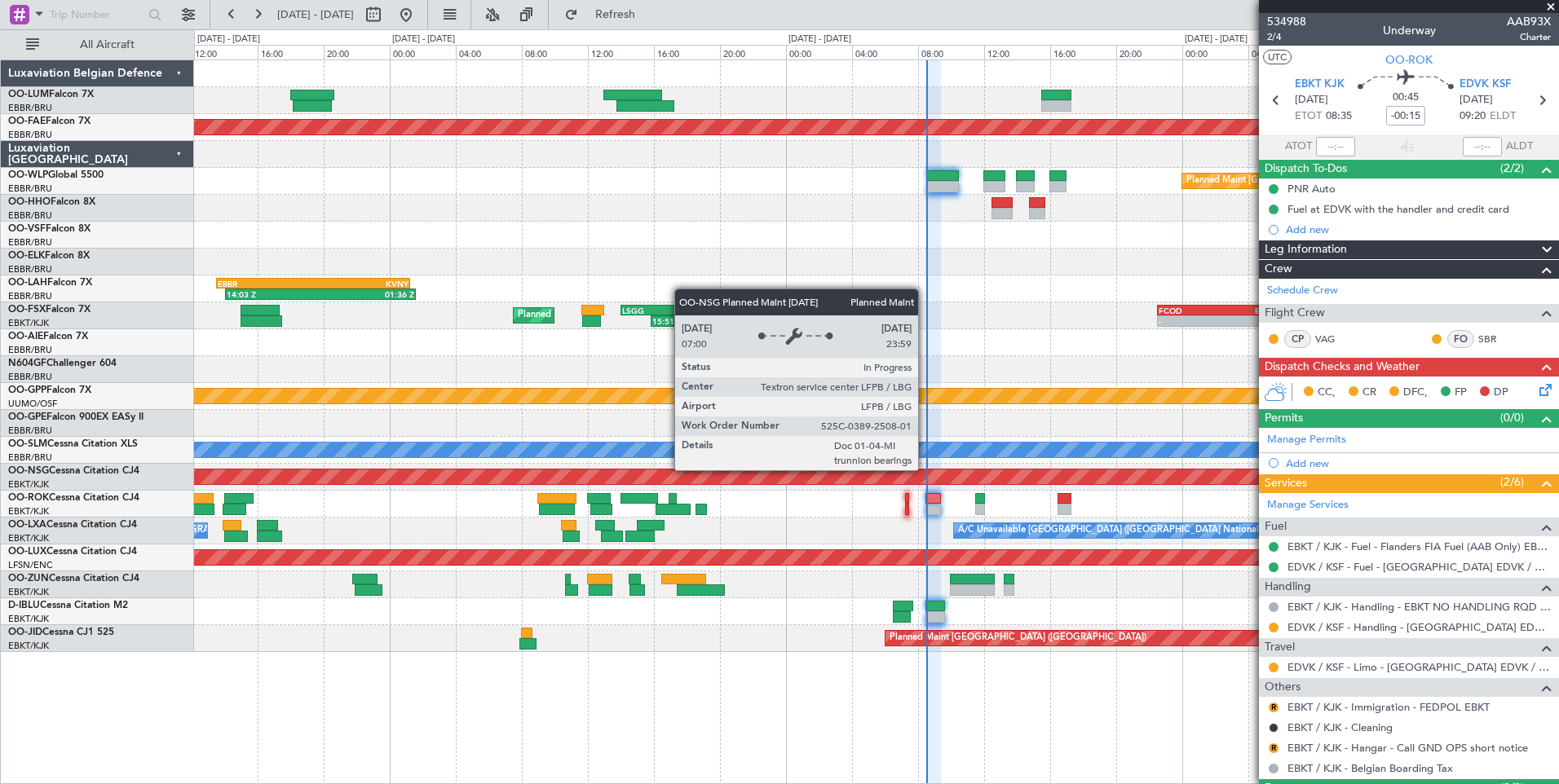
click at [865, 475] on div "Planned Maint [GEOGRAPHIC_DATA] ([GEOGRAPHIC_DATA])" at bounding box center [876, 477] width 4091 height 15
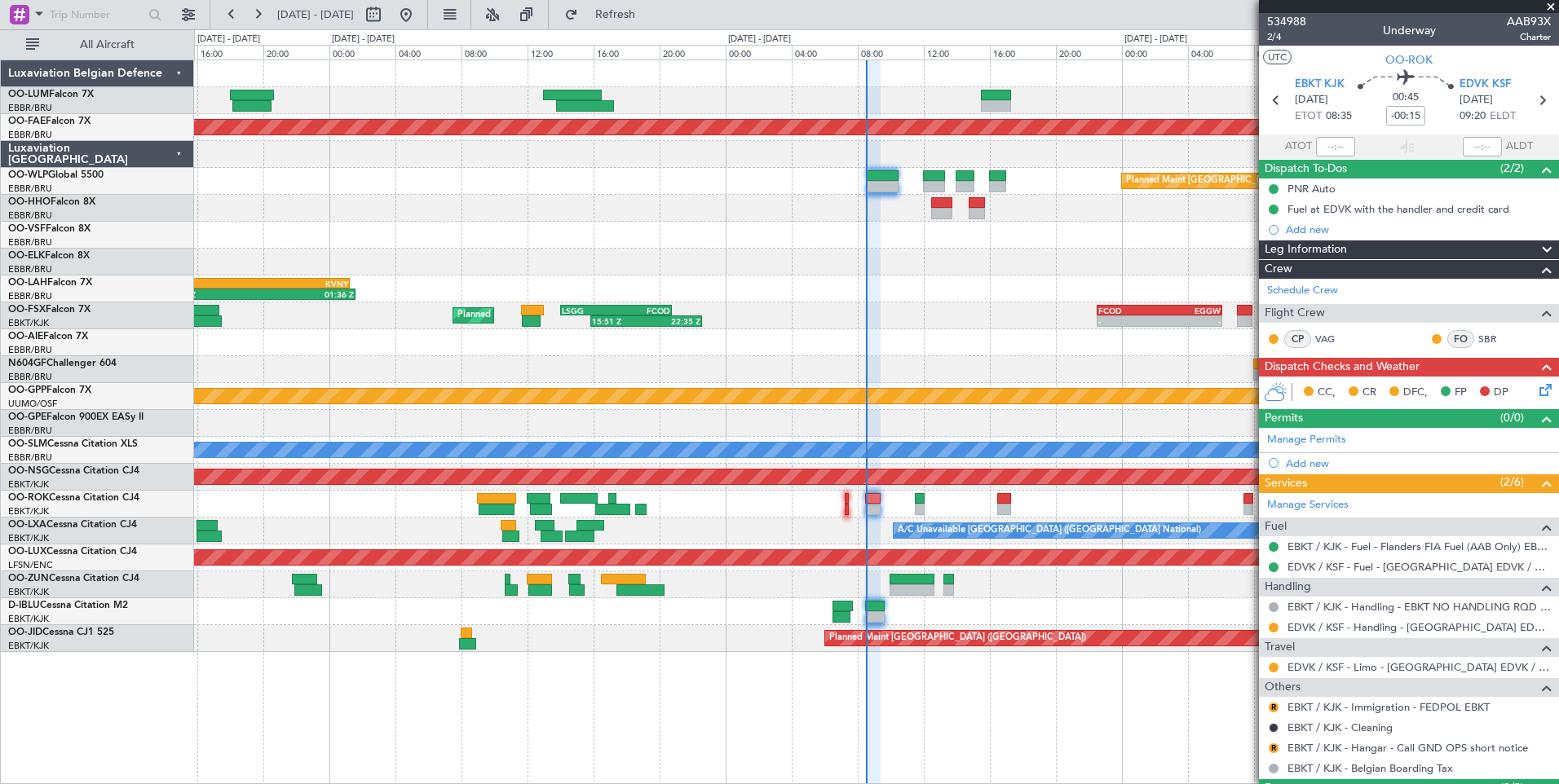
click at [840, 502] on div at bounding box center [876, 503] width 1364 height 27
click at [846, 501] on div at bounding box center [847, 498] width 5 height 11
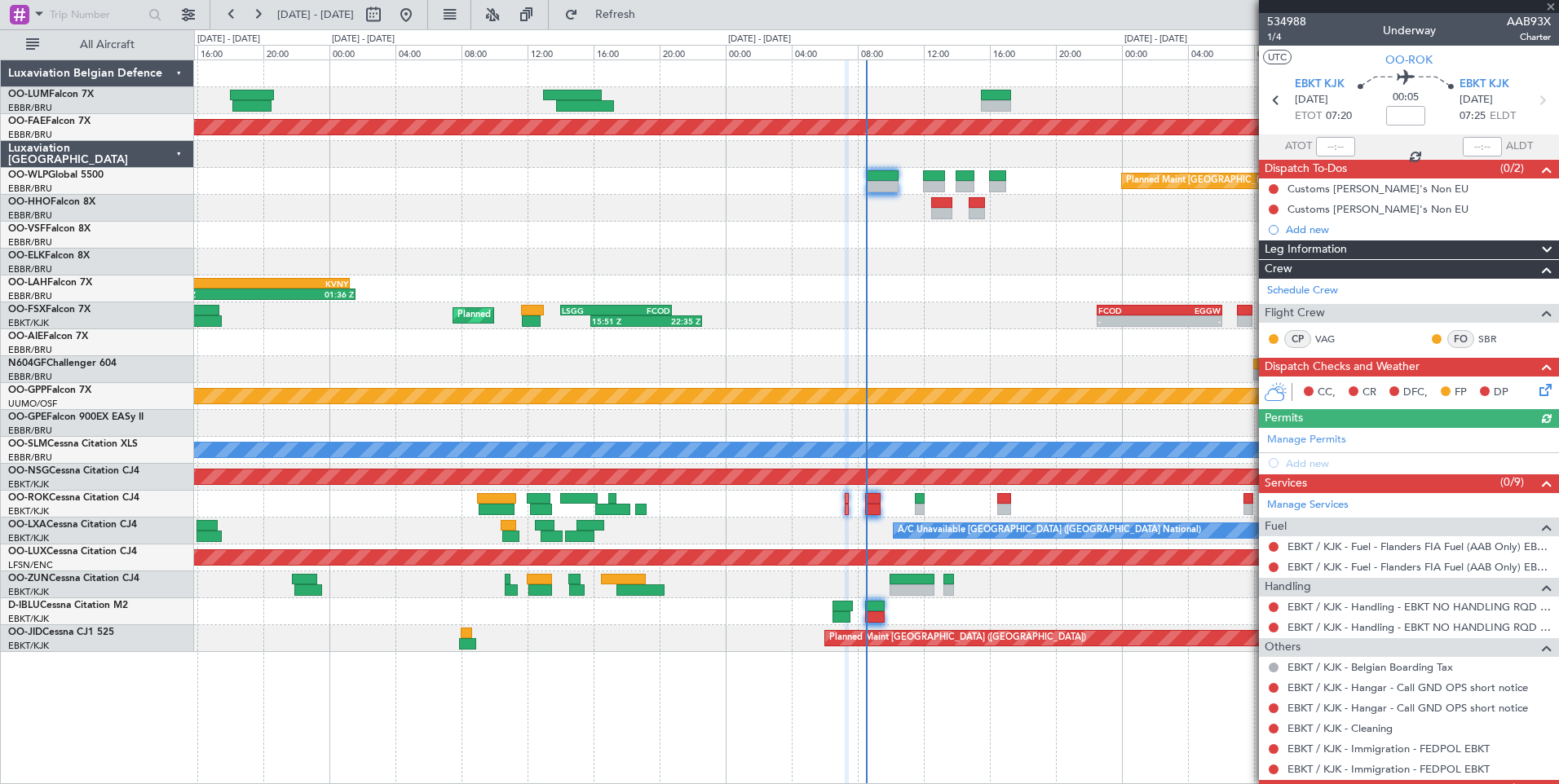
click at [1336, 143] on div at bounding box center [1334, 147] width 39 height 20
click at [1326, 145] on input "text" at bounding box center [1334, 147] width 39 height 20
click at [1327, 145] on input "text" at bounding box center [1334, 147] width 39 height 20
type input "07:25"
click at [1473, 149] on div at bounding box center [1481, 147] width 39 height 20
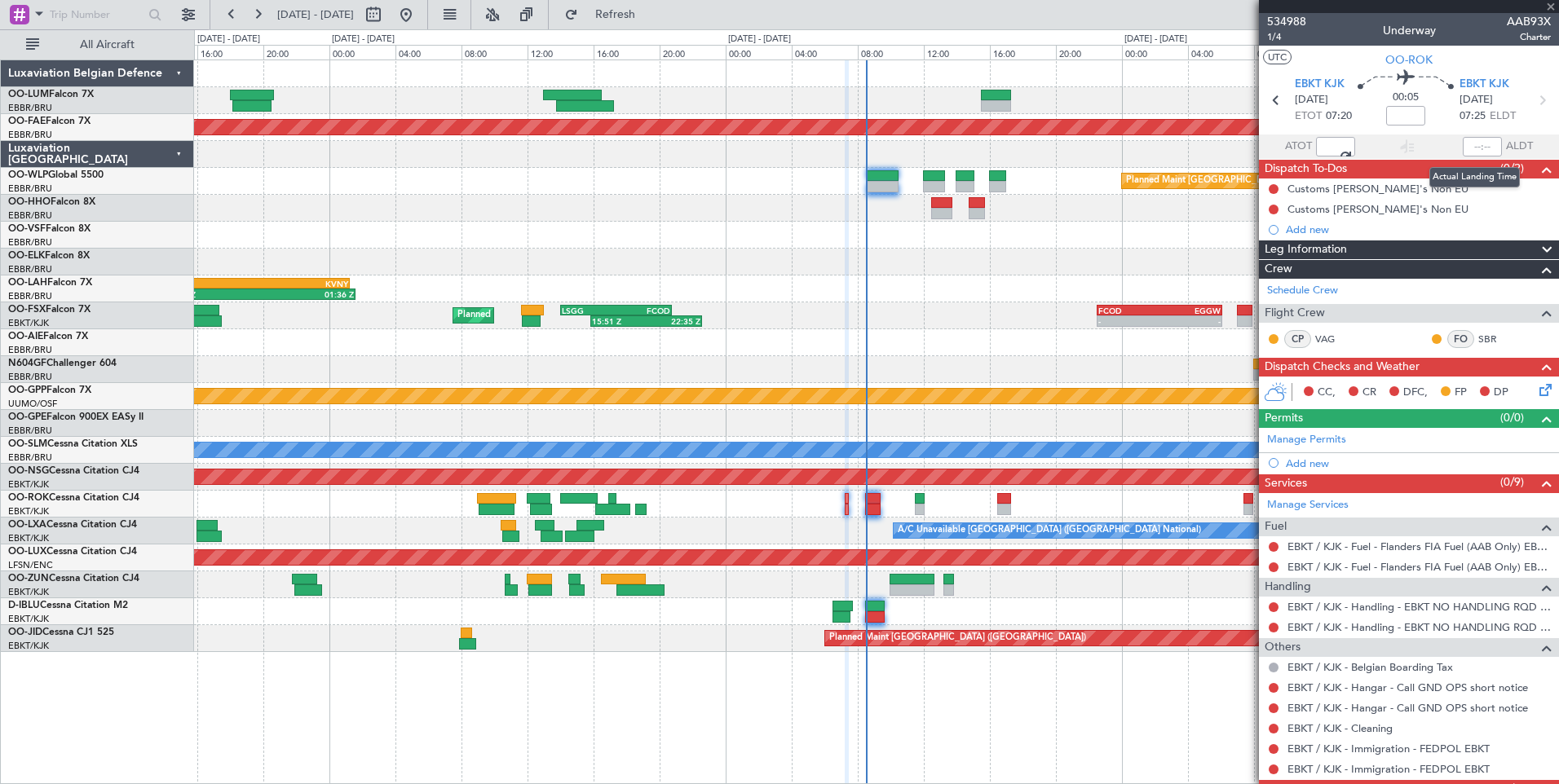
click at [1473, 149] on div at bounding box center [1481, 147] width 39 height 20
click at [1474, 145] on div at bounding box center [1481, 147] width 39 height 20
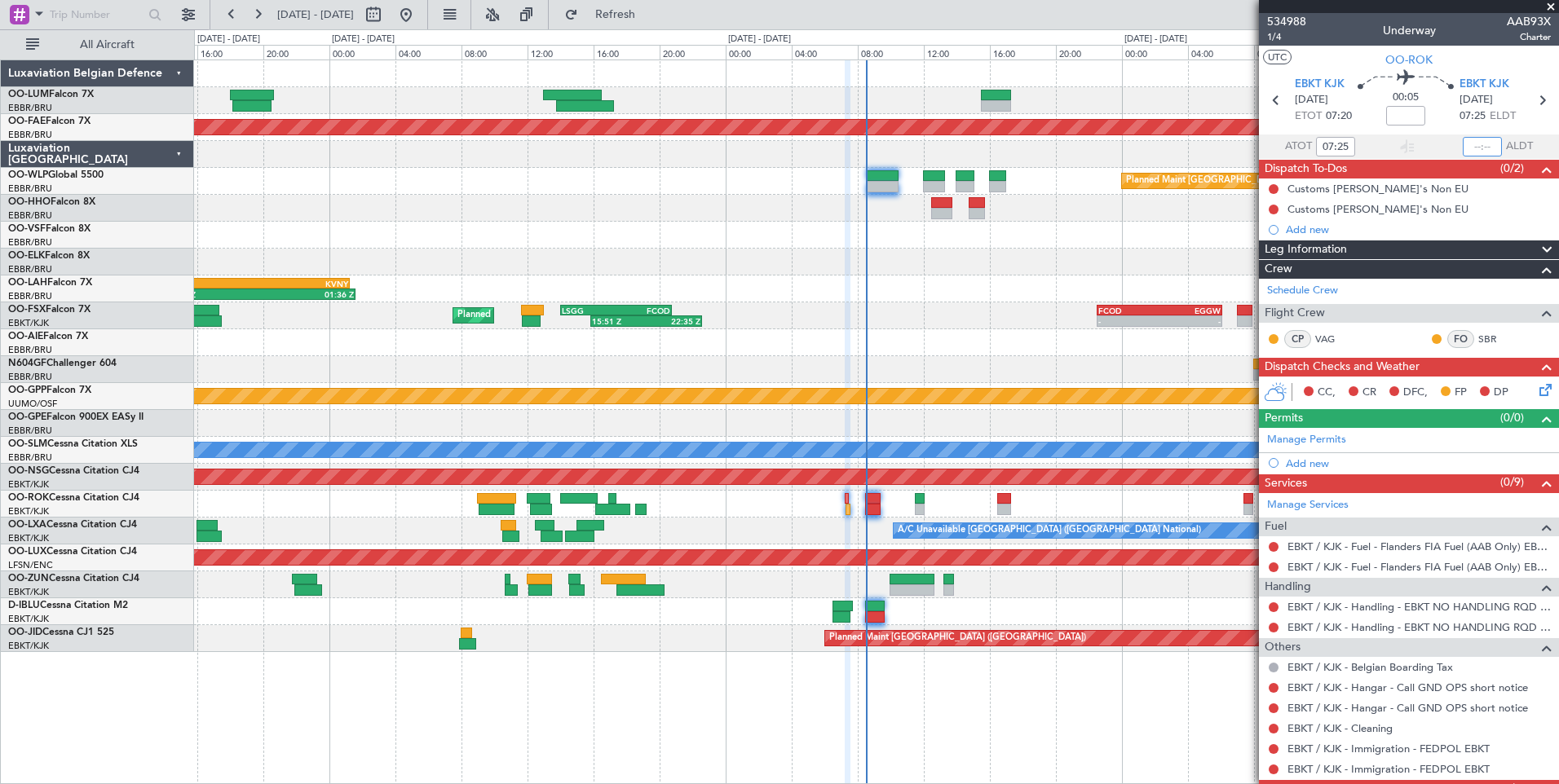
click at [1483, 149] on input "text" at bounding box center [1481, 147] width 39 height 20
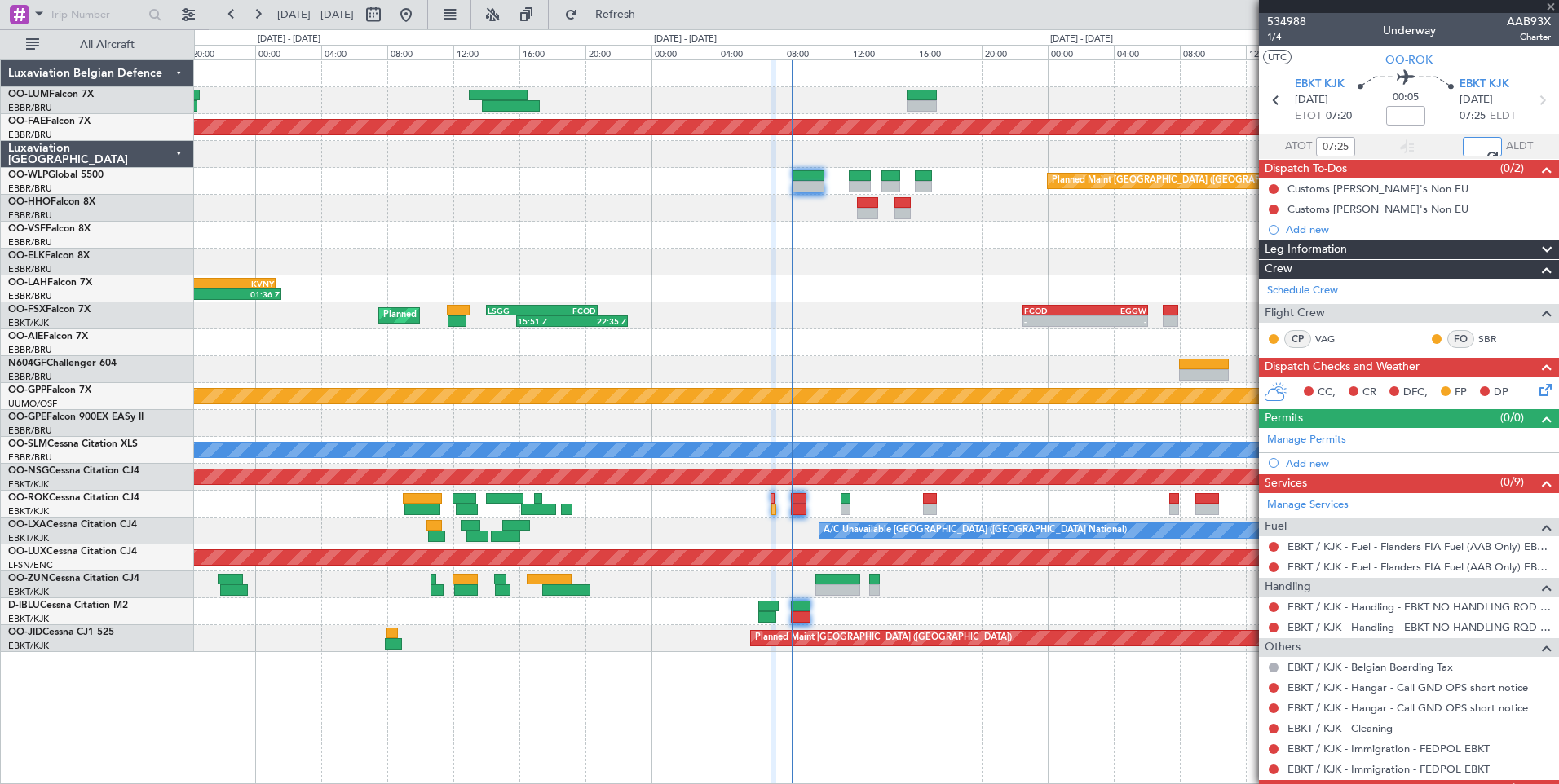
click at [885, 504] on div at bounding box center [876, 503] width 1364 height 27
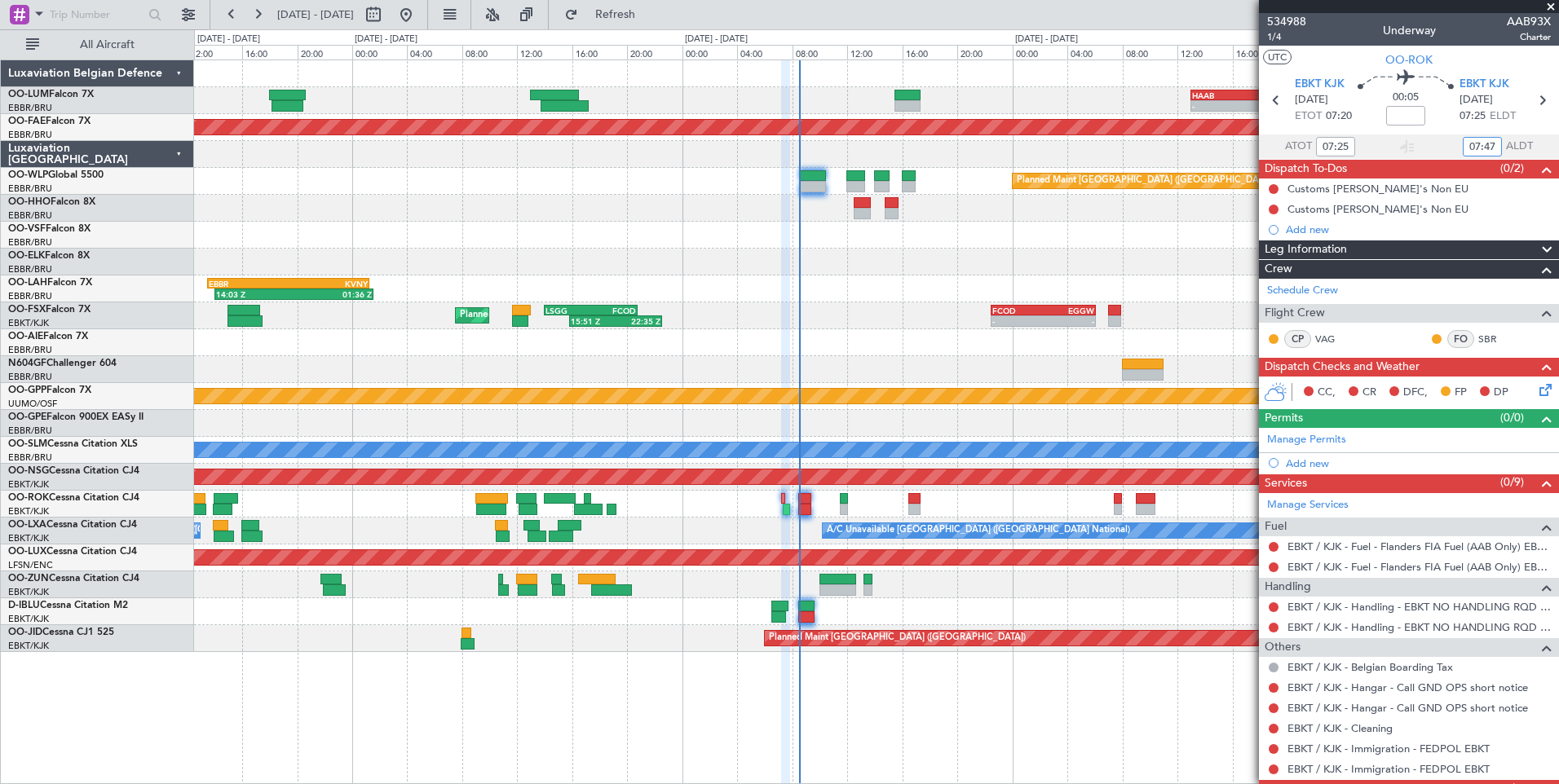
type input "07:47"
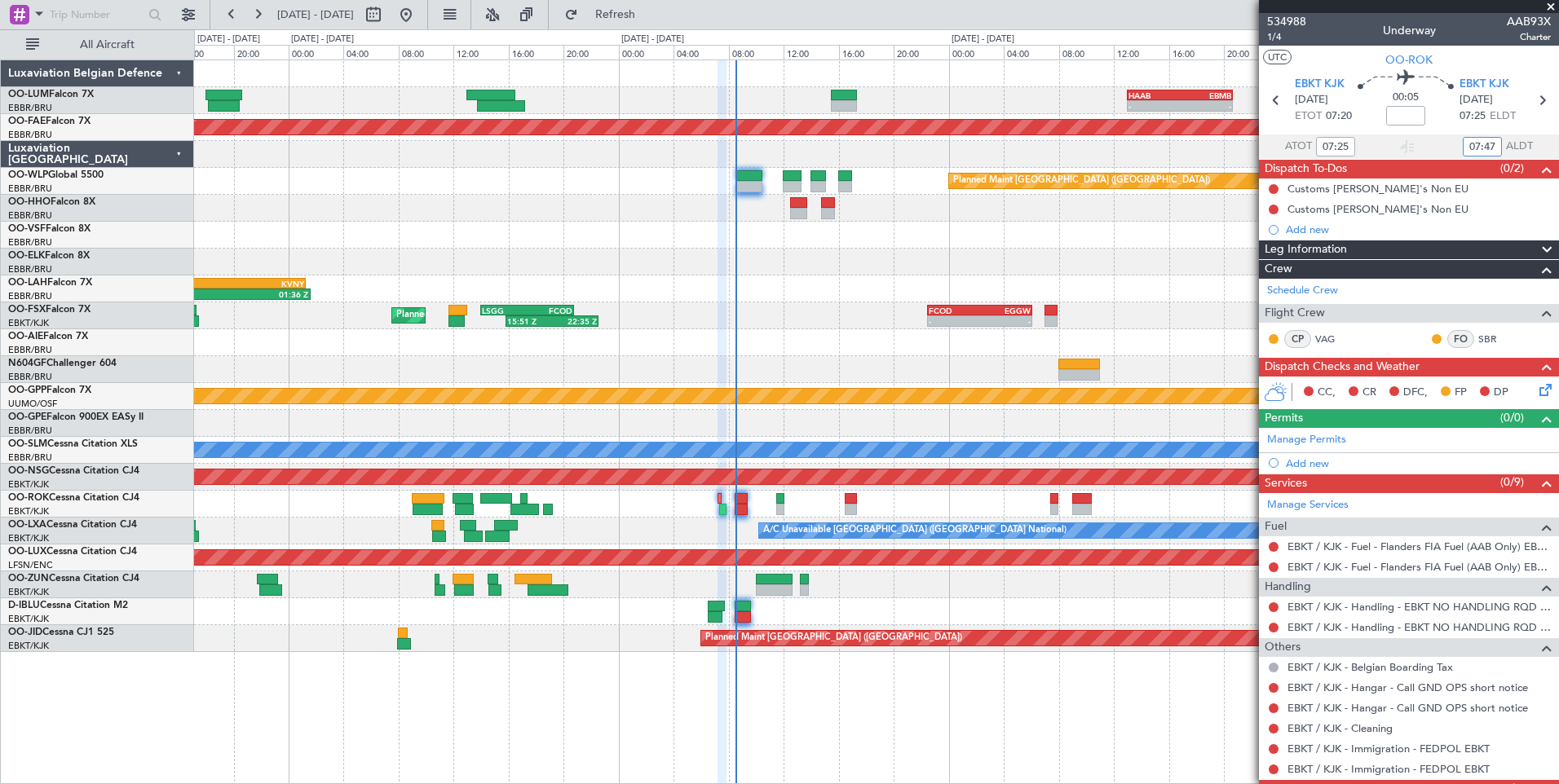
click at [906, 465] on div "- - HAAB 13:00 Z EBMB 20:40 Z - - EBMB 08:00 Z DBBB 14:15 Z Planned Maint Kortr…" at bounding box center [876, 356] width 1364 height 591
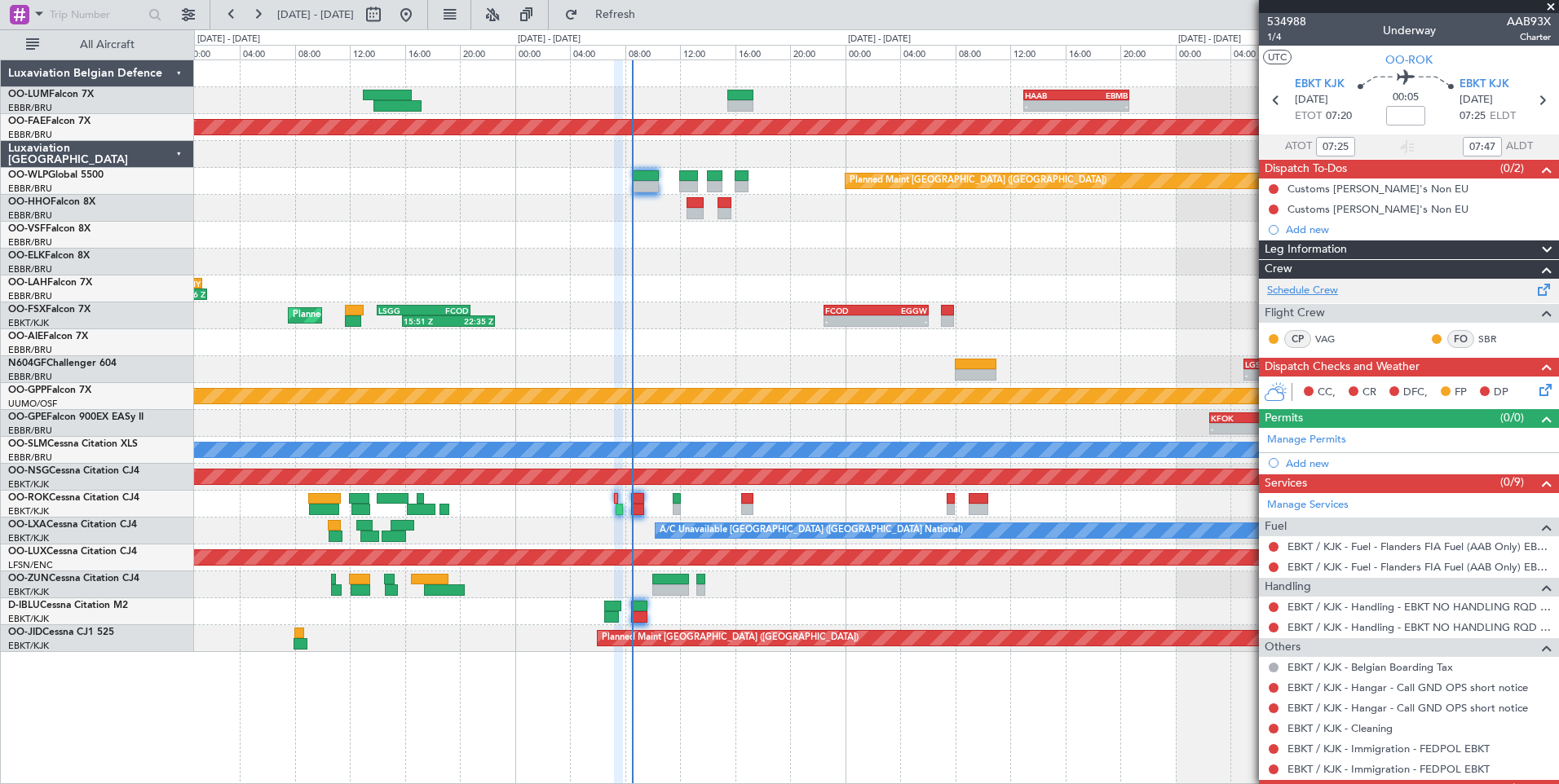
click at [1318, 295] on link "Schedule Crew" at bounding box center [1302, 291] width 71 height 16
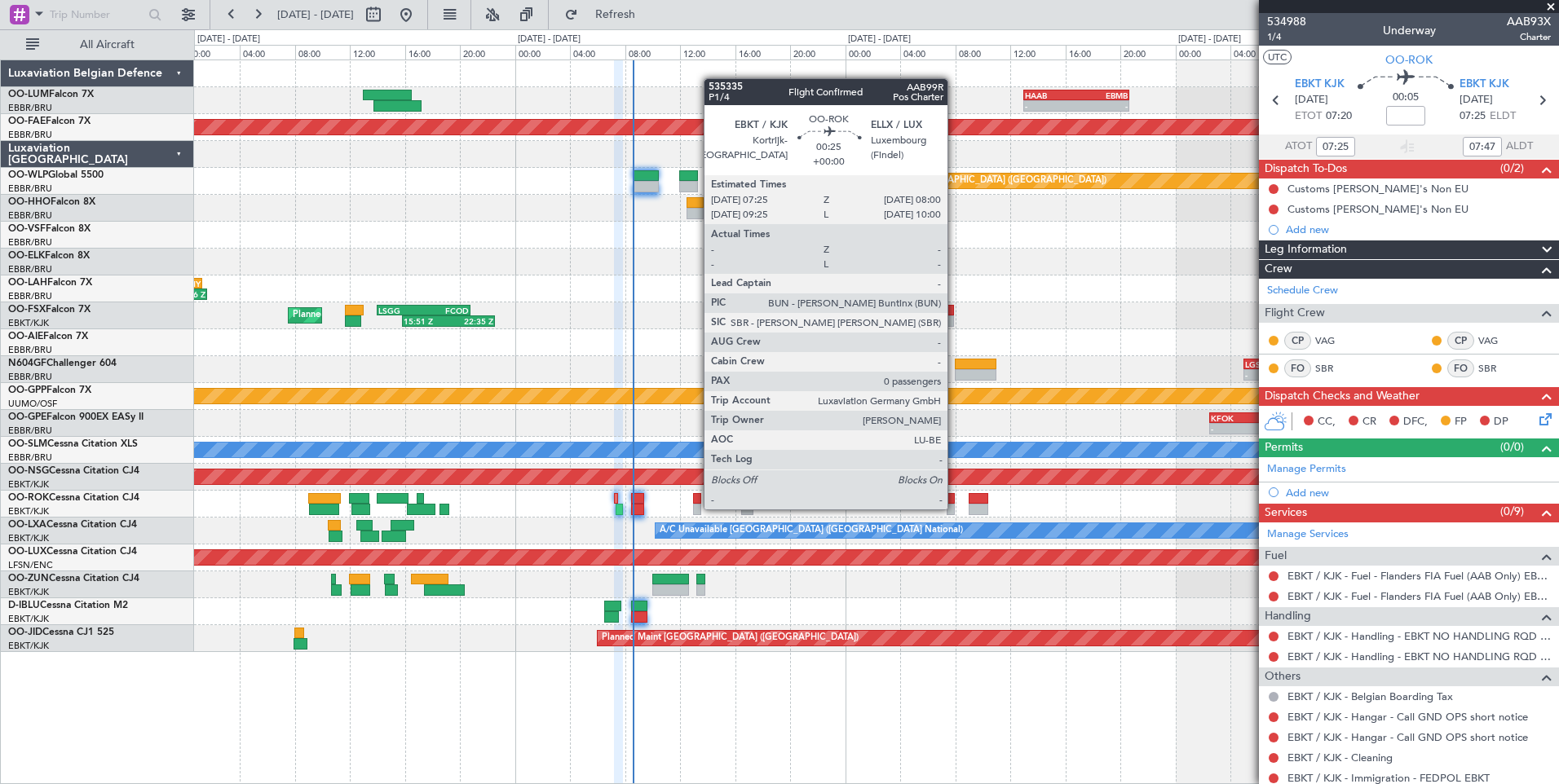
click at [813, 515] on div at bounding box center [876, 503] width 1364 height 27
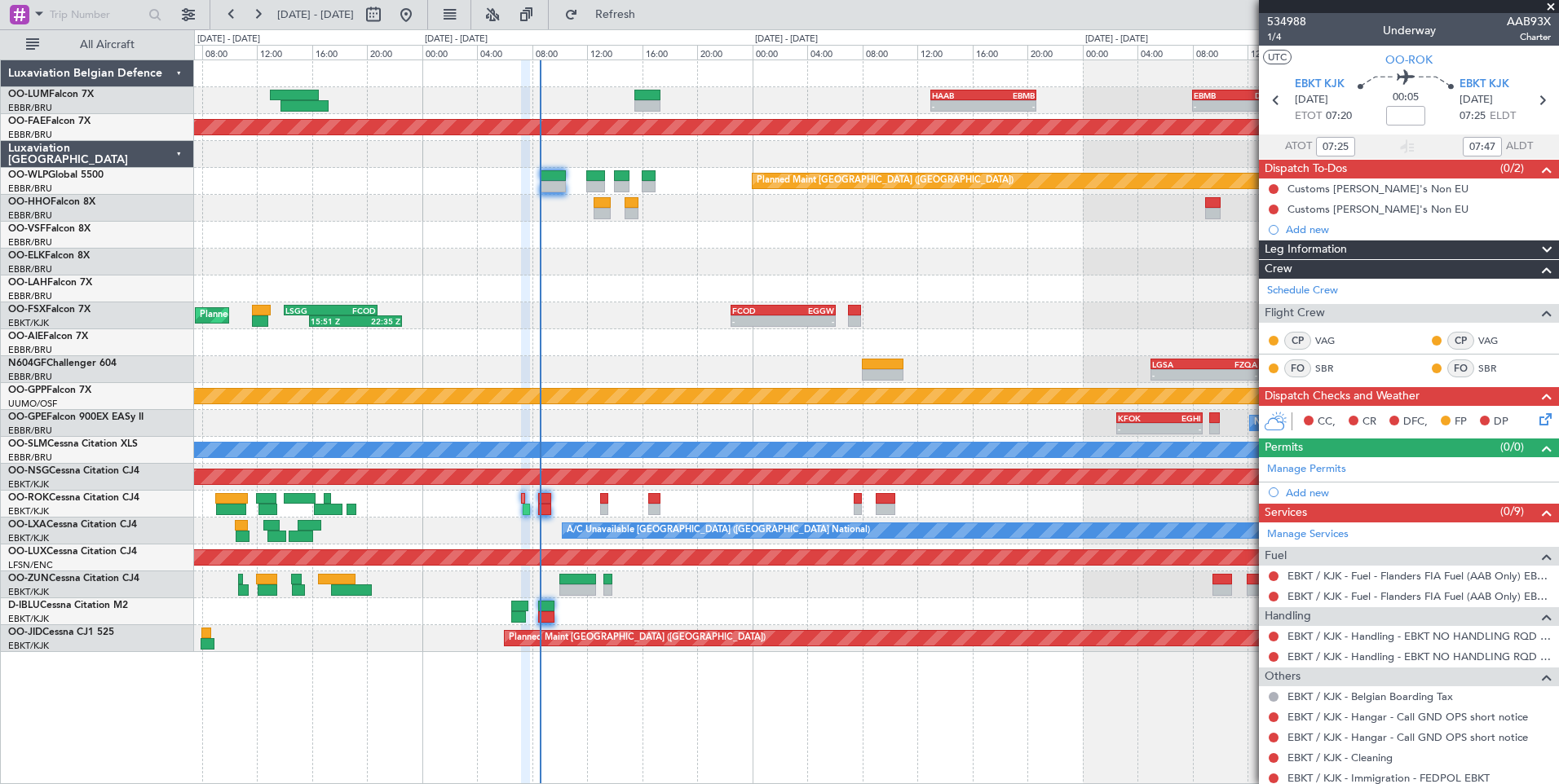
click at [850, 540] on div "A/C Unavailable Brussels (Brussels National) A/C Unavailable Brussels (Brussels…" at bounding box center [876, 530] width 1364 height 27
click at [837, 593] on div at bounding box center [876, 585] width 1364 height 27
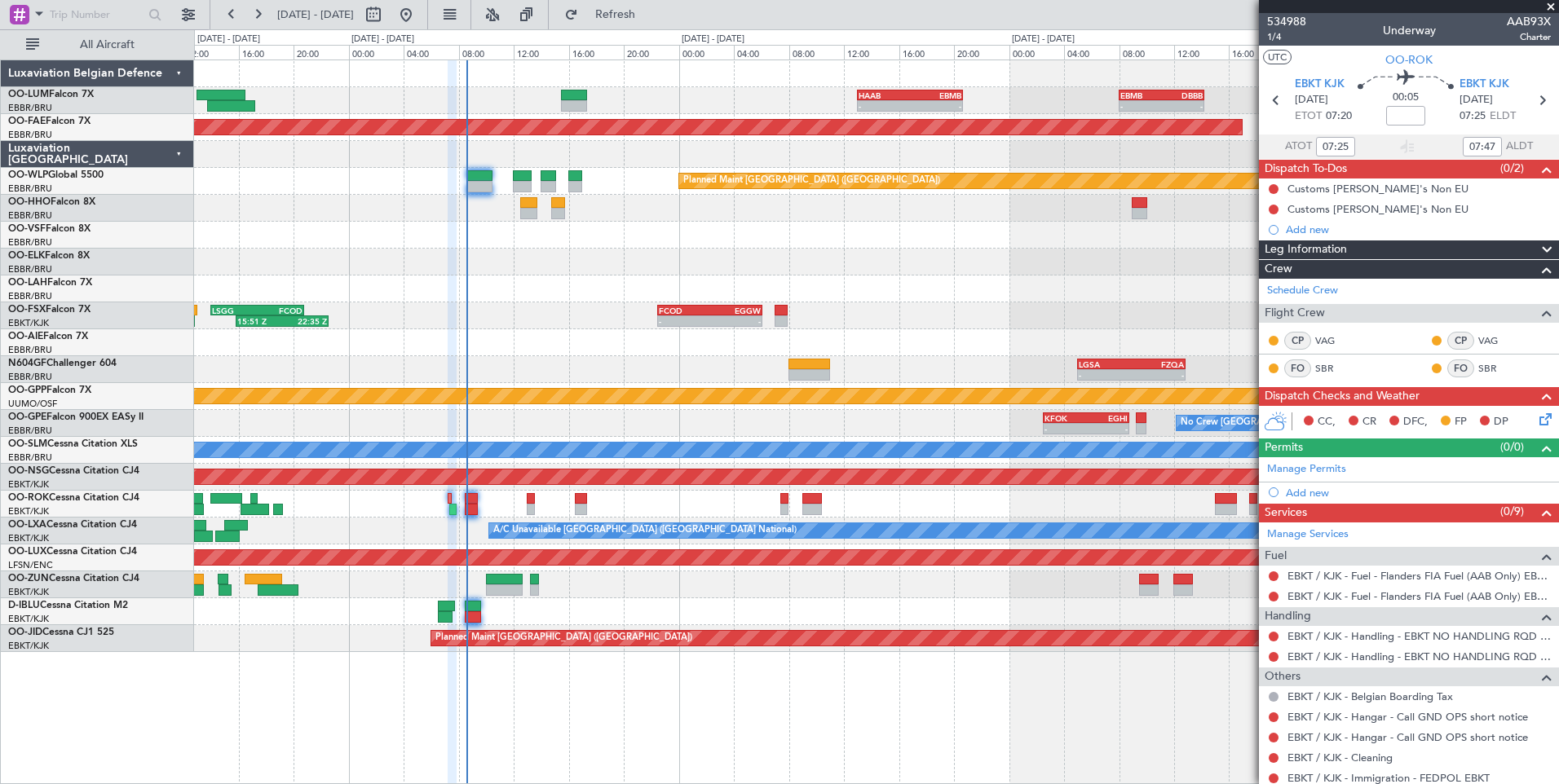
click at [798, 585] on div "- - HAAB 13:00 Z EBMB 20:40 Z - - EBMB 08:00 Z DBBB 14:15 Z Planned Maint Kortr…" at bounding box center [876, 356] width 1364 height 591
click at [568, 510] on div at bounding box center [876, 503] width 1364 height 27
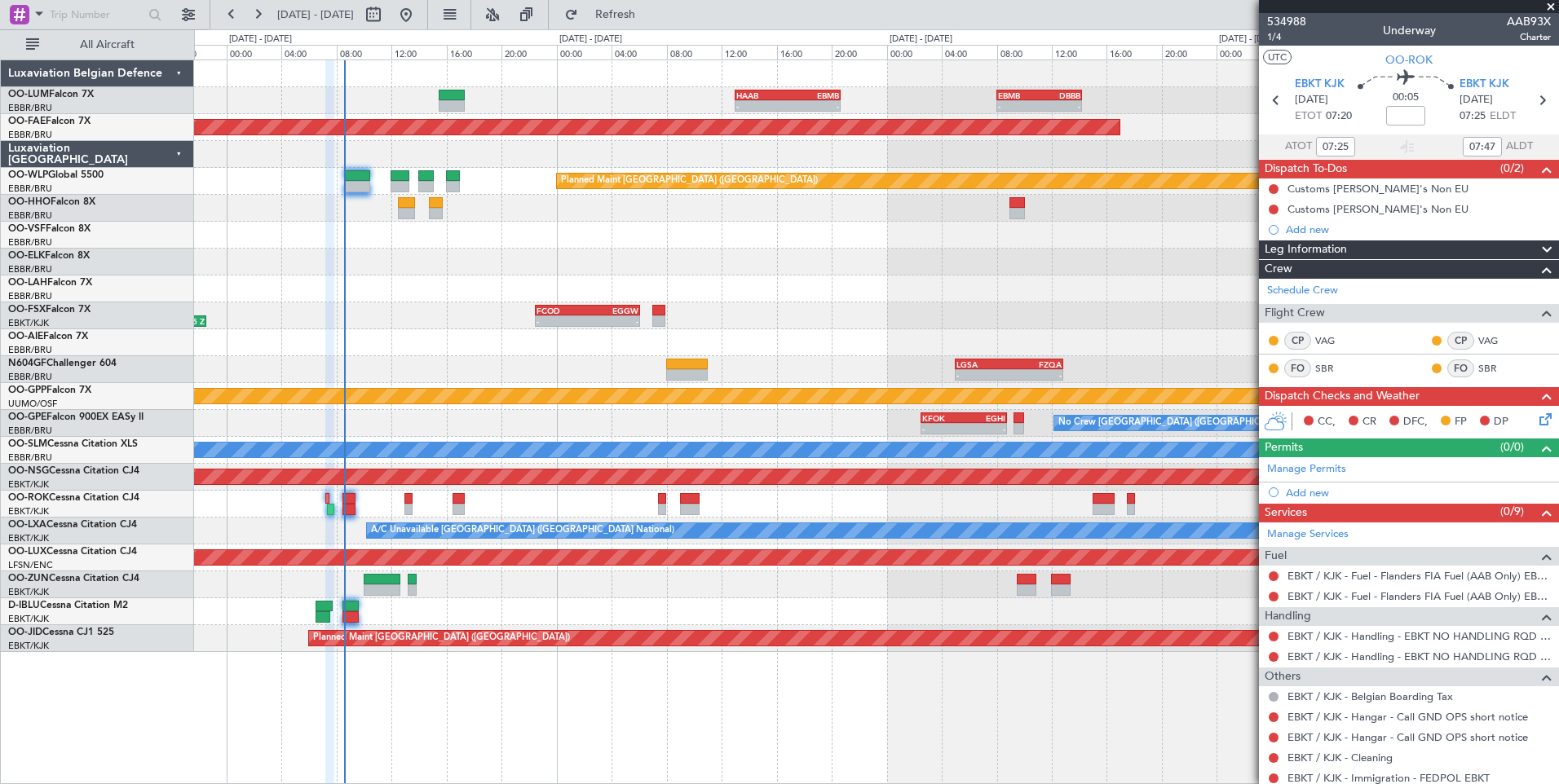
click at [660, 509] on div at bounding box center [876, 503] width 1364 height 27
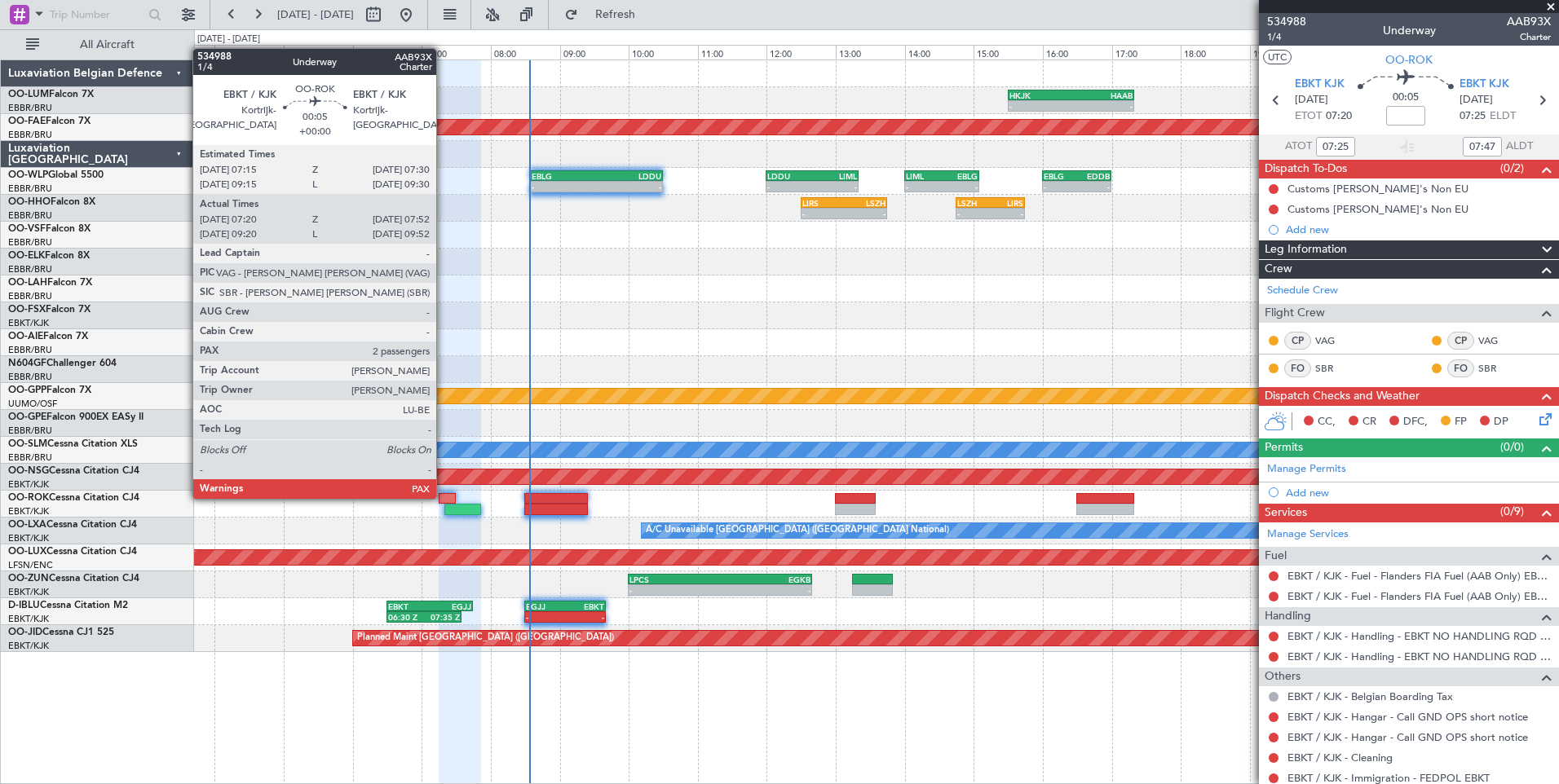
click at [443, 497] on div at bounding box center [447, 498] width 18 height 11
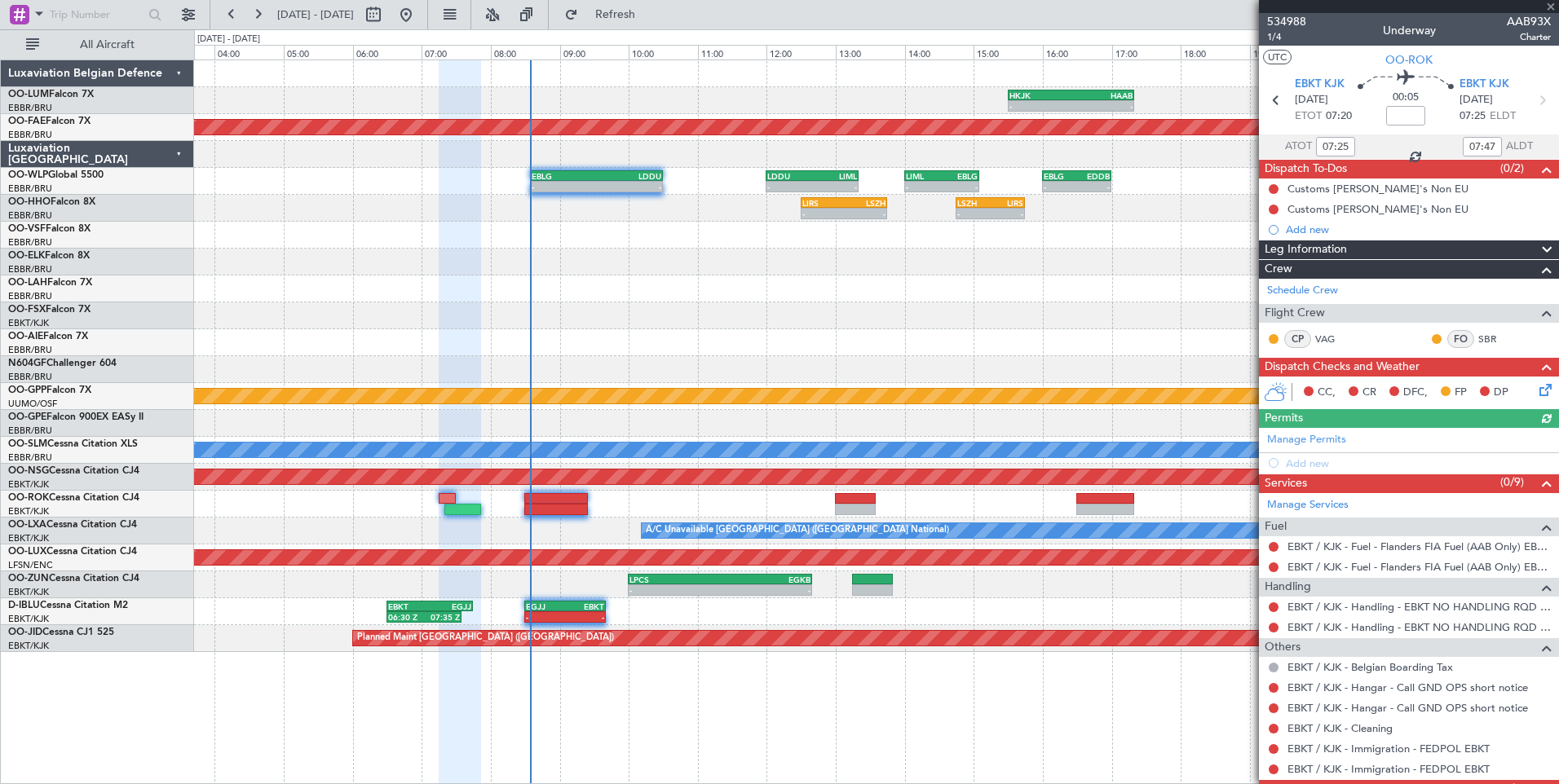
click at [1536, 389] on icon at bounding box center [1542, 387] width 13 height 13
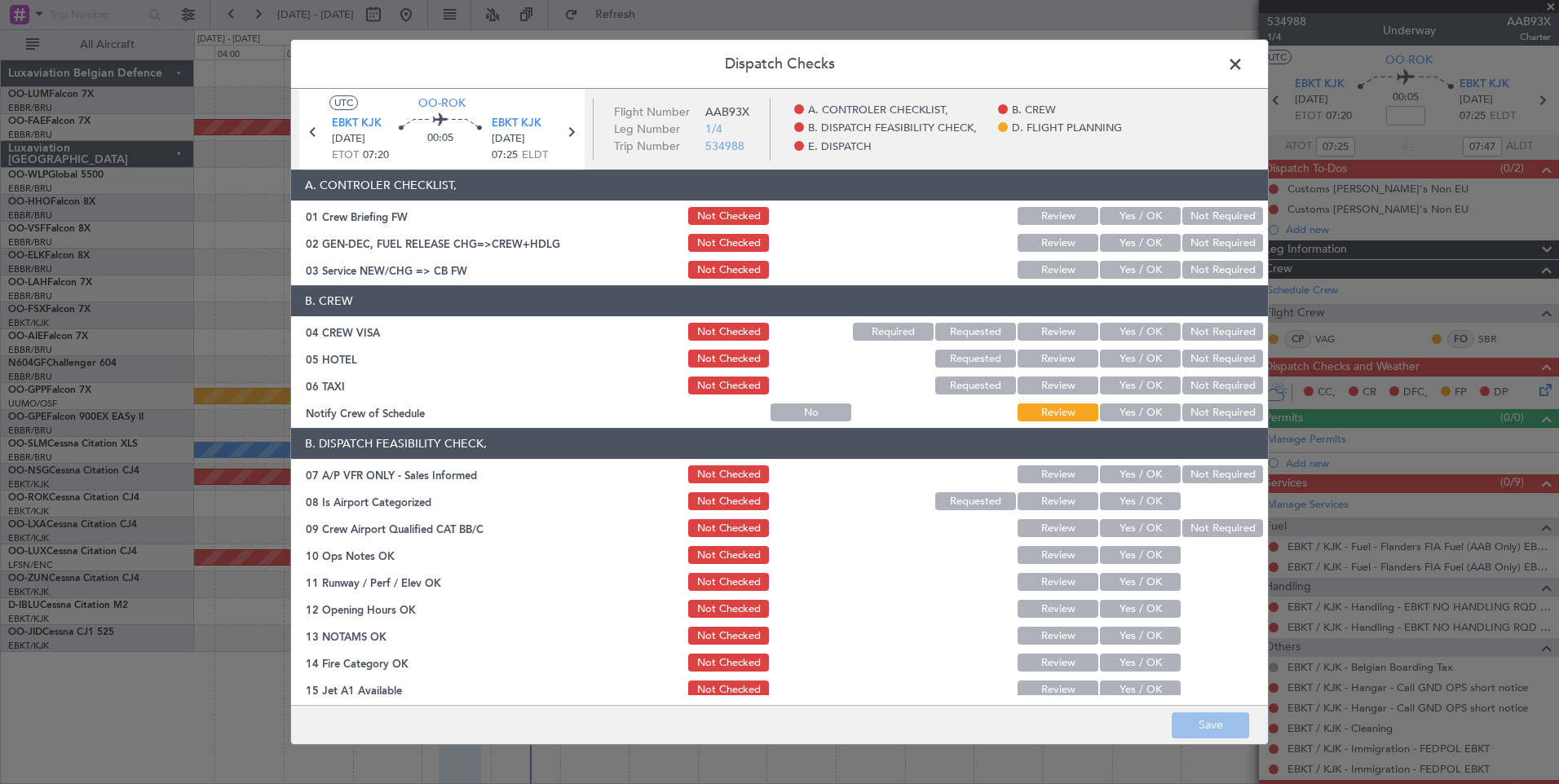
click at [1139, 211] on button "Yes / OK" at bounding box center [1139, 216] width 80 height 18
click at [1207, 241] on button "Not Required" at bounding box center [1222, 243] width 80 height 18
click at [1134, 266] on button "Yes / OK" at bounding box center [1139, 269] width 80 height 18
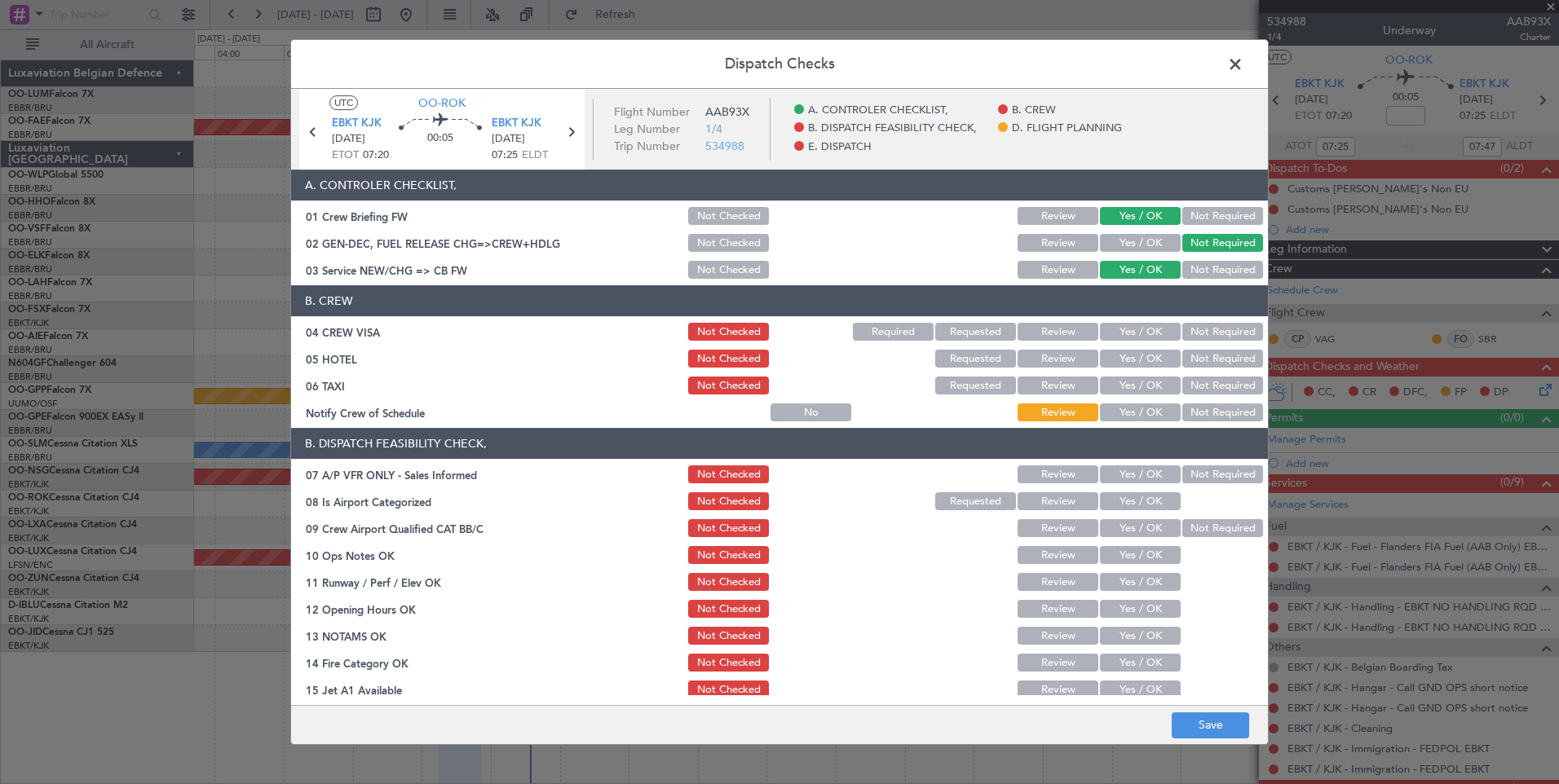
click at [1199, 311] on header "B. CREW" at bounding box center [779, 300] width 977 height 31
click at [1203, 326] on button "Not Required" at bounding box center [1222, 332] width 80 height 18
click at [1201, 353] on button "Not Required" at bounding box center [1222, 358] width 80 height 18
click at [1199, 383] on button "Not Required" at bounding box center [1222, 385] width 80 height 18
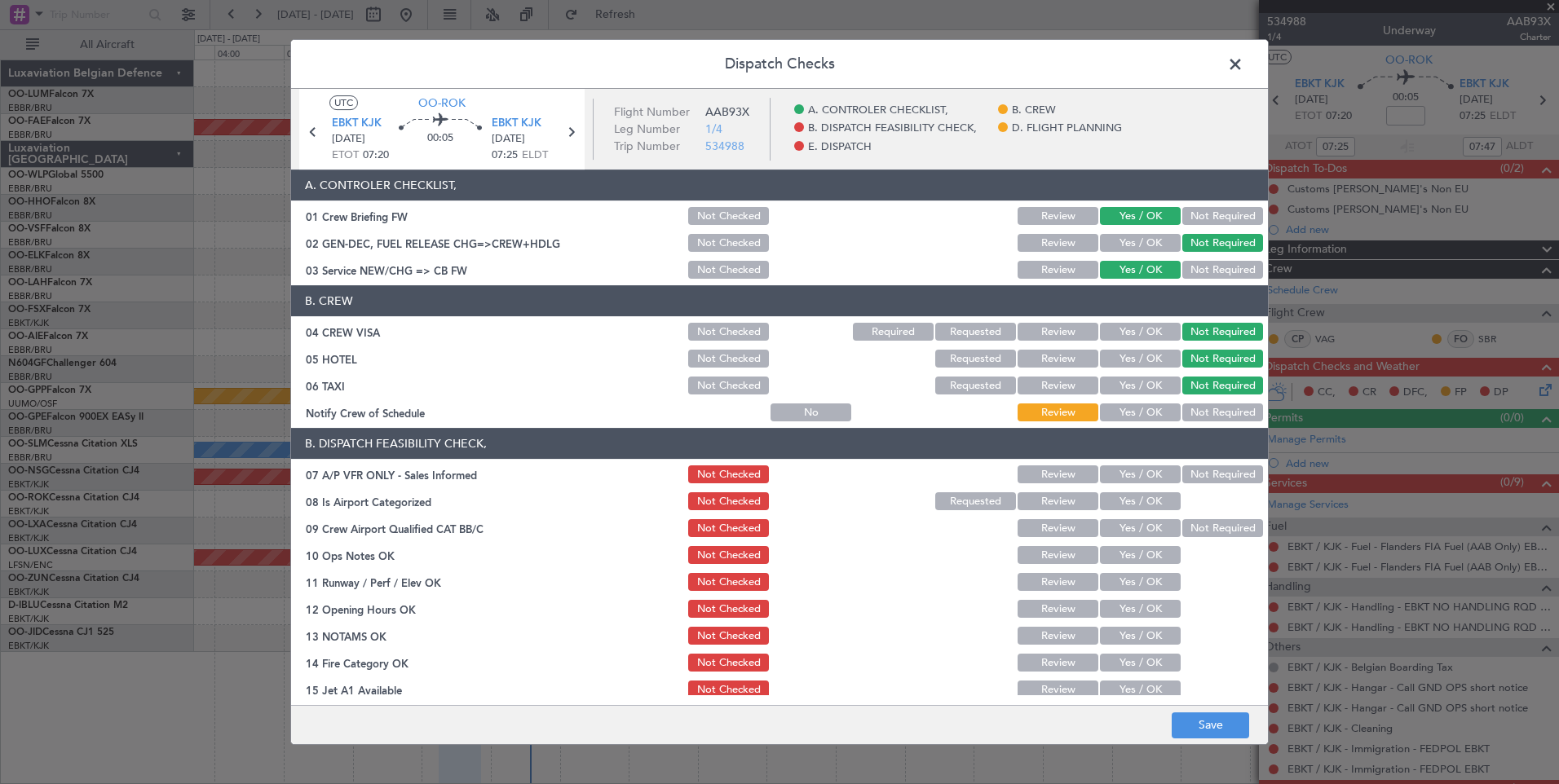
drag, startPoint x: 1196, startPoint y: 404, endPoint x: 1197, endPoint y: 419, distance: 15.0
click at [1196, 405] on button "Not Required" at bounding box center [1222, 412] width 80 height 18
click at [1200, 476] on button "Not Required" at bounding box center [1222, 474] width 80 height 18
click at [1154, 501] on button "Yes / OK" at bounding box center [1139, 501] width 80 height 18
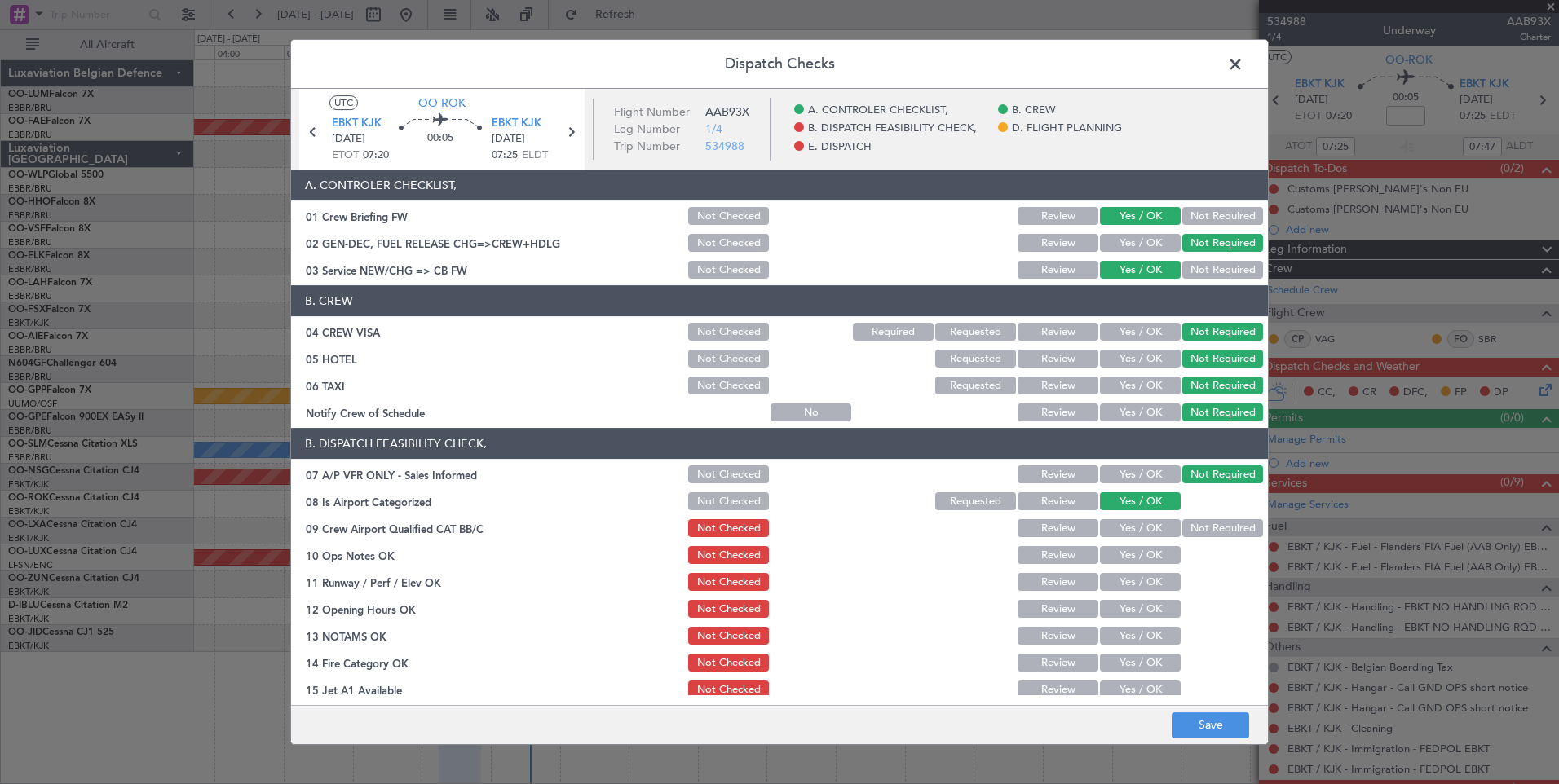
drag, startPoint x: 1197, startPoint y: 530, endPoint x: 1189, endPoint y: 542, distance: 14.4
click at [1197, 531] on button "Not Required" at bounding box center [1222, 528] width 80 height 18
drag, startPoint x: 1152, startPoint y: 553, endPoint x: 1143, endPoint y: 578, distance: 26.6
click at [1150, 553] on button "Yes / OK" at bounding box center [1139, 554] width 80 height 18
click at [1142, 584] on button "Yes / OK" at bounding box center [1139, 582] width 80 height 18
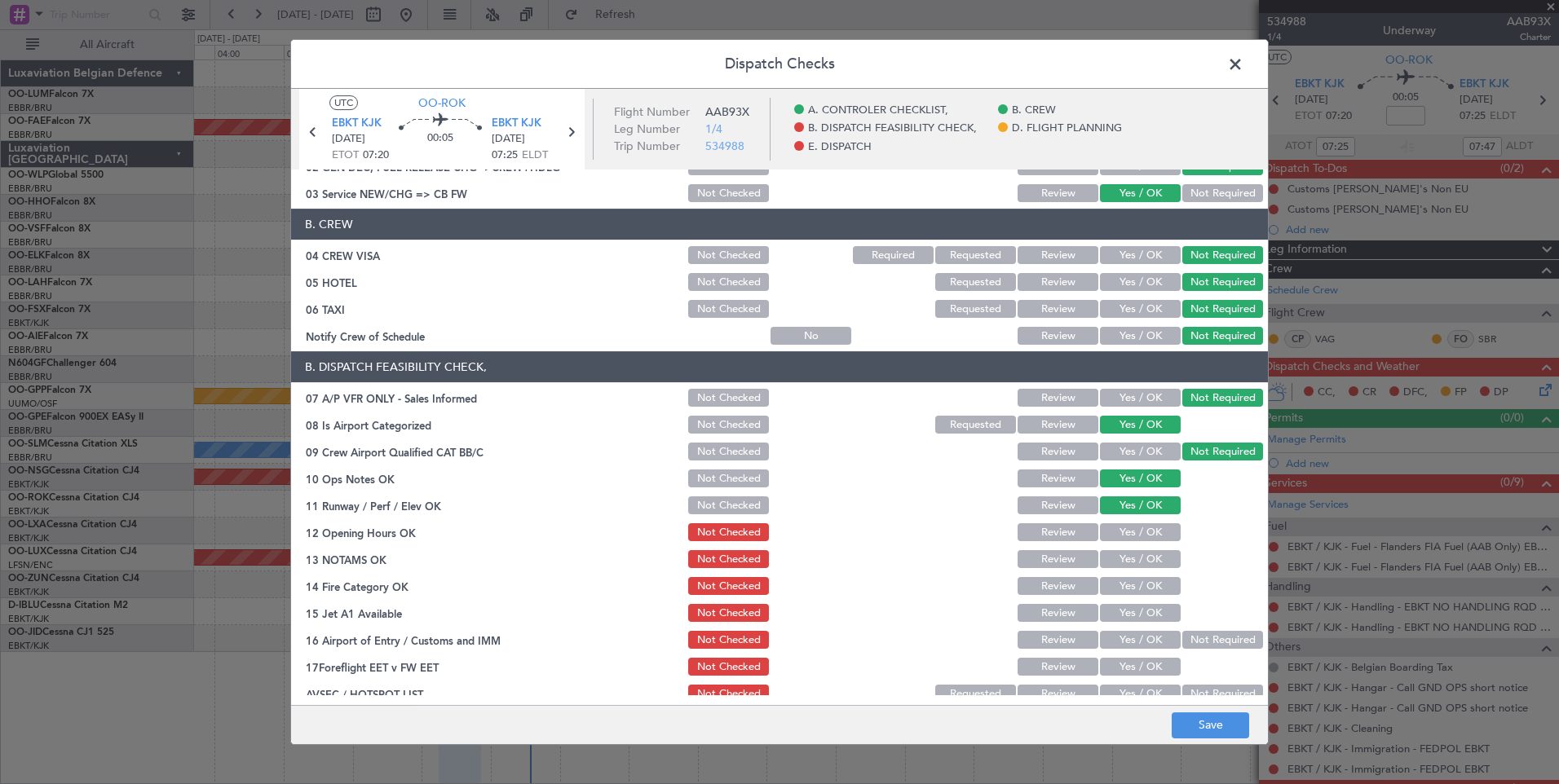
scroll to position [244, 0]
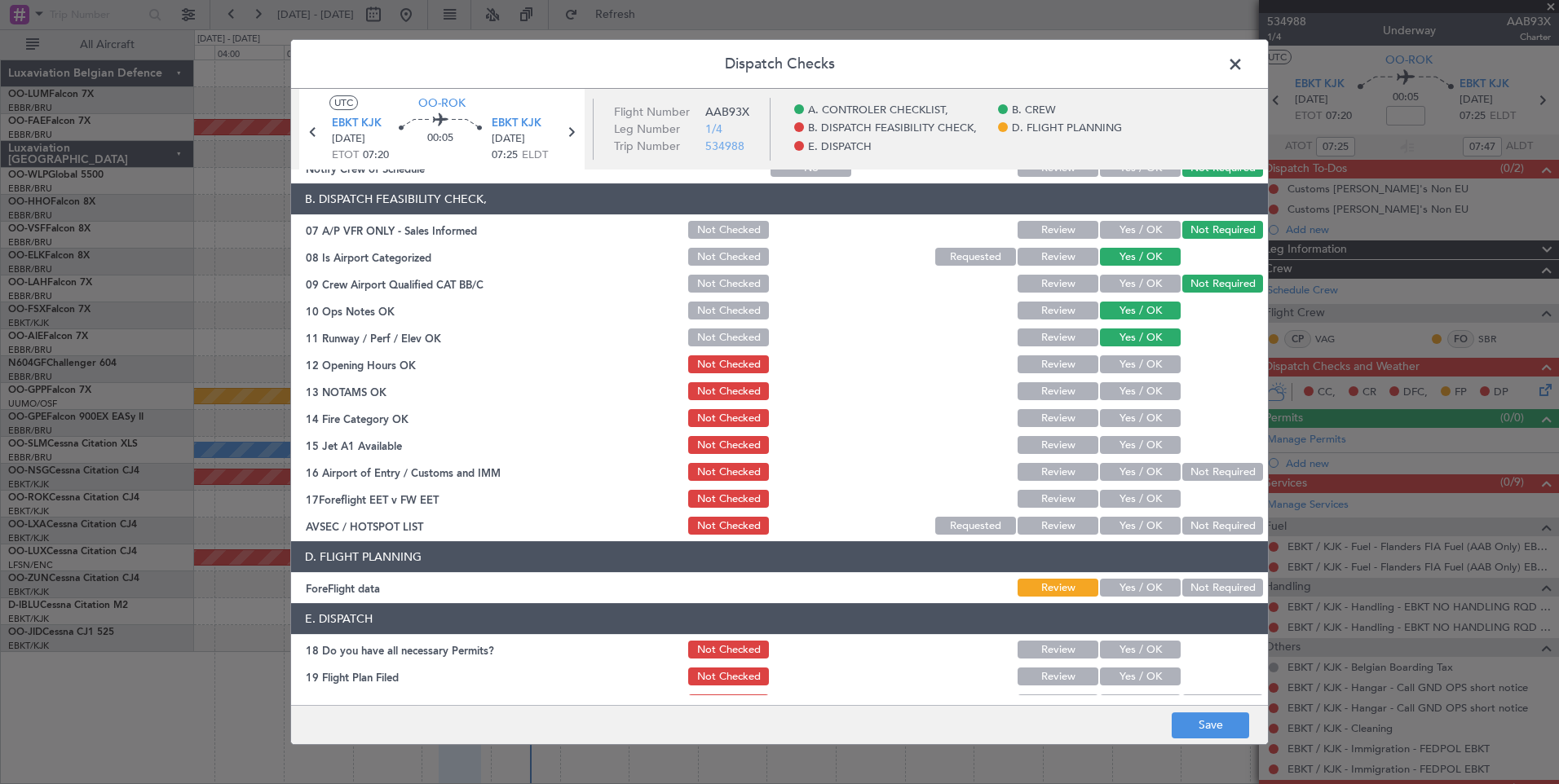
drag, startPoint x: 1131, startPoint y: 359, endPoint x: 1137, endPoint y: 397, distance: 38.5
click at [1132, 363] on button "Yes / OK" at bounding box center [1139, 364] width 80 height 18
click at [1138, 402] on div "Yes / OK" at bounding box center [1138, 391] width 82 height 22
click at [1131, 415] on button "Yes / OK" at bounding box center [1139, 418] width 80 height 18
click at [1128, 394] on button "Yes / OK" at bounding box center [1139, 391] width 80 height 18
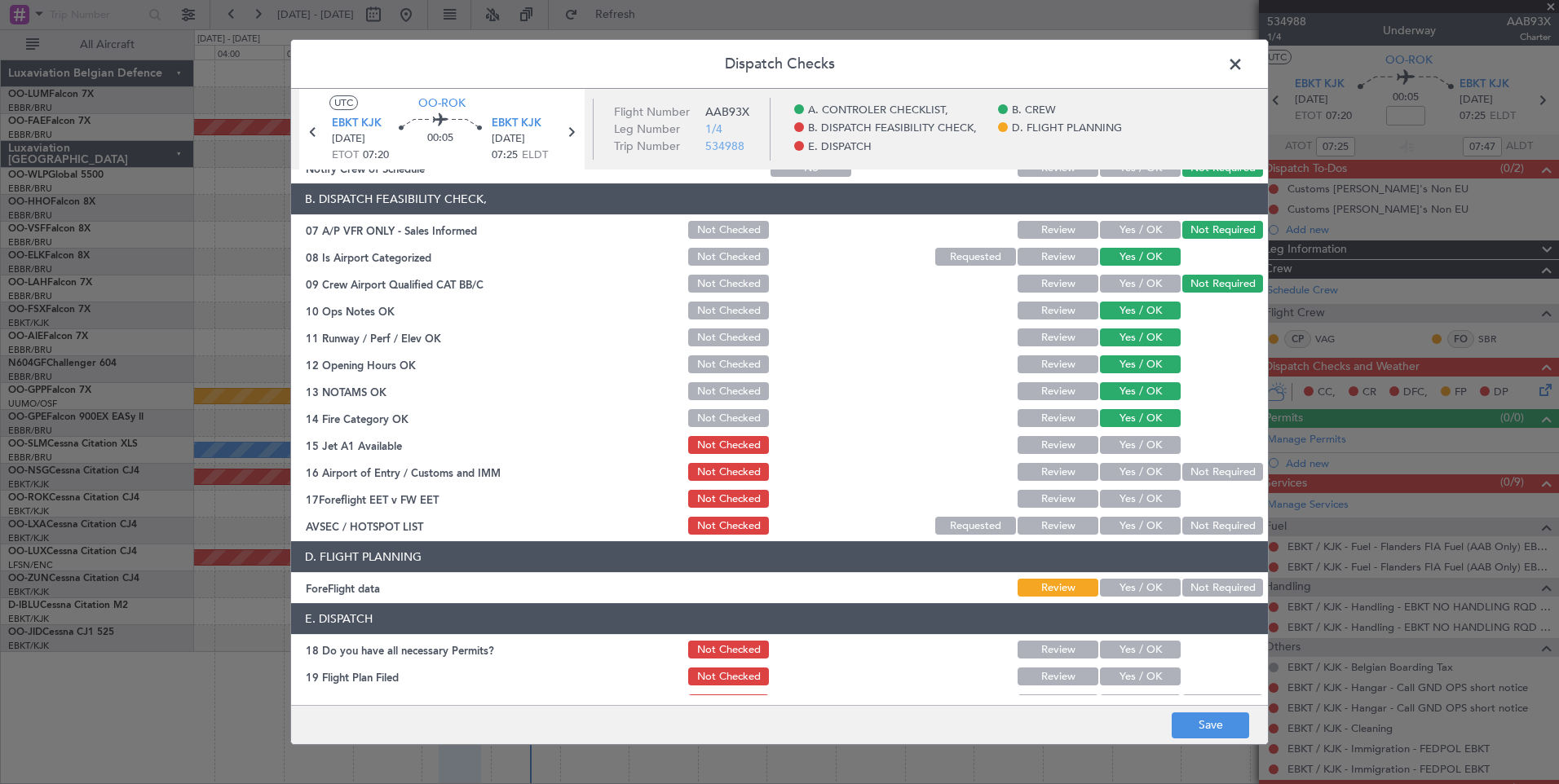
click at [1136, 447] on button "Yes / OK" at bounding box center [1139, 445] width 80 height 18
click at [1135, 472] on button "Yes / OK" at bounding box center [1139, 471] width 80 height 18
click at [1131, 503] on button "Yes / OK" at bounding box center [1139, 498] width 80 height 18
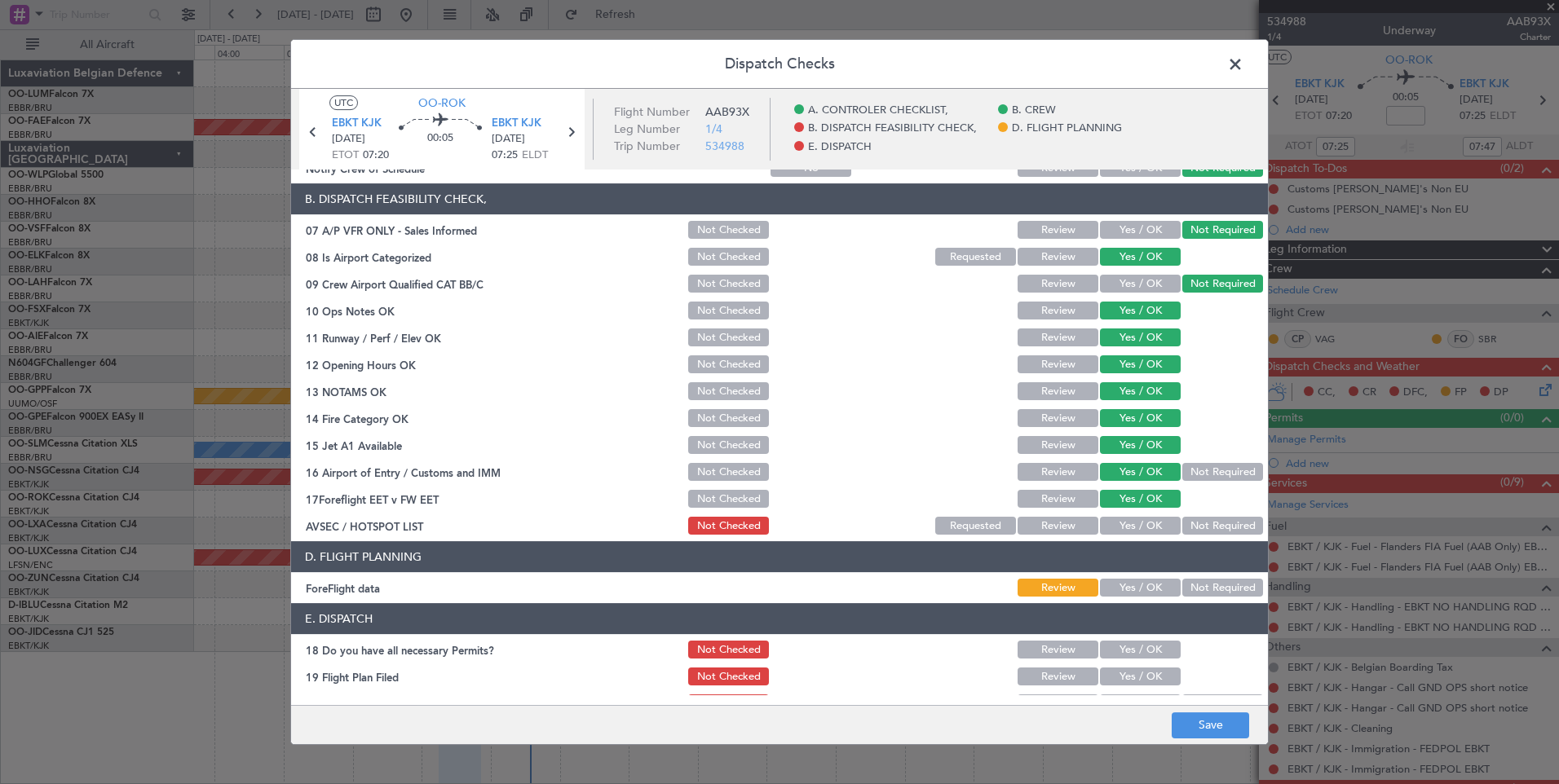
click at [1207, 525] on button "Not Required" at bounding box center [1222, 525] width 80 height 18
click at [1210, 603] on header "E. DISPATCH" at bounding box center [779, 618] width 977 height 31
click at [1206, 585] on button "Not Required" at bounding box center [1222, 587] width 80 height 18
click at [1149, 643] on button "Yes / OK" at bounding box center [1139, 649] width 80 height 18
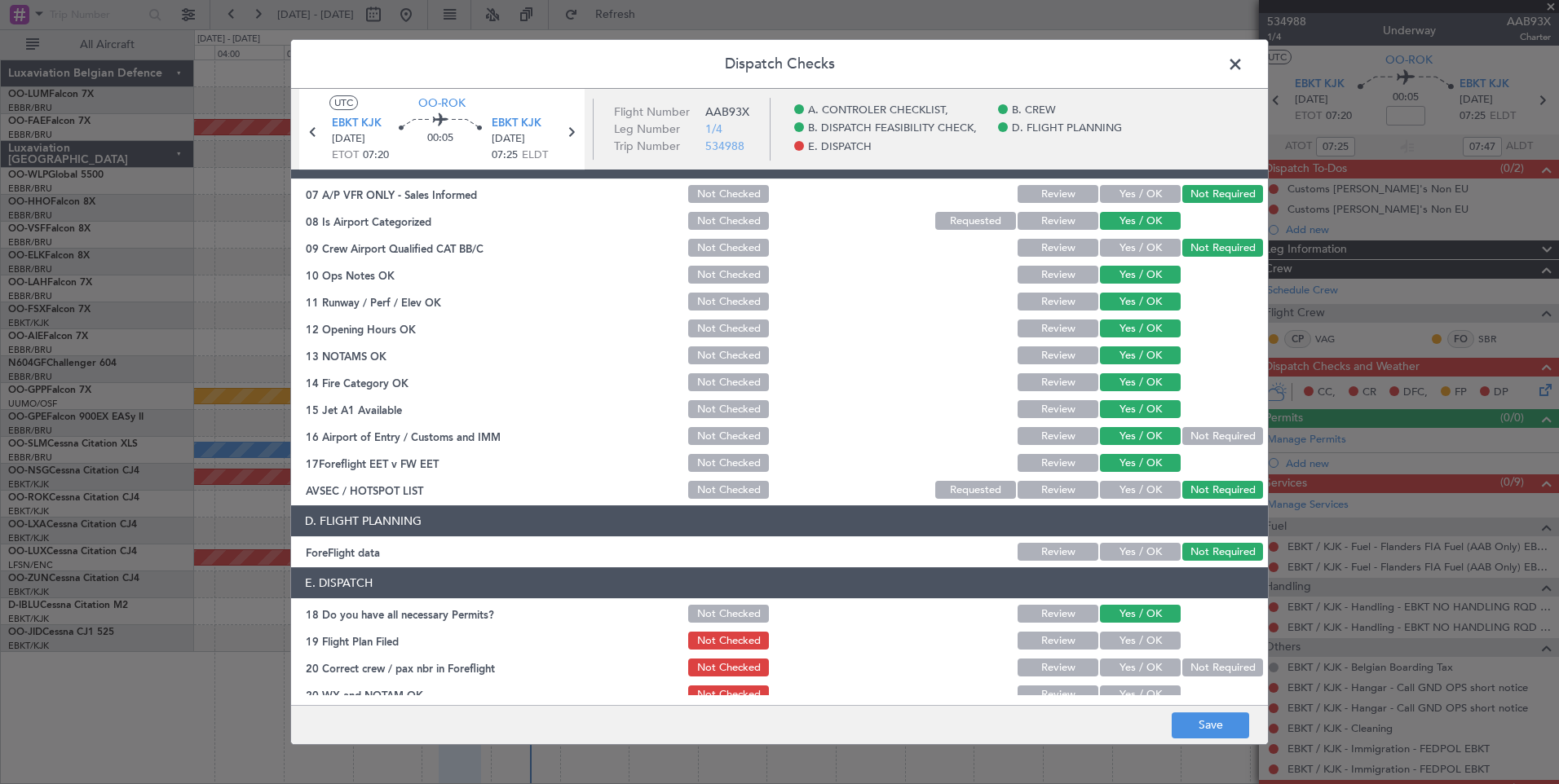
scroll to position [296, 0]
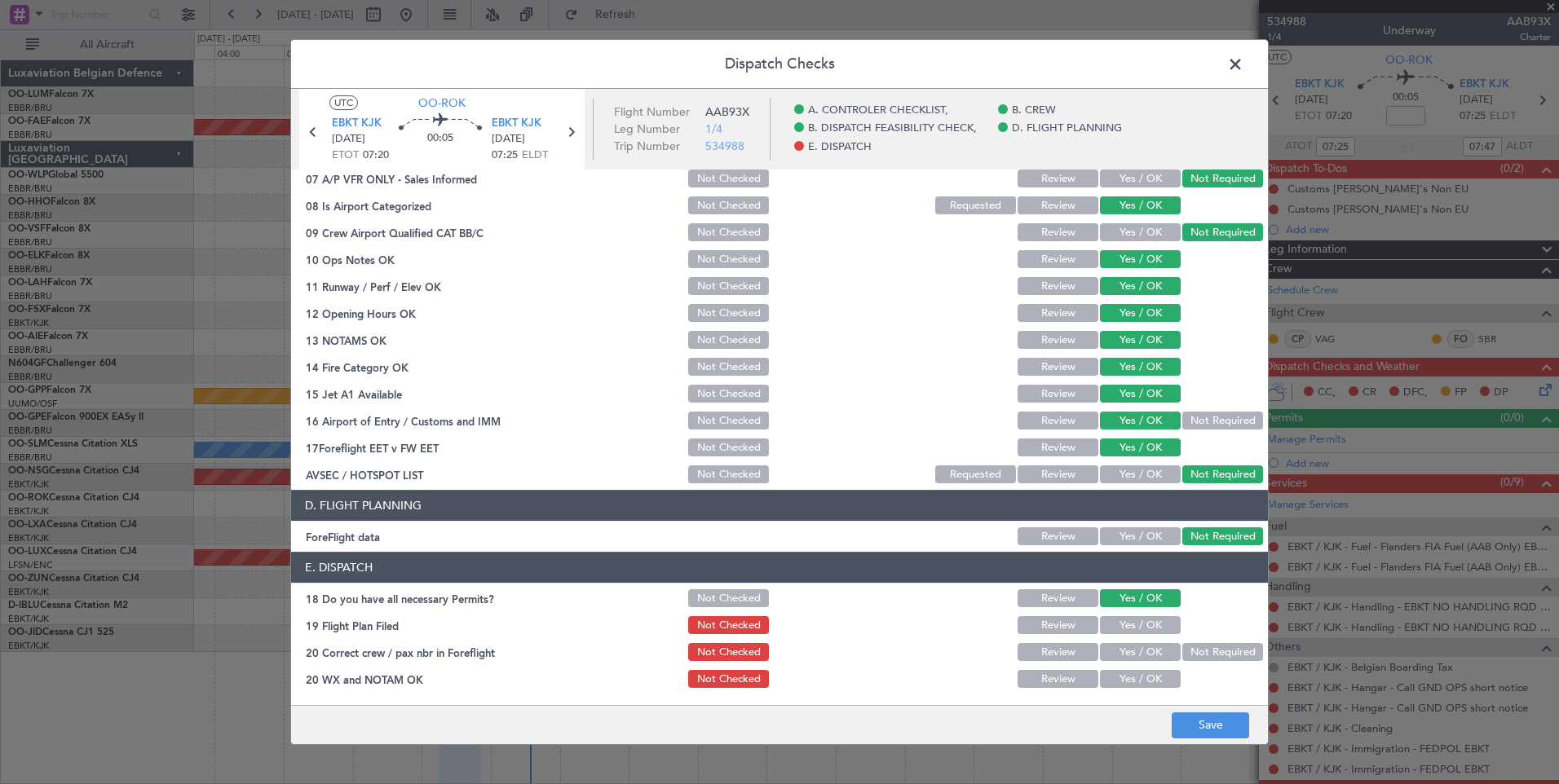
click at [1130, 617] on button "Yes / OK" at bounding box center [1139, 625] width 80 height 18
click at [1131, 648] on button "Yes / OK" at bounding box center [1139, 652] width 80 height 18
drag, startPoint x: 1136, startPoint y: 675, endPoint x: 1215, endPoint y: 718, distance: 89.9
click at [1136, 676] on button "Yes / OK" at bounding box center [1139, 679] width 80 height 18
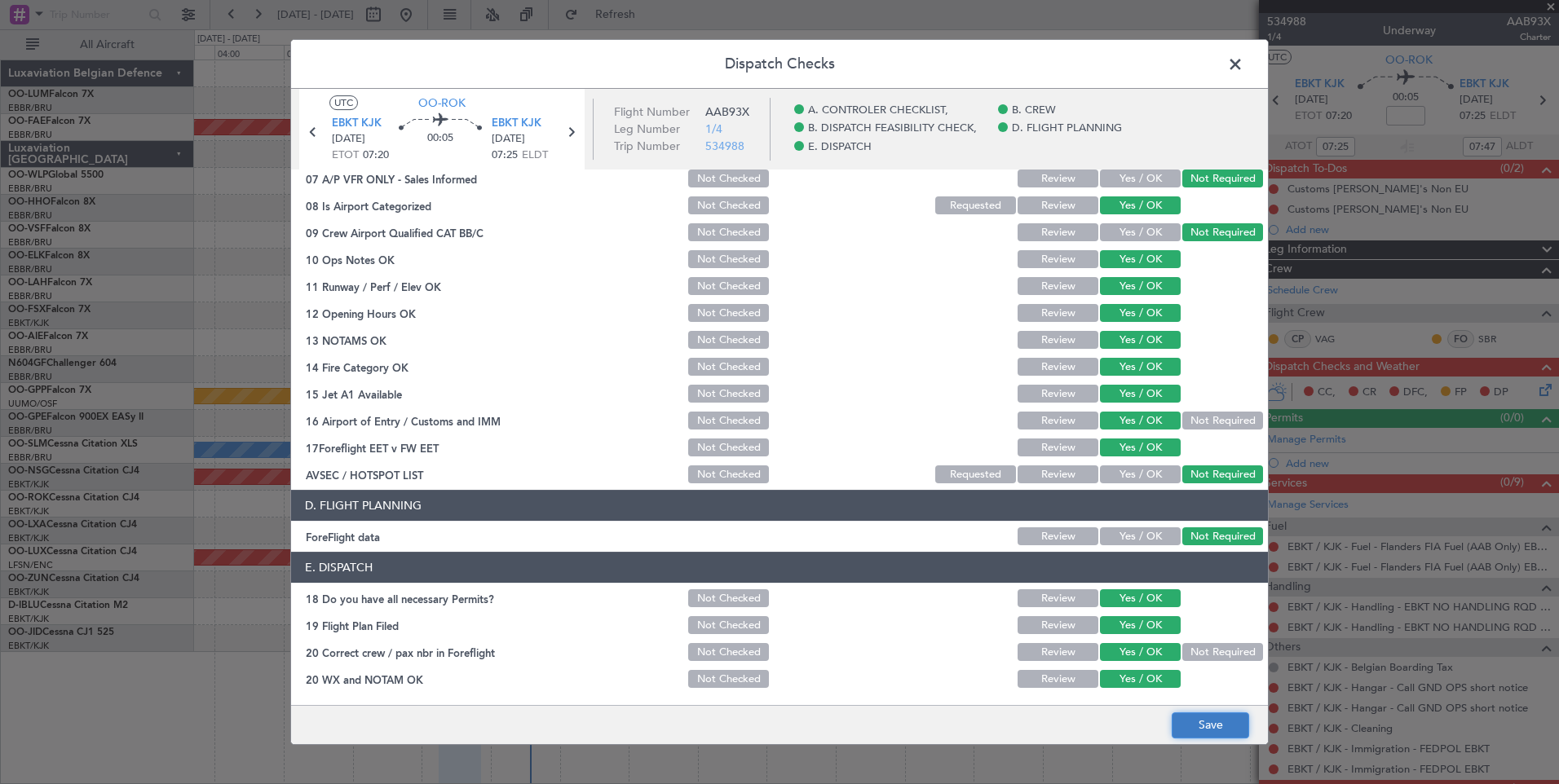
click at [1225, 724] on button "Save" at bounding box center [1210, 725] width 78 height 26
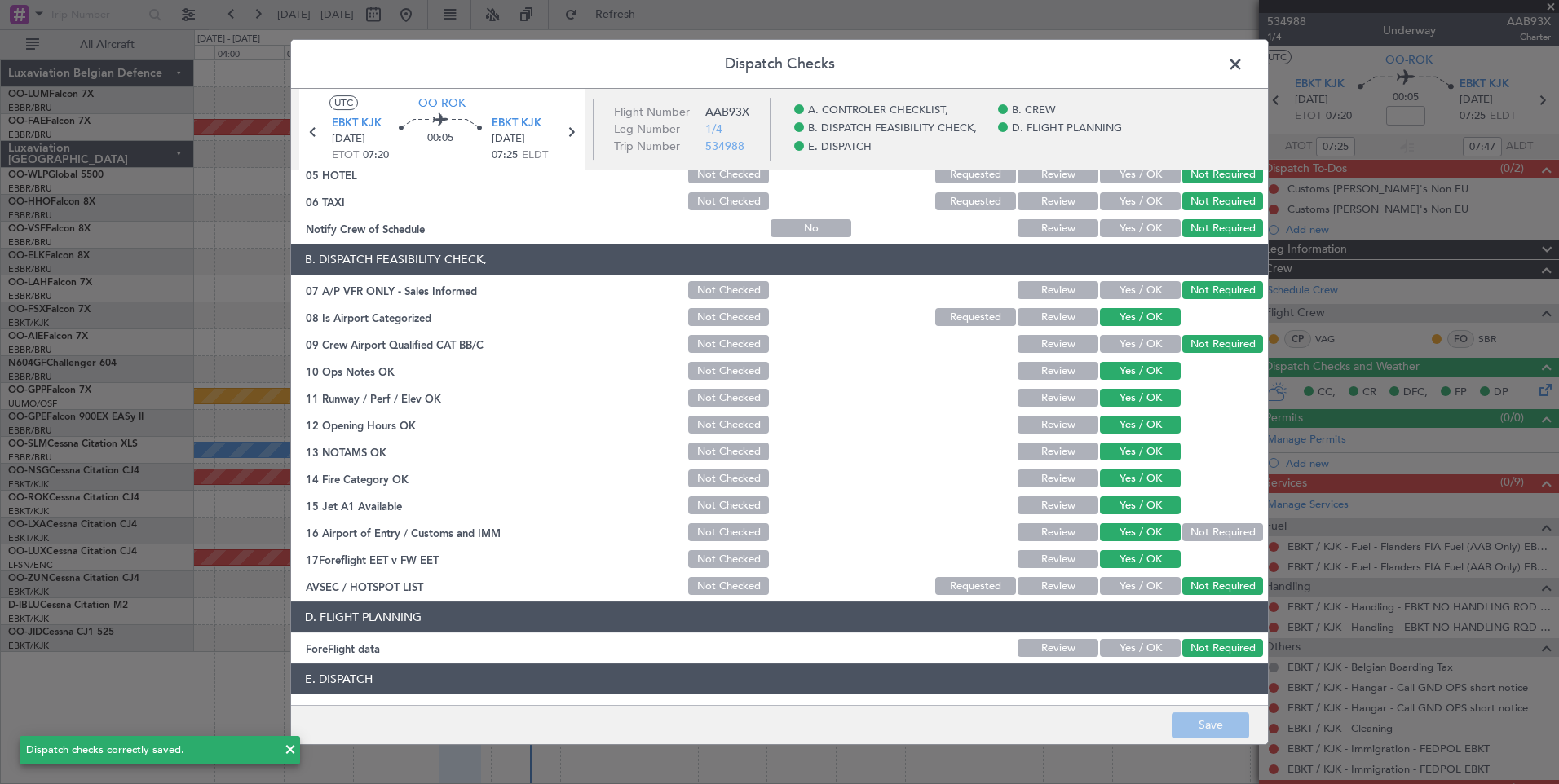
scroll to position [0, 0]
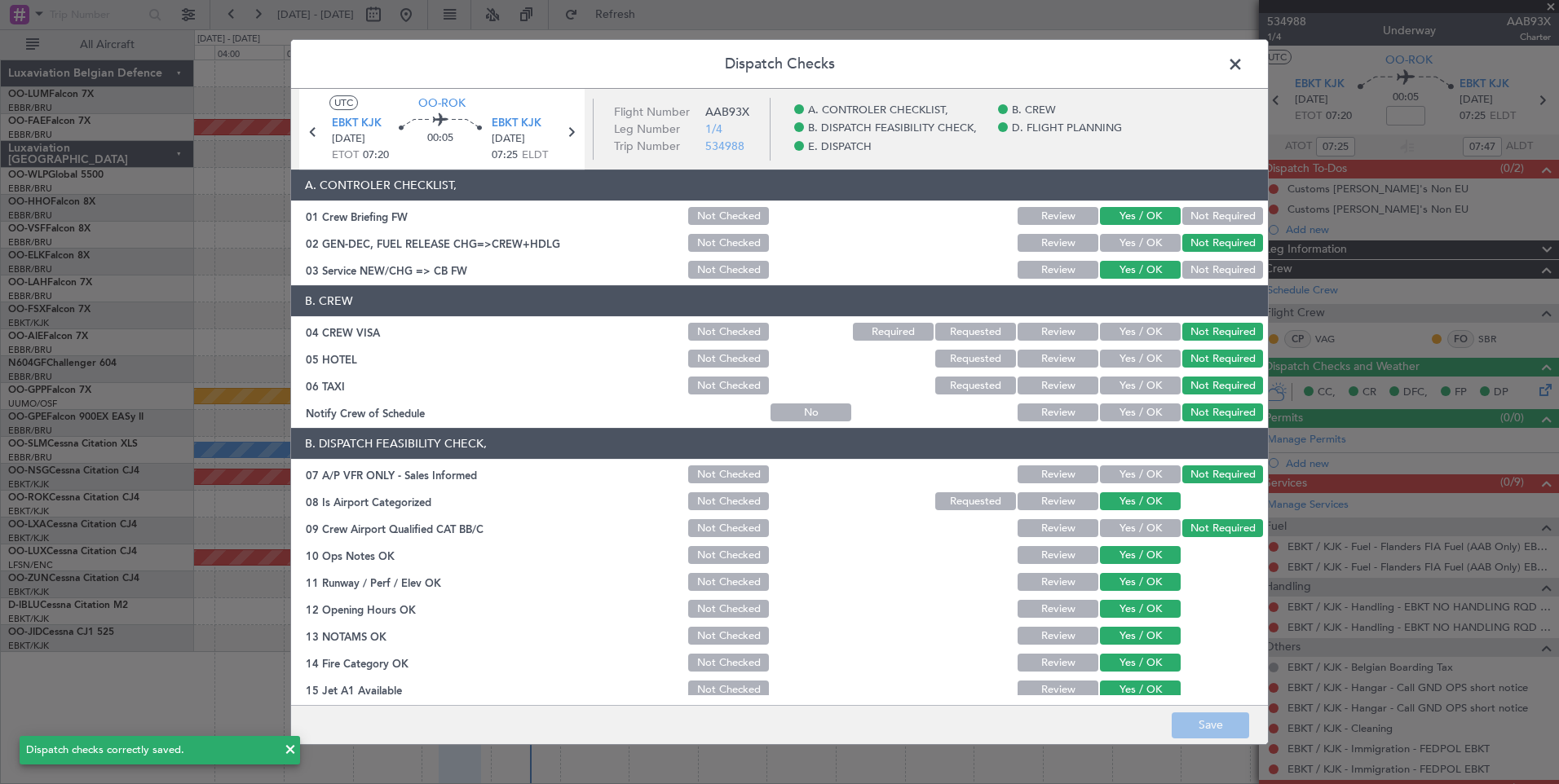
click at [1243, 65] on span at bounding box center [1243, 68] width 0 height 33
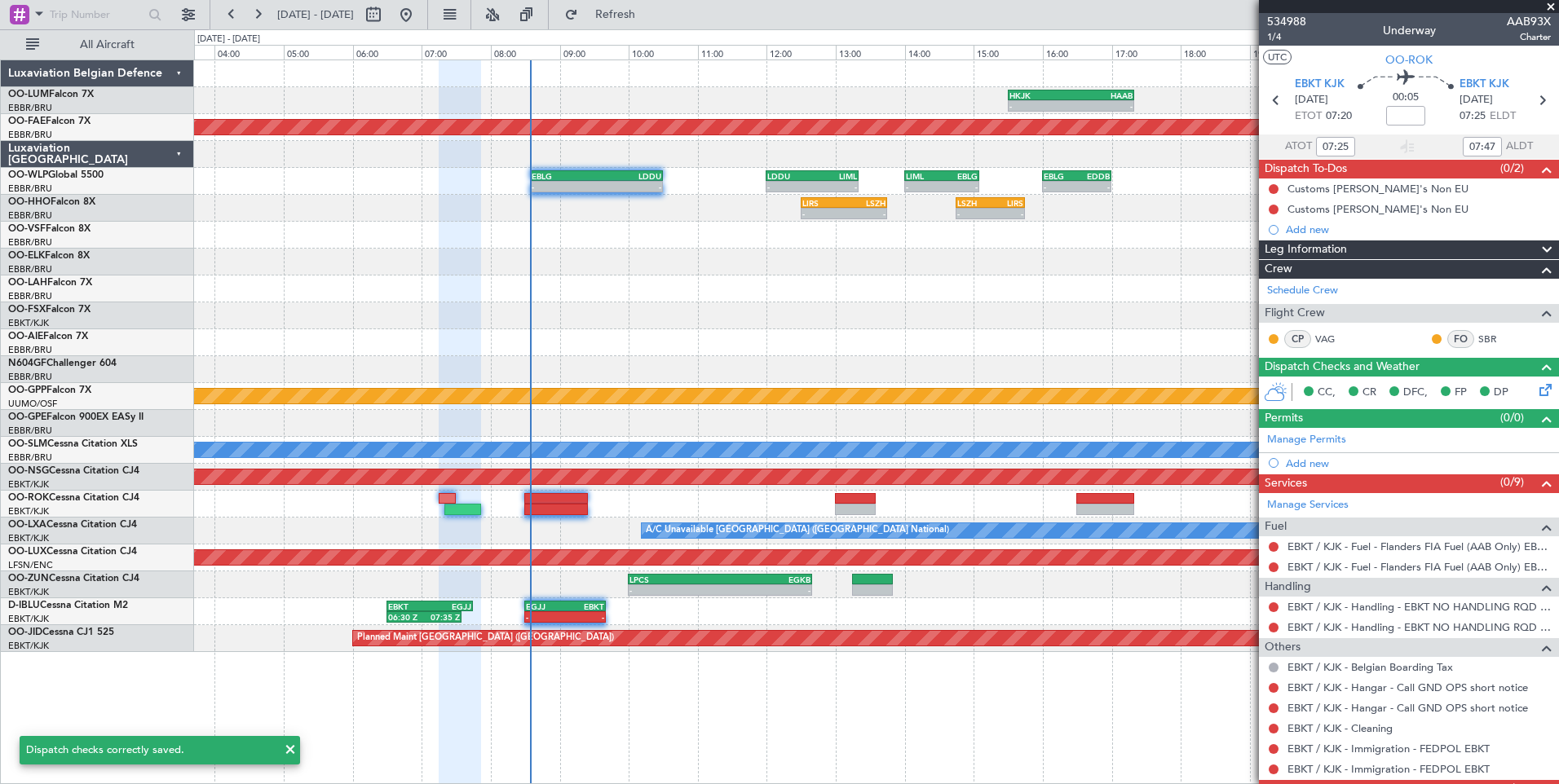
click at [596, 545] on div "- - HKJK 15:30 Z HAAB 17:20 Z Planned Maint Kortrijk-Wevelgem - - EBLG 08:35 Z …" at bounding box center [876, 356] width 1364 height 591
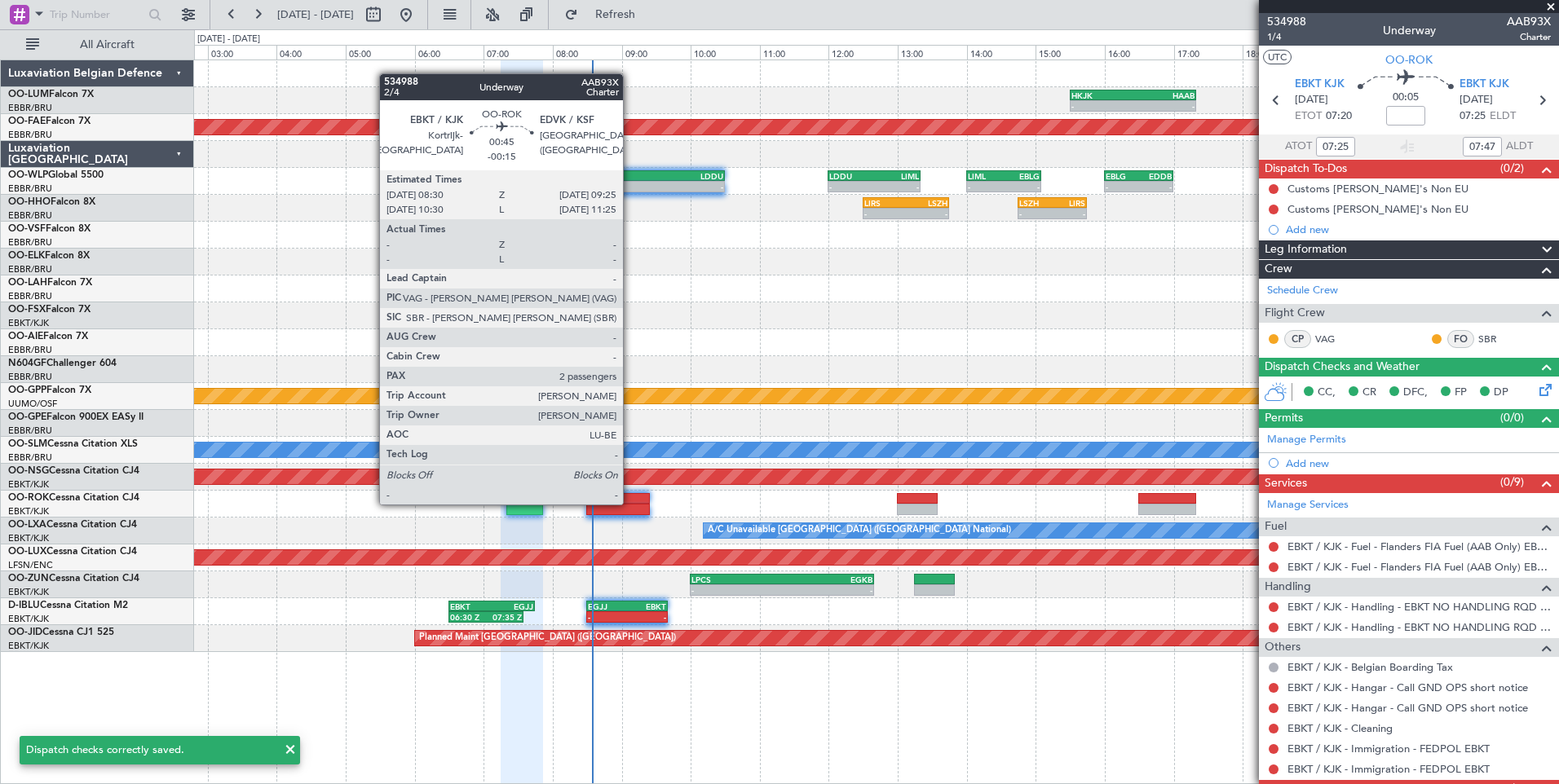
click at [631, 503] on div at bounding box center [618, 498] width 64 height 11
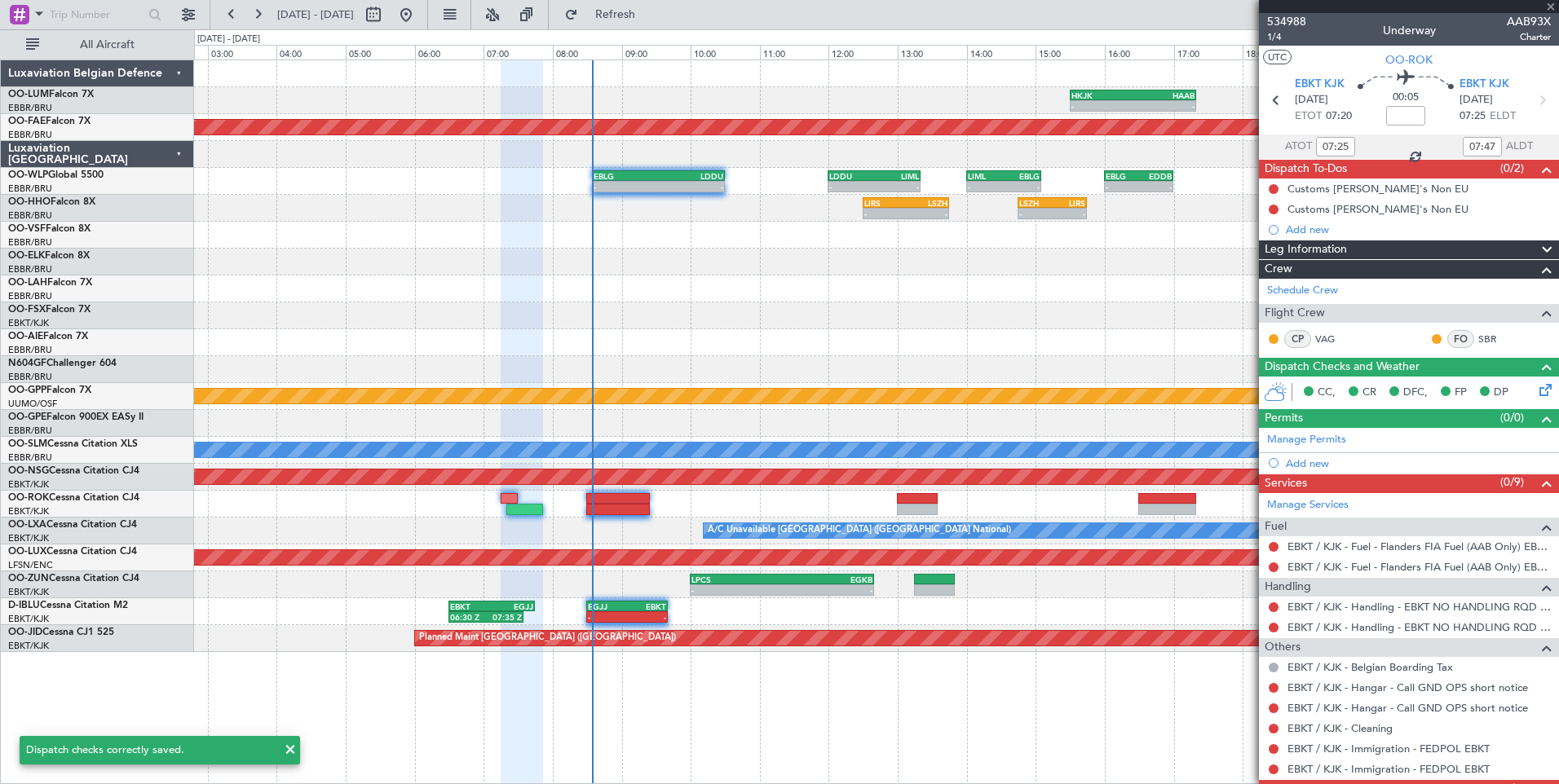
type input "-00:15"
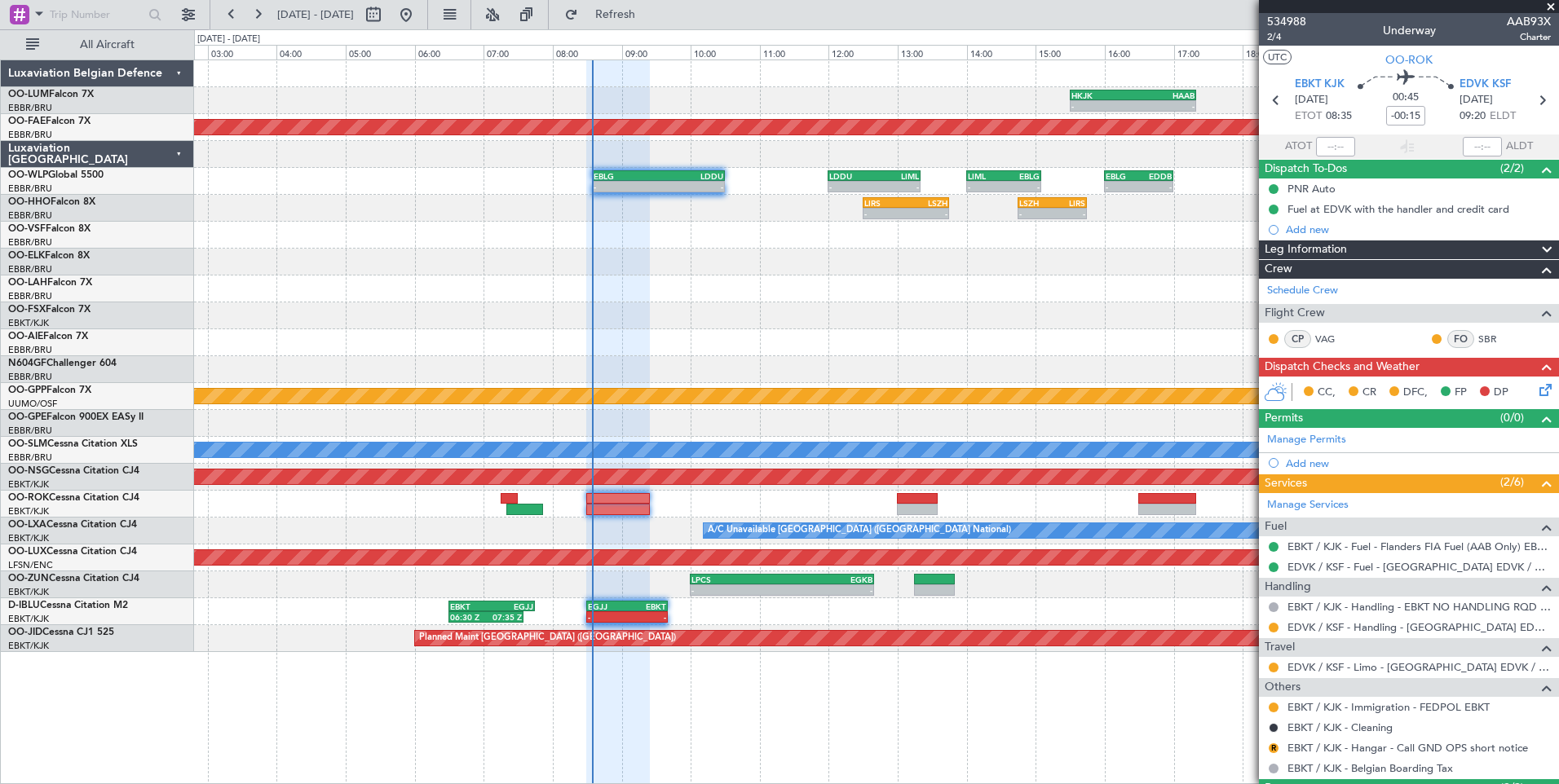
click at [1538, 385] on icon at bounding box center [1542, 387] width 13 height 13
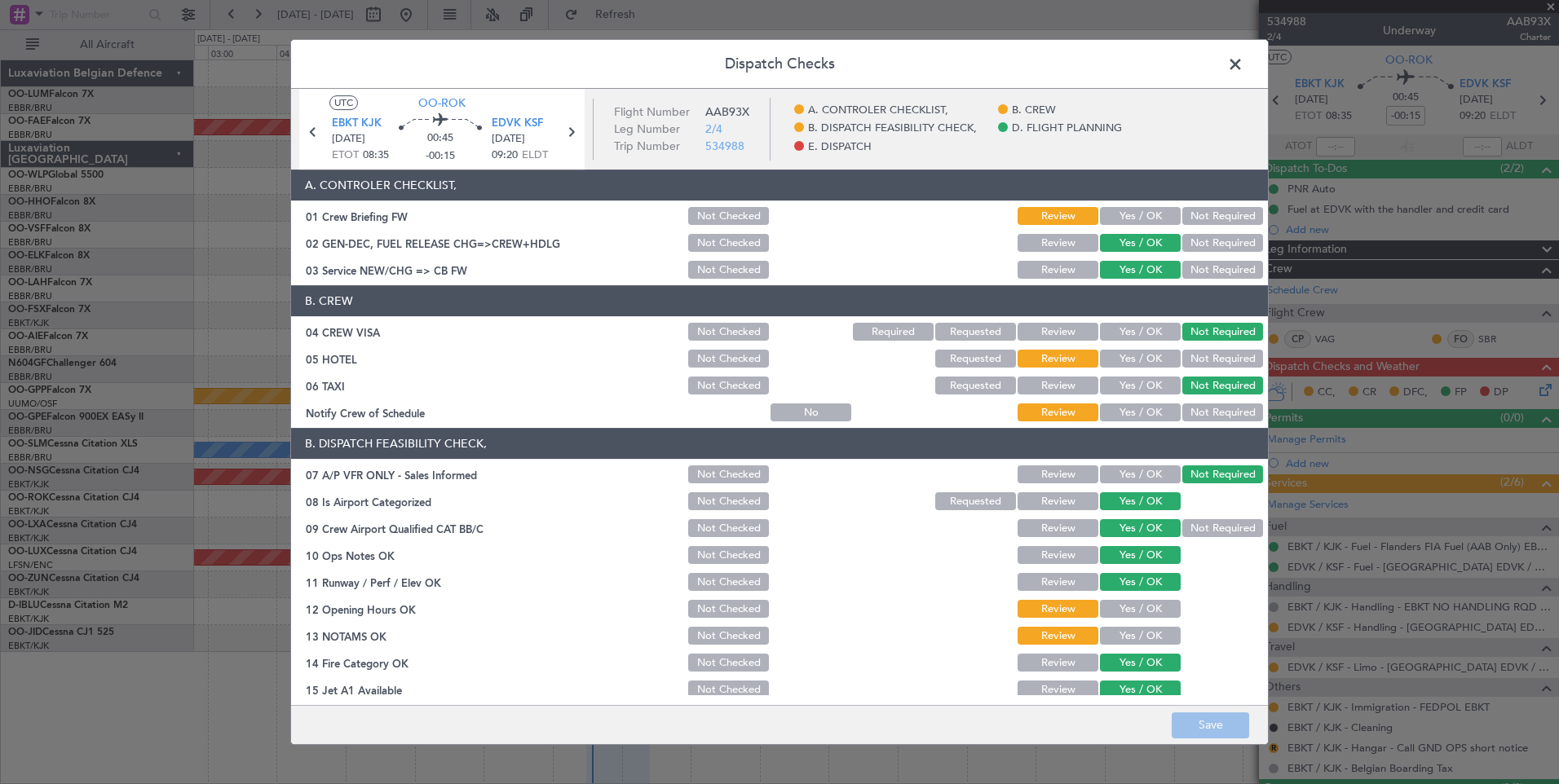
click at [1143, 217] on button "Yes / OK" at bounding box center [1139, 216] width 80 height 18
click at [1207, 360] on button "Not Required" at bounding box center [1222, 358] width 80 height 18
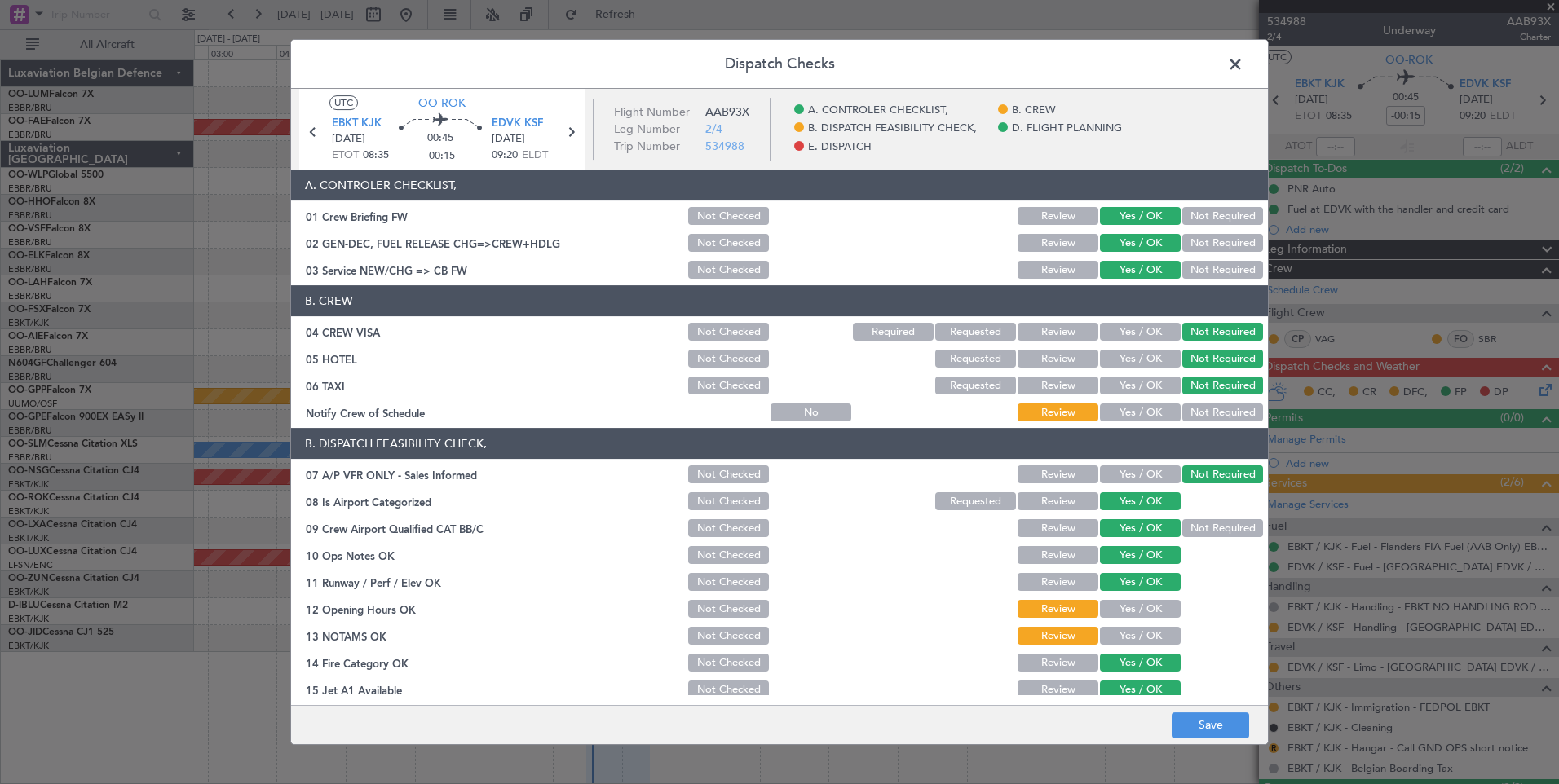
click at [1125, 416] on button "Yes / OK" at bounding box center [1139, 412] width 80 height 18
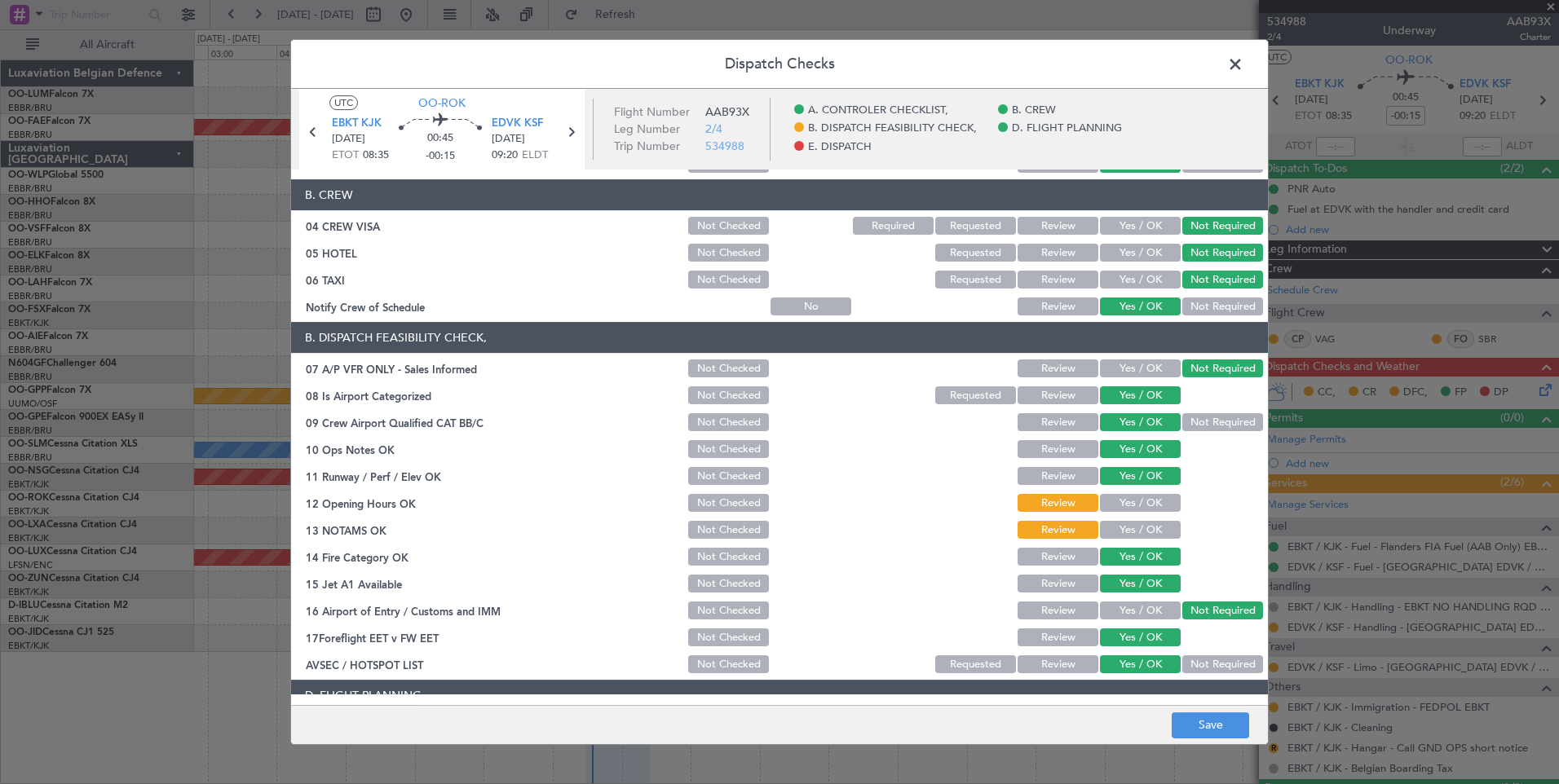
scroll to position [244, 0]
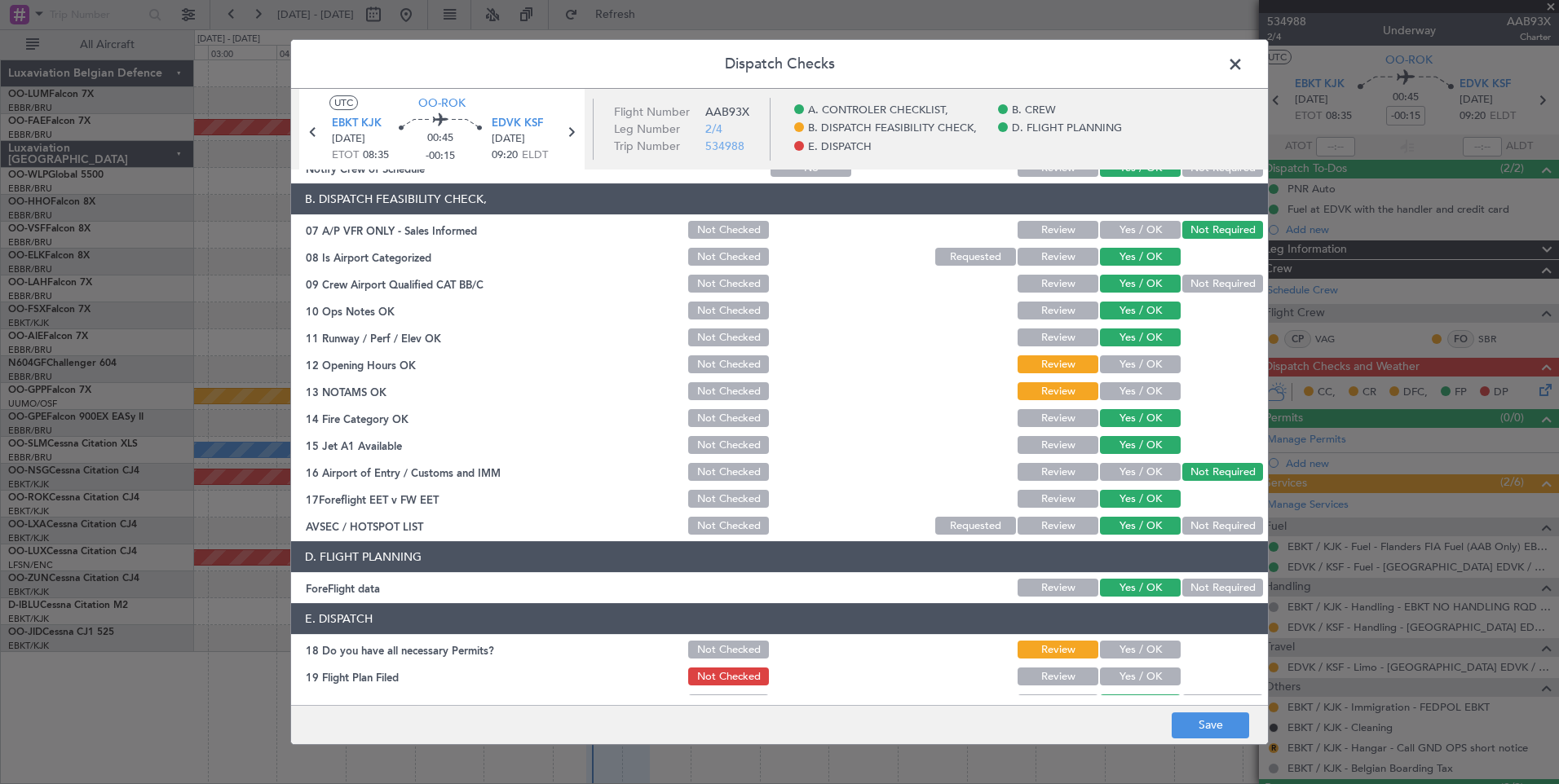
click at [1111, 364] on button "Yes / OK" at bounding box center [1139, 364] width 80 height 18
click at [1121, 388] on button "Yes / OK" at bounding box center [1139, 391] width 80 height 18
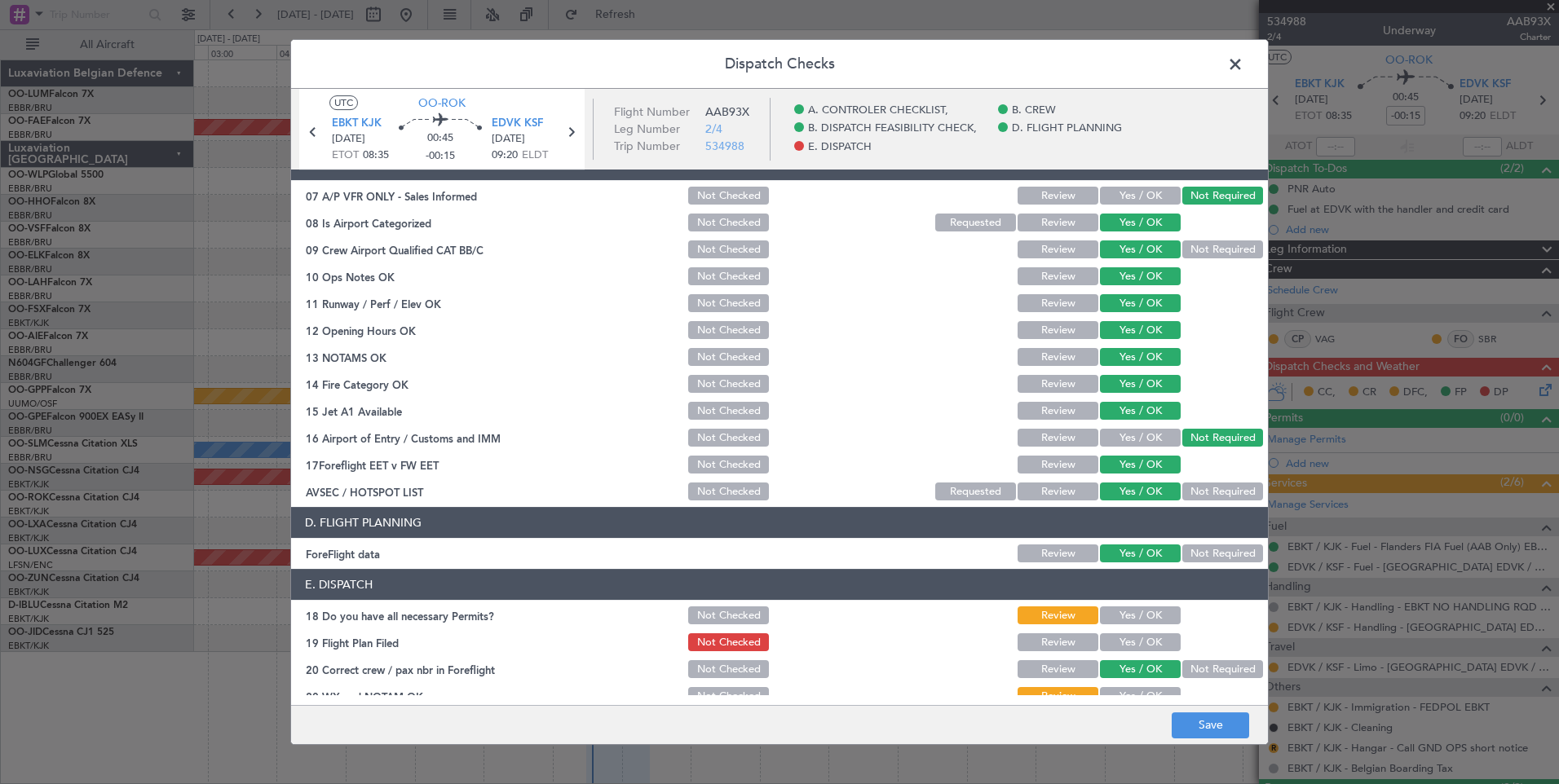
scroll to position [296, 0]
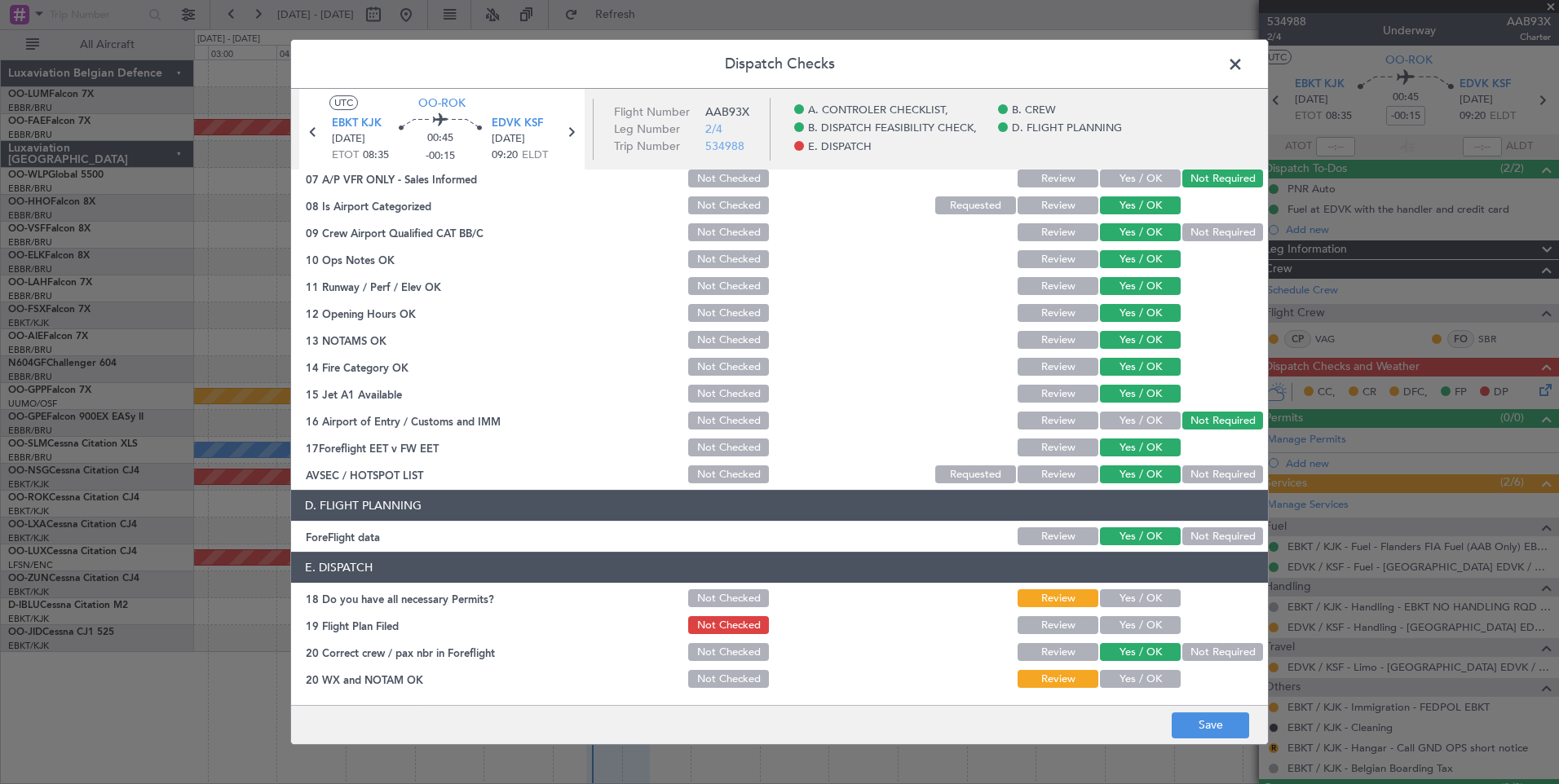
click at [1132, 602] on button "Yes / OK" at bounding box center [1139, 597] width 80 height 18
click at [1131, 621] on button "Yes / OK" at bounding box center [1139, 625] width 80 height 18
click at [1131, 675] on button "Yes / OK" at bounding box center [1139, 679] width 80 height 18
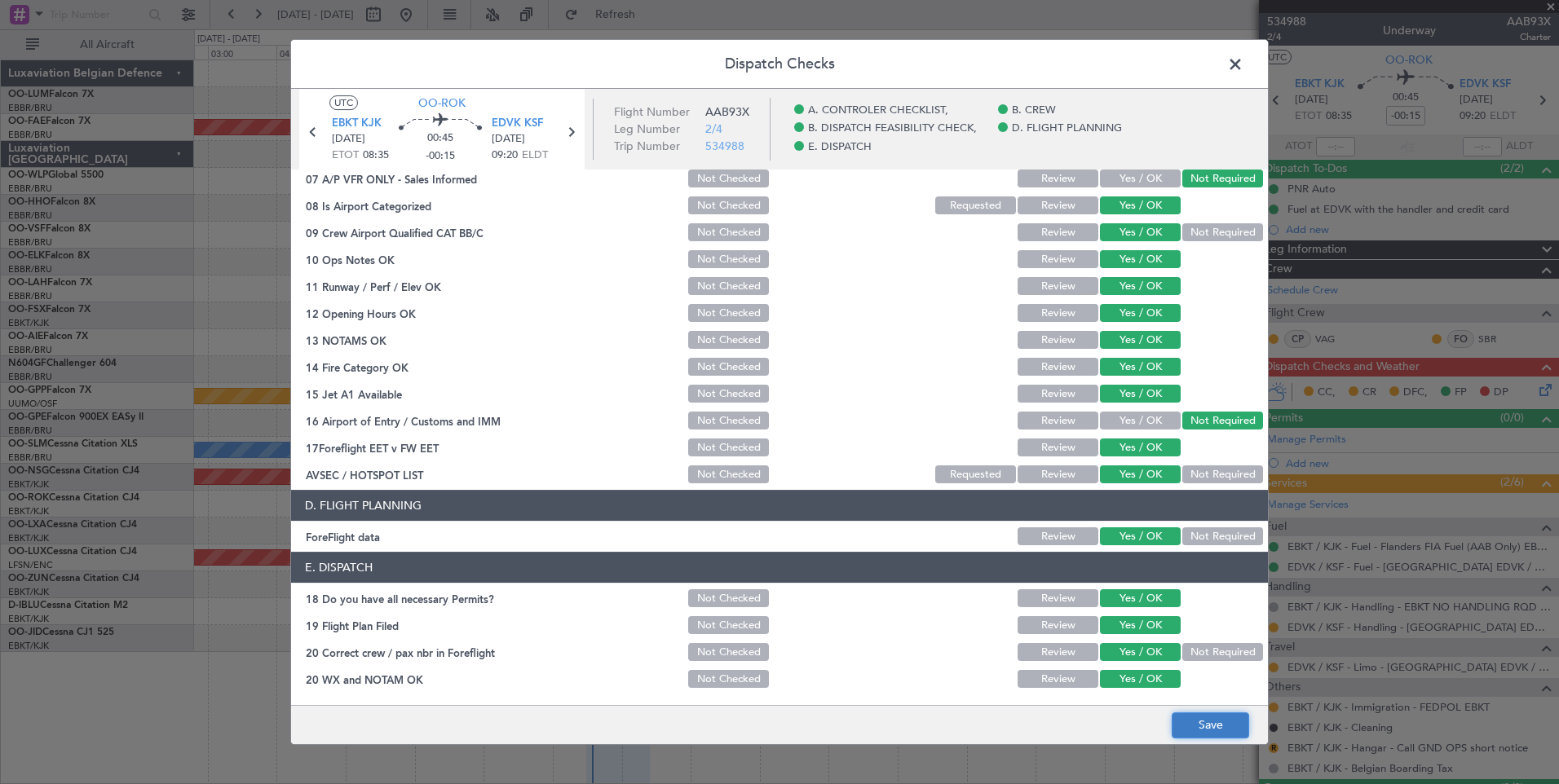
click at [1222, 734] on button "Save" at bounding box center [1210, 725] width 78 height 26
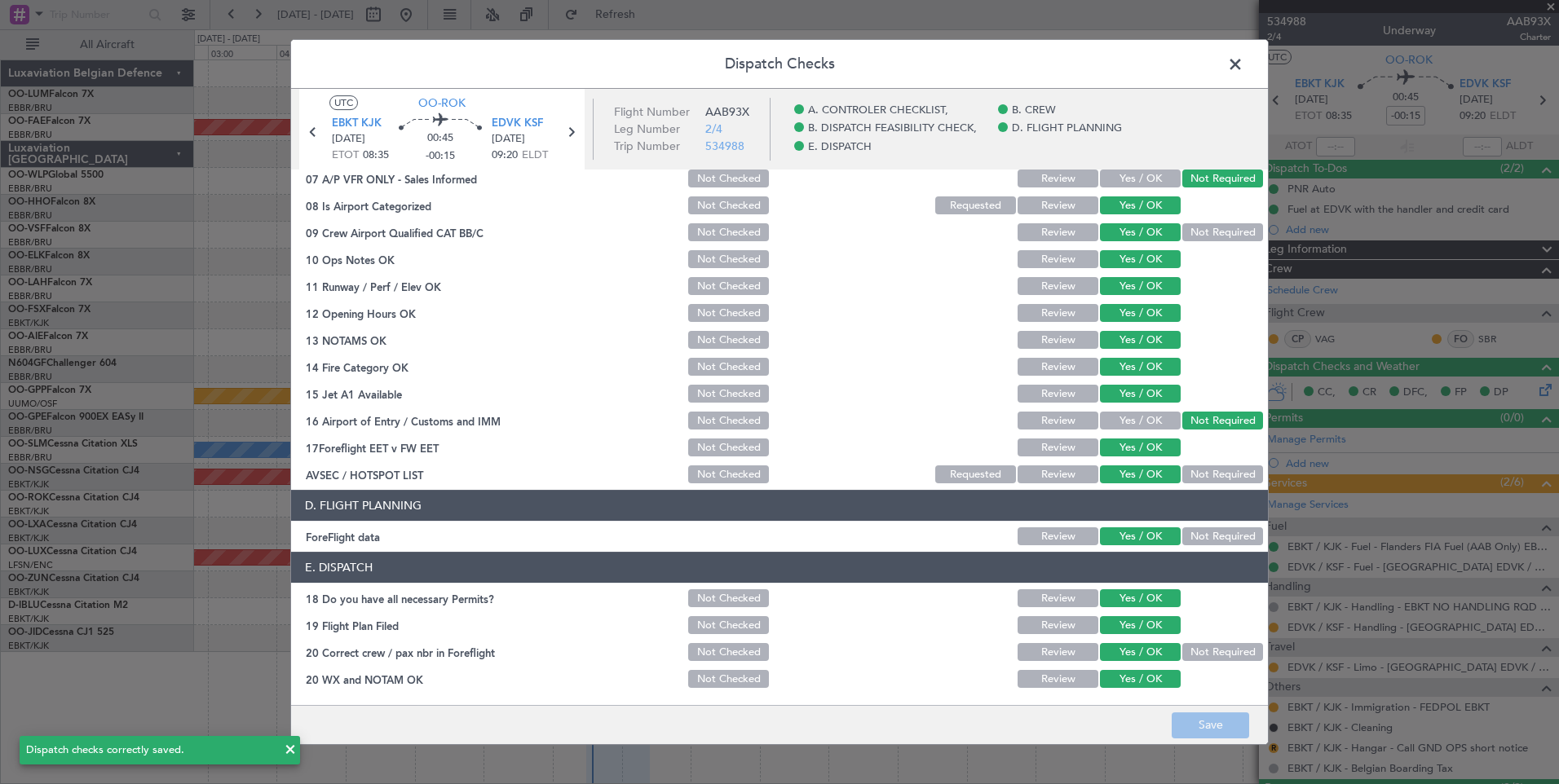
click at [1243, 70] on span at bounding box center [1243, 68] width 0 height 33
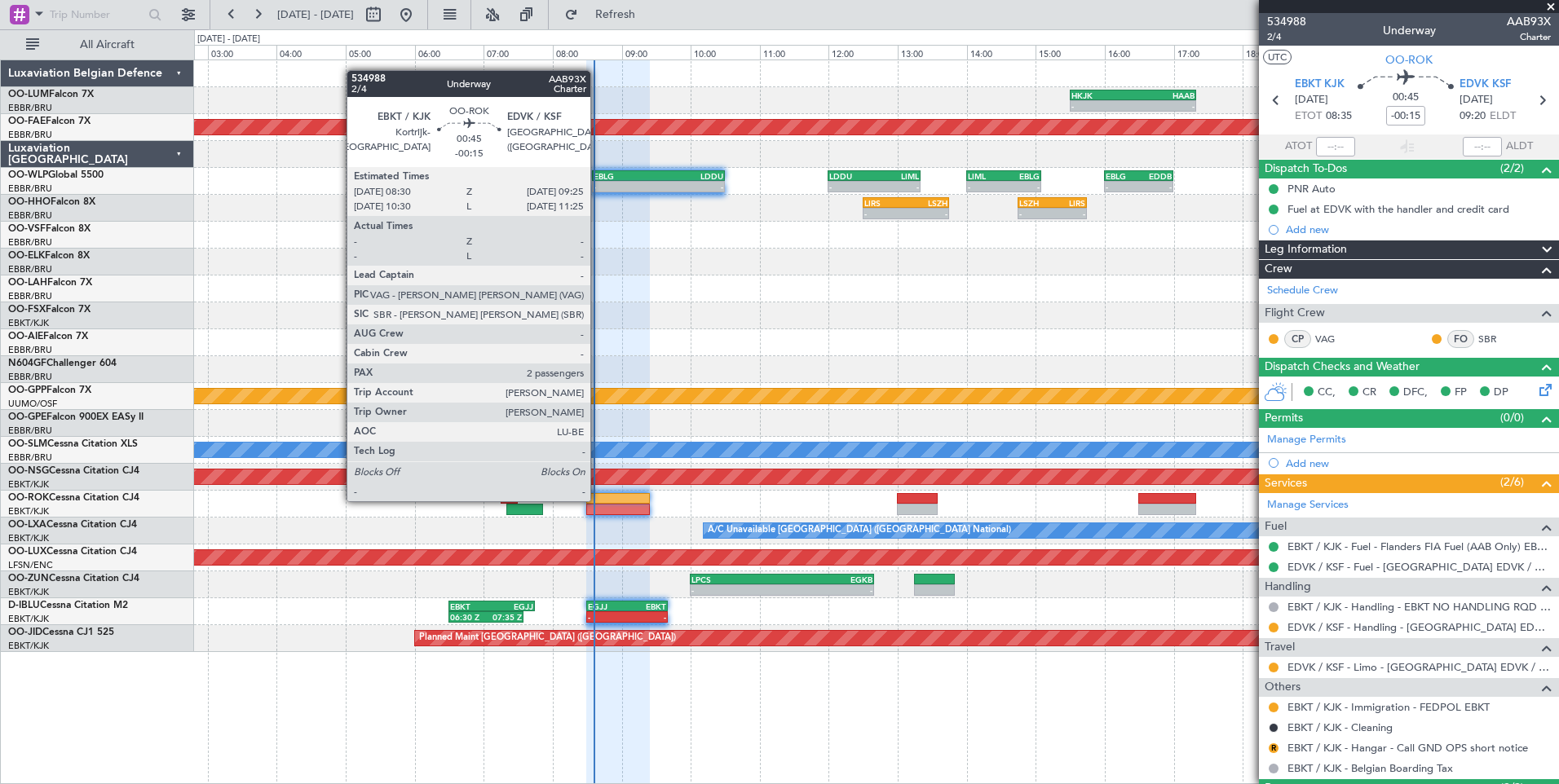
click at [598, 500] on div at bounding box center [618, 498] width 64 height 11
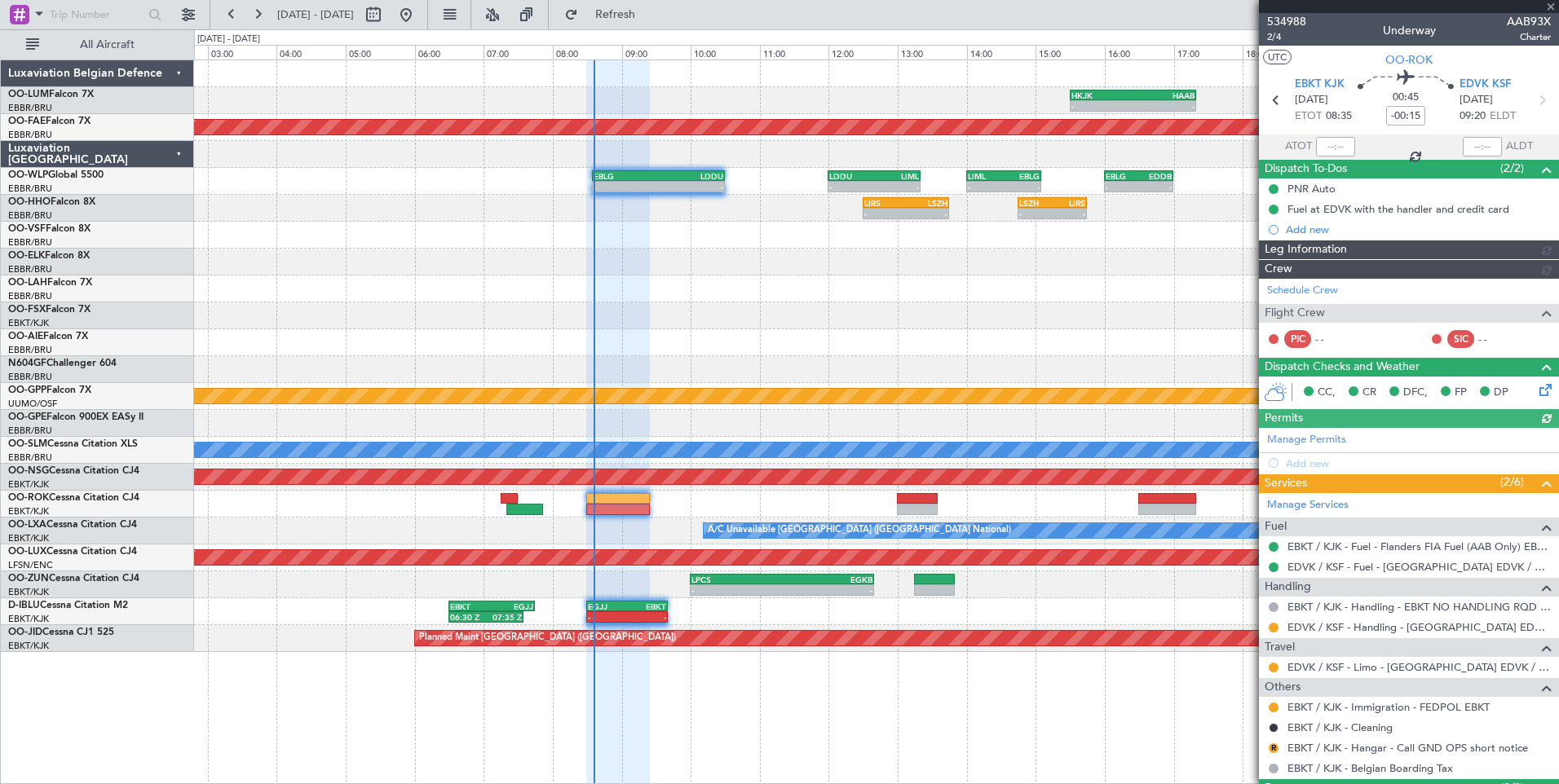
click at [1329, 142] on div at bounding box center [1334, 147] width 39 height 20
click at [1333, 146] on div at bounding box center [1334, 147] width 39 height 20
click at [1334, 147] on div at bounding box center [1334, 147] width 39 height 20
click at [1338, 147] on div at bounding box center [1334, 147] width 39 height 20
click at [1335, 147] on div at bounding box center [1334, 147] width 39 height 20
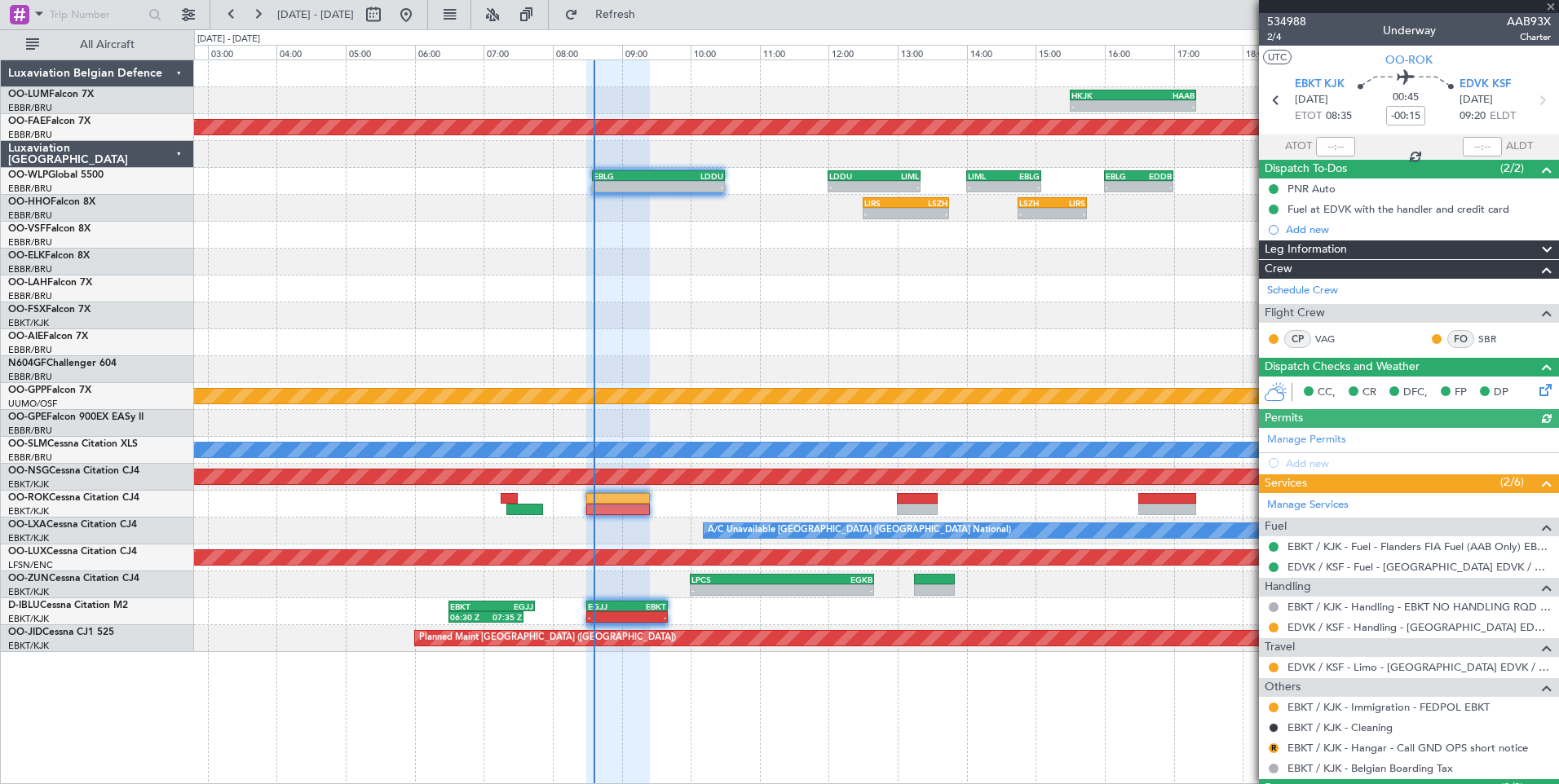
click at [1335, 147] on div at bounding box center [1334, 147] width 39 height 20
click at [1330, 147] on div at bounding box center [1334, 147] width 39 height 20
click at [1330, 147] on input "text" at bounding box center [1334, 147] width 39 height 20
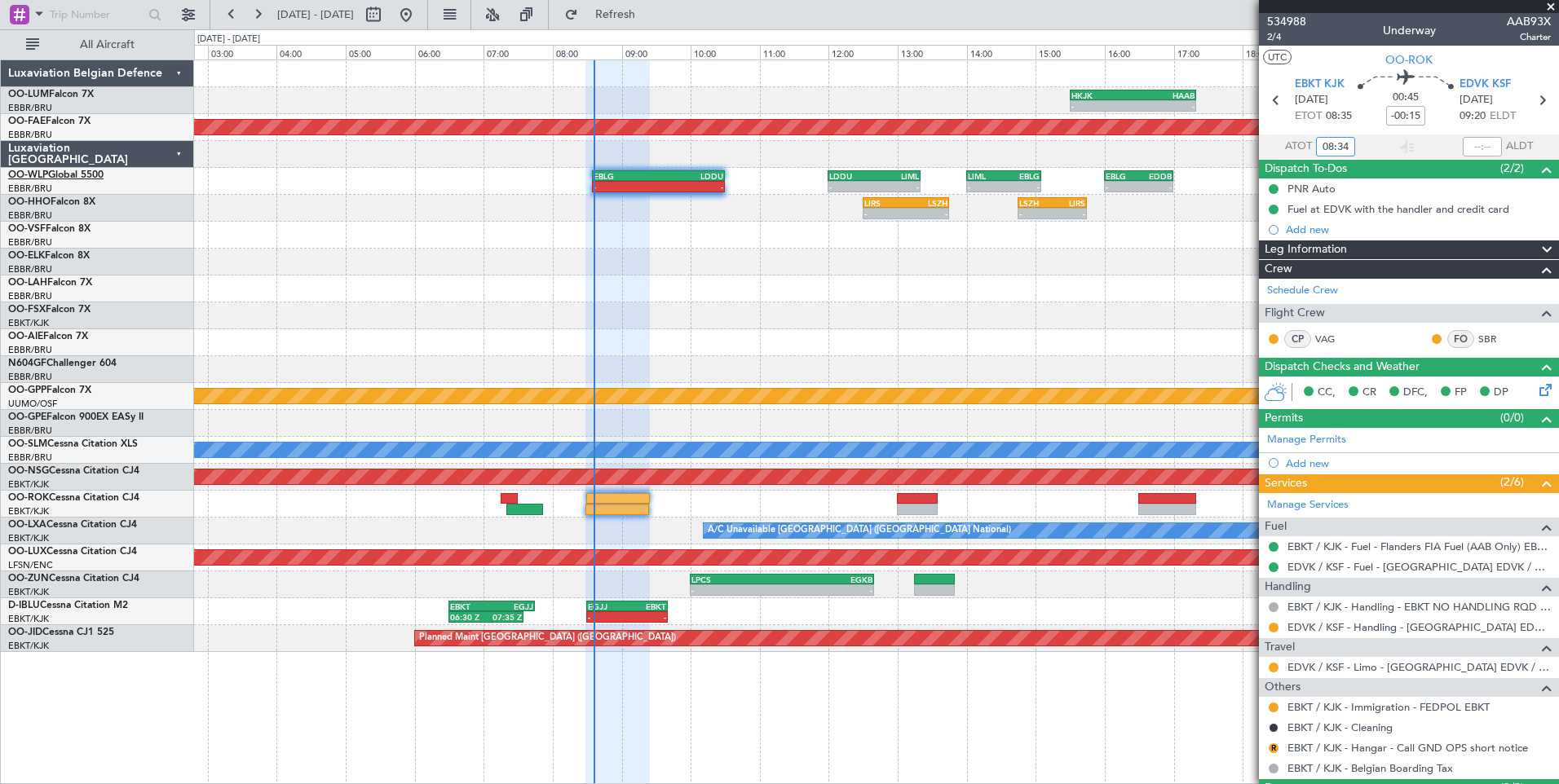
type input "08:34"
click at [621, 326] on div "- - FCOD 22:30 Z EGGW 06:05 Z 15:51 Z 22:35 Z" at bounding box center [876, 315] width 1364 height 27
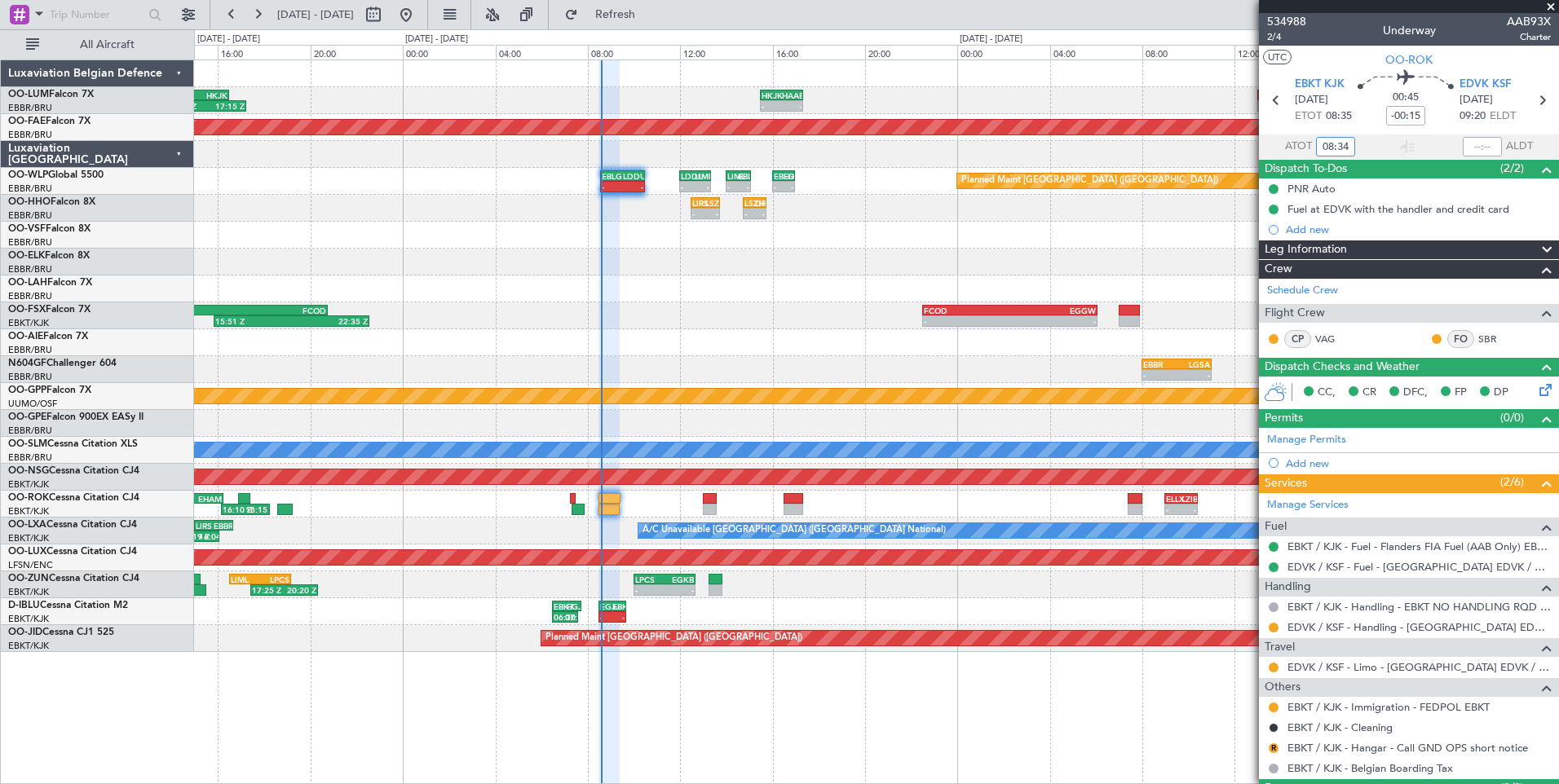
click at [671, 500] on div "- - HKJK 15:30 Z HAAB 17:20 Z 13:45 Z 17:15 Z FZQA 13:00 Z HKJK 16:30 Z - - HAA…" at bounding box center [876, 356] width 1364 height 591
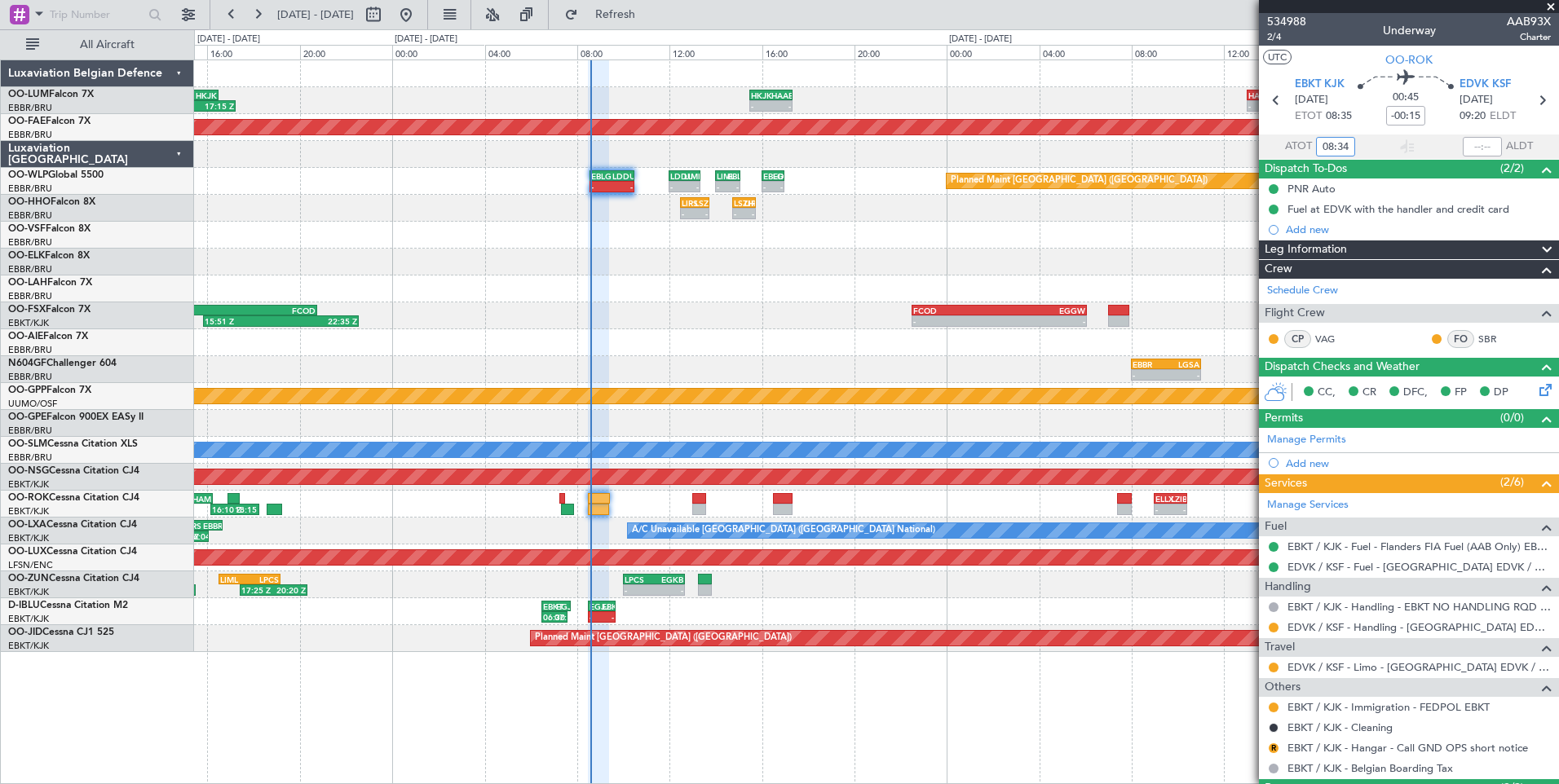
click at [659, 503] on div "- - ELLX 09:00 Z LZIB 10:25 Z 16:10 Z 18:15 Z LFKF 14:00 Z EHAM 16:15 Z 12:10 Z…" at bounding box center [876, 503] width 1364 height 27
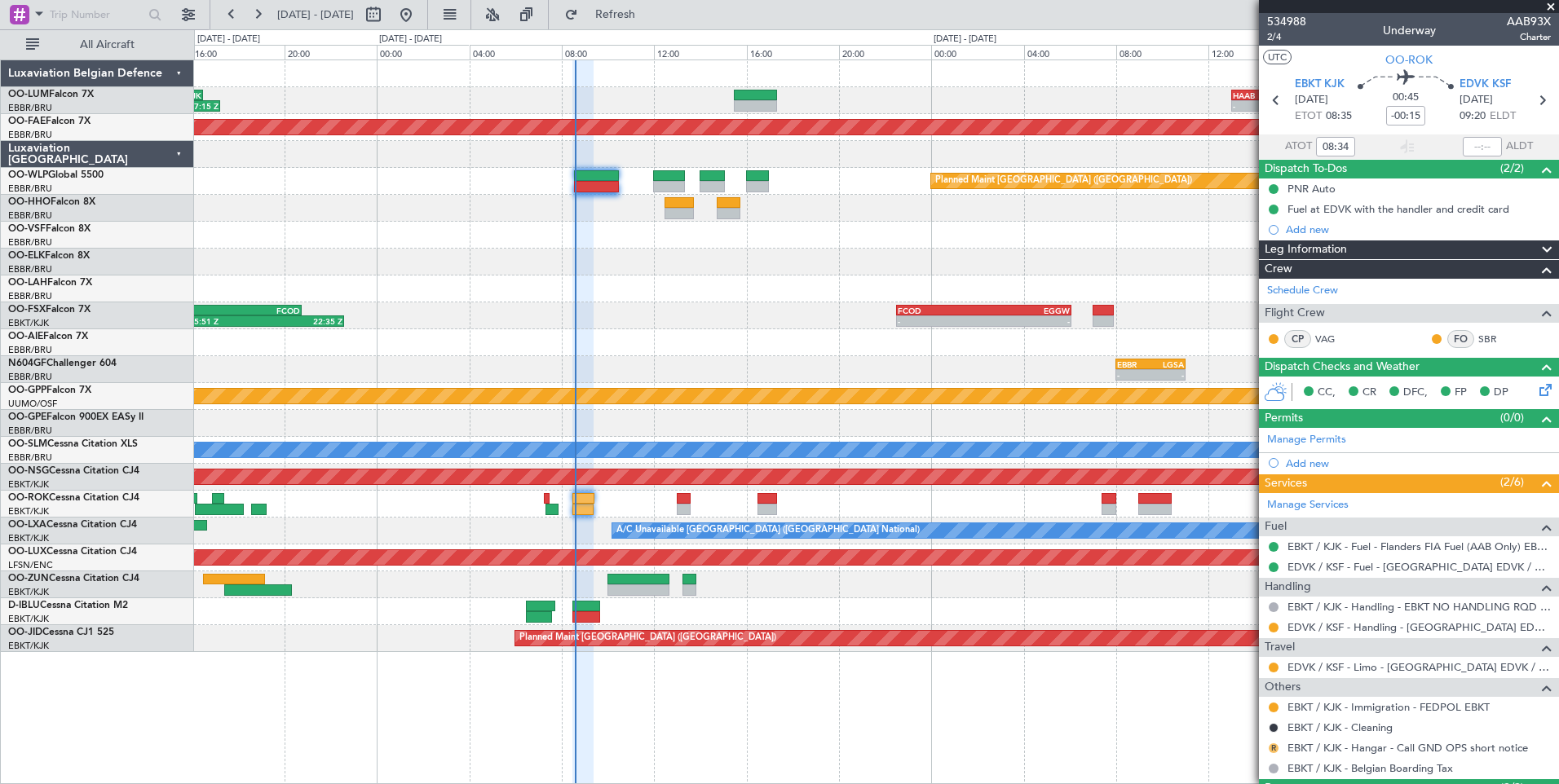
click at [1271, 748] on button "R" at bounding box center [1273, 748] width 10 height 9
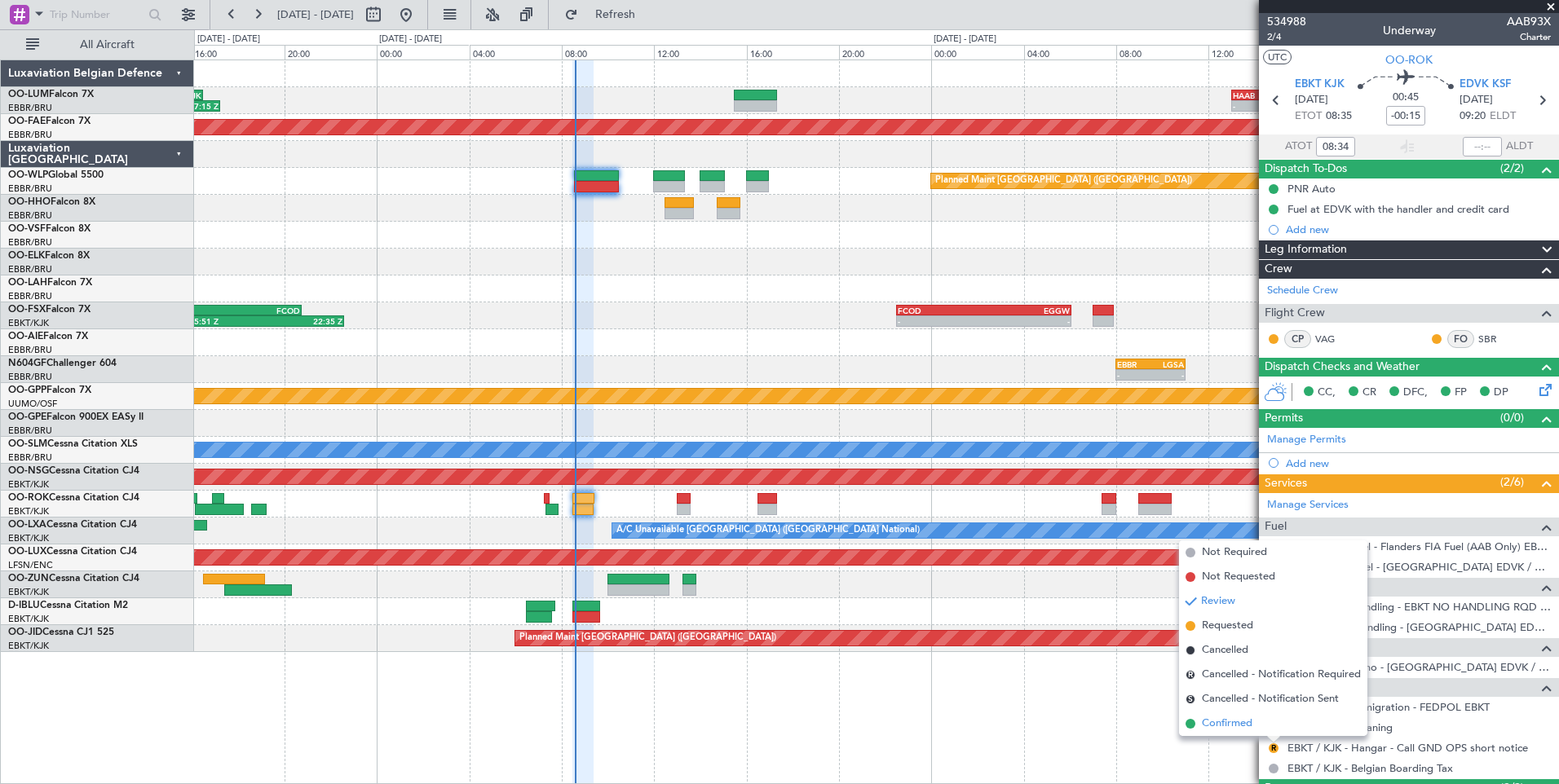
click at [1242, 729] on span "Confirmed" at bounding box center [1226, 724] width 51 height 16
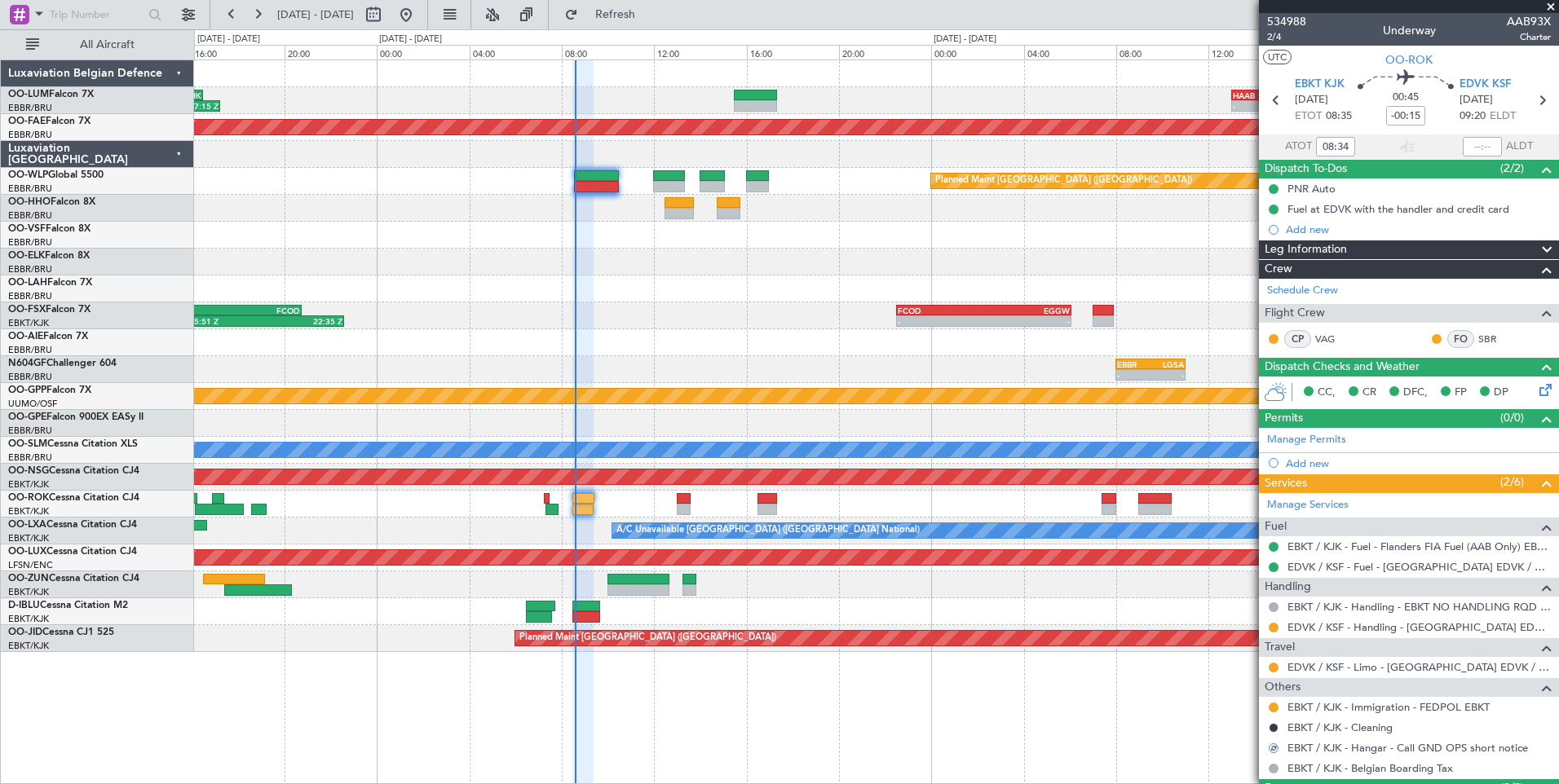
click at [804, 374] on div "13:45 Z 17:15 Z FZQA 13:00 Z HKJK 16:30 Z - - HAAB 13:00 Z EBMB 20:40 Z - - EBM…" at bounding box center [876, 356] width 1364 height 591
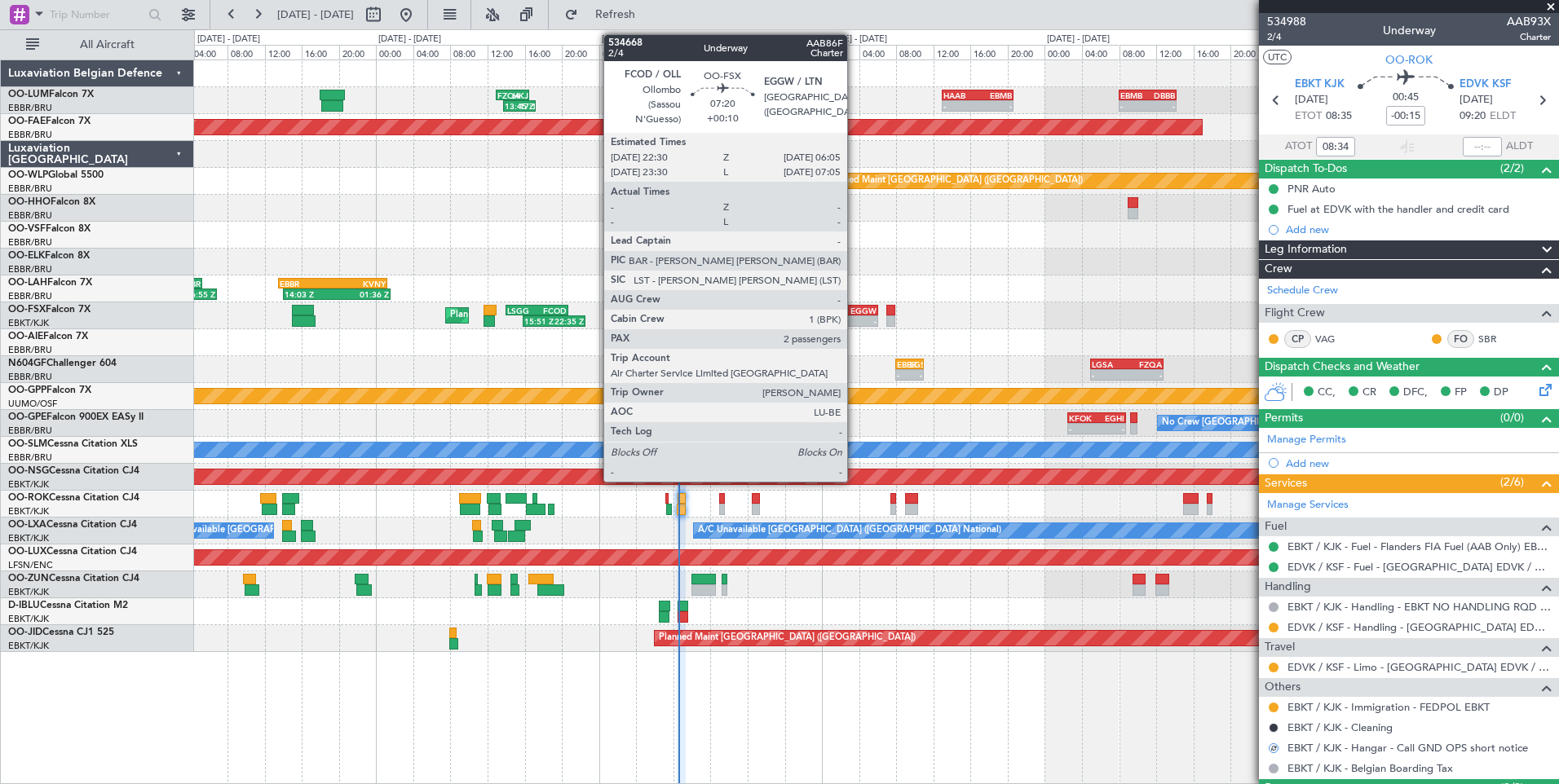
click at [854, 319] on div "-" at bounding box center [859, 320] width 34 height 9
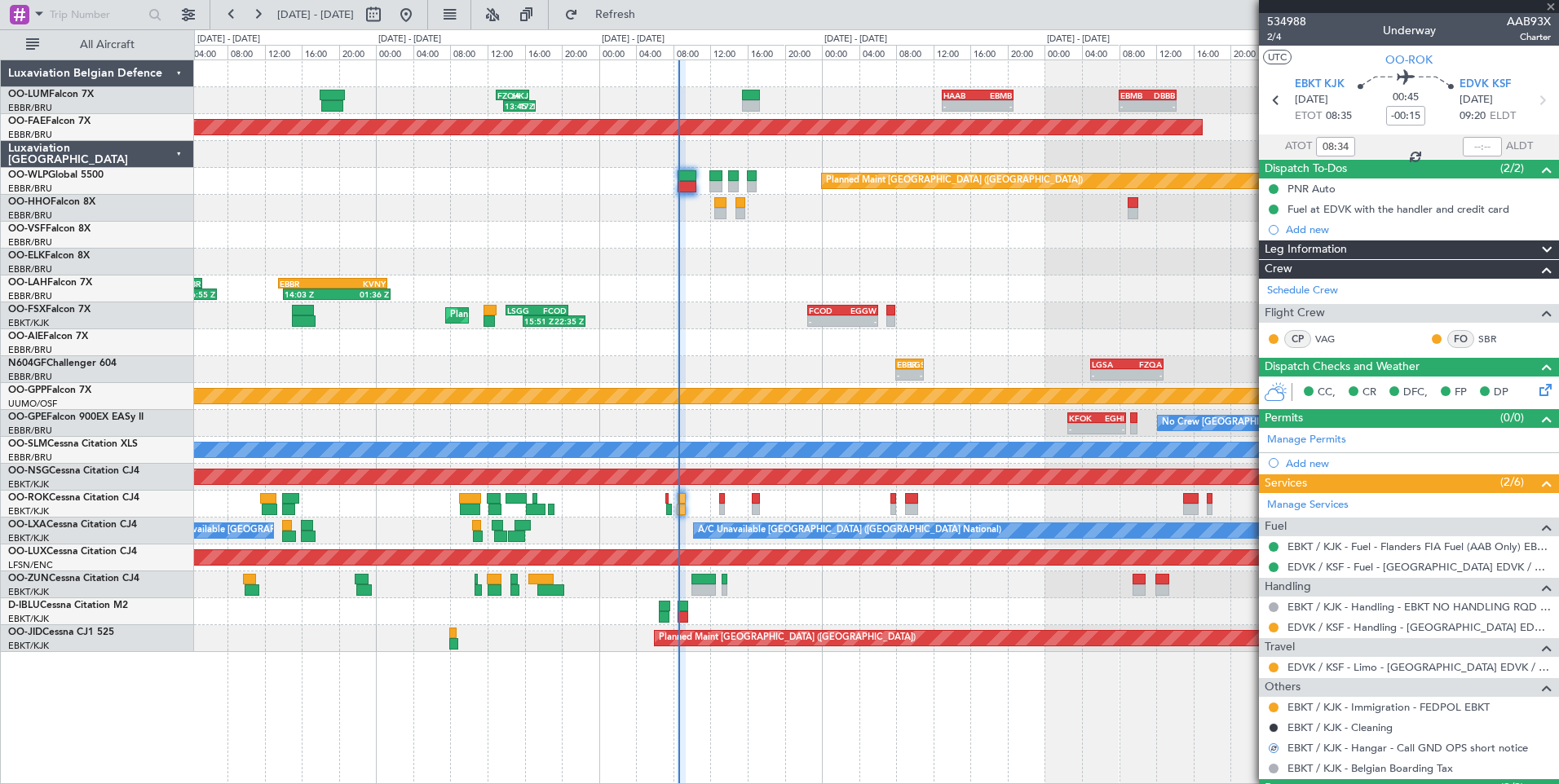
click at [792, 370] on div "- - EBBR 08:00 Z LGSA 11:00 Z - - LGSA 05:00 Z FZQA 12:50 Z" at bounding box center [876, 369] width 1364 height 27
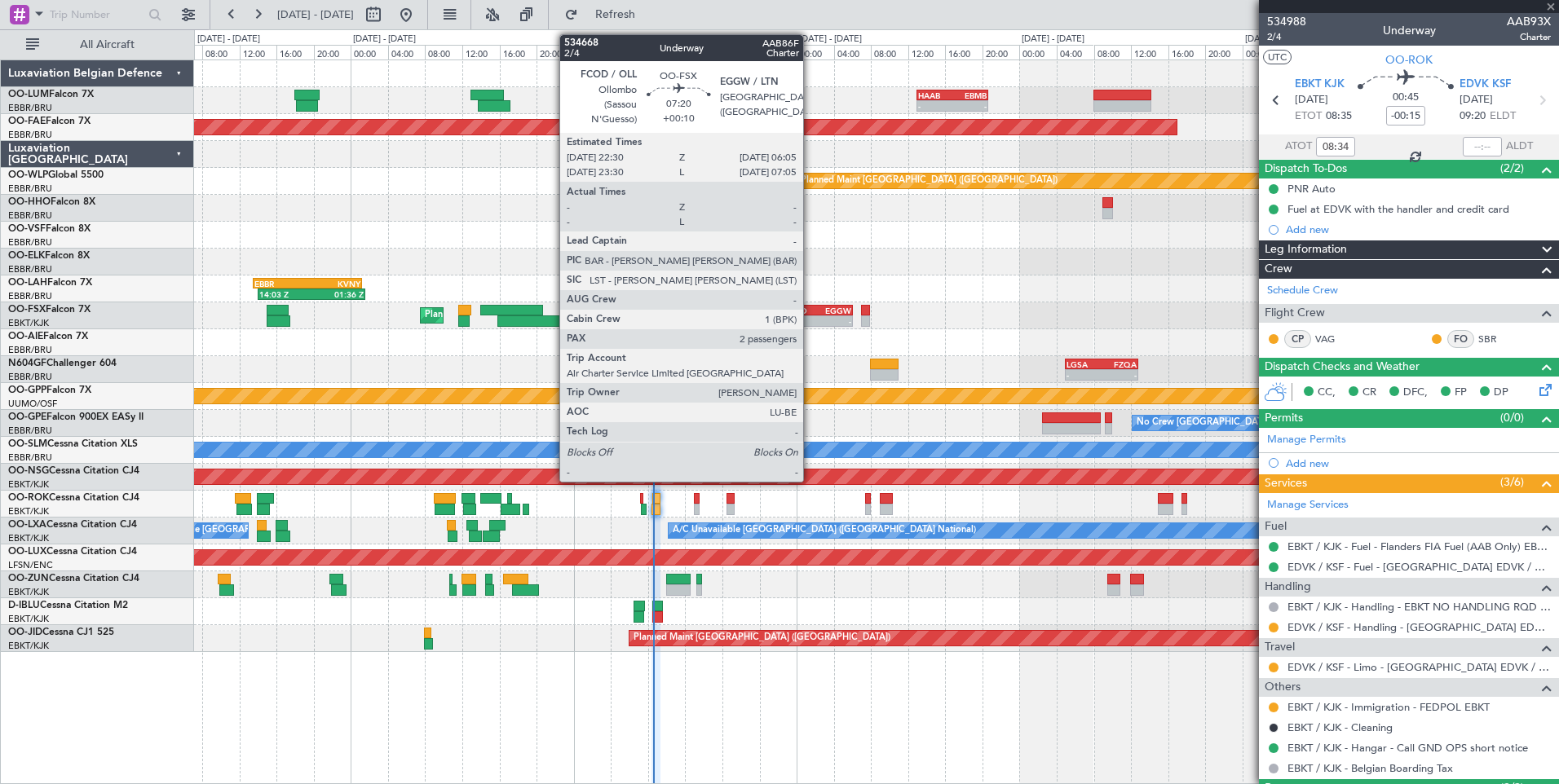
type input "+00:10"
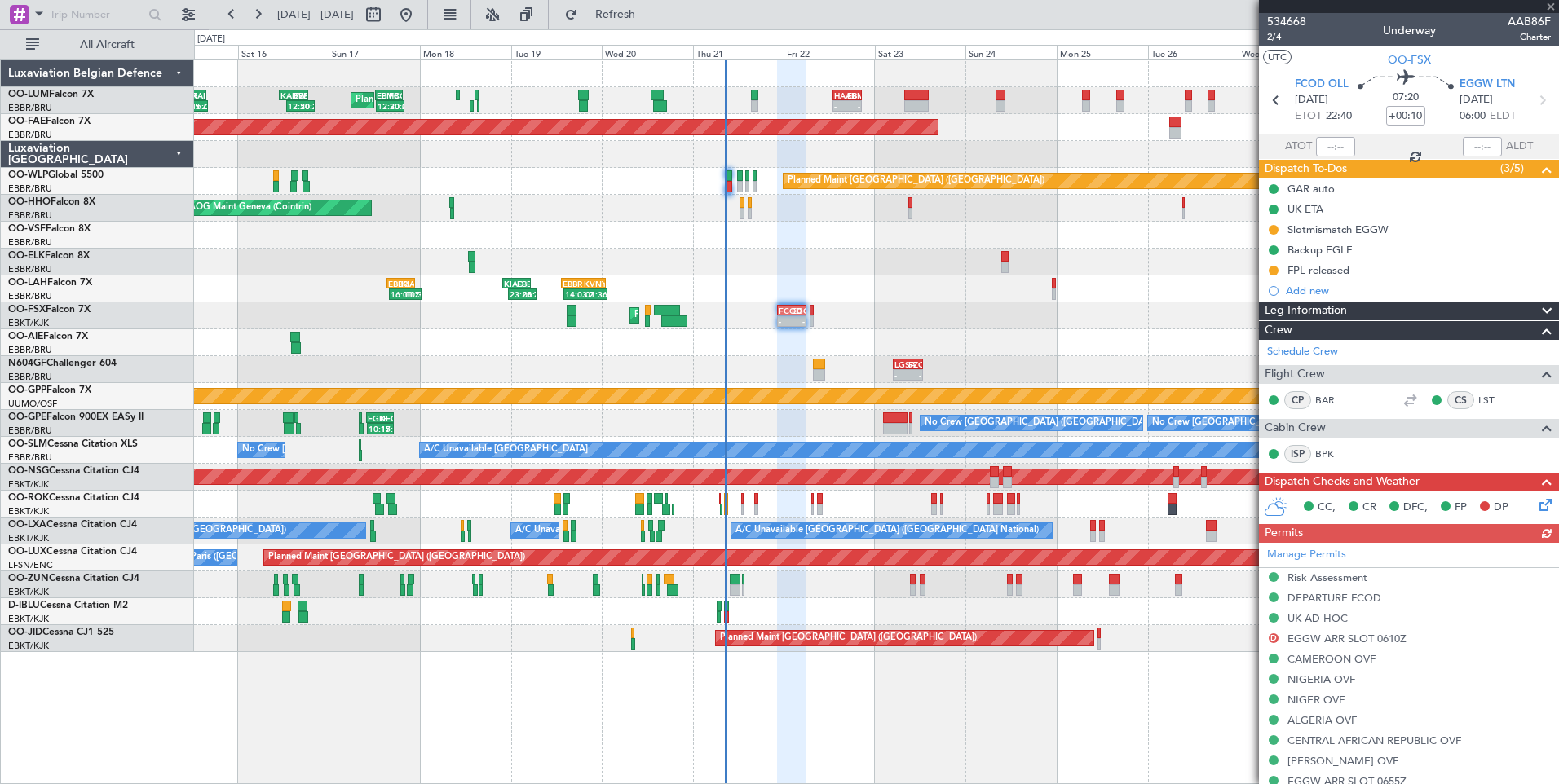
click at [824, 353] on div "Planned Maint [GEOGRAPHIC_DATA] ([GEOGRAPHIC_DATA])" at bounding box center [876, 342] width 1364 height 27
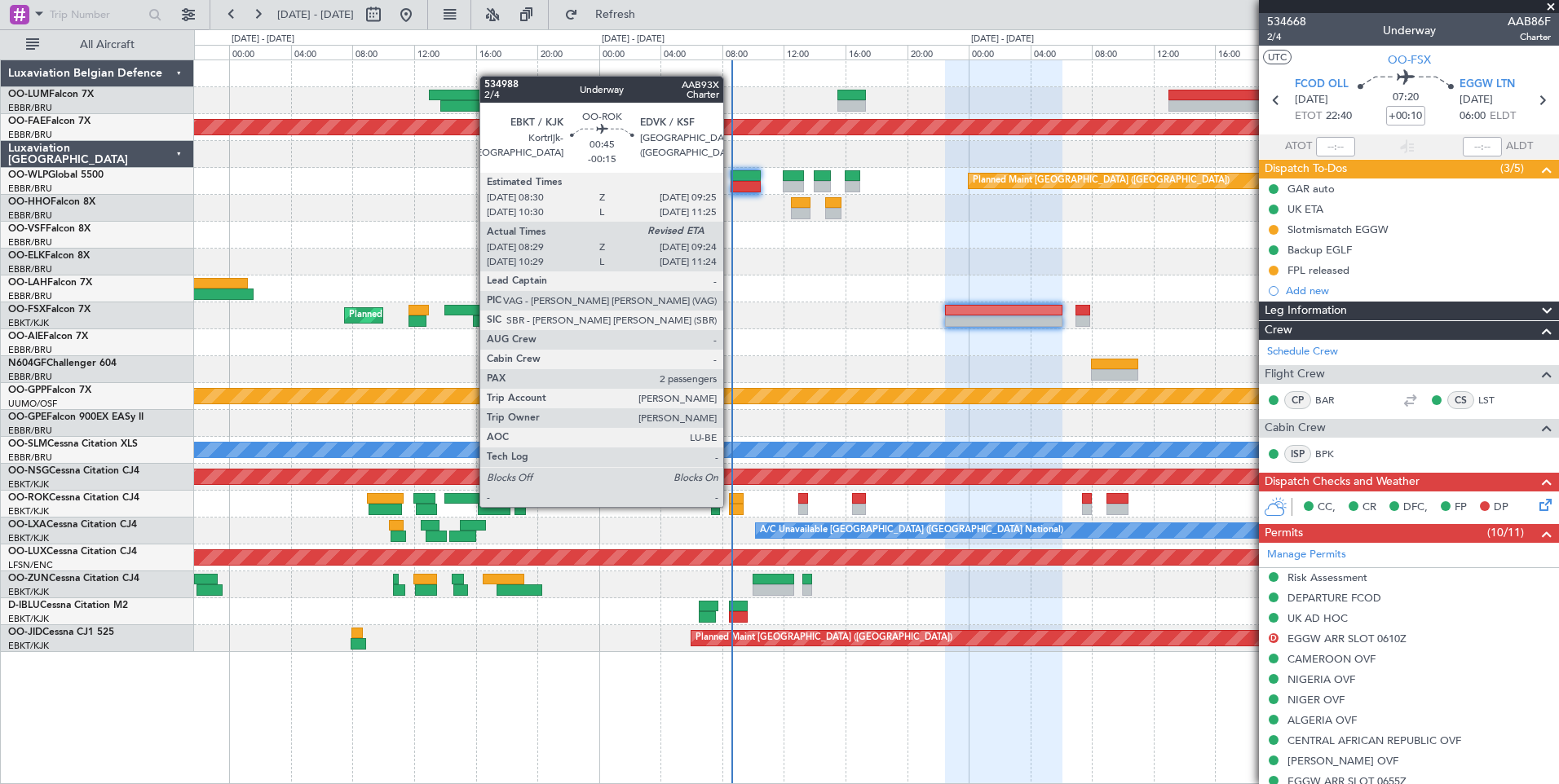
click at [731, 505] on div at bounding box center [736, 509] width 15 height 11
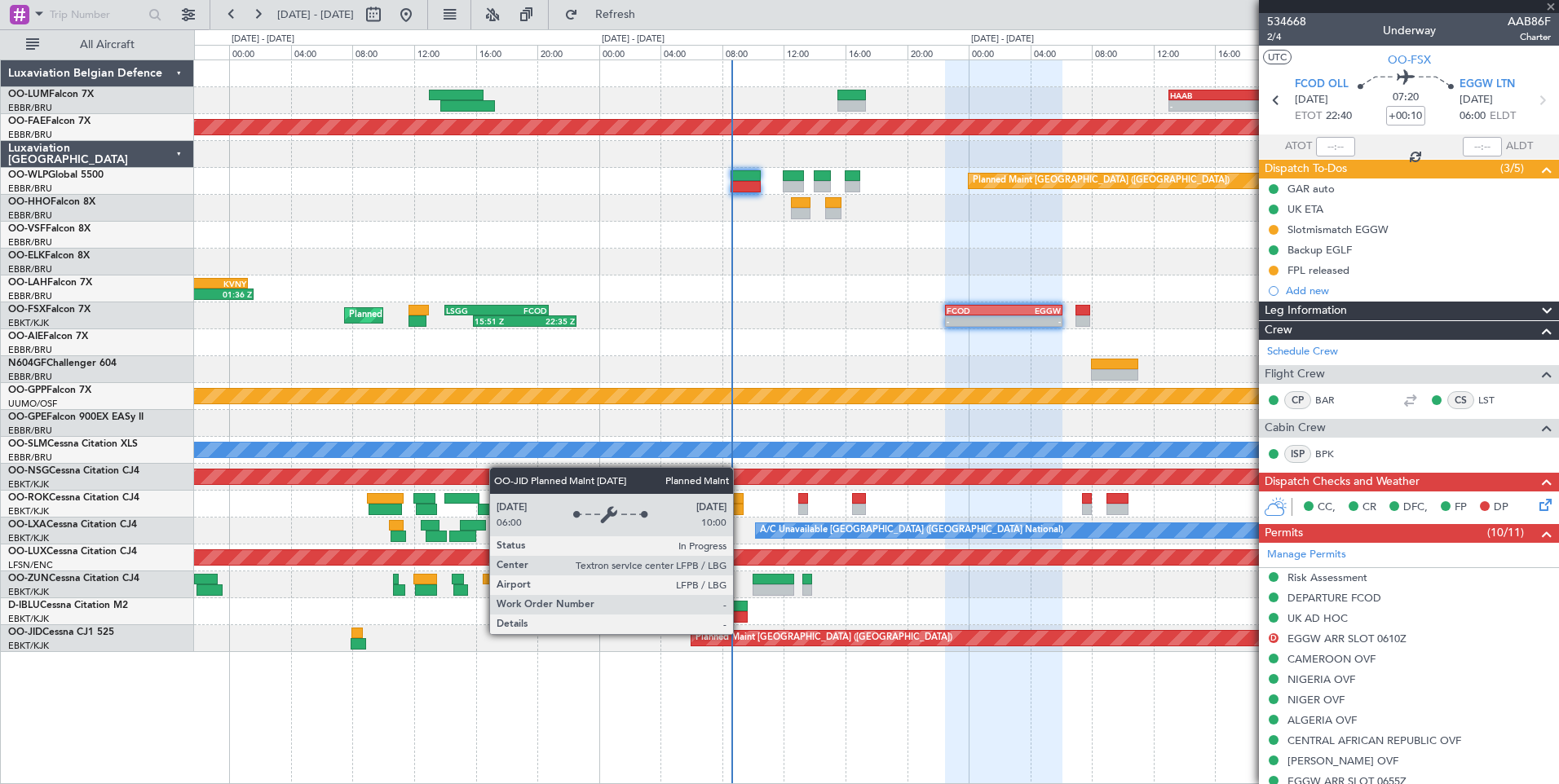
type input "-00:15"
type input "08:34"
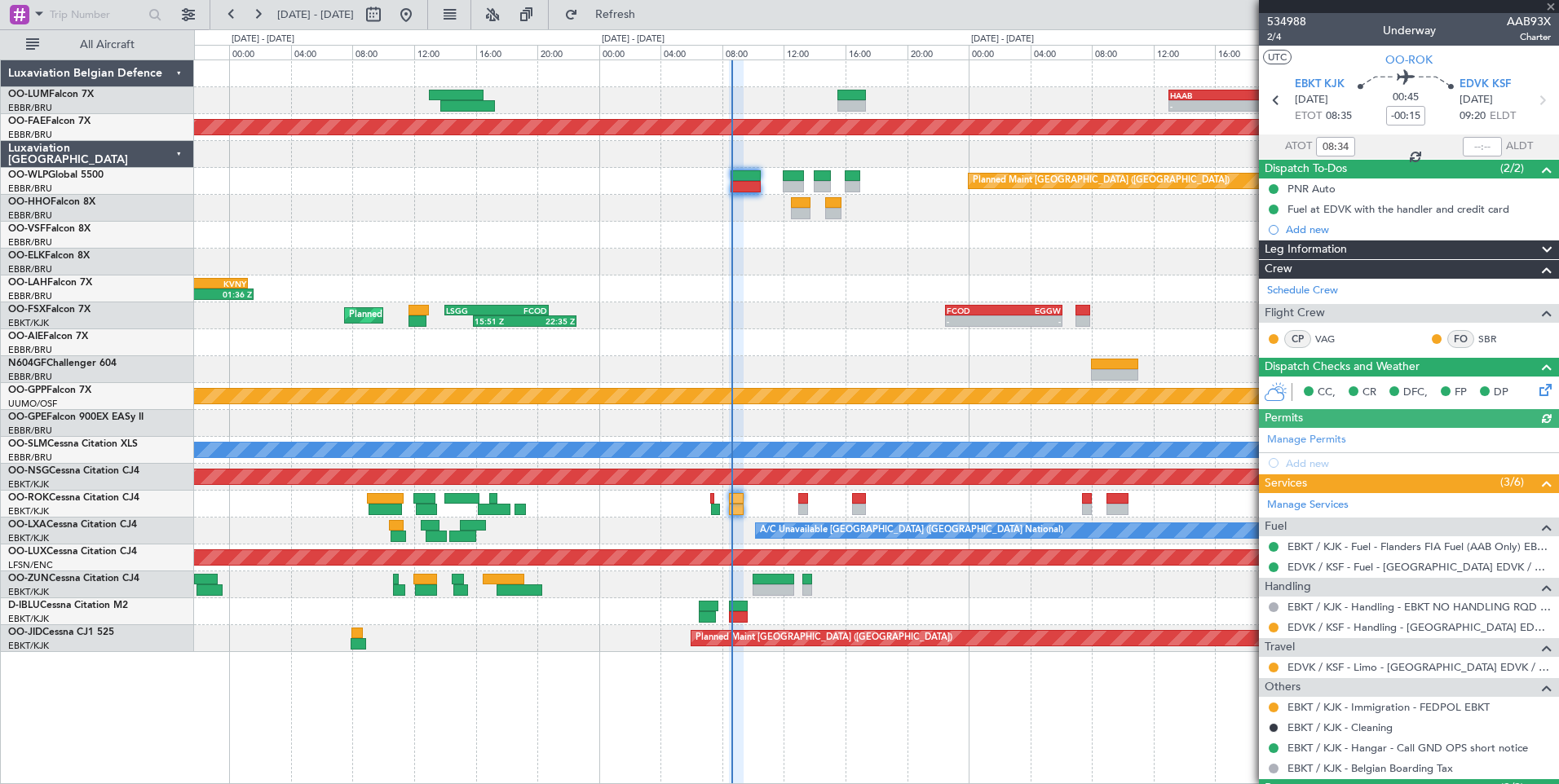
scroll to position [81, 0]
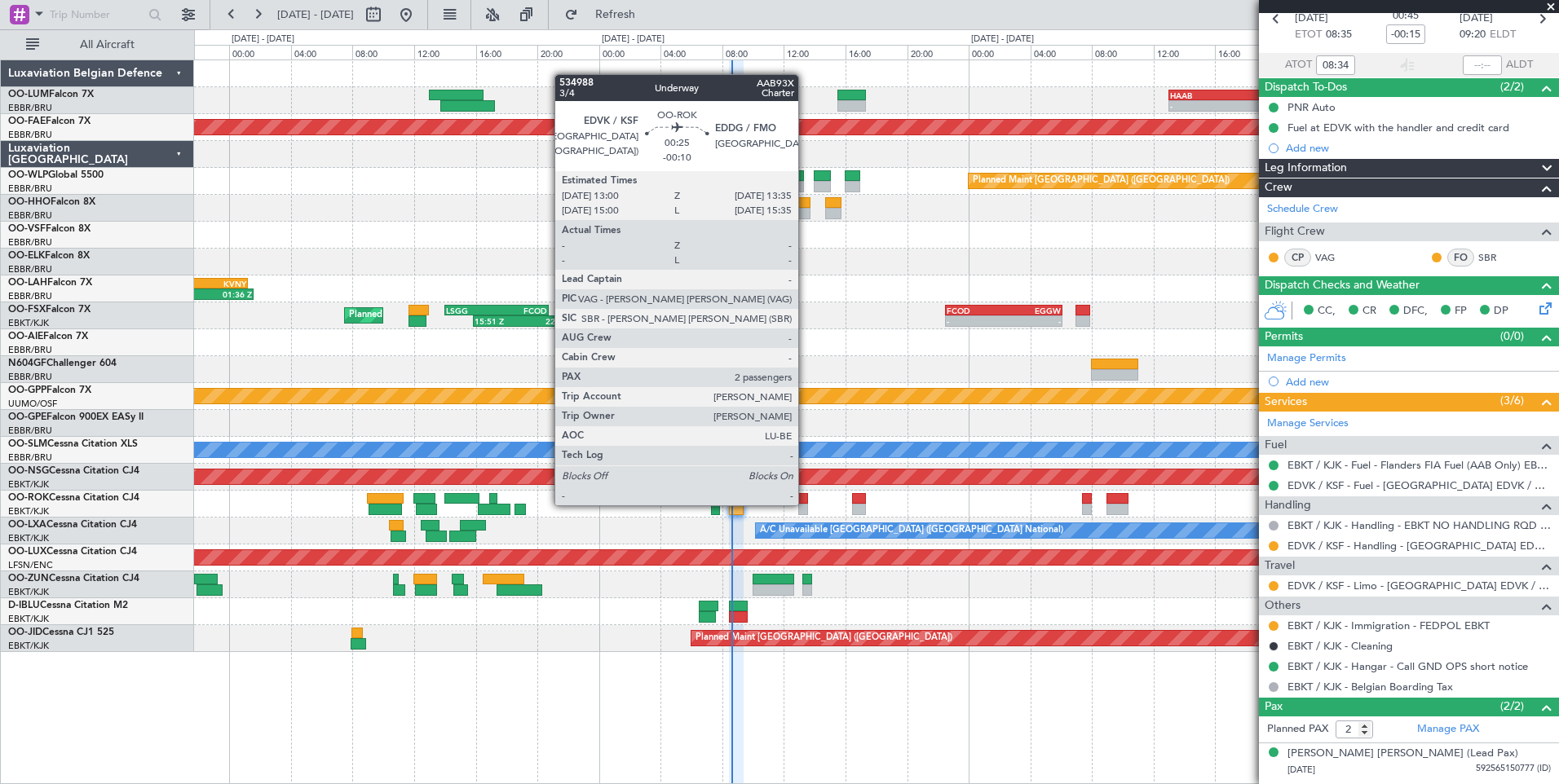
click at [806, 503] on div at bounding box center [876, 503] width 1364 height 27
click at [806, 505] on div at bounding box center [802, 509] width 10 height 11
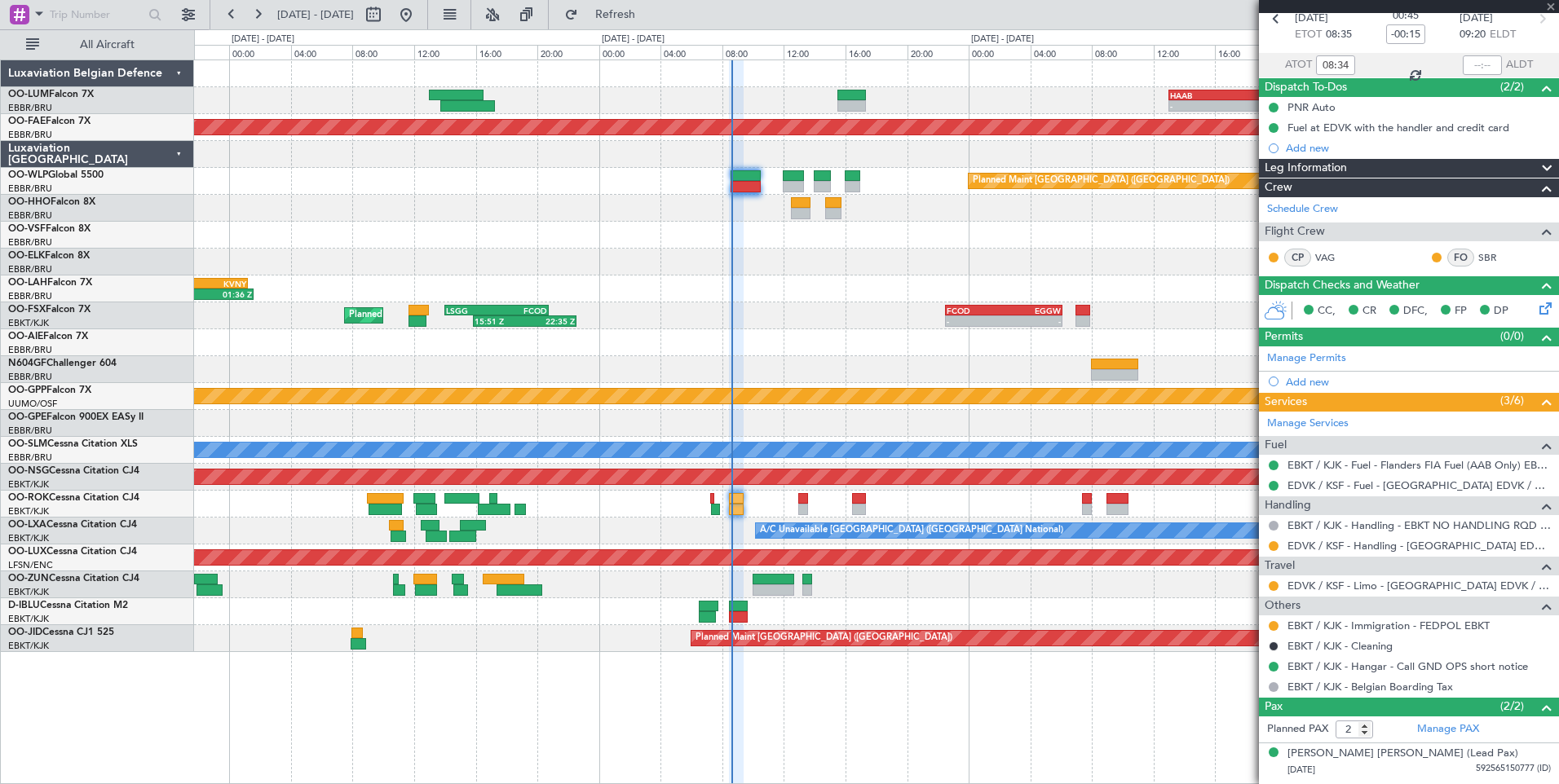
type input "-00:10"
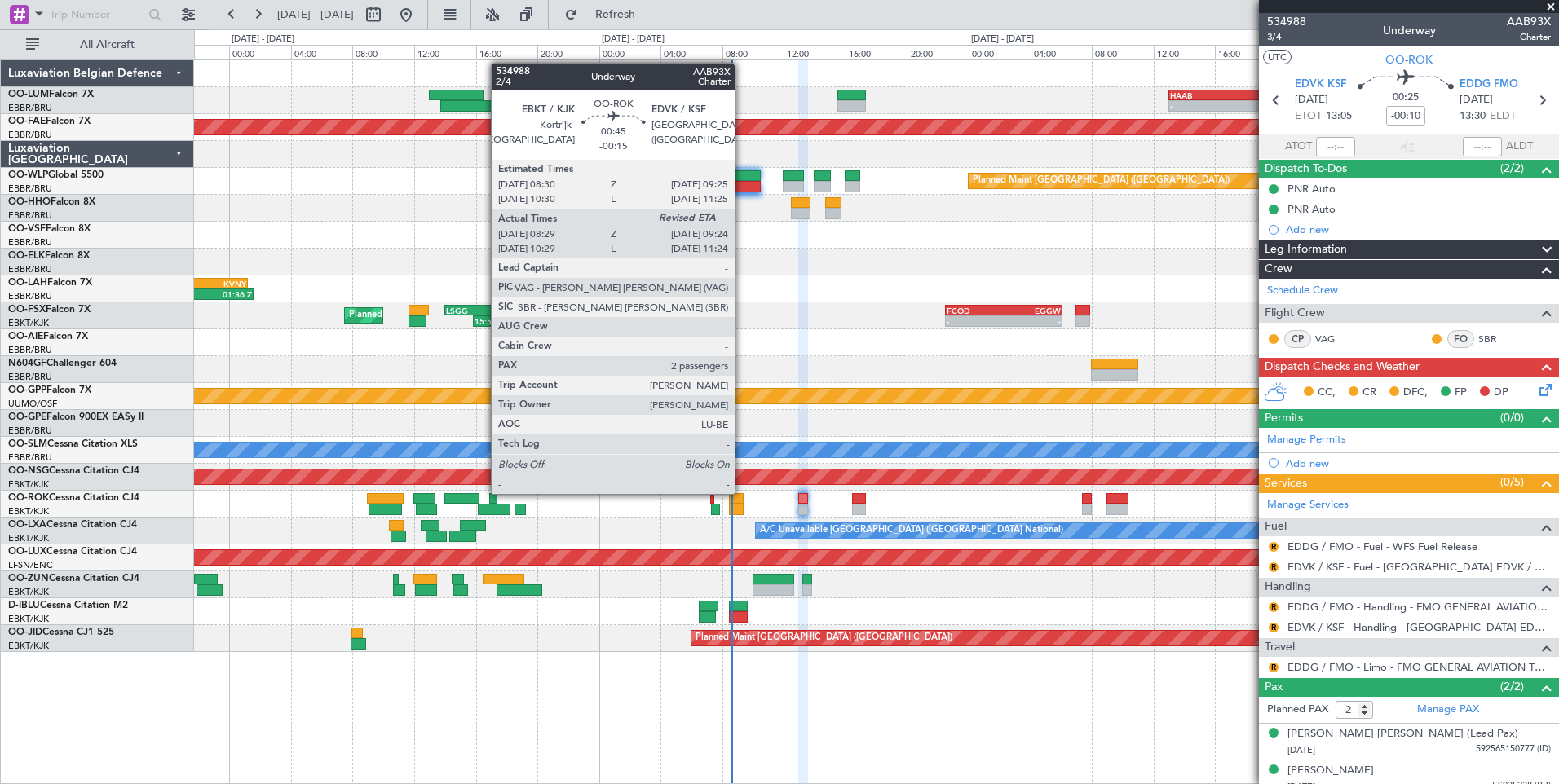
click at [742, 493] on div at bounding box center [736, 498] width 15 height 11
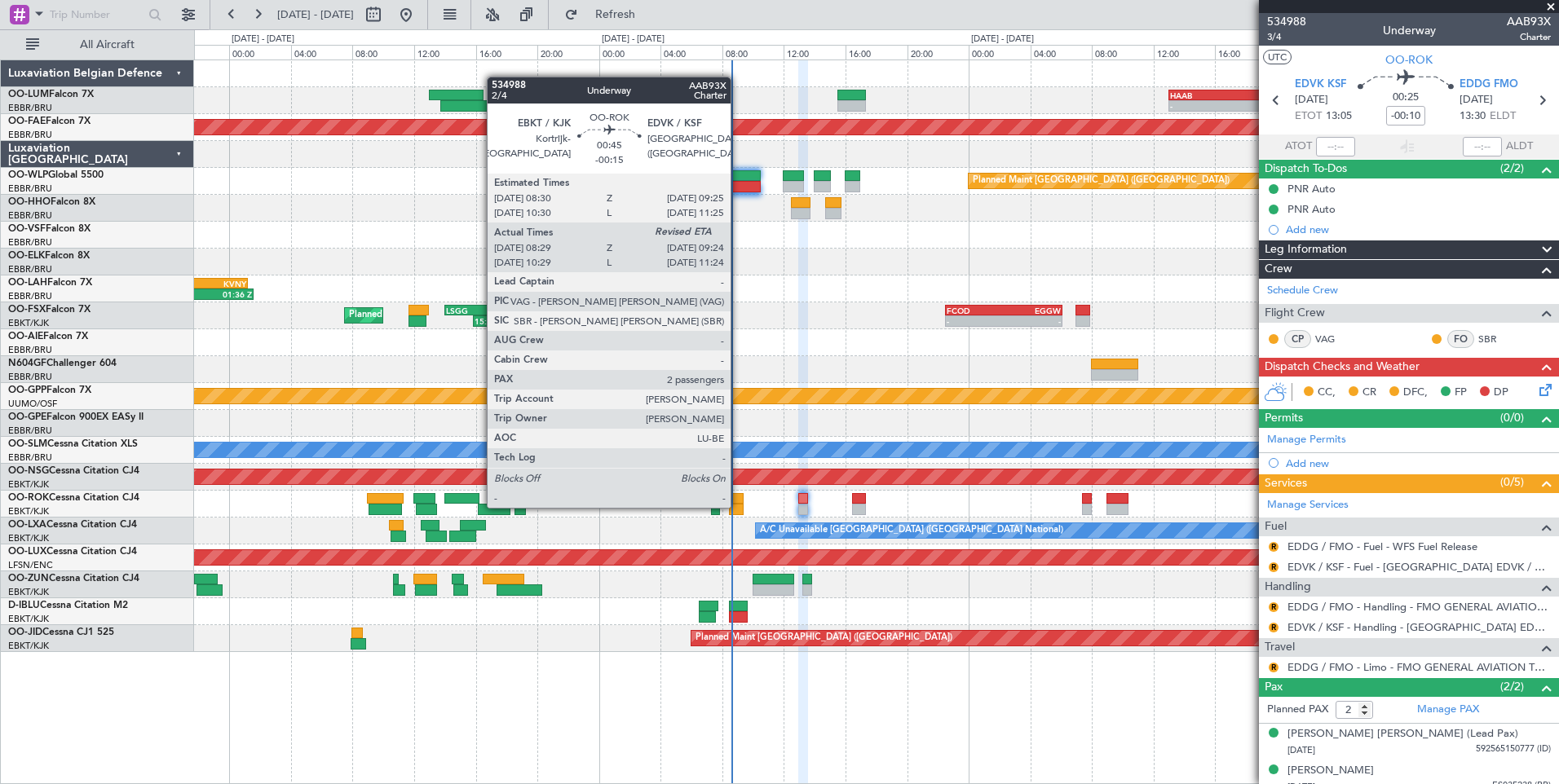
click at [738, 506] on div at bounding box center [736, 509] width 15 height 11
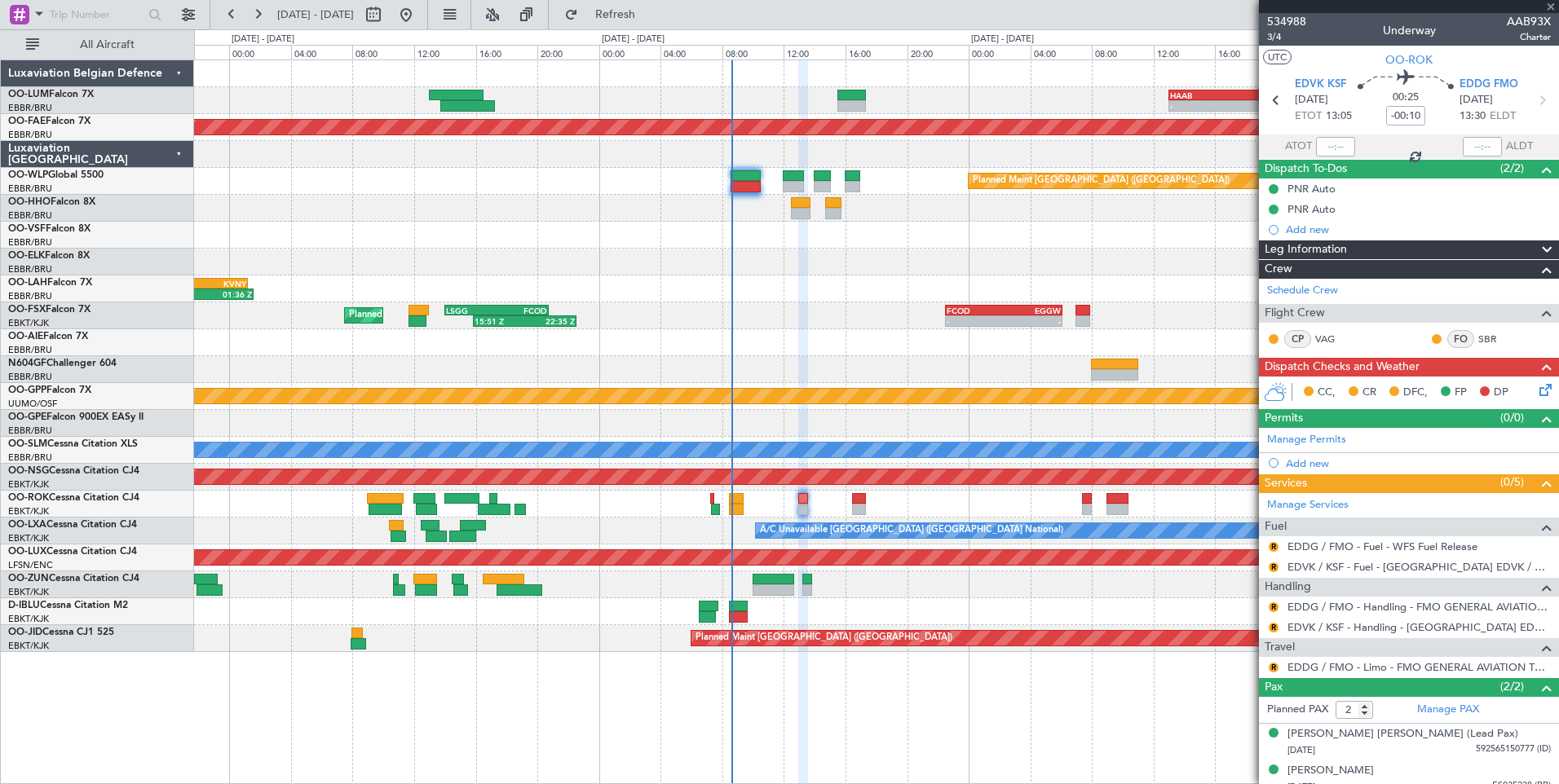
type input "-00:15"
type input "08:34"
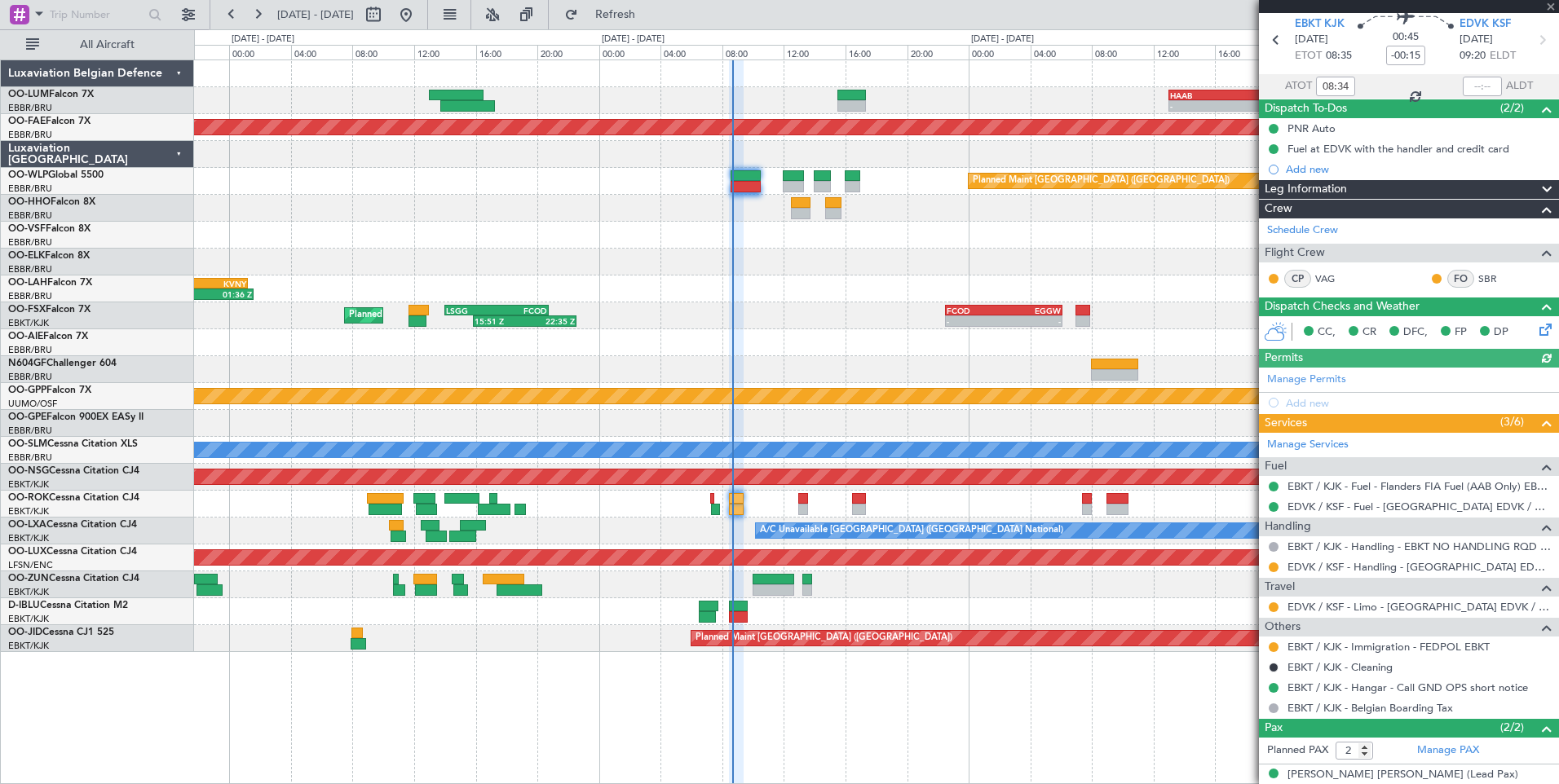
scroll to position [81, 0]
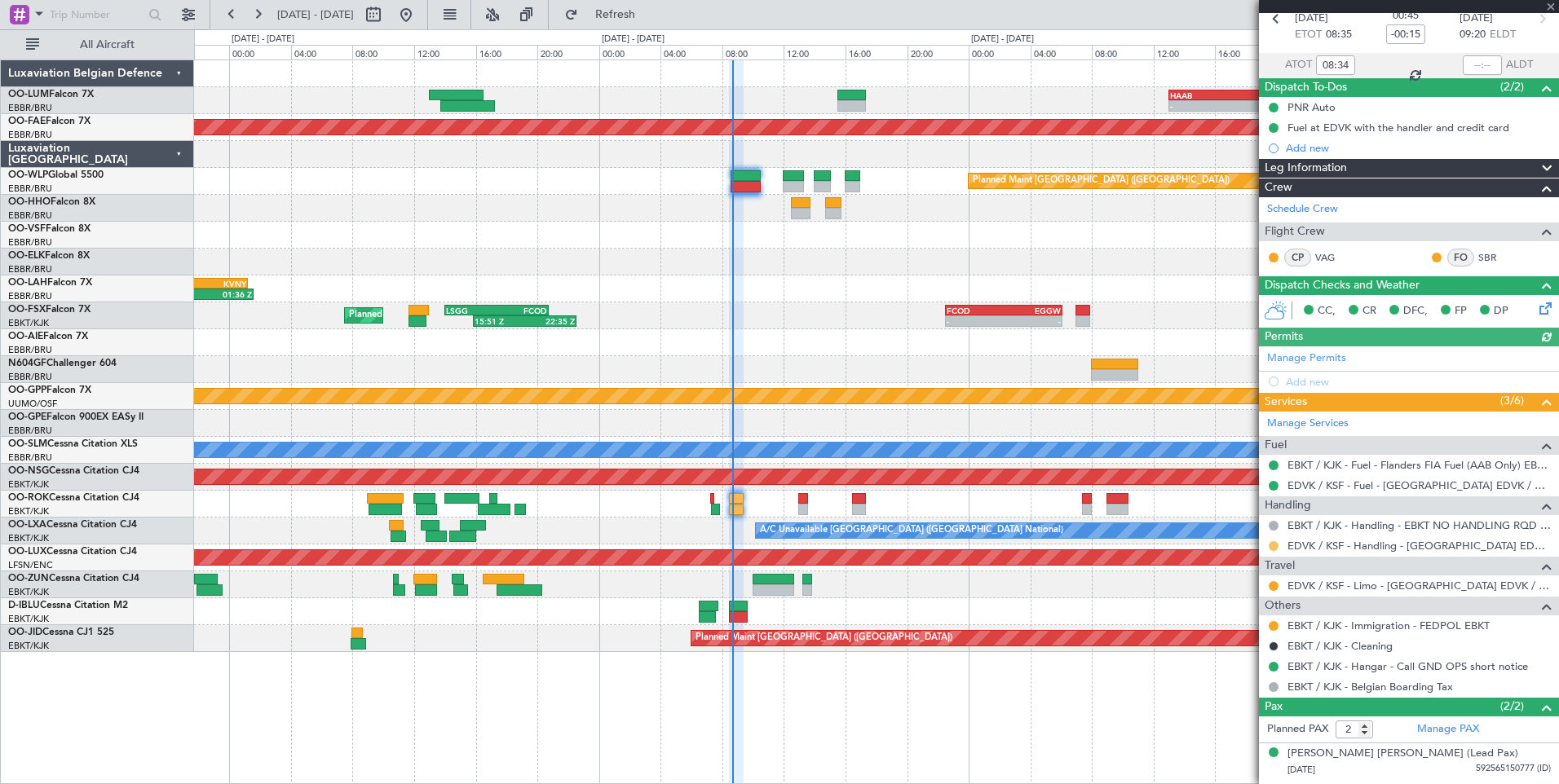
click at [1277, 542] on button at bounding box center [1273, 546] width 10 height 9
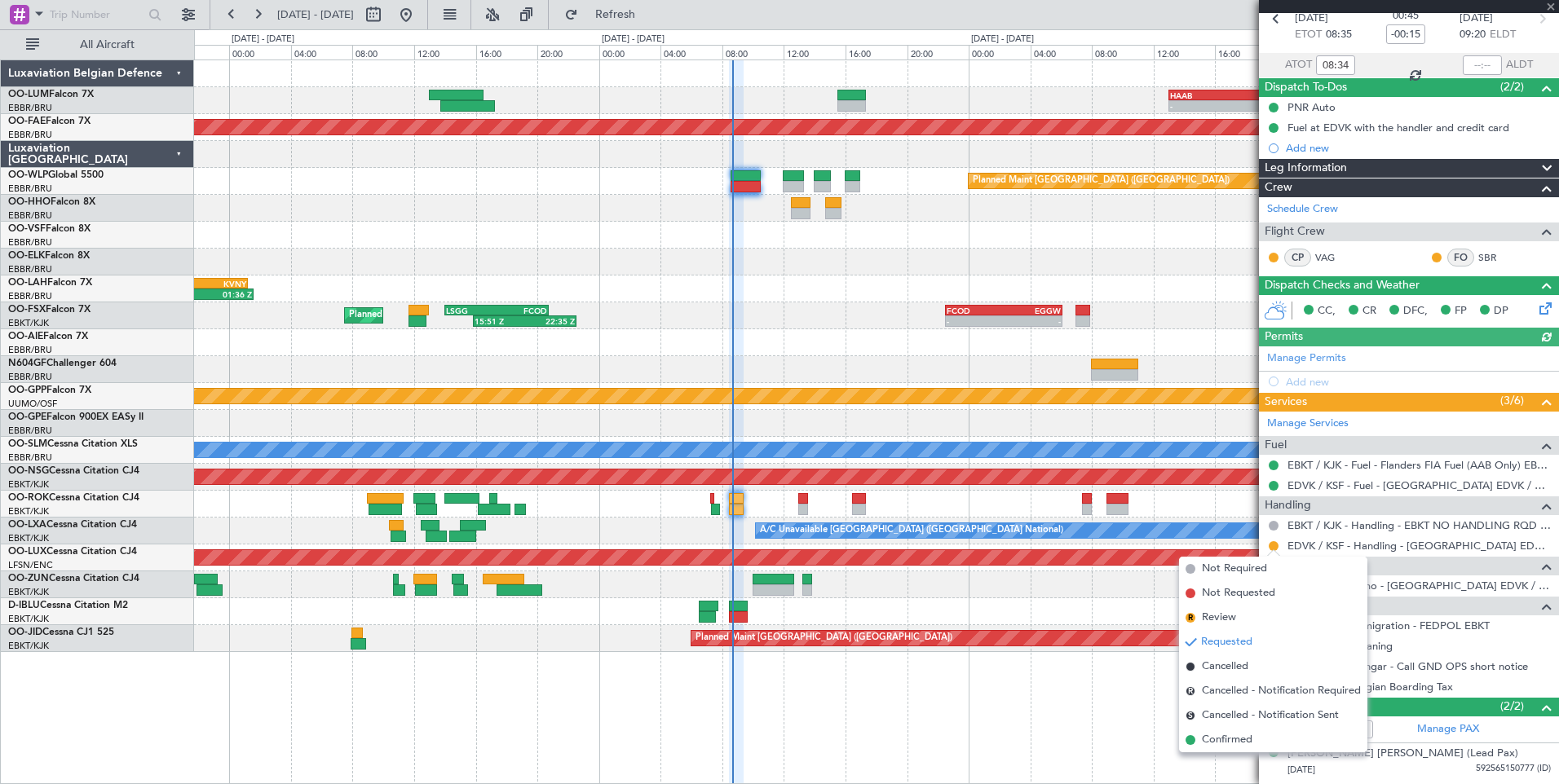
drag, startPoint x: 1220, startPoint y: 743, endPoint x: 1254, endPoint y: 654, distance: 95.3
click at [1220, 742] on span "Confirmed" at bounding box center [1226, 740] width 51 height 16
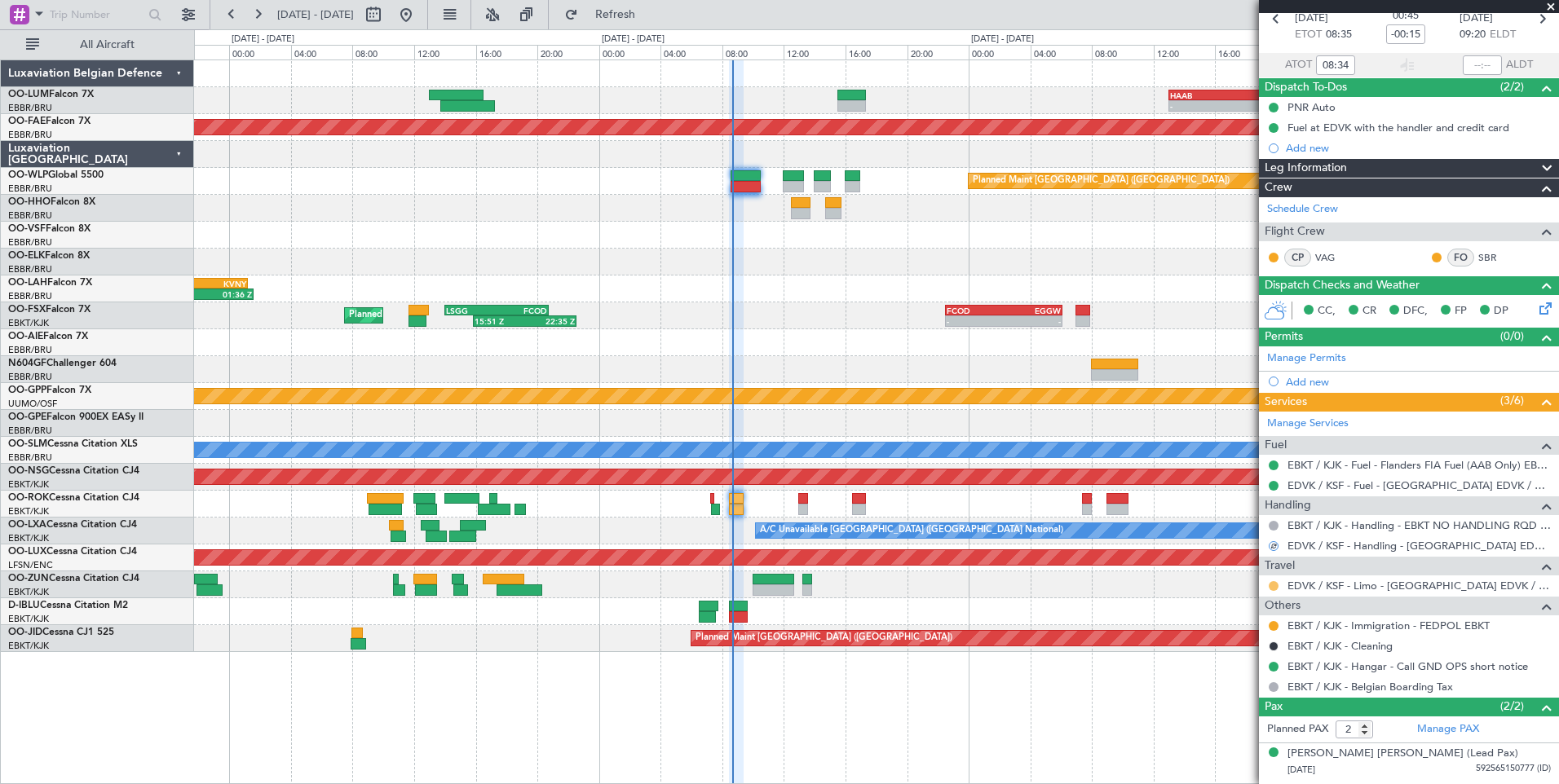
click at [1275, 588] on button at bounding box center [1273, 585] width 10 height 9
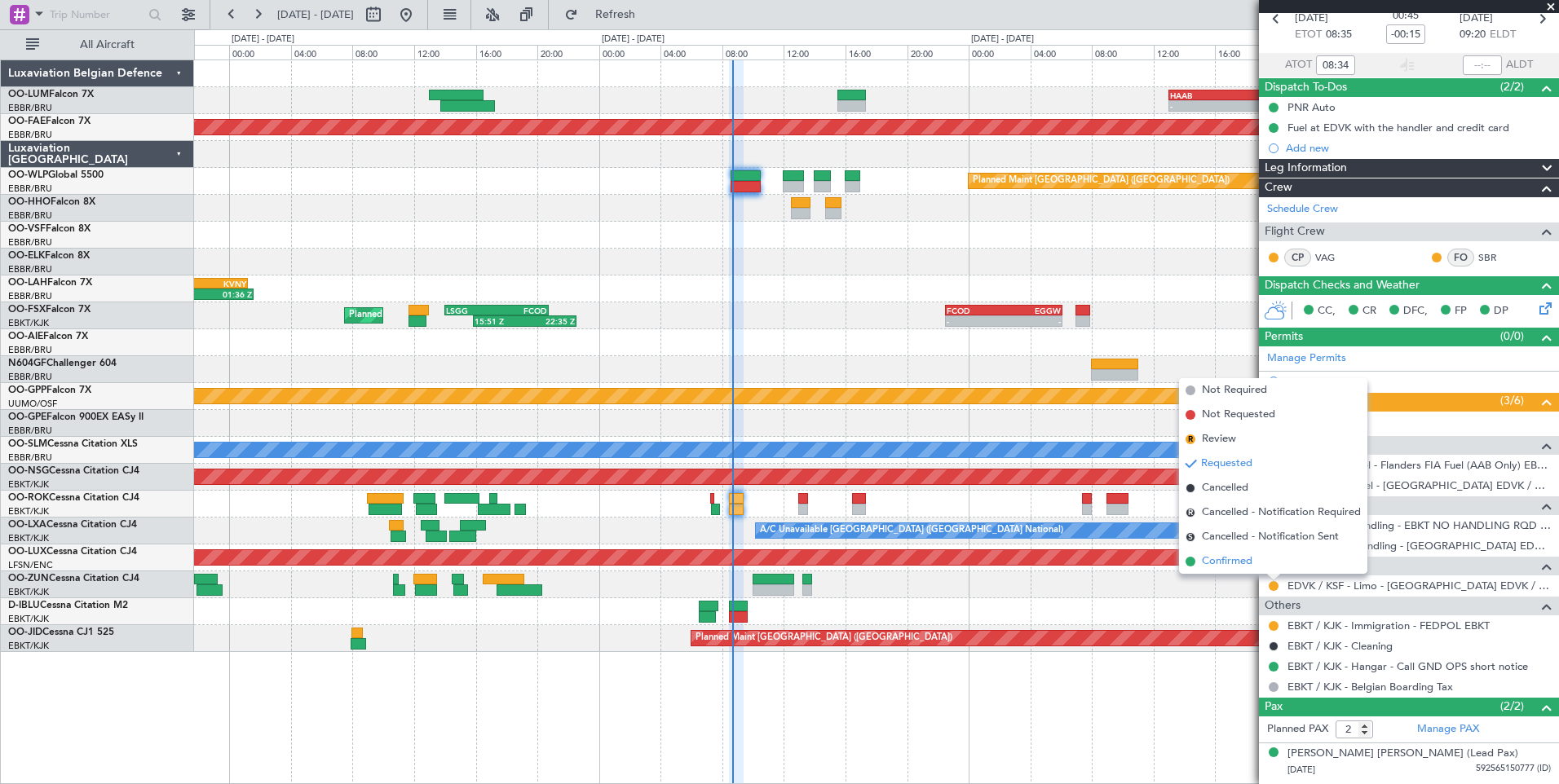
click at [1256, 562] on li "Confirmed" at bounding box center [1273, 561] width 188 height 24
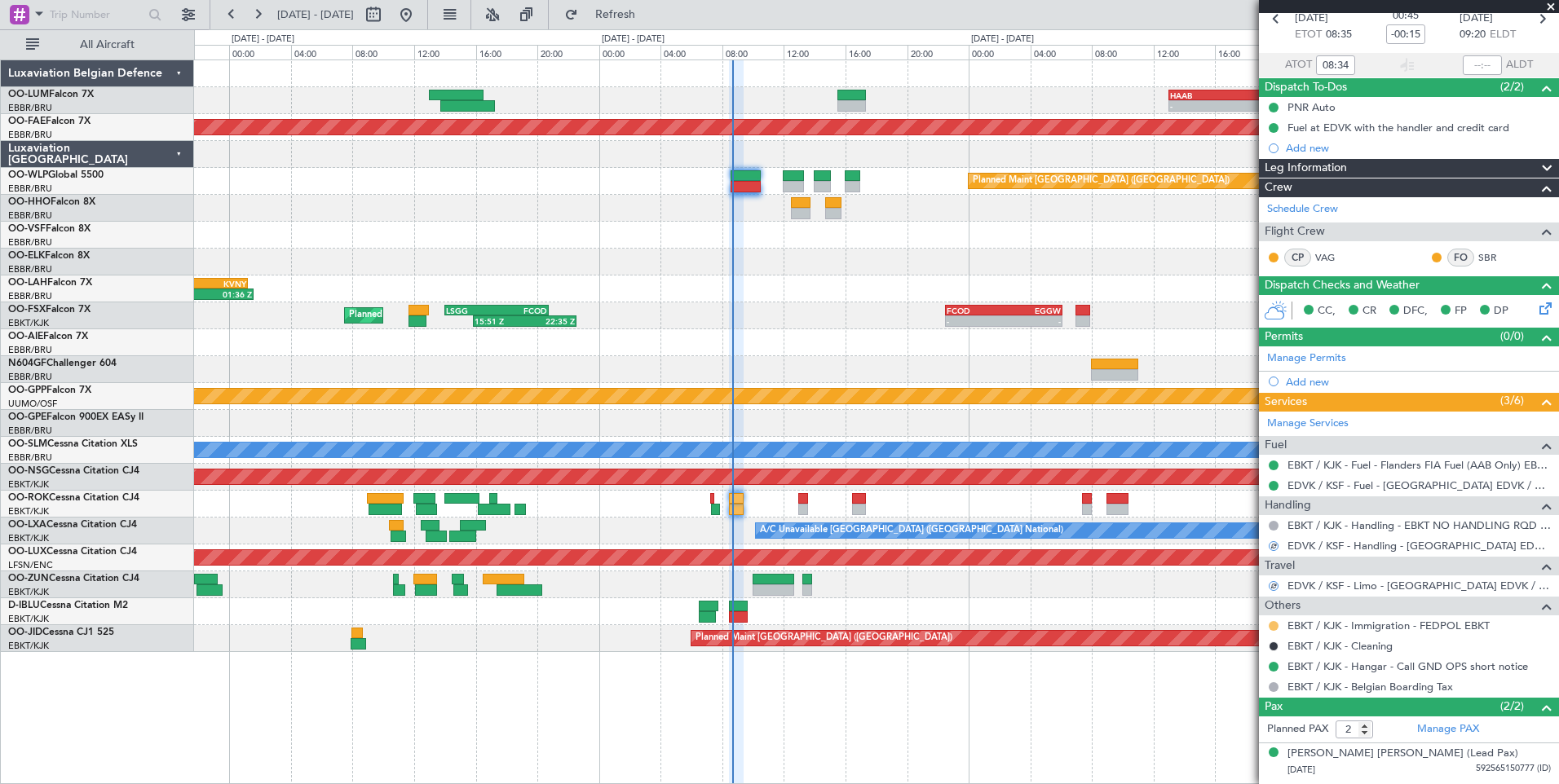
click at [1277, 623] on button at bounding box center [1273, 625] width 10 height 9
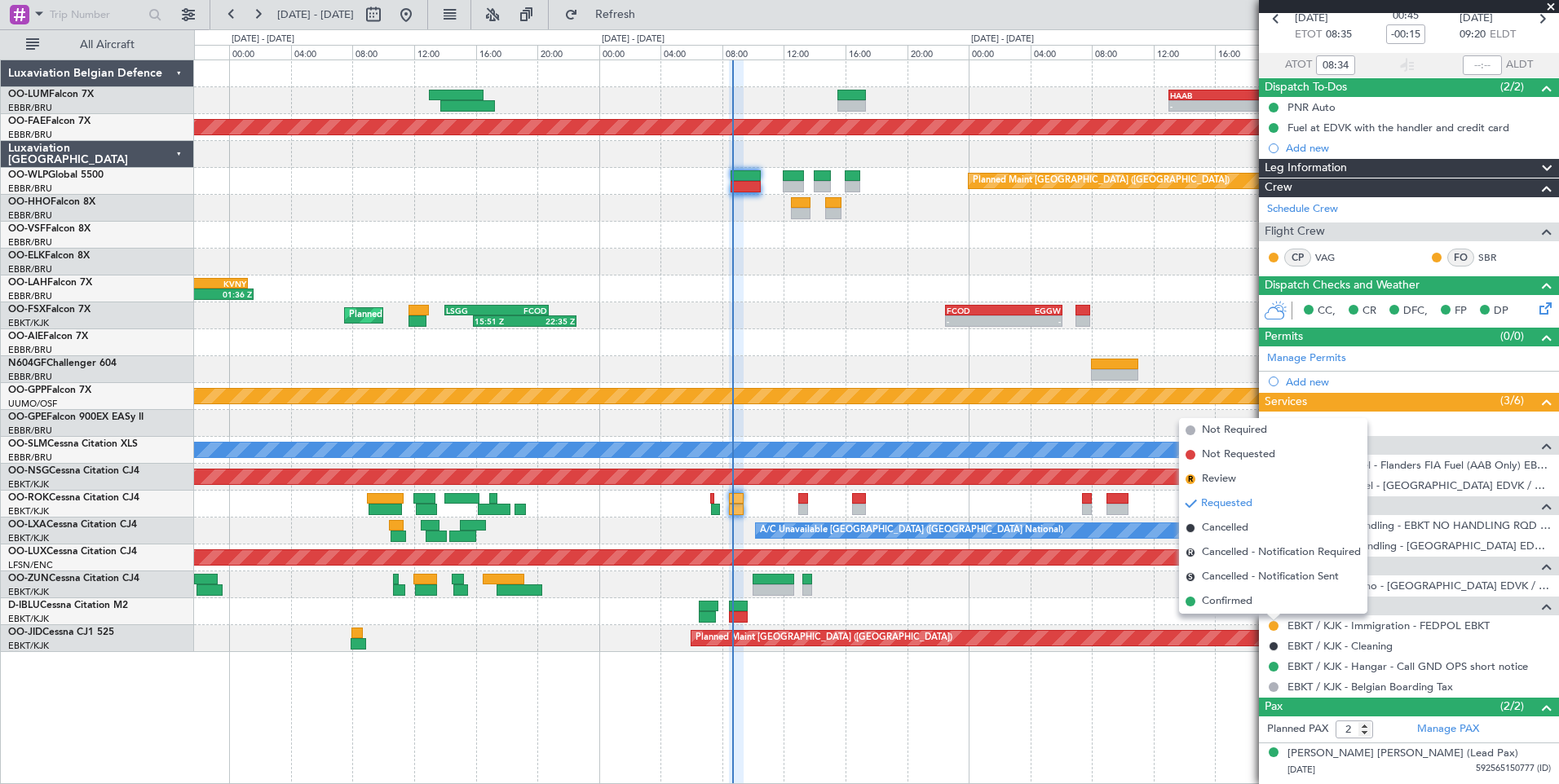
click at [1220, 603] on span "Confirmed" at bounding box center [1226, 601] width 51 height 16
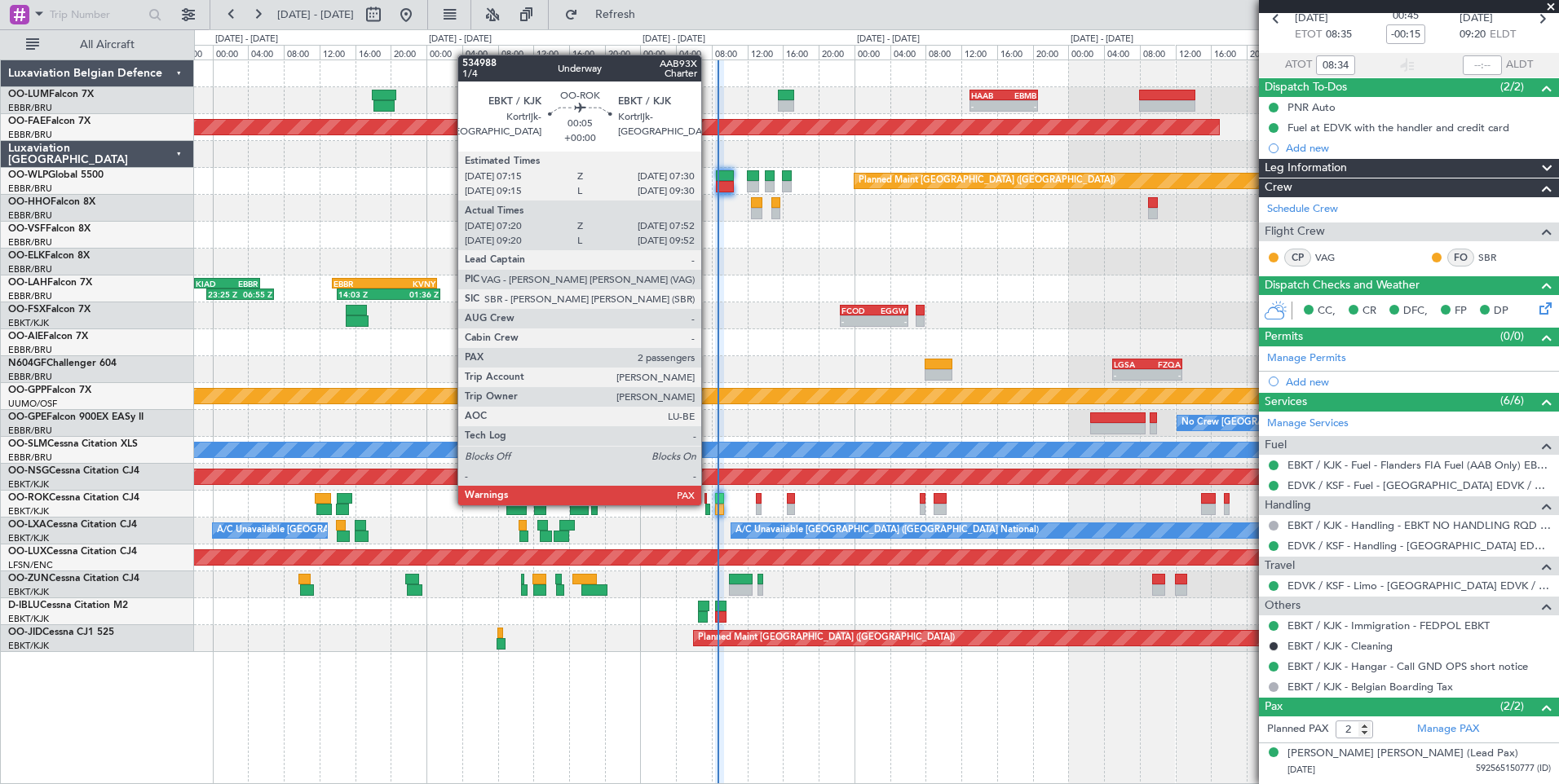
click at [708, 503] on div at bounding box center [707, 509] width 5 height 11
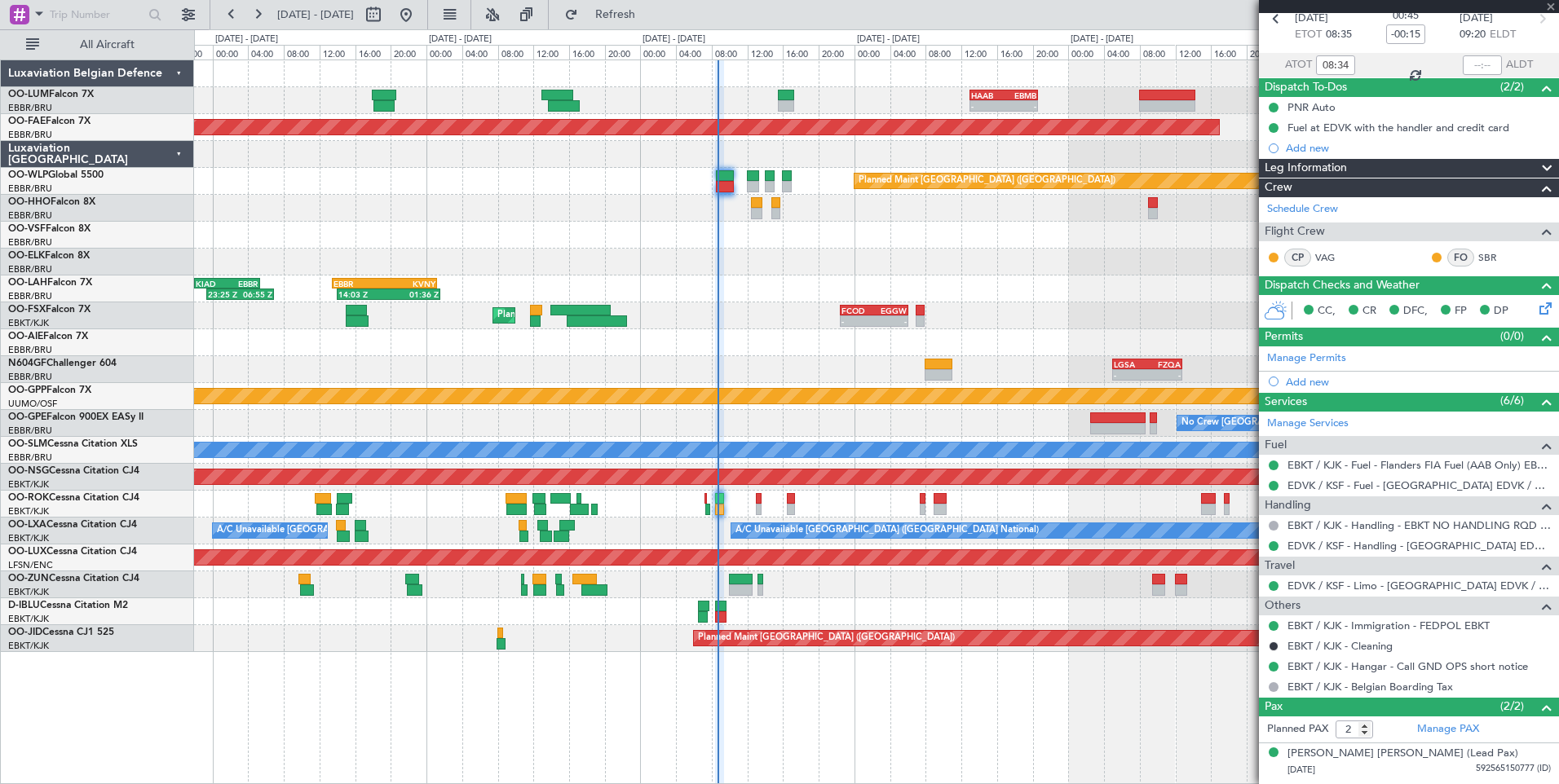
type input "07:25"
type input "07:47"
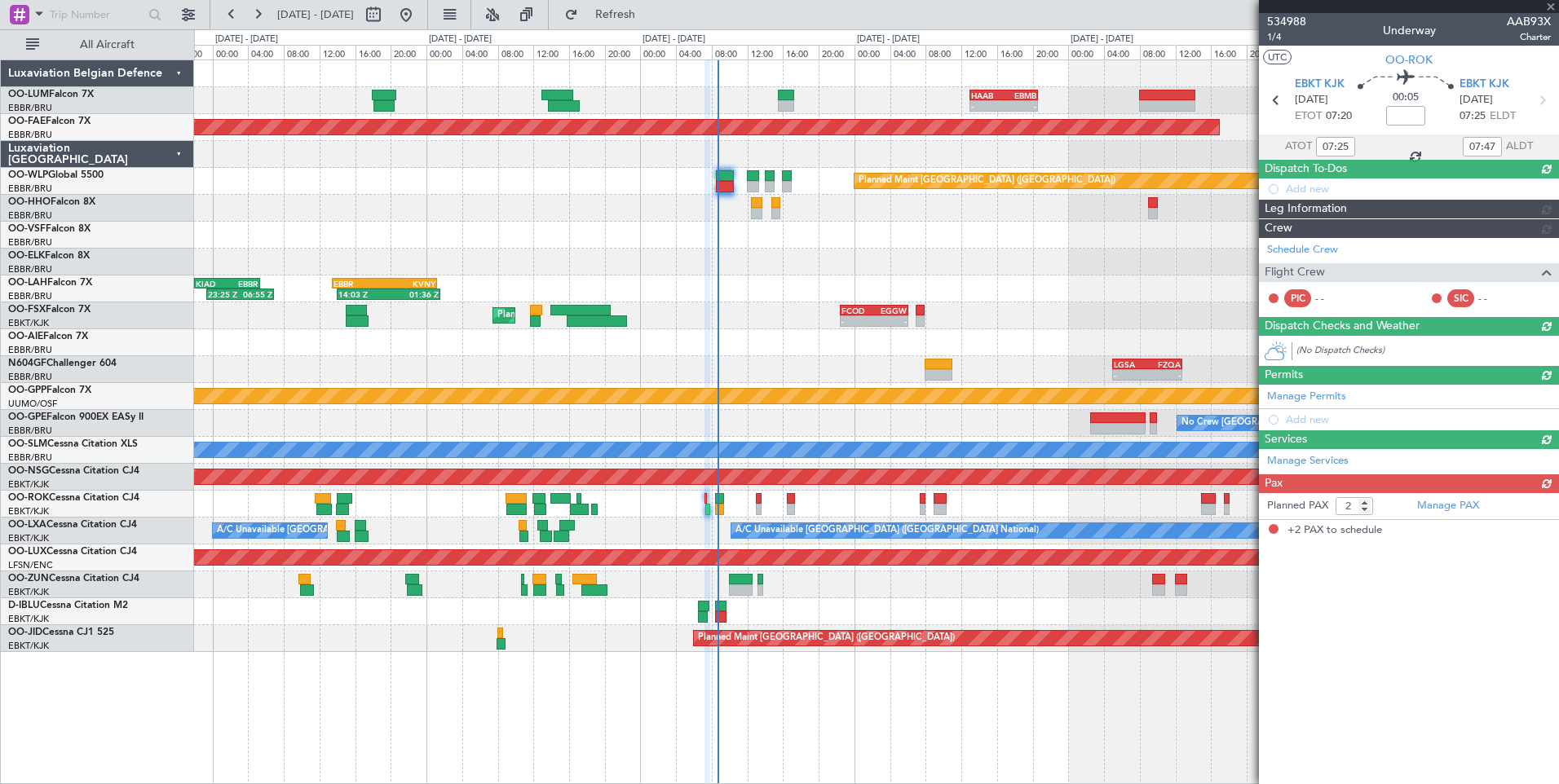
scroll to position [0, 0]
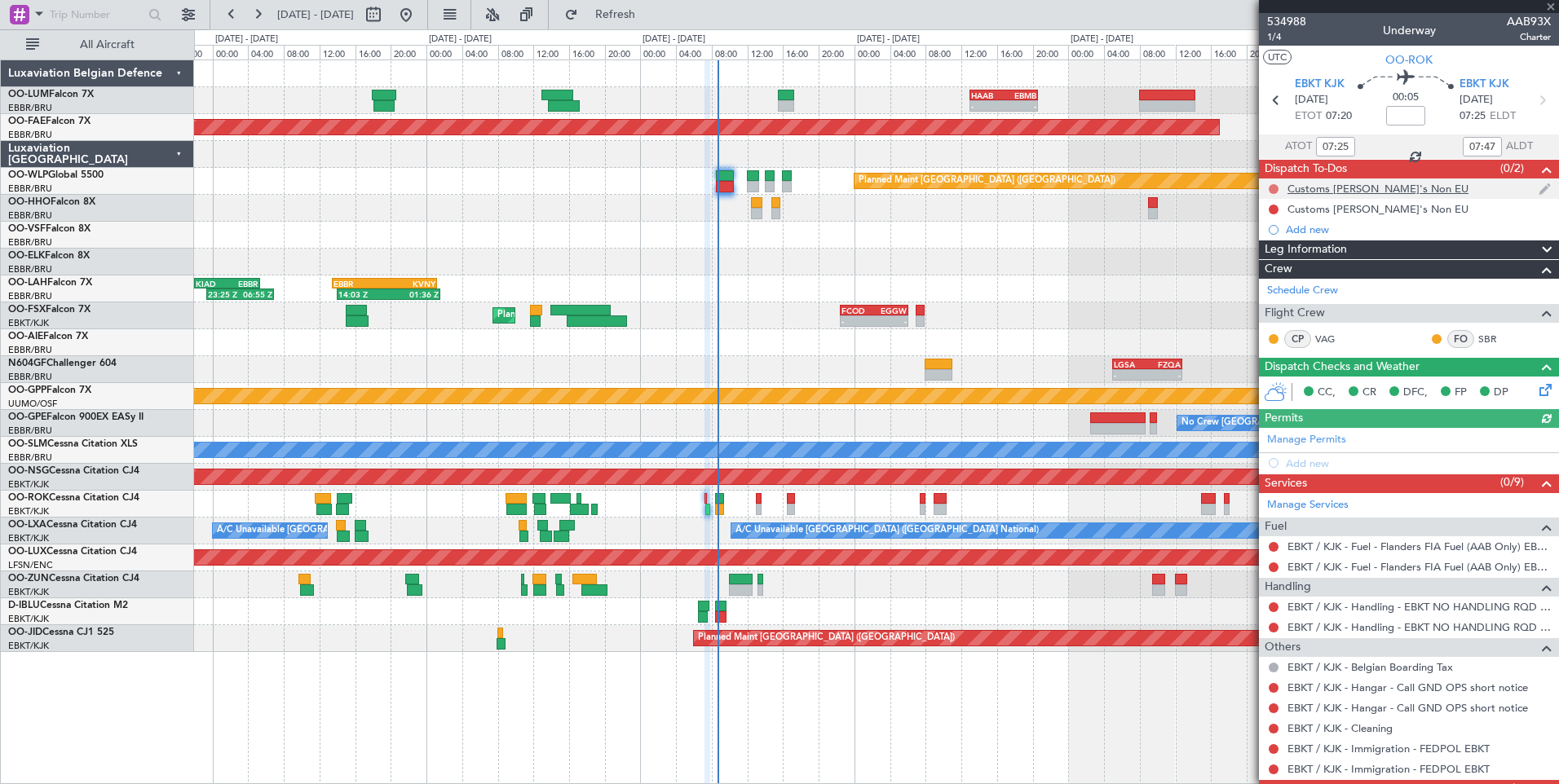
click at [1275, 190] on button at bounding box center [1273, 188] width 10 height 9
drag, startPoint x: 1267, startPoint y: 285, endPoint x: 1267, endPoint y: 266, distance: 19.0
click at [1268, 283] on span "Cancelled" at bounding box center [1277, 285] width 47 height 16
click at [1275, 208] on button at bounding box center [1273, 209] width 10 height 9
click at [1266, 300] on span "Cancelled" at bounding box center [1277, 306] width 47 height 16
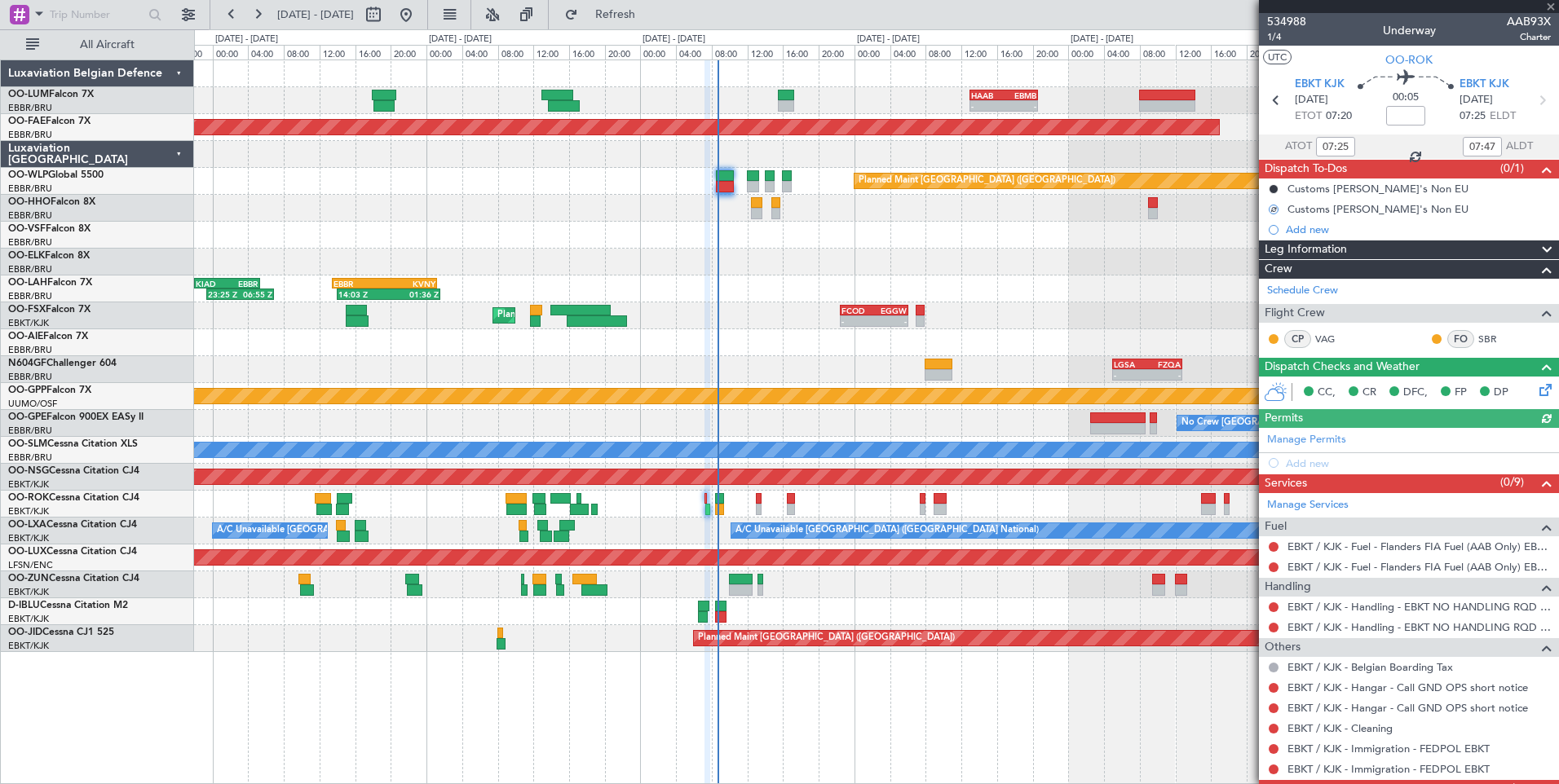
scroll to position [62, 0]
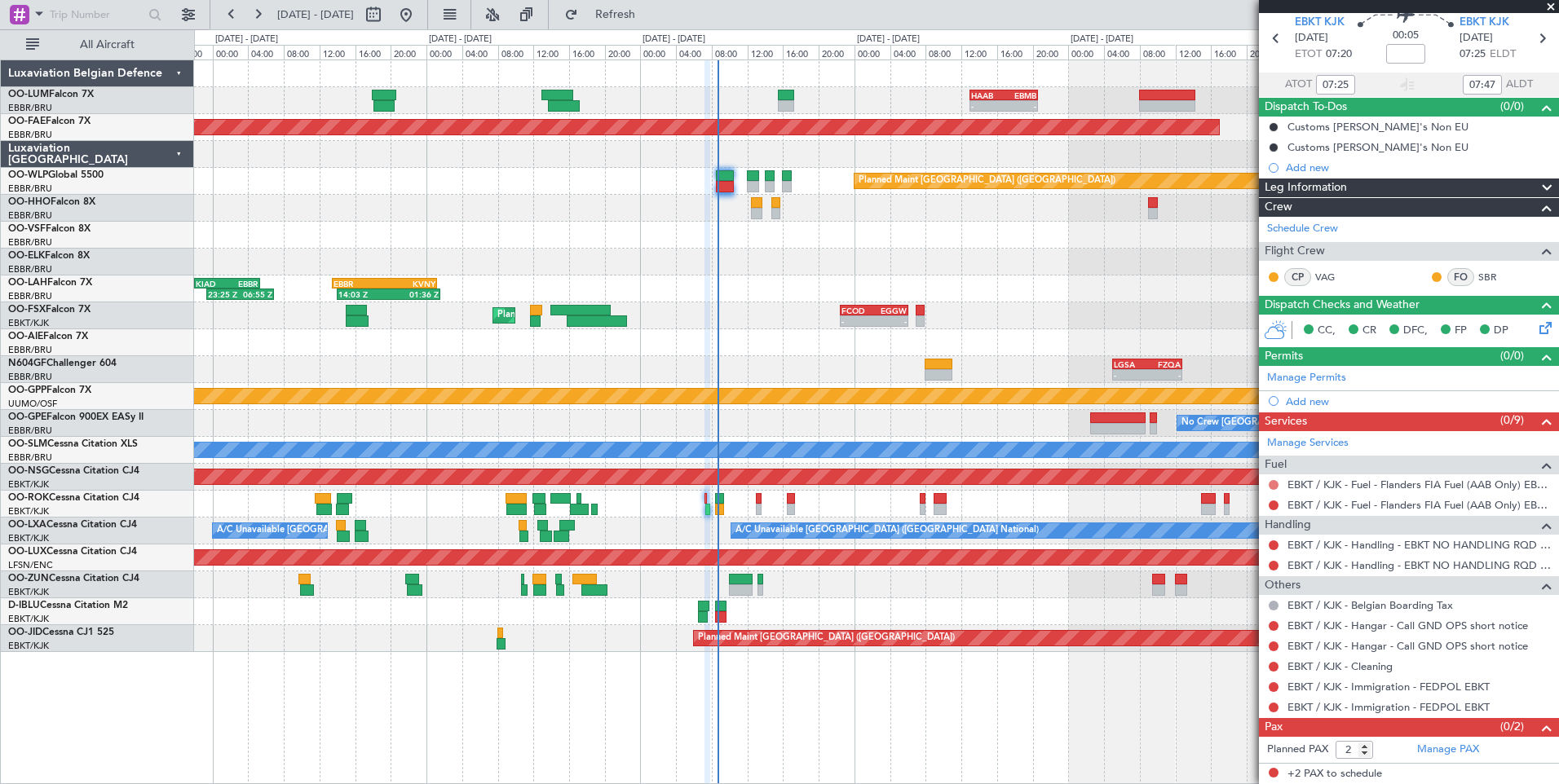
click at [1271, 480] on button at bounding box center [1273, 484] width 10 height 9
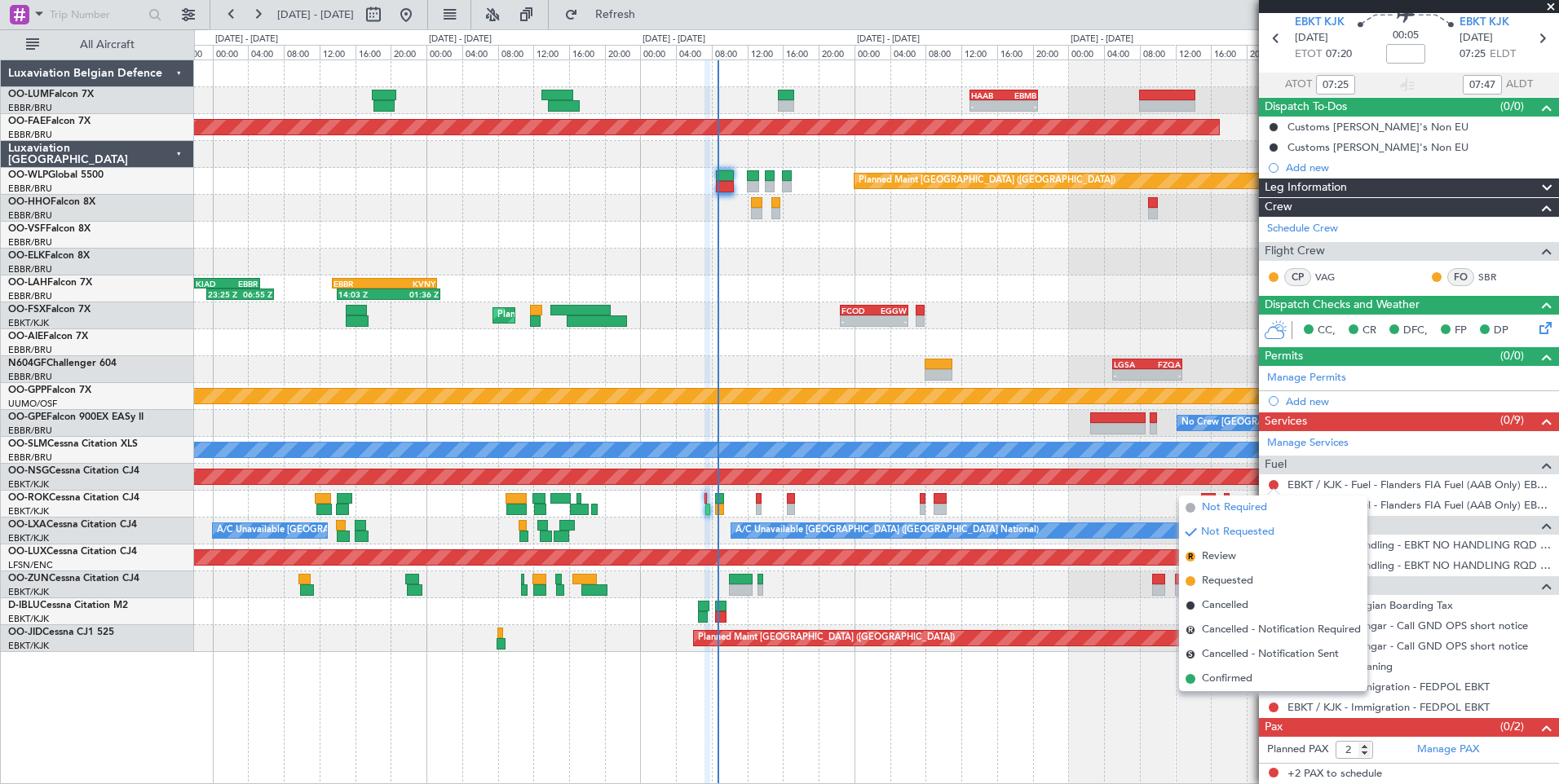
click at [1244, 507] on span "Not Required" at bounding box center [1234, 508] width 66 height 16
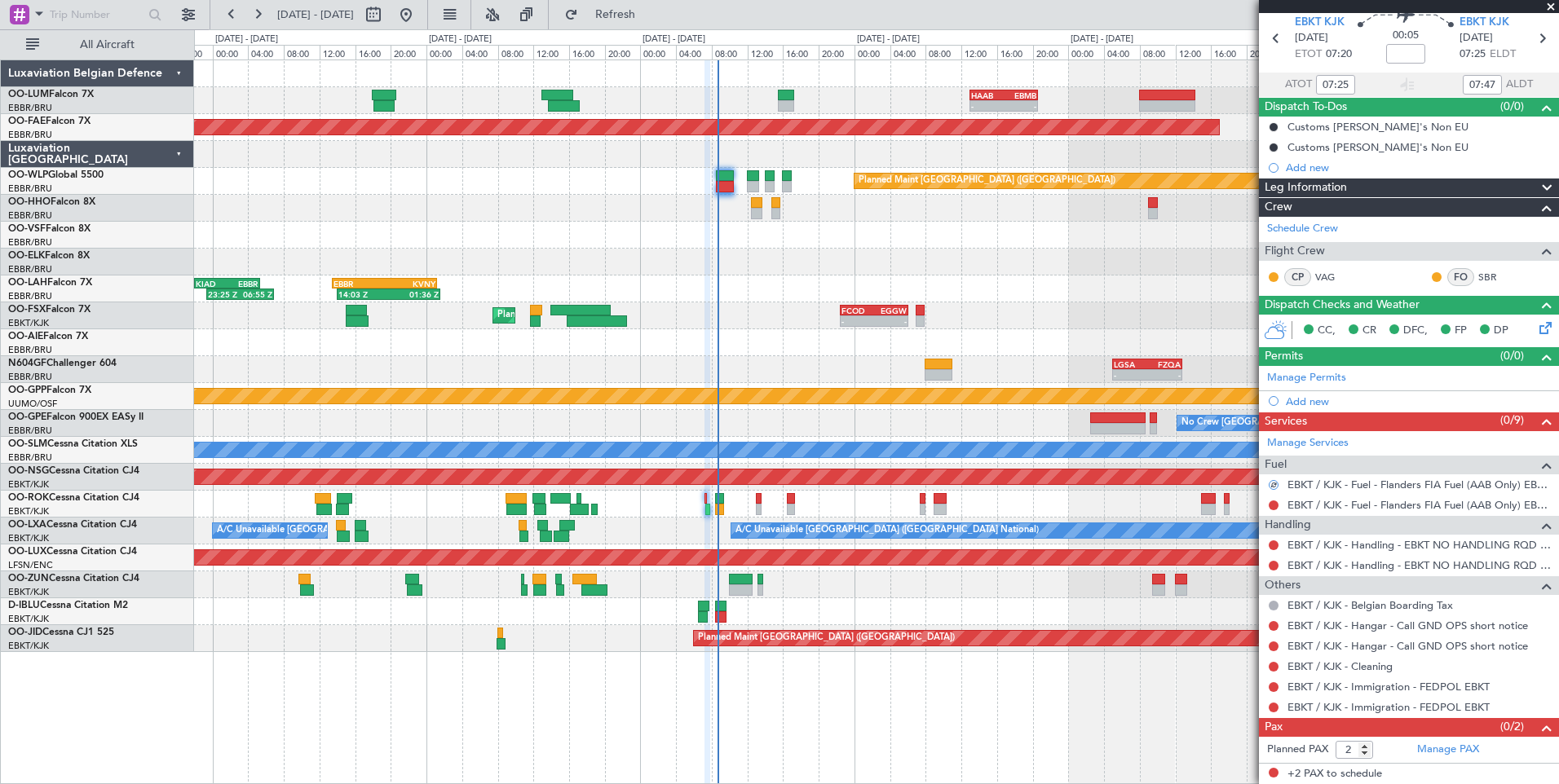
click at [1271, 480] on div at bounding box center [1274, 484] width 10 height 10
click at [1271, 507] on mat-tooltip-component "Not Required" at bounding box center [1273, 510] width 86 height 43
click at [1271, 503] on div "Not Required" at bounding box center [1273, 511] width 63 height 21
click at [1276, 509] on mat-tooltip-component "Not Requested" at bounding box center [1273, 531] width 92 height 43
click at [1273, 503] on button at bounding box center [1273, 505] width 10 height 9
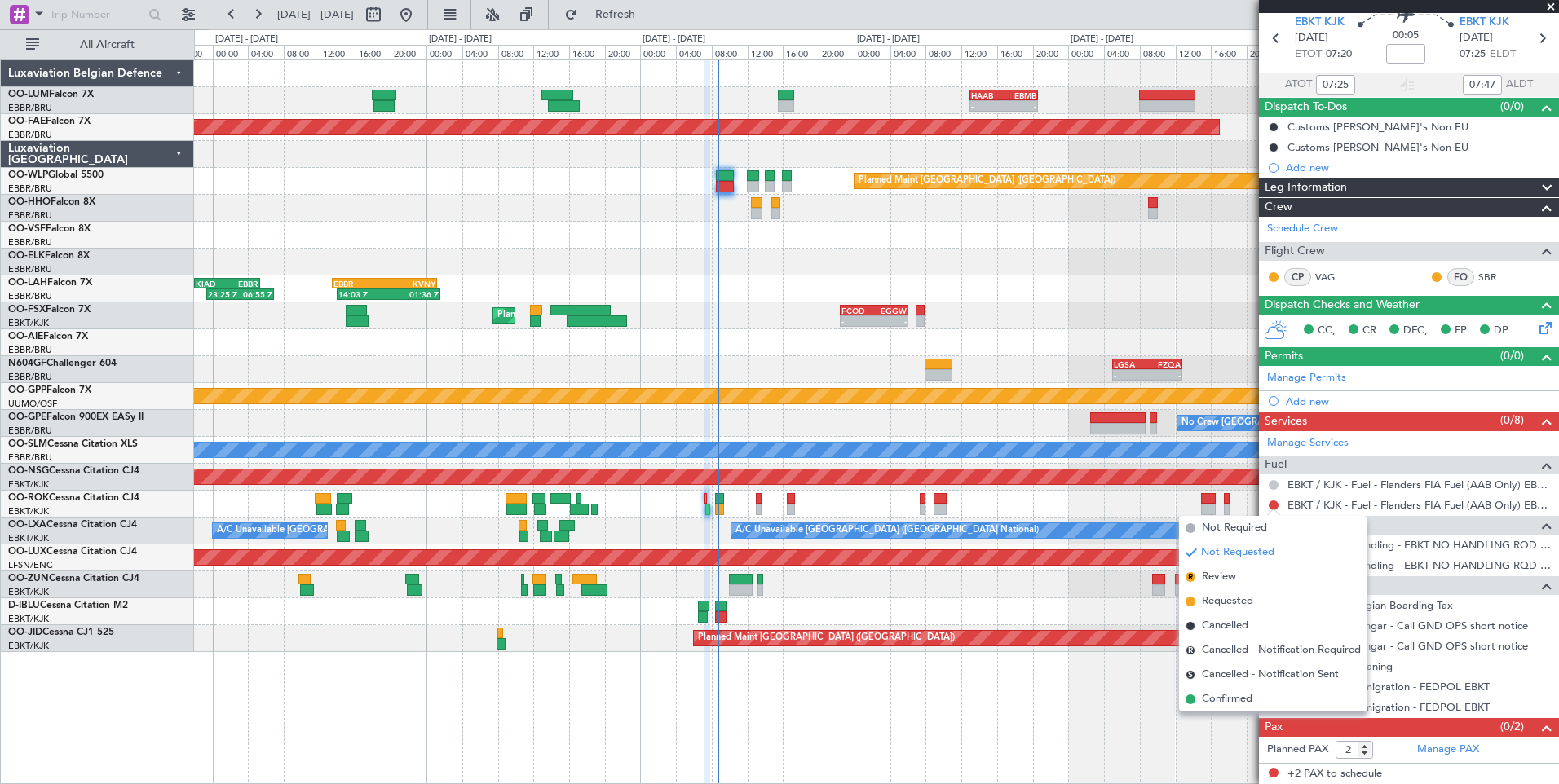
click at [1276, 486] on button at bounding box center [1273, 484] width 10 height 9
drag, startPoint x: 1227, startPoint y: 682, endPoint x: 1232, endPoint y: 673, distance: 10.3
click at [1227, 683] on span "Confirmed" at bounding box center [1226, 679] width 51 height 16
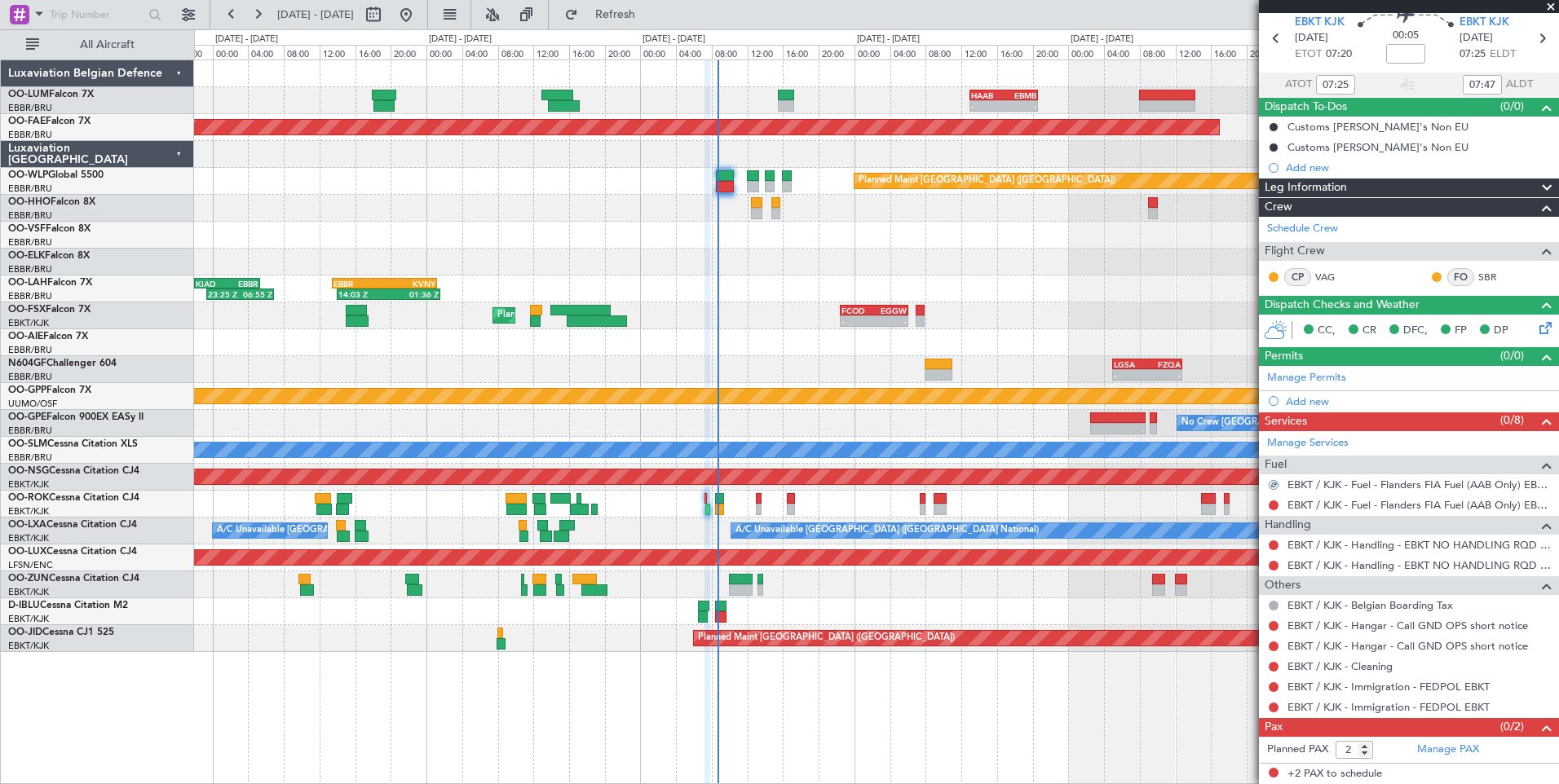
click at [1278, 509] on div at bounding box center [1273, 505] width 13 height 13
click at [1278, 507] on div at bounding box center [1273, 505] width 13 height 13
click at [1276, 506] on button at bounding box center [1273, 505] width 10 height 9
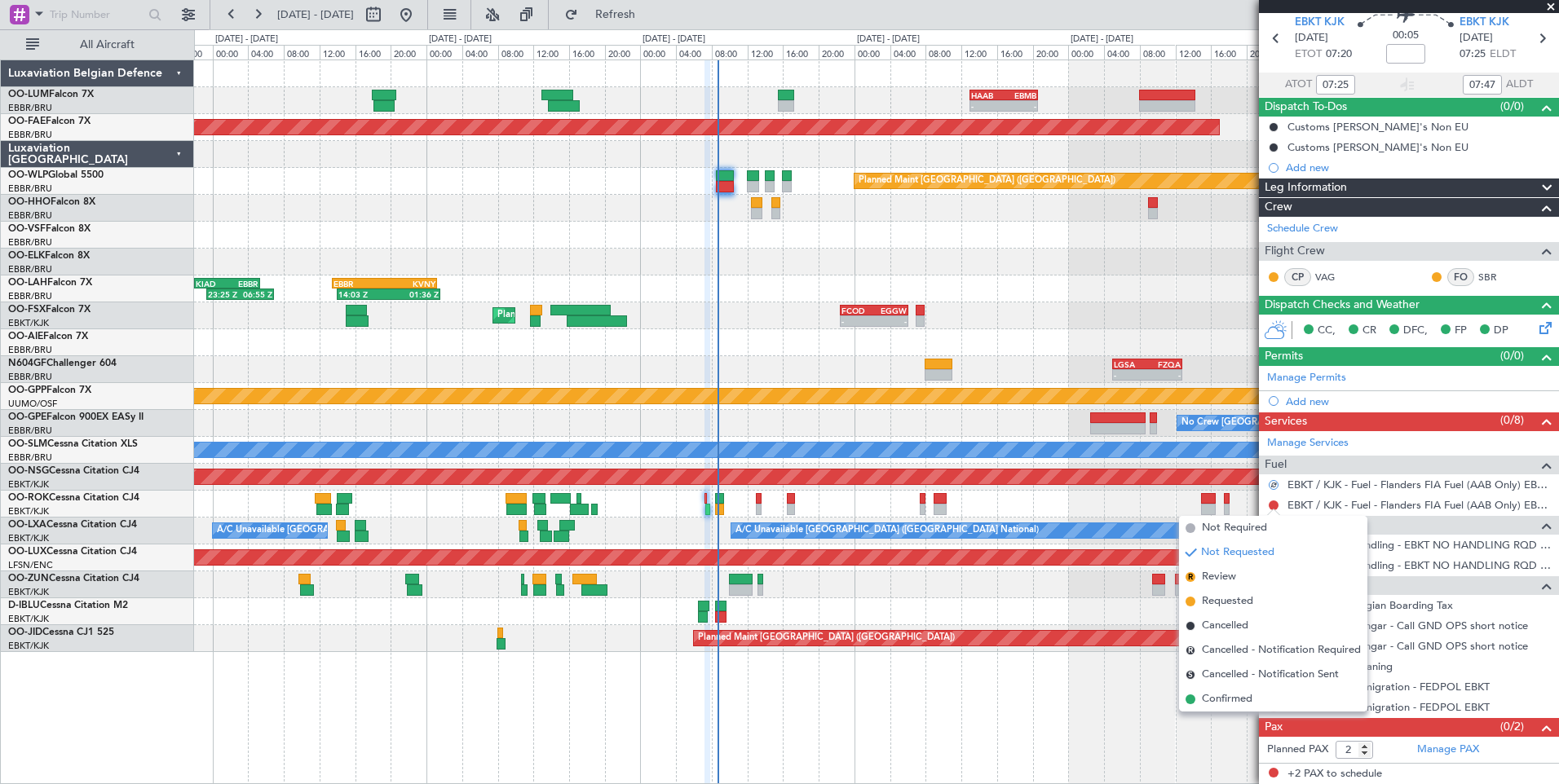
click at [1244, 698] on span "Confirmed" at bounding box center [1226, 699] width 51 height 16
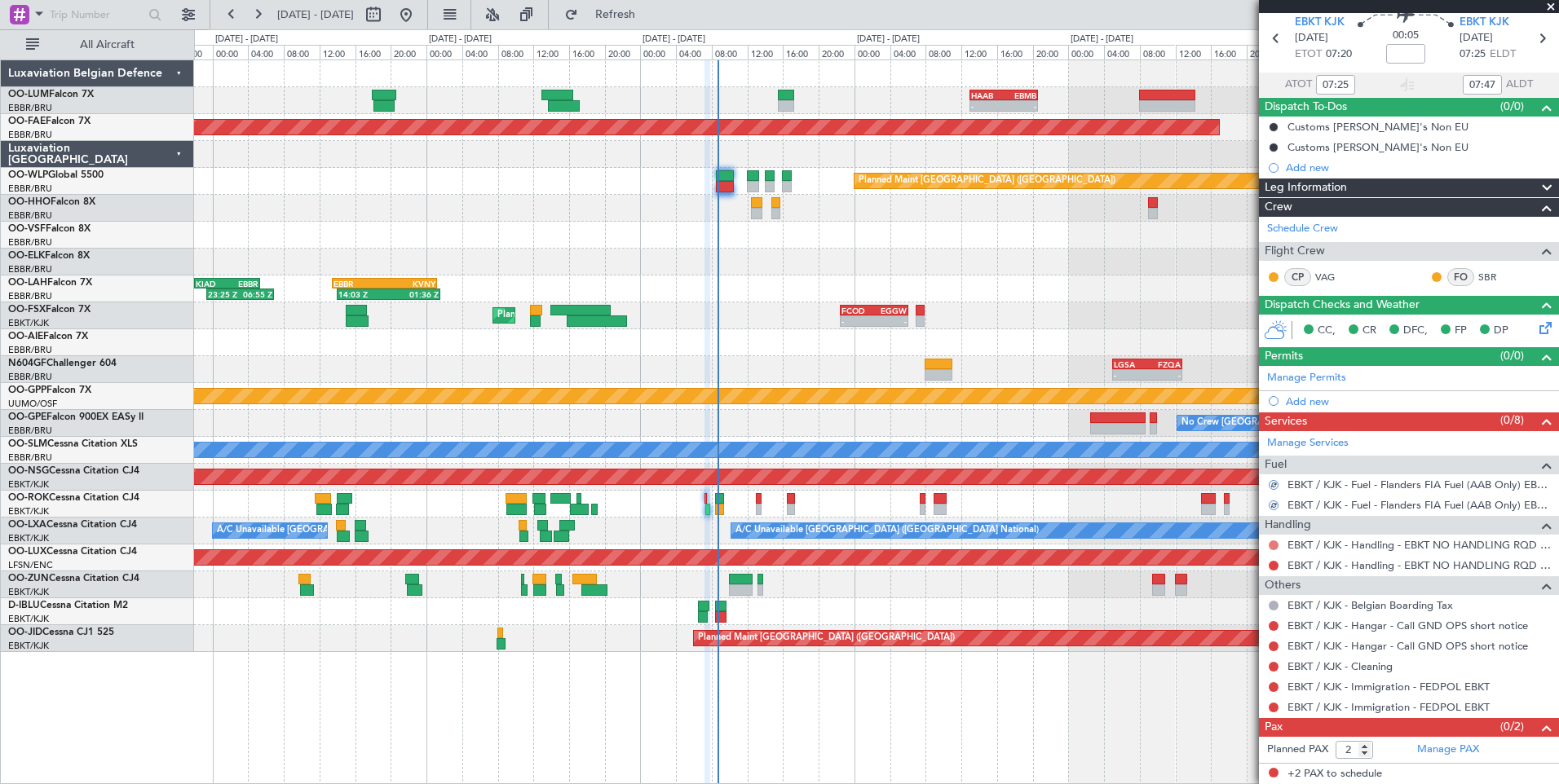
click at [1275, 541] on button at bounding box center [1273, 545] width 10 height 9
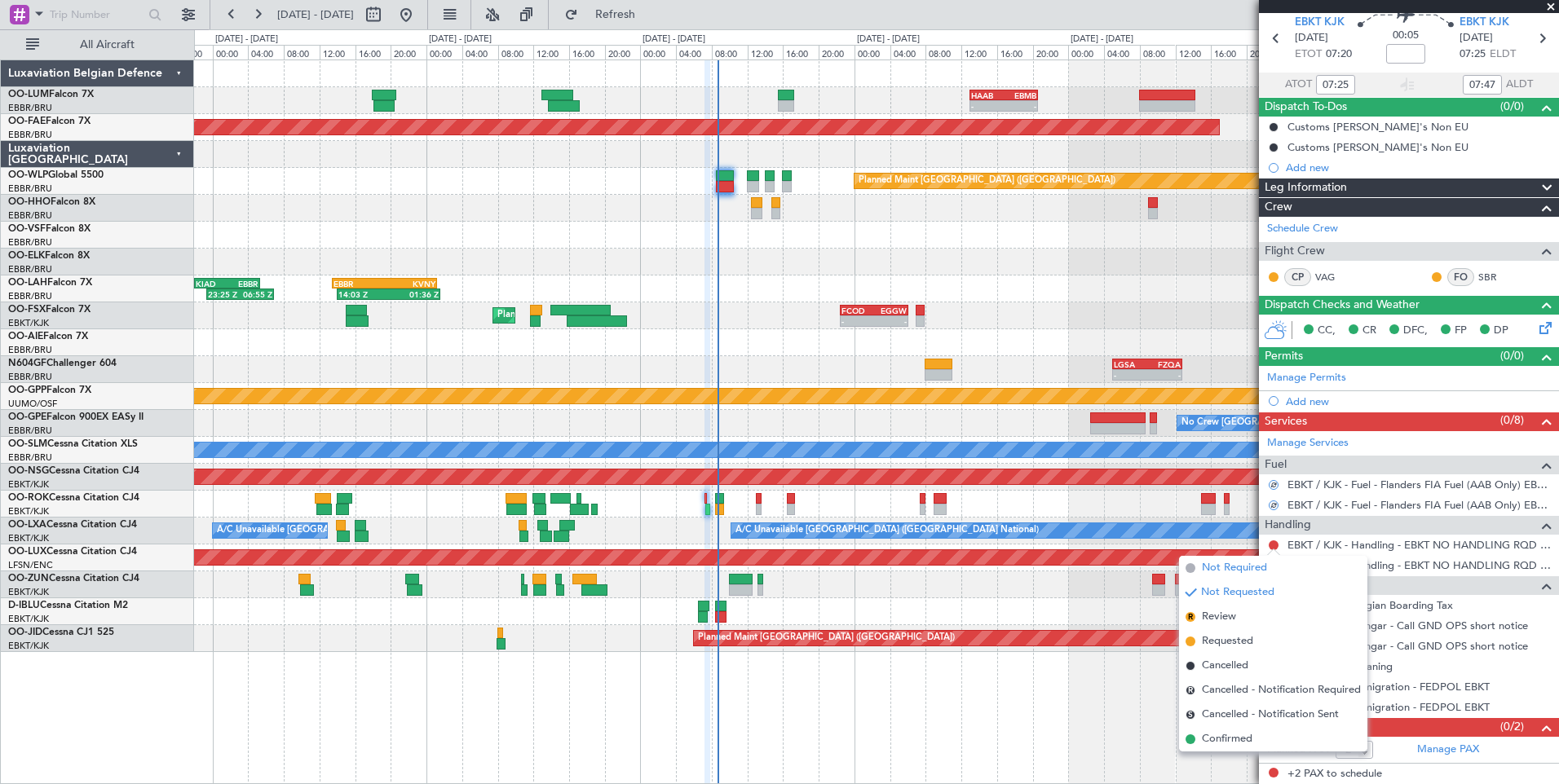
click at [1241, 573] on span "Not Required" at bounding box center [1234, 567] width 66 height 16
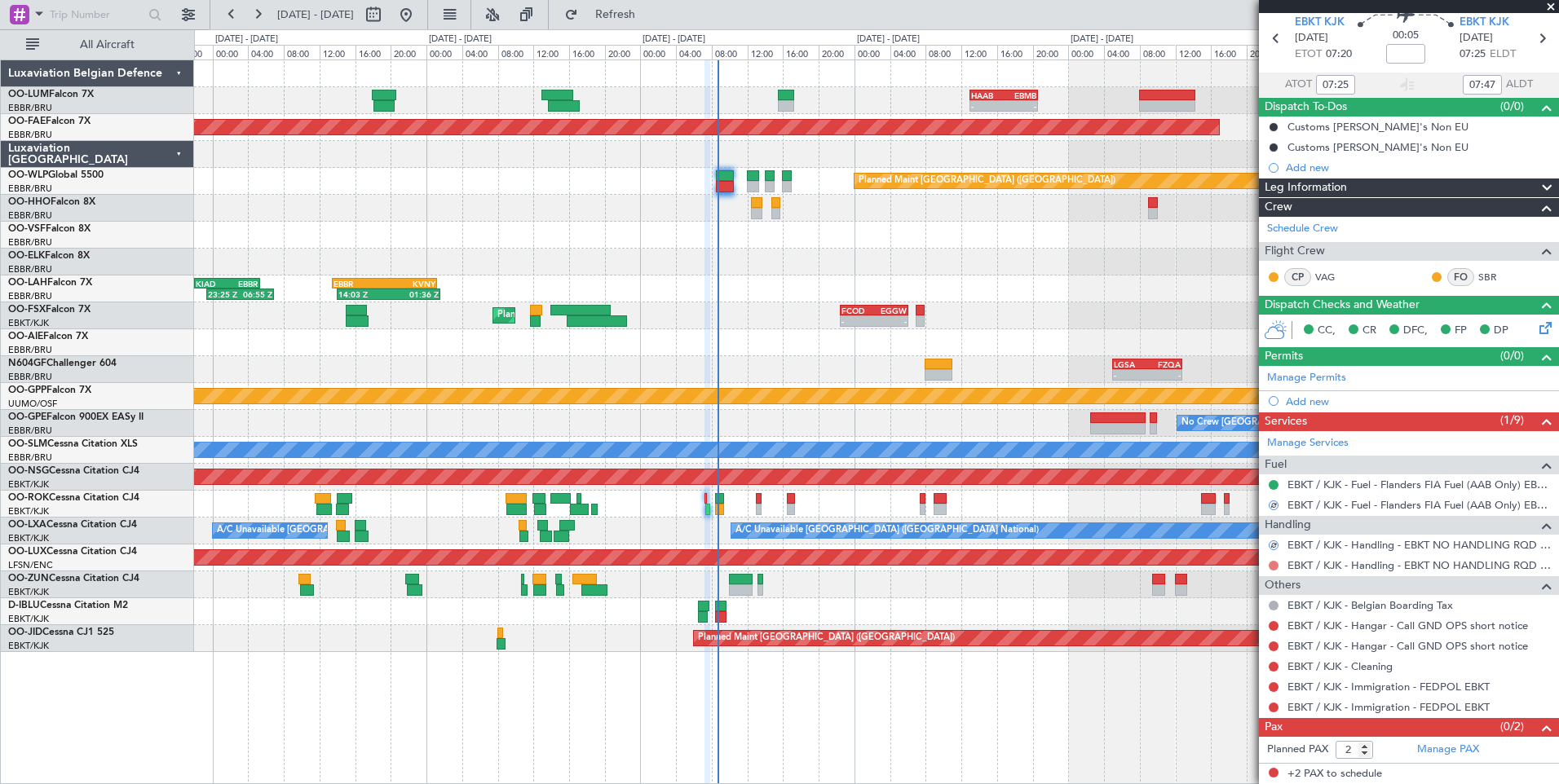
click at [1275, 563] on button at bounding box center [1273, 565] width 10 height 9
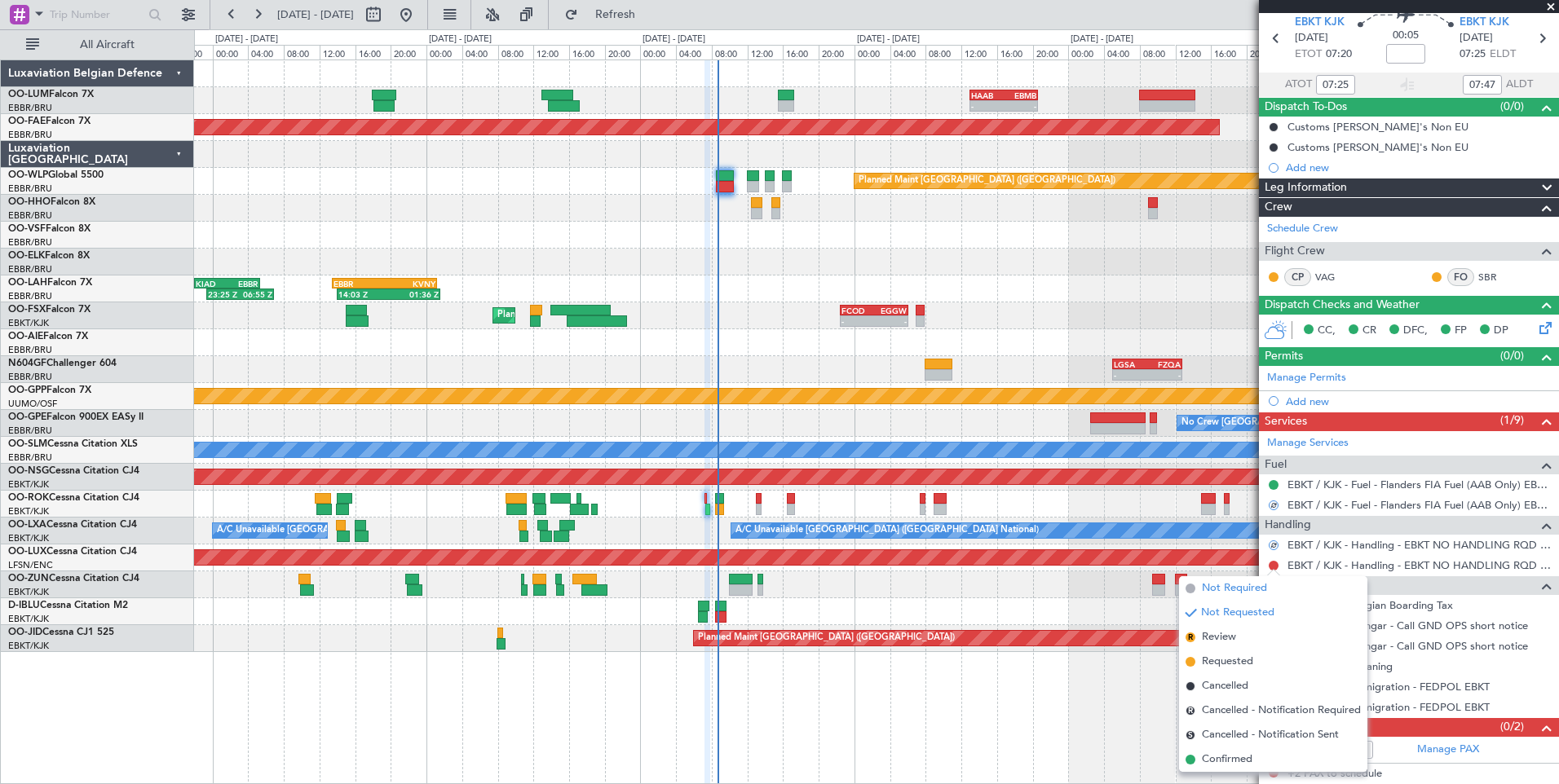
click at [1257, 599] on li "Not Required" at bounding box center [1273, 588] width 188 height 24
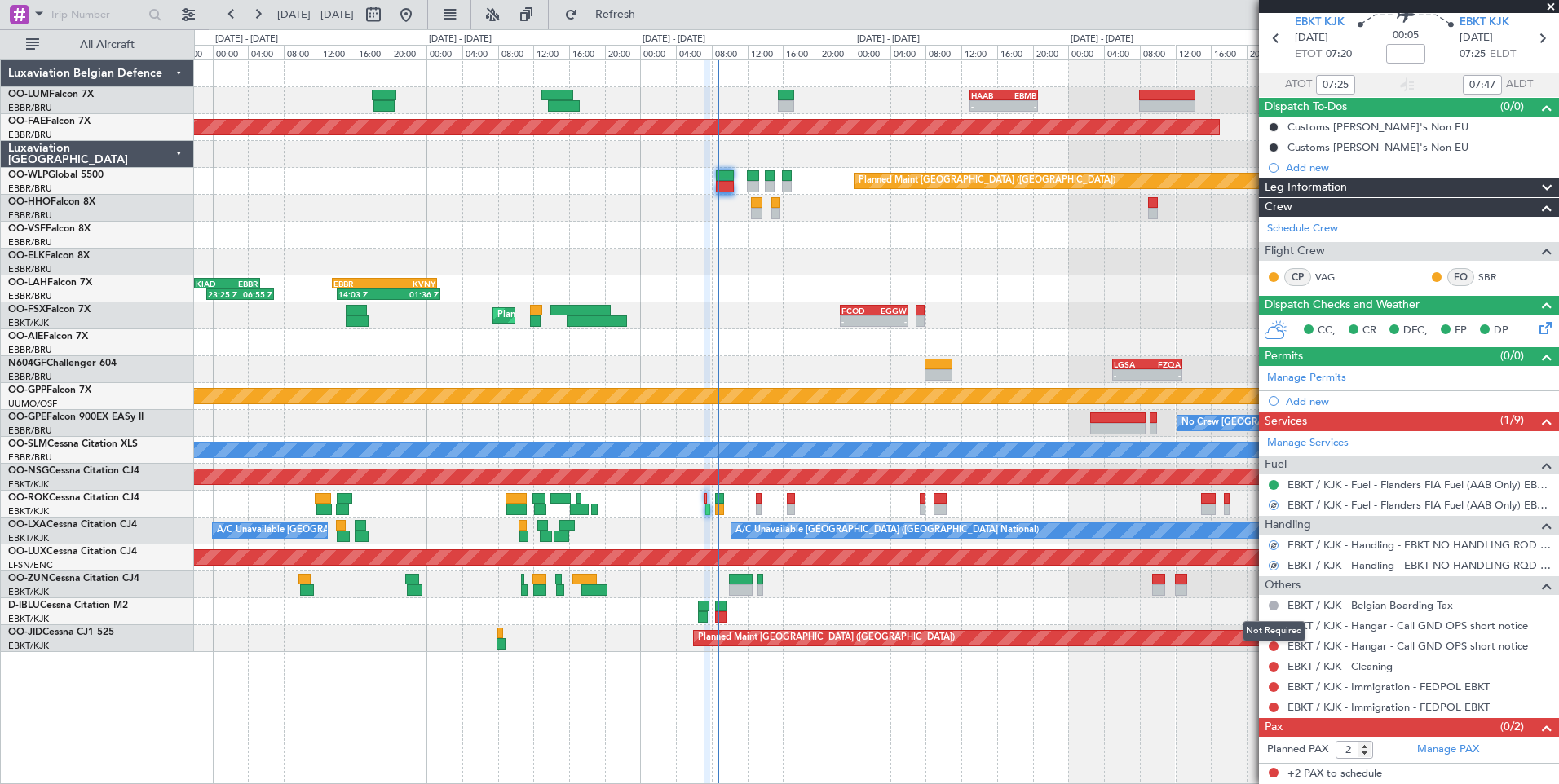
click at [1273, 625] on div "Not Required" at bounding box center [1273, 631] width 63 height 21
click at [1271, 621] on button at bounding box center [1273, 625] width 10 height 9
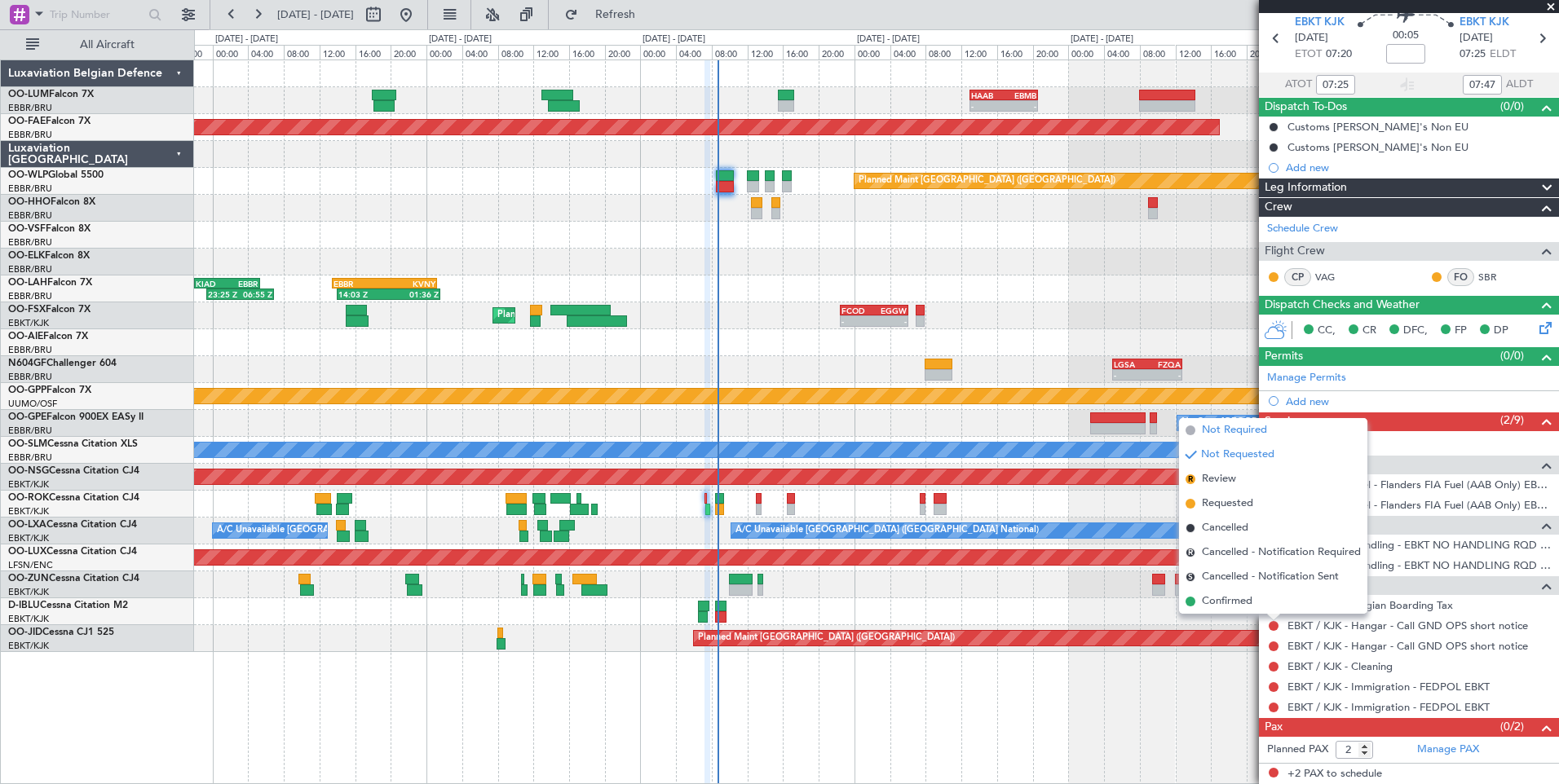
click at [1252, 438] on span "Not Required" at bounding box center [1234, 430] width 66 height 16
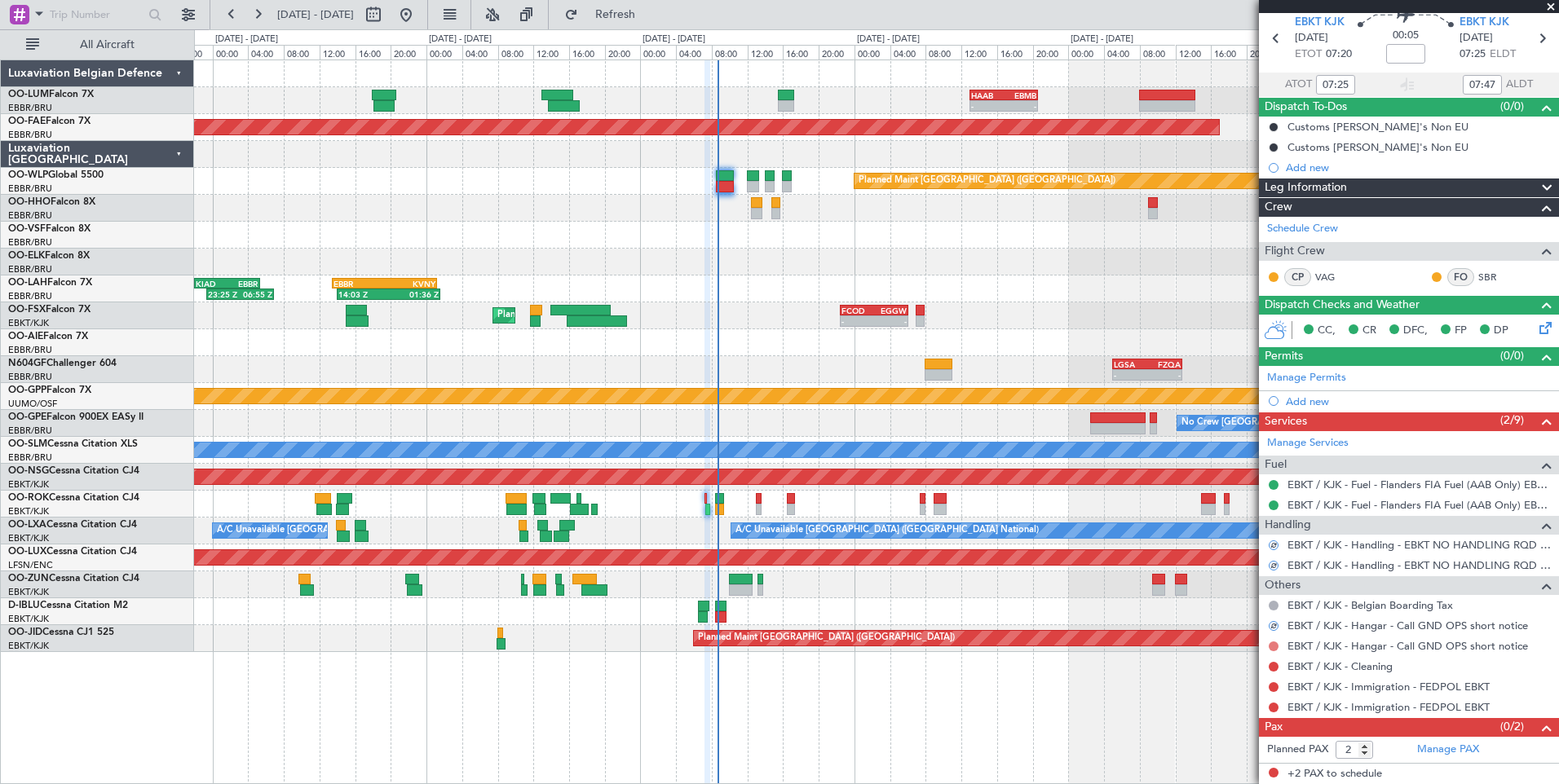
click at [1274, 645] on button at bounding box center [1273, 646] width 10 height 9
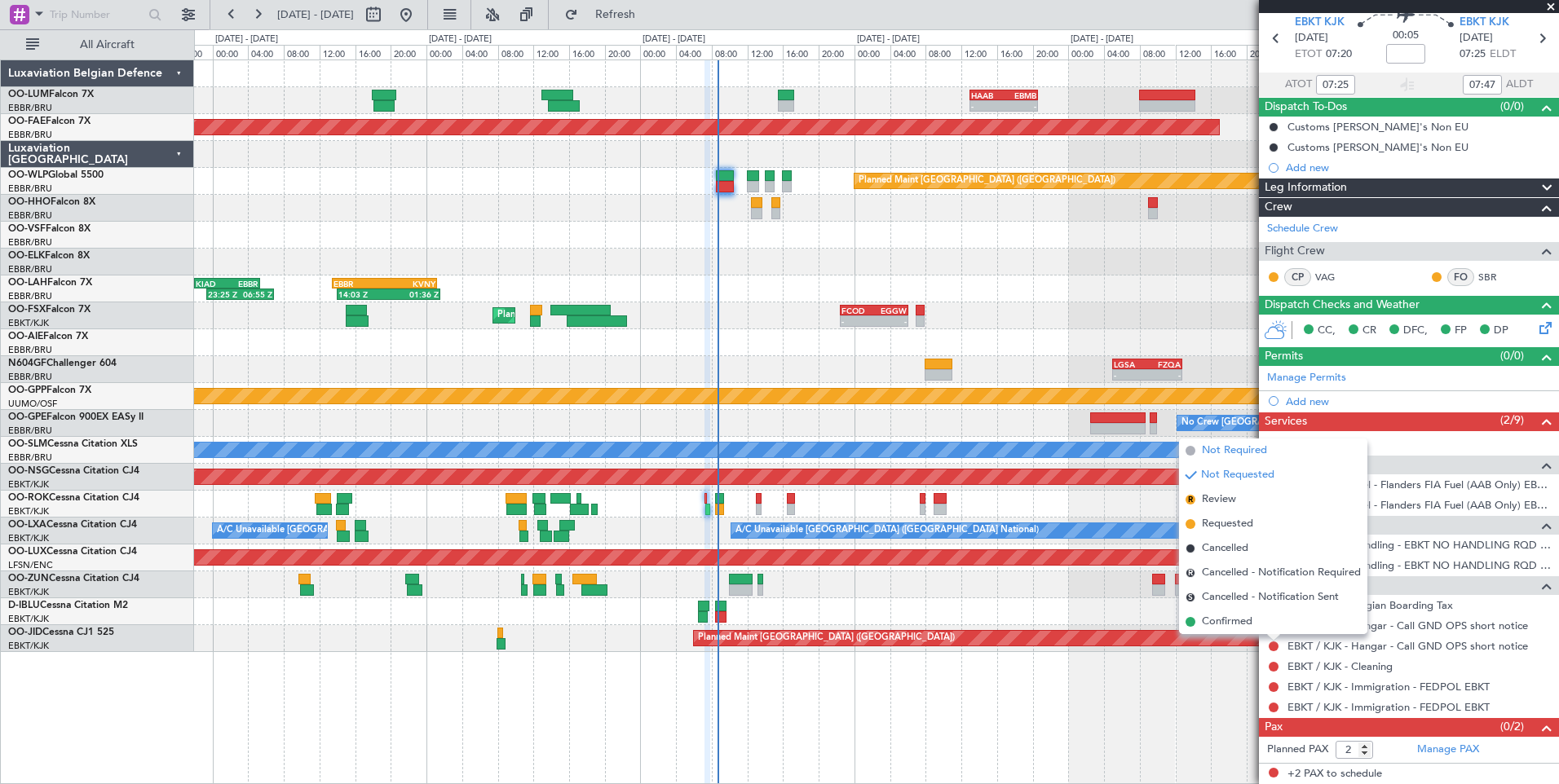
click at [1238, 442] on li "Not Required" at bounding box center [1273, 451] width 188 height 24
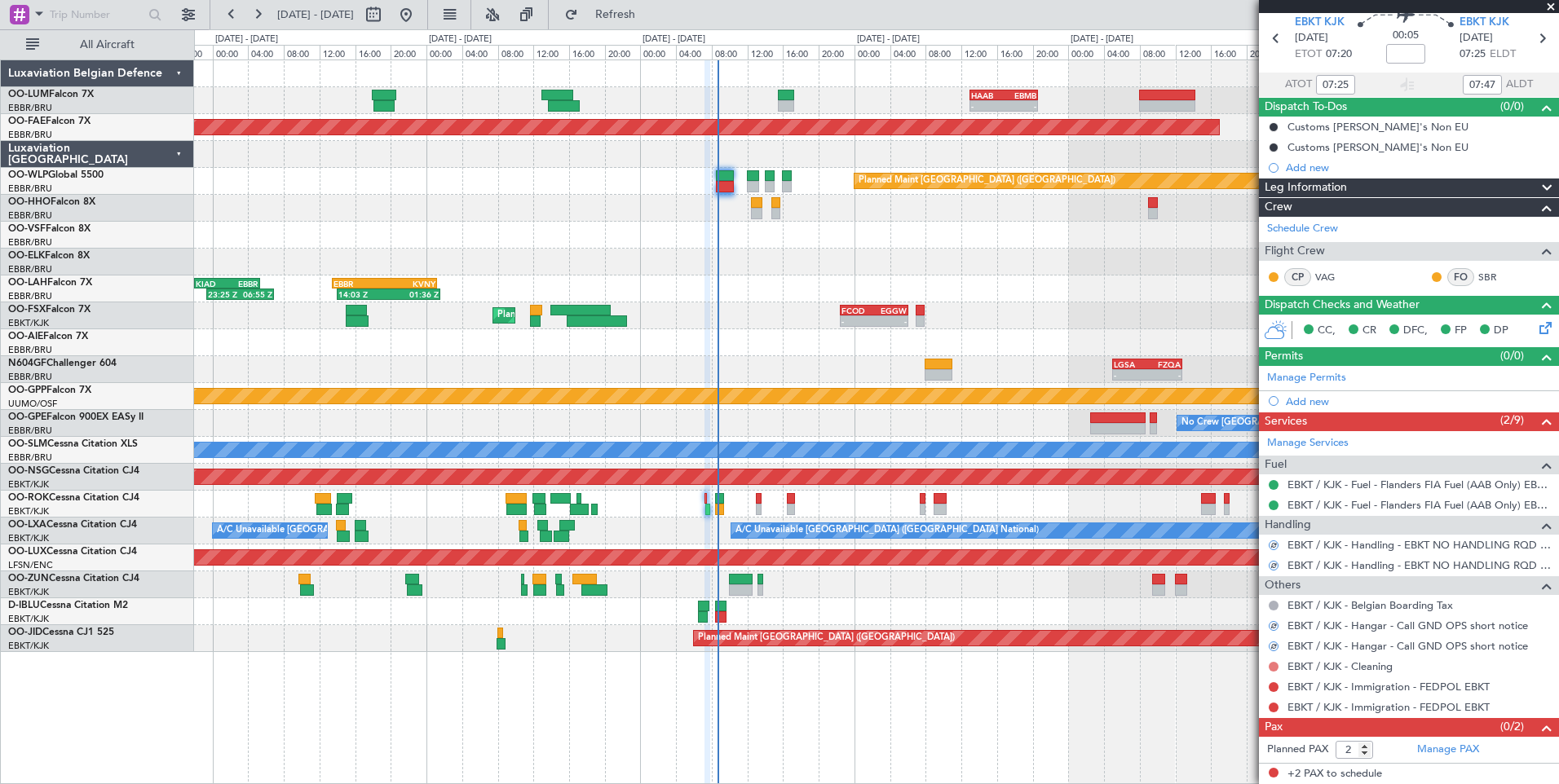
click at [1273, 671] on mat-tooltip-component "Not Requested" at bounding box center [1273, 692] width 92 height 43
click at [1274, 669] on button at bounding box center [1273, 666] width 10 height 9
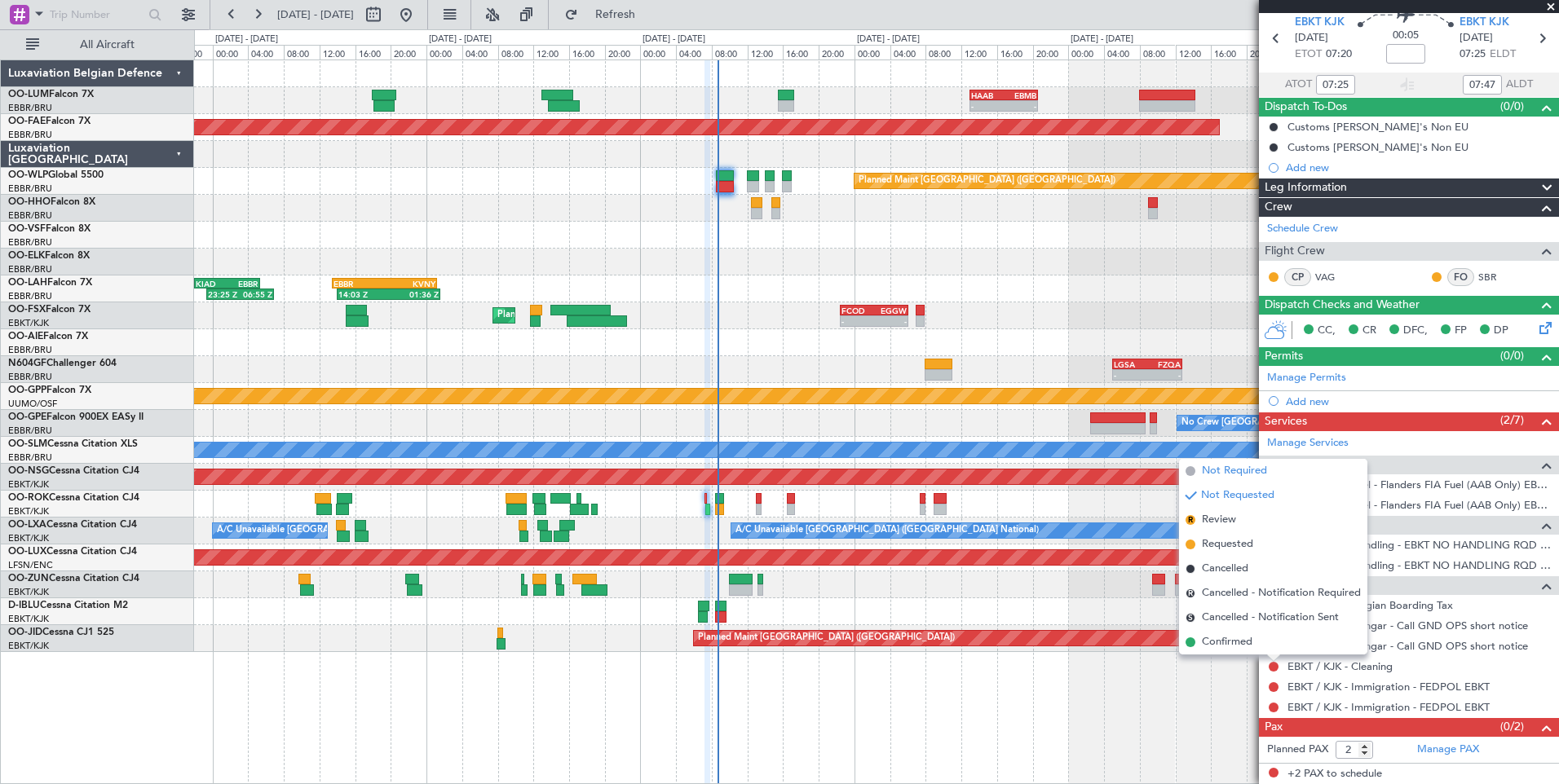
click at [1241, 465] on span "Not Required" at bounding box center [1234, 471] width 66 height 16
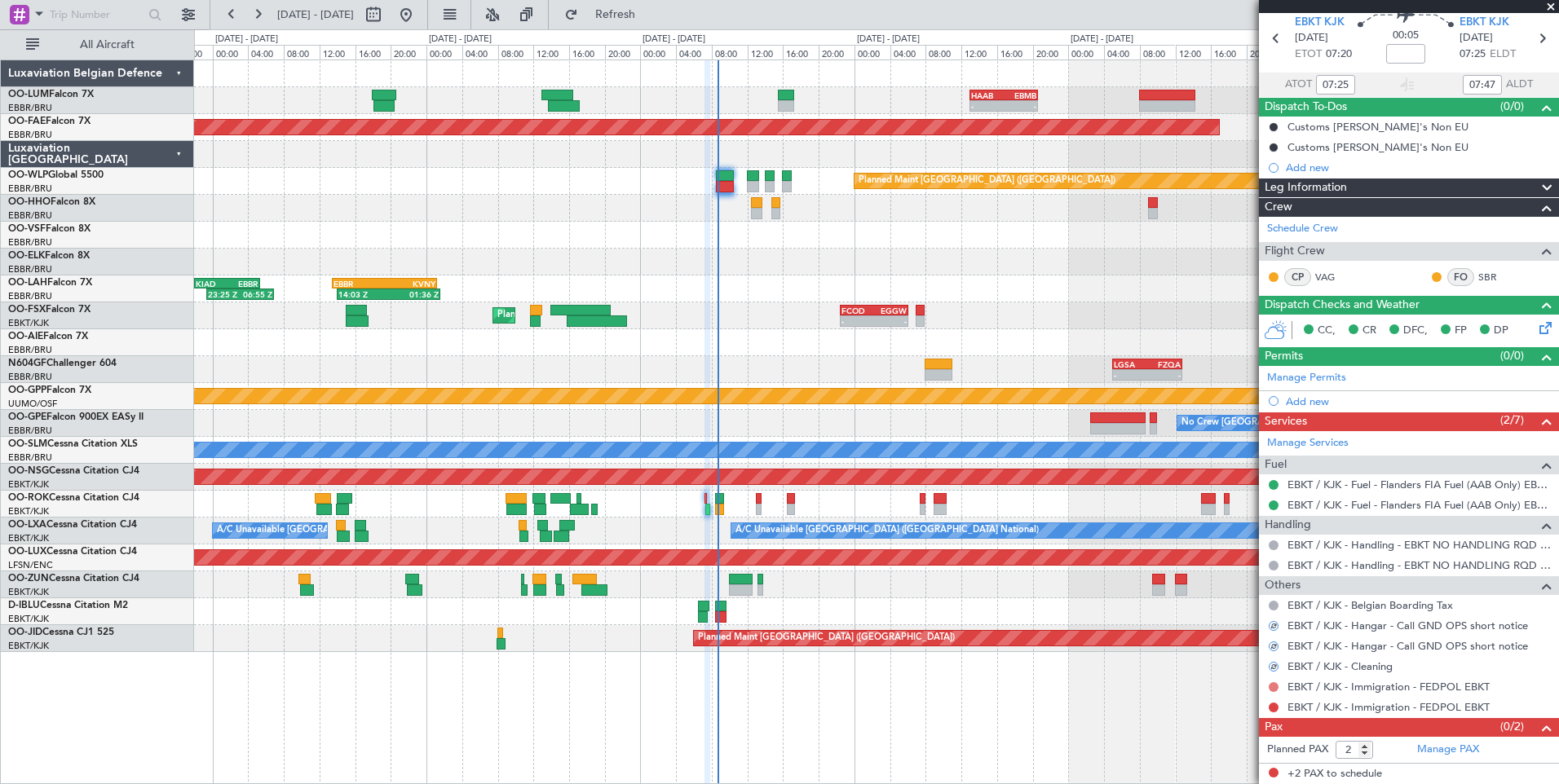
click at [1271, 686] on button at bounding box center [1273, 686] width 10 height 9
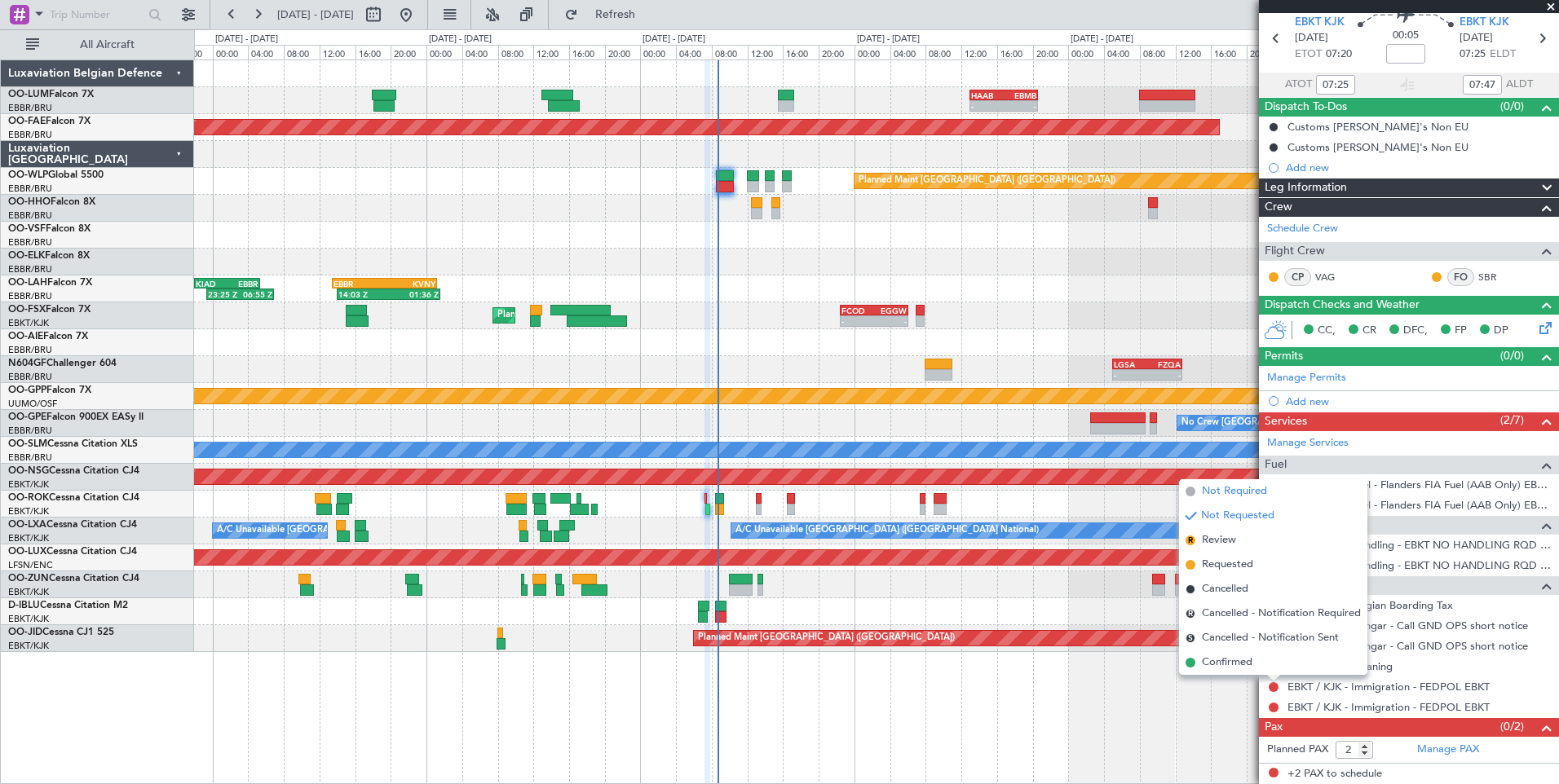
click at [1248, 491] on span "Not Required" at bounding box center [1234, 491] width 66 height 16
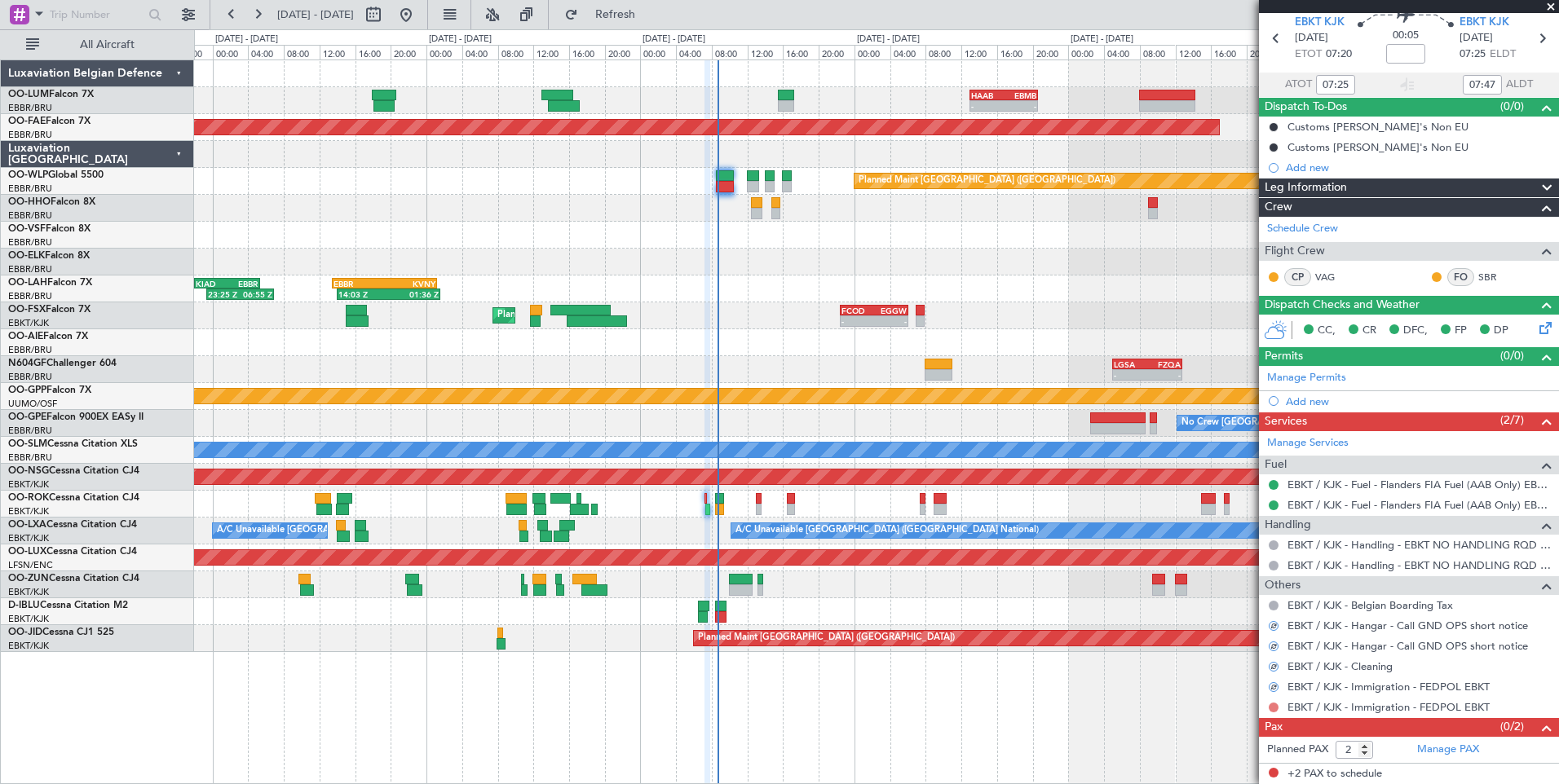
click at [1271, 703] on button at bounding box center [1273, 707] width 10 height 9
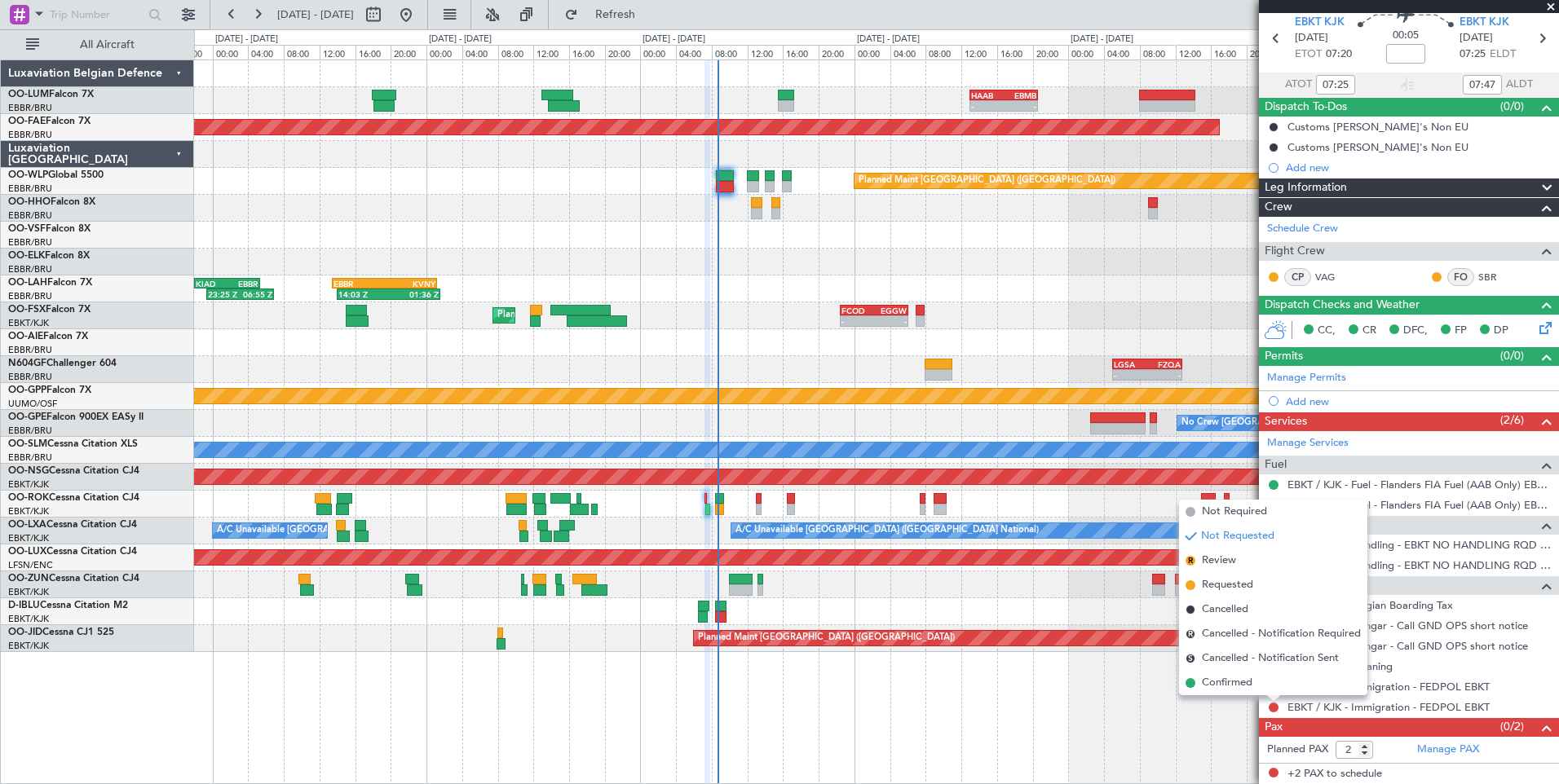
click at [1264, 512] on span "Not Required" at bounding box center [1234, 511] width 66 height 16
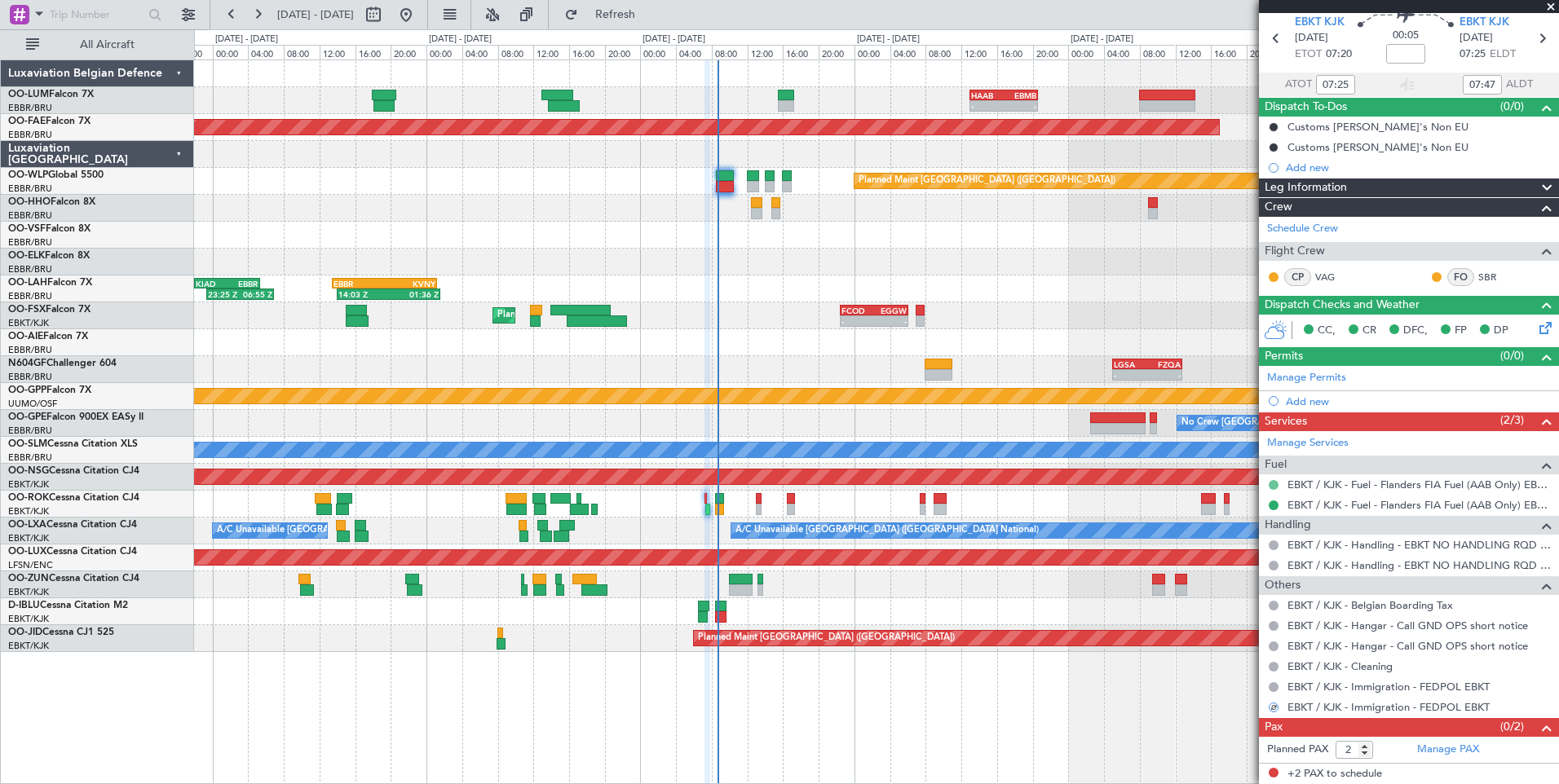
click at [1277, 484] on button at bounding box center [1273, 484] width 10 height 9
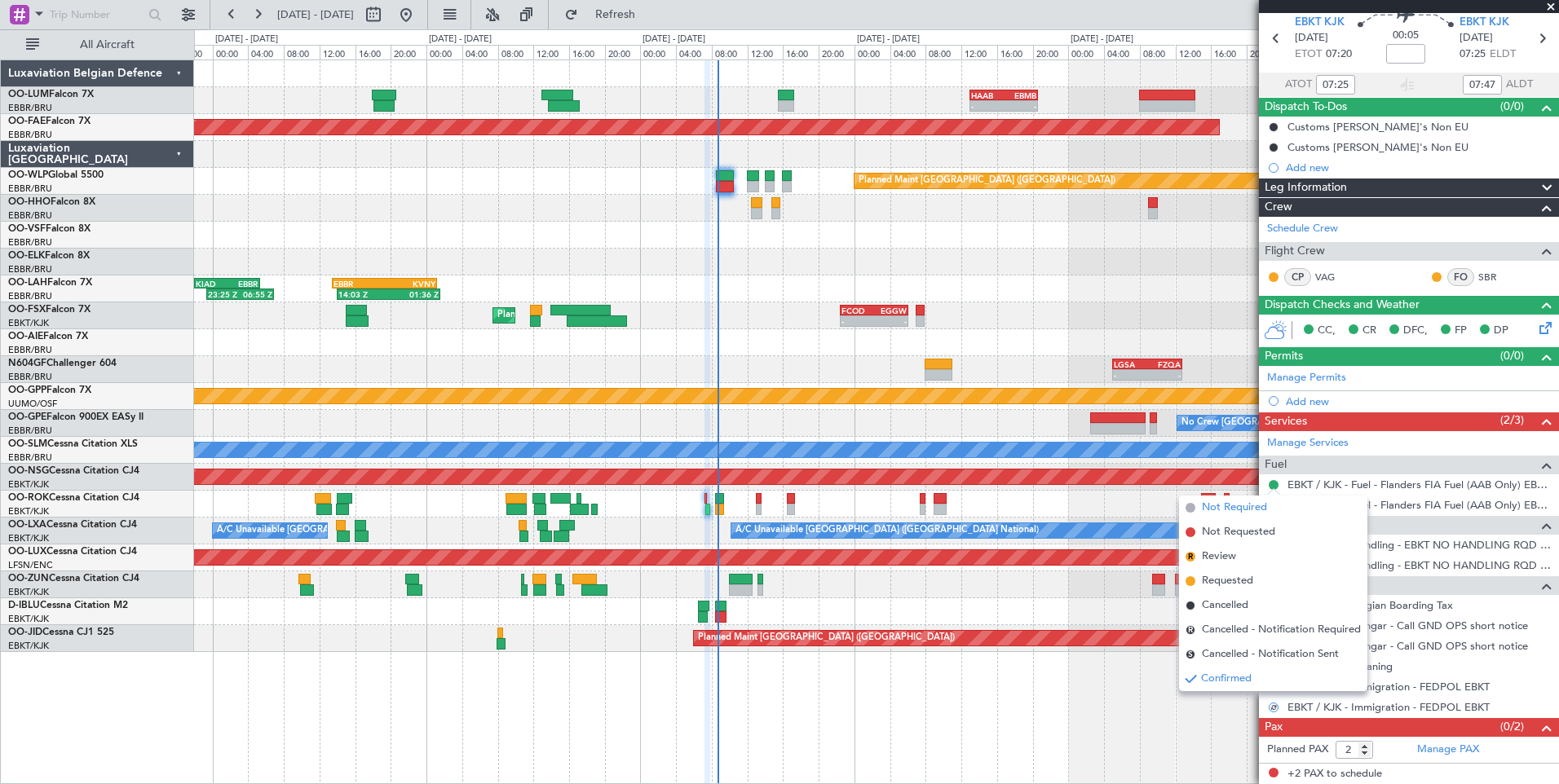
click at [1256, 505] on span "Not Required" at bounding box center [1234, 508] width 66 height 16
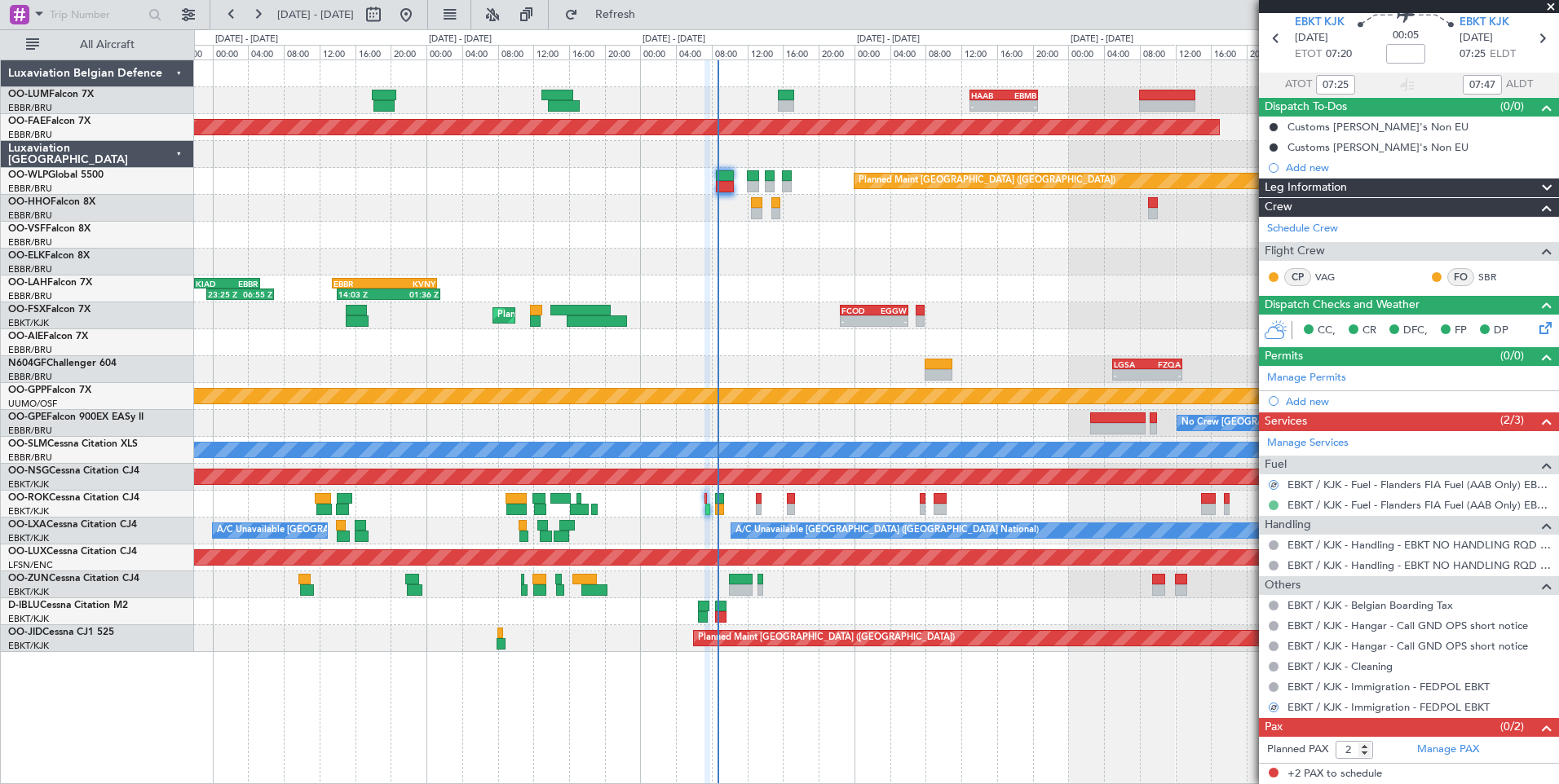
click at [1272, 504] on button at bounding box center [1273, 505] width 10 height 9
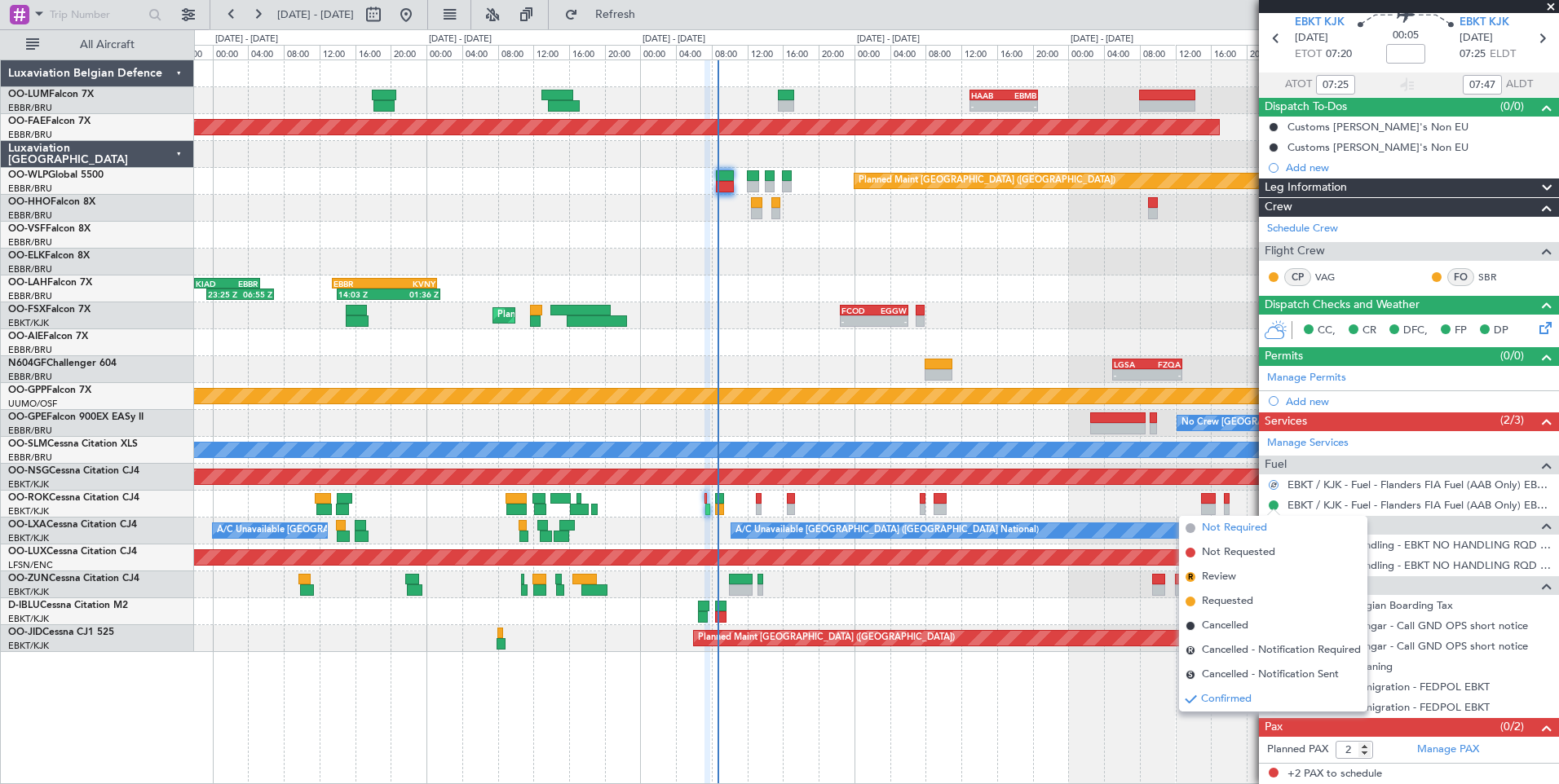
click at [1242, 534] on span "Not Required" at bounding box center [1234, 528] width 66 height 16
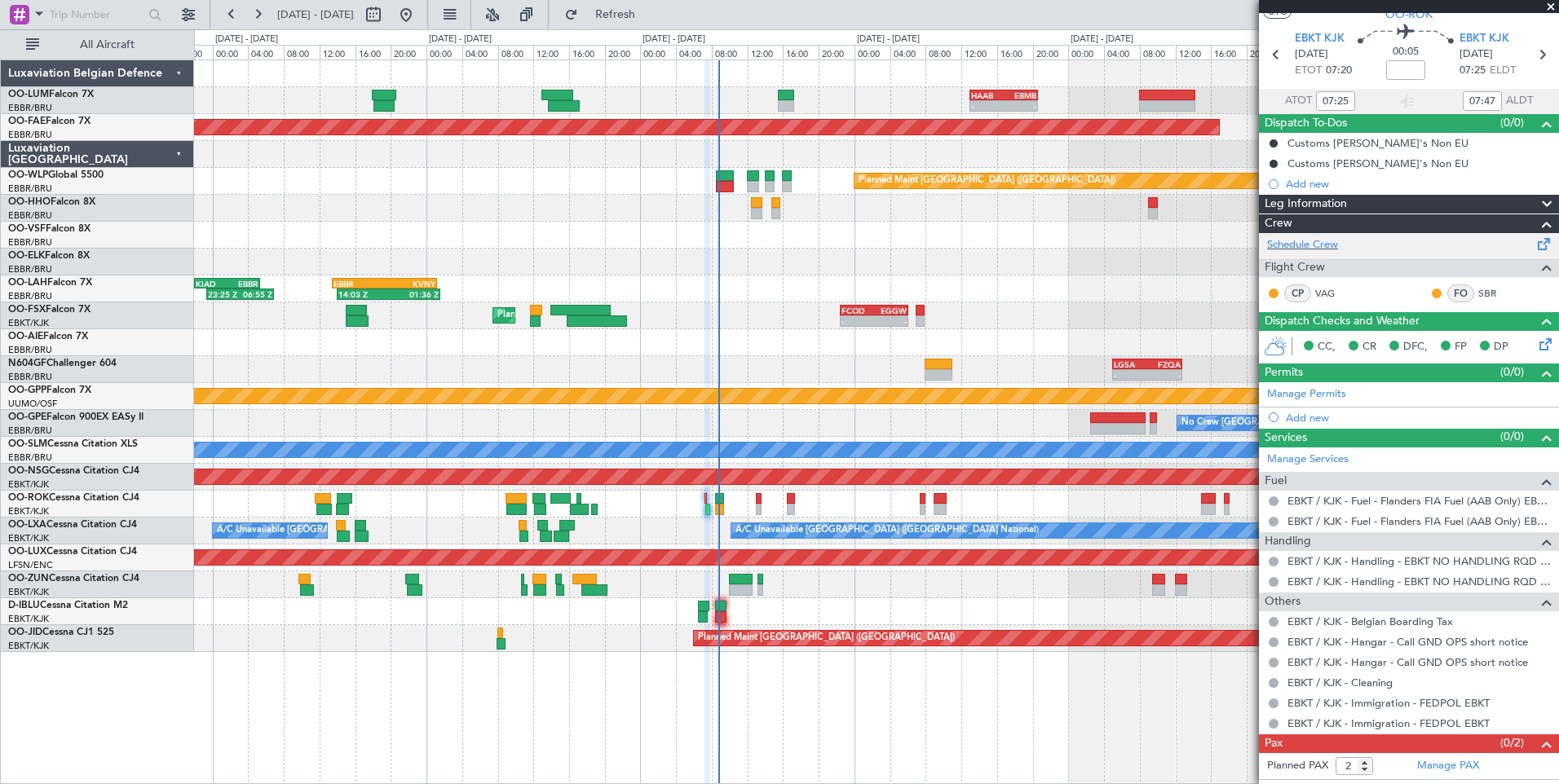
scroll to position [0, 0]
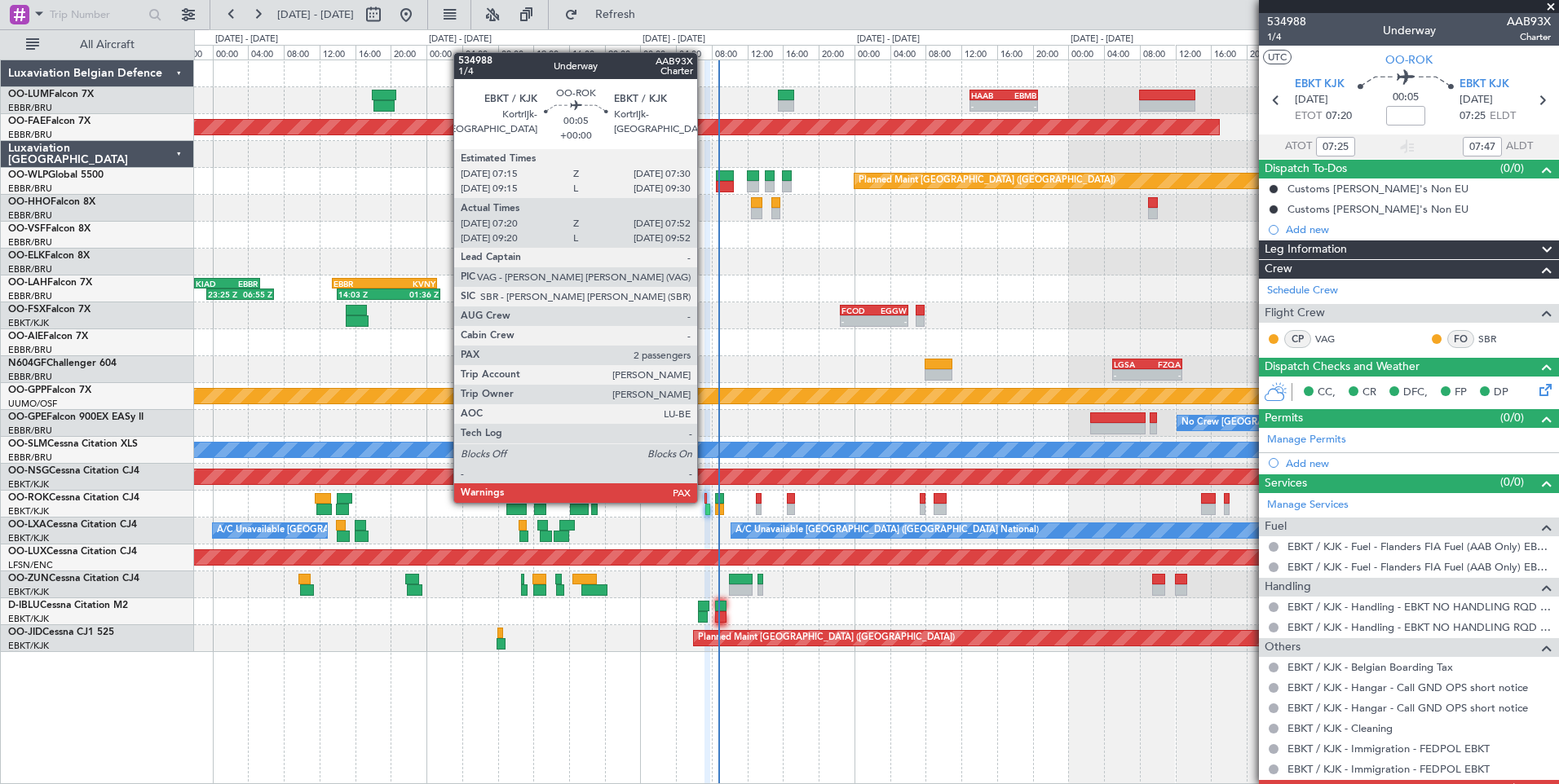
click at [705, 503] on div at bounding box center [707, 509] width 5 height 11
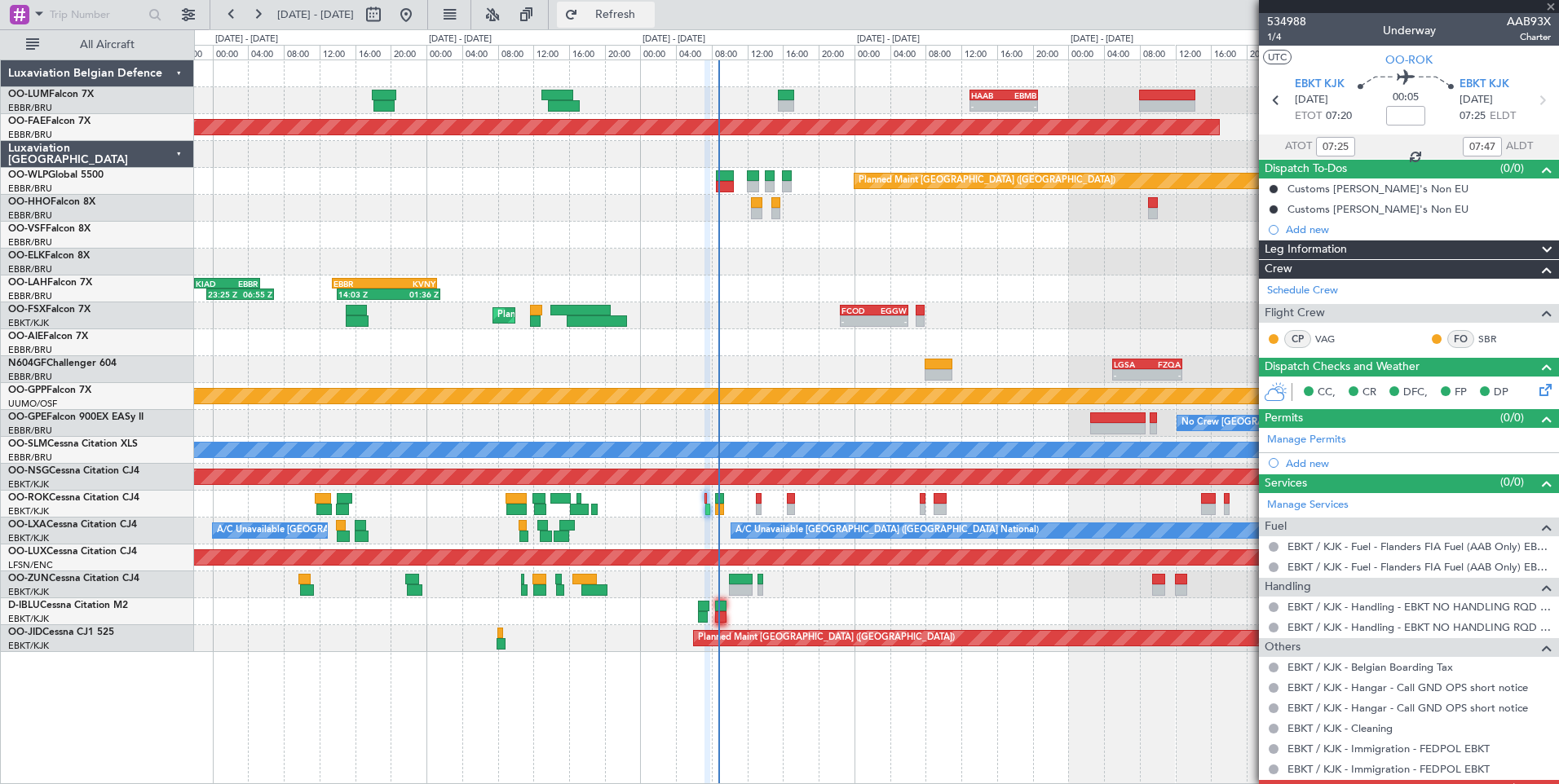
click at [650, 11] on span "Refresh" at bounding box center [615, 14] width 68 height 11
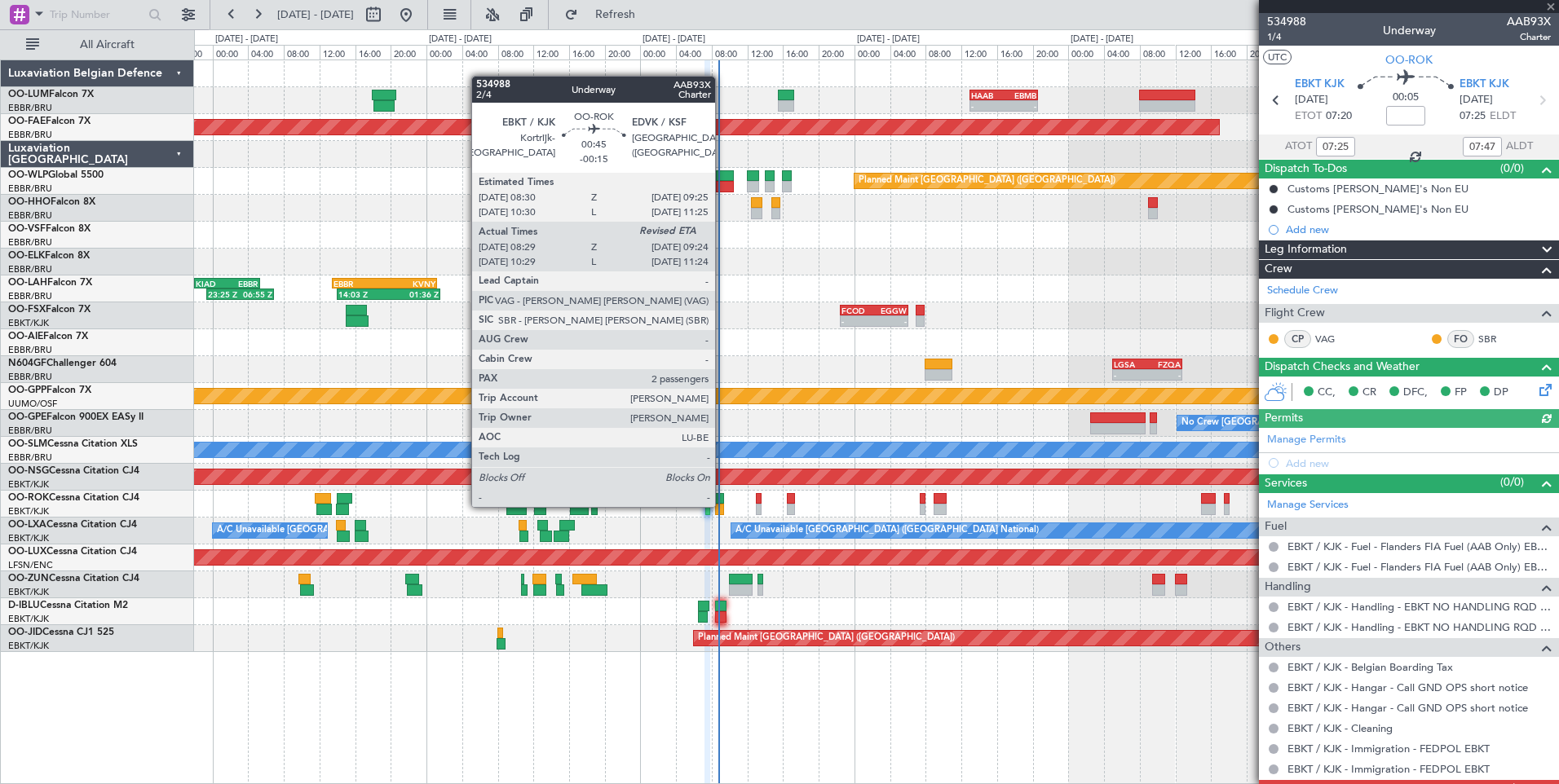
click at [722, 505] on div at bounding box center [719, 509] width 9 height 11
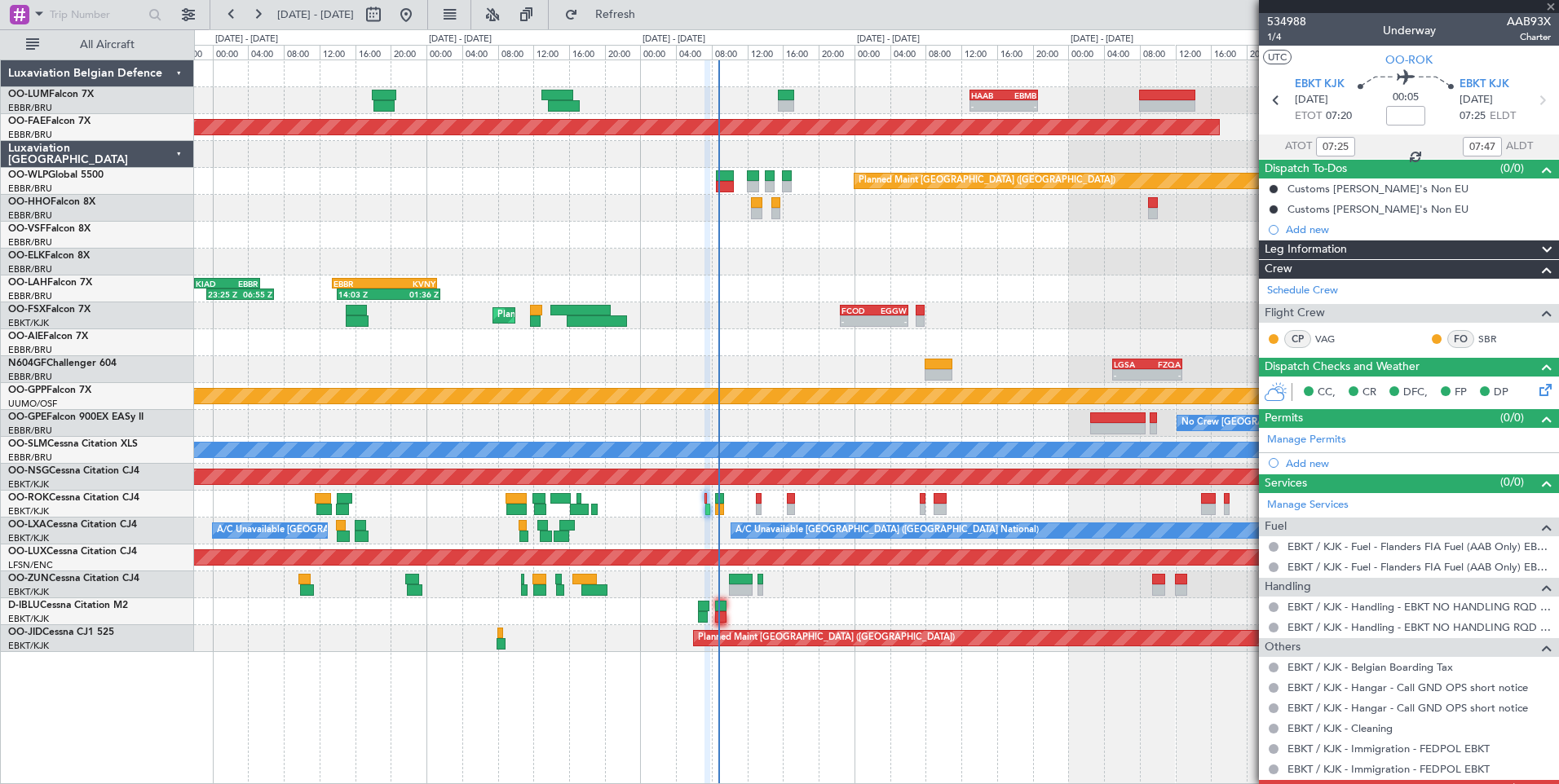
type input "-00:15"
type input "08:34"
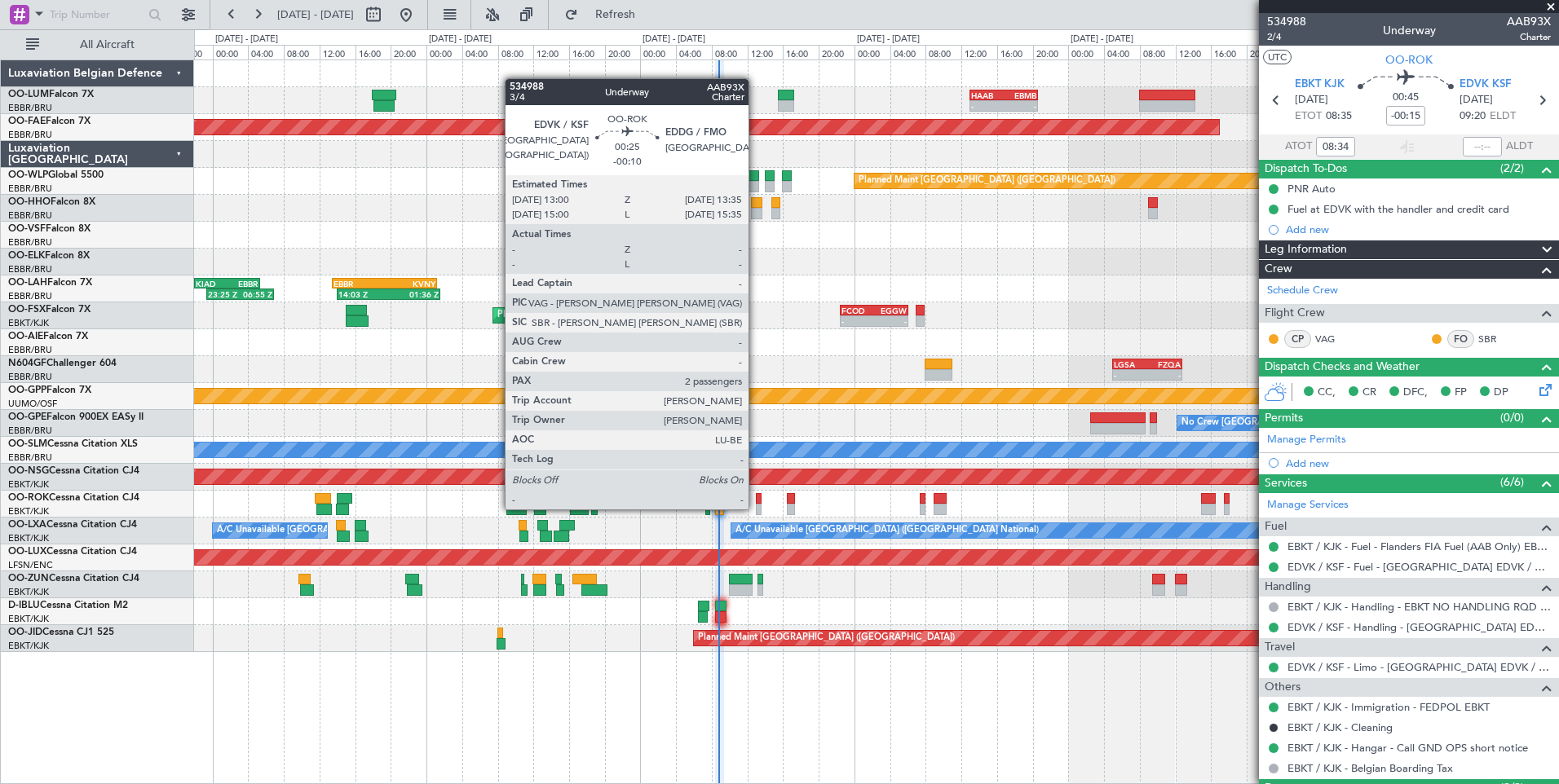
click at [756, 508] on div at bounding box center [758, 509] width 6 height 11
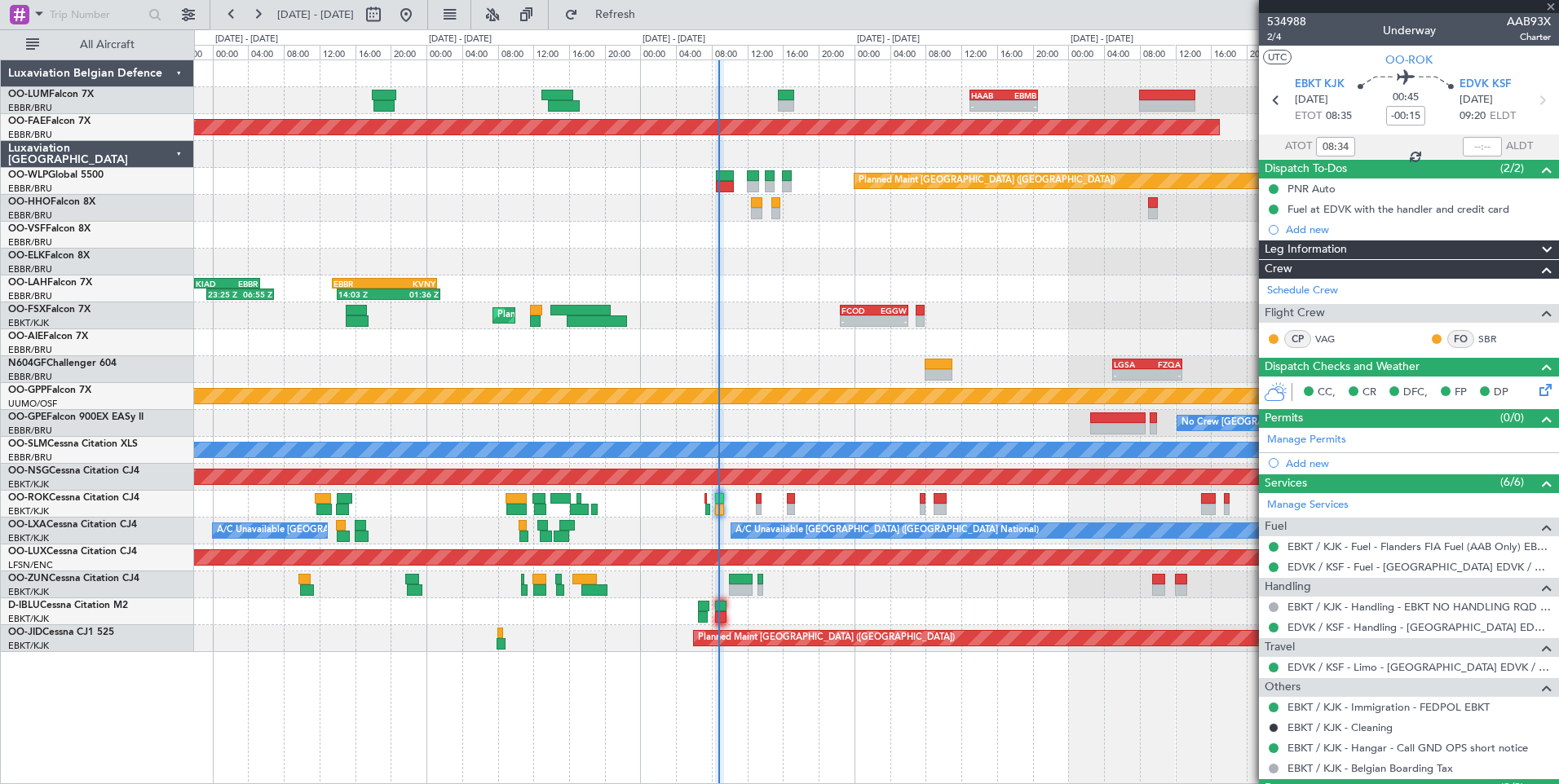
type input "-00:10"
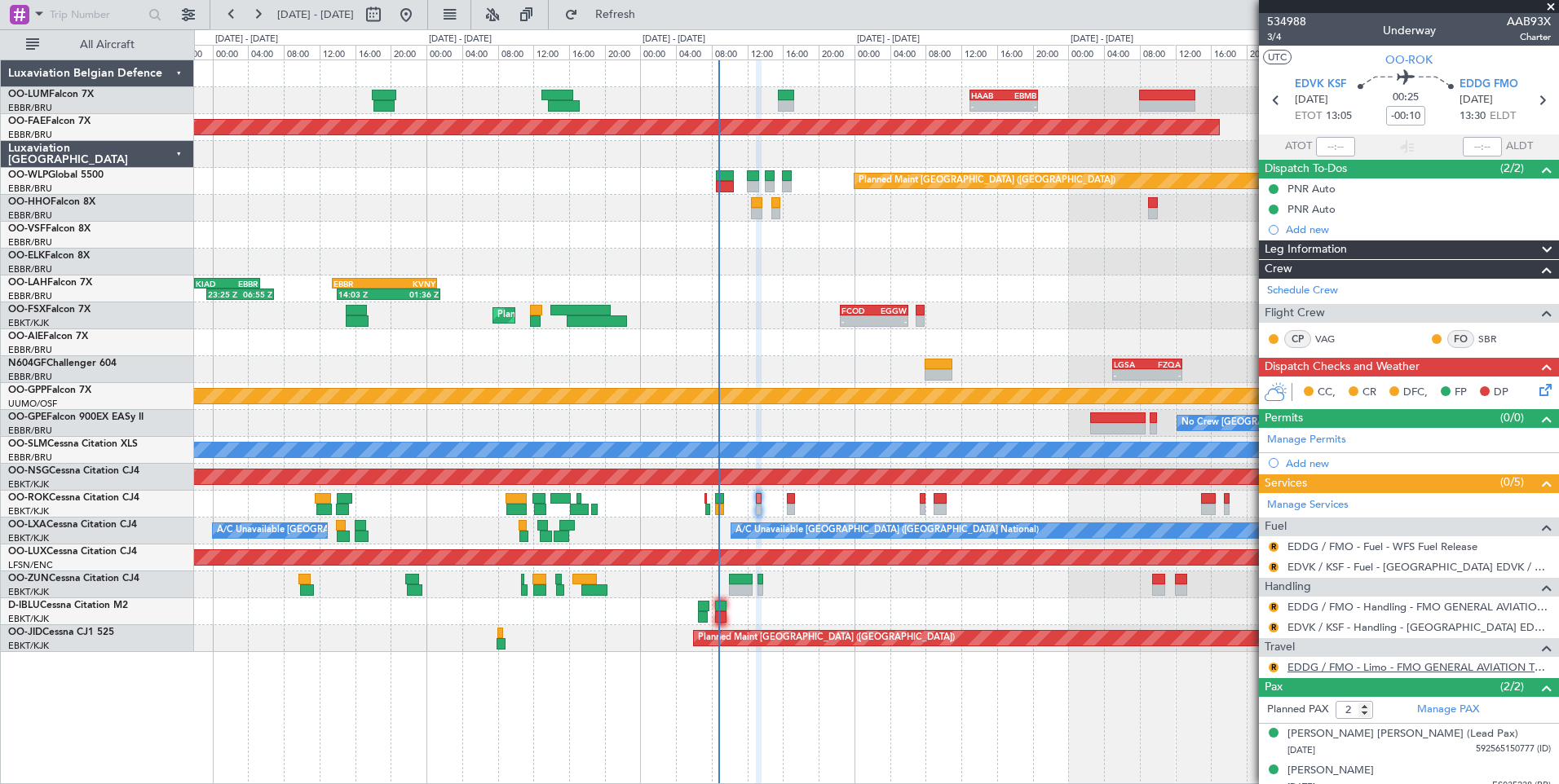
click at [1350, 668] on link "EDDG / FMO - Limo - FMO GENERAL AVIATION TERMINAL EDDG" at bounding box center [1418, 667] width 263 height 14
click at [1275, 623] on button "R" at bounding box center [1273, 627] width 10 height 9
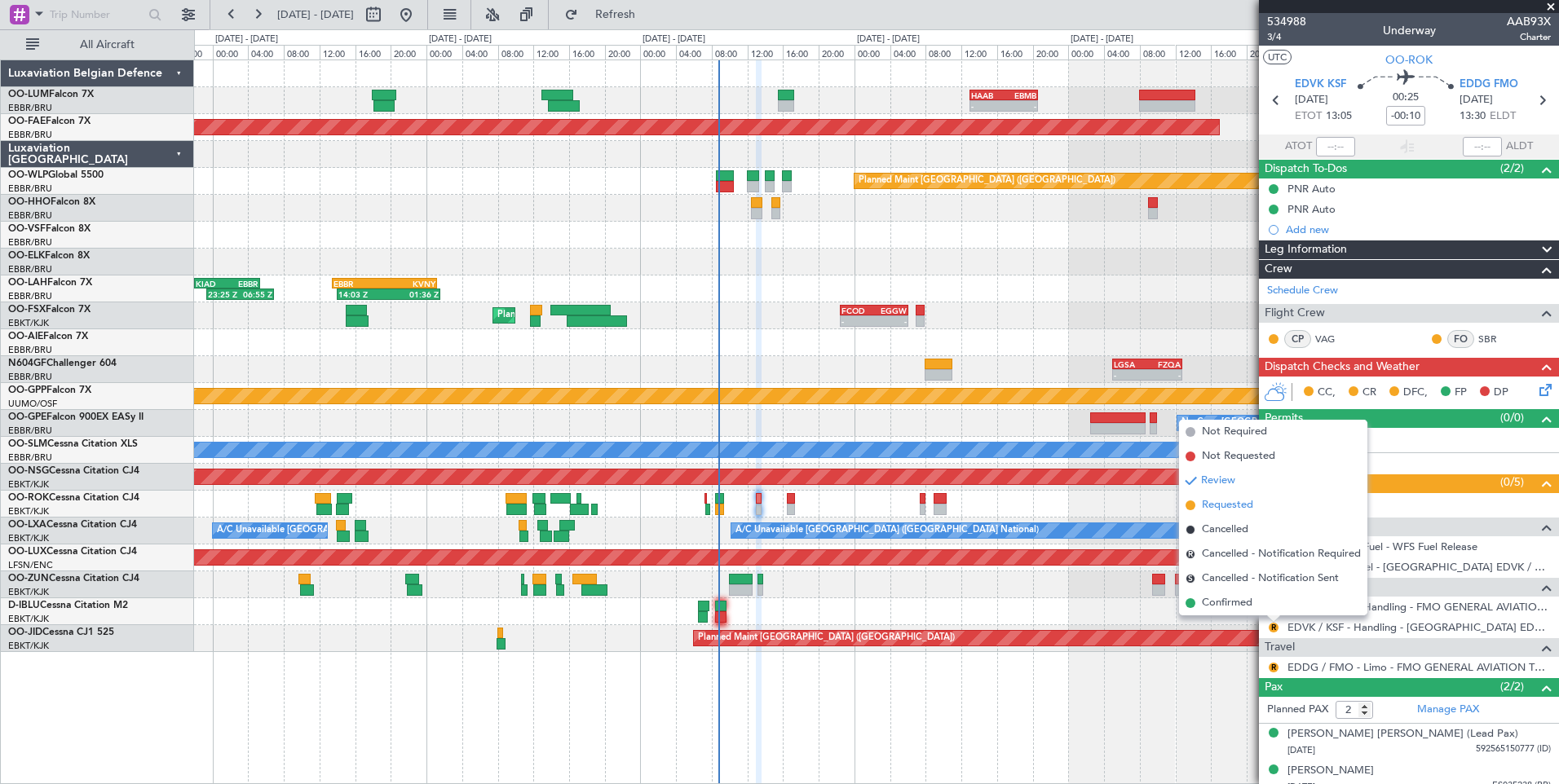
click at [1231, 498] on span "Requested" at bounding box center [1226, 505] width 51 height 16
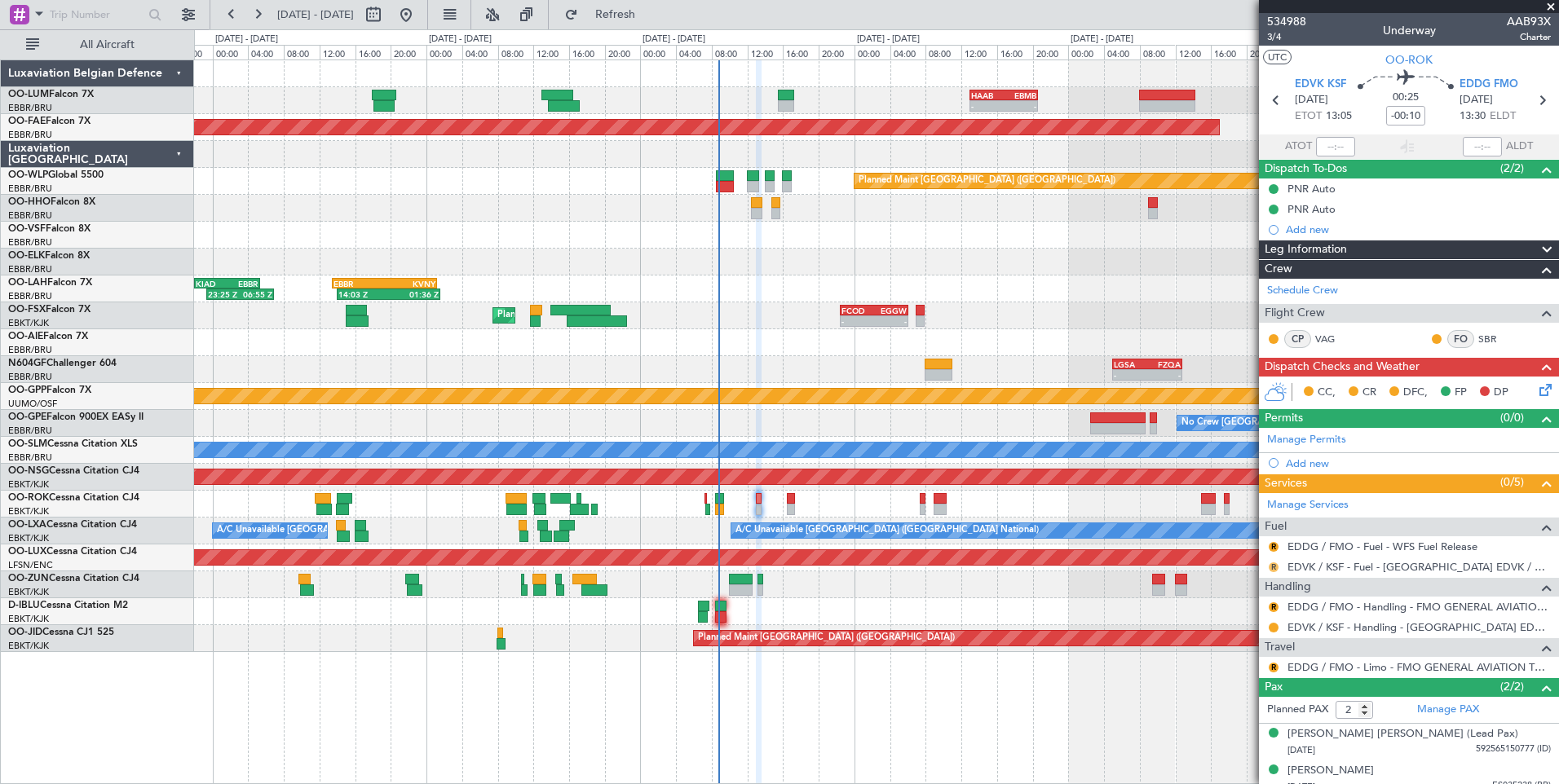
click at [1272, 567] on button "R" at bounding box center [1273, 566] width 10 height 9
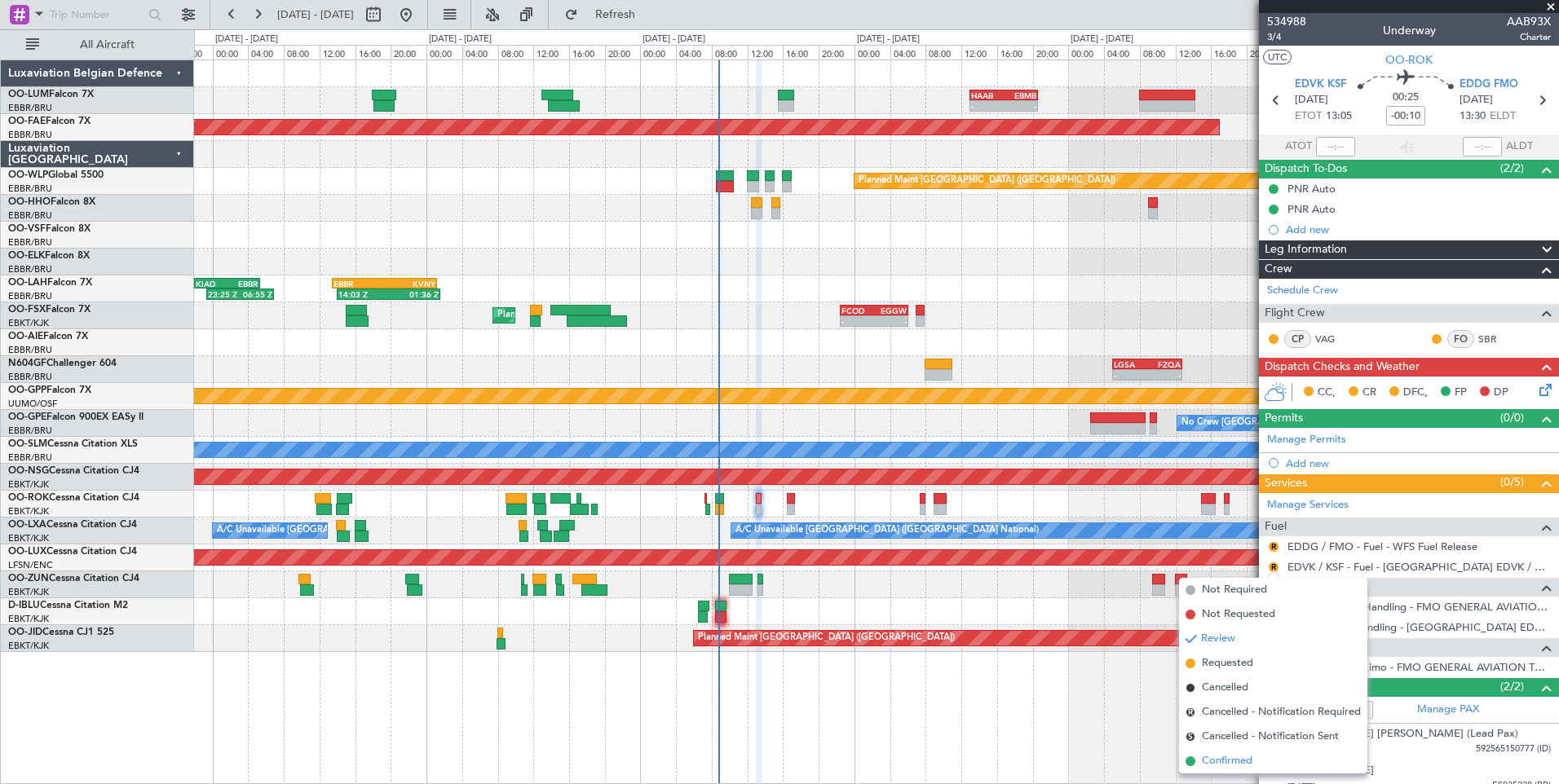
click at [1224, 763] on span "Confirmed" at bounding box center [1226, 761] width 51 height 16
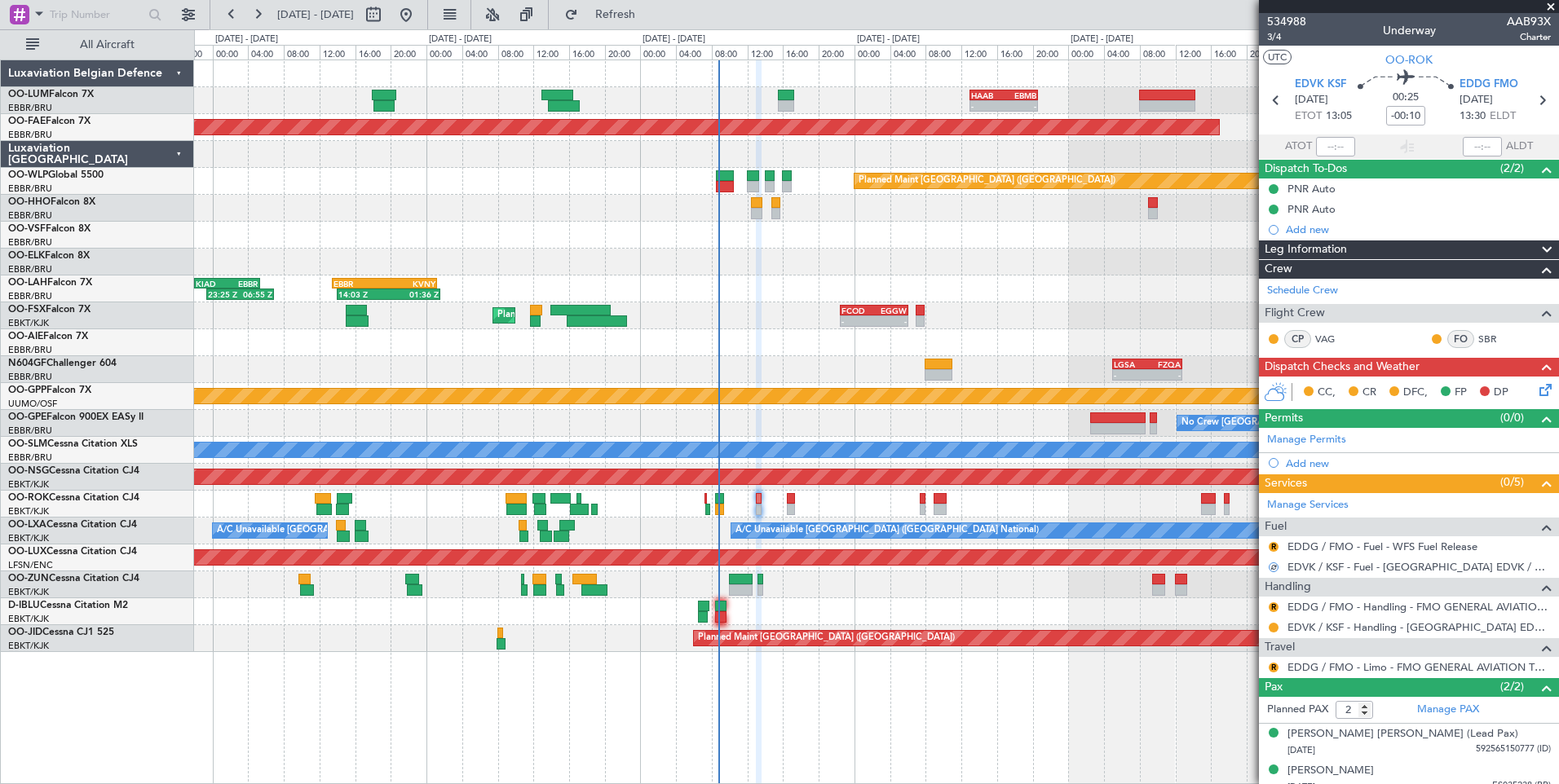
click at [1277, 541] on nimbus-traffic-light "R" at bounding box center [1273, 547] width 13 height 13
click at [1276, 547] on button "R" at bounding box center [1273, 547] width 10 height 9
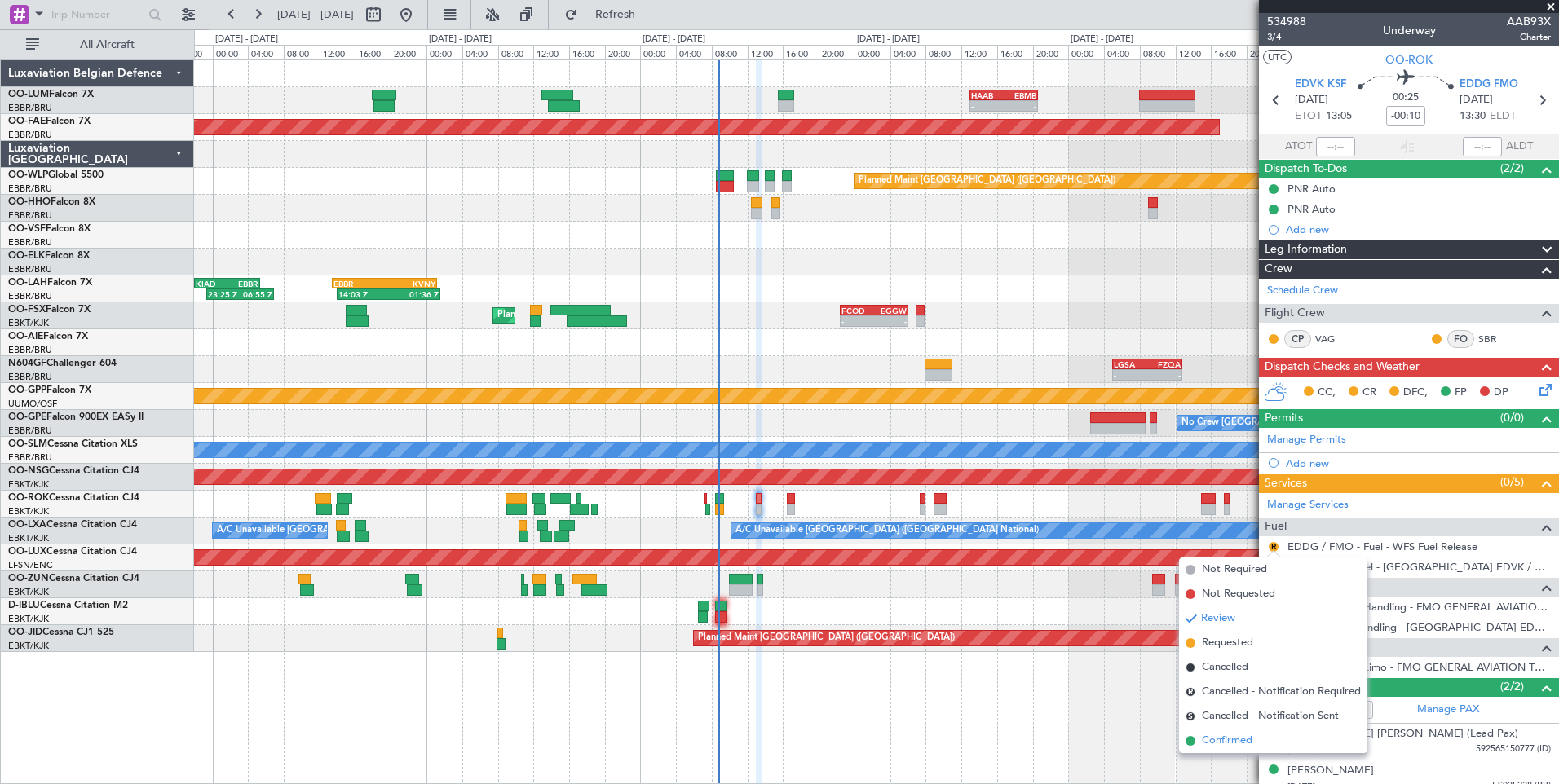
click at [1239, 748] on span "Confirmed" at bounding box center [1226, 741] width 51 height 16
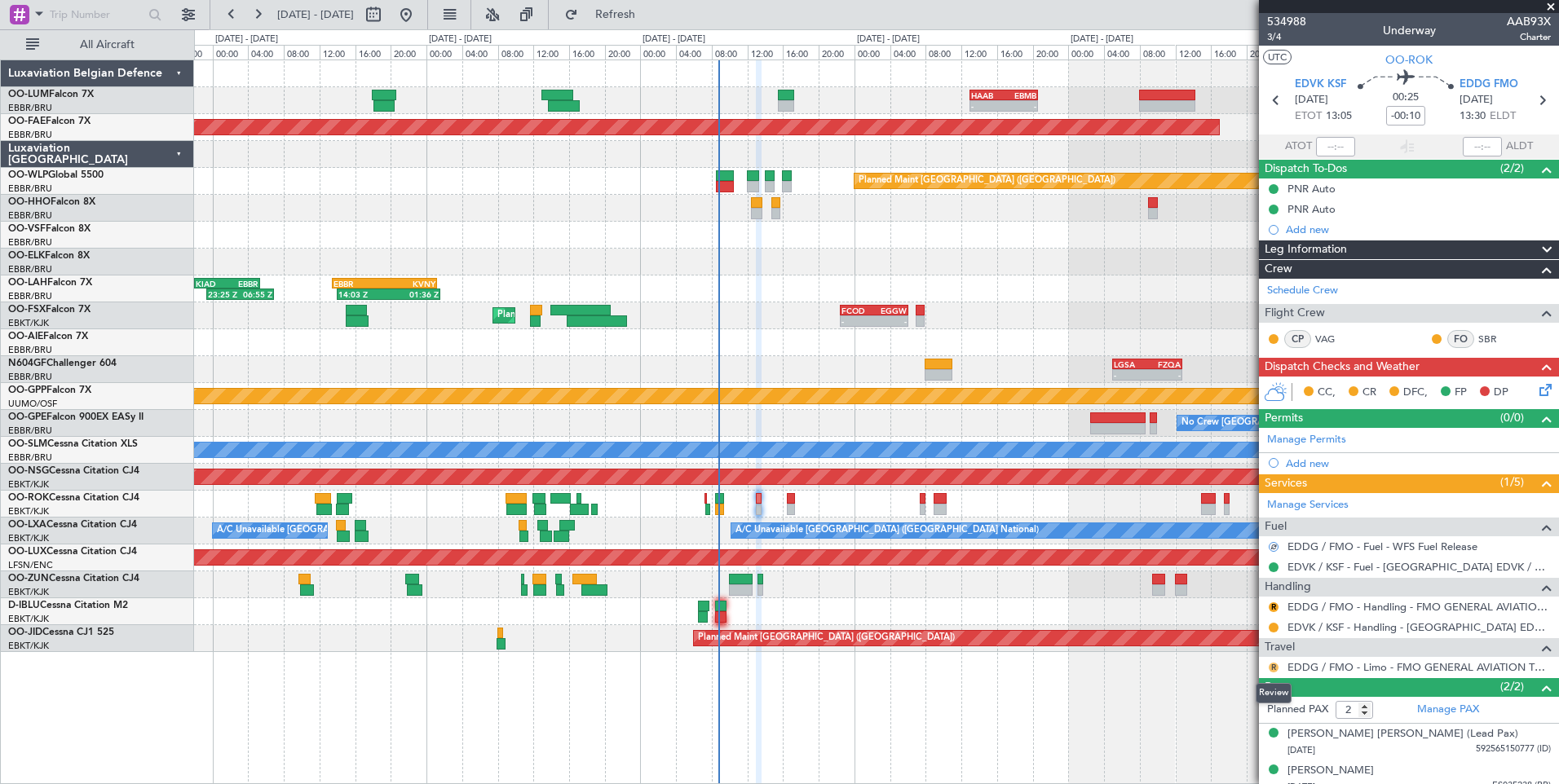
click at [1273, 666] on button "R" at bounding box center [1273, 667] width 10 height 9
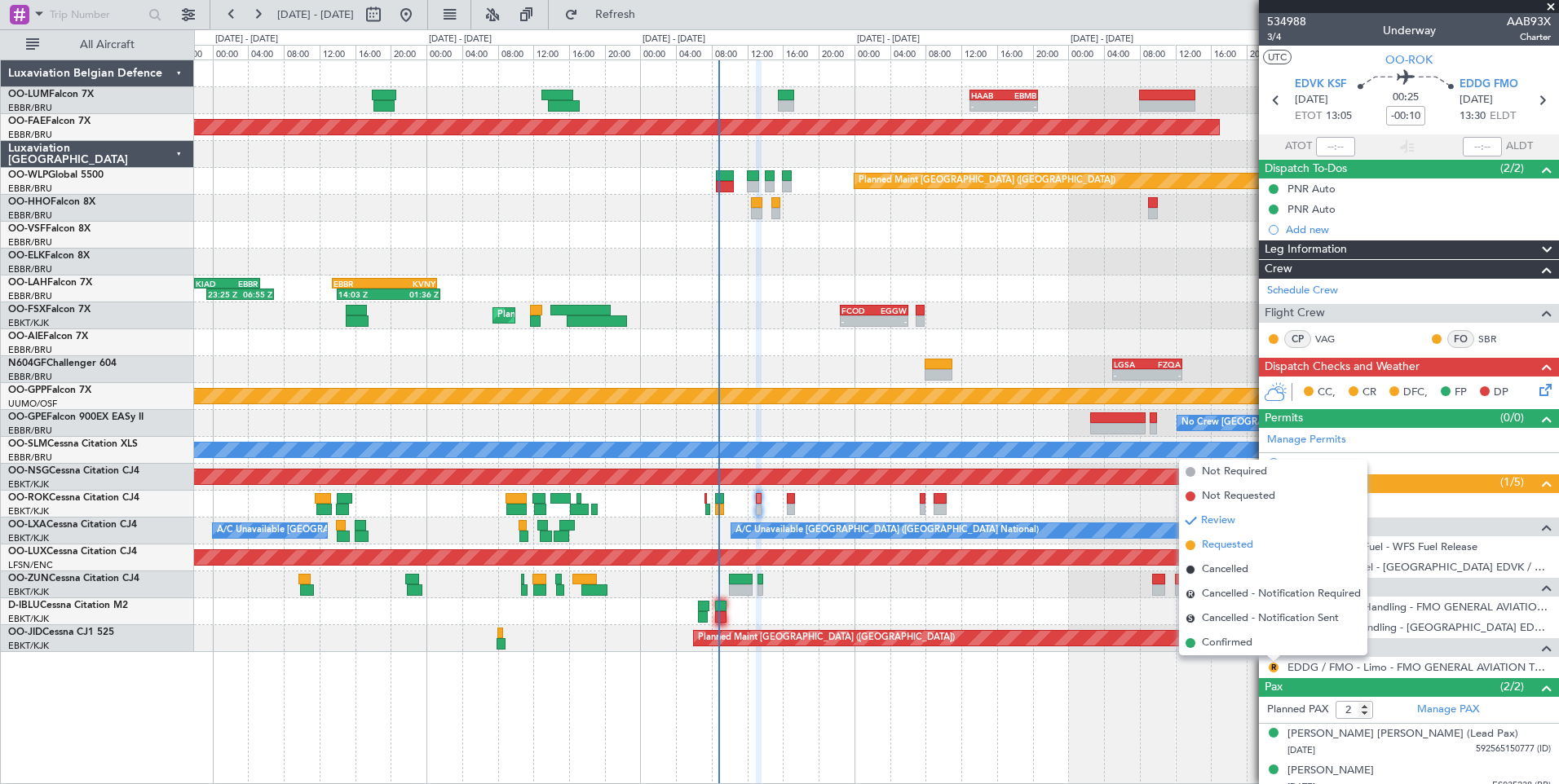
click at [1242, 540] on span "Requested" at bounding box center [1226, 545] width 51 height 16
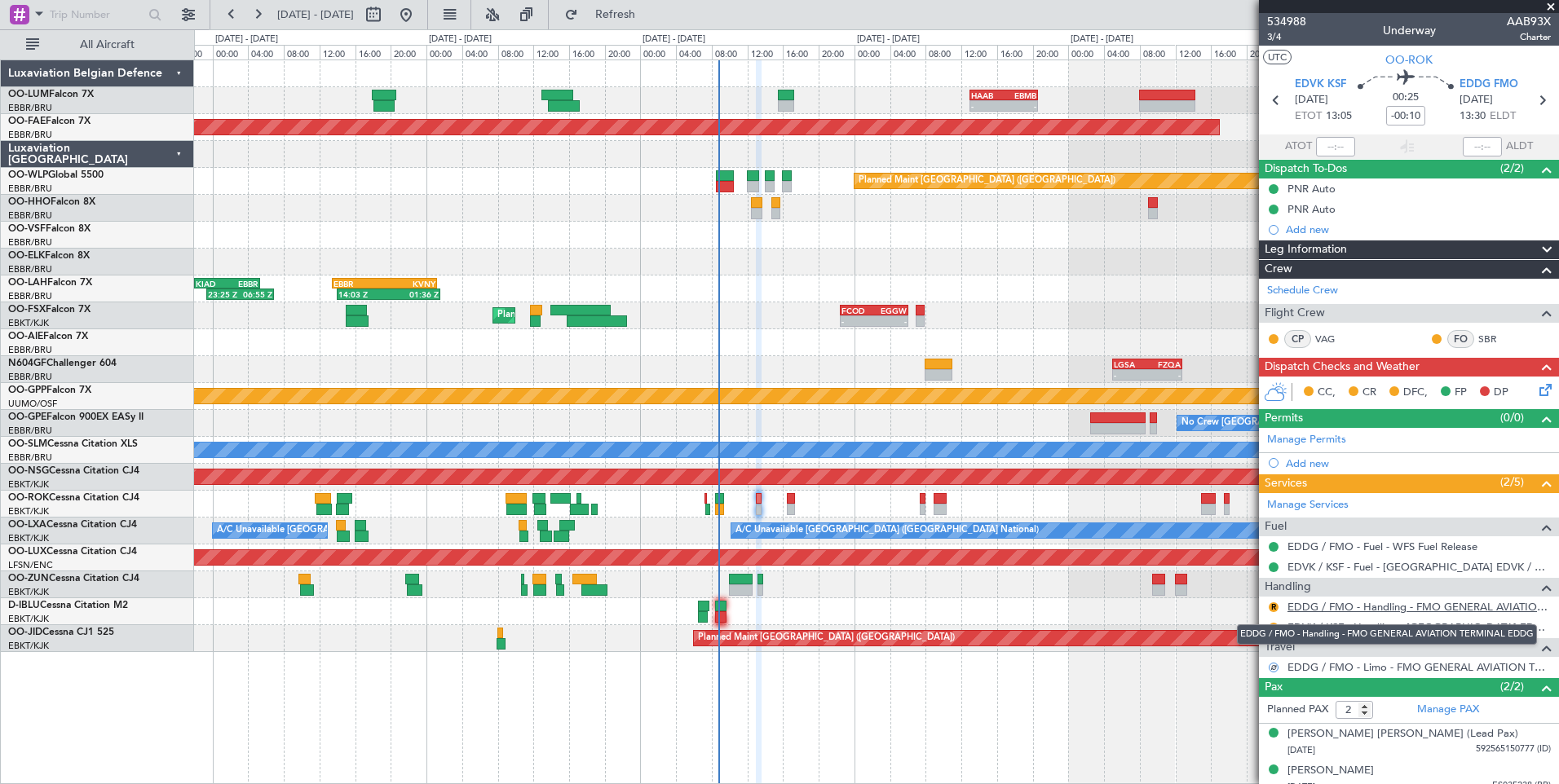
click at [1321, 608] on link "EDDG / FMO - Handling - FMO GENERAL AVIATION TERMINAL EDDG" at bounding box center [1418, 607] width 263 height 14
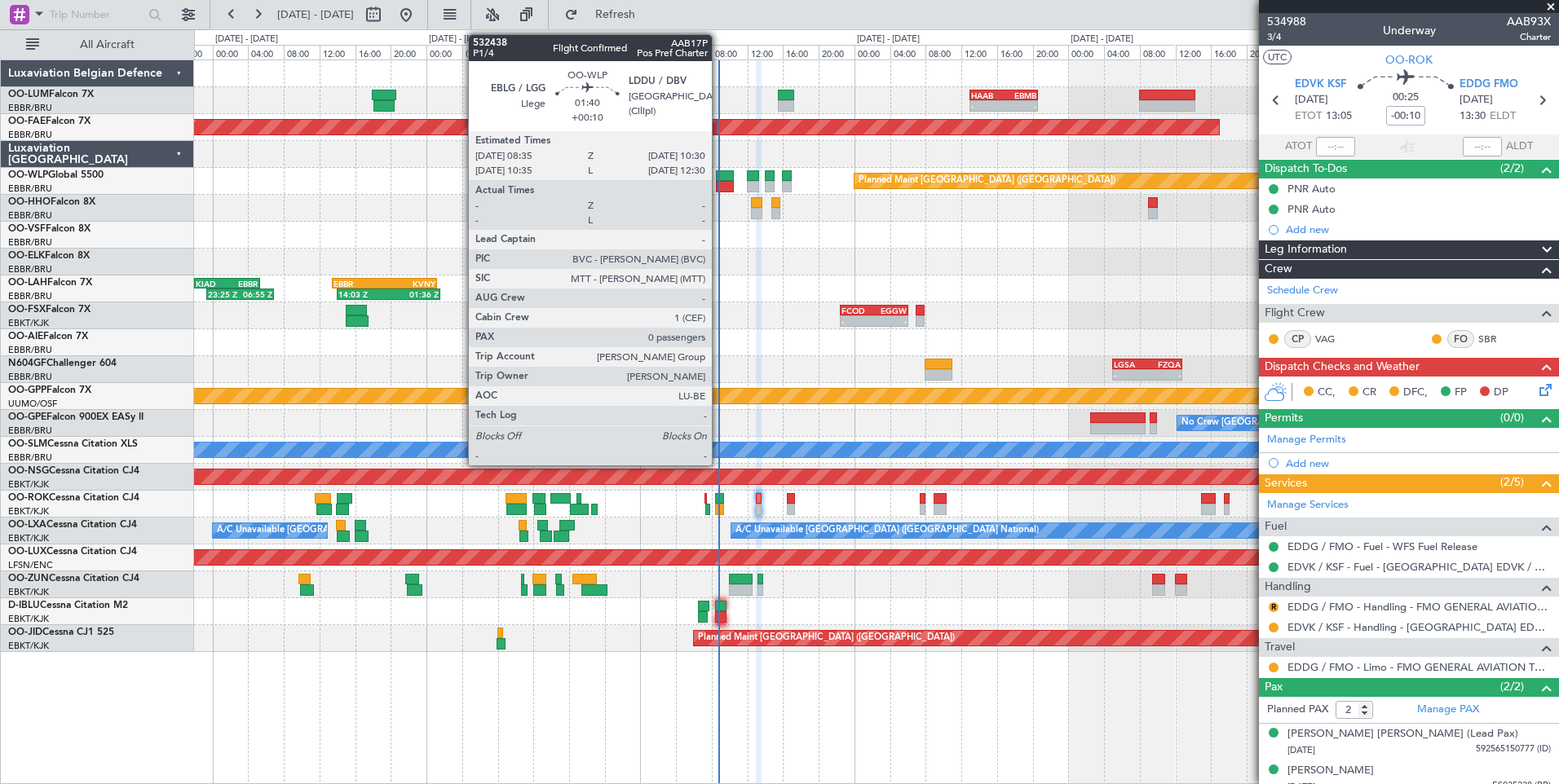
click at [719, 180] on div at bounding box center [725, 175] width 17 height 11
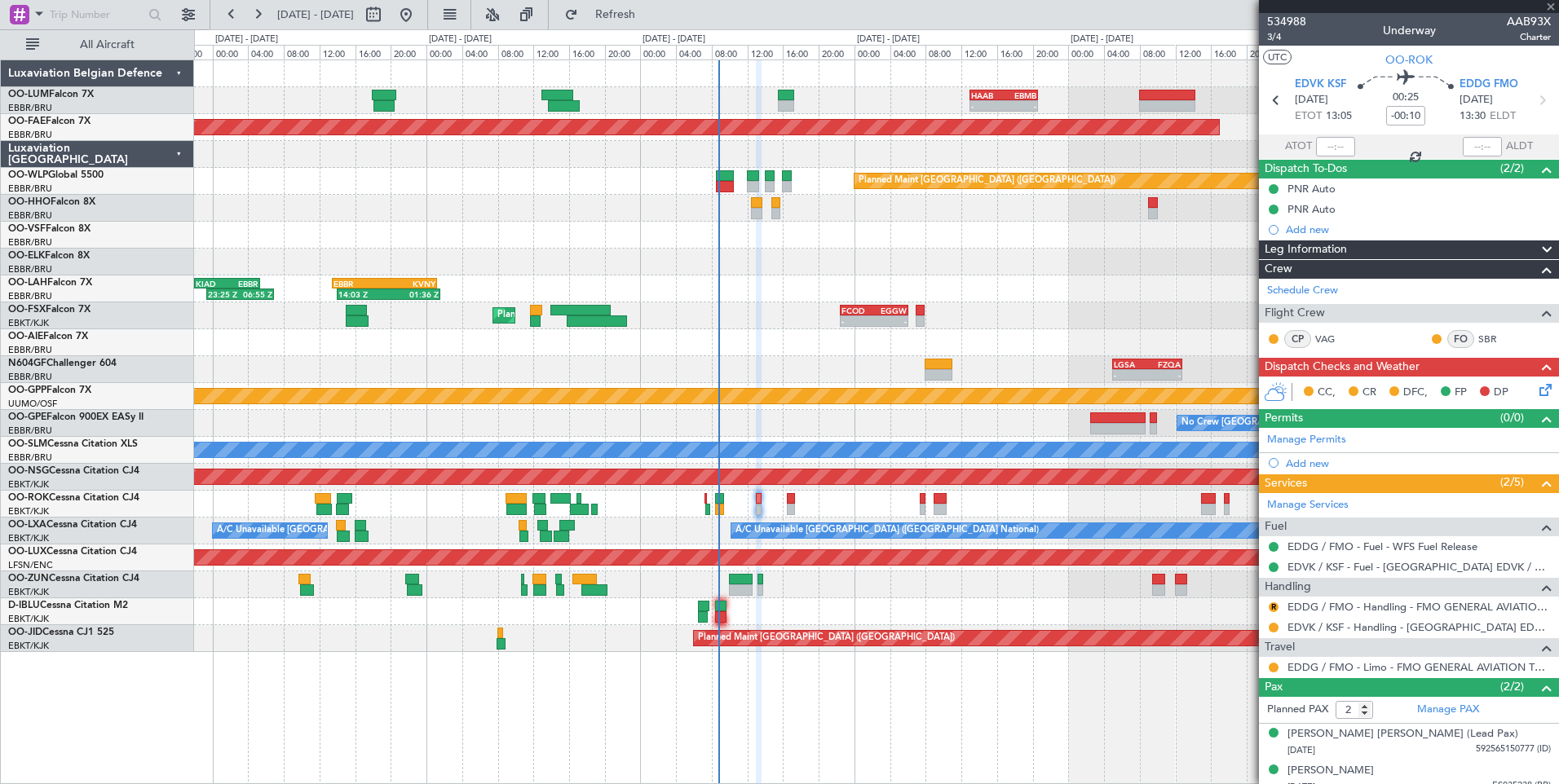
type input "+00:10"
type input "0"
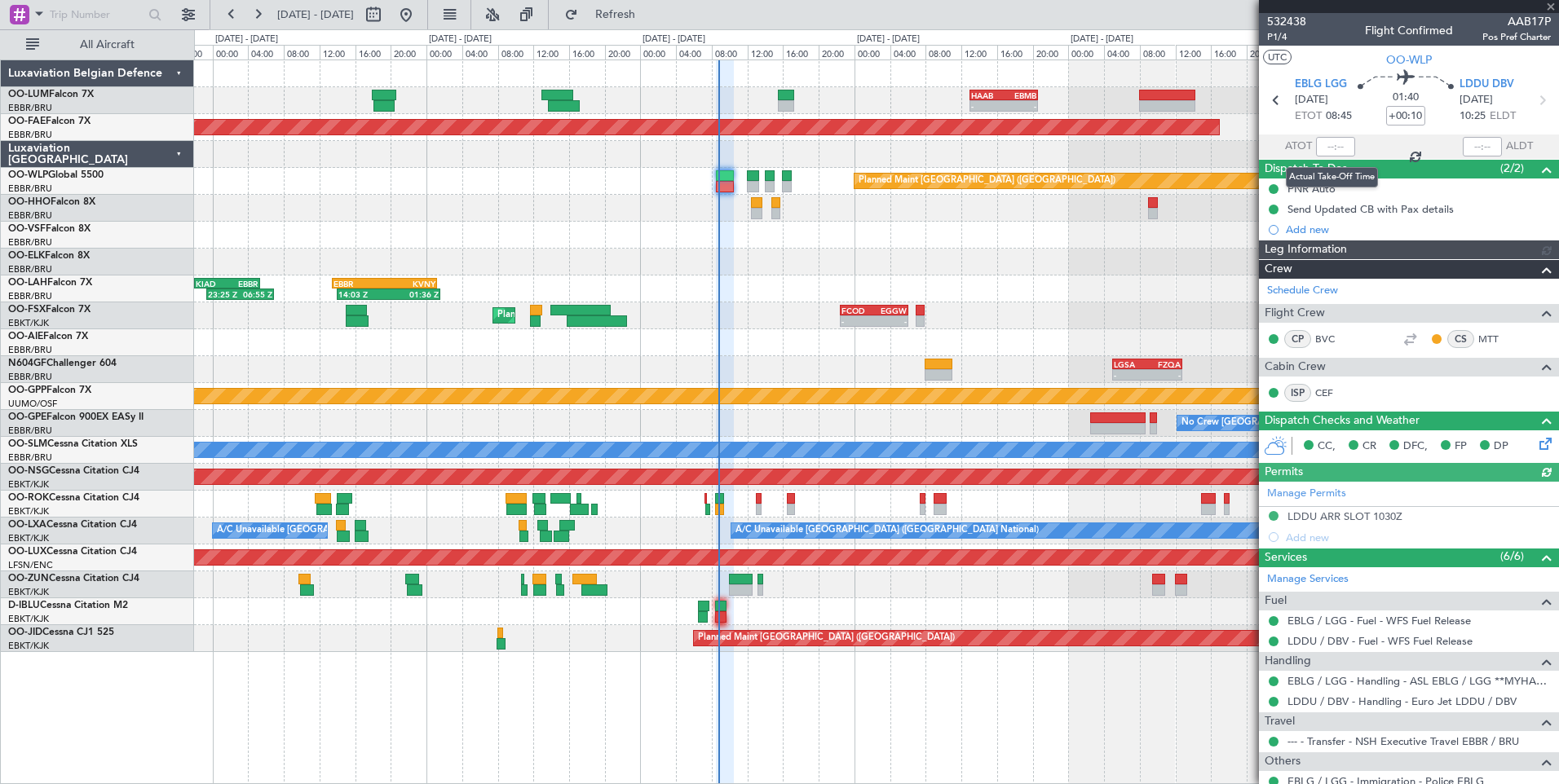
click at [1343, 153] on div at bounding box center [1334, 147] width 39 height 20
click at [1340, 152] on div at bounding box center [1334, 147] width 39 height 20
click at [1330, 143] on div at bounding box center [1334, 147] width 39 height 20
click at [1331, 150] on div at bounding box center [1334, 147] width 39 height 20
click at [1333, 147] on div at bounding box center [1334, 147] width 39 height 20
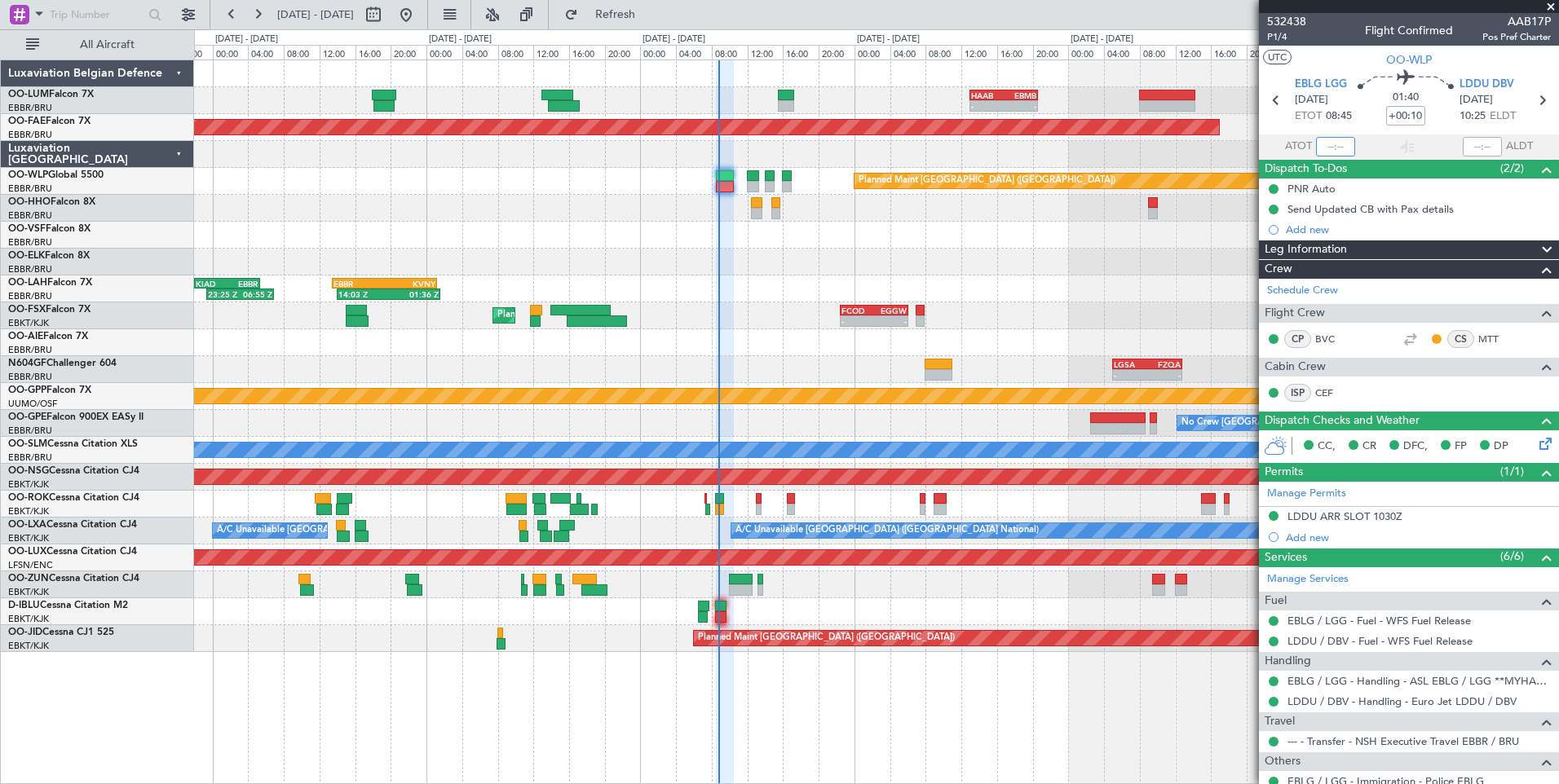
click at [1333, 147] on input "text" at bounding box center [1334, 147] width 39 height 20
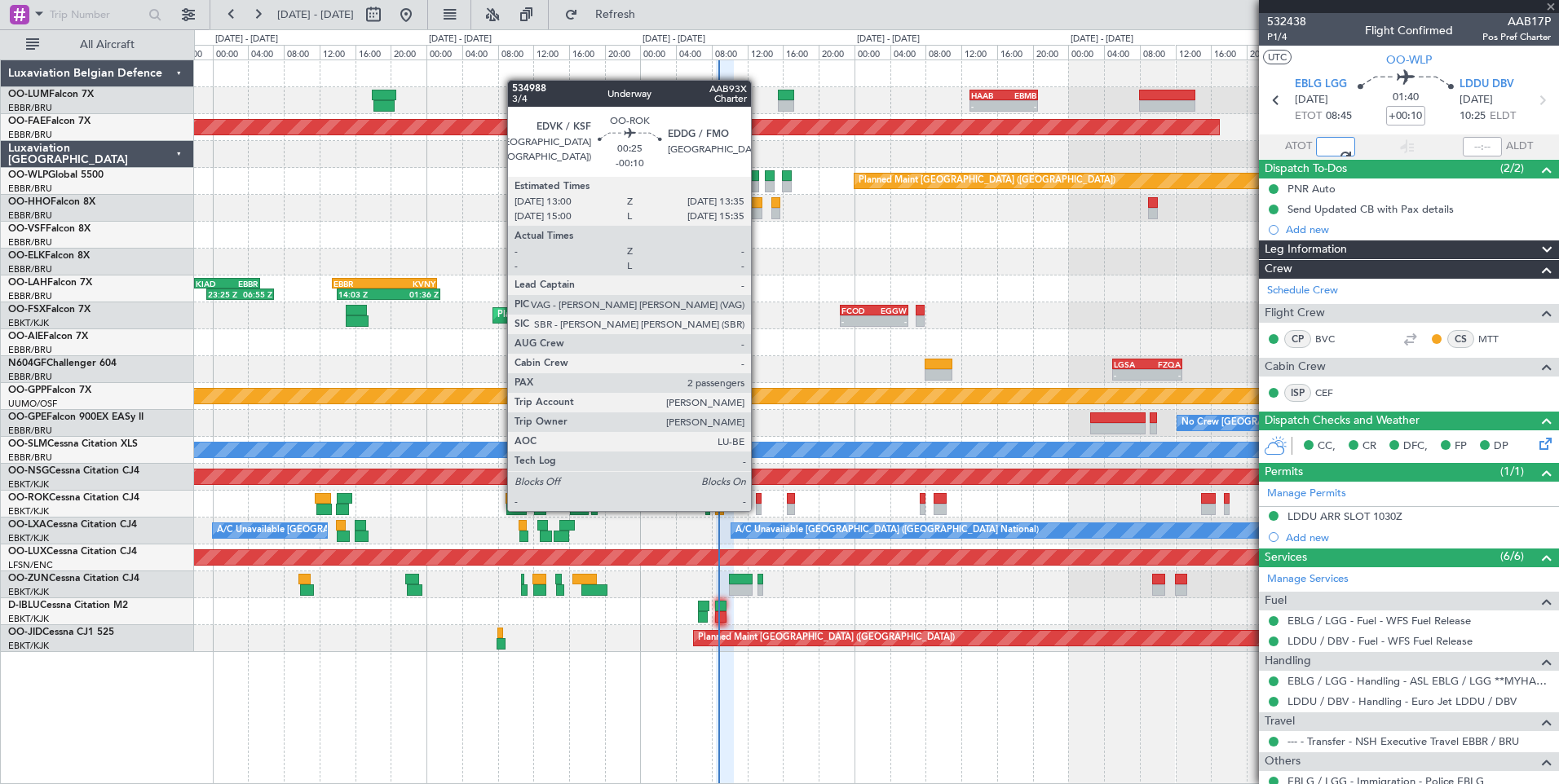
click at [758, 509] on div at bounding box center [758, 509] width 6 height 11
type input "08:45"
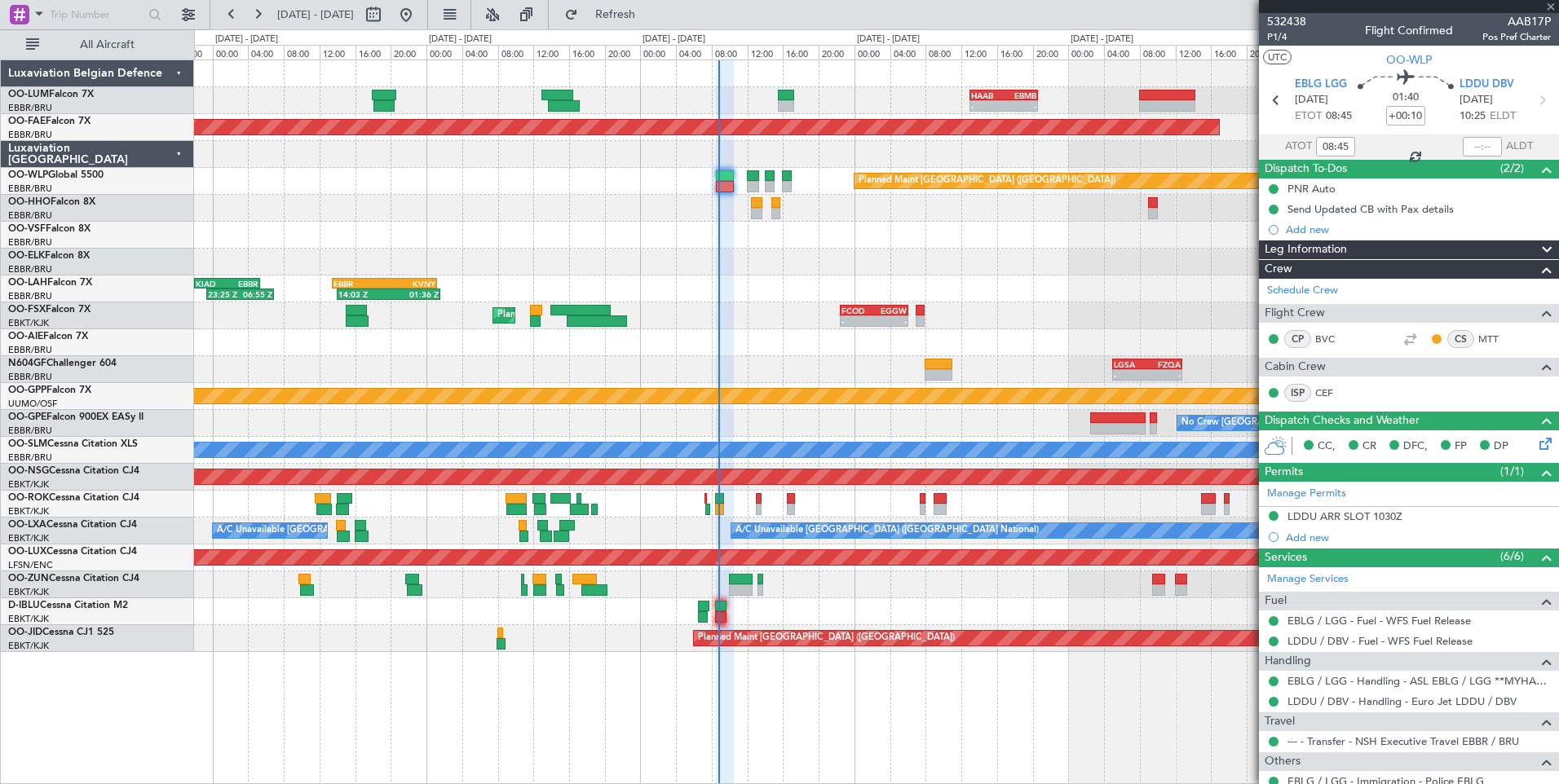
type input "-00:10"
type input "2"
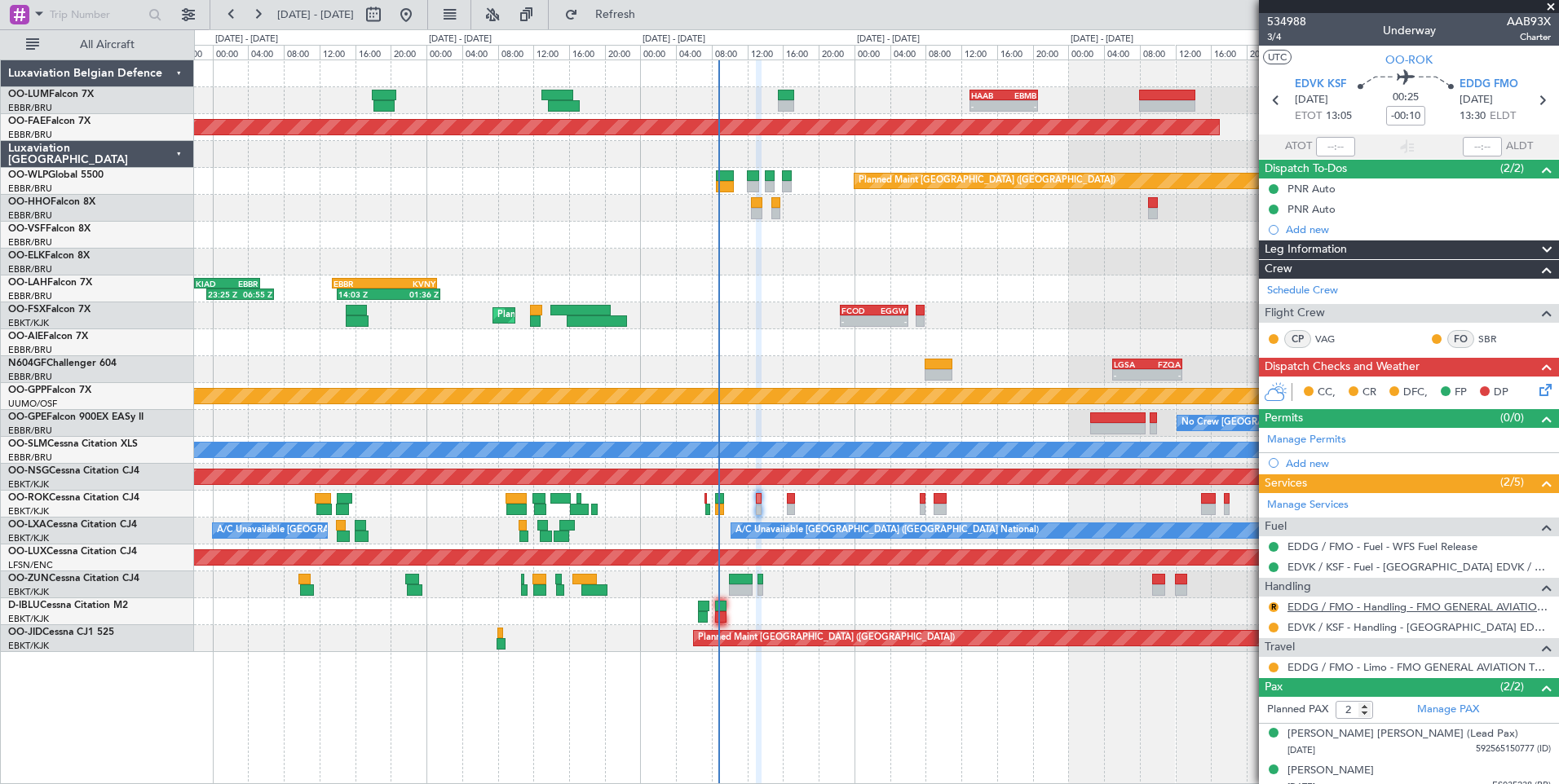
click at [1332, 603] on link "EDDG / FMO - Handling - FMO GENERAL AVIATION TERMINAL EDDG" at bounding box center [1418, 607] width 263 height 14
click at [1264, 607] on div "R EDDG / FMO - Handling - FMO GENERAL AVIATION TERMINAL EDDG" at bounding box center [1408, 607] width 300 height 21
click at [1269, 608] on button "R" at bounding box center [1273, 607] width 10 height 9
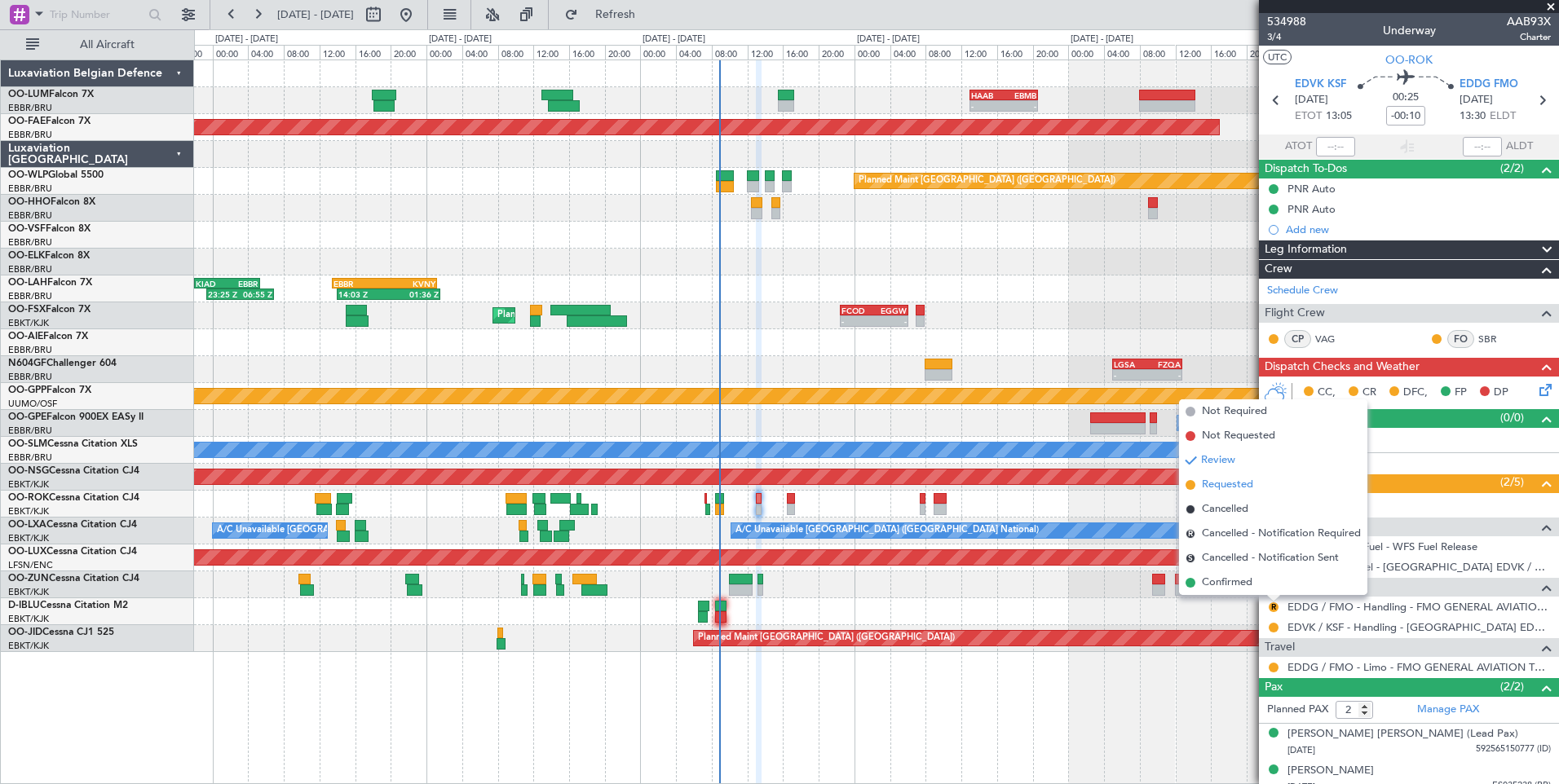
click at [1232, 486] on span "Requested" at bounding box center [1226, 484] width 51 height 16
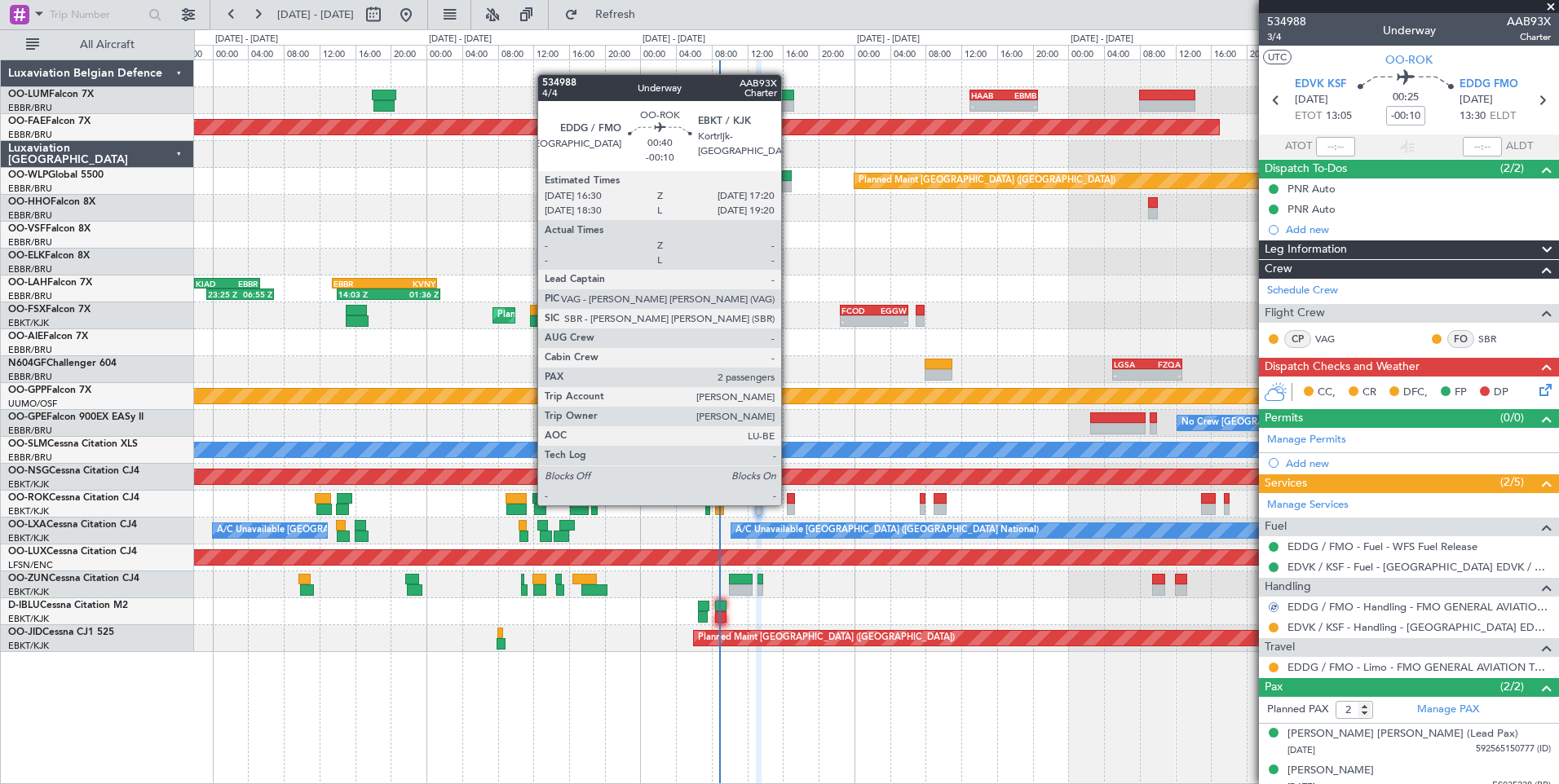
click at [789, 503] on div at bounding box center [790, 509] width 8 height 11
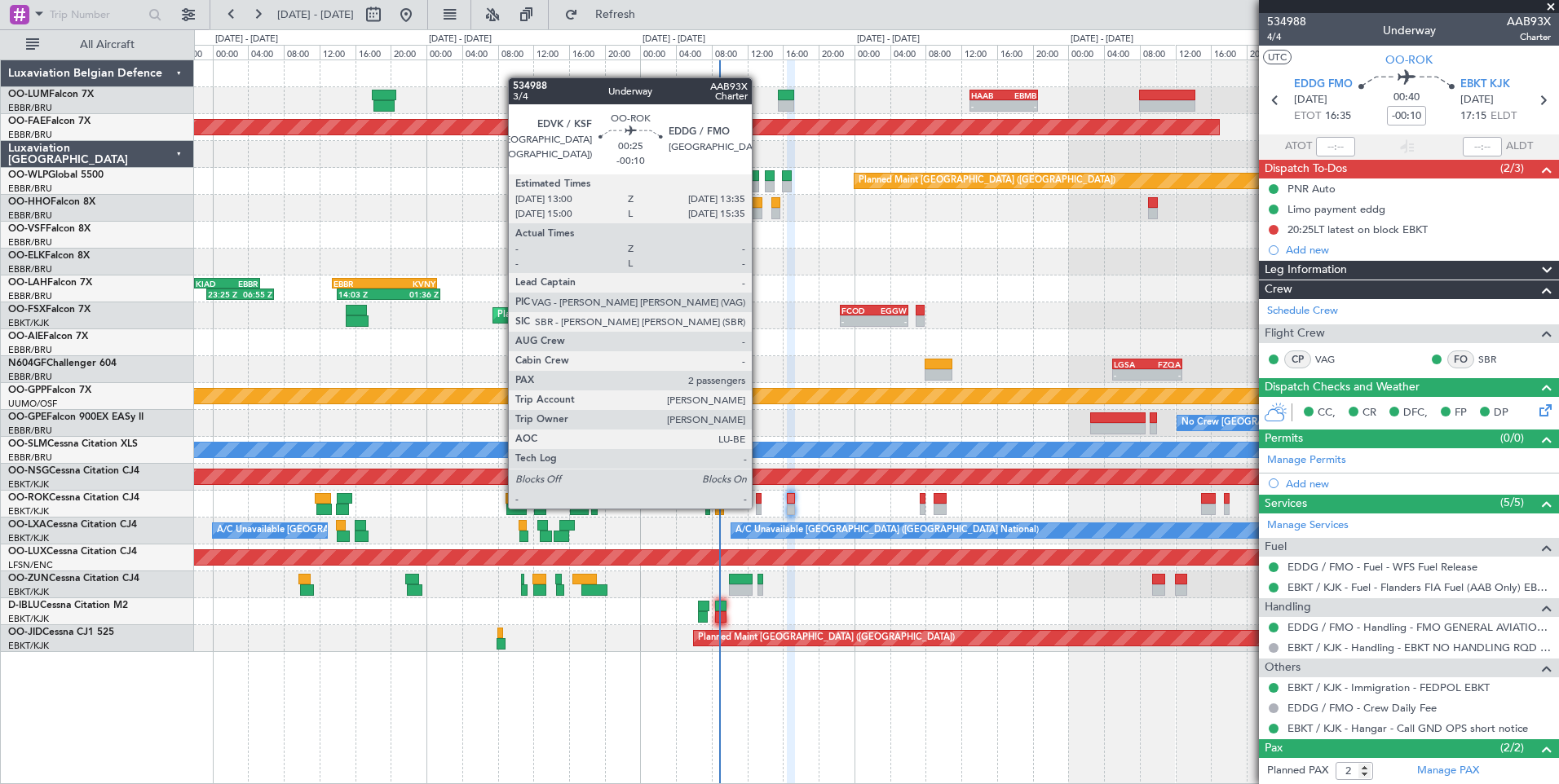
click at [759, 507] on div at bounding box center [758, 509] width 6 height 11
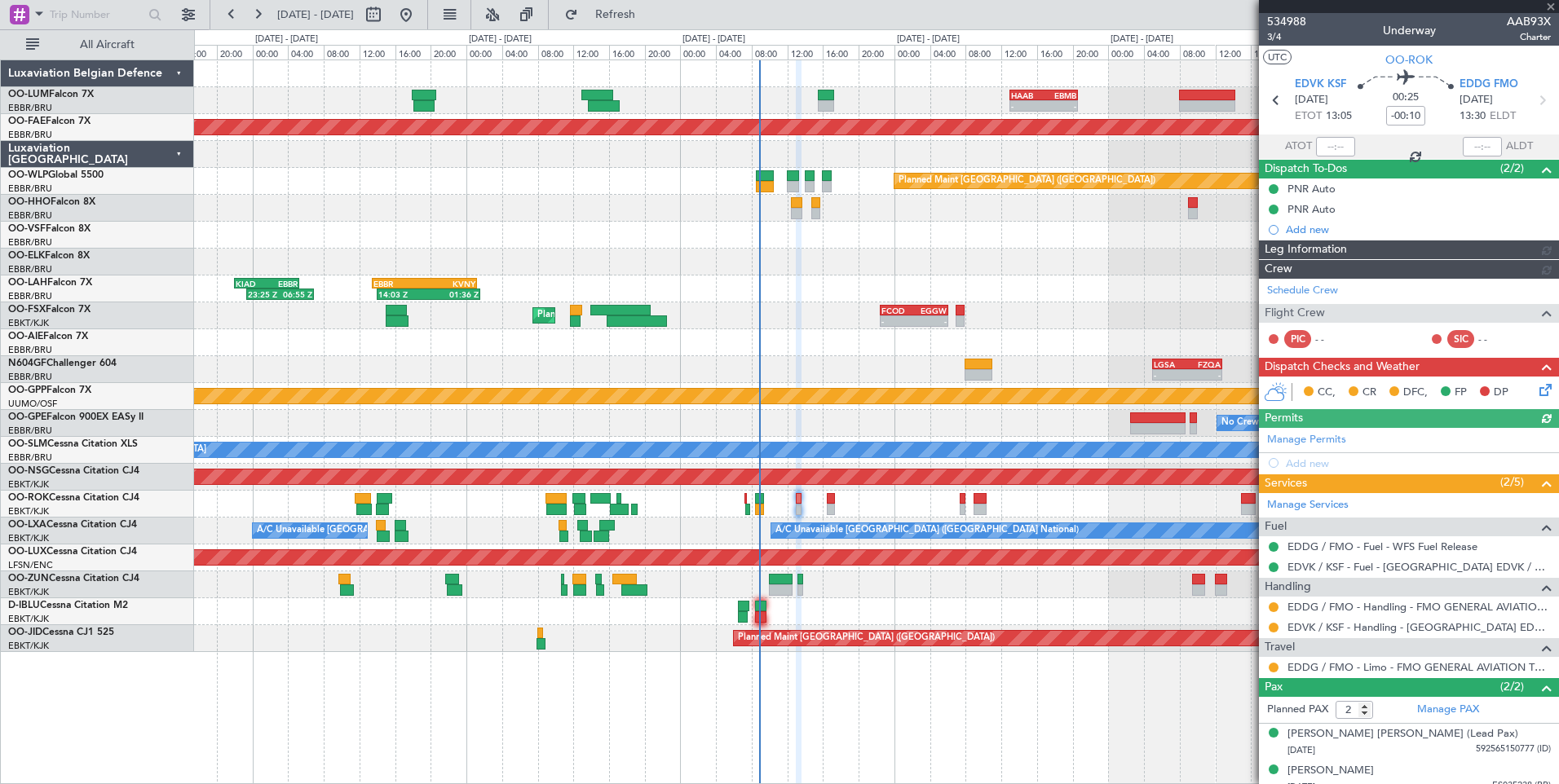
click at [817, 583] on div at bounding box center [876, 585] width 1364 height 27
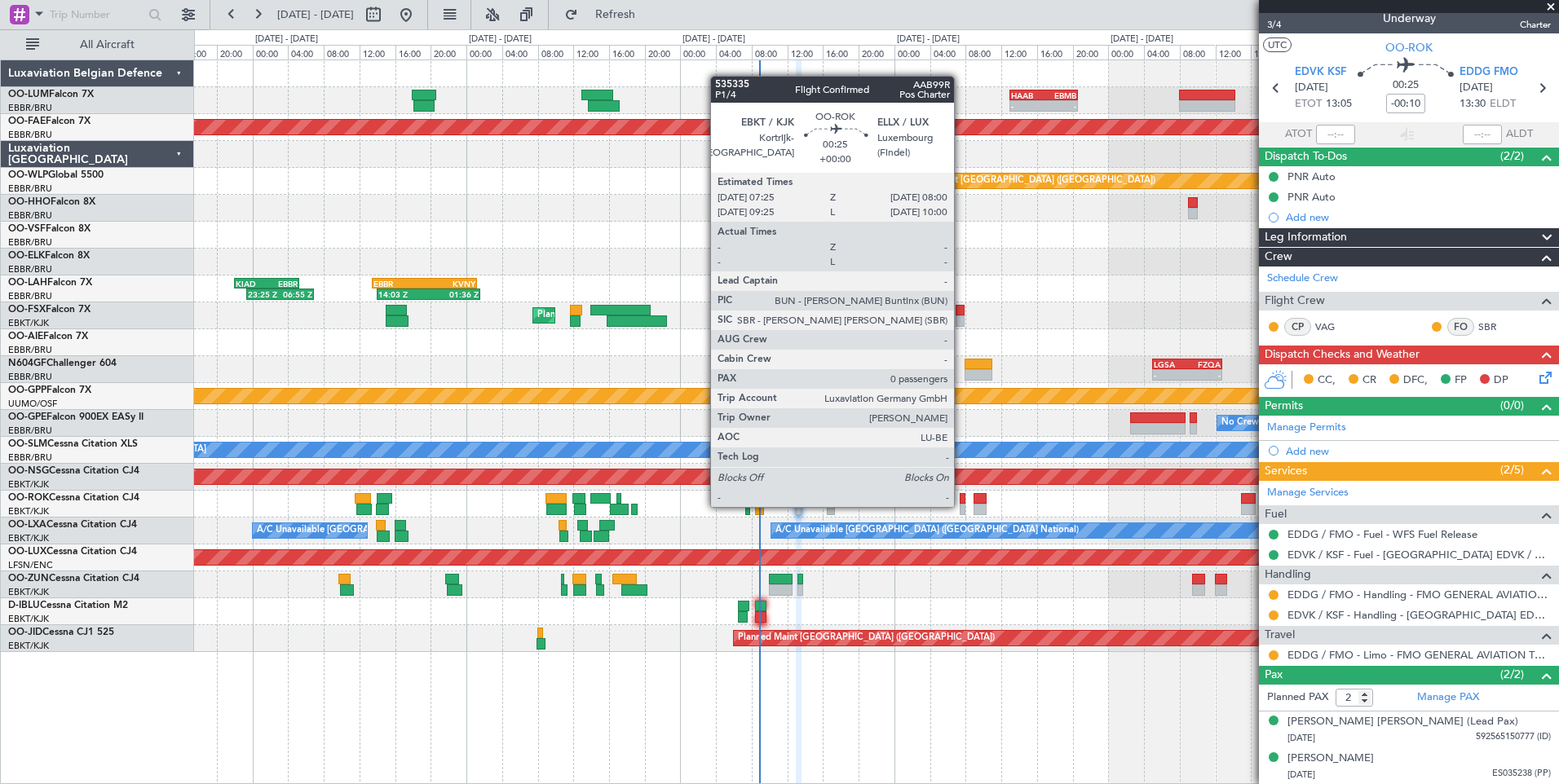
click at [961, 505] on div at bounding box center [962, 509] width 6 height 11
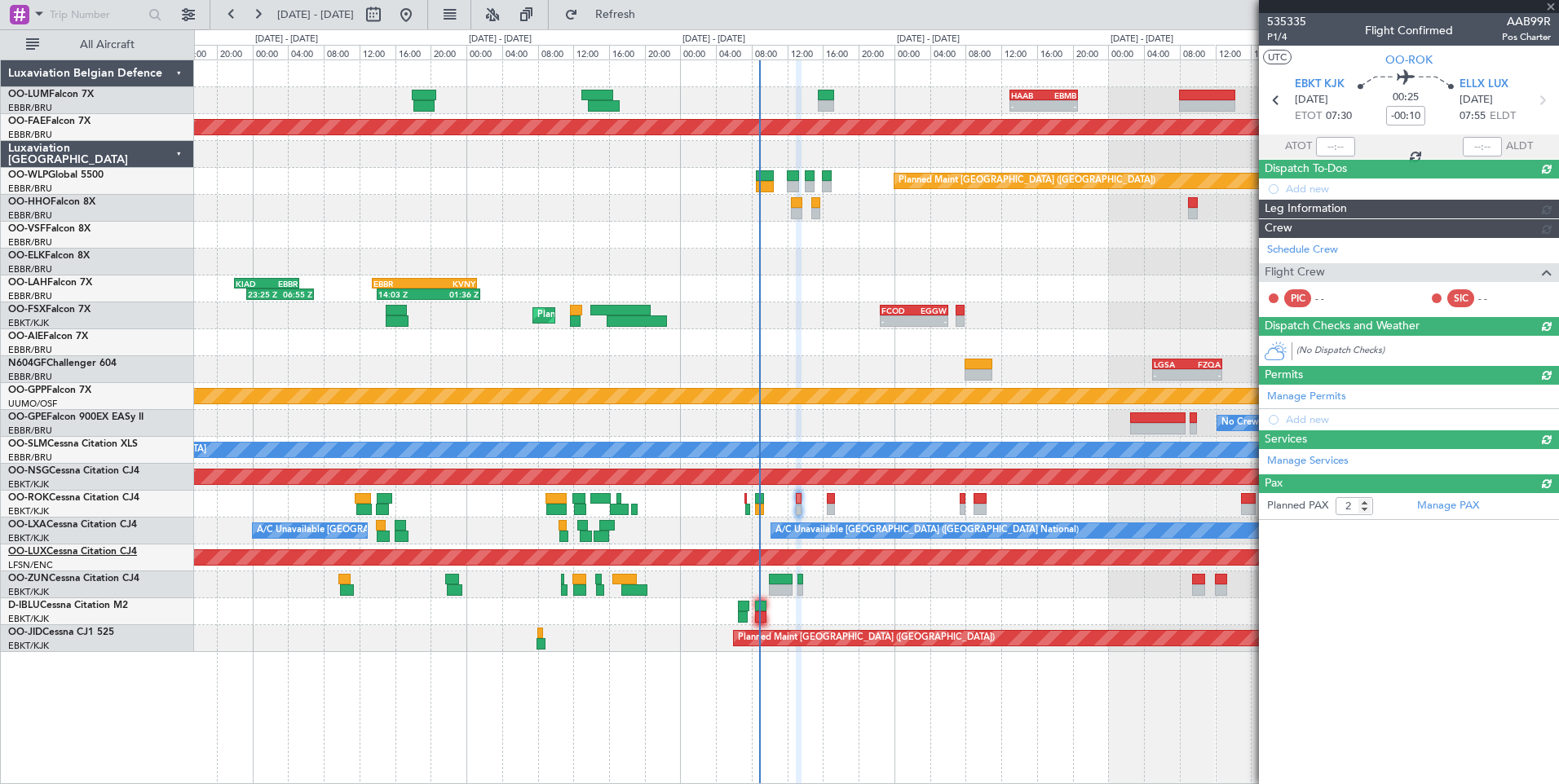
type input "0"
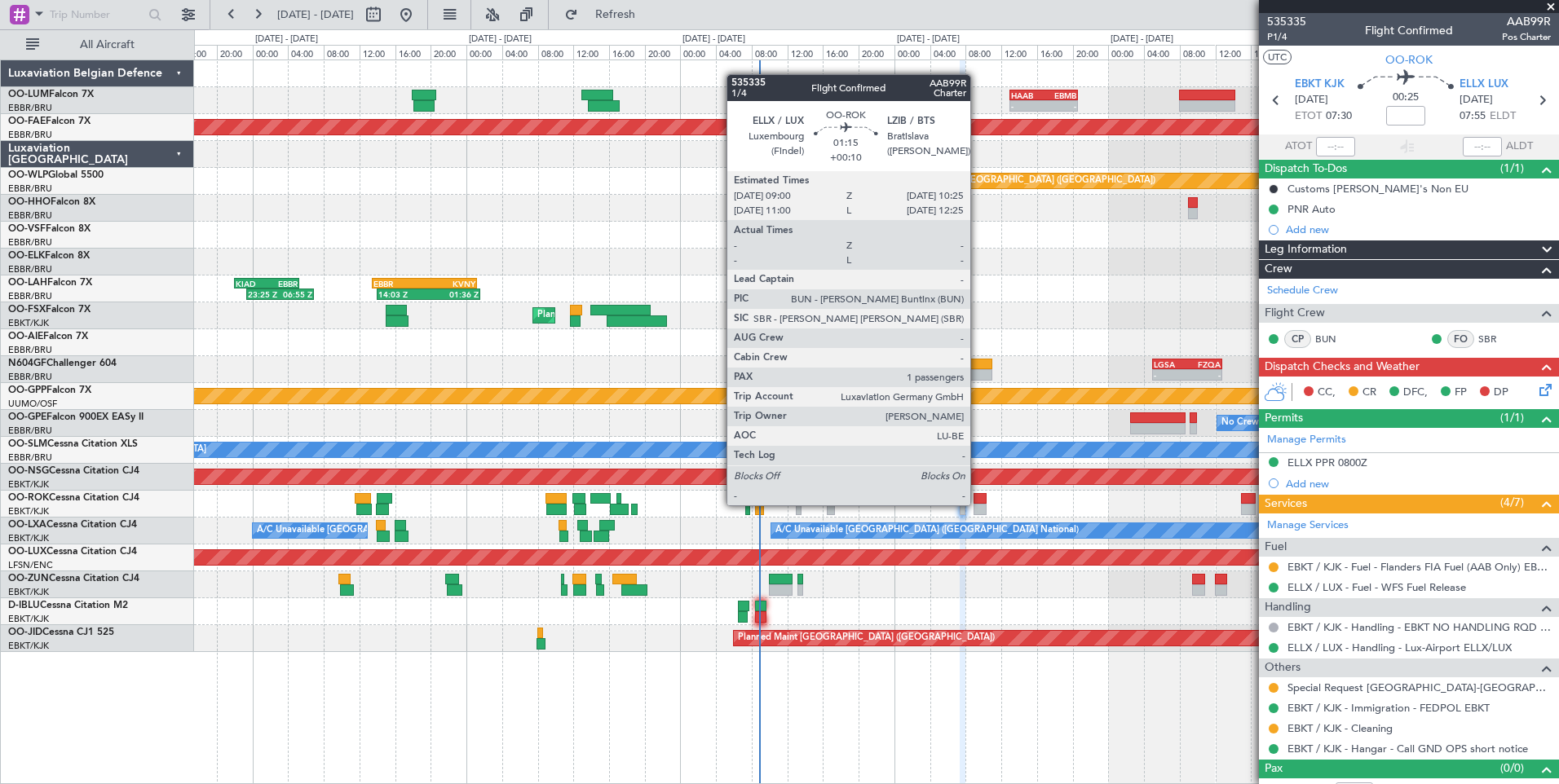
click at [978, 503] on div at bounding box center [979, 509] width 13 height 11
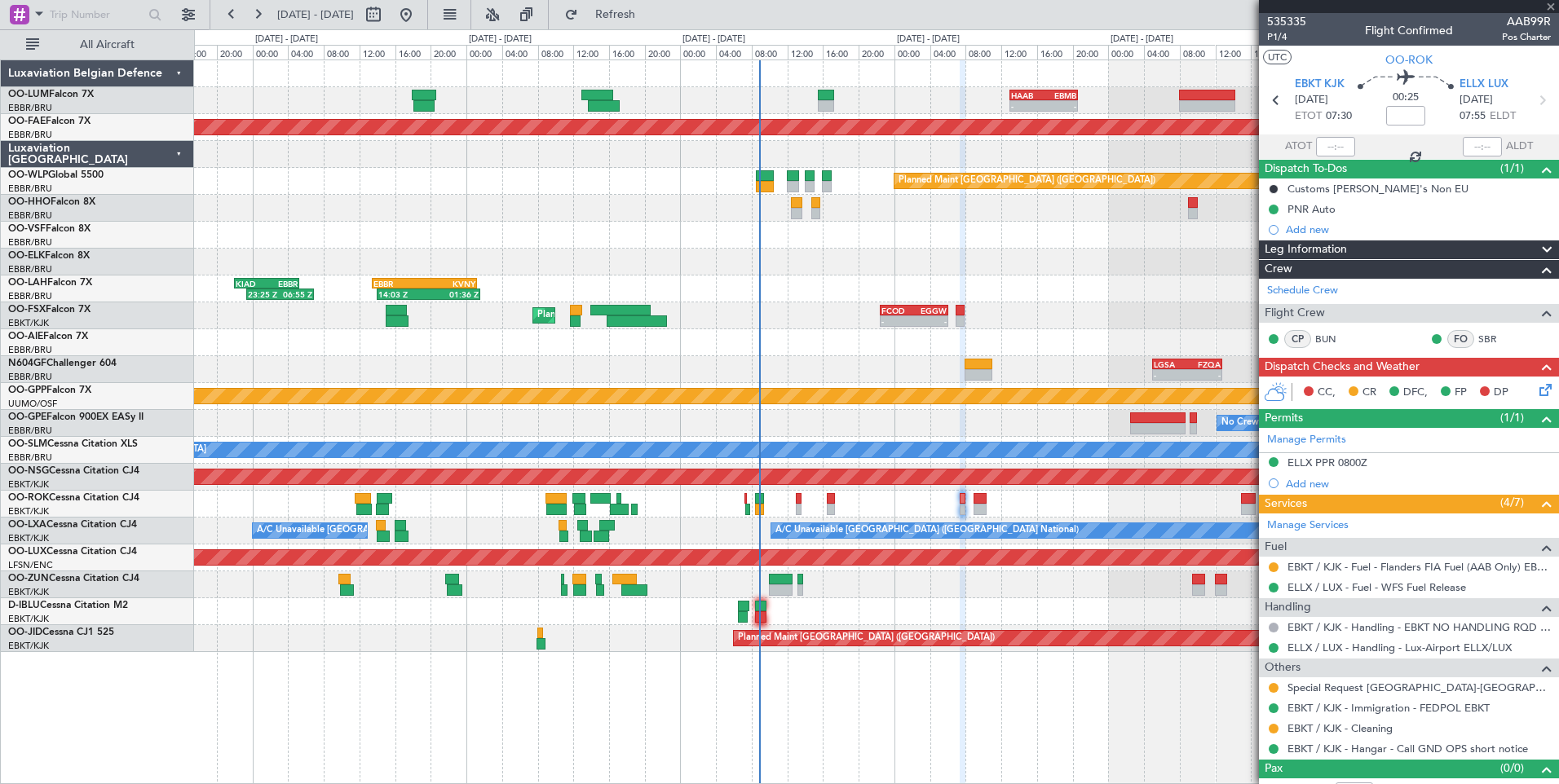
type input "+00:10"
type input "1"
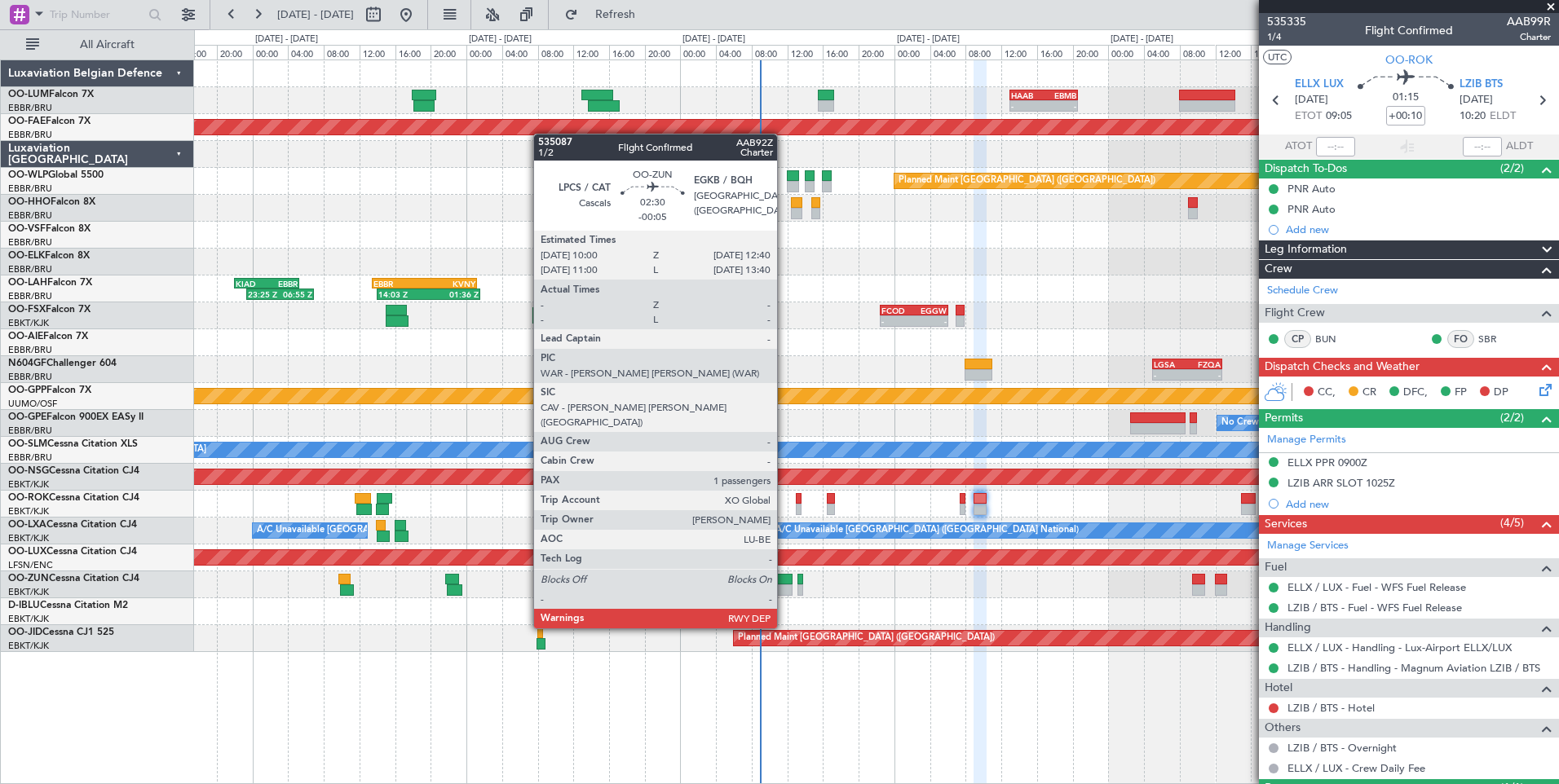
click at [784, 583] on div at bounding box center [781, 579] width 24 height 11
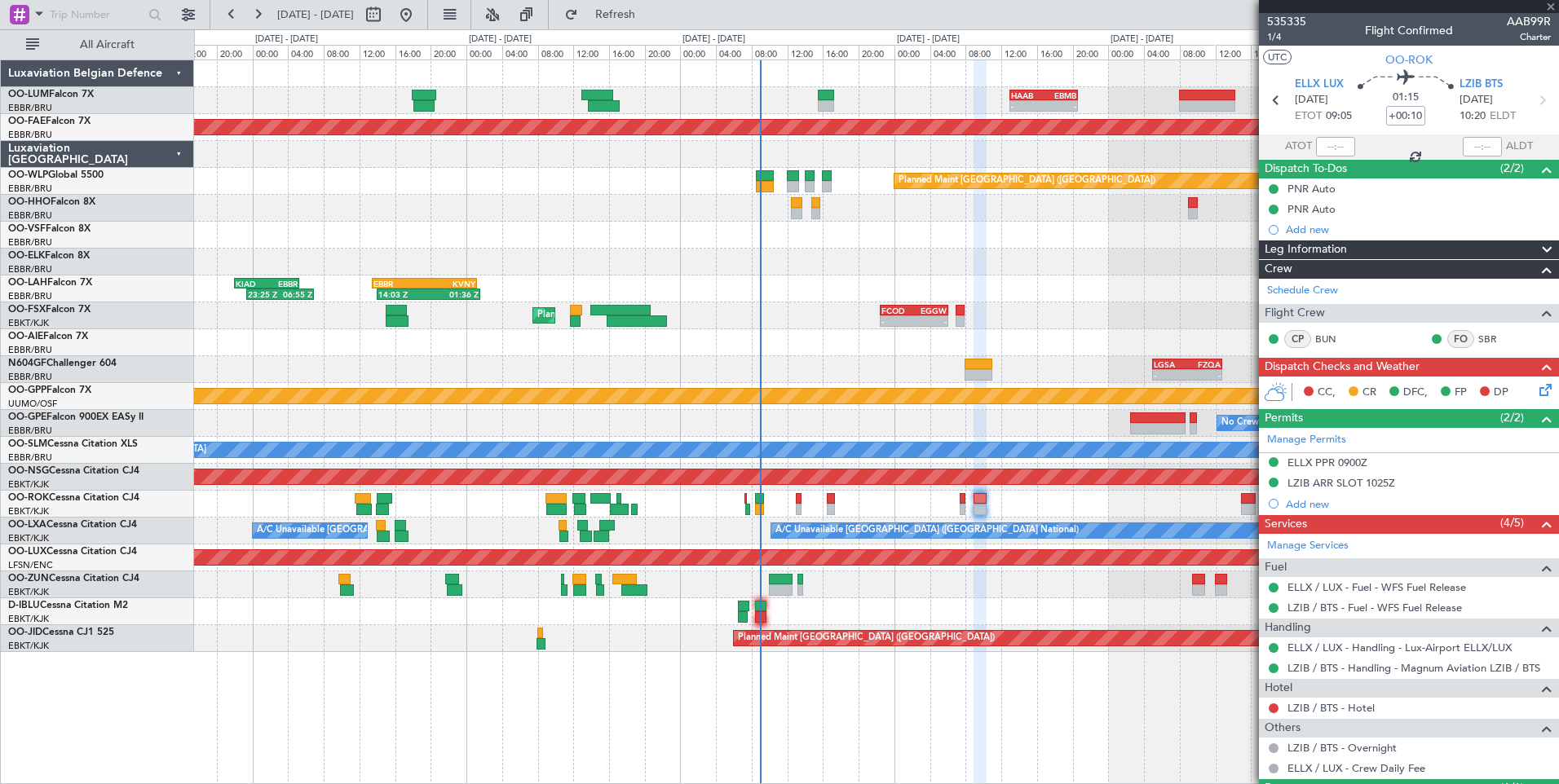
type input "-00:05"
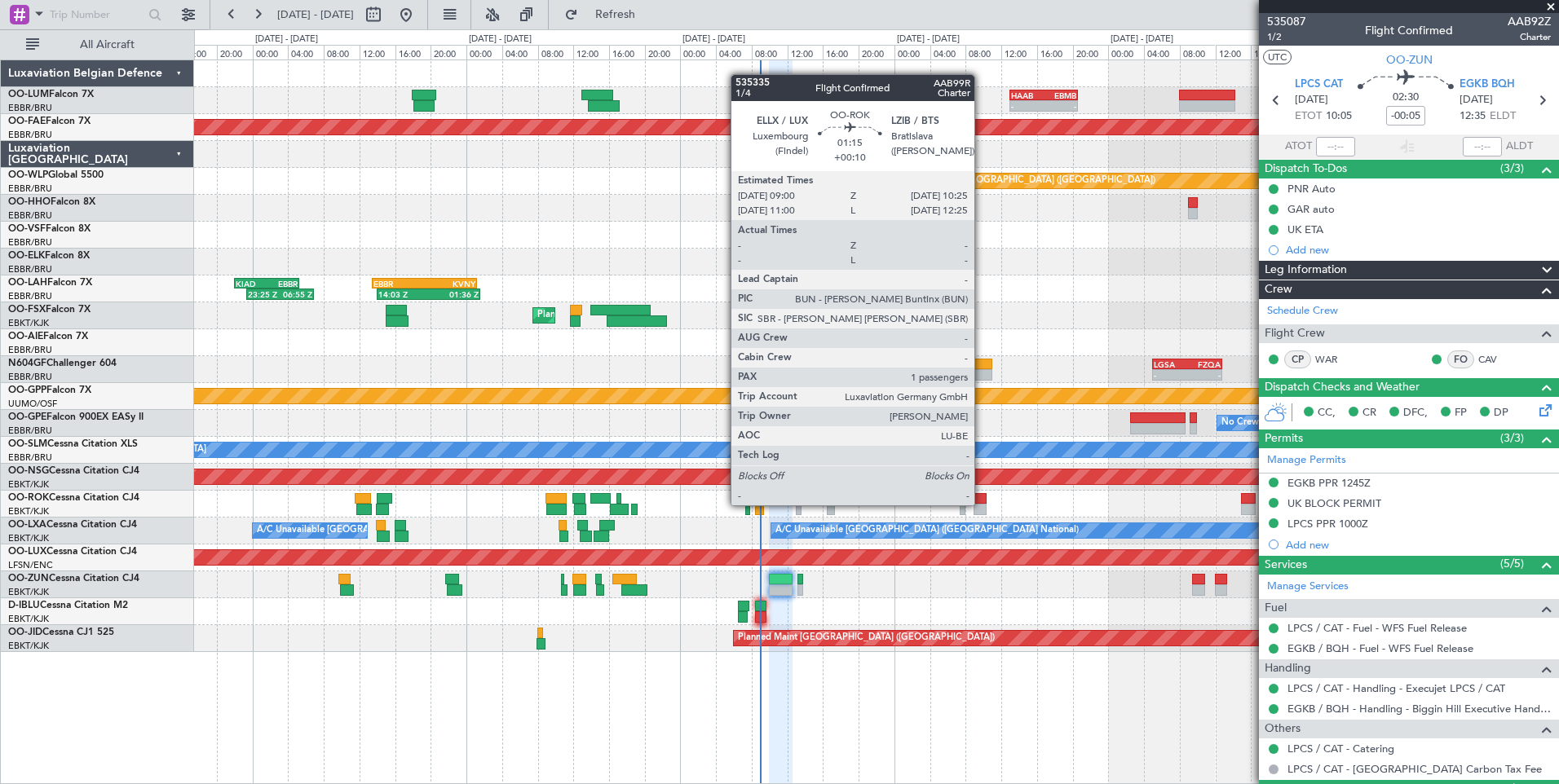
click at [981, 503] on div at bounding box center [979, 509] width 13 height 11
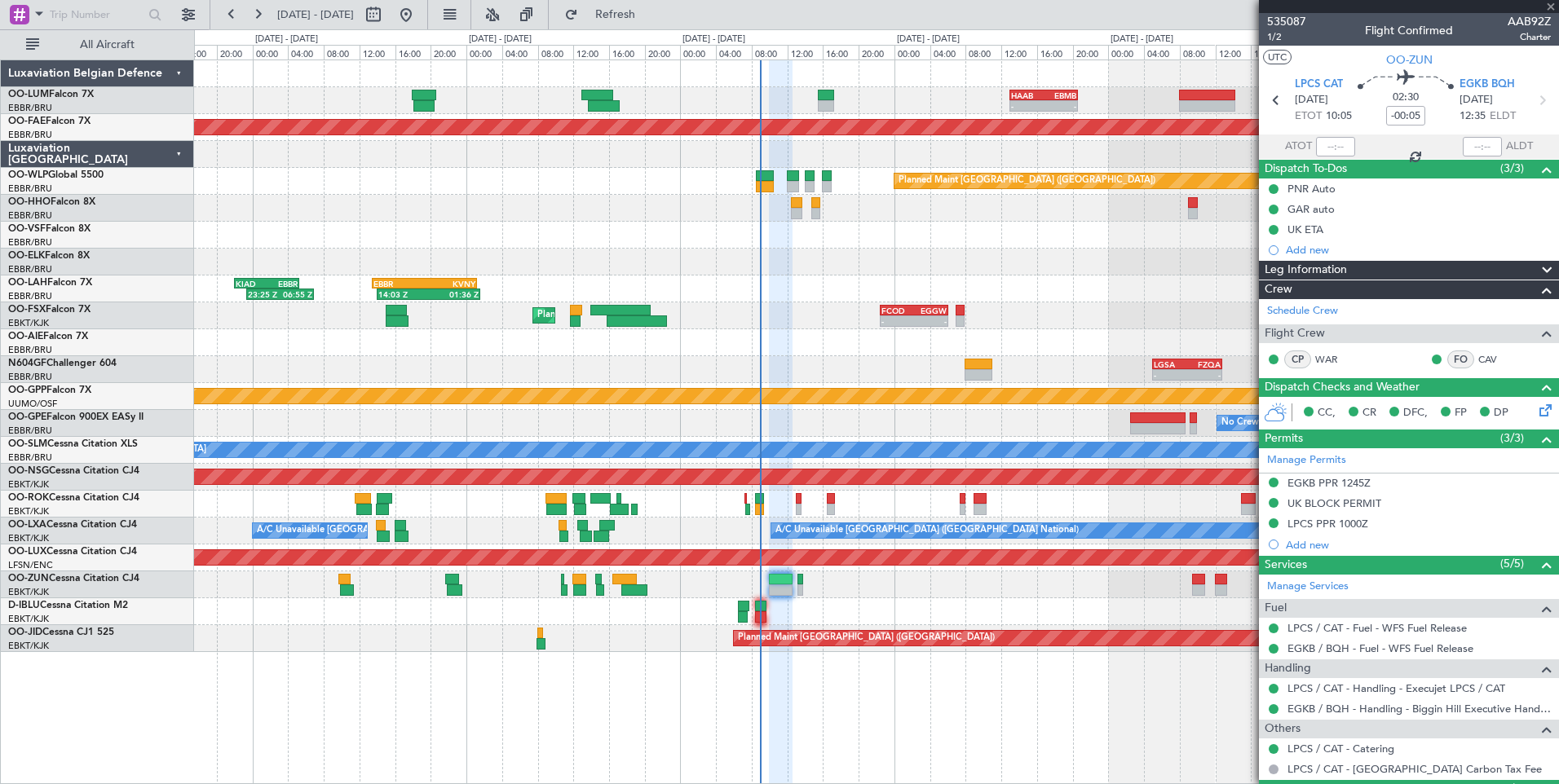
type input "+00:10"
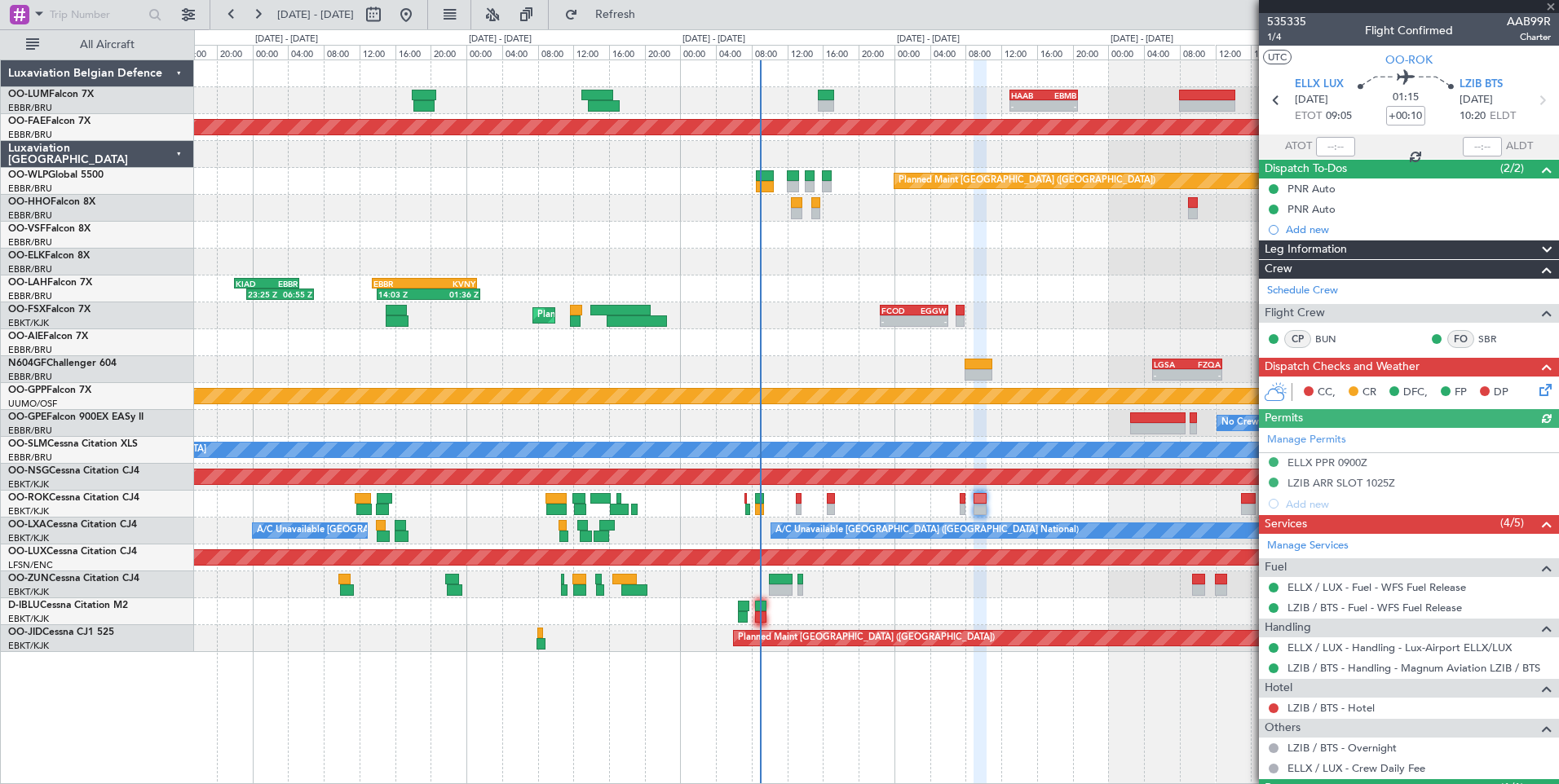
scroll to position [77, 0]
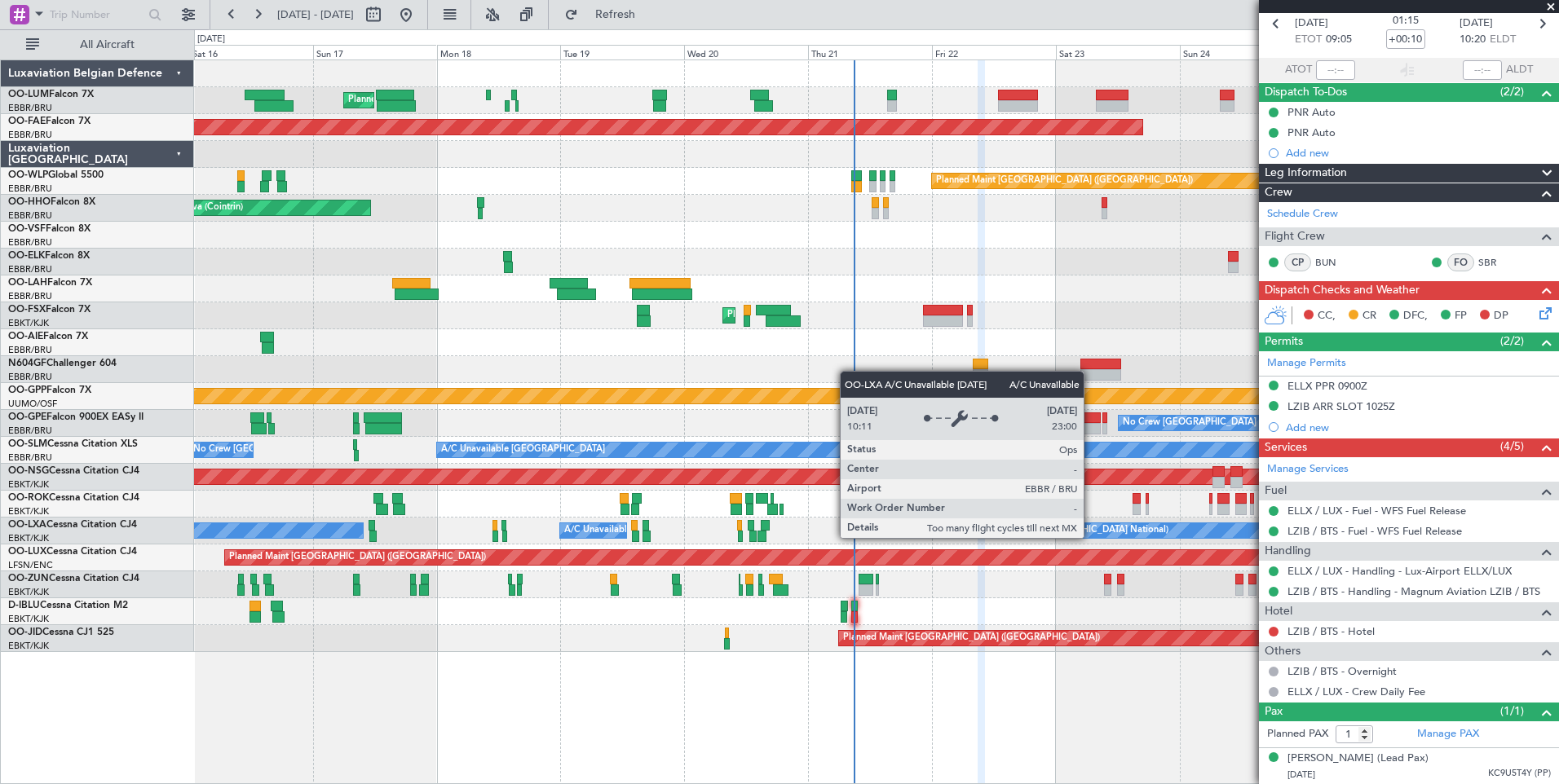
click at [791, 566] on div "Planned Maint [GEOGRAPHIC_DATA] ([GEOGRAPHIC_DATA] National) Planned Maint [GEO…" at bounding box center [876, 356] width 1364 height 591
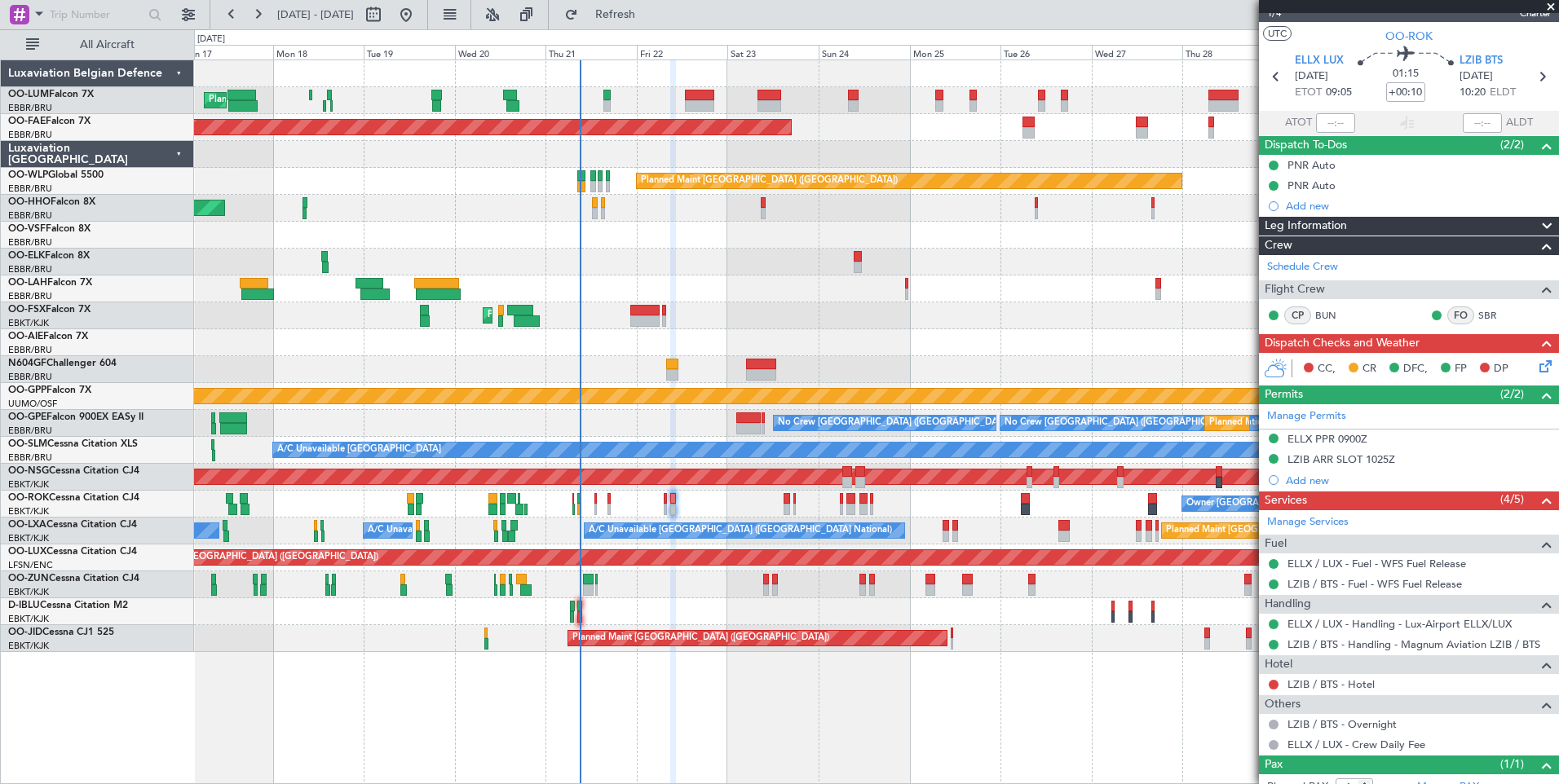
scroll to position [0, 0]
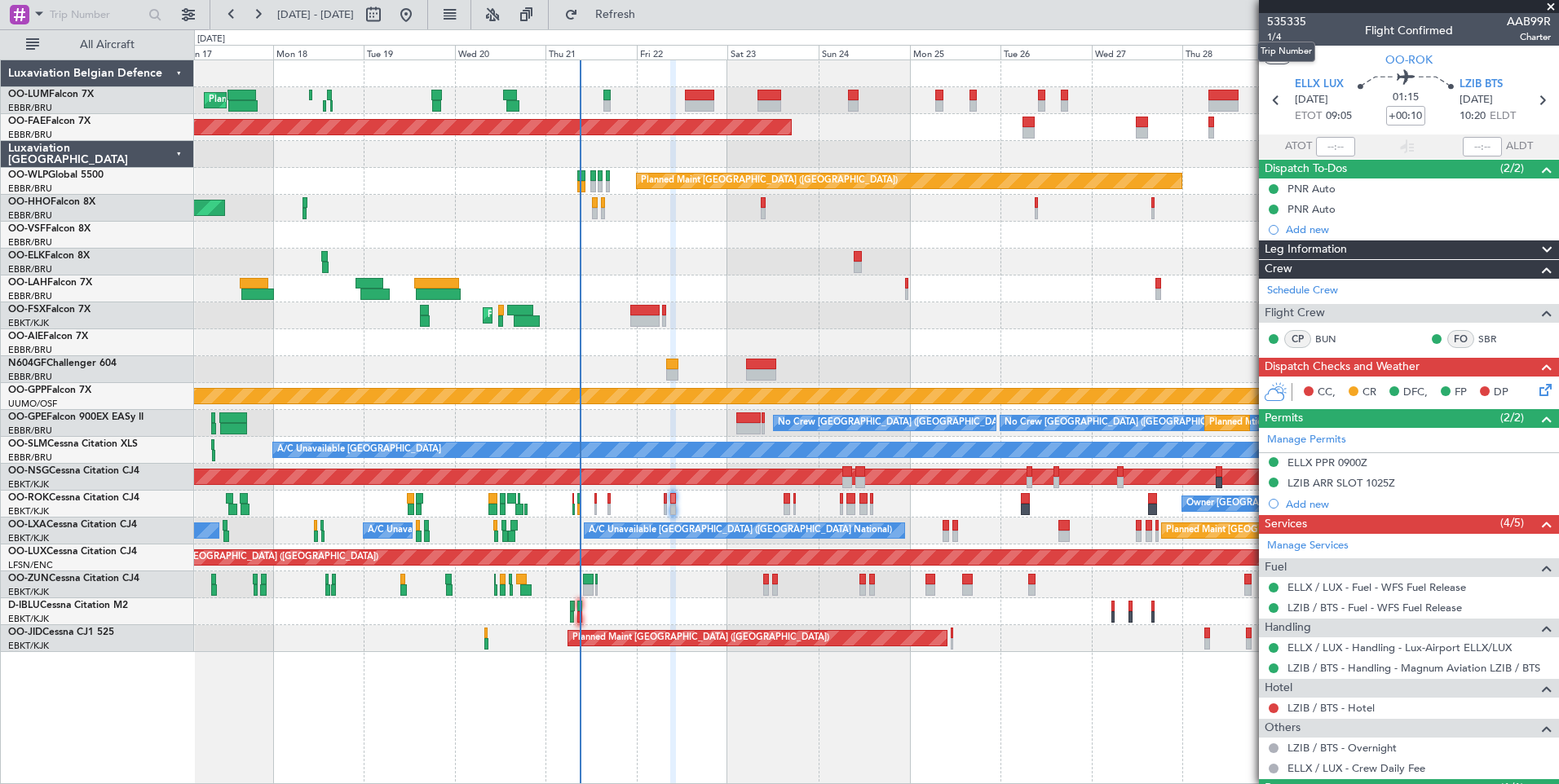
click at [1277, 36] on mat-tooltip-component "Trip Number" at bounding box center [1285, 52] width 80 height 43
click at [1279, 36] on span "1/4" at bounding box center [1286, 37] width 39 height 14
click at [1345, 469] on div "ELLX PPR 0900Z" at bounding box center [1408, 464] width 300 height 21
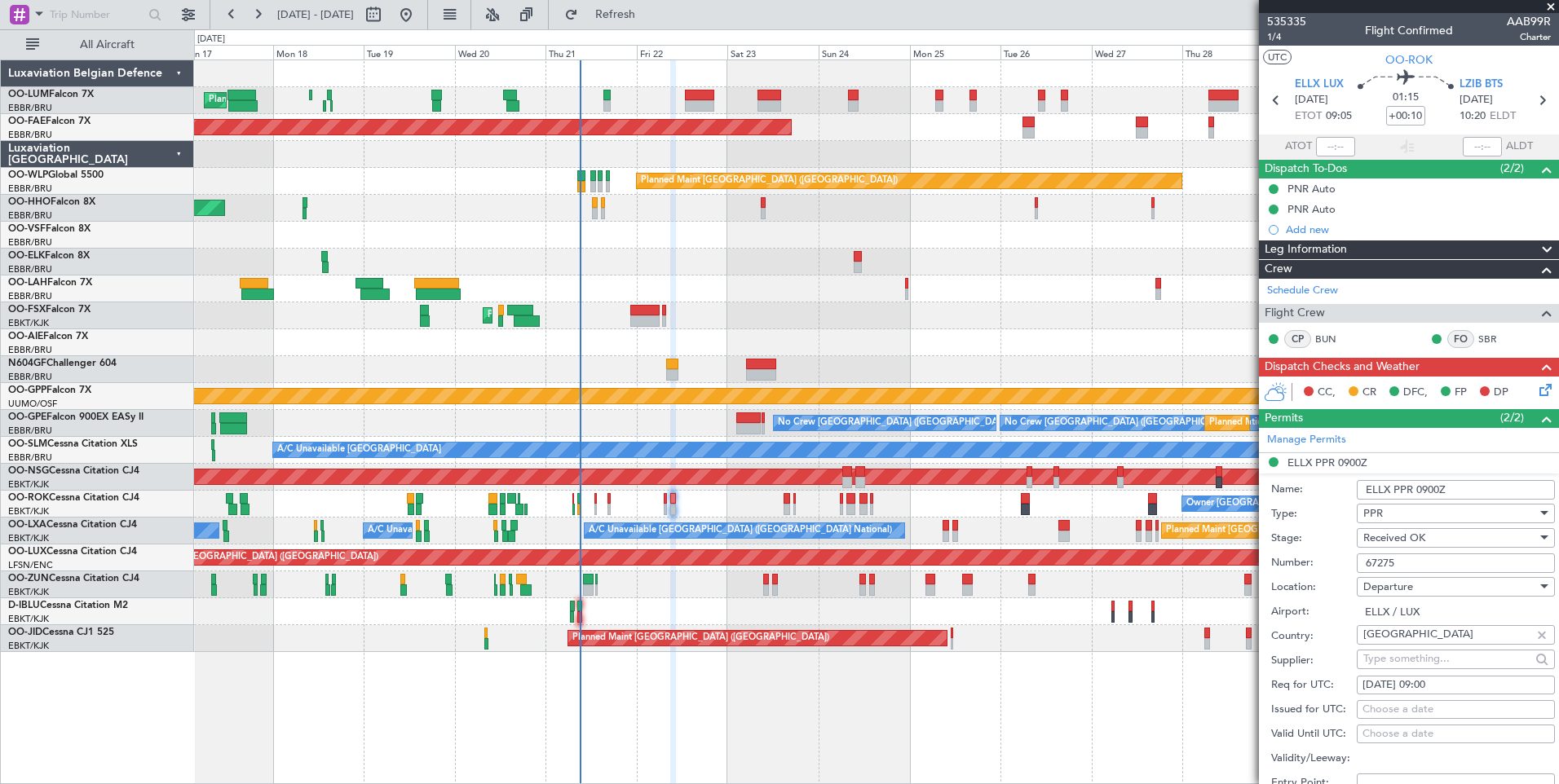
click at [1340, 459] on li "ELLX PPR 0900Z Name: ELLX PPR 0900Z Type: PPR Stage: Received OK Number: 67275 …" at bounding box center [1408, 706] width 300 height 507
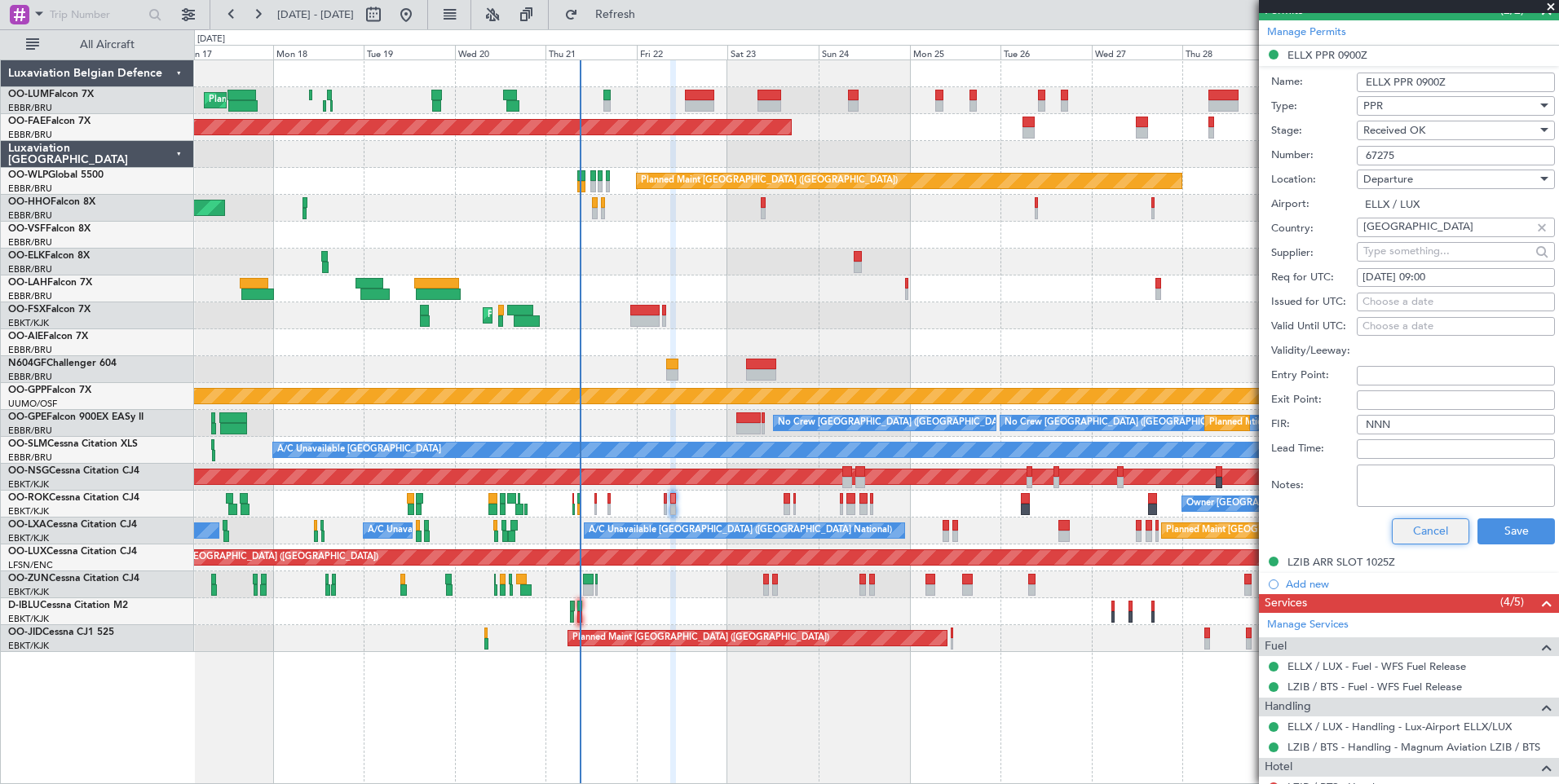
click at [1427, 523] on button "Cancel" at bounding box center [1430, 531] width 78 height 26
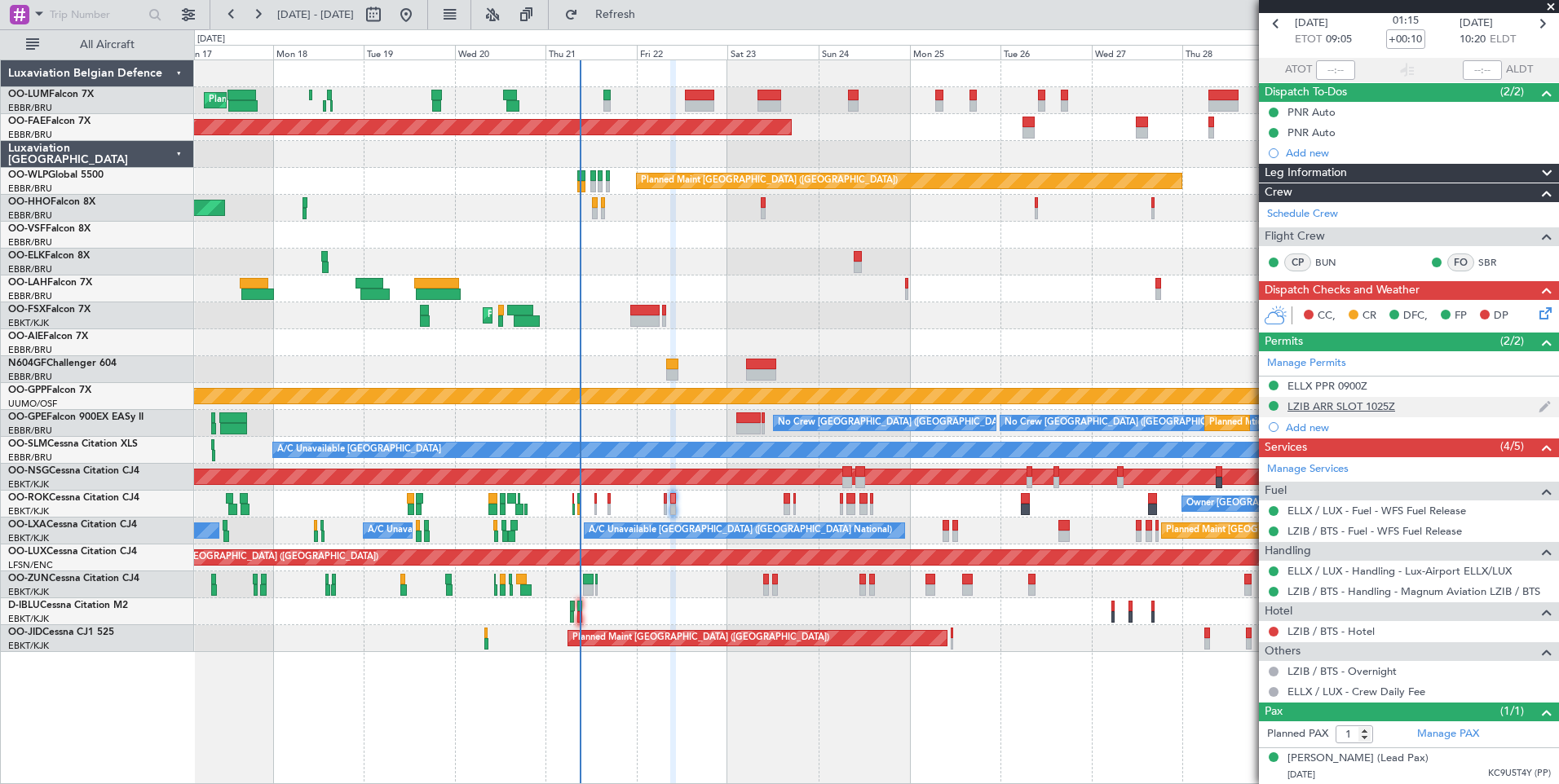
click at [1358, 408] on div "LZIB ARR SLOT 1025Z" at bounding box center [1340, 406] width 108 height 14
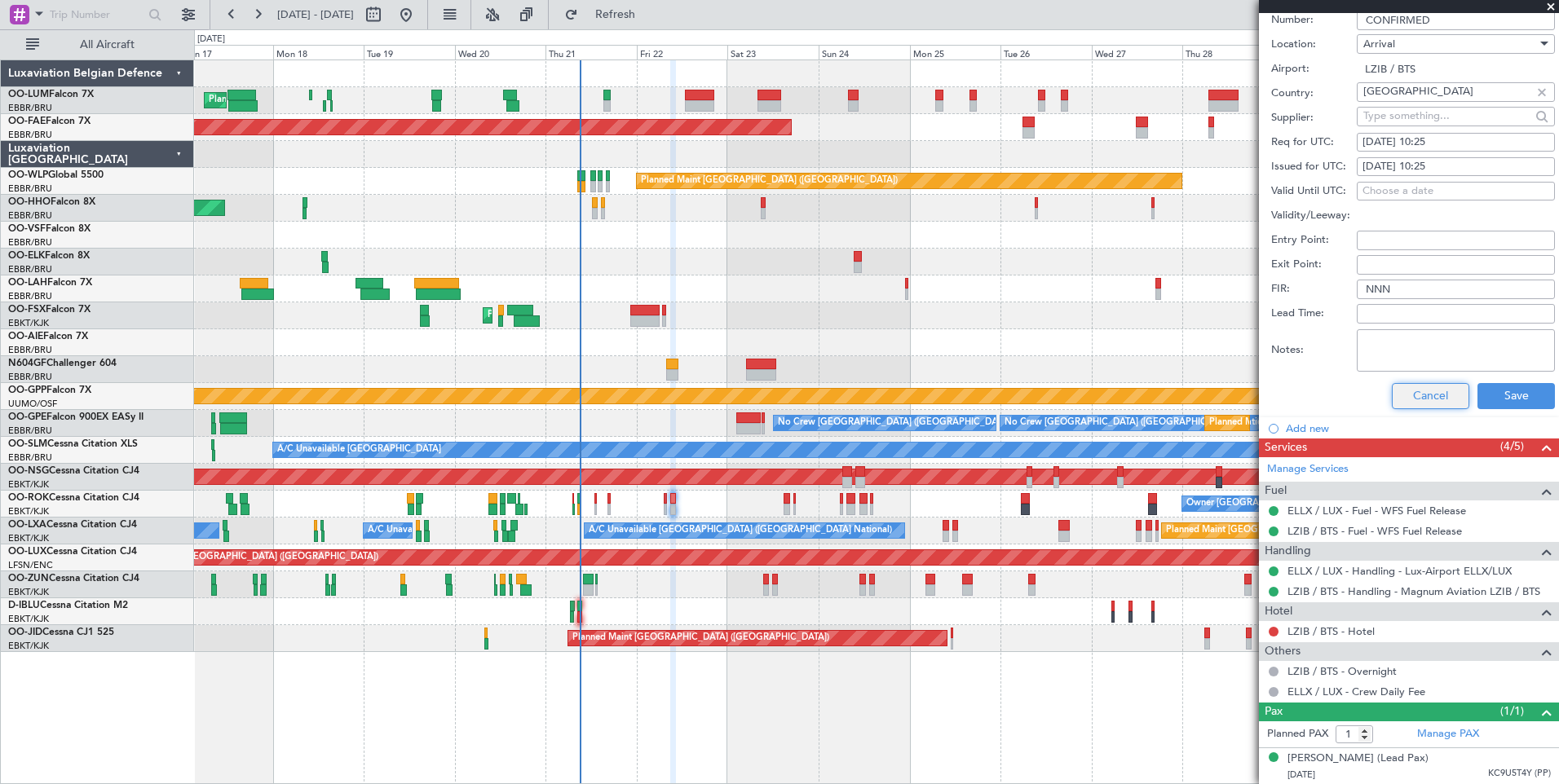
click at [1414, 397] on button "Cancel" at bounding box center [1430, 396] width 78 height 26
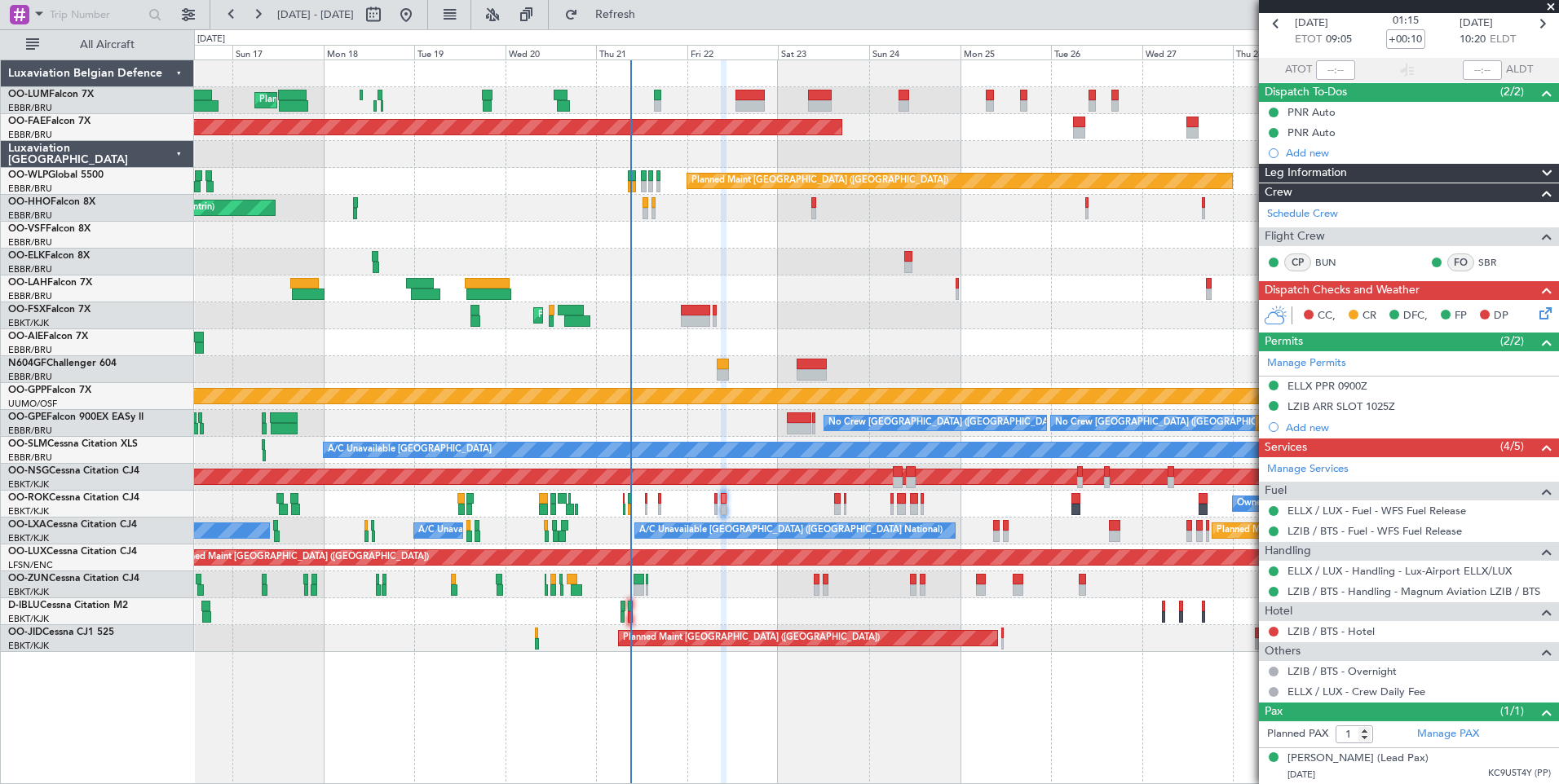
click at [821, 506] on div "Owner Kortrijk-Wevelgem Unplanned Maint Kortrijk-Wevelgem" at bounding box center [876, 503] width 1364 height 27
click at [694, 331] on div "Planned Maint [GEOGRAPHIC_DATA] ([GEOGRAPHIC_DATA])" at bounding box center [876, 342] width 1364 height 27
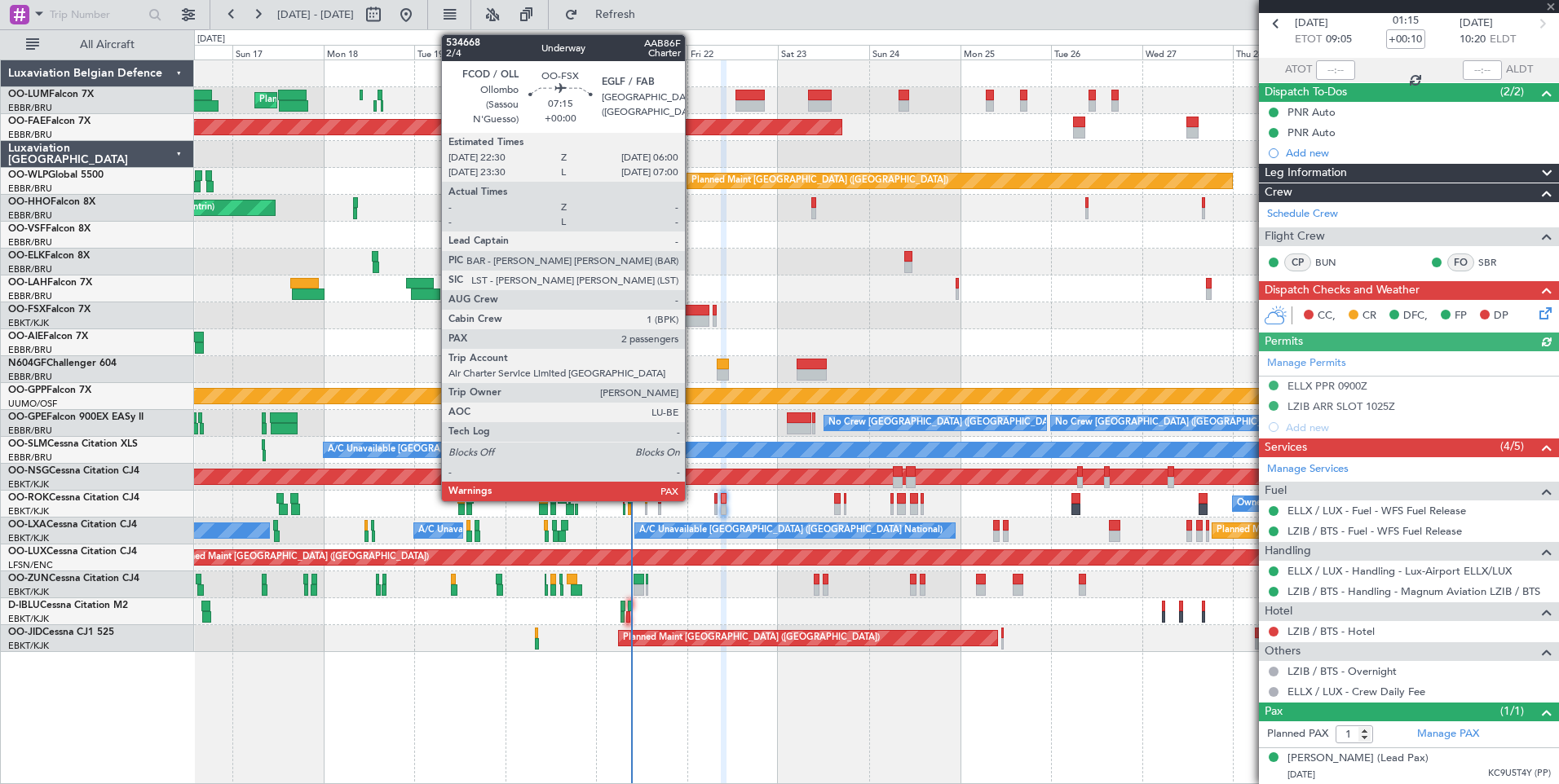
click at [691, 320] on div at bounding box center [694, 320] width 29 height 11
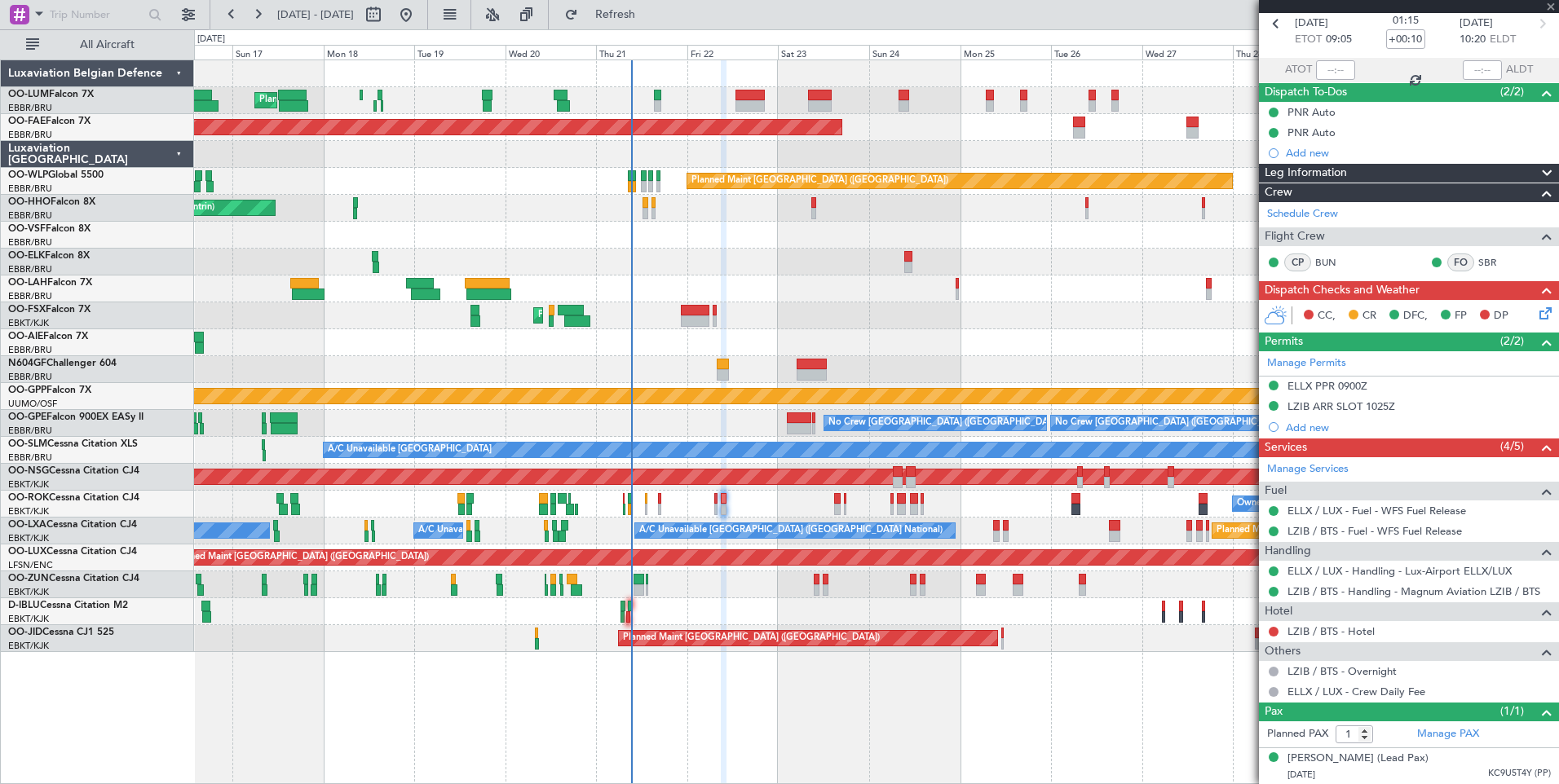
type input "2"
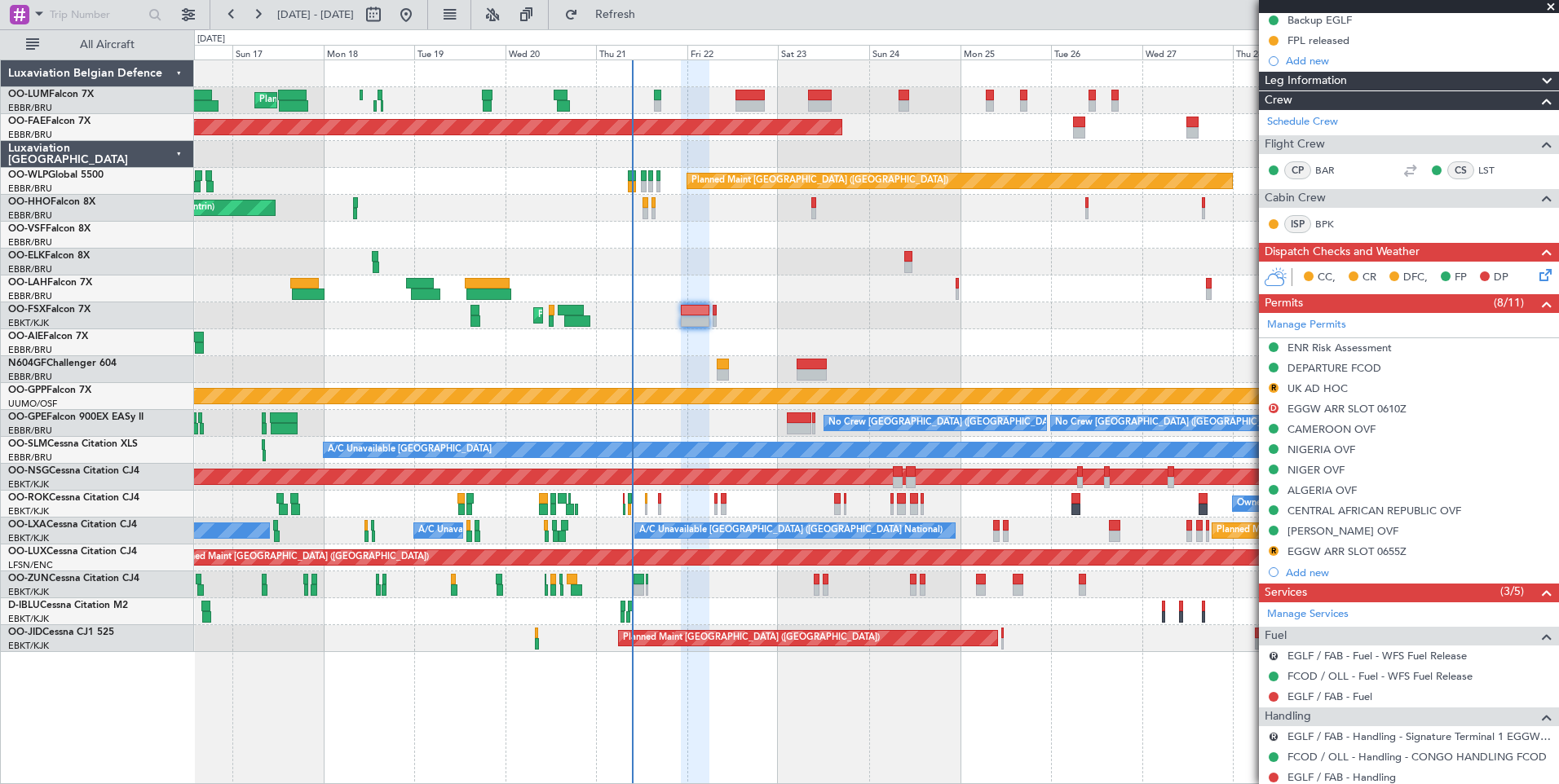
scroll to position [190, 0]
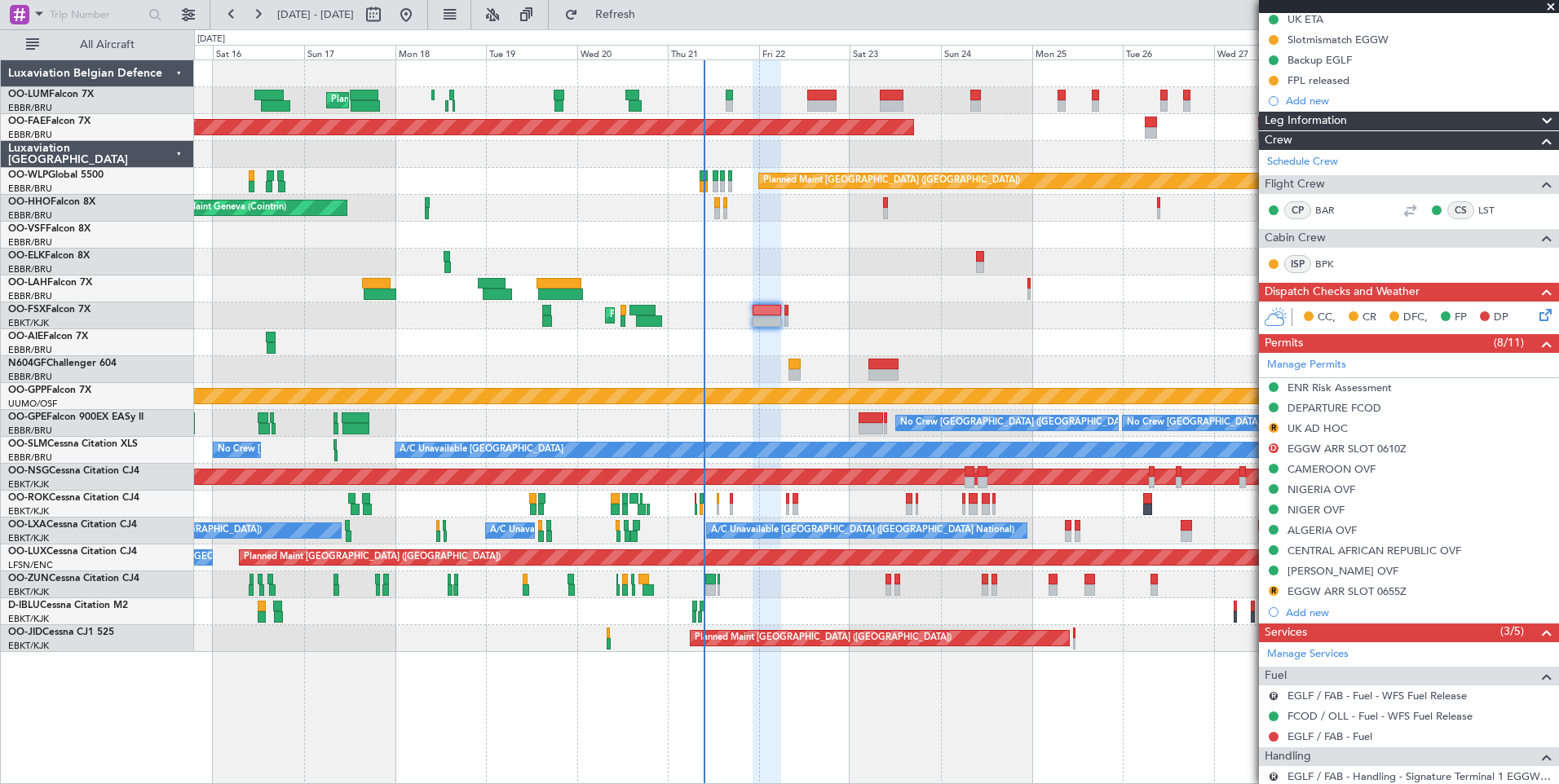
click at [855, 348] on div "Planned Maint [GEOGRAPHIC_DATA] ([GEOGRAPHIC_DATA])" at bounding box center [876, 342] width 1364 height 27
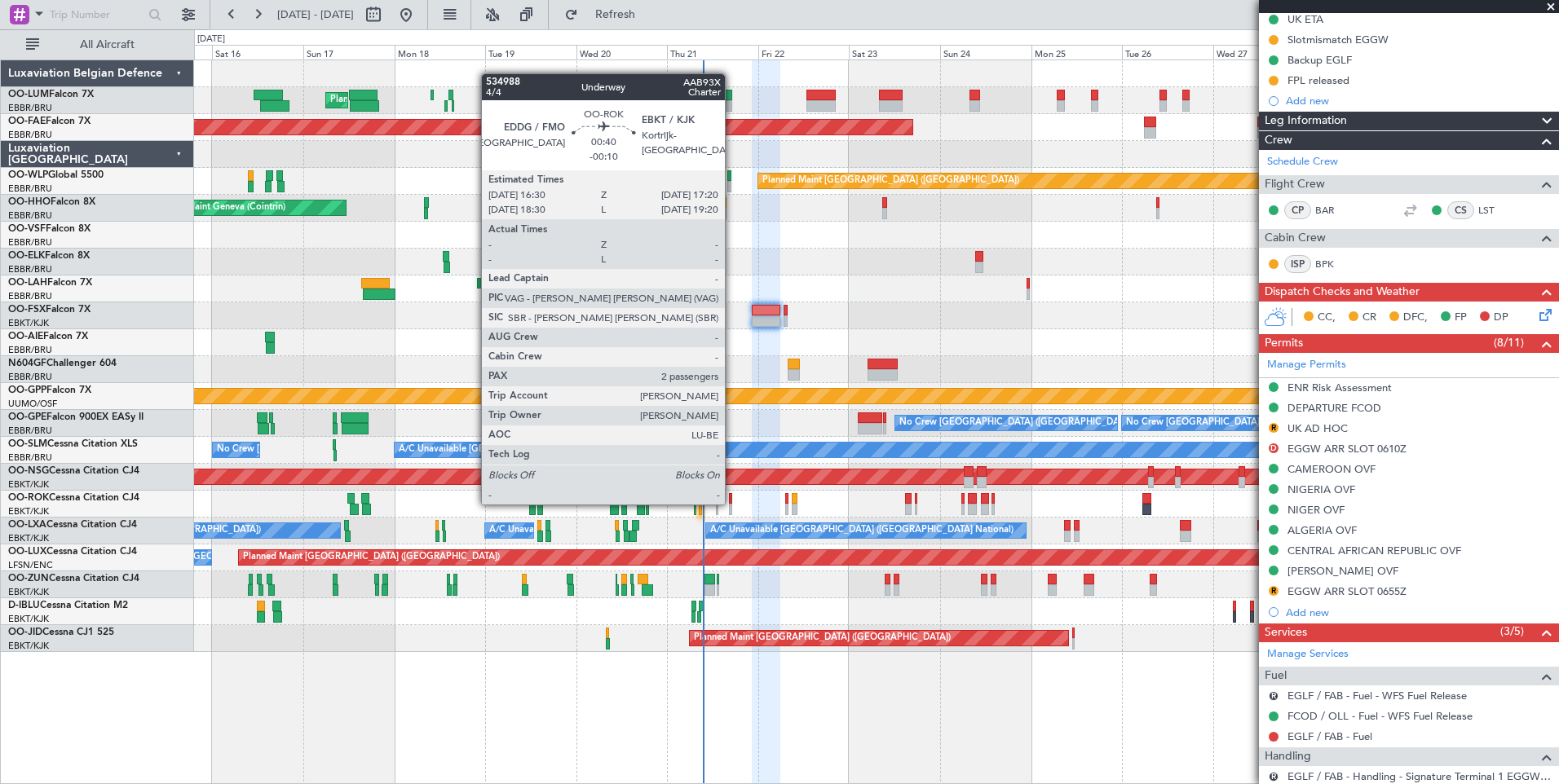
click at [732, 503] on div at bounding box center [731, 498] width 3 height 11
type input "-00:10"
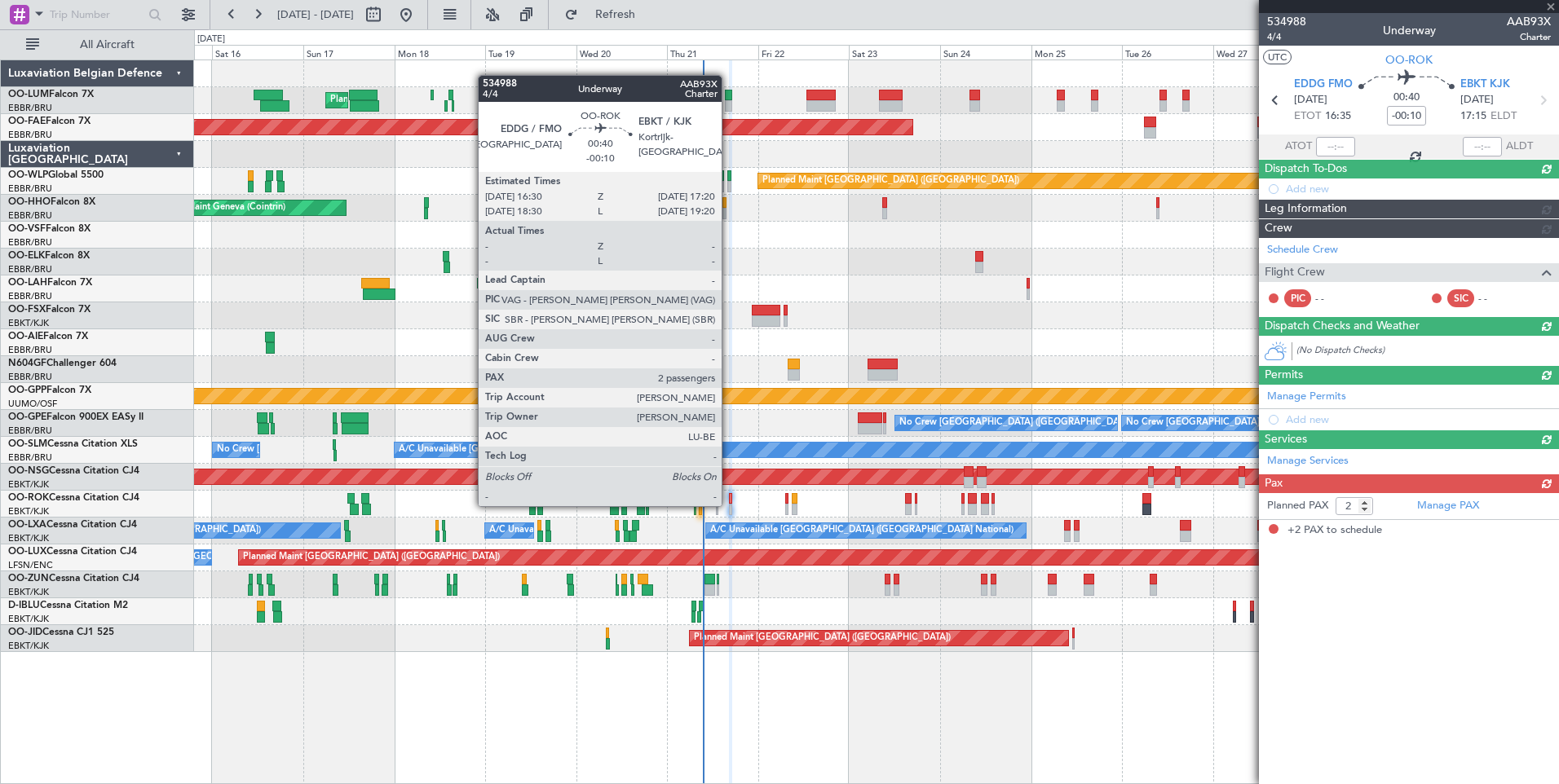
scroll to position [0, 0]
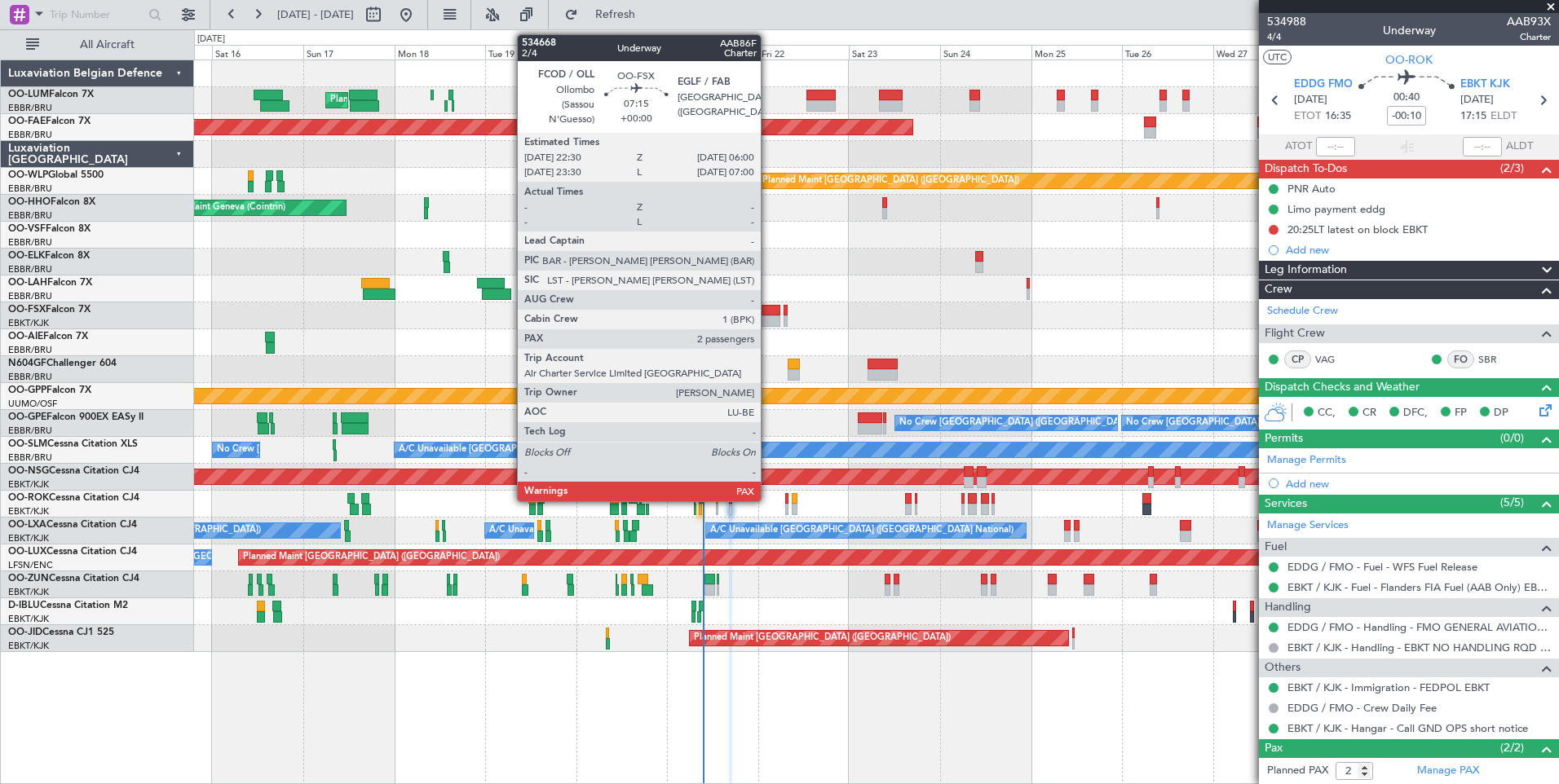
click at [764, 306] on div at bounding box center [765, 310] width 29 height 11
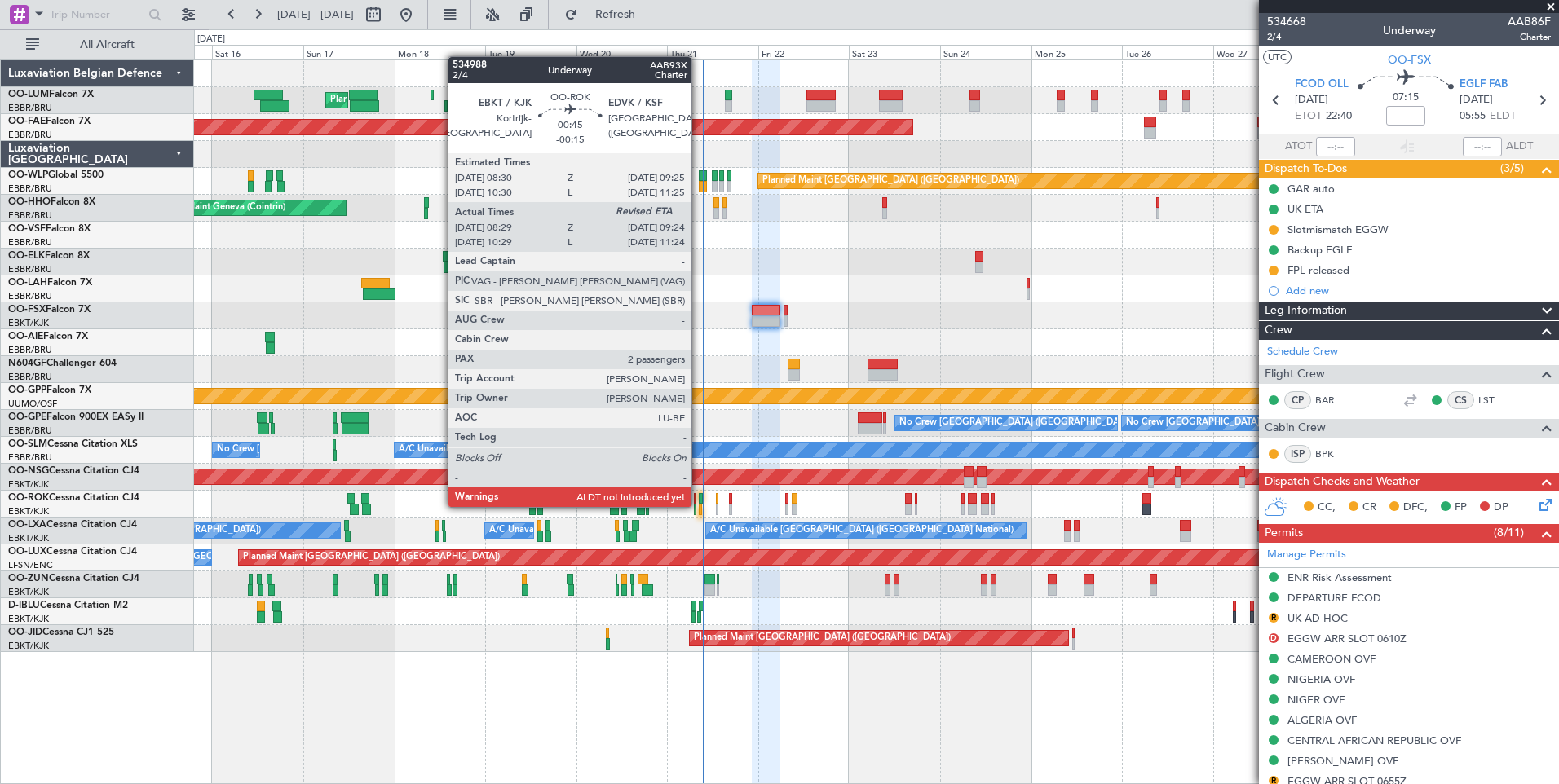
click at [699, 504] on div at bounding box center [700, 509] width 4 height 11
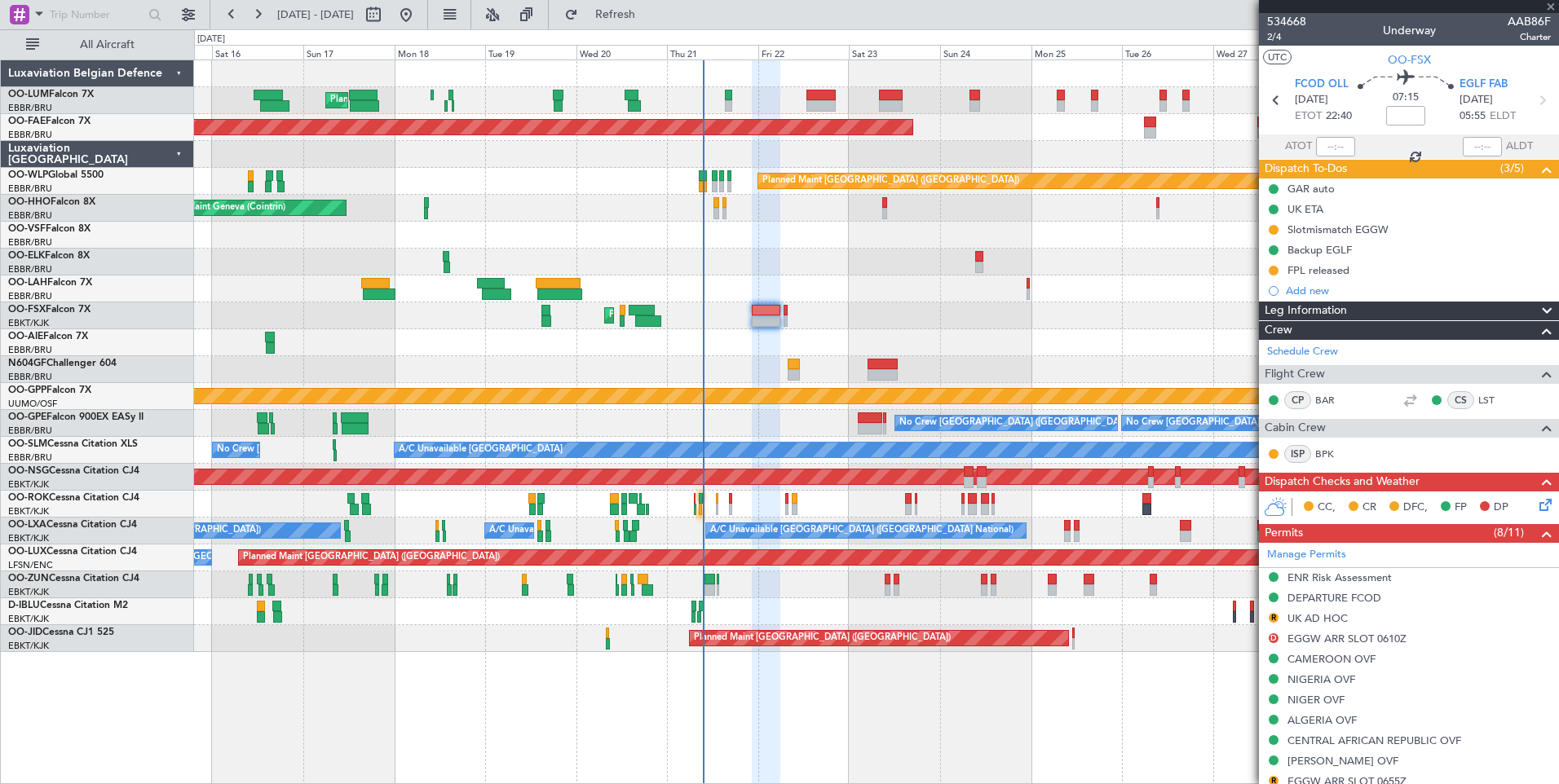
type input "-00:15"
type input "08:34"
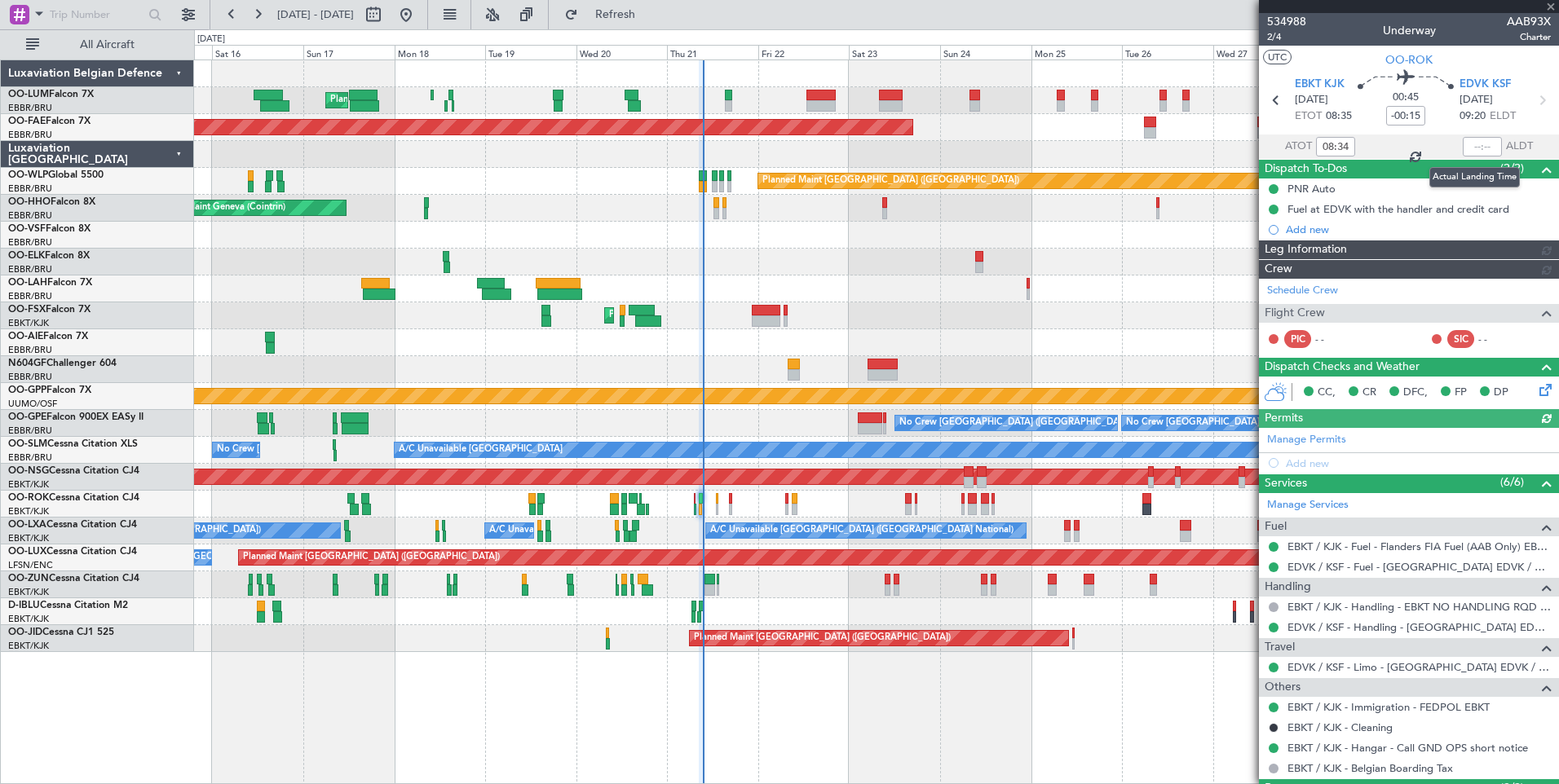
click at [1480, 148] on div at bounding box center [1481, 147] width 39 height 20
click at [1471, 150] on div at bounding box center [1481, 147] width 39 height 20
click at [1472, 149] on div at bounding box center [1481, 147] width 39 height 20
click at [1473, 146] on div at bounding box center [1481, 147] width 39 height 20
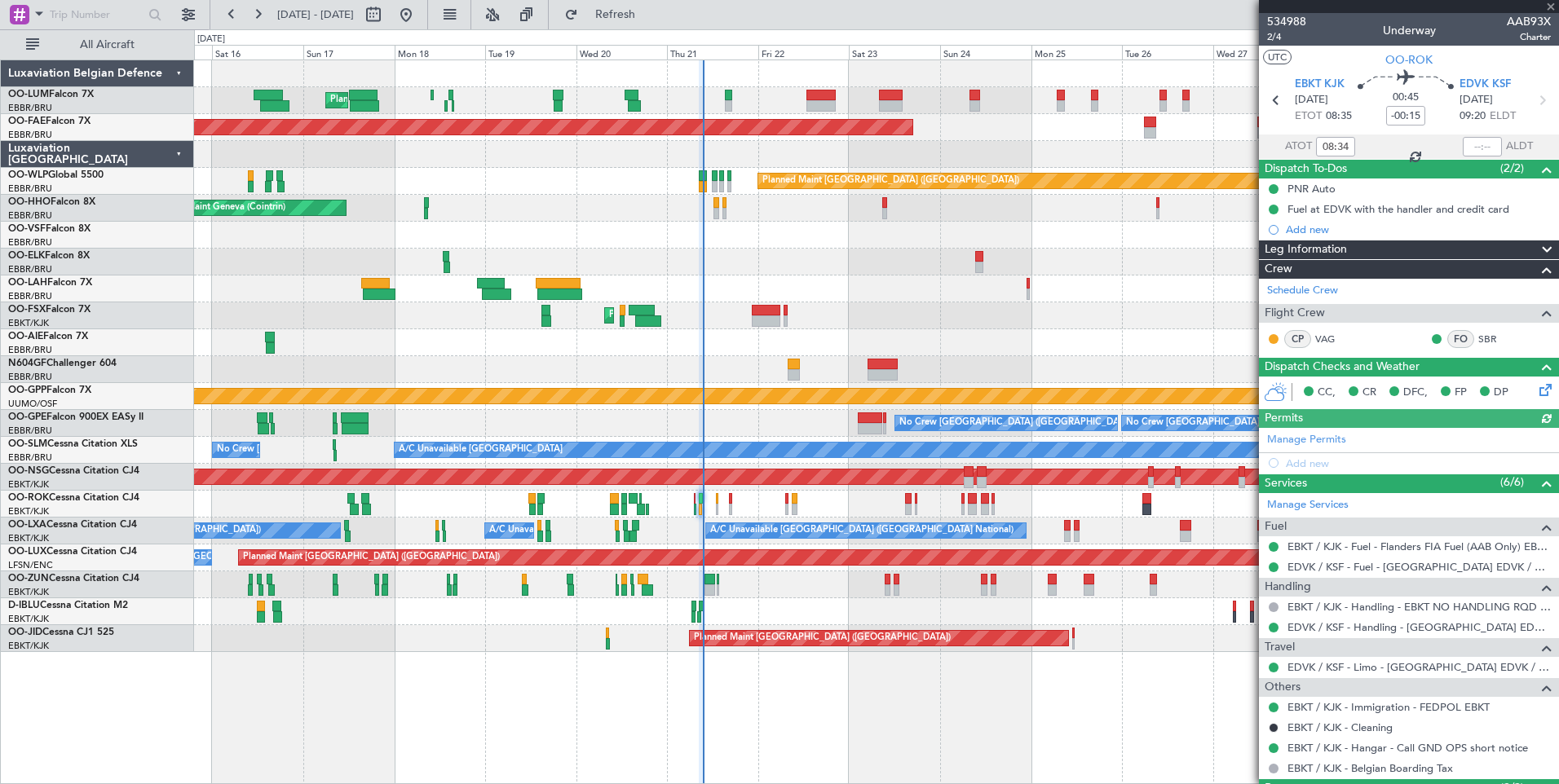
click at [1473, 146] on div at bounding box center [1481, 147] width 39 height 20
click at [1473, 146] on input "text" at bounding box center [1481, 147] width 39 height 20
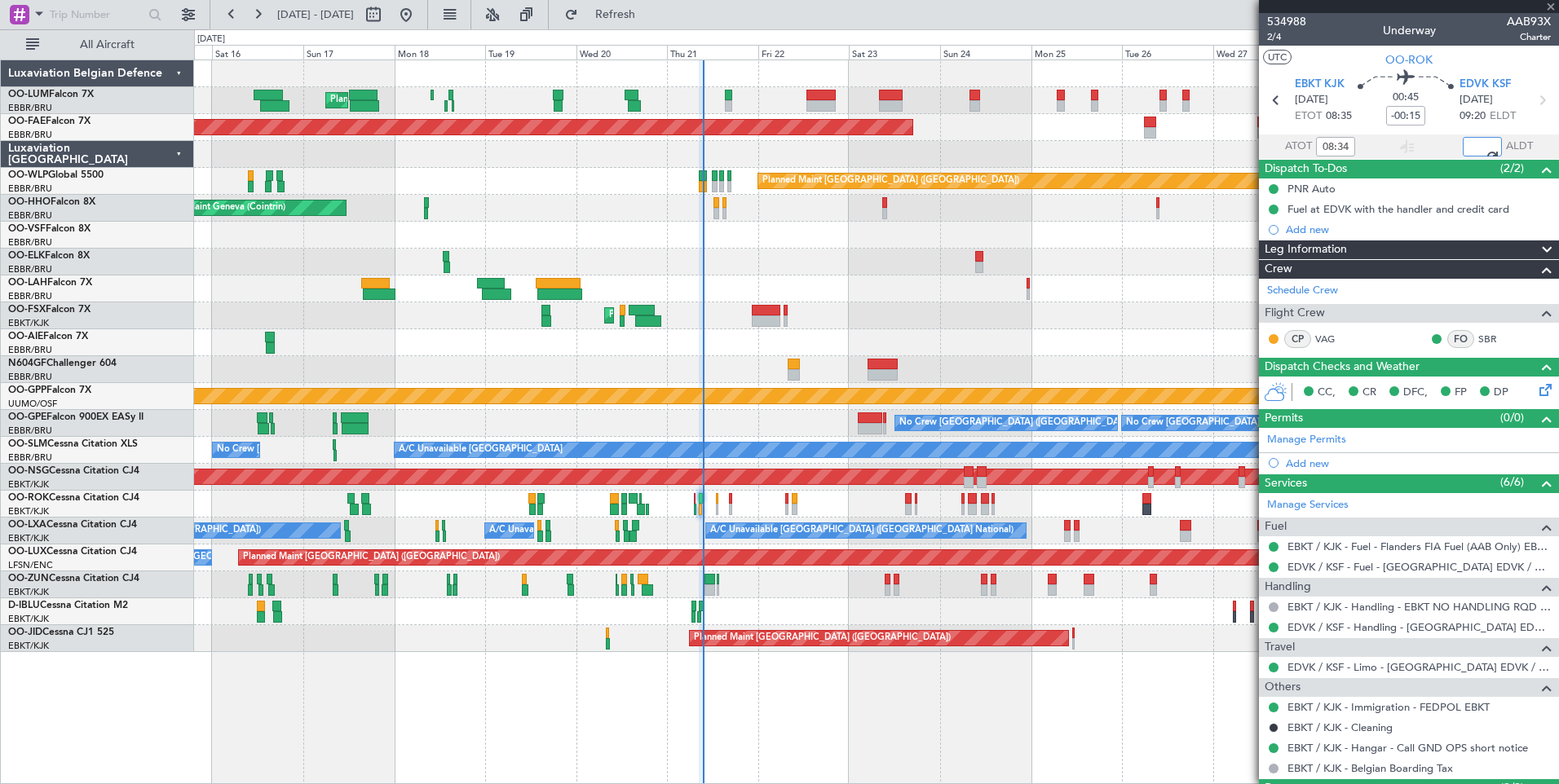
type input "09:26"
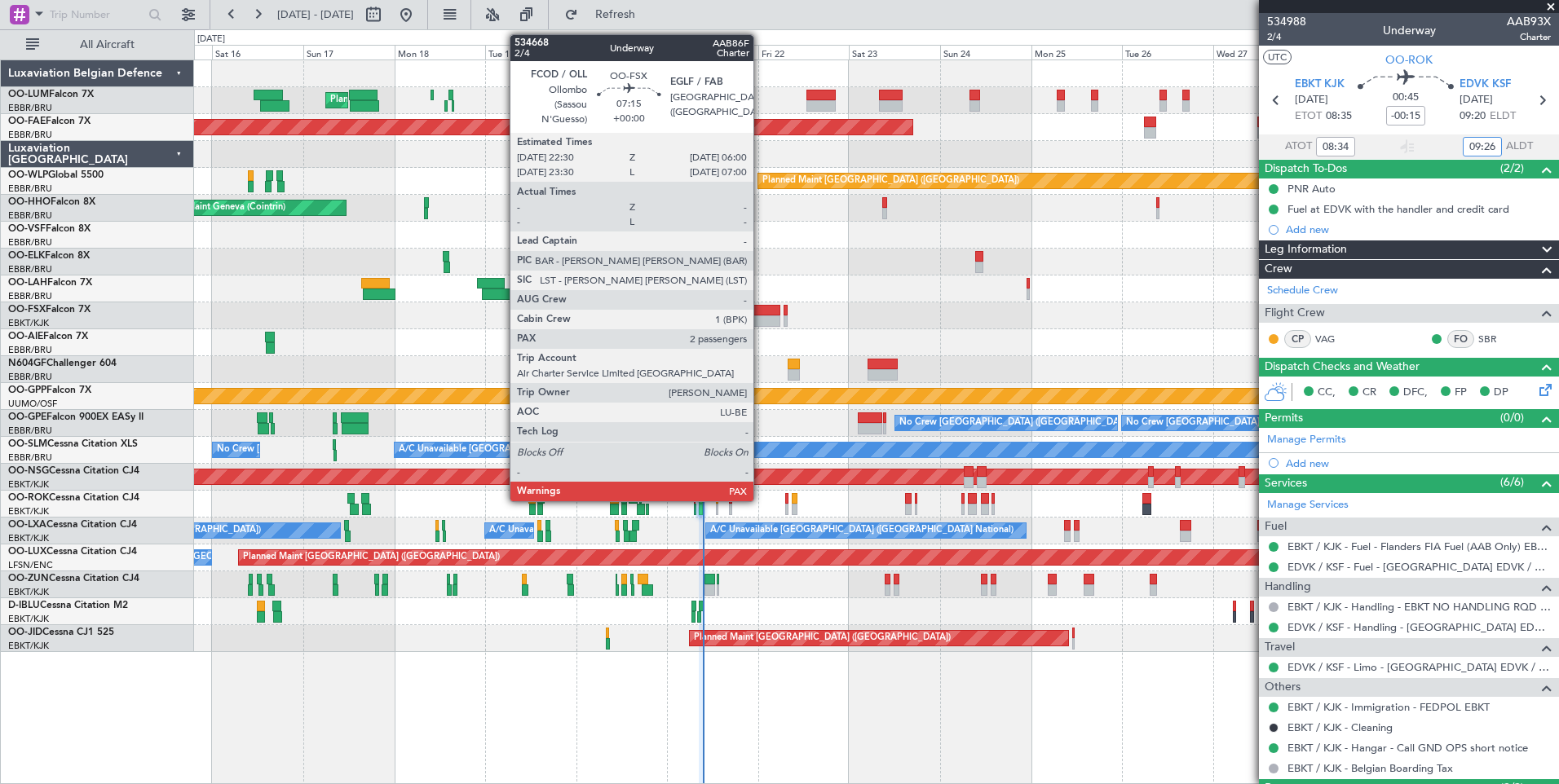
click at [761, 315] on div at bounding box center [765, 320] width 29 height 11
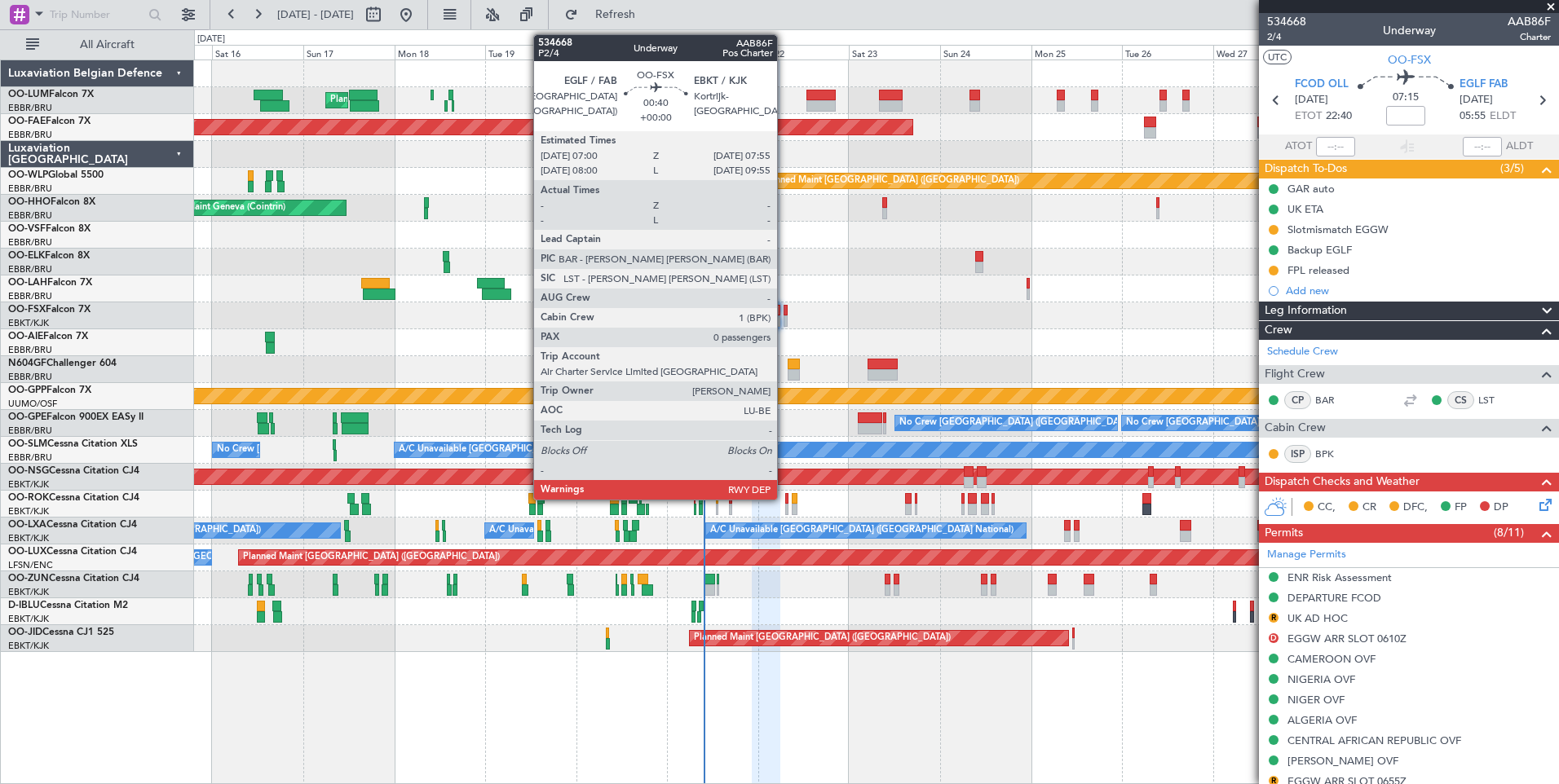
click at [784, 313] on div at bounding box center [785, 310] width 4 height 11
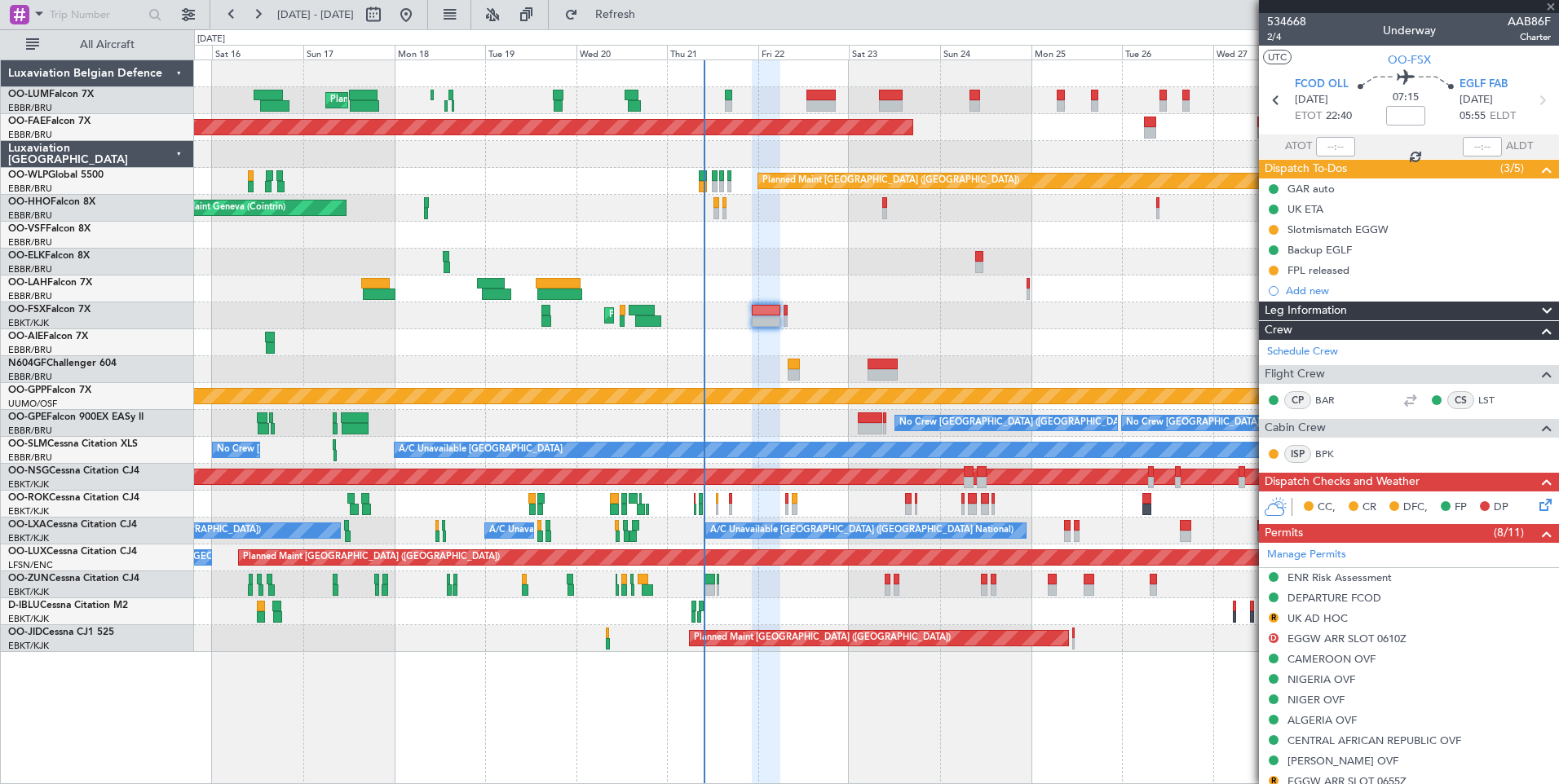
click at [757, 332] on div "Planned Maint [GEOGRAPHIC_DATA] ([GEOGRAPHIC_DATA])" at bounding box center [876, 342] width 1364 height 27
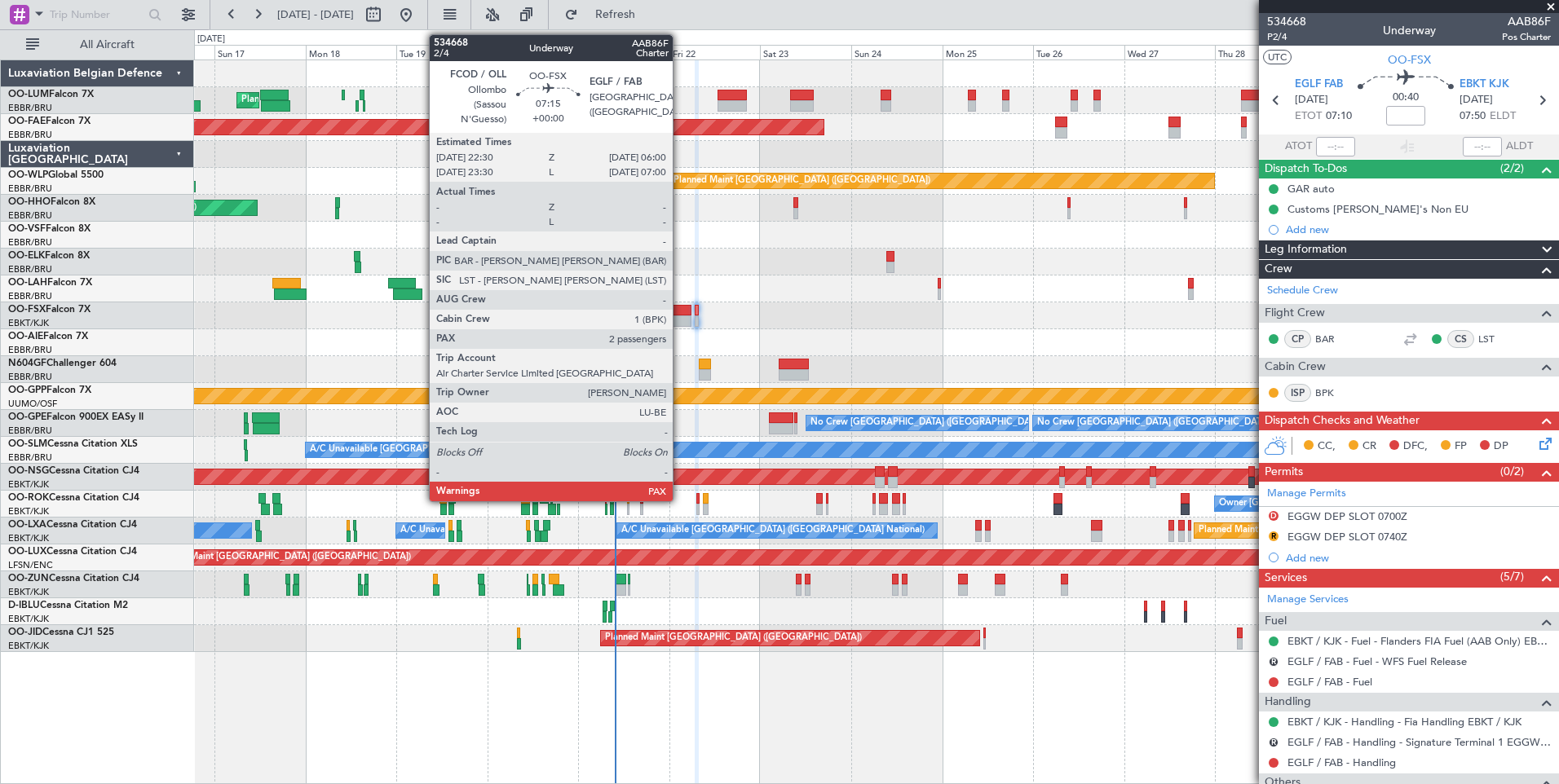
click at [680, 319] on div at bounding box center [676, 320] width 29 height 11
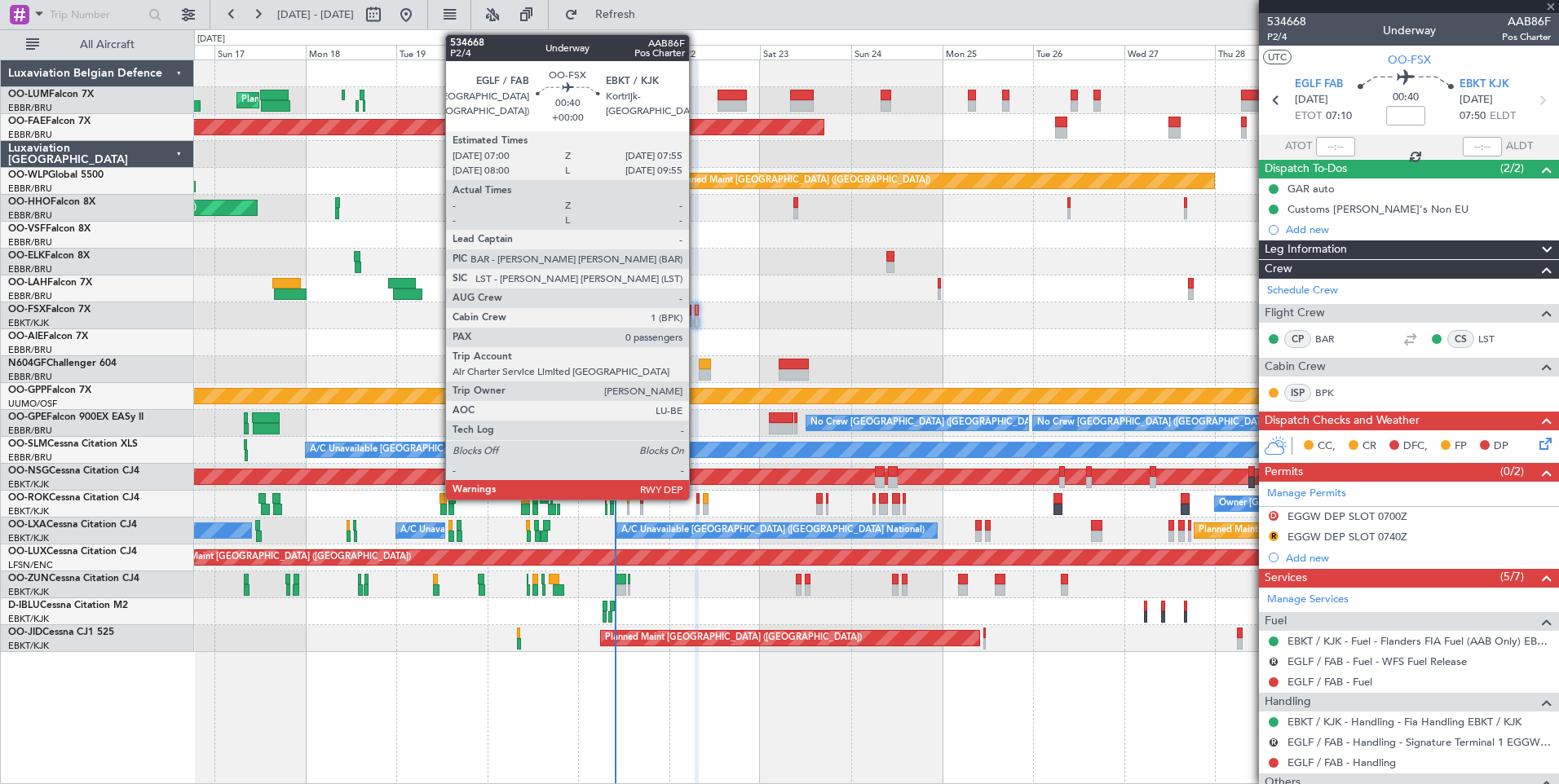
type input "2"
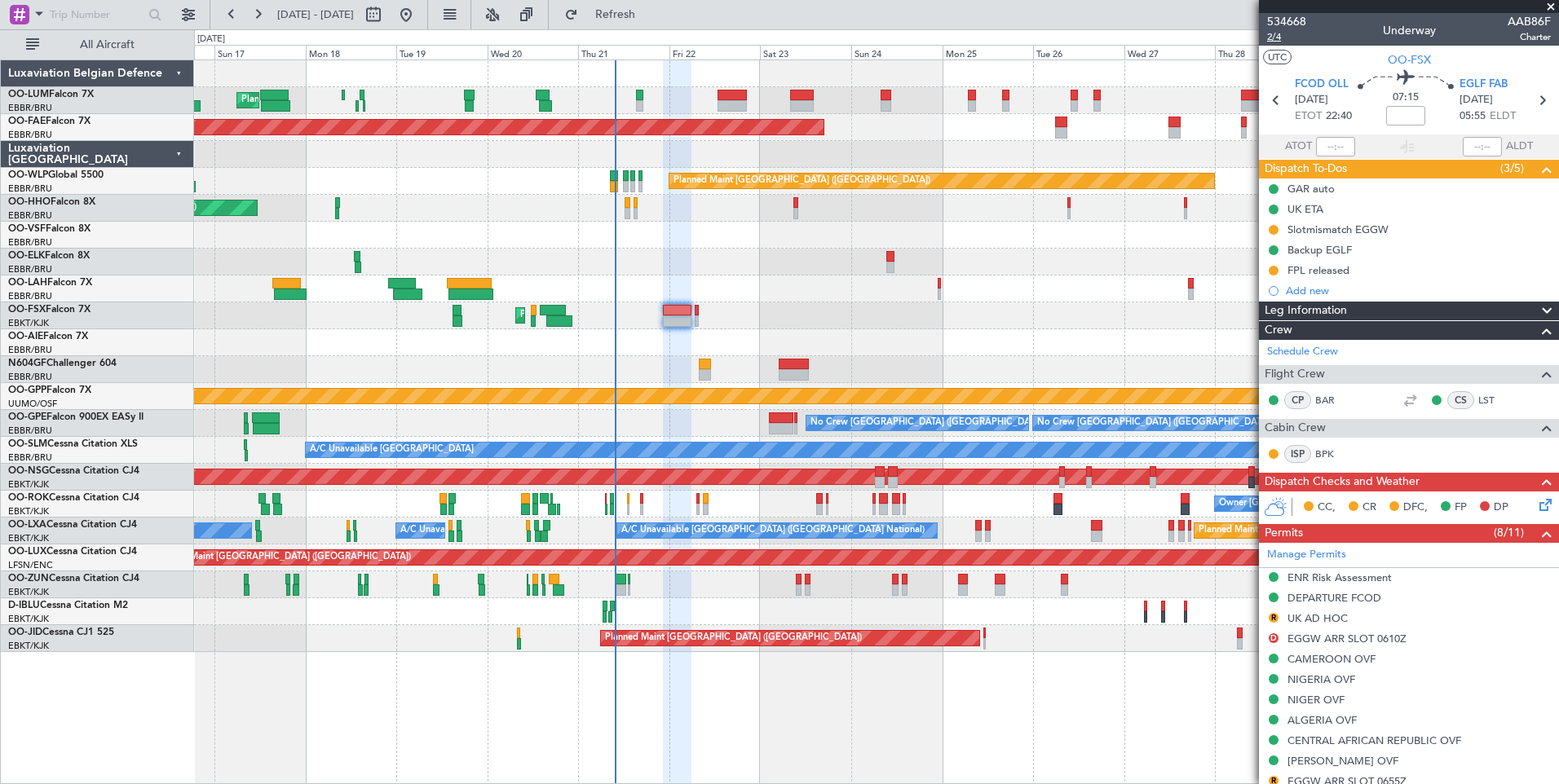
click at [1272, 36] on span "2/4" at bounding box center [1286, 37] width 39 height 14
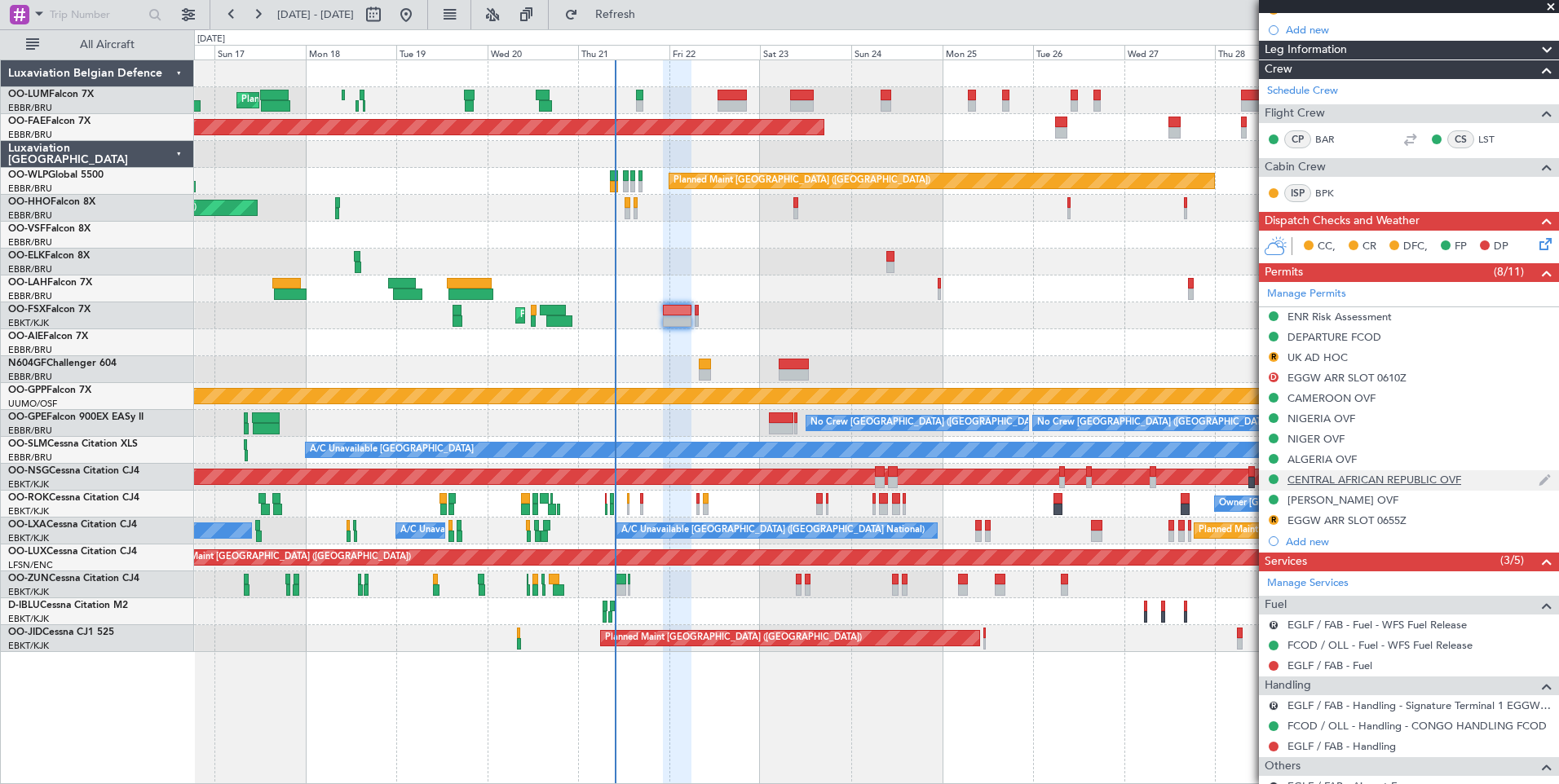
scroll to position [381, 0]
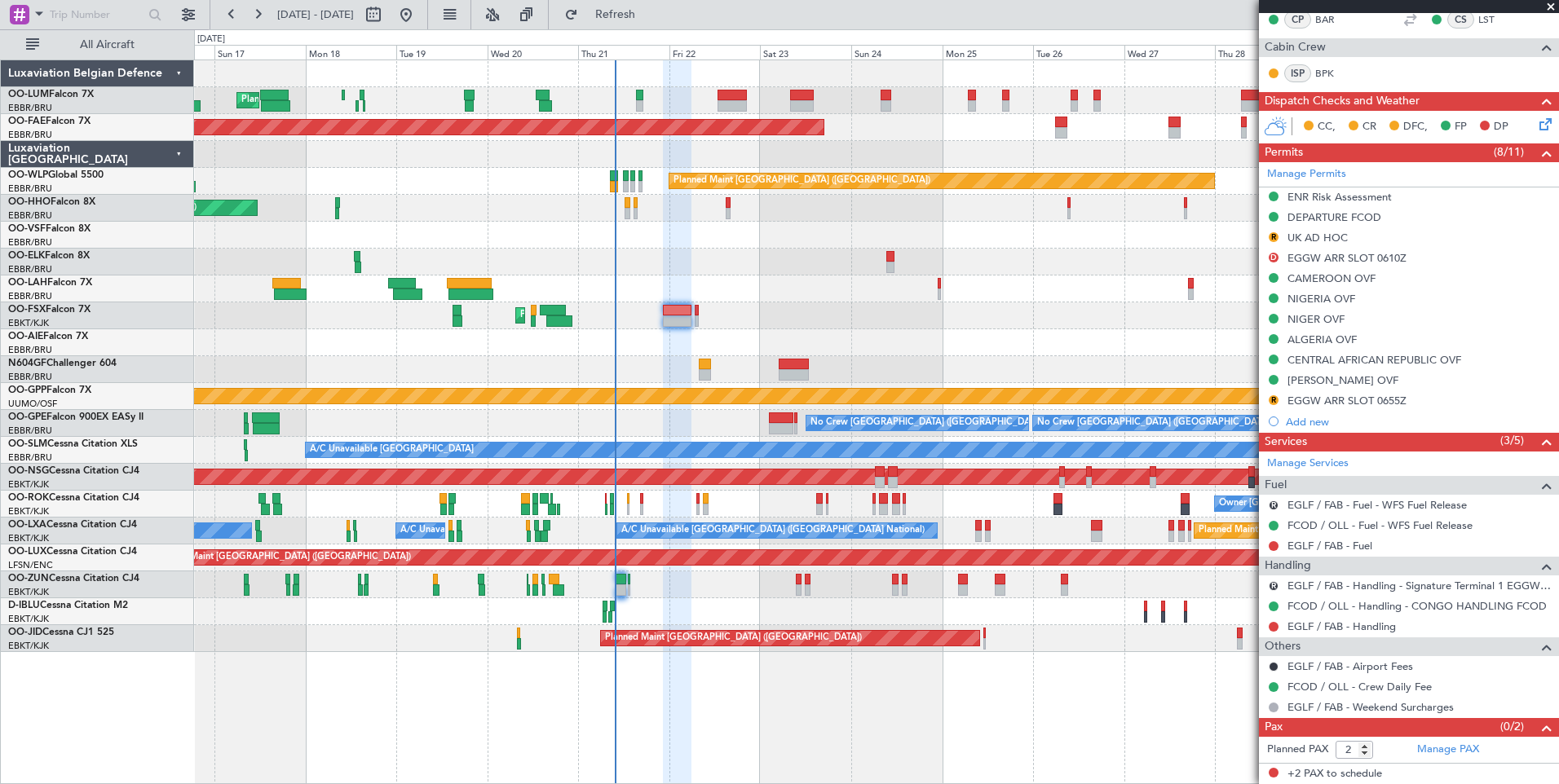
click at [667, 361] on div at bounding box center [876, 369] width 1364 height 27
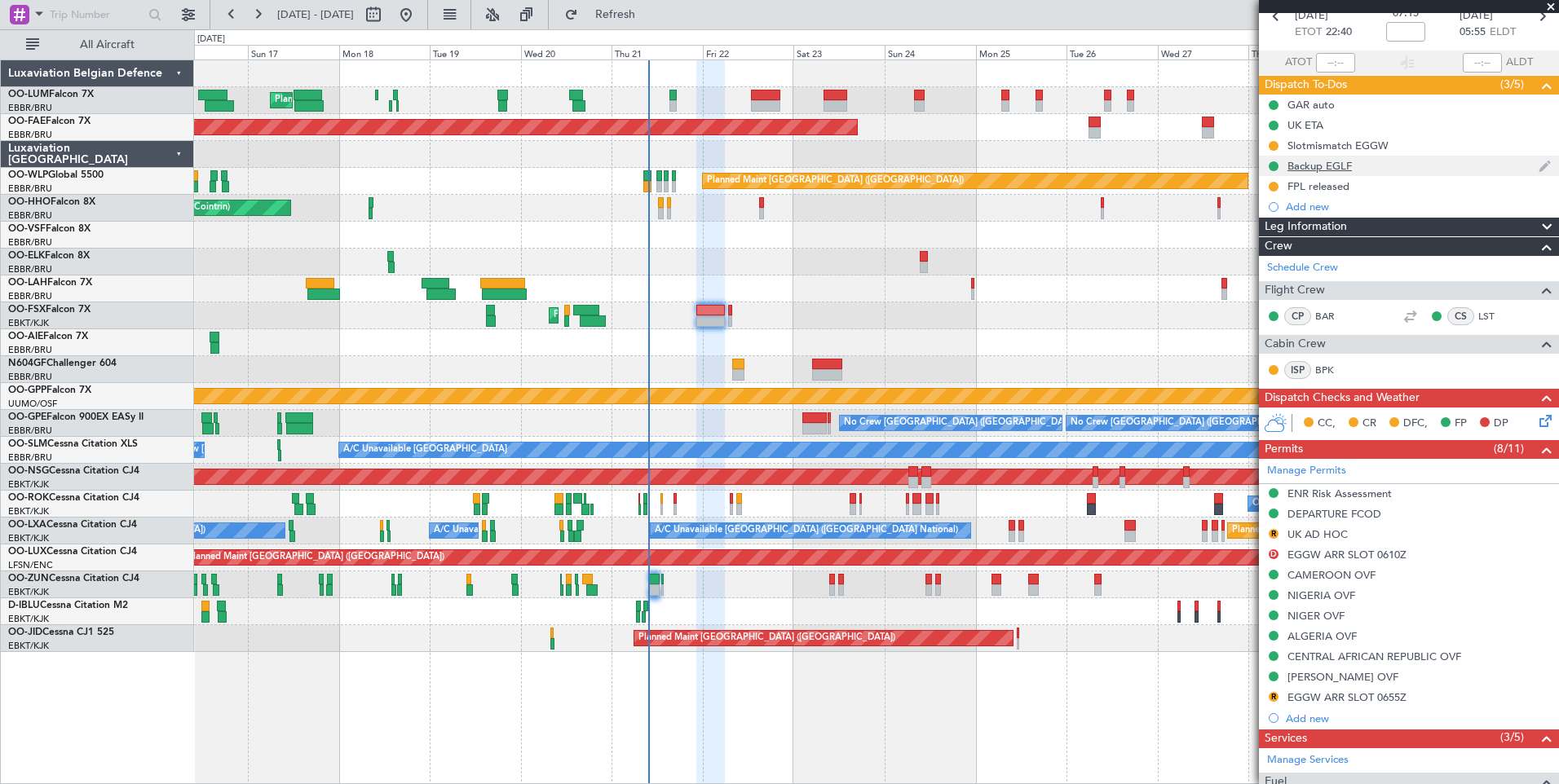
scroll to position [0, 0]
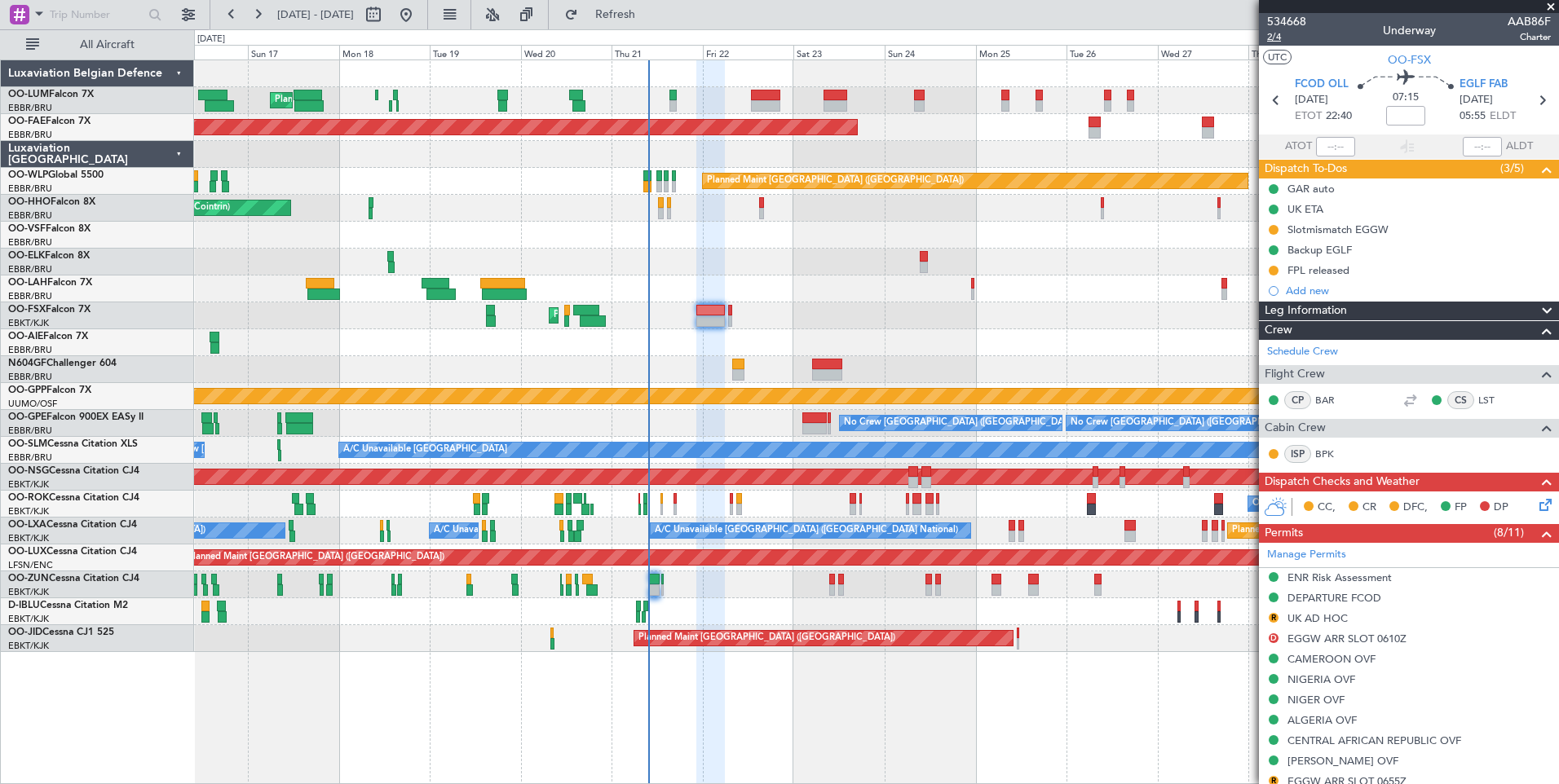
click at [1274, 45] on div "534668 2/4 Underway AAB86F Charter" at bounding box center [1408, 29] width 300 height 33
click at [1276, 39] on span "2/4" at bounding box center [1286, 37] width 39 height 14
click at [1271, 40] on span "2/4" at bounding box center [1286, 37] width 39 height 14
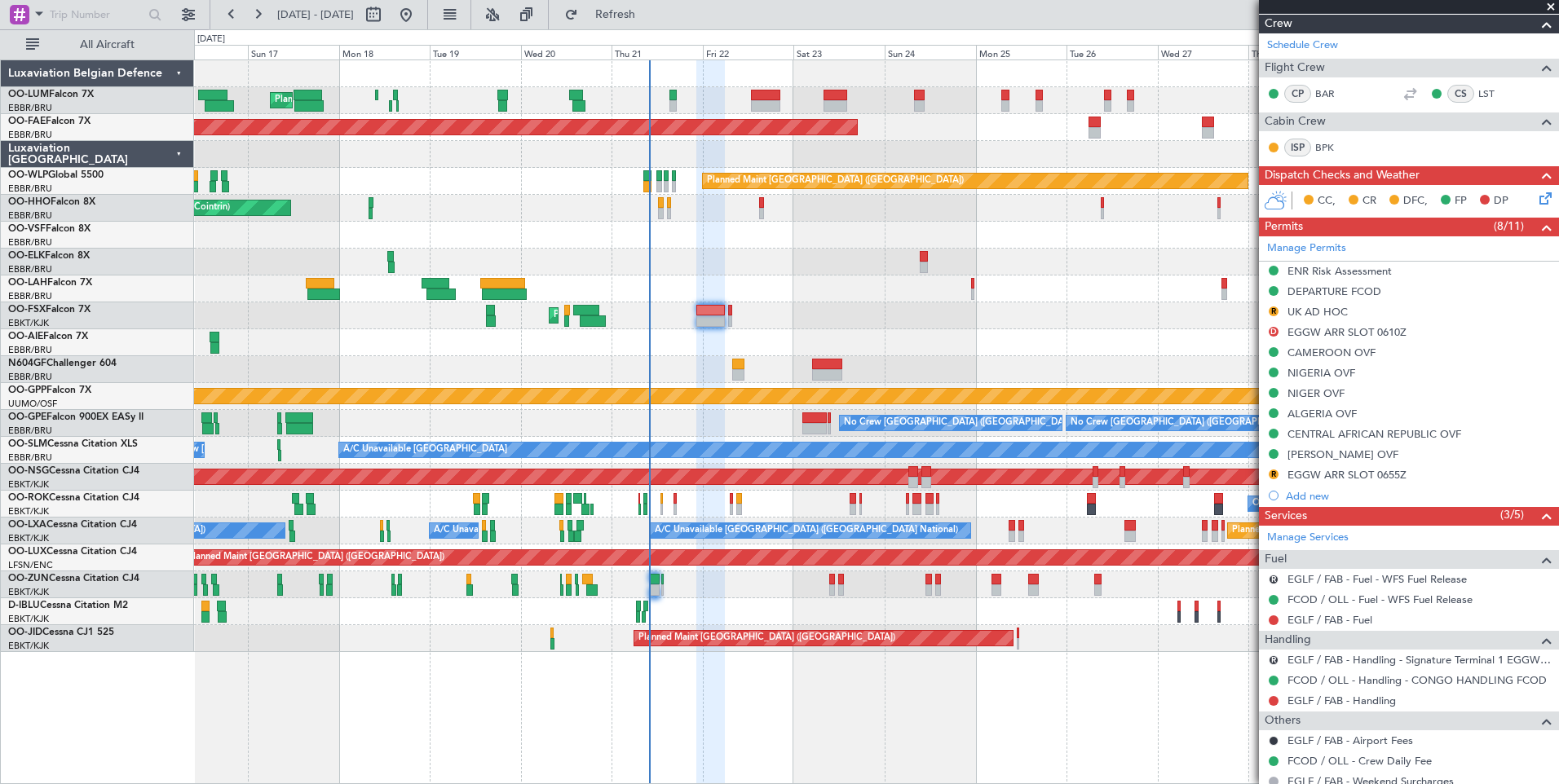
scroll to position [381, 0]
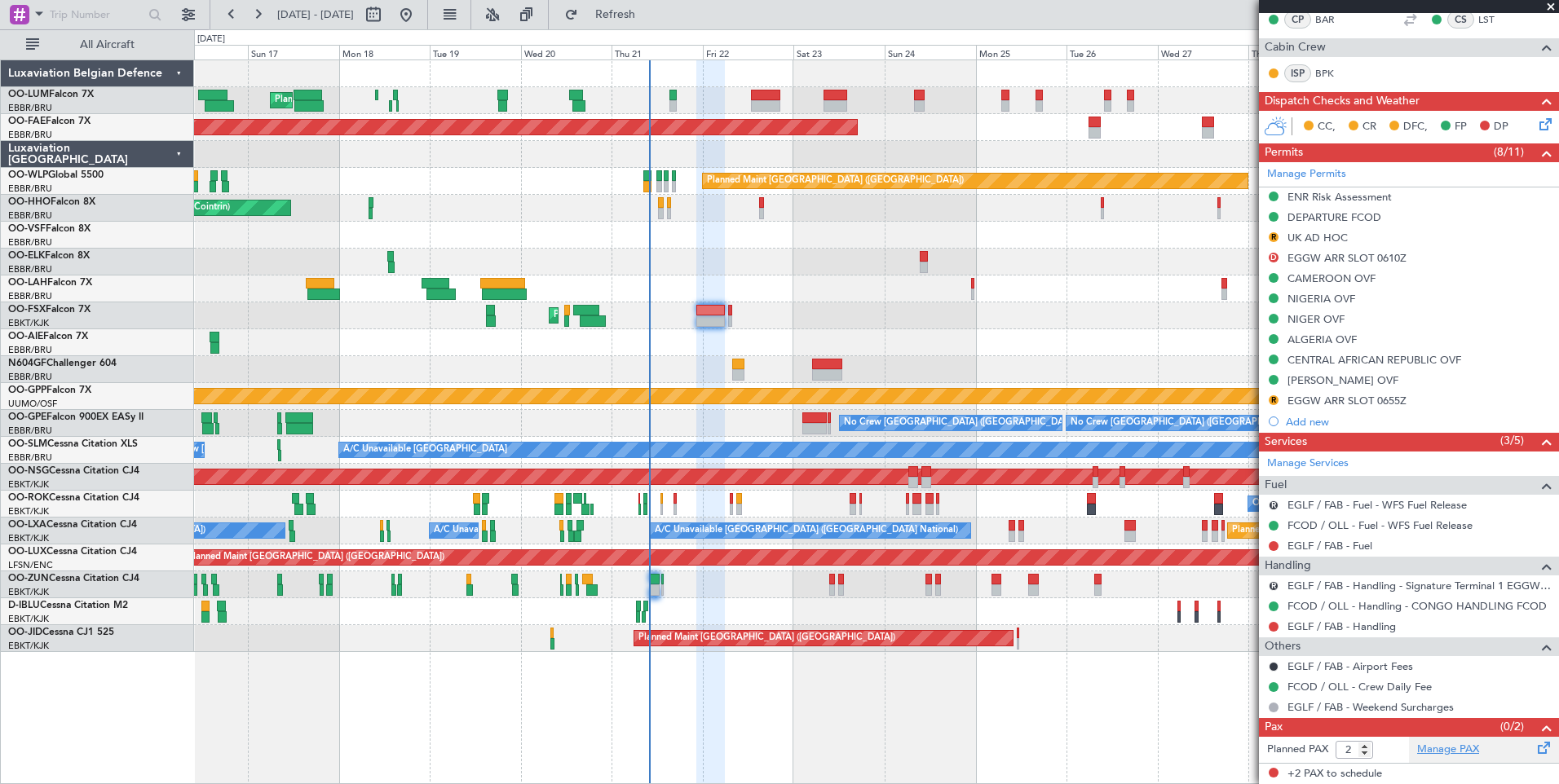
click at [1453, 750] on link "Manage PAX" at bounding box center [1448, 749] width 62 height 16
click at [745, 353] on div "Planned Maint [GEOGRAPHIC_DATA] ([GEOGRAPHIC_DATA])" at bounding box center [876, 342] width 1364 height 27
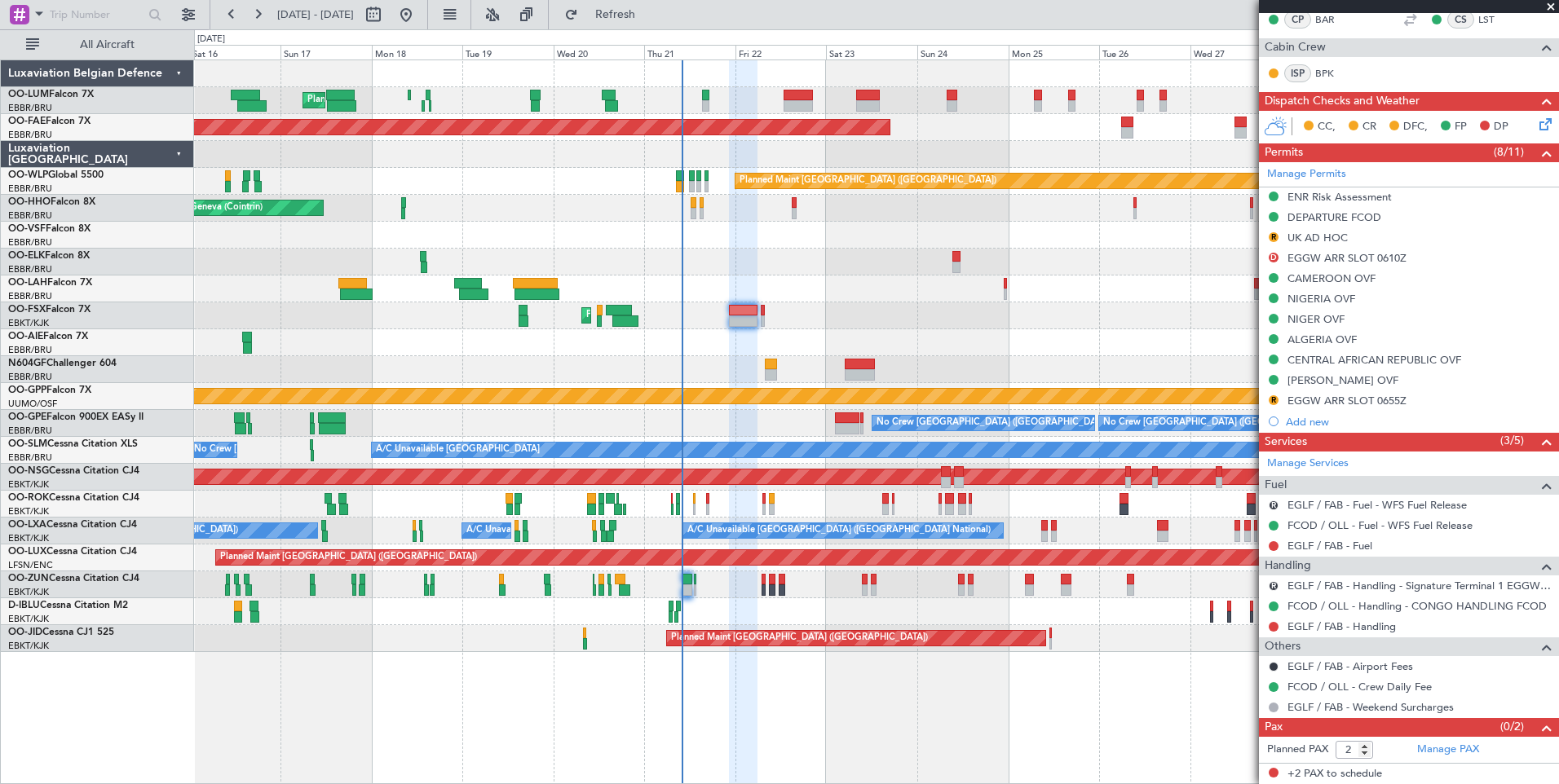
click at [765, 361] on div at bounding box center [876, 369] width 1364 height 27
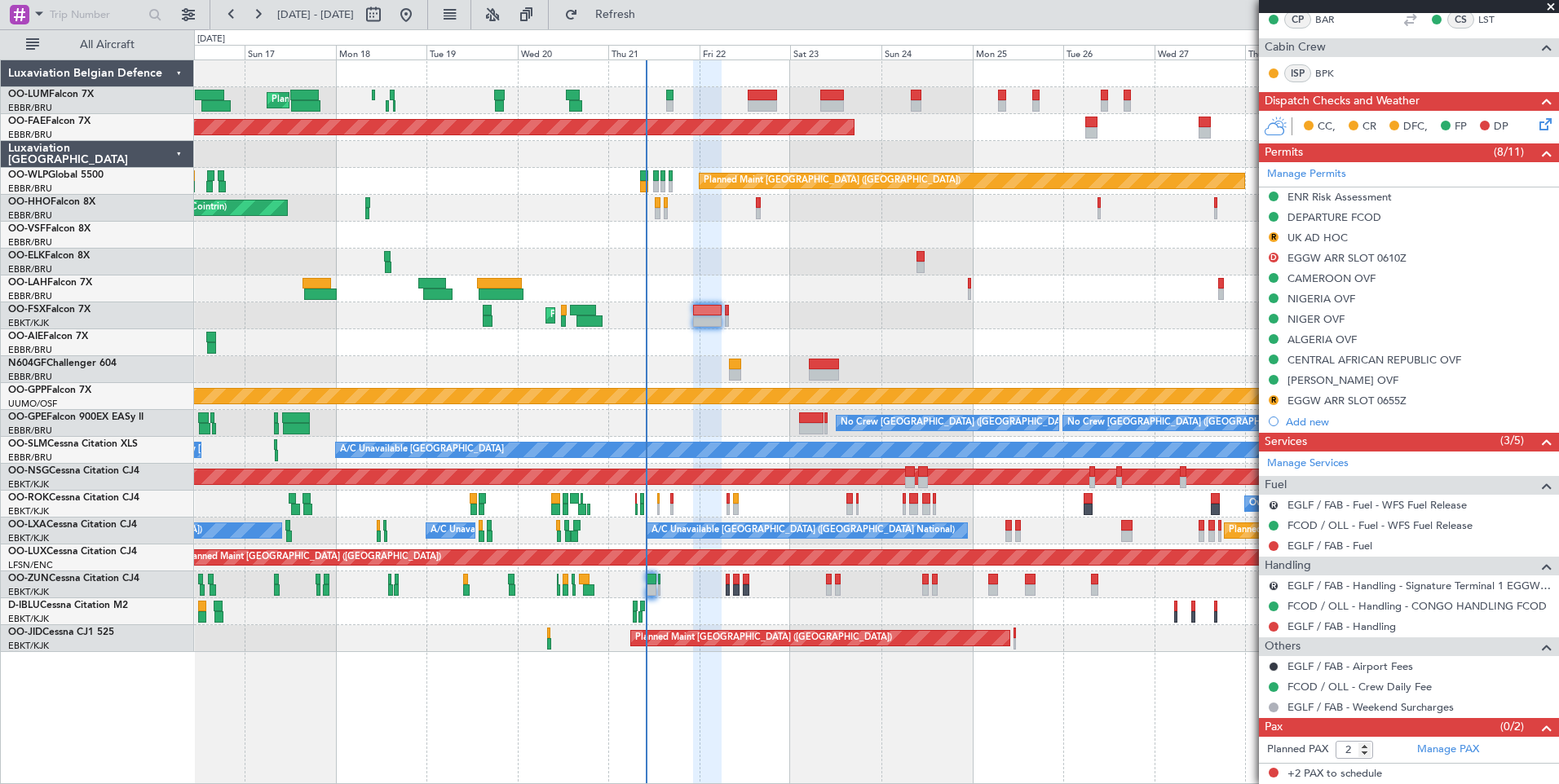
click at [681, 345] on div "Planned Maint [GEOGRAPHIC_DATA] ([GEOGRAPHIC_DATA])" at bounding box center [876, 342] width 1364 height 27
click at [1355, 404] on div "EGGW ARR SLOT 0655Z" at bounding box center [1347, 401] width 119 height 14
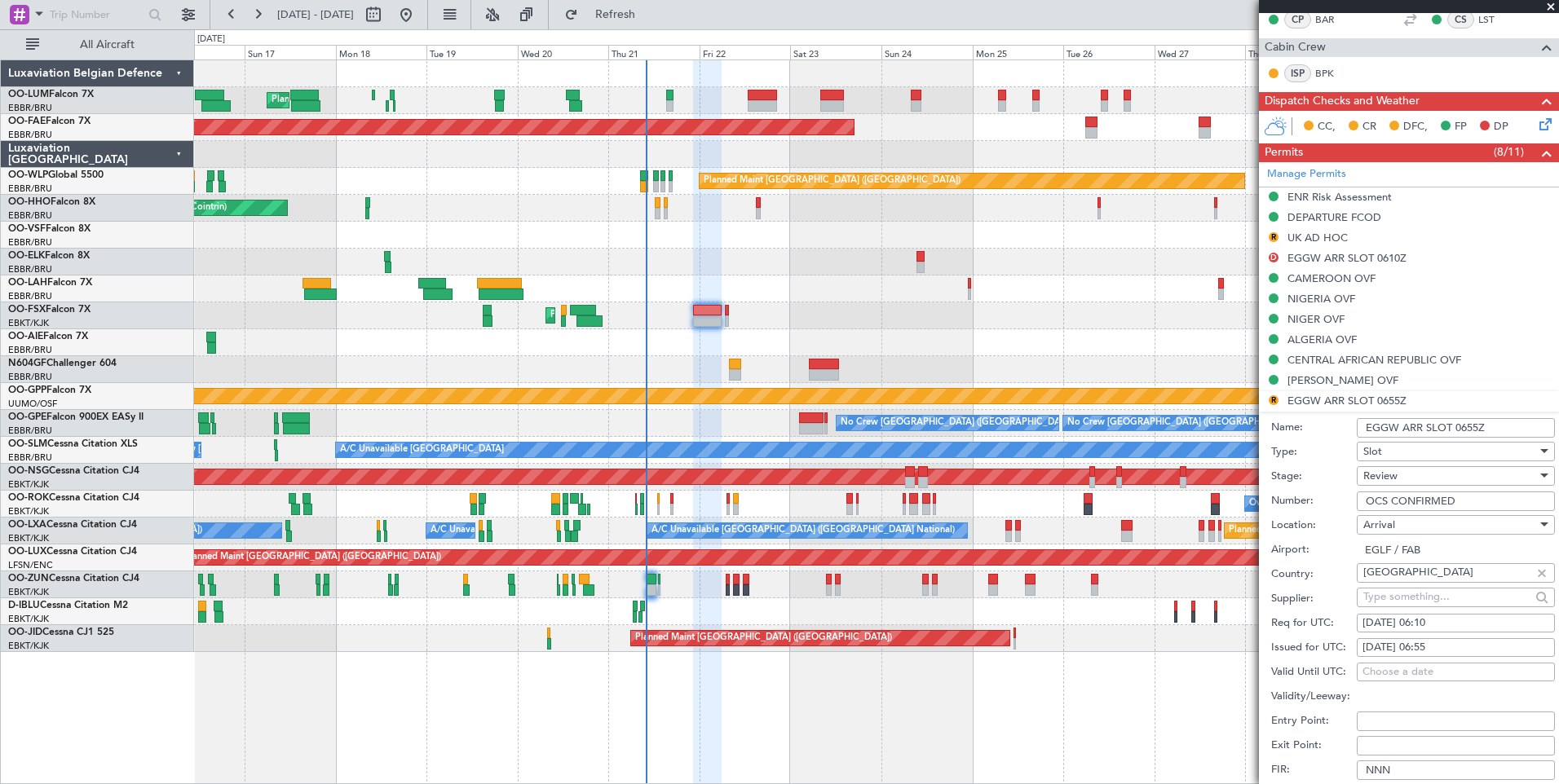
click at [1448, 654] on div "22/08/2025 06:55" at bounding box center [1455, 648] width 187 height 16
select select "8"
select select "2025"
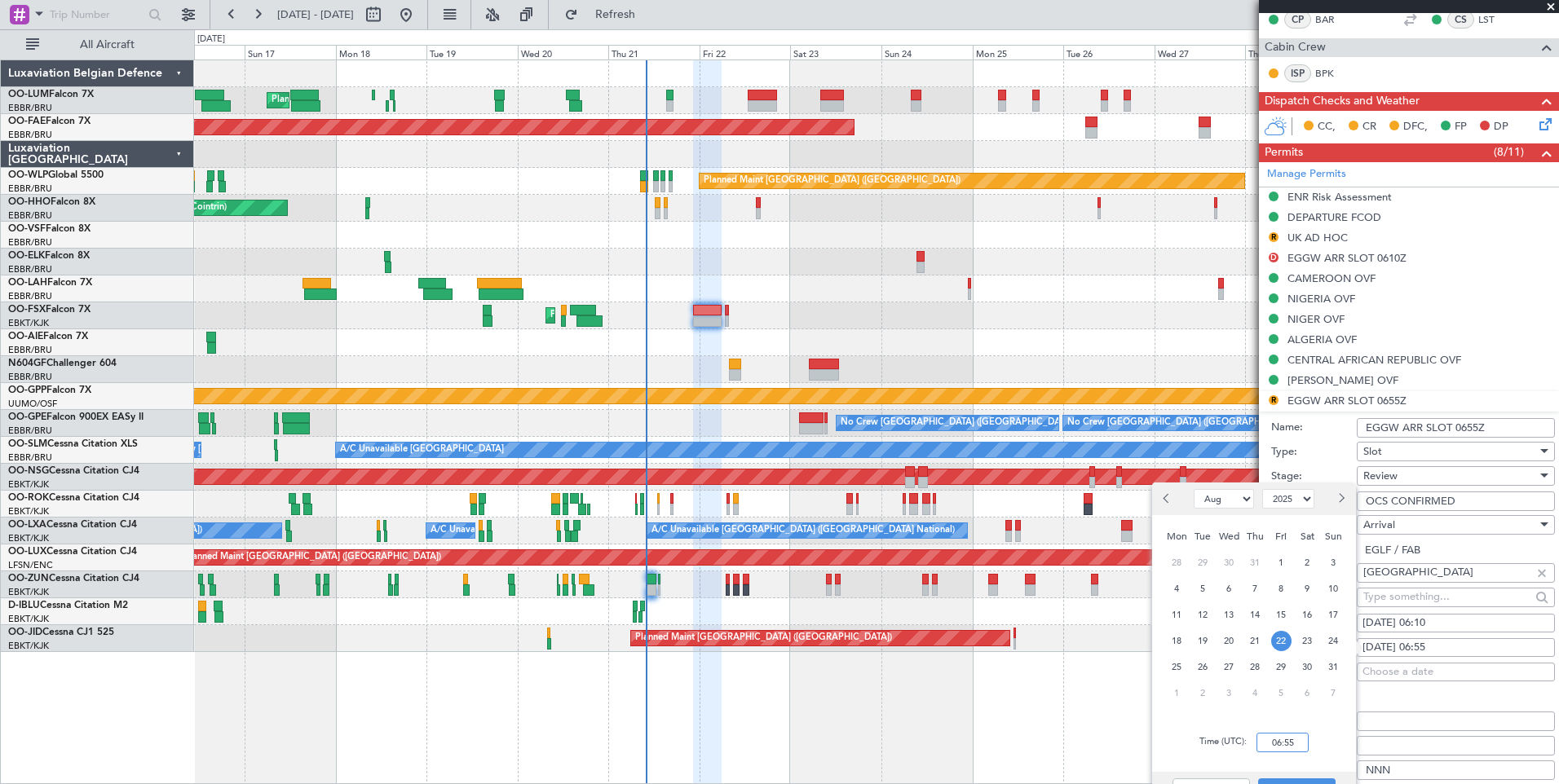
click at [1300, 737] on input "06:55" at bounding box center [1283, 743] width 52 height 20
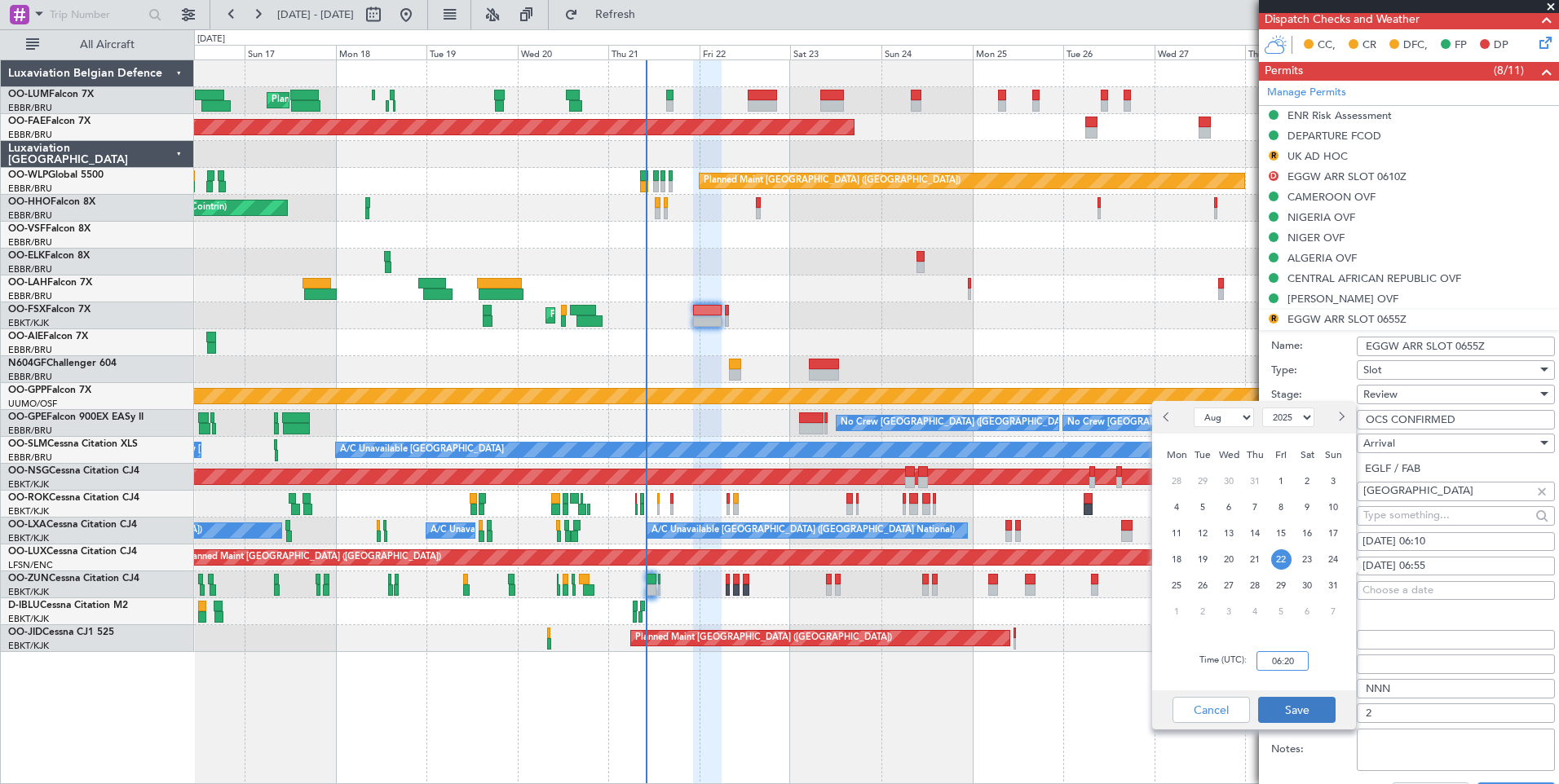
type input "06:20"
click at [1285, 708] on button "Save" at bounding box center [1296, 710] width 78 height 26
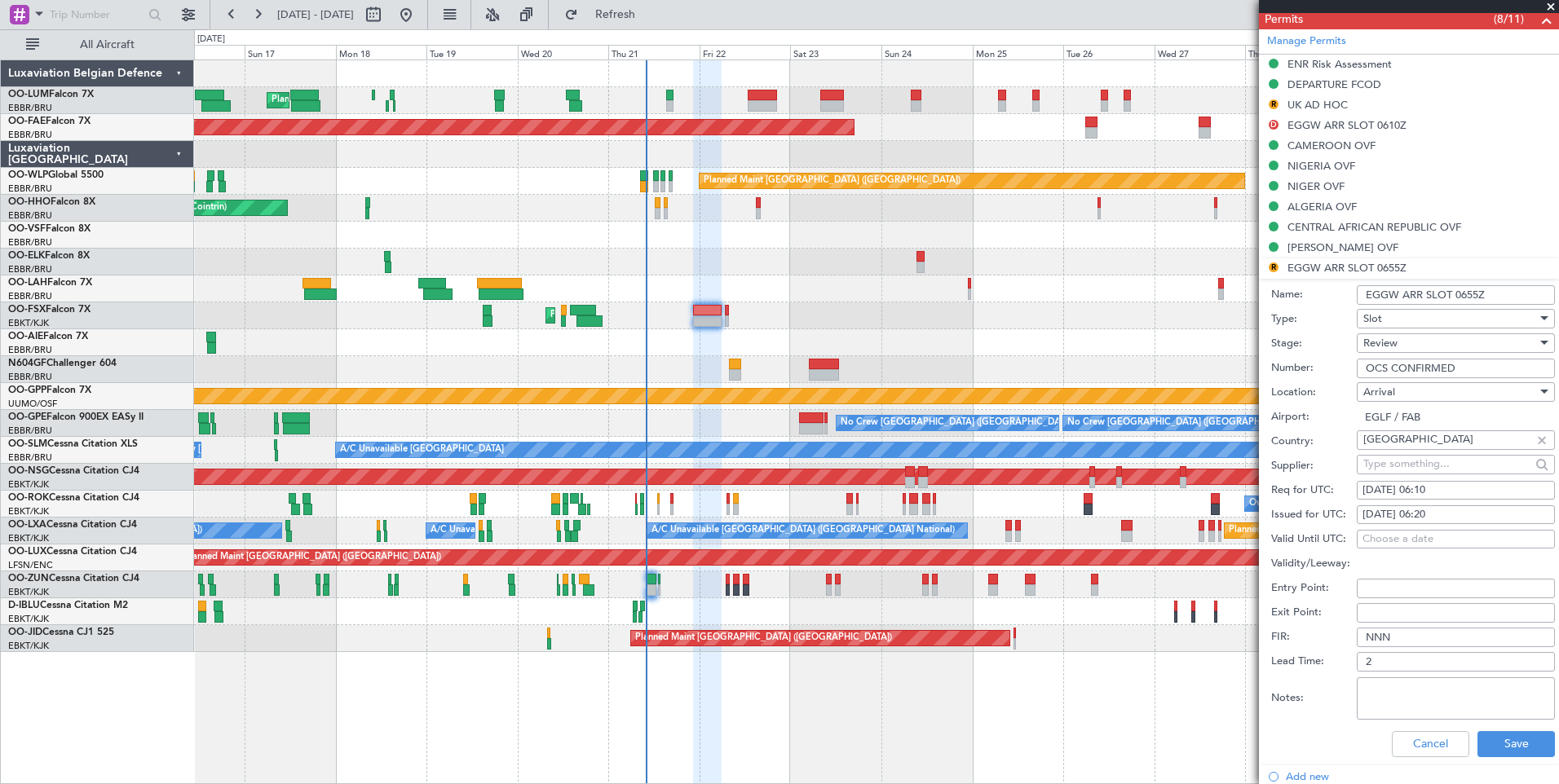
scroll to position [706, 0]
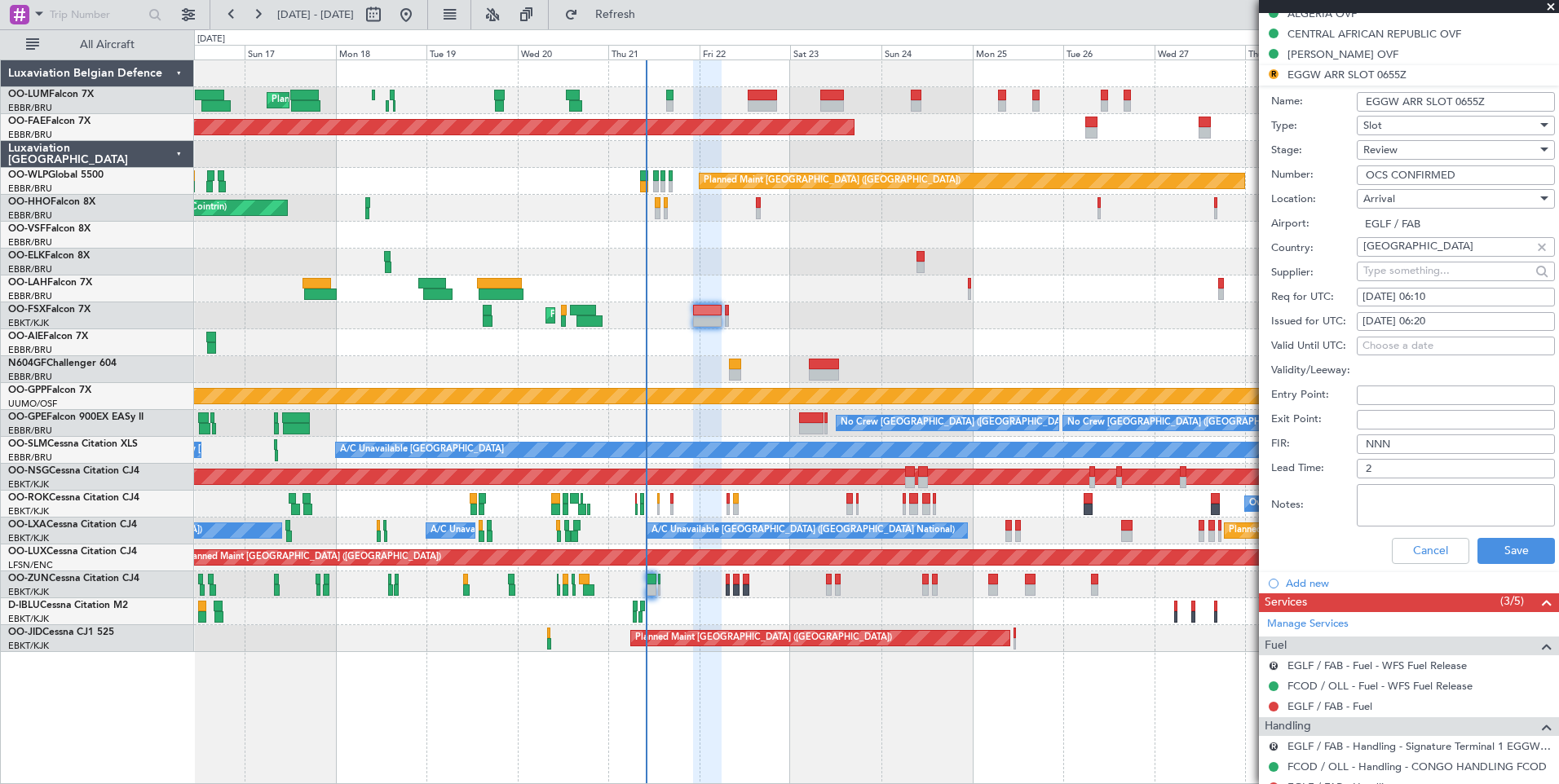
click at [1424, 307] on div "Req for UTC: 22/08/2025 06:10" at bounding box center [1412, 297] width 283 height 24
click at [1424, 302] on div "22/08/2025 06:10" at bounding box center [1455, 297] width 187 height 16
select select "8"
select select "2025"
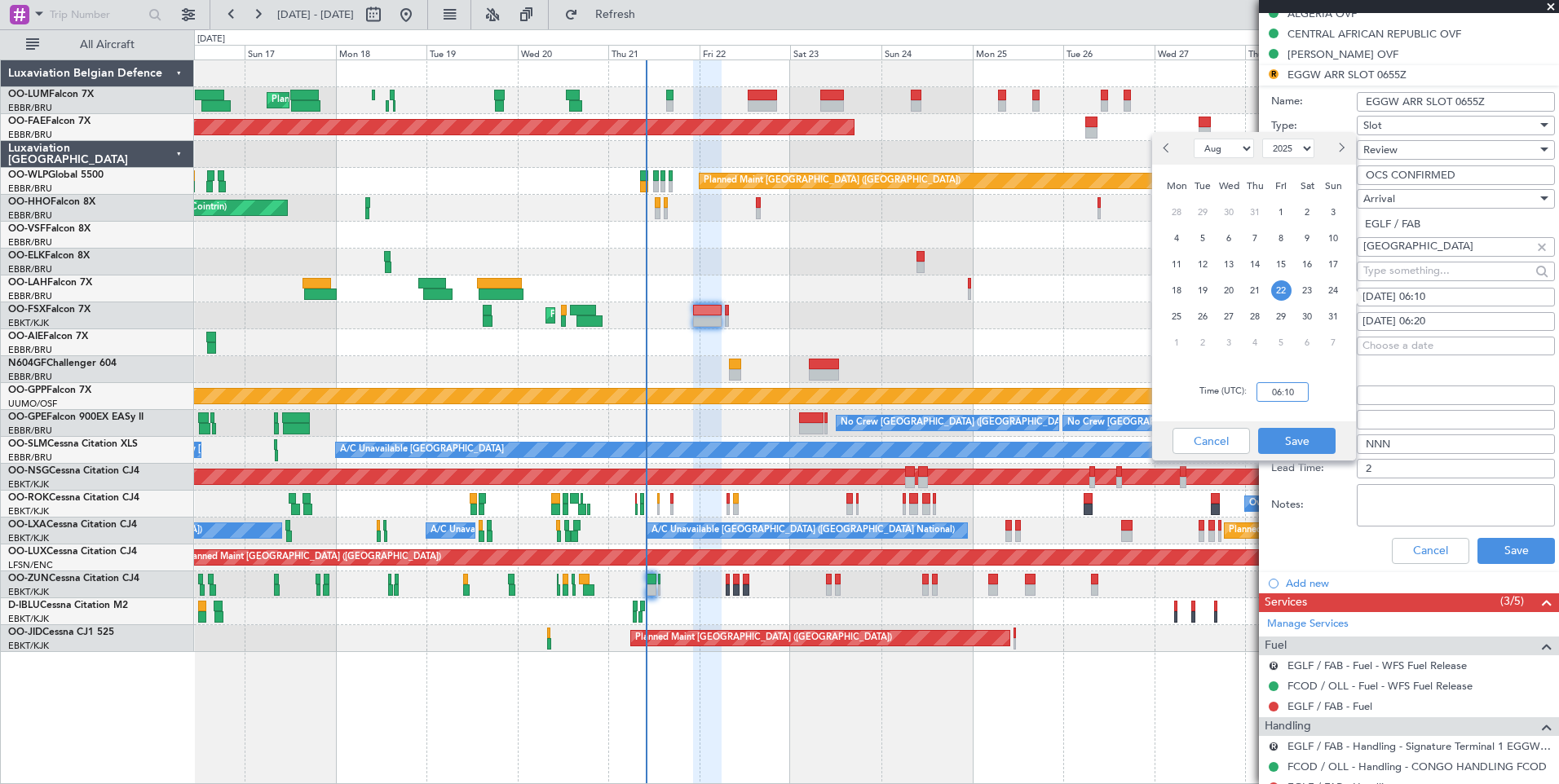
click at [1287, 395] on input "06:10" at bounding box center [1283, 392] width 52 height 20
type input "06:20"
click at [1292, 430] on button "Save" at bounding box center [1296, 441] width 78 height 26
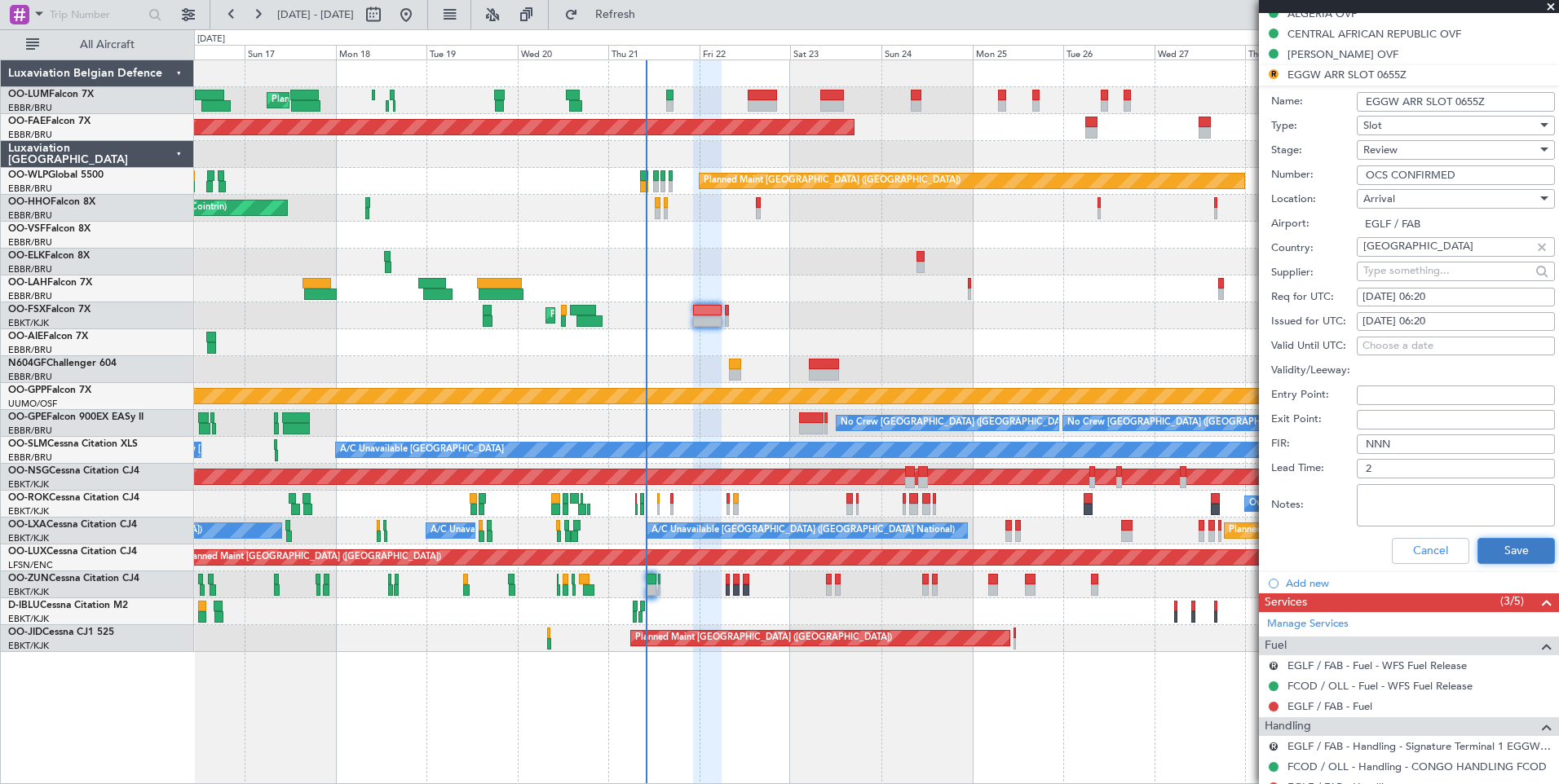
click at [1531, 553] on button "Save" at bounding box center [1516, 551] width 78 height 26
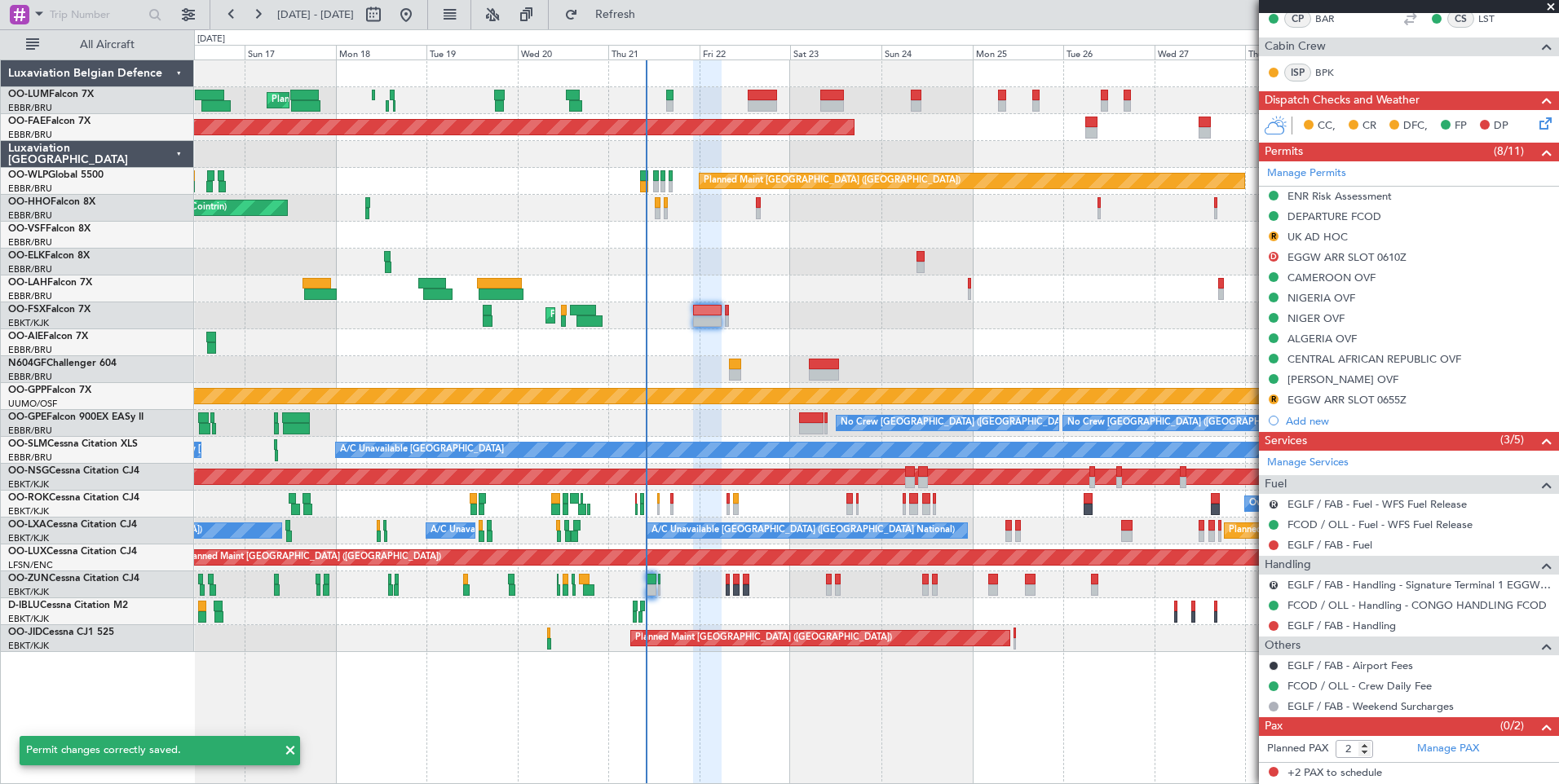
scroll to position [381, 0]
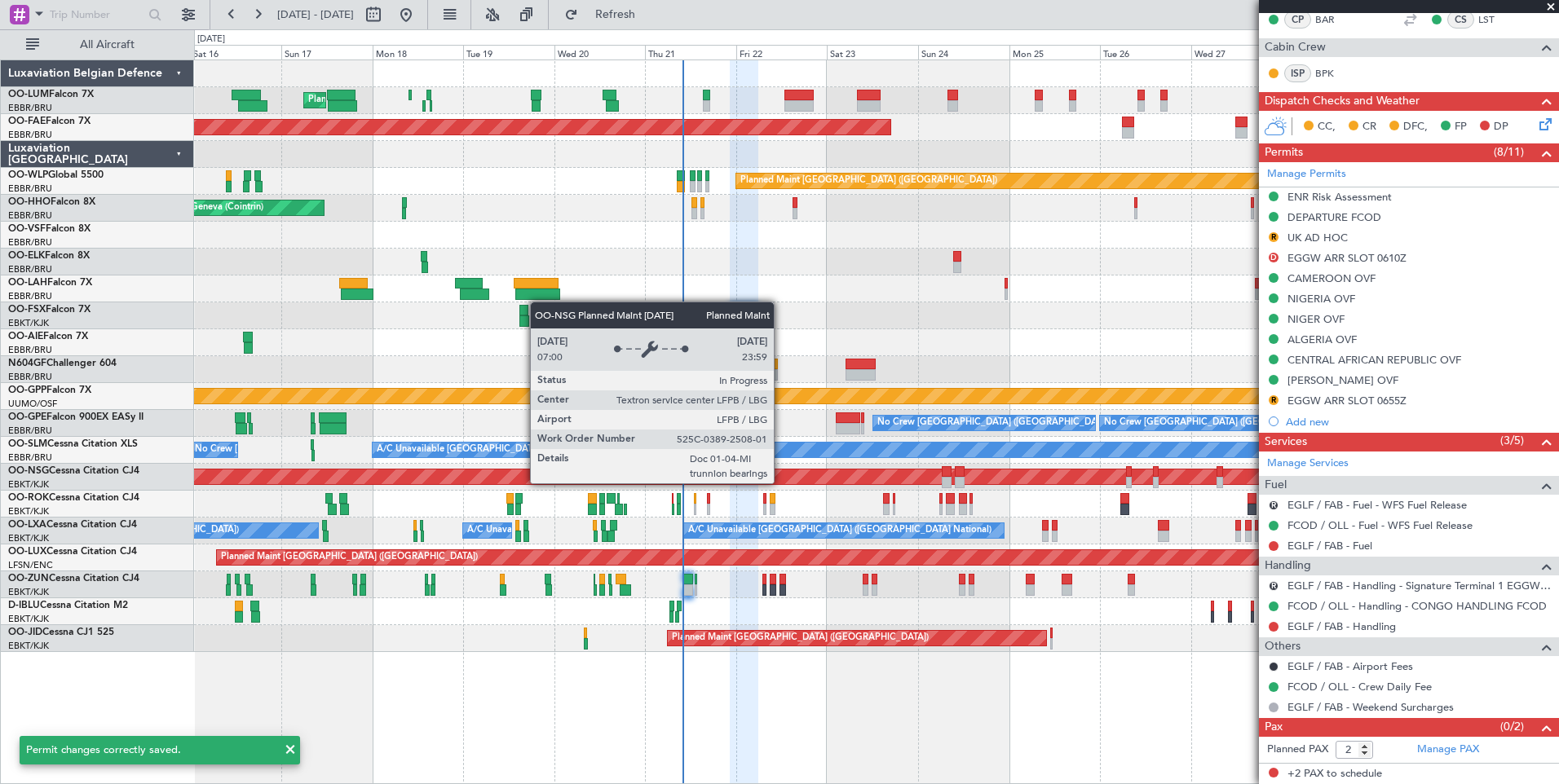
click at [818, 484] on div "Planned Maint [GEOGRAPHIC_DATA] ([GEOGRAPHIC_DATA])" at bounding box center [702, 477] width 1882 height 15
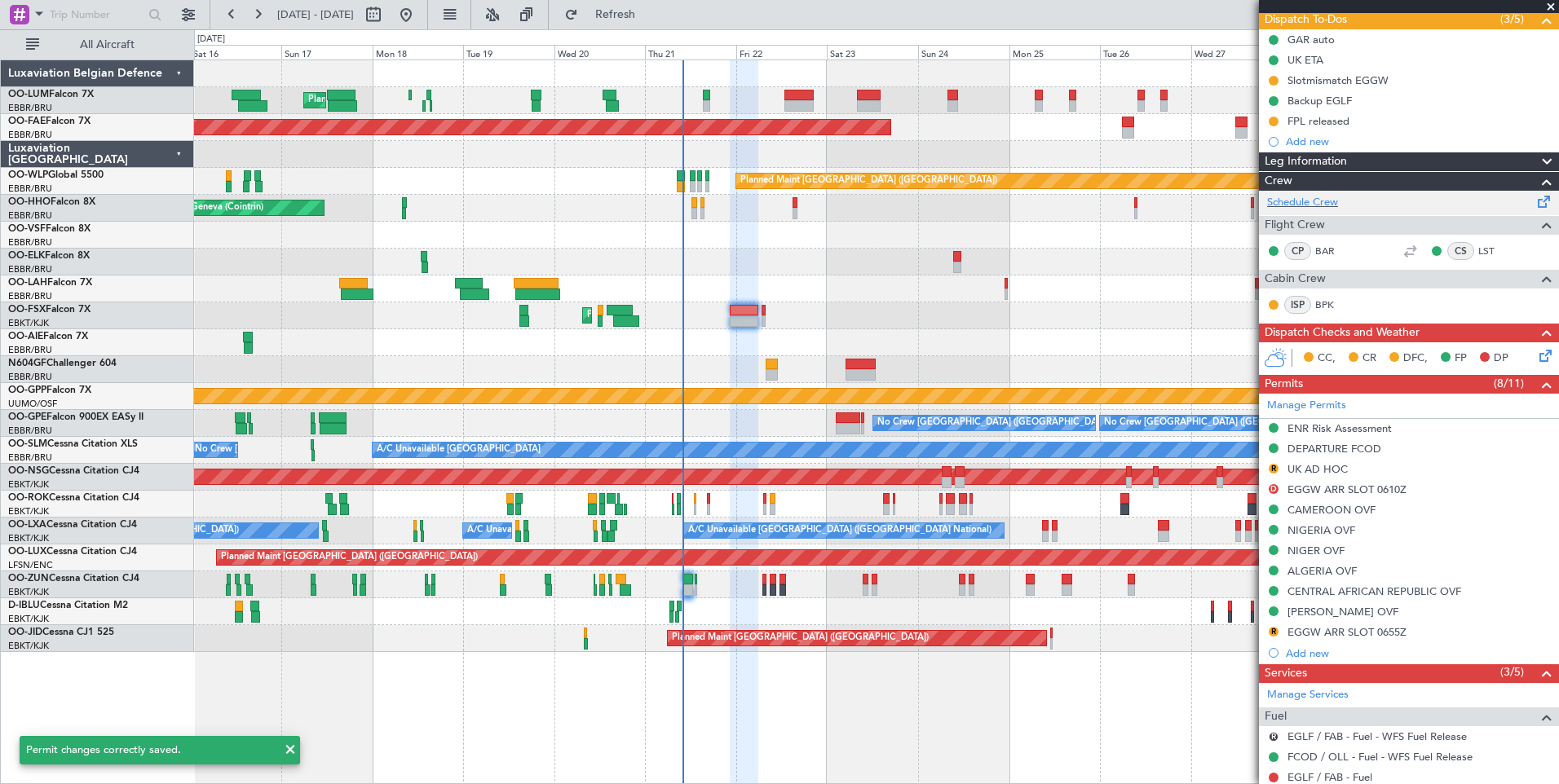
scroll to position [0, 0]
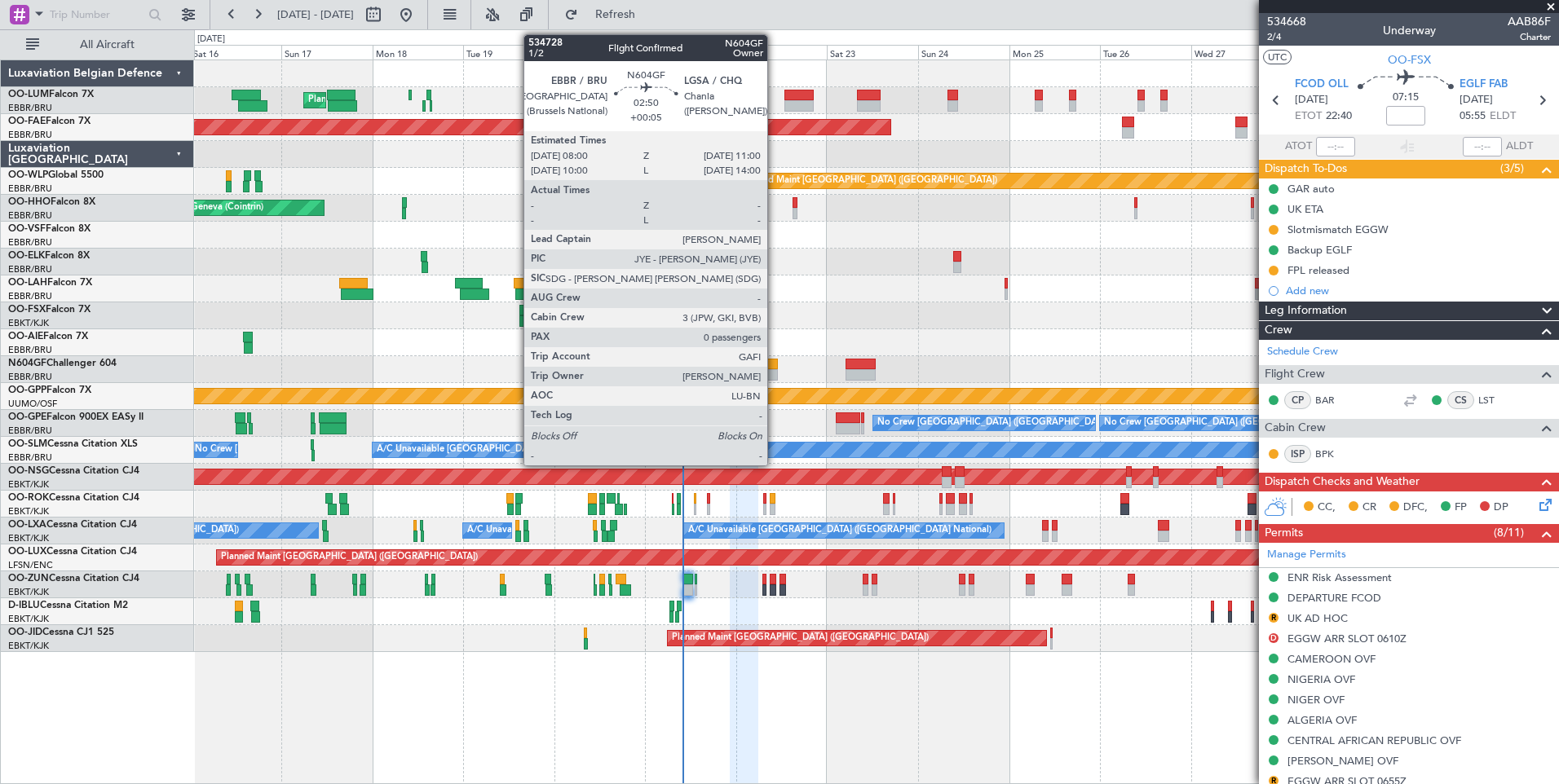
click at [765, 364] on div at bounding box center [770, 364] width 11 height 11
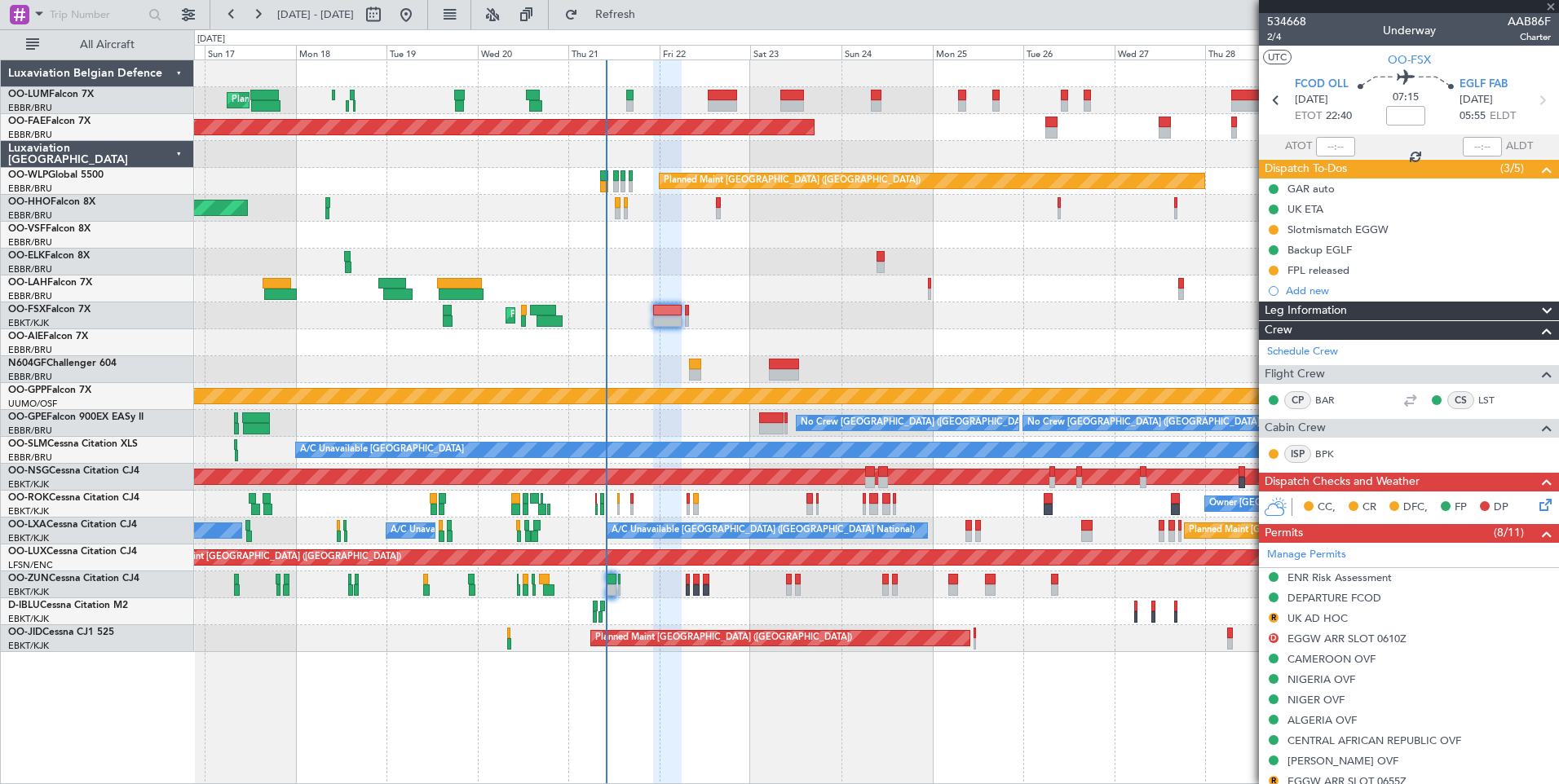
type input "+00:05"
type input "0"
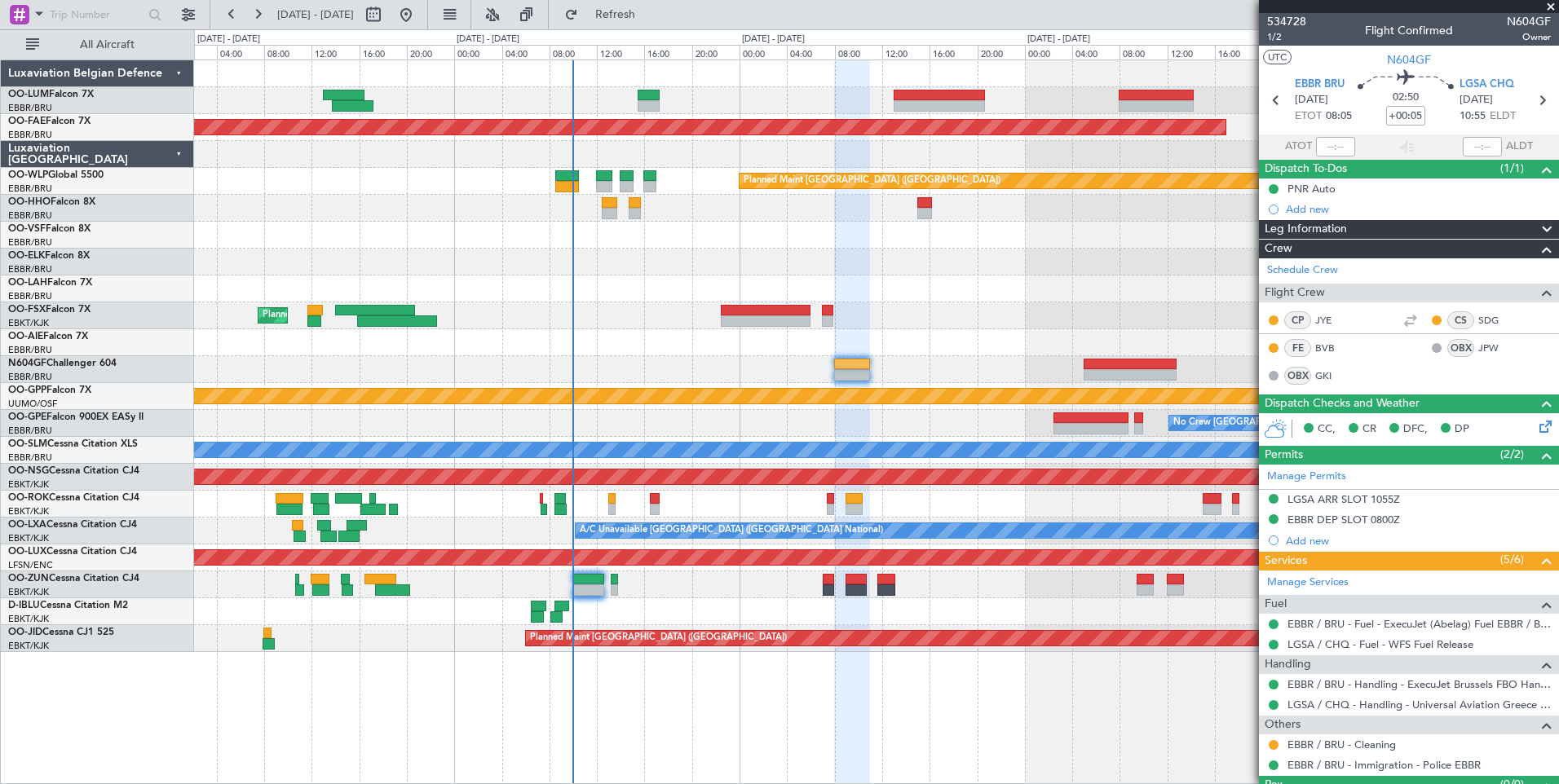
click at [572, 581] on div at bounding box center [876, 585] width 1364 height 27
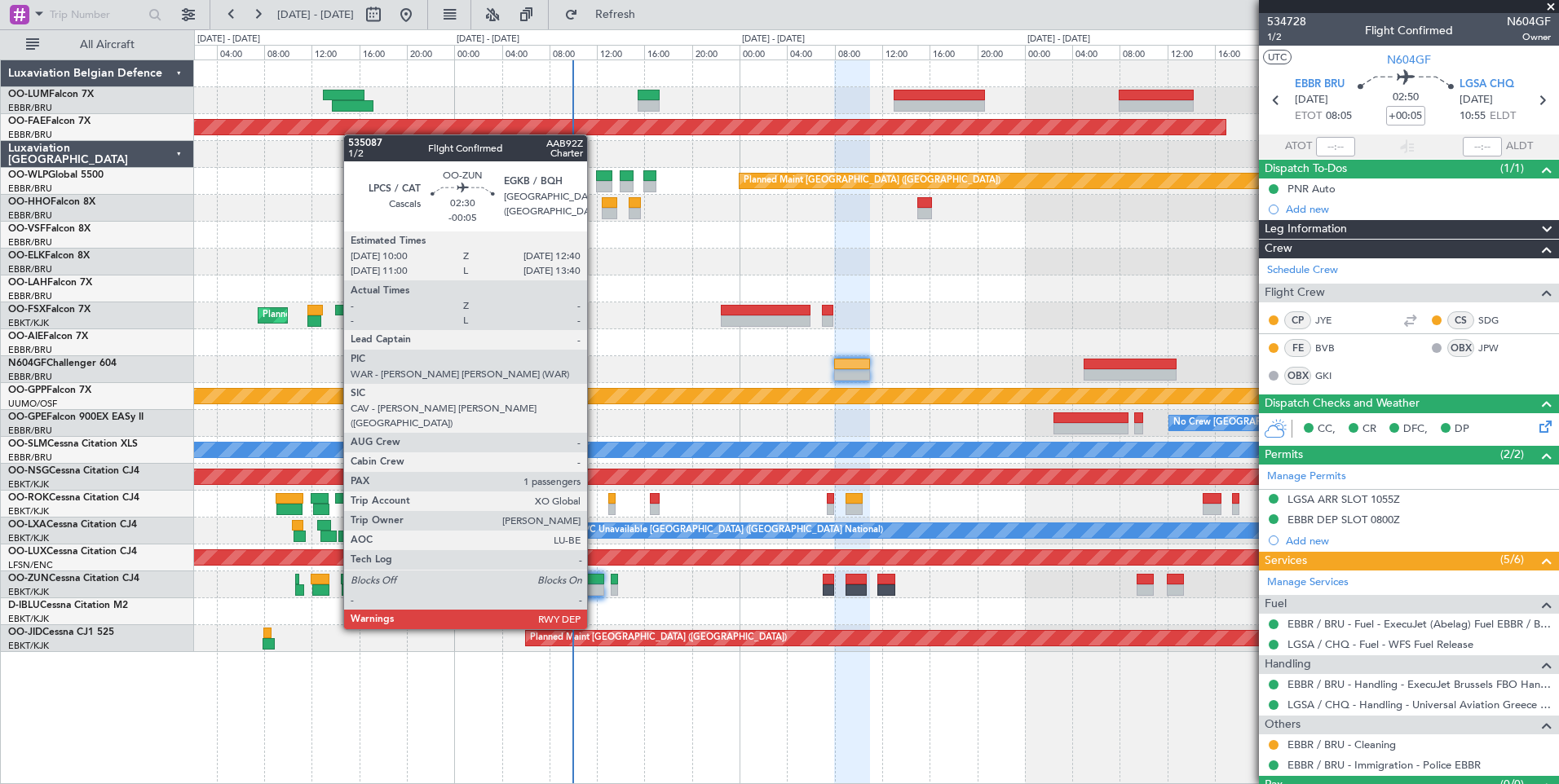
click at [594, 584] on div at bounding box center [588, 579] width 32 height 11
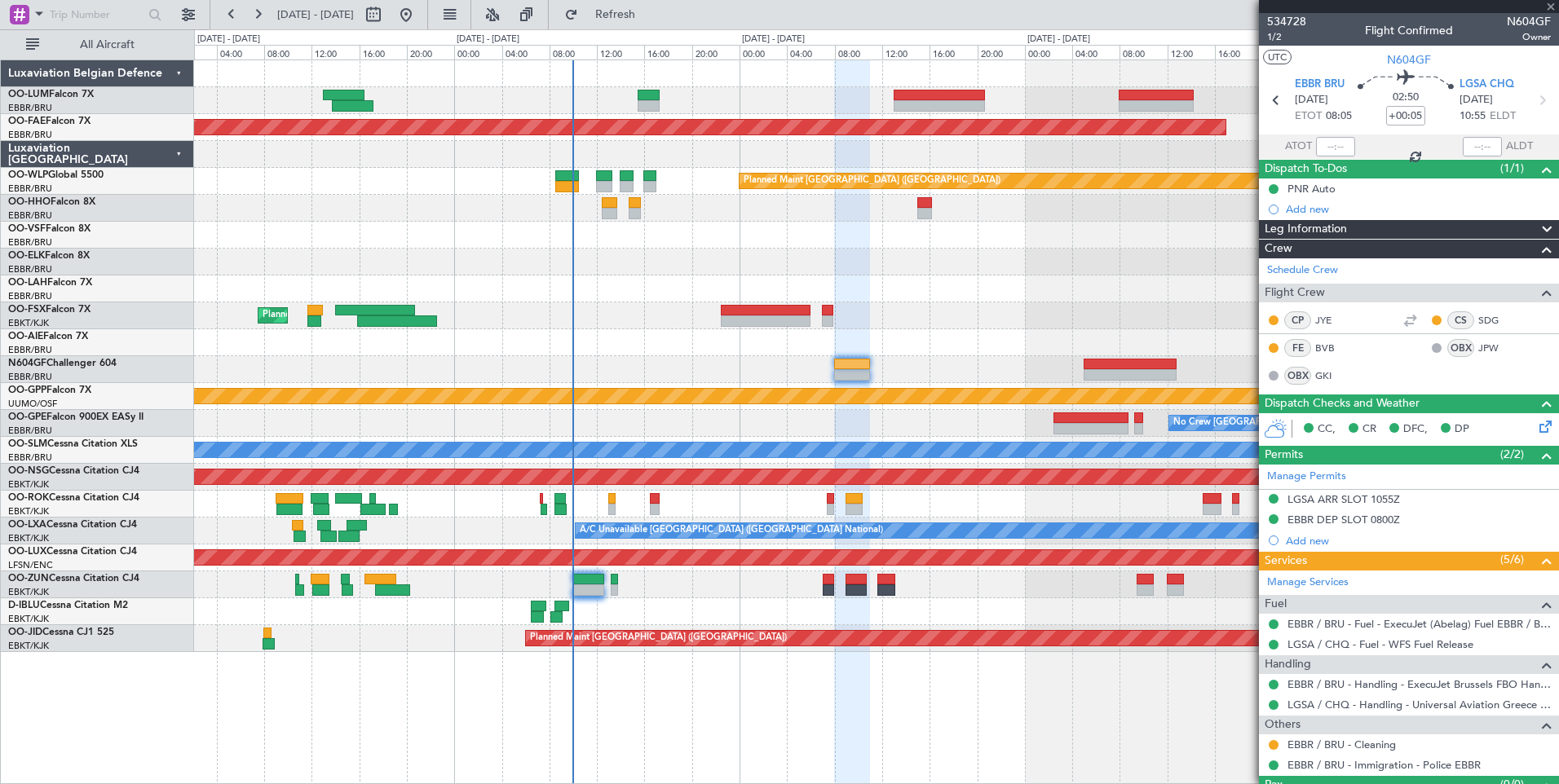
type input "-00:05"
type input "1"
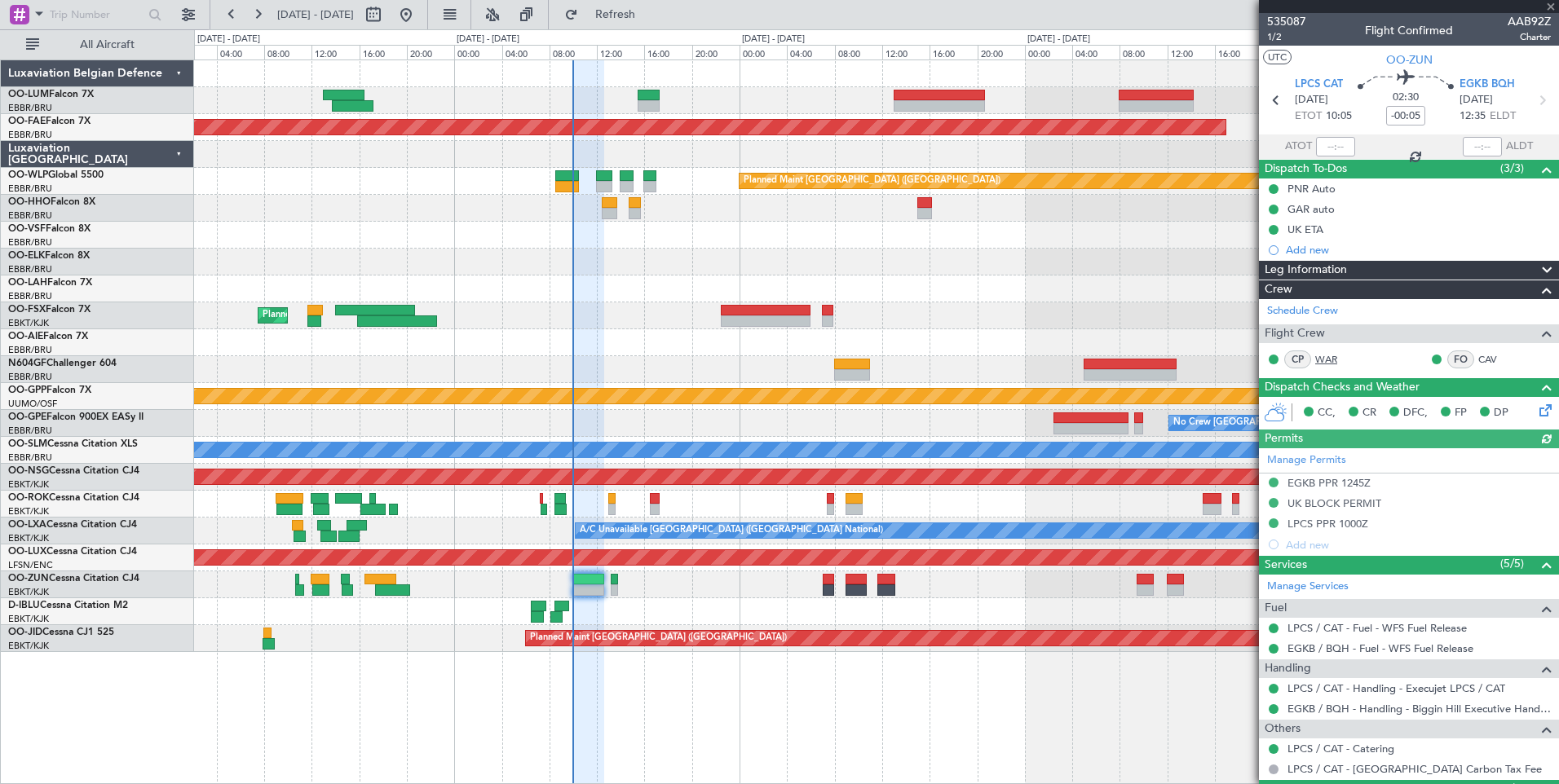
click at [1326, 357] on link "WAR" at bounding box center [1333, 359] width 36 height 15
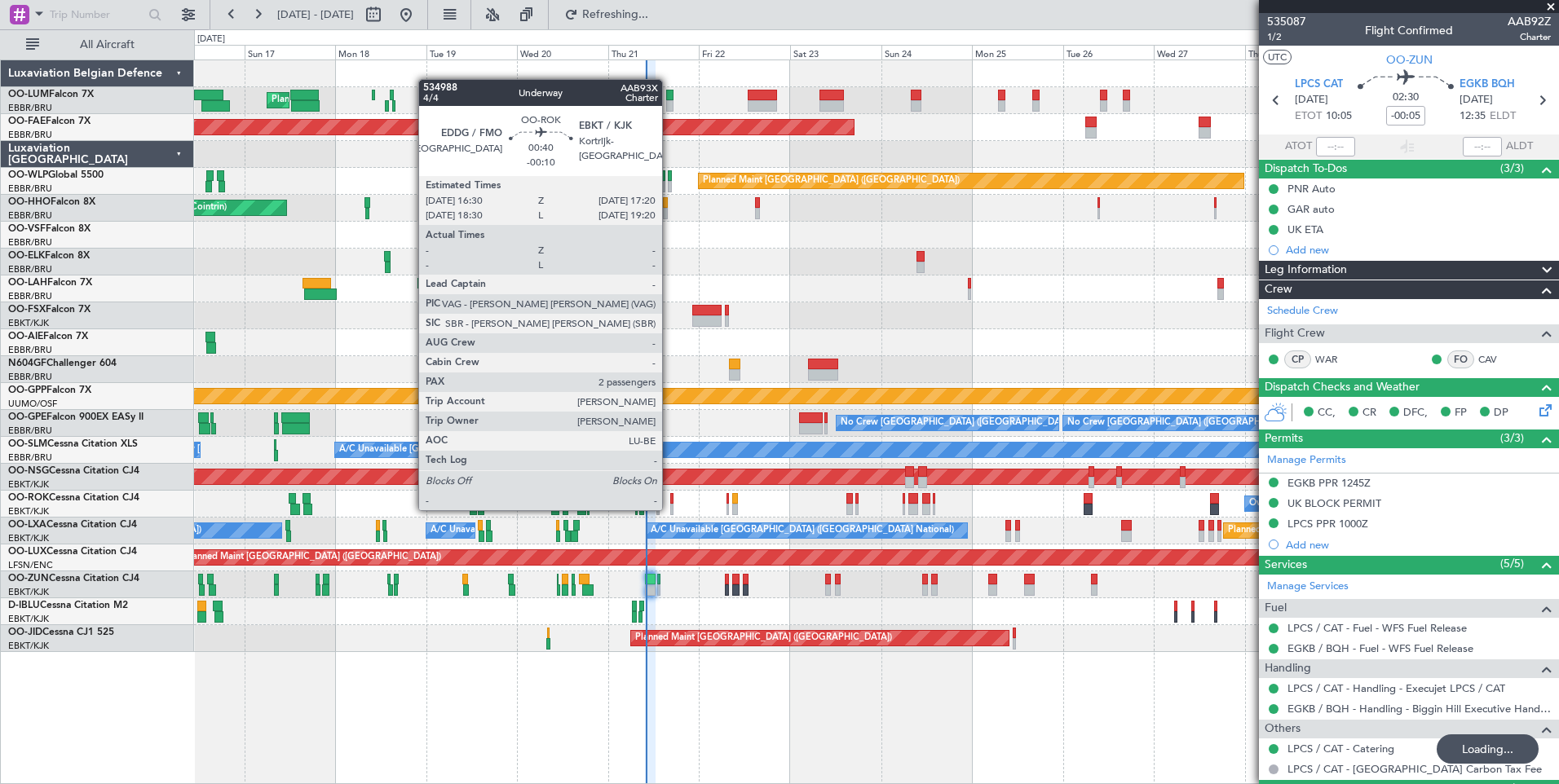
click at [670, 509] on div at bounding box center [672, 509] width 3 height 11
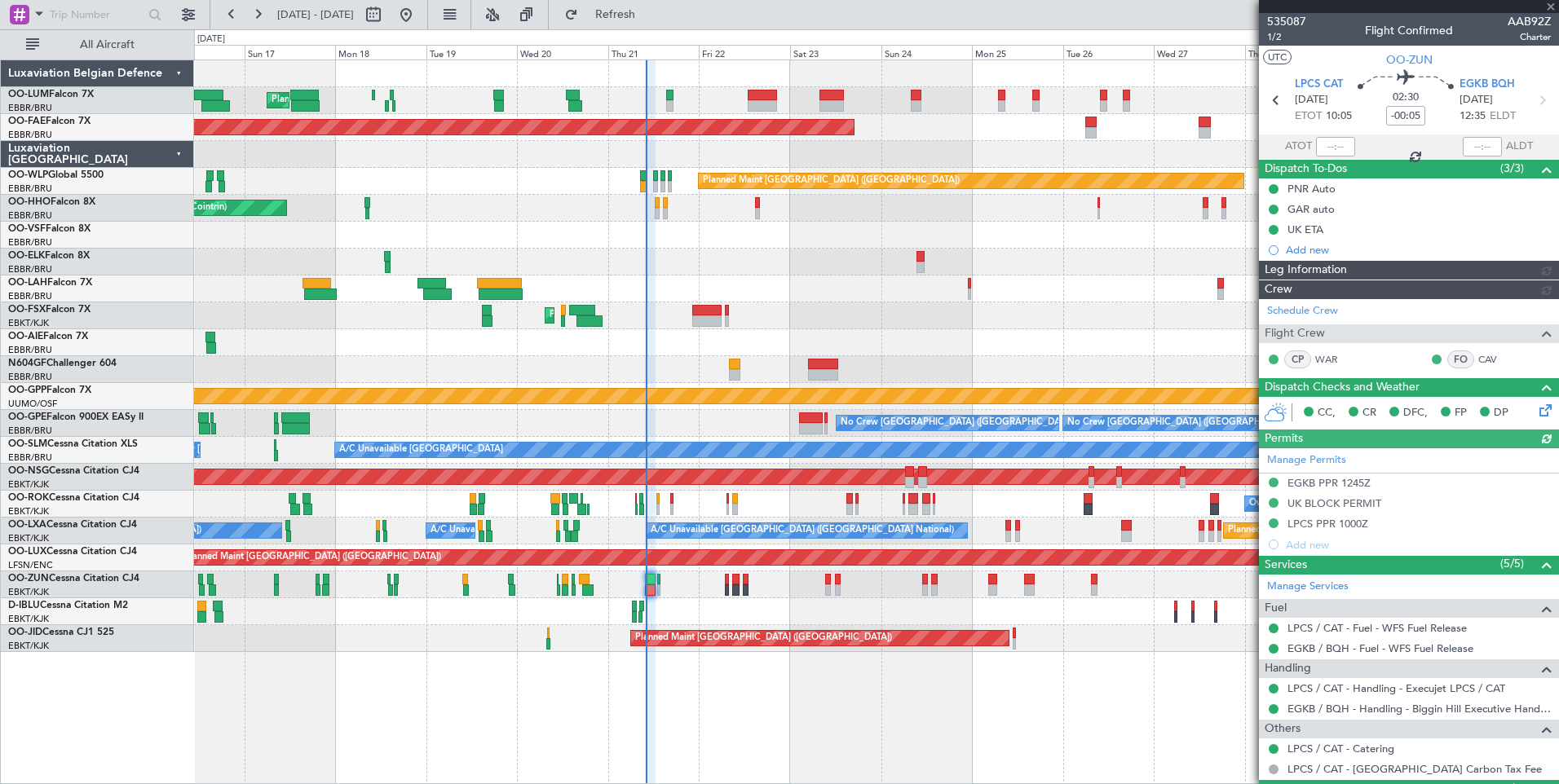
type input "-00:10"
type input "2"
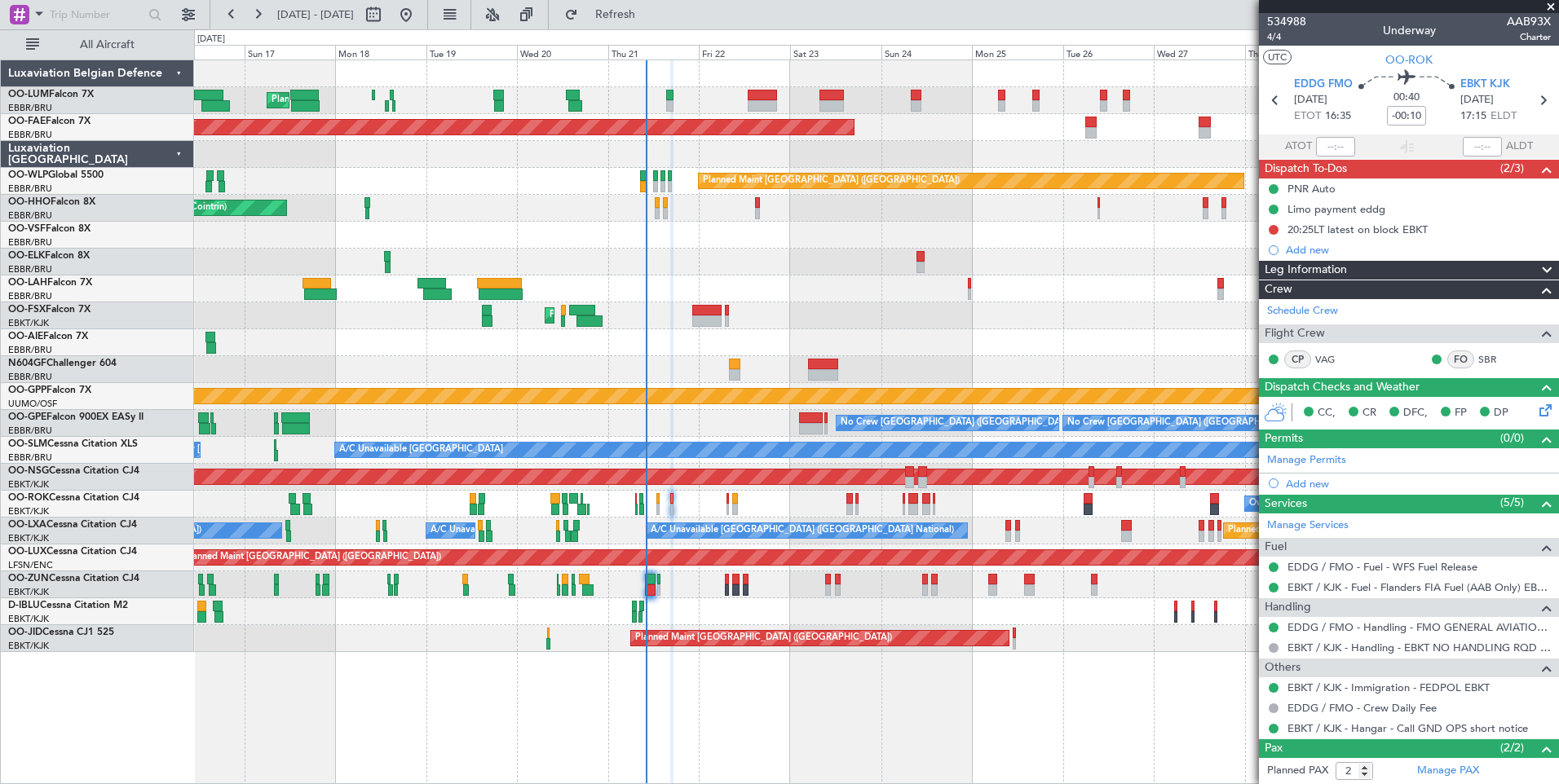
click at [740, 516] on div "Owner [GEOGRAPHIC_DATA]-[GEOGRAPHIC_DATA] Unplanned Maint [GEOGRAPHIC_DATA]-[GE…" at bounding box center [876, 503] width 1364 height 27
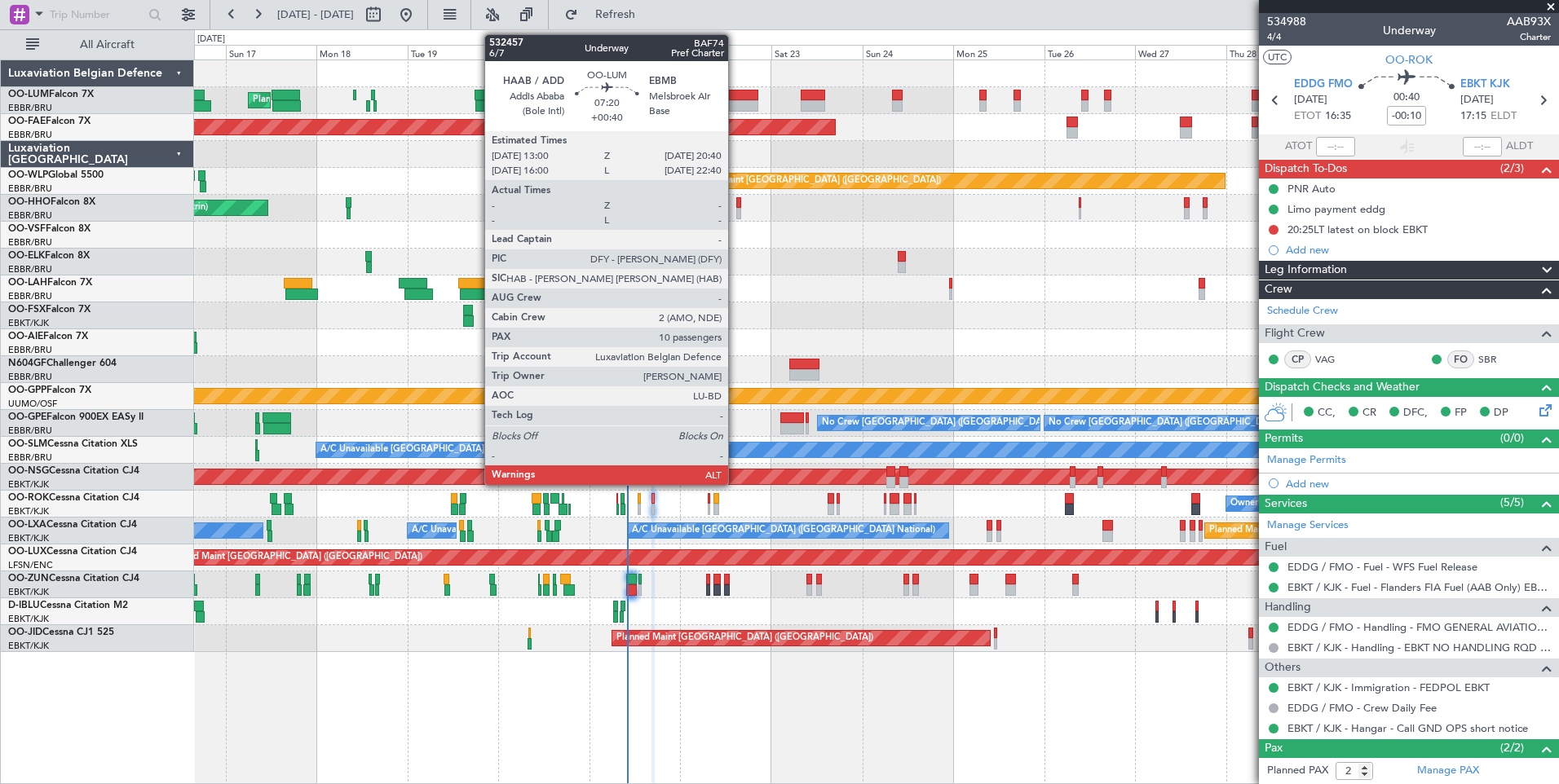
click at [735, 94] on div at bounding box center [744, 95] width 29 height 11
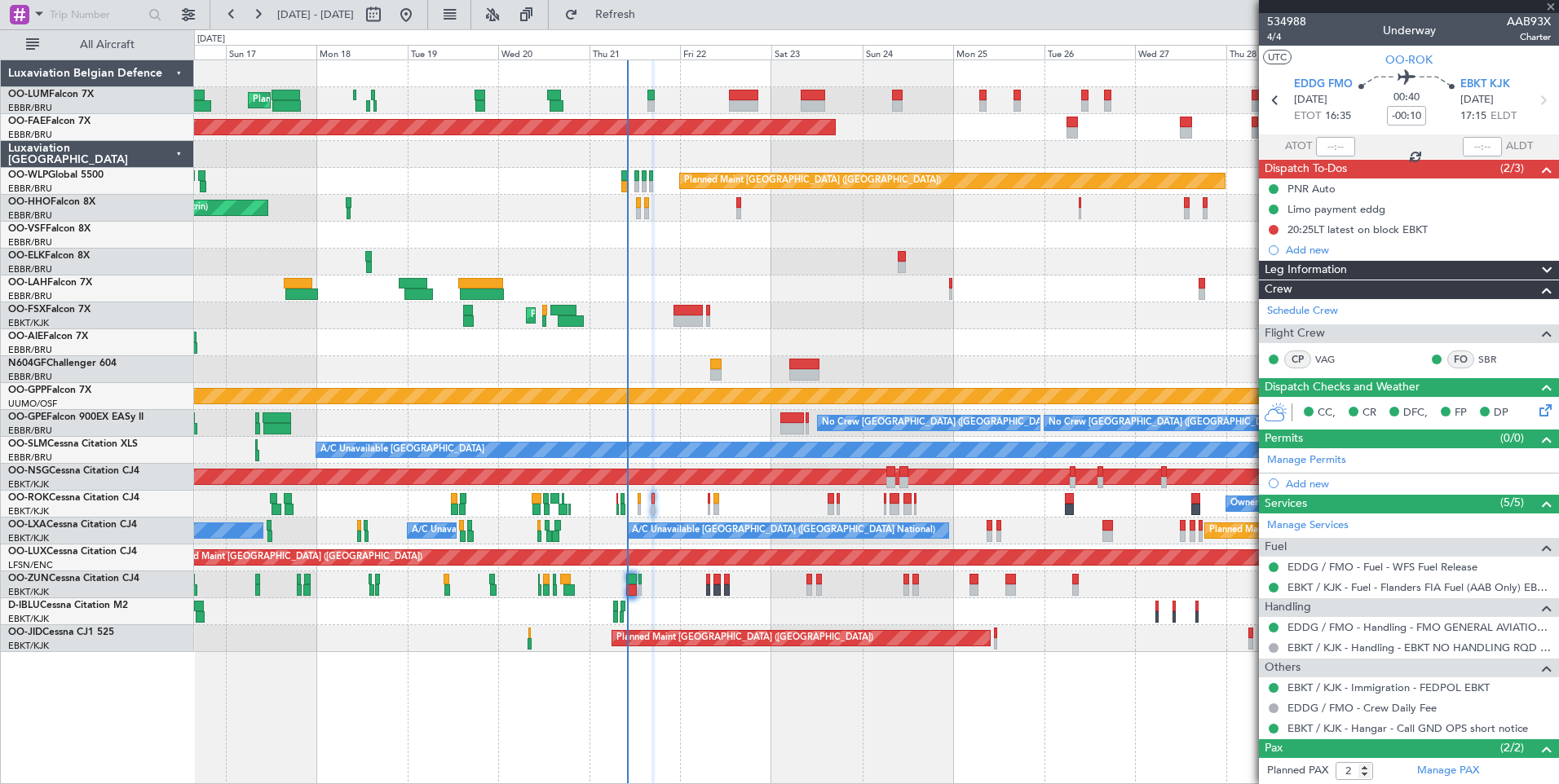
type input "+00:40"
type input "10"
